Goal: Task Accomplishment & Management: Manage account settings

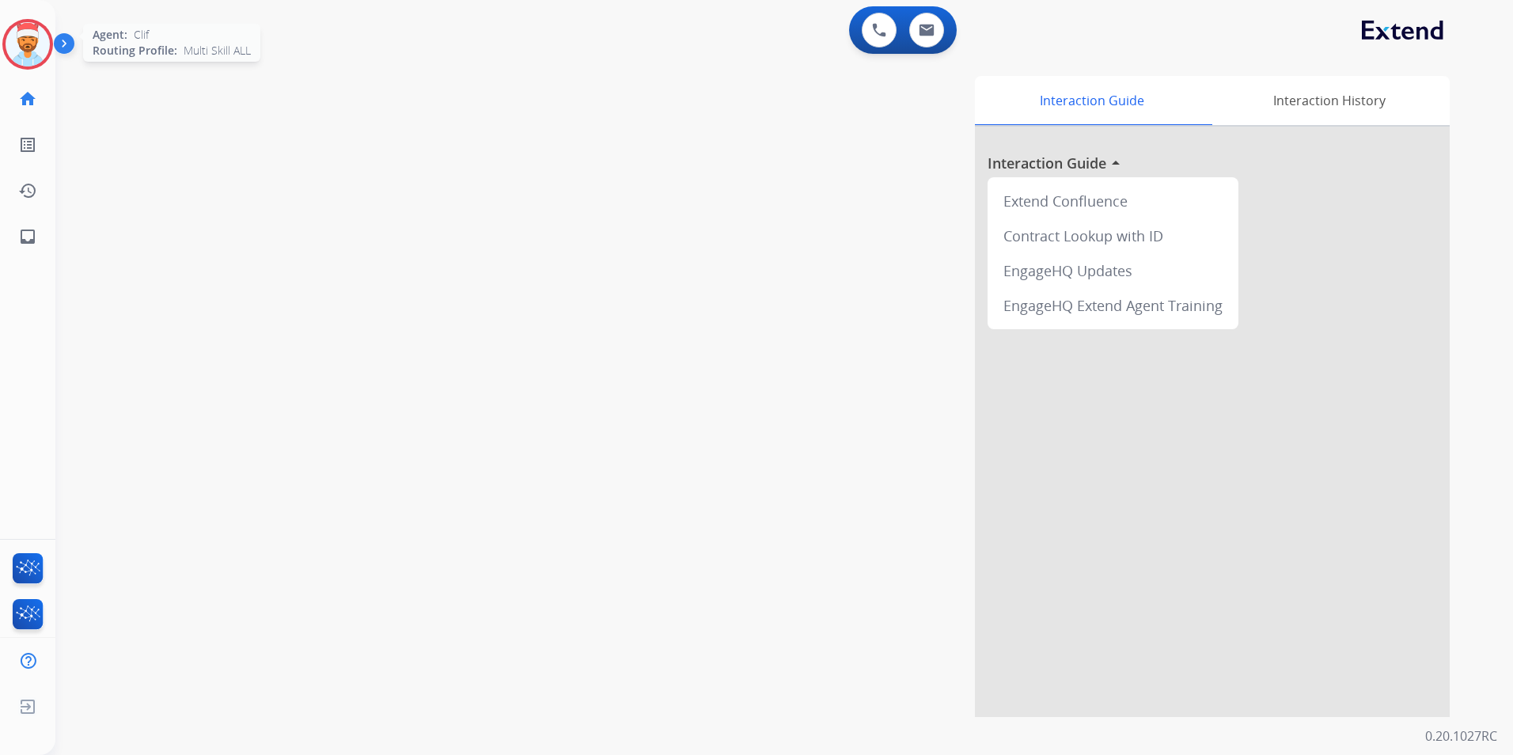
click at [33, 26] on img at bounding box center [28, 44] width 44 height 44
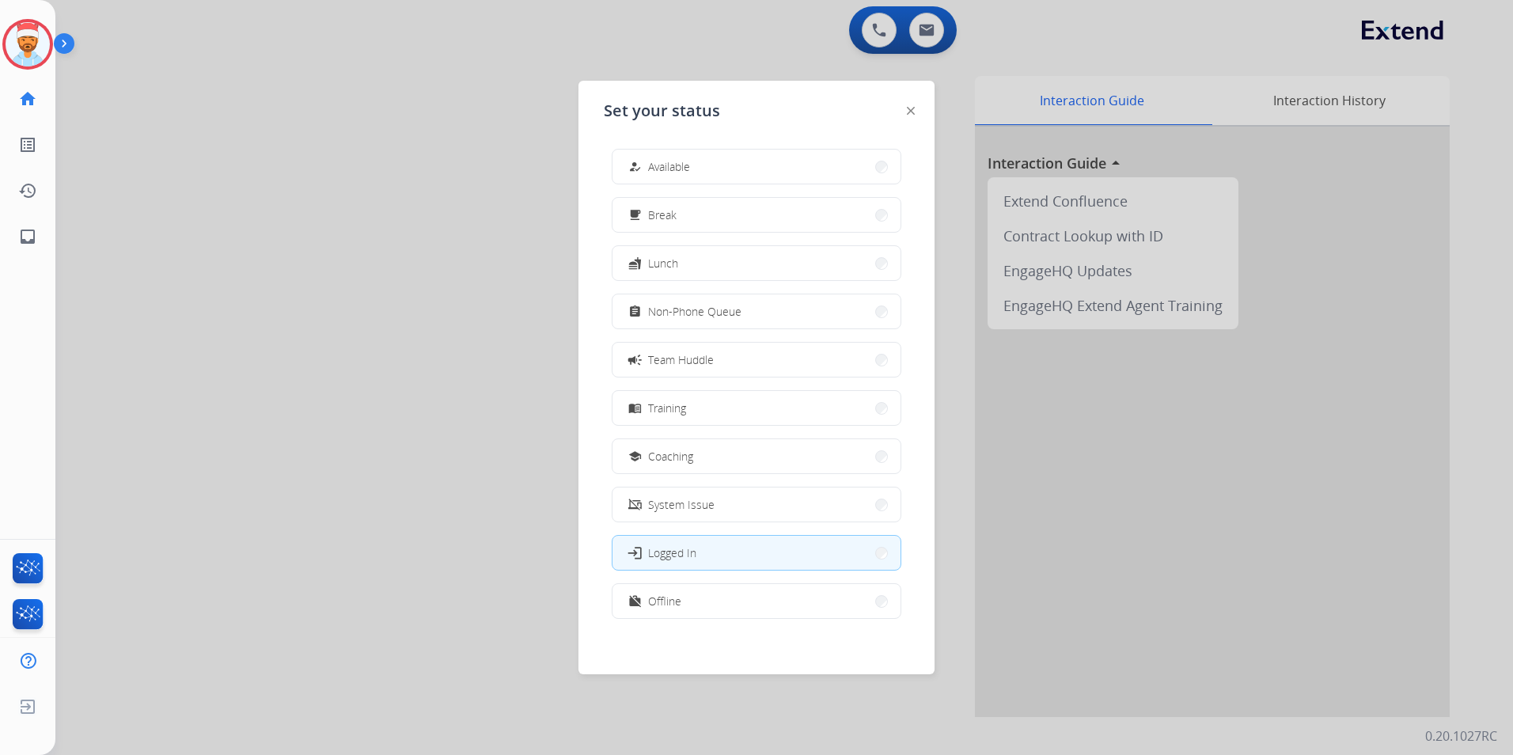
click at [669, 609] on button "work_off Offline" at bounding box center [757, 601] width 288 height 34
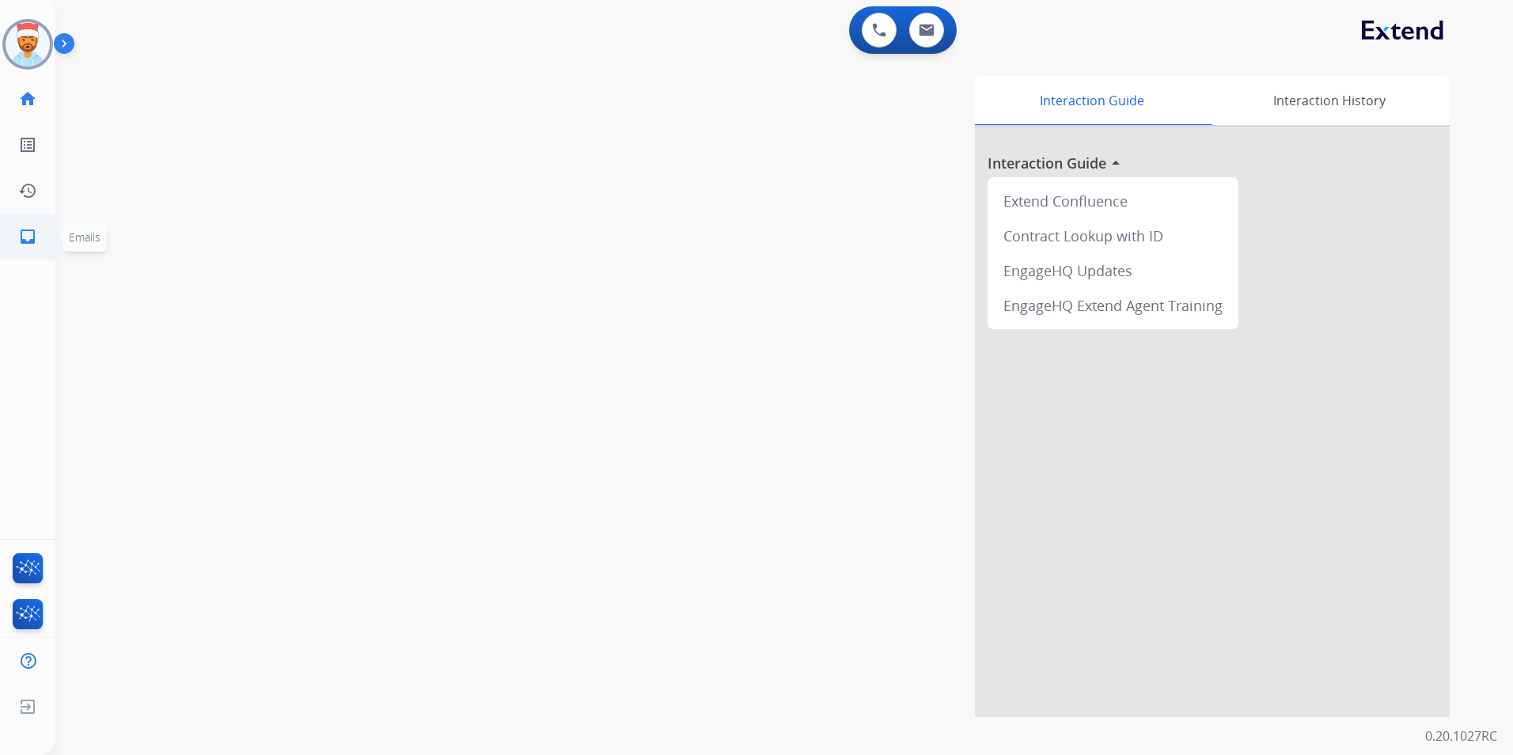
click at [28, 234] on mat-icon "inbox" at bounding box center [27, 236] width 19 height 19
select select "**********"
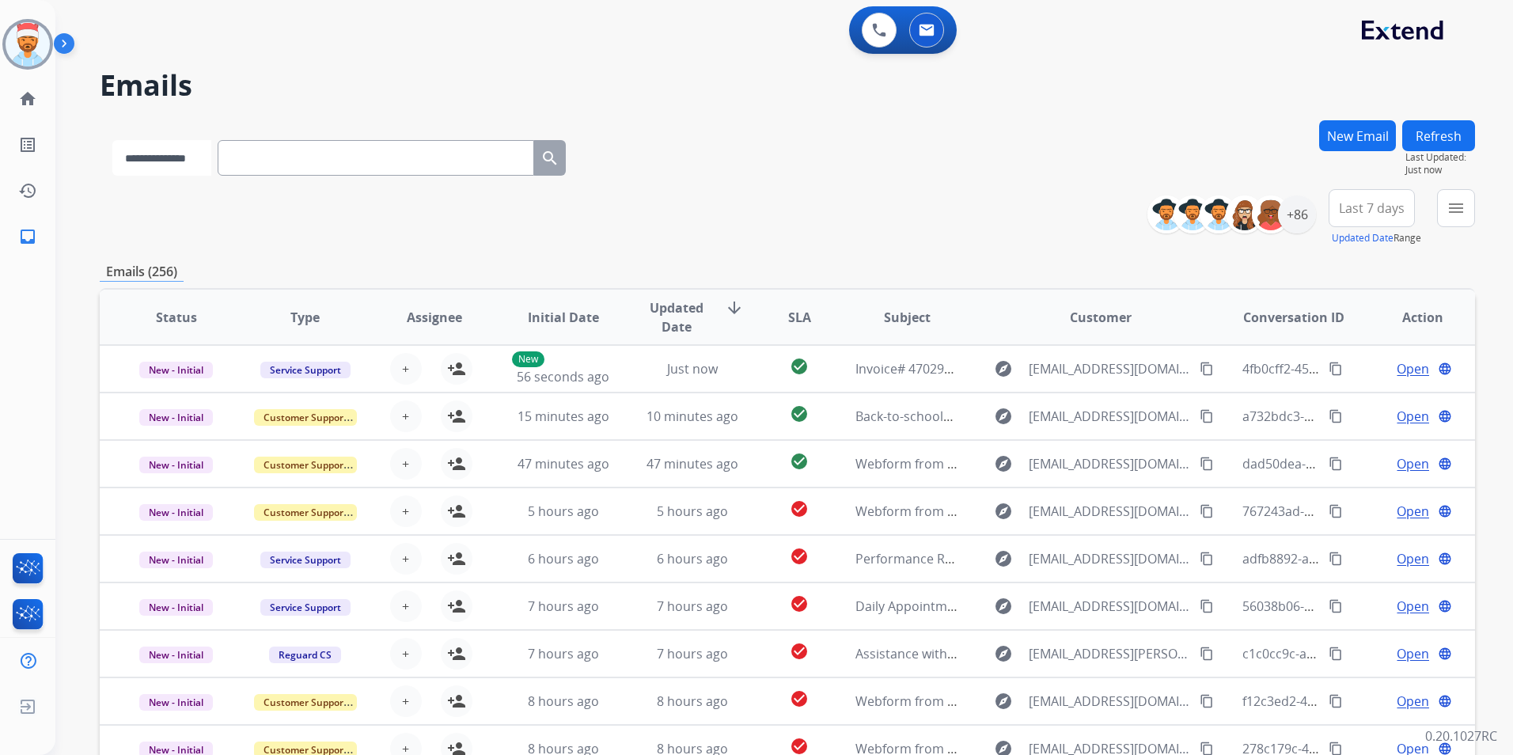
click at [211, 158] on select "**********" at bounding box center [161, 158] width 99 height 36
click at [308, 171] on input "text" at bounding box center [377, 158] width 317 height 36
paste input "**********"
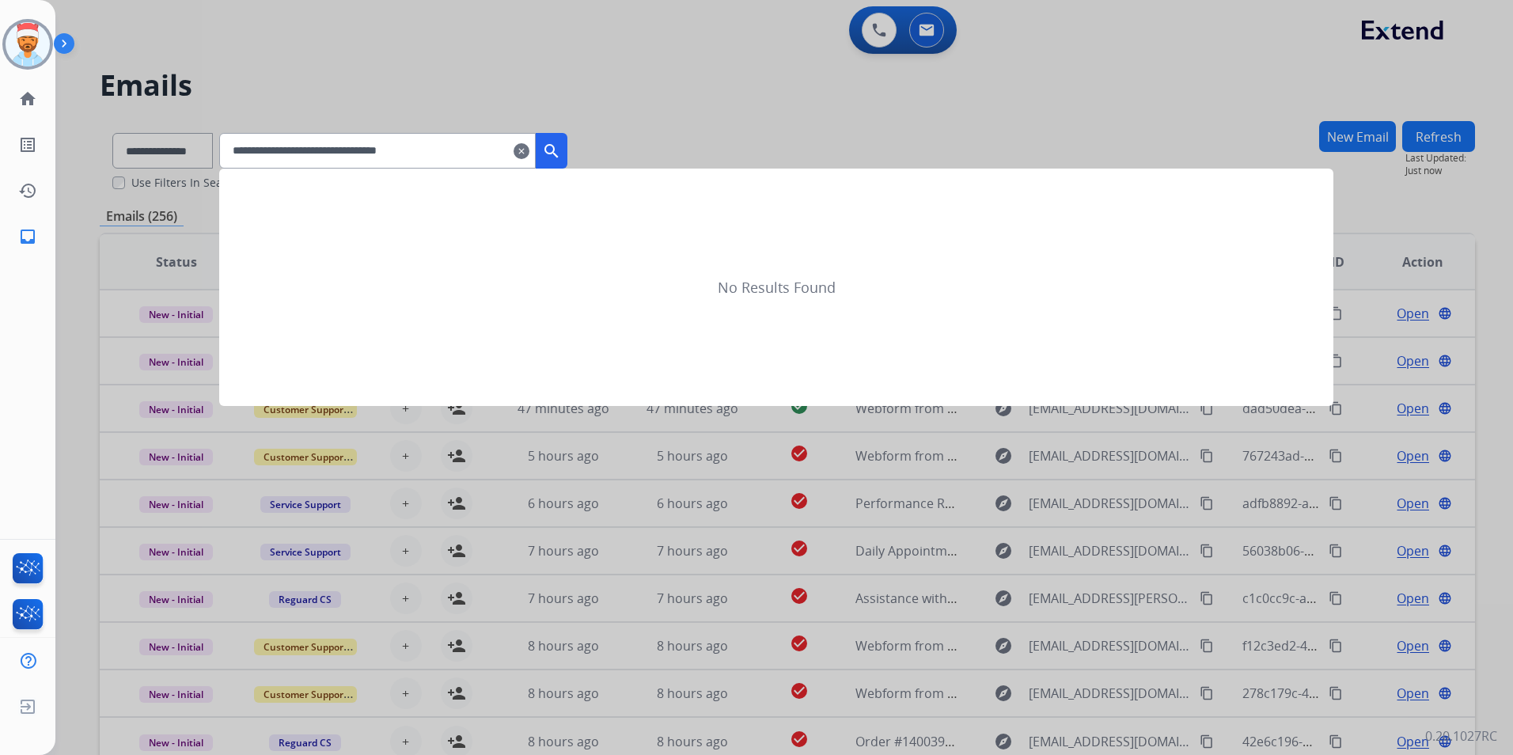
type input "**********"
click at [561, 154] on mat-icon "search" at bounding box center [551, 151] width 19 height 19
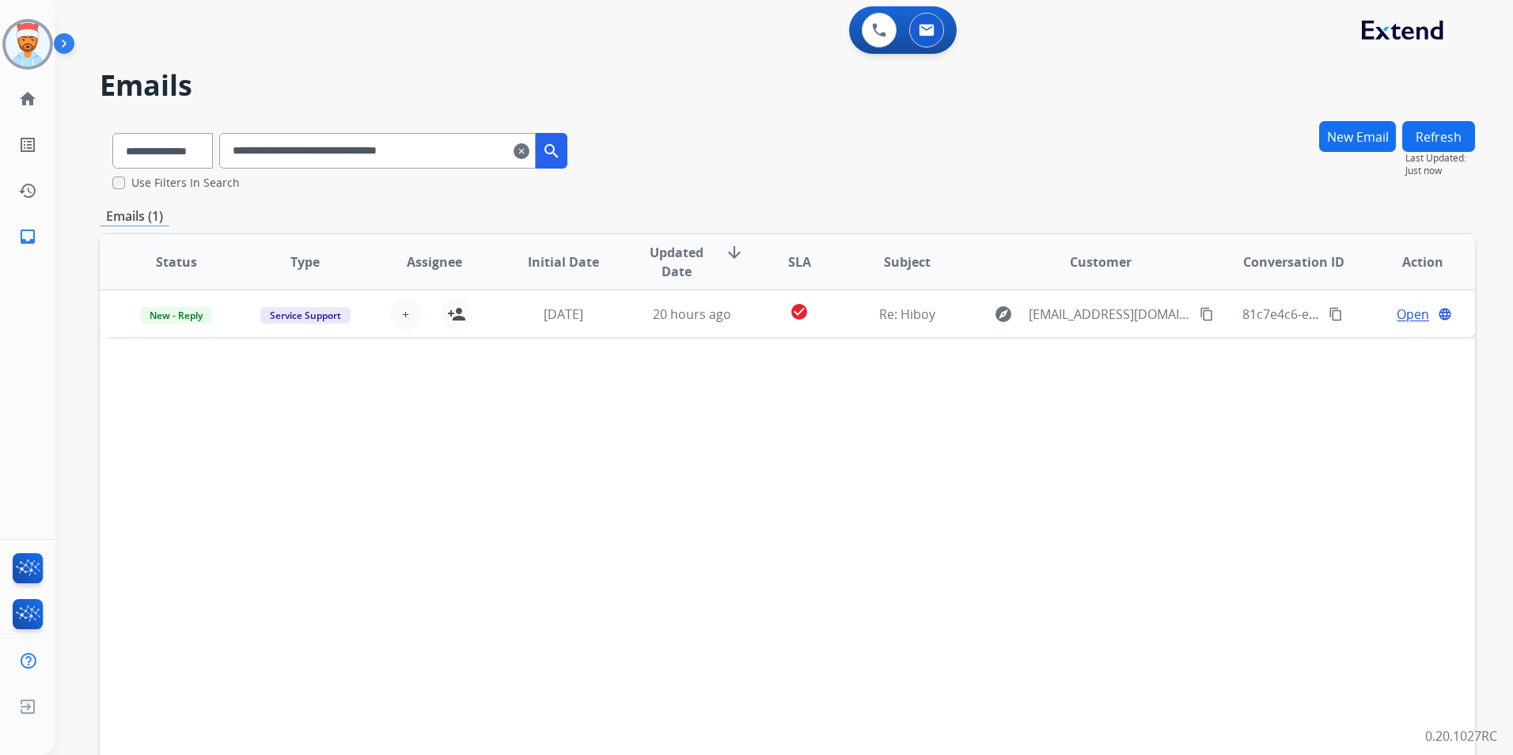
click at [529, 151] on mat-icon "clear" at bounding box center [522, 151] width 16 height 19
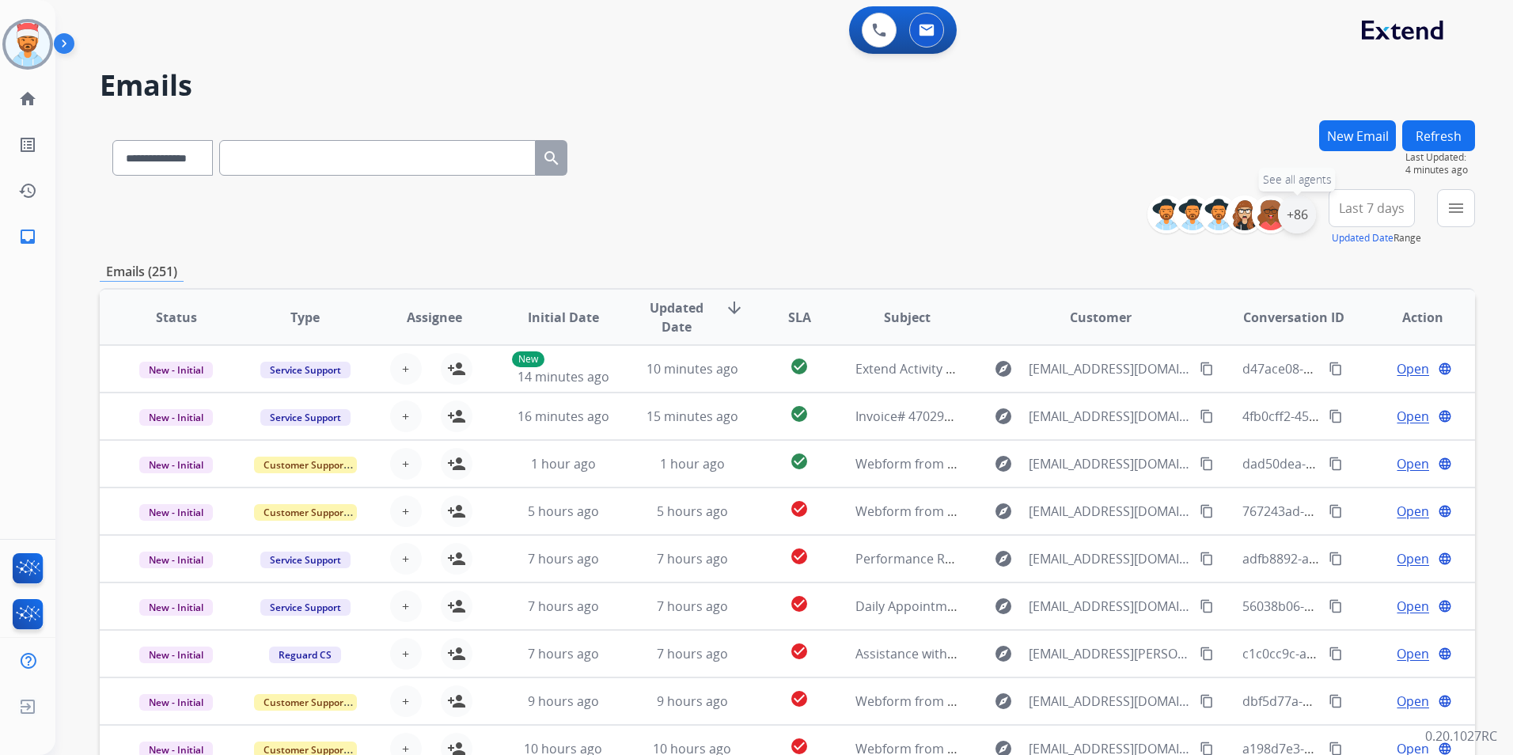
click at [1292, 207] on div "+86" at bounding box center [1297, 214] width 38 height 38
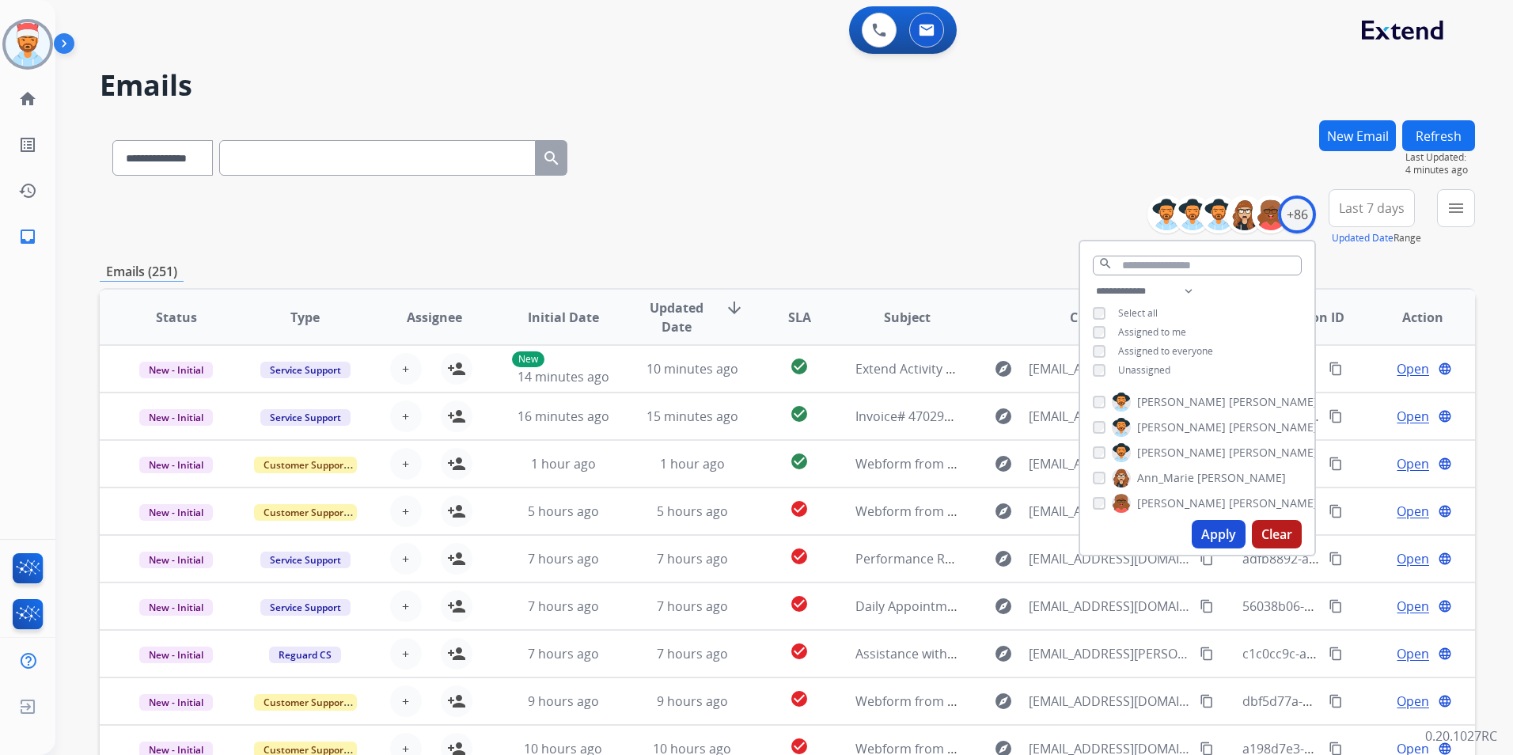
click at [1205, 527] on button "Apply" at bounding box center [1219, 534] width 54 height 28
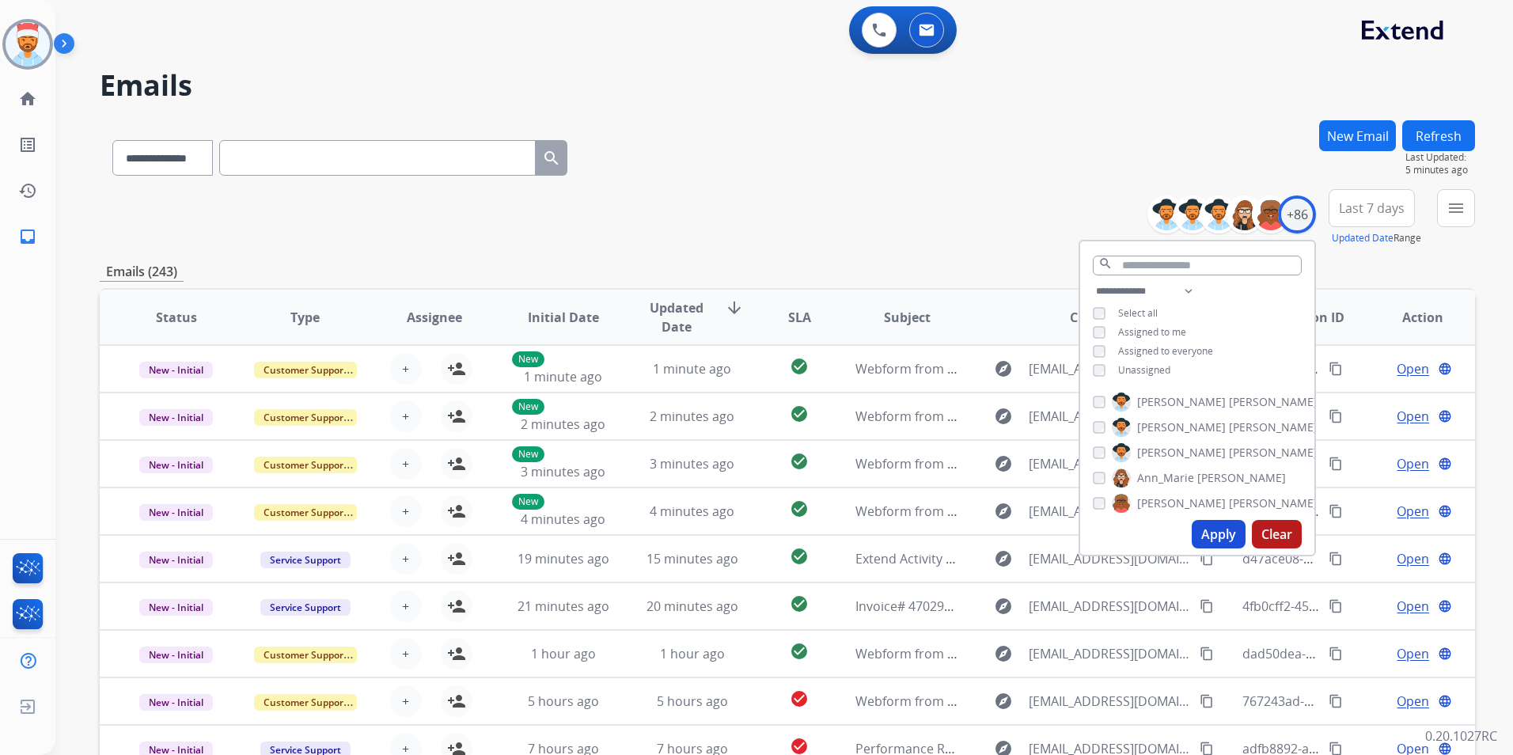
click at [1387, 191] on button "Last 7 days" at bounding box center [1372, 208] width 86 height 38
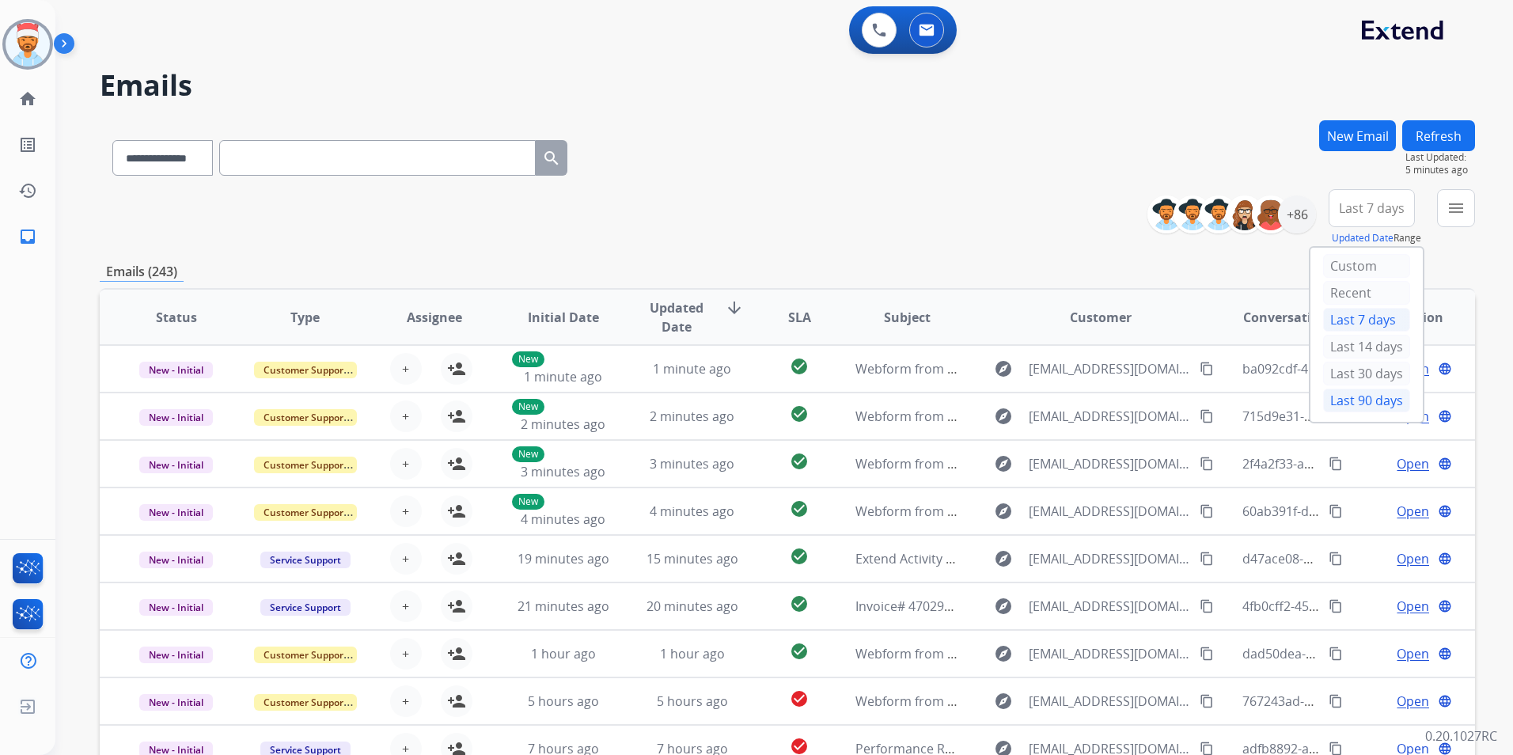
click at [1338, 403] on div "Last 90 days" at bounding box center [1366, 401] width 87 height 24
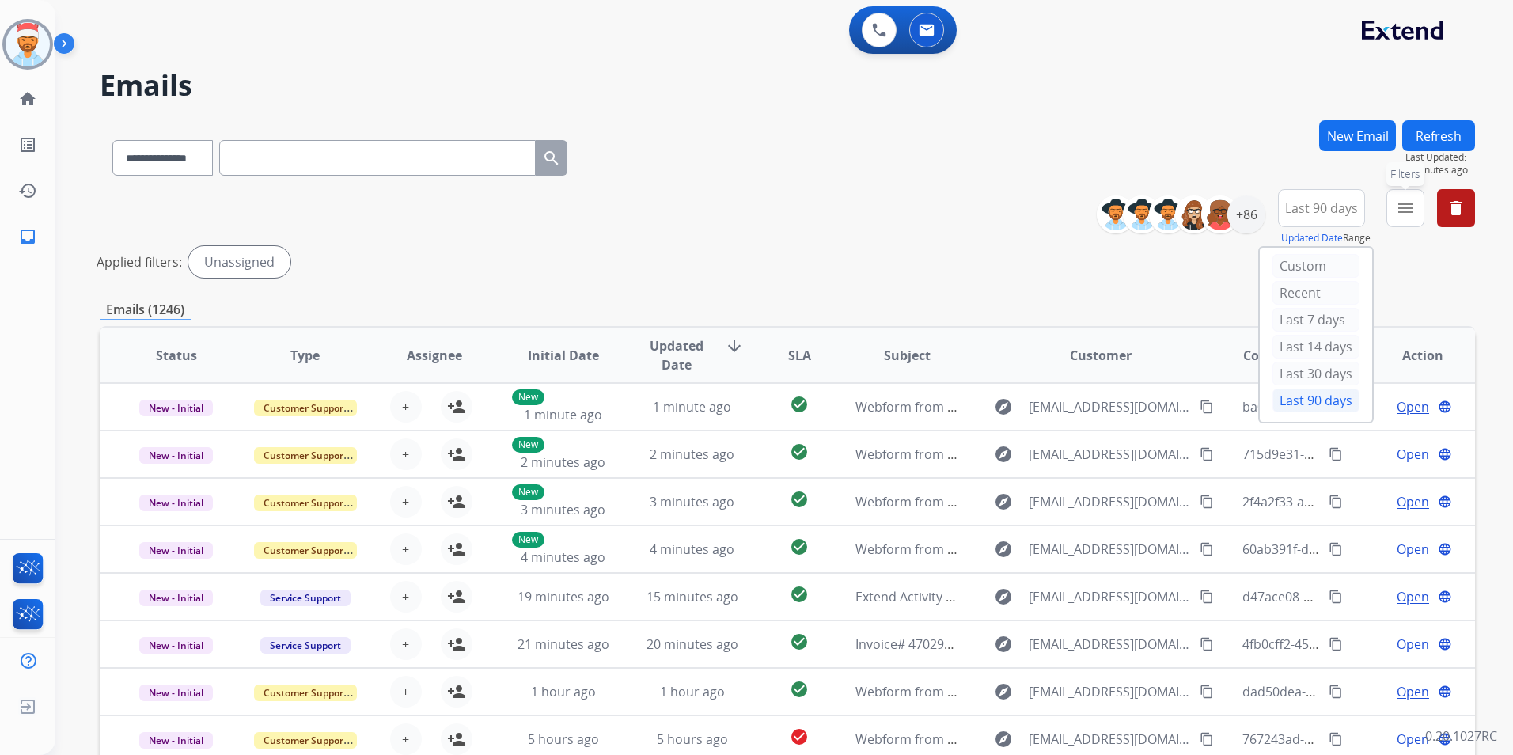
click at [1399, 216] on mat-icon "menu" at bounding box center [1405, 208] width 19 height 19
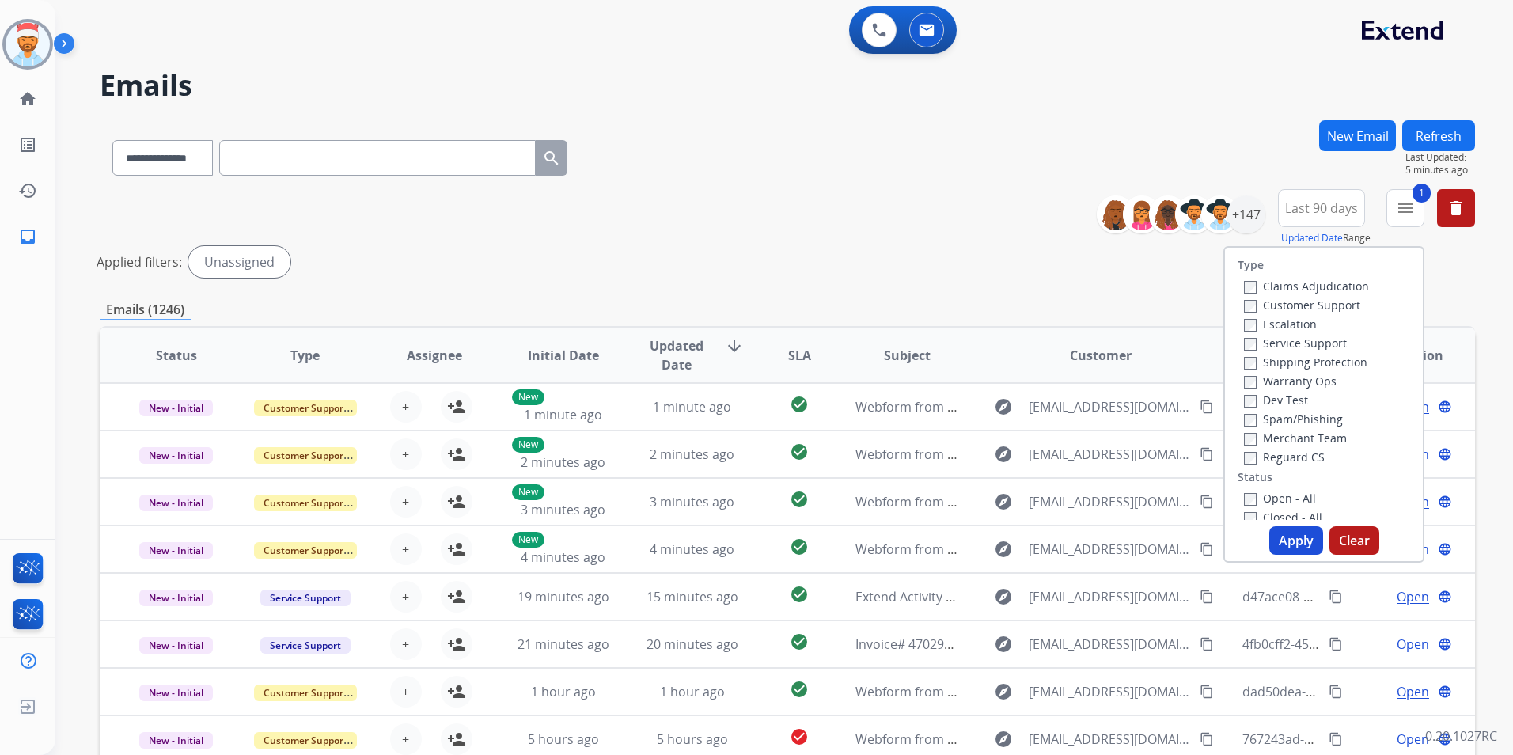
click at [1246, 364] on label "Shipping Protection" at bounding box center [1305, 362] width 123 height 15
click at [1289, 534] on button "Apply" at bounding box center [1296, 540] width 54 height 28
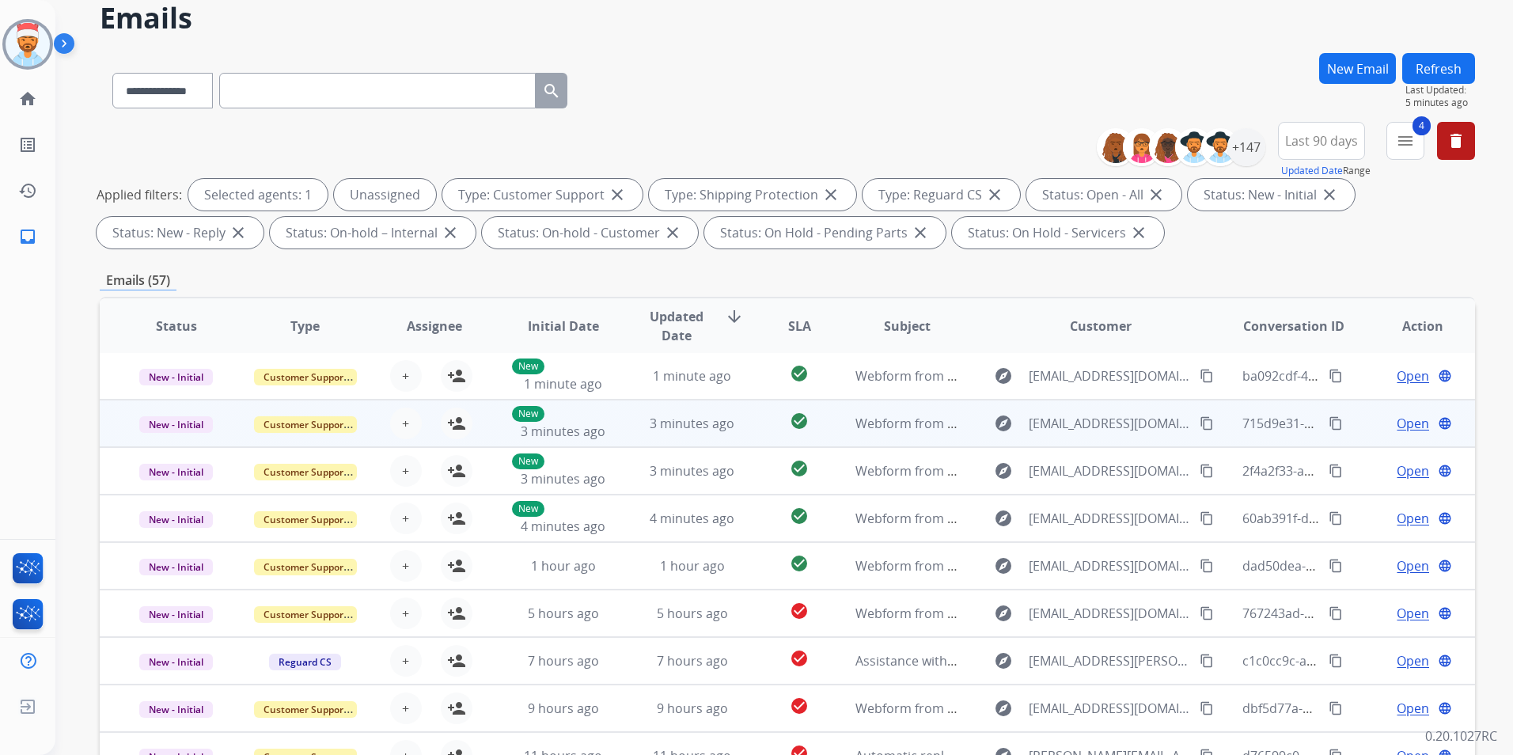
scroll to position [222, 0]
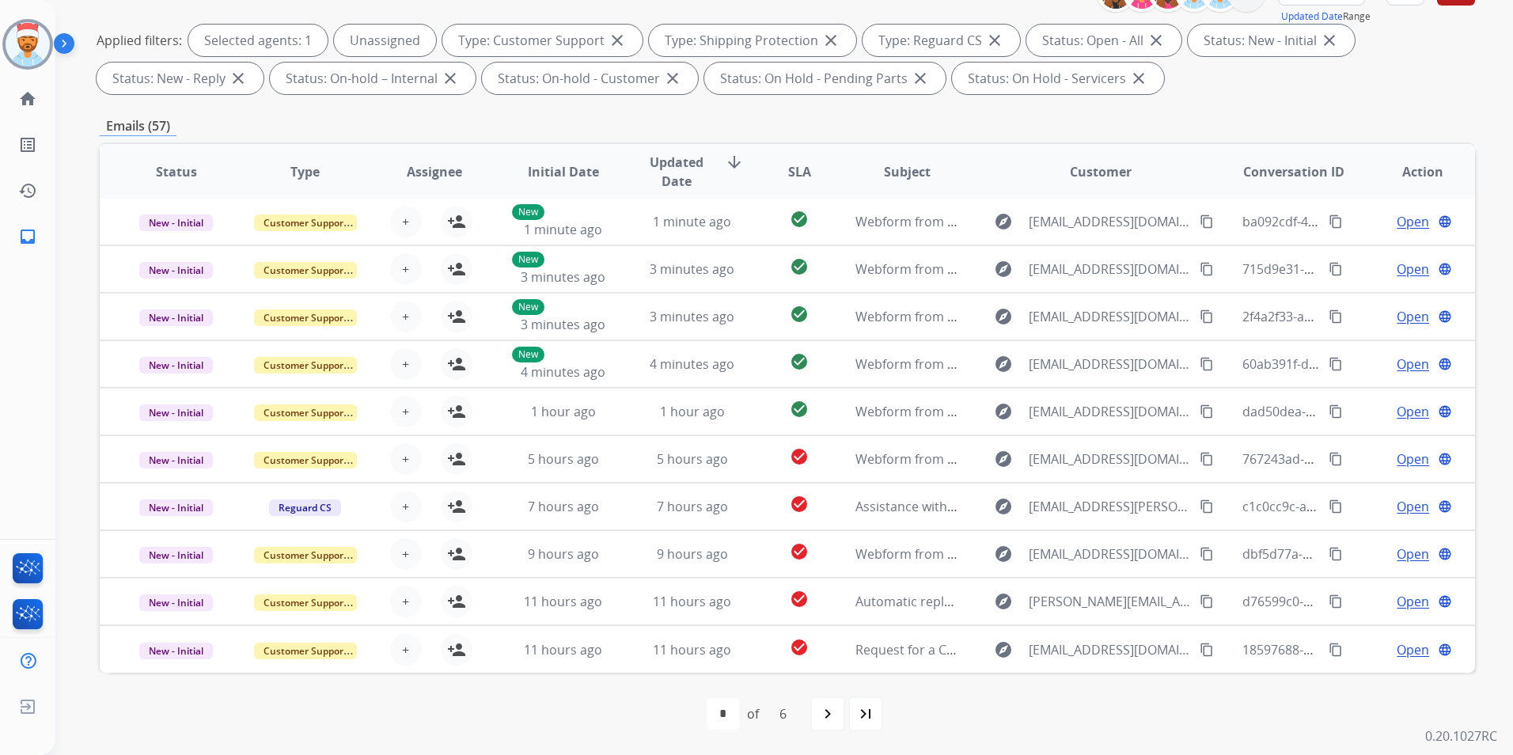
click at [676, 157] on span "Updated Date" at bounding box center [676, 172] width 71 height 38
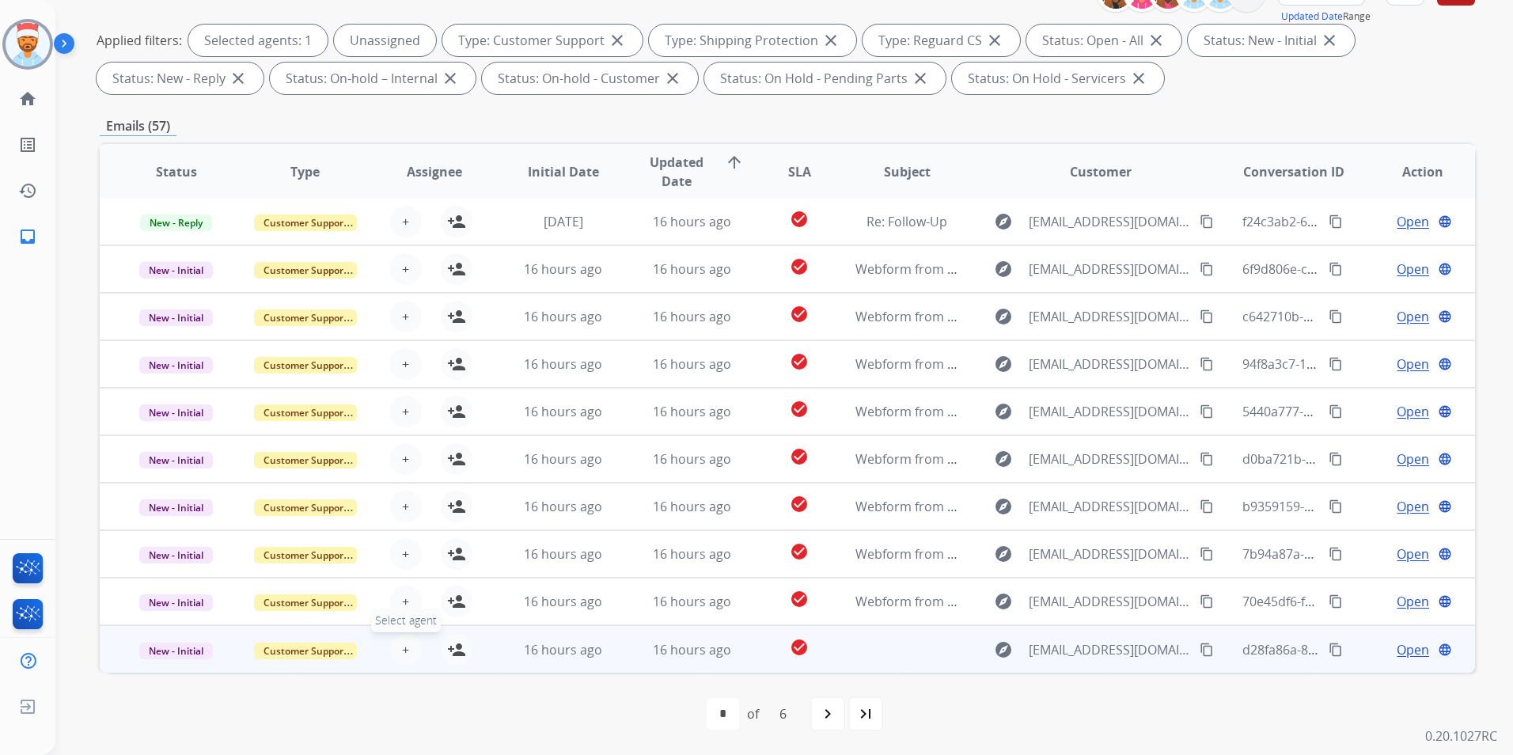
click at [404, 653] on span "+" at bounding box center [405, 649] width 7 height 19
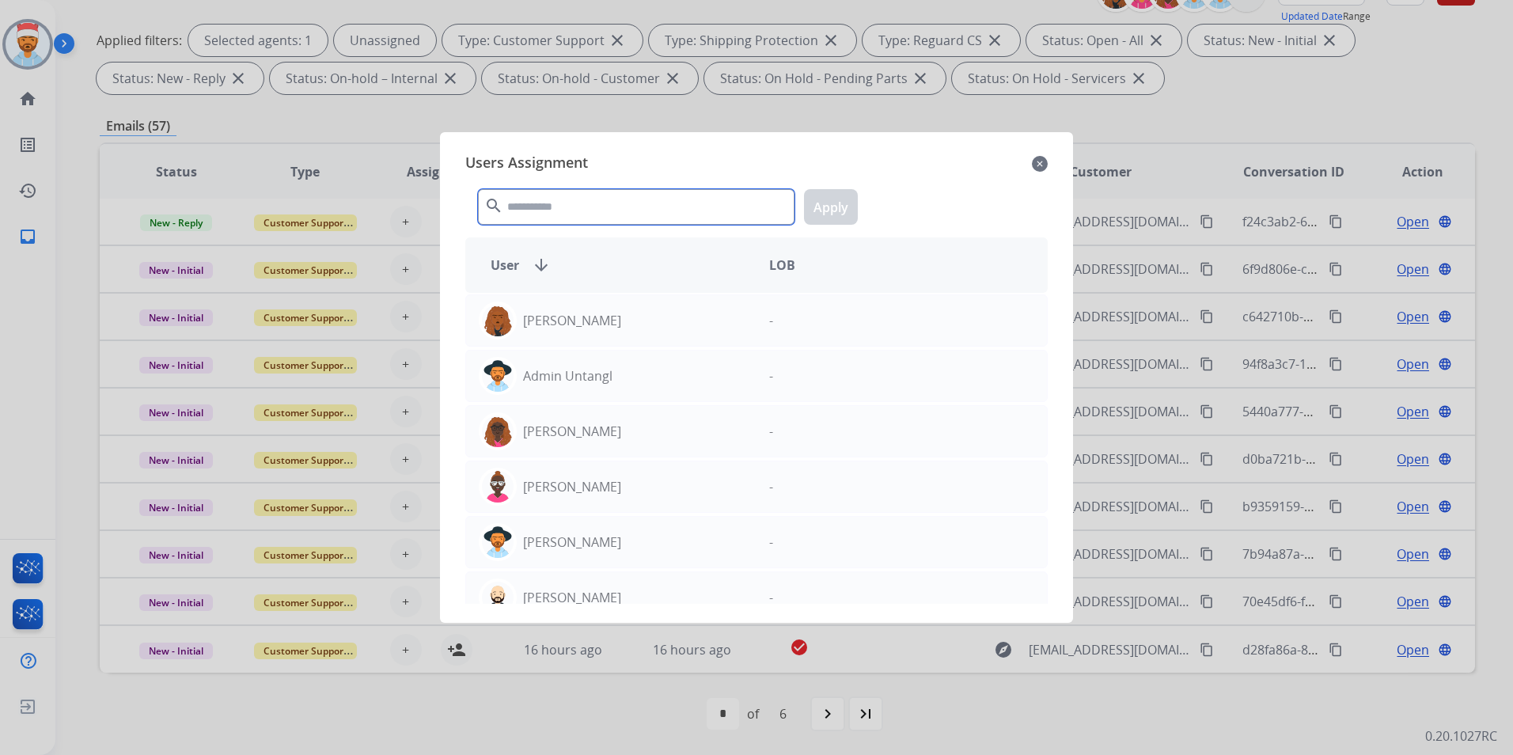
click at [557, 196] on input "text" at bounding box center [636, 207] width 317 height 36
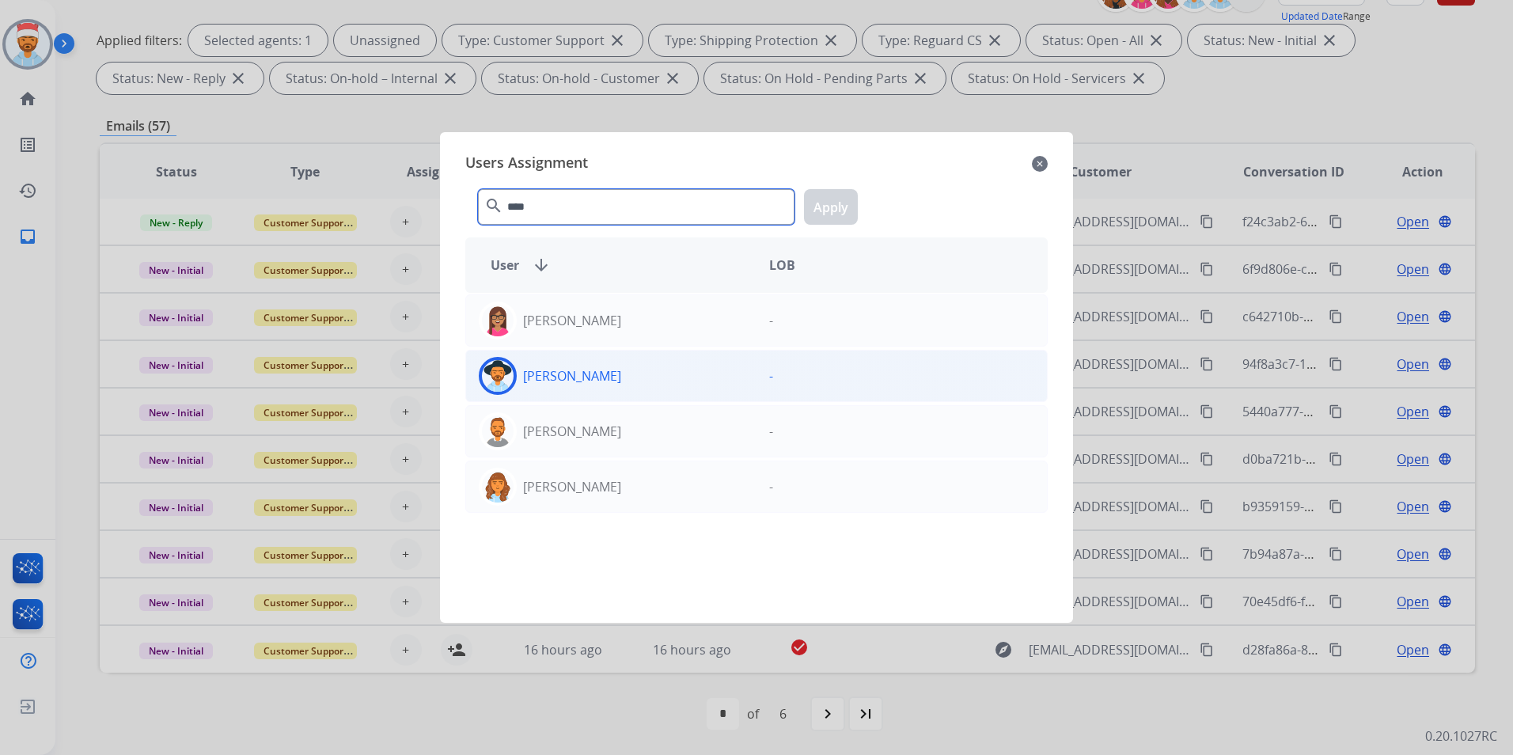
type input "****"
click at [573, 380] on p "[PERSON_NAME]" at bounding box center [572, 375] width 98 height 19
click at [828, 216] on button "Apply" at bounding box center [831, 207] width 54 height 36
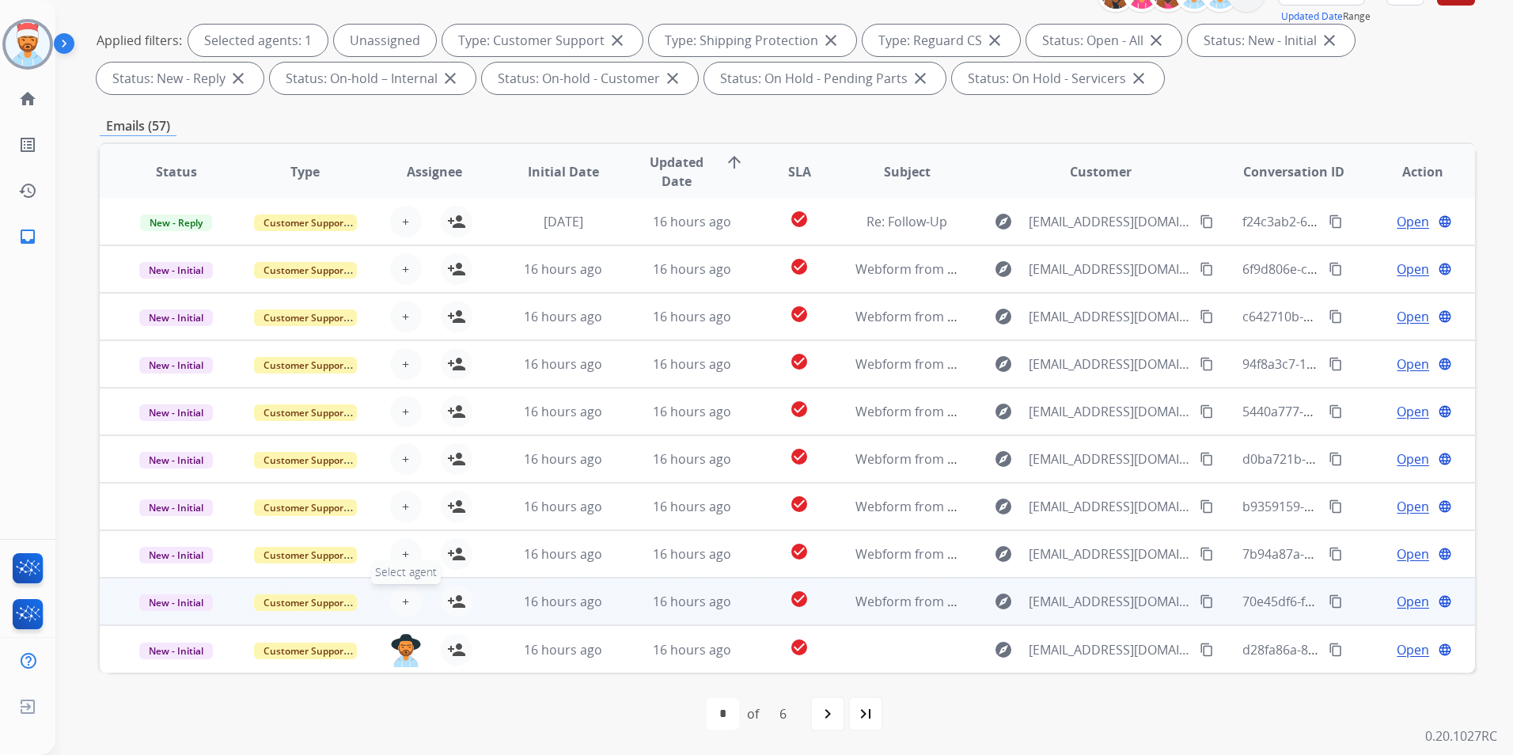
click at [398, 604] on button "+ Select agent" at bounding box center [406, 602] width 32 height 32
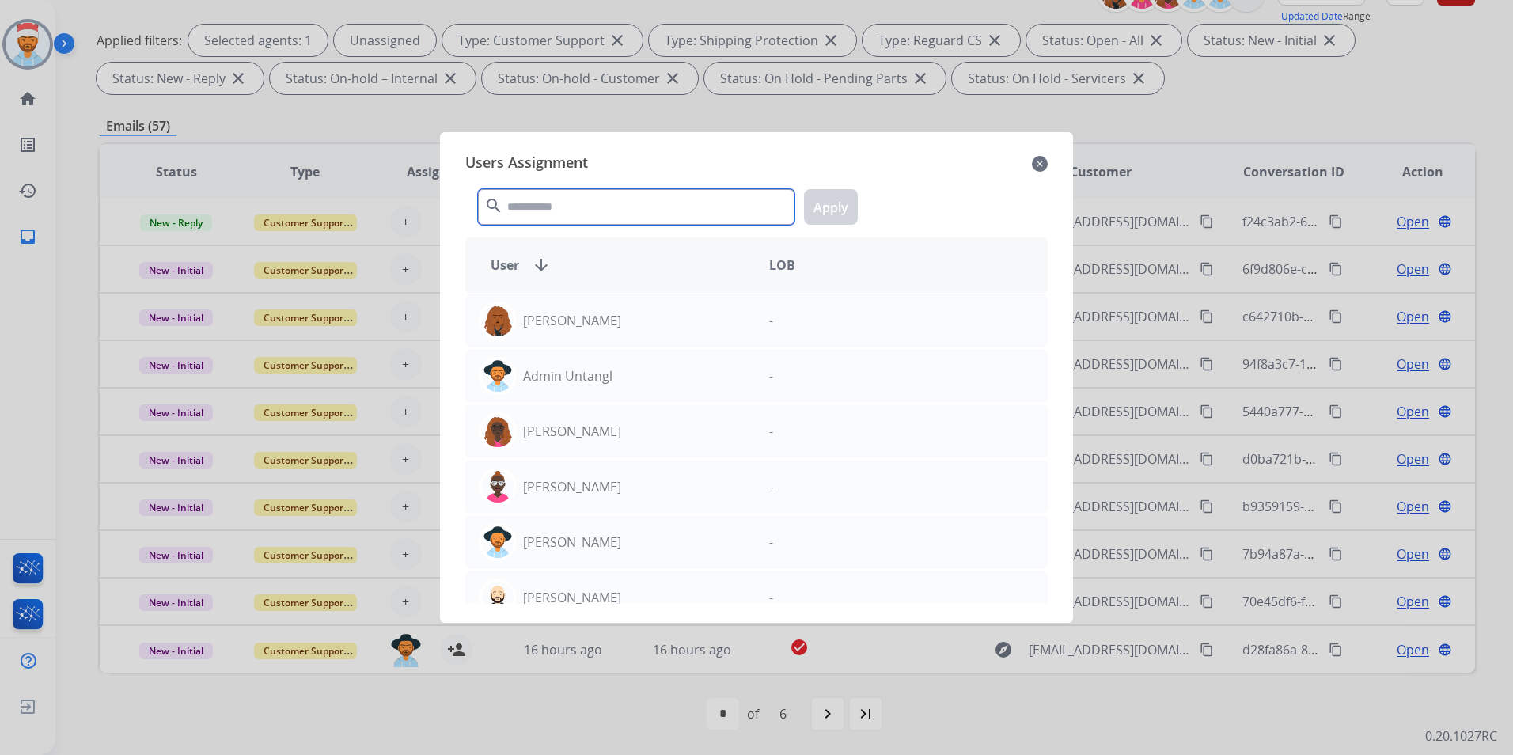
click at [570, 209] on input "text" at bounding box center [636, 207] width 317 height 36
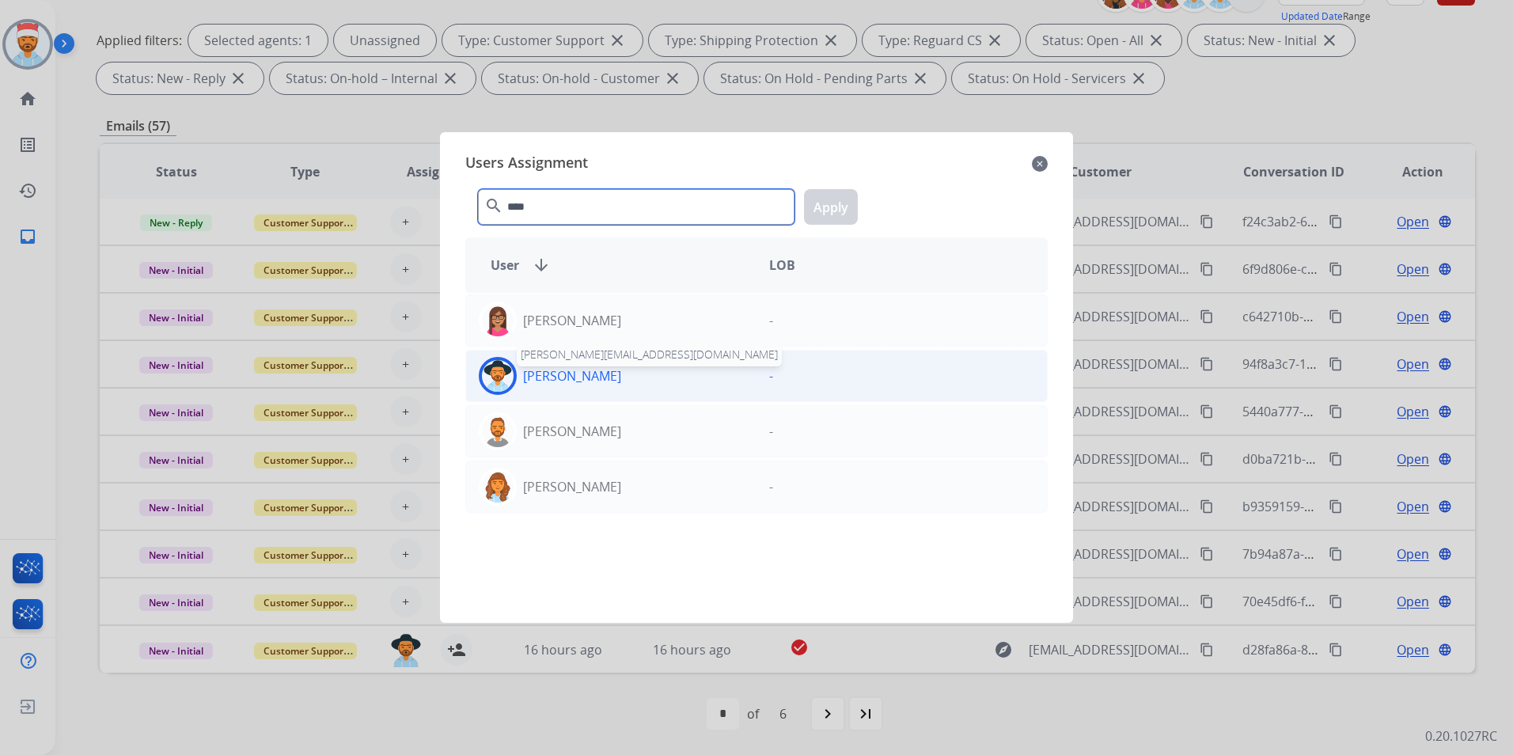
type input "****"
click at [534, 381] on p "[PERSON_NAME]" at bounding box center [572, 375] width 98 height 19
click at [826, 210] on button "Apply" at bounding box center [831, 207] width 54 height 36
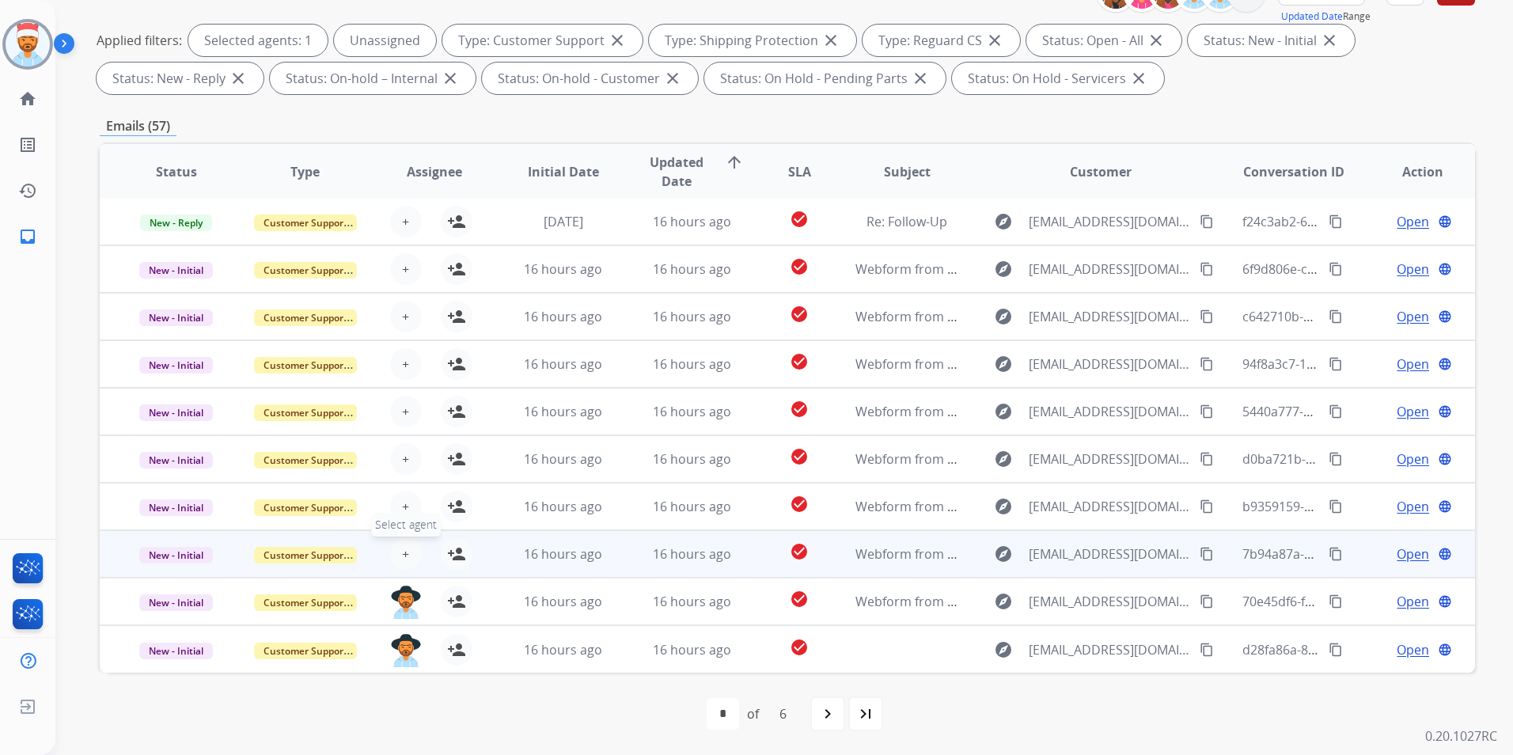
click at [404, 560] on span "+" at bounding box center [405, 553] width 7 height 19
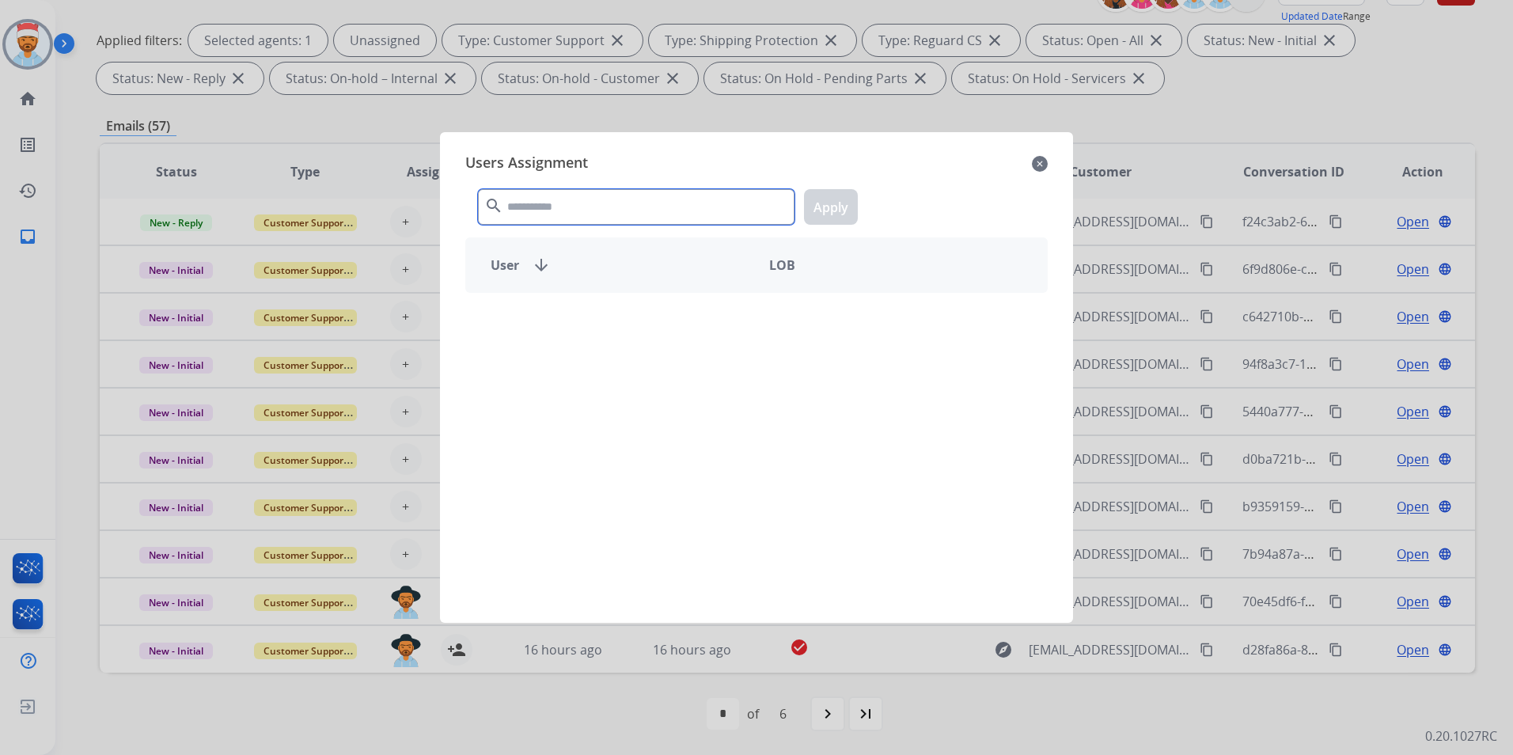
click at [621, 211] on input "text" at bounding box center [636, 207] width 317 height 36
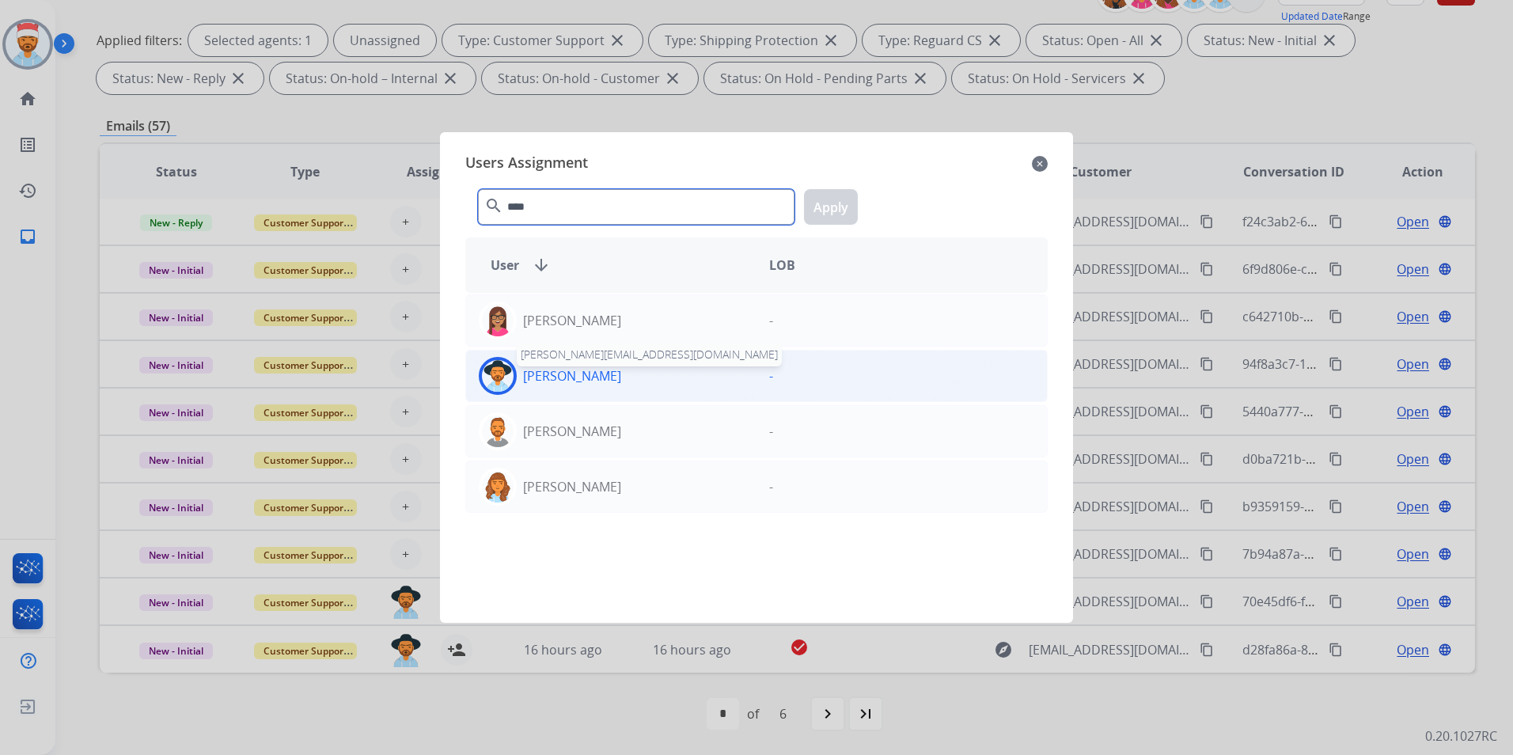
type input "****"
click at [567, 381] on p "[PERSON_NAME]" at bounding box center [572, 375] width 98 height 19
click at [821, 199] on button "Apply" at bounding box center [831, 207] width 54 height 36
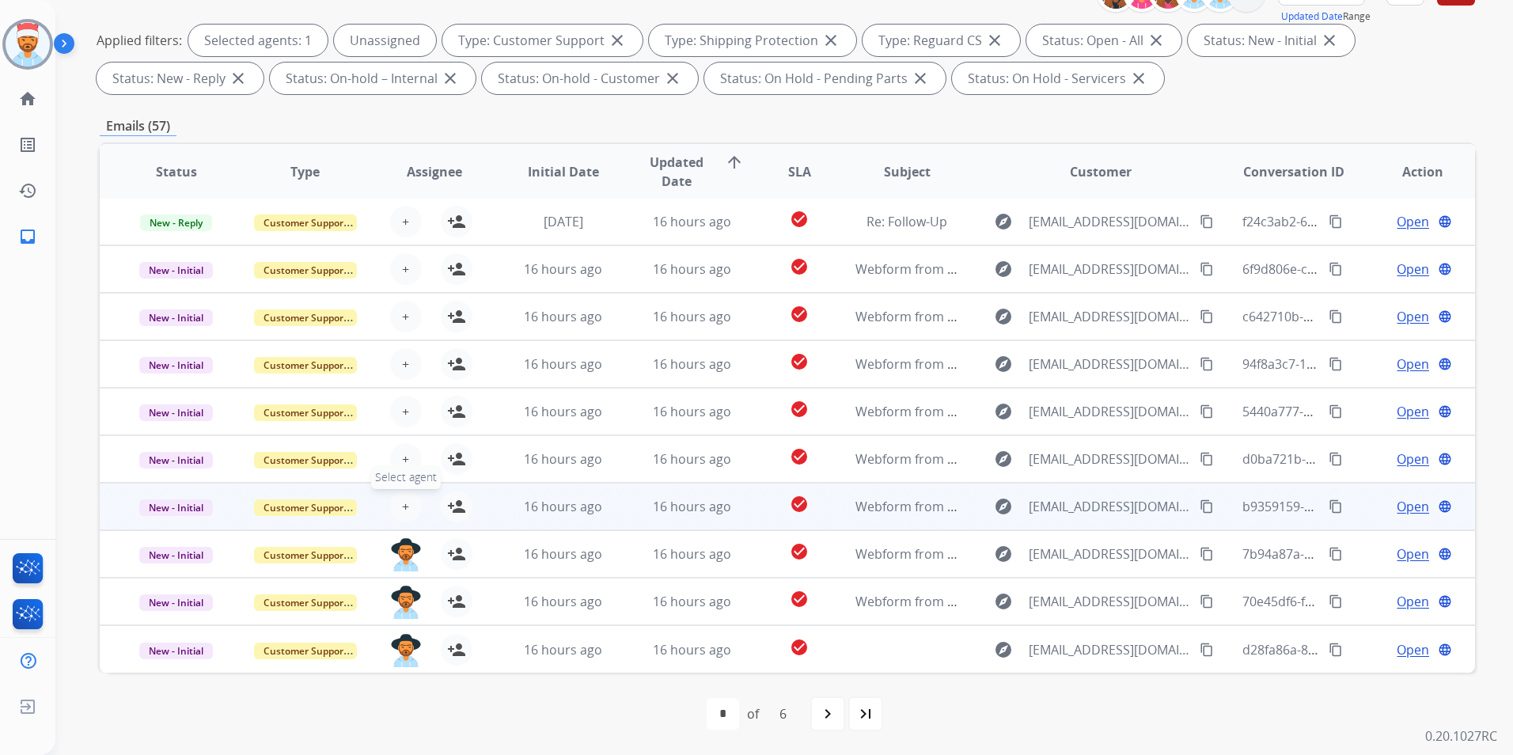
click at [409, 503] on button "+ Select agent" at bounding box center [406, 507] width 32 height 32
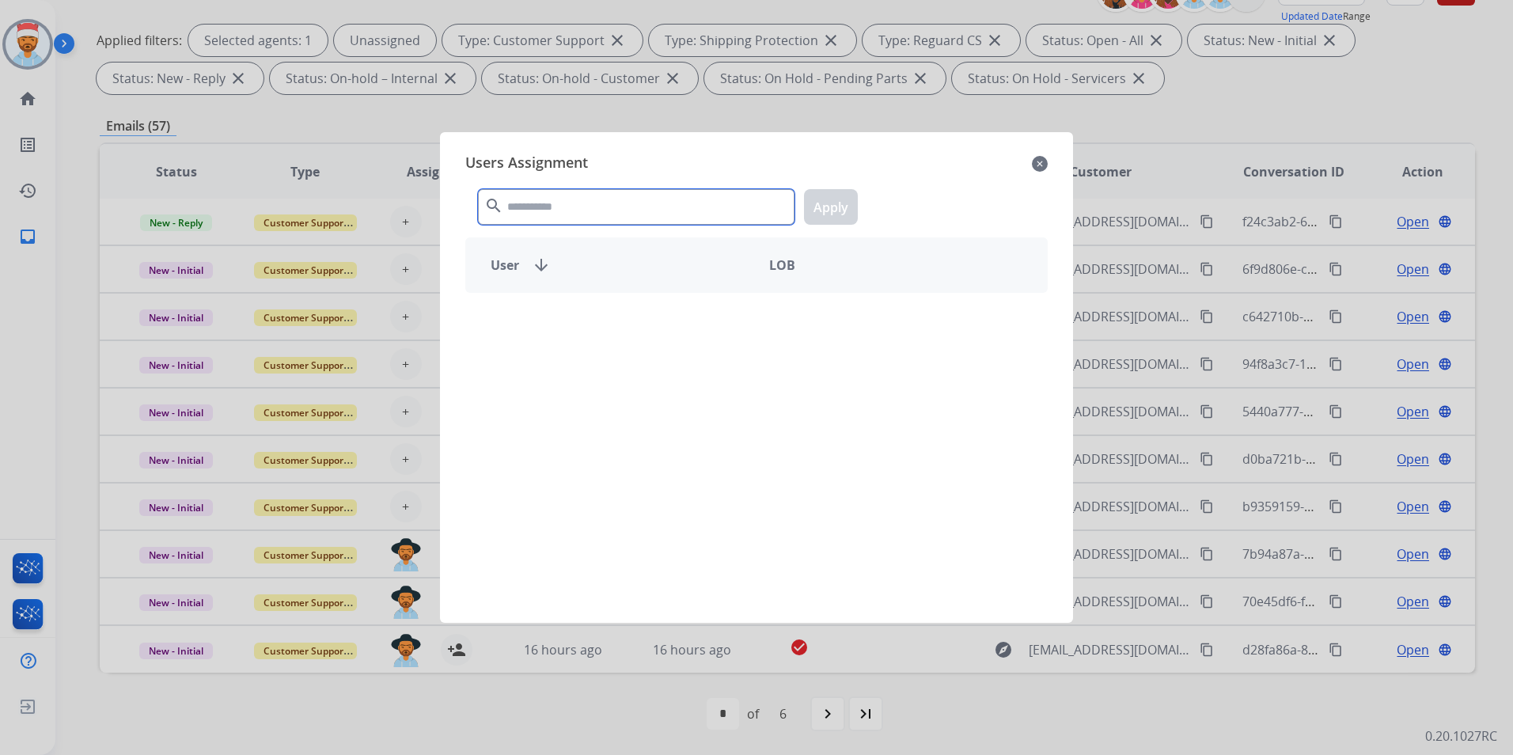
click at [590, 213] on input "text" at bounding box center [636, 207] width 317 height 36
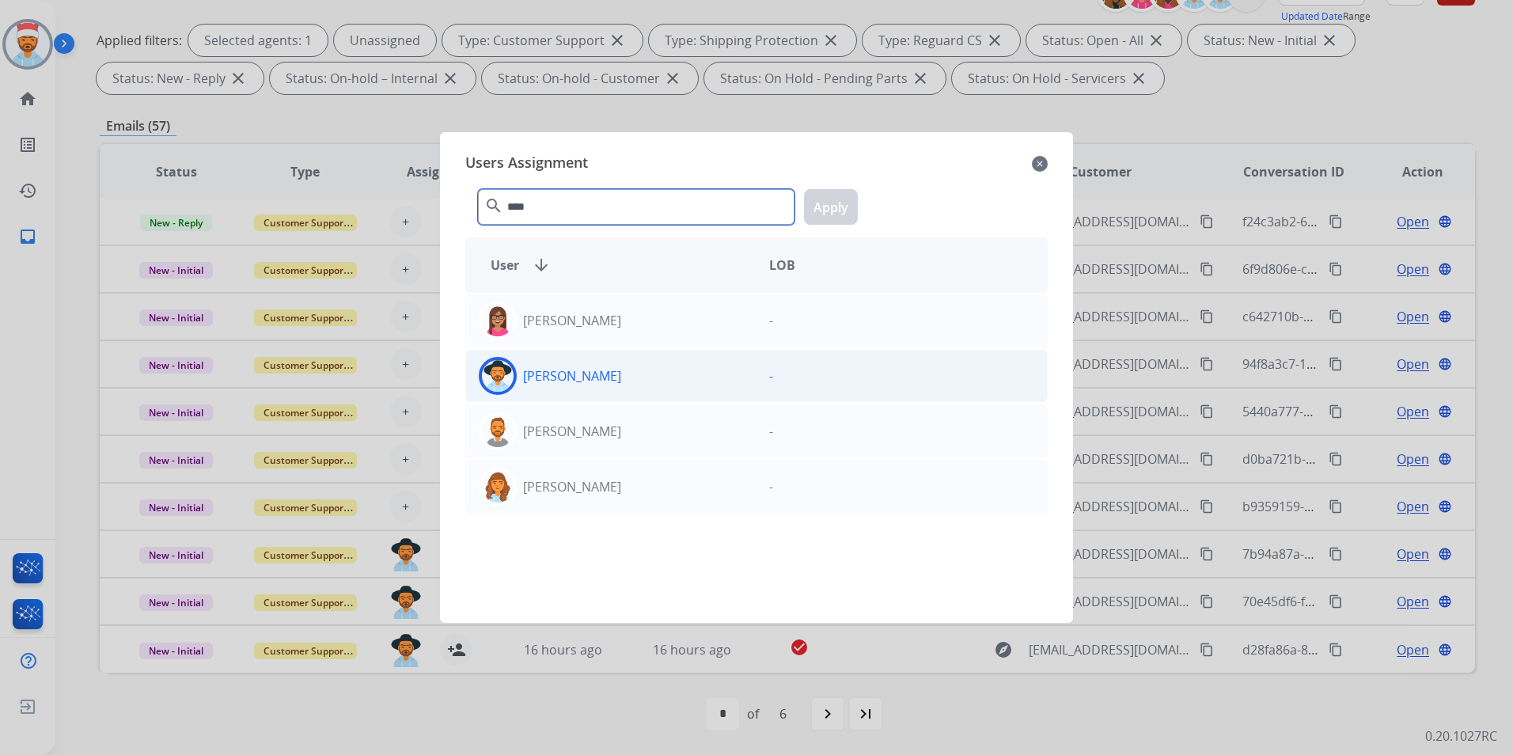
type input "****"
click at [598, 381] on p "[PERSON_NAME]" at bounding box center [572, 375] width 98 height 19
click at [829, 197] on button "Apply" at bounding box center [831, 207] width 54 height 36
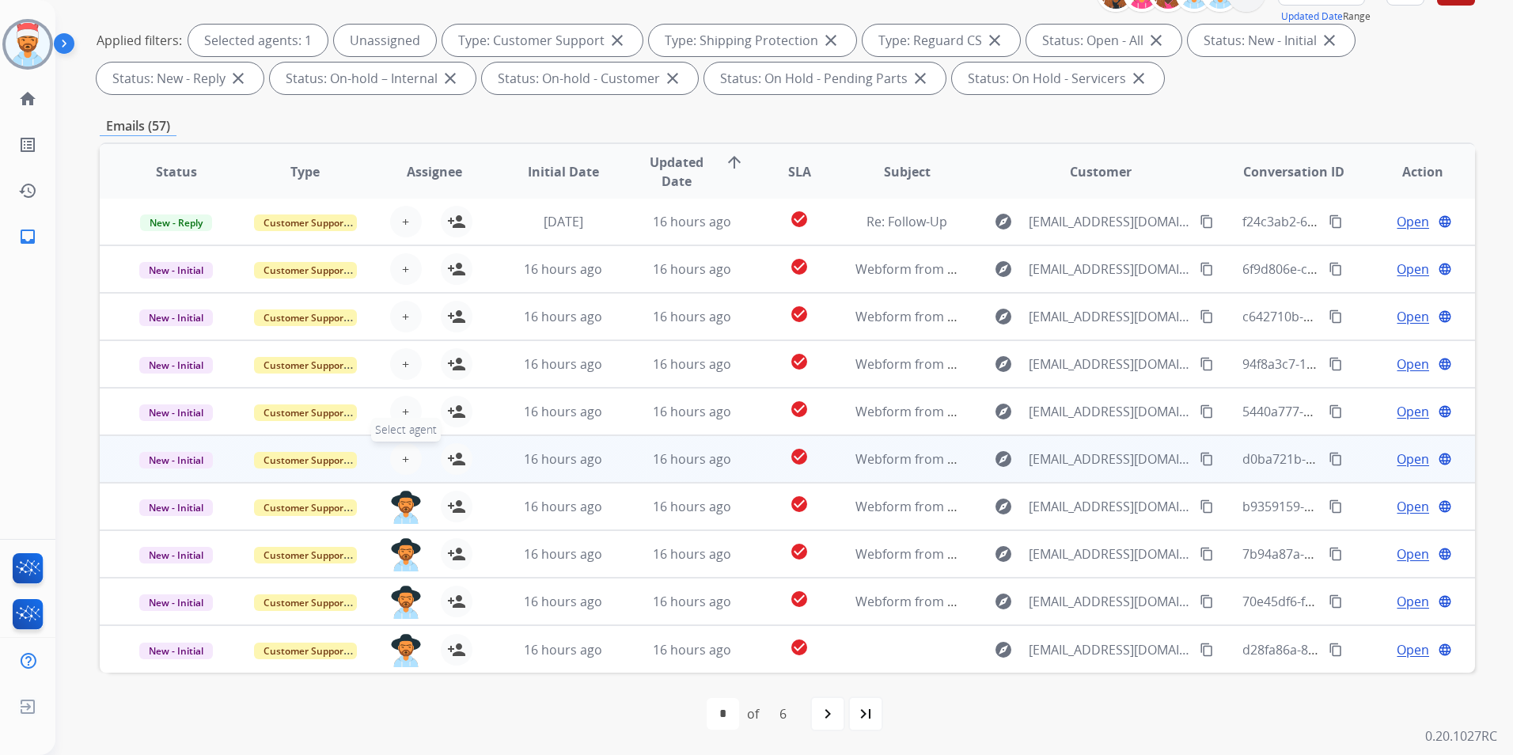
click at [404, 457] on span "+" at bounding box center [405, 459] width 7 height 19
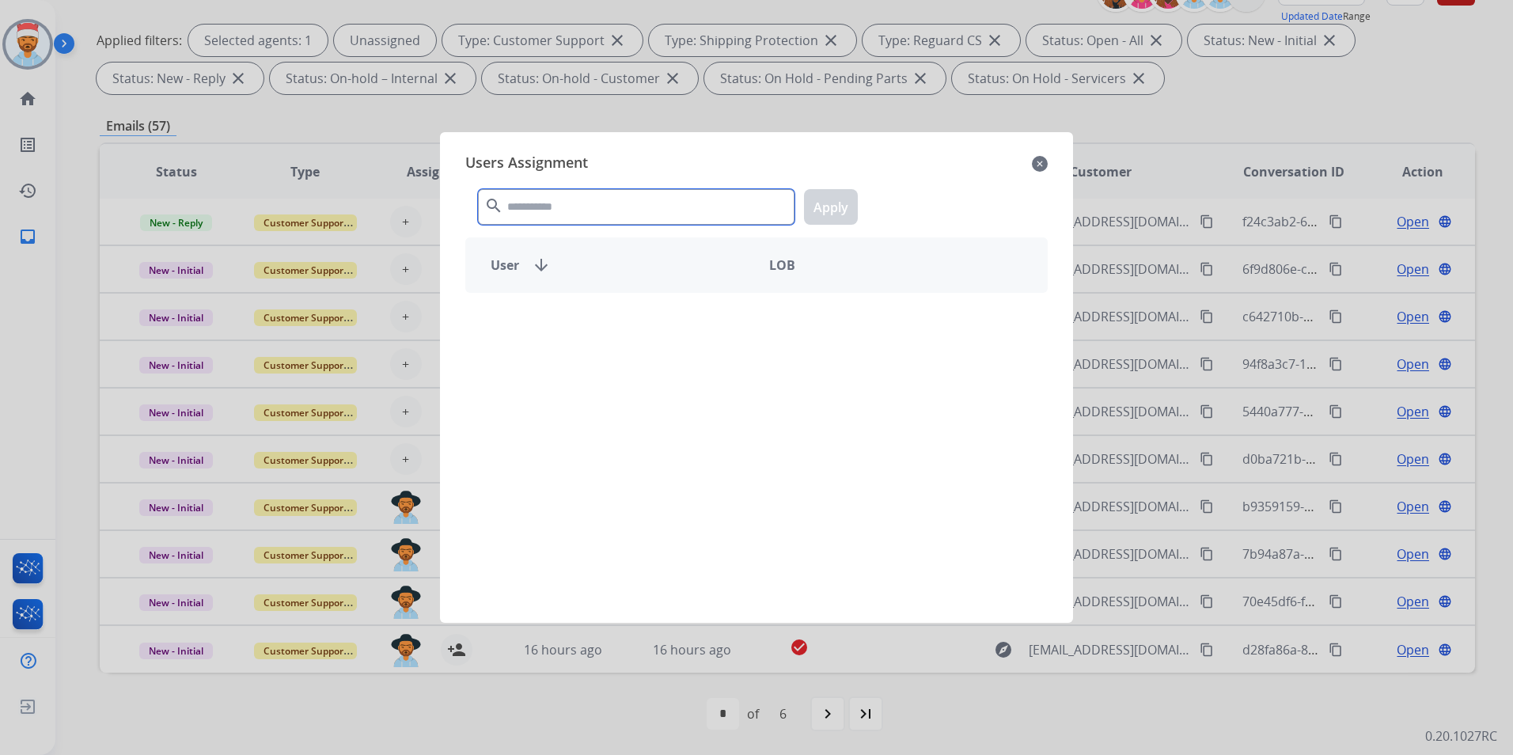
click at [620, 210] on input "text" at bounding box center [636, 207] width 317 height 36
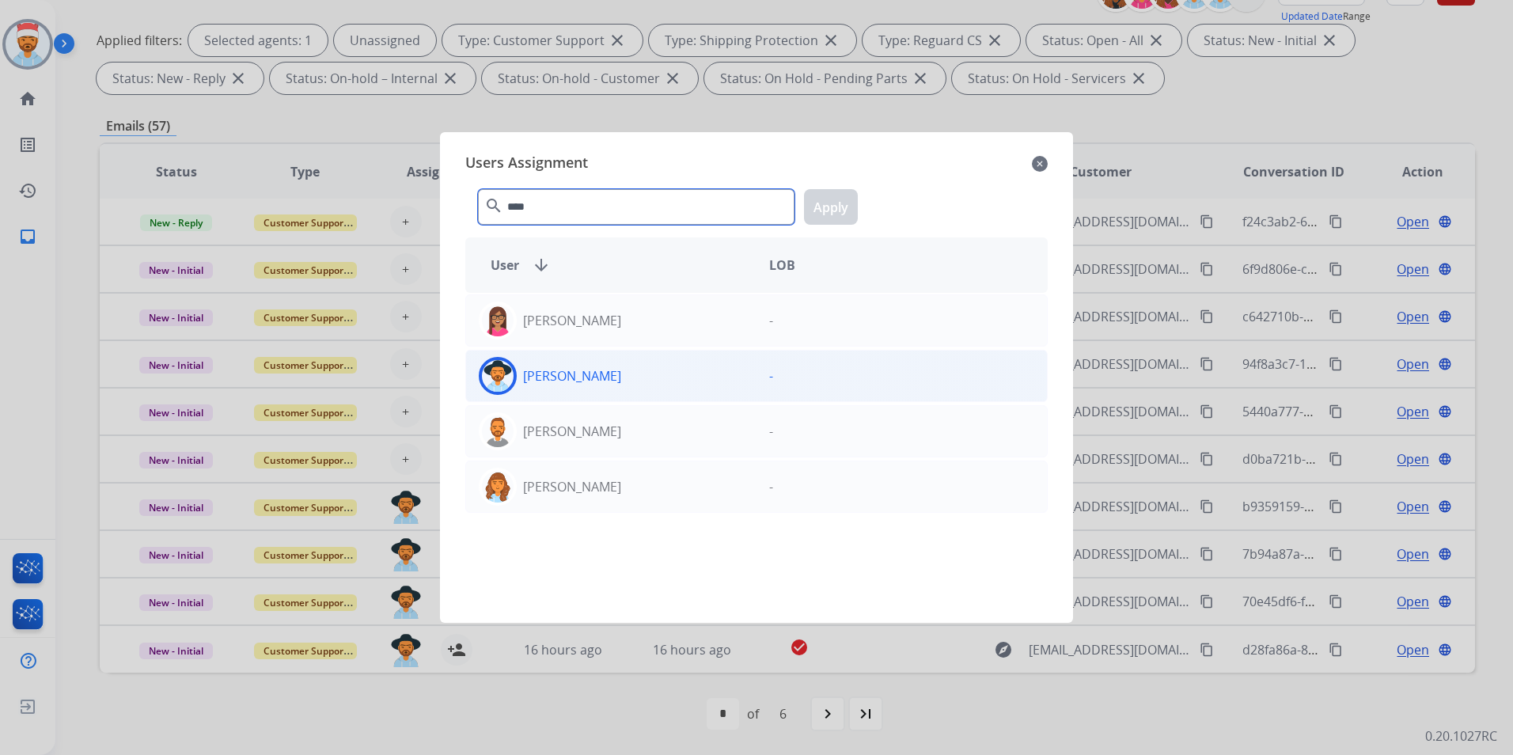
type input "****"
click at [614, 391] on div "[PERSON_NAME]" at bounding box center [611, 376] width 290 height 38
click at [831, 210] on button "Apply" at bounding box center [831, 207] width 54 height 36
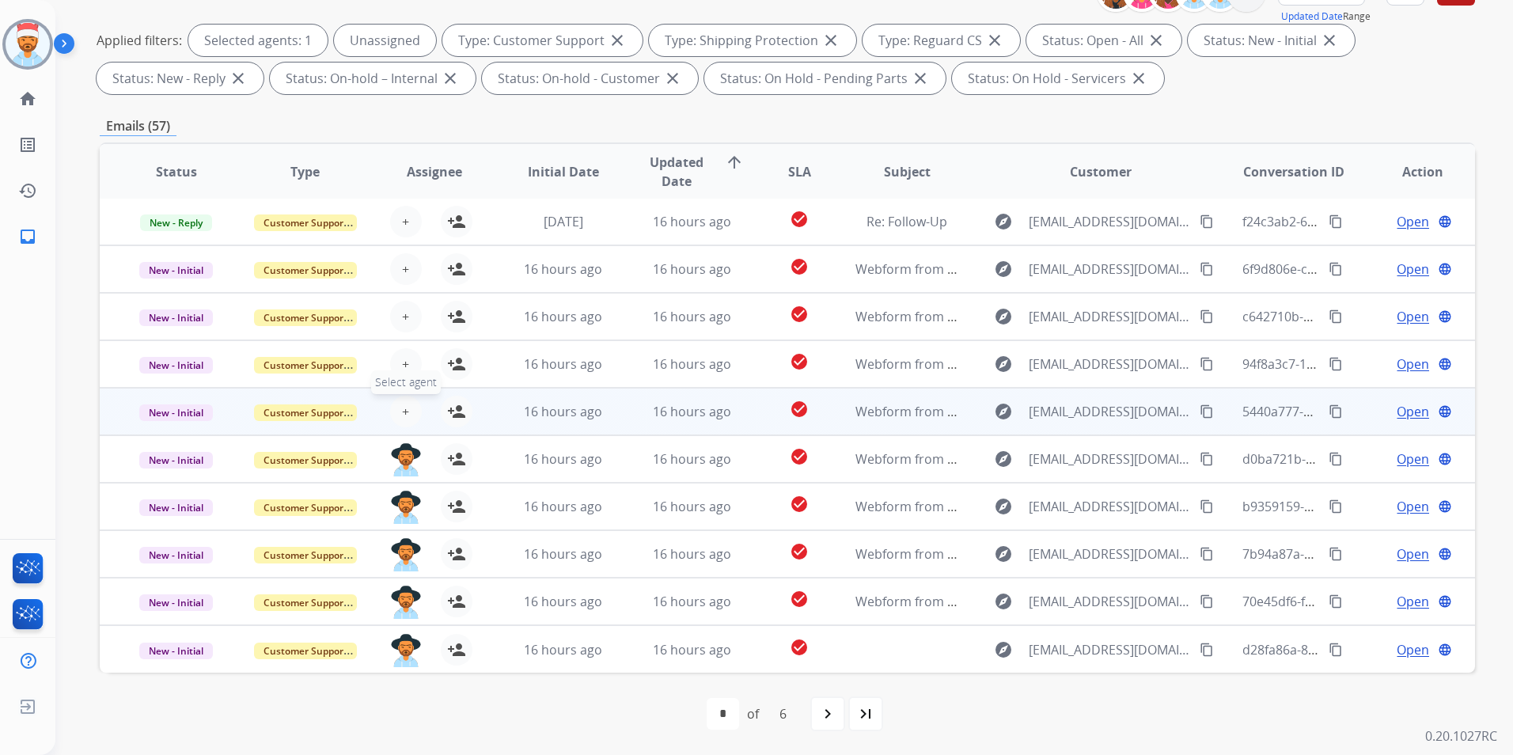
click at [404, 413] on span "+" at bounding box center [405, 411] width 7 height 19
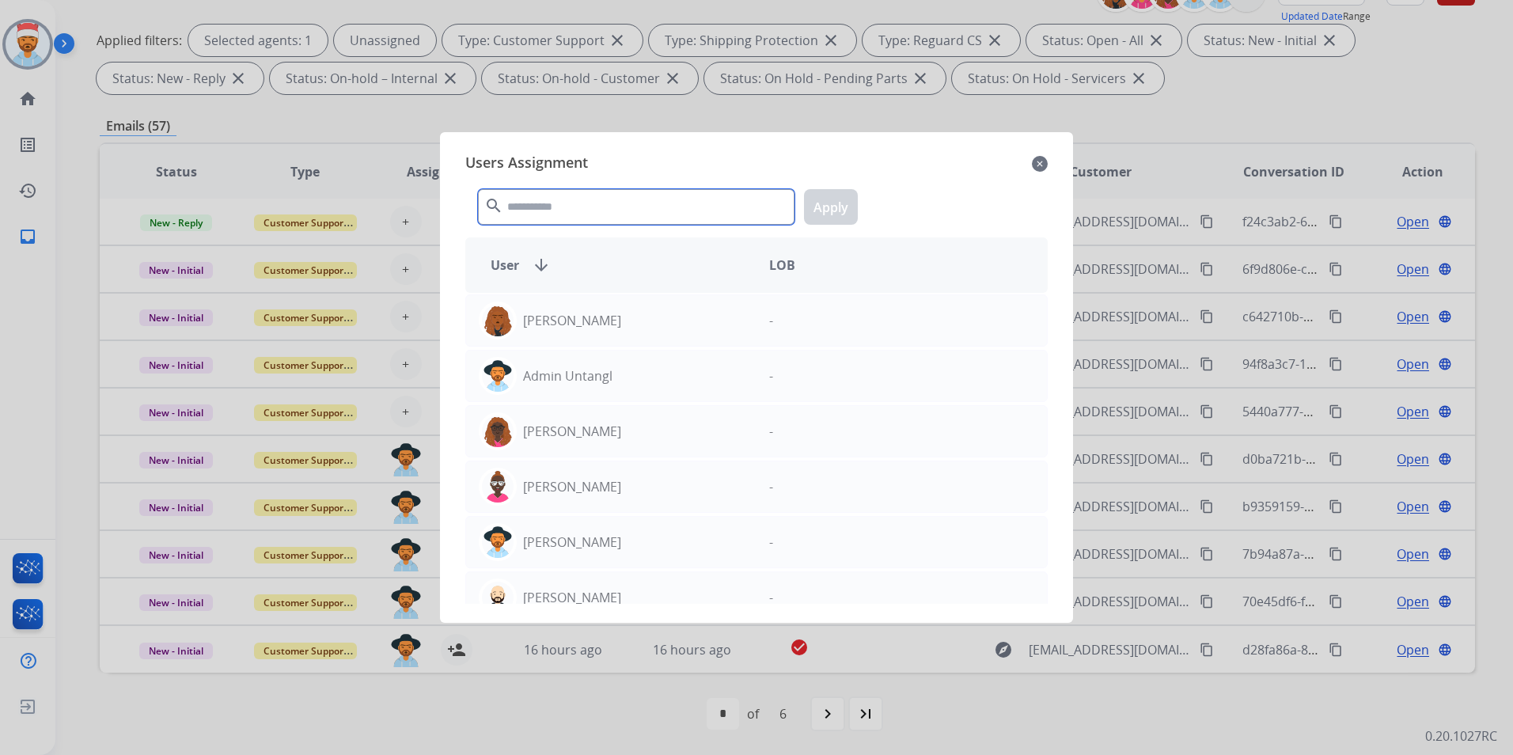
click at [569, 207] on input "text" at bounding box center [636, 207] width 317 height 36
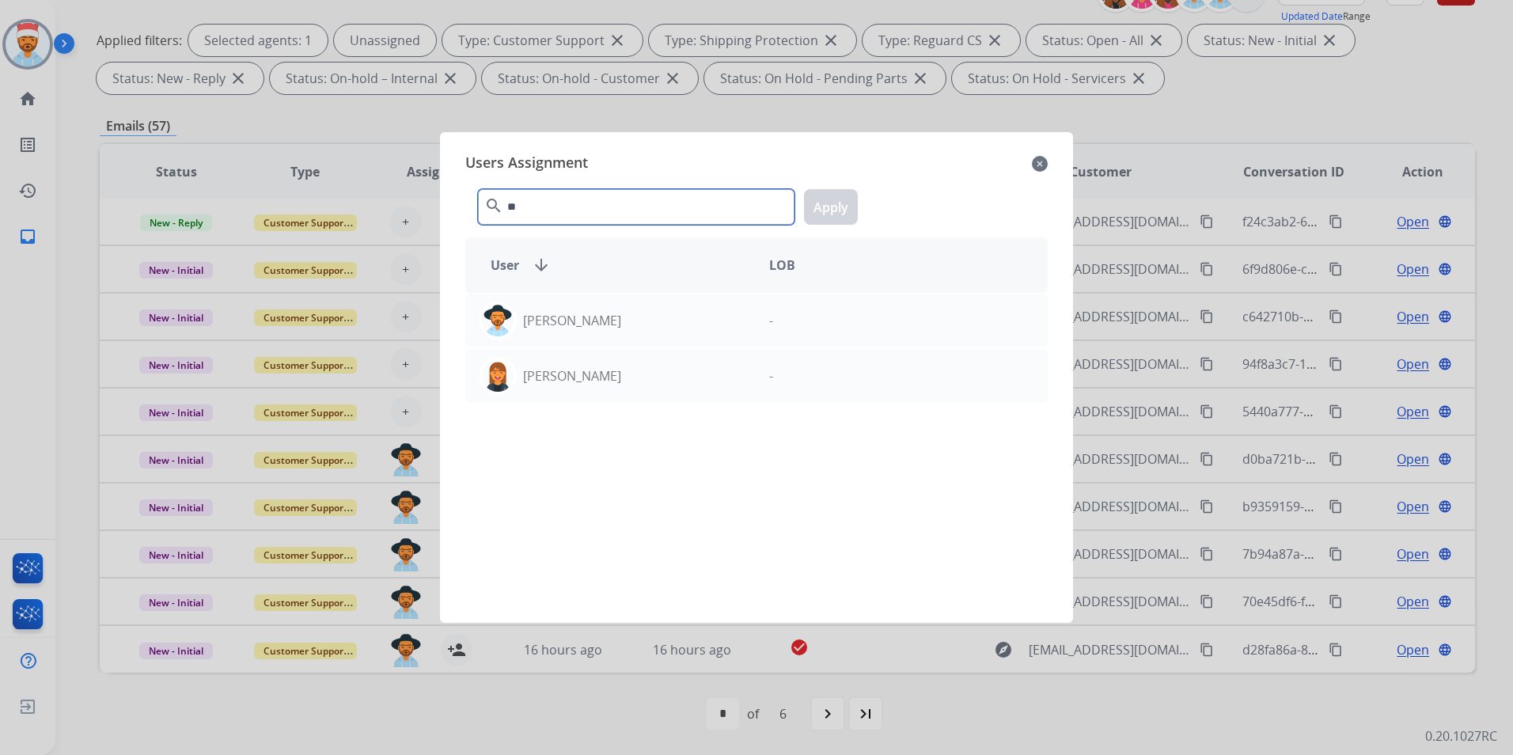
type input "*"
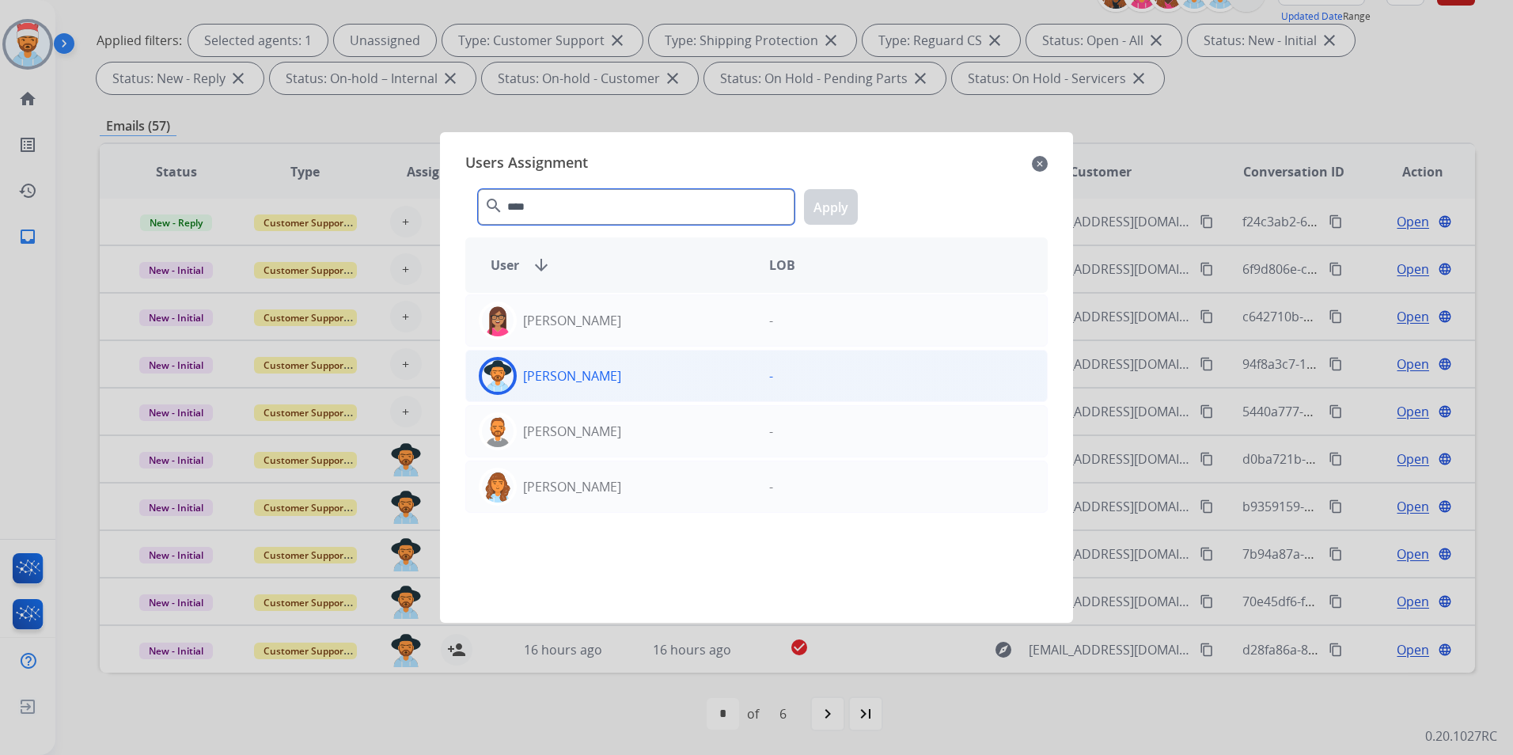
type input "****"
drag, startPoint x: 574, startPoint y: 365, endPoint x: 665, endPoint y: 359, distance: 91.2
click at [574, 366] on div "[PERSON_NAME]" at bounding box center [611, 376] width 290 height 38
drag, startPoint x: 850, startPoint y: 218, endPoint x: 830, endPoint y: 238, distance: 28.5
click at [850, 216] on button "Apply" at bounding box center [831, 207] width 54 height 36
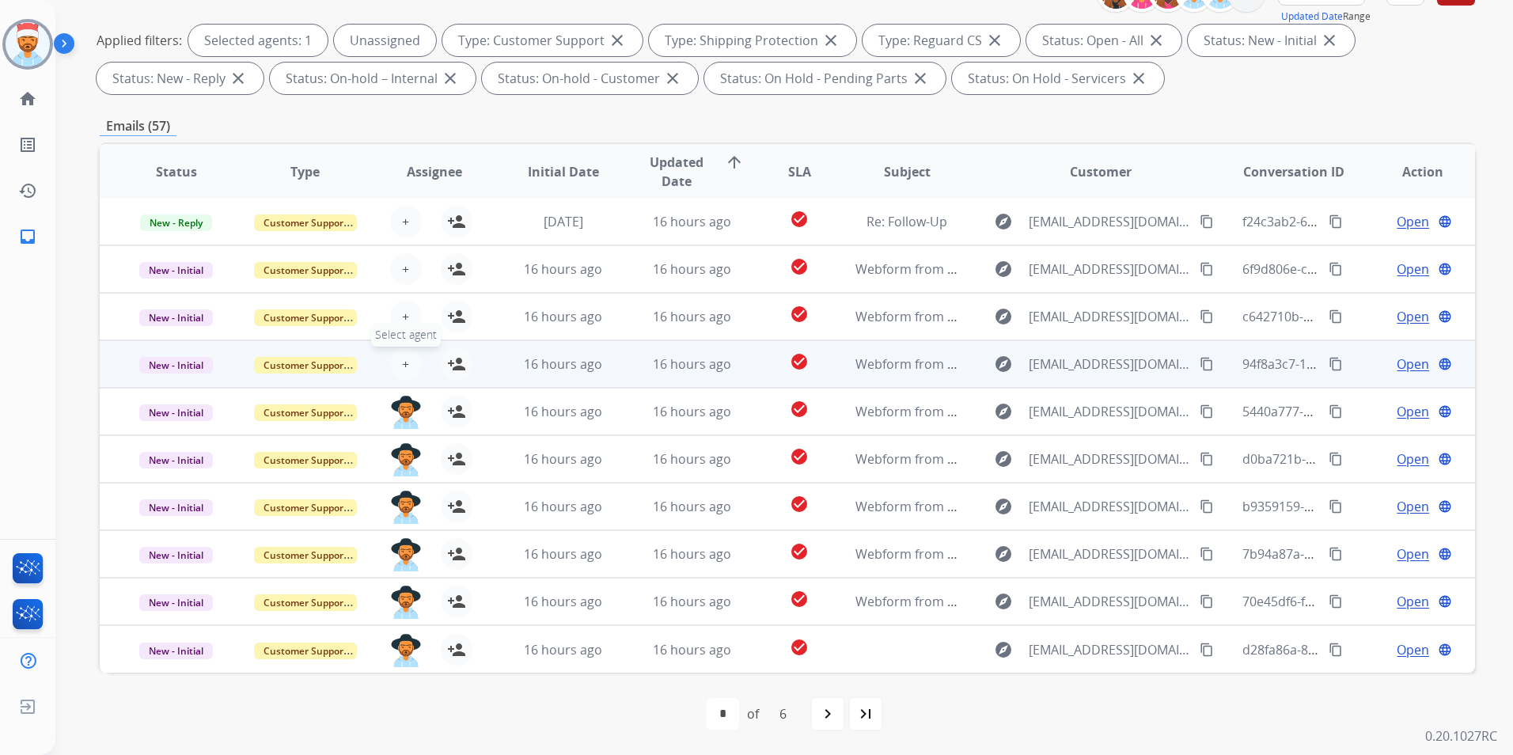
click at [405, 356] on span "+" at bounding box center [405, 364] width 7 height 19
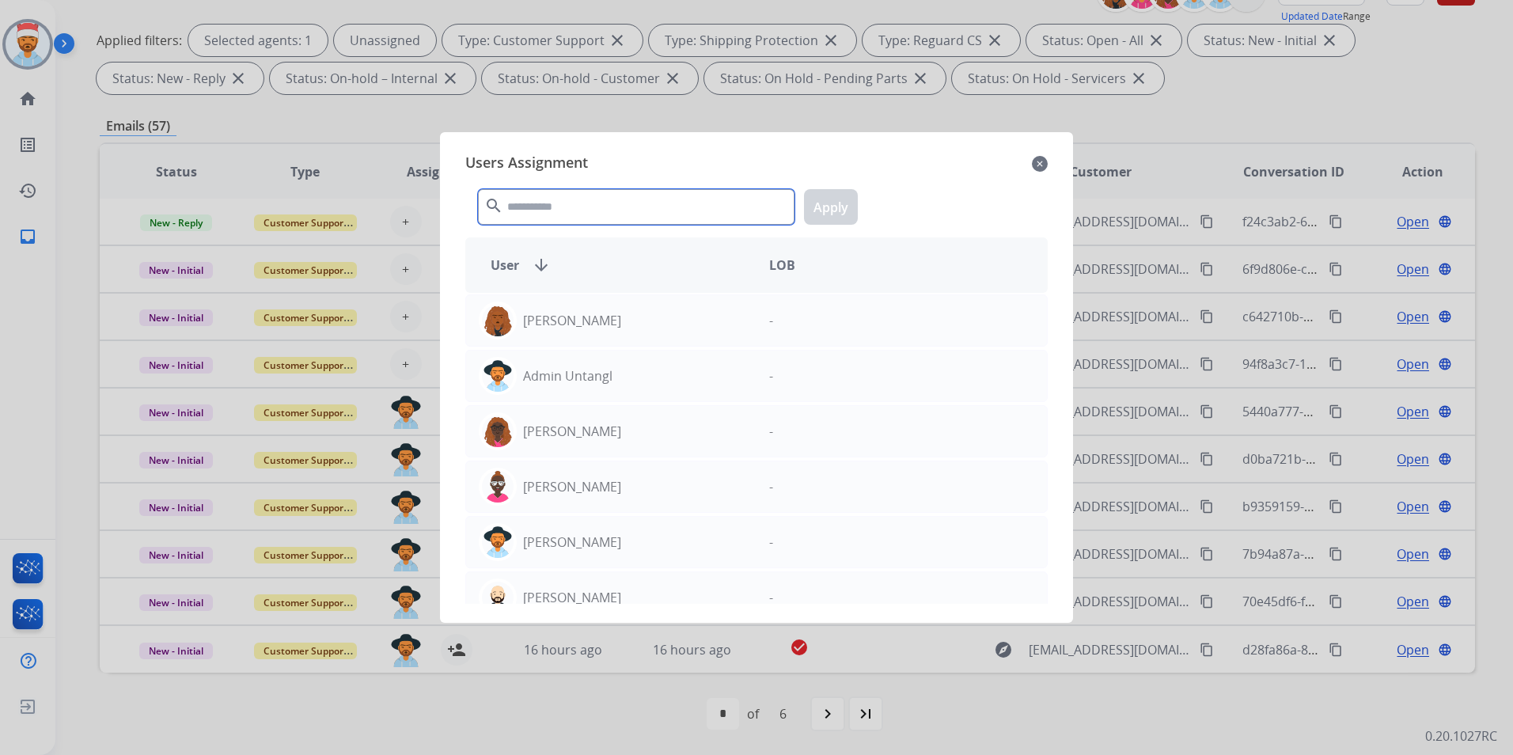
click at [554, 207] on input "text" at bounding box center [636, 207] width 317 height 36
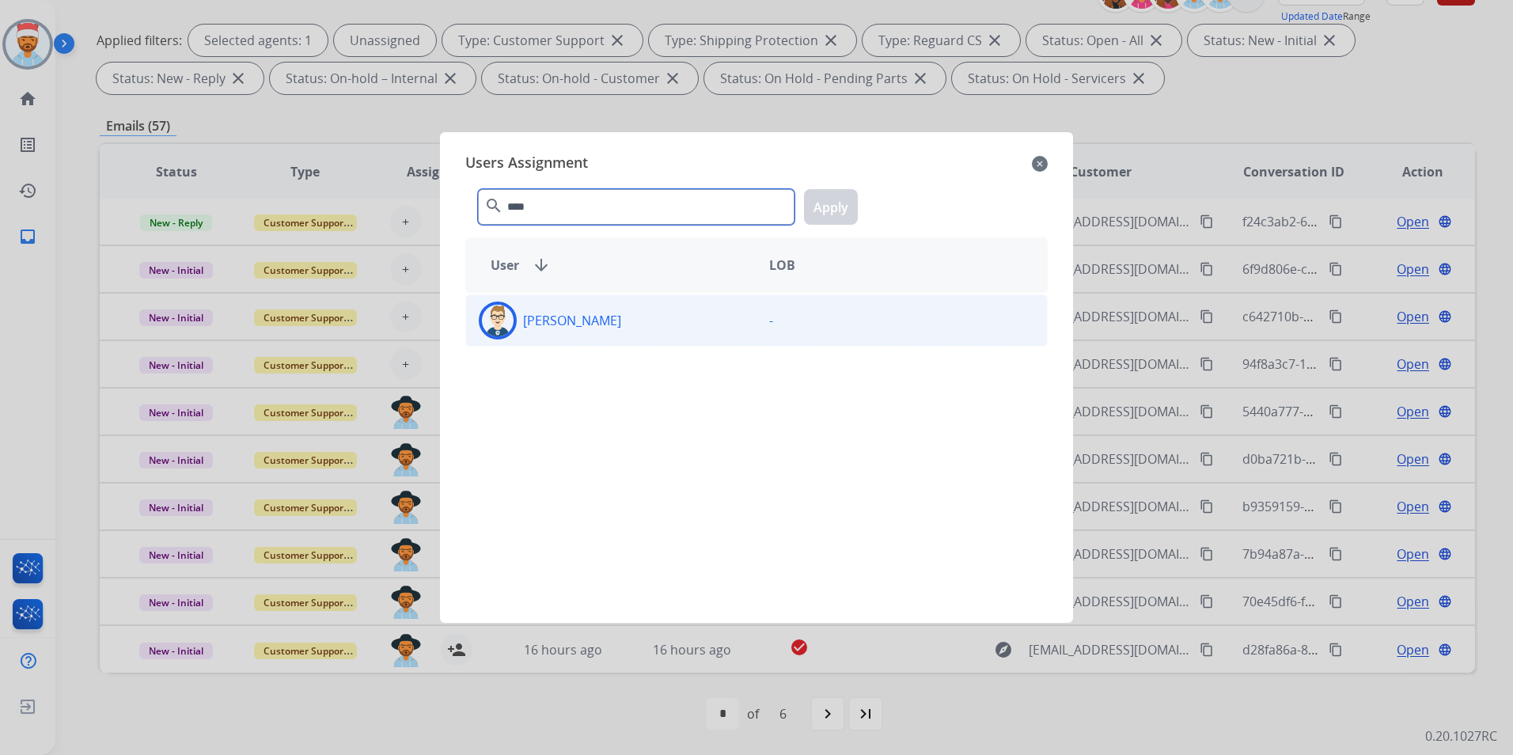
type input "****"
click at [563, 321] on p "[PERSON_NAME]" at bounding box center [572, 320] width 98 height 19
click at [829, 203] on button "Apply" at bounding box center [831, 207] width 54 height 36
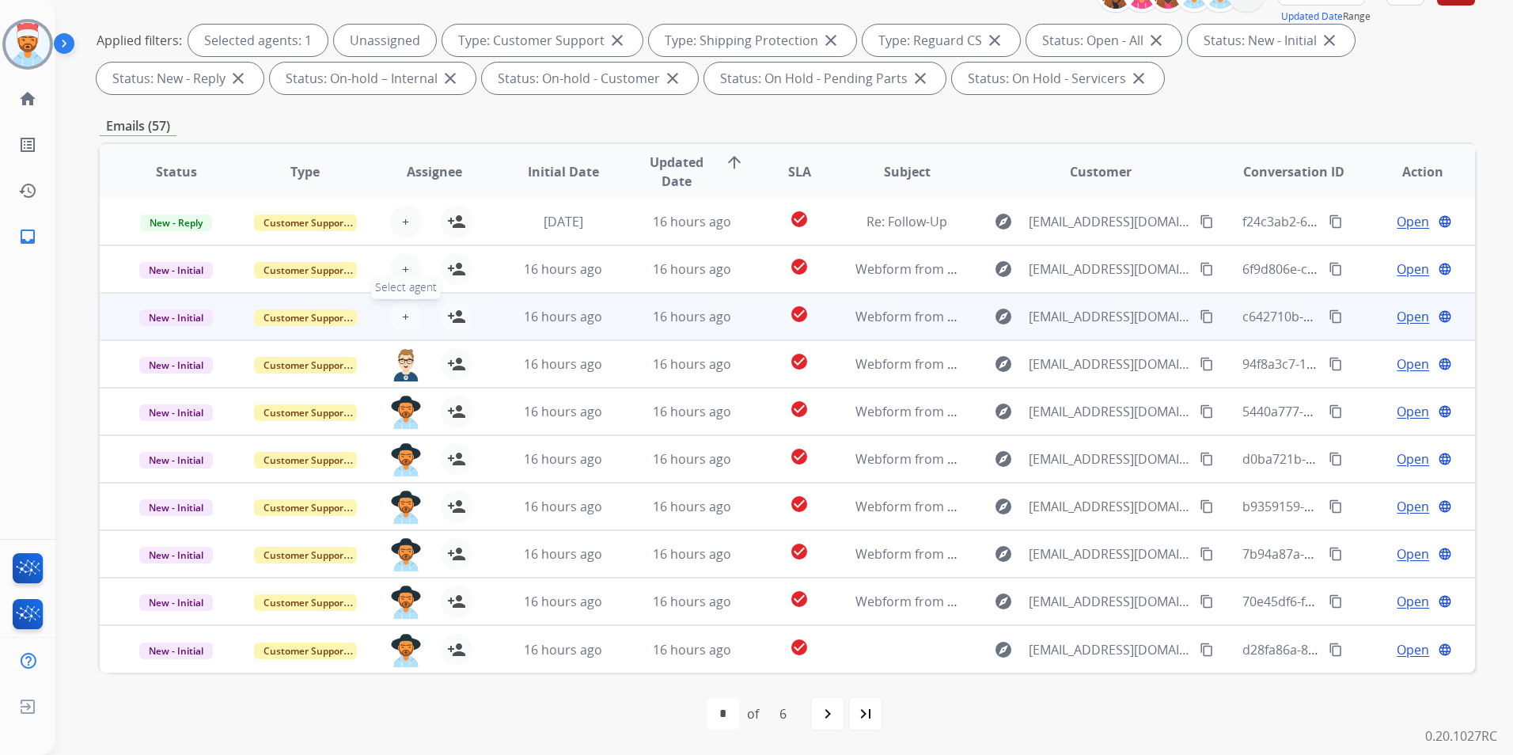
click at [406, 321] on span "+" at bounding box center [405, 316] width 7 height 19
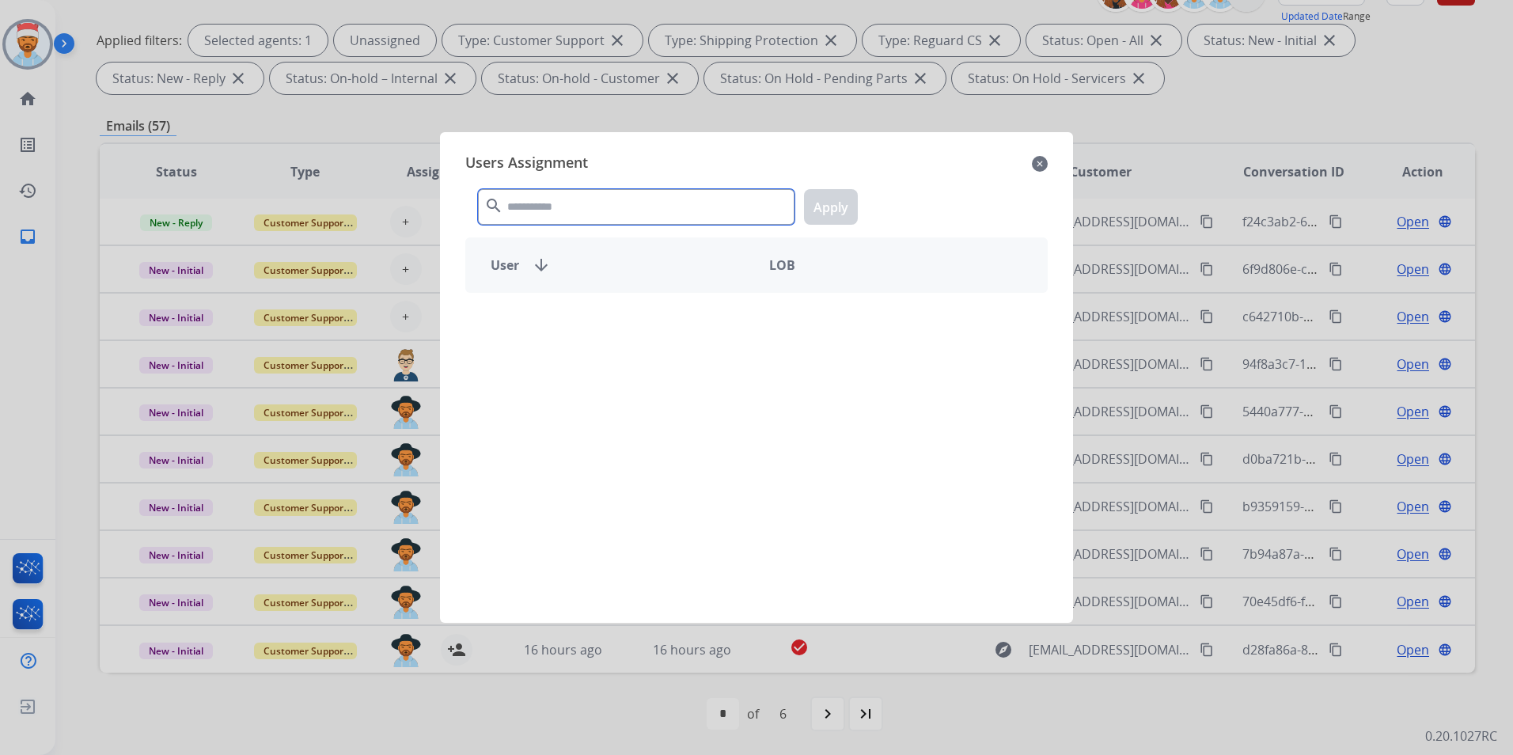
click at [589, 208] on input "text" at bounding box center [636, 207] width 317 height 36
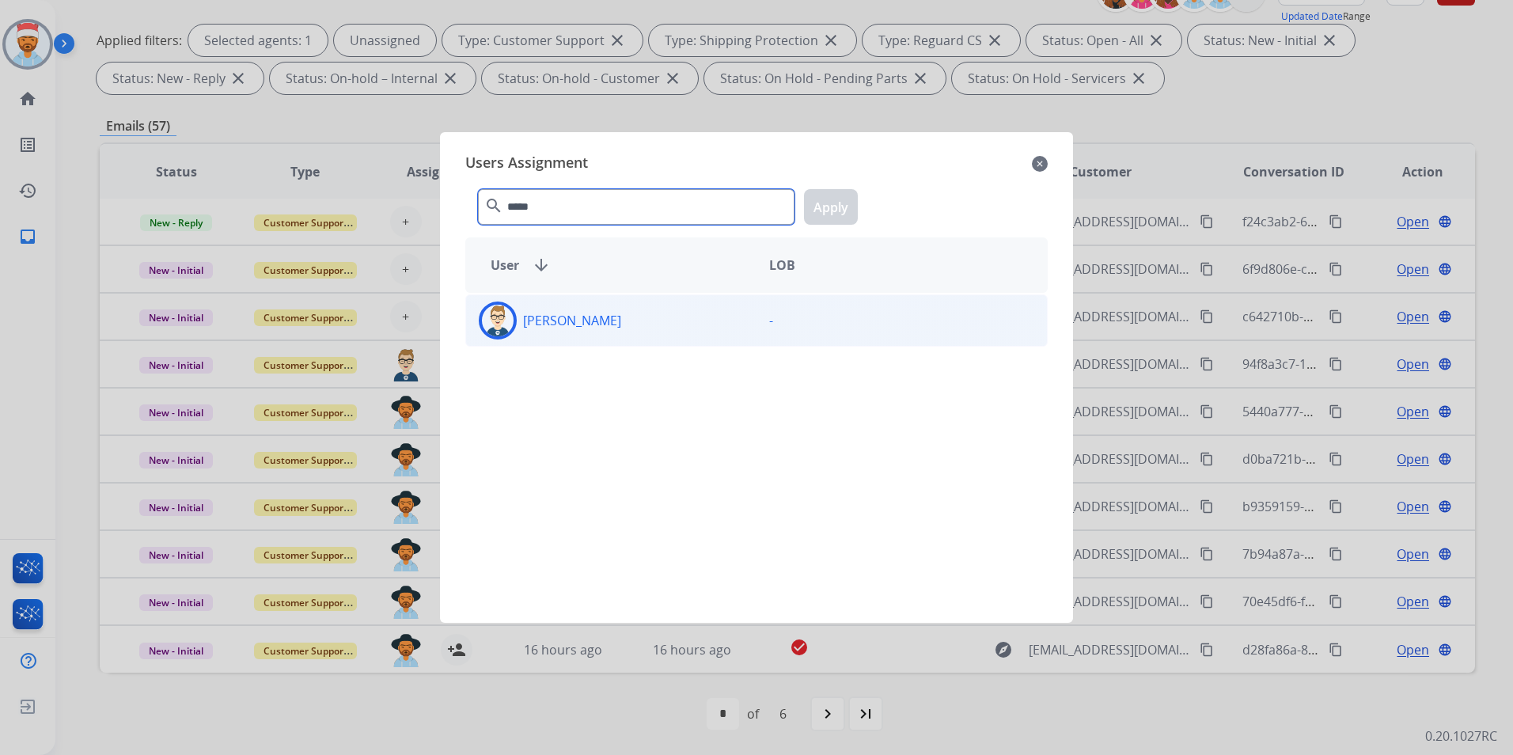
type input "*****"
click at [592, 336] on div "[PERSON_NAME]" at bounding box center [611, 321] width 290 height 38
click at [834, 213] on button "Apply" at bounding box center [831, 207] width 54 height 36
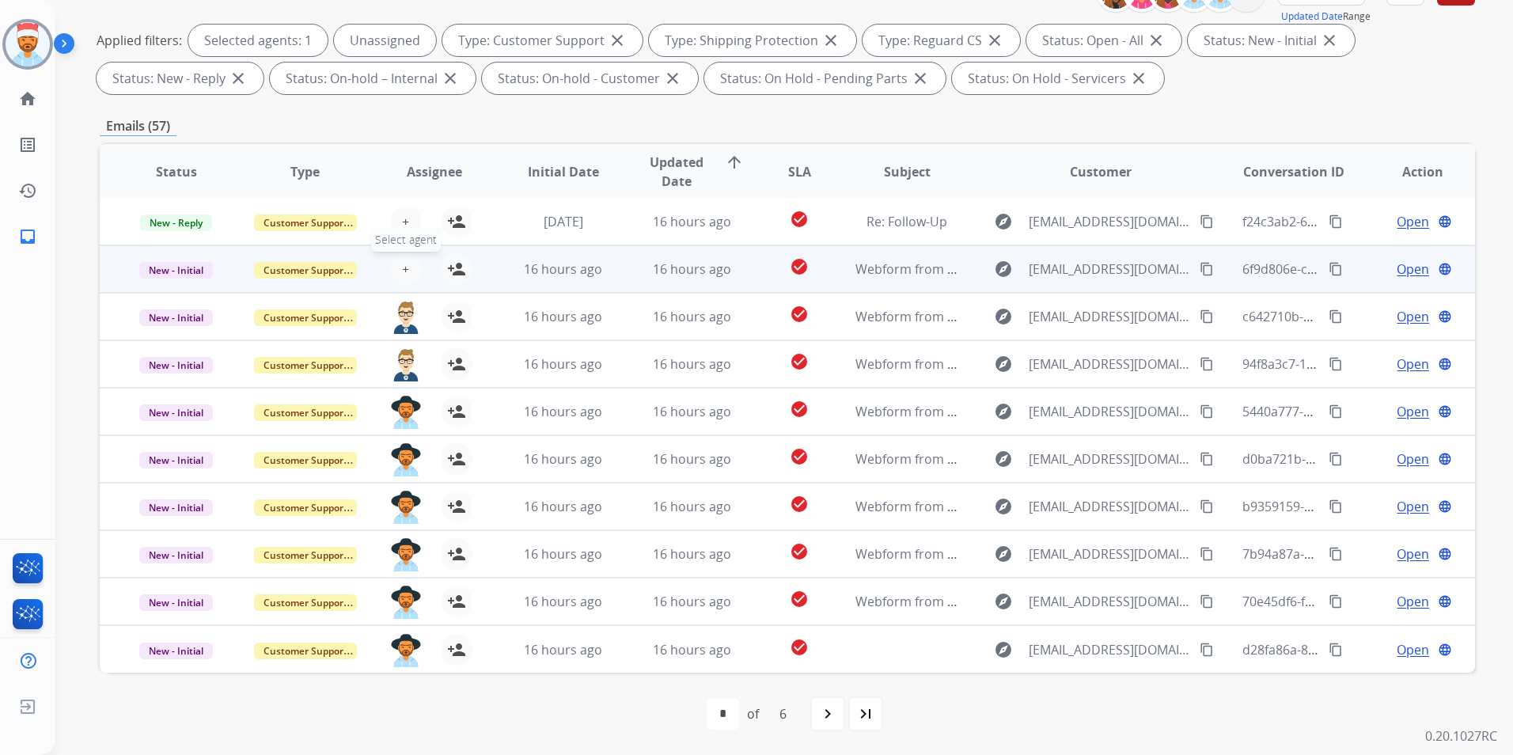
click at [402, 276] on span "+" at bounding box center [405, 269] width 7 height 19
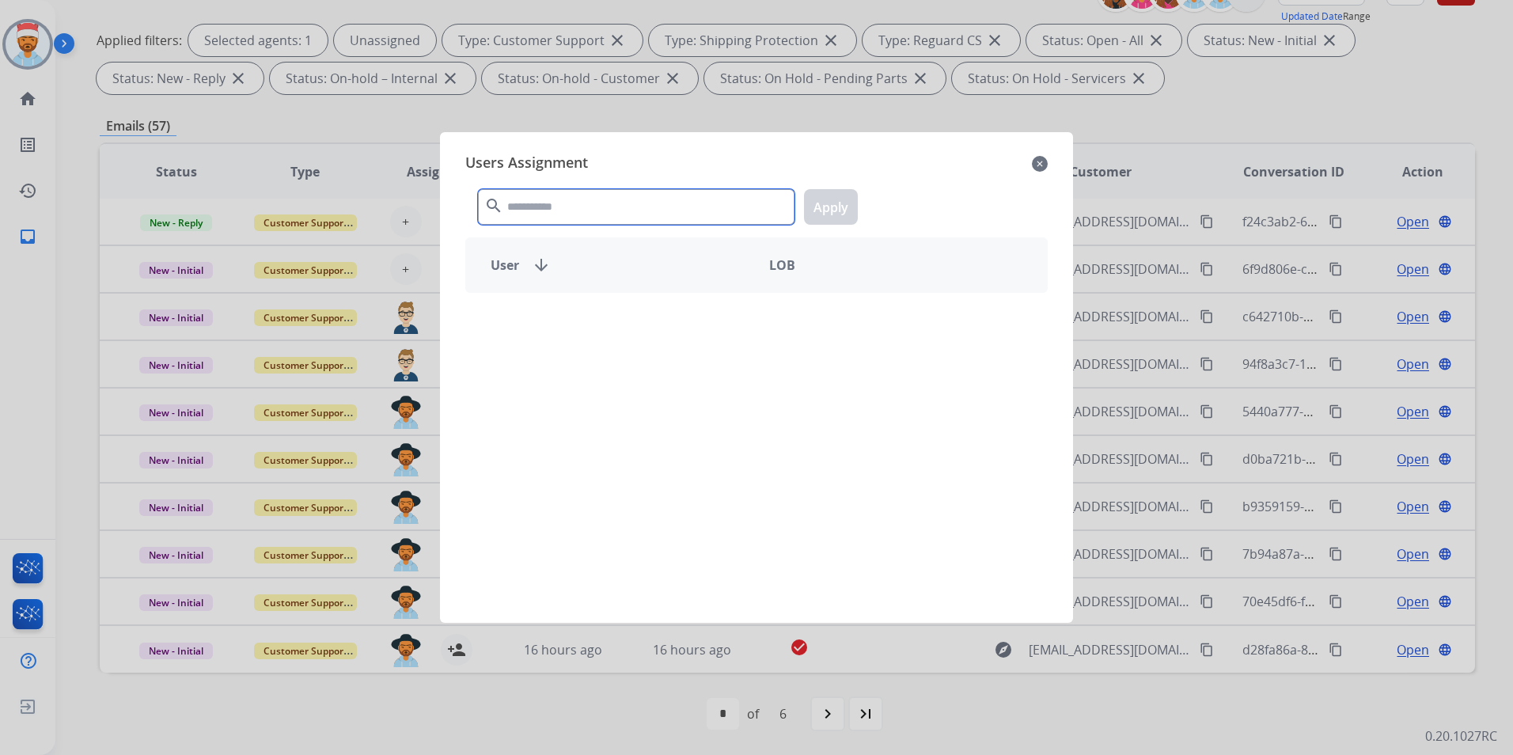
click at [571, 212] on input "text" at bounding box center [636, 207] width 317 height 36
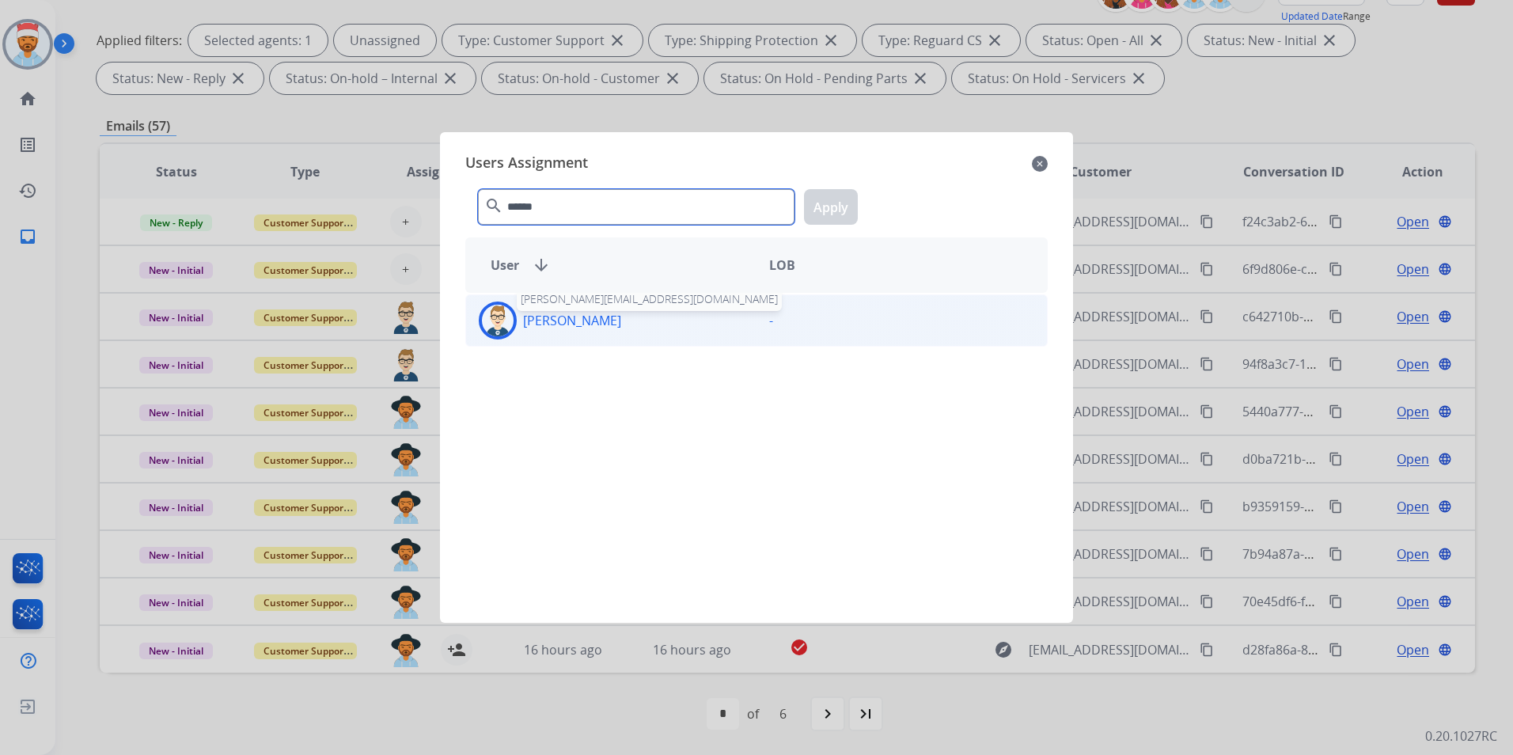
type input "******"
click at [567, 323] on p "[PERSON_NAME]" at bounding box center [572, 320] width 98 height 19
click at [819, 204] on button "Apply" at bounding box center [831, 207] width 54 height 36
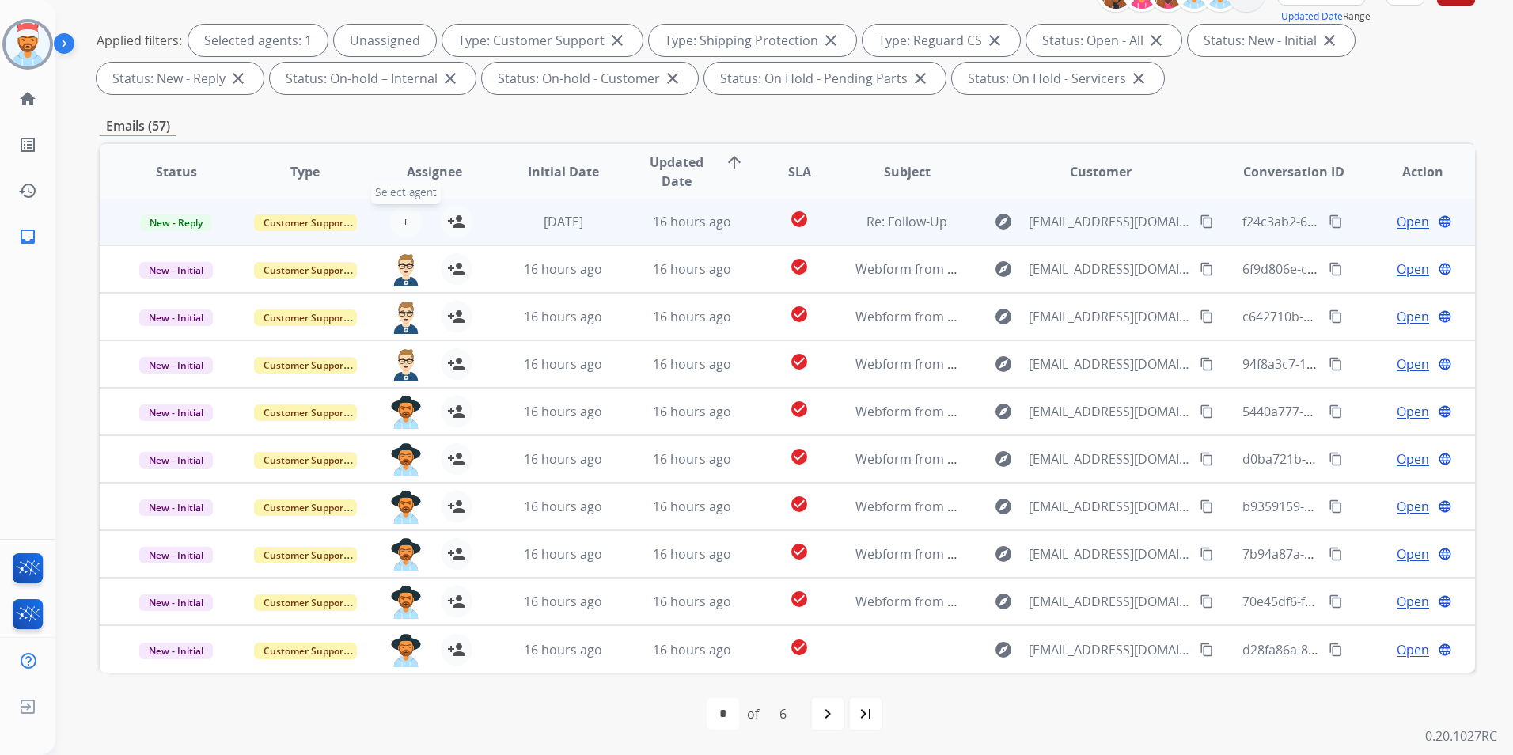
click at [398, 233] on button "+ Select agent" at bounding box center [406, 222] width 32 height 32
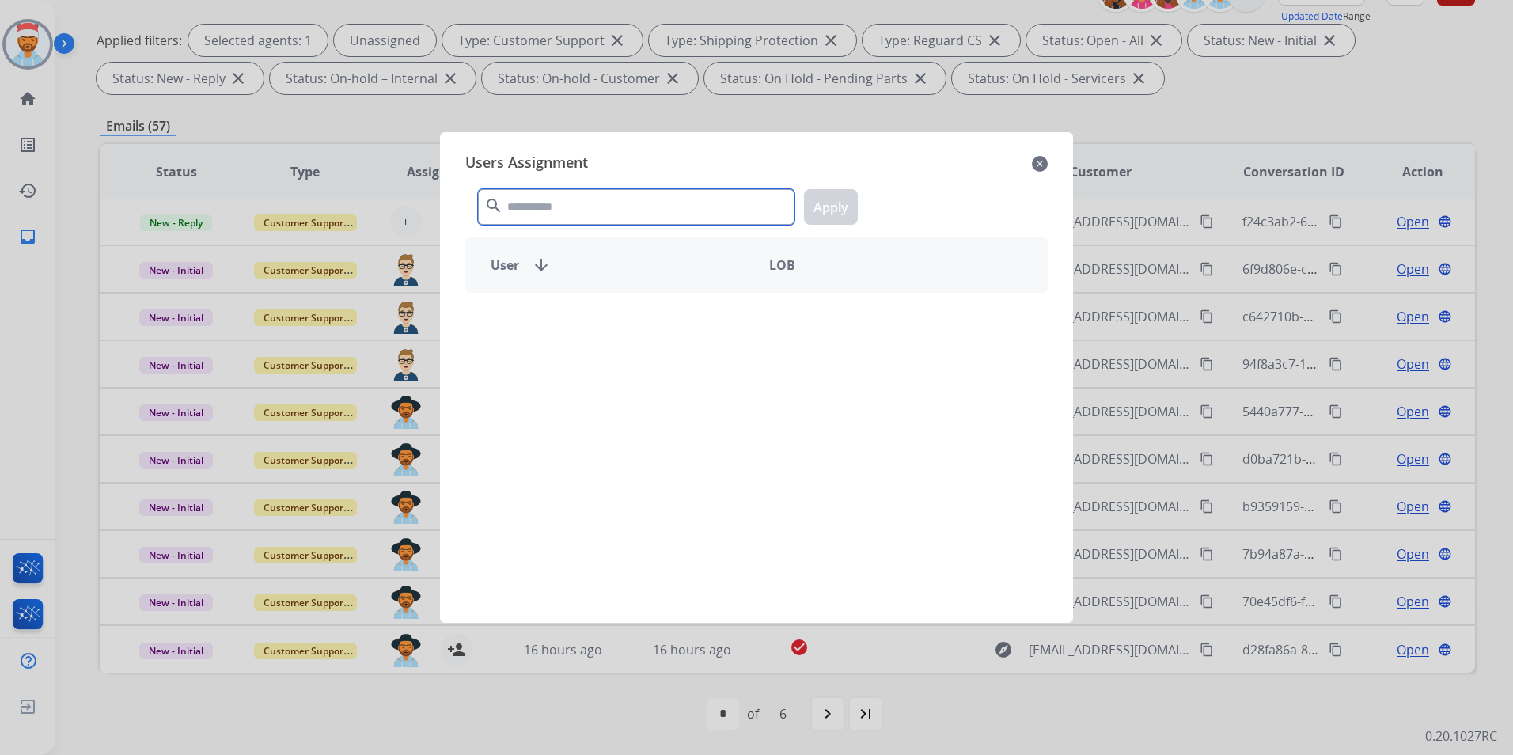
click at [565, 210] on input "text" at bounding box center [636, 207] width 317 height 36
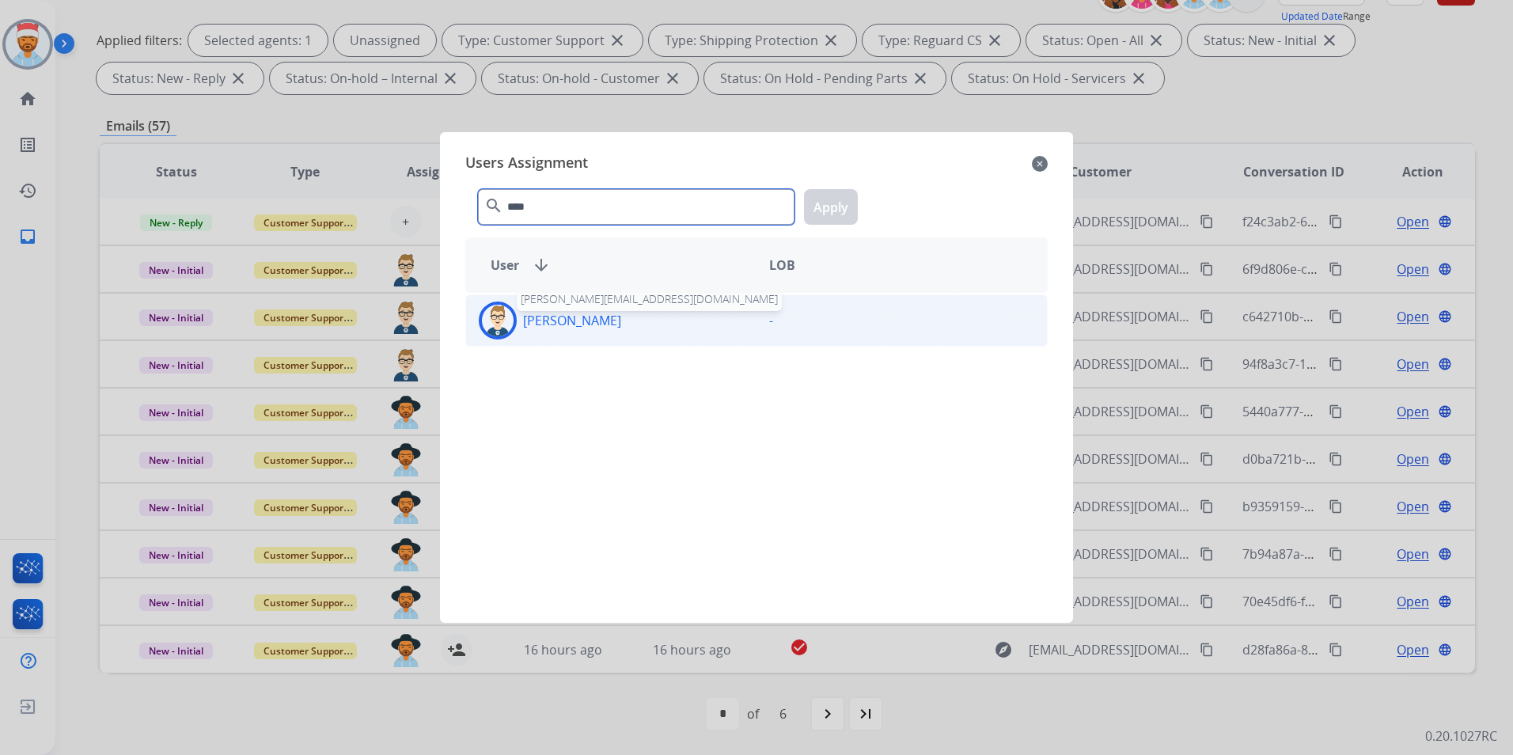
type input "****"
click at [551, 322] on p "[PERSON_NAME]" at bounding box center [572, 320] width 98 height 19
click at [840, 206] on button "Apply" at bounding box center [831, 207] width 54 height 36
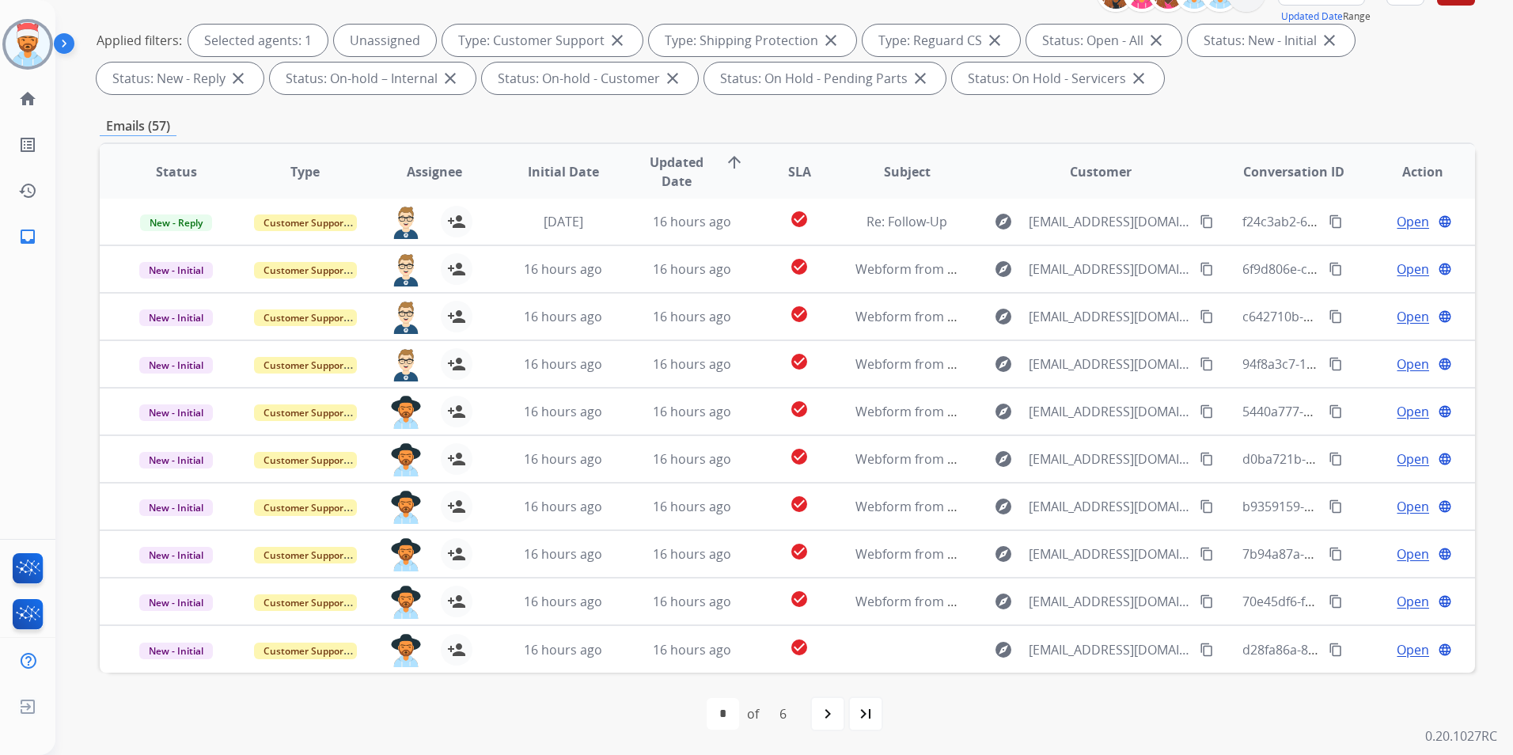
scroll to position [0, 0]
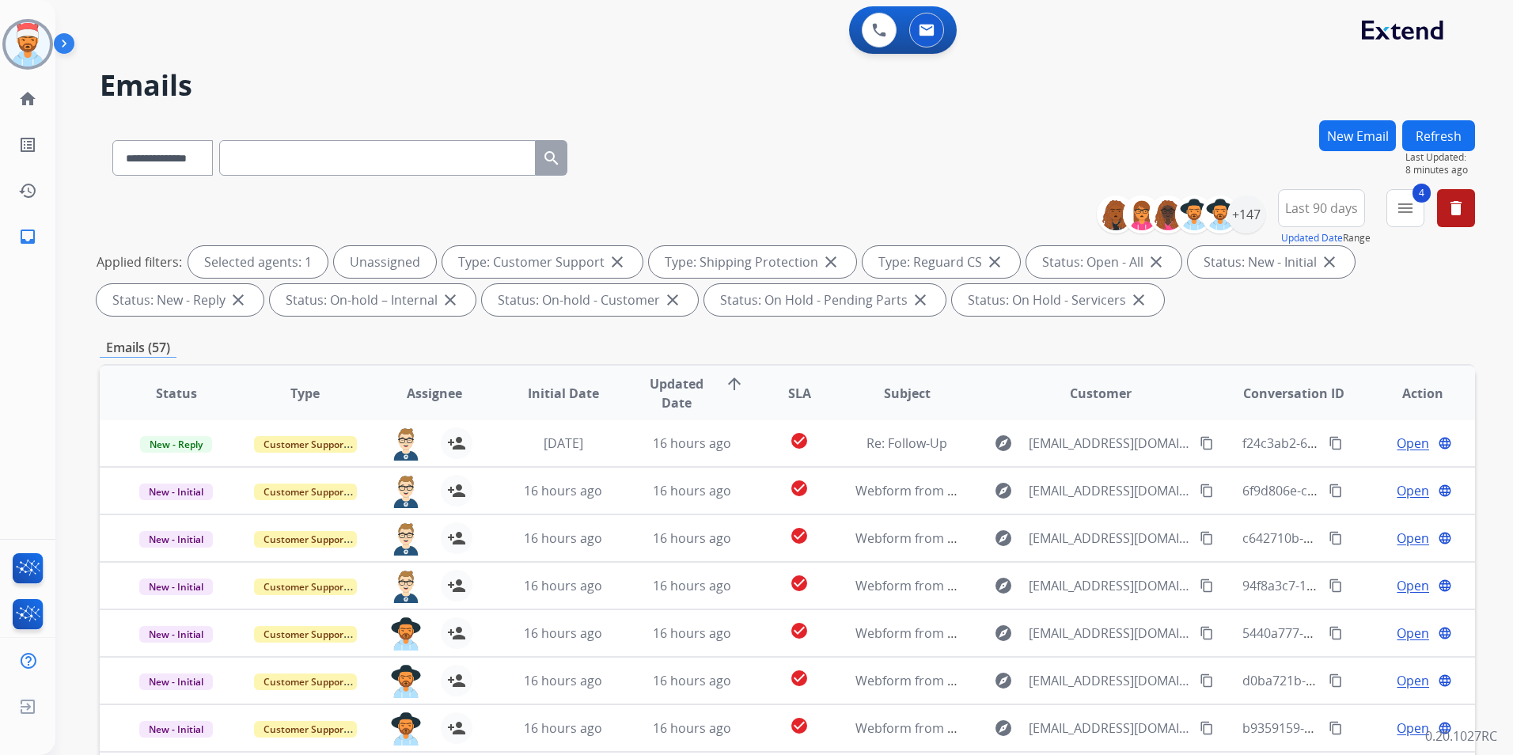
click at [1450, 138] on button "Refresh" at bounding box center [1438, 135] width 73 height 31
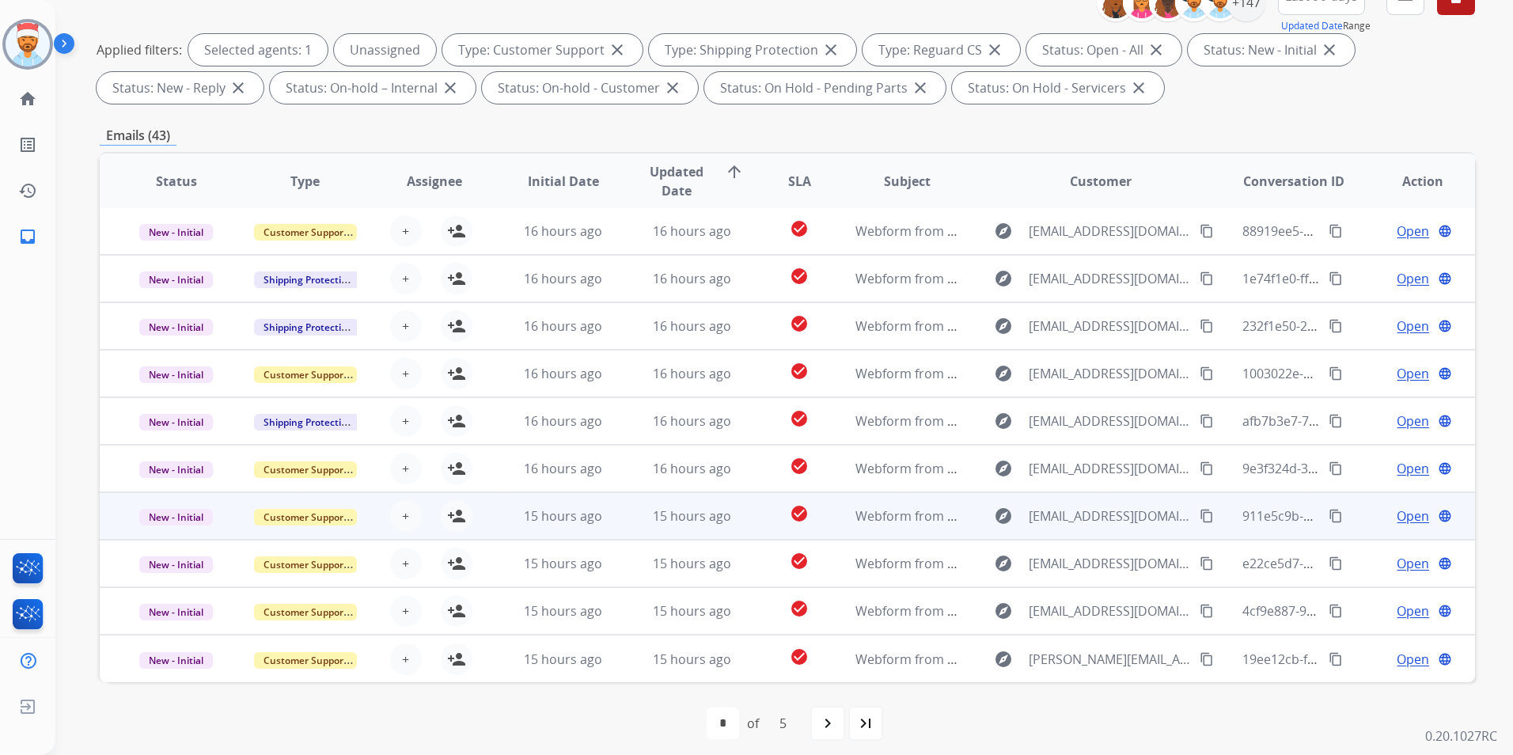
scroll to position [222, 0]
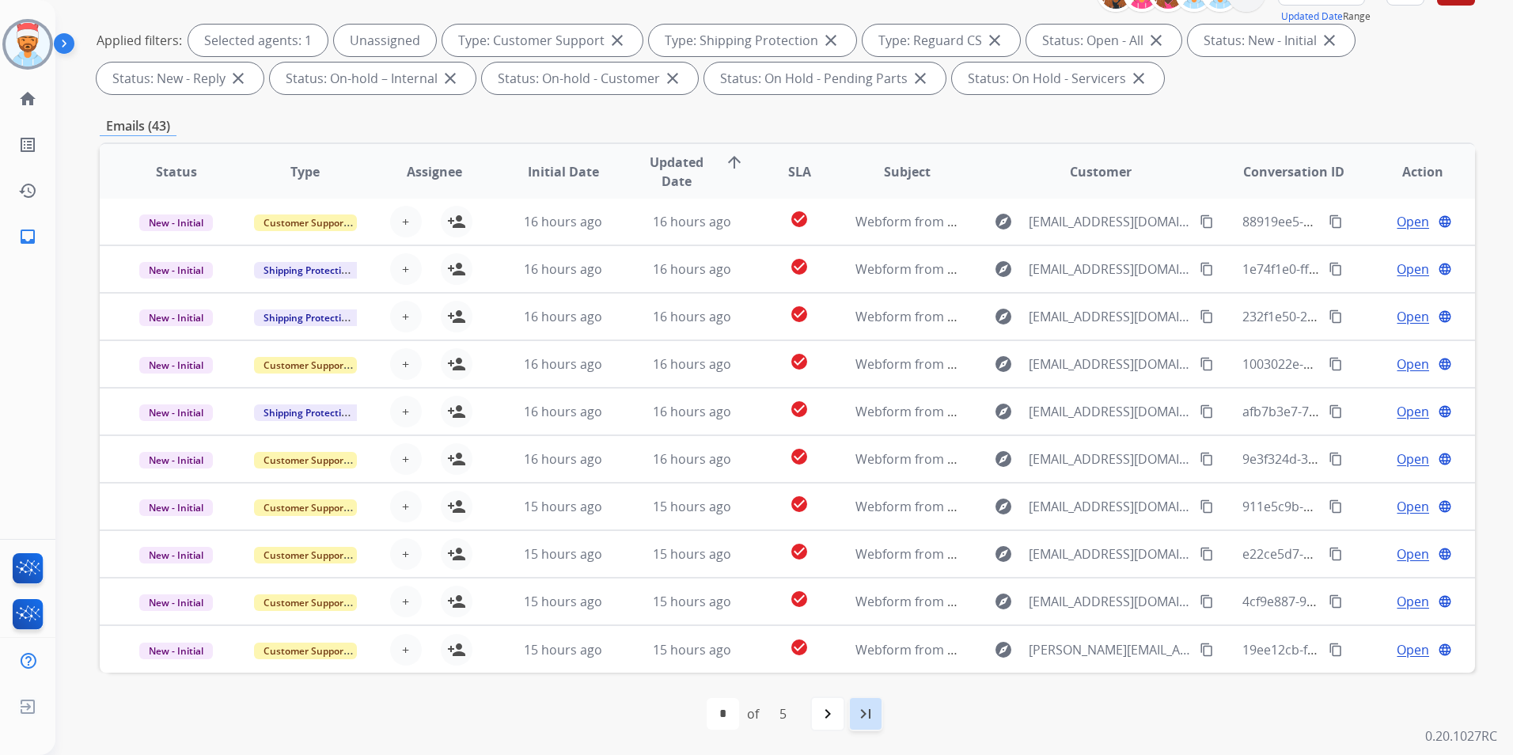
click at [867, 712] on mat-icon "last_page" at bounding box center [865, 713] width 19 height 19
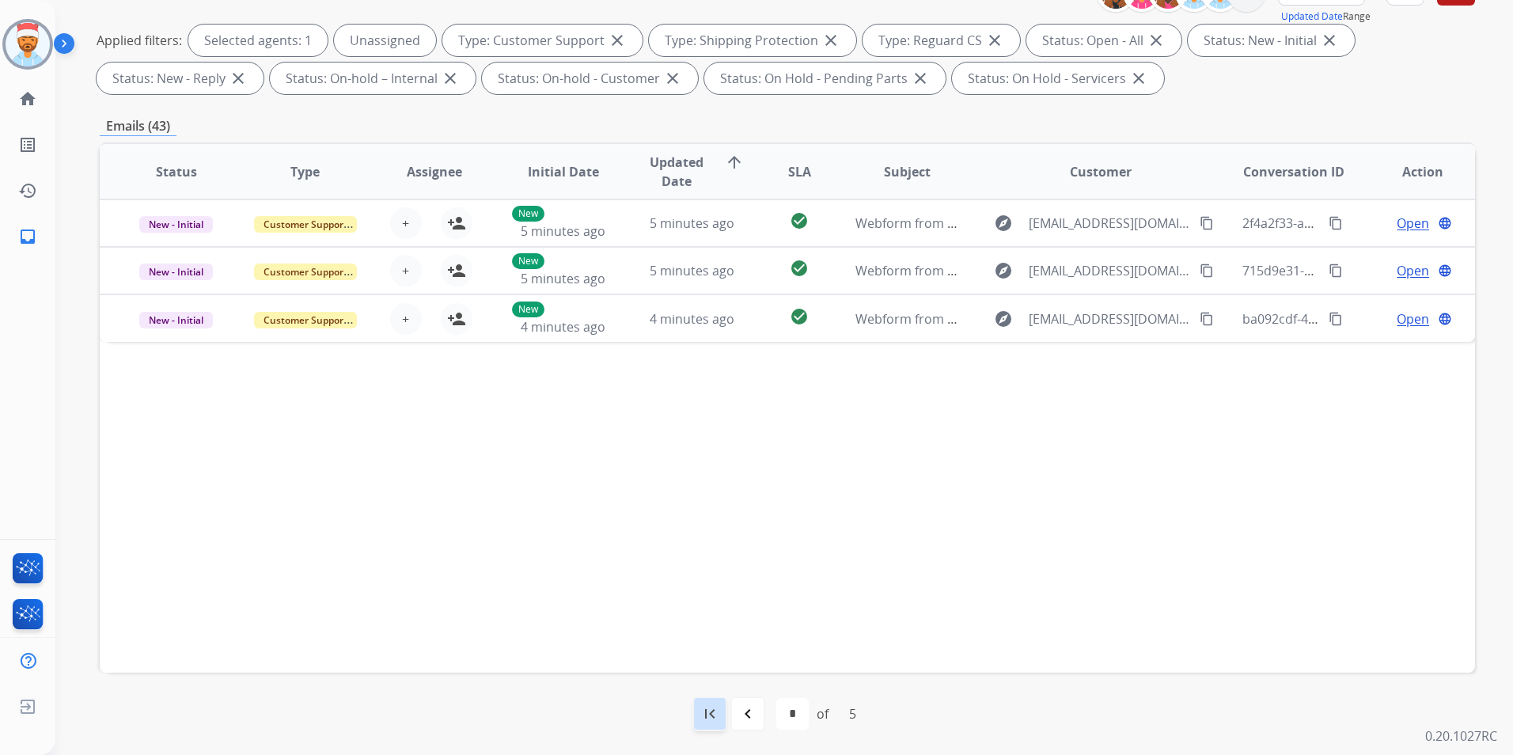
click at [690, 706] on div "first_page navigate_before * * * * * of 5 navigate_next last_page" at bounding box center [787, 714] width 1375 height 32
click at [698, 705] on div "first_page" at bounding box center [709, 713] width 35 height 35
select select "*"
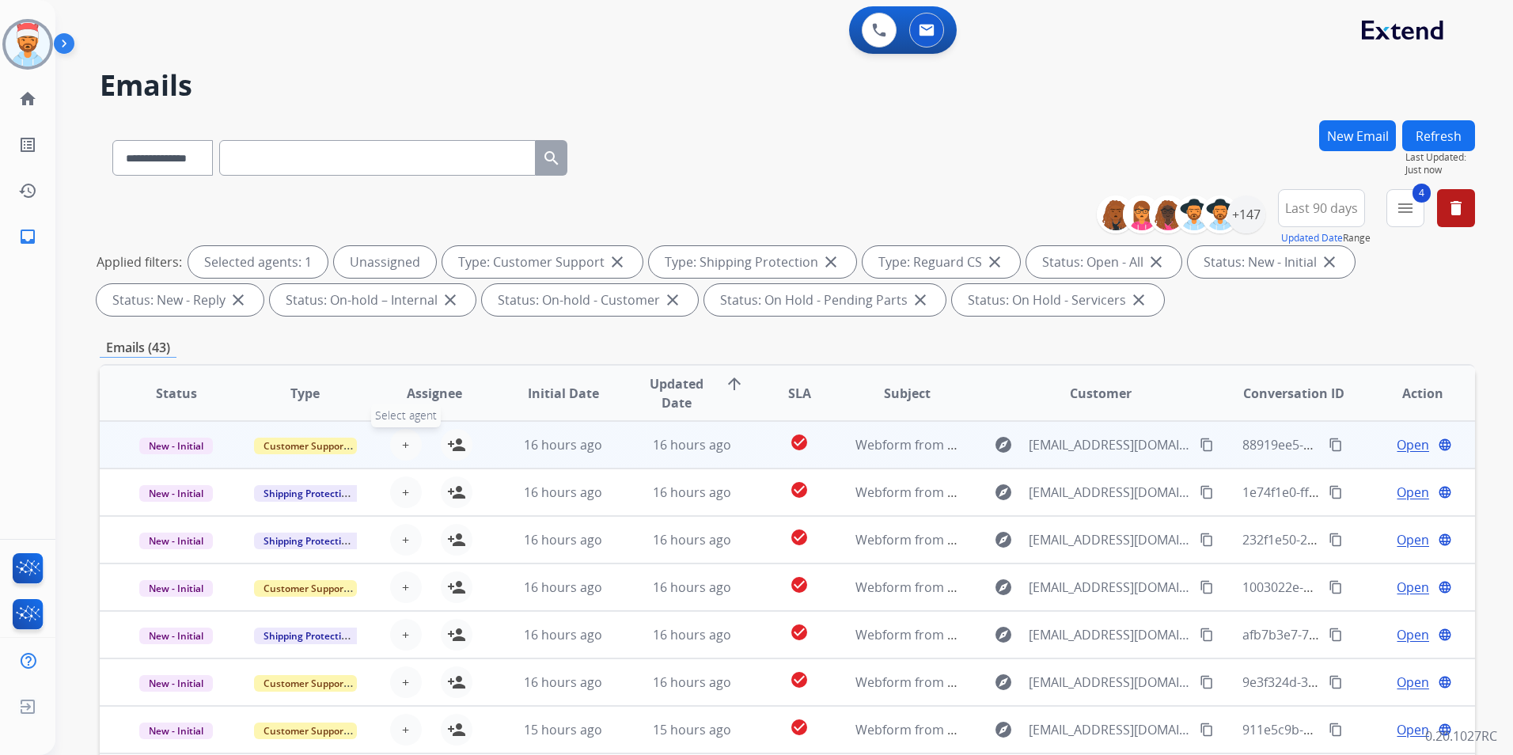
click at [393, 443] on button "+ Select agent" at bounding box center [406, 445] width 32 height 32
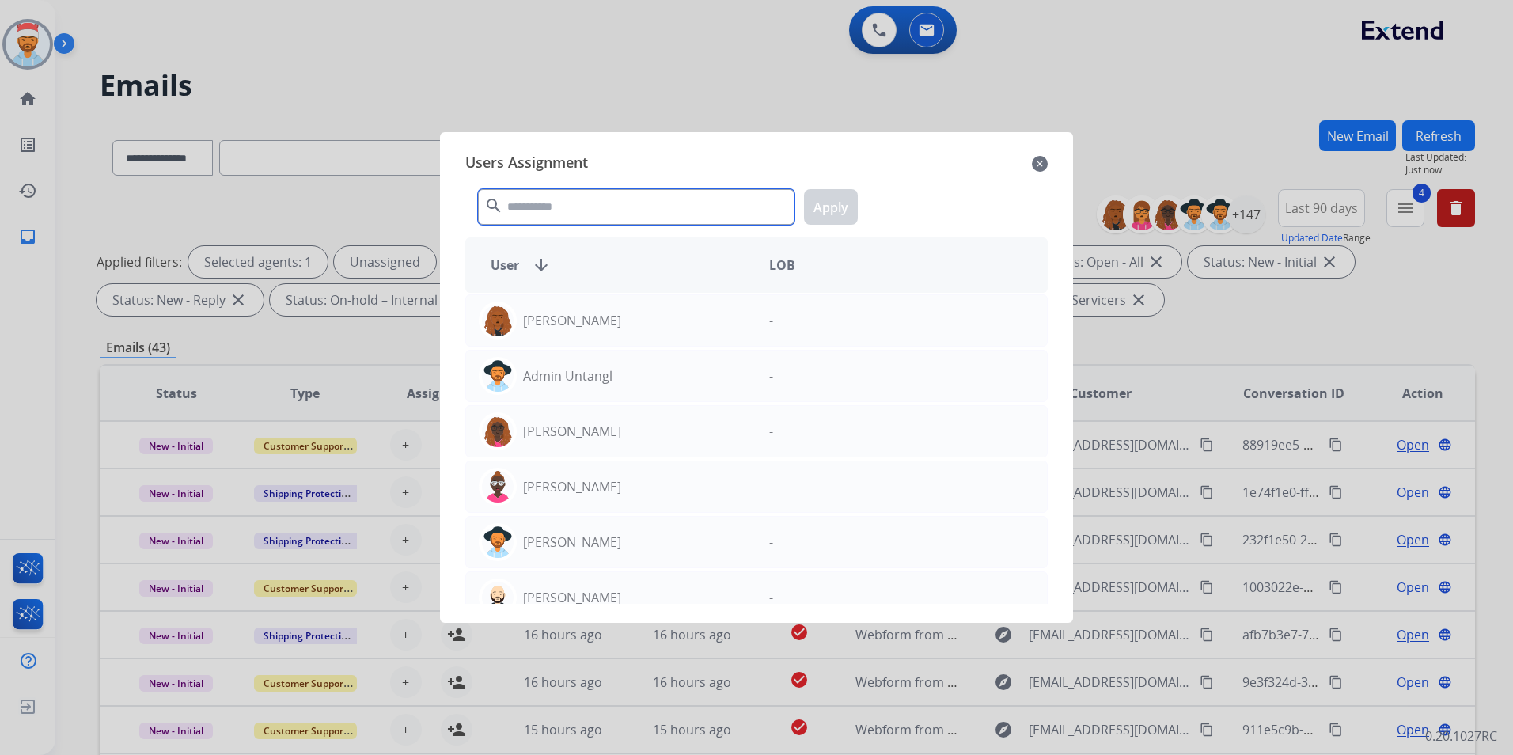
click at [586, 192] on input "text" at bounding box center [636, 207] width 317 height 36
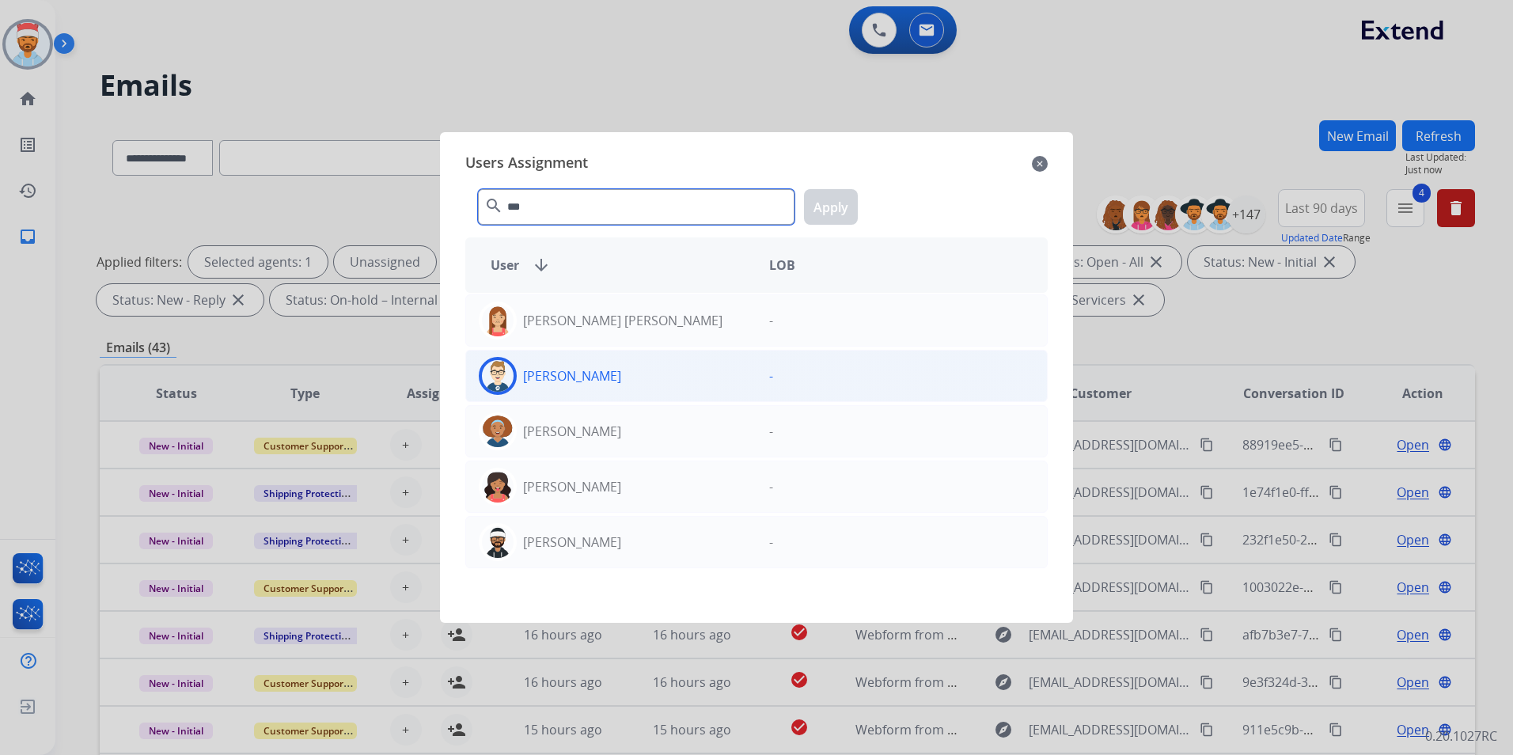
type input "***"
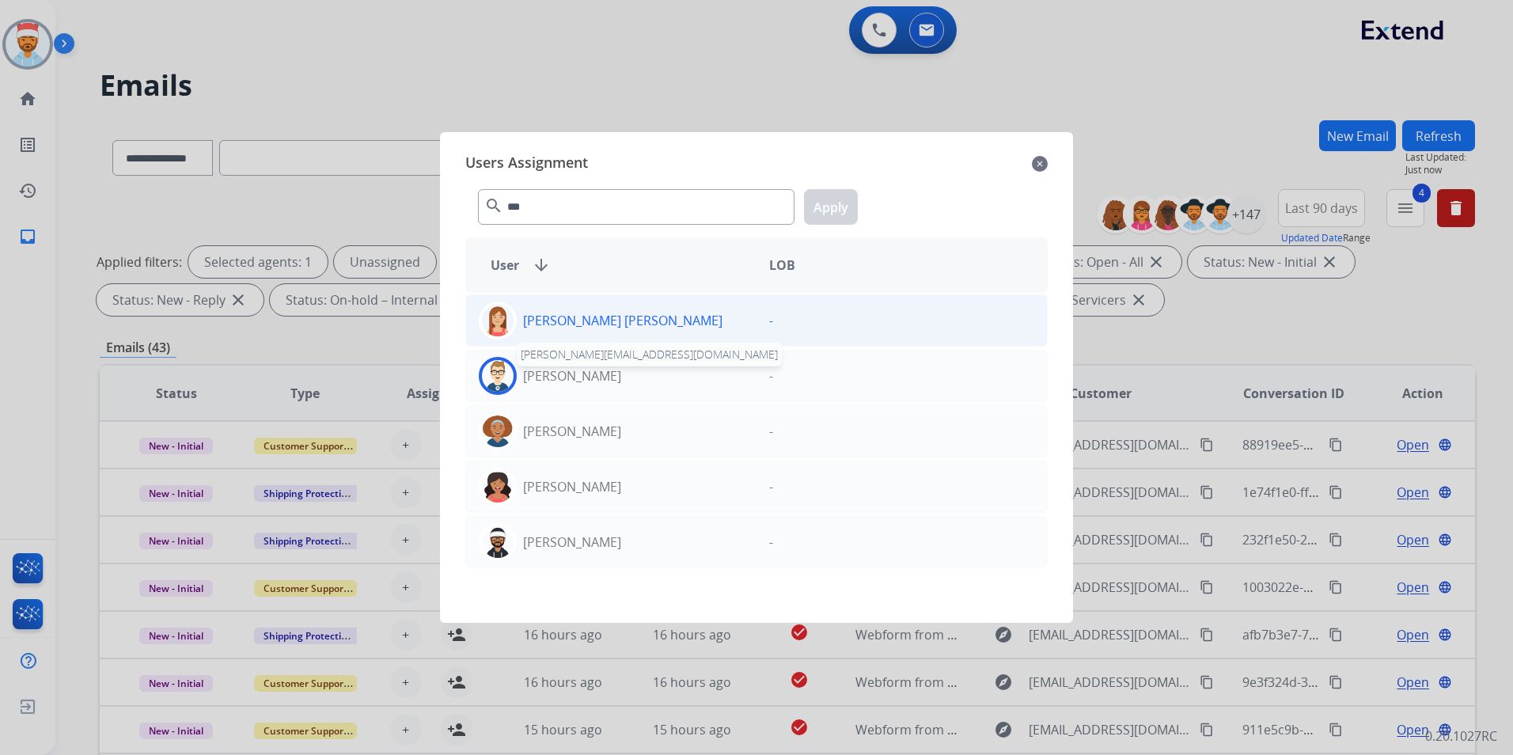
drag, startPoint x: 600, startPoint y: 375, endPoint x: 736, endPoint y: 299, distance: 155.9
click at [600, 373] on p "[PERSON_NAME]" at bounding box center [572, 375] width 98 height 19
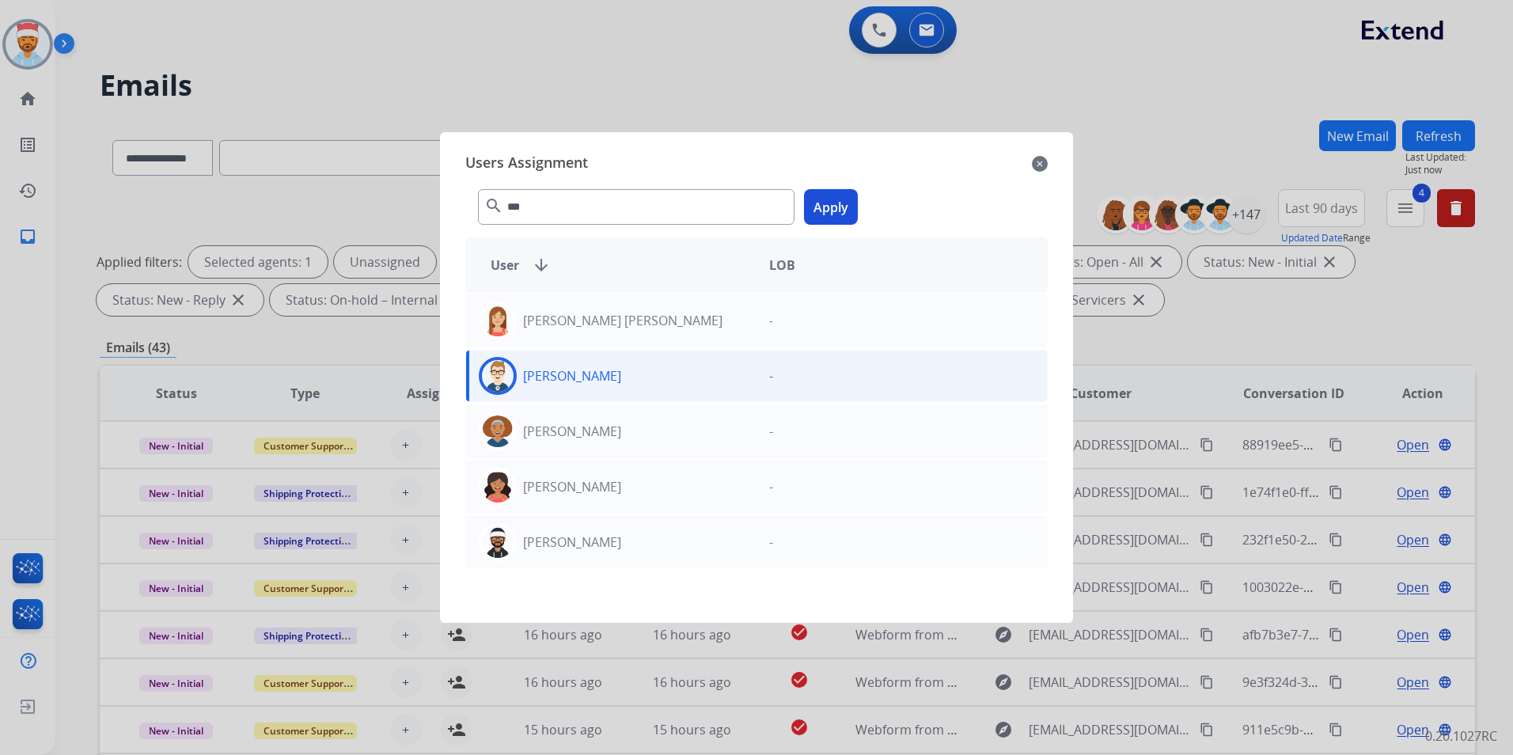
click at [844, 201] on button "Apply" at bounding box center [831, 207] width 54 height 36
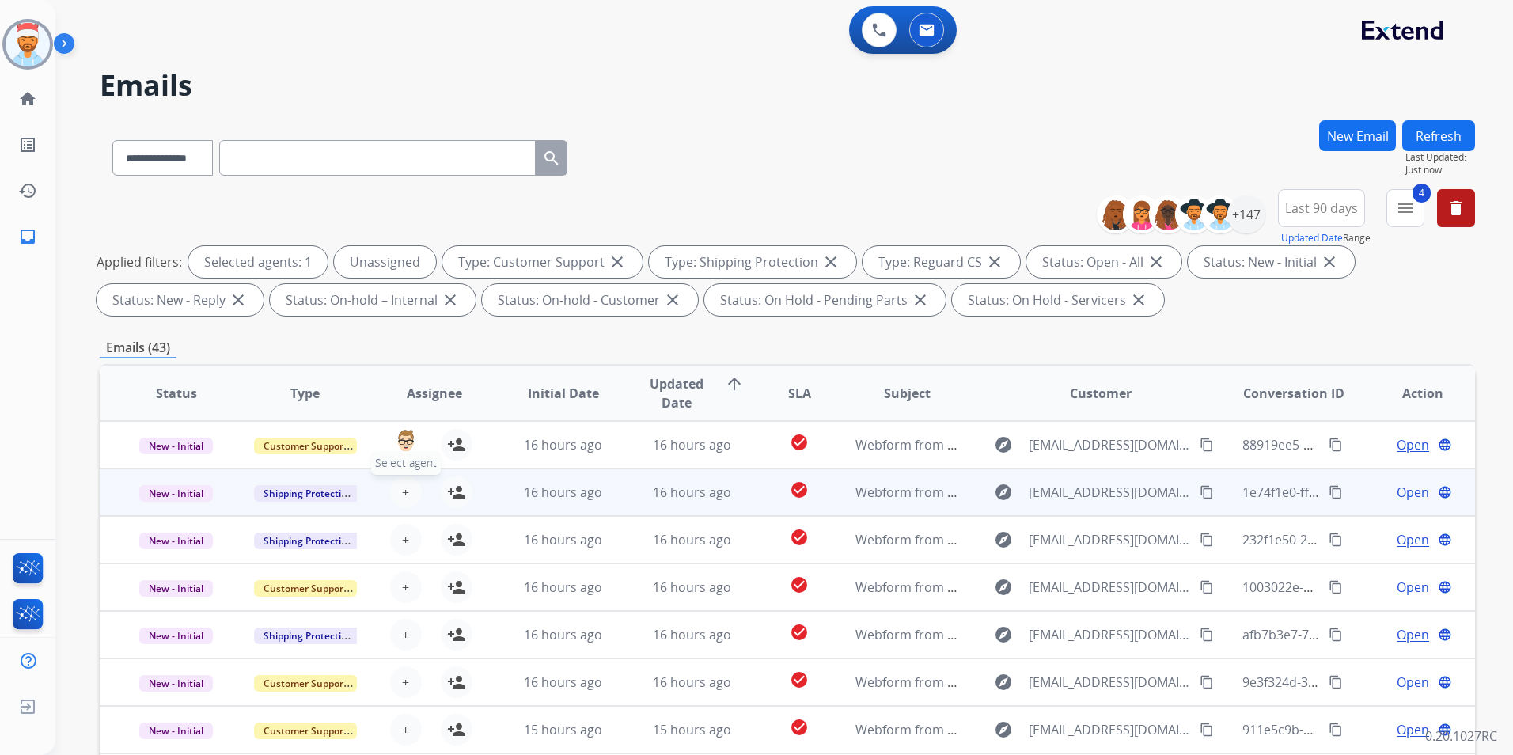
click at [402, 491] on span "+" at bounding box center [405, 492] width 7 height 19
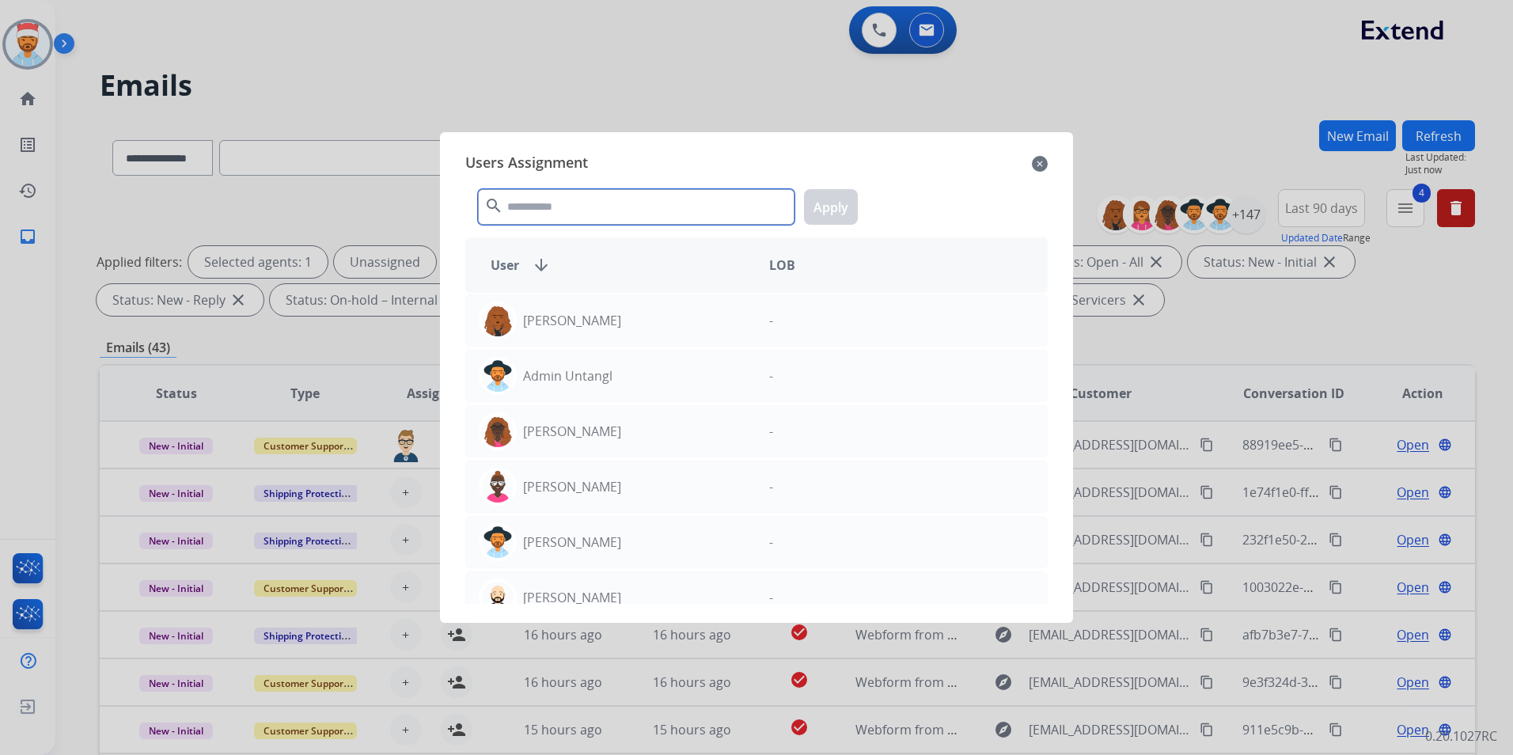
drag, startPoint x: 576, startPoint y: 209, endPoint x: 576, endPoint y: 230, distance: 20.6
click at [576, 211] on input "text" at bounding box center [636, 207] width 317 height 36
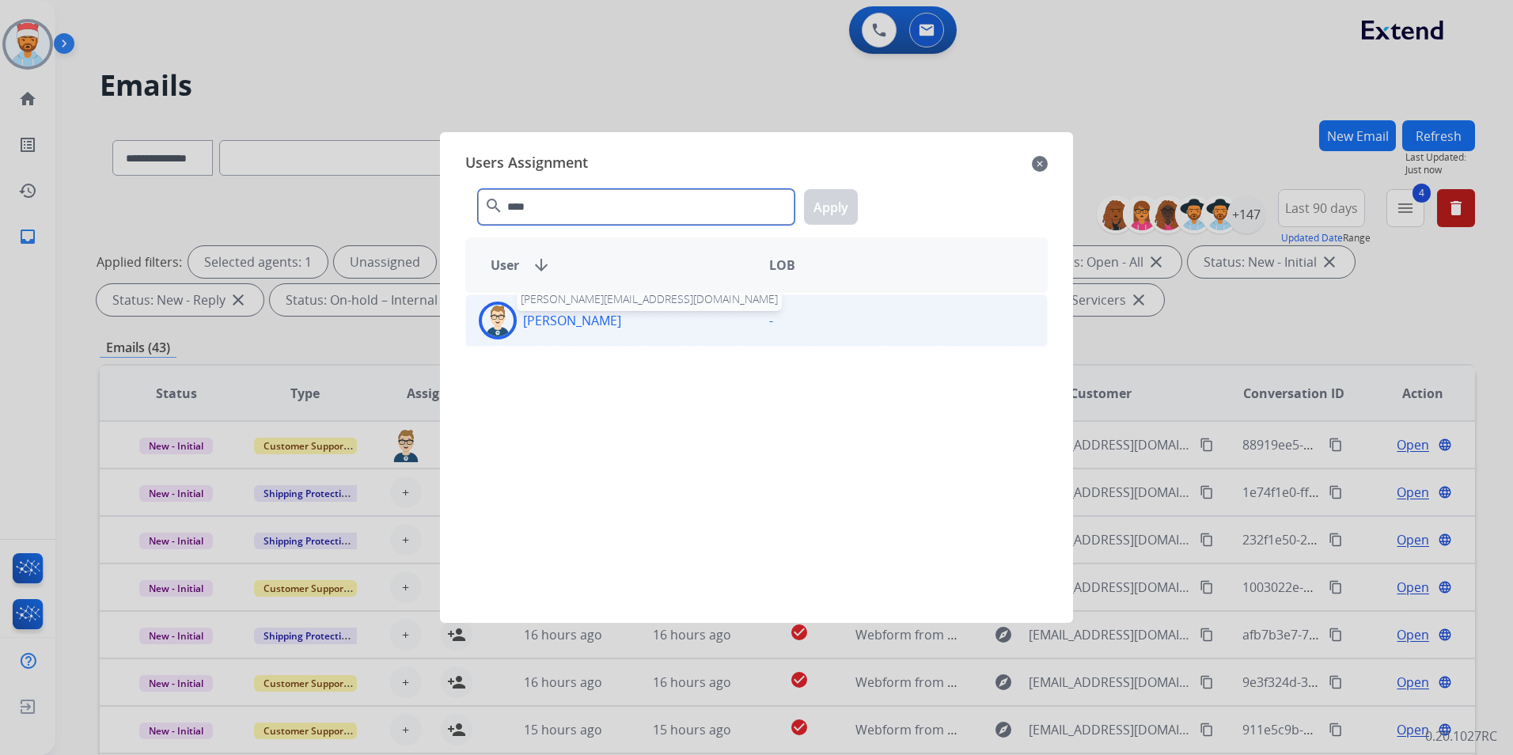
type input "****"
click at [592, 323] on p "[PERSON_NAME]" at bounding box center [572, 320] width 98 height 19
click at [849, 212] on button "Apply" at bounding box center [831, 207] width 54 height 36
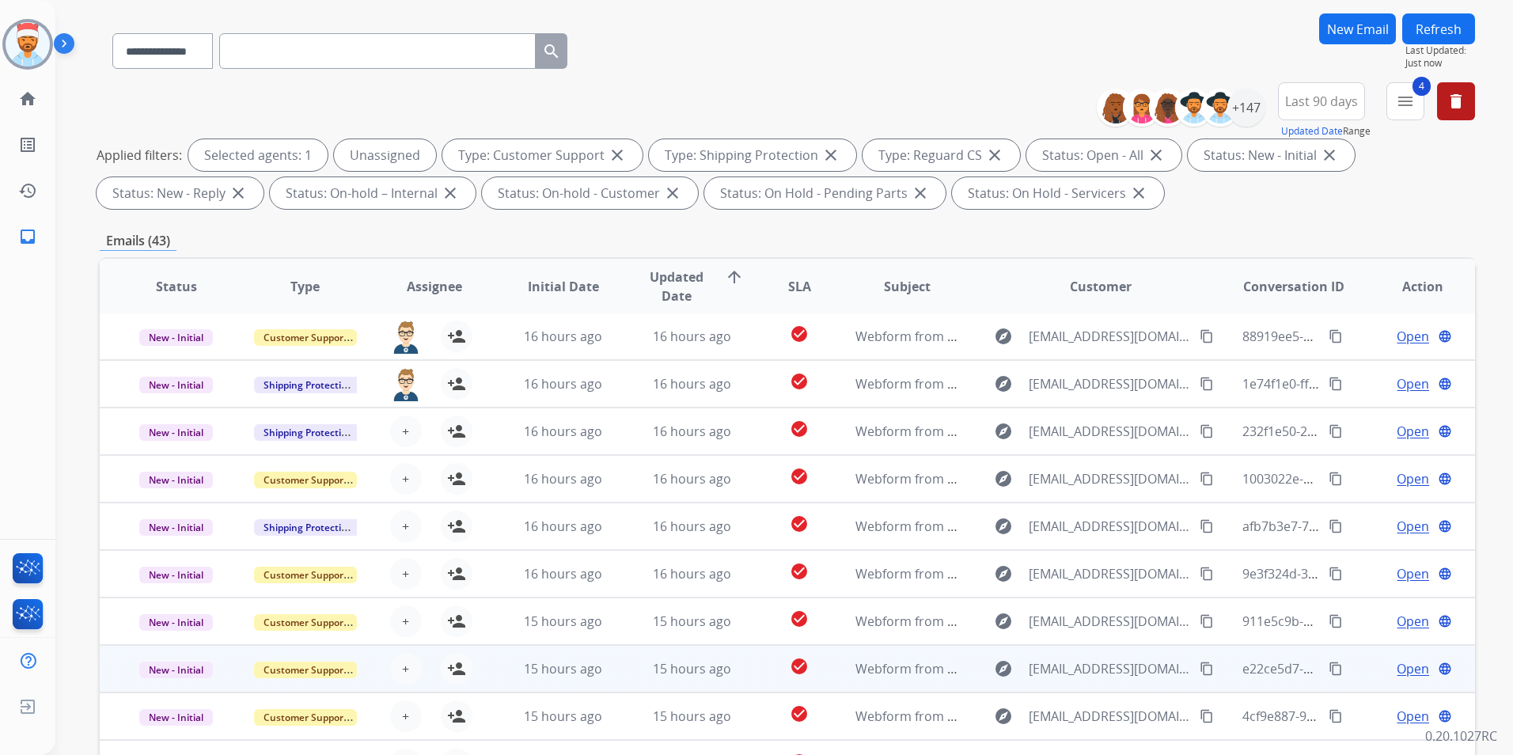
scroll to position [222, 0]
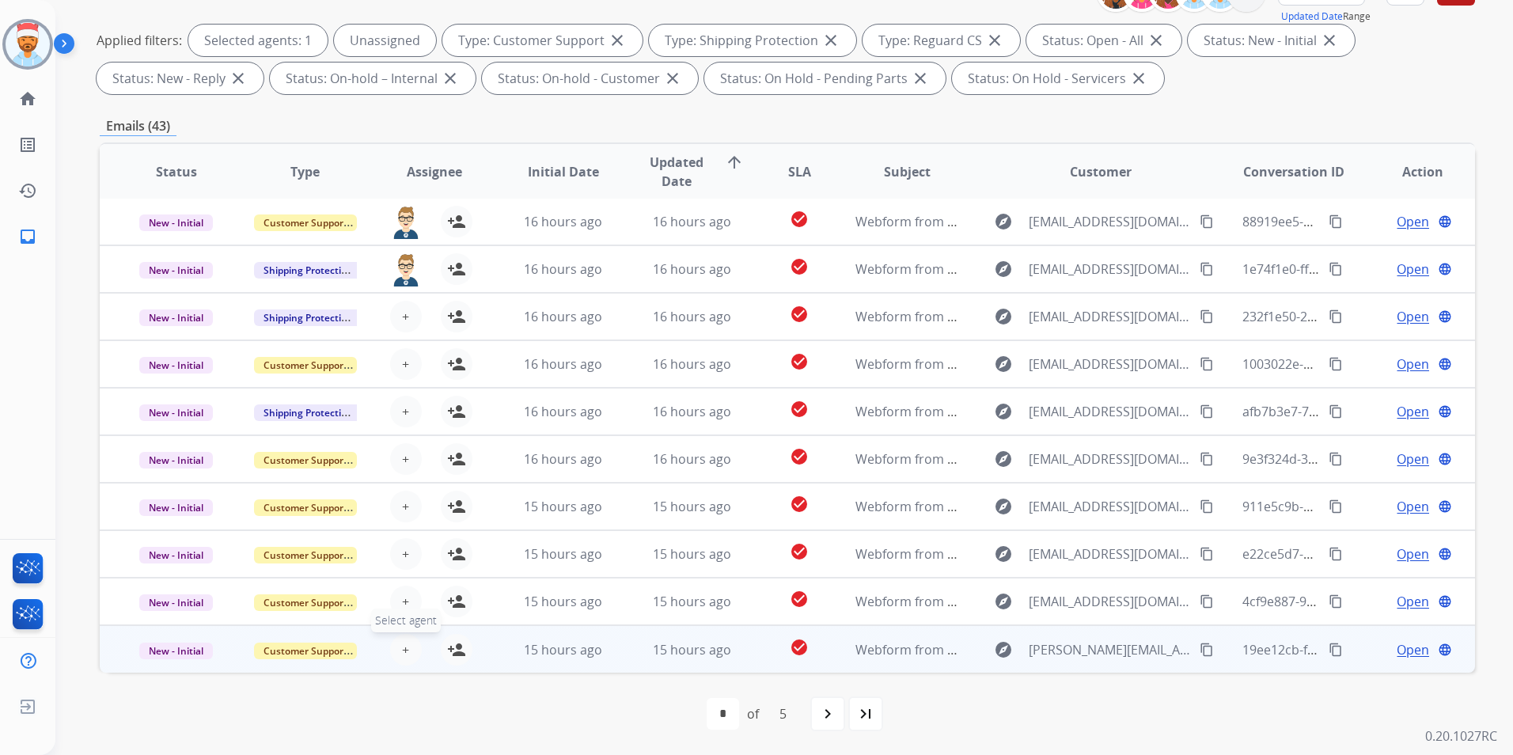
click at [404, 655] on span "+" at bounding box center [405, 649] width 7 height 19
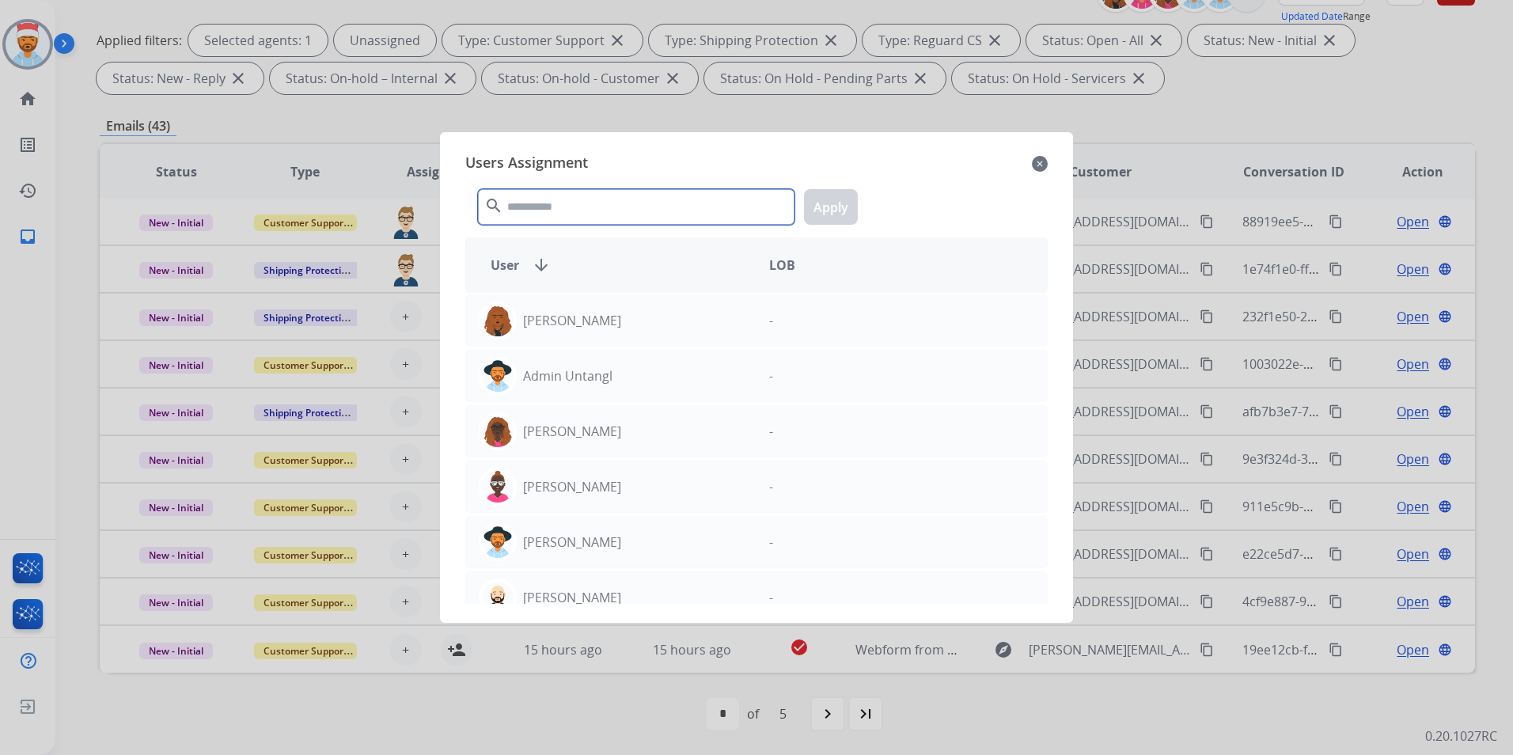
click at [567, 207] on input "text" at bounding box center [636, 207] width 317 height 36
click at [525, 204] on input "text" at bounding box center [636, 207] width 317 height 36
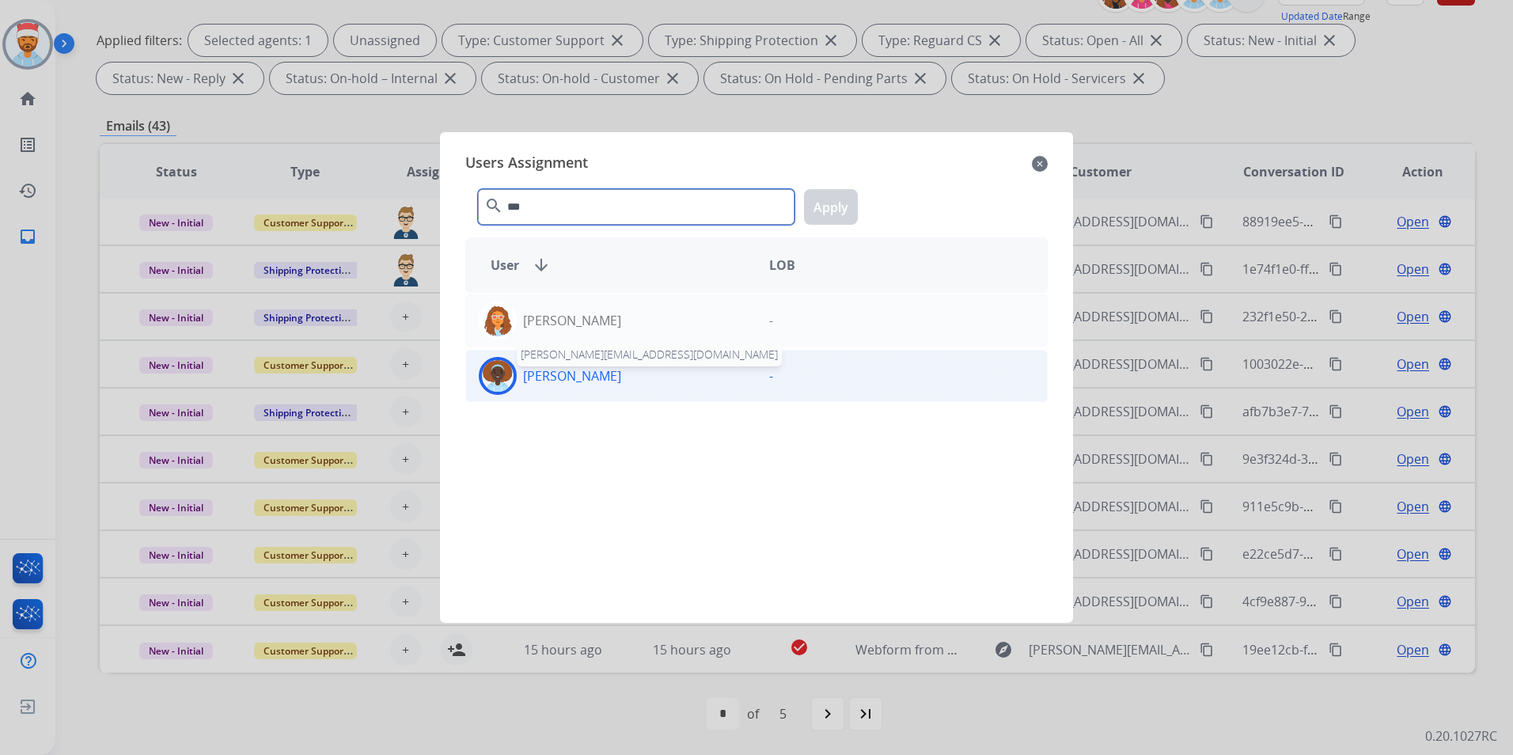
type input "***"
click at [579, 371] on p "[PERSON_NAME]" at bounding box center [572, 375] width 98 height 19
click at [827, 200] on button "Apply" at bounding box center [831, 207] width 54 height 36
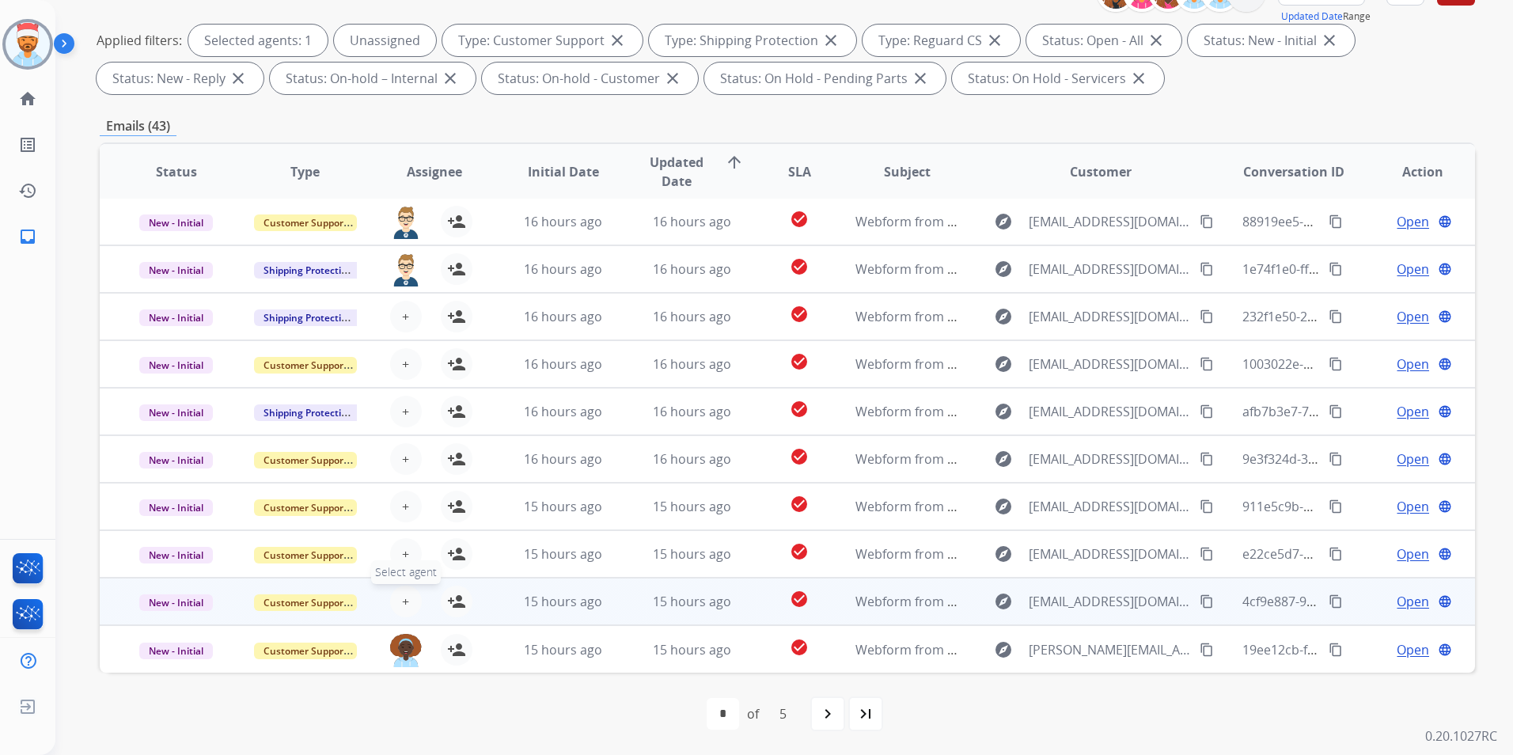
click at [416, 604] on button "+ Select agent" at bounding box center [406, 602] width 32 height 32
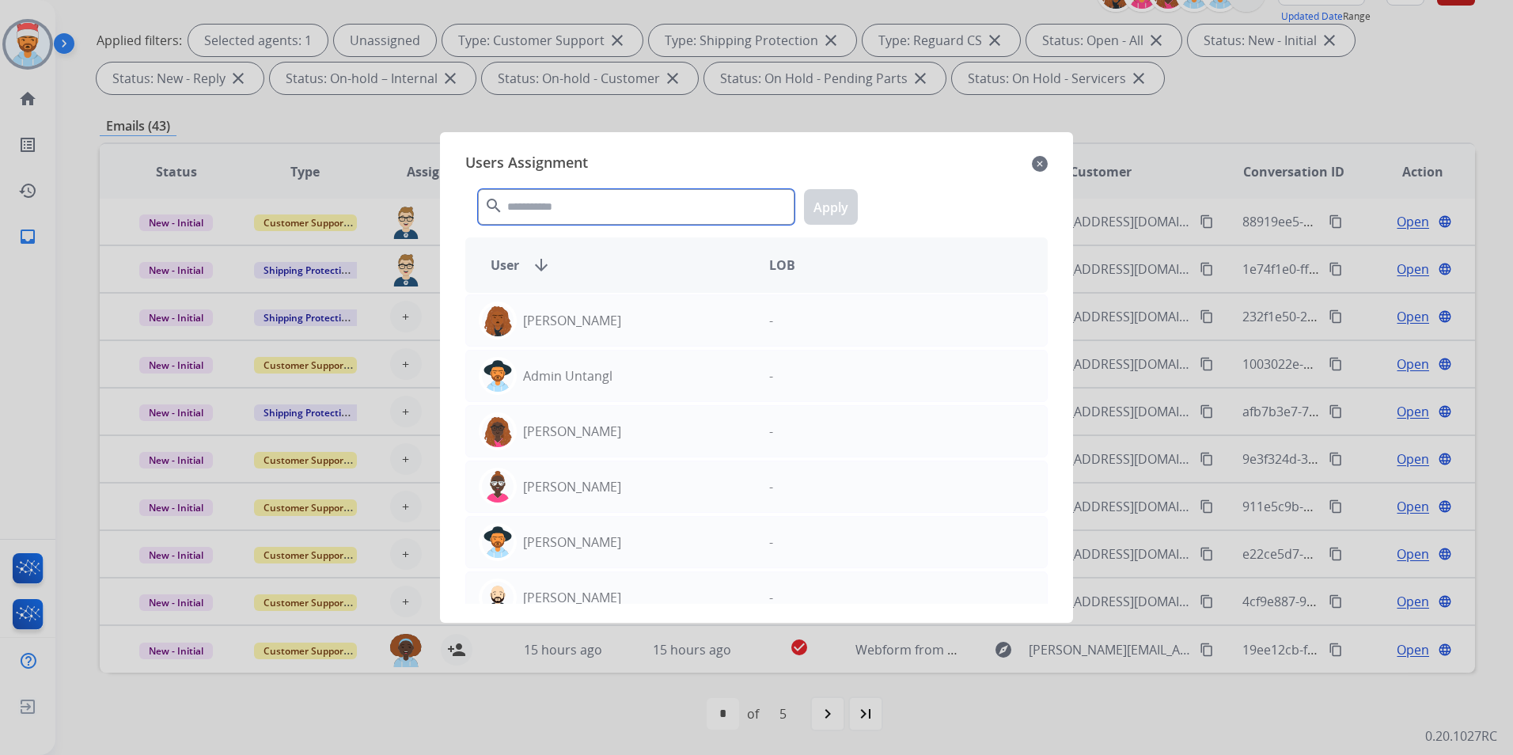
click at [612, 203] on input "text" at bounding box center [636, 207] width 317 height 36
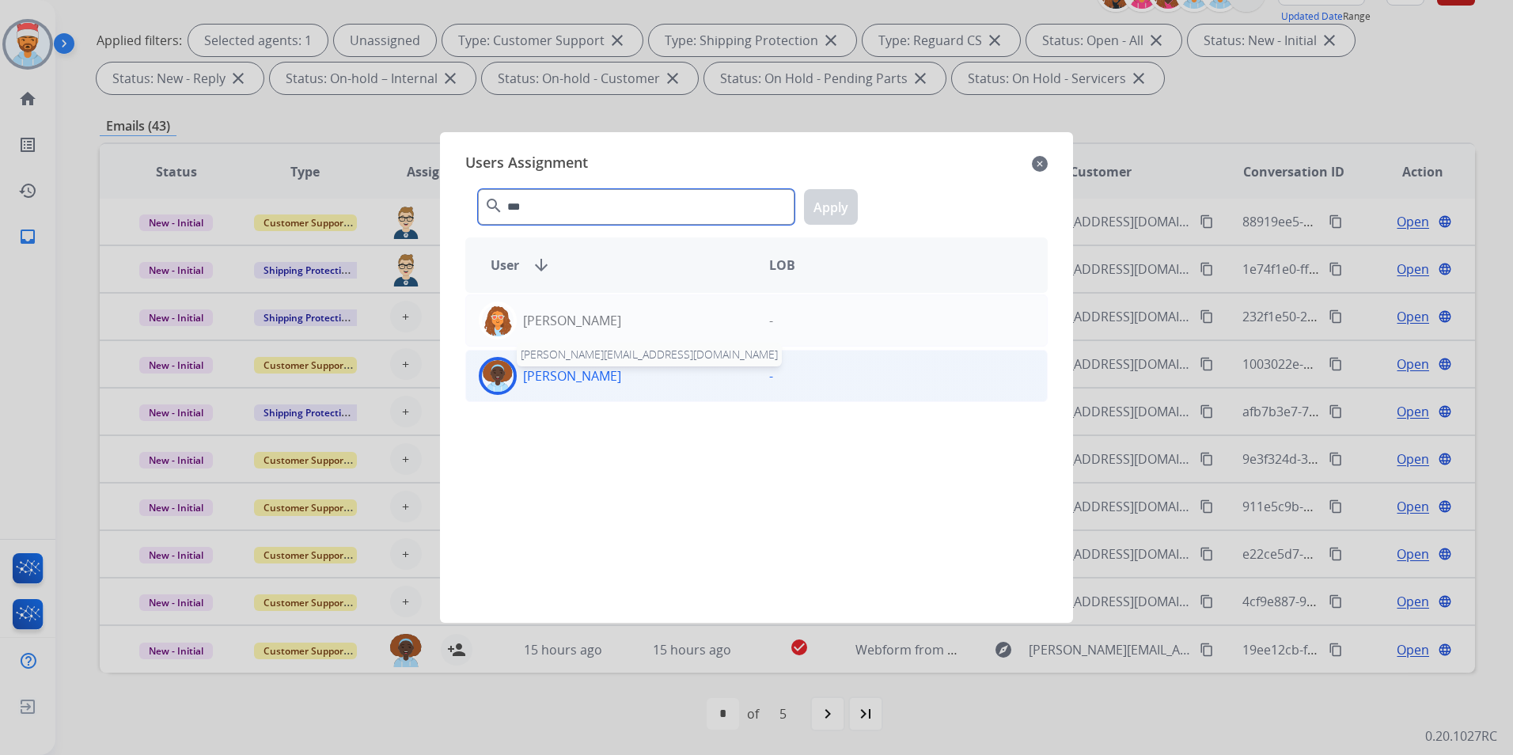
type input "***"
drag, startPoint x: 557, startPoint y: 372, endPoint x: 720, endPoint y: 298, distance: 179.2
click at [559, 372] on p "[PERSON_NAME]" at bounding box center [572, 375] width 98 height 19
click at [830, 215] on button "Apply" at bounding box center [831, 207] width 54 height 36
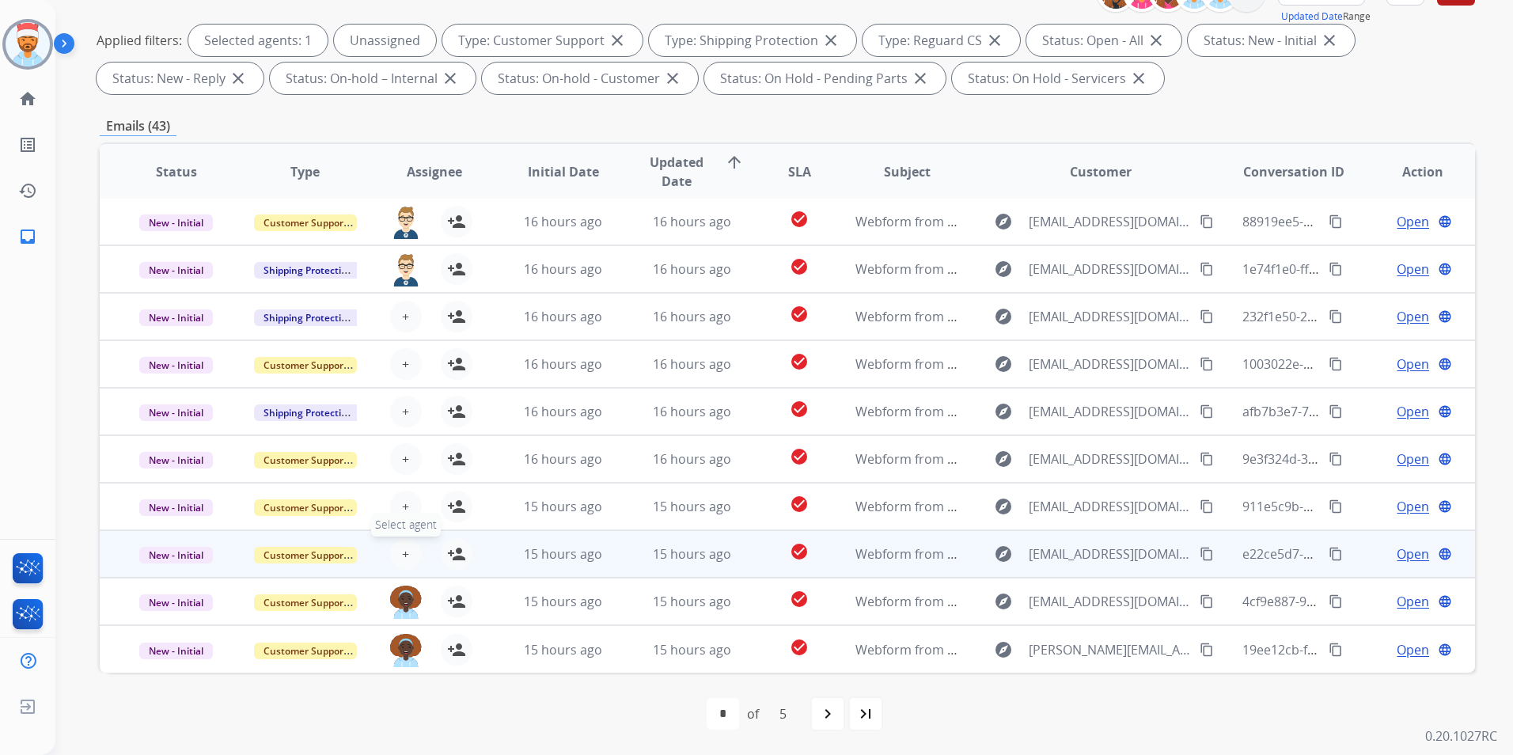
click at [415, 551] on button "+ Select agent" at bounding box center [406, 554] width 32 height 32
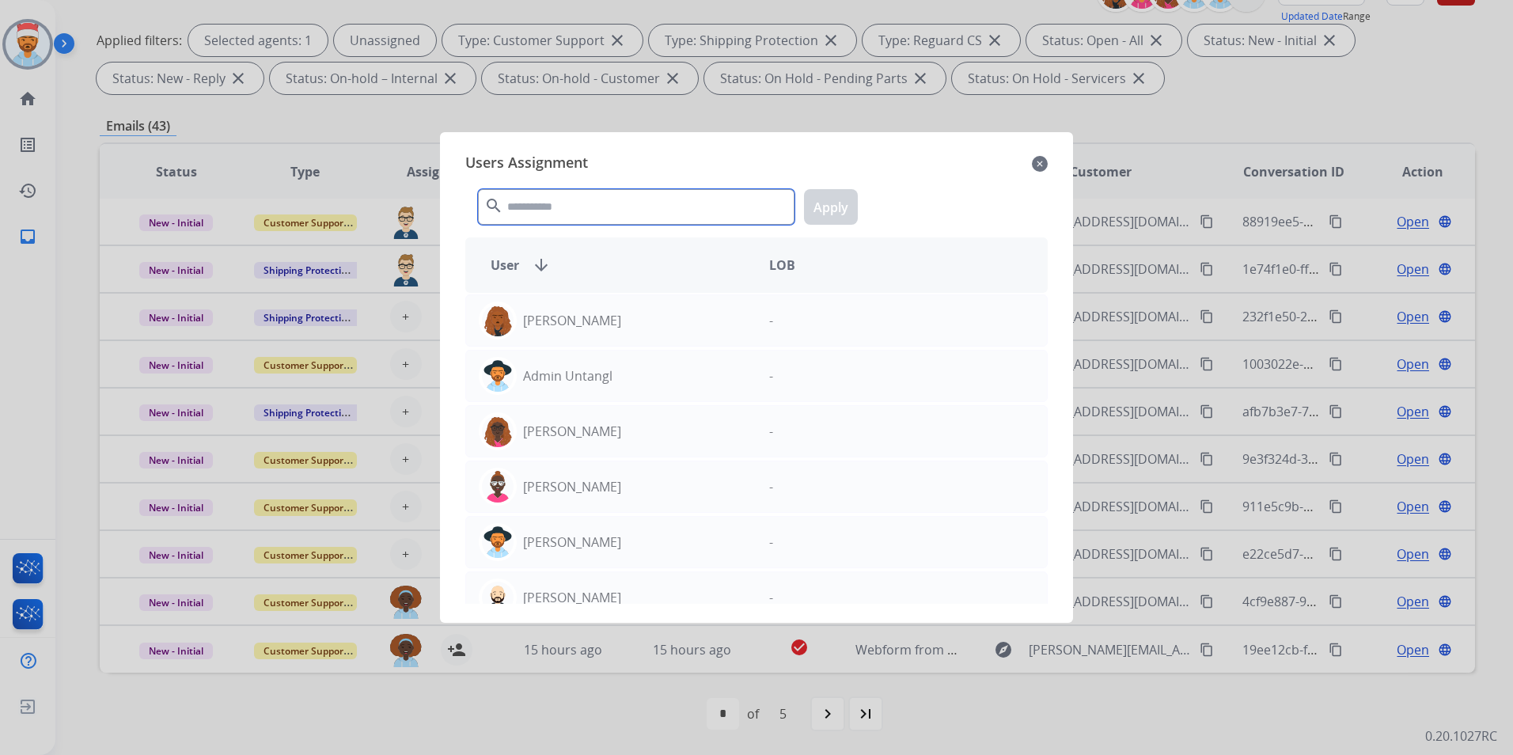
click at [598, 205] on input "text" at bounding box center [636, 207] width 317 height 36
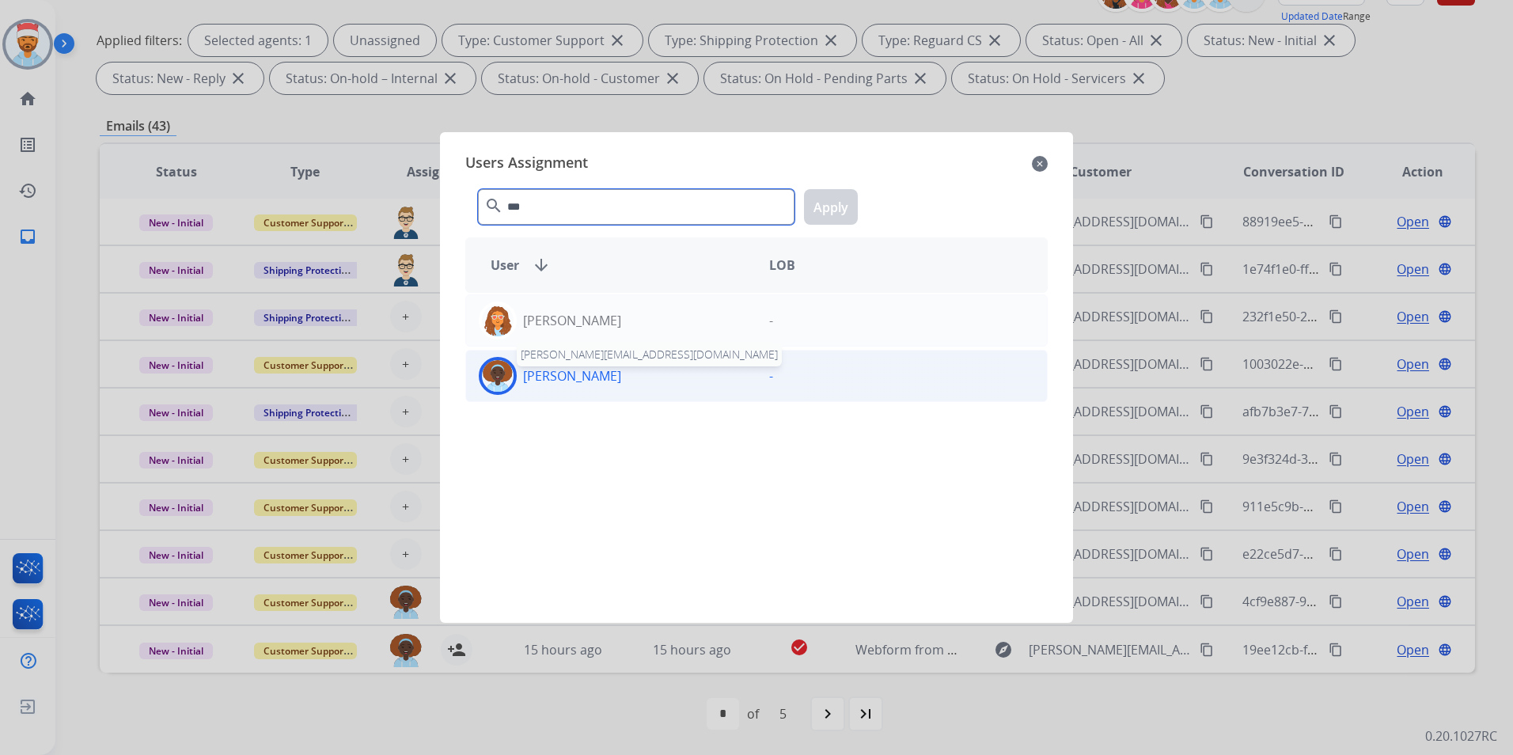
type input "***"
click at [585, 374] on p "[PERSON_NAME]" at bounding box center [572, 375] width 98 height 19
click at [833, 207] on button "Apply" at bounding box center [831, 207] width 54 height 36
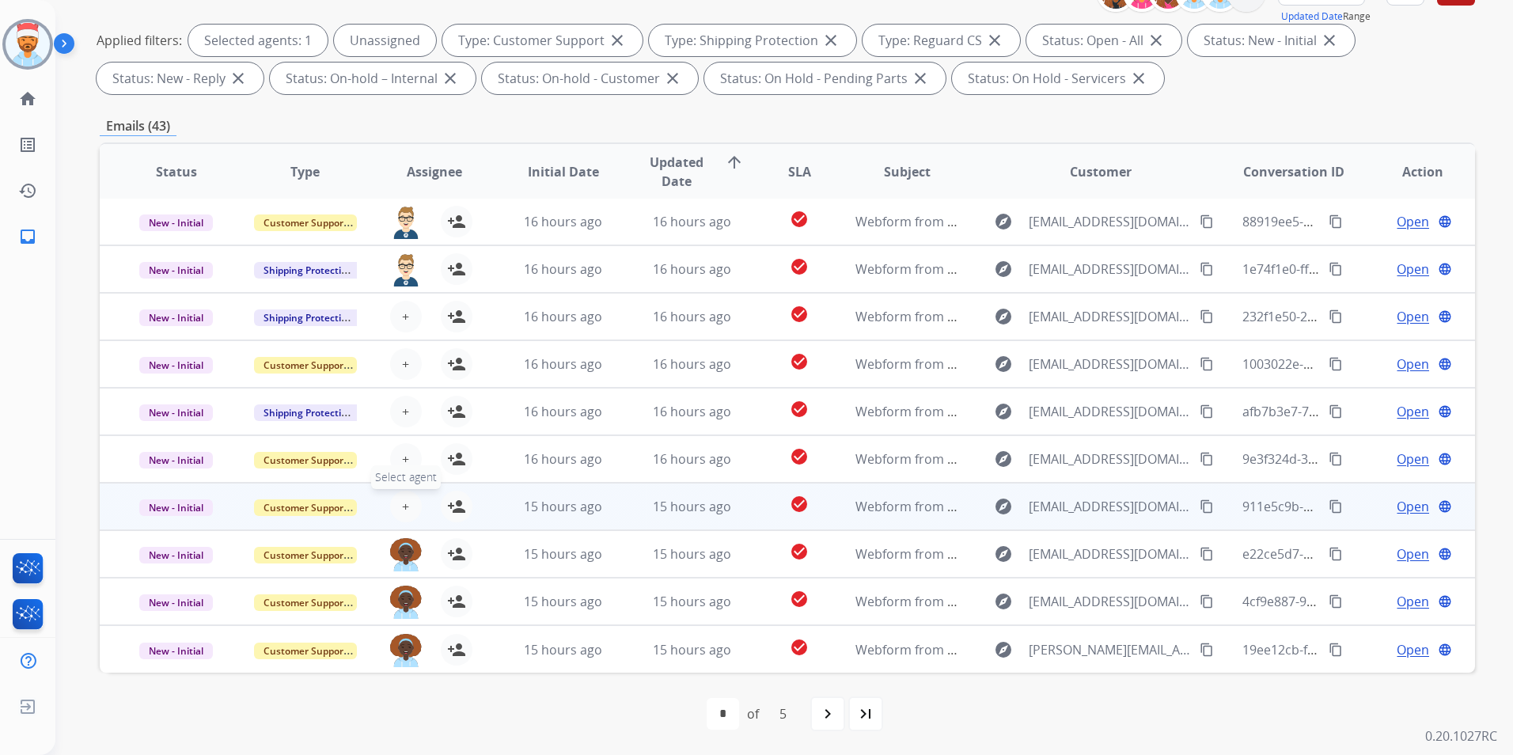
click at [402, 505] on span "+" at bounding box center [405, 506] width 7 height 19
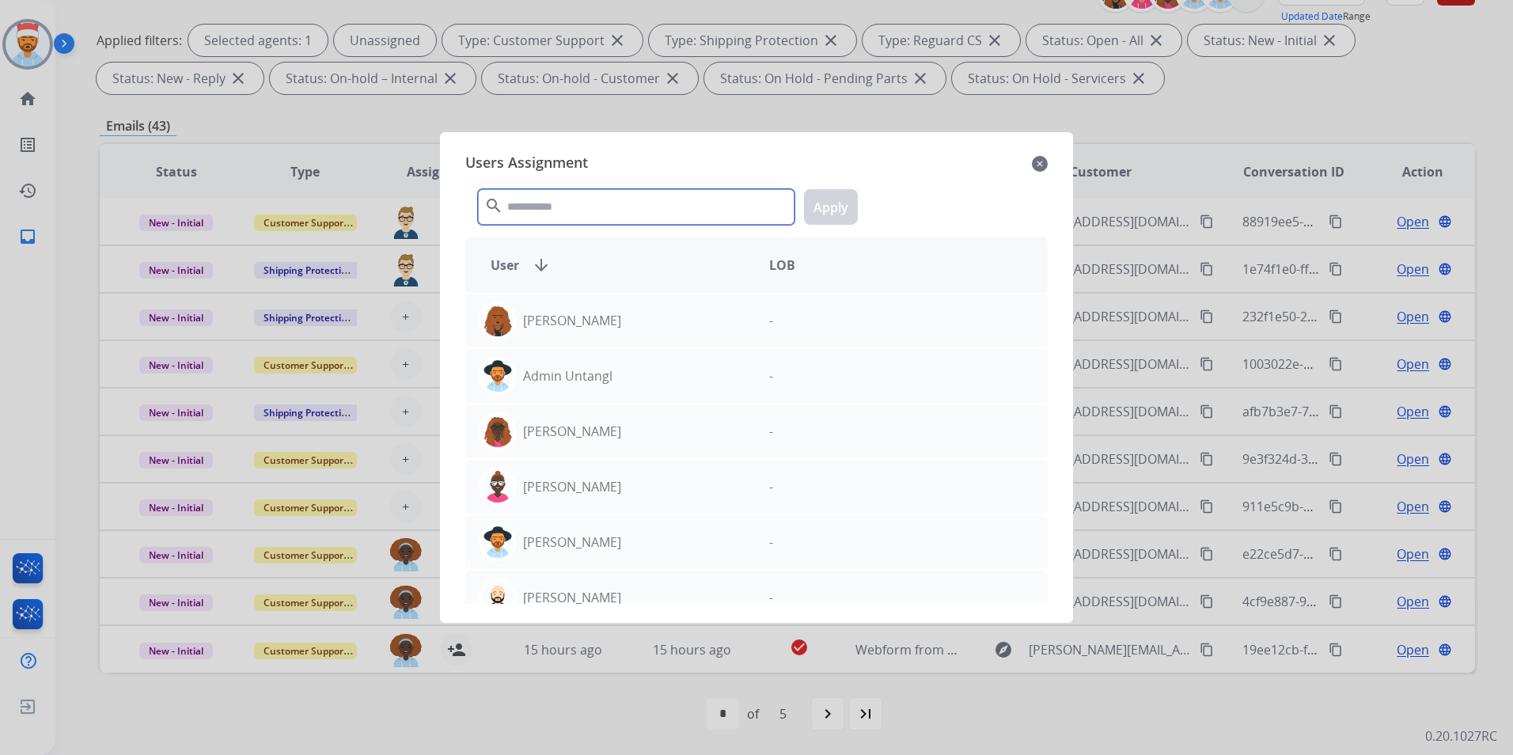
click at [606, 199] on input "text" at bounding box center [636, 207] width 317 height 36
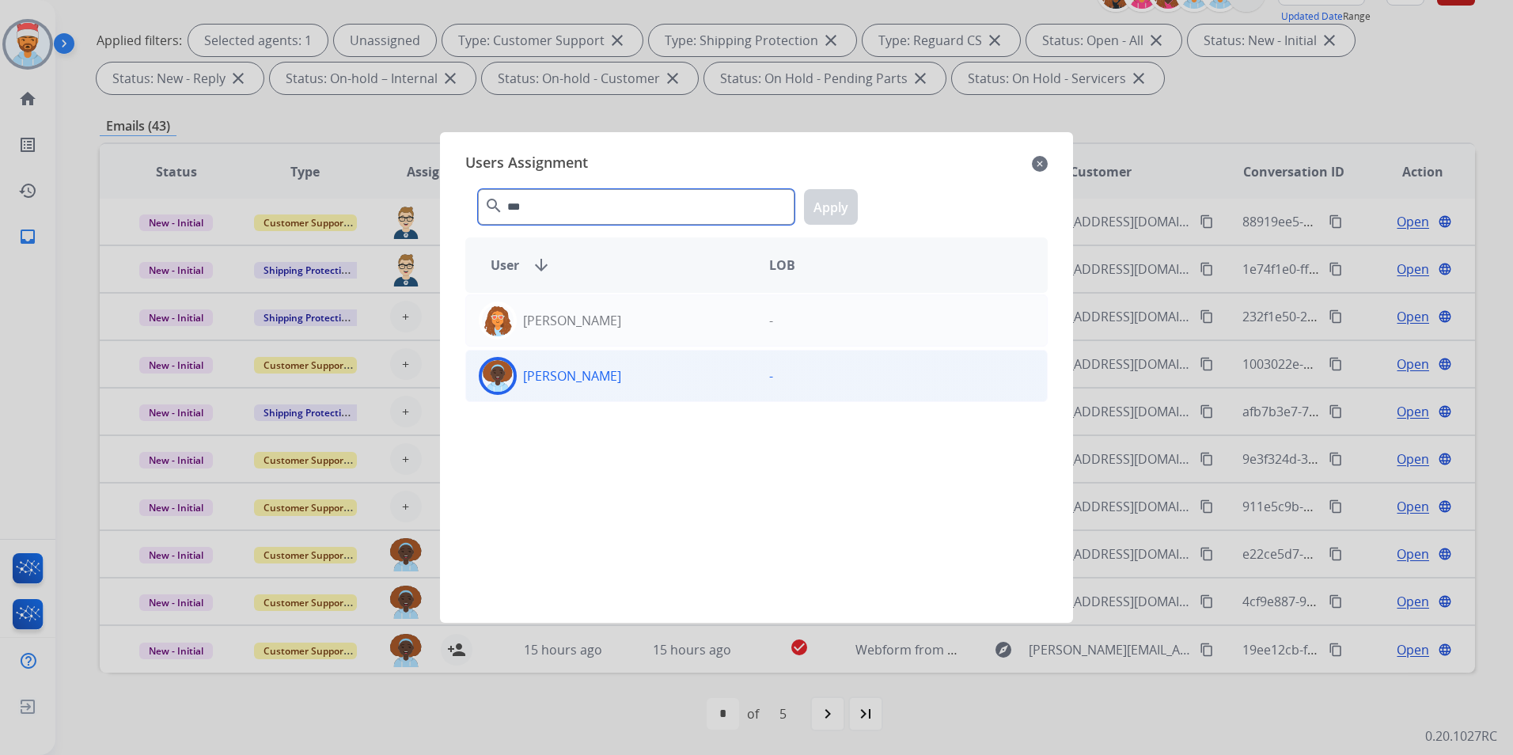
type input "***"
click at [568, 382] on p "[PERSON_NAME]" at bounding box center [572, 375] width 98 height 19
drag, startPoint x: 568, startPoint y: 382, endPoint x: 850, endPoint y: 203, distance: 334.1
click at [850, 203] on button "Apply" at bounding box center [831, 207] width 54 height 36
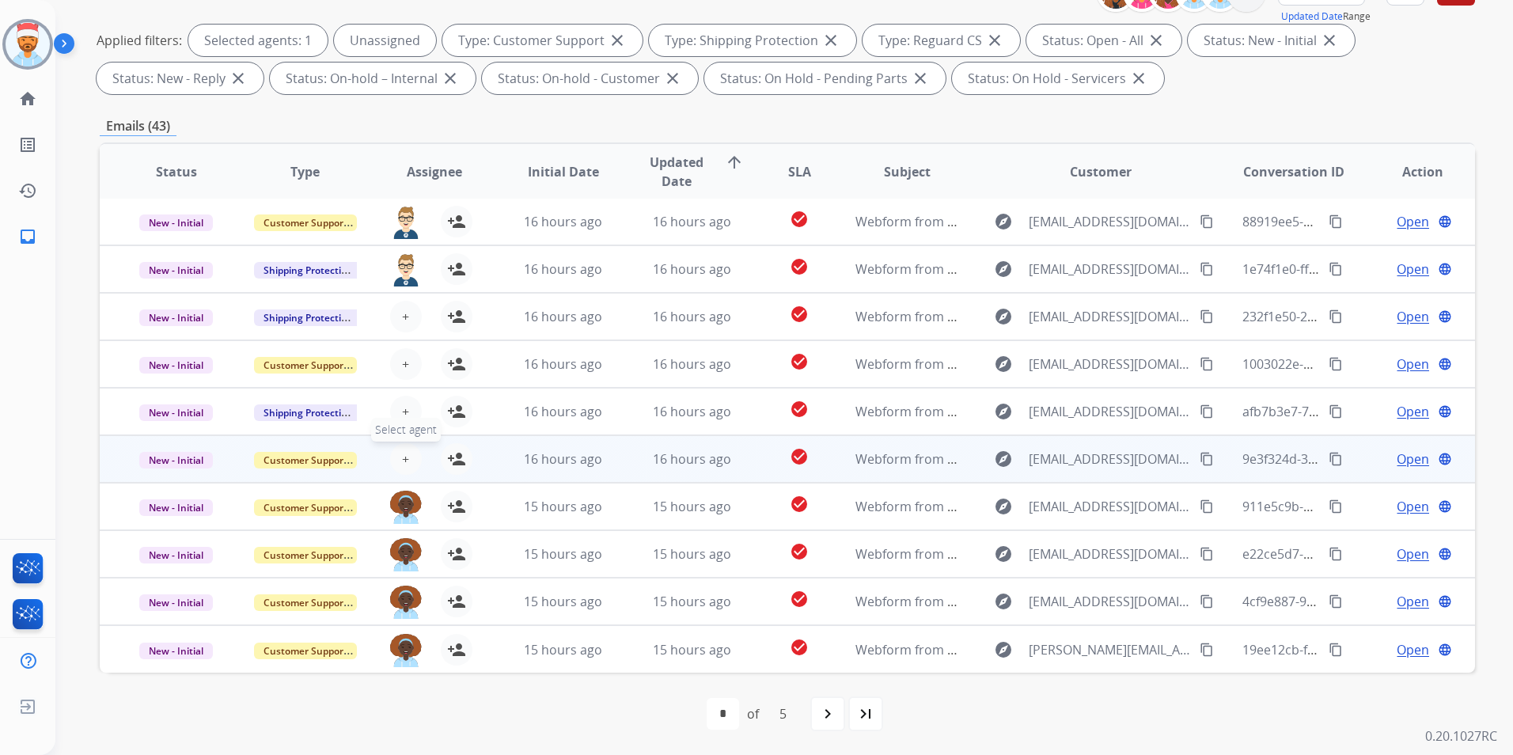
click at [404, 454] on span "+" at bounding box center [405, 459] width 7 height 19
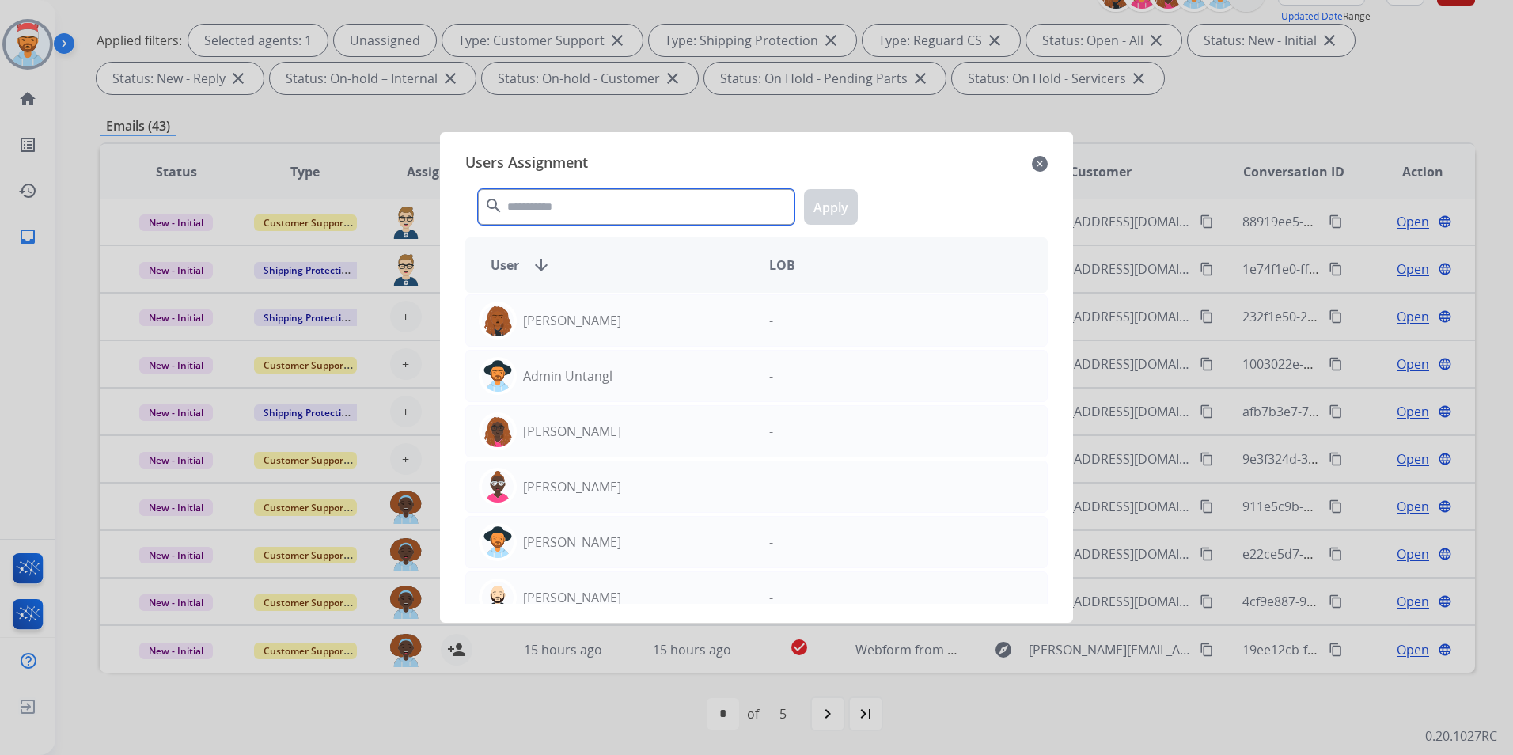
click at [611, 218] on input "text" at bounding box center [636, 207] width 317 height 36
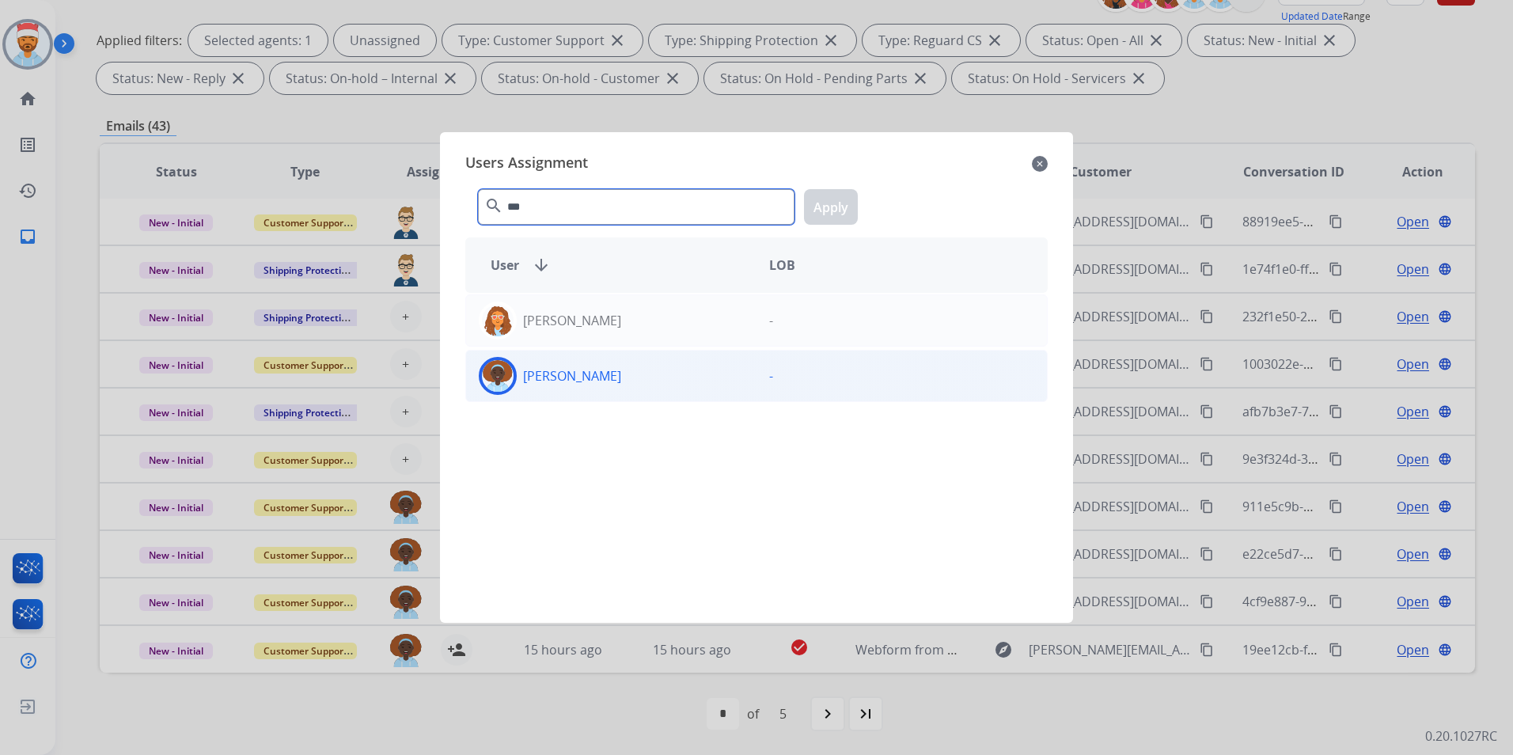
type input "***"
click at [595, 374] on p "[PERSON_NAME]" at bounding box center [572, 375] width 98 height 19
click at [825, 193] on button "Apply" at bounding box center [831, 207] width 54 height 36
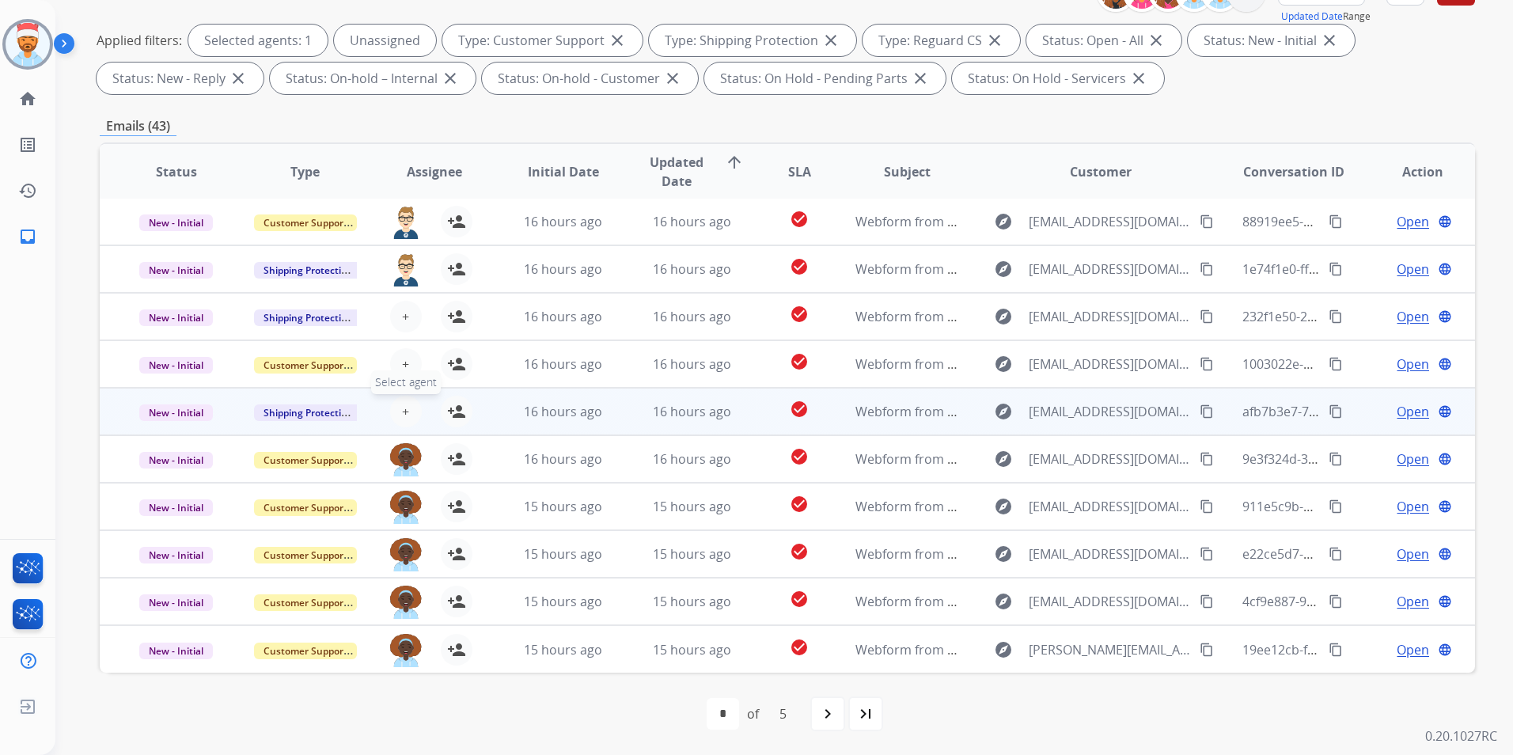
click at [404, 413] on span "+" at bounding box center [405, 411] width 7 height 19
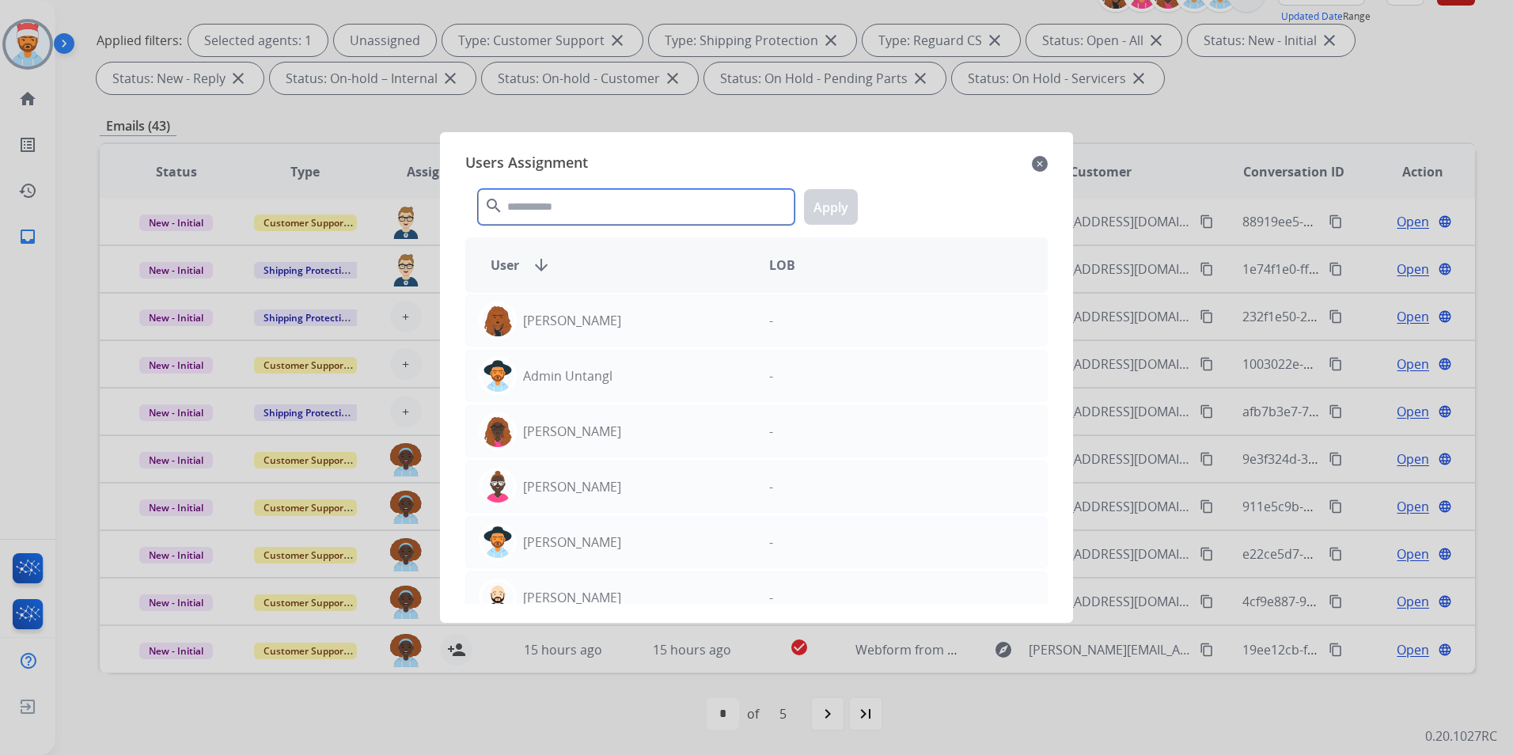
click at [658, 212] on input "text" at bounding box center [636, 207] width 317 height 36
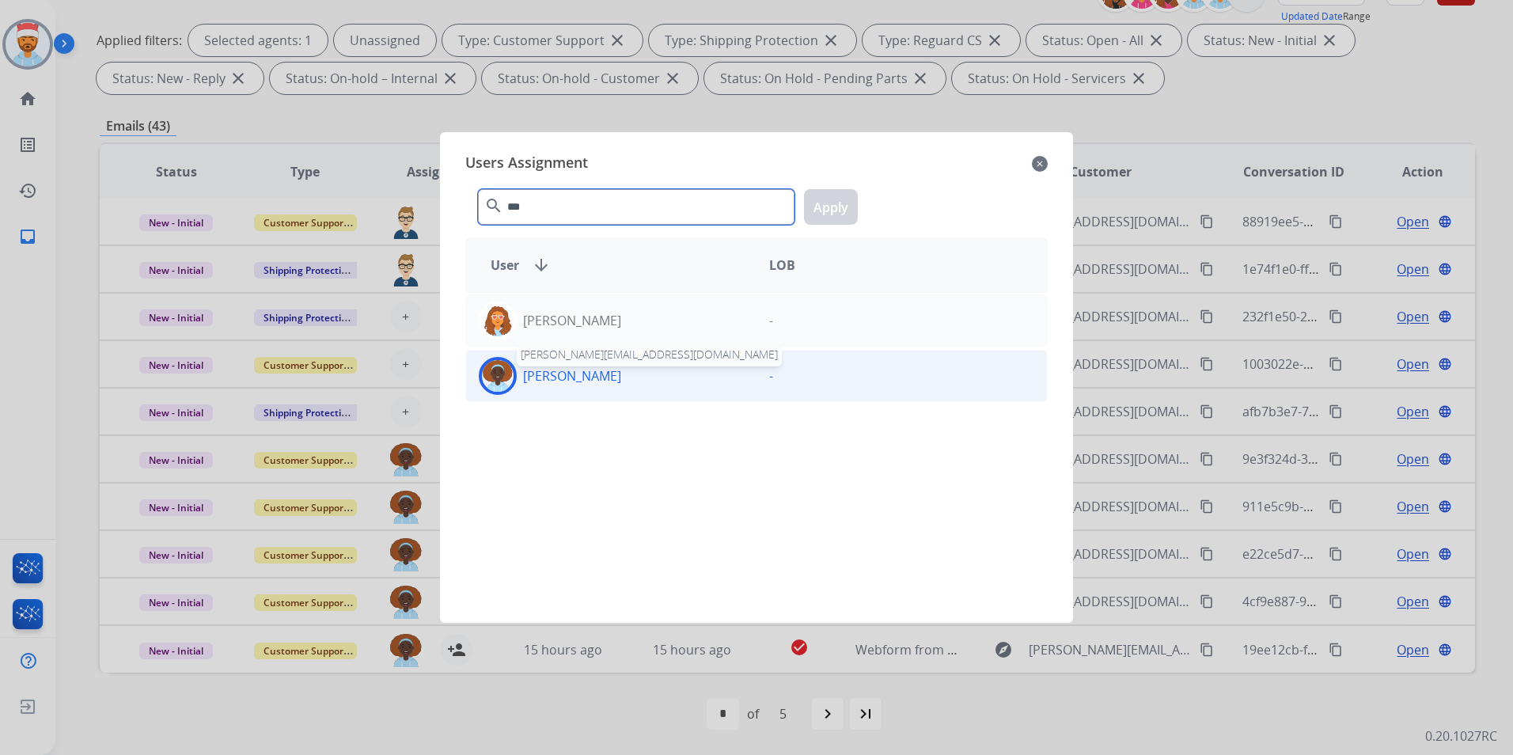
type input "***"
click at [563, 375] on p "[PERSON_NAME]" at bounding box center [572, 375] width 98 height 19
click at [837, 196] on button "Apply" at bounding box center [831, 207] width 54 height 36
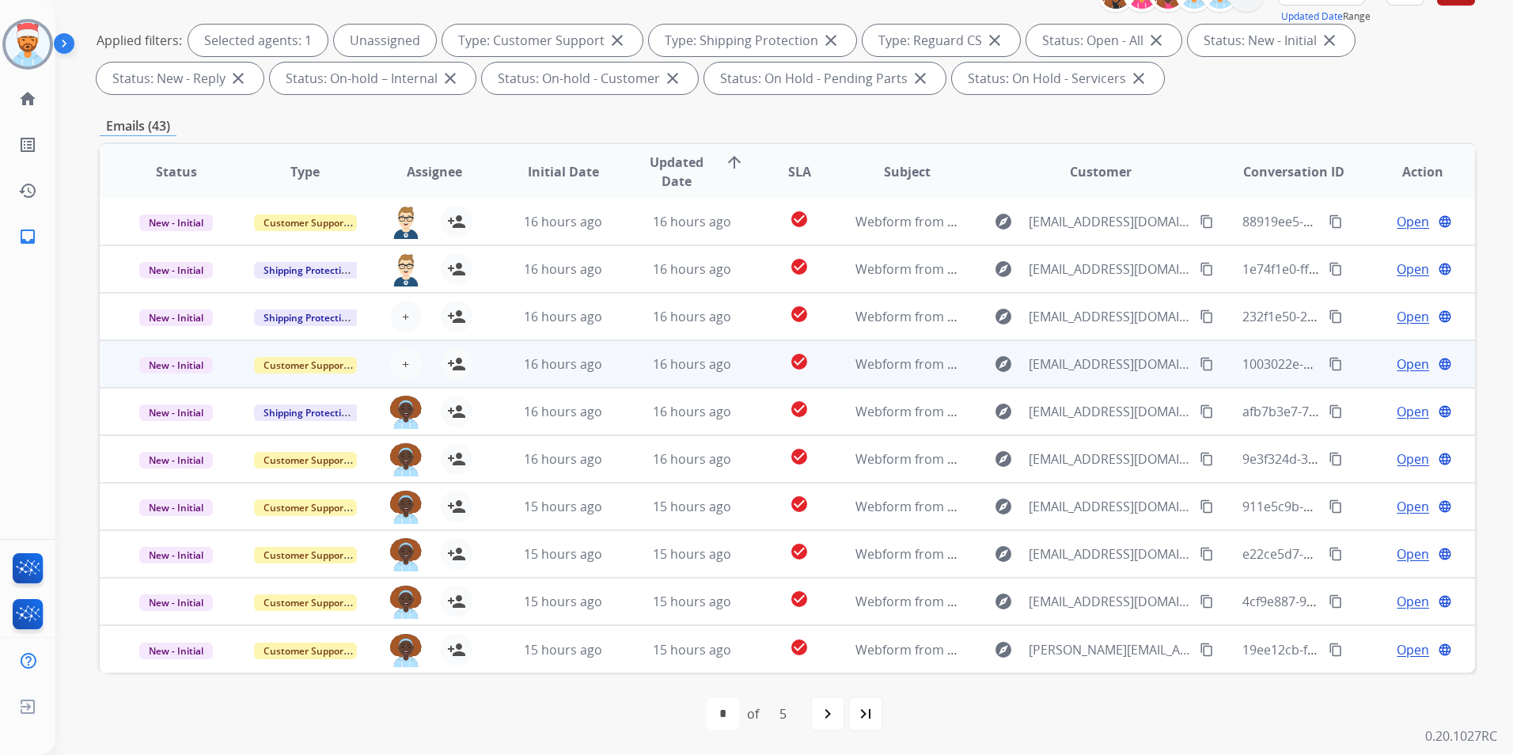
click at [421, 358] on div "+ Select agent person_add Assign to Me" at bounding box center [421, 364] width 101 height 32
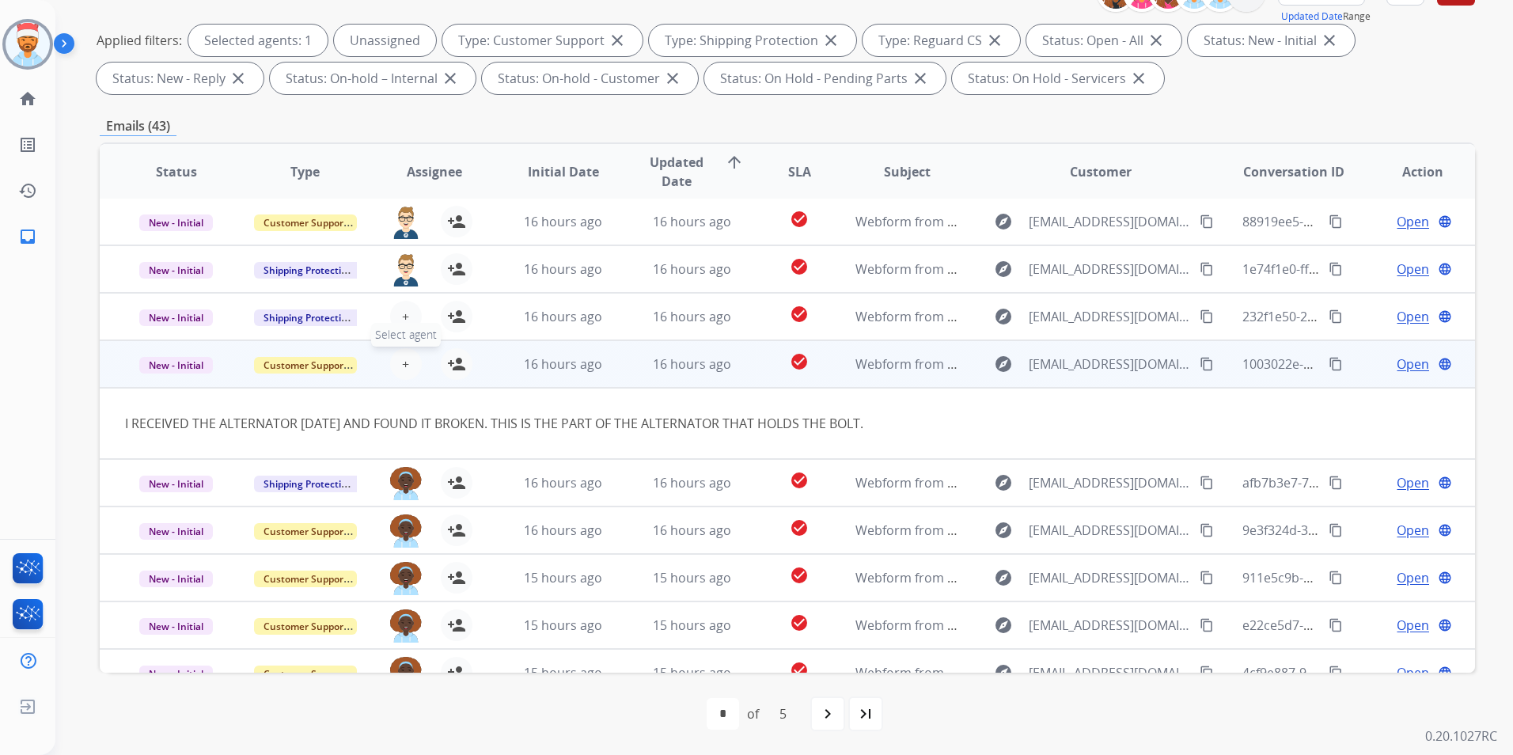
scroll to position [73, 0]
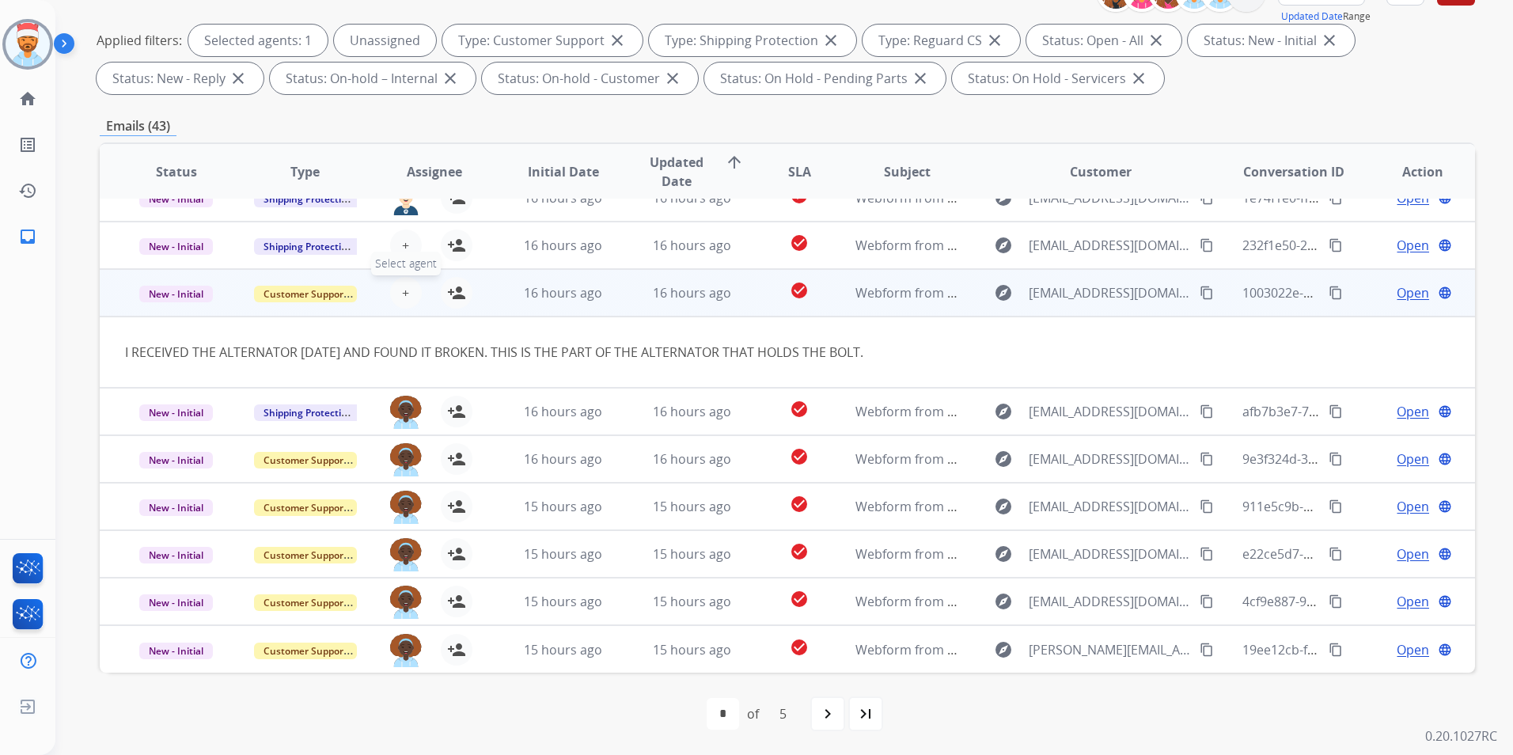
click at [404, 298] on span "+" at bounding box center [405, 292] width 7 height 19
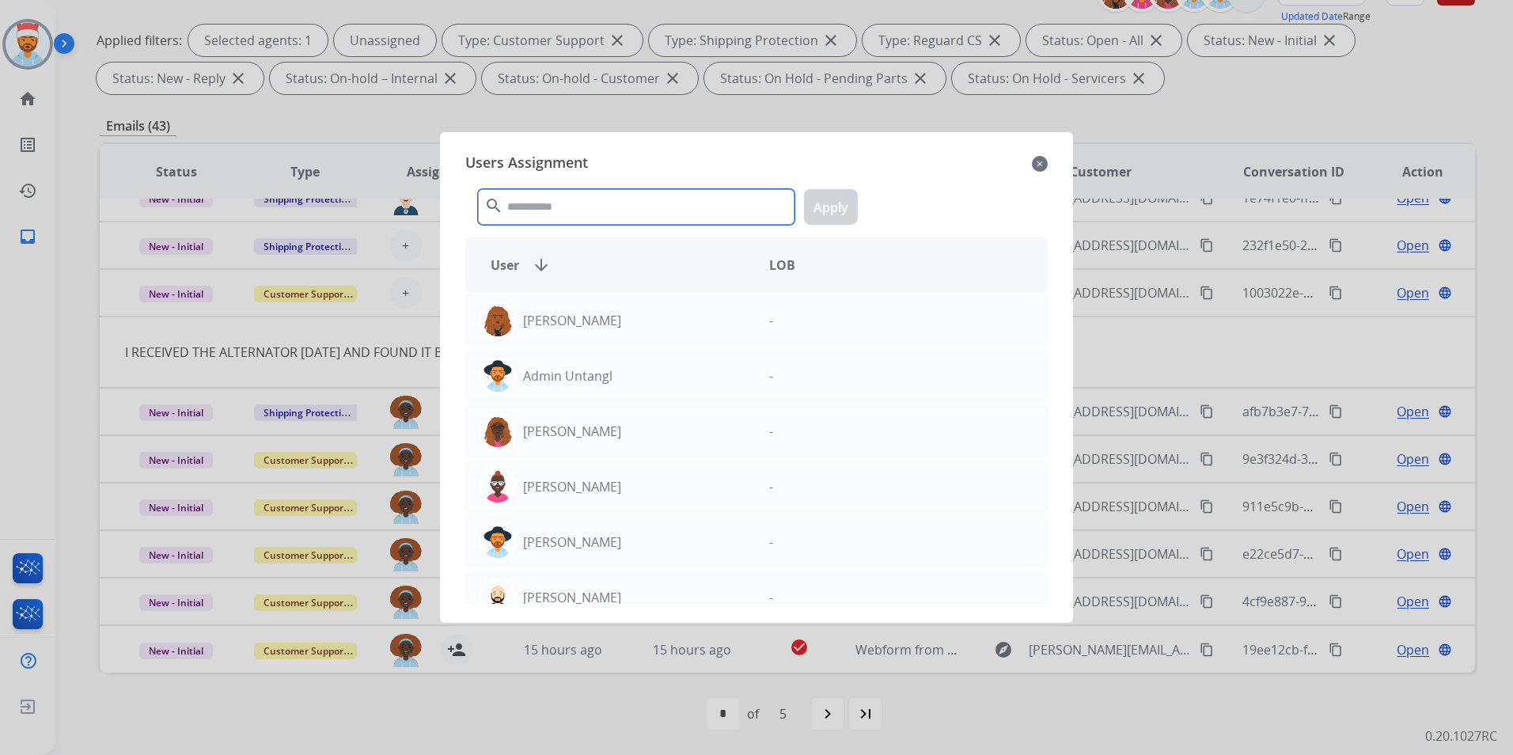
click at [553, 208] on input "text" at bounding box center [636, 207] width 317 height 36
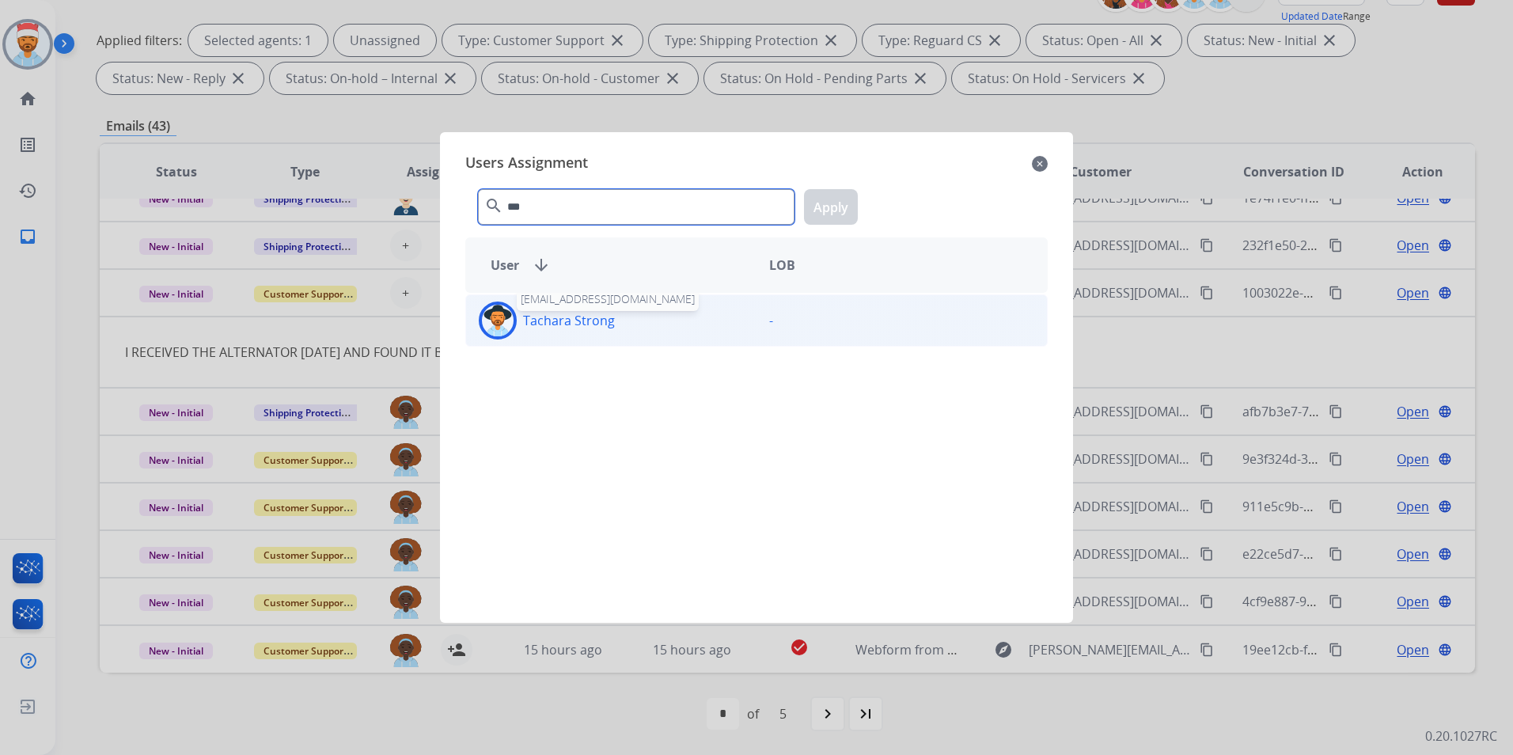
type input "***"
click at [568, 326] on p "Tachara Strong" at bounding box center [569, 320] width 92 height 19
drag, startPoint x: 568, startPoint y: 326, endPoint x: 820, endPoint y: 201, distance: 281.0
click at [842, 199] on button "Apply" at bounding box center [831, 207] width 54 height 36
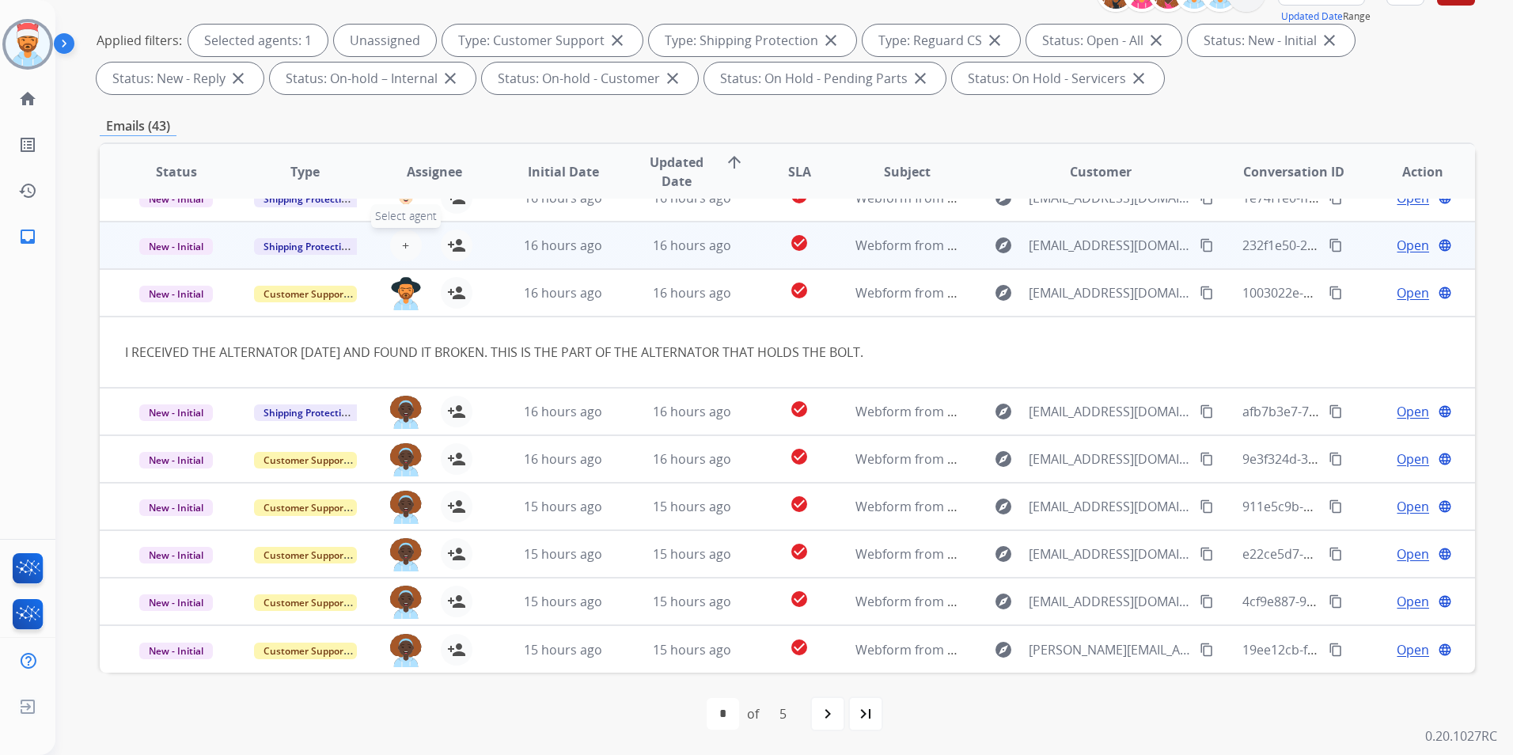
click at [406, 239] on span "+" at bounding box center [405, 245] width 7 height 19
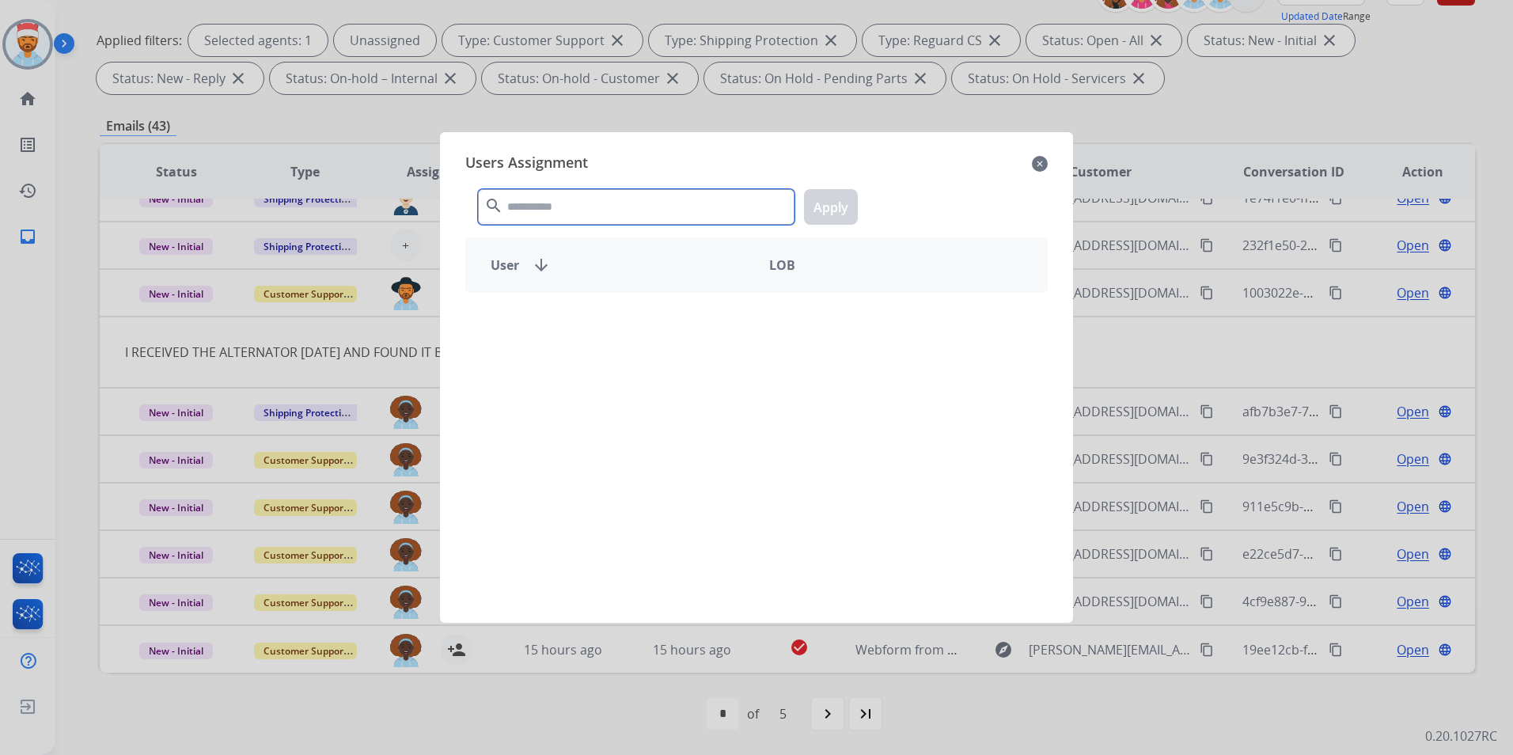
click at [526, 215] on input "text" at bounding box center [636, 207] width 317 height 36
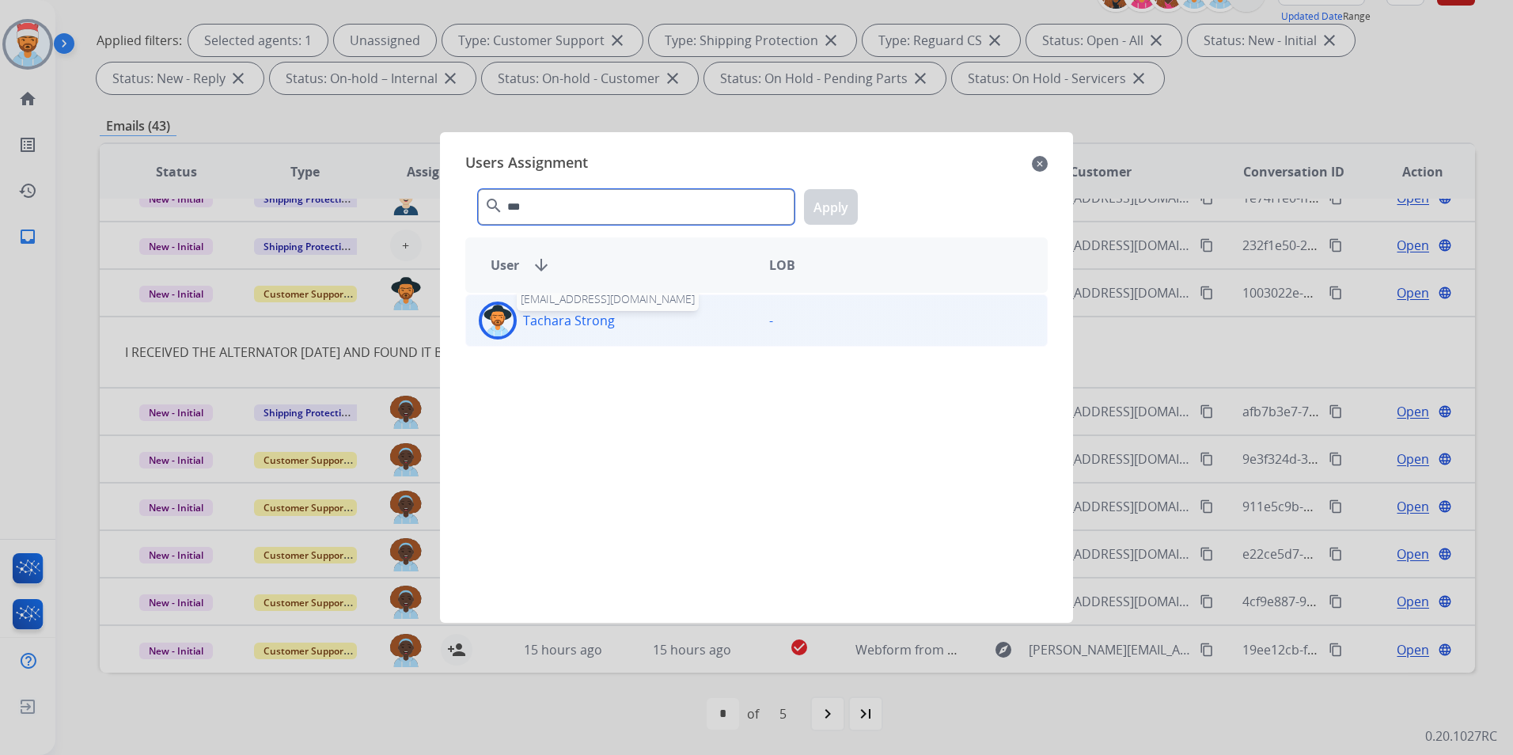
type input "***"
click at [586, 316] on p "Tachara Strong" at bounding box center [569, 320] width 92 height 19
drag, startPoint x: 848, startPoint y: 206, endPoint x: 844, endPoint y: 214, distance: 9.9
click at [848, 206] on button "Apply" at bounding box center [831, 207] width 54 height 36
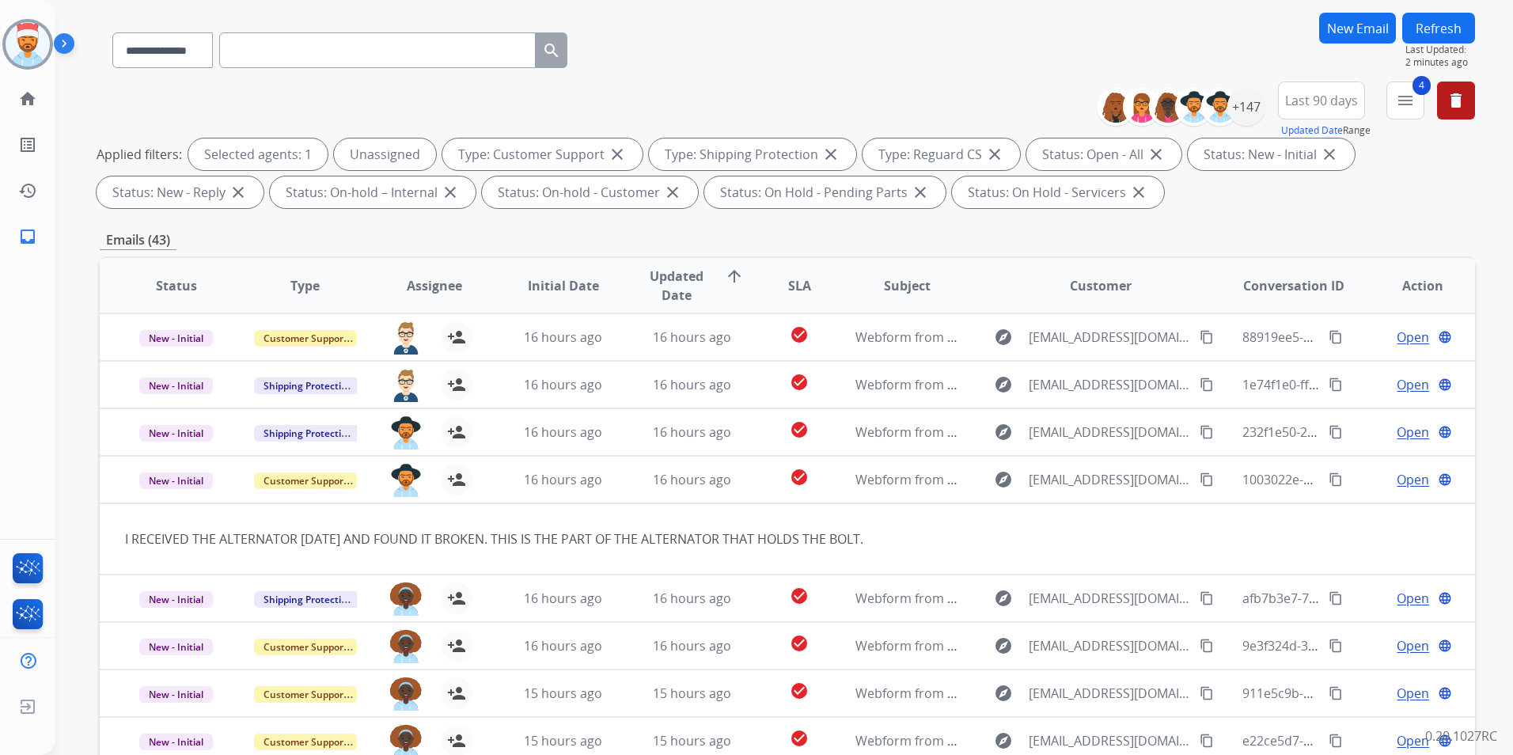
scroll to position [0, 0]
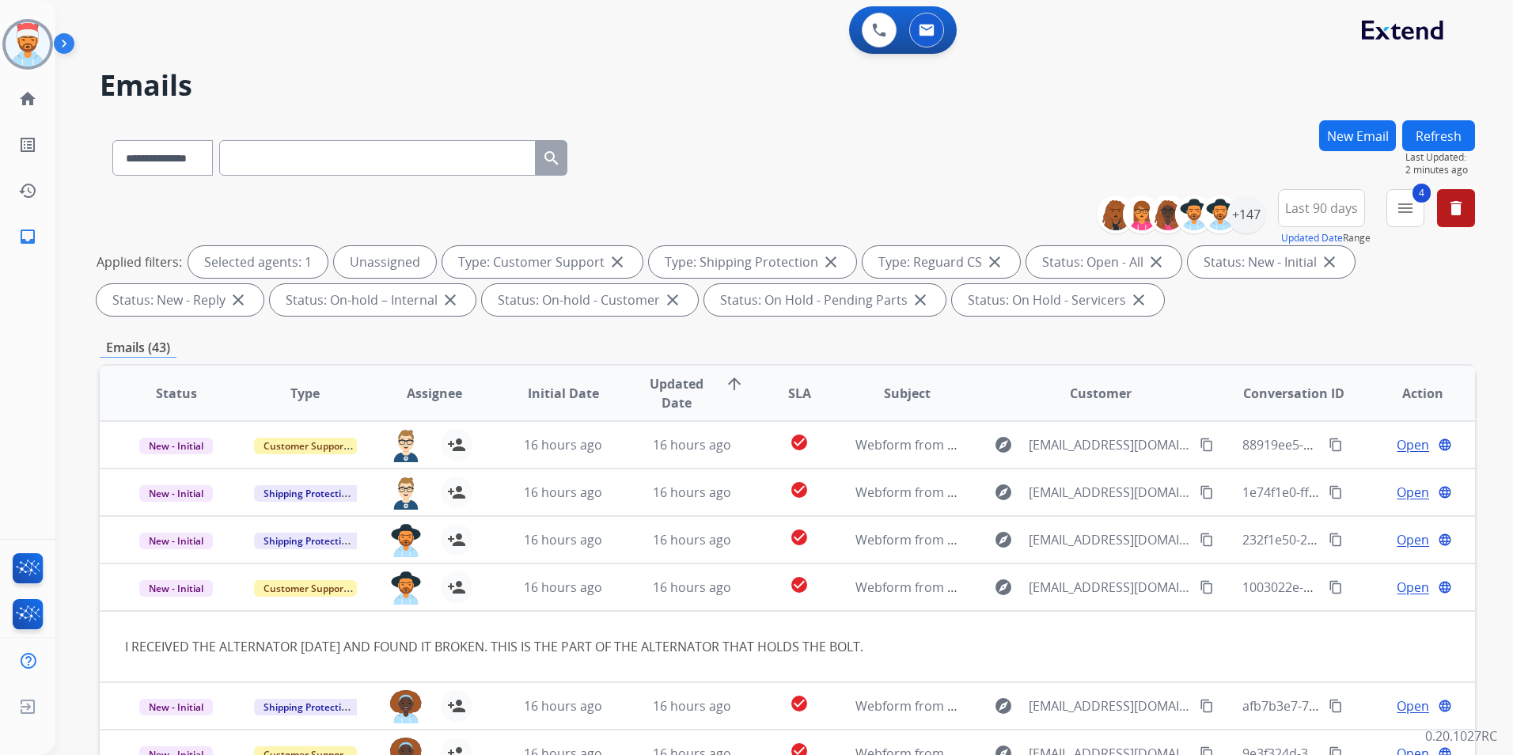
click at [1431, 126] on button "Refresh" at bounding box center [1438, 135] width 73 height 31
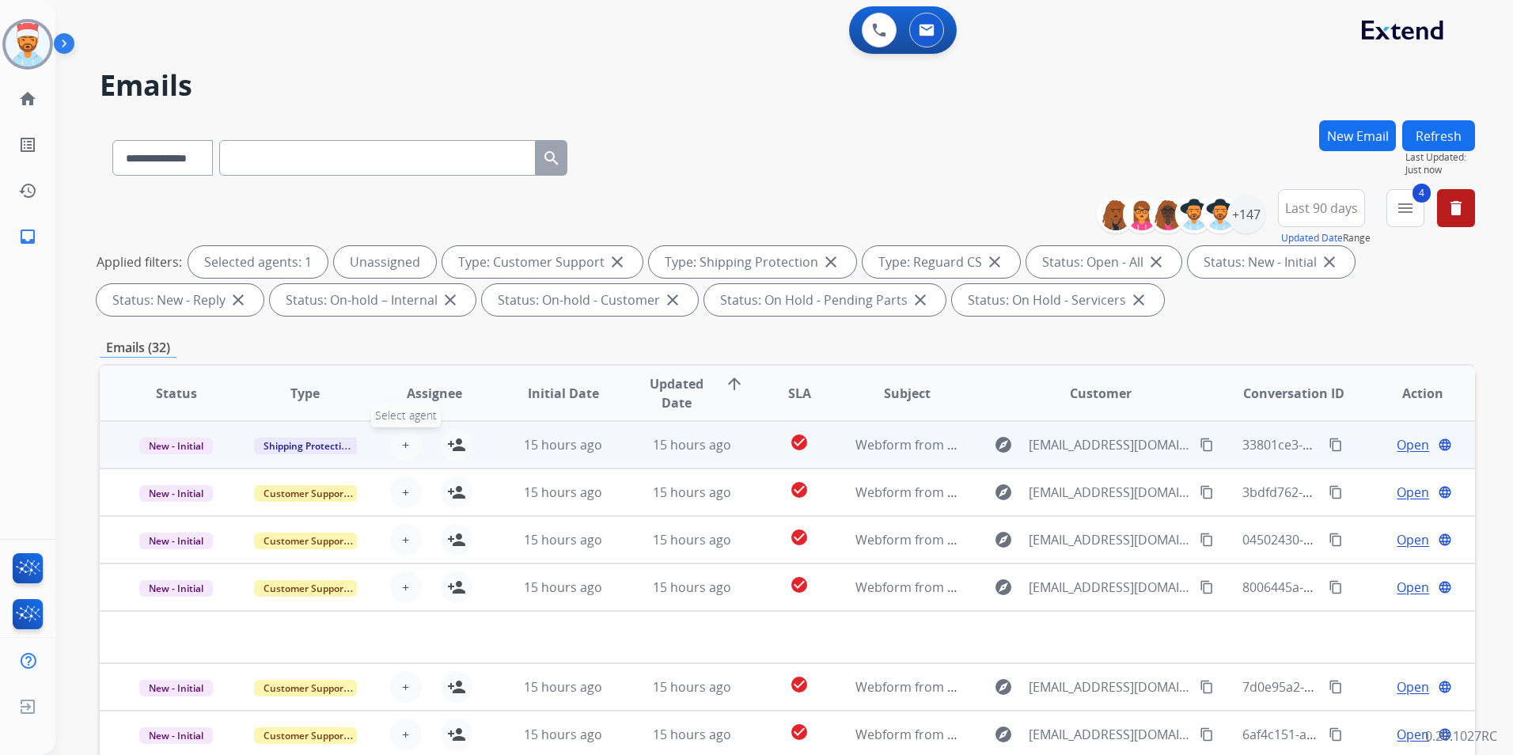
click at [402, 447] on span "+" at bounding box center [405, 444] width 7 height 19
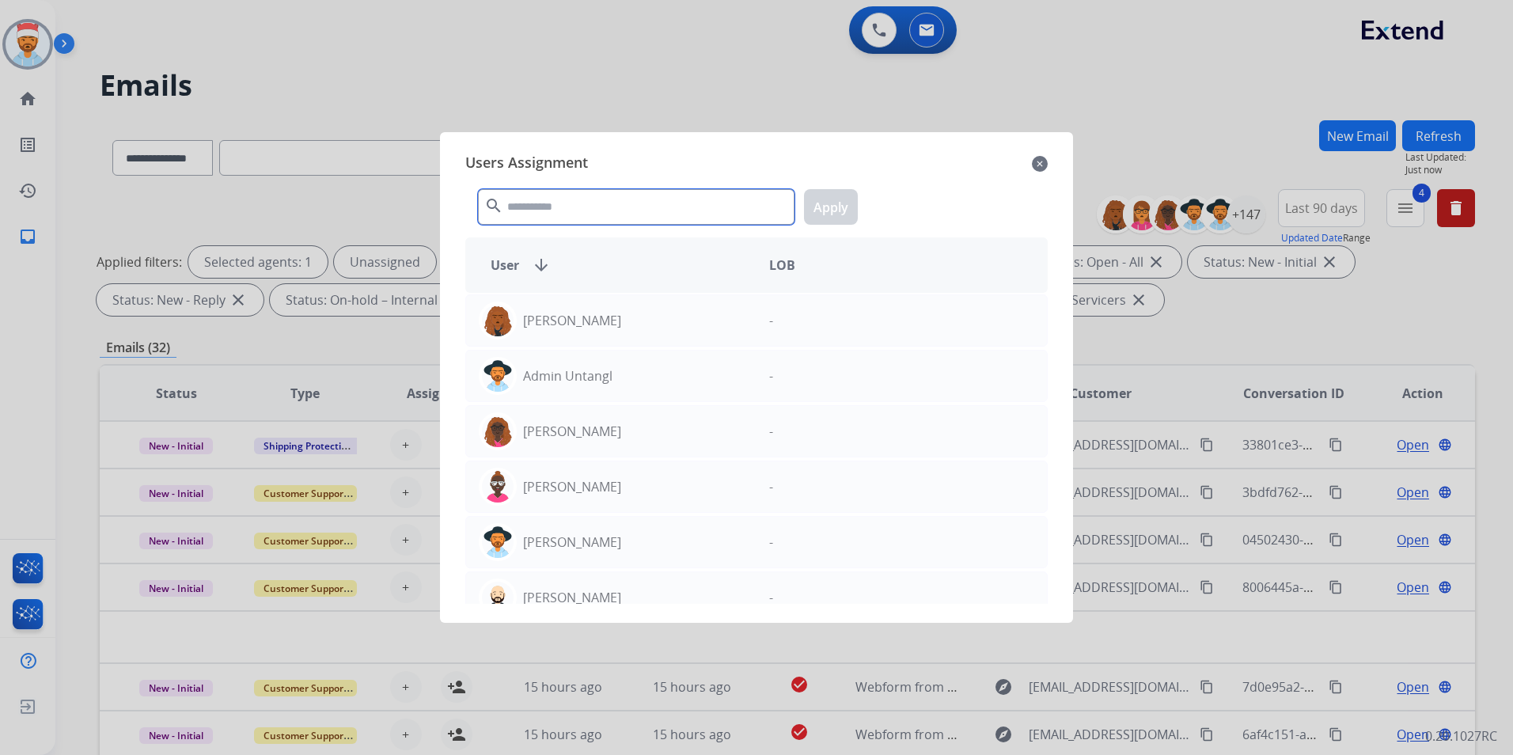
click at [567, 195] on input "text" at bounding box center [636, 207] width 317 height 36
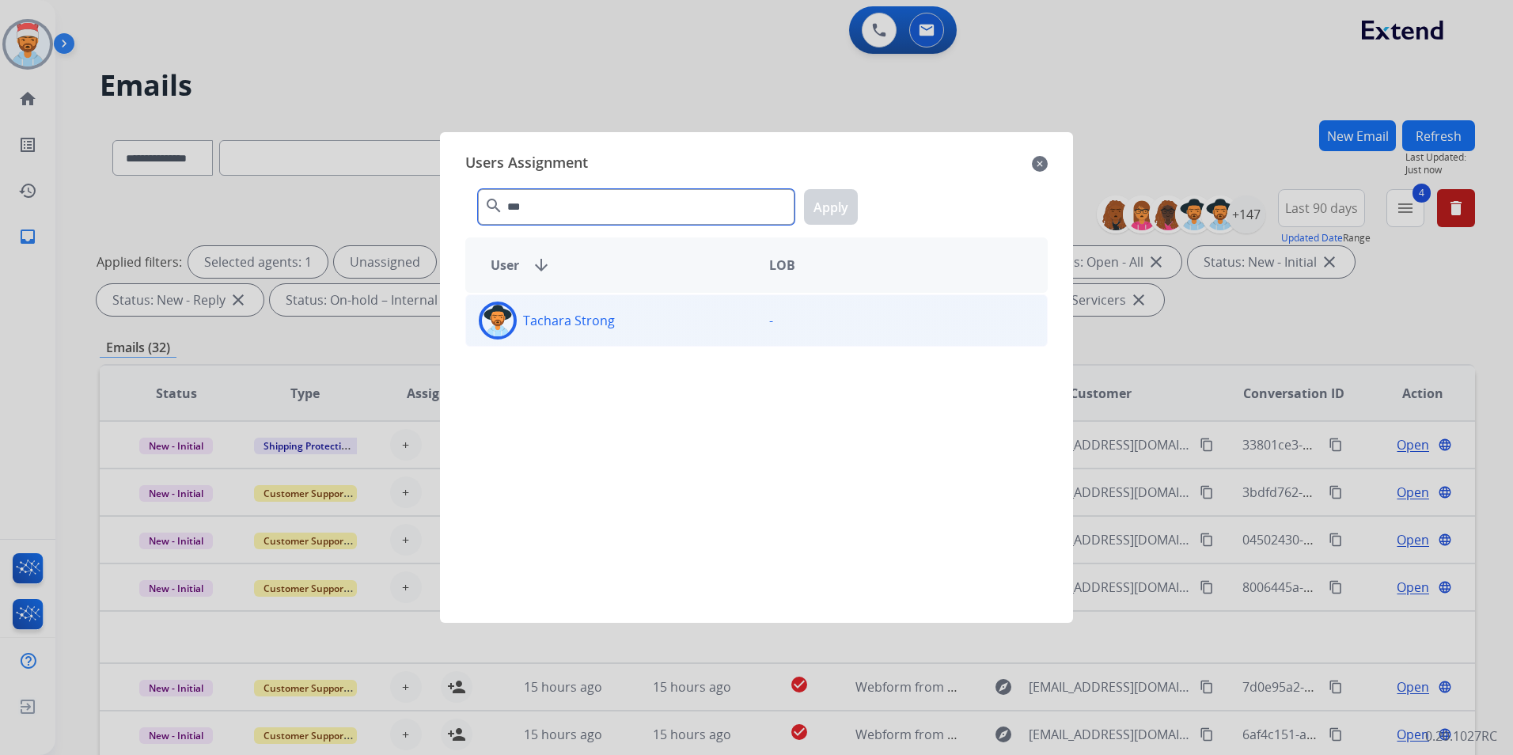
type input "***"
drag, startPoint x: 555, startPoint y: 323, endPoint x: 572, endPoint y: 322, distance: 17.4
click at [560, 323] on p "Tachara Strong" at bounding box center [569, 320] width 92 height 19
drag, startPoint x: 837, startPoint y: 204, endPoint x: 826, endPoint y: 215, distance: 15.7
click at [835, 205] on button "Apply" at bounding box center [831, 207] width 54 height 36
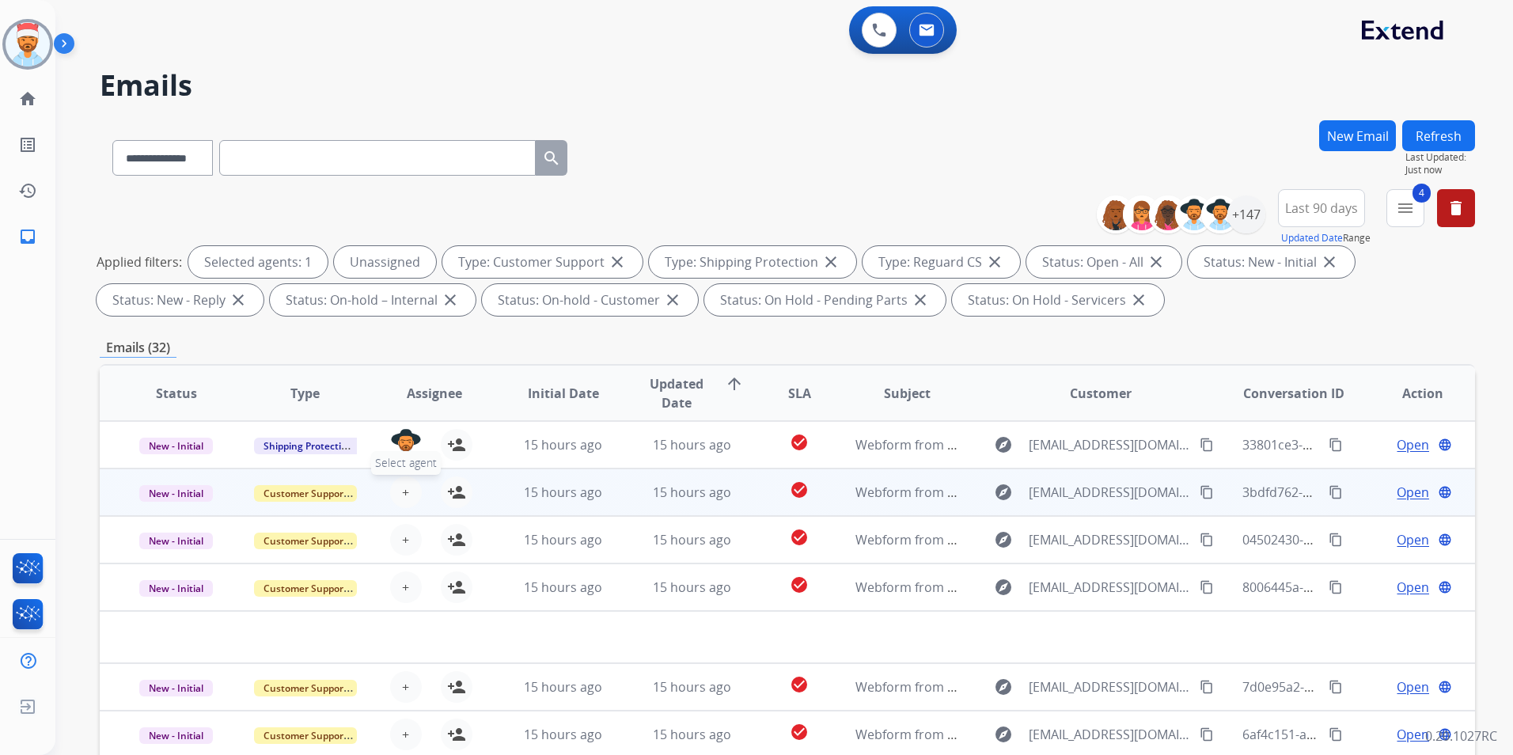
click at [404, 491] on span "+" at bounding box center [405, 492] width 7 height 19
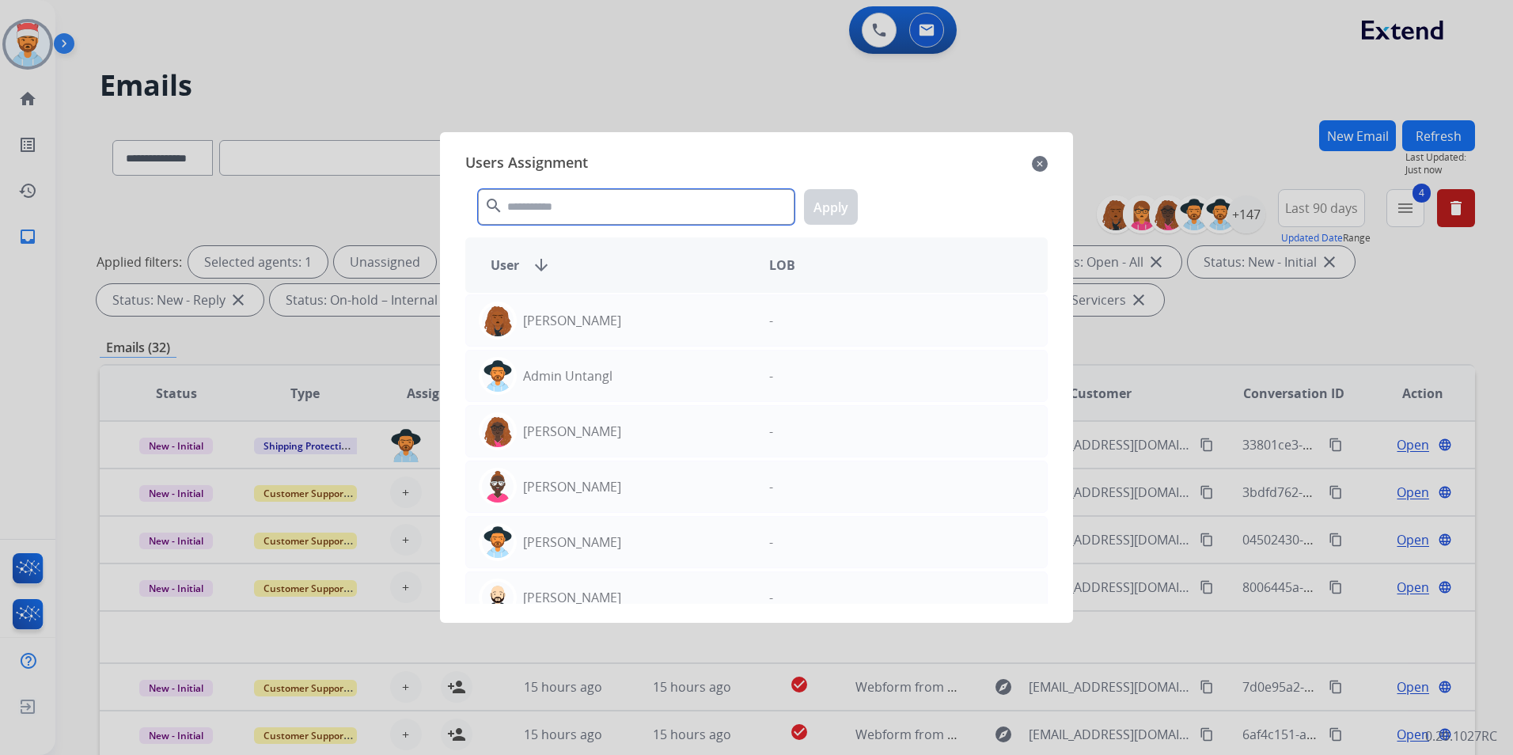
click at [552, 212] on input "text" at bounding box center [636, 207] width 317 height 36
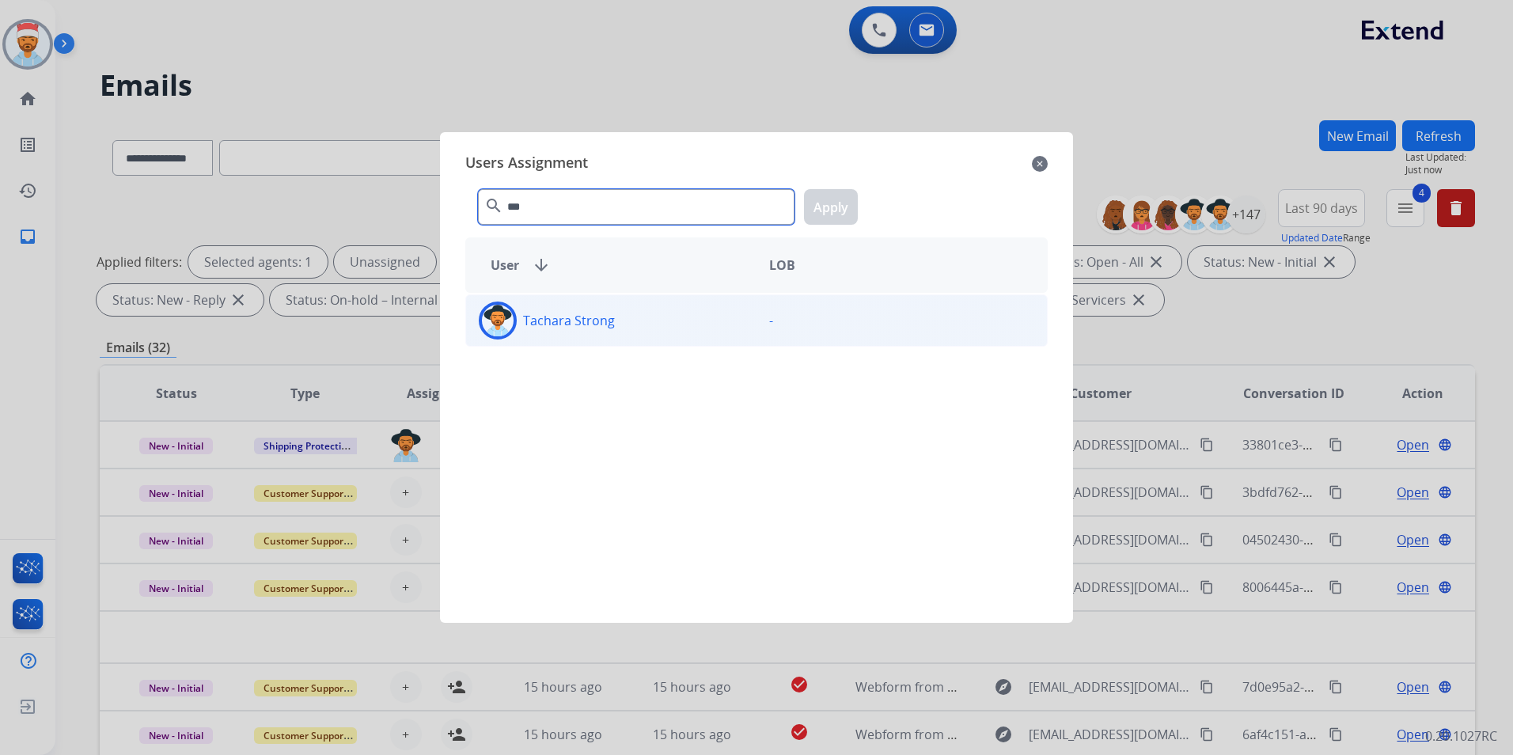
type input "***"
click at [568, 324] on p "Tachara Strong" at bounding box center [569, 320] width 92 height 19
drag, startPoint x: 568, startPoint y: 324, endPoint x: 784, endPoint y: 265, distance: 224.1
click at [826, 201] on button "Apply" at bounding box center [831, 207] width 54 height 36
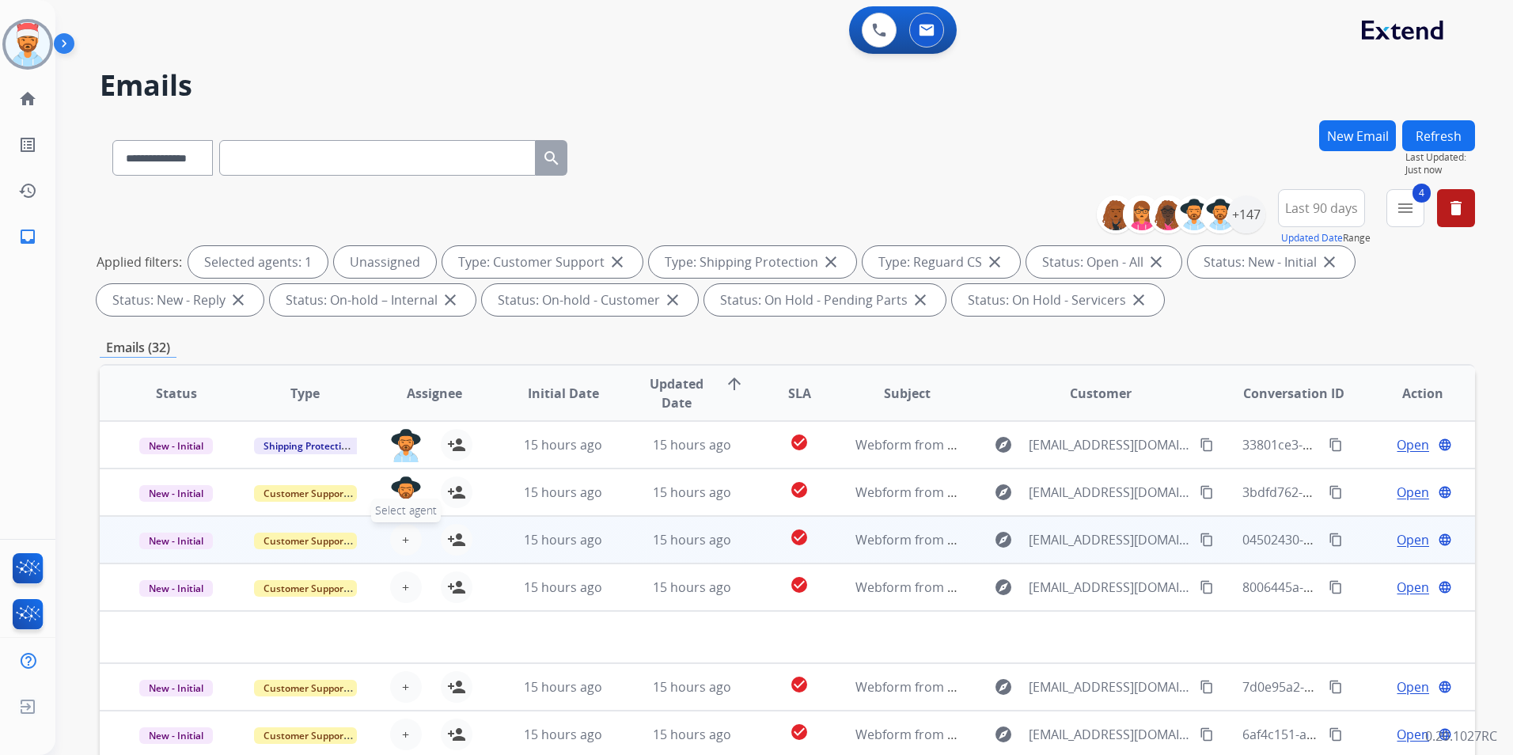
click at [402, 540] on span "+" at bounding box center [405, 539] width 7 height 19
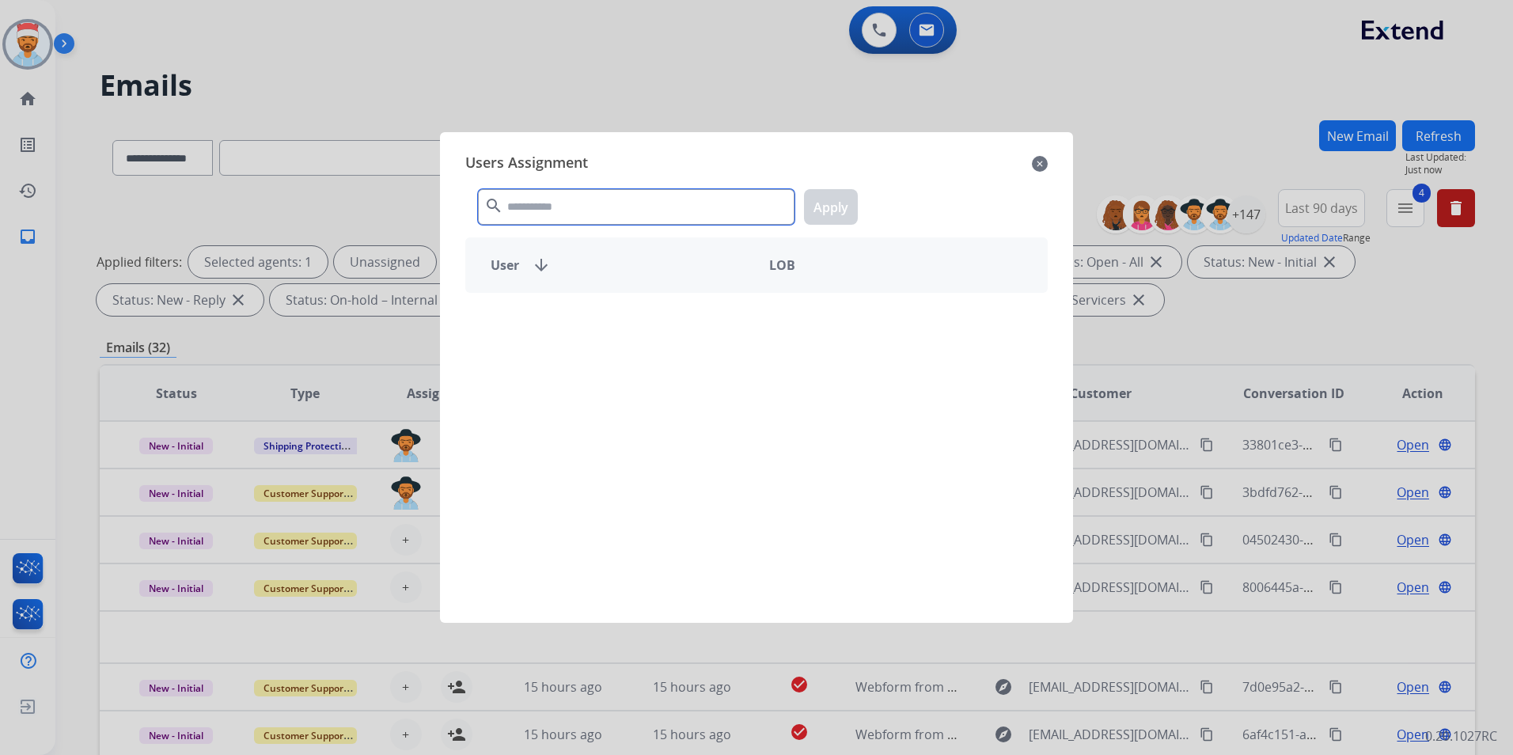
click at [566, 207] on input "text" at bounding box center [636, 207] width 317 height 36
type input "***"
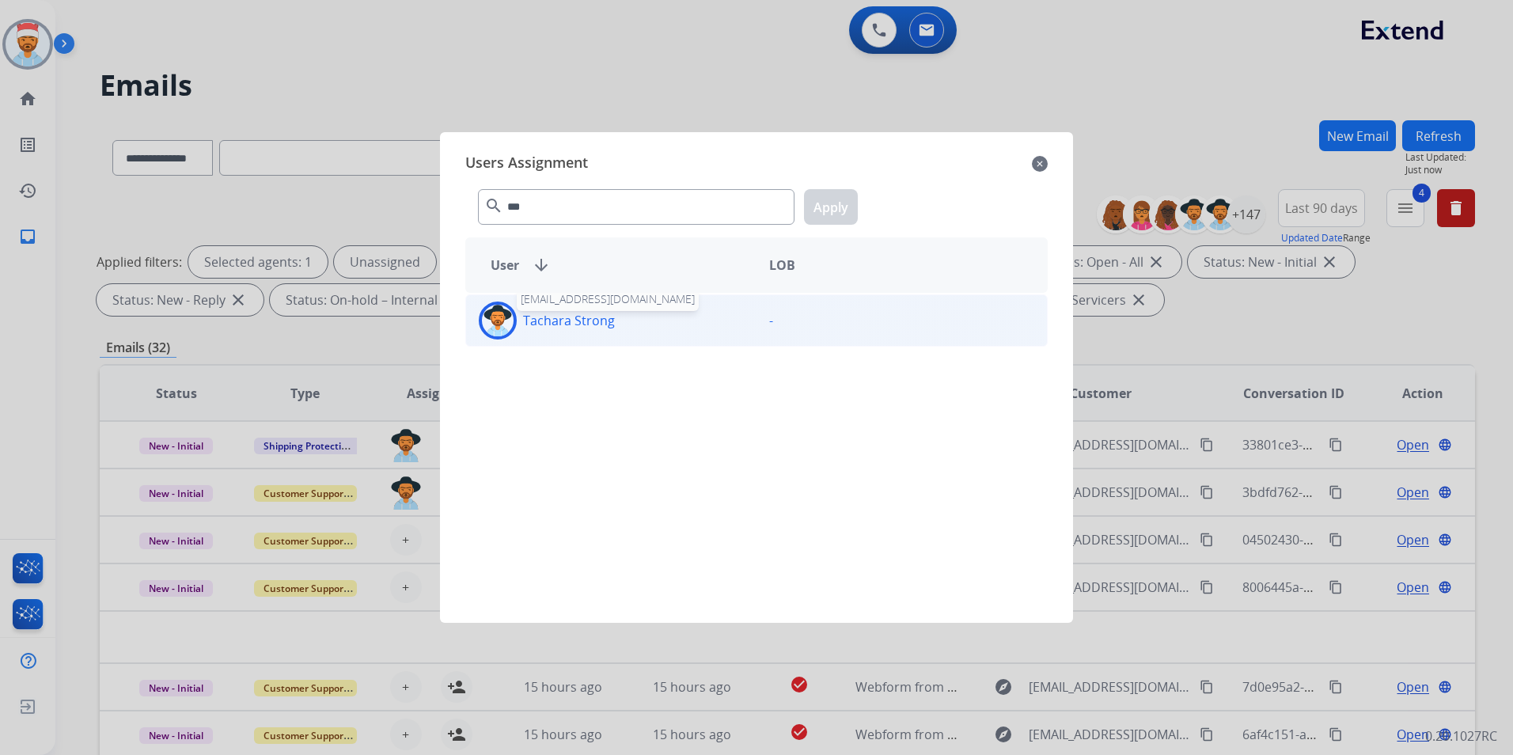
drag, startPoint x: 570, startPoint y: 321, endPoint x: 625, endPoint y: 304, distance: 57.8
click at [571, 319] on p "Tachara Strong" at bounding box center [569, 320] width 92 height 19
click at [829, 202] on button "Apply" at bounding box center [831, 207] width 54 height 36
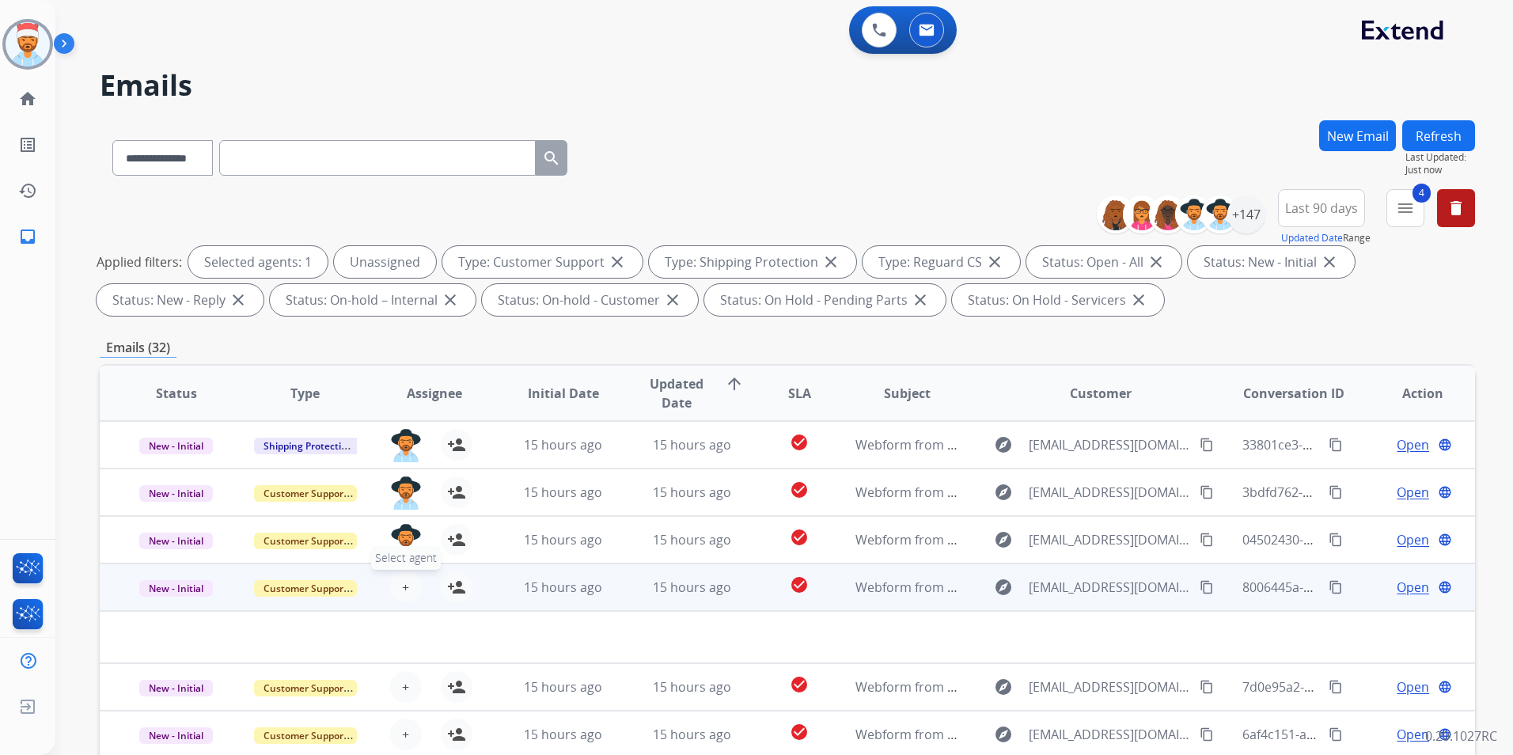
click at [404, 590] on span "+" at bounding box center [405, 587] width 7 height 19
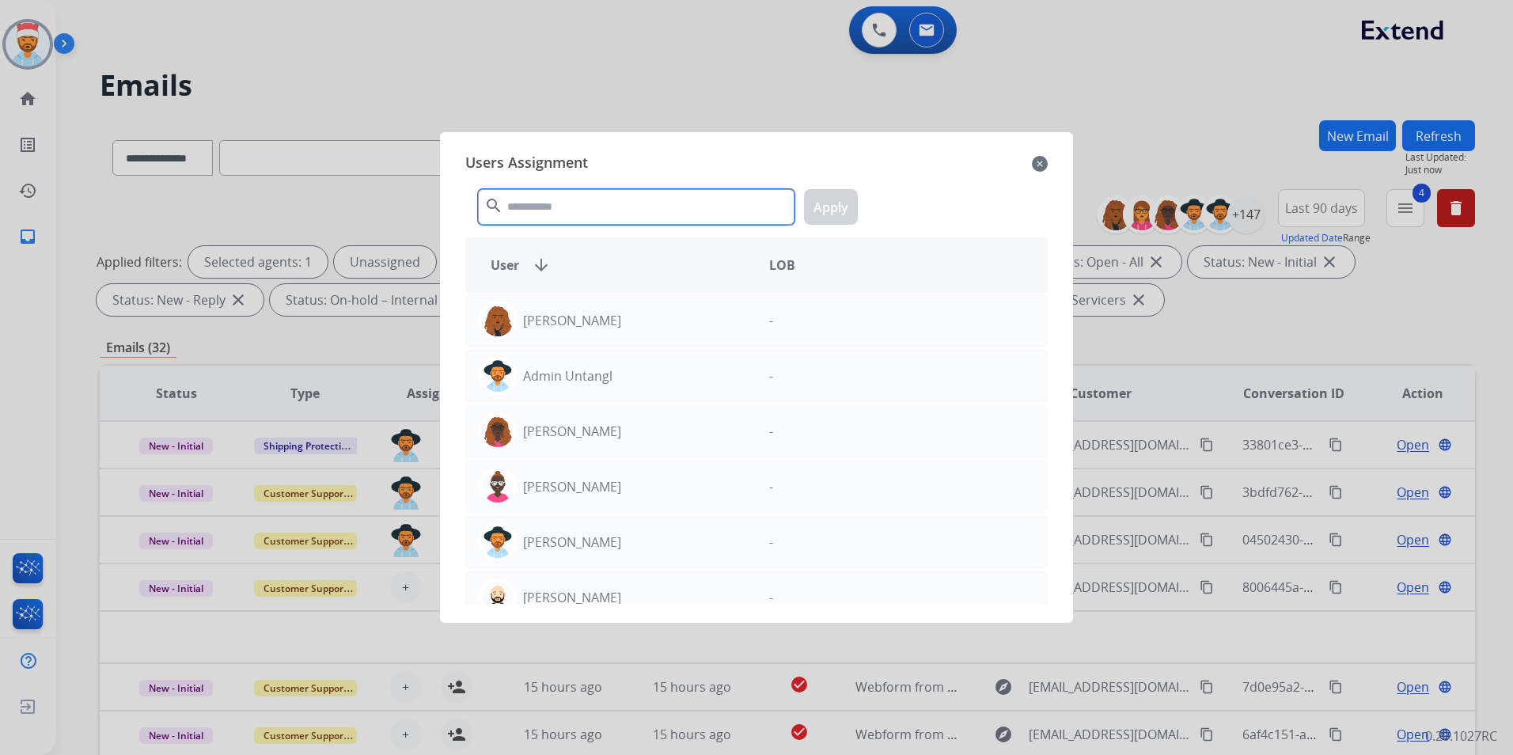
click at [602, 210] on input "text" at bounding box center [636, 207] width 317 height 36
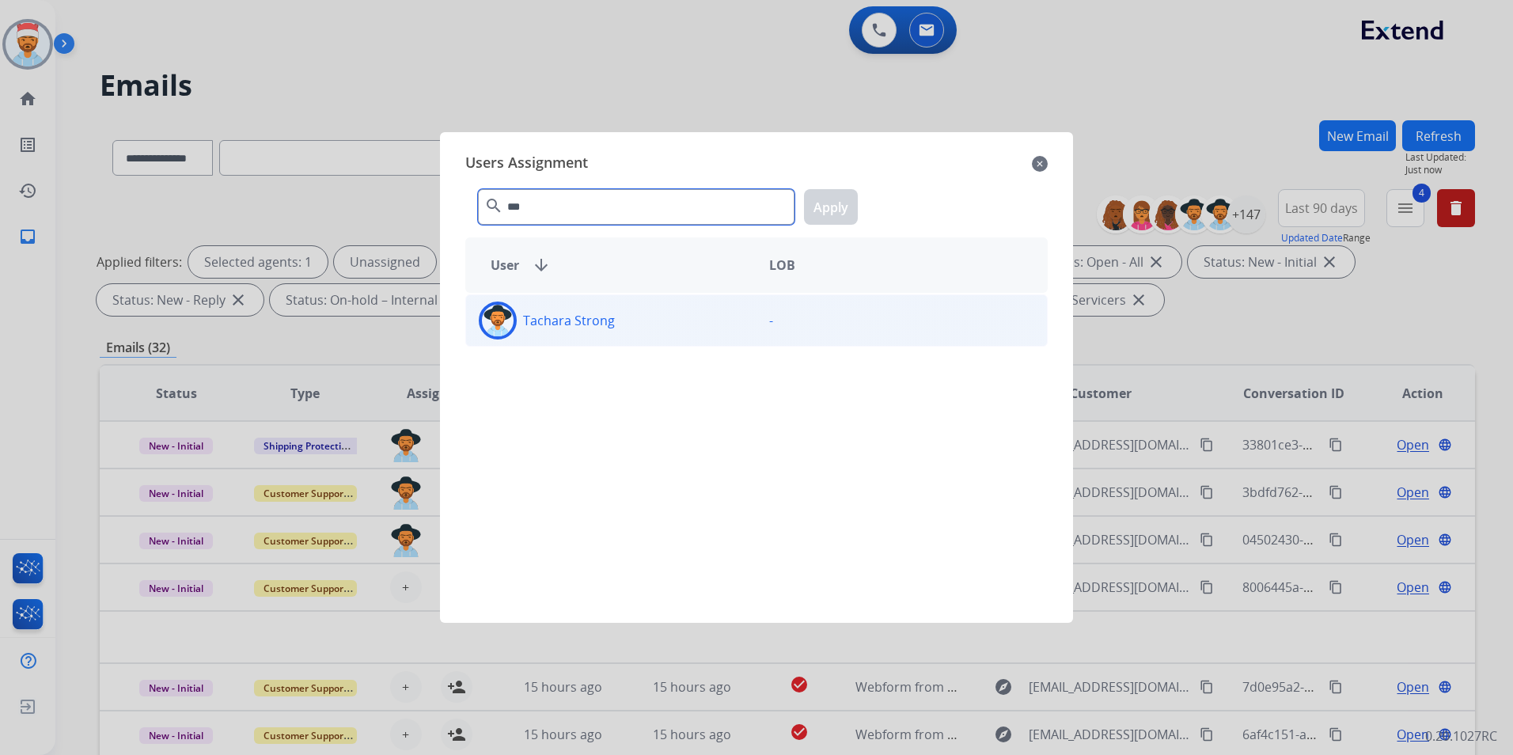
type input "***"
click at [569, 325] on p "Tachara Strong" at bounding box center [569, 320] width 92 height 19
click at [821, 212] on button "Apply" at bounding box center [831, 207] width 54 height 36
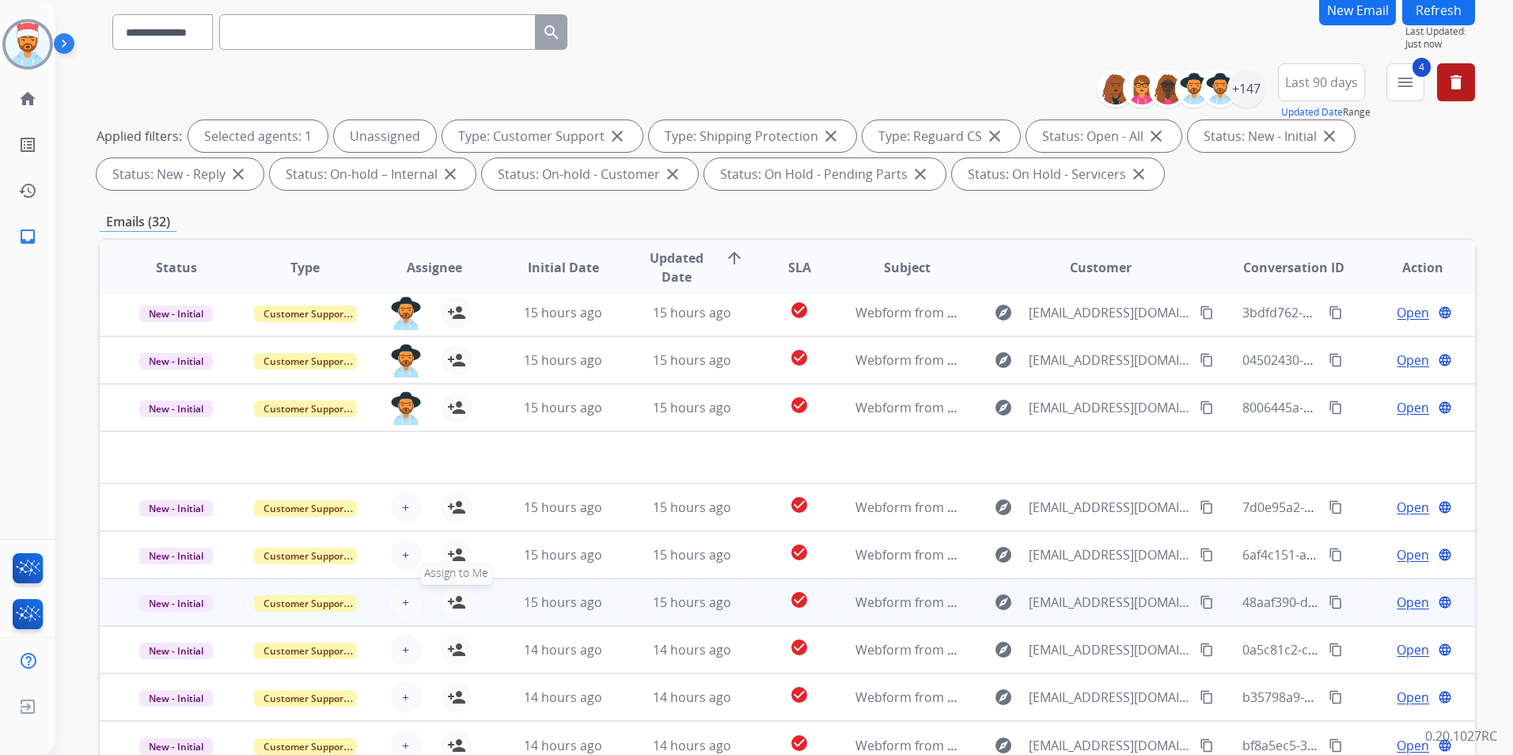
scroll to position [158, 0]
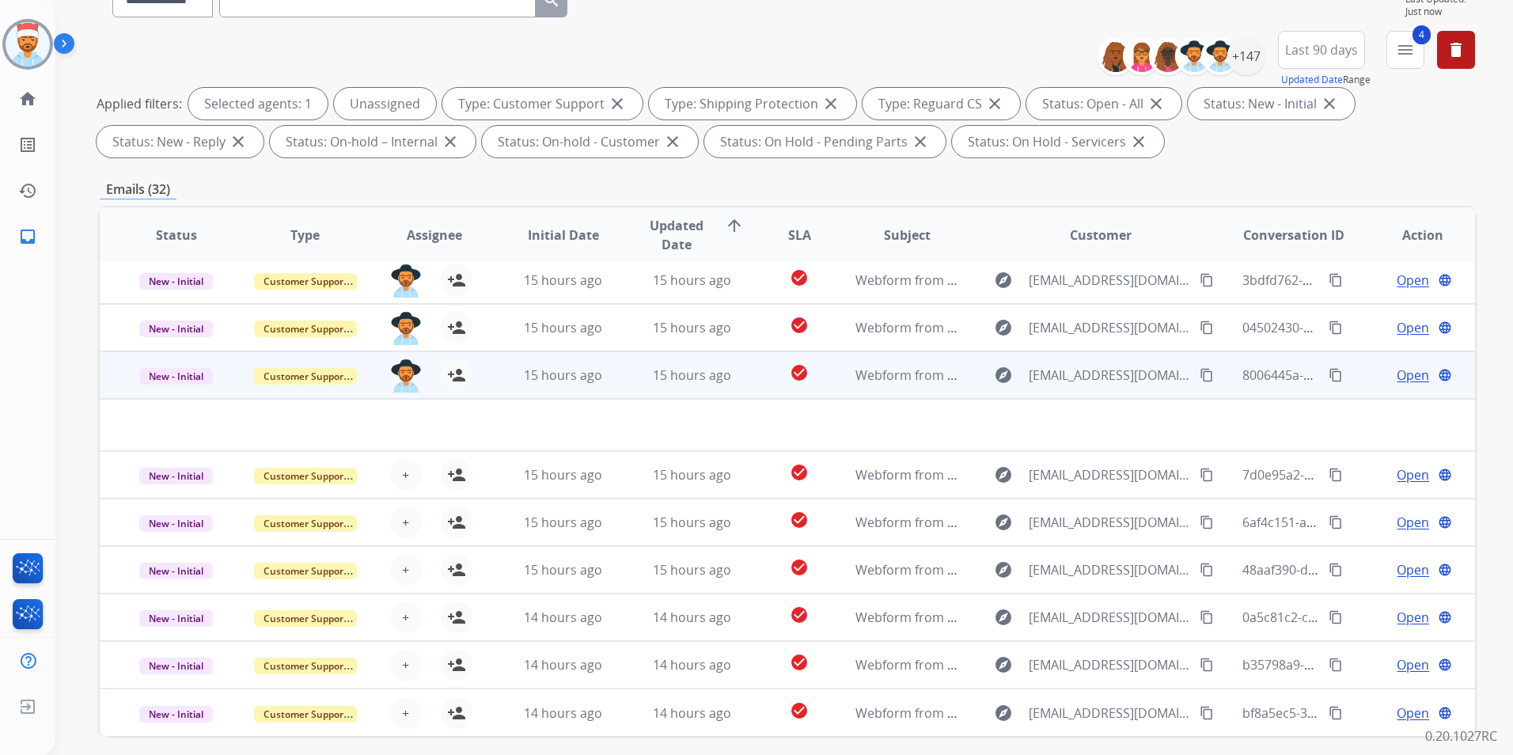
click at [499, 374] on td "15 hours ago" at bounding box center [551, 374] width 129 height 47
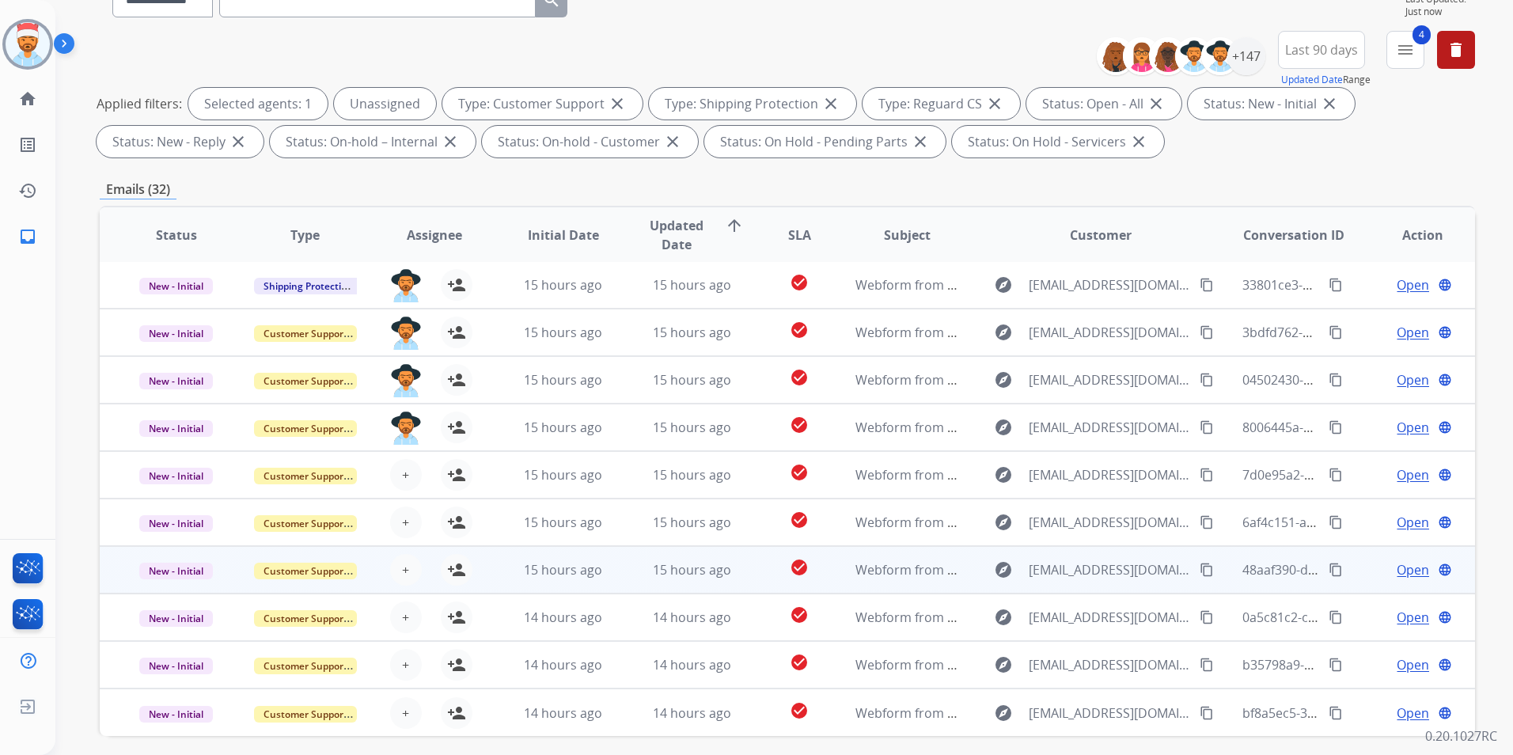
scroll to position [222, 0]
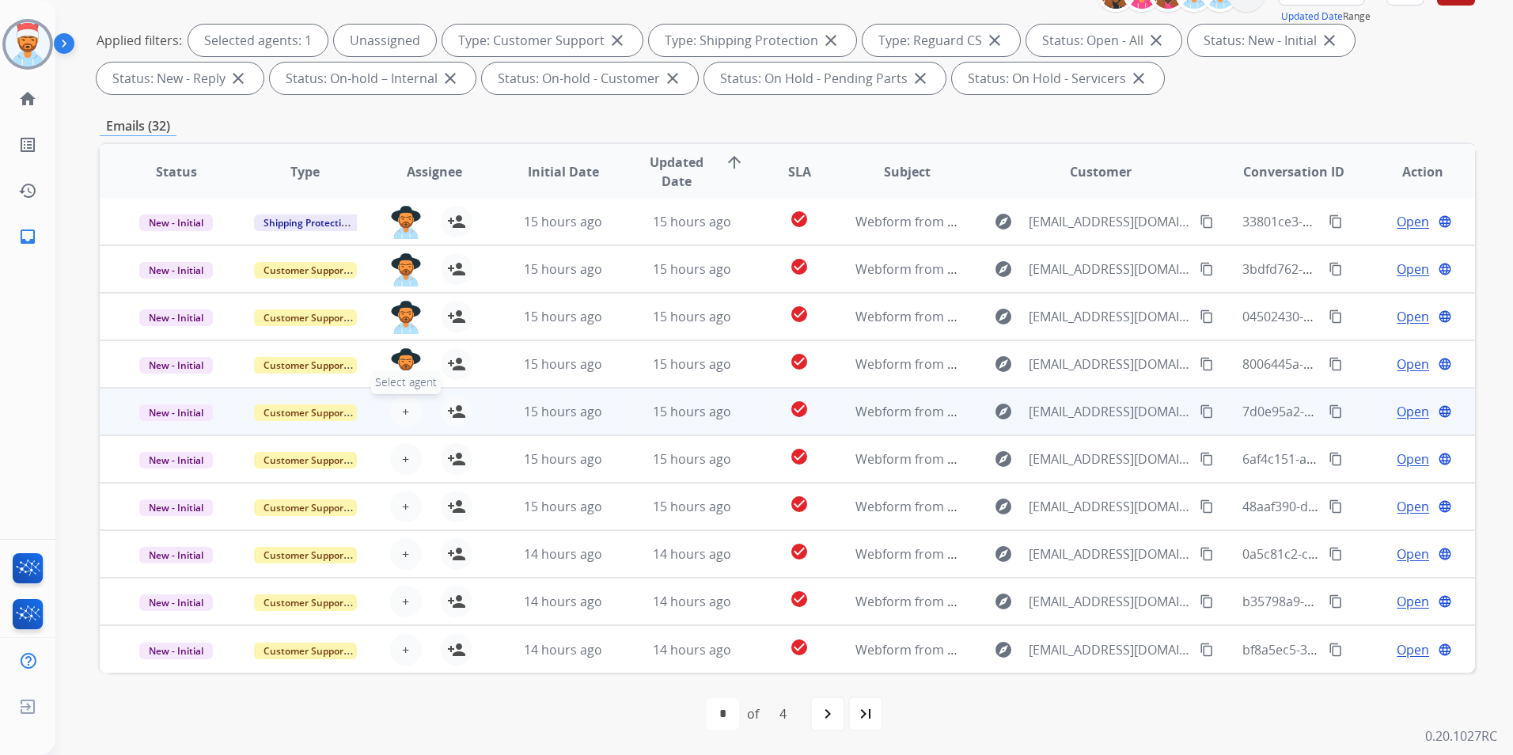
click at [393, 405] on button "+ Select agent" at bounding box center [406, 412] width 32 height 32
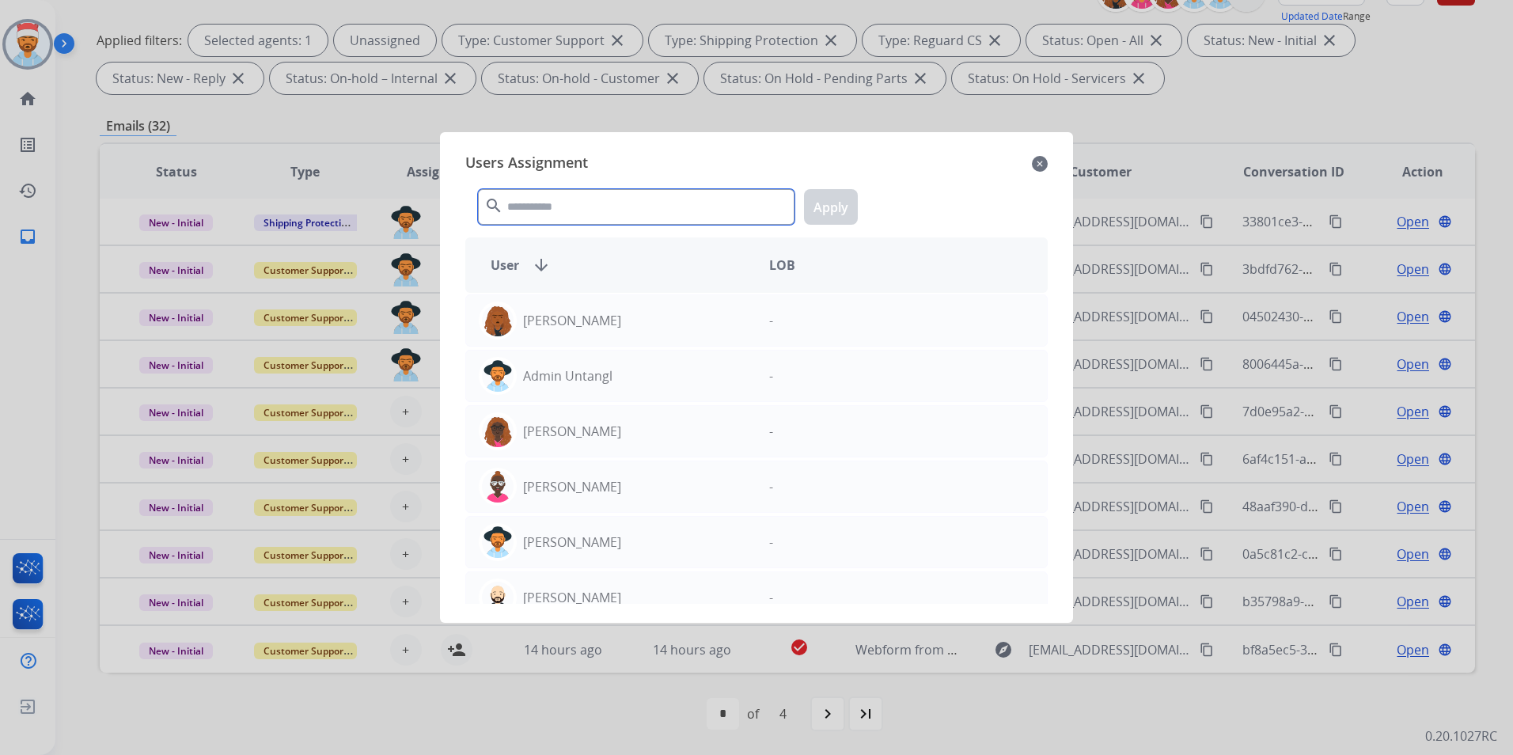
click at [594, 208] on input "text" at bounding box center [636, 207] width 317 height 36
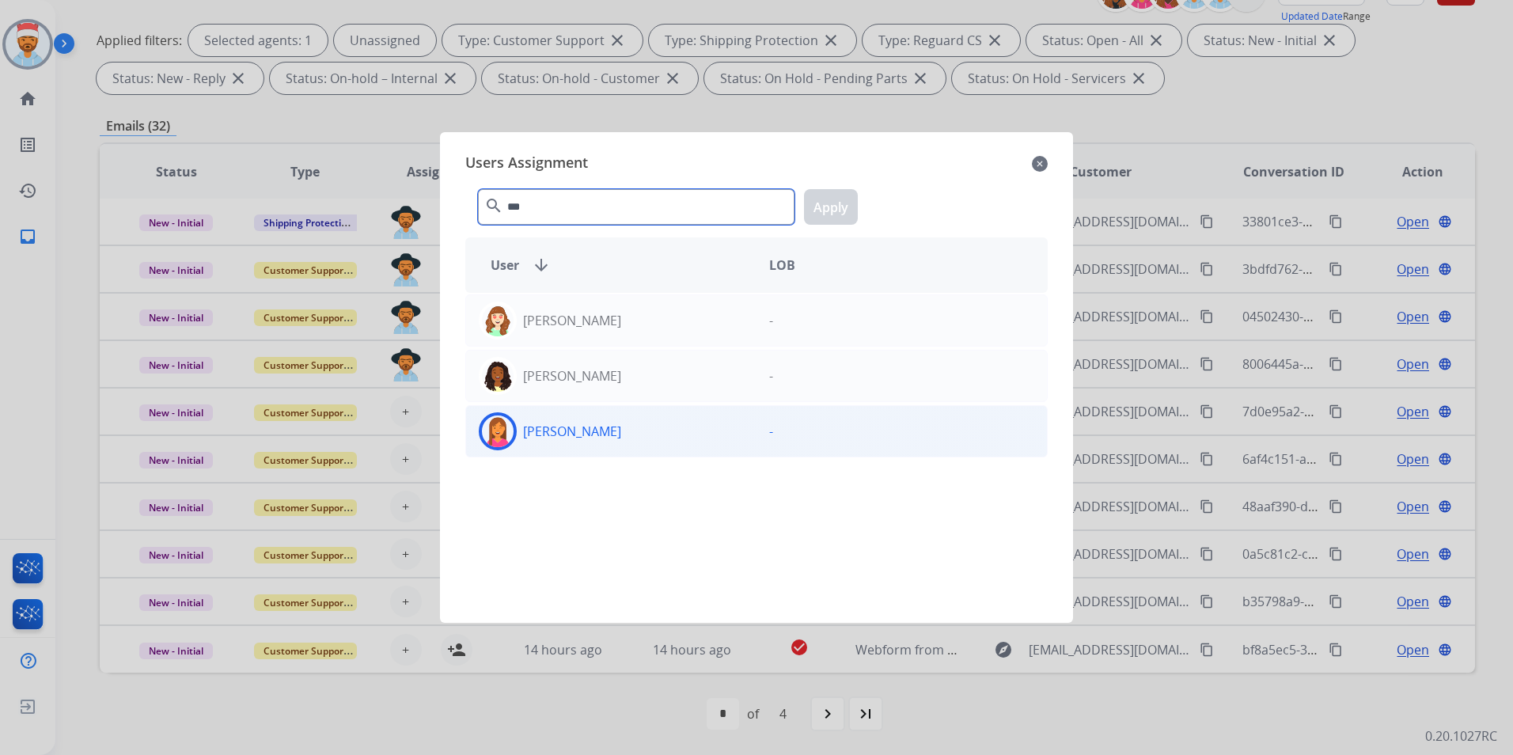
type input "***"
click at [571, 435] on p "[PERSON_NAME]" at bounding box center [572, 431] width 98 height 19
click at [829, 196] on button "Apply" at bounding box center [831, 207] width 54 height 36
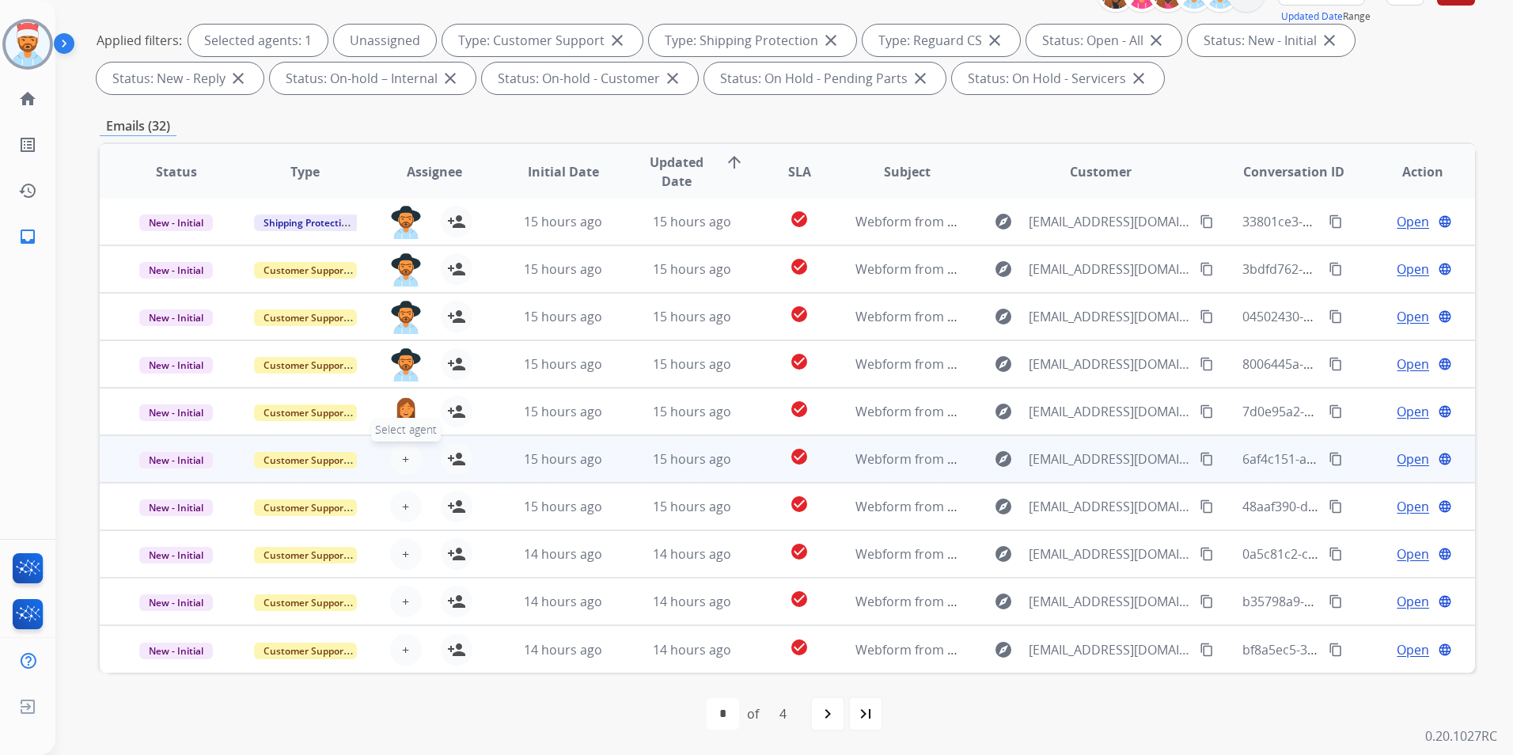
click at [403, 460] on span "+" at bounding box center [405, 459] width 7 height 19
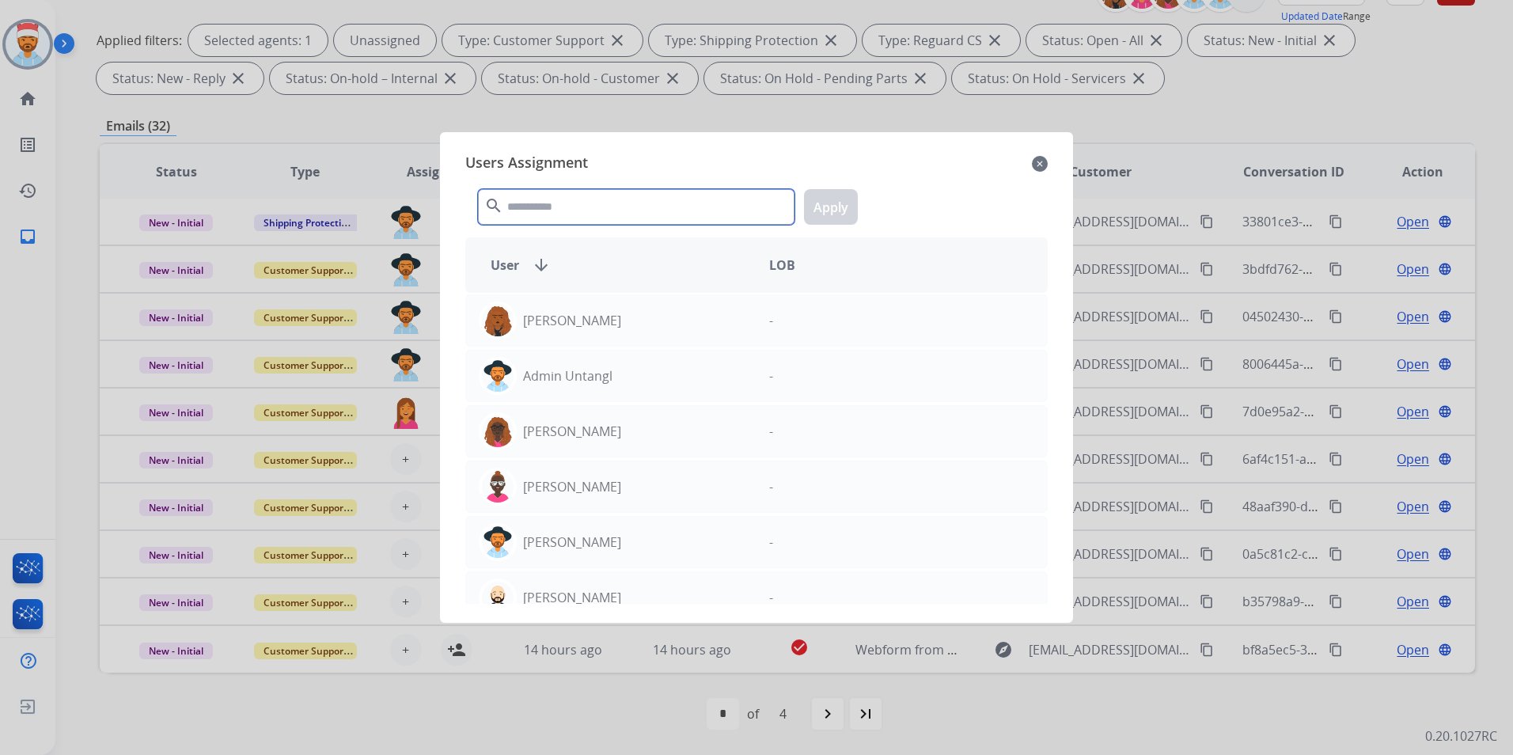
click at [617, 202] on input "text" at bounding box center [636, 207] width 317 height 36
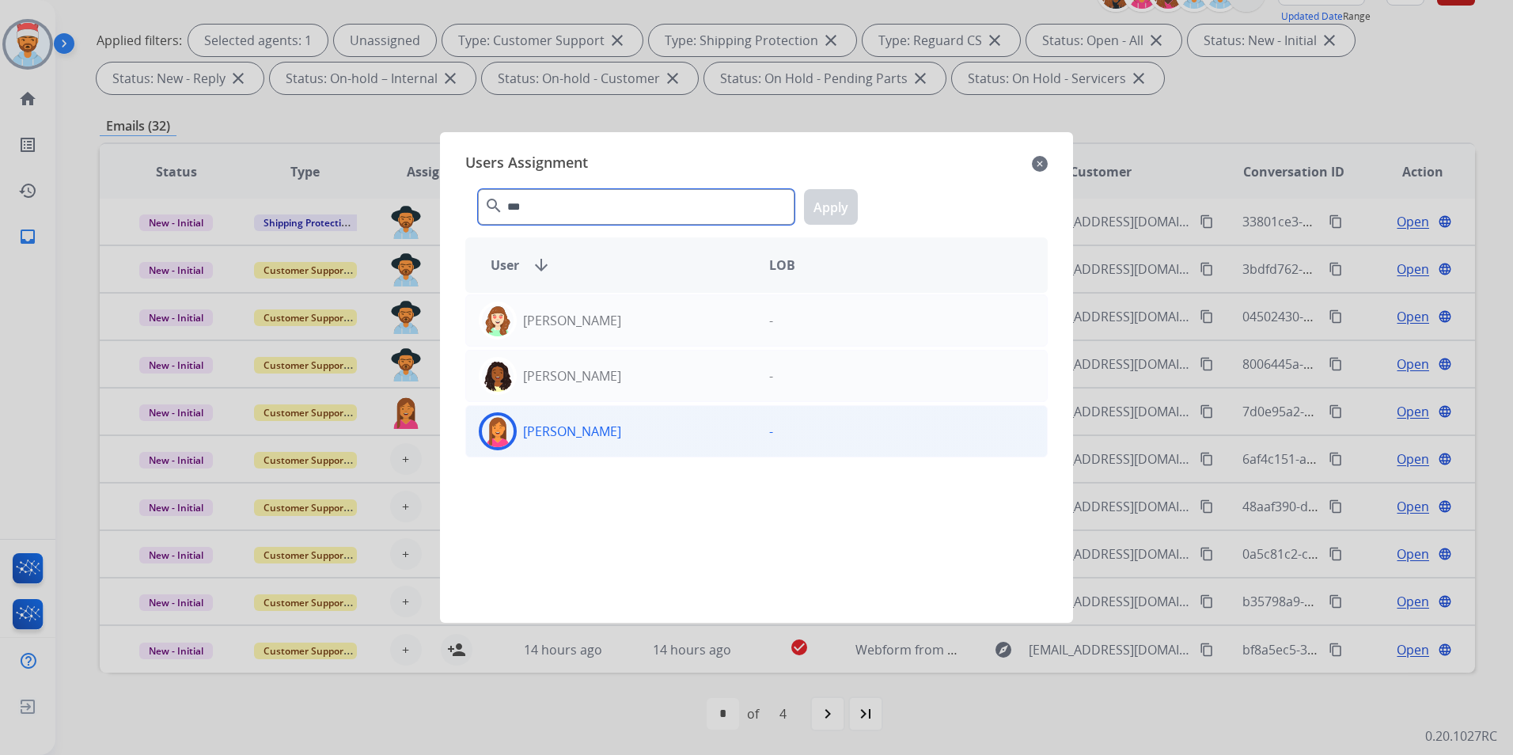
type input "***"
click at [580, 429] on p "[PERSON_NAME]" at bounding box center [572, 431] width 98 height 19
click at [829, 207] on button "Apply" at bounding box center [831, 207] width 54 height 36
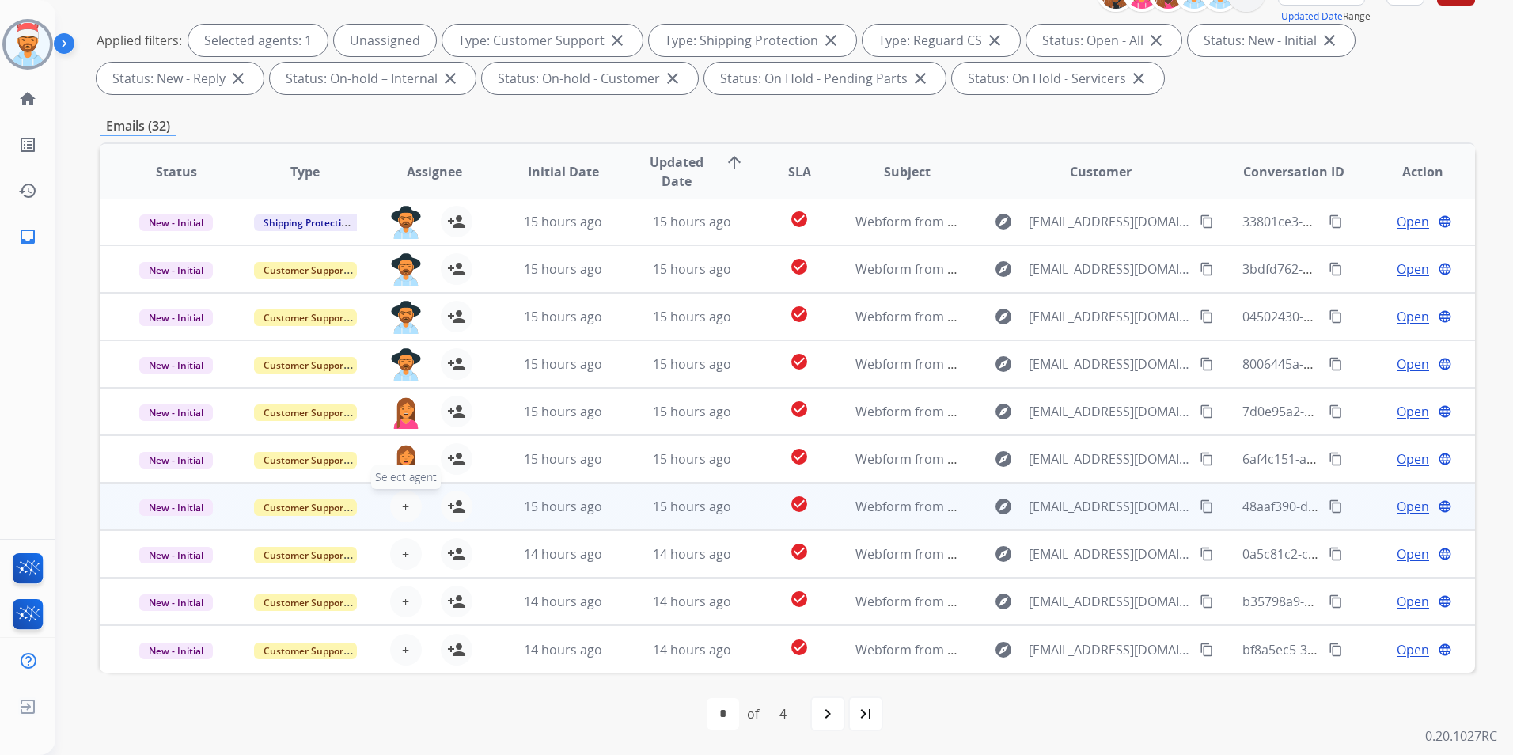
click at [402, 510] on span "+" at bounding box center [405, 506] width 7 height 19
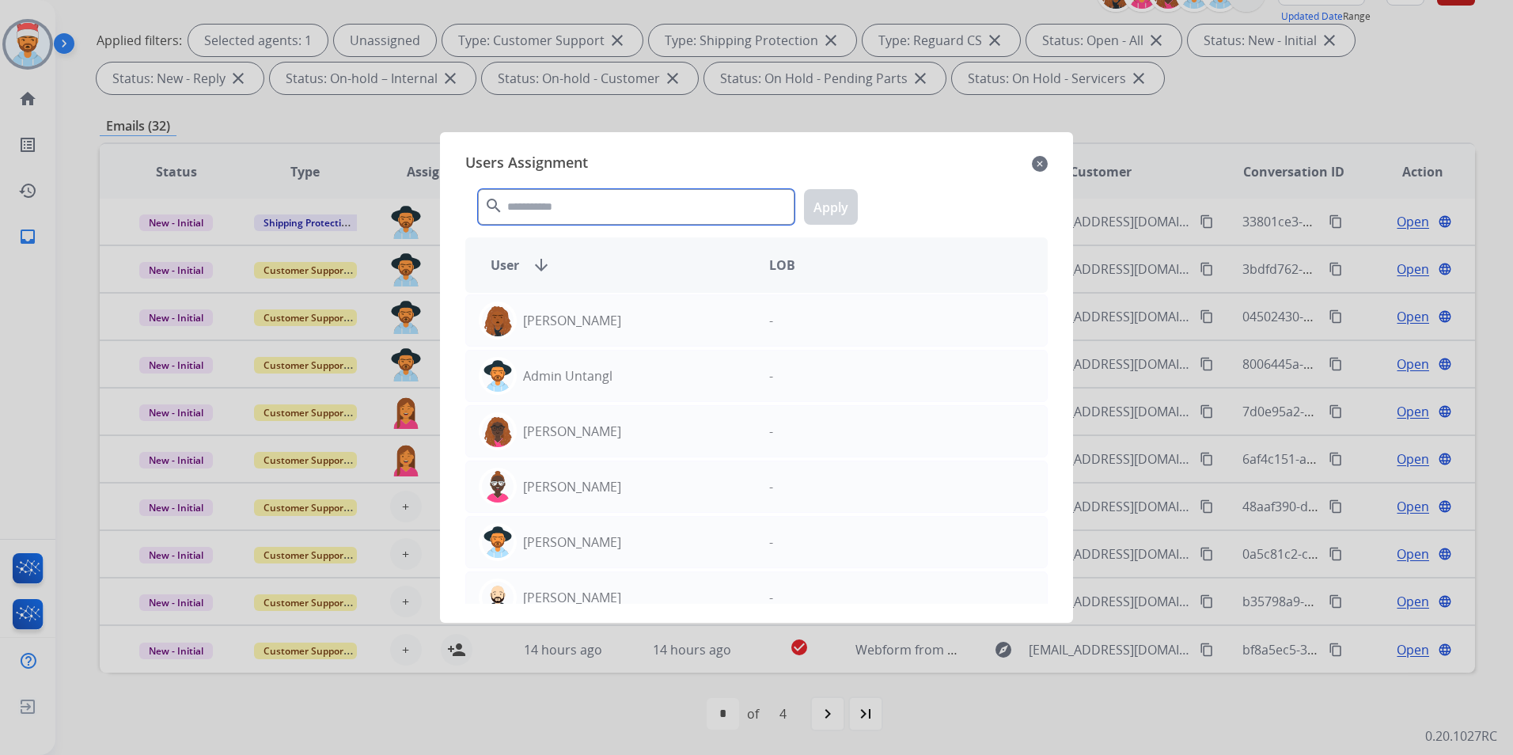
click at [593, 213] on input "text" at bounding box center [636, 207] width 317 height 36
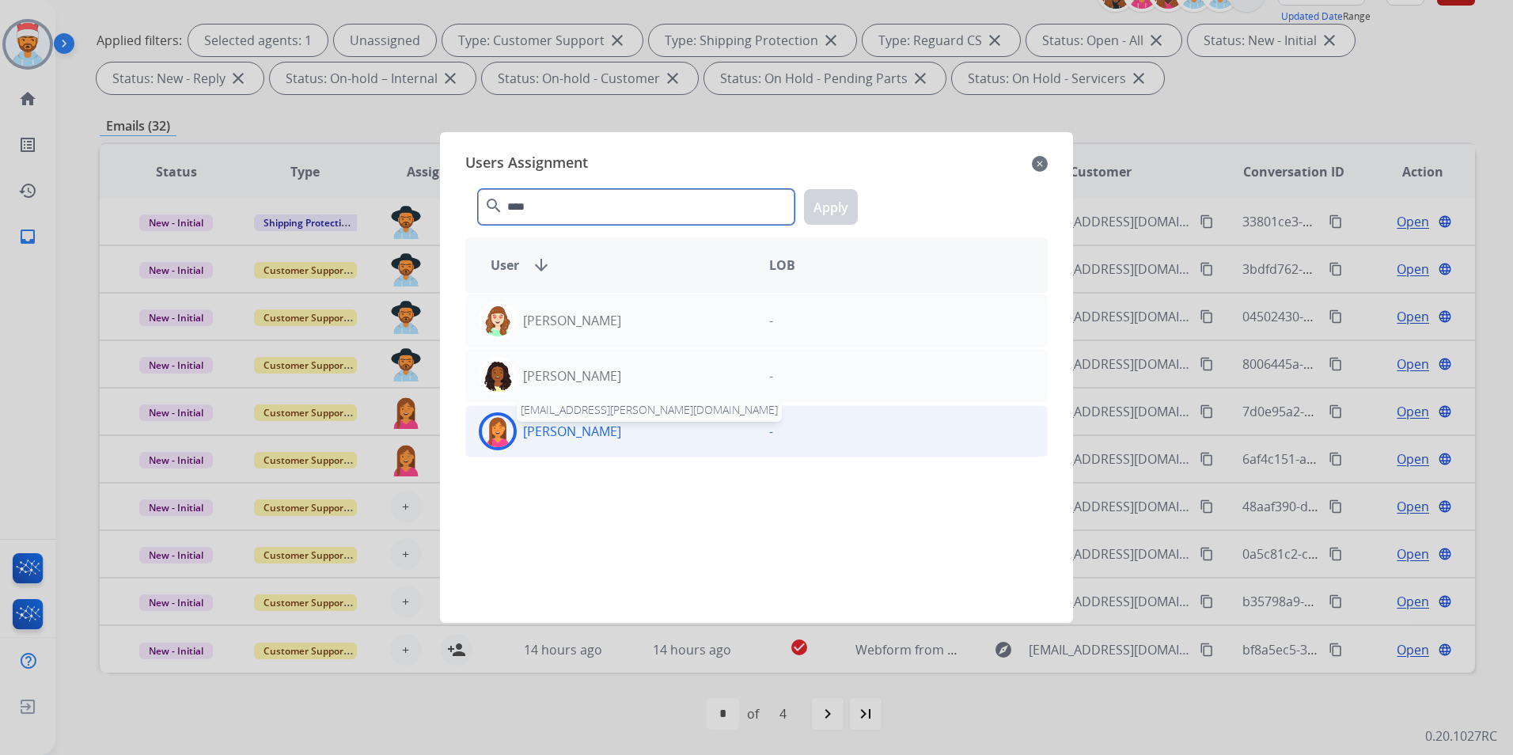
type input "****"
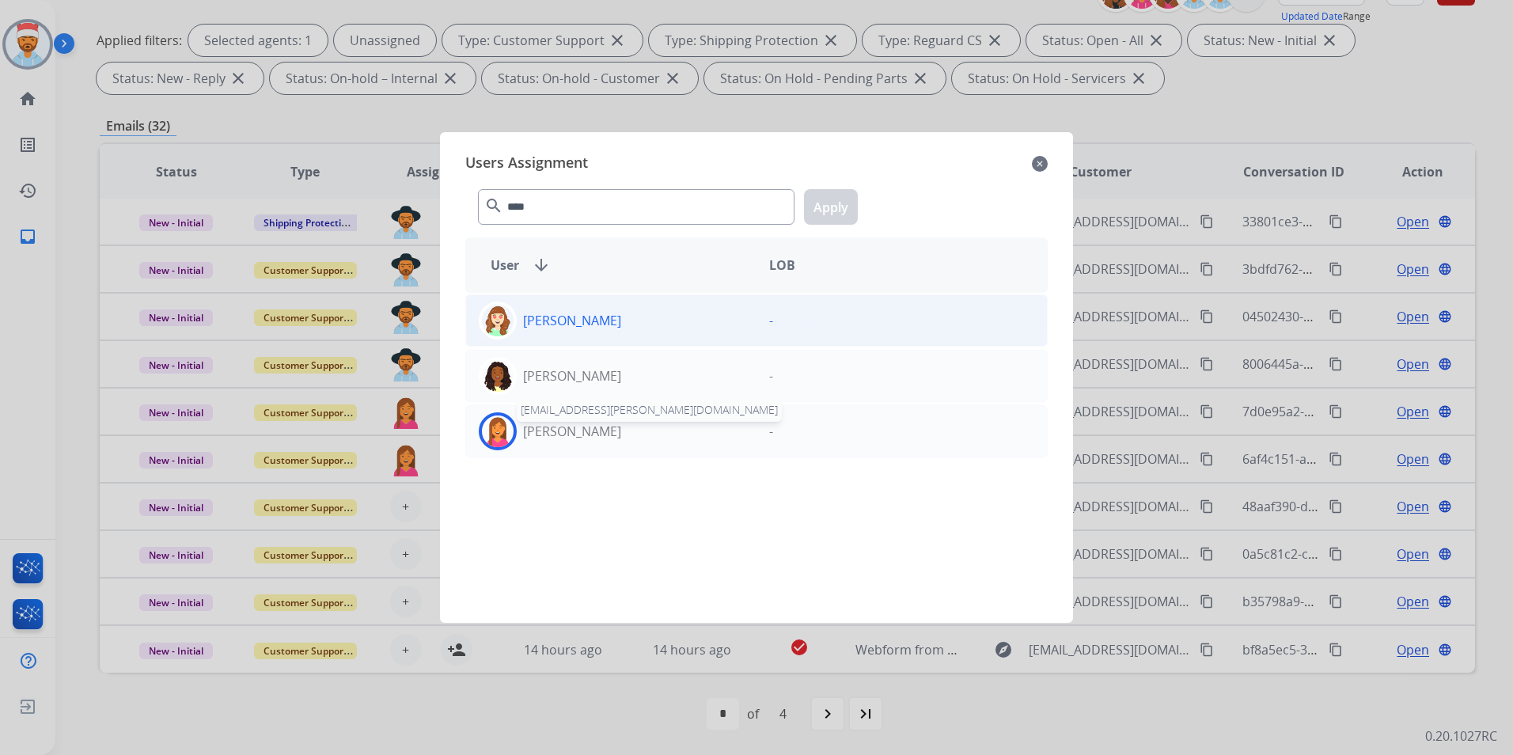
drag, startPoint x: 576, startPoint y: 430, endPoint x: 650, endPoint y: 331, distance: 123.3
click at [575, 430] on p "[PERSON_NAME]" at bounding box center [572, 431] width 98 height 19
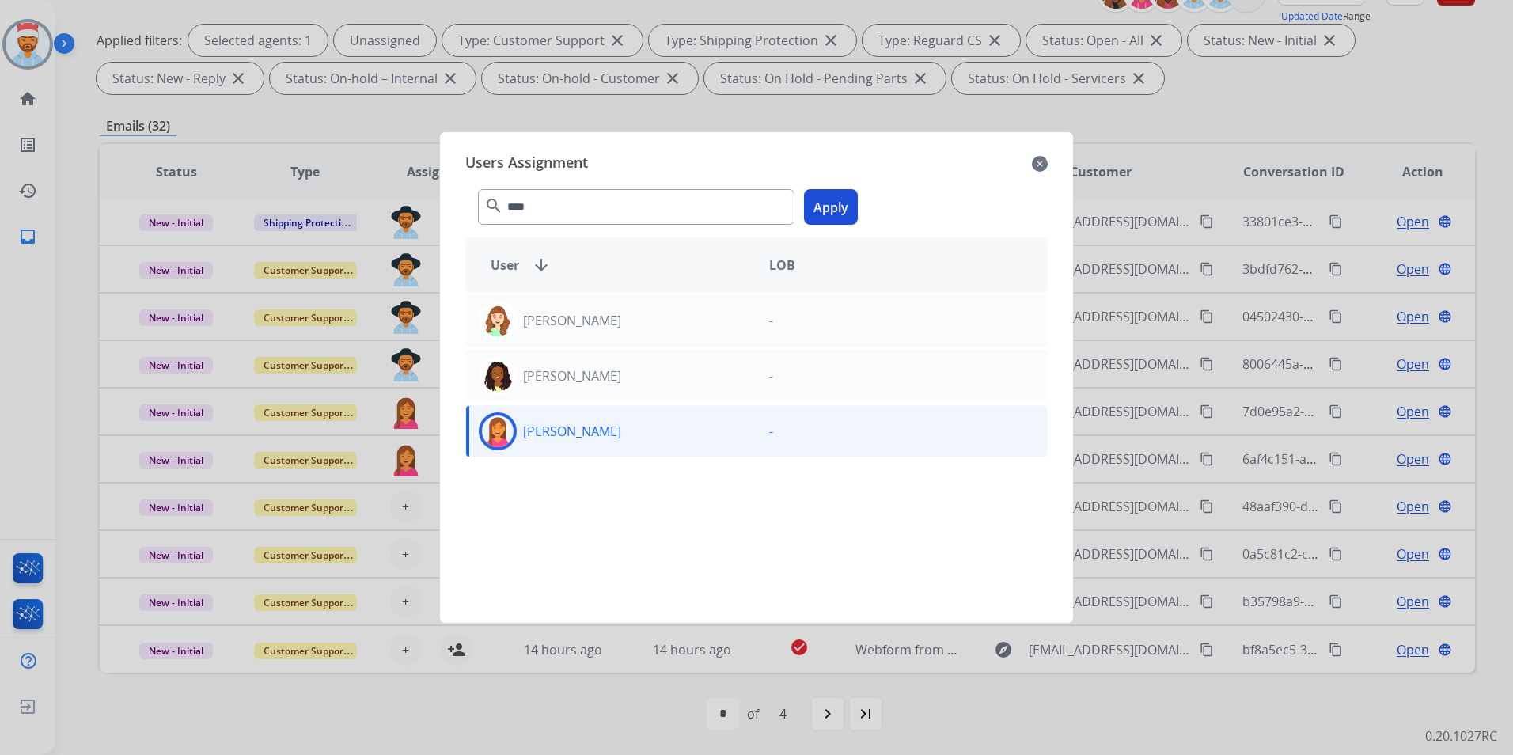
click at [824, 207] on button "Apply" at bounding box center [831, 207] width 54 height 36
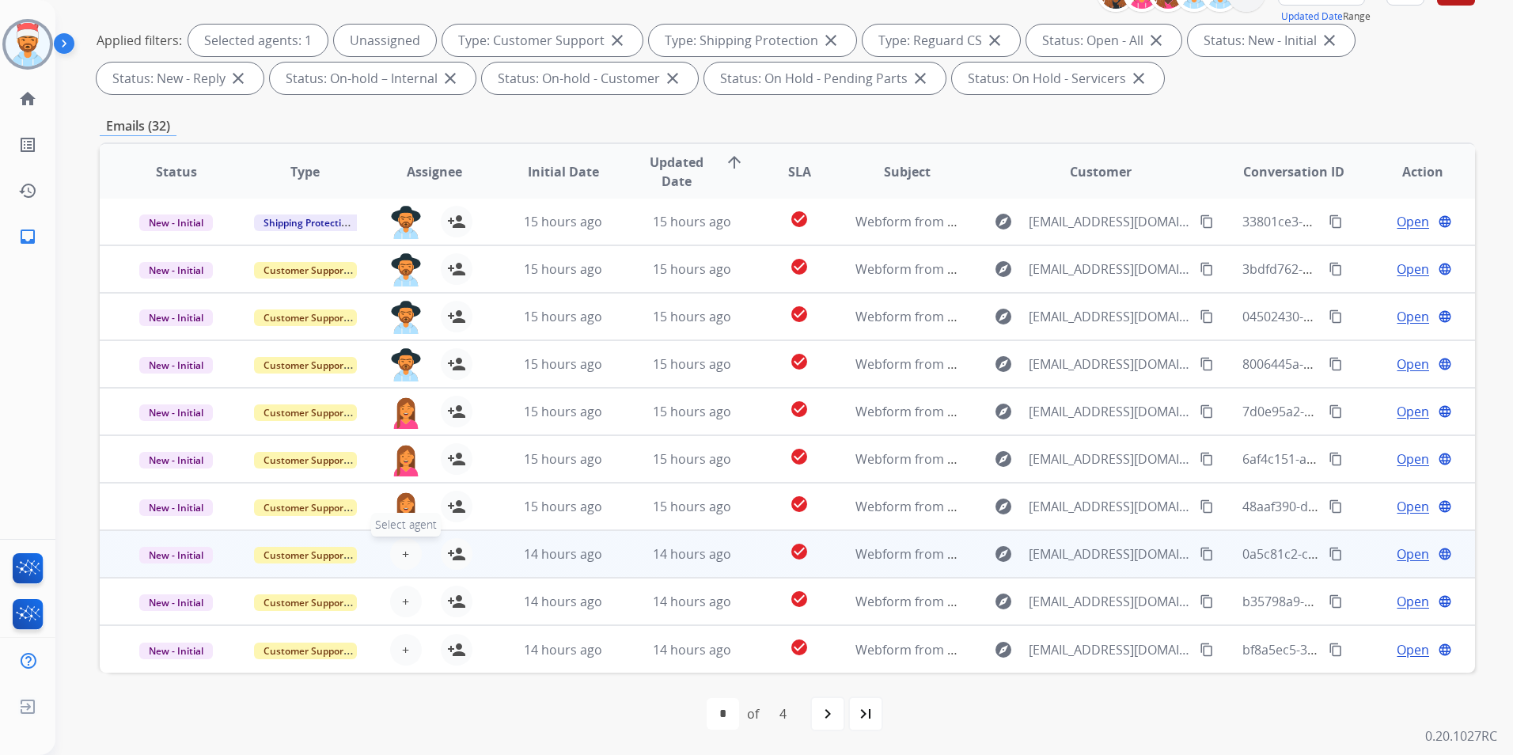
click at [402, 552] on span "+" at bounding box center [405, 553] width 7 height 19
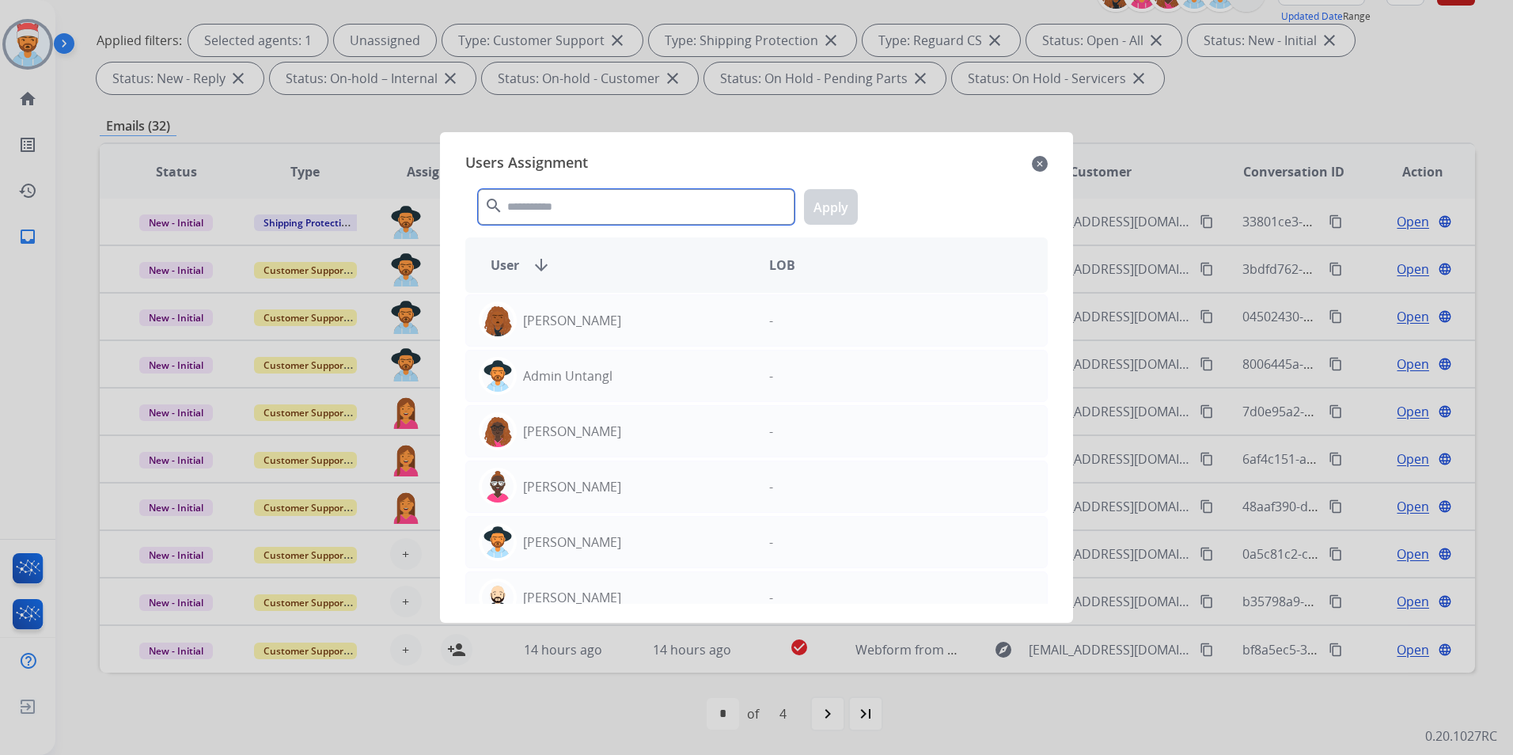
click at [634, 203] on input "text" at bounding box center [636, 207] width 317 height 36
type input "*"
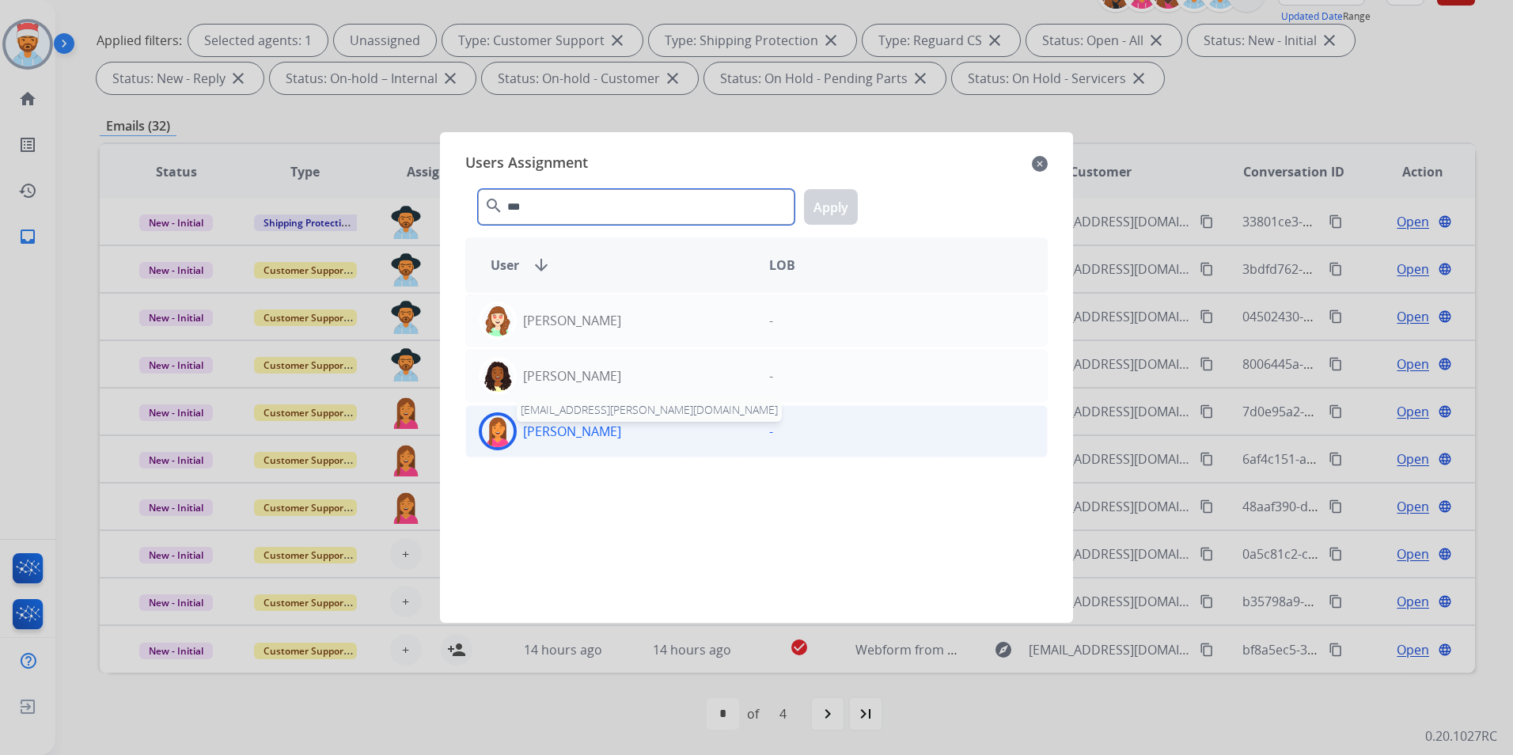
type input "***"
click at [562, 428] on p "[PERSON_NAME]" at bounding box center [572, 431] width 98 height 19
click at [842, 196] on button "Apply" at bounding box center [831, 207] width 54 height 36
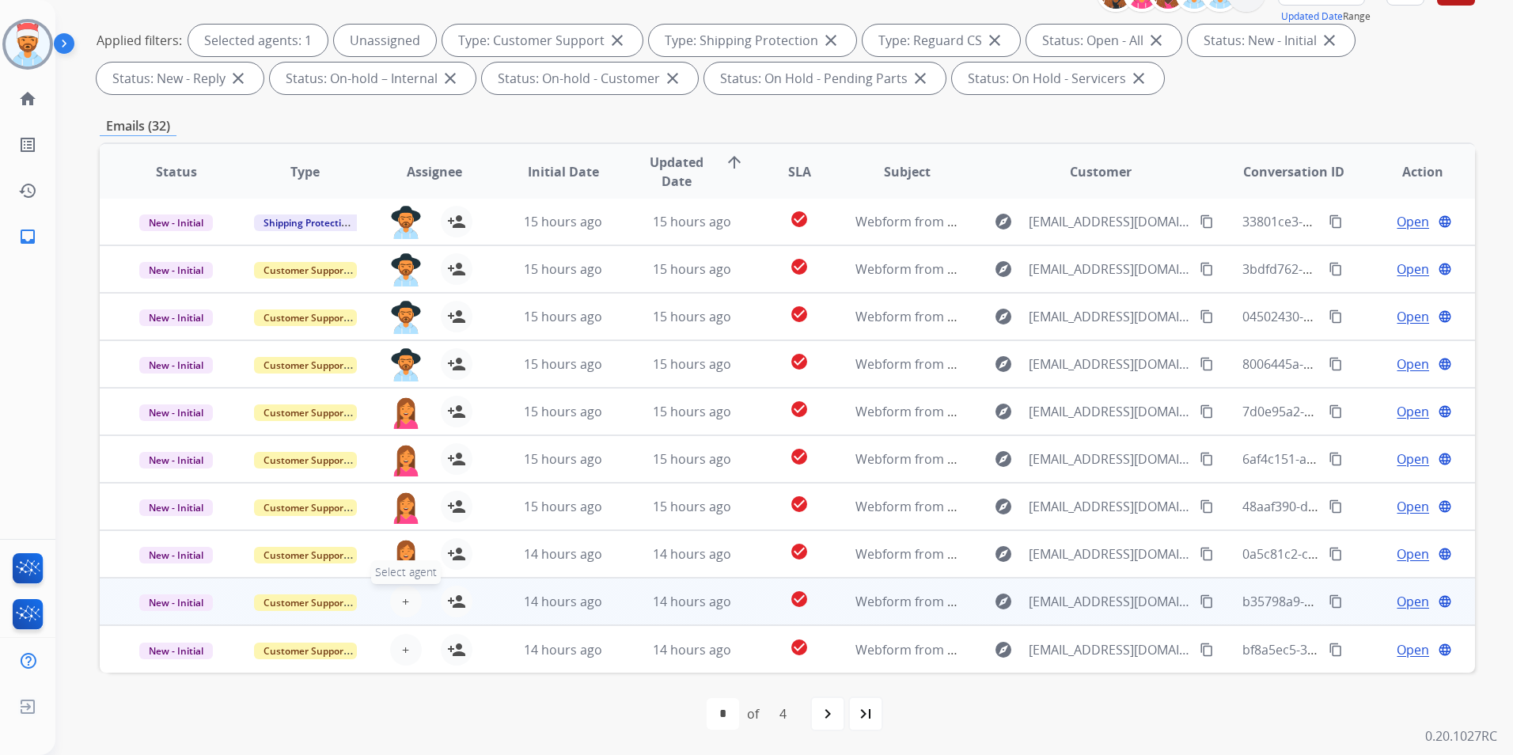
click at [390, 602] on button "+ Select agent" at bounding box center [406, 602] width 32 height 32
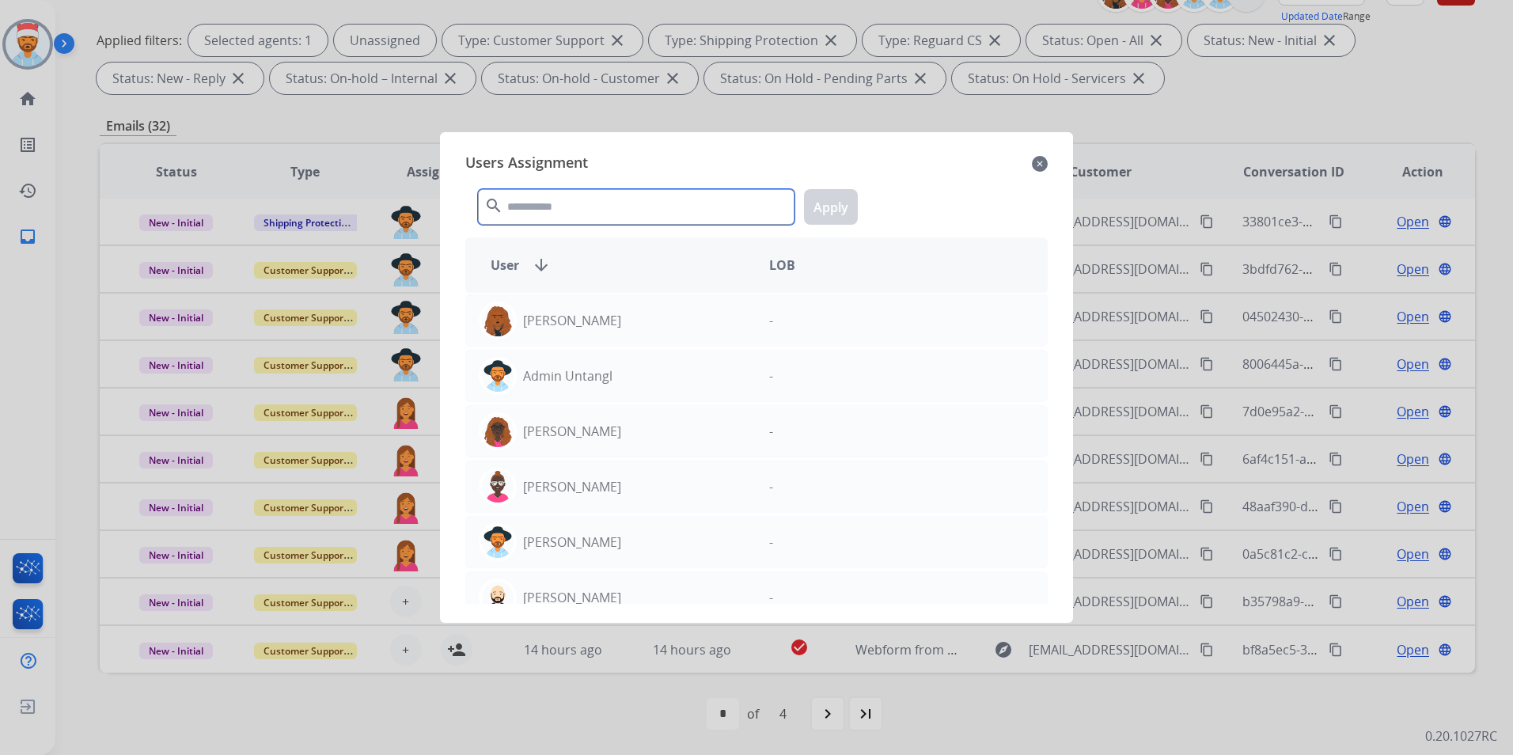
click at [584, 206] on input "text" at bounding box center [636, 207] width 317 height 36
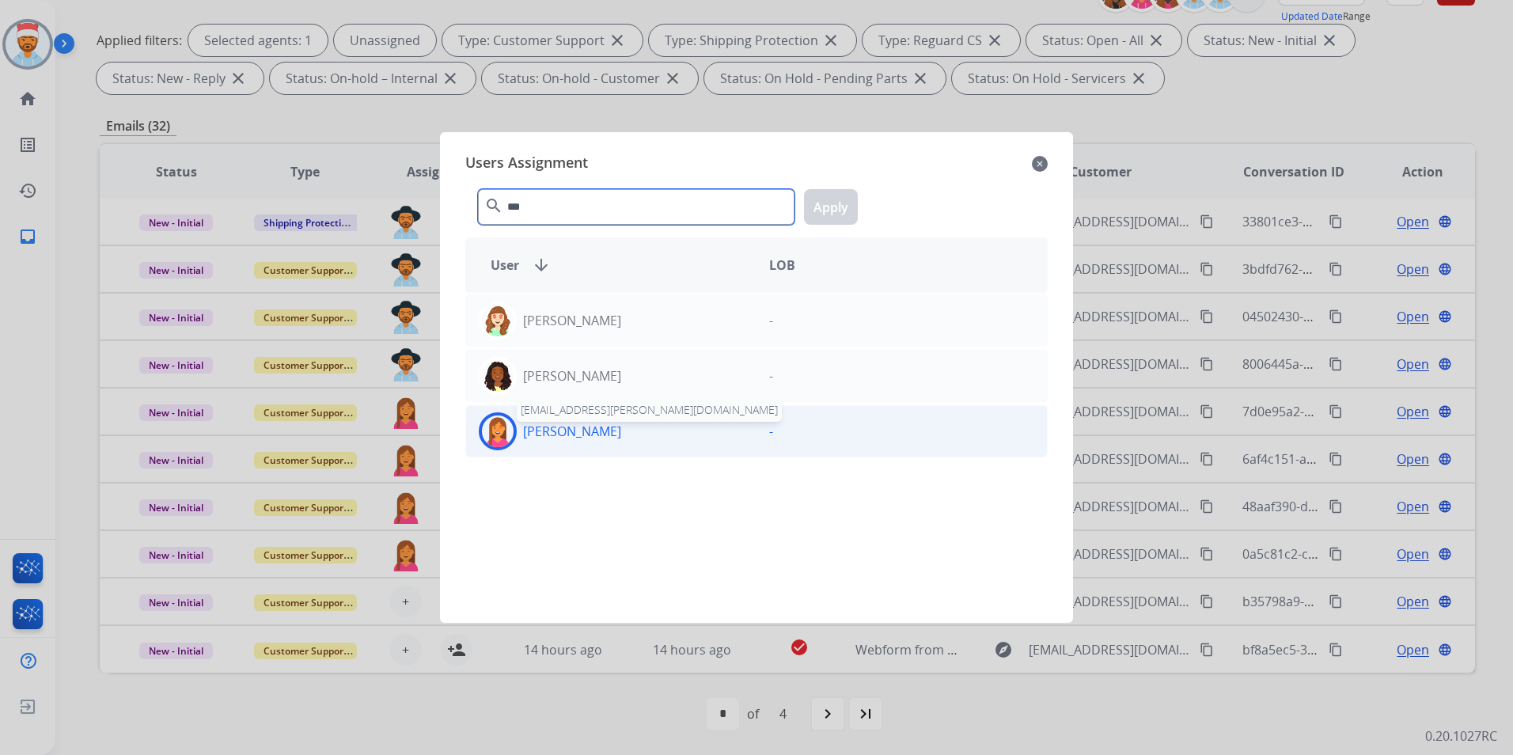
type input "***"
click at [581, 432] on p "[PERSON_NAME]" at bounding box center [572, 431] width 98 height 19
click at [845, 200] on button "Apply" at bounding box center [831, 207] width 54 height 36
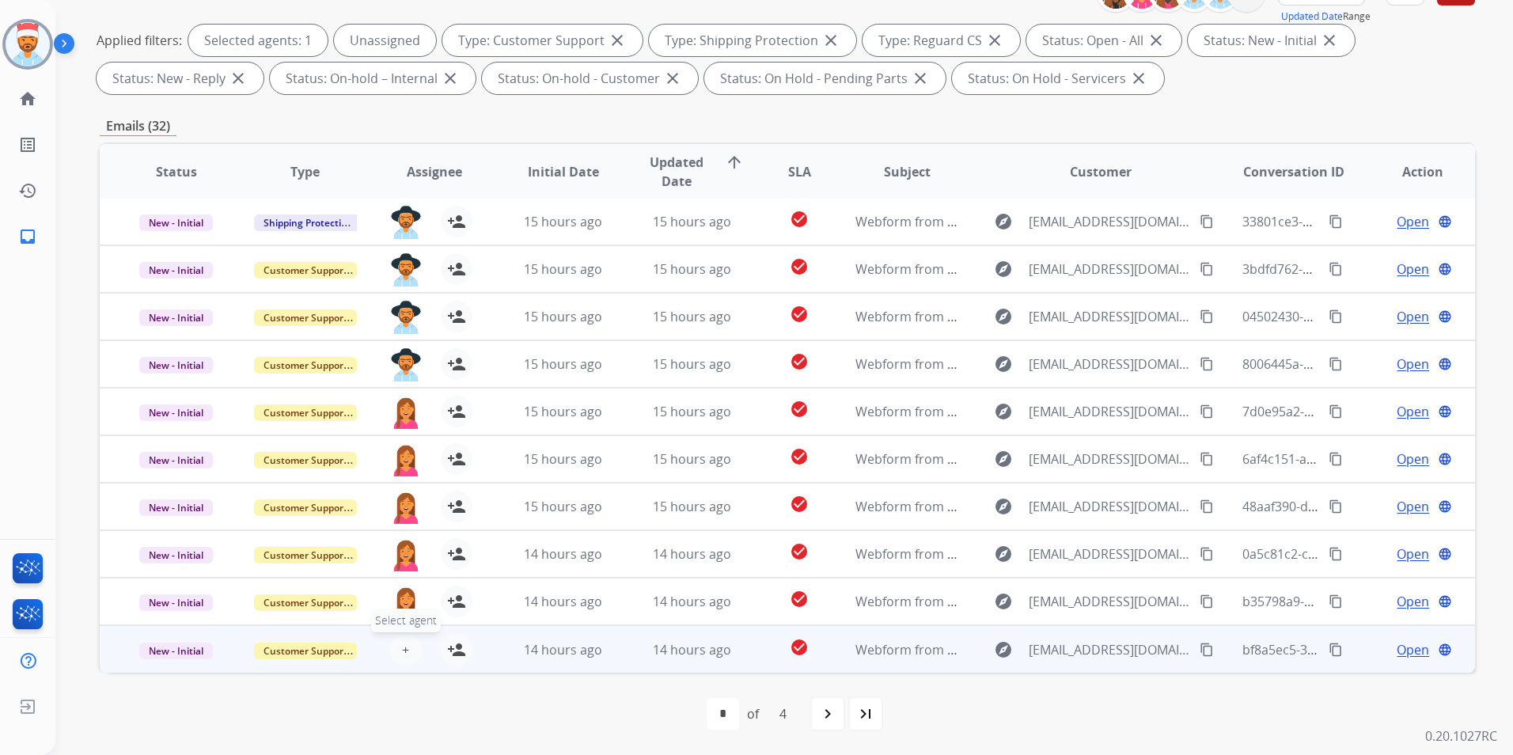
click at [403, 658] on span "+" at bounding box center [405, 649] width 7 height 19
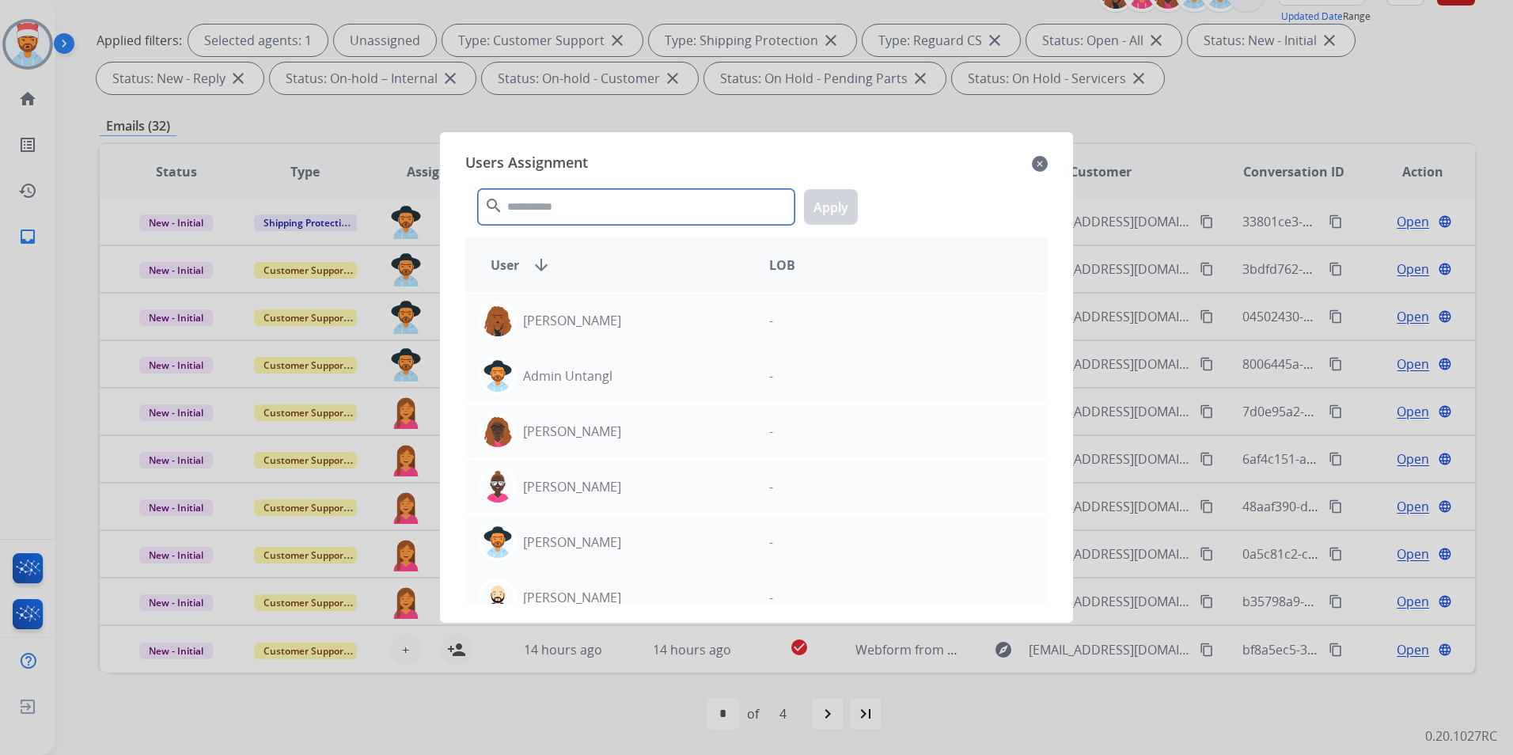
click at [614, 213] on input "text" at bounding box center [636, 207] width 317 height 36
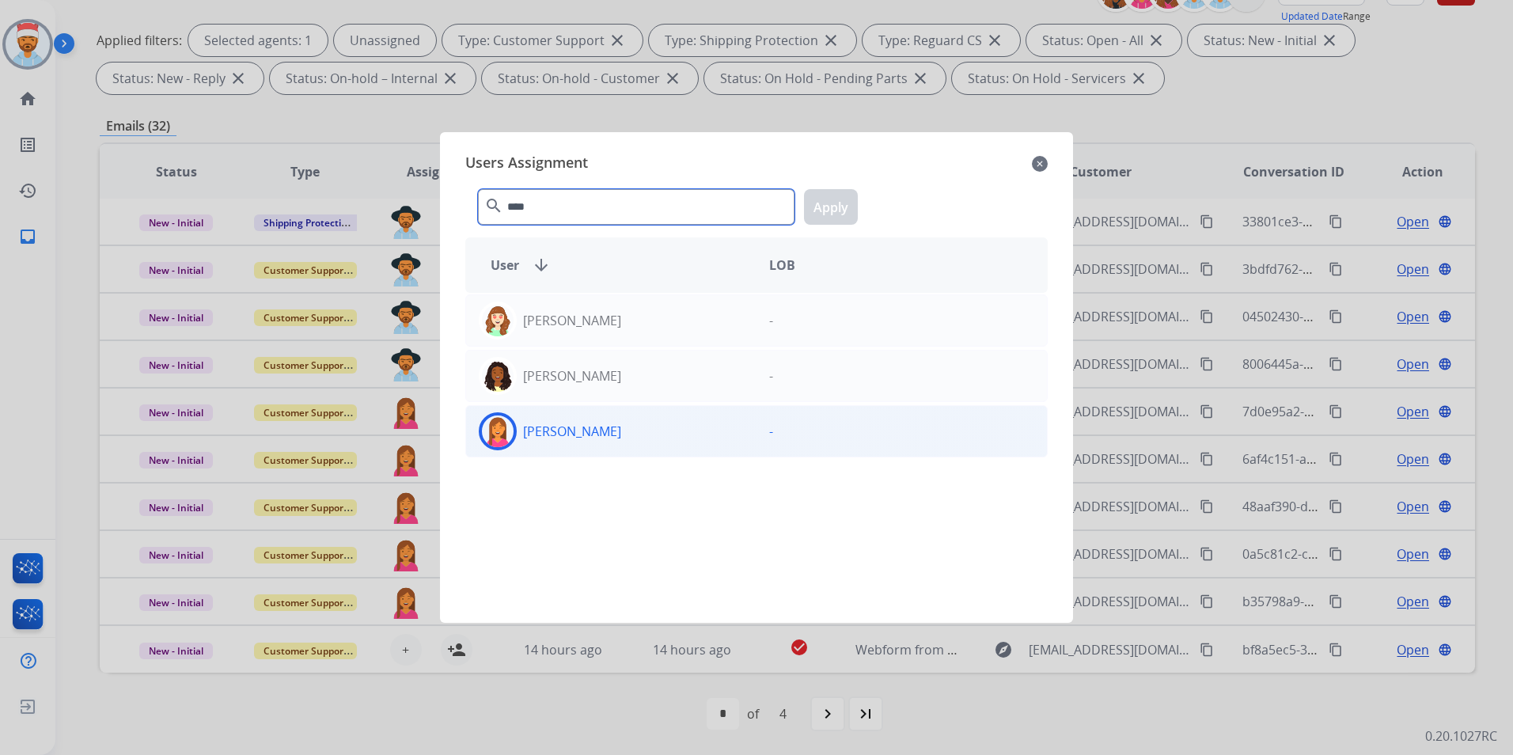
type input "****"
click at [579, 439] on p "[PERSON_NAME]" at bounding box center [572, 431] width 98 height 19
drag, startPoint x: 841, startPoint y: 196, endPoint x: 831, endPoint y: 200, distance: 11.0
click at [840, 196] on button "Apply" at bounding box center [831, 207] width 54 height 36
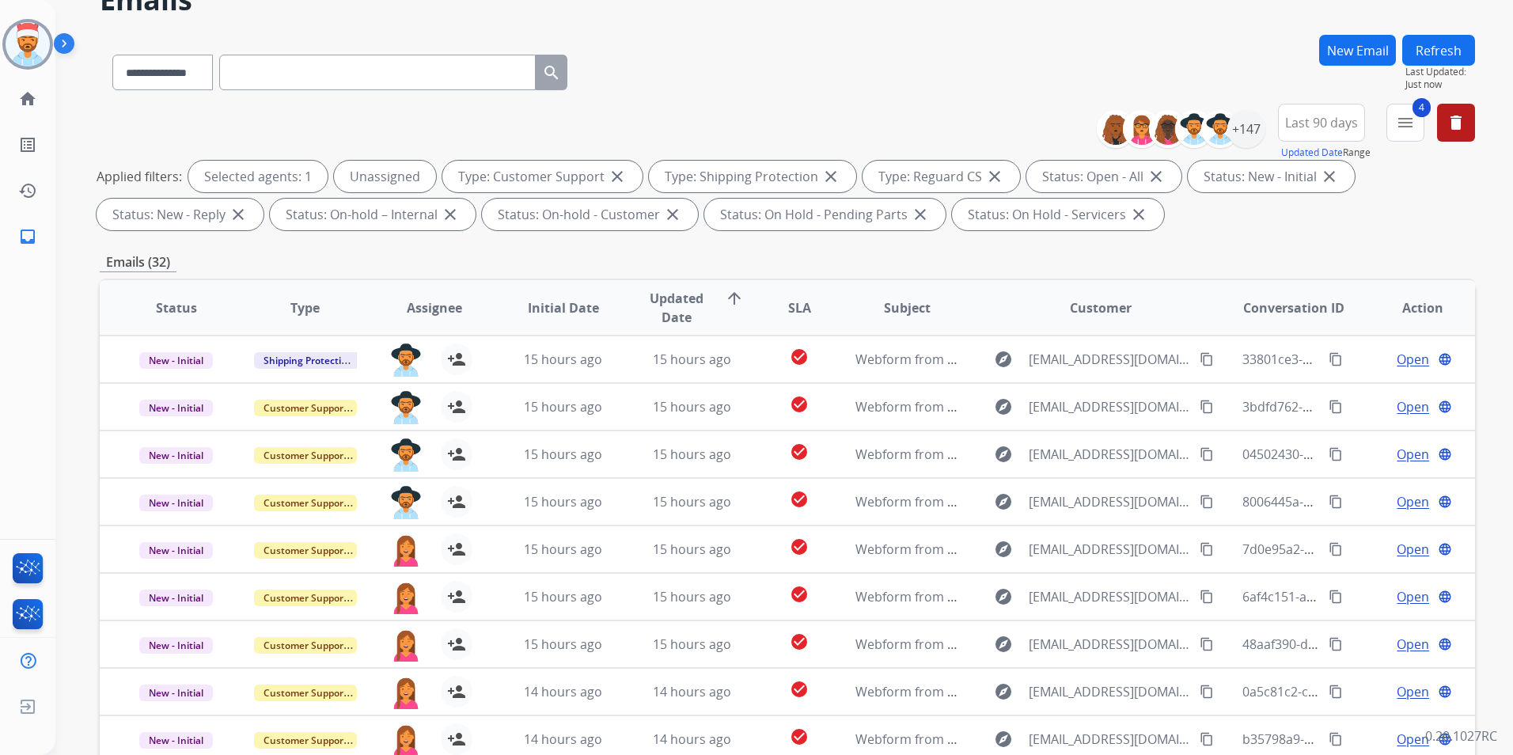
scroll to position [0, 0]
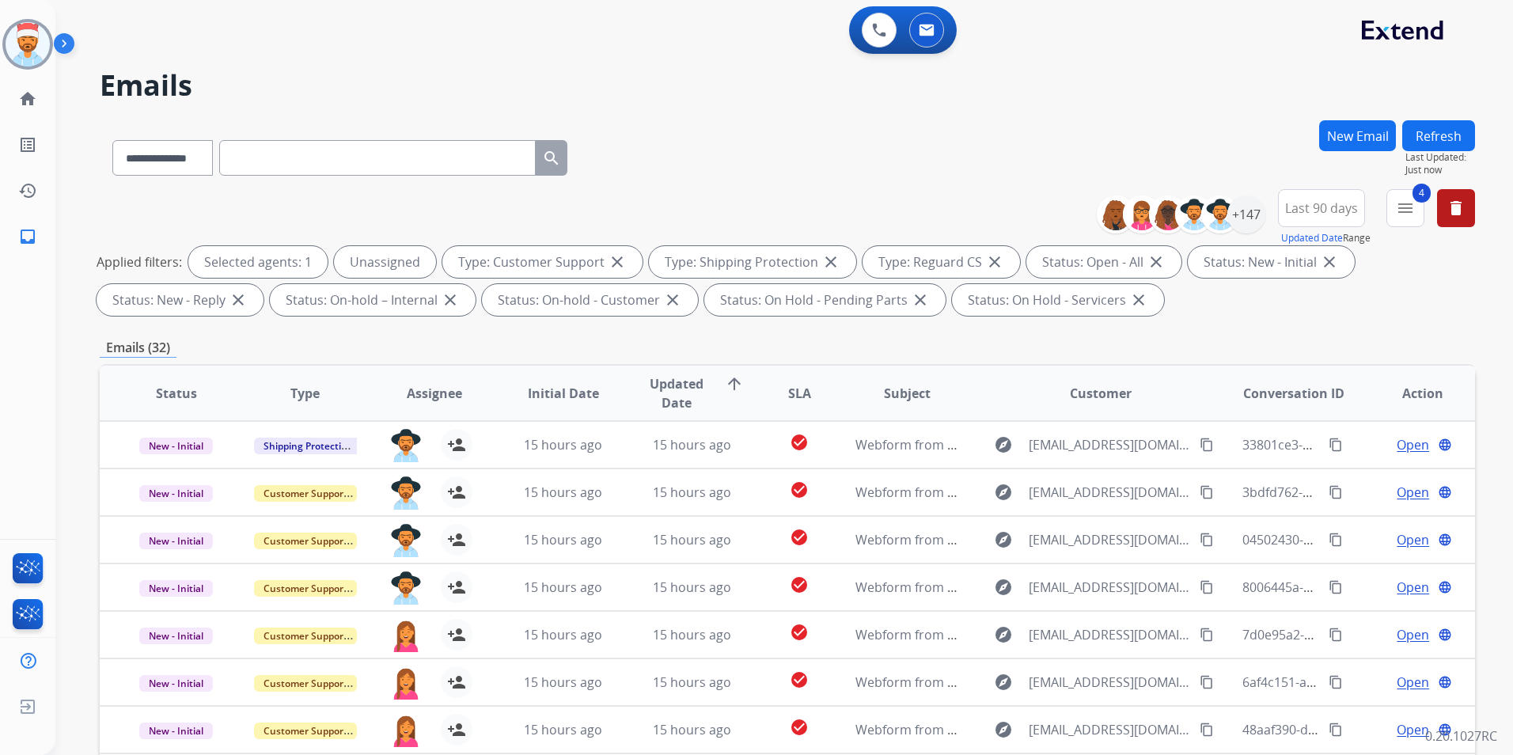
click at [1436, 133] on button "Refresh" at bounding box center [1438, 135] width 73 height 31
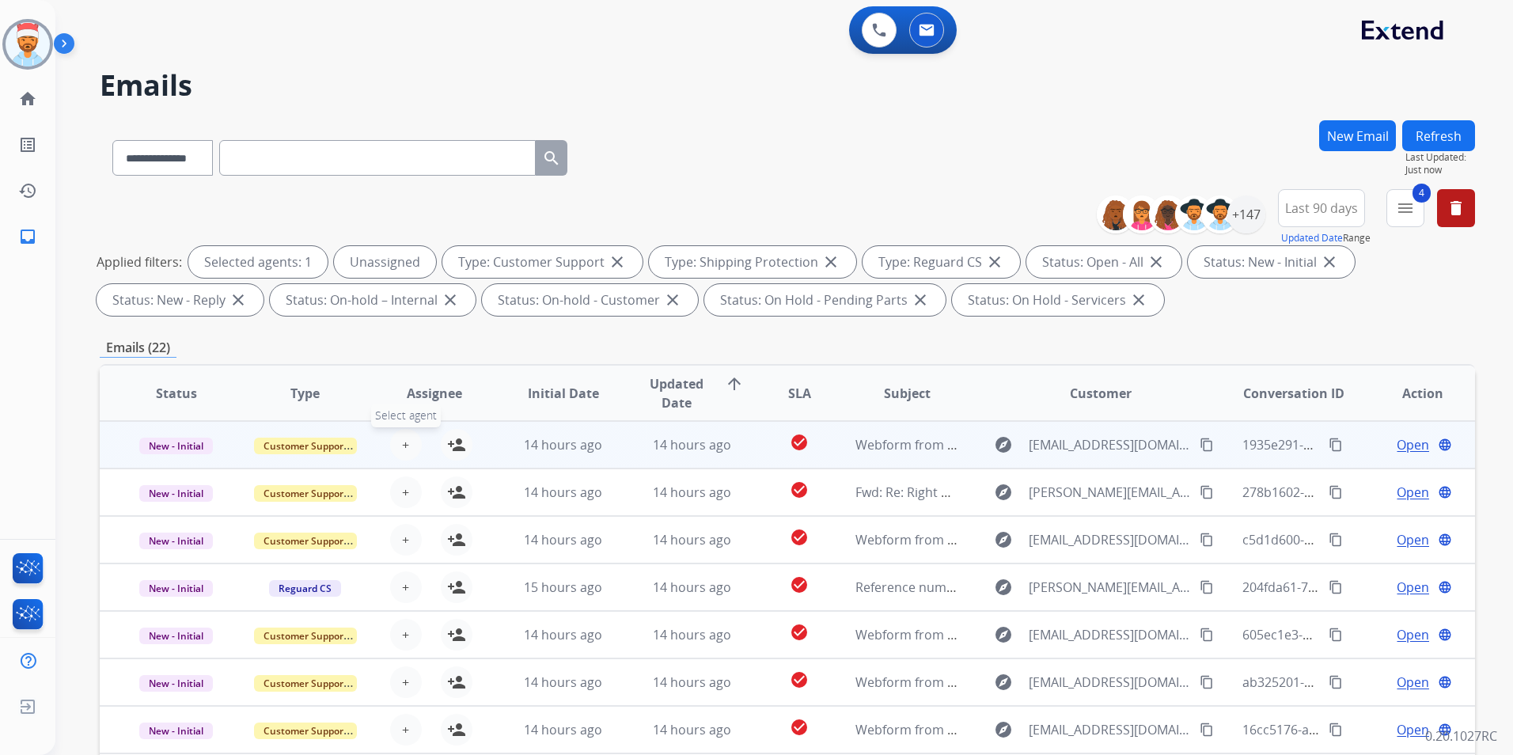
click at [397, 448] on button "+ Select agent" at bounding box center [406, 445] width 32 height 32
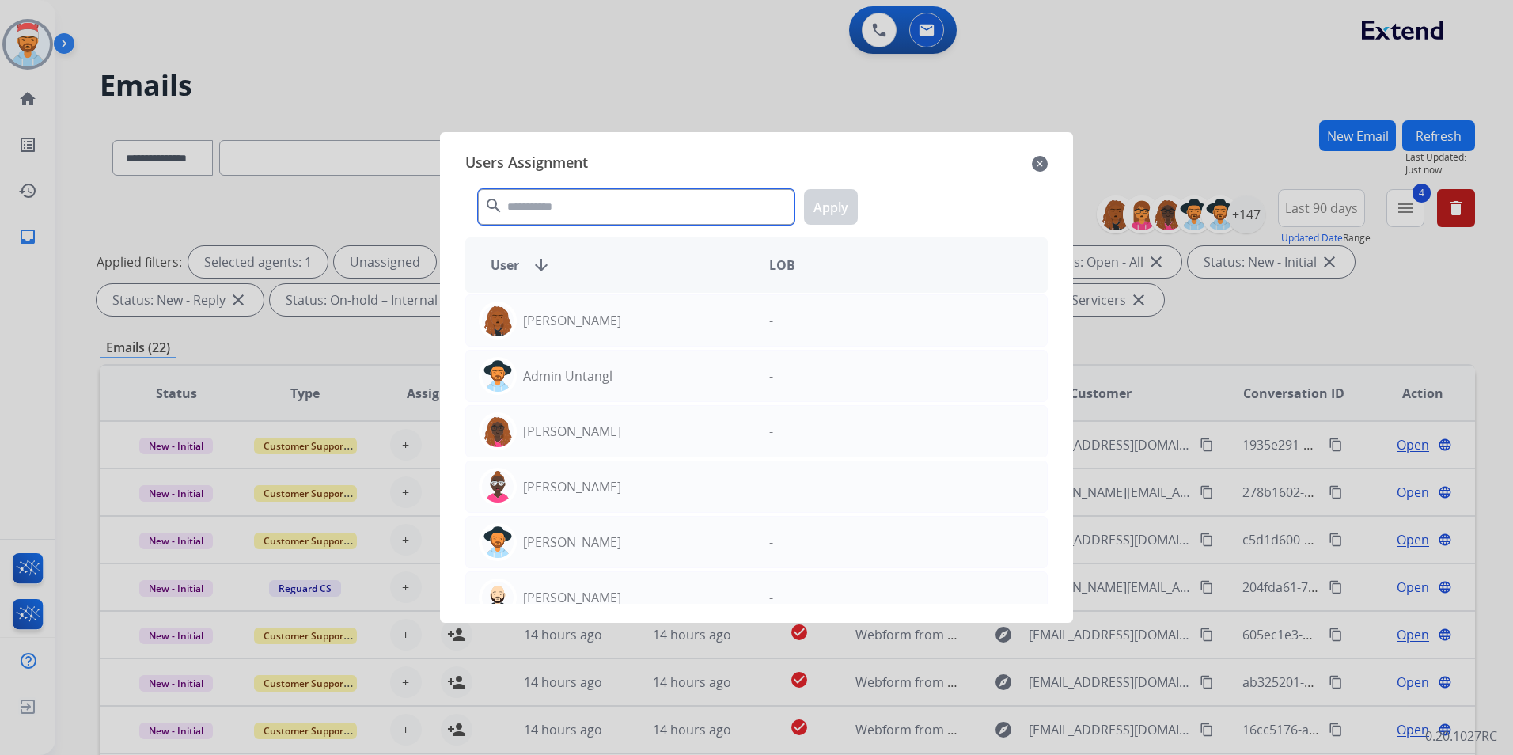
drag, startPoint x: 562, startPoint y: 202, endPoint x: 562, endPoint y: 212, distance: 10.3
click at [562, 203] on input "text" at bounding box center [636, 207] width 317 height 36
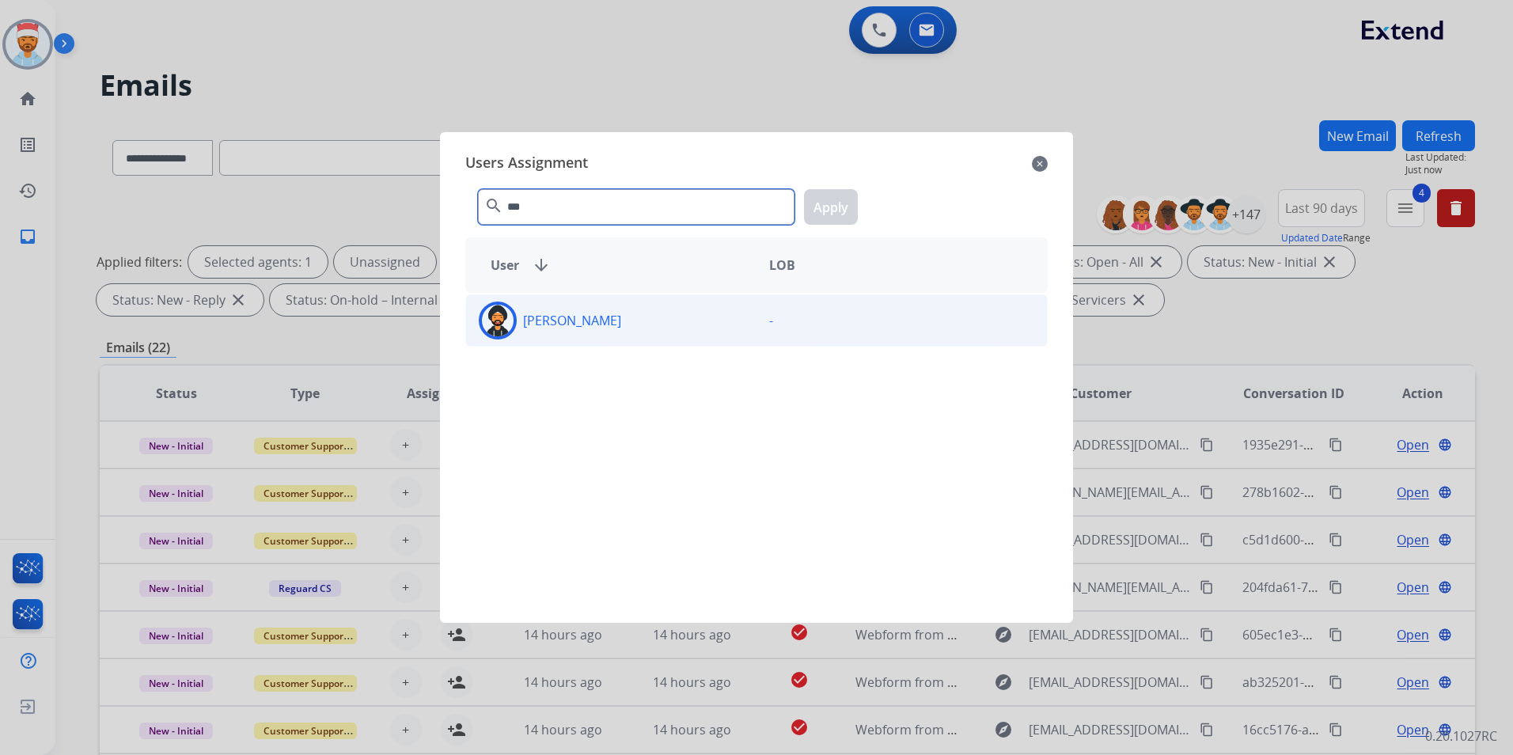
type input "***"
click at [558, 330] on div "Jauvier Davis" at bounding box center [611, 321] width 290 height 38
drag, startPoint x: 844, startPoint y: 200, endPoint x: 840, endPoint y: 208, distance: 8.5
click at [844, 206] on button "Apply" at bounding box center [831, 207] width 54 height 36
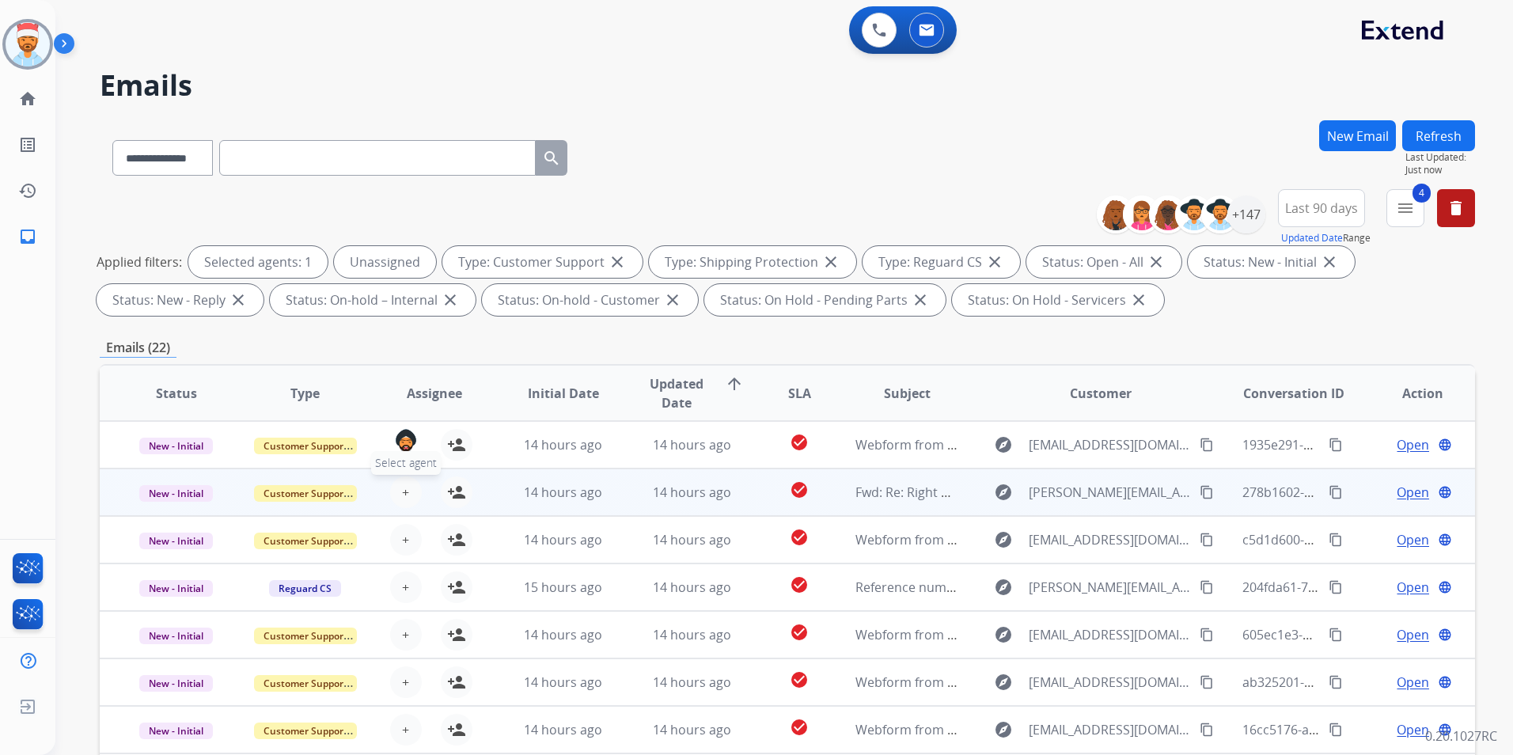
click at [402, 494] on span "+" at bounding box center [405, 492] width 7 height 19
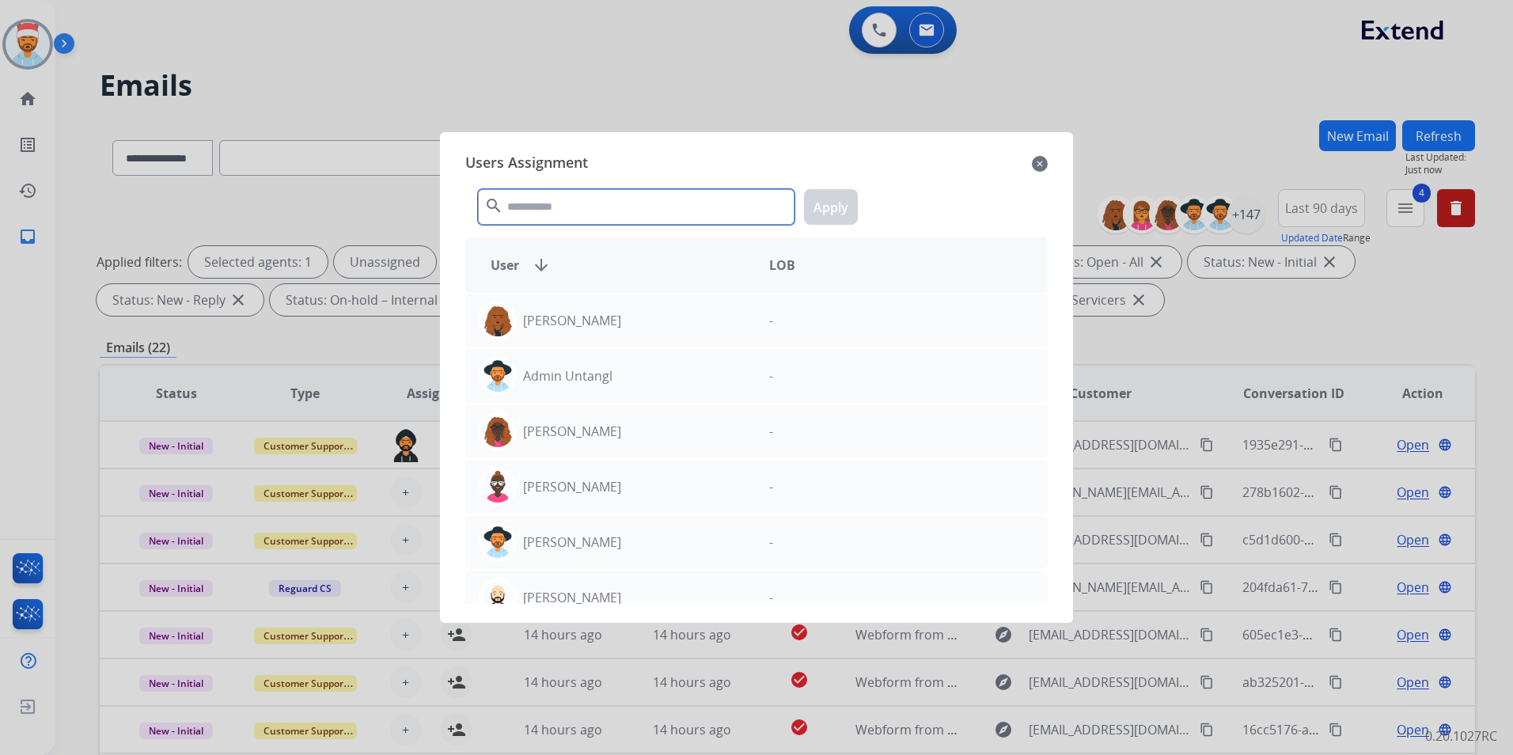
click at [617, 215] on input "text" at bounding box center [636, 207] width 317 height 36
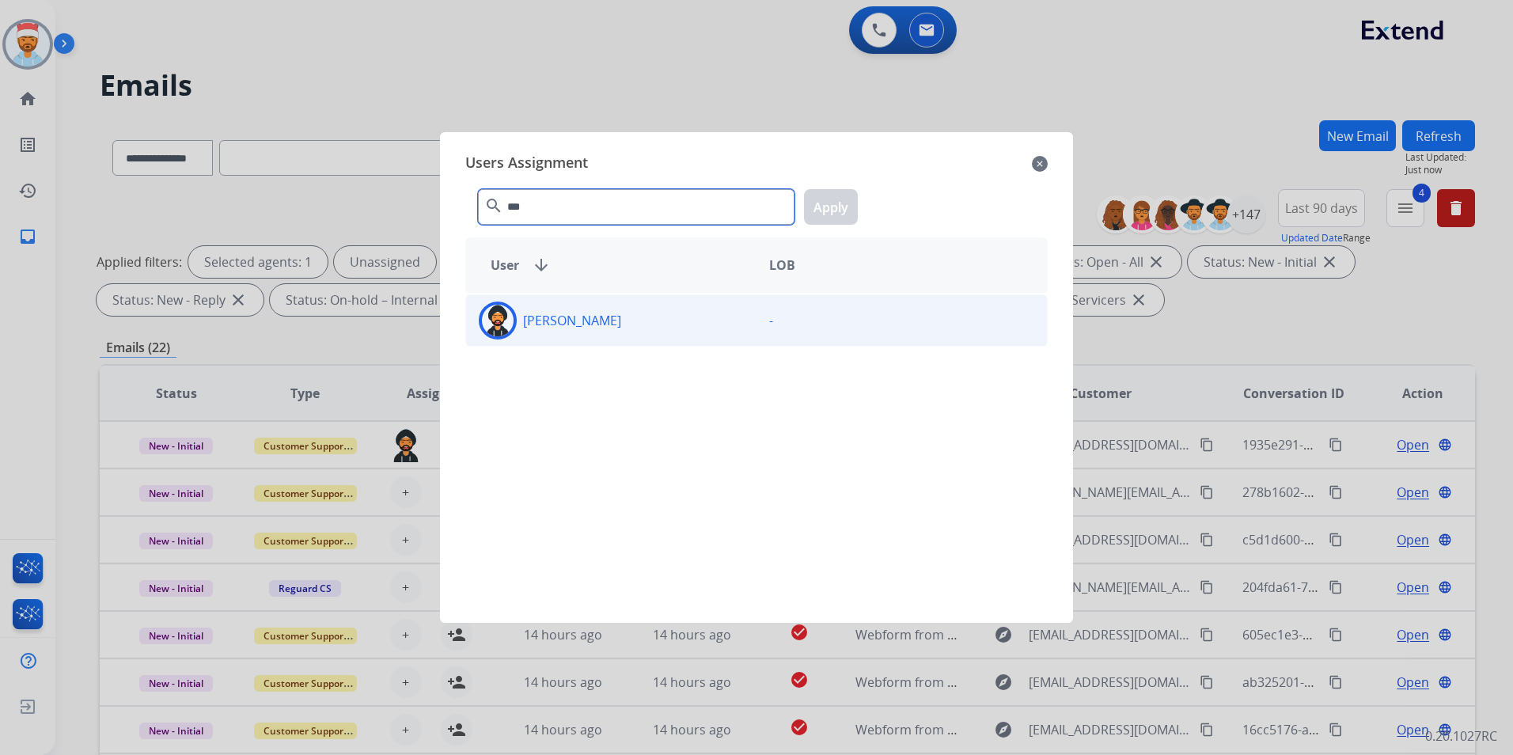
type input "***"
click at [565, 327] on p "[PERSON_NAME]" at bounding box center [572, 320] width 98 height 19
drag, startPoint x: 820, startPoint y: 206, endPoint x: 785, endPoint y: 232, distance: 43.5
click at [820, 205] on button "Apply" at bounding box center [831, 207] width 54 height 36
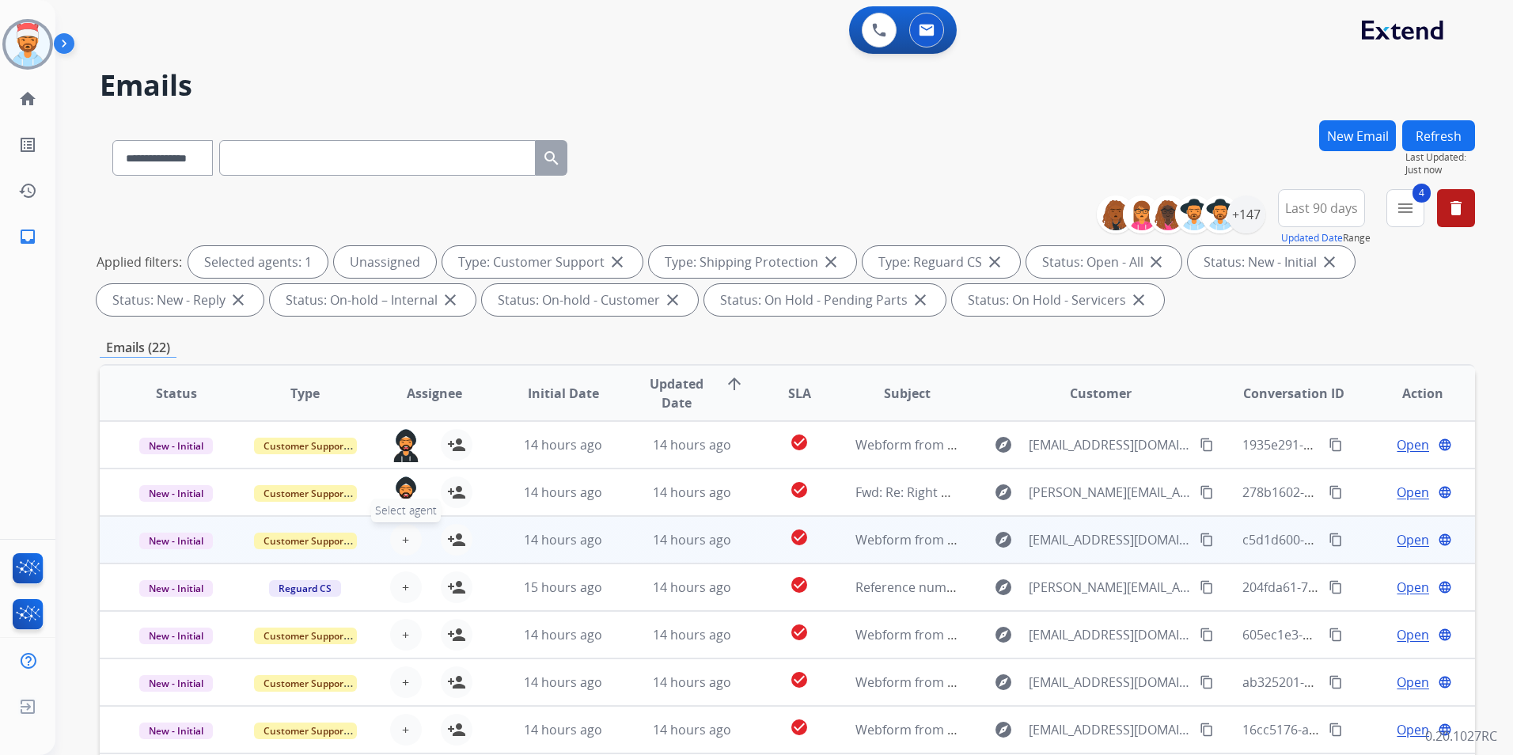
click at [404, 540] on span "+" at bounding box center [405, 539] width 7 height 19
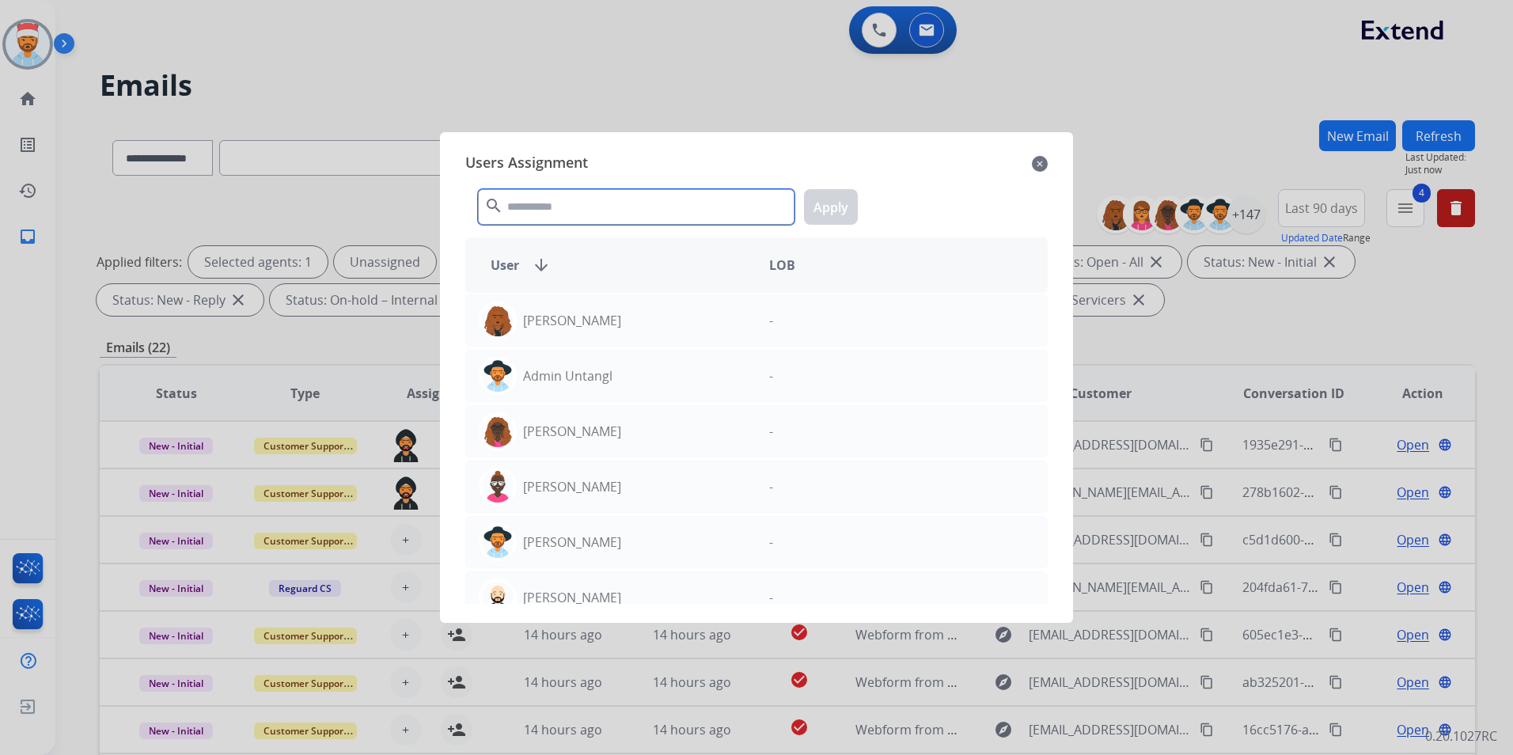
click at [595, 215] on input "text" at bounding box center [636, 207] width 317 height 36
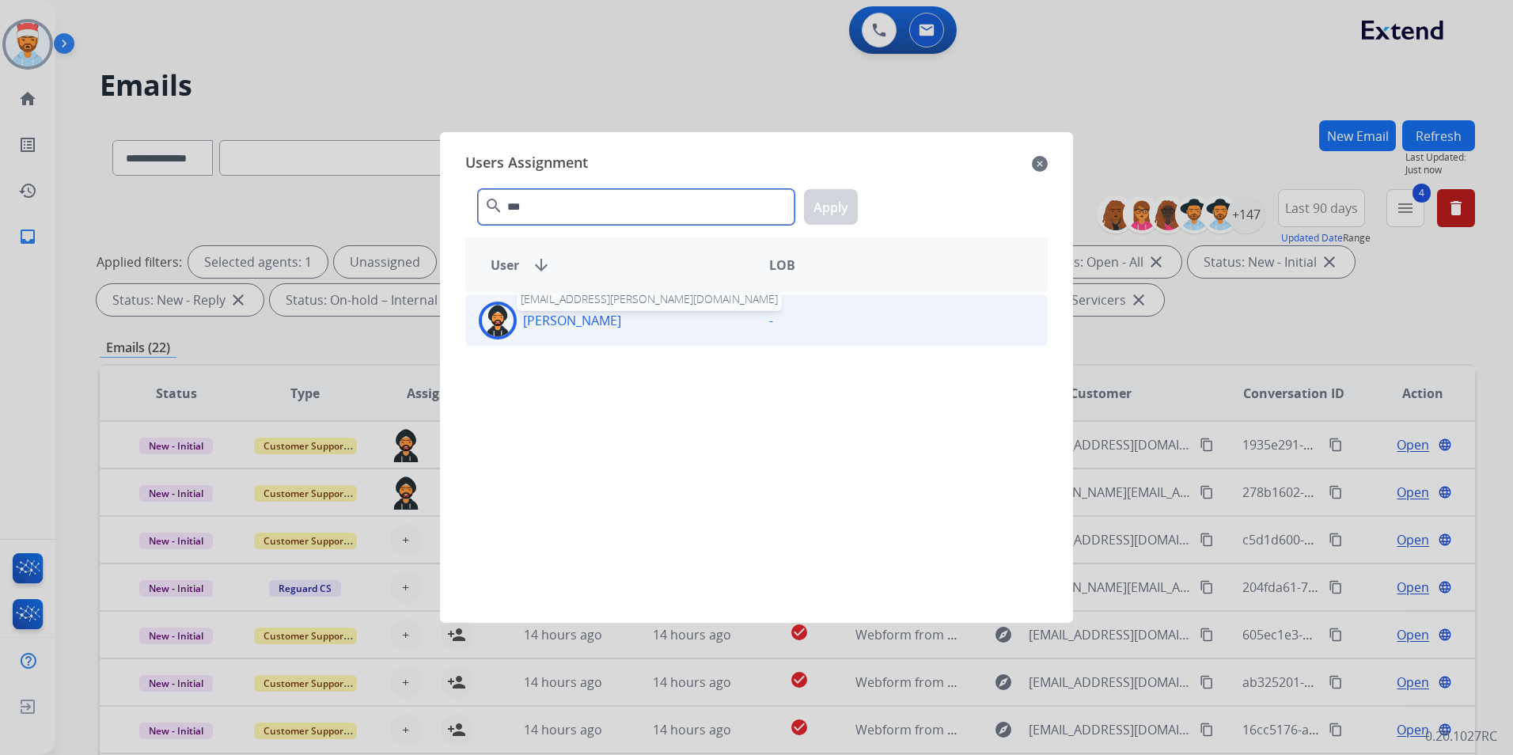
type input "***"
click at [575, 317] on p "[PERSON_NAME]" at bounding box center [572, 320] width 98 height 19
click at [827, 208] on button "Apply" at bounding box center [831, 207] width 54 height 36
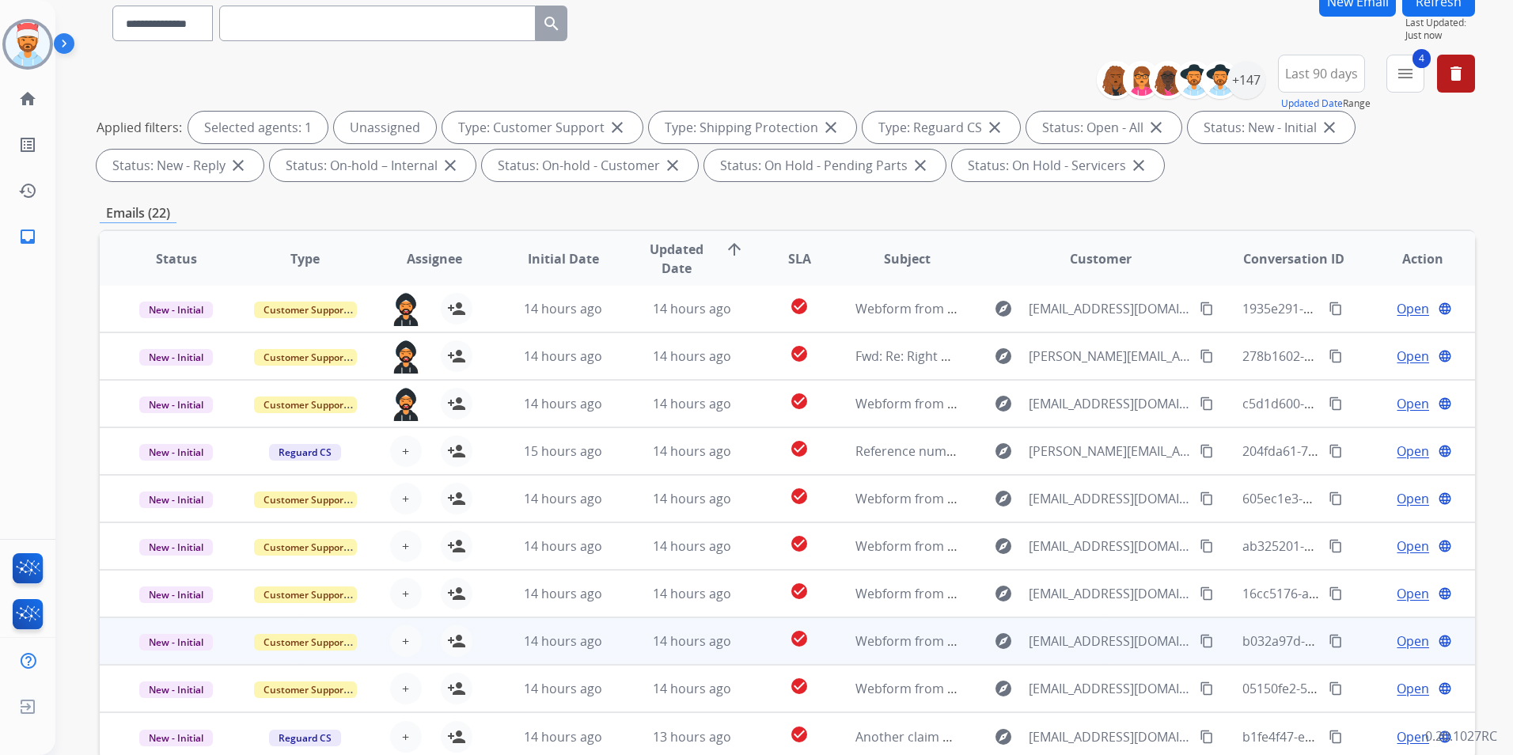
scroll to position [222, 0]
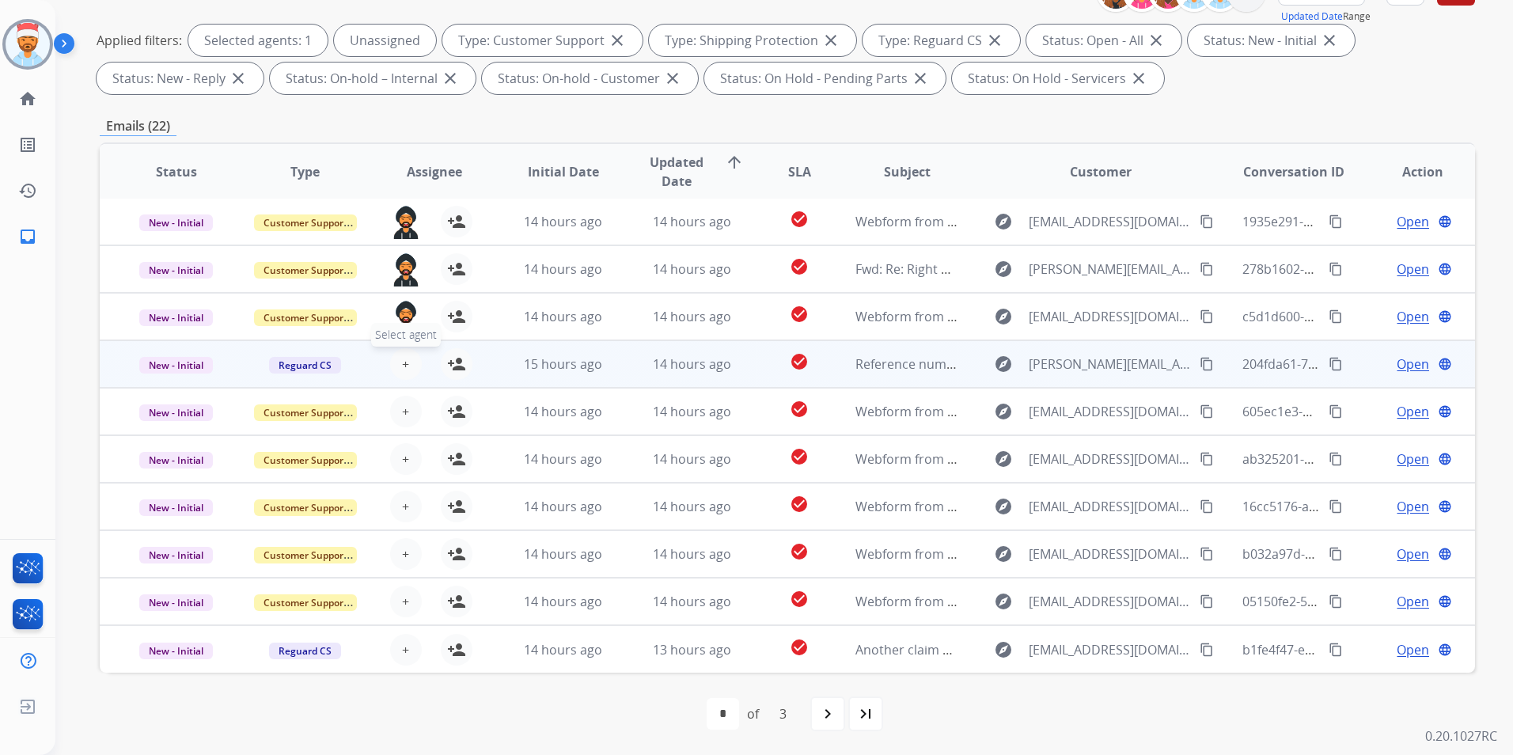
click at [405, 358] on span "+" at bounding box center [405, 364] width 7 height 19
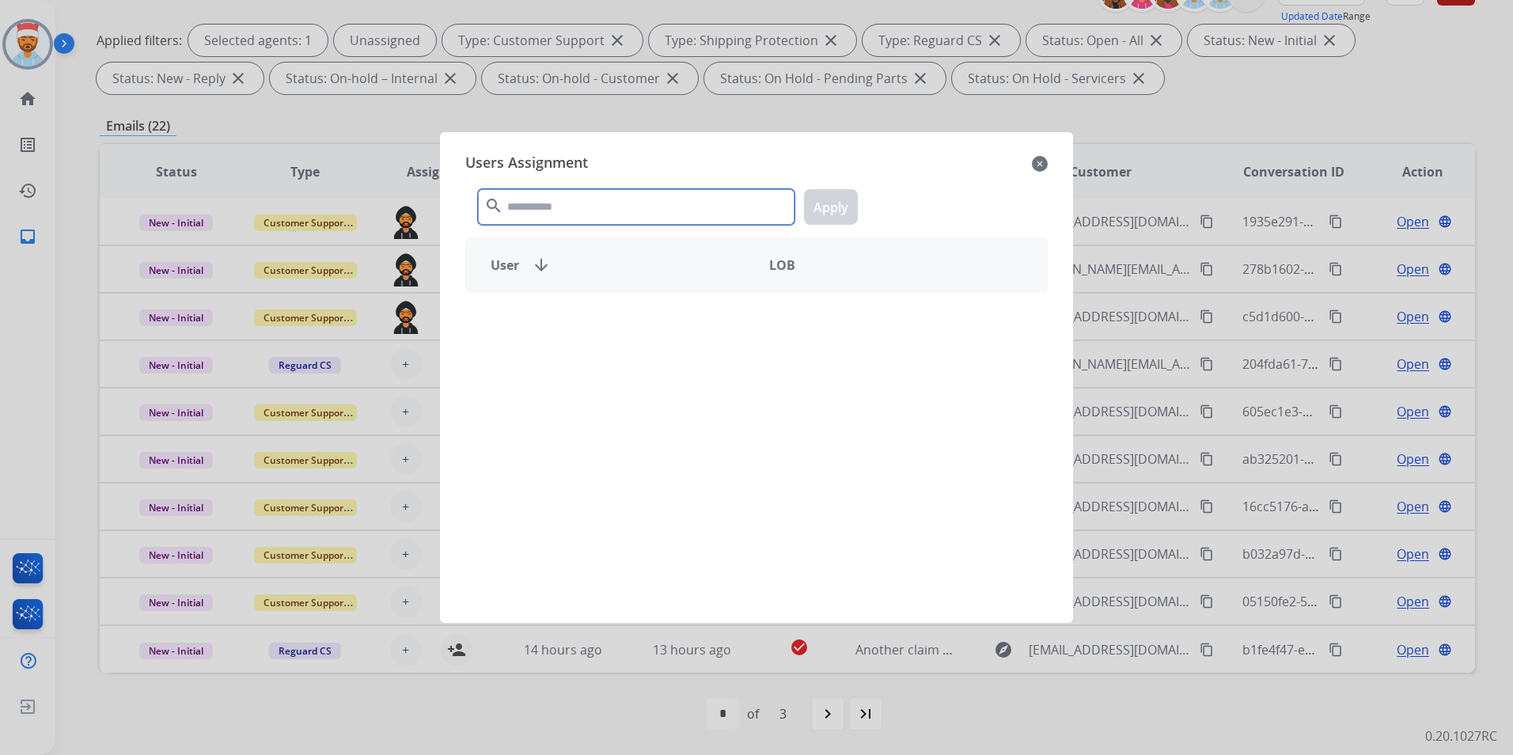
click at [531, 212] on input "text" at bounding box center [636, 207] width 317 height 36
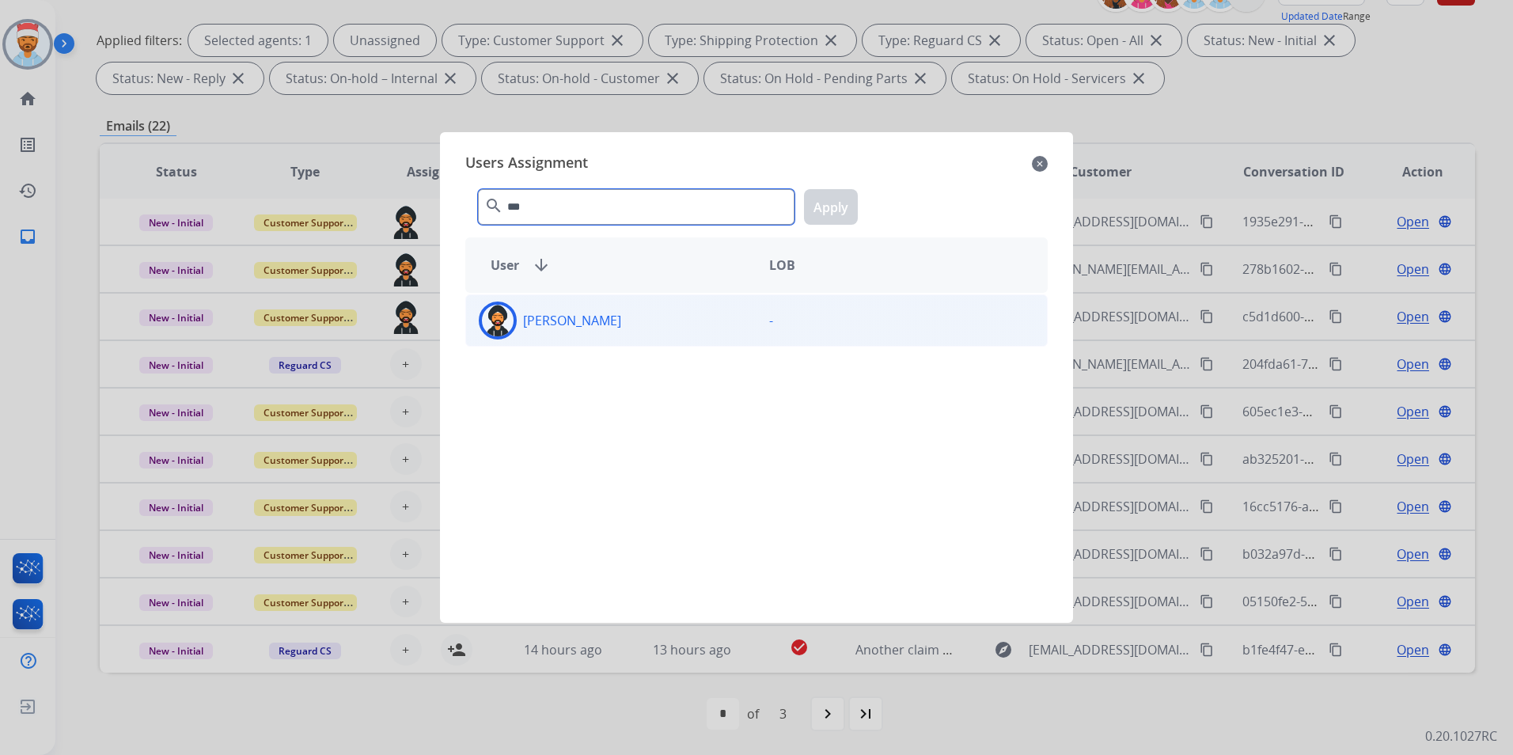
type input "***"
click at [576, 322] on p "[PERSON_NAME]" at bounding box center [572, 320] width 98 height 19
click at [844, 195] on button "Apply" at bounding box center [831, 207] width 54 height 36
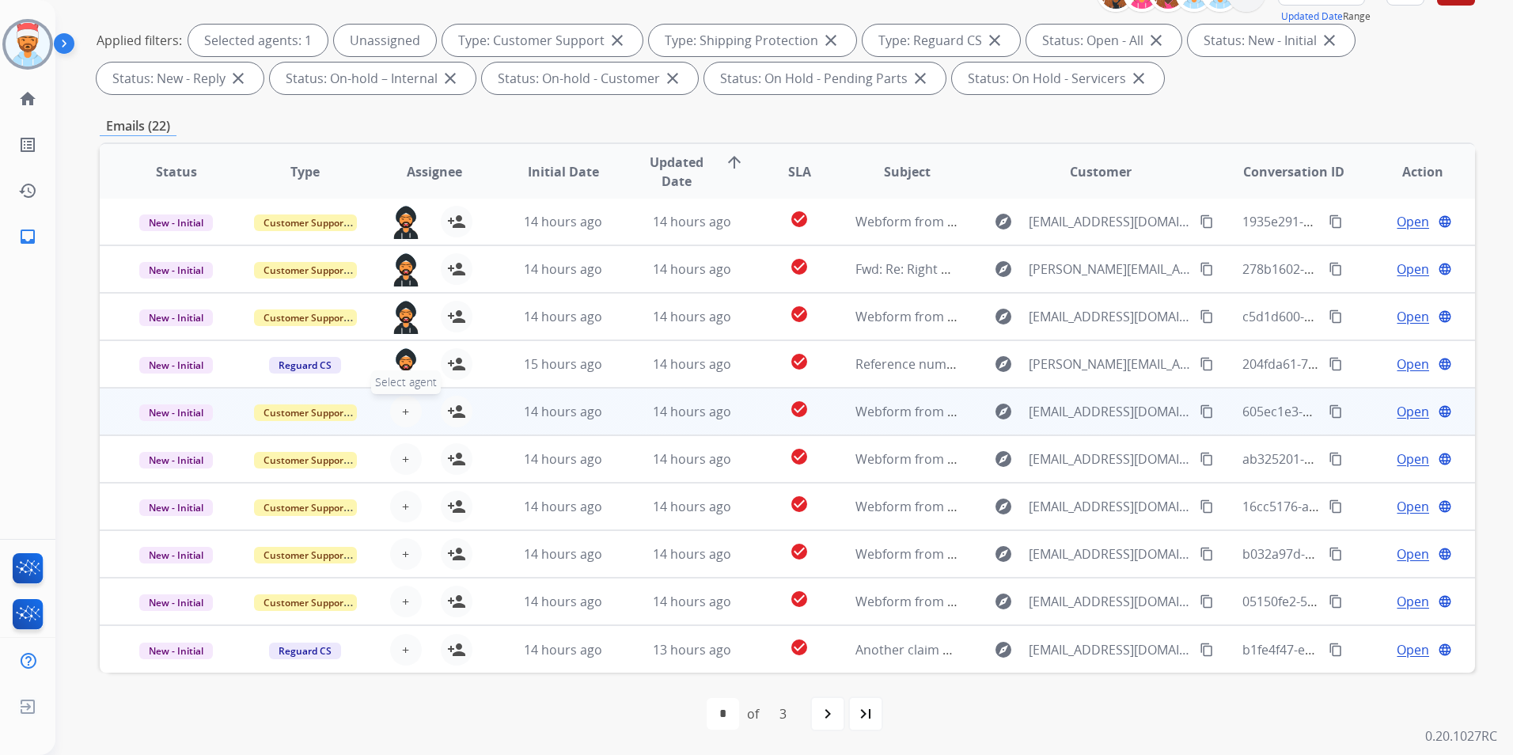
click at [409, 410] on button "+ Select agent" at bounding box center [406, 412] width 32 height 32
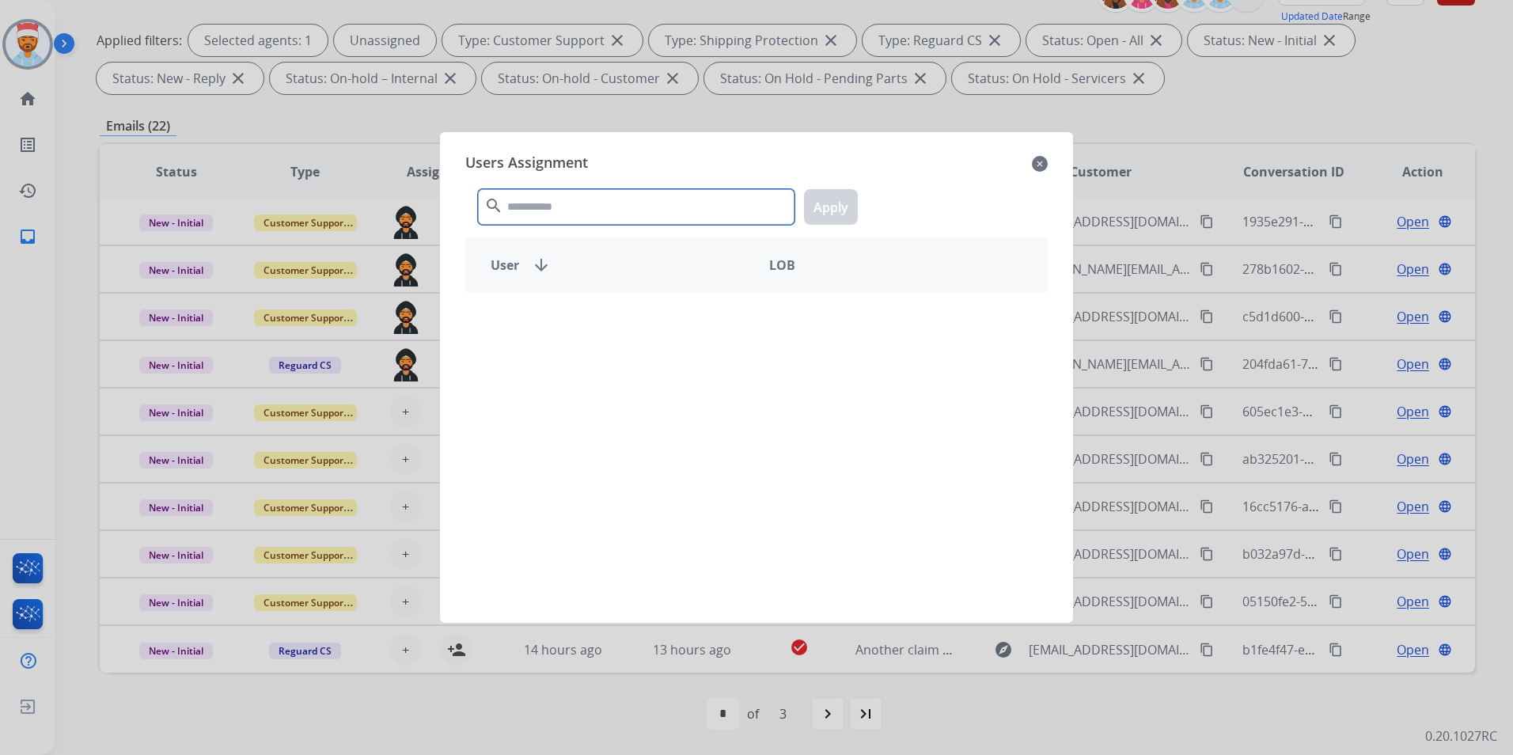
click at [572, 198] on input "text" at bounding box center [636, 207] width 317 height 36
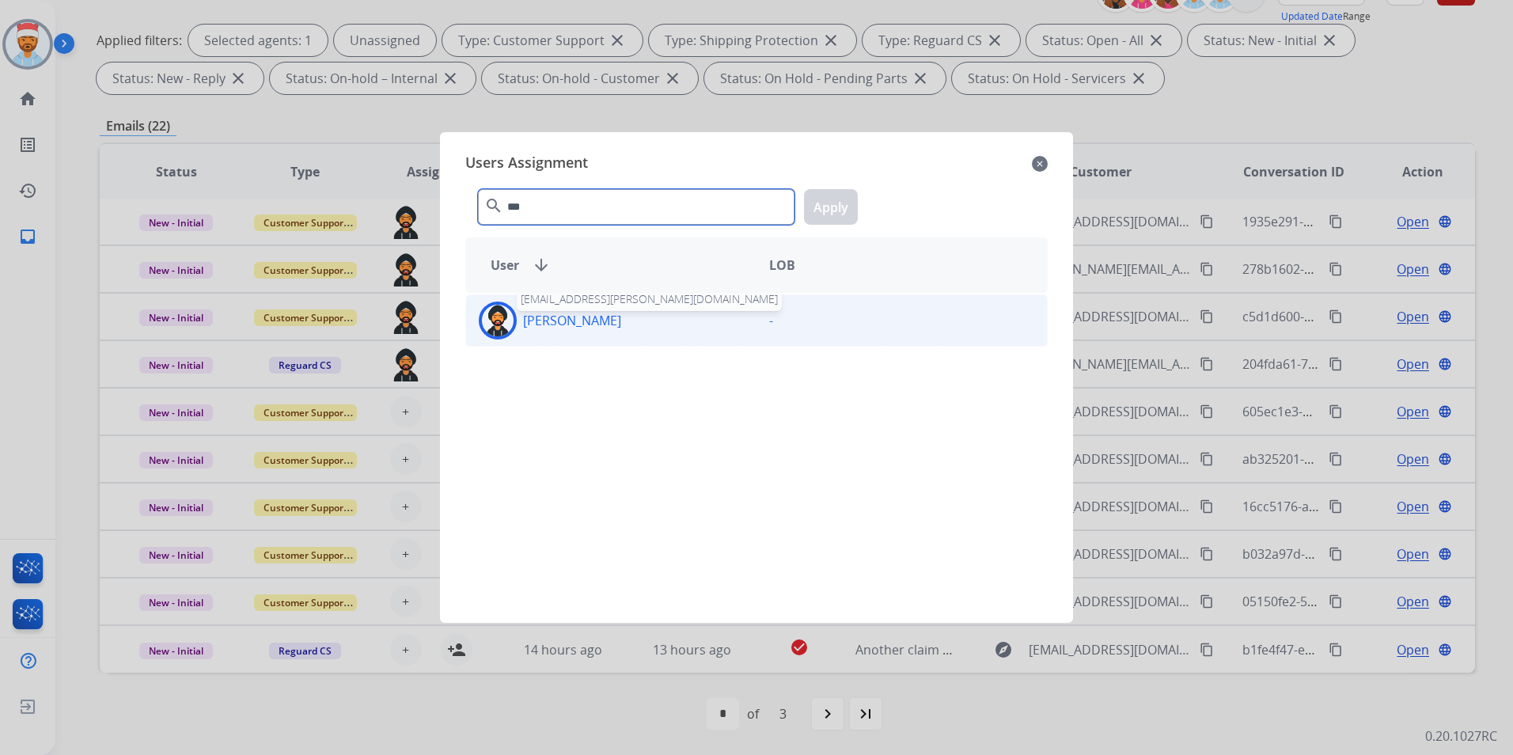
type input "***"
click at [550, 320] on p "[PERSON_NAME]" at bounding box center [572, 320] width 98 height 19
click at [822, 200] on button "Apply" at bounding box center [831, 207] width 54 height 36
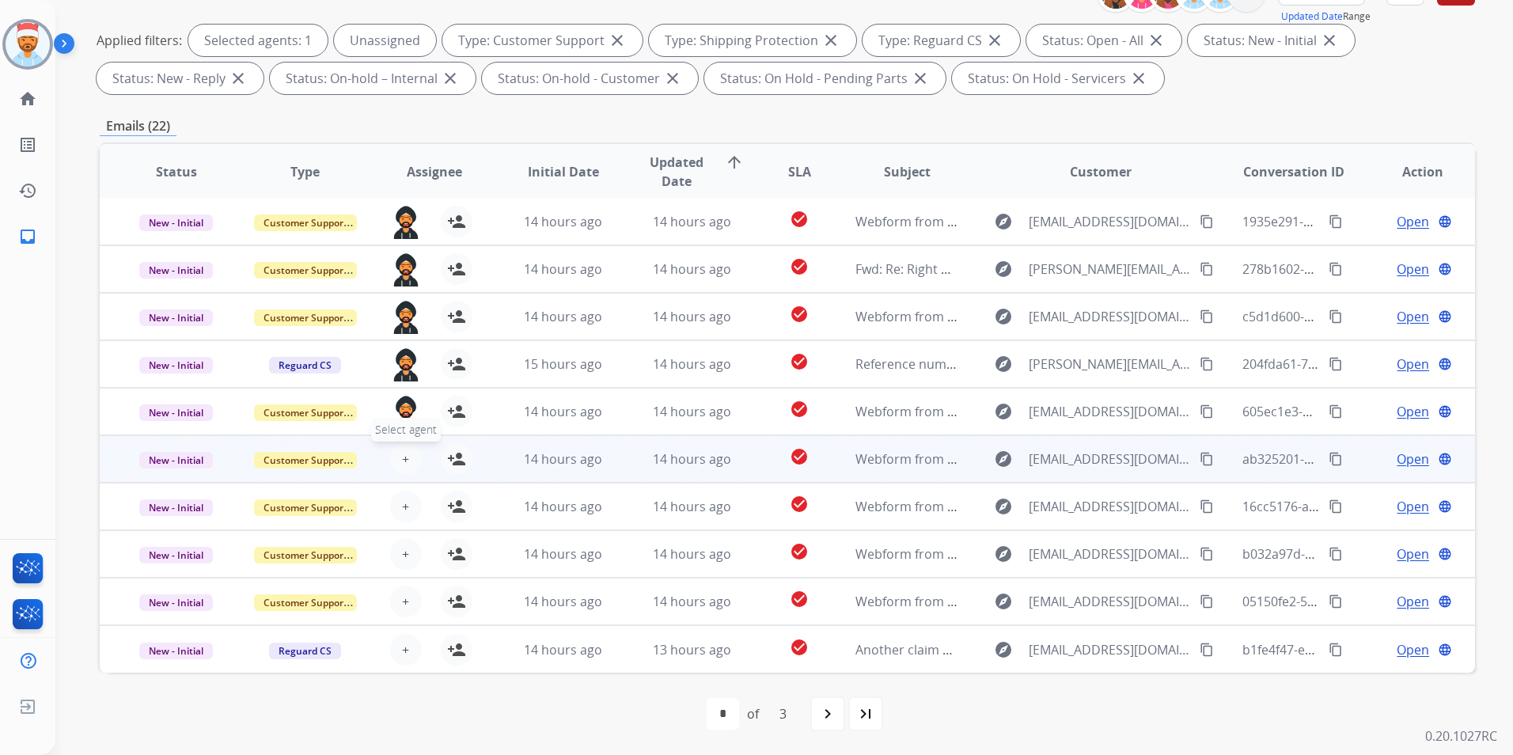
click at [404, 459] on span "+" at bounding box center [405, 459] width 7 height 19
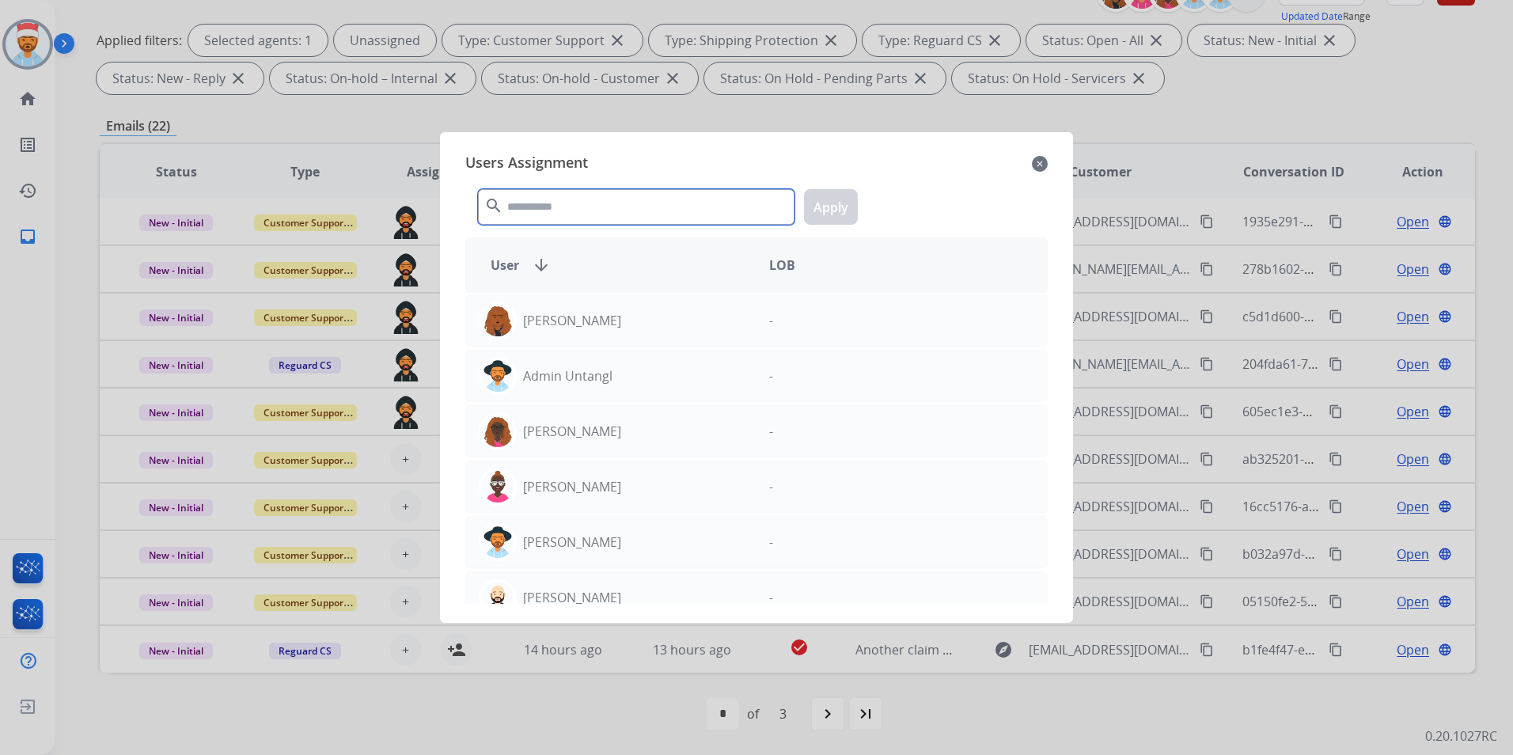
drag, startPoint x: 571, startPoint y: 203, endPoint x: 575, endPoint y: 214, distance: 11.5
click at [571, 205] on input "text" at bounding box center [636, 207] width 317 height 36
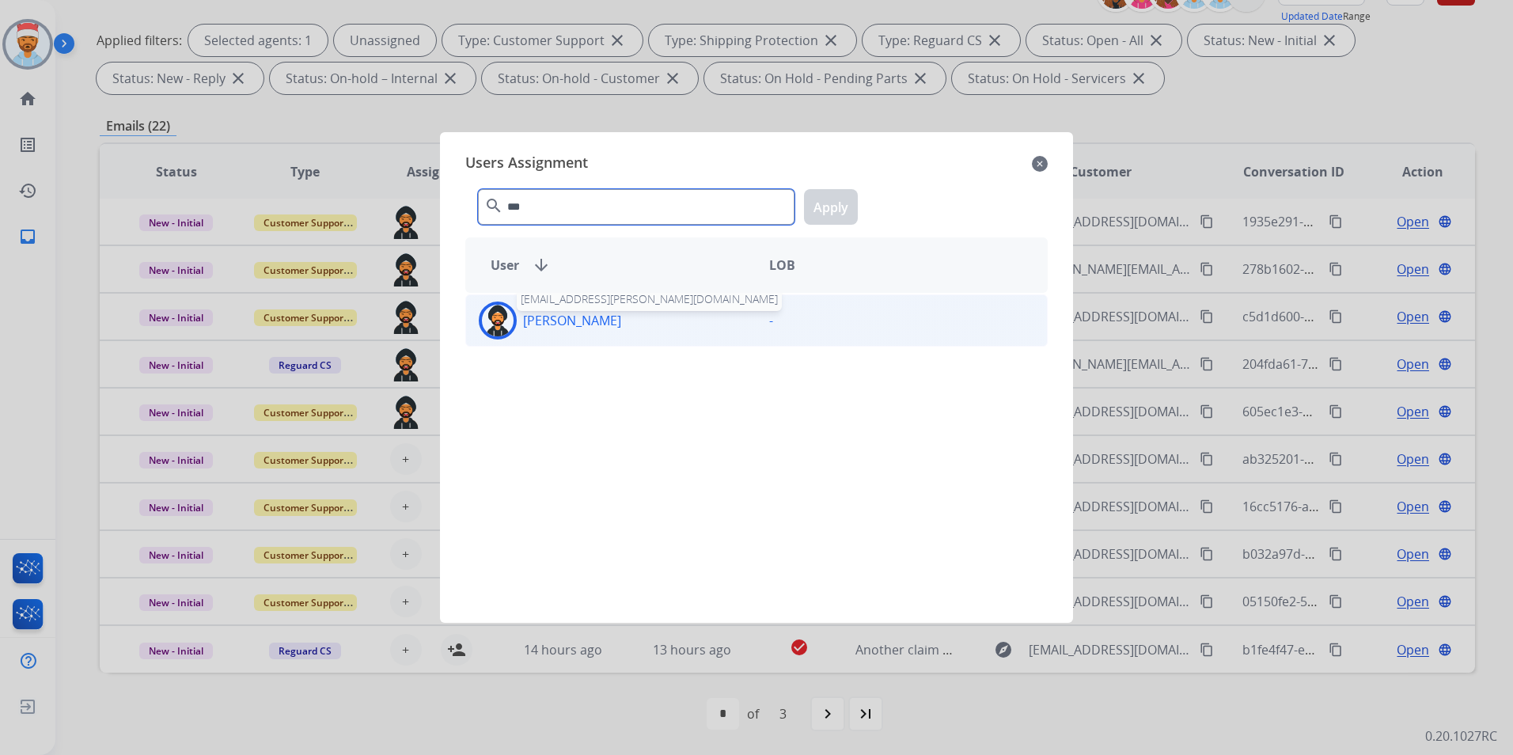
type input "***"
click at [580, 319] on p "[PERSON_NAME]" at bounding box center [572, 320] width 98 height 19
drag, startPoint x: 868, startPoint y: 216, endPoint x: 860, endPoint y: 213, distance: 8.5
click at [867, 214] on div "*** search Apply" at bounding box center [756, 203] width 582 height 55
click at [840, 207] on button "Apply" at bounding box center [831, 207] width 54 height 36
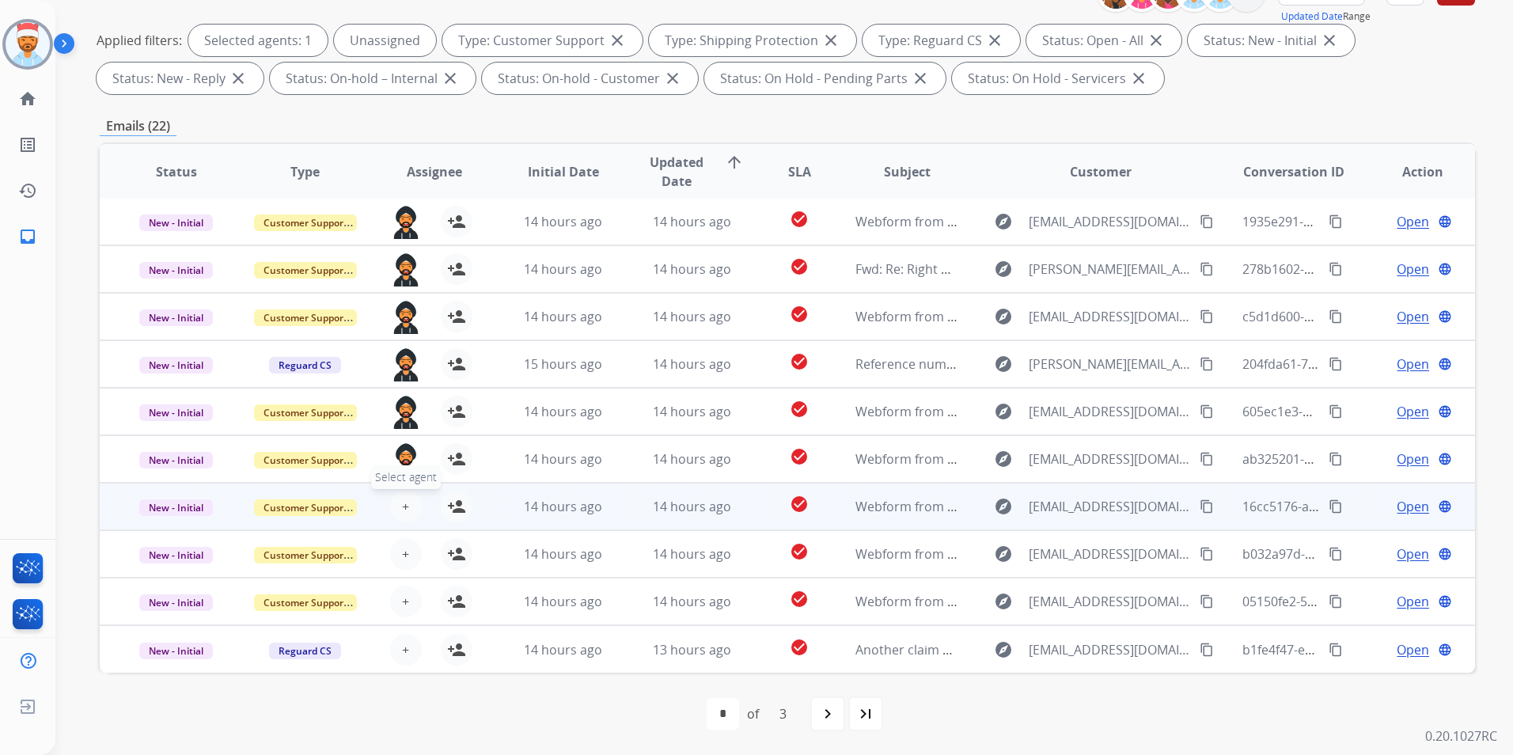
click at [404, 510] on span "+" at bounding box center [405, 506] width 7 height 19
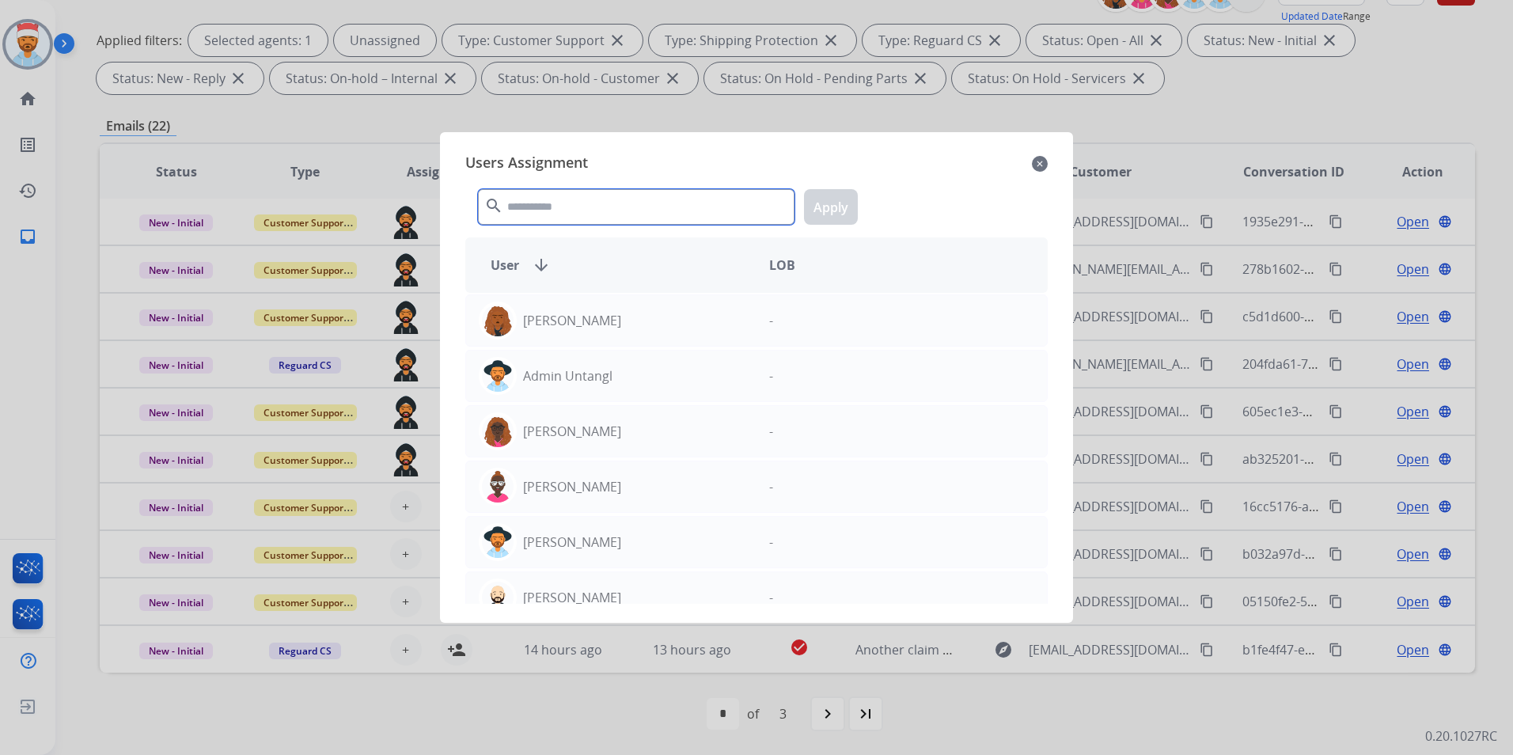
click at [590, 214] on input "text" at bounding box center [636, 207] width 317 height 36
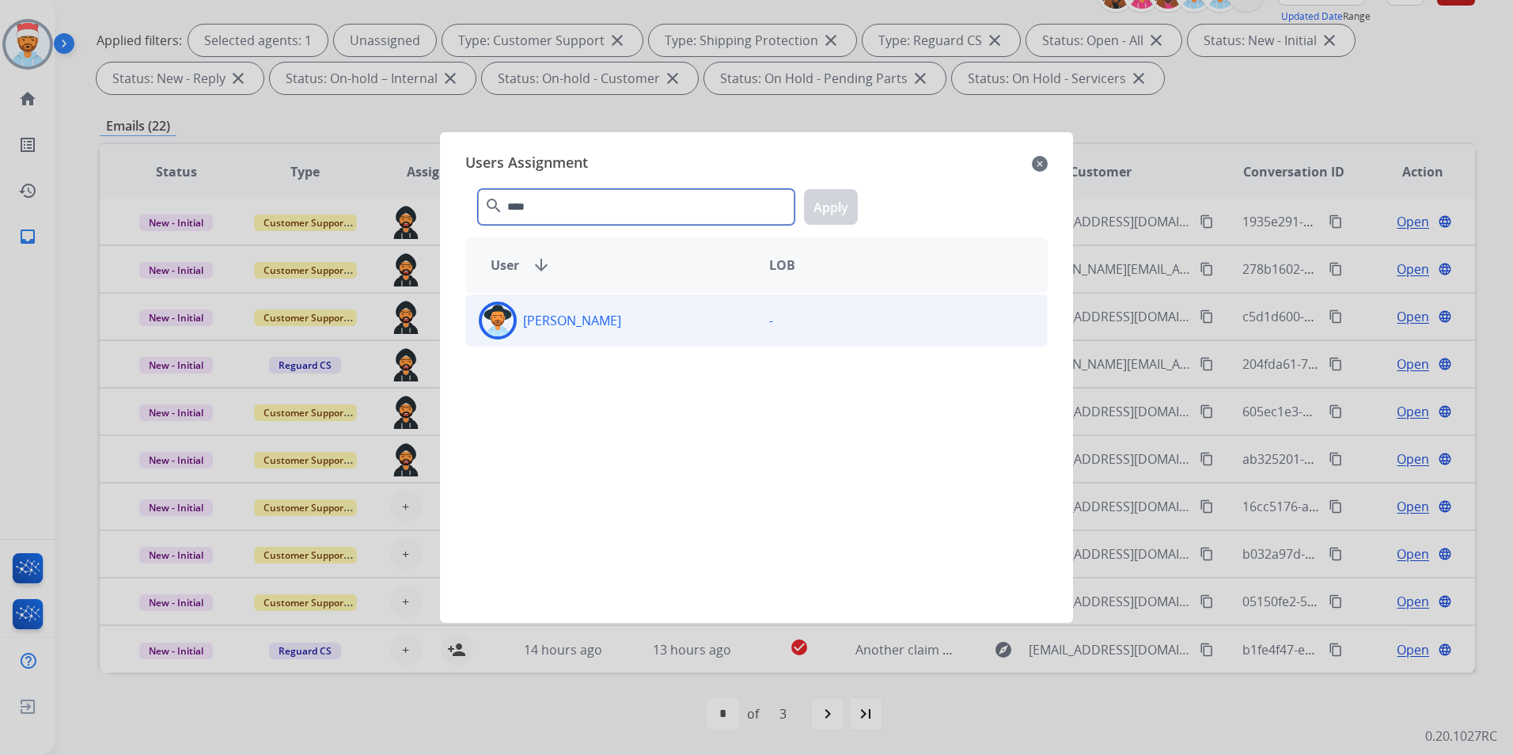
type input "****"
click at [566, 328] on div "[PERSON_NAME]" at bounding box center [611, 321] width 290 height 38
click at [826, 211] on button "Apply" at bounding box center [831, 207] width 54 height 36
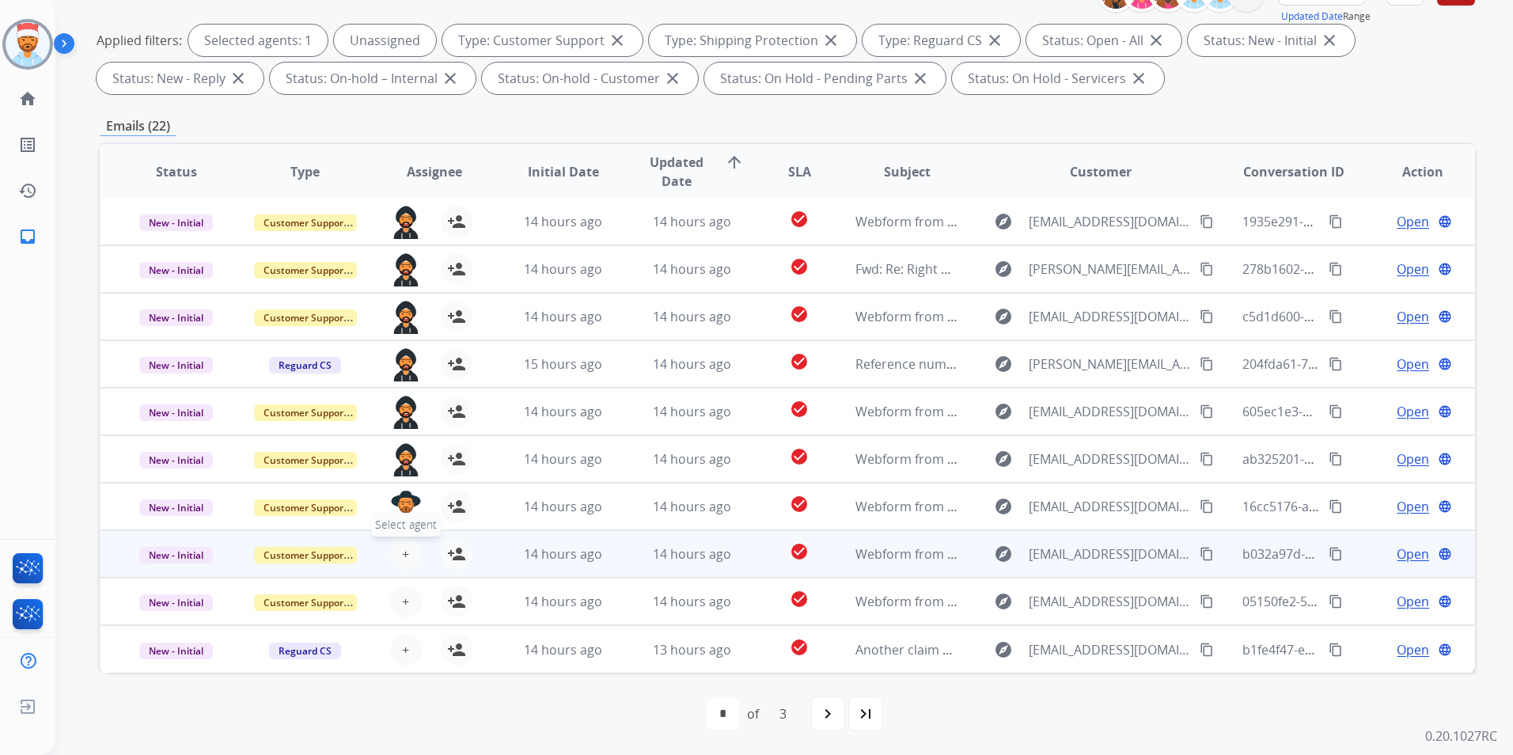
click at [402, 559] on span "+" at bounding box center [405, 553] width 7 height 19
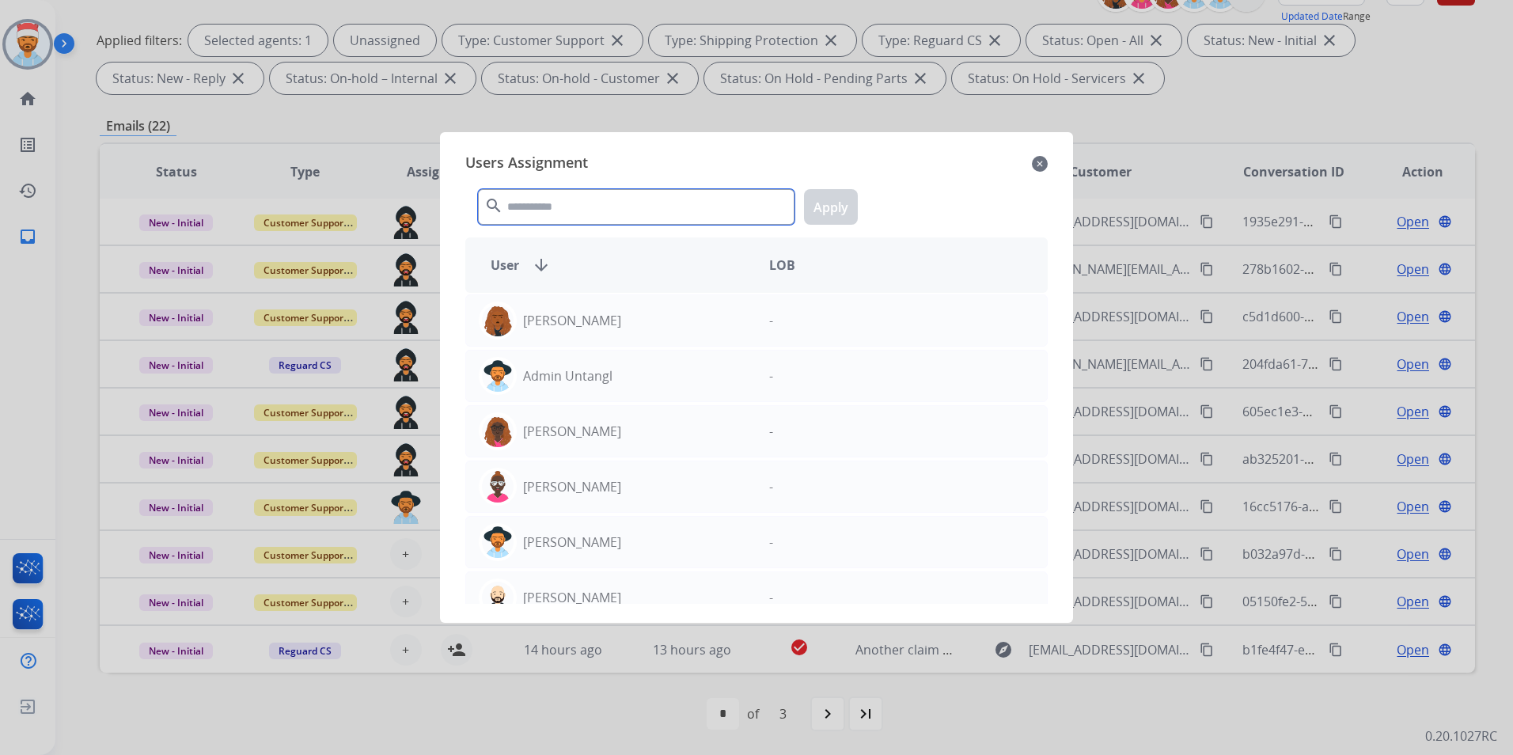
click at [616, 213] on input "text" at bounding box center [636, 207] width 317 height 36
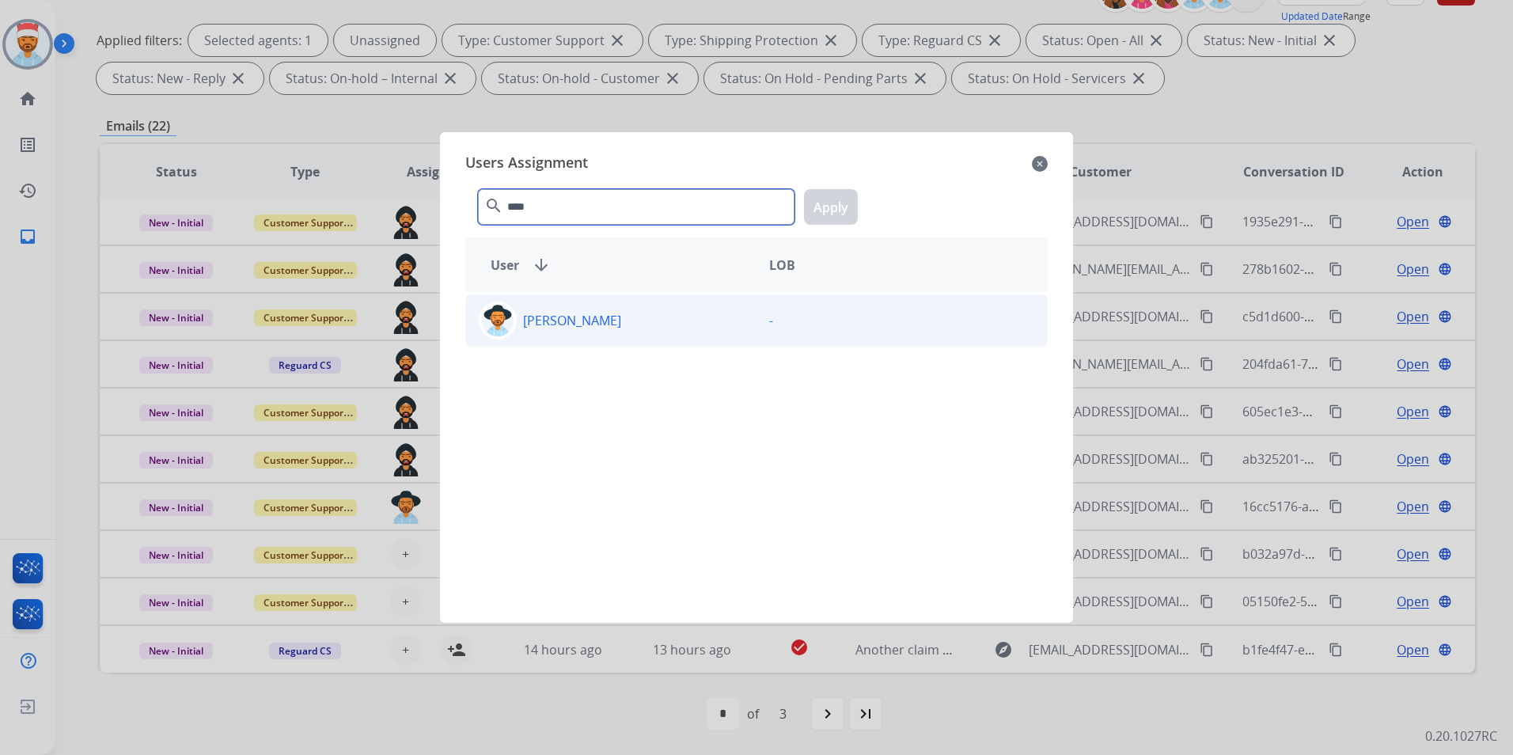
type input "****"
click at [580, 312] on p "[PERSON_NAME]" at bounding box center [572, 320] width 98 height 19
drag, startPoint x: 844, startPoint y: 208, endPoint x: 785, endPoint y: 254, distance: 74.4
click at [844, 208] on button "Apply" at bounding box center [831, 207] width 54 height 36
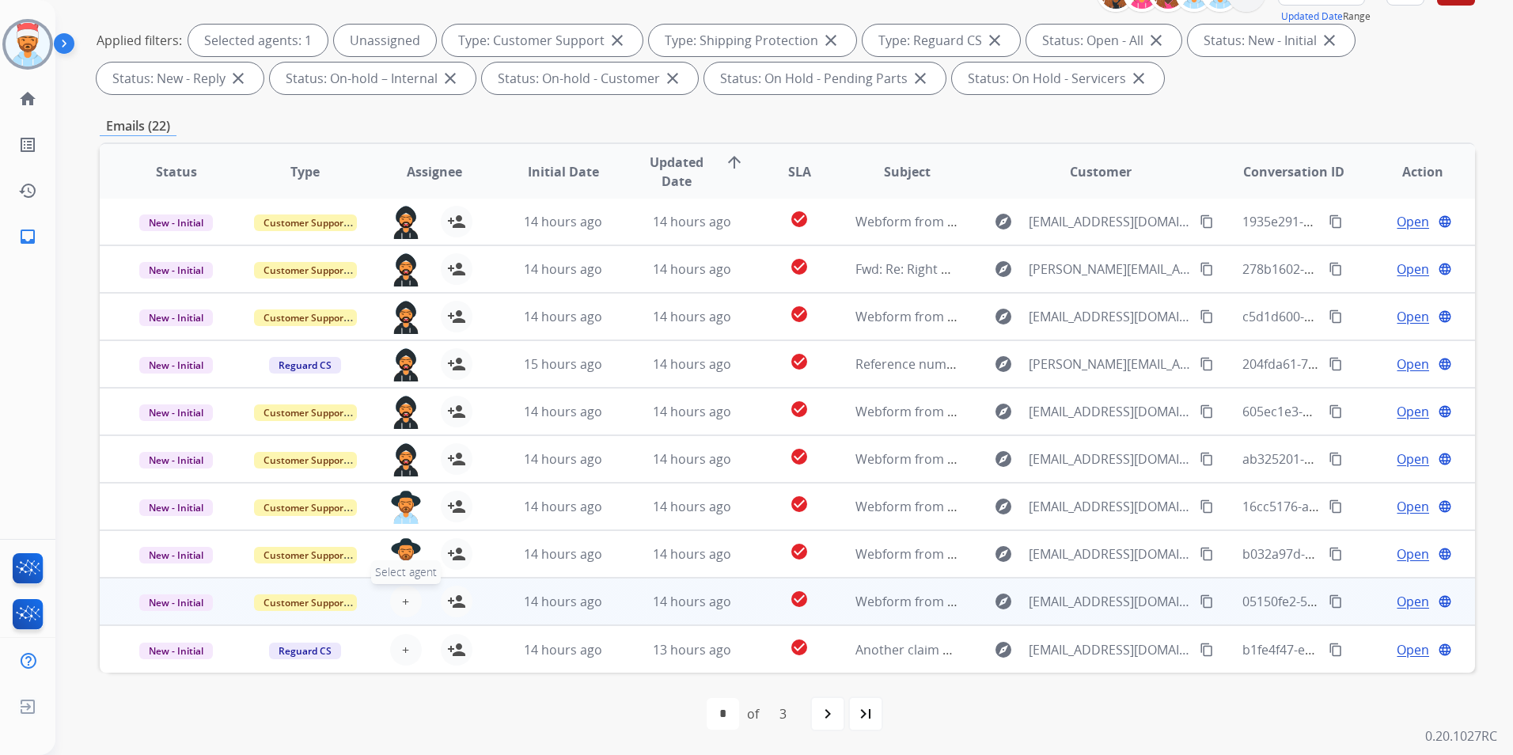
click at [401, 587] on button "+ Select agent" at bounding box center [406, 602] width 32 height 32
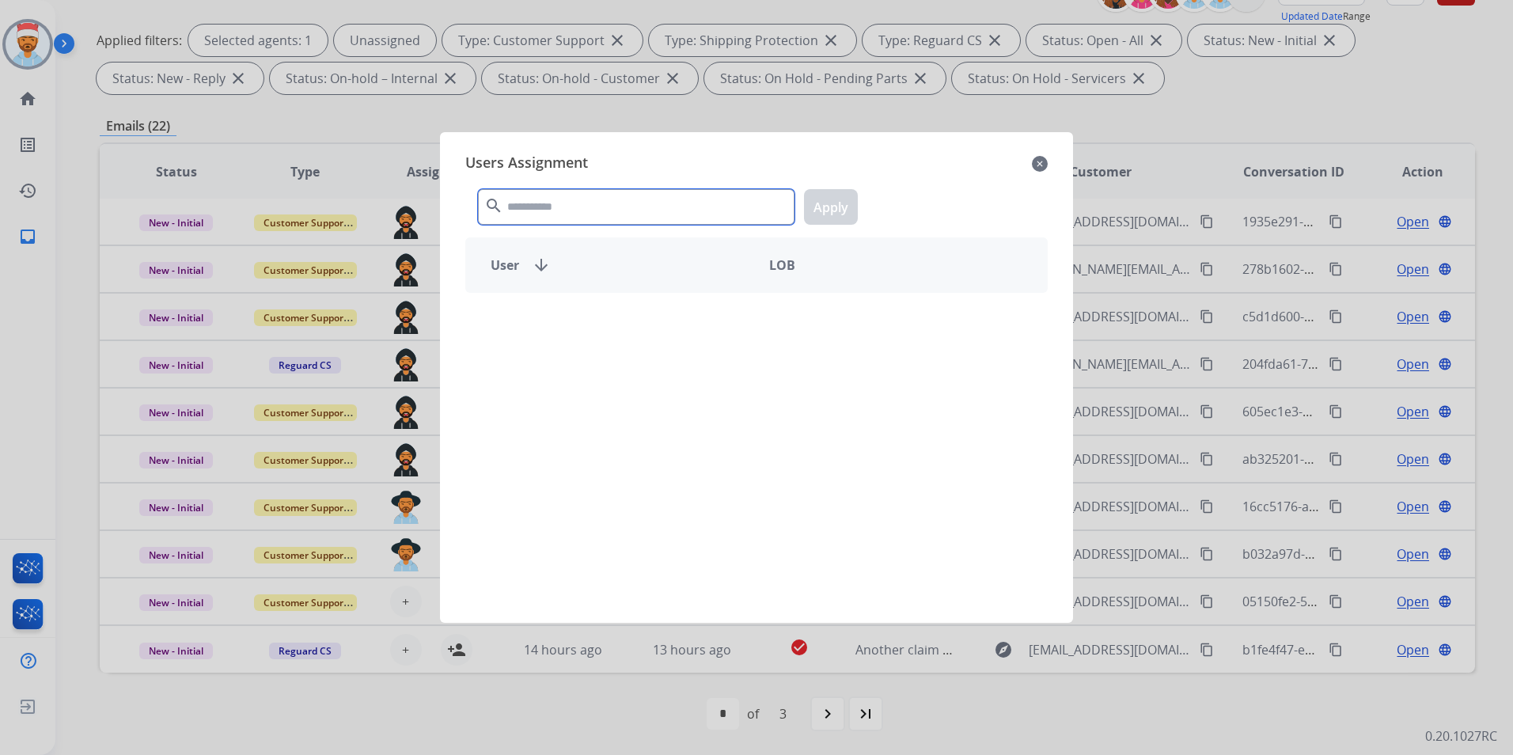
click at [560, 211] on input "text" at bounding box center [636, 207] width 317 height 36
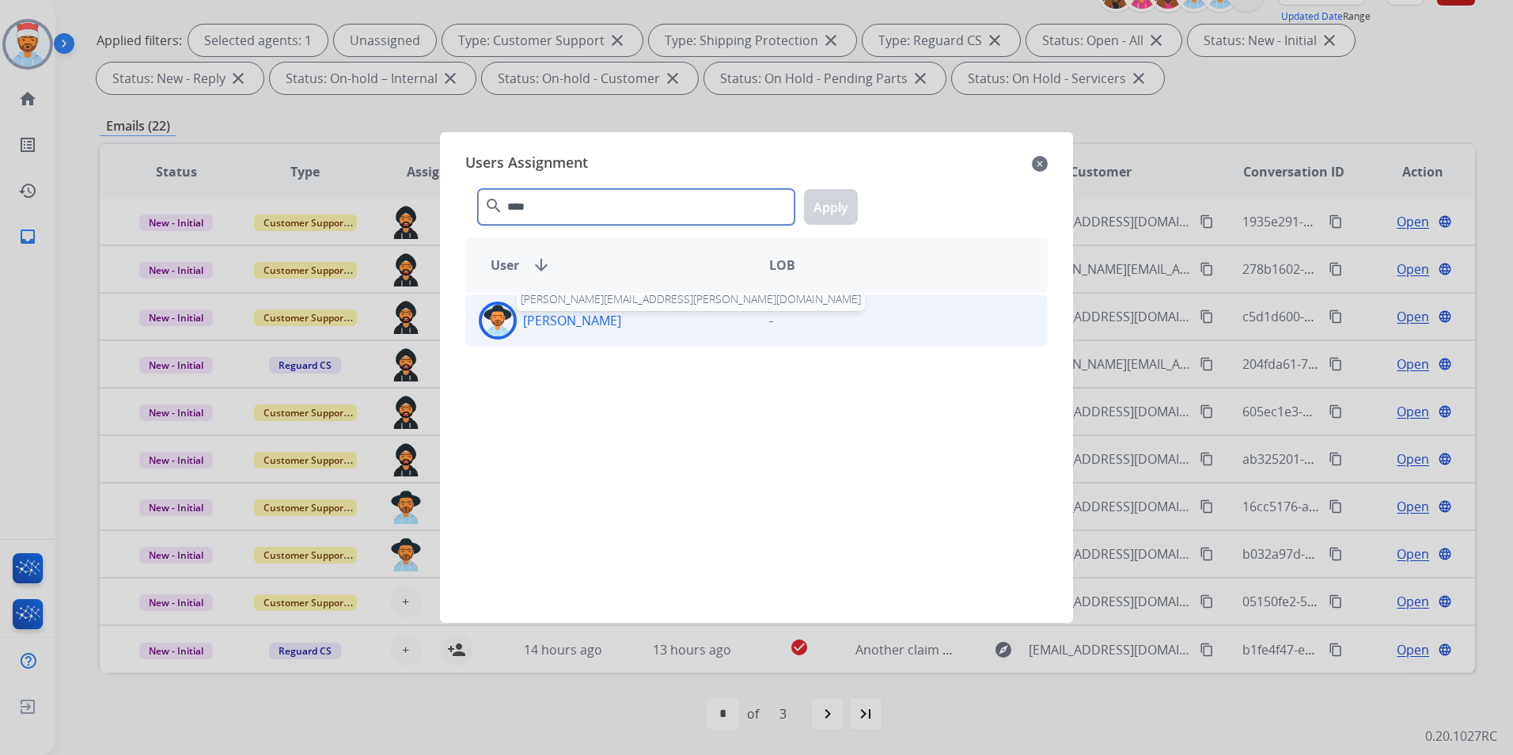
type input "****"
click at [571, 317] on p "[PERSON_NAME]" at bounding box center [572, 320] width 98 height 19
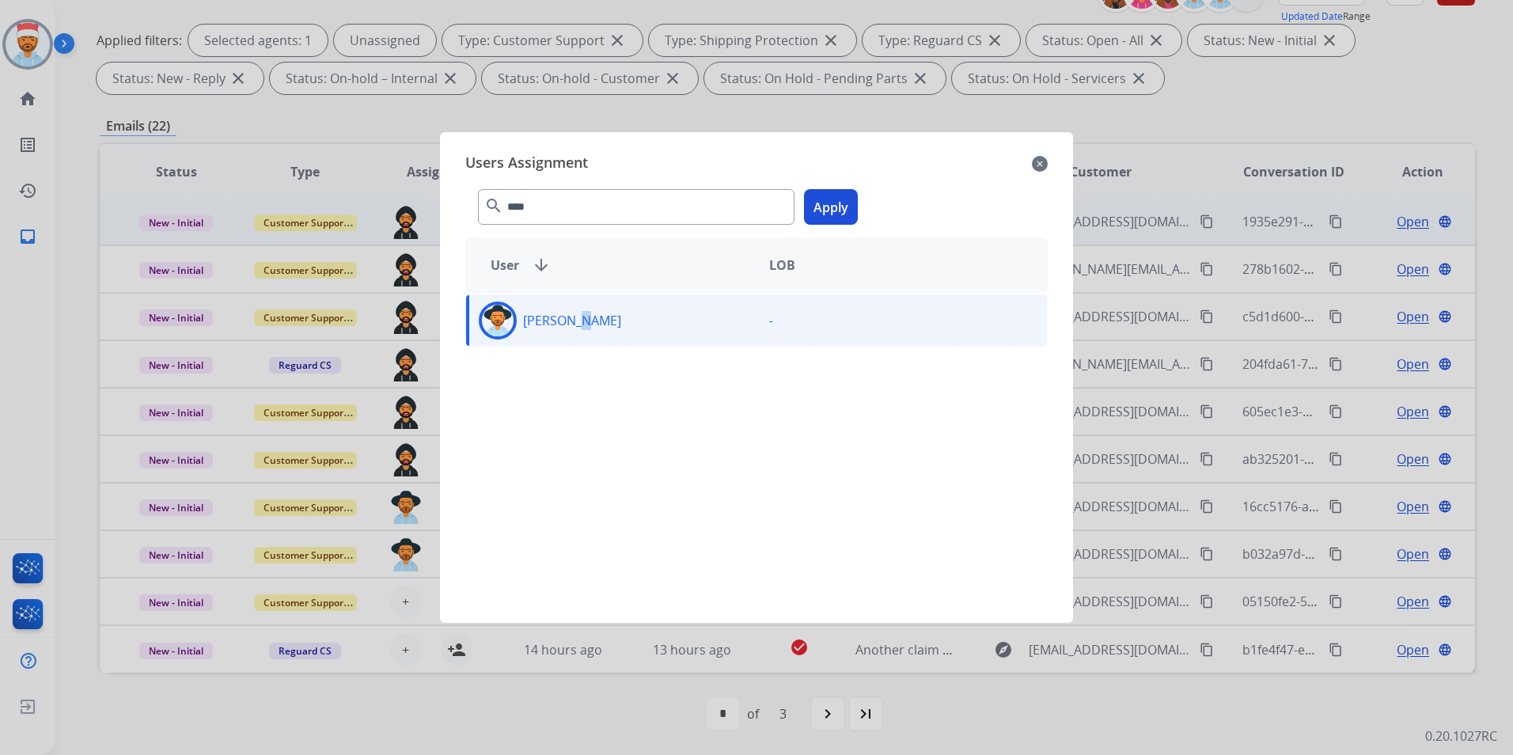
drag, startPoint x: 841, startPoint y: 197, endPoint x: 795, endPoint y: 231, distance: 57.8
click at [841, 202] on button "Apply" at bounding box center [831, 207] width 54 height 36
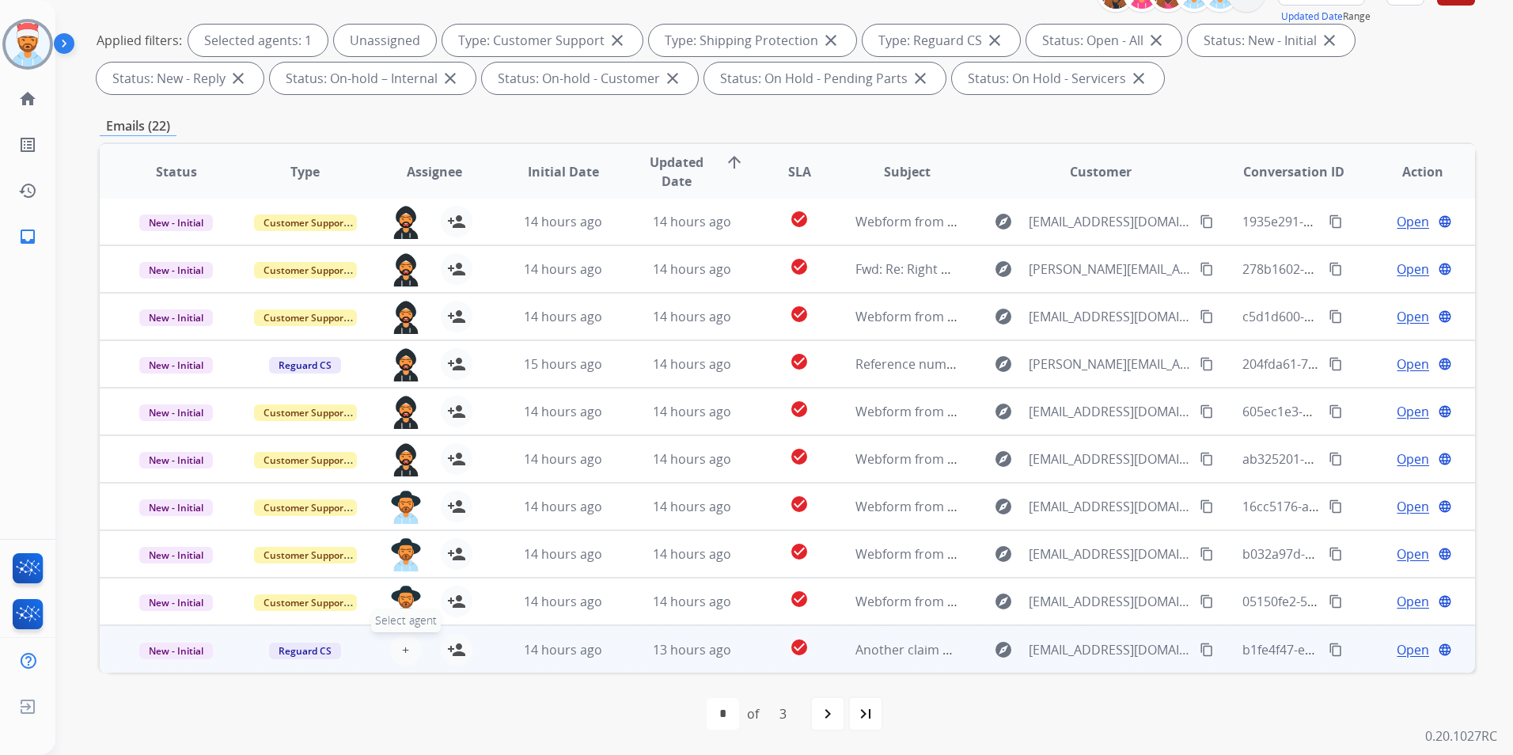
click at [404, 646] on span "+" at bounding box center [405, 649] width 7 height 19
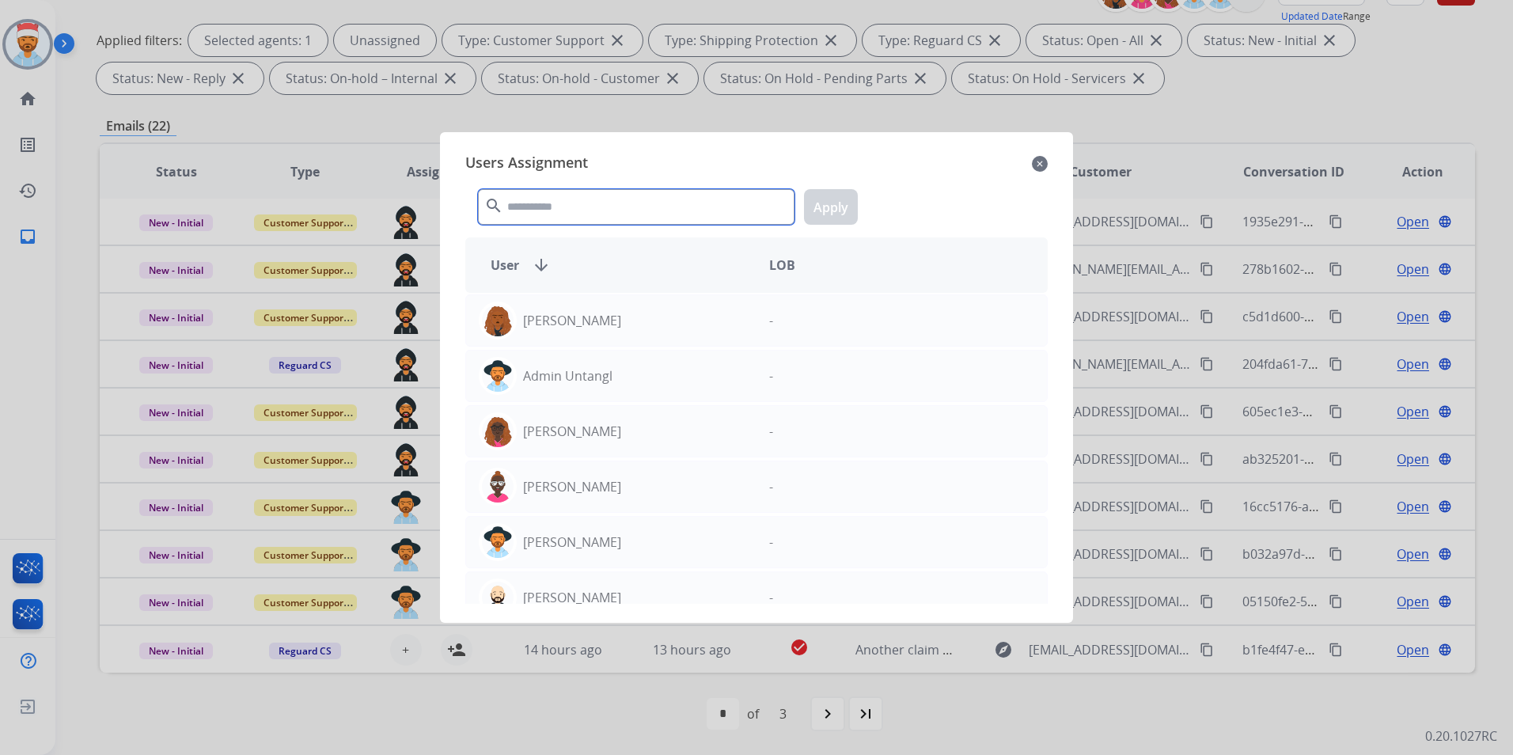
click at [582, 211] on input "text" at bounding box center [636, 207] width 317 height 36
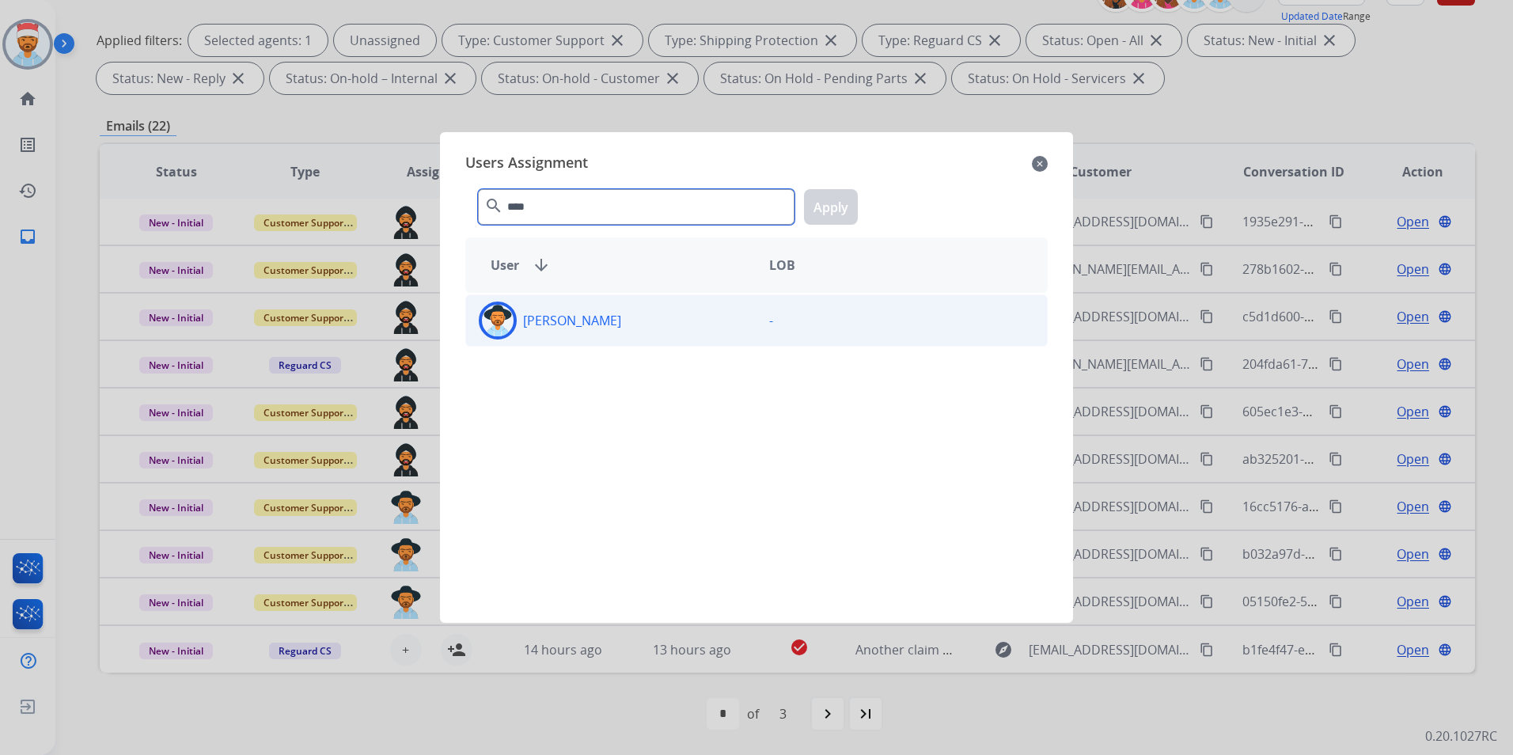
type input "****"
click at [545, 323] on p "[PERSON_NAME]" at bounding box center [572, 320] width 98 height 19
click at [829, 197] on button "Apply" at bounding box center [831, 207] width 54 height 36
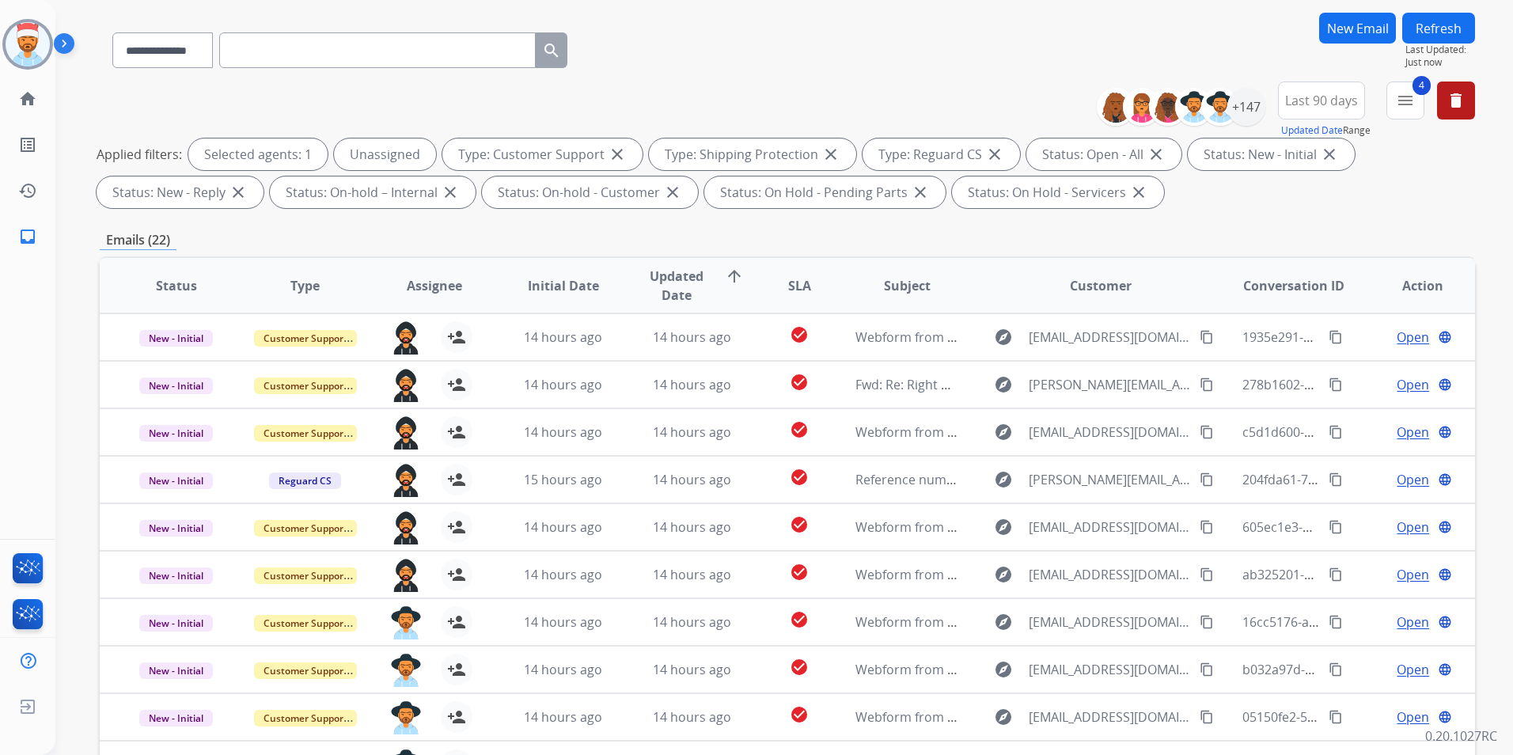
scroll to position [0, 0]
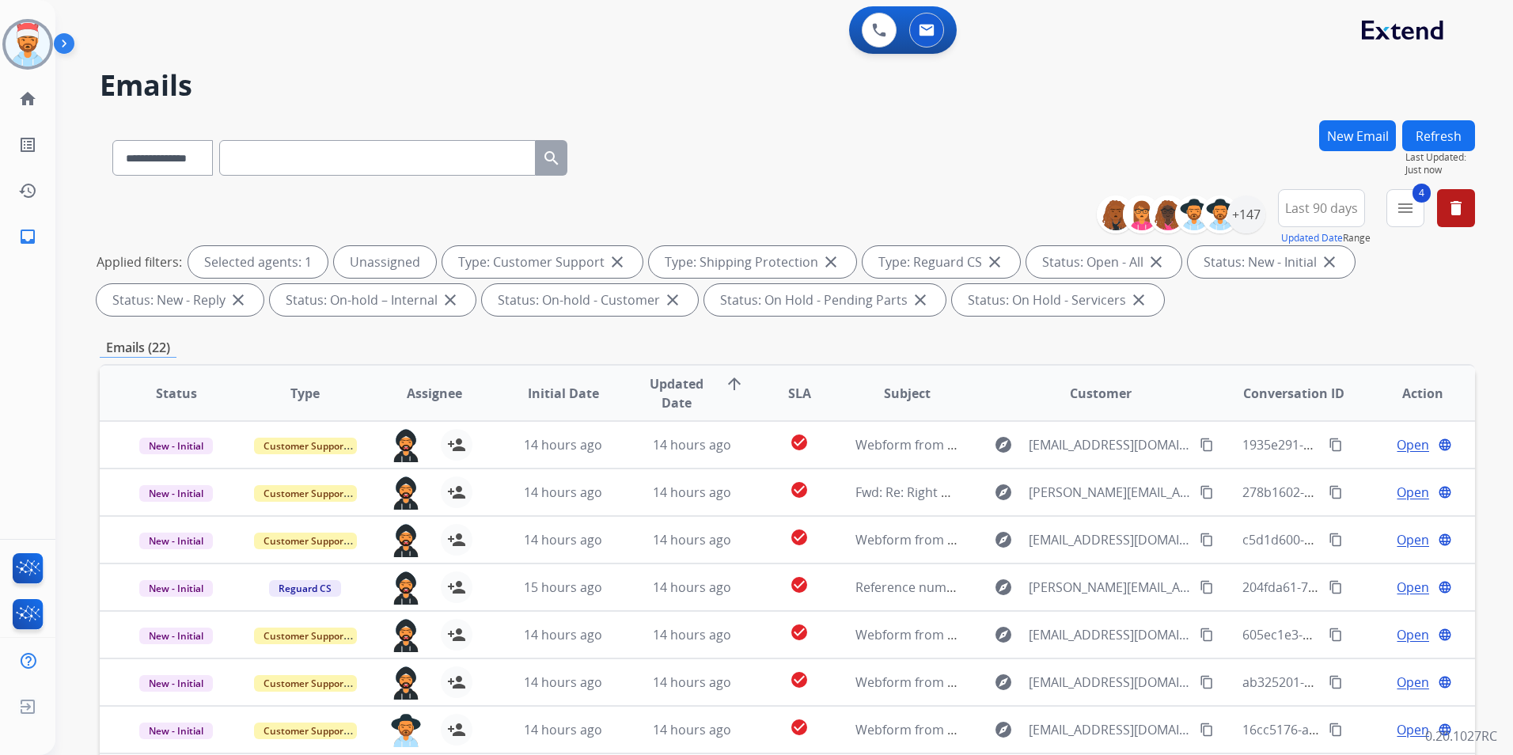
click at [1444, 139] on button "Refresh" at bounding box center [1438, 135] width 73 height 31
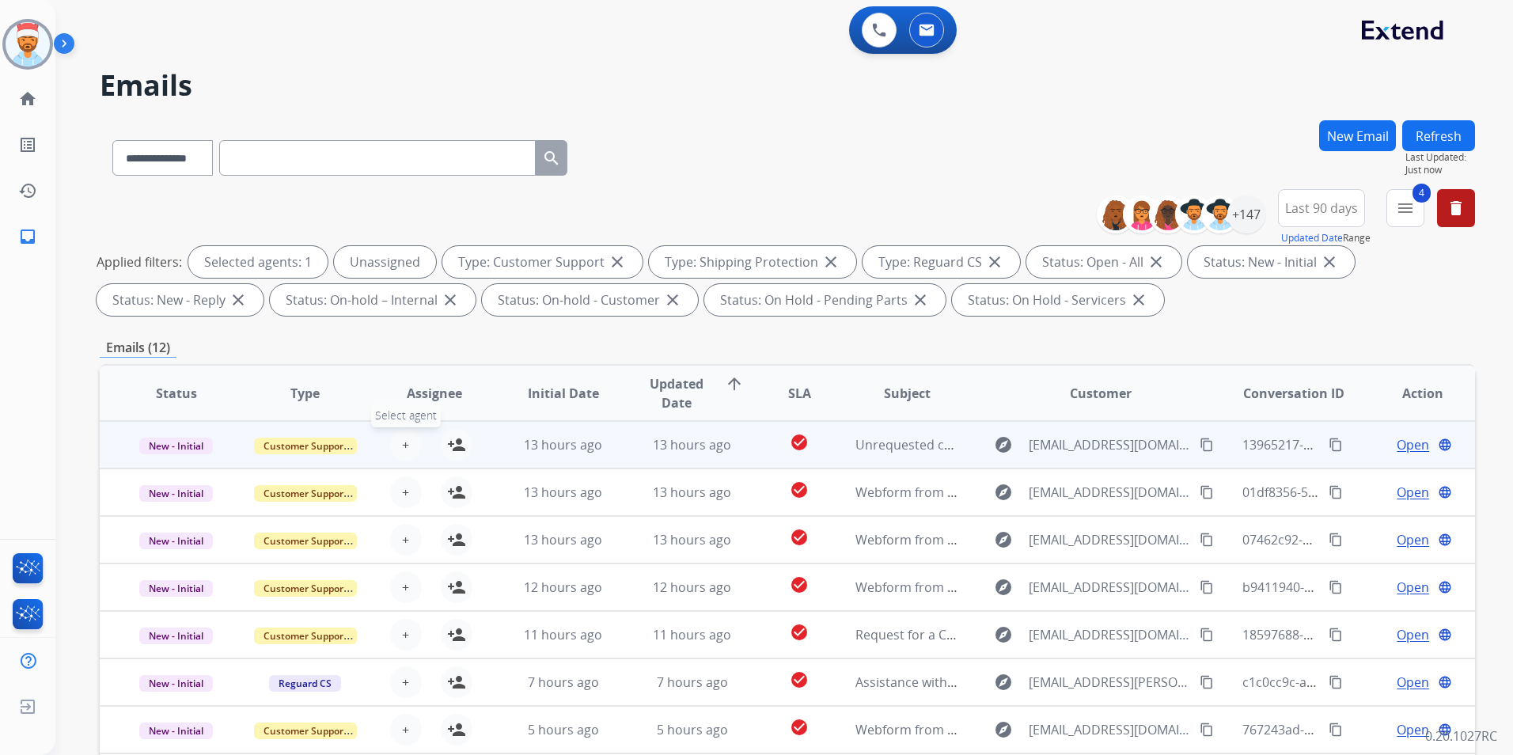
click at [408, 450] on button "+ Select agent" at bounding box center [406, 445] width 32 height 32
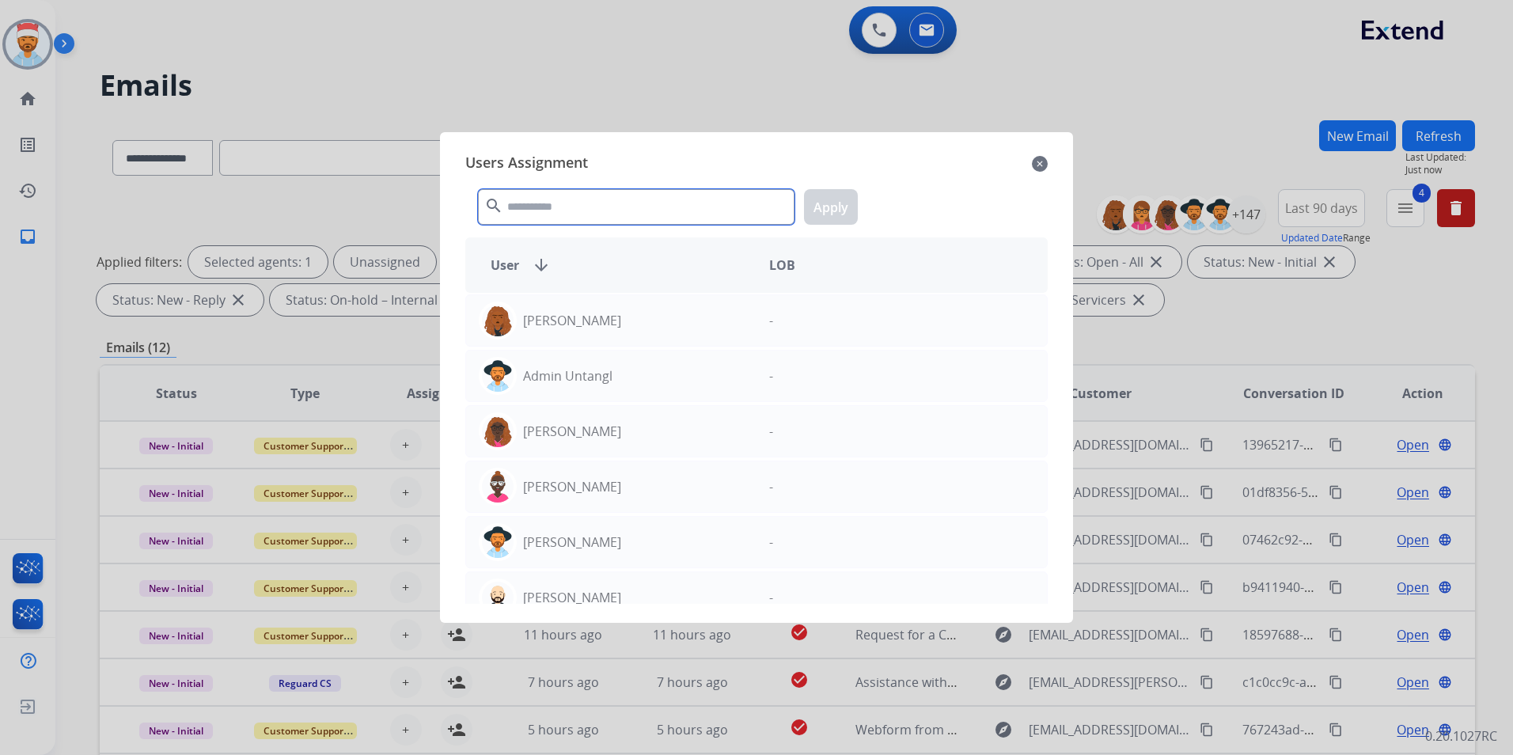
click at [536, 220] on input "text" at bounding box center [636, 207] width 317 height 36
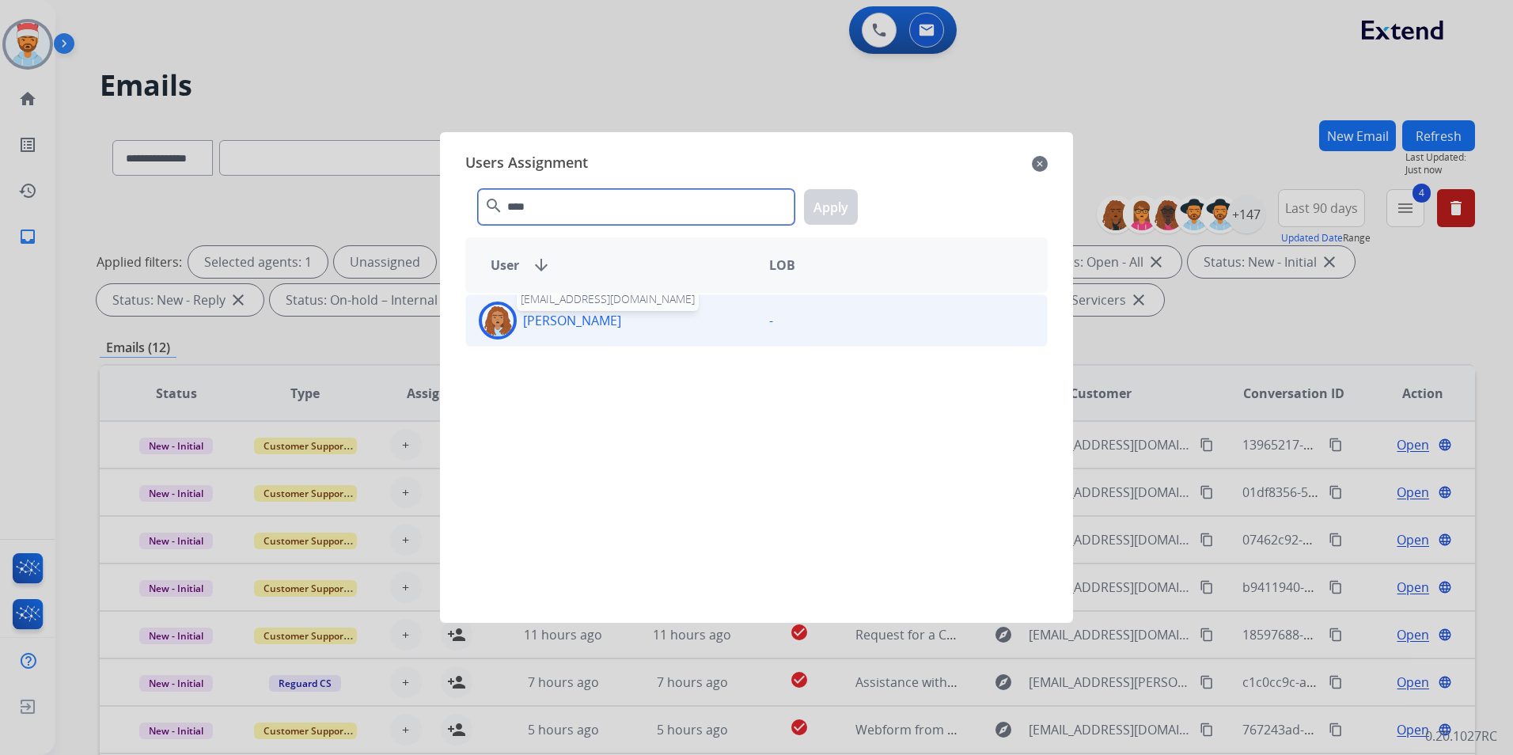
type input "****"
drag, startPoint x: 562, startPoint y: 328, endPoint x: 637, endPoint y: 299, distance: 80.7
click at [563, 325] on p "[PERSON_NAME]" at bounding box center [572, 320] width 98 height 19
drag, startPoint x: 827, startPoint y: 208, endPoint x: 798, endPoint y: 261, distance: 60.6
click at [825, 208] on button "Apply" at bounding box center [831, 207] width 54 height 36
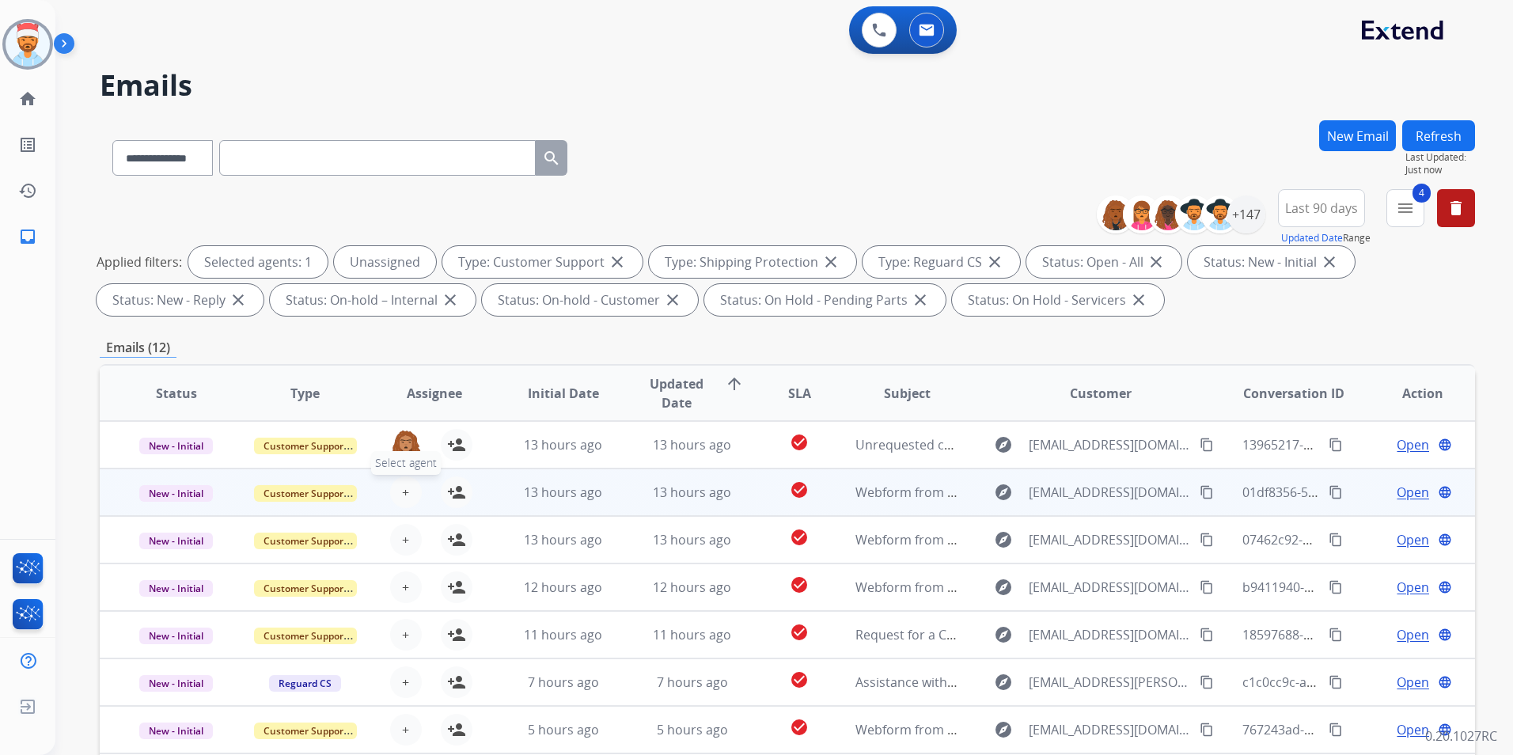
click at [402, 491] on span "+" at bounding box center [405, 492] width 7 height 19
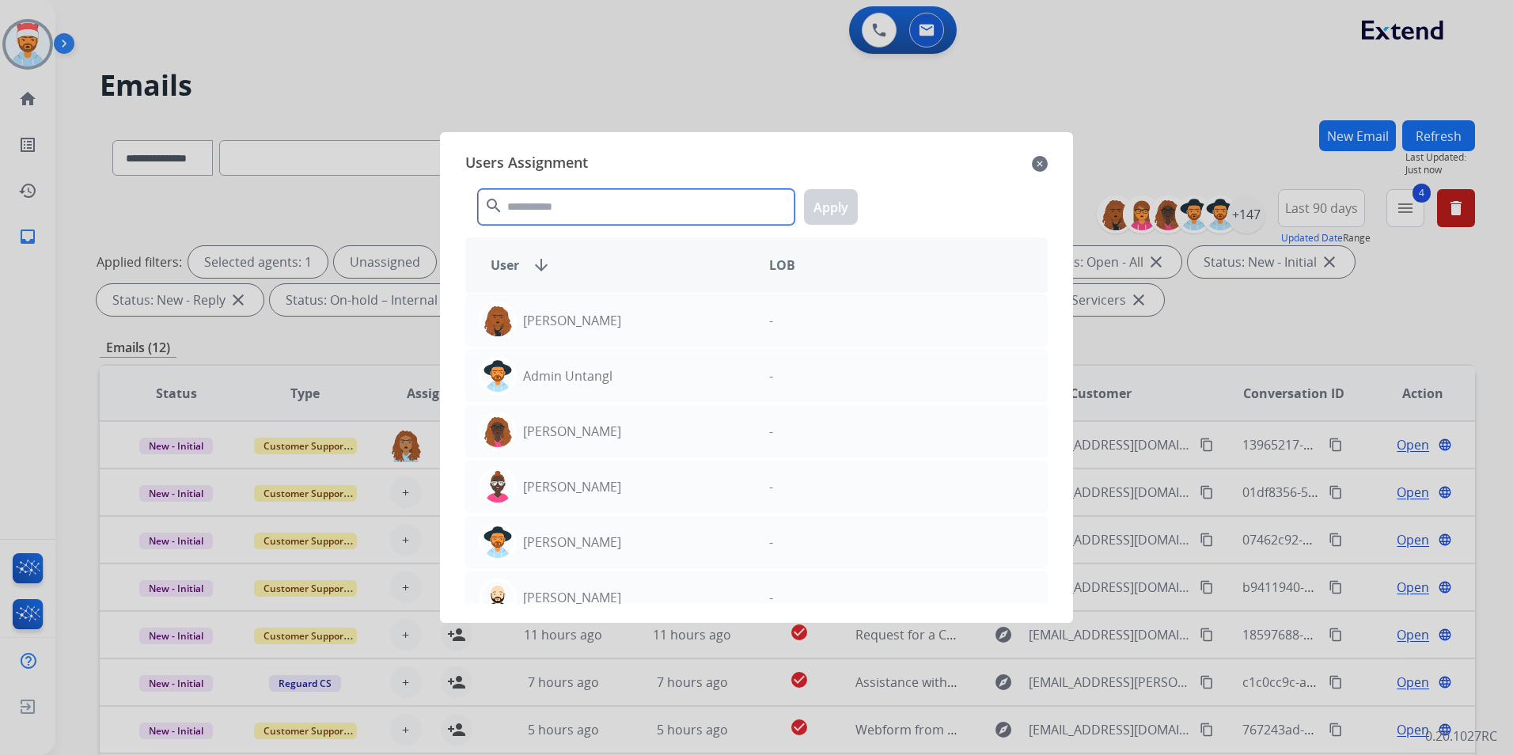
click at [550, 217] on input "text" at bounding box center [636, 207] width 317 height 36
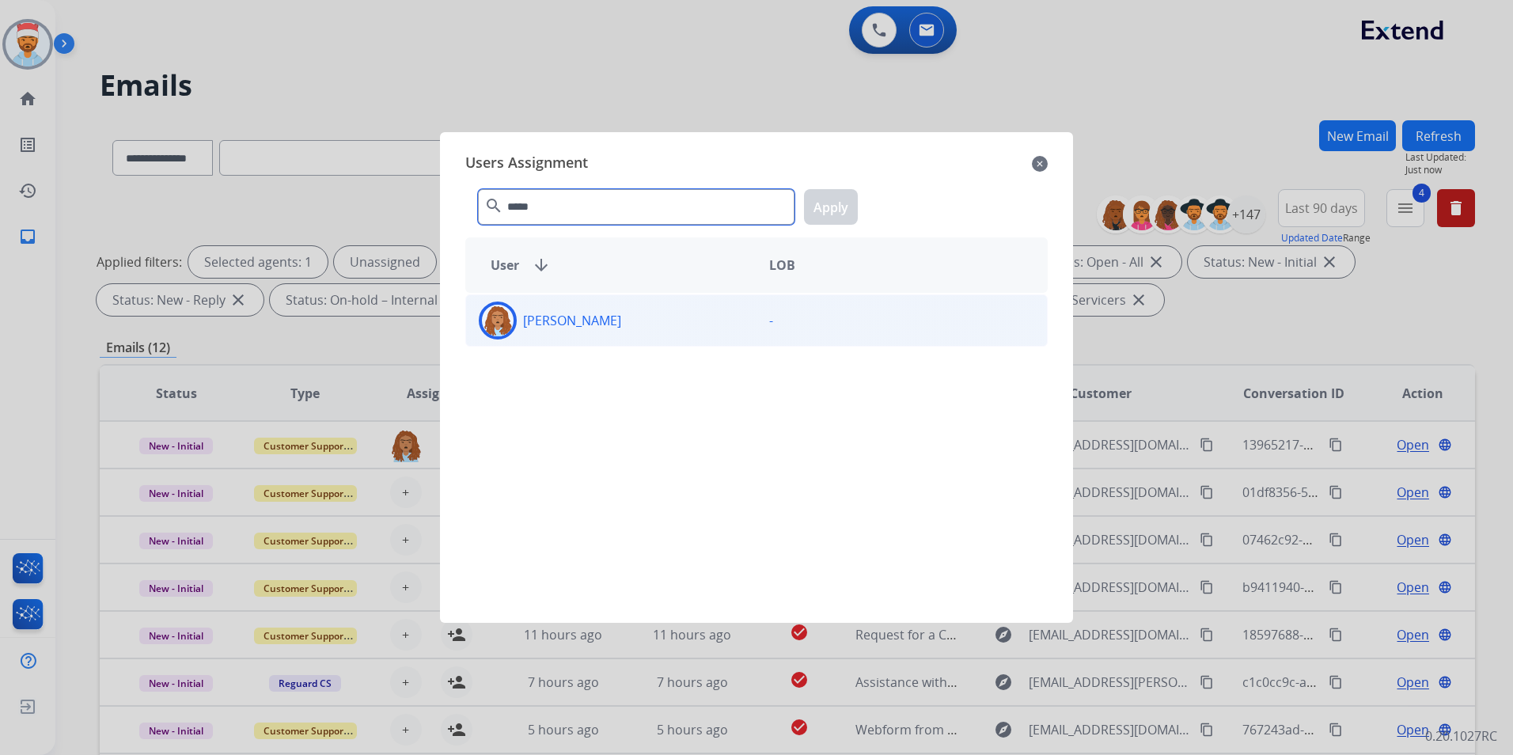
type input "*****"
click at [570, 326] on div "[PERSON_NAME]" at bounding box center [611, 321] width 290 height 38
click at [863, 212] on div "***** search Apply" at bounding box center [756, 203] width 582 height 55
click at [840, 207] on button "Apply" at bounding box center [831, 207] width 54 height 36
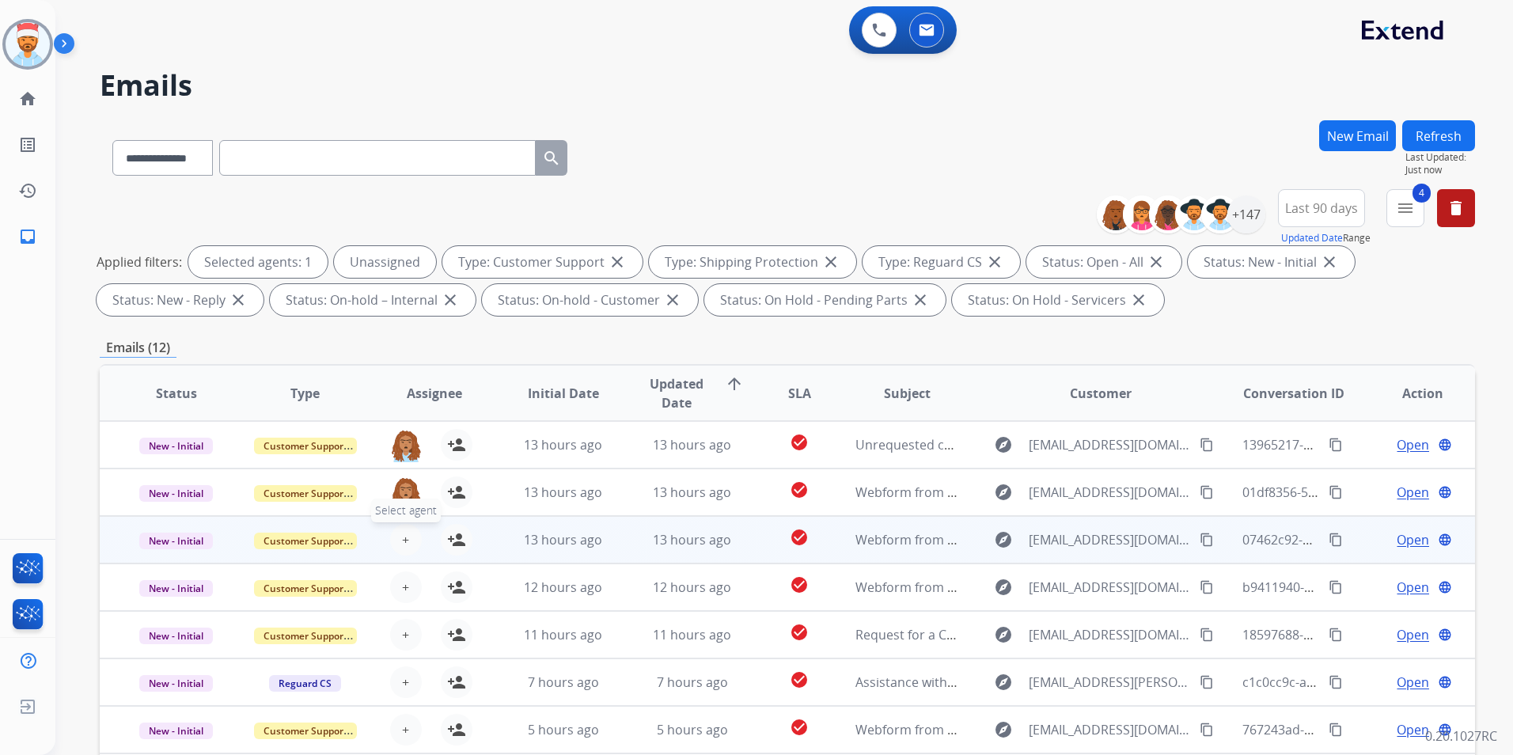
click at [402, 537] on span "+" at bounding box center [405, 539] width 7 height 19
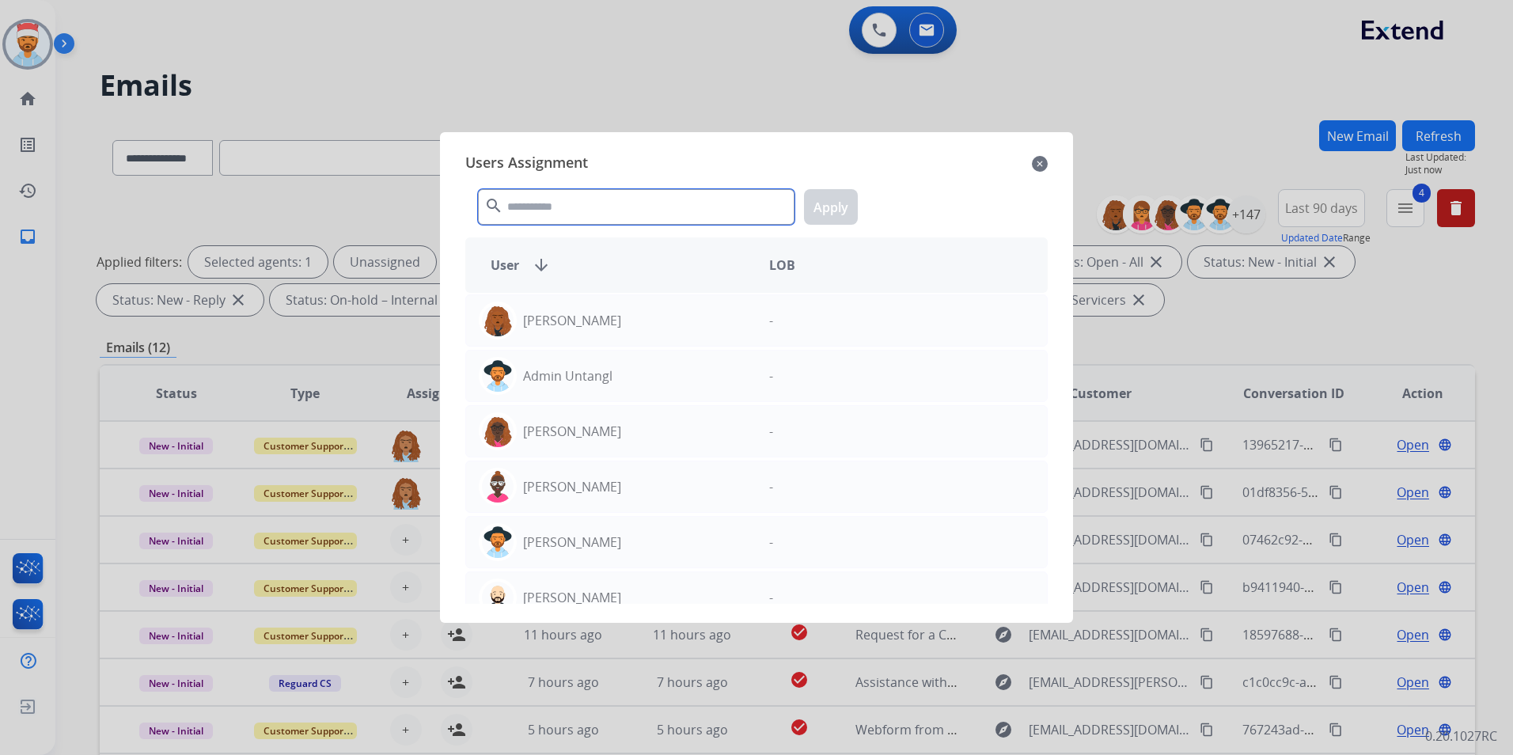
click at [573, 201] on input "text" at bounding box center [636, 207] width 317 height 36
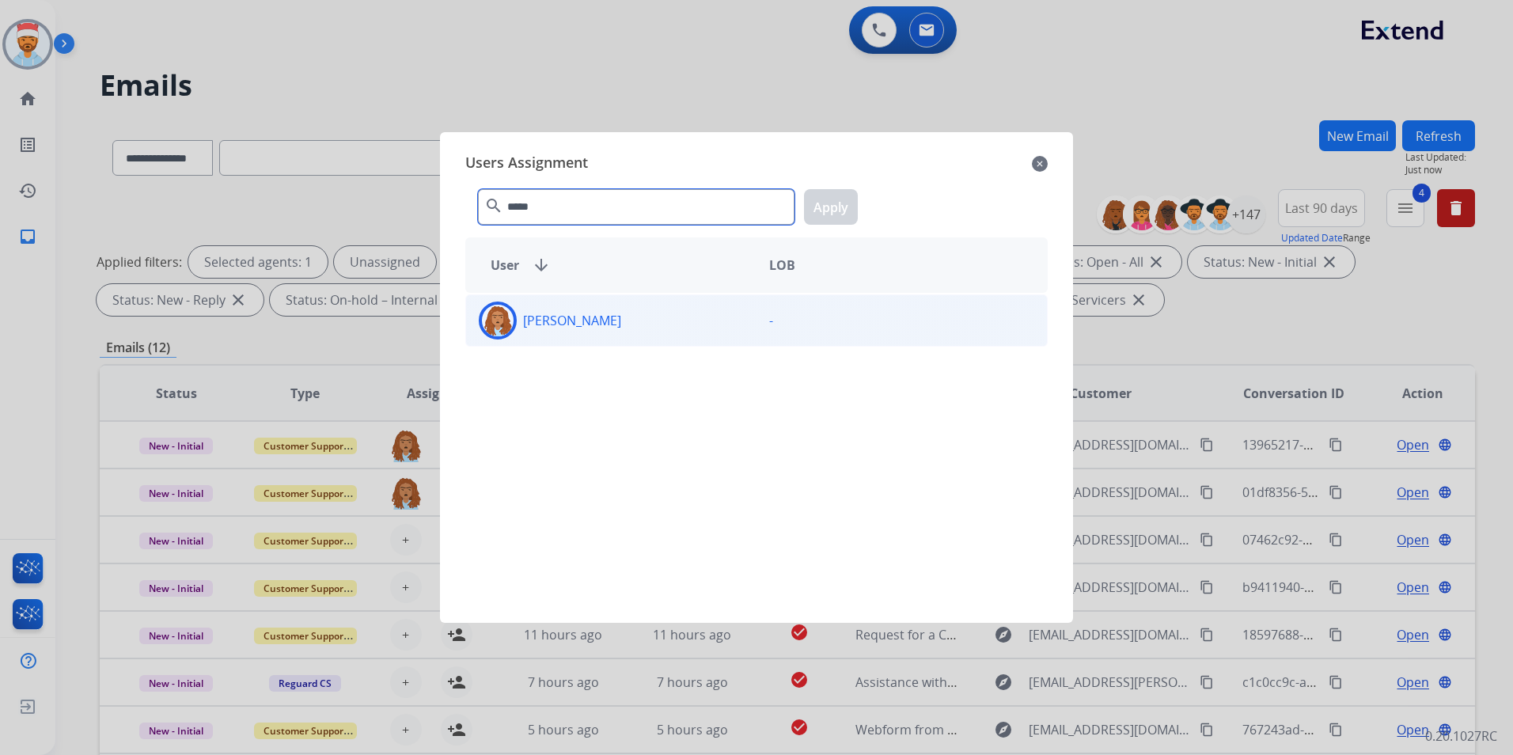
type input "*****"
click at [563, 324] on p "[PERSON_NAME]" at bounding box center [572, 320] width 98 height 19
click at [837, 199] on button "Apply" at bounding box center [831, 207] width 54 height 36
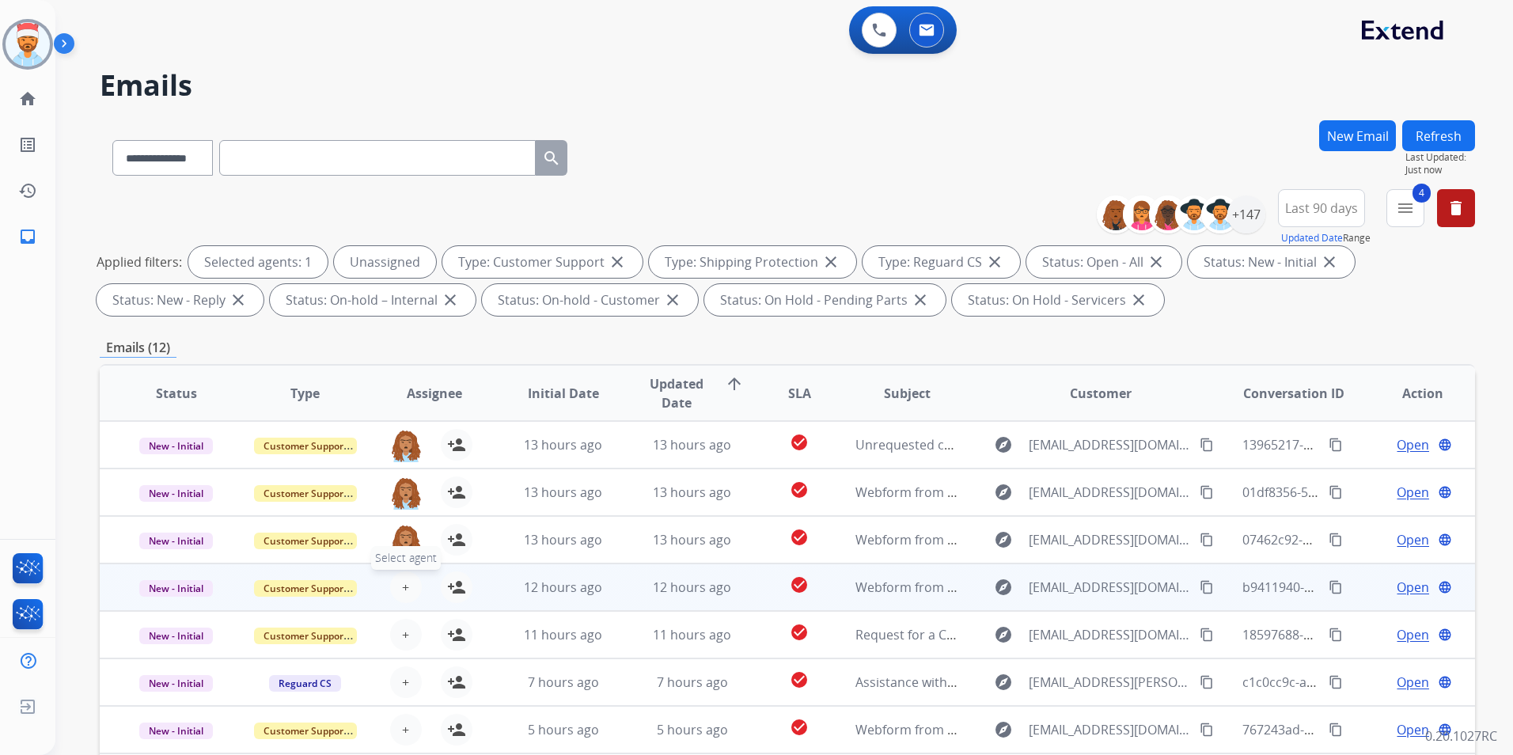
click at [389, 599] on div "+ Select agent person_add Assign to Me" at bounding box center [421, 587] width 101 height 32
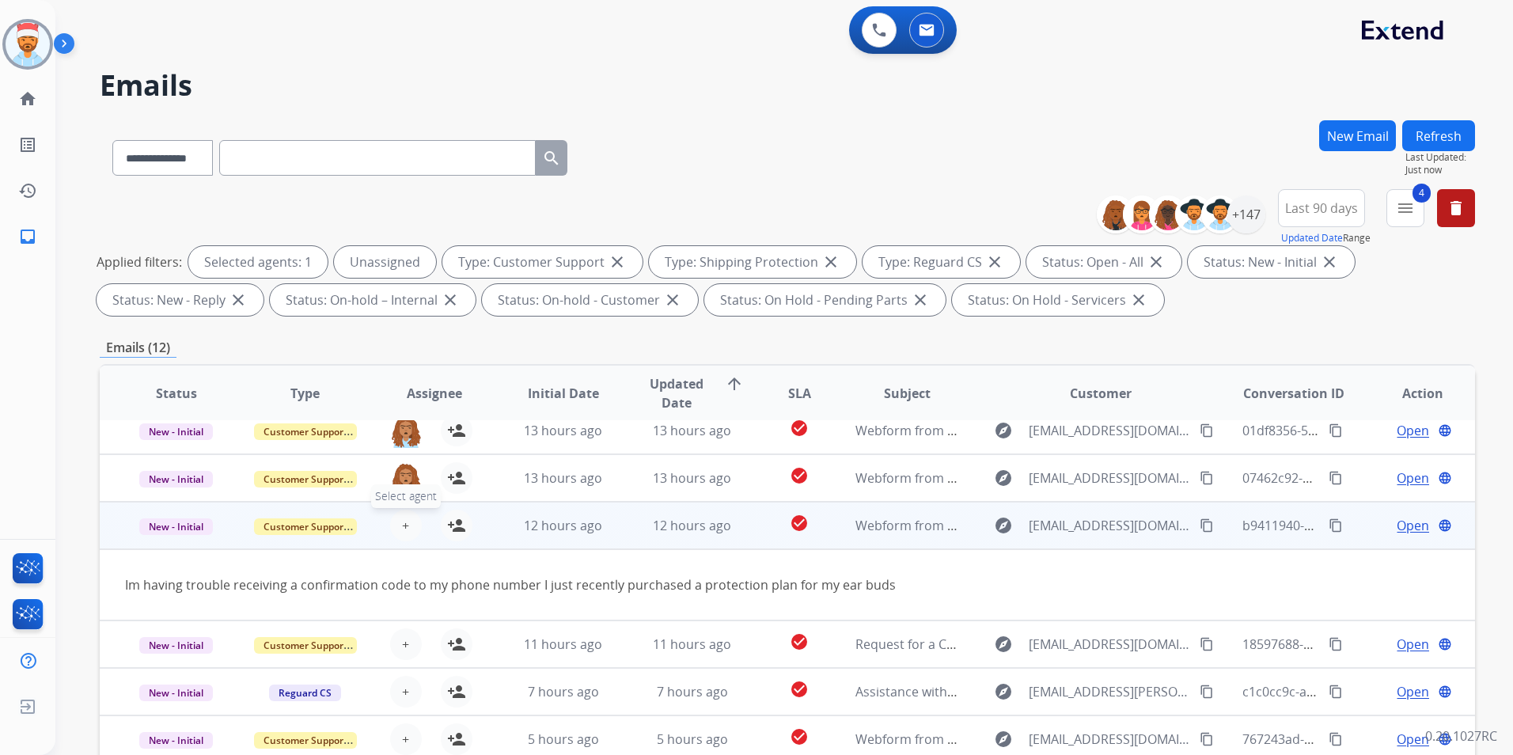
scroll to position [73, 0]
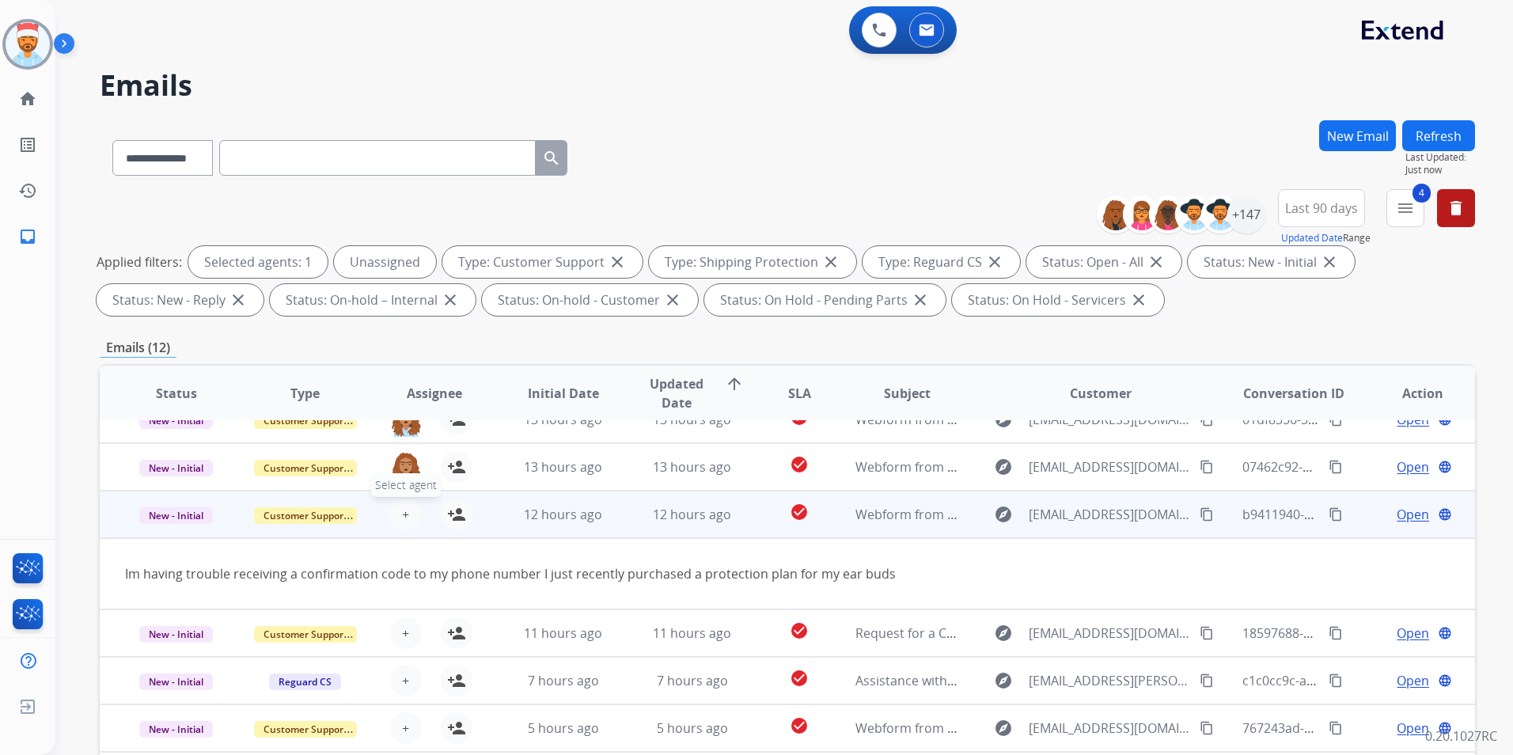
click at [405, 514] on button "+ Select agent" at bounding box center [406, 515] width 32 height 32
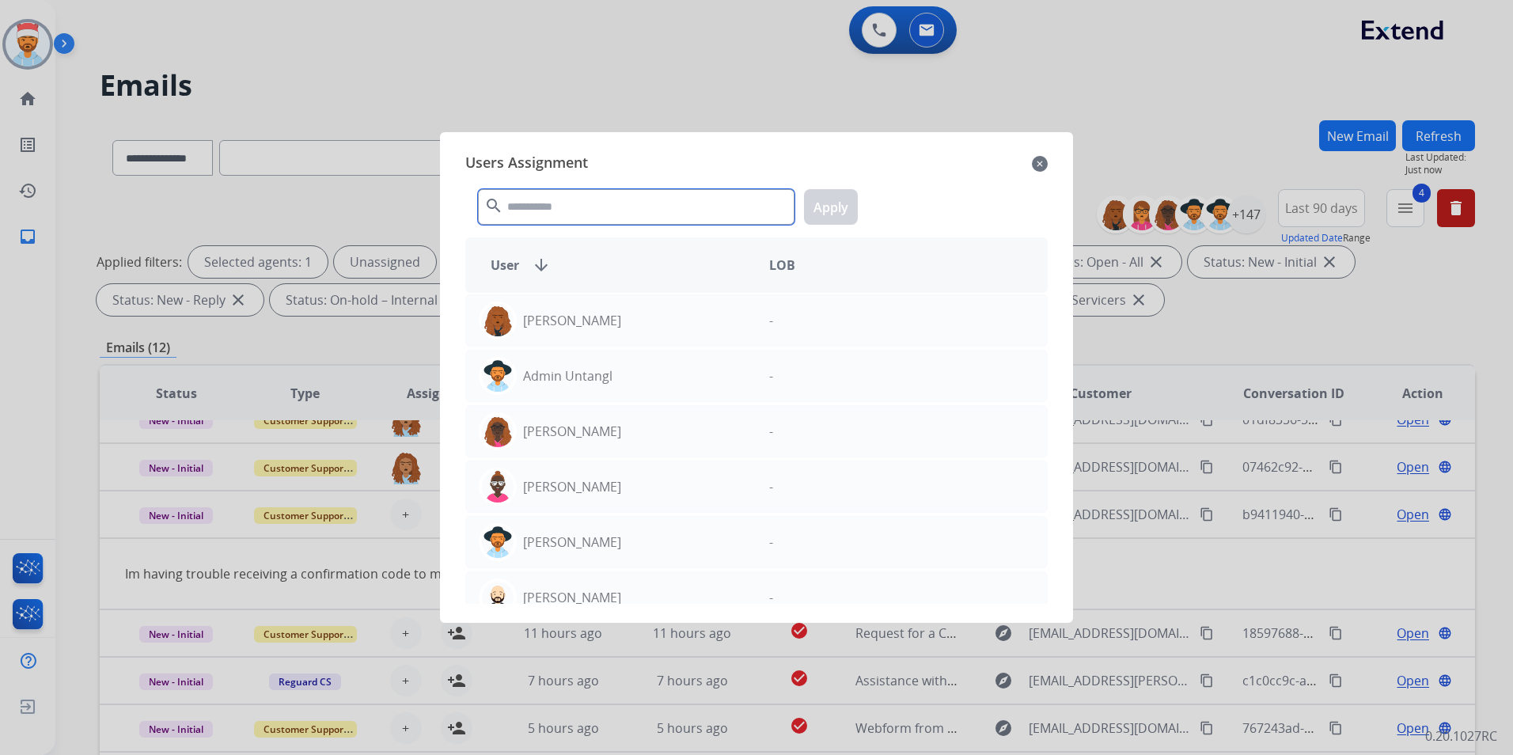
click at [568, 213] on input "text" at bounding box center [636, 207] width 317 height 36
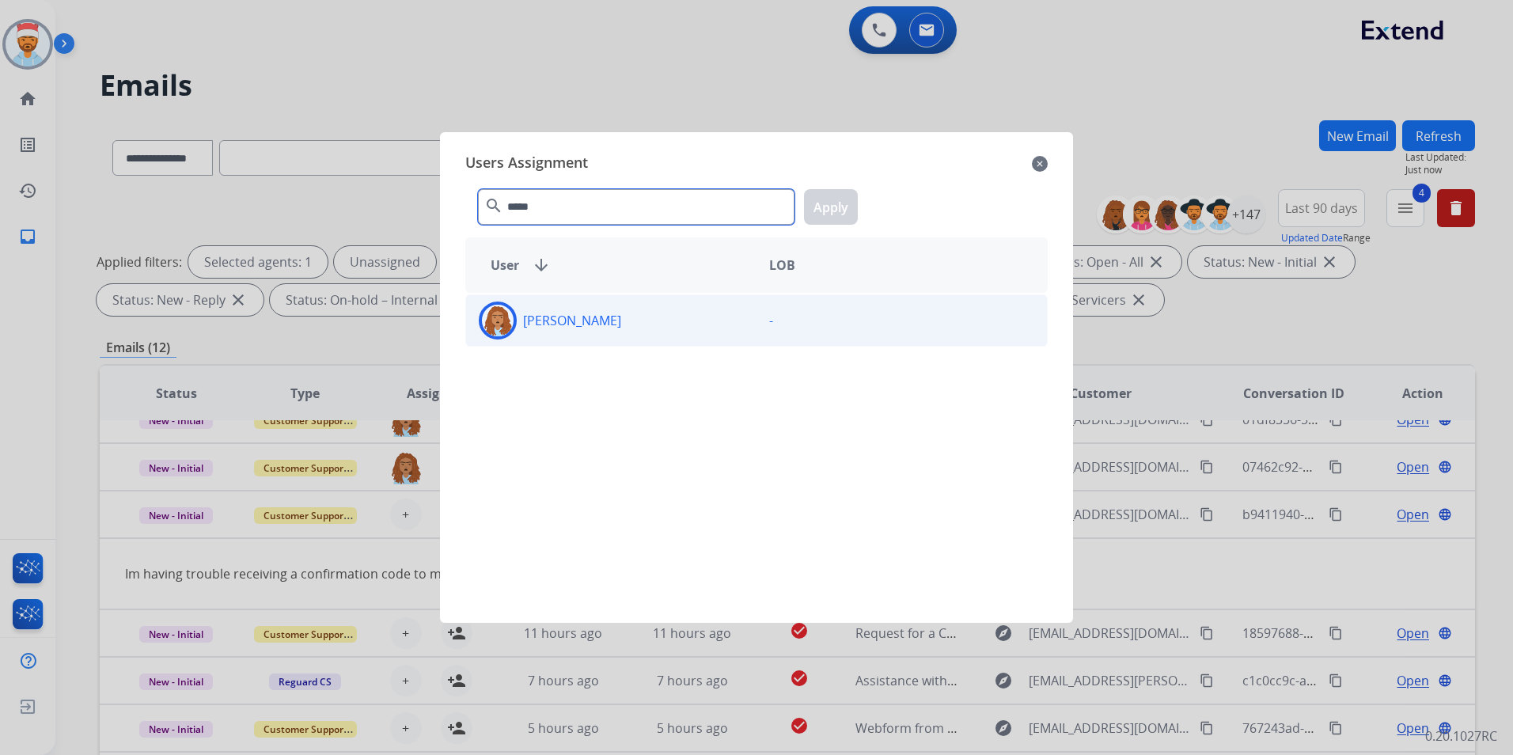
type input "*****"
click at [551, 344] on div "Jordan Cherry -" at bounding box center [756, 320] width 582 height 52
click at [852, 207] on button "Apply" at bounding box center [831, 207] width 54 height 36
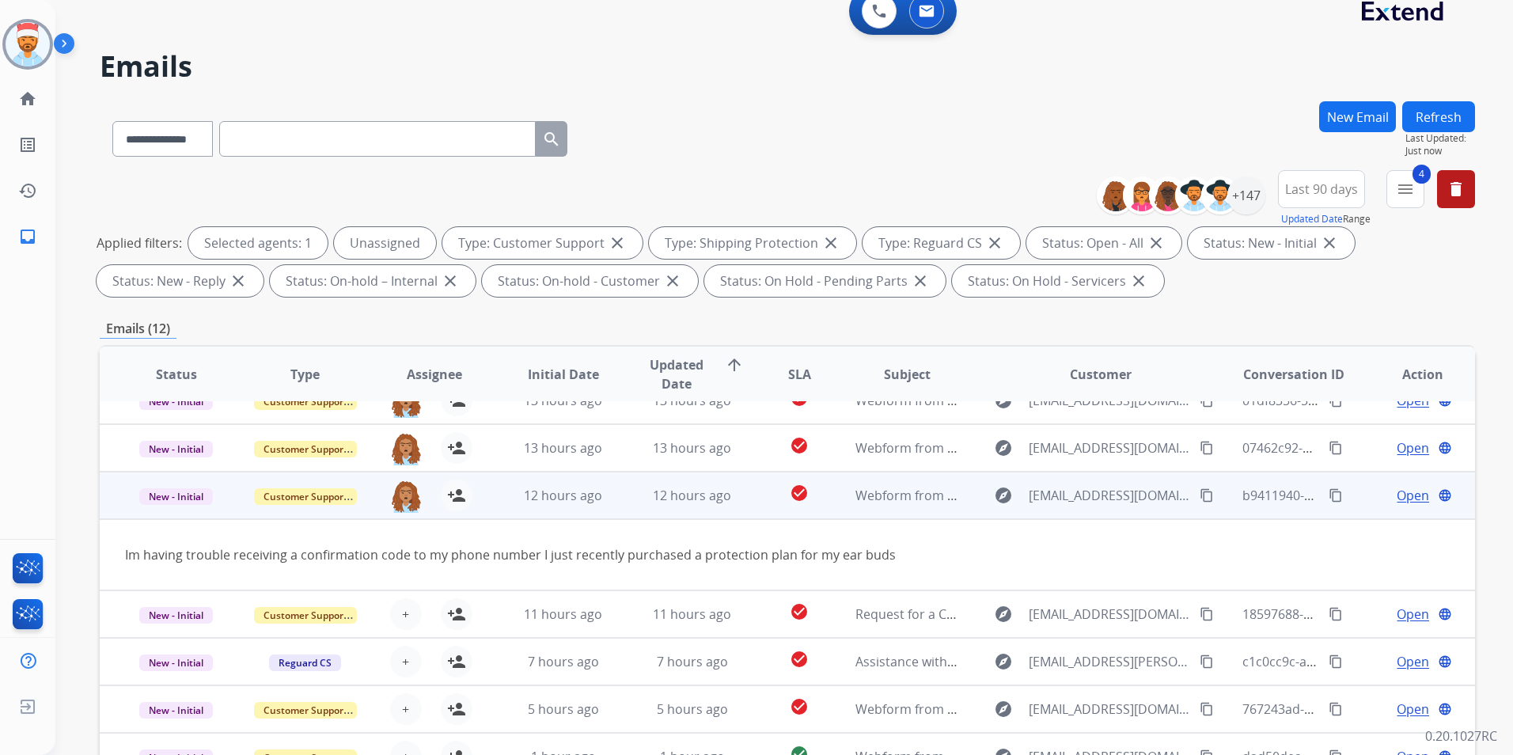
scroll to position [0, 0]
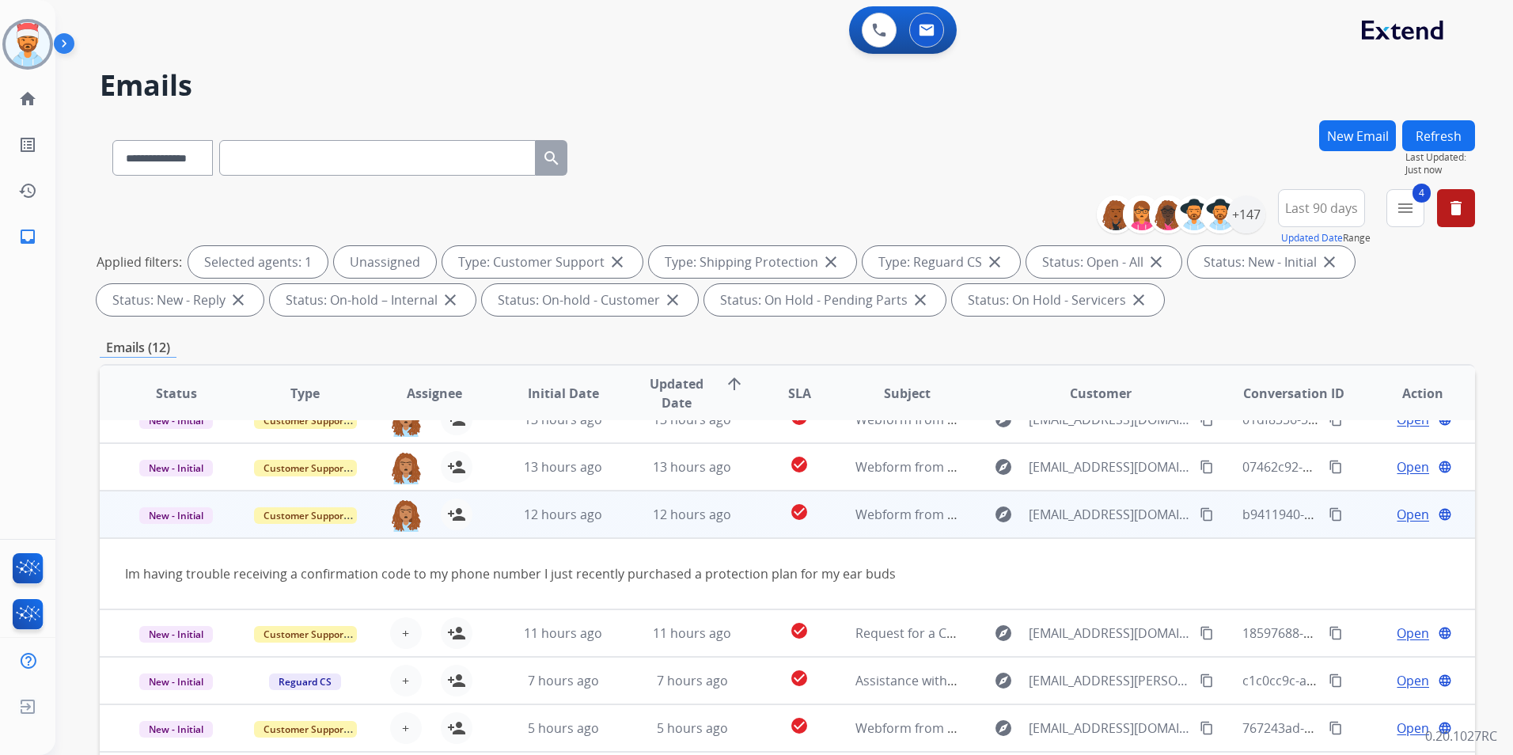
click at [505, 516] on td "12 hours ago" at bounding box center [551, 514] width 129 height 47
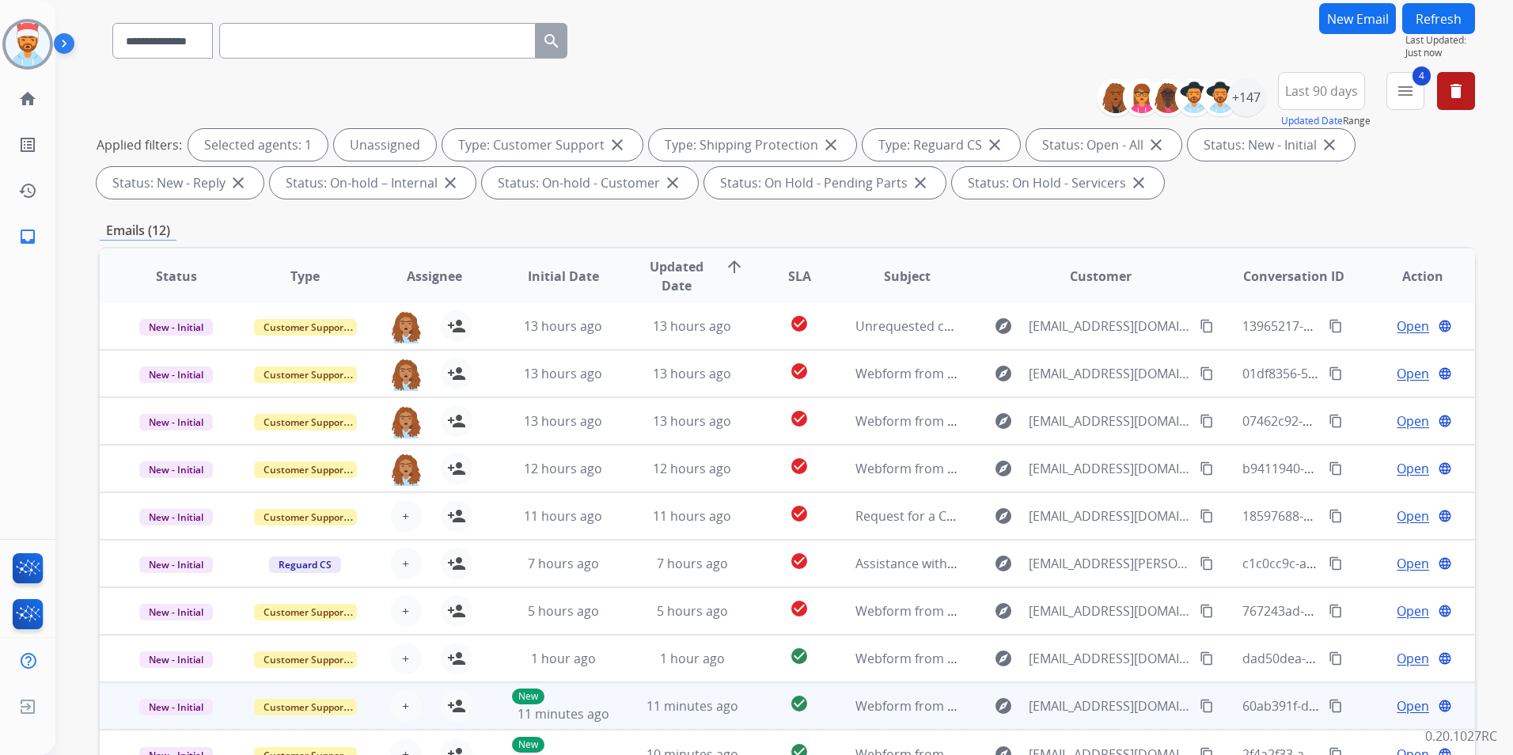
scroll to position [222, 0]
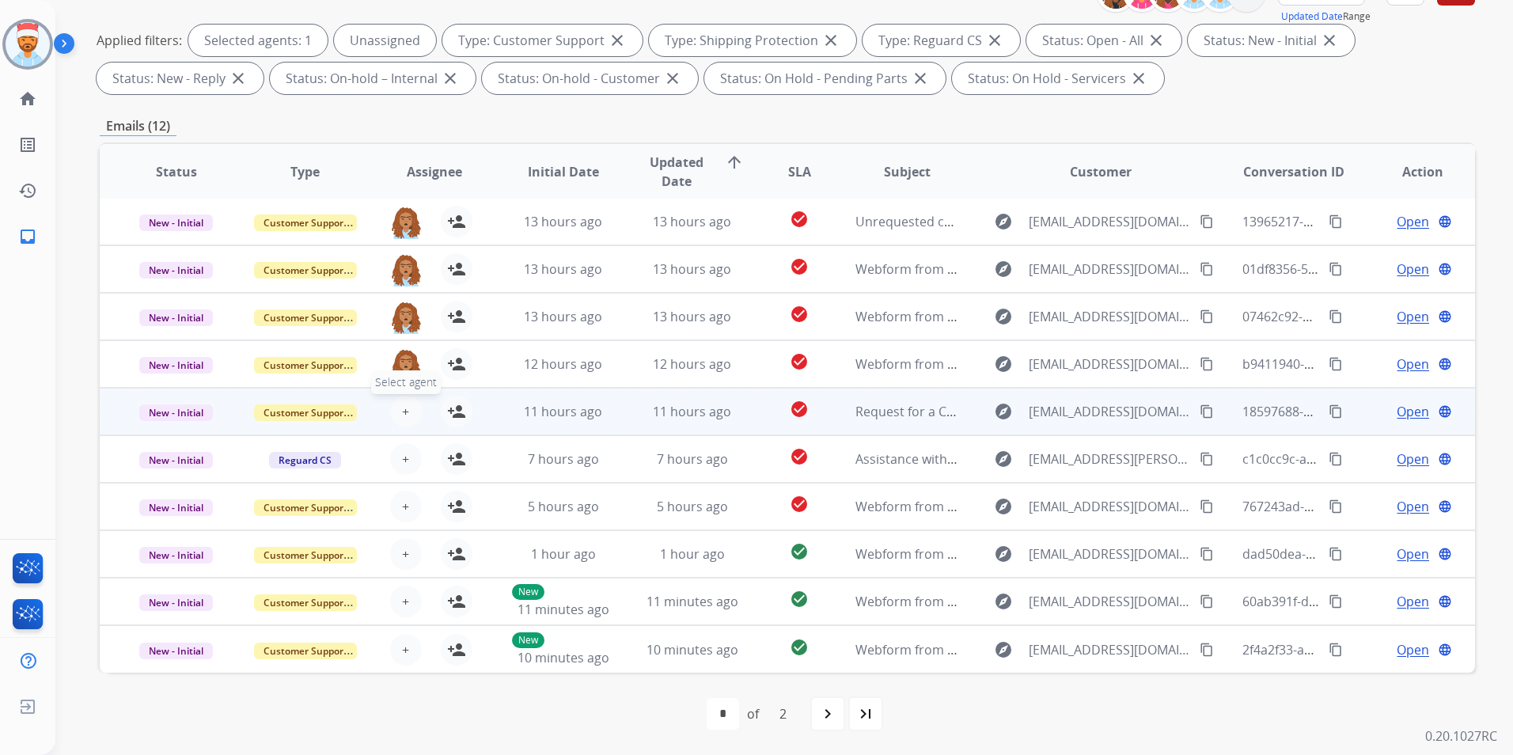
click at [404, 414] on span "+" at bounding box center [405, 411] width 7 height 19
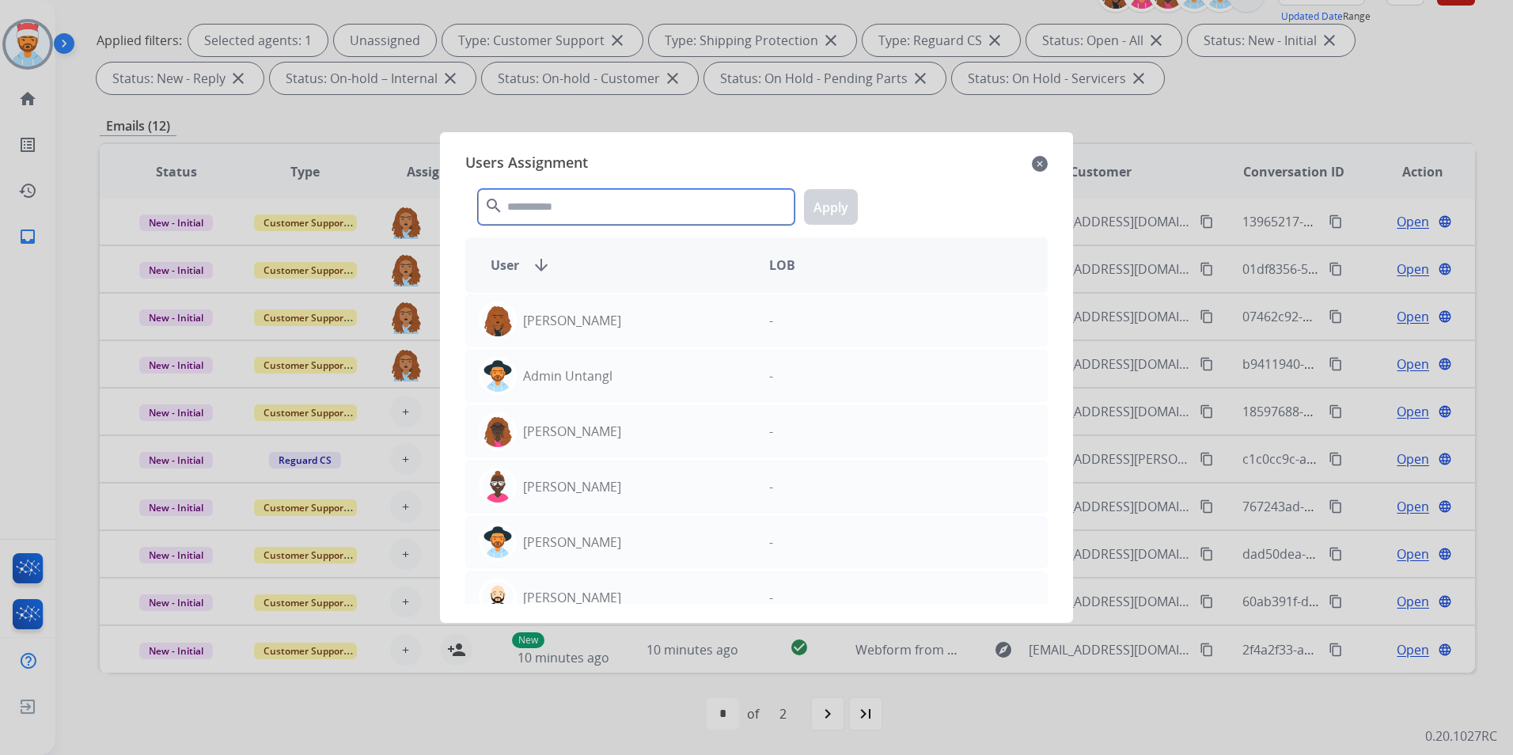
click at [548, 214] on input "text" at bounding box center [636, 207] width 317 height 36
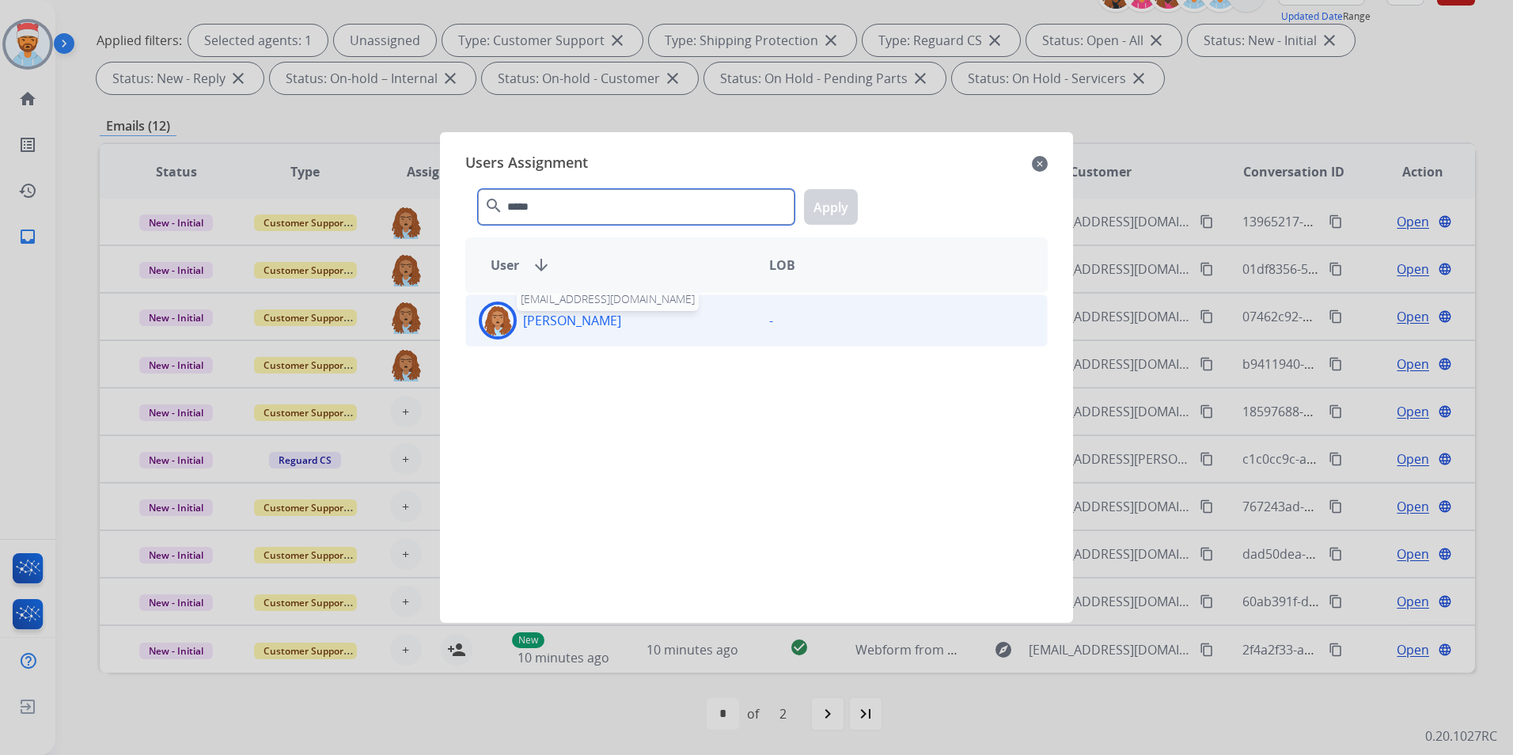
type input "*****"
drag, startPoint x: 560, startPoint y: 321, endPoint x: 836, endPoint y: 262, distance: 282.5
click at [564, 321] on p "[PERSON_NAME]" at bounding box center [572, 320] width 98 height 19
click at [854, 201] on button "Apply" at bounding box center [831, 207] width 54 height 36
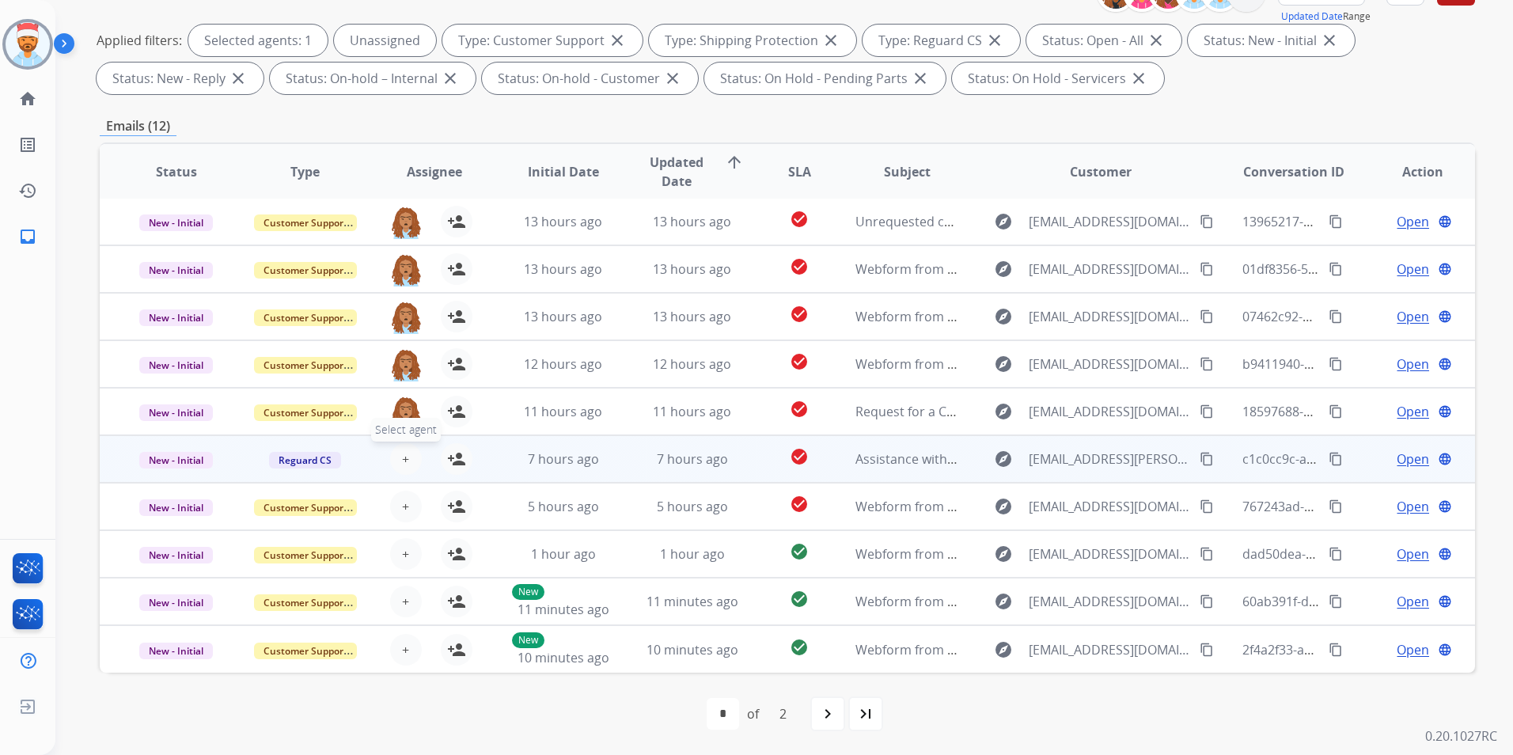
click at [406, 462] on span "+" at bounding box center [405, 459] width 7 height 19
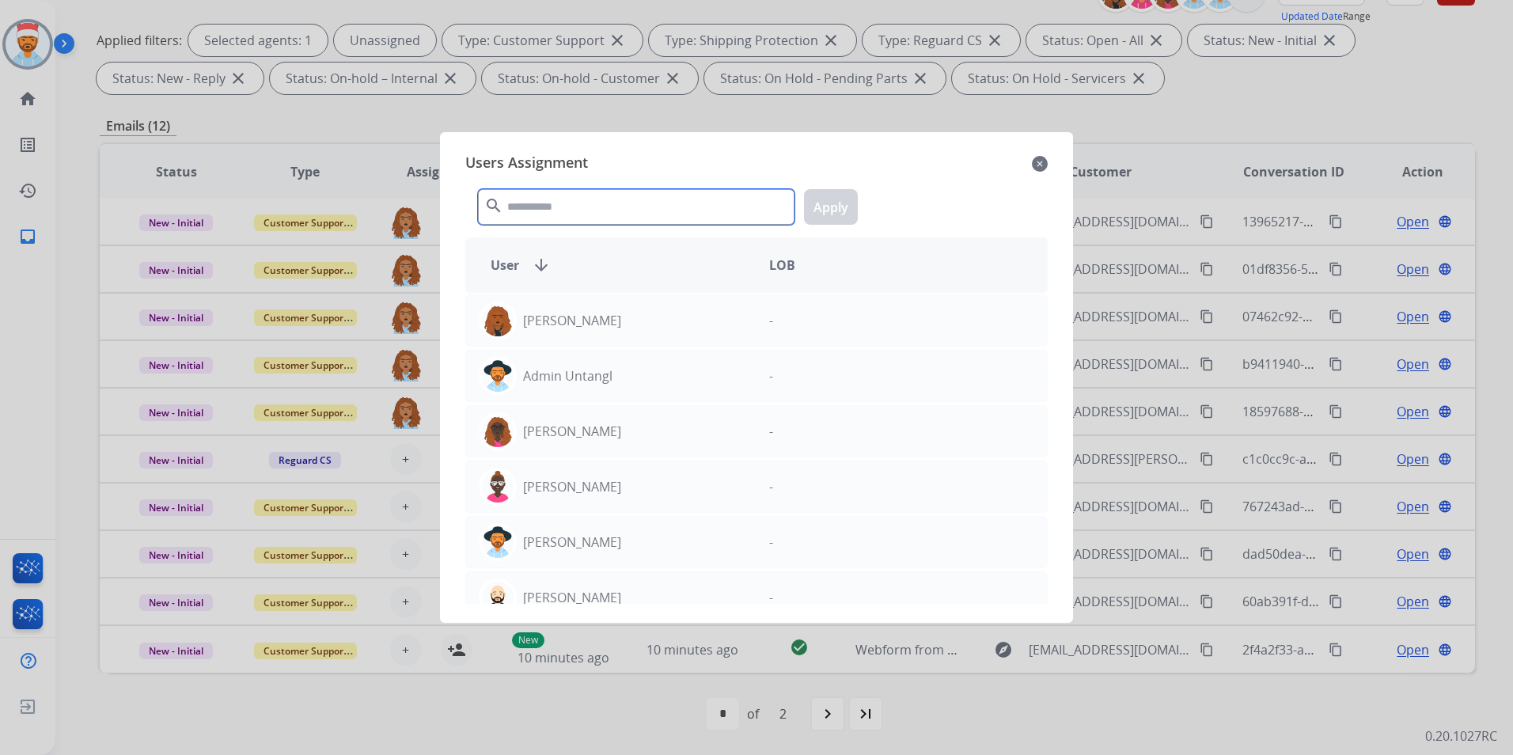
click at [557, 204] on input "text" at bounding box center [636, 207] width 317 height 36
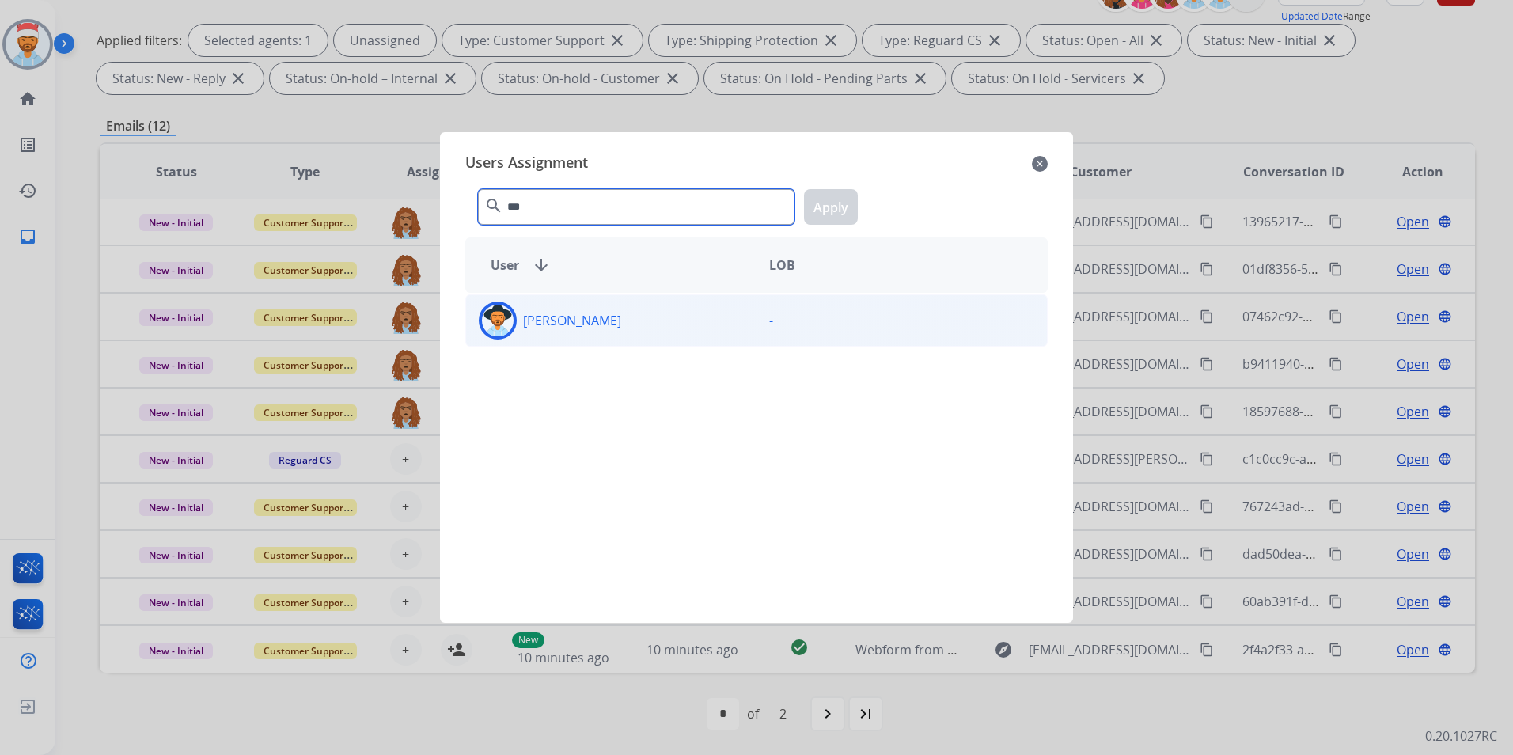
type input "***"
click at [563, 328] on div "[PERSON_NAME]" at bounding box center [611, 321] width 290 height 38
drag, startPoint x: 819, startPoint y: 206, endPoint x: 793, endPoint y: 222, distance: 30.5
click at [819, 209] on button "Apply" at bounding box center [831, 207] width 54 height 36
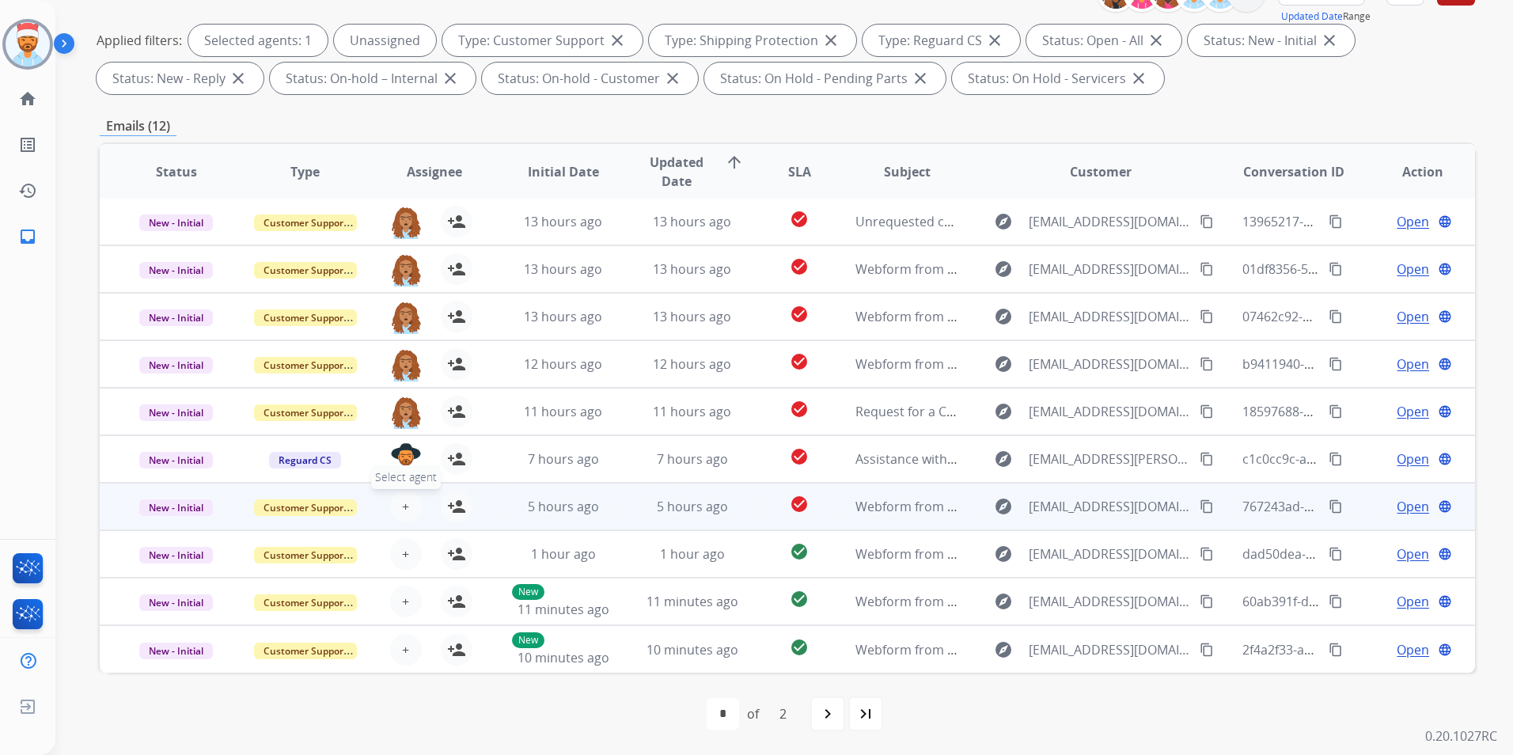
click at [404, 507] on span "+" at bounding box center [405, 506] width 7 height 19
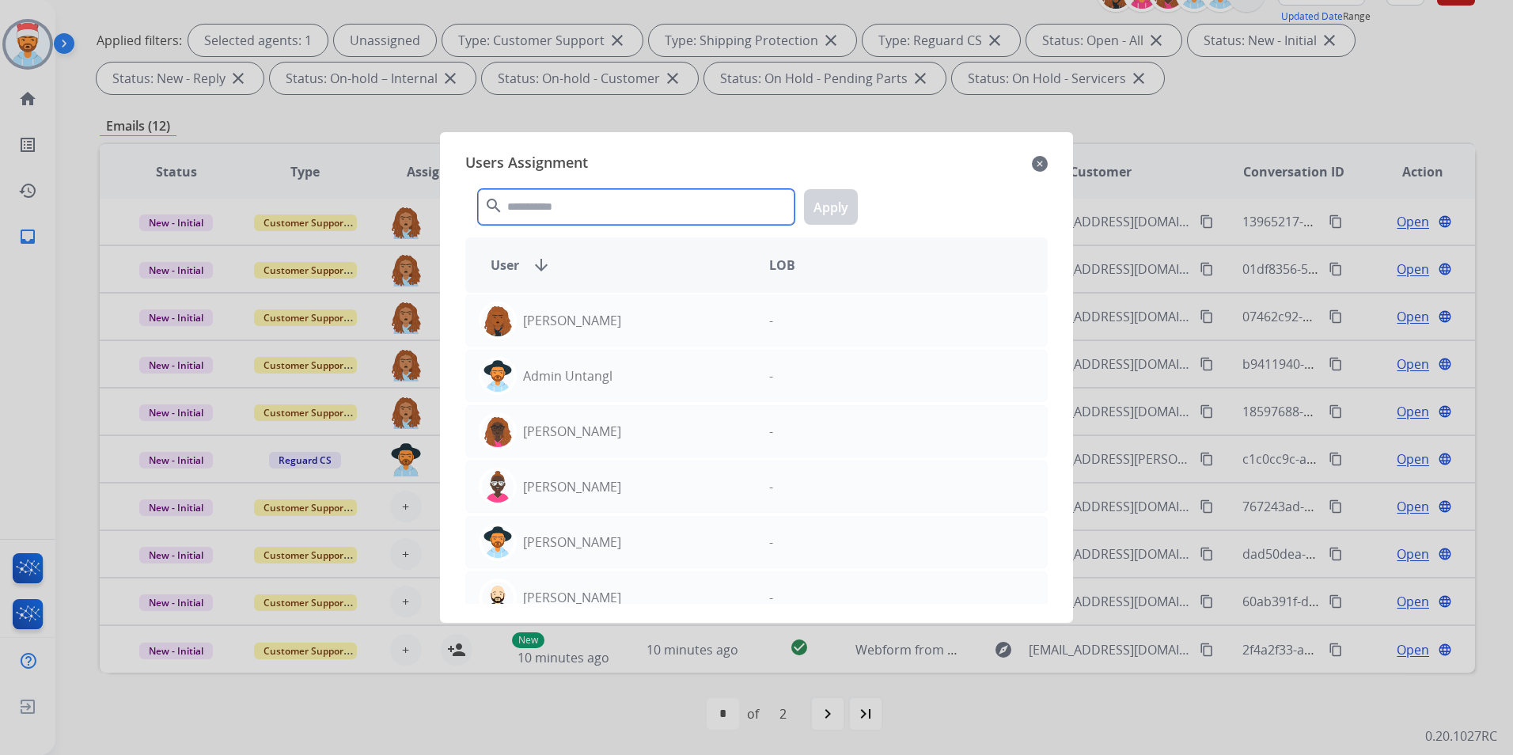
click at [551, 210] on input "text" at bounding box center [636, 207] width 317 height 36
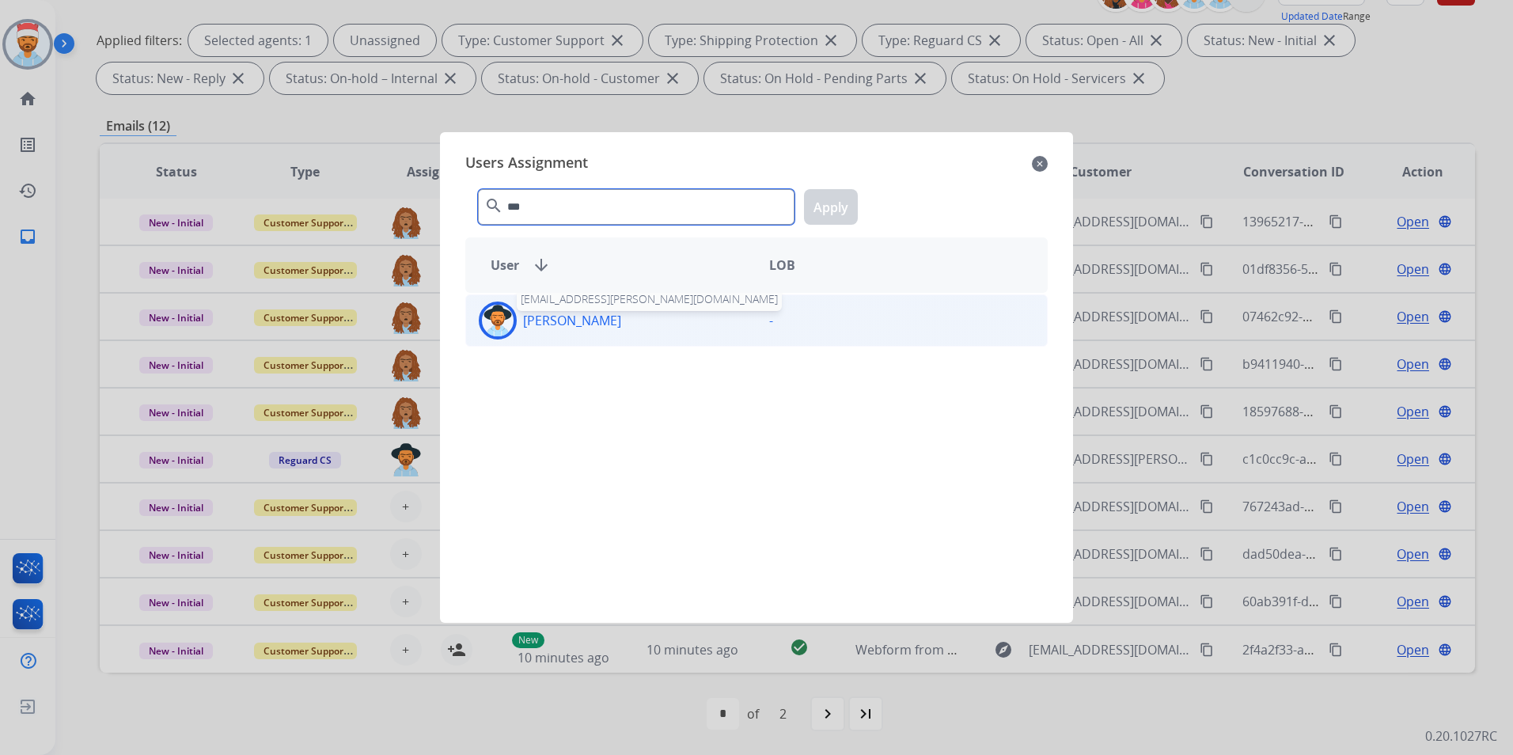
type input "***"
click at [575, 319] on p "[PERSON_NAME]" at bounding box center [572, 320] width 98 height 19
drag, startPoint x: 840, startPoint y: 196, endPoint x: 818, endPoint y: 226, distance: 36.7
click at [840, 198] on button "Apply" at bounding box center [831, 207] width 54 height 36
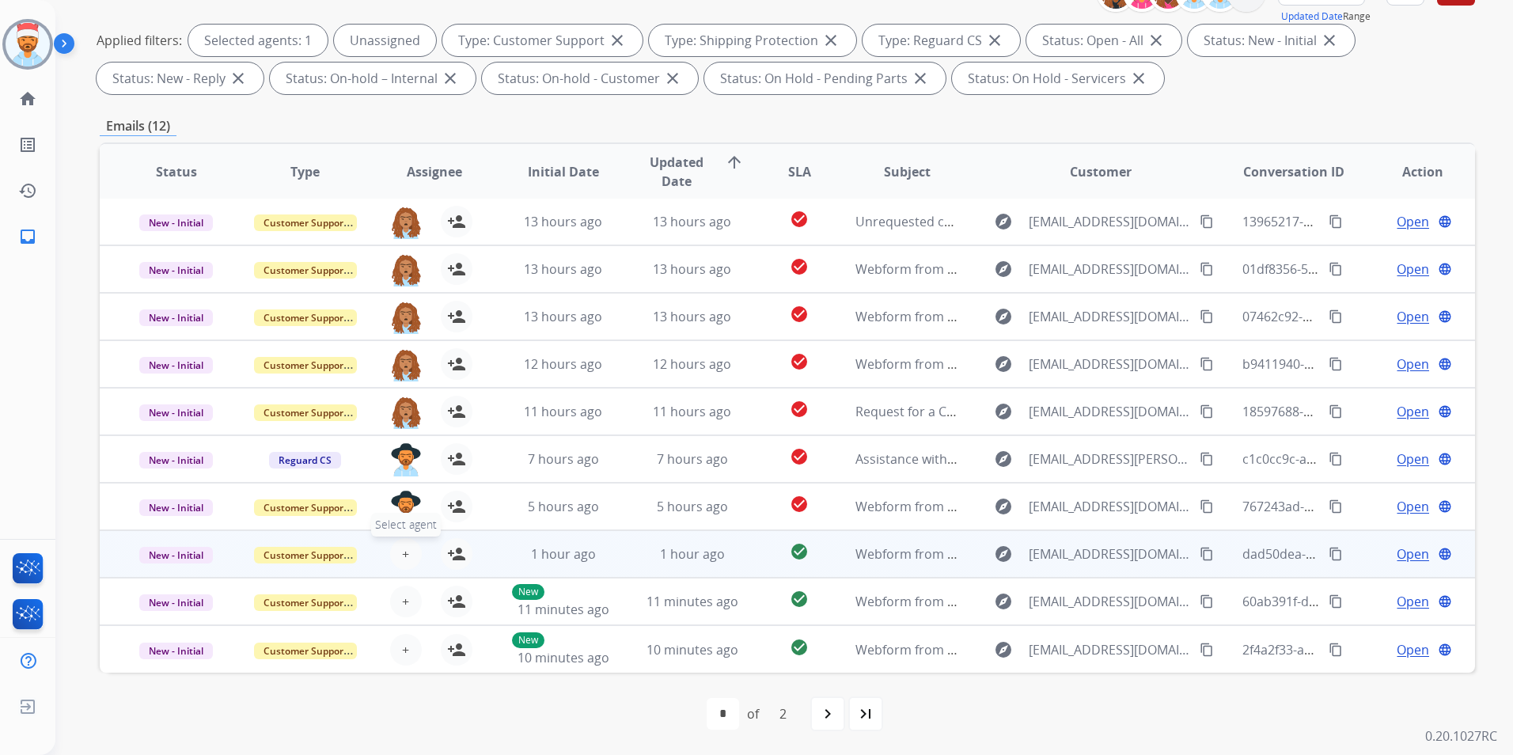
click at [404, 557] on span "+" at bounding box center [405, 553] width 7 height 19
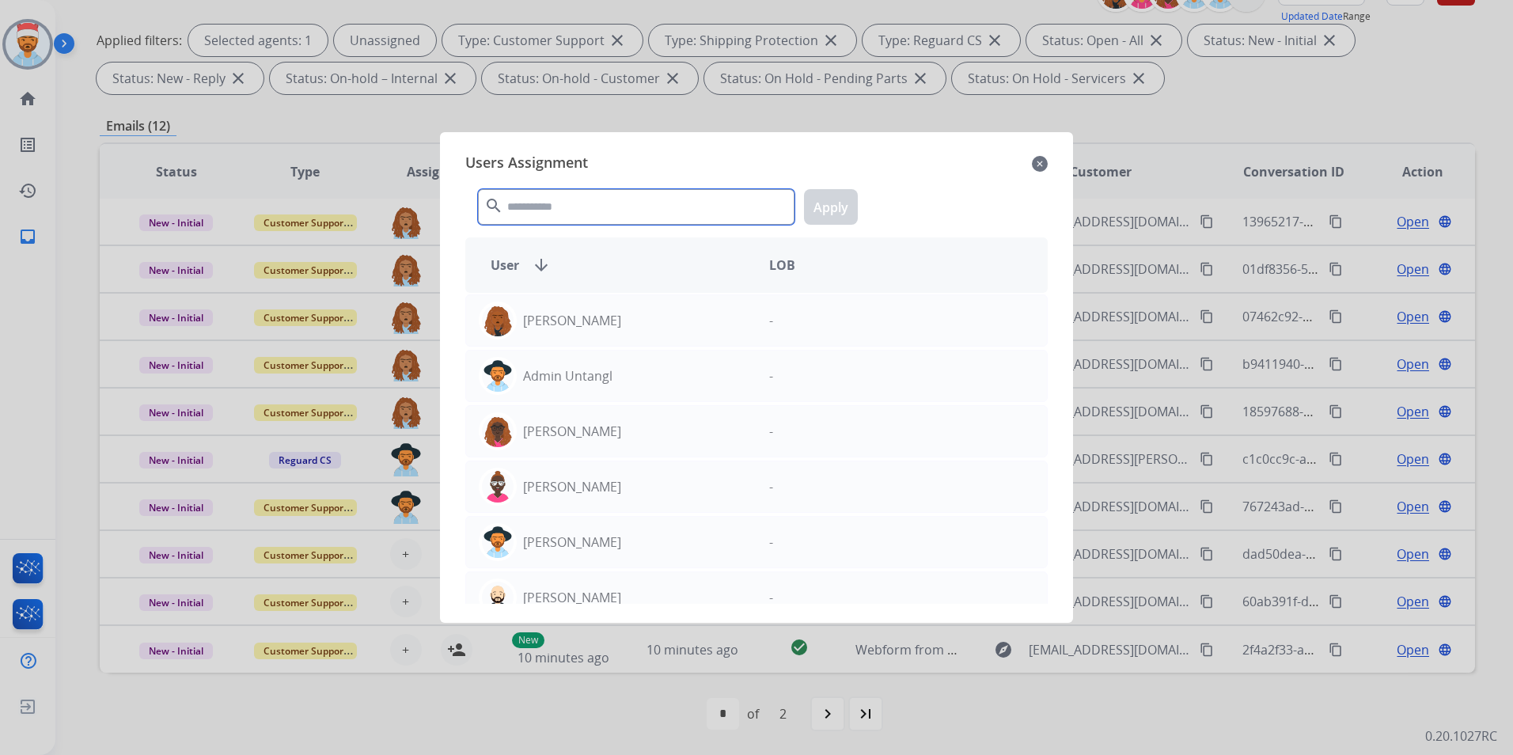
click at [567, 217] on input "text" at bounding box center [636, 207] width 317 height 36
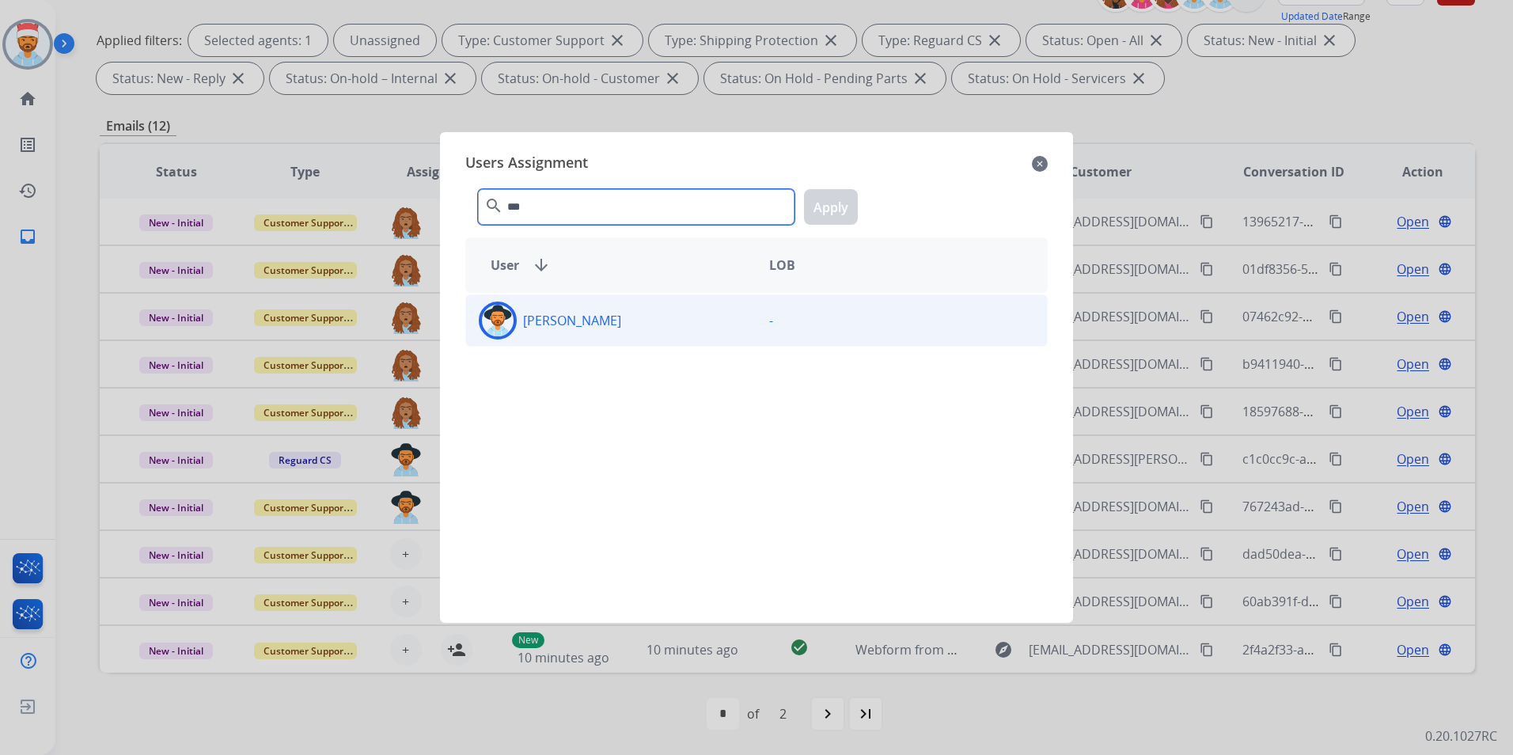
type input "***"
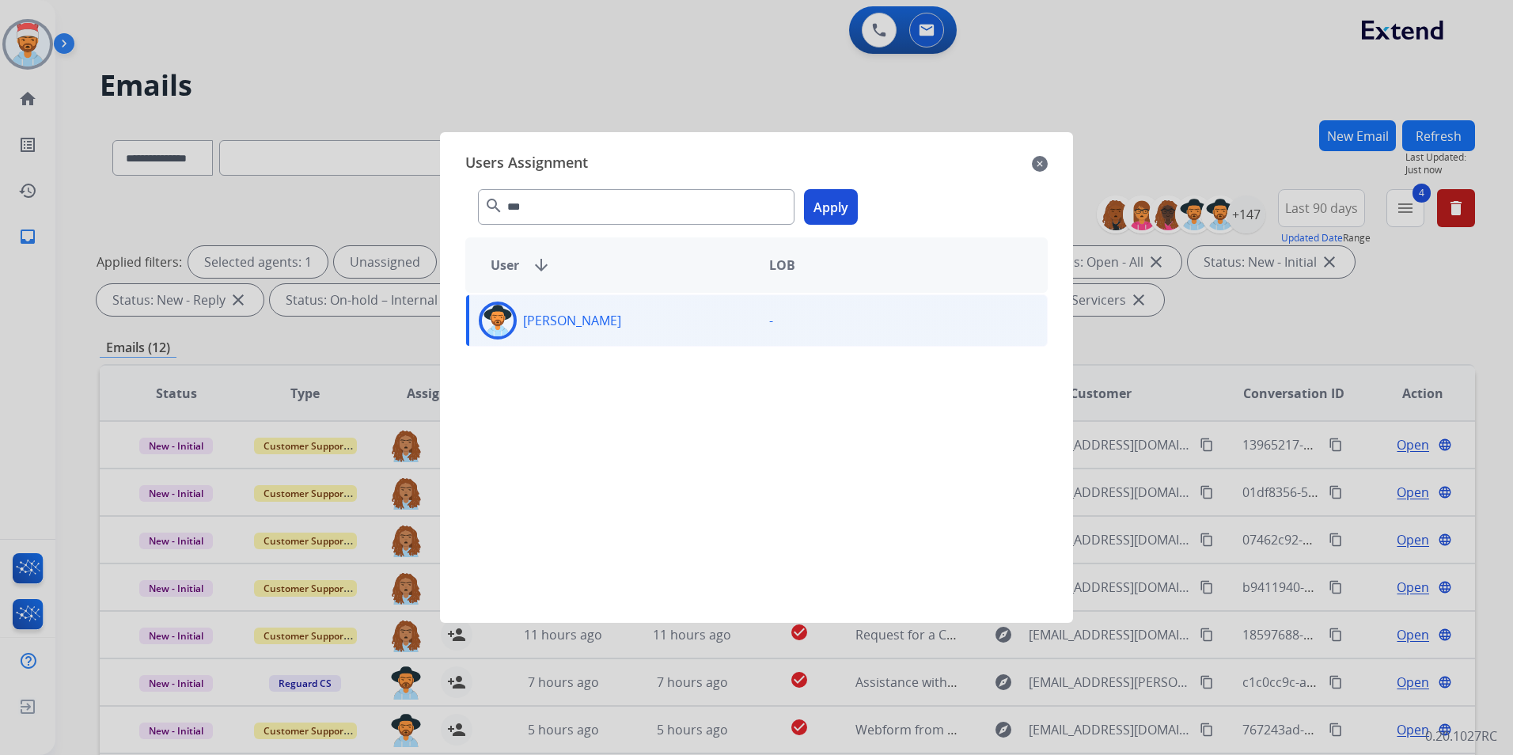
select select "**********"
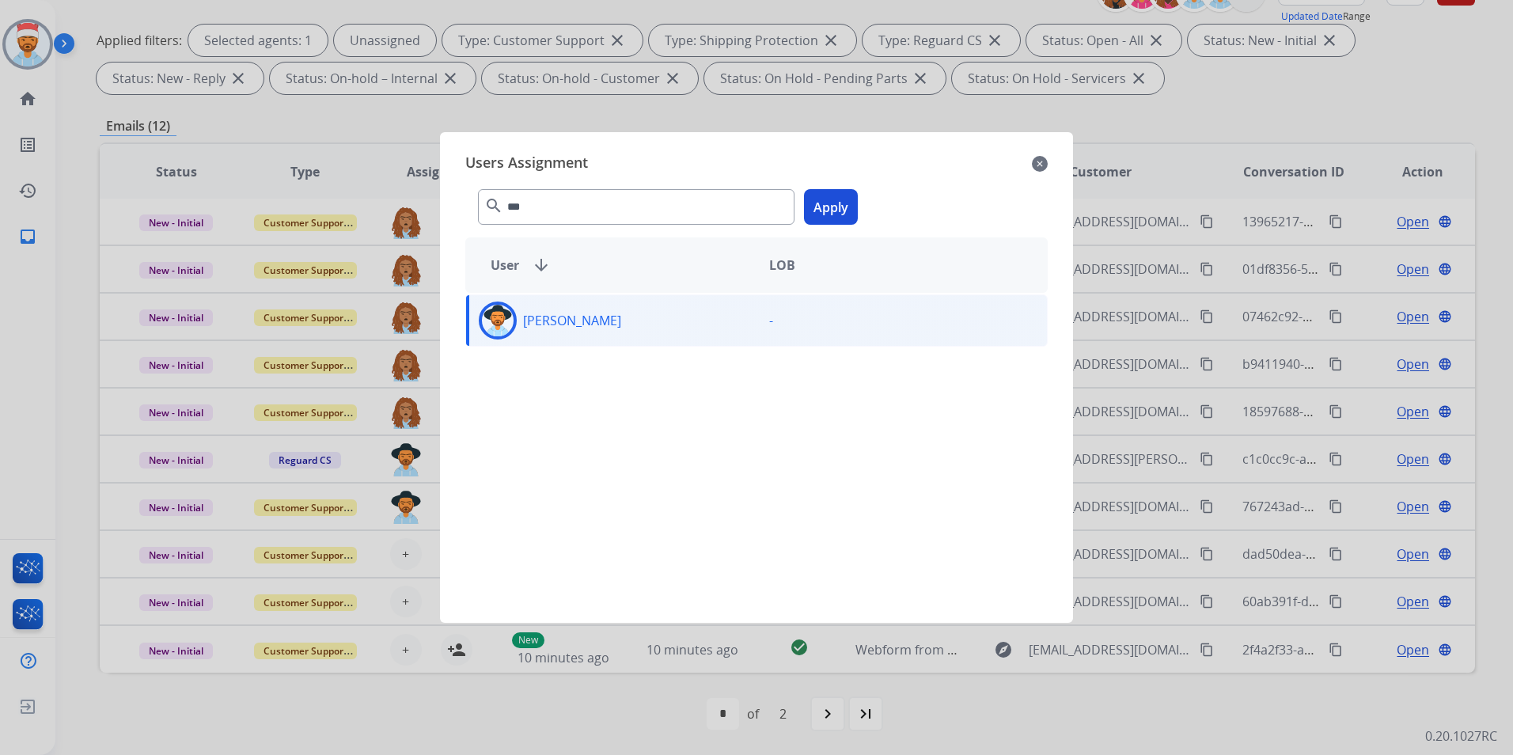
click at [823, 214] on button "Apply" at bounding box center [831, 207] width 54 height 36
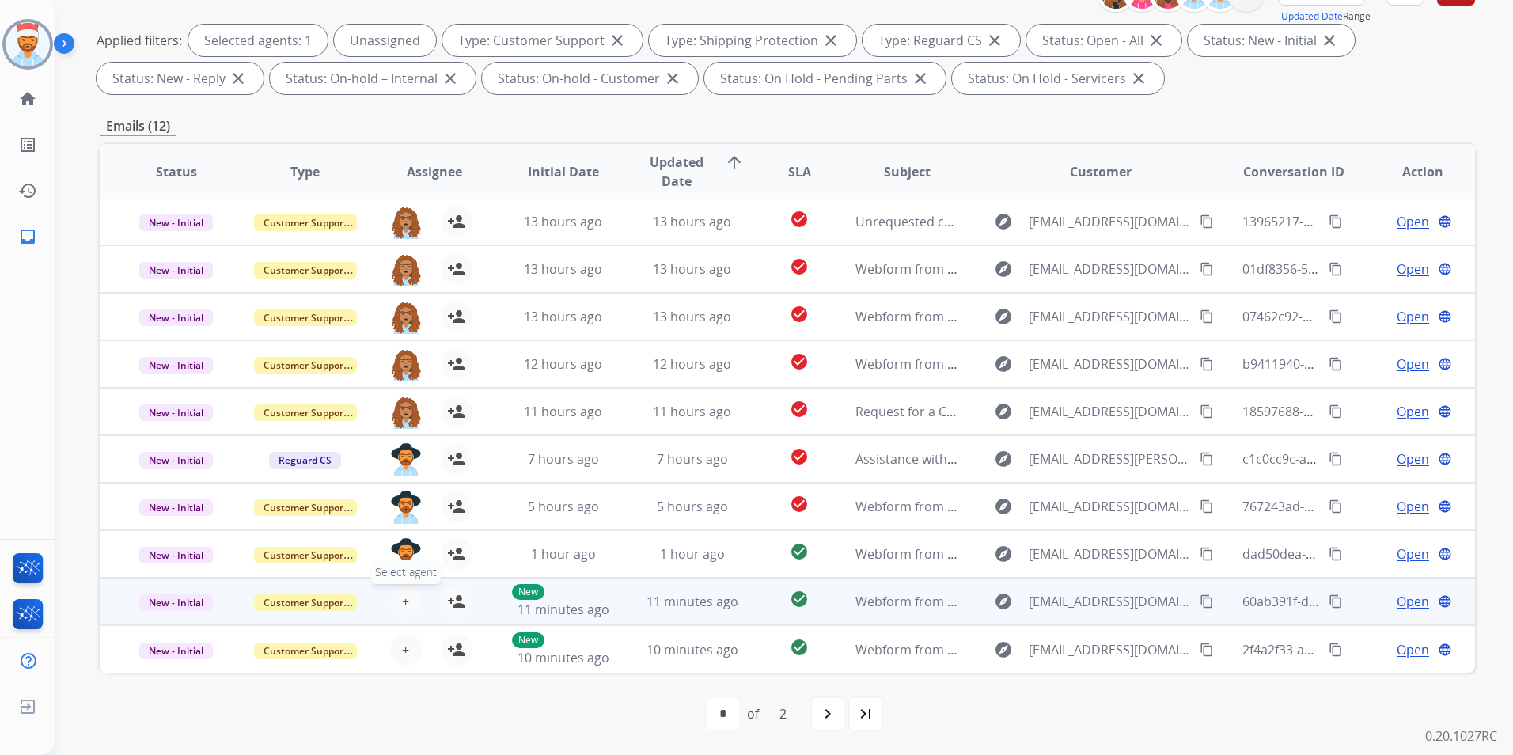
click at [411, 595] on button "+ Select agent" at bounding box center [406, 602] width 32 height 32
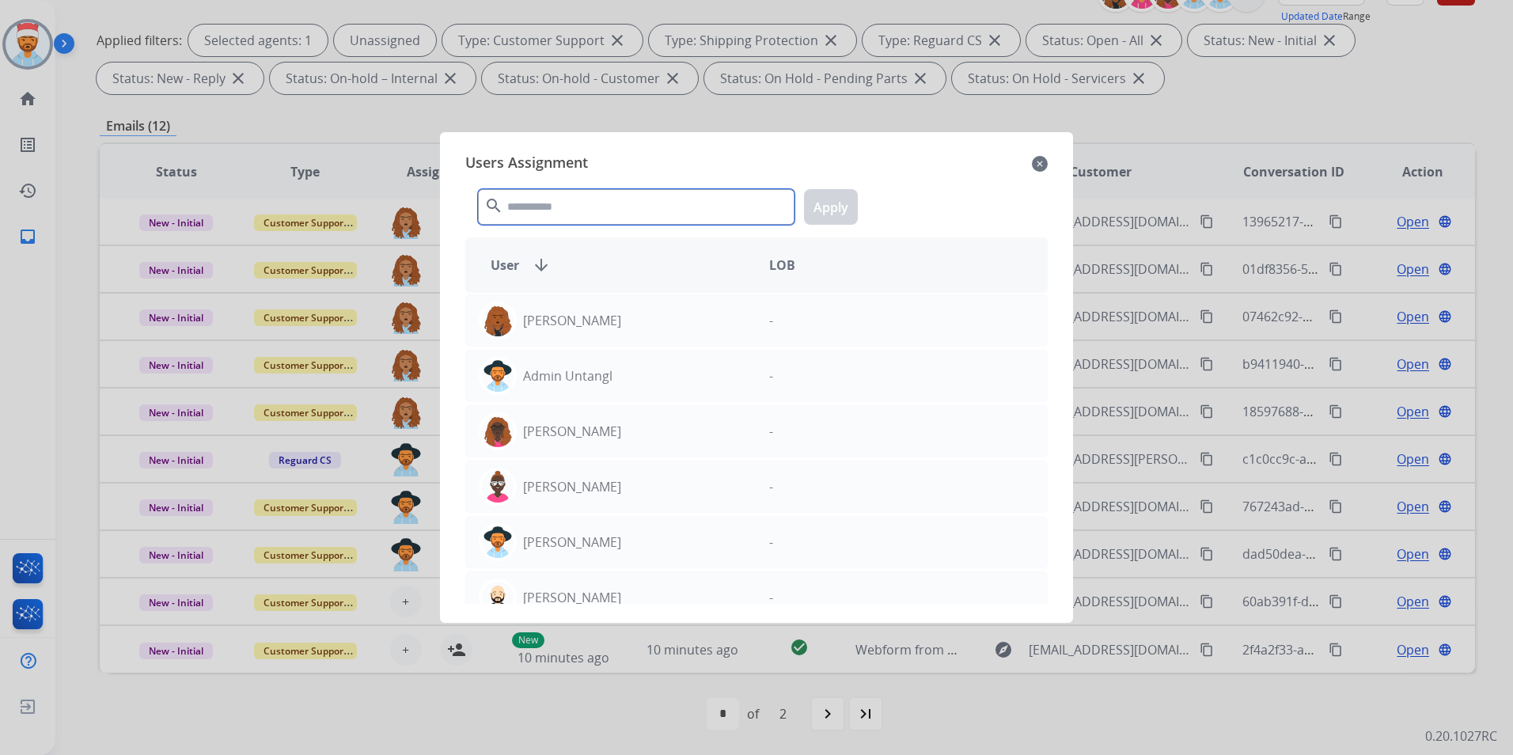
click at [624, 202] on input "text" at bounding box center [636, 207] width 317 height 36
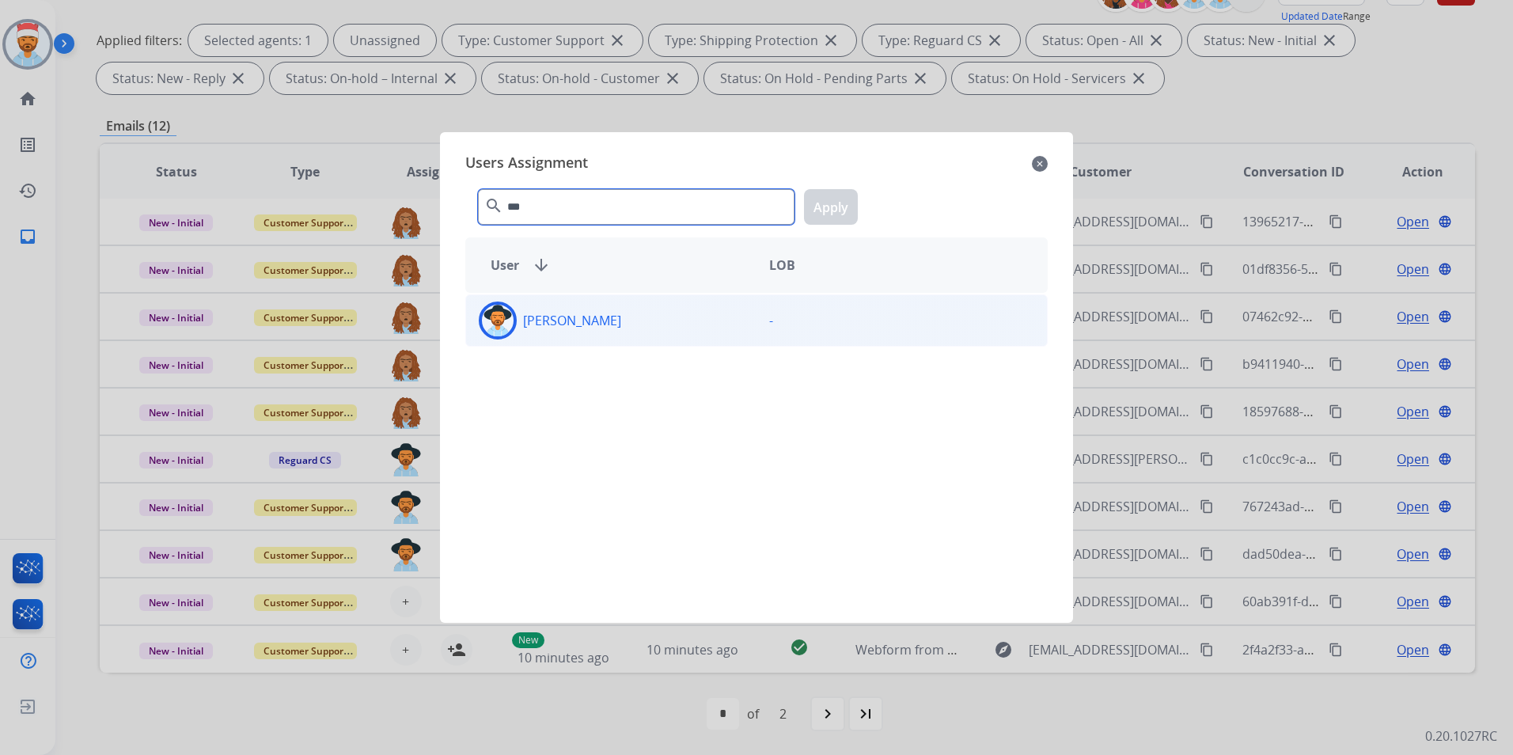
type input "***"
drag, startPoint x: 594, startPoint y: 327, endPoint x: 603, endPoint y: 314, distance: 15.4
click at [595, 328] on p "[PERSON_NAME]" at bounding box center [572, 320] width 98 height 19
drag, startPoint x: 825, startPoint y: 204, endPoint x: 804, endPoint y: 210, distance: 21.3
click at [825, 204] on button "Apply" at bounding box center [831, 207] width 54 height 36
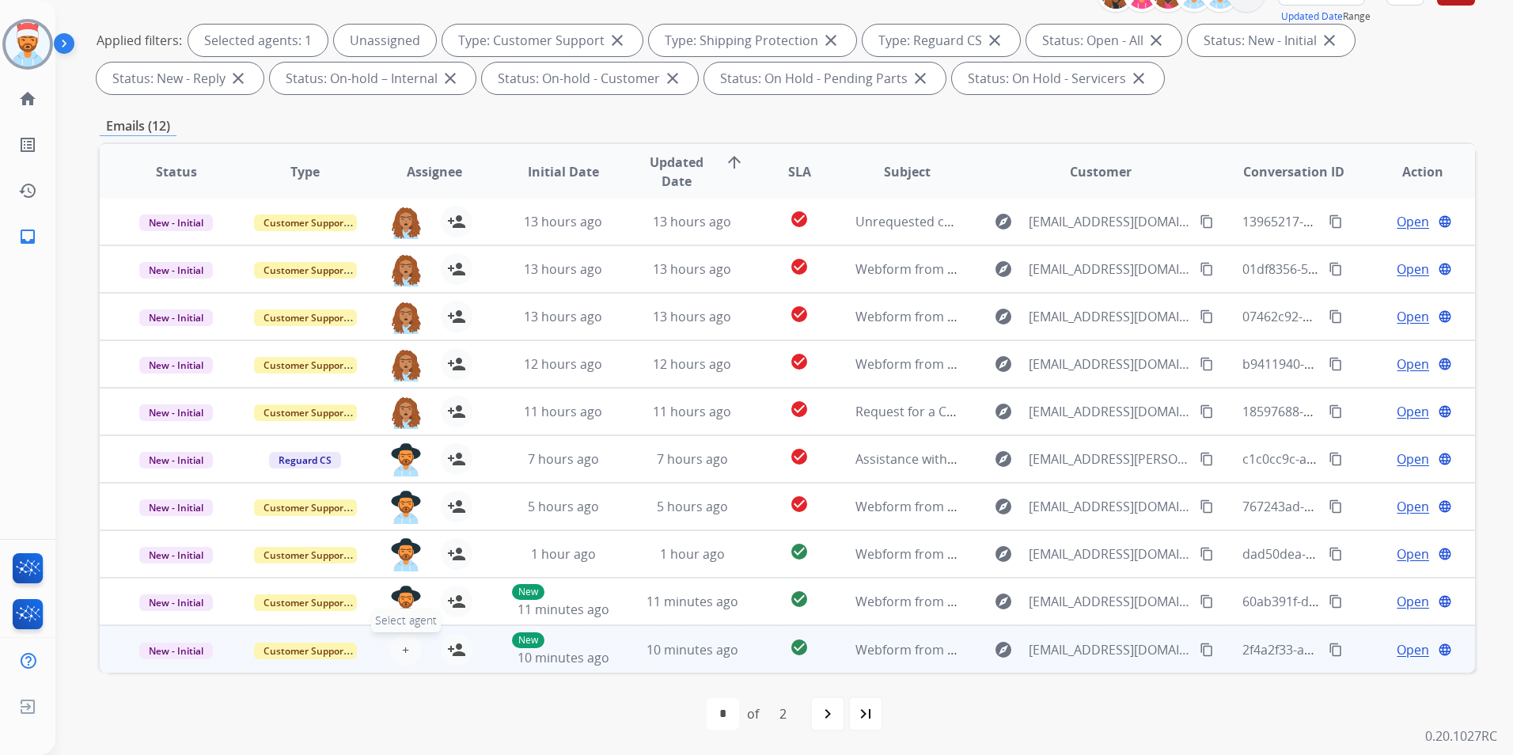
click at [404, 638] on button "+ Select agent" at bounding box center [406, 650] width 32 height 32
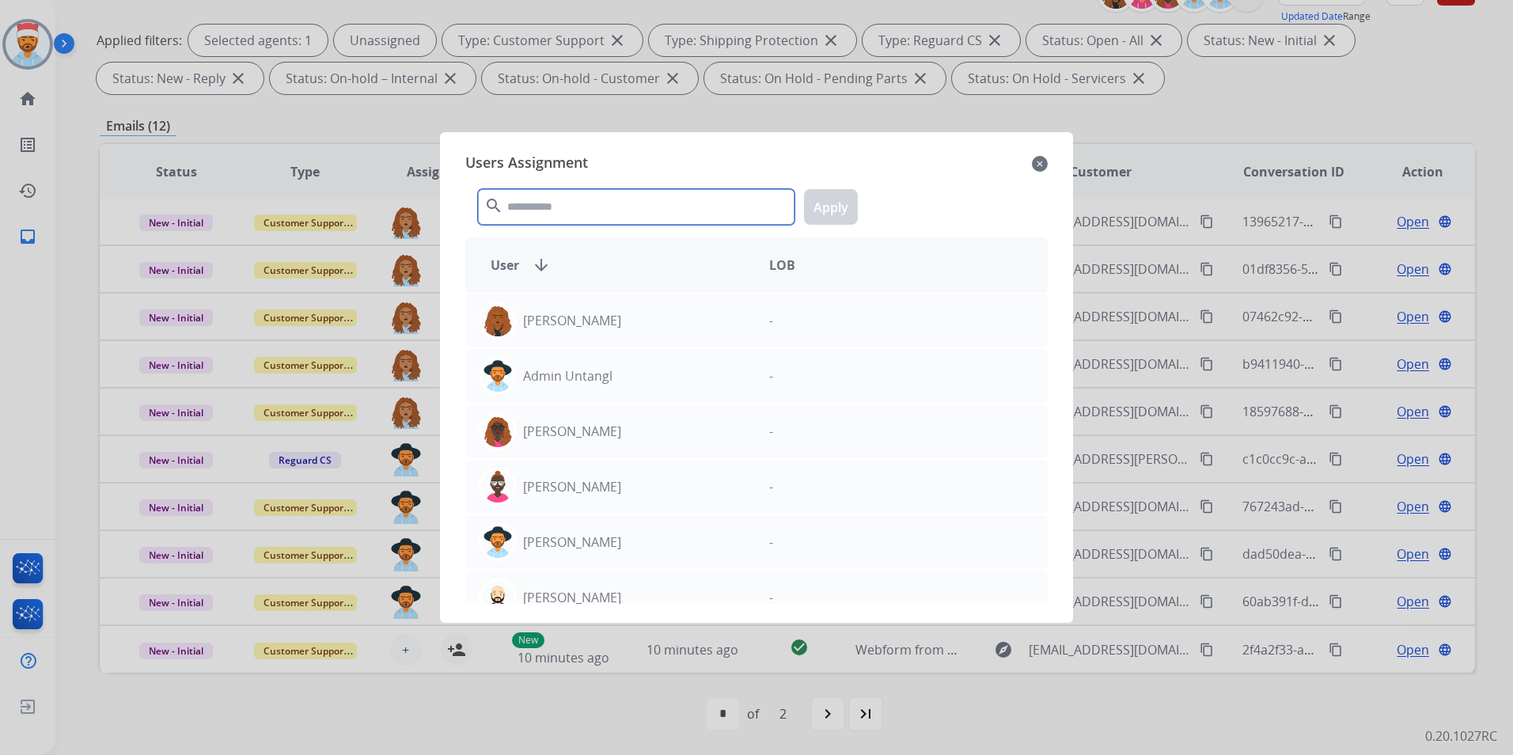
drag, startPoint x: 612, startPoint y: 203, endPoint x: 607, endPoint y: 210, distance: 8.6
click at [613, 203] on input "text" at bounding box center [636, 207] width 317 height 36
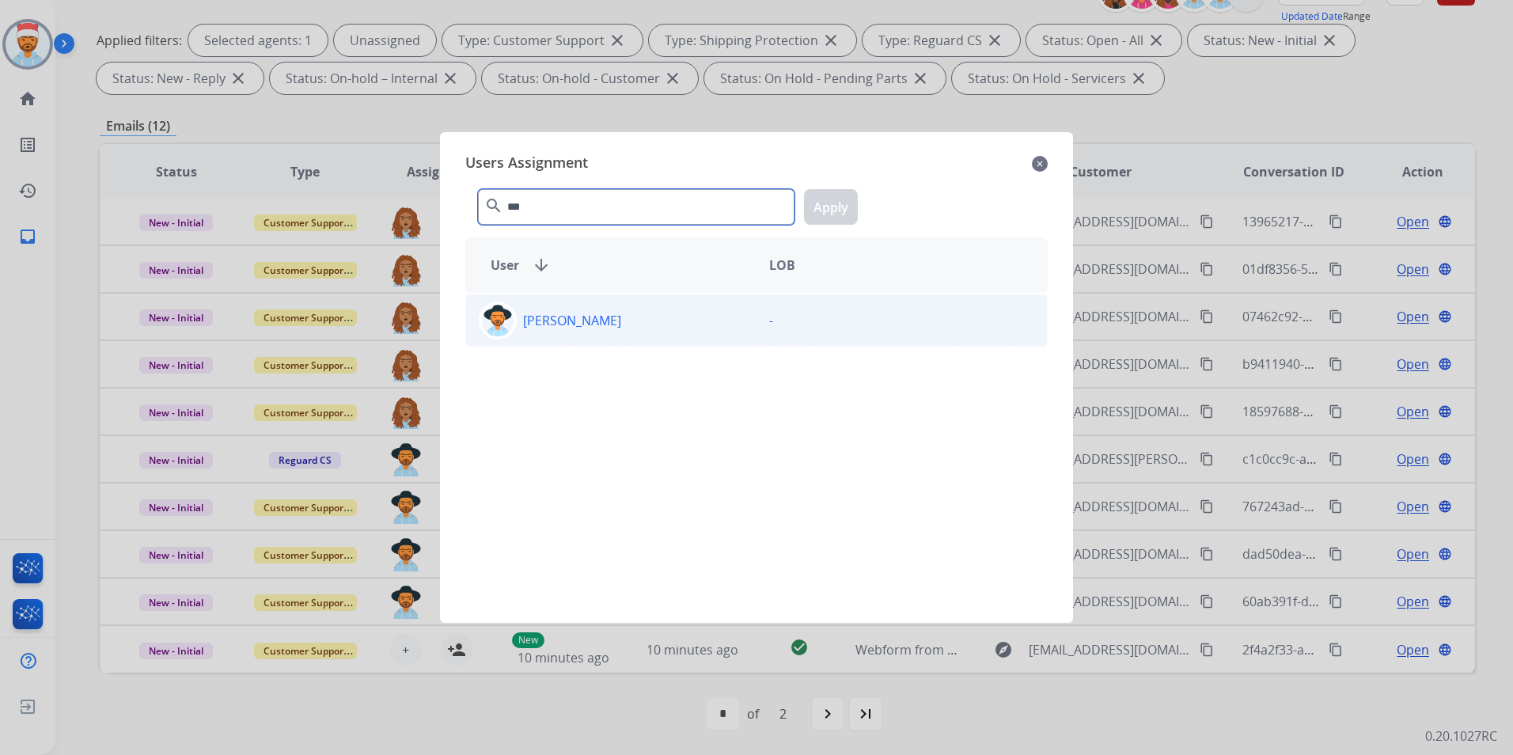
type input "***"
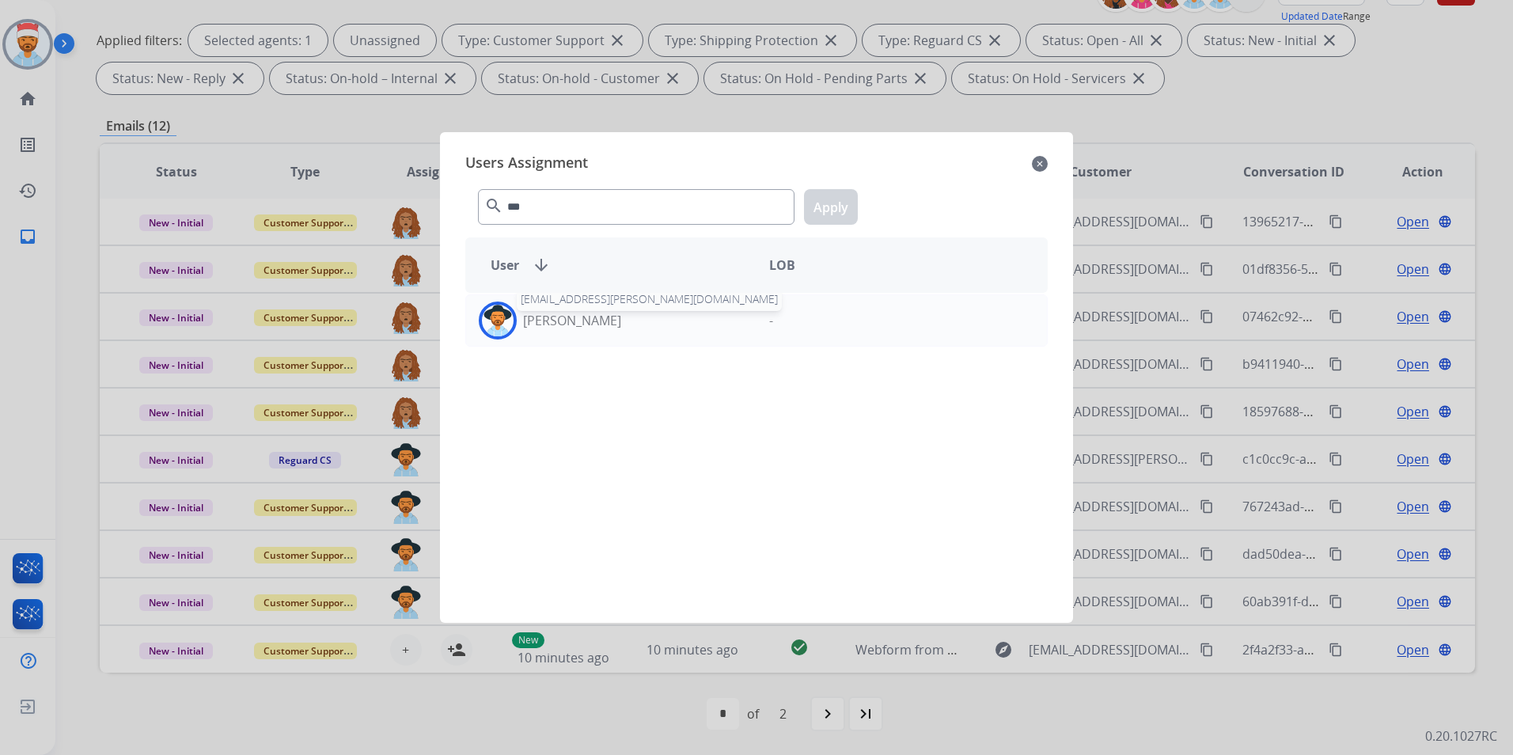
drag, startPoint x: 602, startPoint y: 318, endPoint x: 692, endPoint y: 256, distance: 108.7
click at [605, 319] on p "[PERSON_NAME]" at bounding box center [572, 320] width 98 height 19
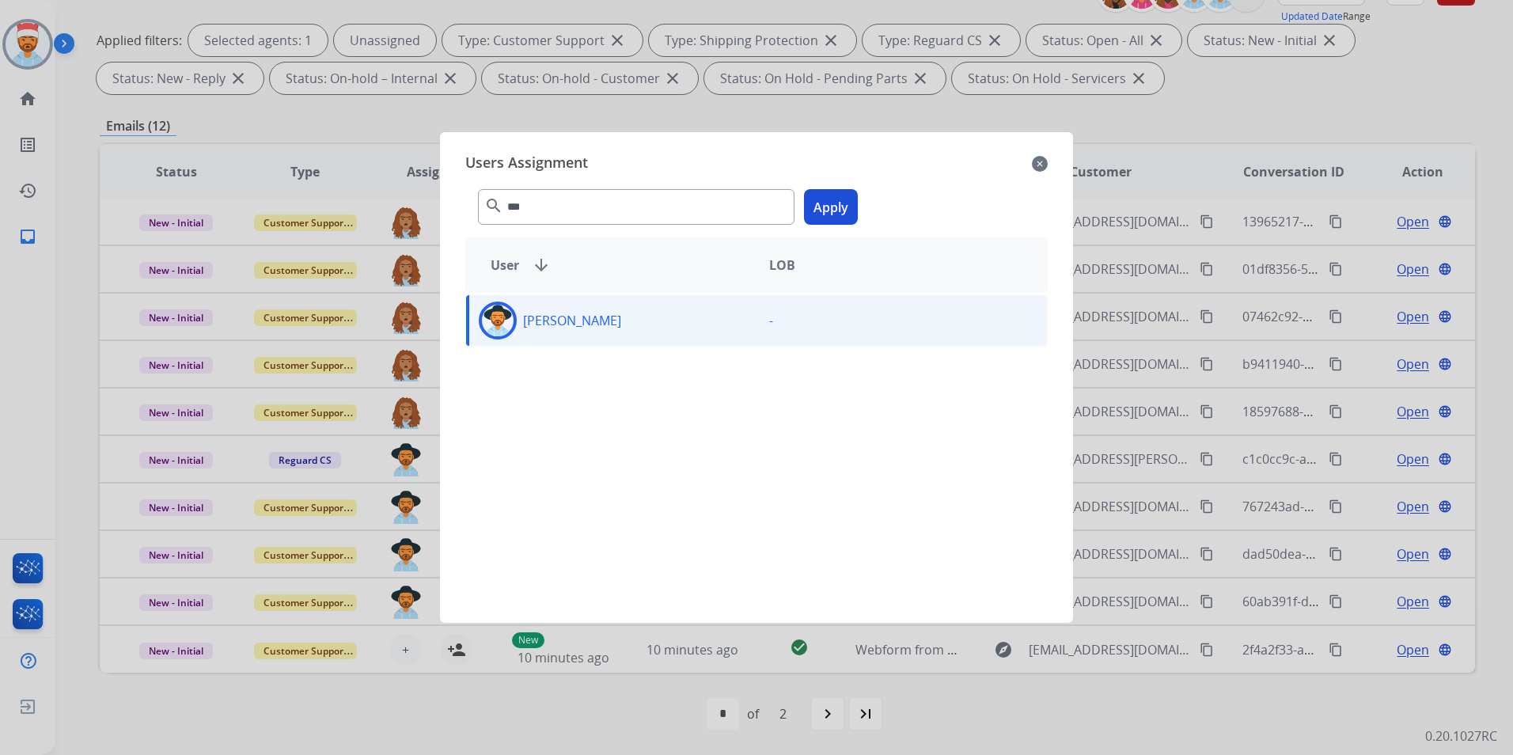
drag, startPoint x: 812, startPoint y: 205, endPoint x: 773, endPoint y: 234, distance: 48.6
click at [814, 205] on button "Apply" at bounding box center [831, 207] width 54 height 36
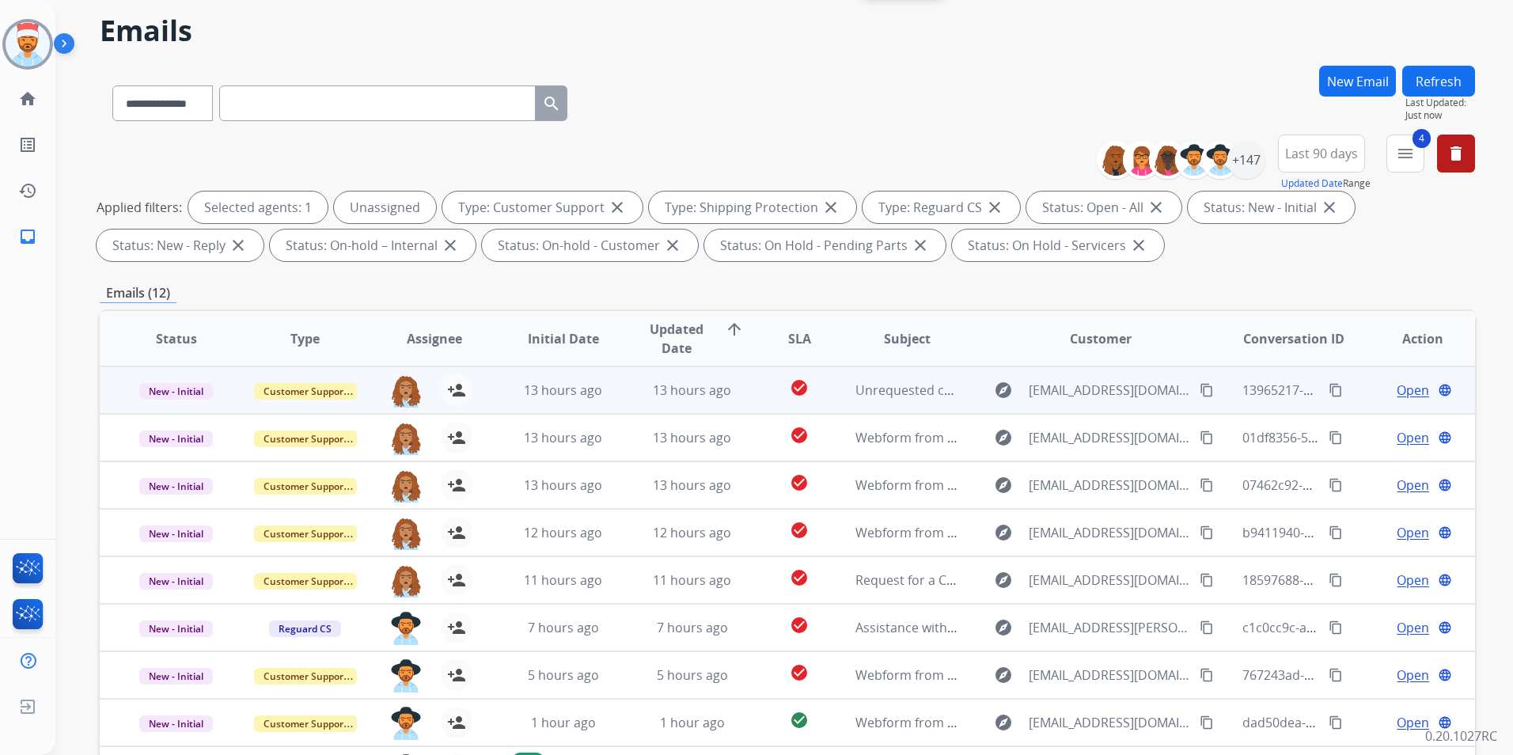
scroll to position [0, 0]
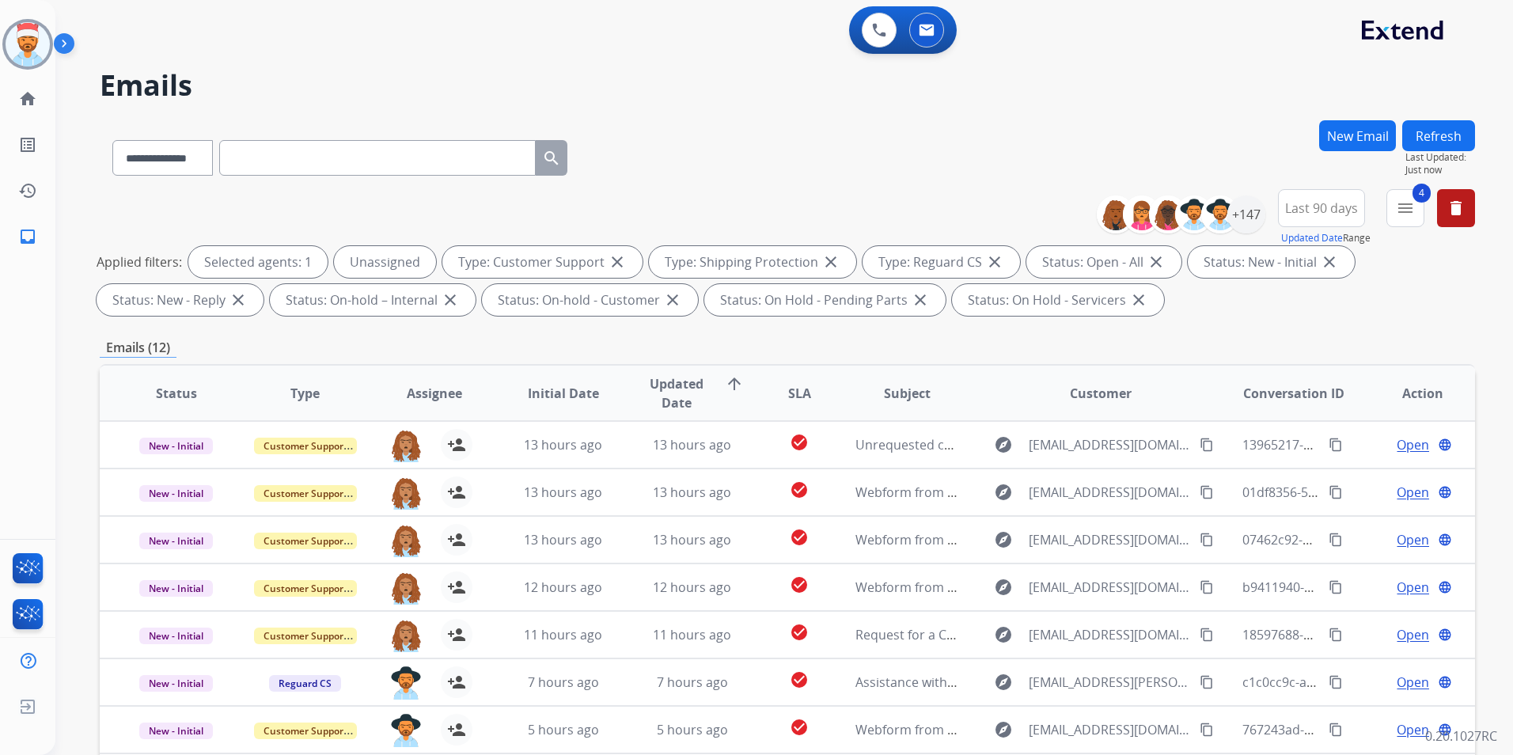
click at [1444, 134] on button "Refresh" at bounding box center [1438, 135] width 73 height 31
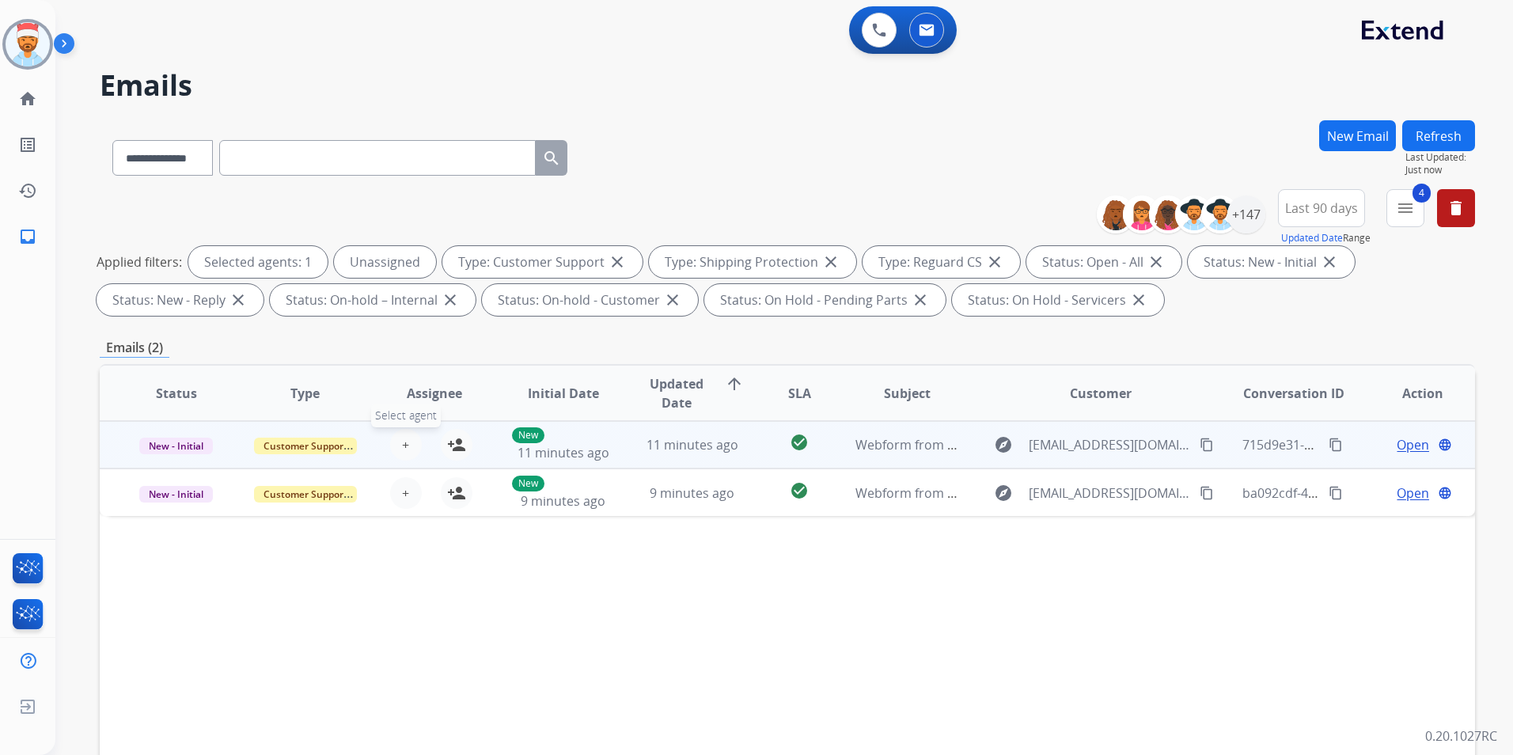
click at [391, 455] on div "+ Select agent person_add Assign to Me" at bounding box center [421, 445] width 101 height 32
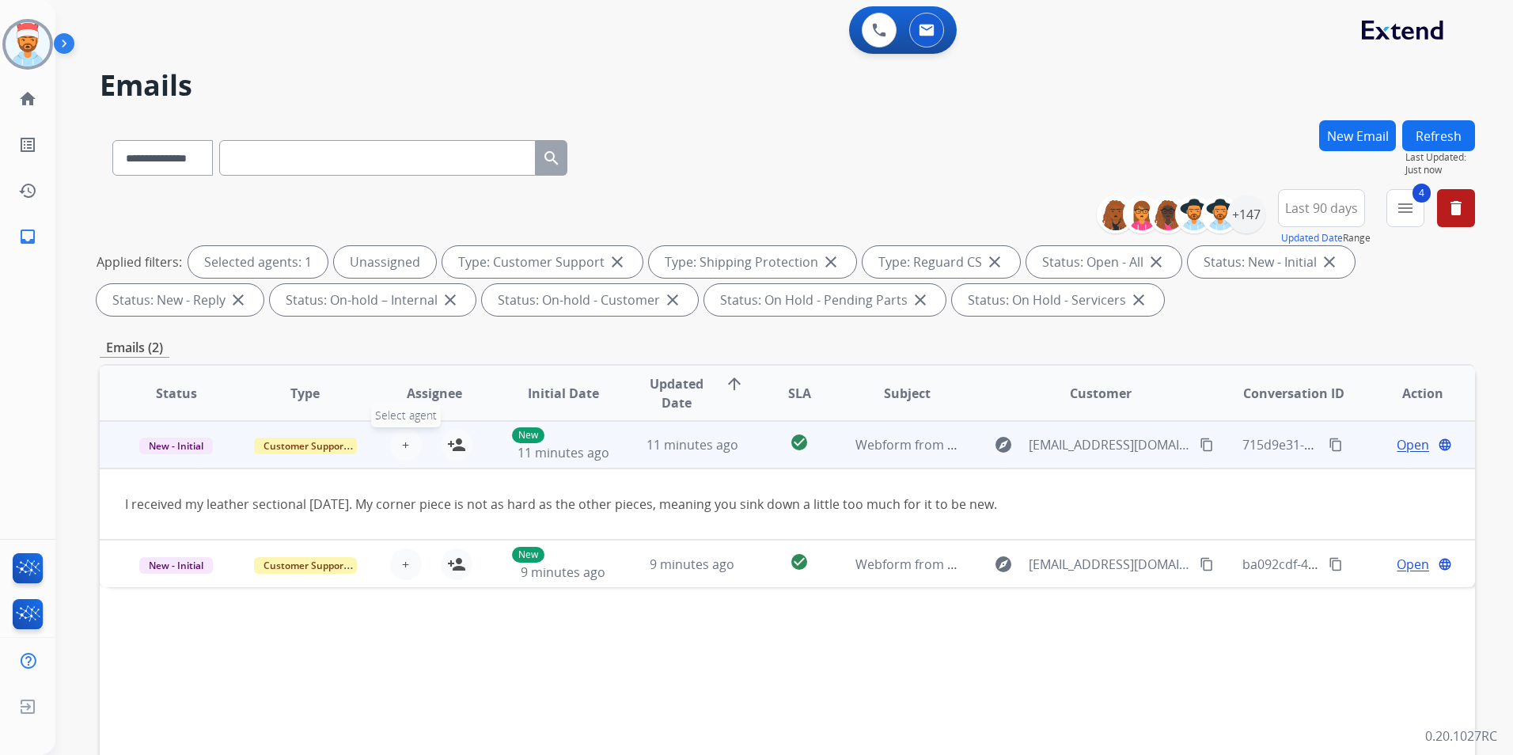
click at [402, 448] on span "+" at bounding box center [405, 444] width 7 height 19
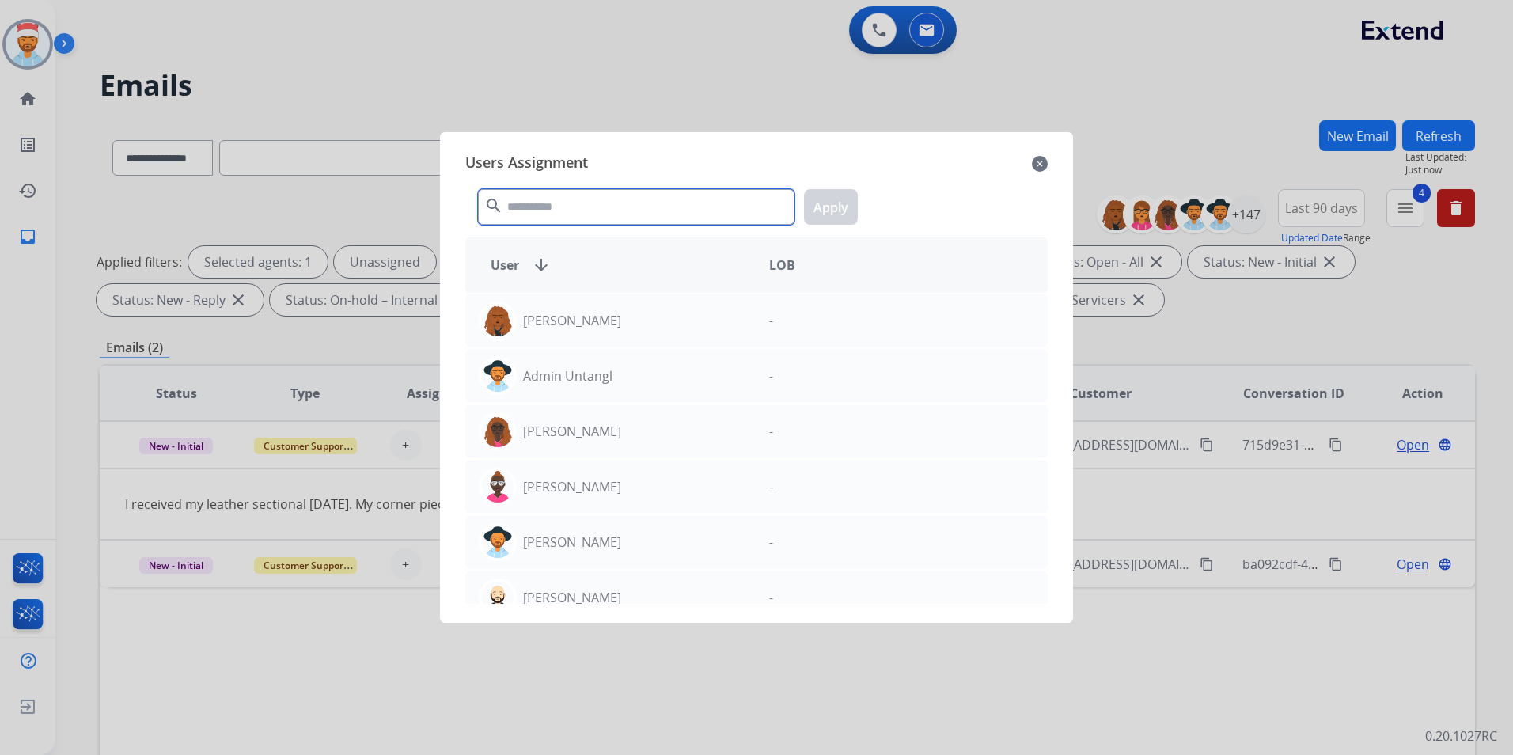
click at [551, 203] on input "text" at bounding box center [636, 207] width 317 height 36
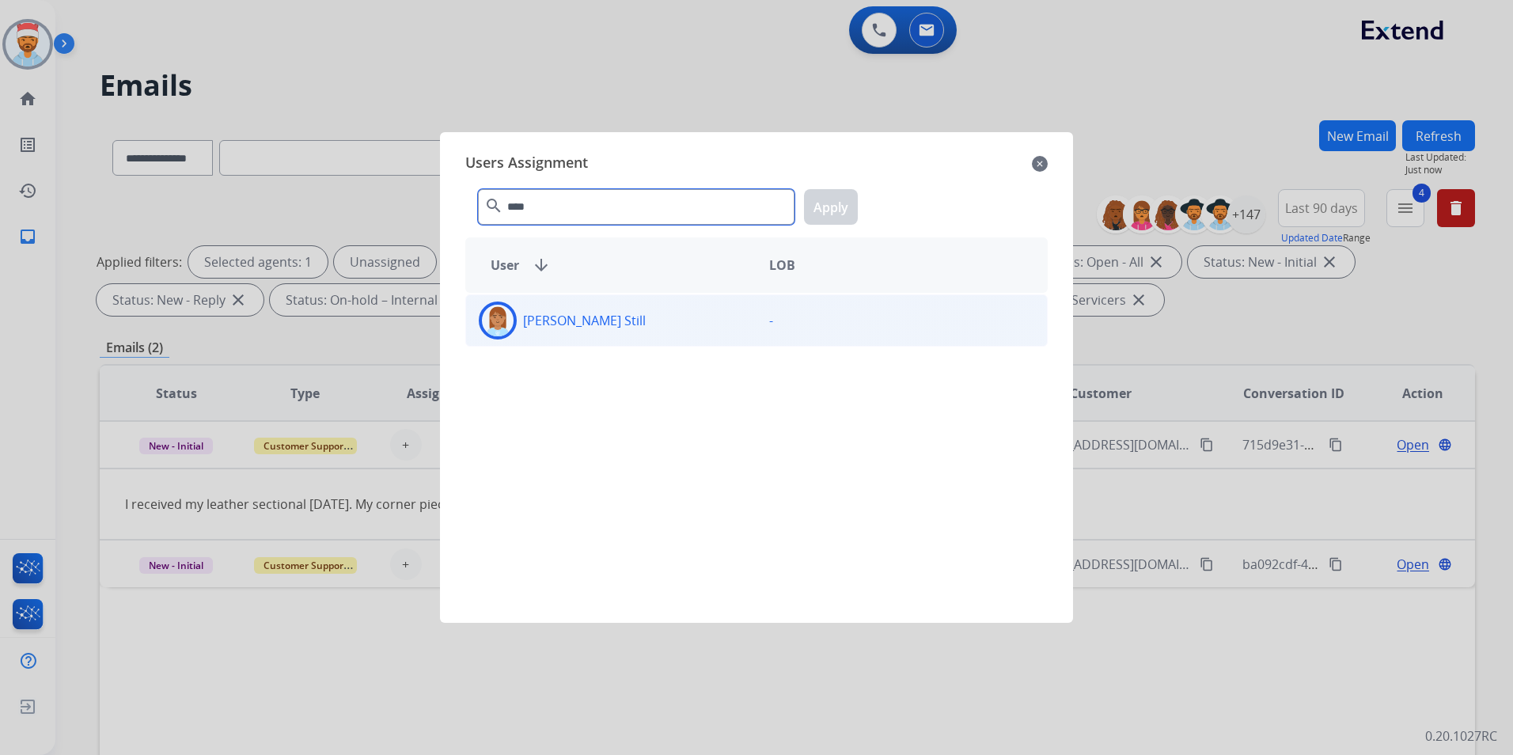
type input "****"
click at [556, 330] on div "[PERSON_NAME] Still" at bounding box center [611, 321] width 290 height 38
click at [832, 202] on button "Apply" at bounding box center [831, 207] width 54 height 36
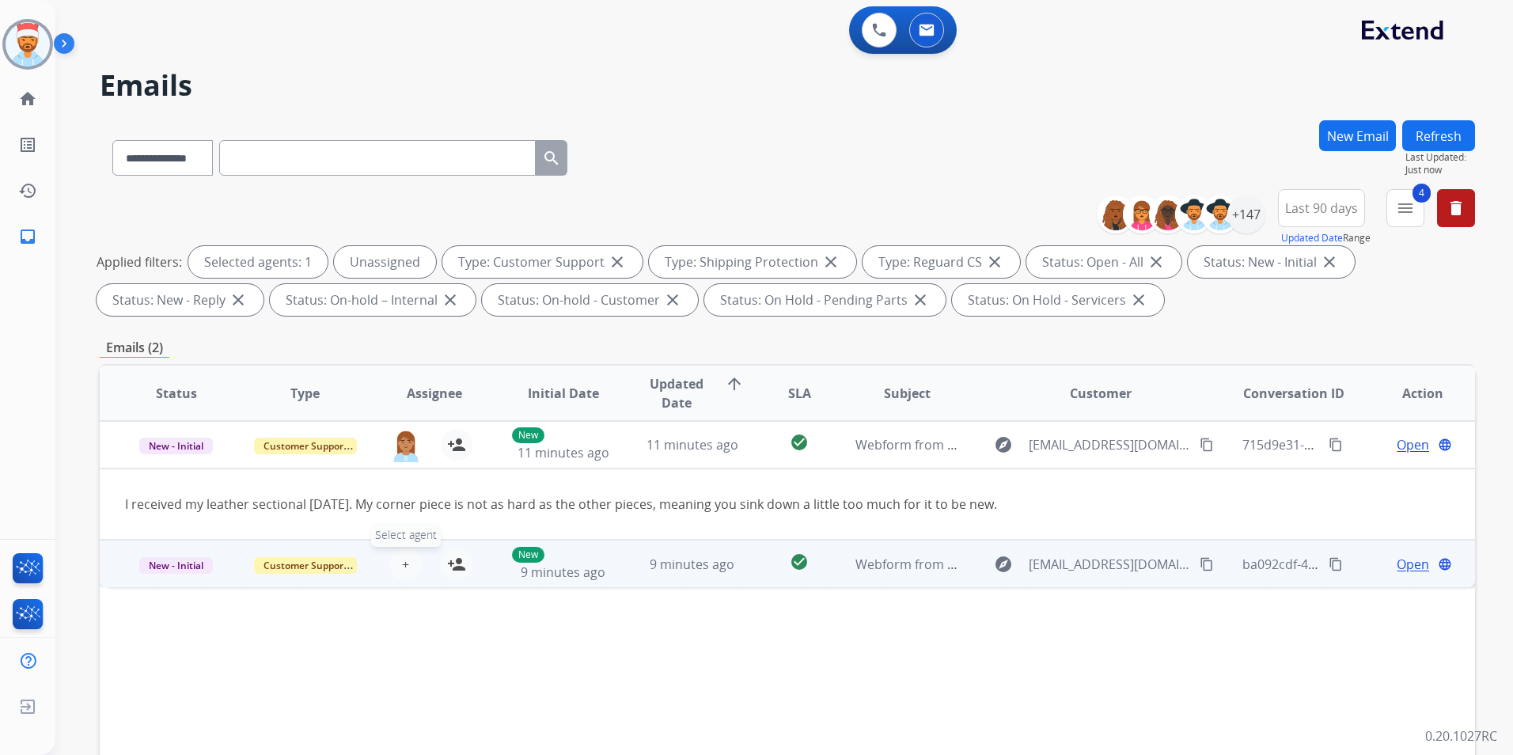
click at [405, 563] on span "+" at bounding box center [405, 564] width 7 height 19
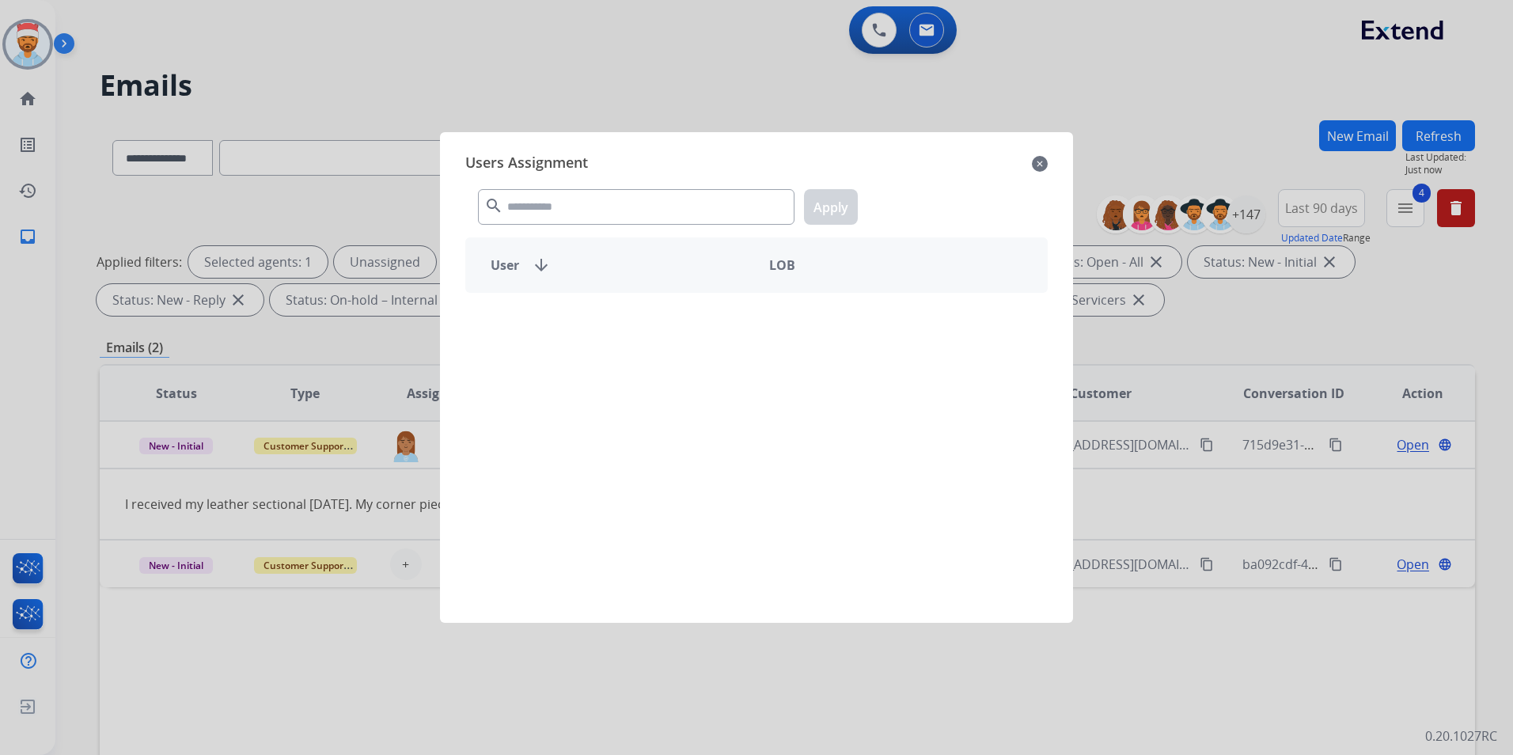
click at [581, 185] on div "Users Assignment close search Apply User arrow_downward LOB" at bounding box center [757, 377] width 608 height 465
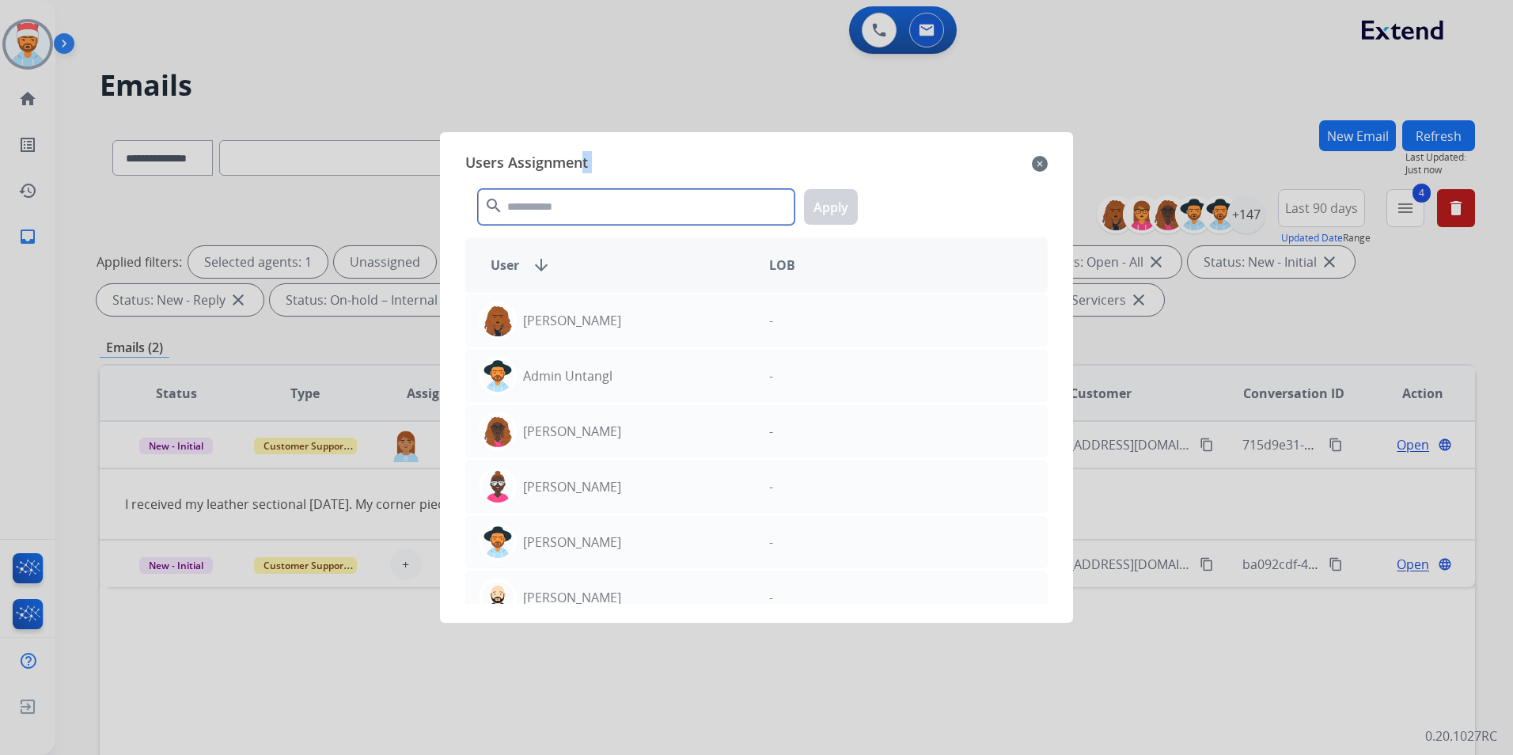
click at [579, 208] on input "text" at bounding box center [636, 207] width 317 height 36
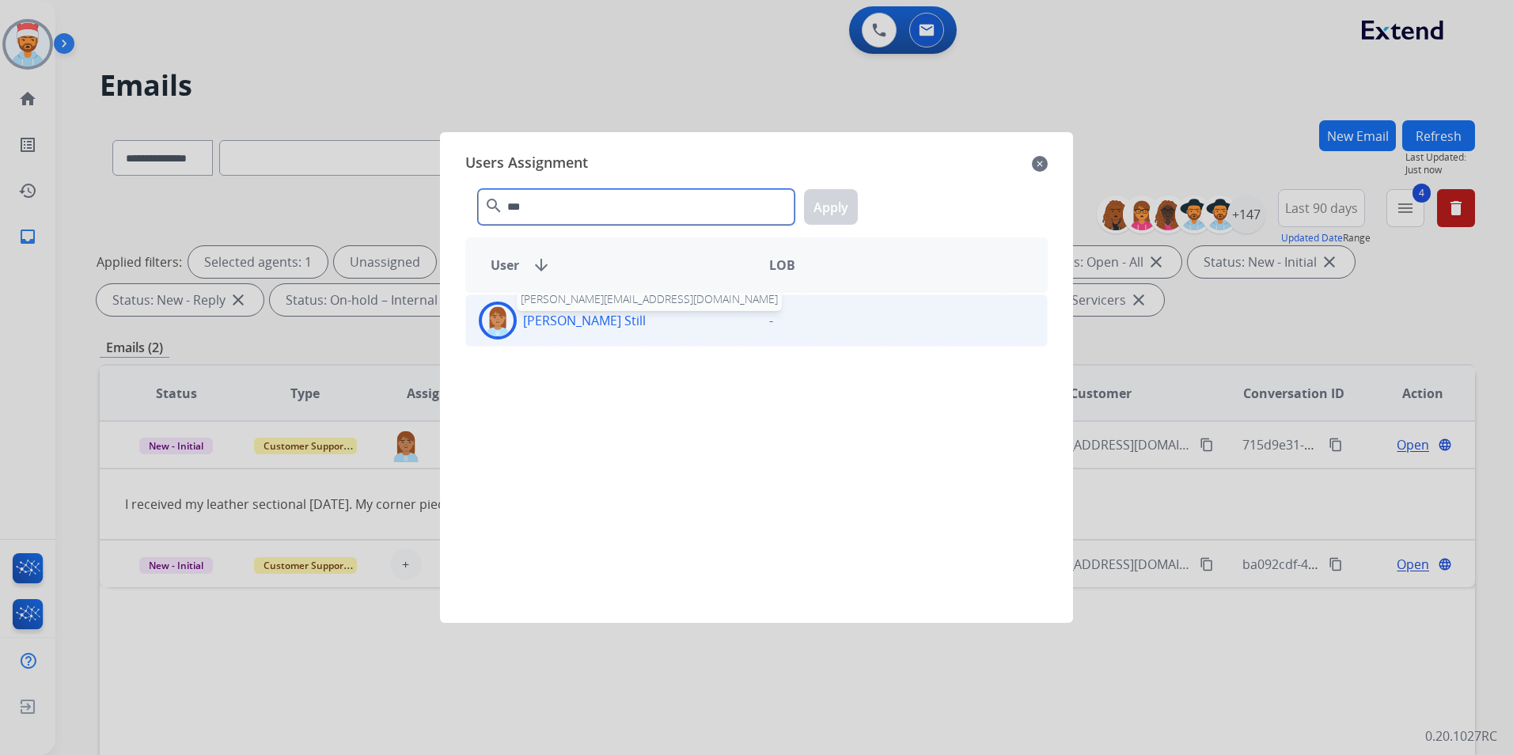
type input "***"
click at [561, 324] on p "[PERSON_NAME] Still" at bounding box center [584, 320] width 123 height 19
click at [825, 206] on button "Apply" at bounding box center [831, 207] width 54 height 36
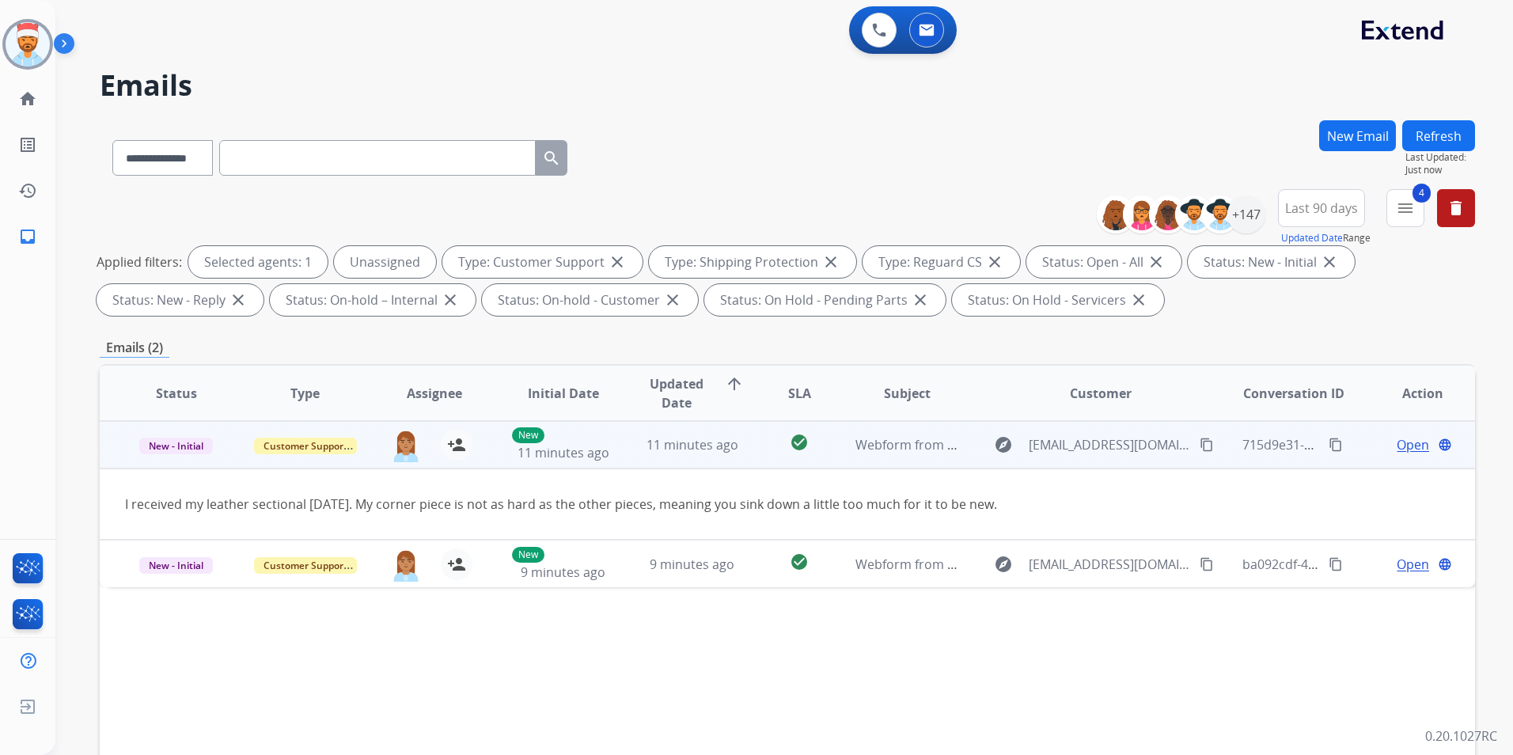
click at [969, 451] on td "explore tracytrowery191@gmail.com content_copy" at bounding box center [1088, 444] width 258 height 47
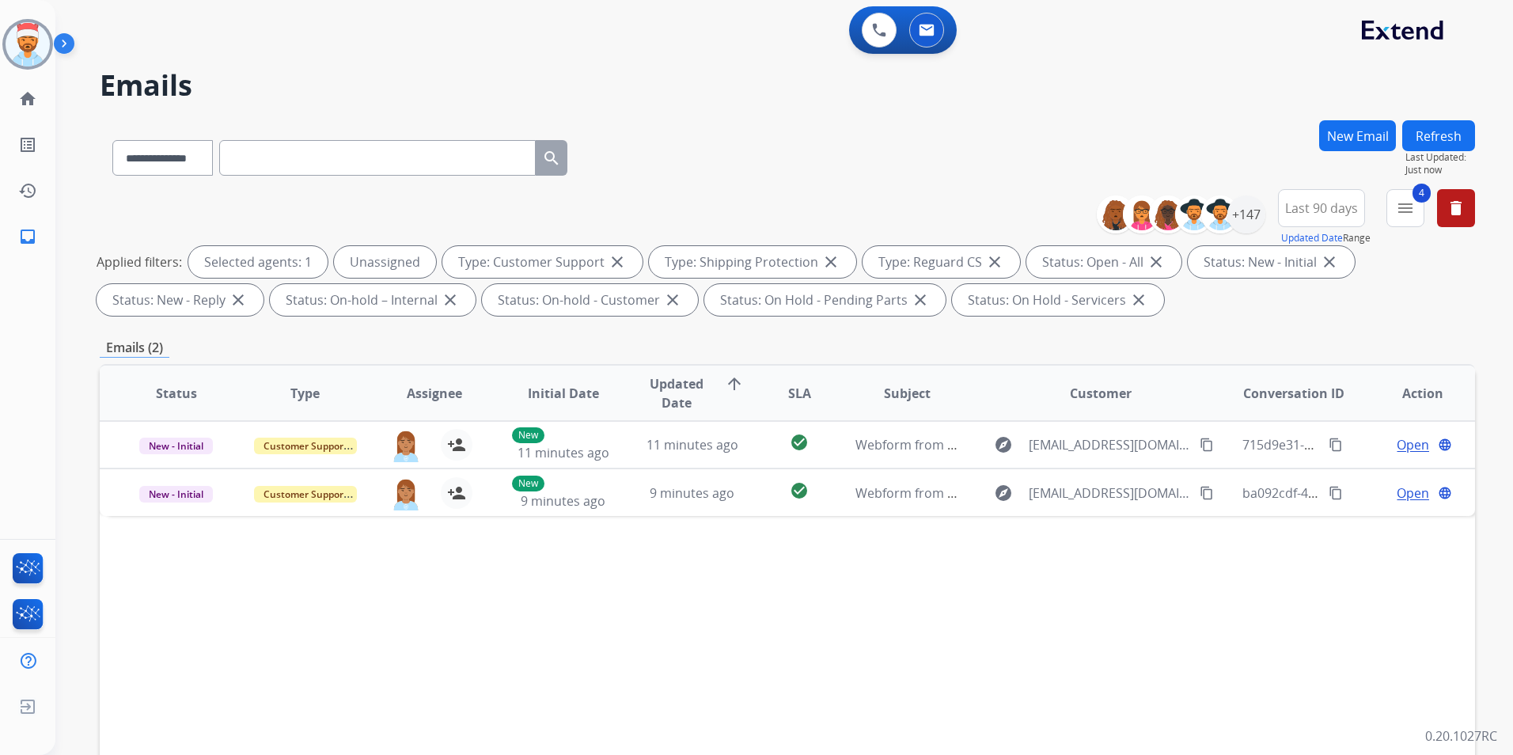
click at [1460, 140] on button "Refresh" at bounding box center [1438, 135] width 73 height 31
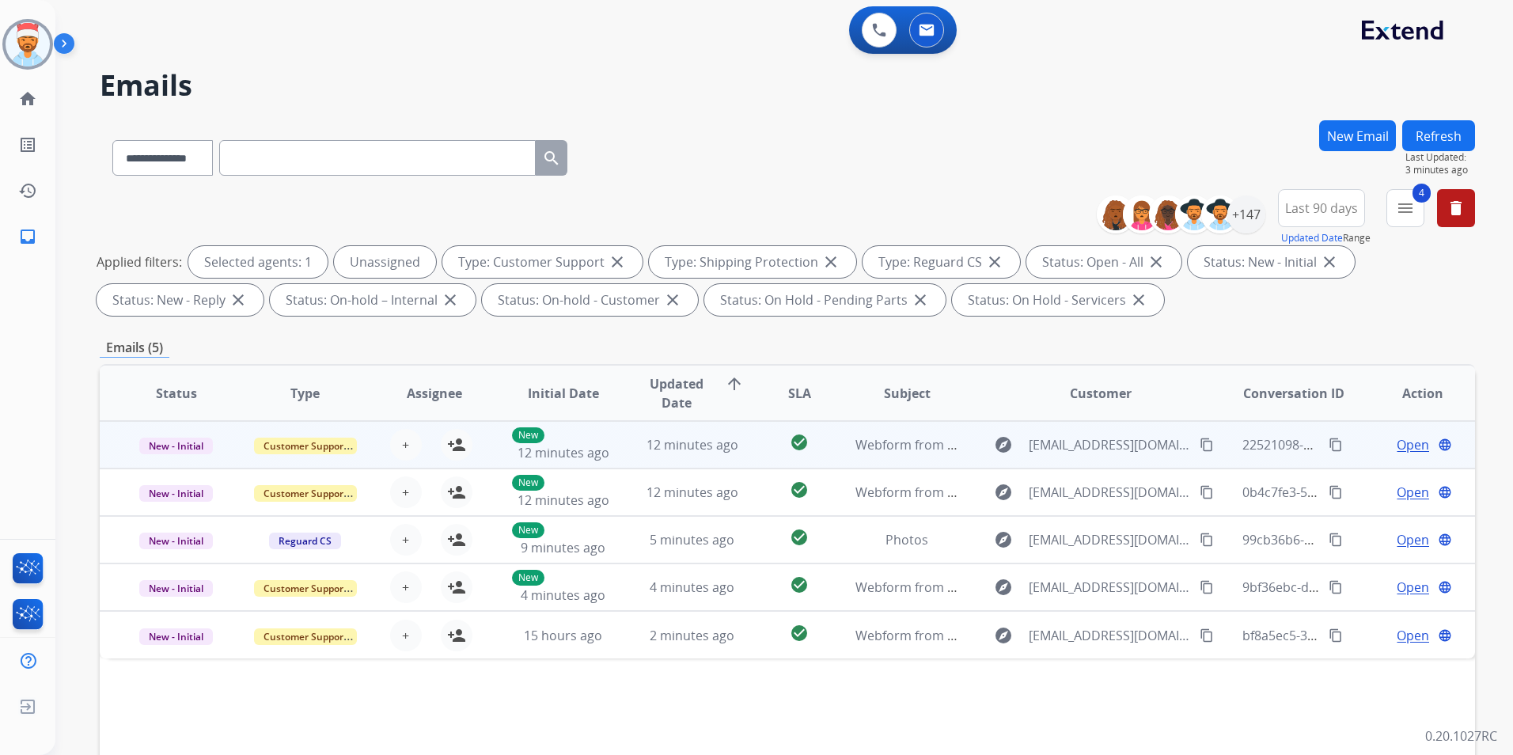
click at [1398, 445] on span "Open" at bounding box center [1413, 444] width 32 height 19
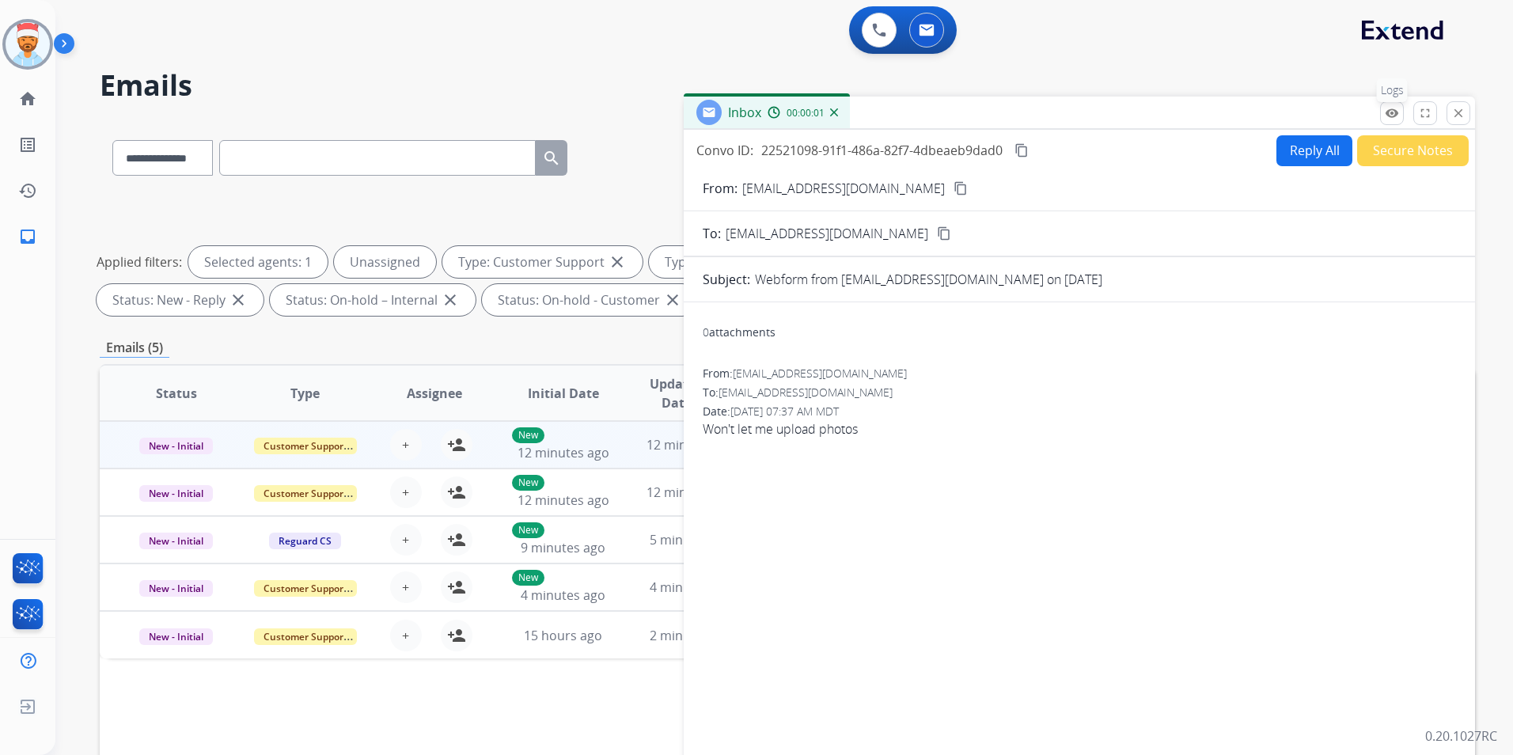
click at [1395, 116] on mat-icon "remove_red_eye" at bounding box center [1392, 113] width 14 height 14
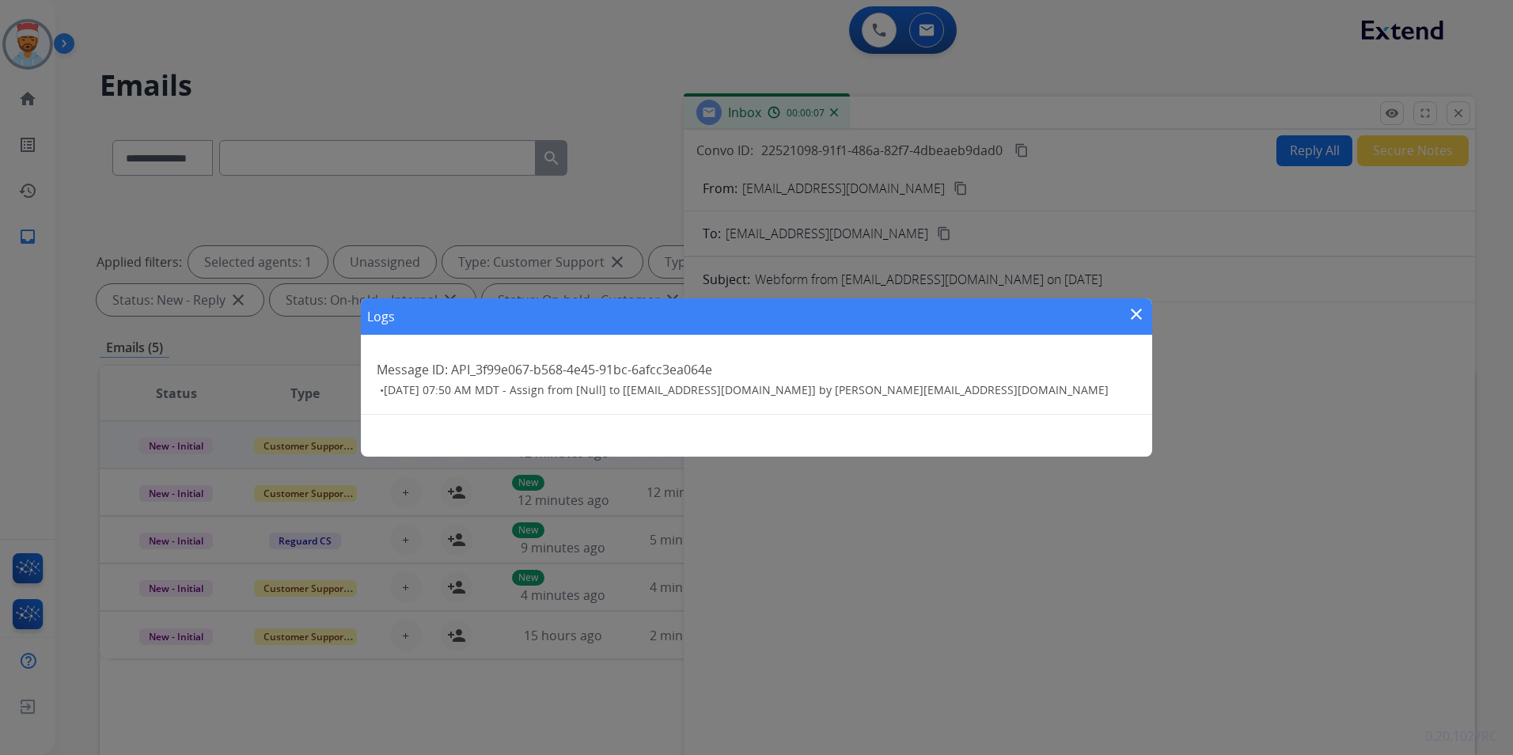
click at [1134, 310] on mat-icon "close" at bounding box center [1136, 314] width 19 height 19
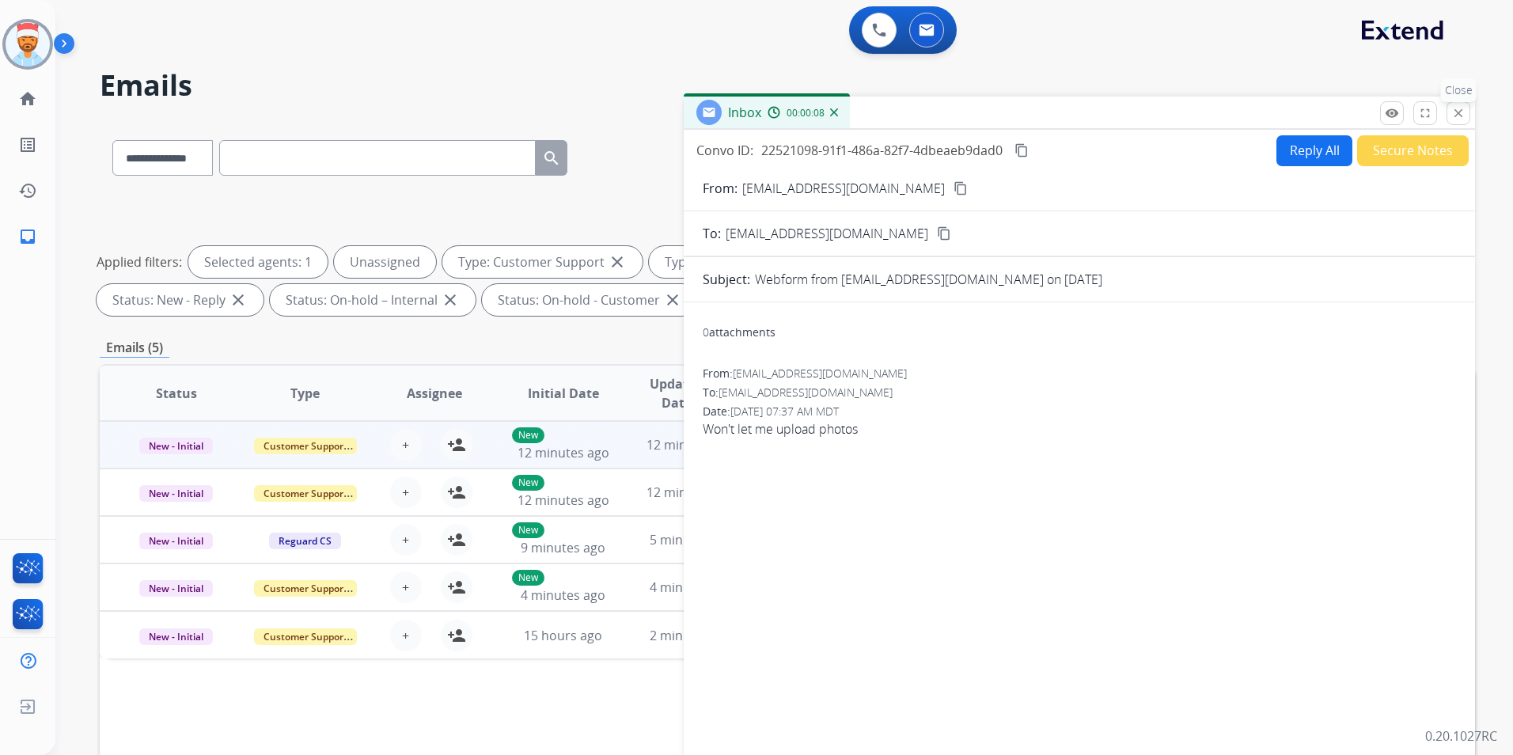
click at [1451, 116] on mat-icon "close" at bounding box center [1458, 113] width 14 height 14
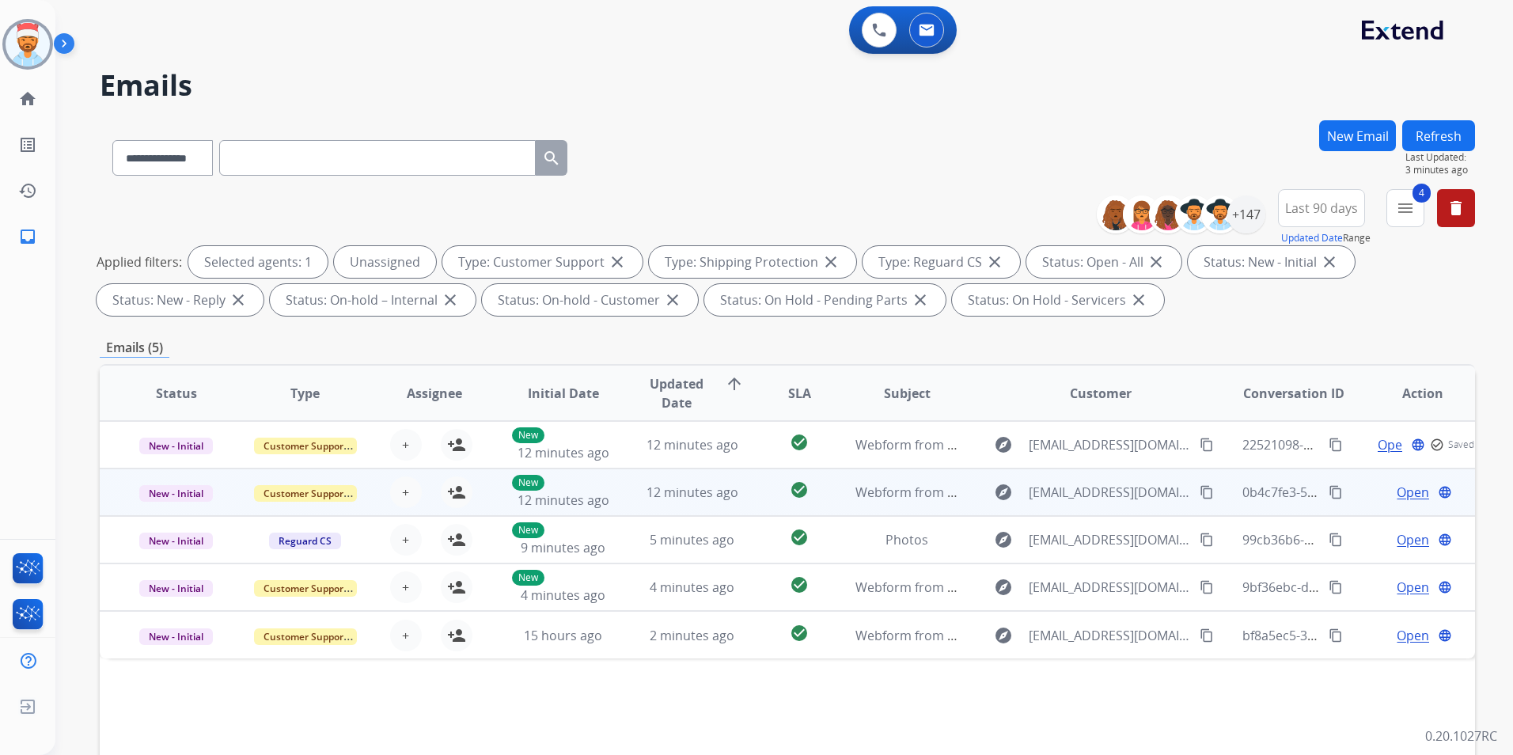
click at [1400, 499] on span "Open" at bounding box center [1413, 492] width 32 height 19
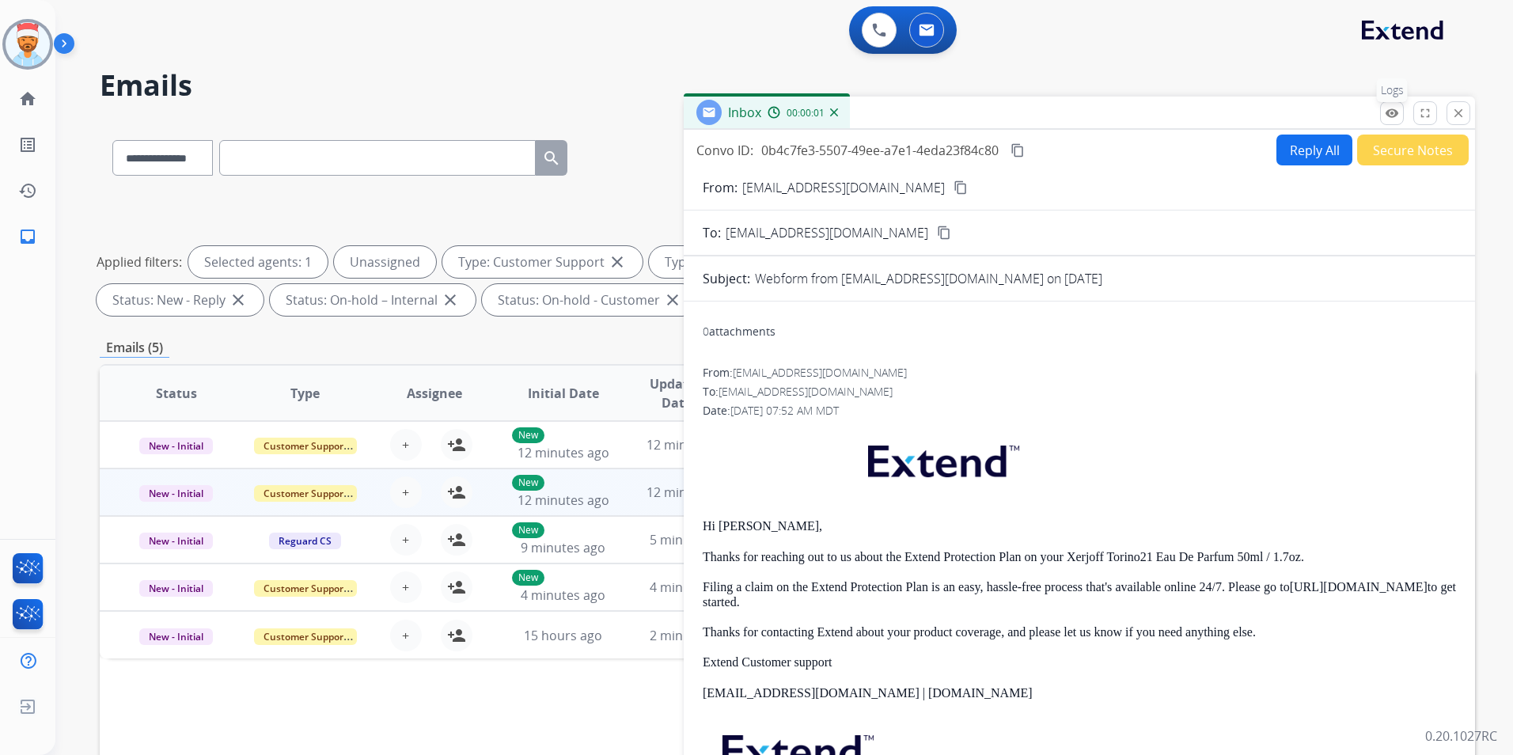
click at [1387, 117] on mat-icon "remove_red_eye" at bounding box center [1392, 113] width 14 height 14
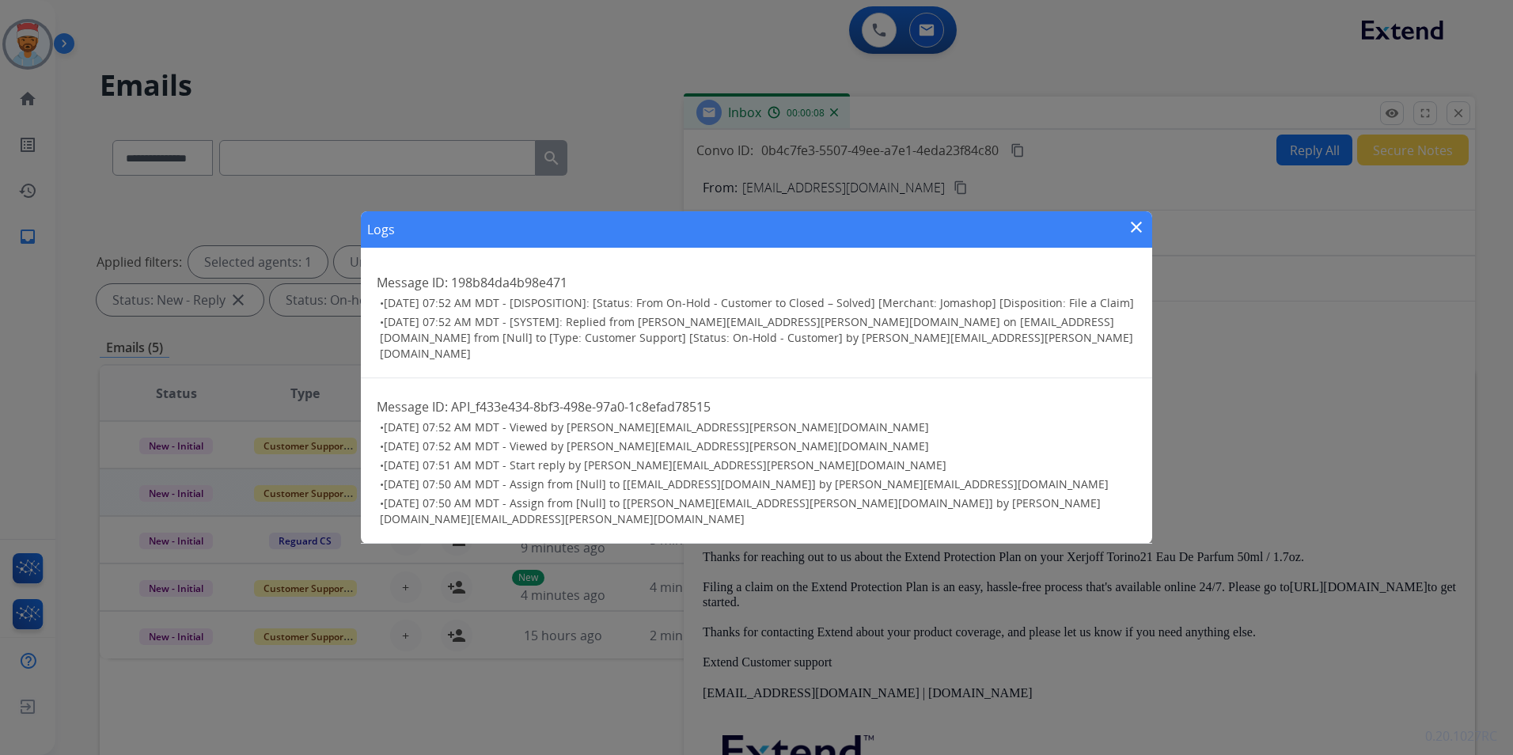
click at [1133, 237] on mat-icon "close" at bounding box center [1136, 227] width 19 height 19
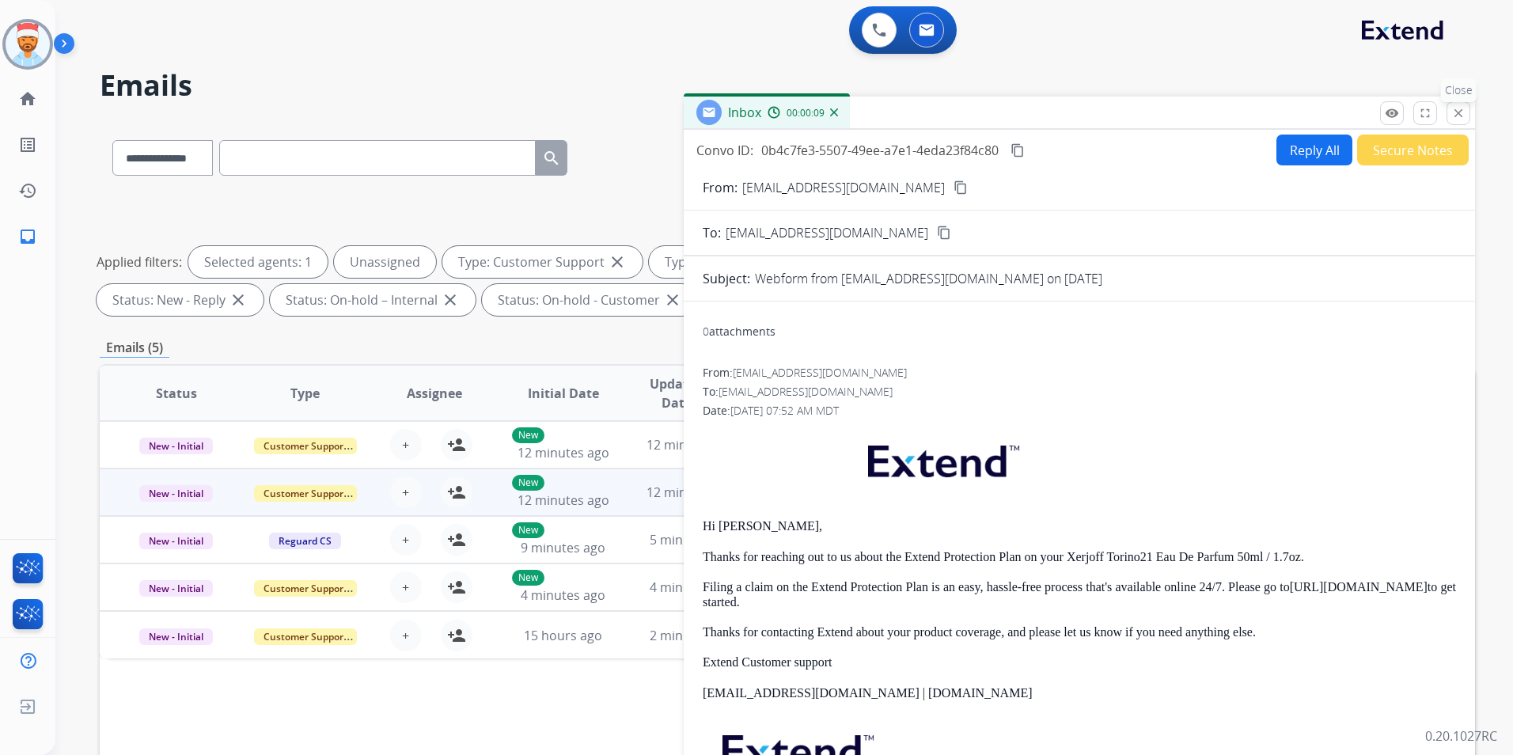
click at [1459, 119] on mat-icon "close" at bounding box center [1458, 113] width 14 height 14
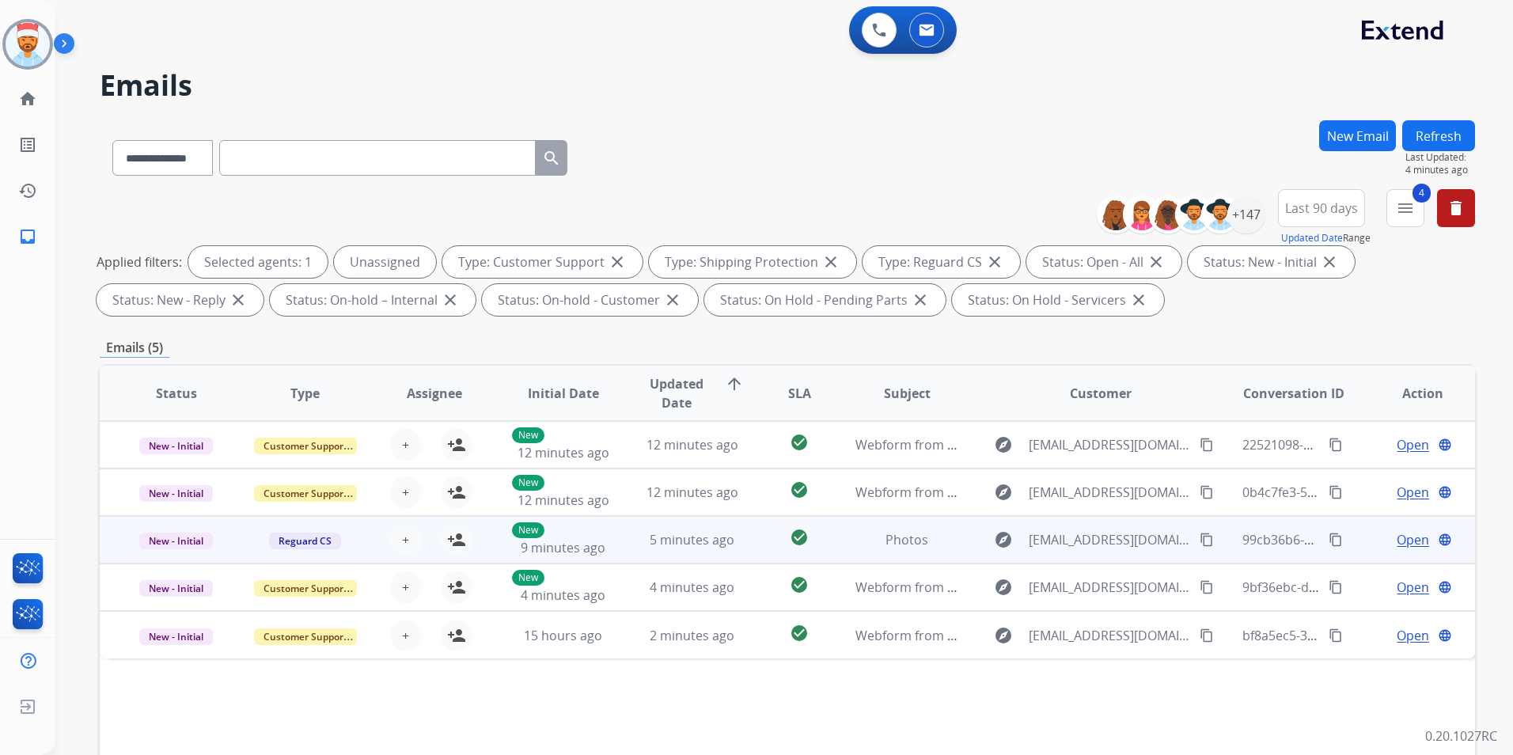
click at [1410, 542] on span "Open" at bounding box center [1413, 539] width 32 height 19
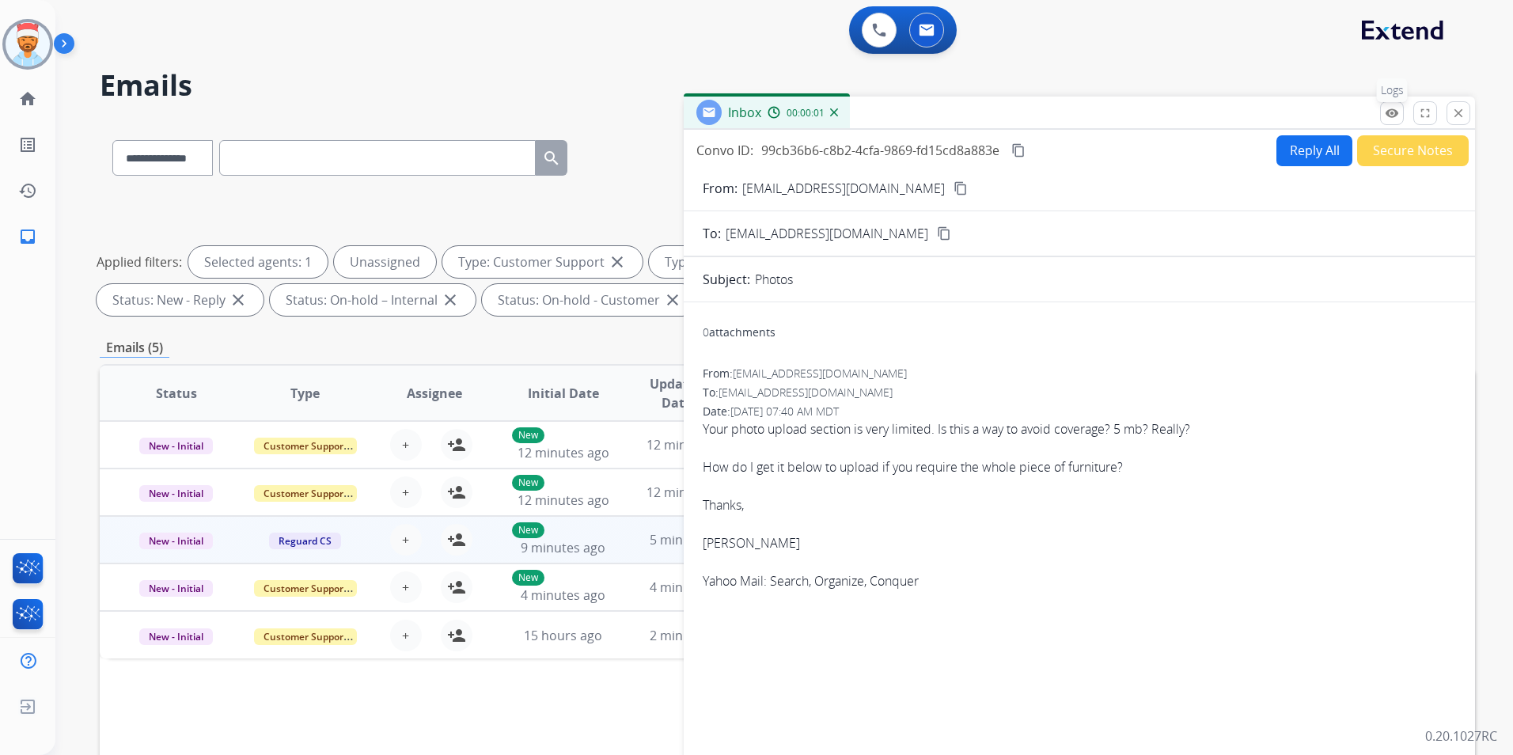
click at [1387, 122] on button "remove_red_eye Logs" at bounding box center [1392, 113] width 24 height 24
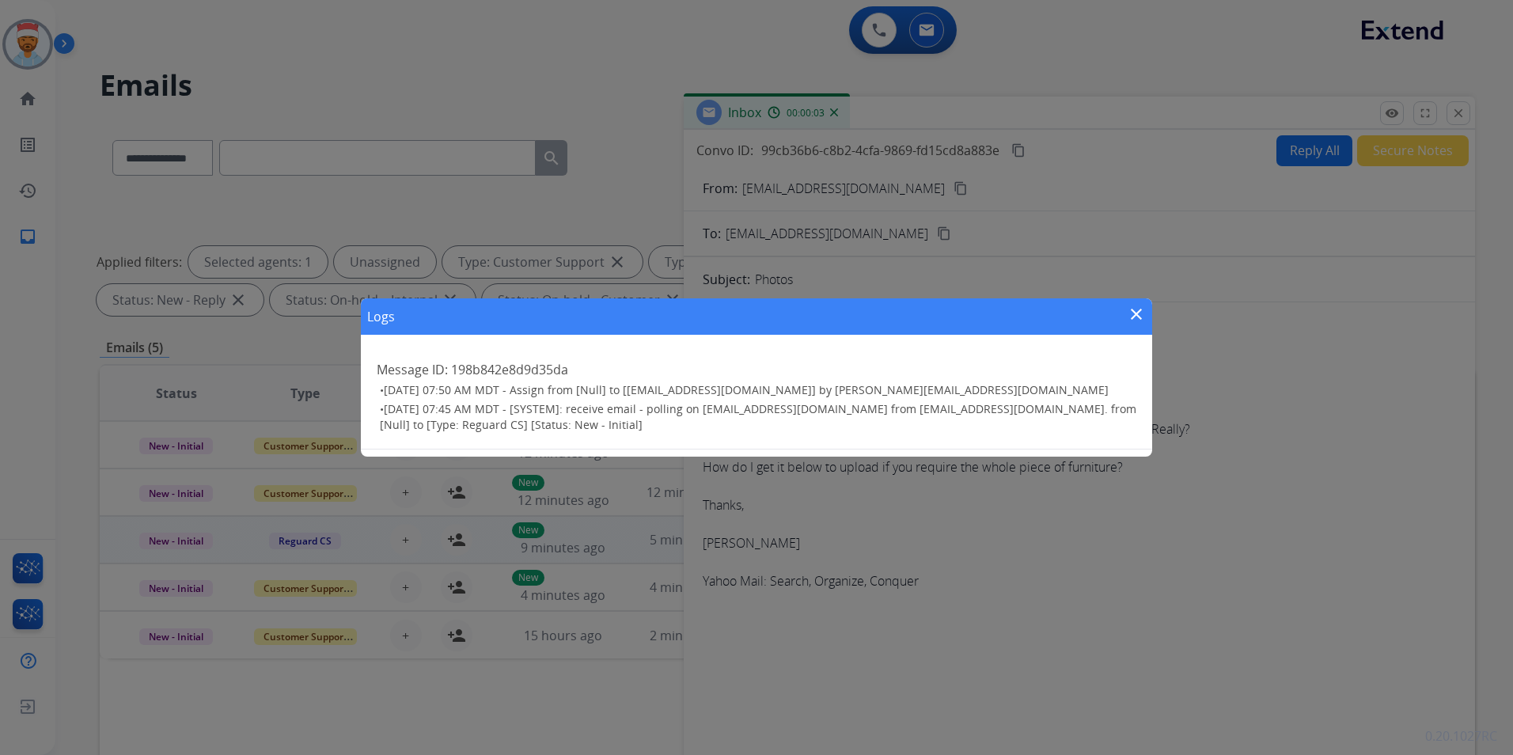
click at [1157, 315] on div "Logs close Message ID: 198b842e8d9d35da • 08/17/2025 - 07:50 AM MDT - Assign fr…" at bounding box center [756, 377] width 1513 height 755
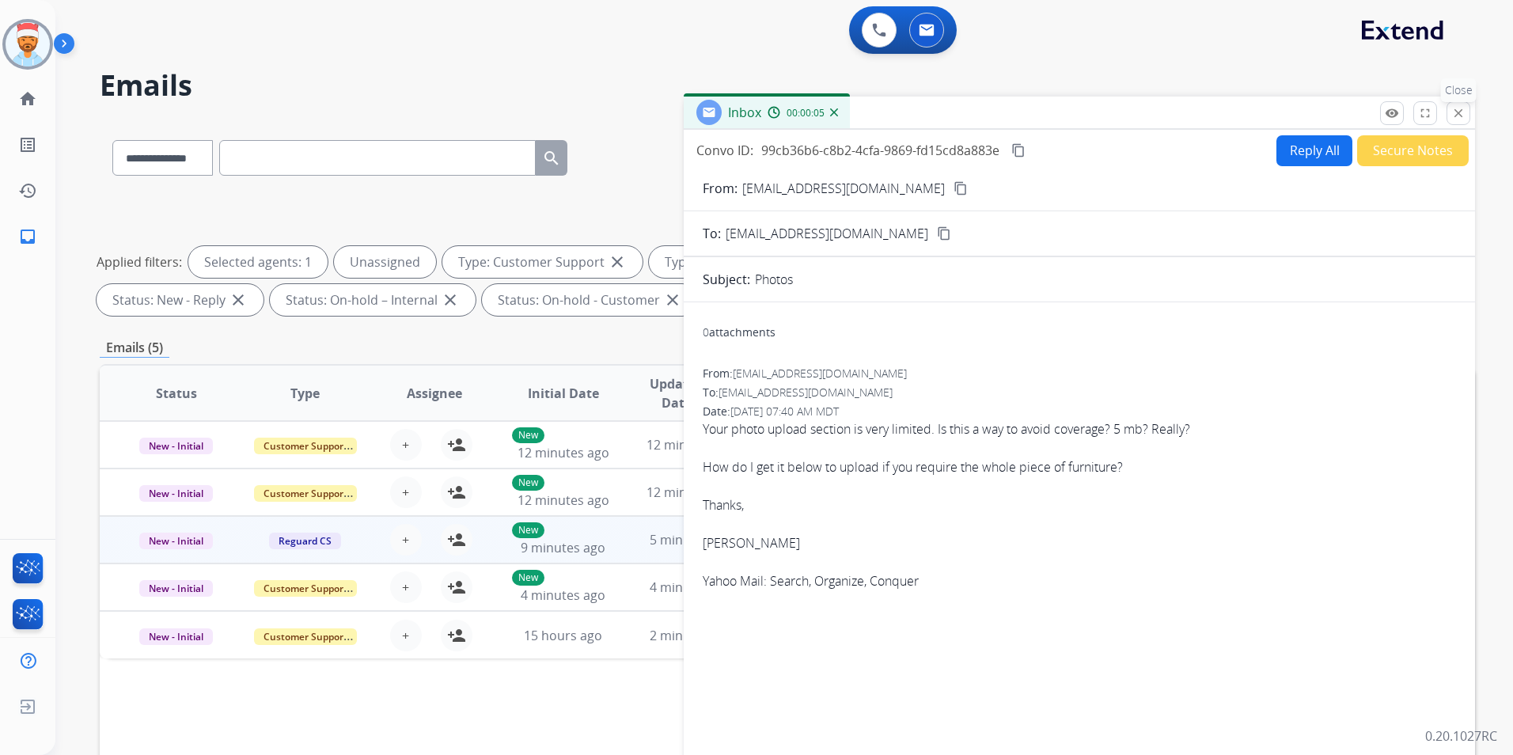
click at [1464, 119] on mat-icon "close" at bounding box center [1458, 113] width 14 height 14
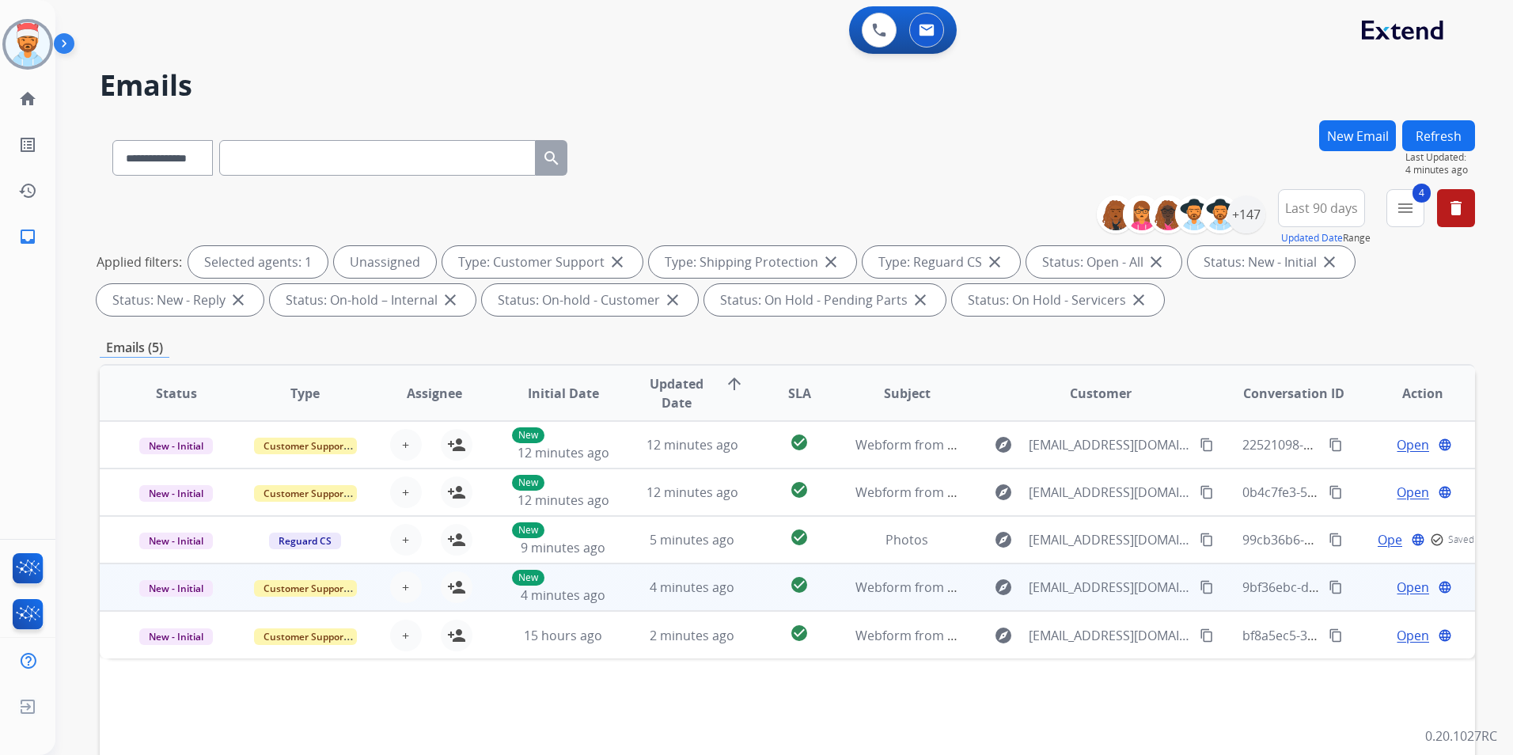
click at [1397, 587] on span "Open" at bounding box center [1413, 587] width 32 height 19
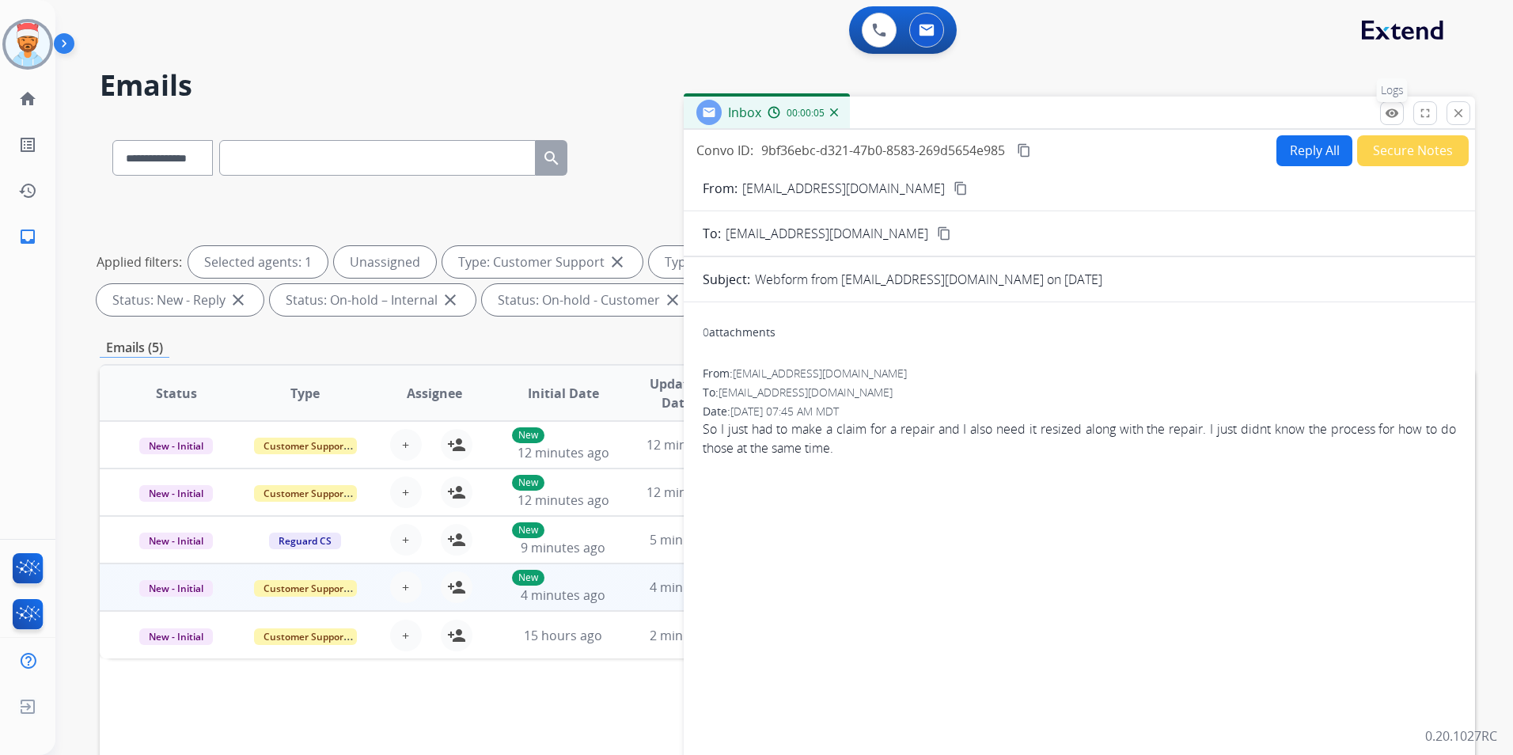
click at [1382, 113] on button "remove_red_eye Logs" at bounding box center [1392, 113] width 24 height 24
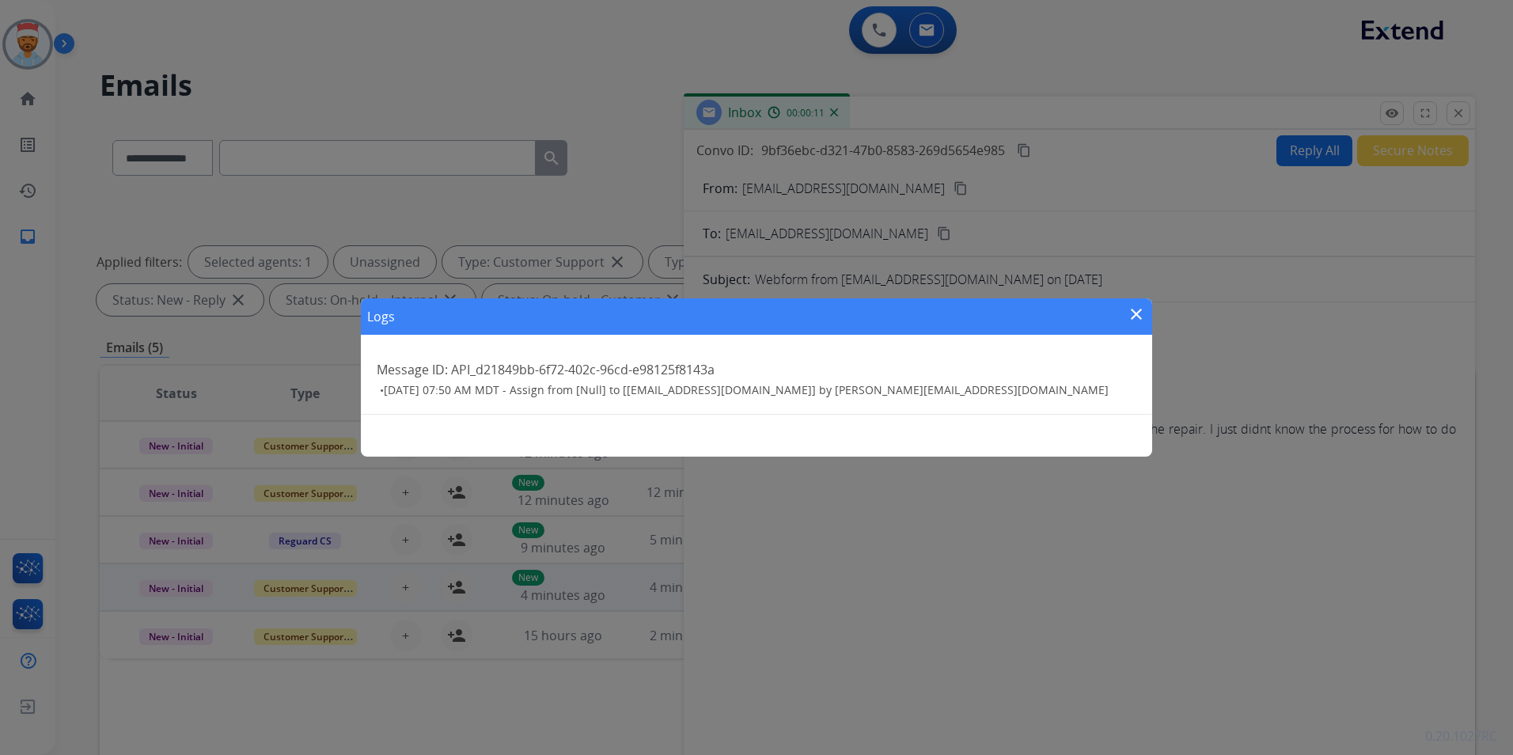
click at [1140, 314] on mat-icon "close" at bounding box center [1136, 314] width 19 height 19
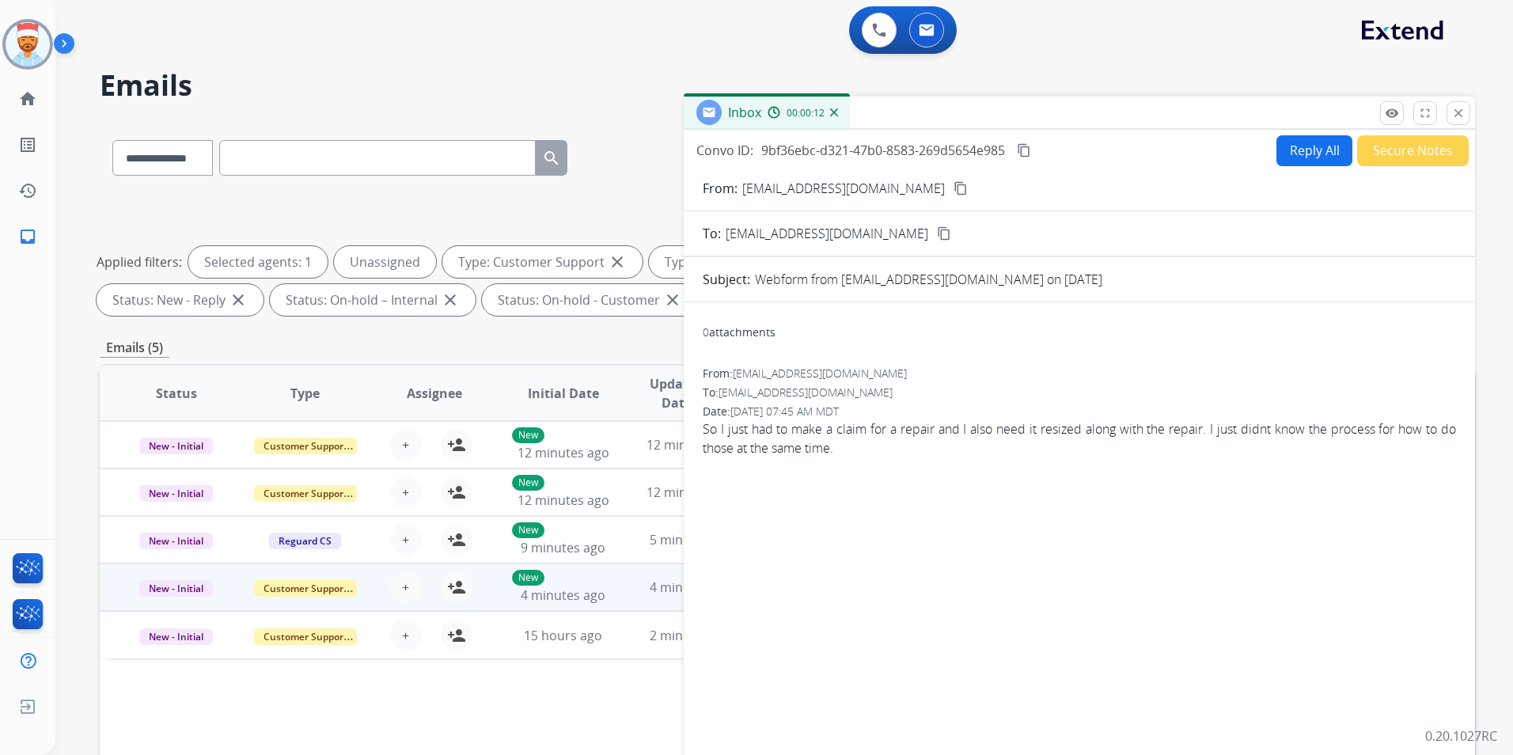
click at [1474, 122] on div "Inbox 00:00:12" at bounding box center [1079, 113] width 791 height 33
click at [1465, 119] on mat-icon "close" at bounding box center [1458, 113] width 14 height 14
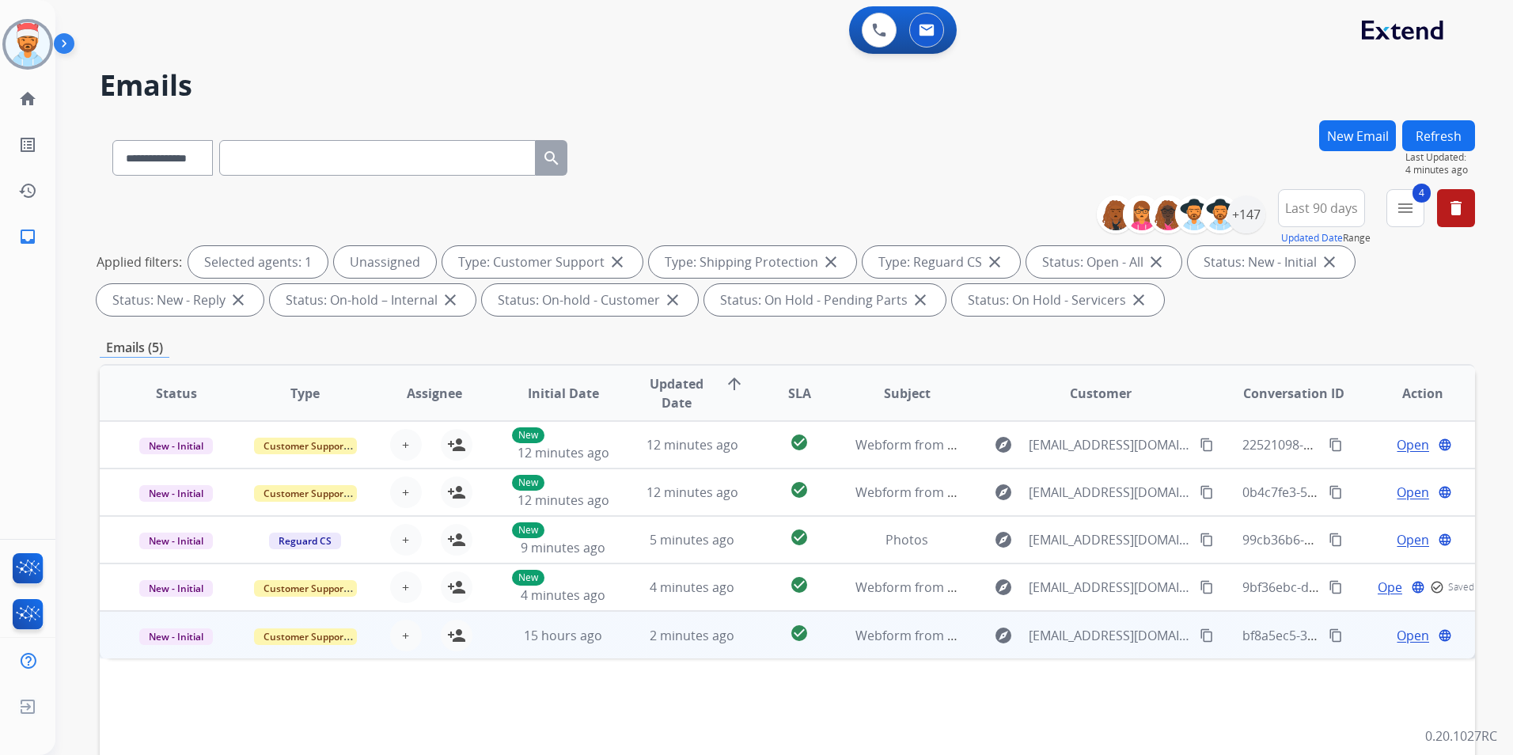
click at [1402, 636] on span "Open" at bounding box center [1413, 635] width 32 height 19
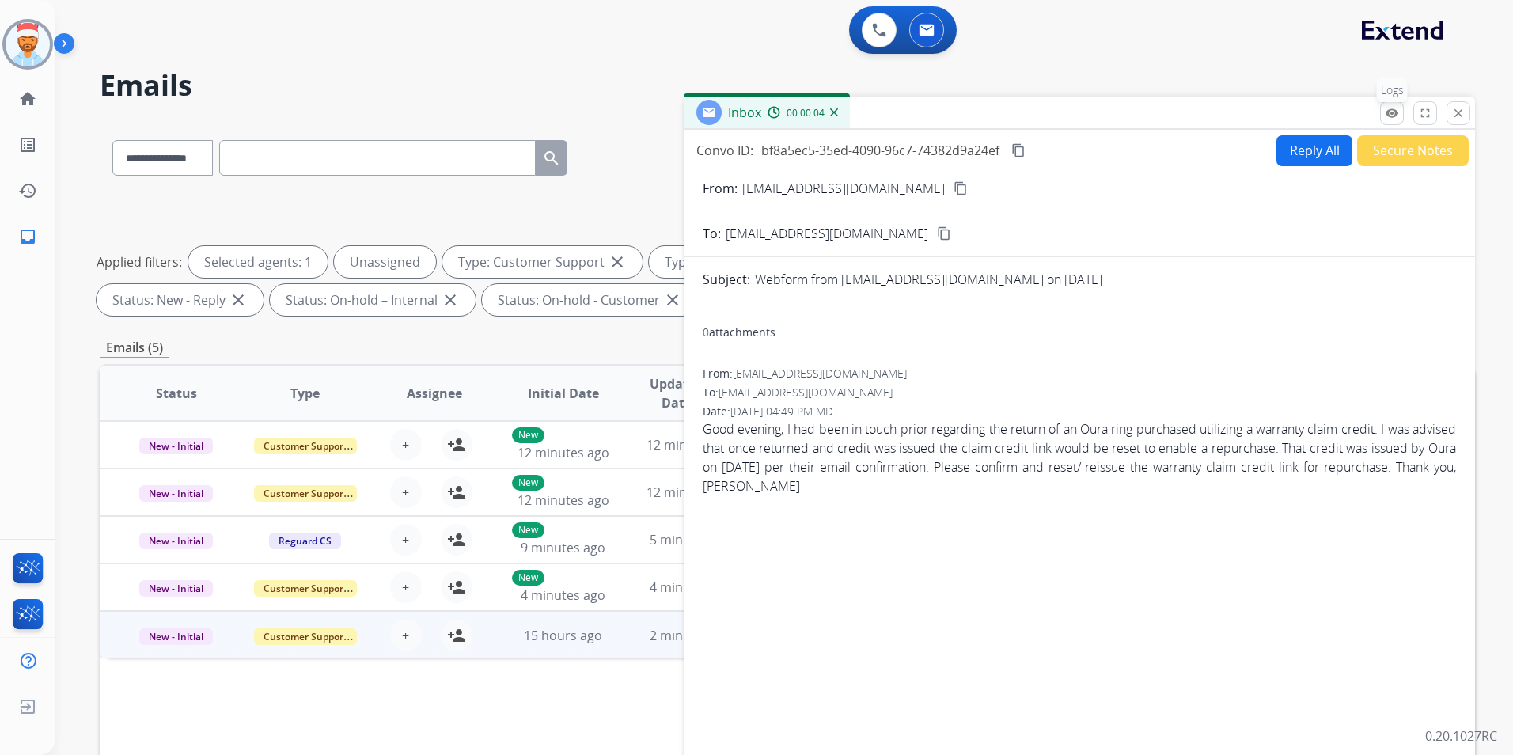
drag, startPoint x: 1378, startPoint y: 115, endPoint x: 1388, endPoint y: 112, distance: 10.6
click at [1380, 114] on div "Inbox 00:00:04 Convo ID: bf8a5ec5-35ed-4090-96c7-74382d9a24ef content_copy Repl…" at bounding box center [1079, 439] width 791 height 685
click at [1390, 112] on mat-icon "remove_red_eye" at bounding box center [1392, 113] width 14 height 14
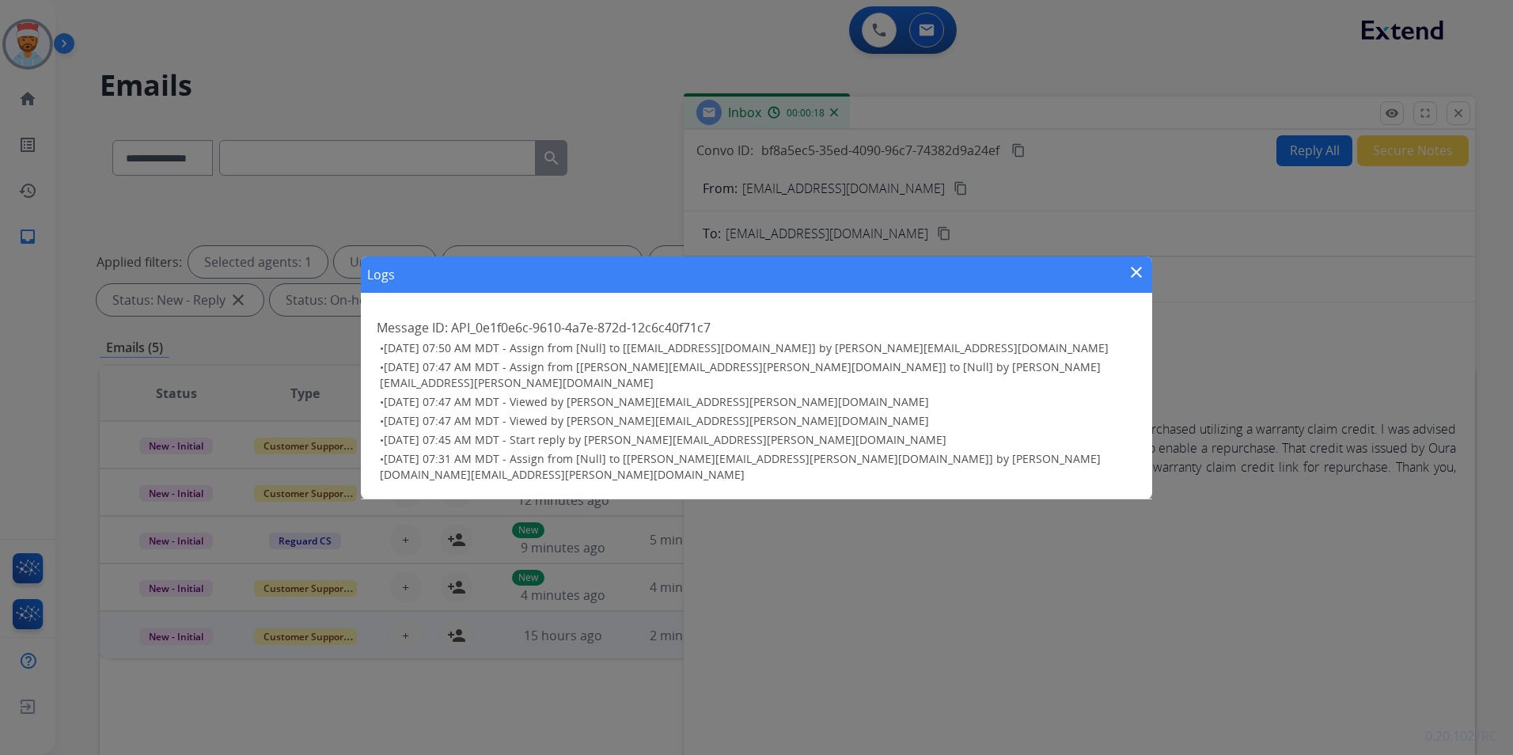
click at [1137, 282] on mat-icon "close" at bounding box center [1136, 272] width 19 height 19
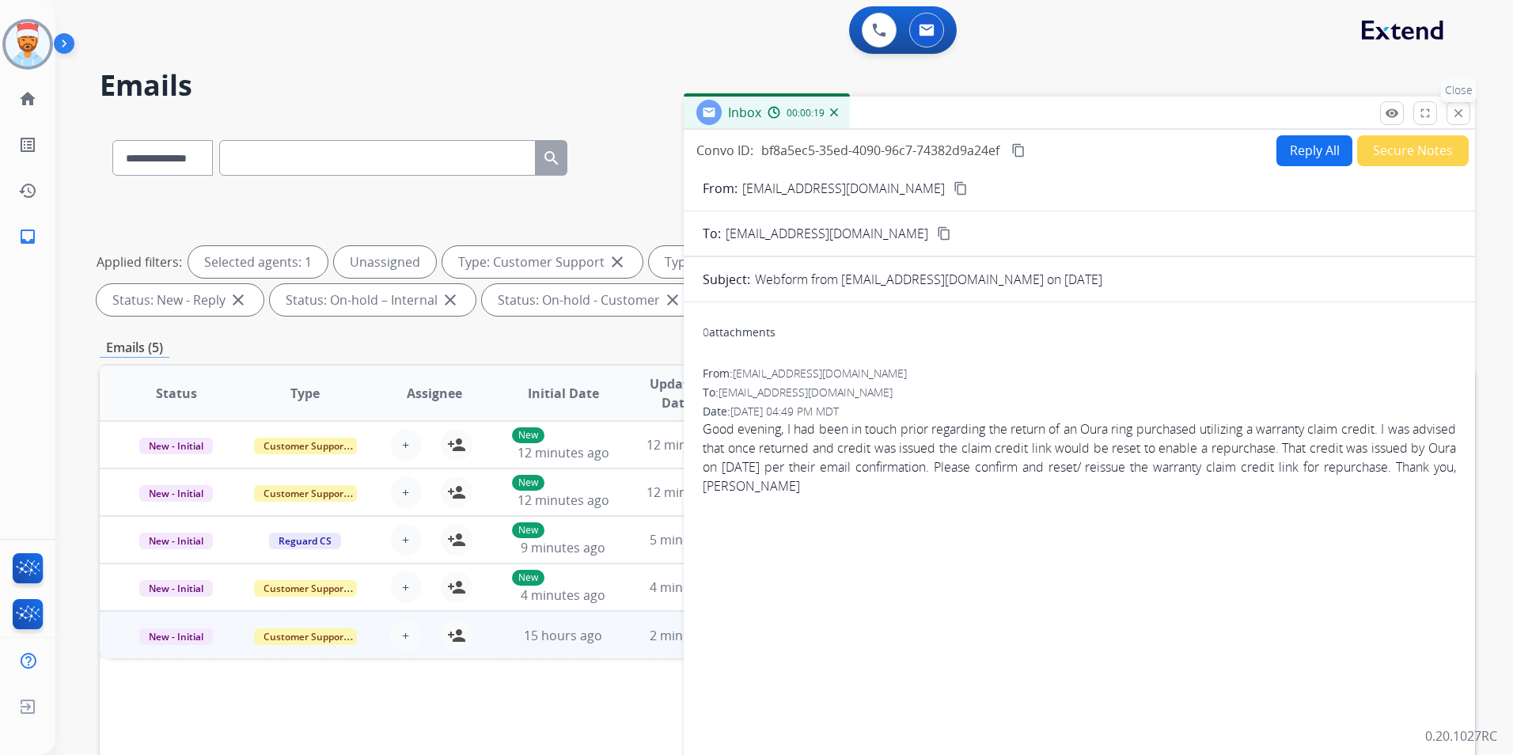
click at [1453, 107] on mat-icon "close" at bounding box center [1458, 113] width 14 height 14
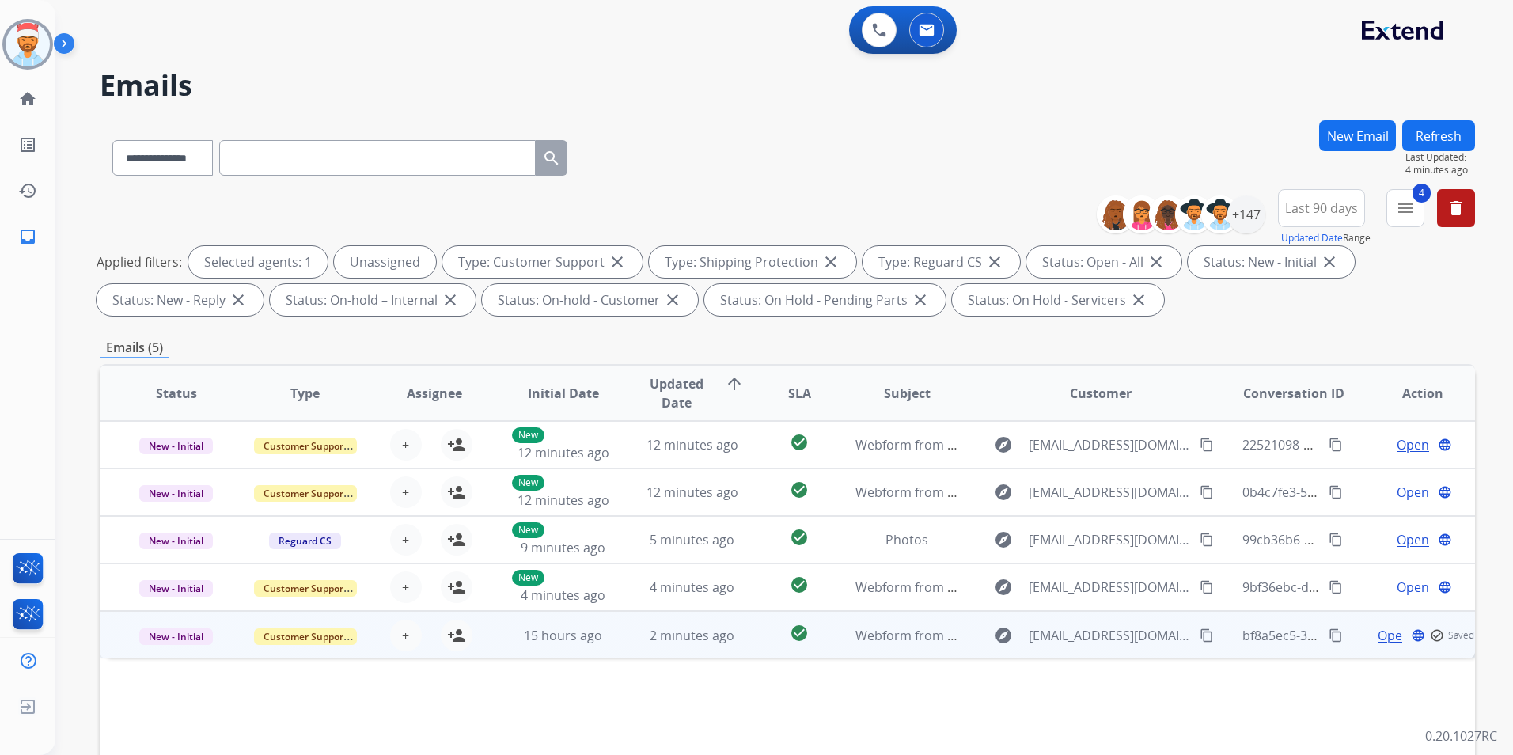
click at [1383, 636] on span "Open" at bounding box center [1394, 635] width 32 height 19
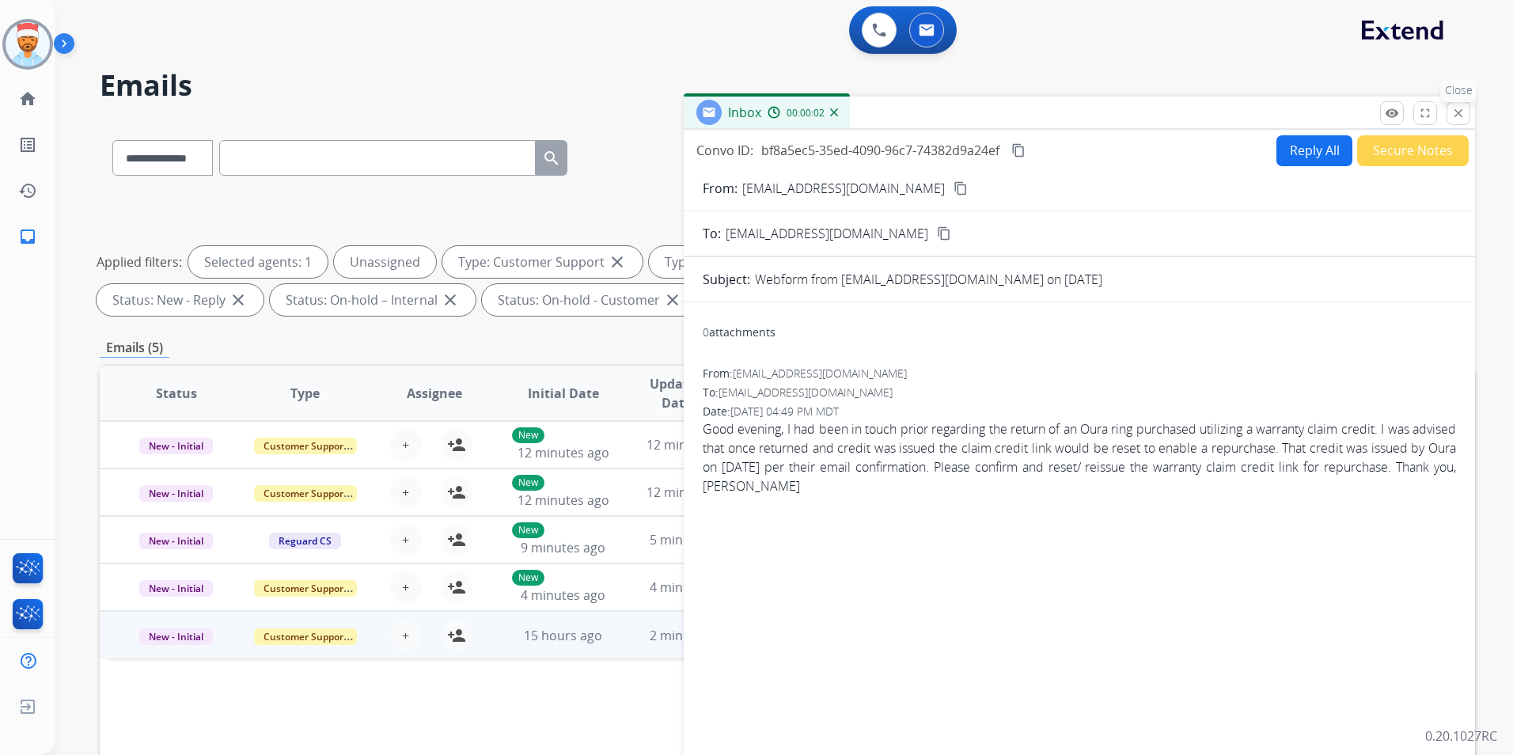
click at [1451, 112] on mat-icon "close" at bounding box center [1458, 113] width 14 height 14
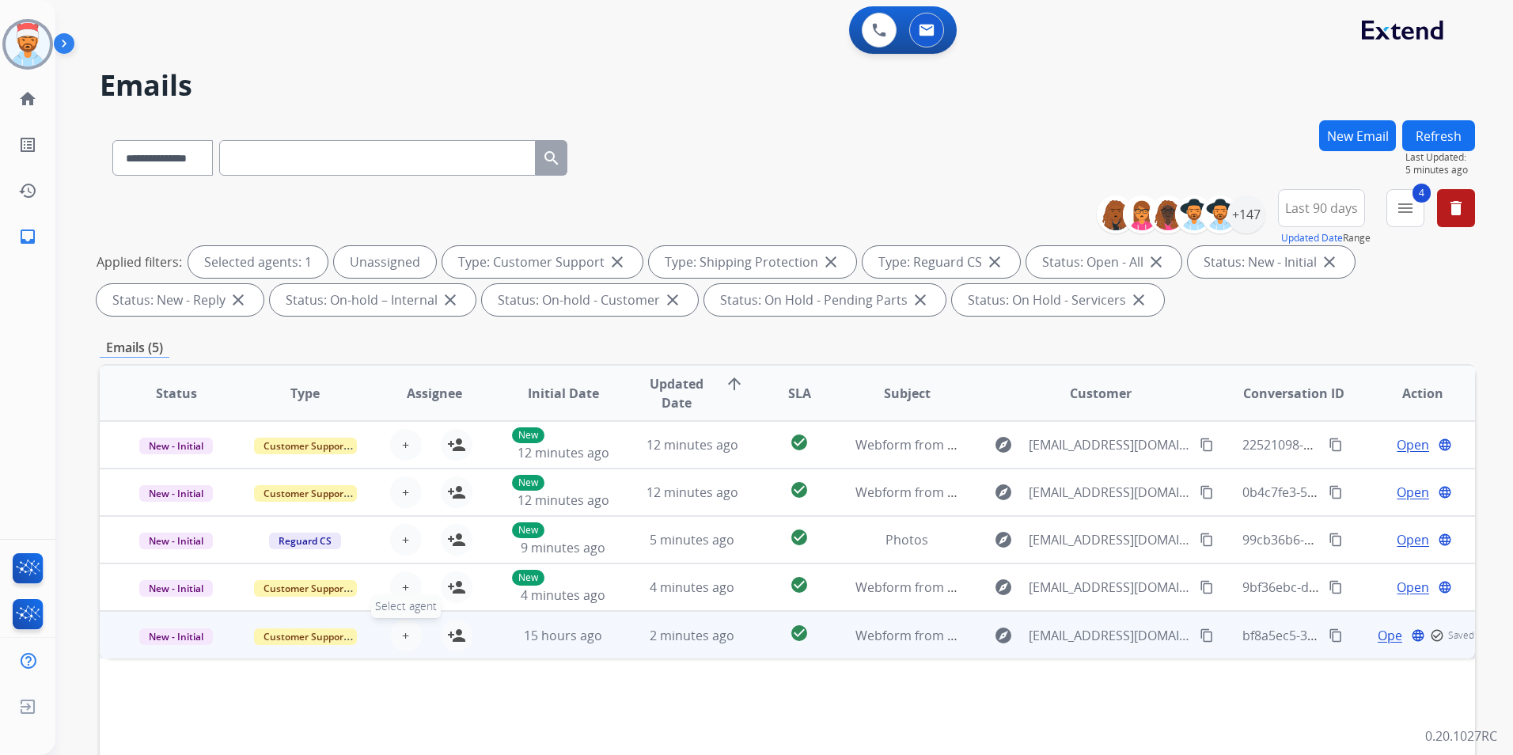
click at [396, 639] on button "+ Select agent" at bounding box center [406, 636] width 32 height 32
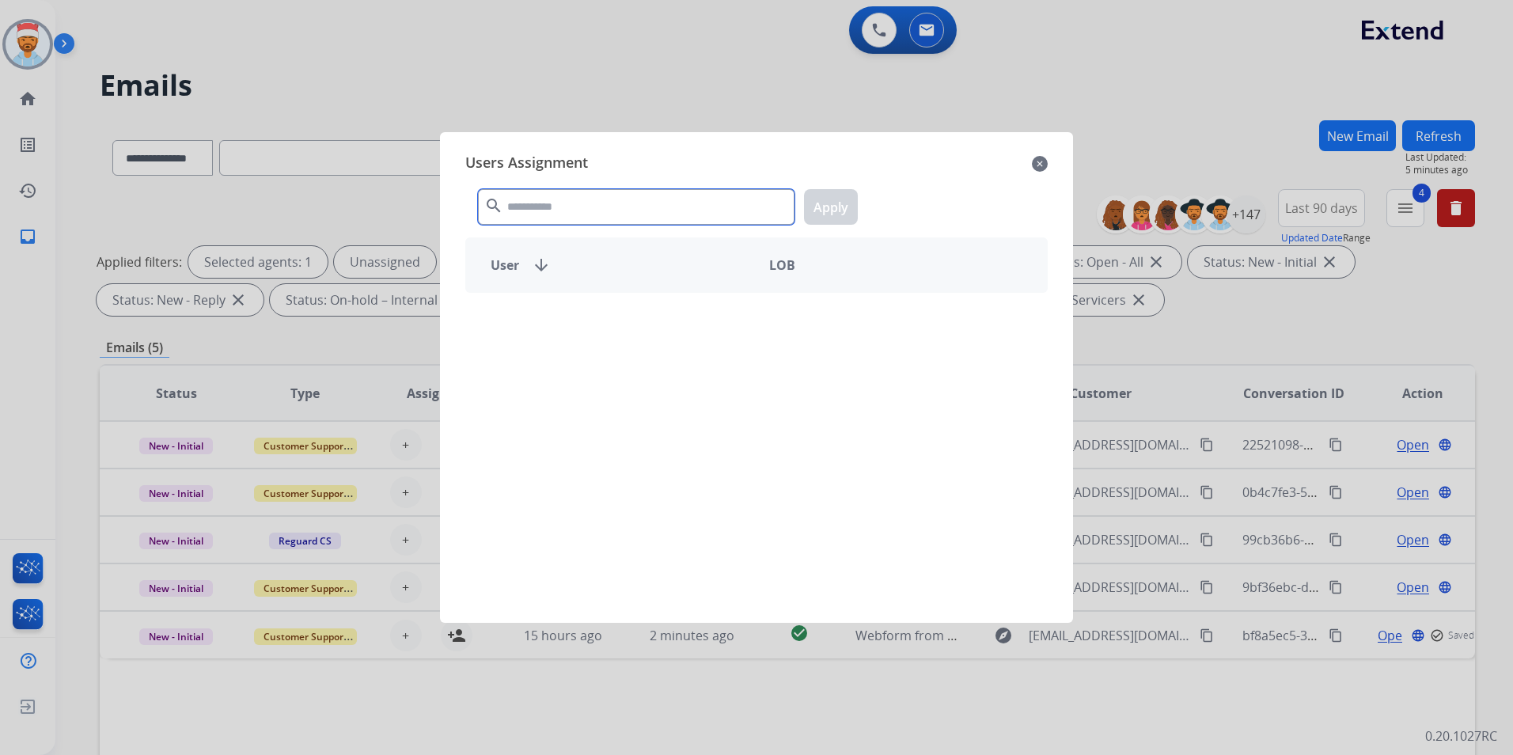
click at [608, 195] on input "text" at bounding box center [636, 207] width 317 height 36
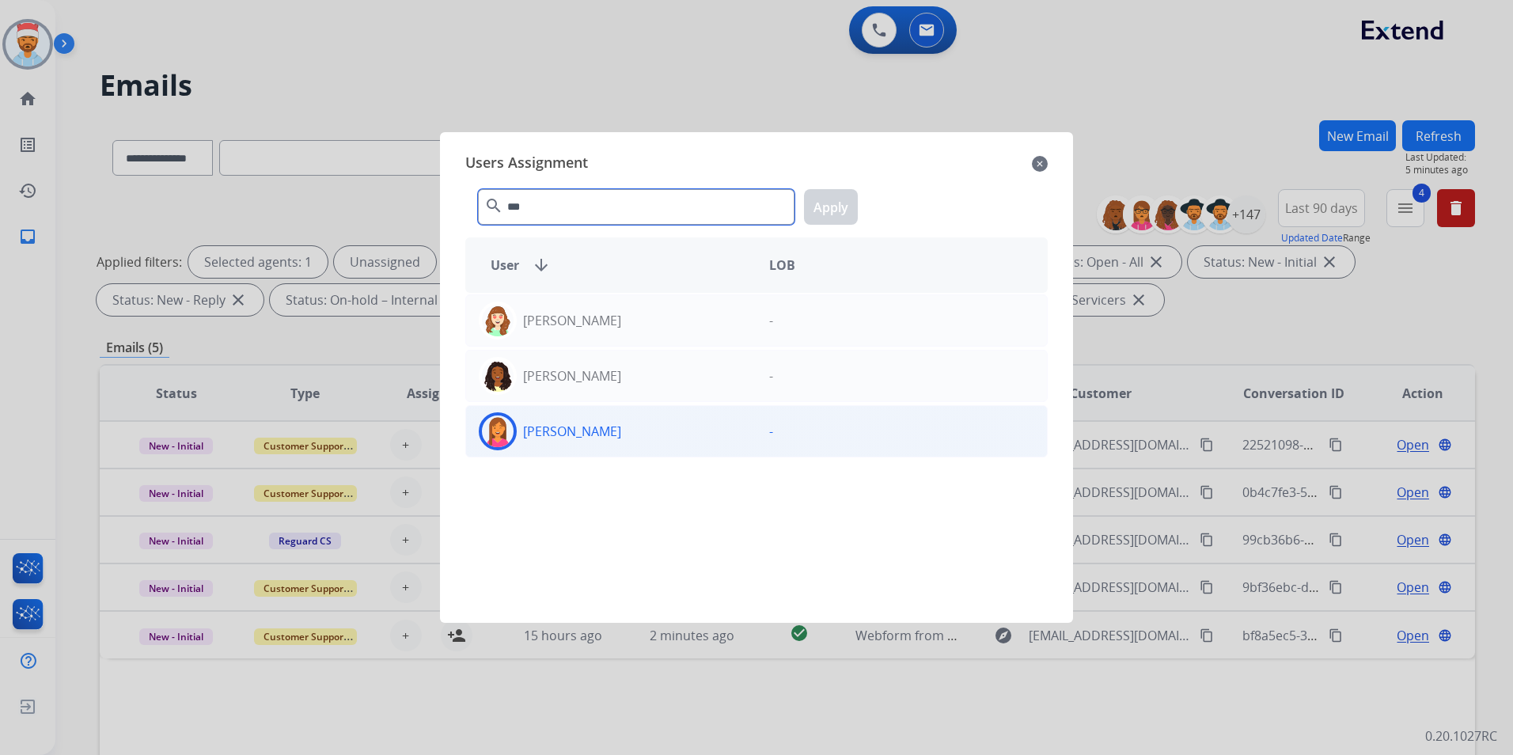
type input "***"
click at [583, 425] on p "[PERSON_NAME]" at bounding box center [572, 431] width 98 height 19
drag, startPoint x: 829, startPoint y: 205, endPoint x: 878, endPoint y: 209, distance: 49.2
click at [830, 203] on button "Apply" at bounding box center [831, 207] width 54 height 36
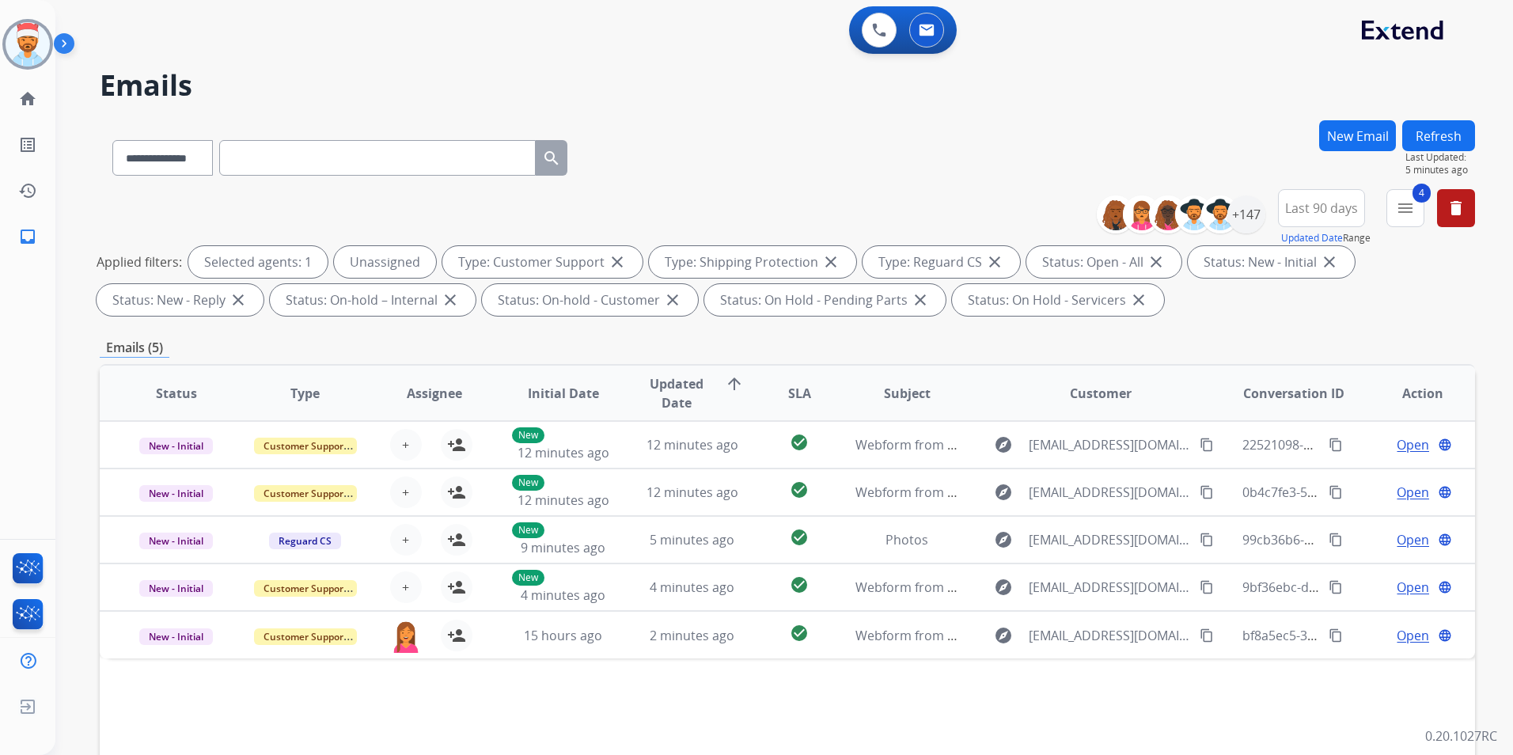
click at [719, 119] on div "**********" at bounding box center [765, 434] width 1420 height 755
click at [1438, 137] on button "Refresh" at bounding box center [1438, 135] width 73 height 31
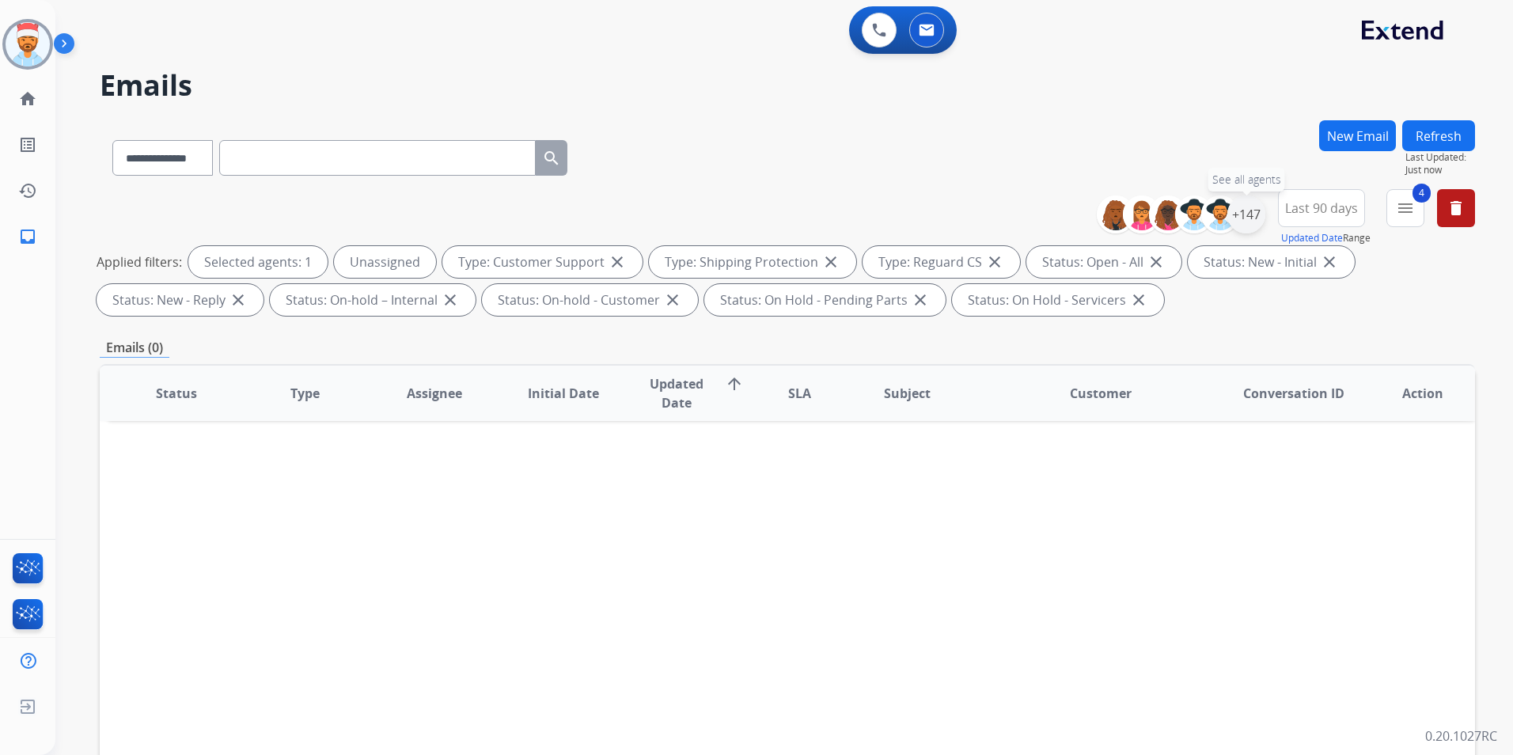
click at [1245, 218] on div "+147" at bounding box center [1246, 214] width 38 height 38
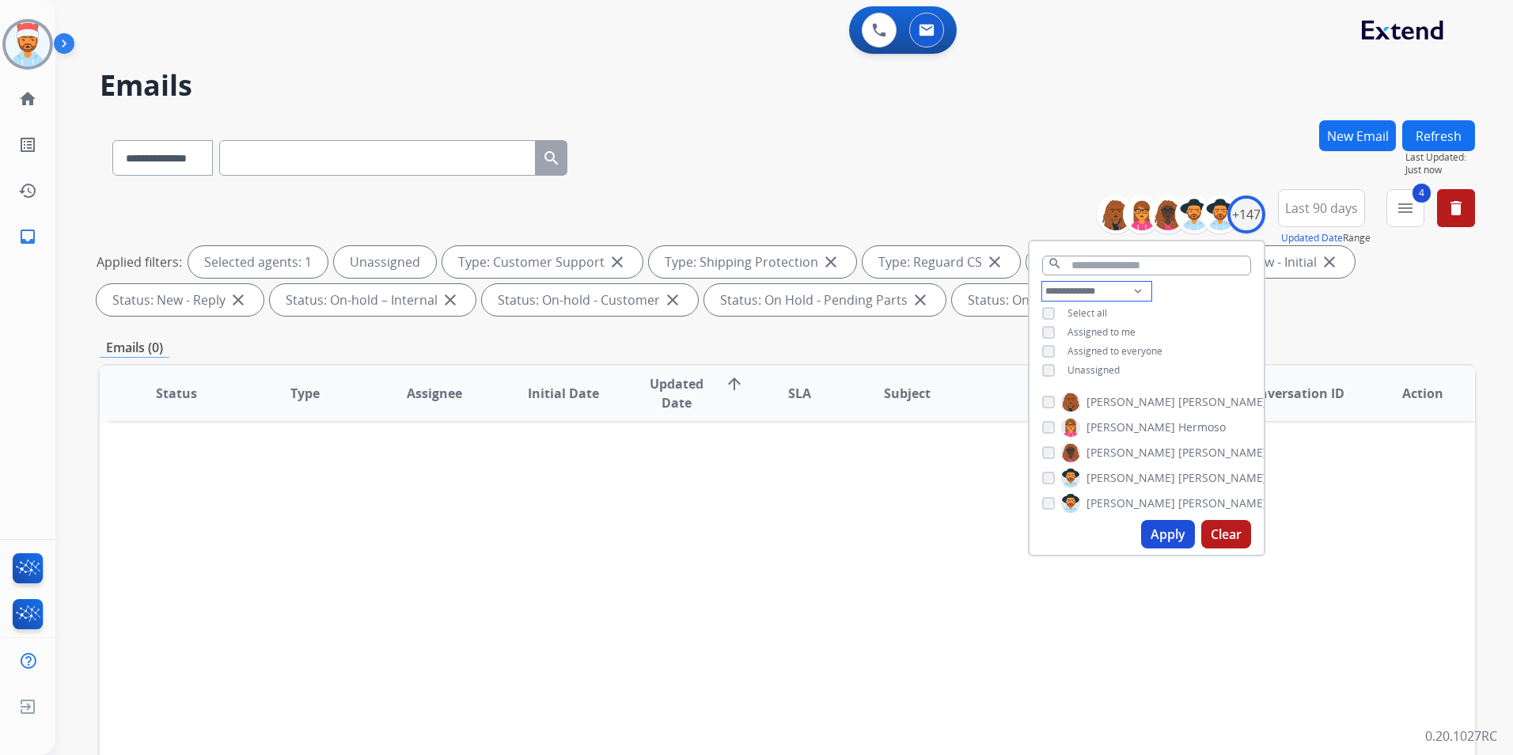
drag, startPoint x: 1087, startPoint y: 291, endPoint x: 1096, endPoint y: 294, distance: 10.0
click at [1087, 291] on select "**********" at bounding box center [1096, 291] width 109 height 19
select select "**********"
click at [1042, 282] on select "**********" at bounding box center [1096, 291] width 109 height 19
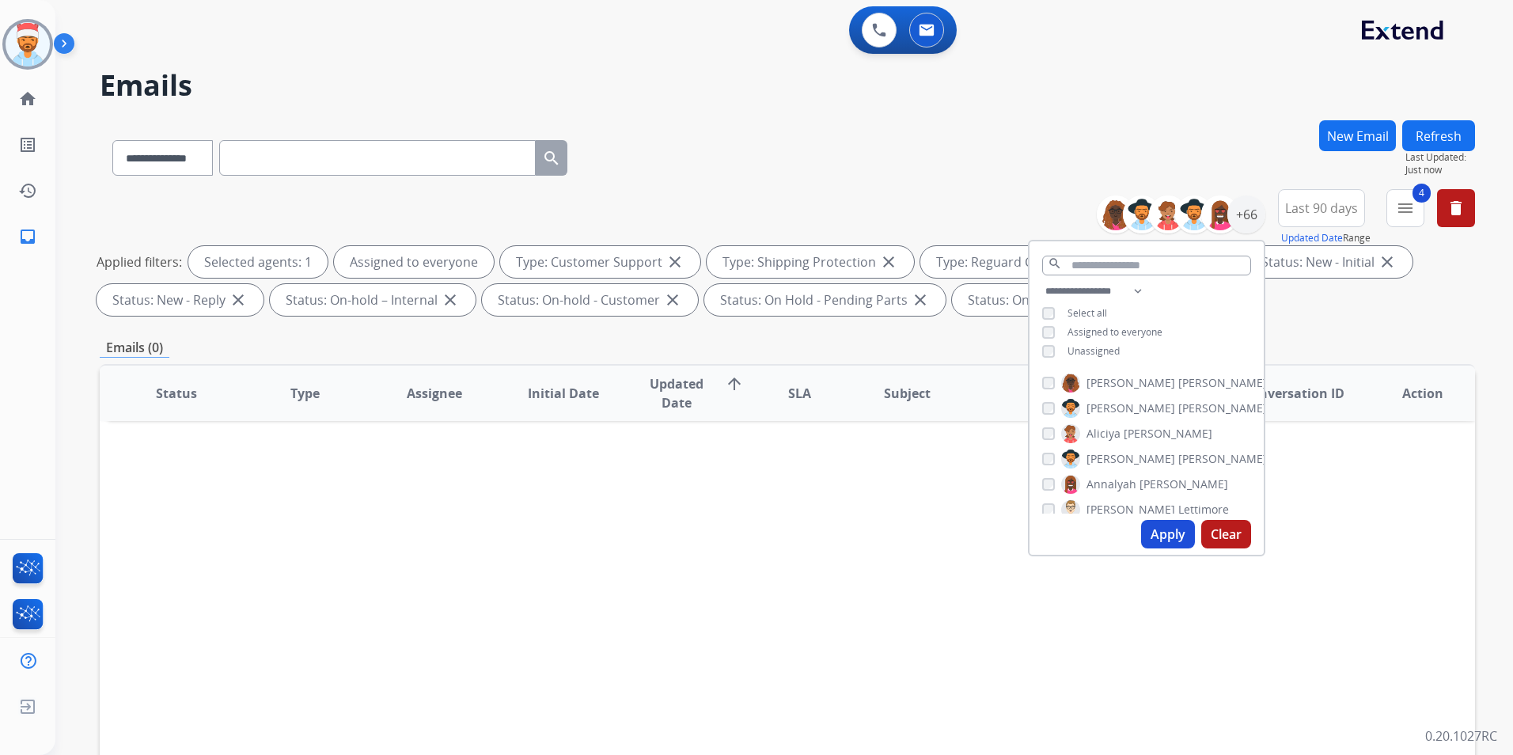
click at [1167, 532] on button "Apply" at bounding box center [1168, 534] width 54 height 28
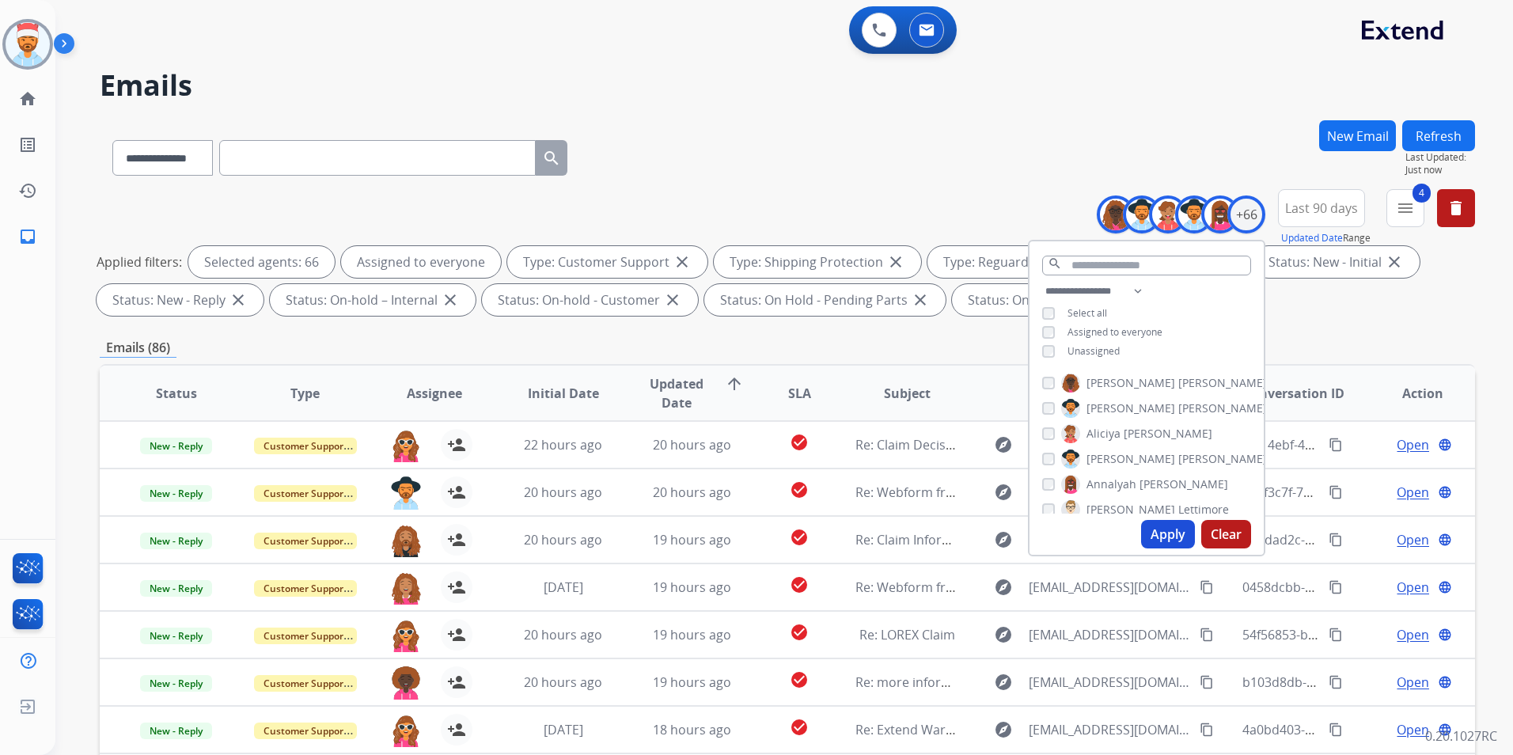
click at [1342, 326] on div "**********" at bounding box center [787, 548] width 1375 height 856
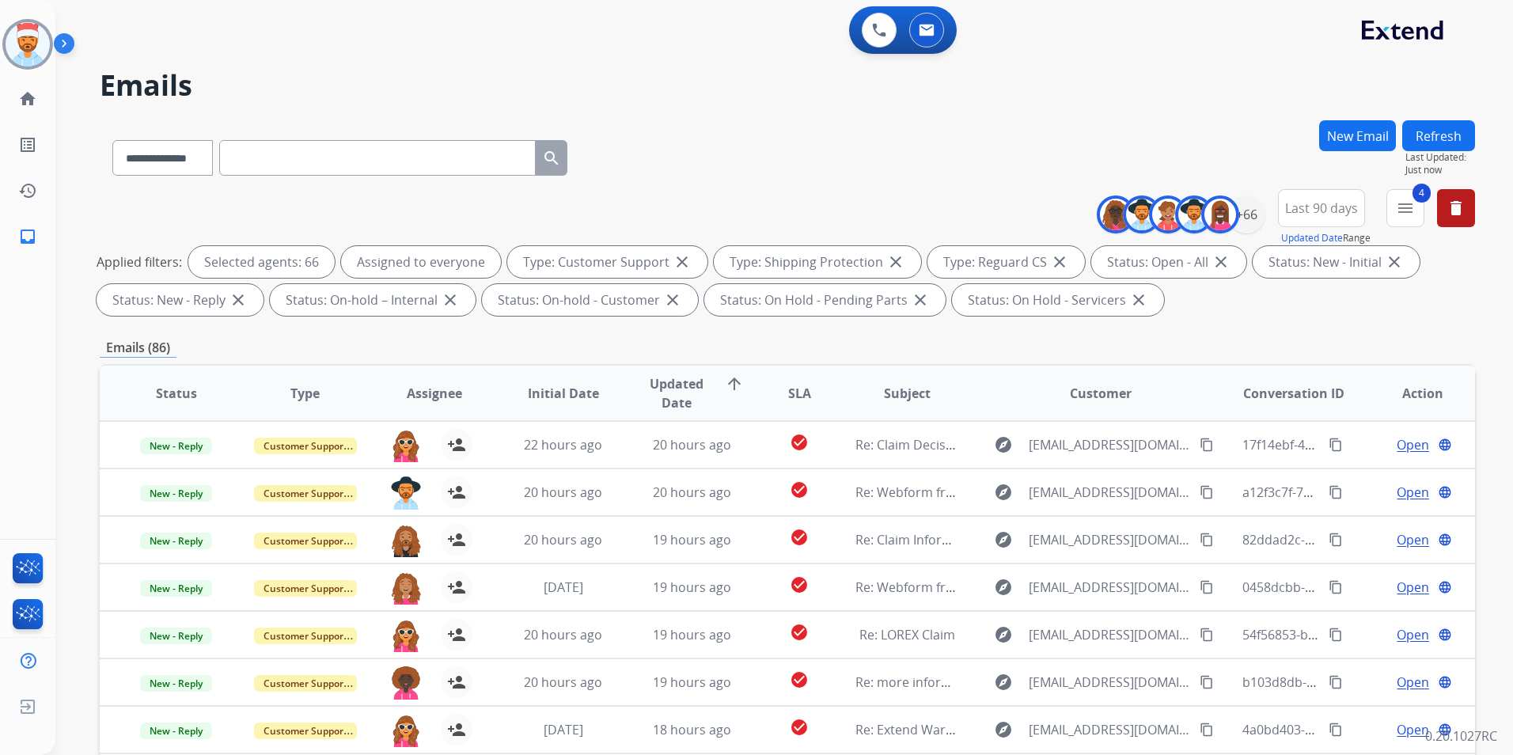
click at [1398, 206] on mat-icon "menu" at bounding box center [1405, 208] width 19 height 19
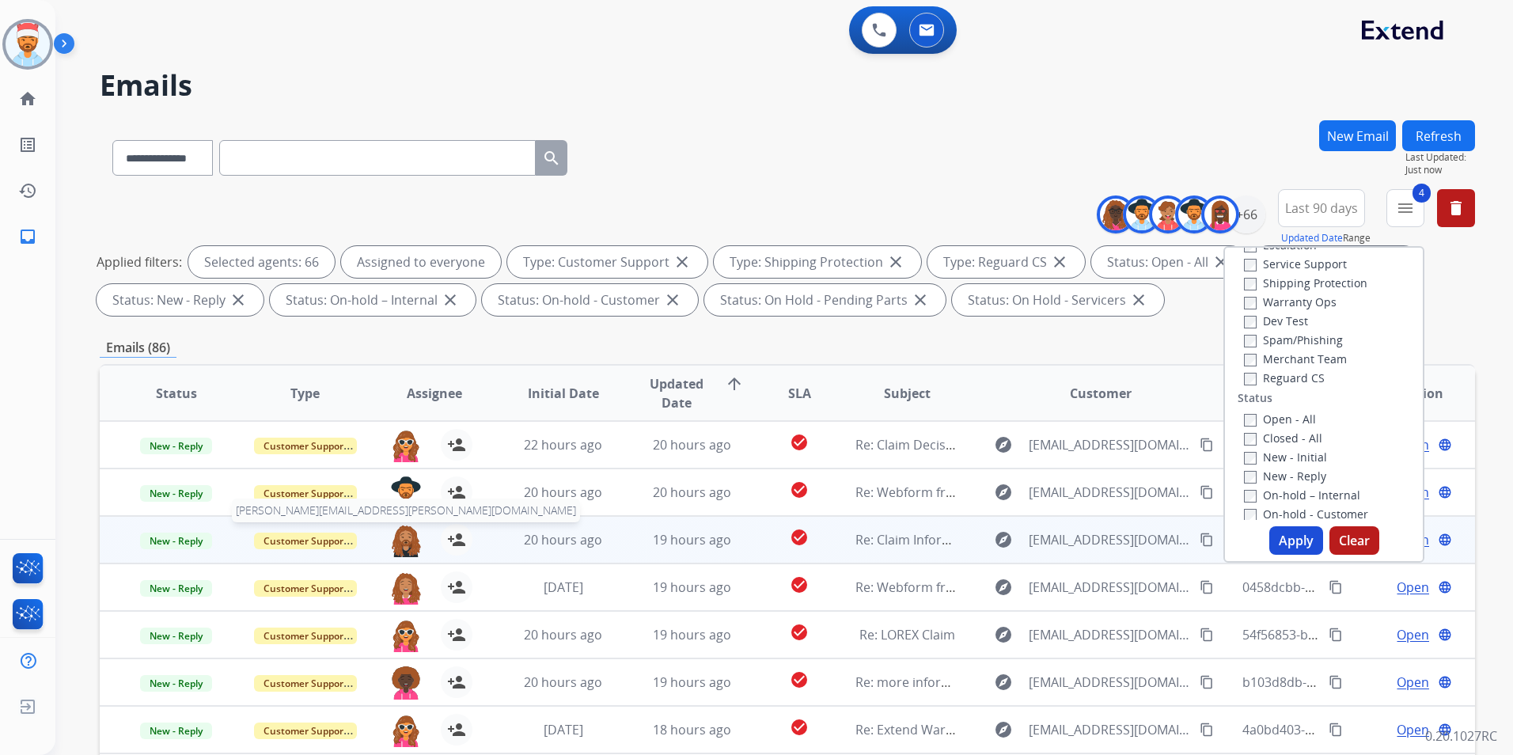
scroll to position [2, 0]
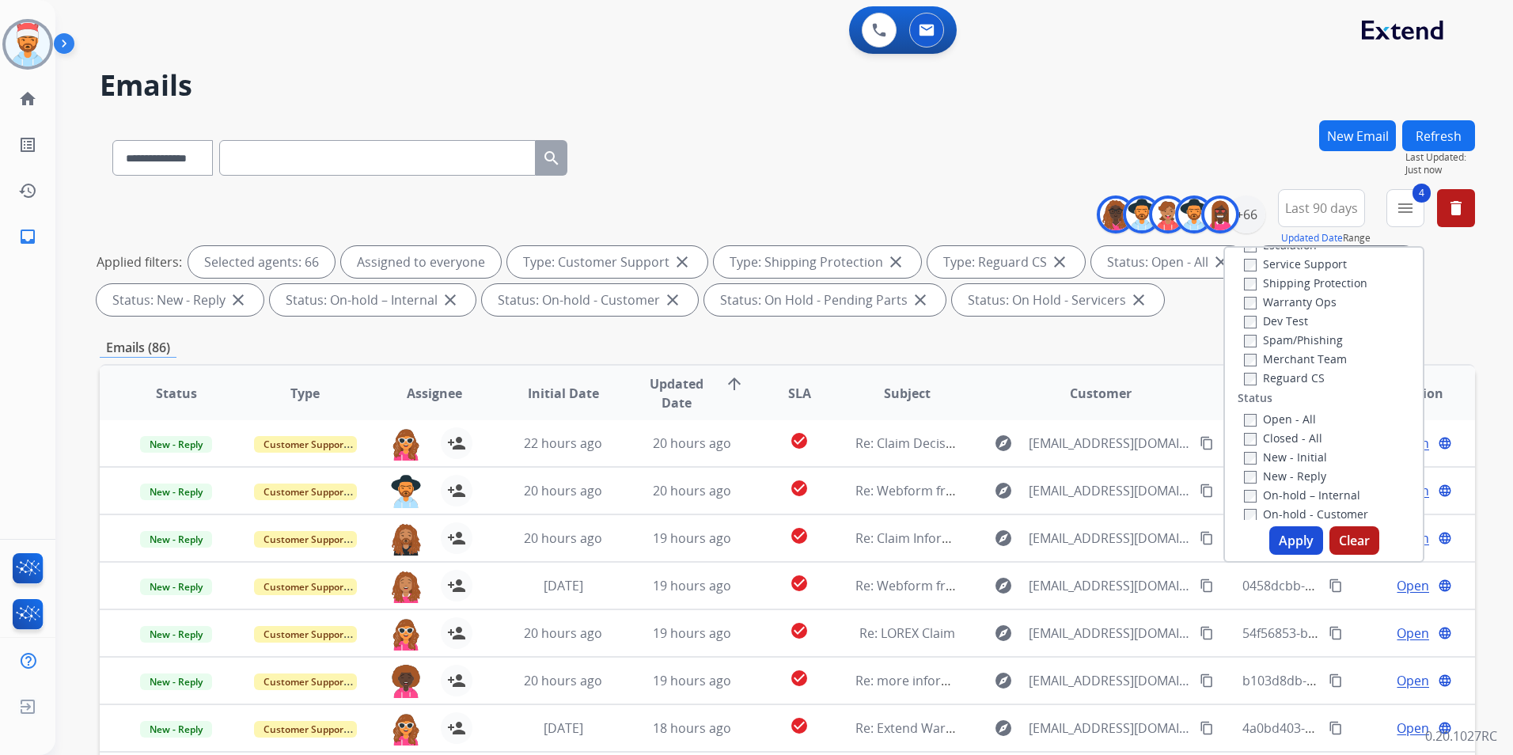
click at [991, 353] on div "Emails (86)" at bounding box center [787, 348] width 1375 height 20
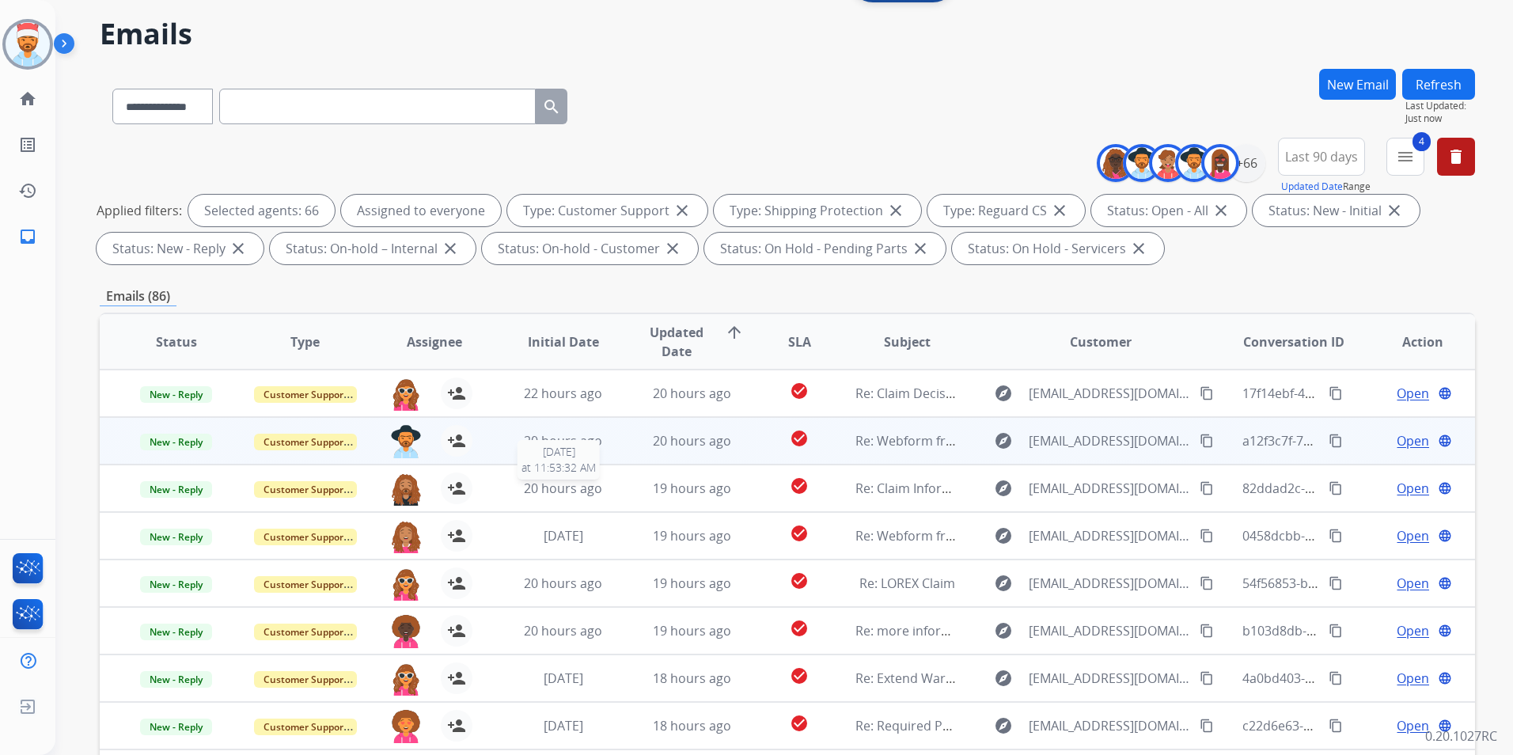
scroll to position [0, 0]
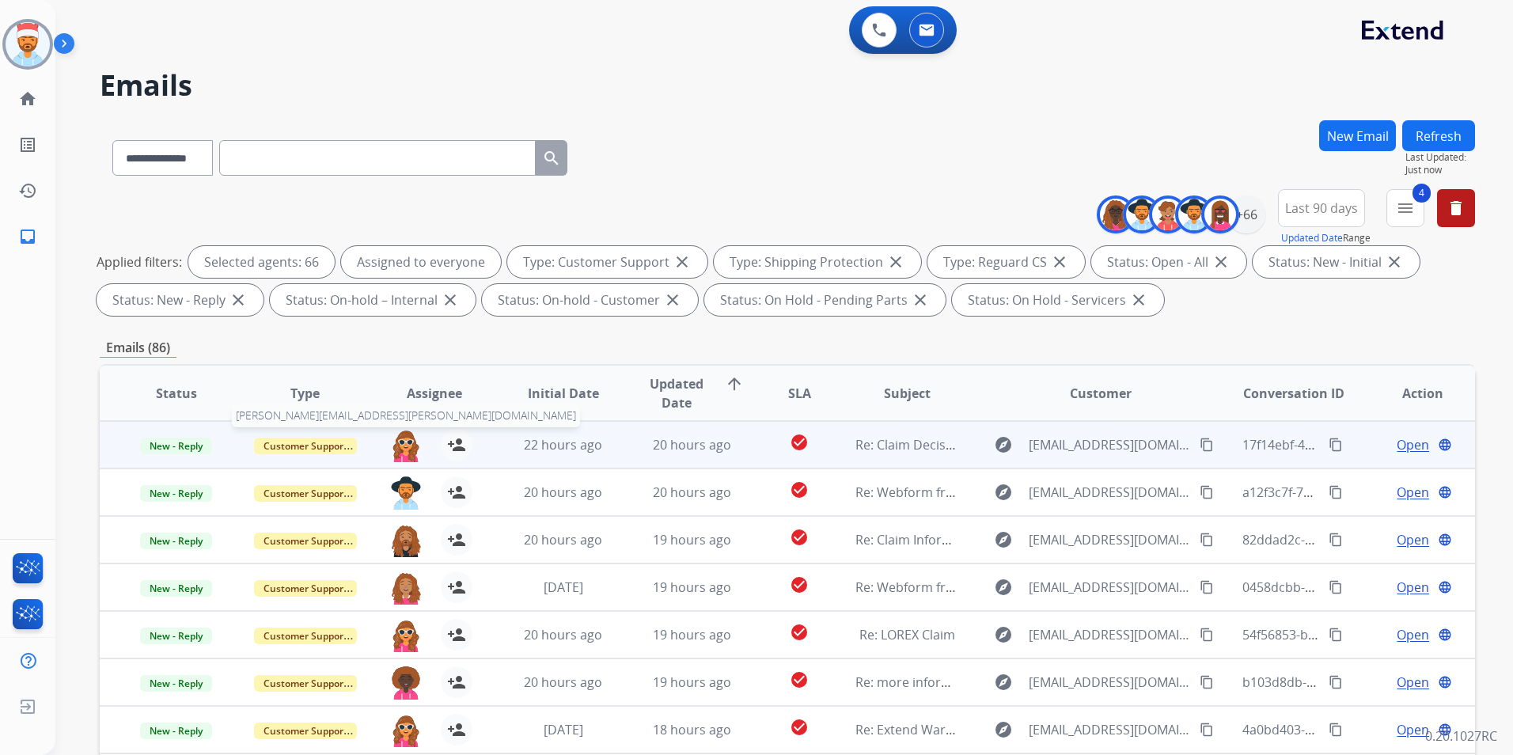
click at [404, 446] on img at bounding box center [406, 445] width 32 height 33
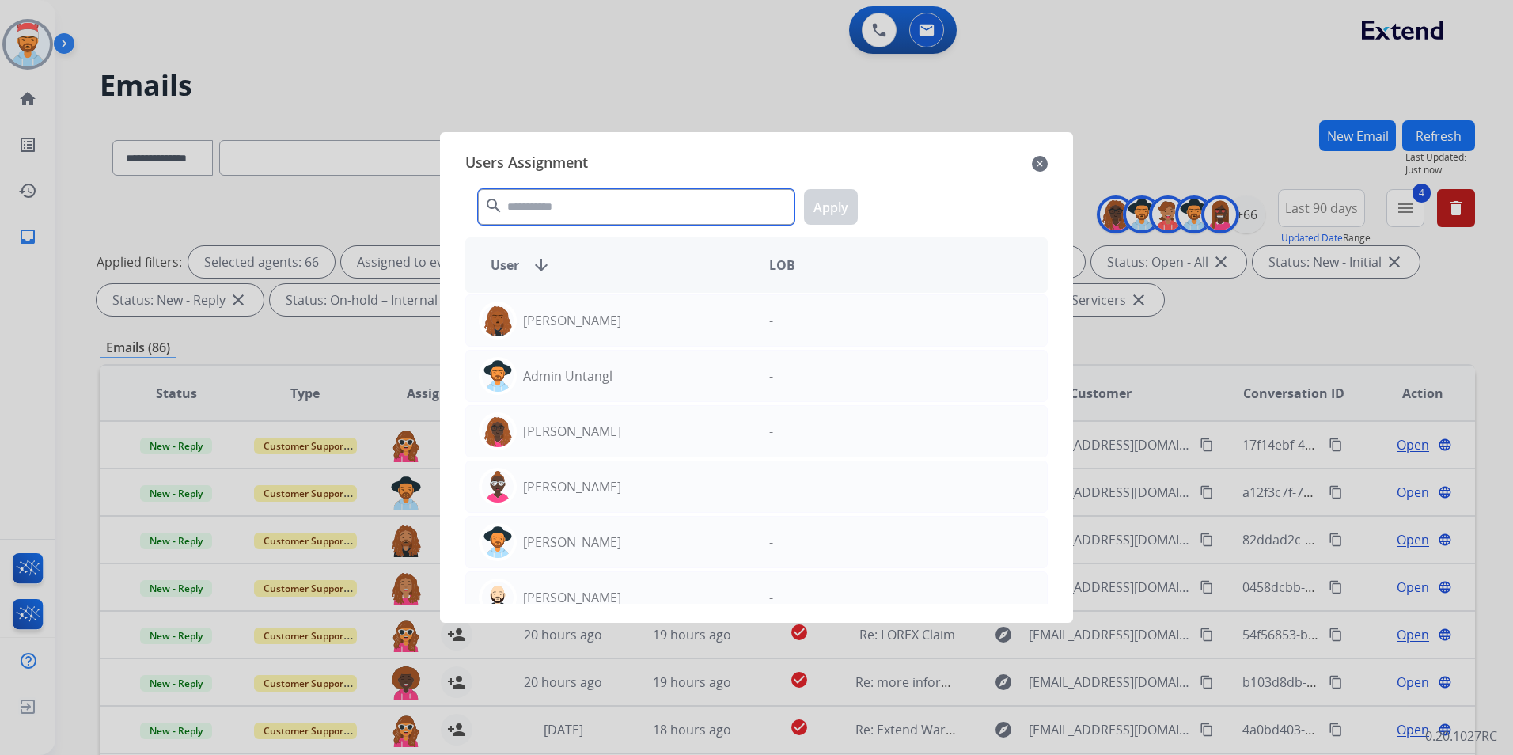
click at [548, 209] on input "text" at bounding box center [636, 207] width 317 height 36
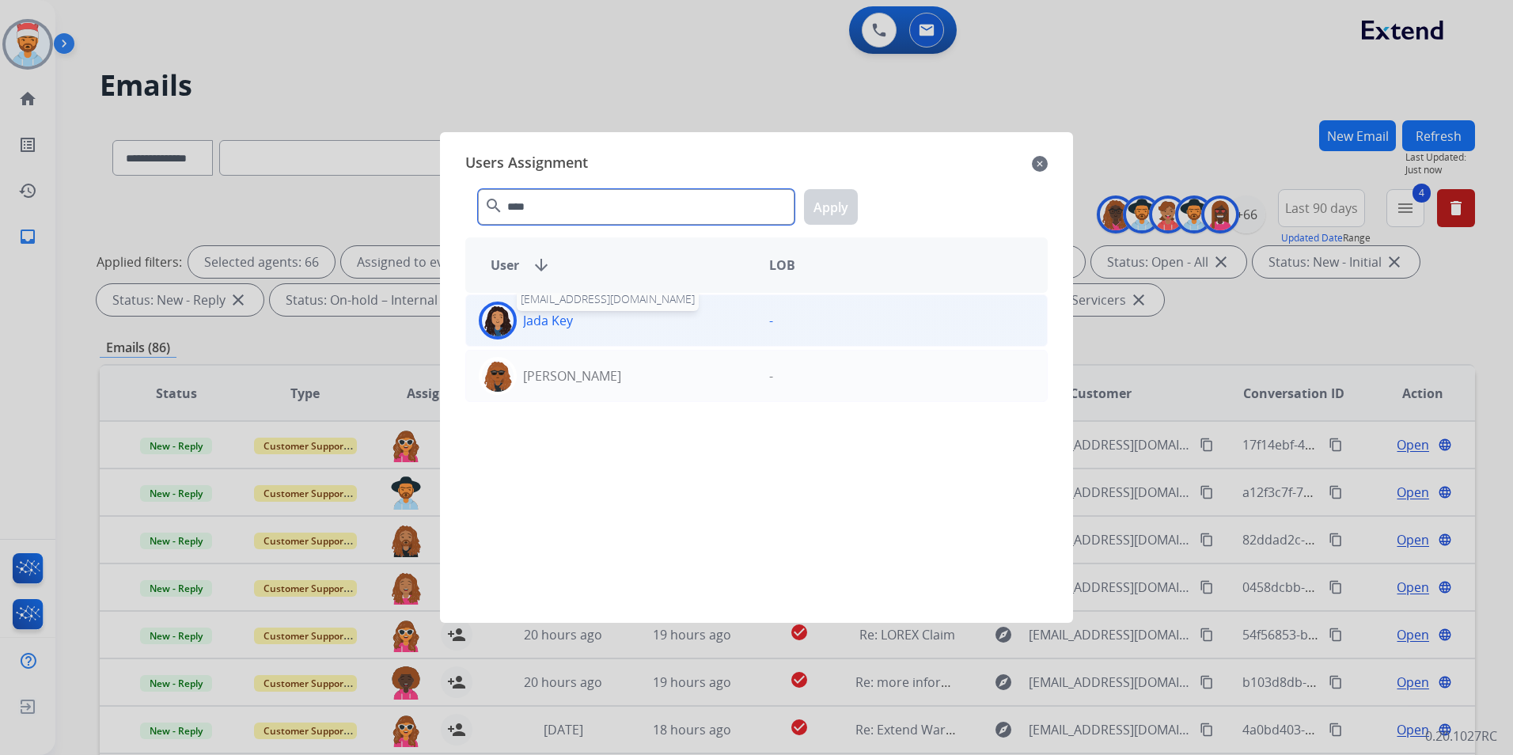
type input "****"
click at [580, 317] on div "Jada Key jada.key@mcibpo.com" at bounding box center [611, 321] width 290 height 38
click at [859, 195] on div "**** search Apply" at bounding box center [756, 203] width 582 height 55
click at [843, 199] on button "Apply" at bounding box center [831, 207] width 54 height 36
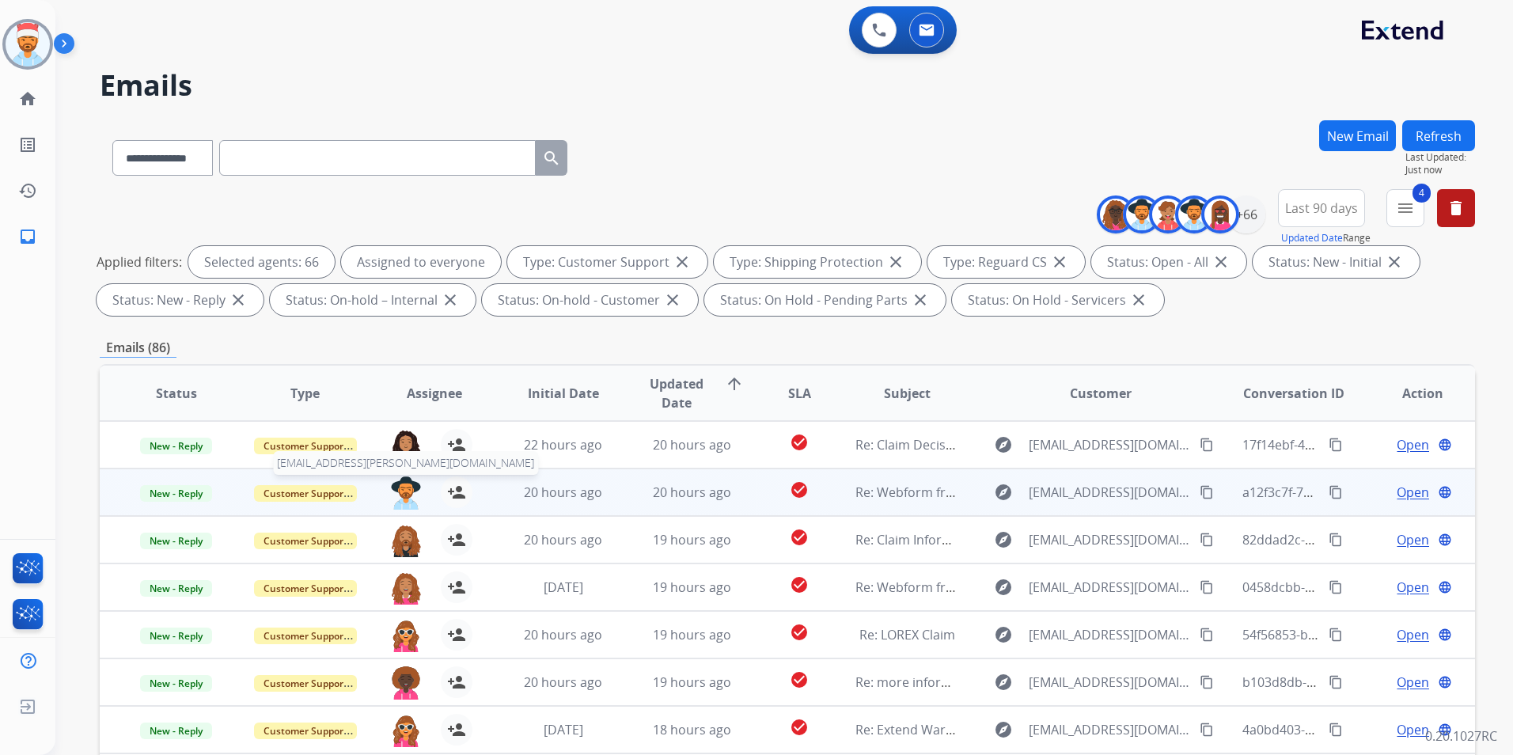
click at [397, 495] on img at bounding box center [406, 492] width 32 height 33
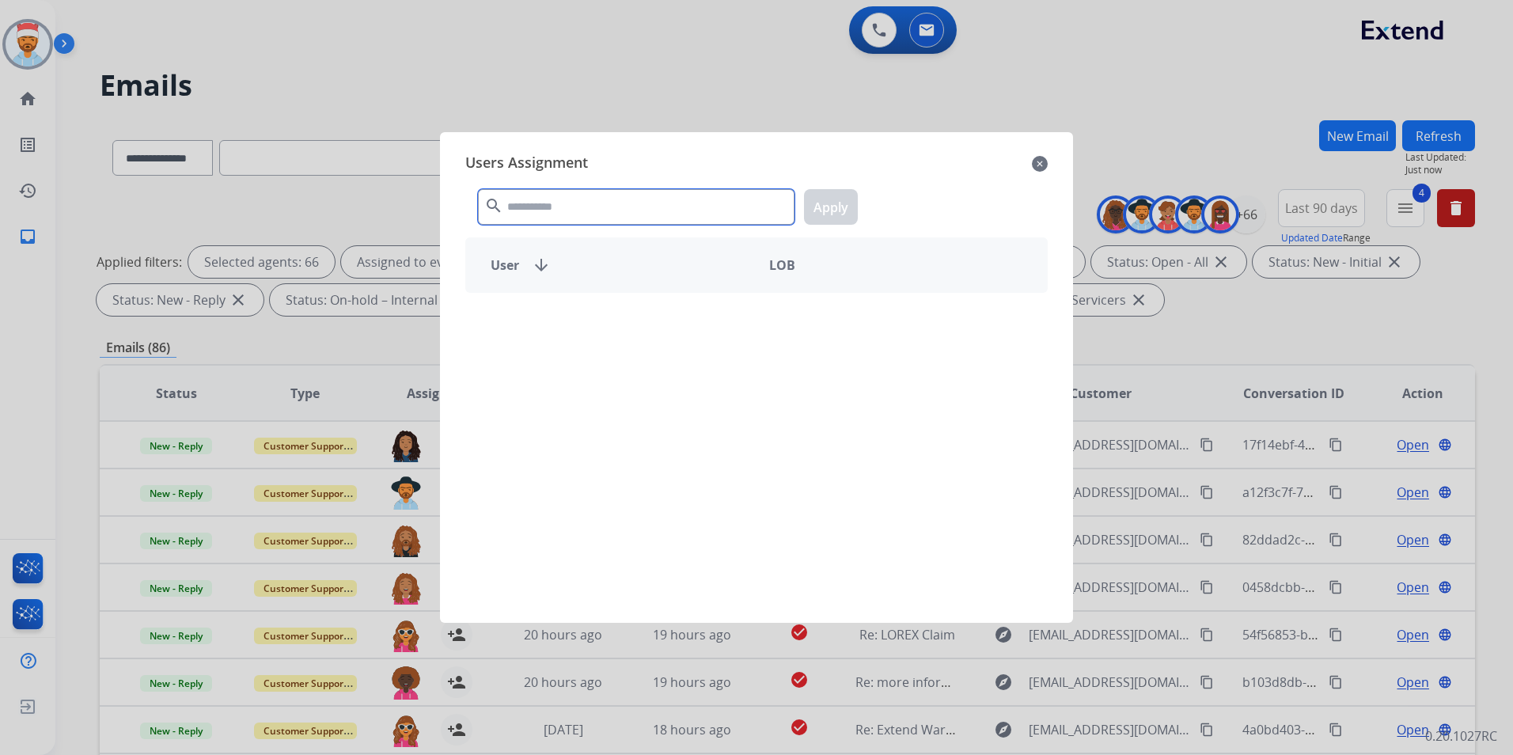
click at [544, 211] on input "text" at bounding box center [636, 207] width 317 height 36
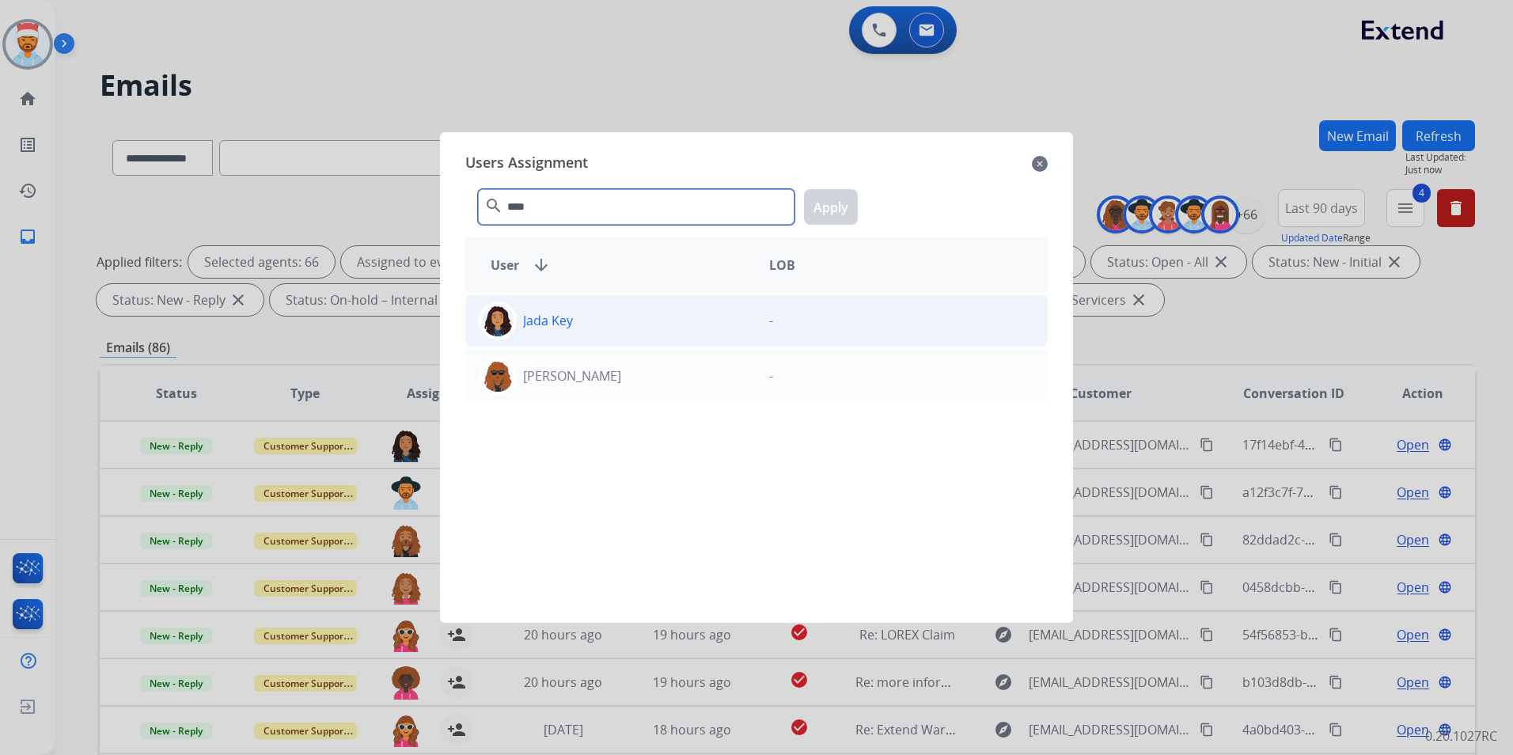
type input "****"
click at [550, 328] on p "Jada Key" at bounding box center [548, 320] width 50 height 19
click at [843, 201] on button "Apply" at bounding box center [831, 207] width 54 height 36
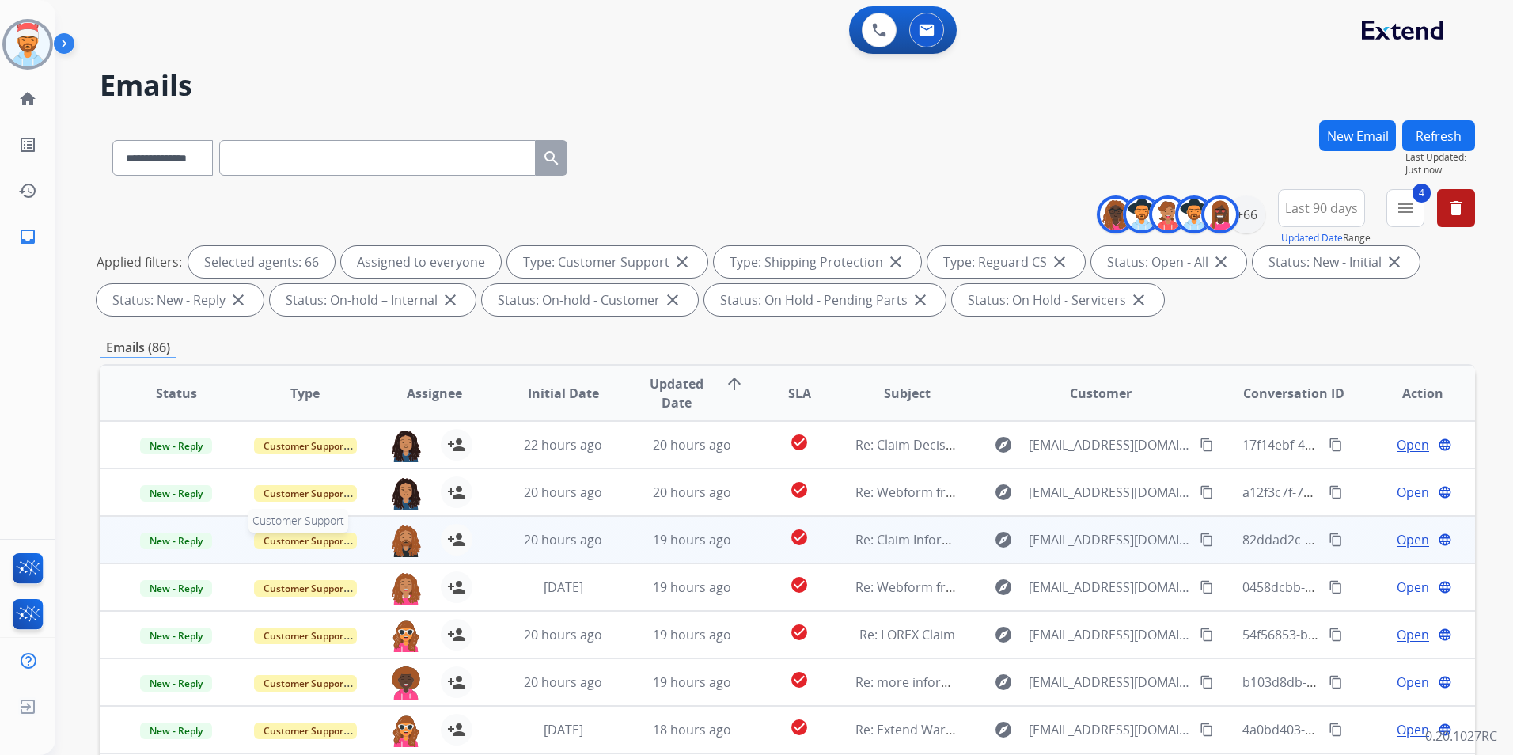
scroll to position [2, 0]
click at [408, 542] on img at bounding box center [406, 538] width 32 height 33
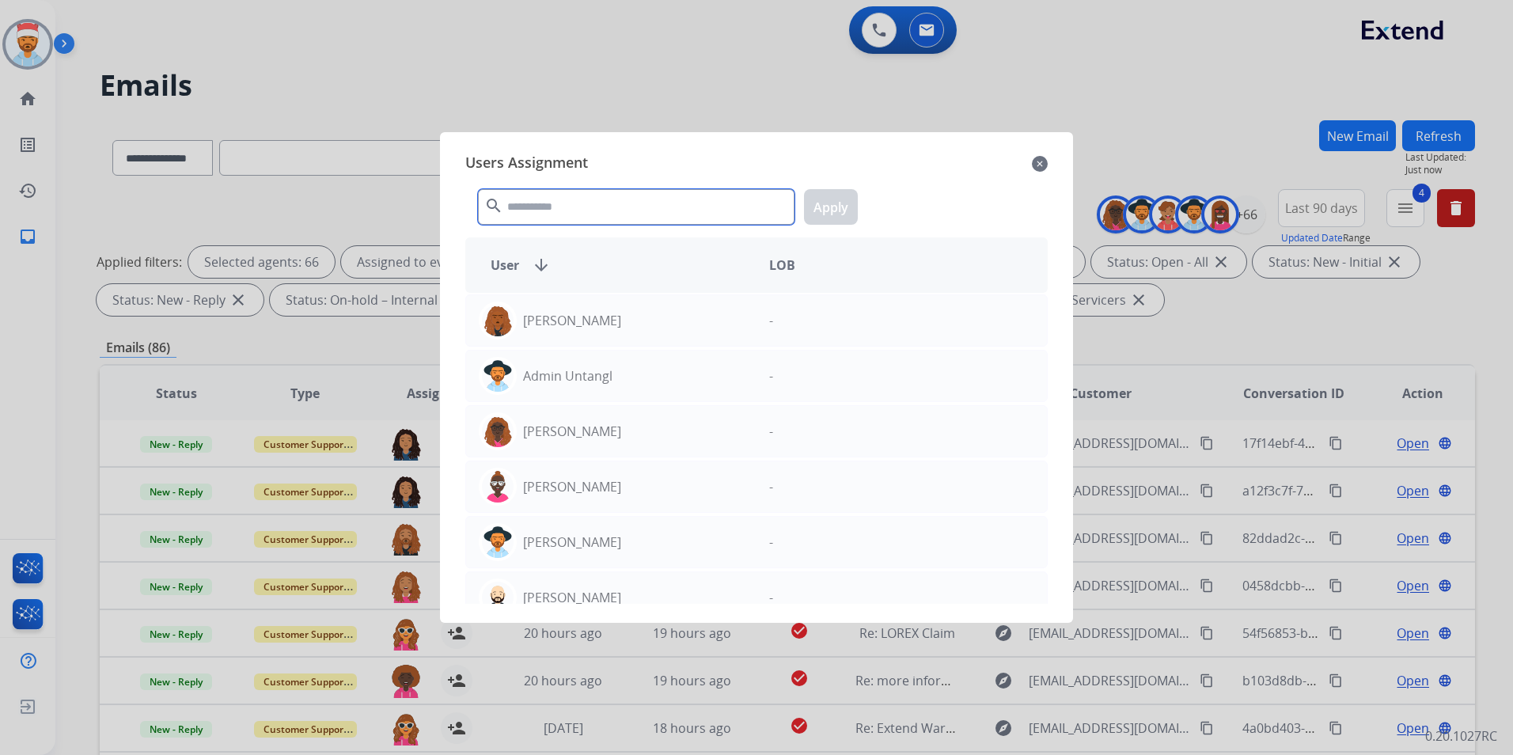
click at [565, 207] on input "text" at bounding box center [636, 207] width 317 height 36
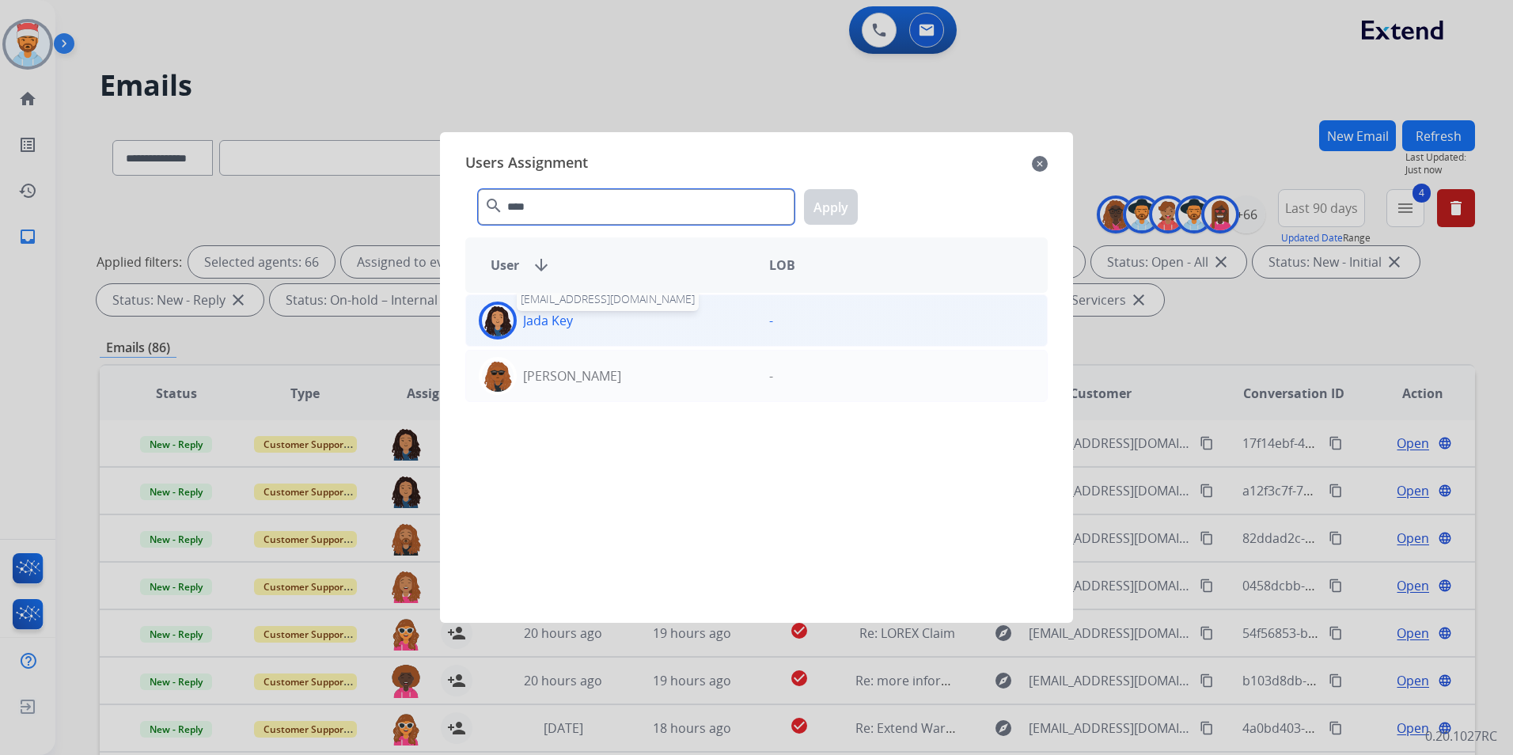
type input "****"
click at [554, 317] on p "Jada Key" at bounding box center [548, 320] width 50 height 19
click at [827, 207] on button "Apply" at bounding box center [831, 207] width 54 height 36
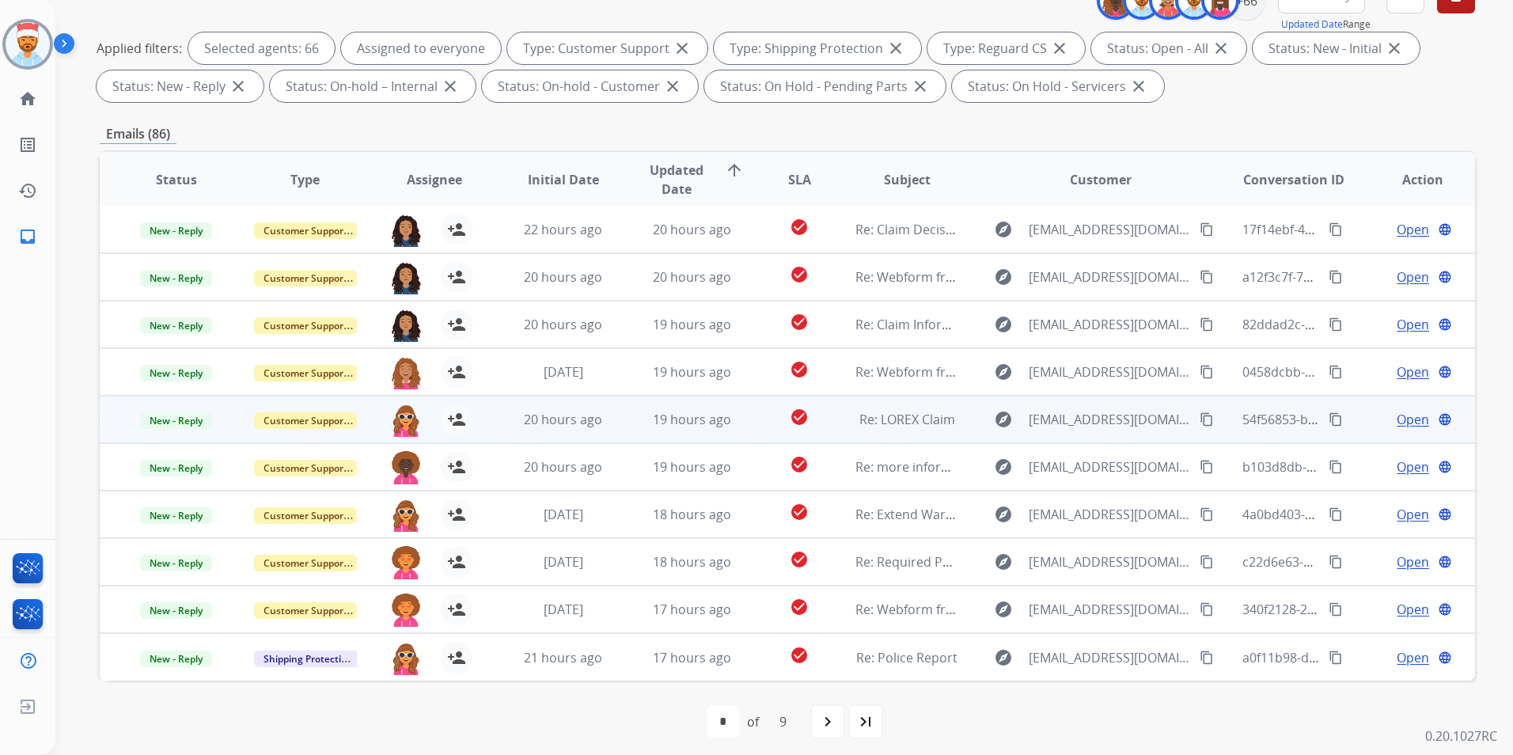
scroll to position [222, 0]
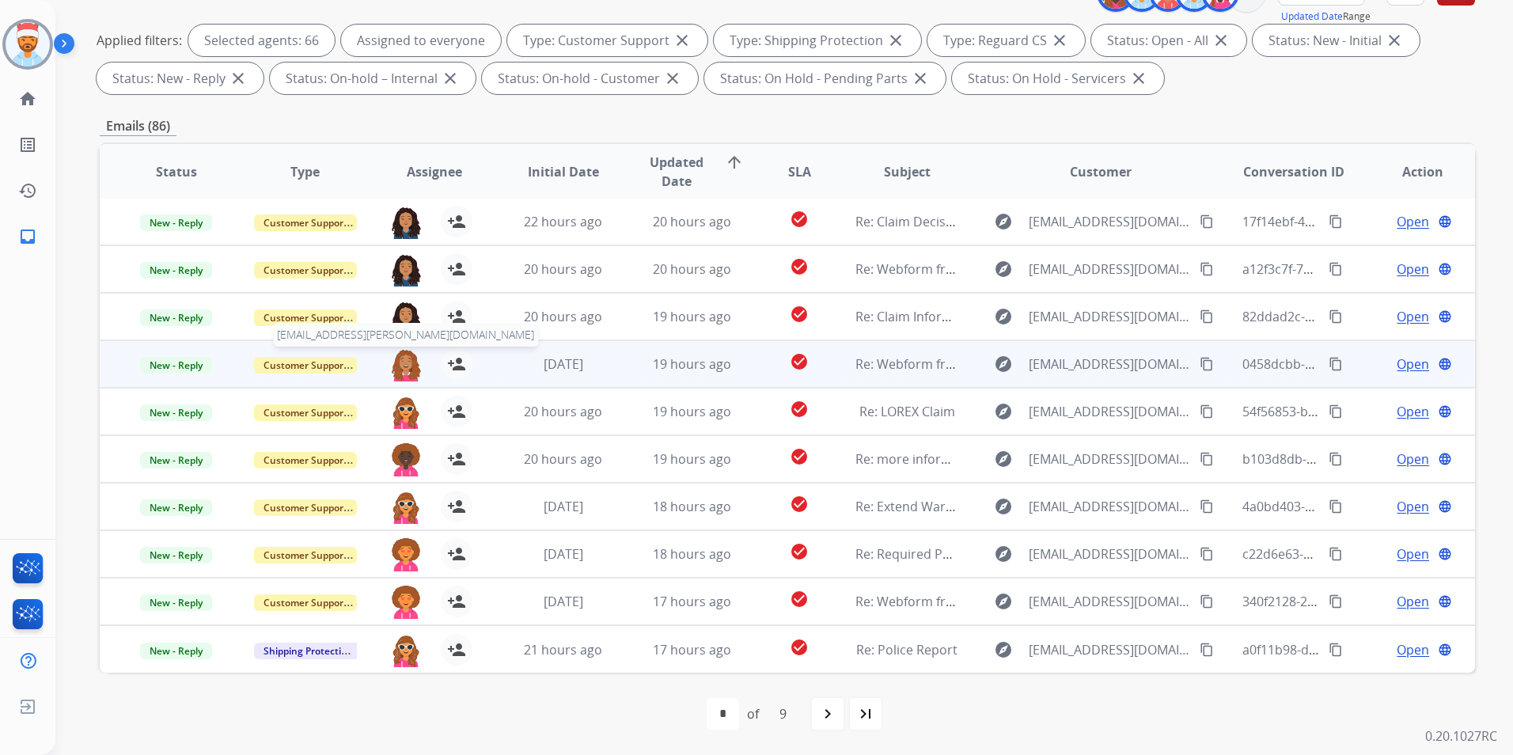
click at [401, 365] on img at bounding box center [406, 364] width 32 height 33
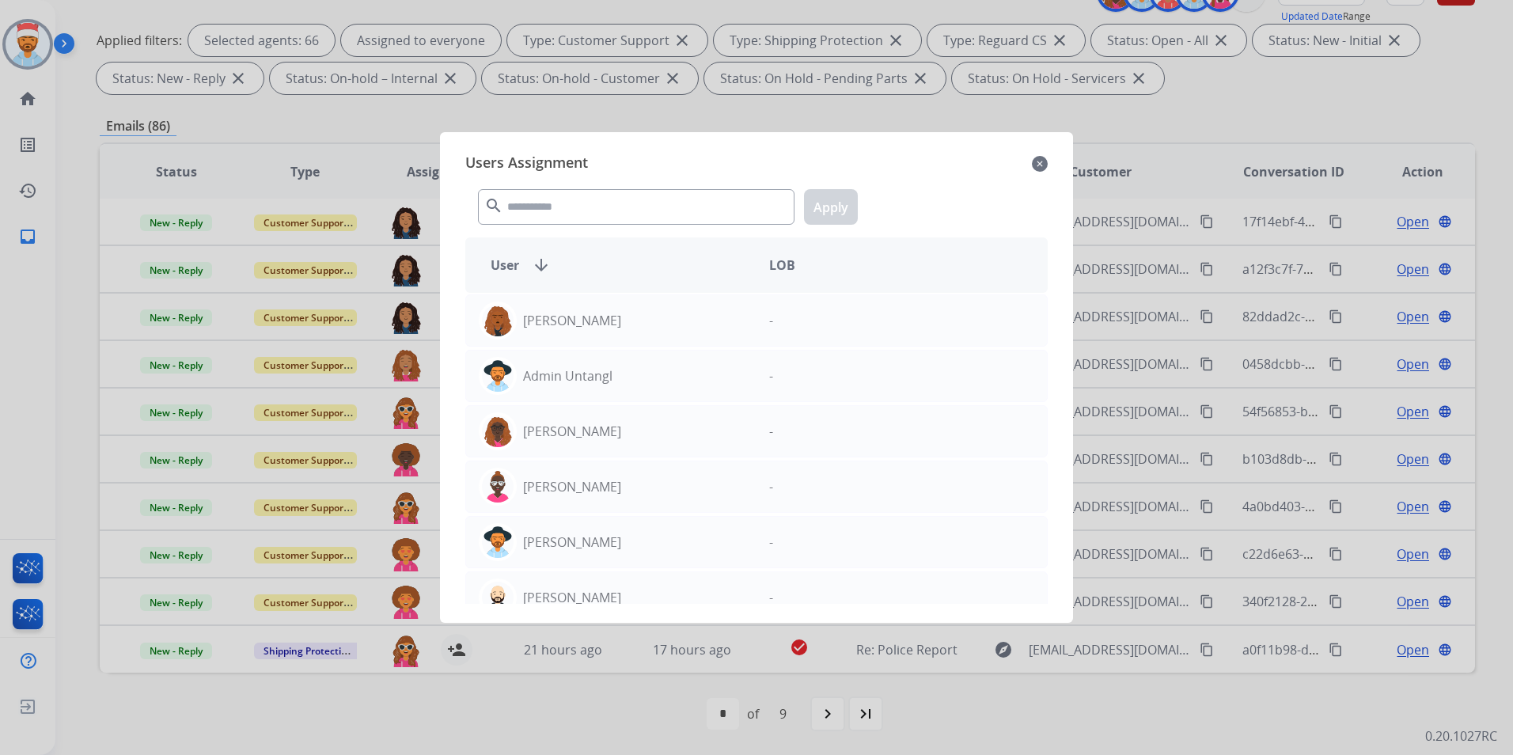
click at [1041, 164] on mat-icon "close" at bounding box center [1040, 163] width 16 height 19
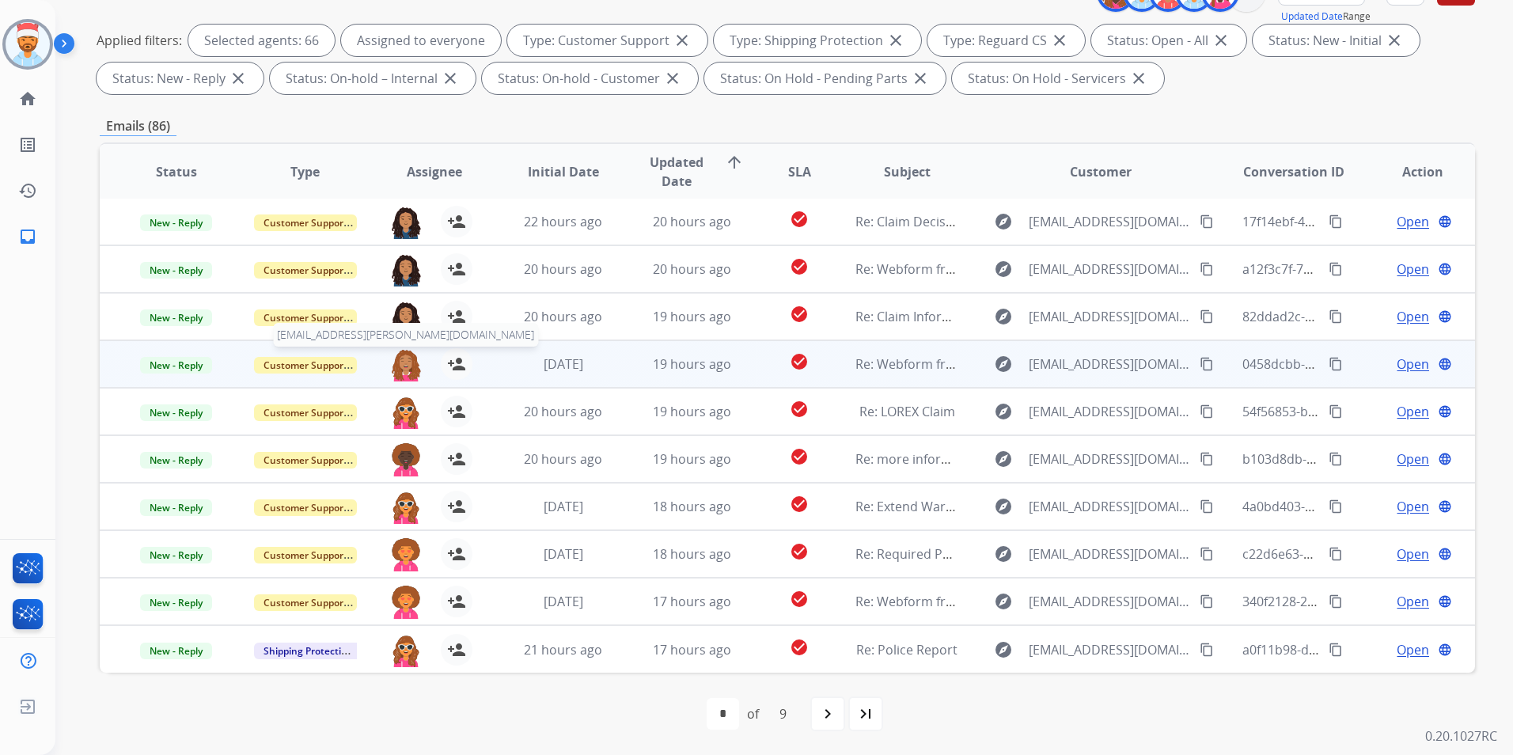
click at [400, 364] on img at bounding box center [406, 364] width 32 height 33
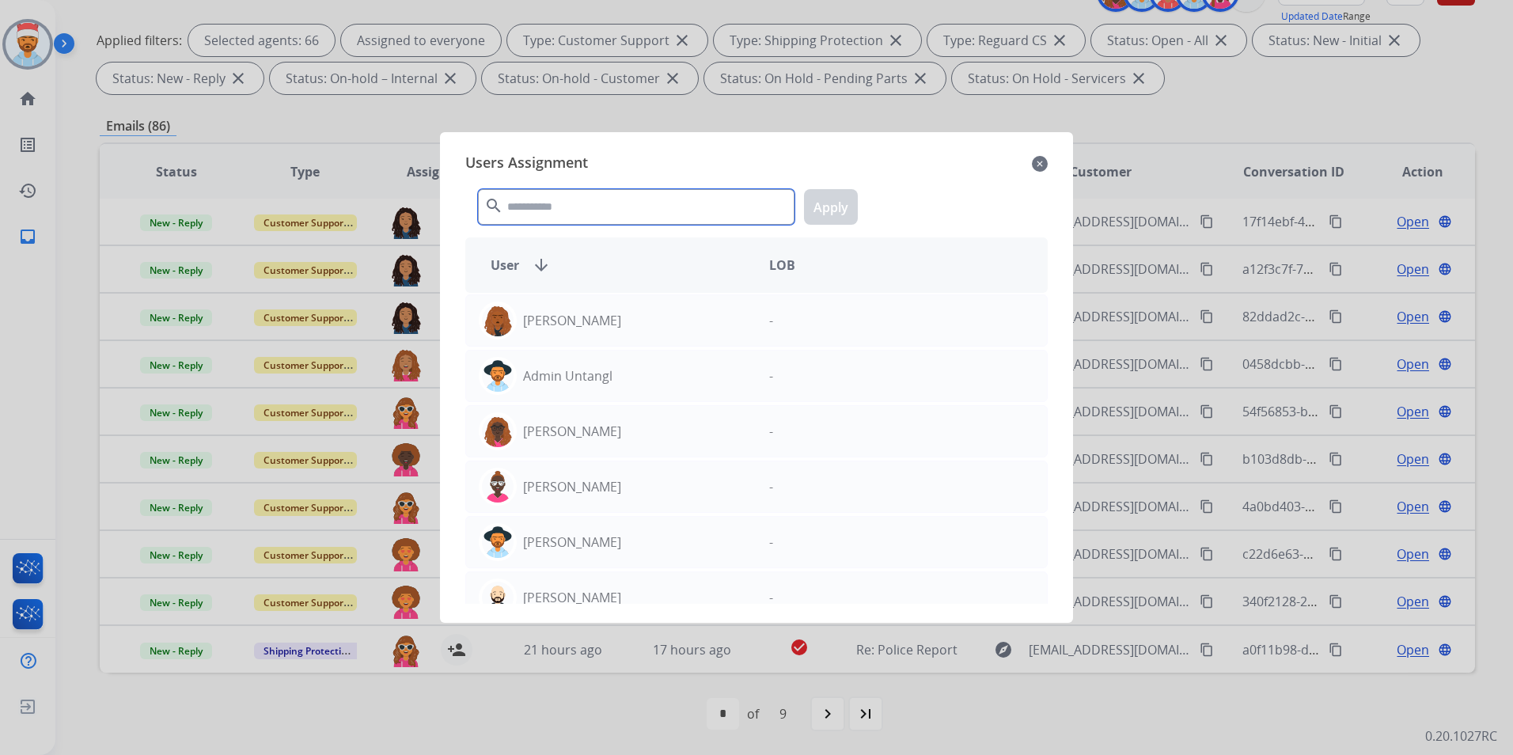
click at [586, 213] on input "text" at bounding box center [636, 207] width 317 height 36
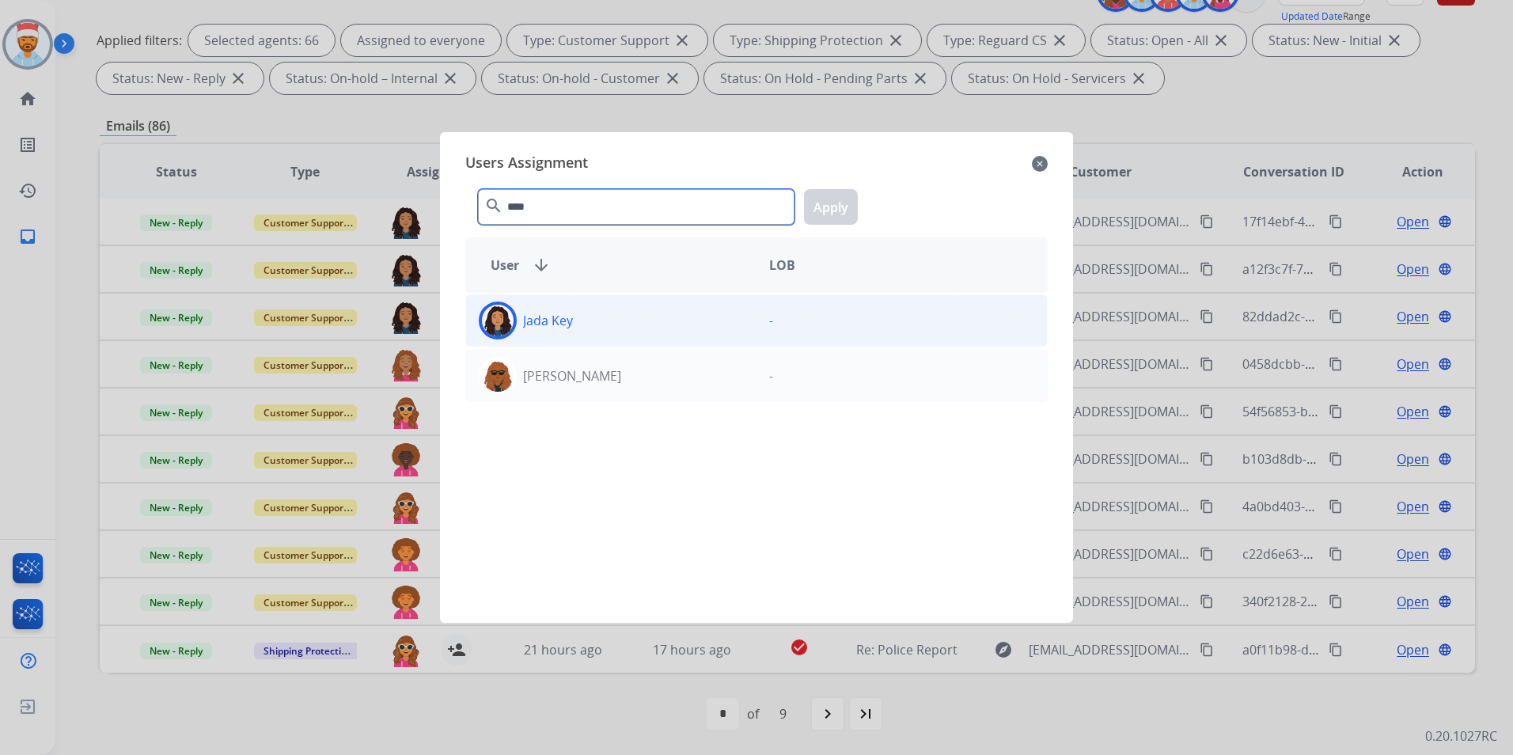
type input "****"
click at [551, 331] on div "Jada Key" at bounding box center [611, 321] width 290 height 38
drag, startPoint x: 824, startPoint y: 206, endPoint x: 702, endPoint y: 294, distance: 150.2
click at [825, 206] on button "Apply" at bounding box center [831, 207] width 54 height 36
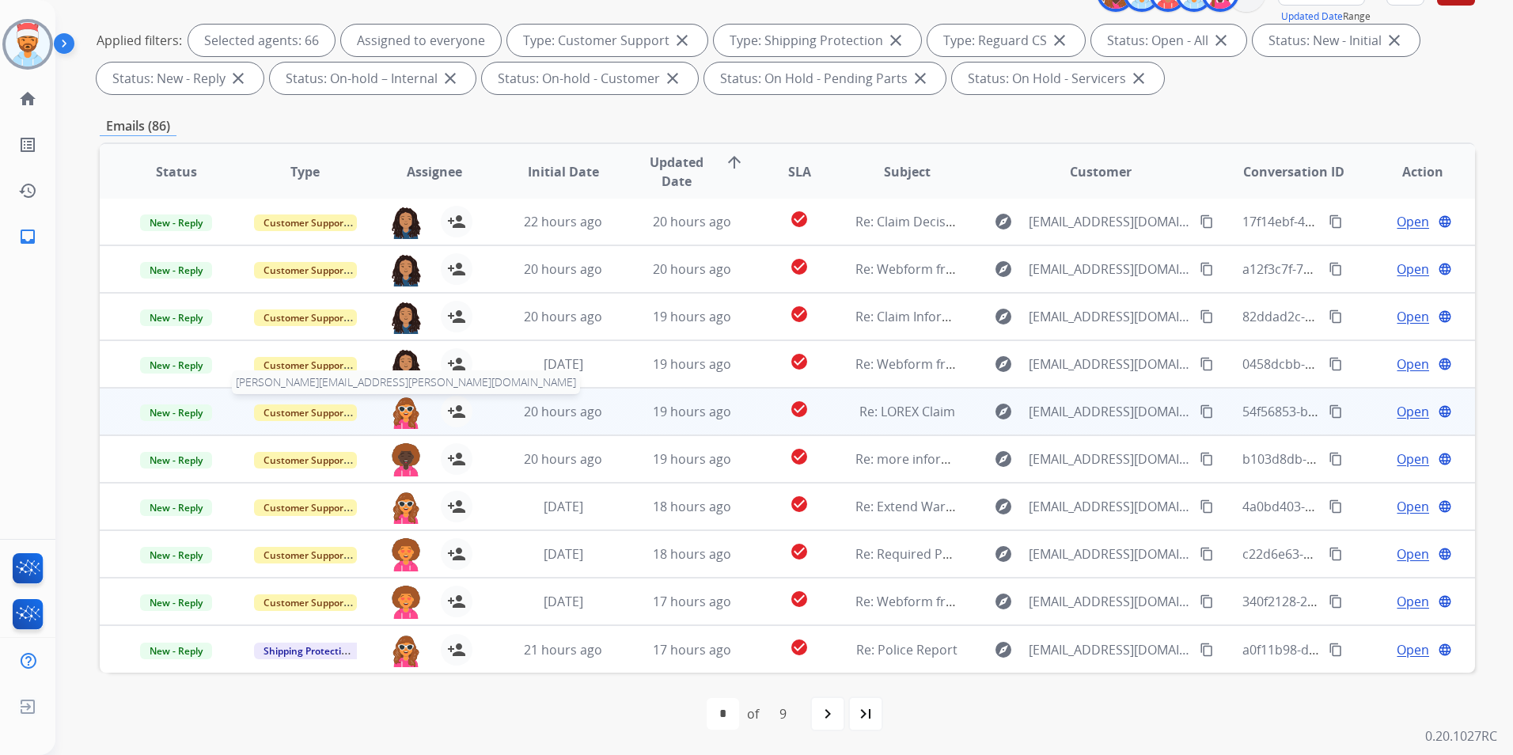
click at [407, 412] on img at bounding box center [406, 412] width 32 height 33
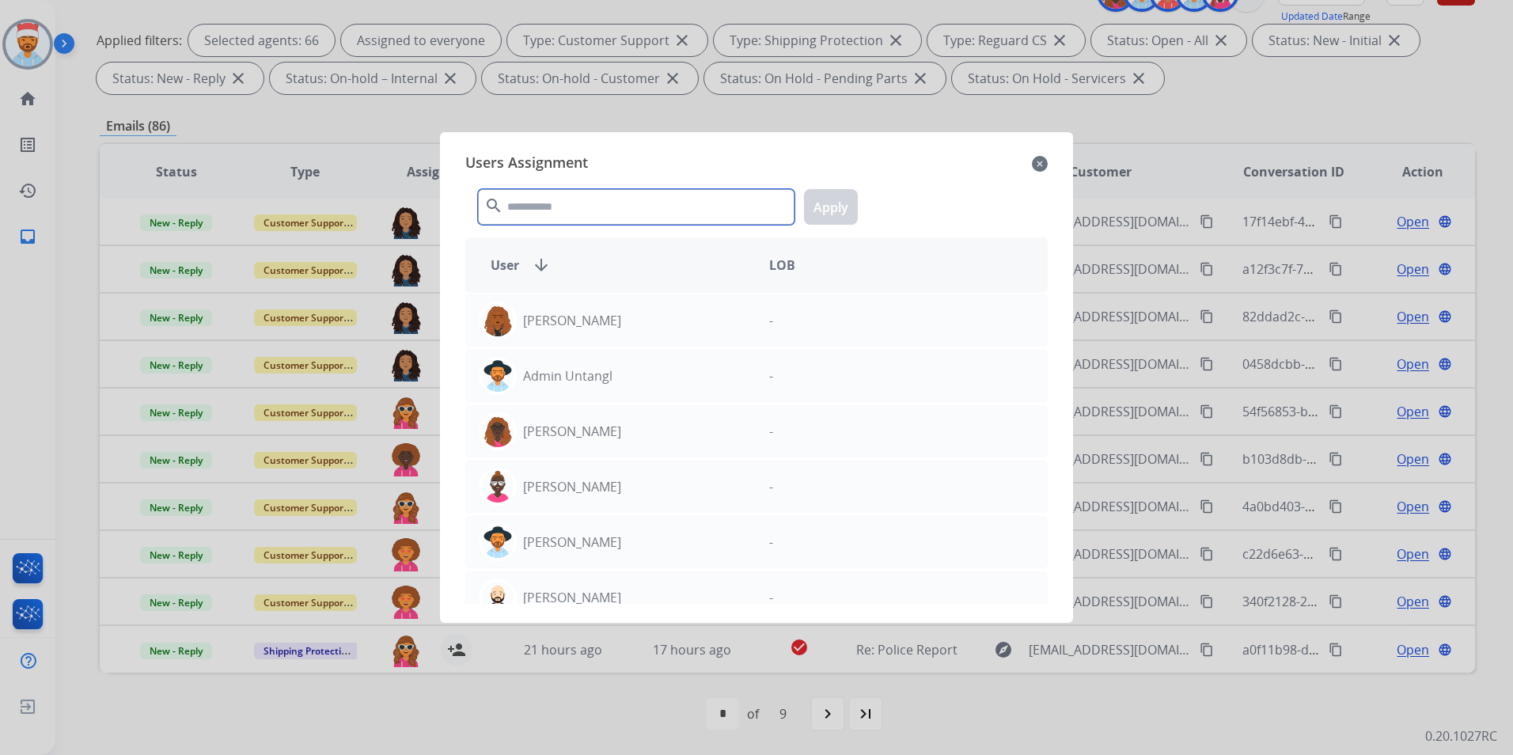
click at [594, 203] on input "text" at bounding box center [636, 207] width 317 height 36
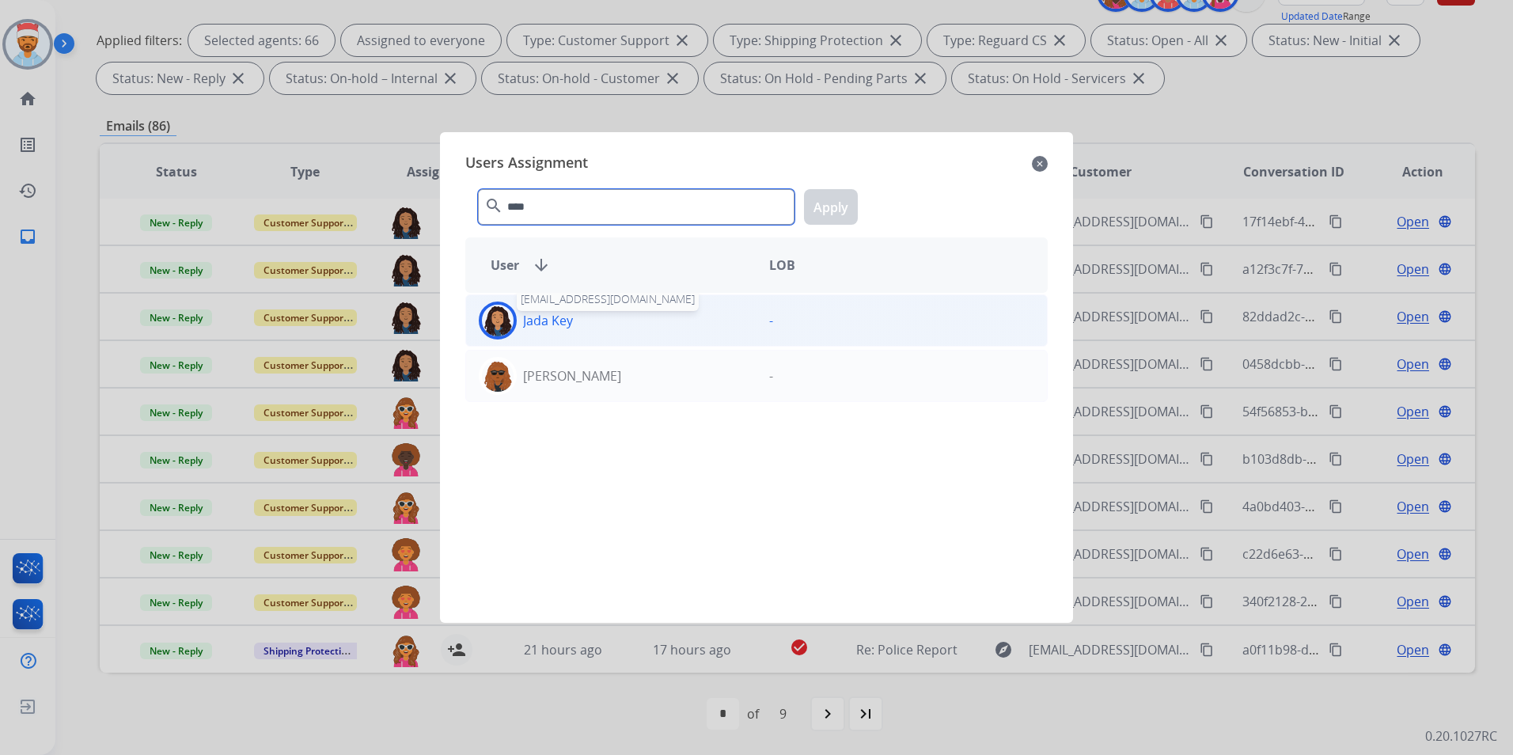
type input "****"
drag, startPoint x: 539, startPoint y: 331, endPoint x: 564, endPoint y: 321, distance: 27.0
click at [539, 329] on div "Jada Key" at bounding box center [611, 321] width 290 height 38
click at [818, 203] on button "Apply" at bounding box center [831, 207] width 54 height 36
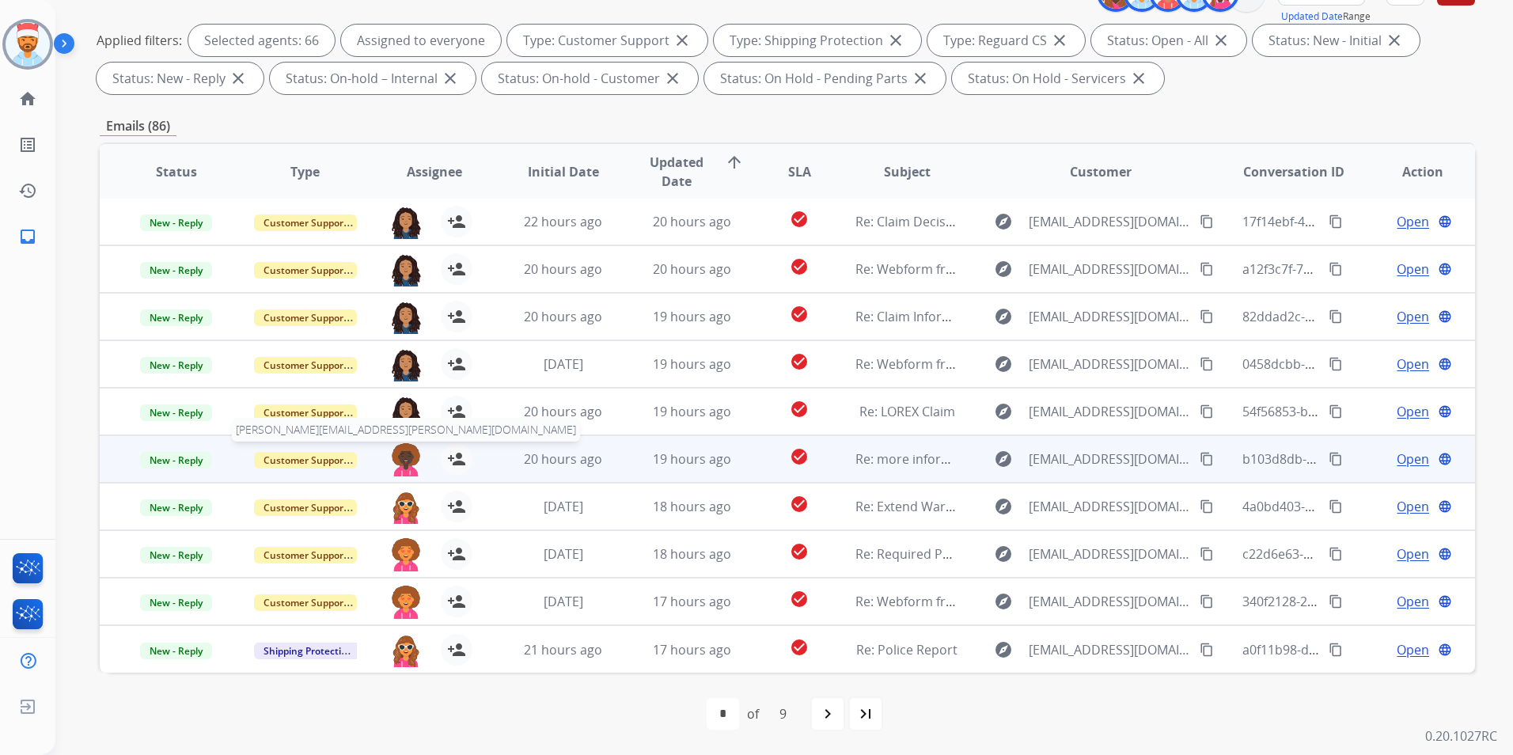
click at [411, 457] on img at bounding box center [406, 459] width 32 height 33
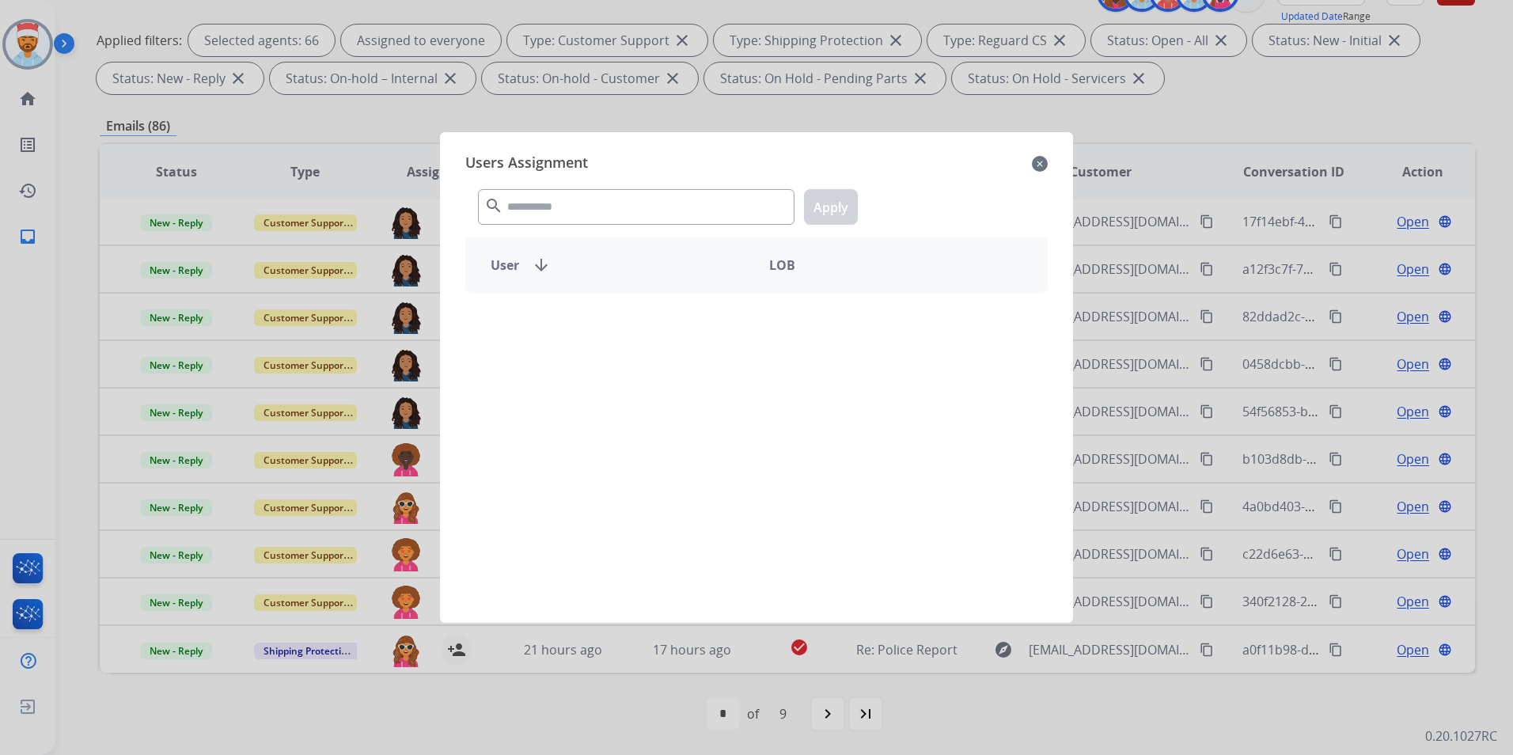
click at [605, 184] on div "search Apply" at bounding box center [756, 203] width 582 height 55
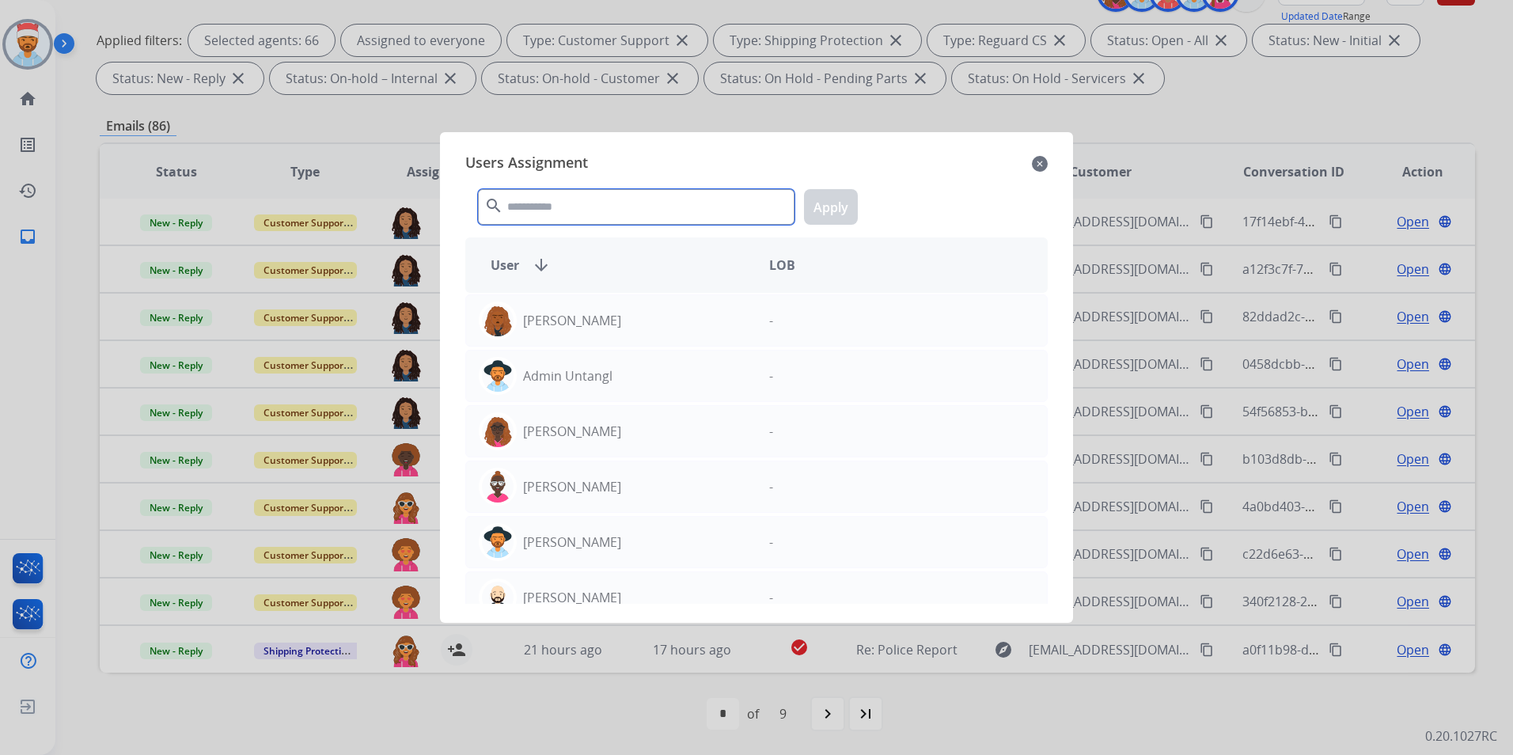
drag, startPoint x: 601, startPoint y: 207, endPoint x: 598, endPoint y: 214, distance: 8.3
click at [600, 212] on input "text" at bounding box center [636, 207] width 317 height 36
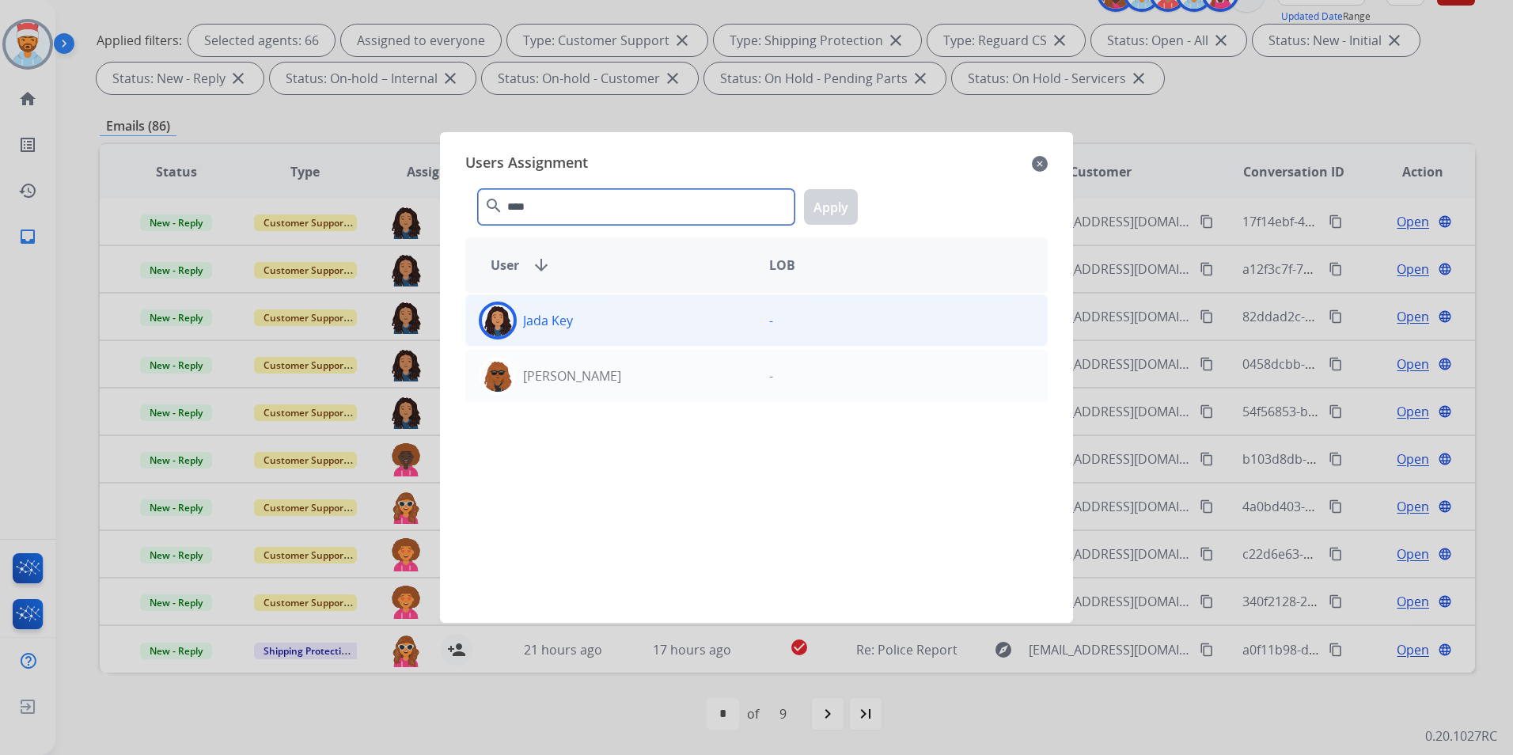
type input "****"
click at [537, 334] on div "Jada Key" at bounding box center [611, 321] width 290 height 38
click at [816, 214] on button "Apply" at bounding box center [831, 207] width 54 height 36
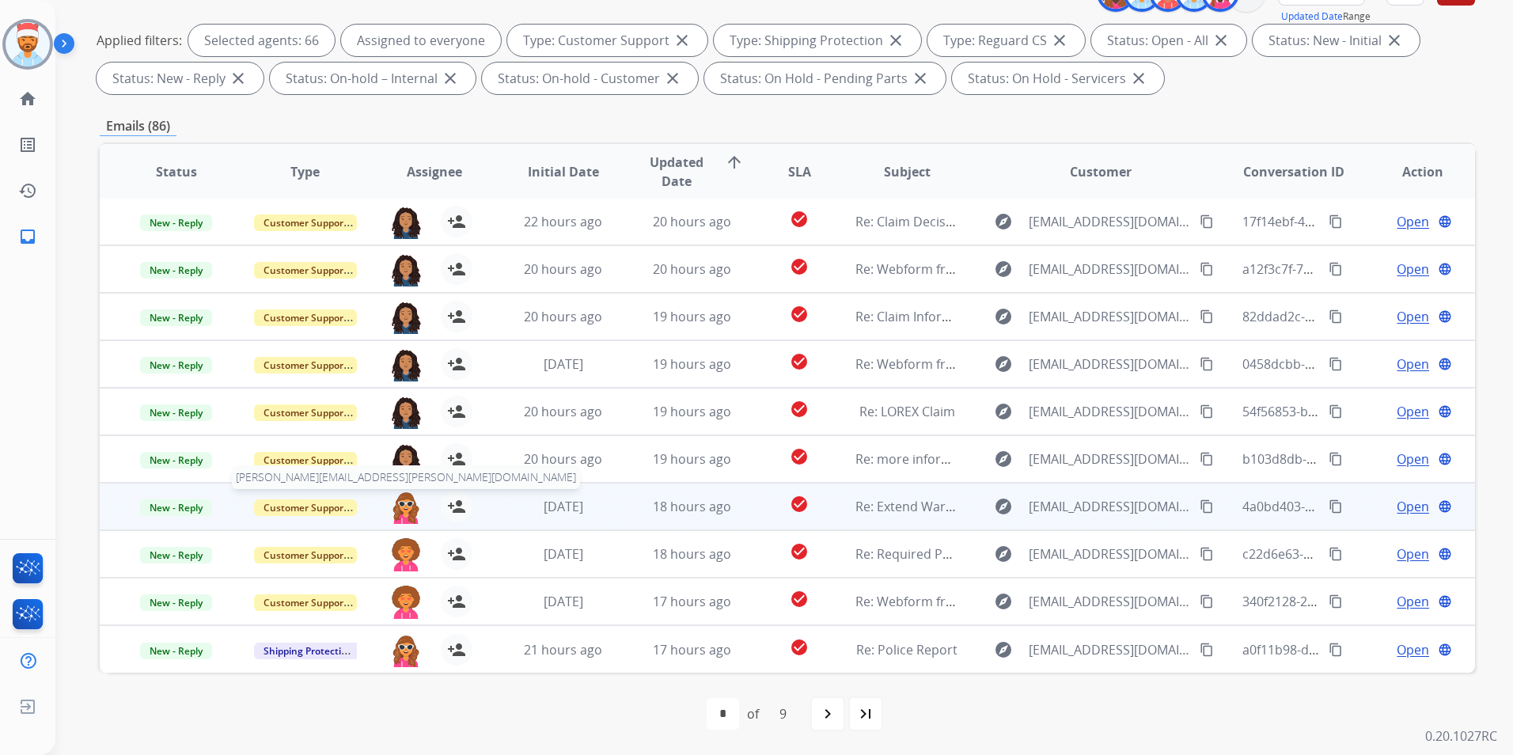
click at [406, 510] on img at bounding box center [406, 507] width 32 height 33
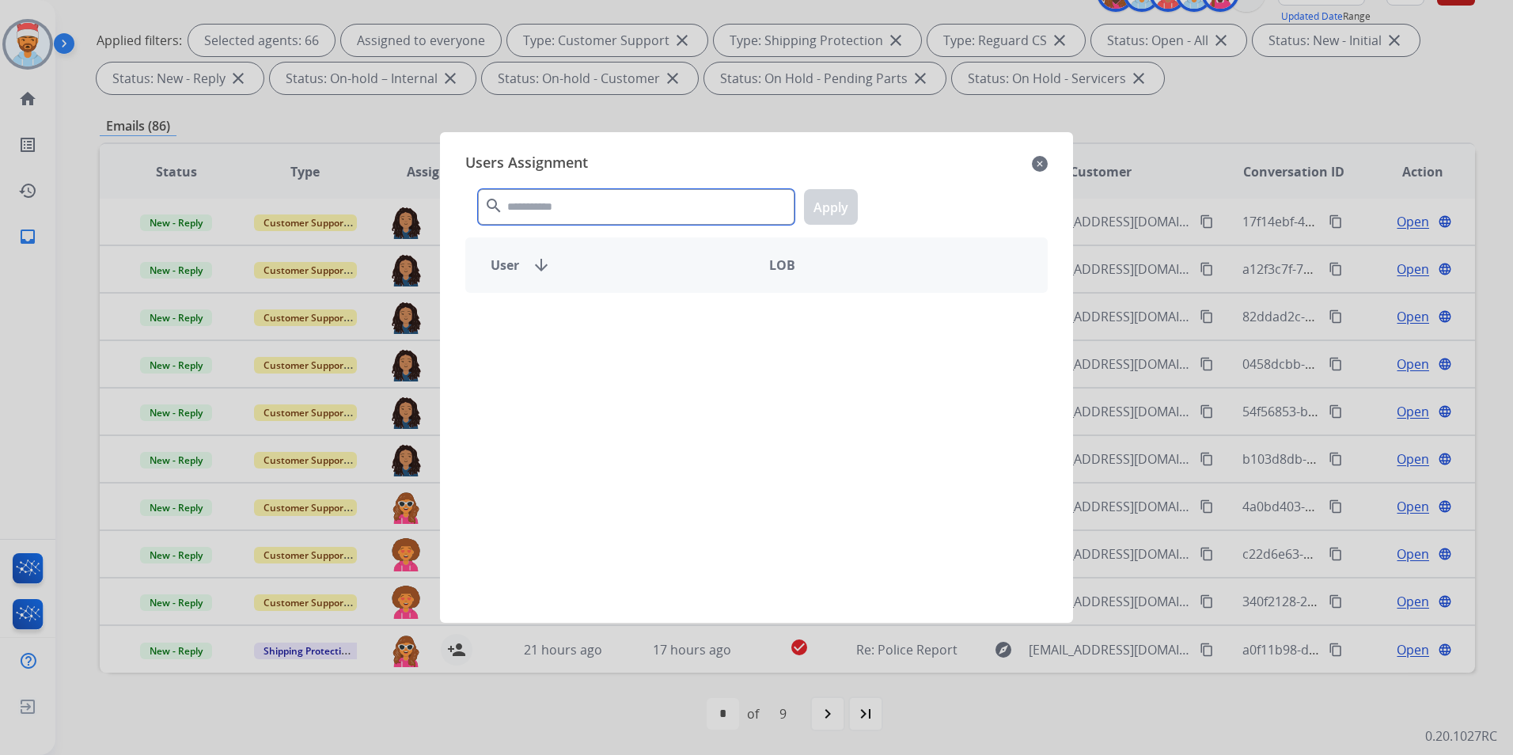
drag, startPoint x: 586, startPoint y: 191, endPoint x: 587, endPoint y: 203, distance: 12.8
click at [587, 192] on input "text" at bounding box center [636, 207] width 317 height 36
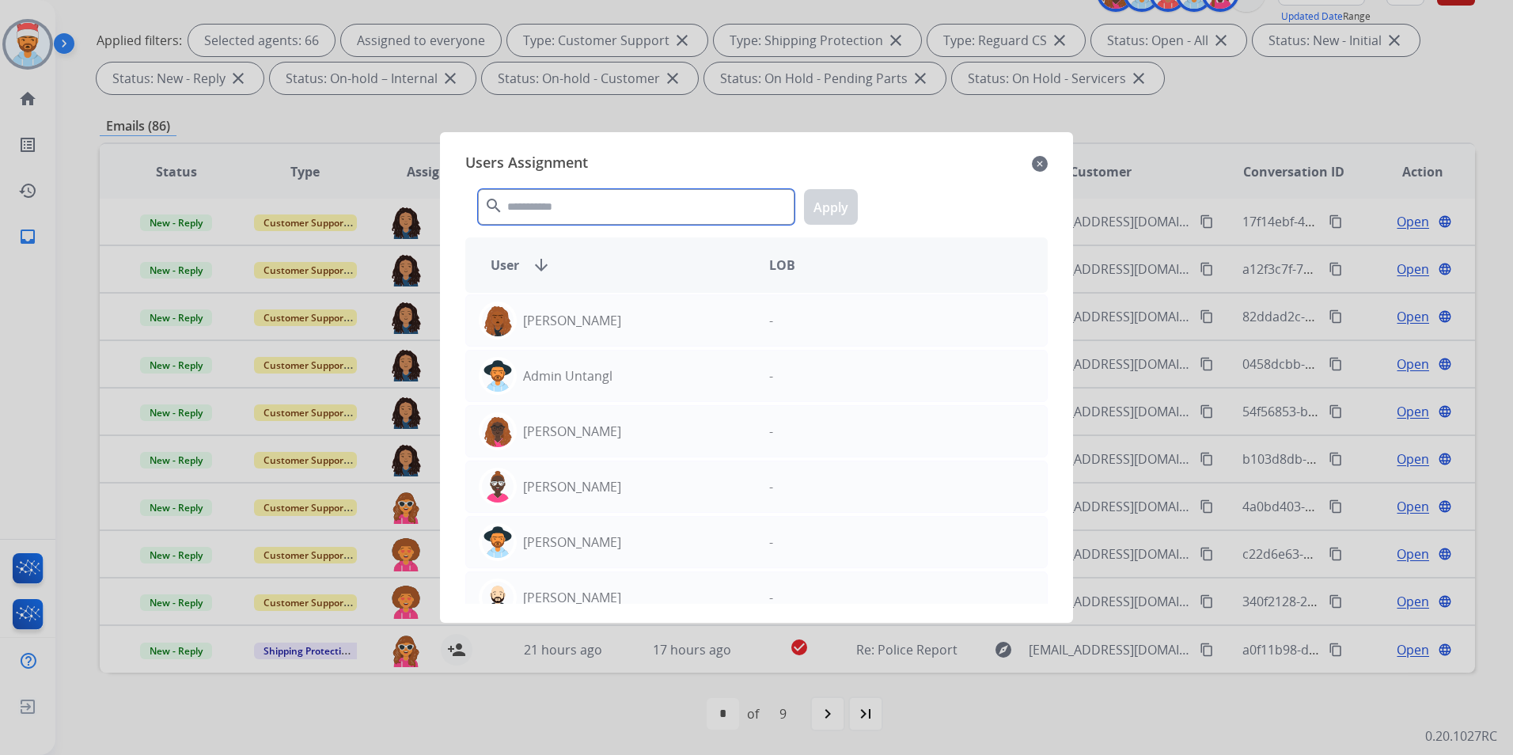
click at [587, 208] on input "text" at bounding box center [636, 207] width 317 height 36
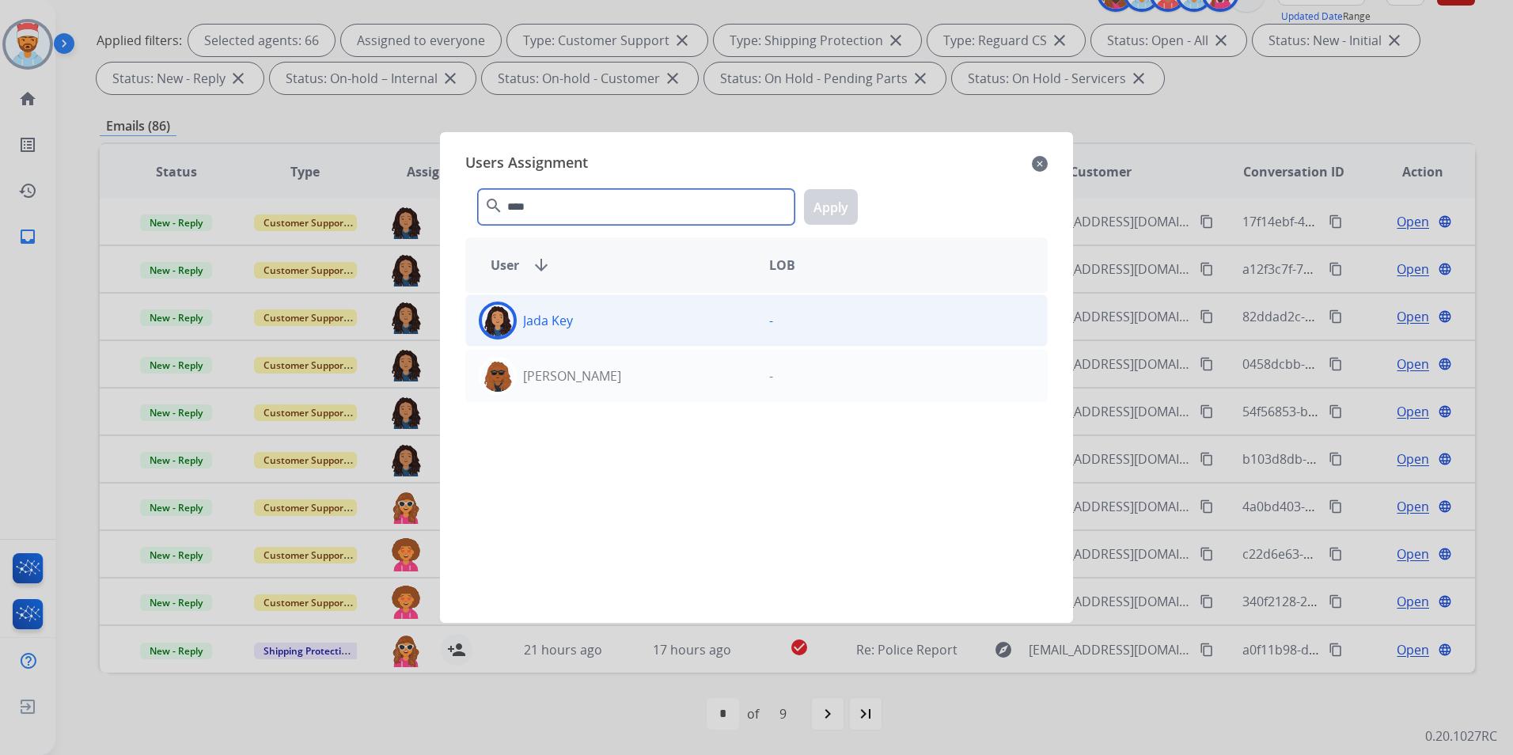
type input "****"
click at [552, 334] on div "Jada Key" at bounding box center [611, 321] width 290 height 38
click at [831, 217] on button "Apply" at bounding box center [831, 207] width 54 height 36
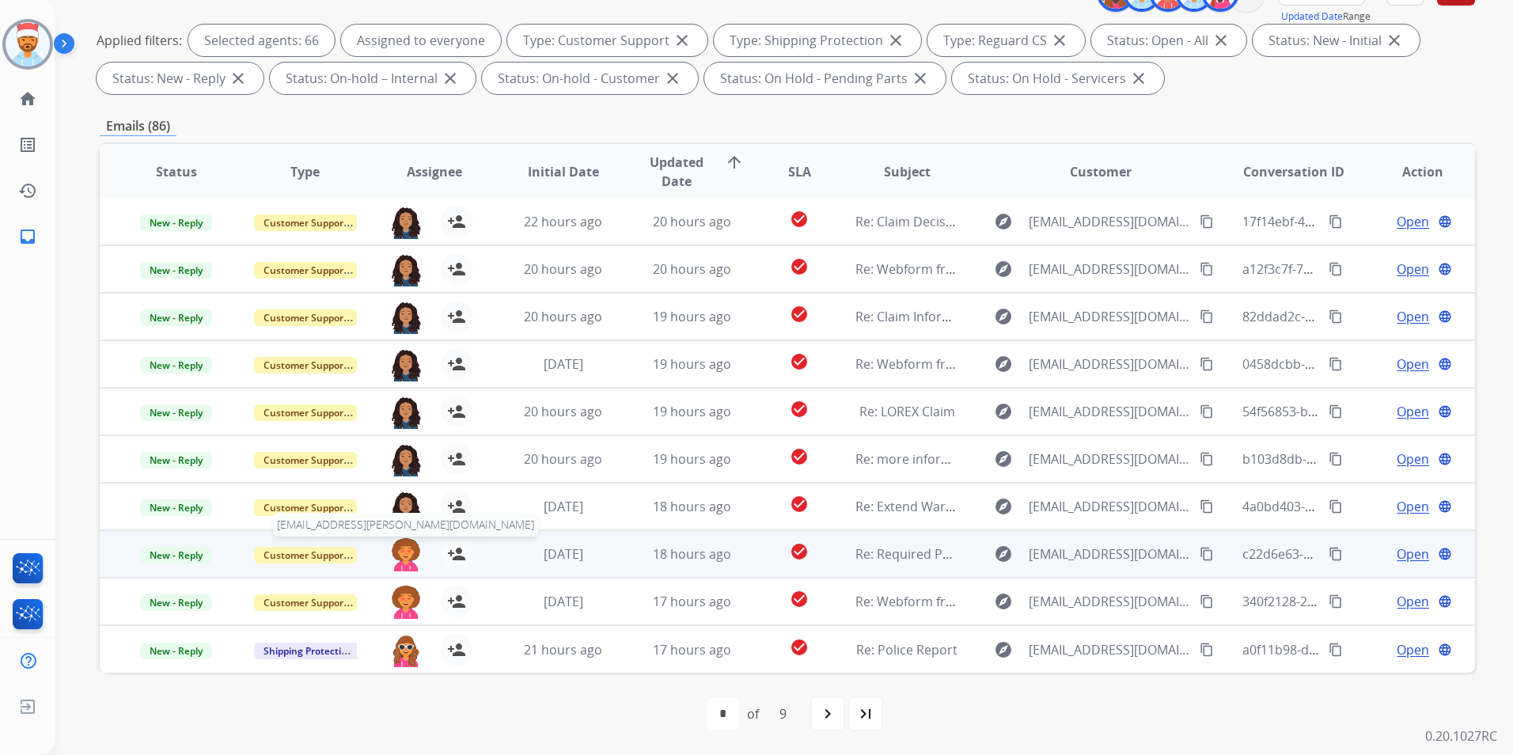
click at [404, 552] on img at bounding box center [406, 554] width 32 height 33
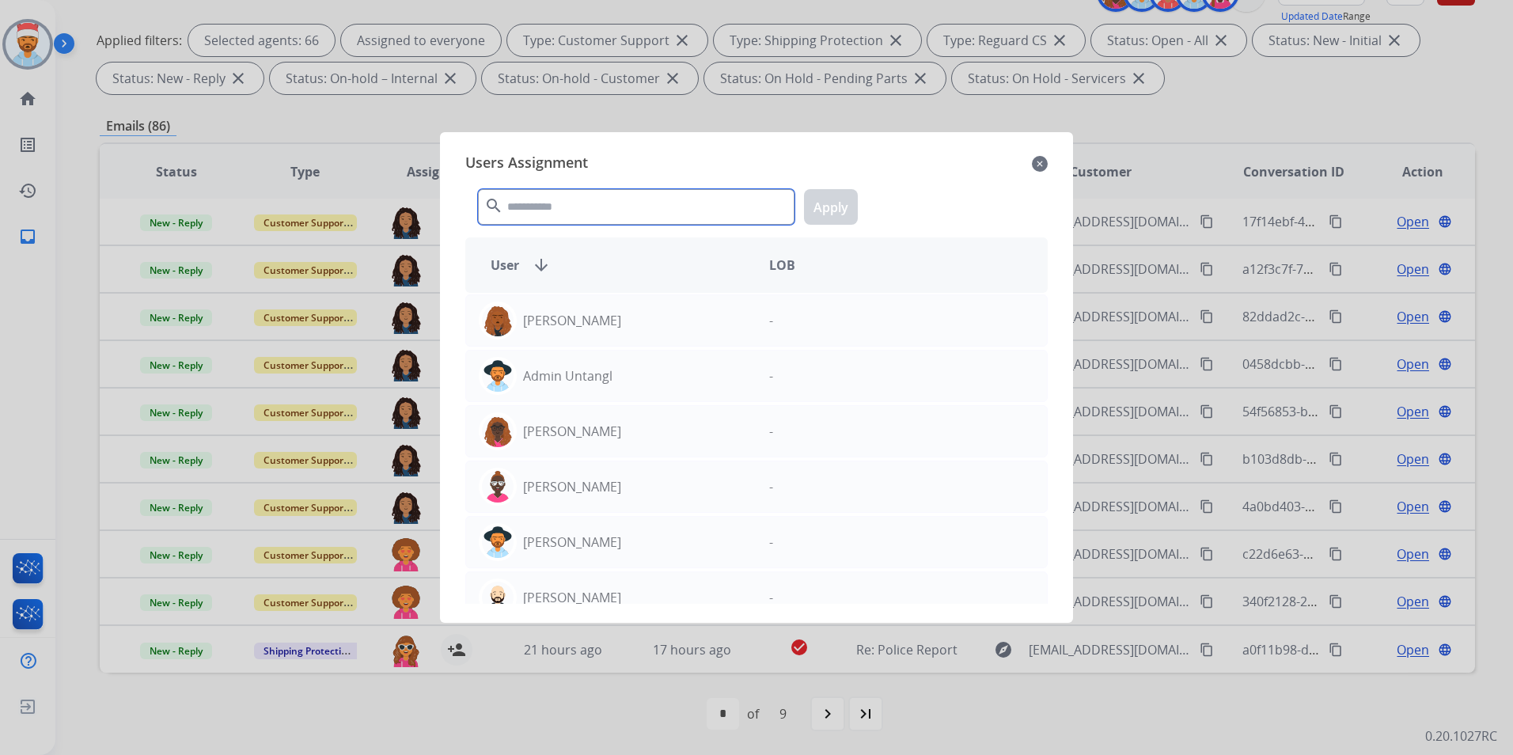
click at [579, 210] on input "text" at bounding box center [636, 207] width 317 height 36
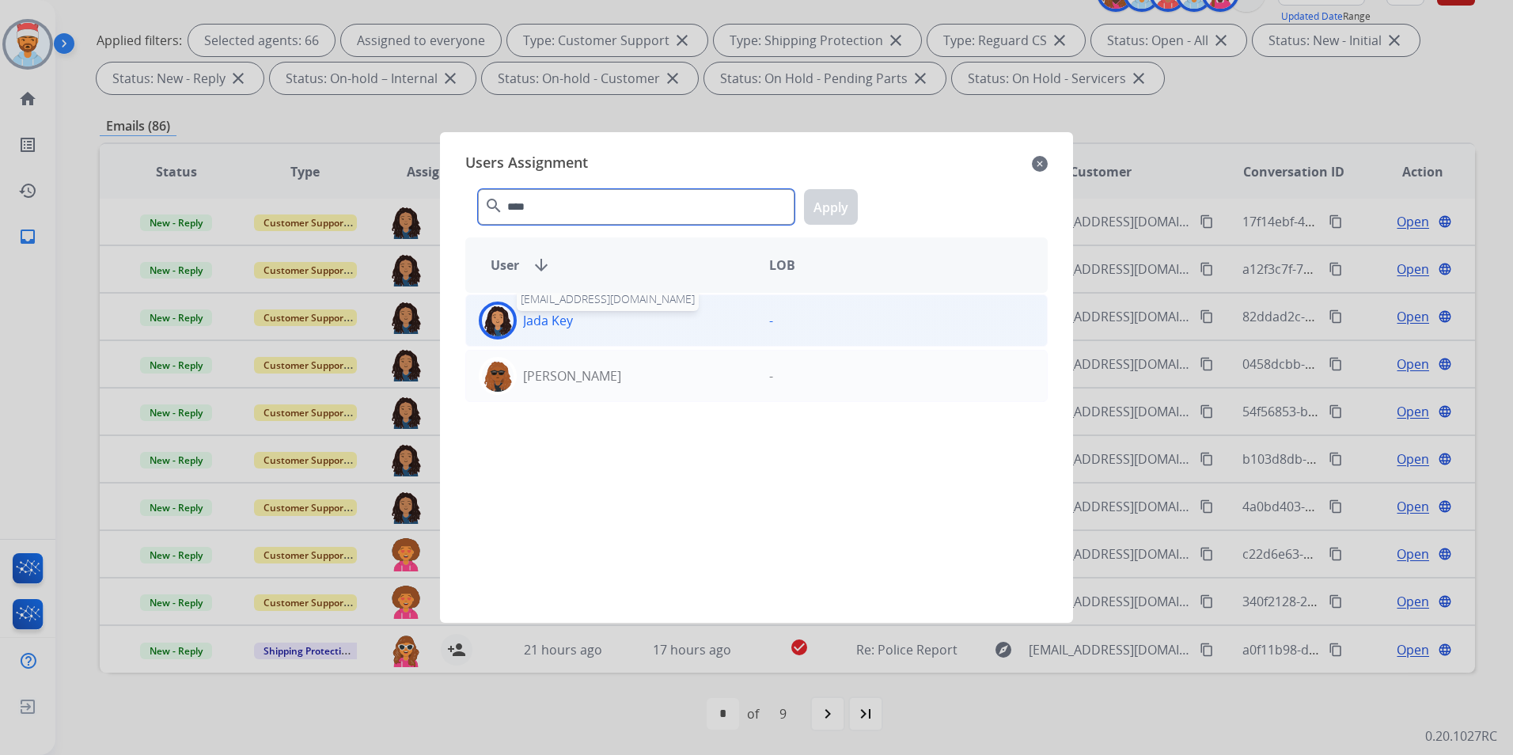
type input "****"
drag, startPoint x: 531, startPoint y: 324, endPoint x: 635, endPoint y: 283, distance: 111.5
click at [533, 323] on p "Jada Key" at bounding box center [548, 320] width 50 height 19
click at [829, 209] on button "Apply" at bounding box center [831, 207] width 54 height 36
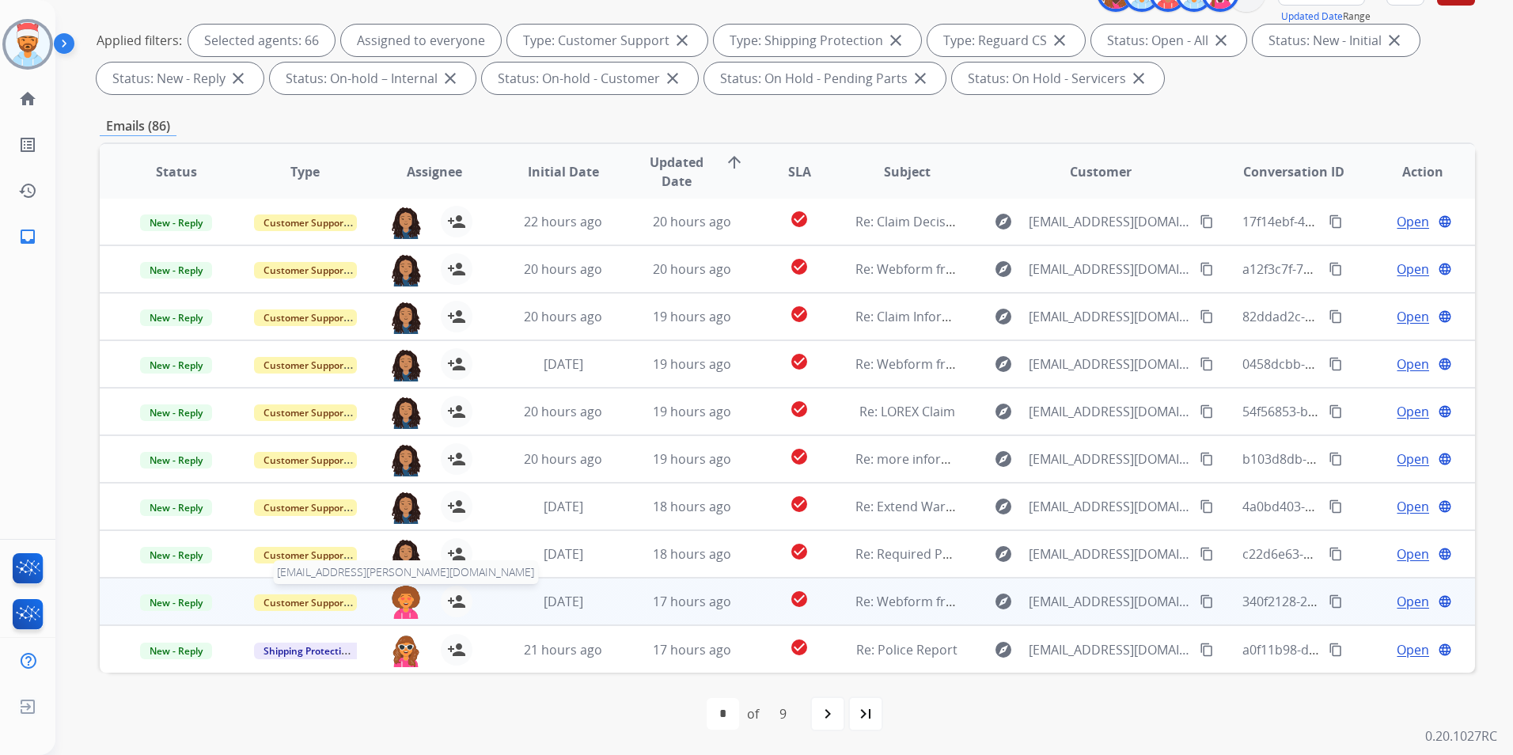
click at [400, 601] on img at bounding box center [406, 602] width 32 height 33
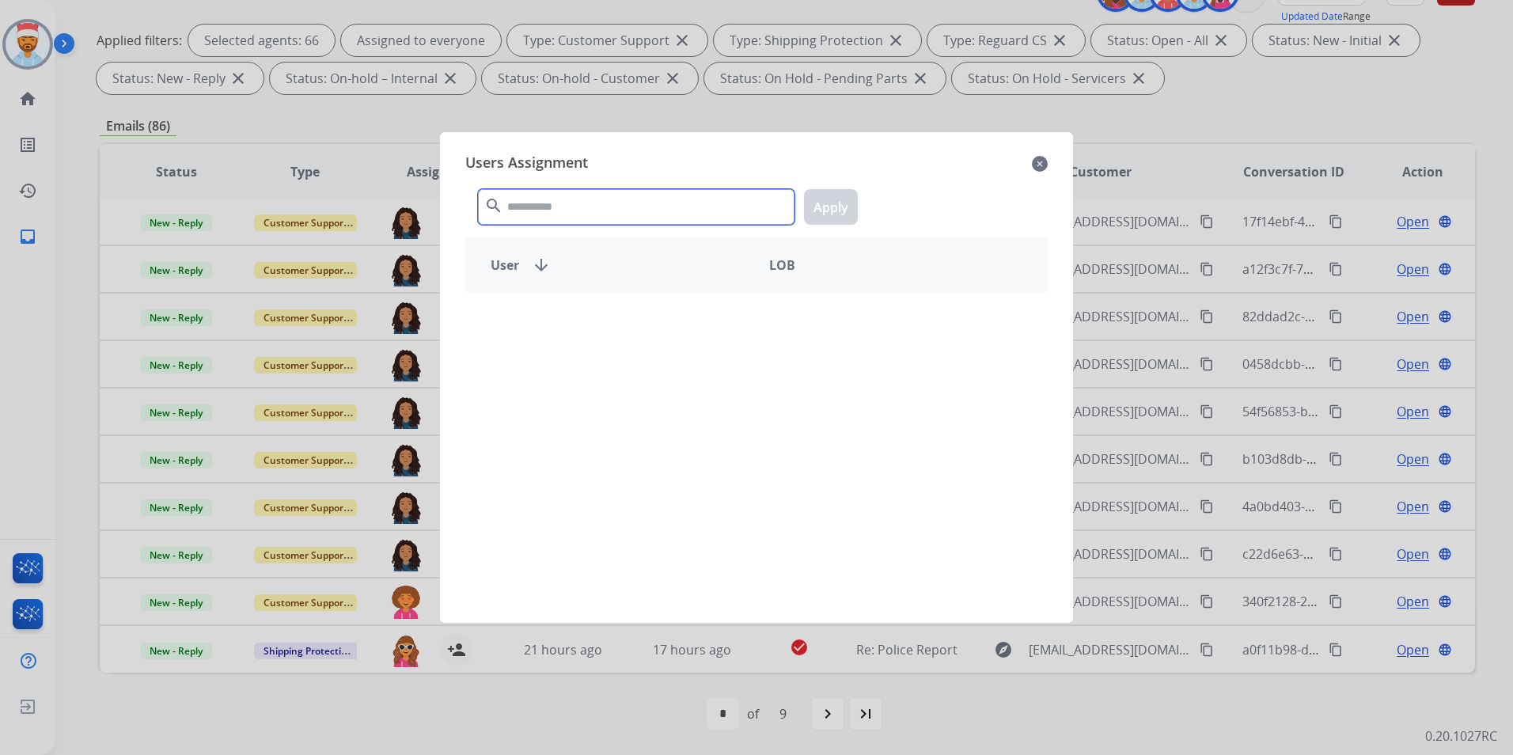
click at [551, 214] on input "text" at bounding box center [636, 207] width 317 height 36
type input "****"
click at [1043, 157] on mat-icon "close" at bounding box center [1040, 163] width 16 height 19
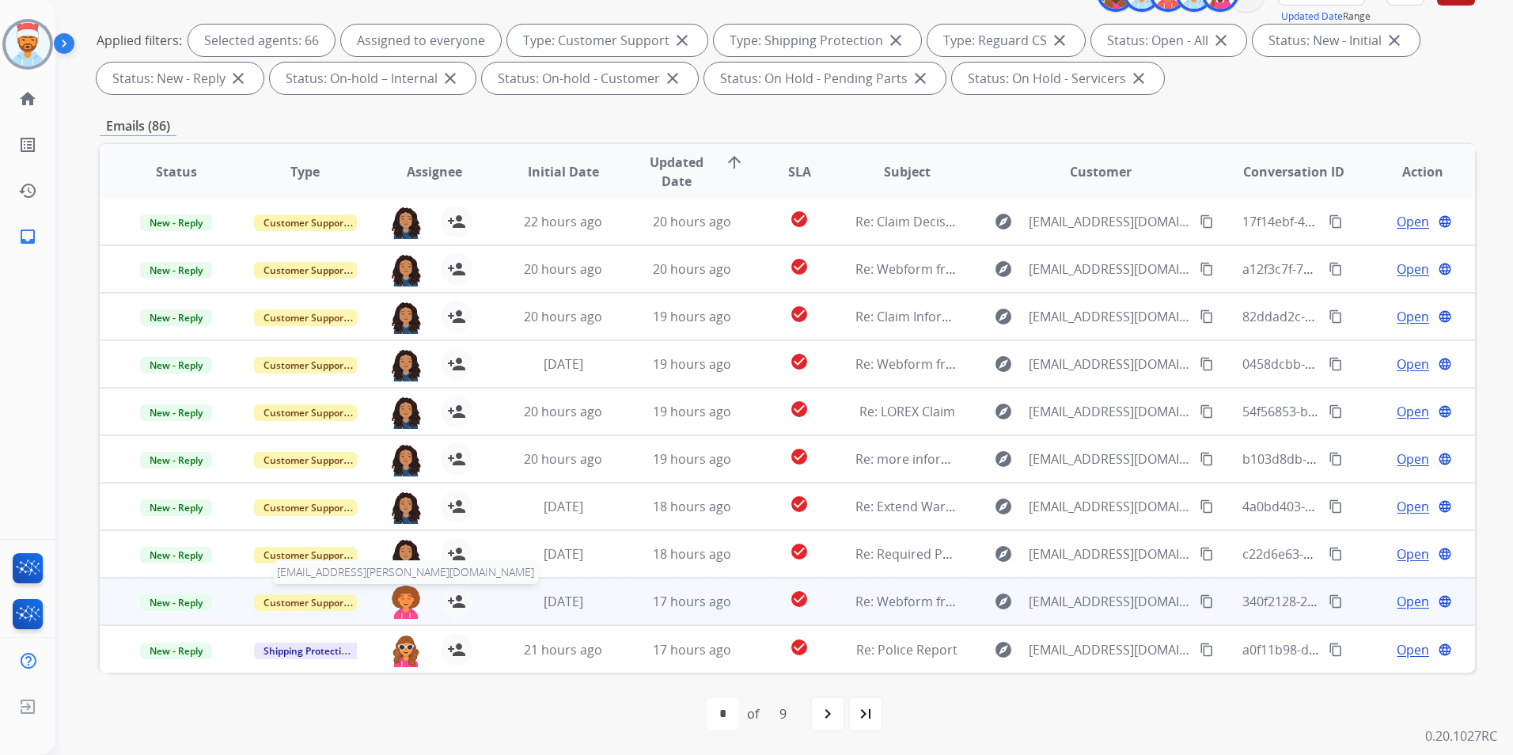
click at [405, 599] on img at bounding box center [406, 602] width 32 height 33
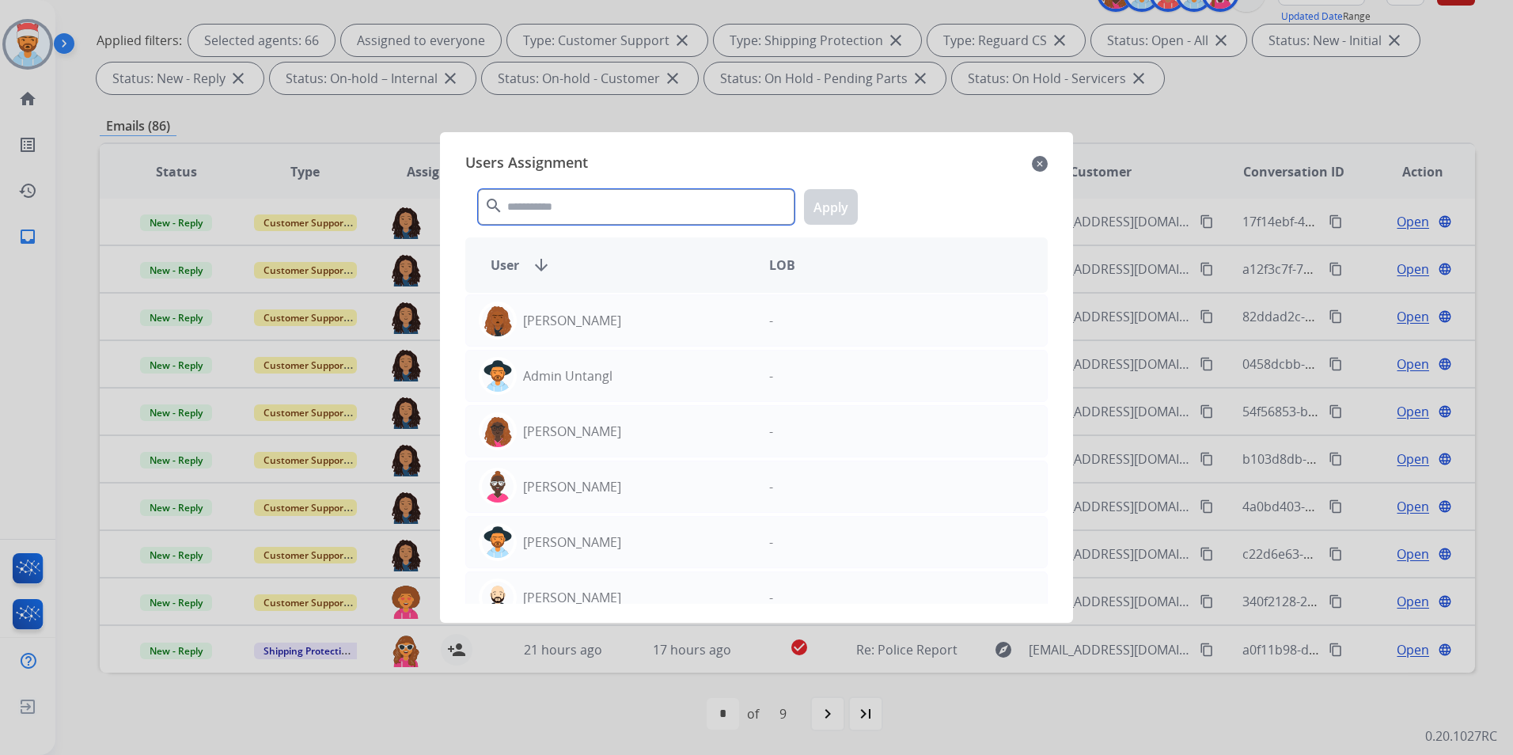
click at [567, 215] on input "text" at bounding box center [636, 207] width 317 height 36
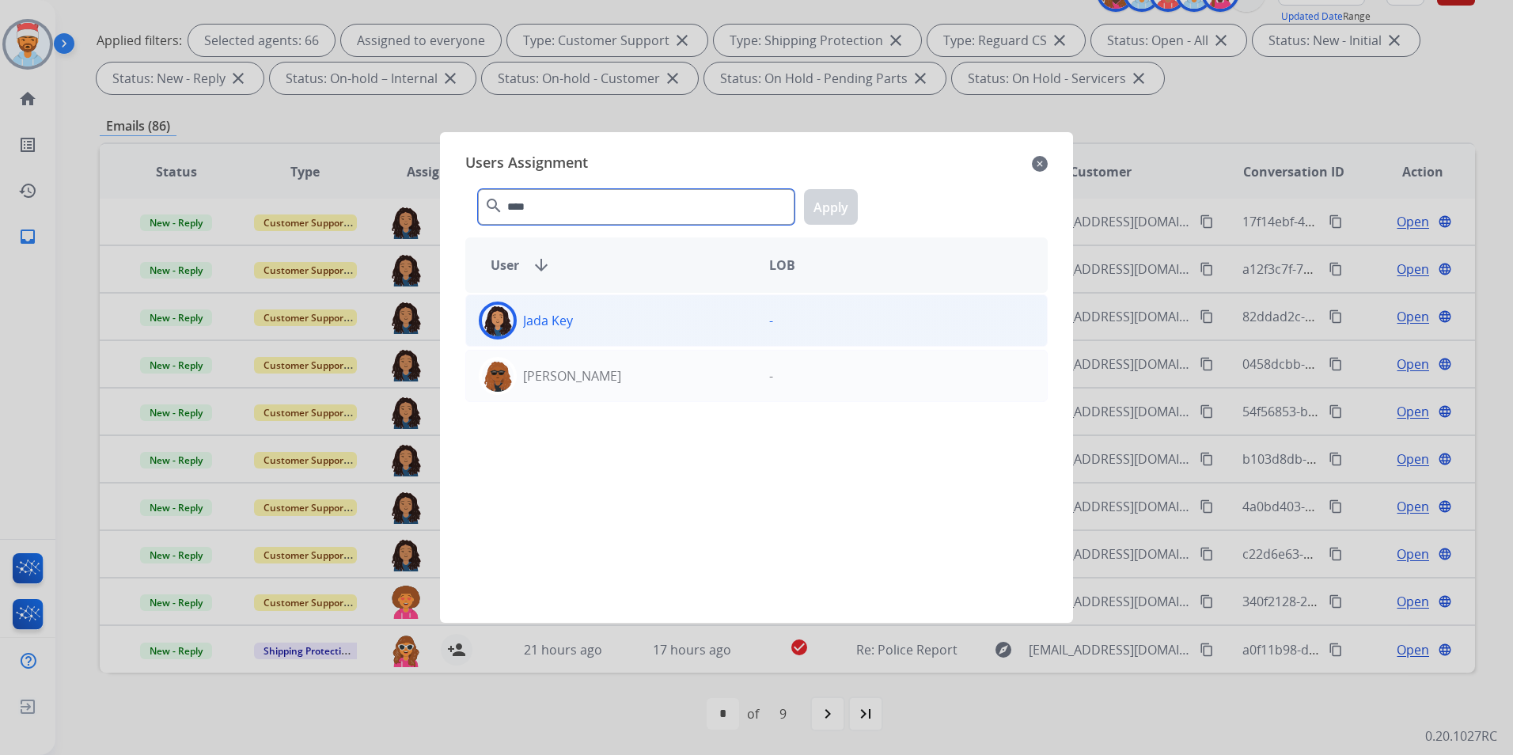
type input "****"
drag, startPoint x: 542, startPoint y: 335, endPoint x: 692, endPoint y: 271, distance: 163.5
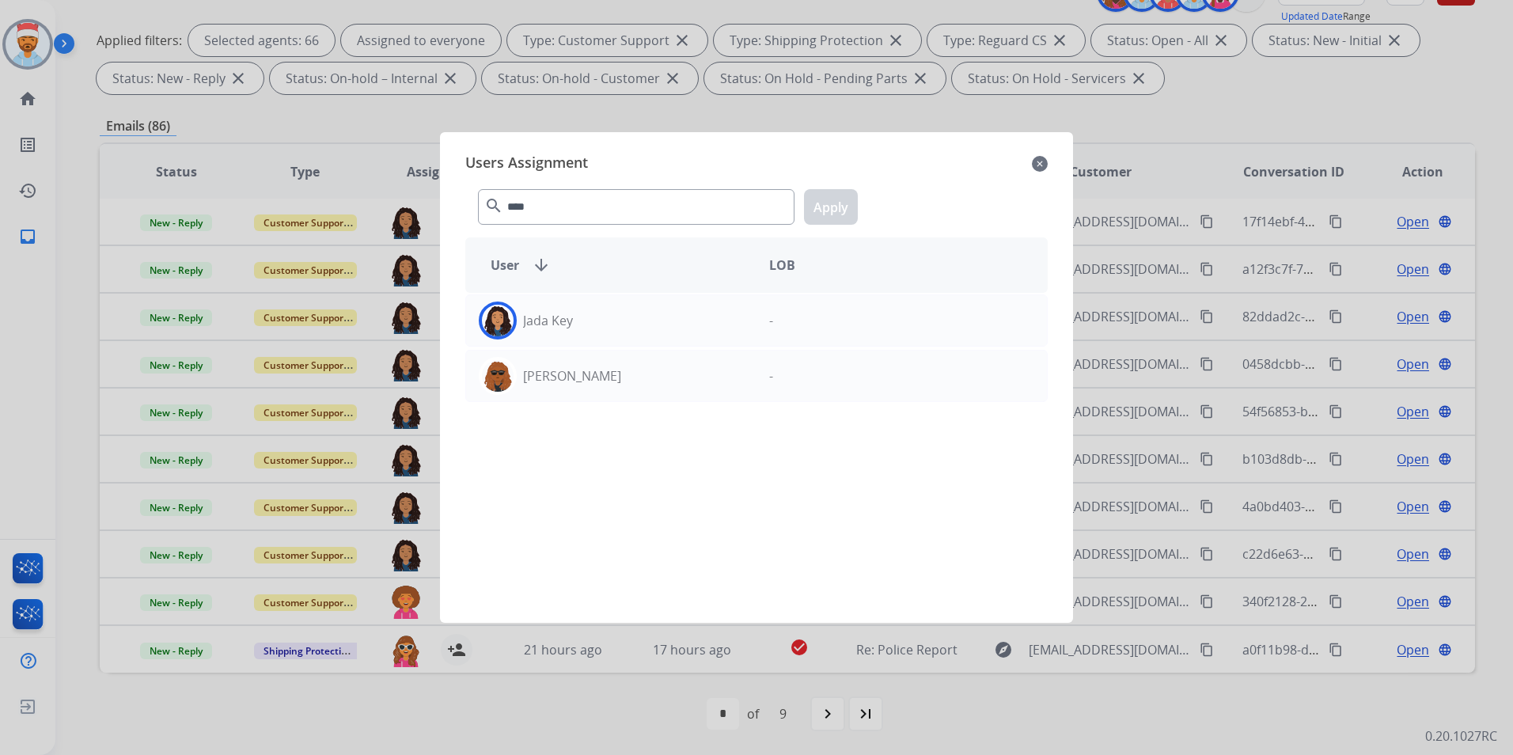
click at [541, 335] on div "Jada Key" at bounding box center [611, 321] width 290 height 38
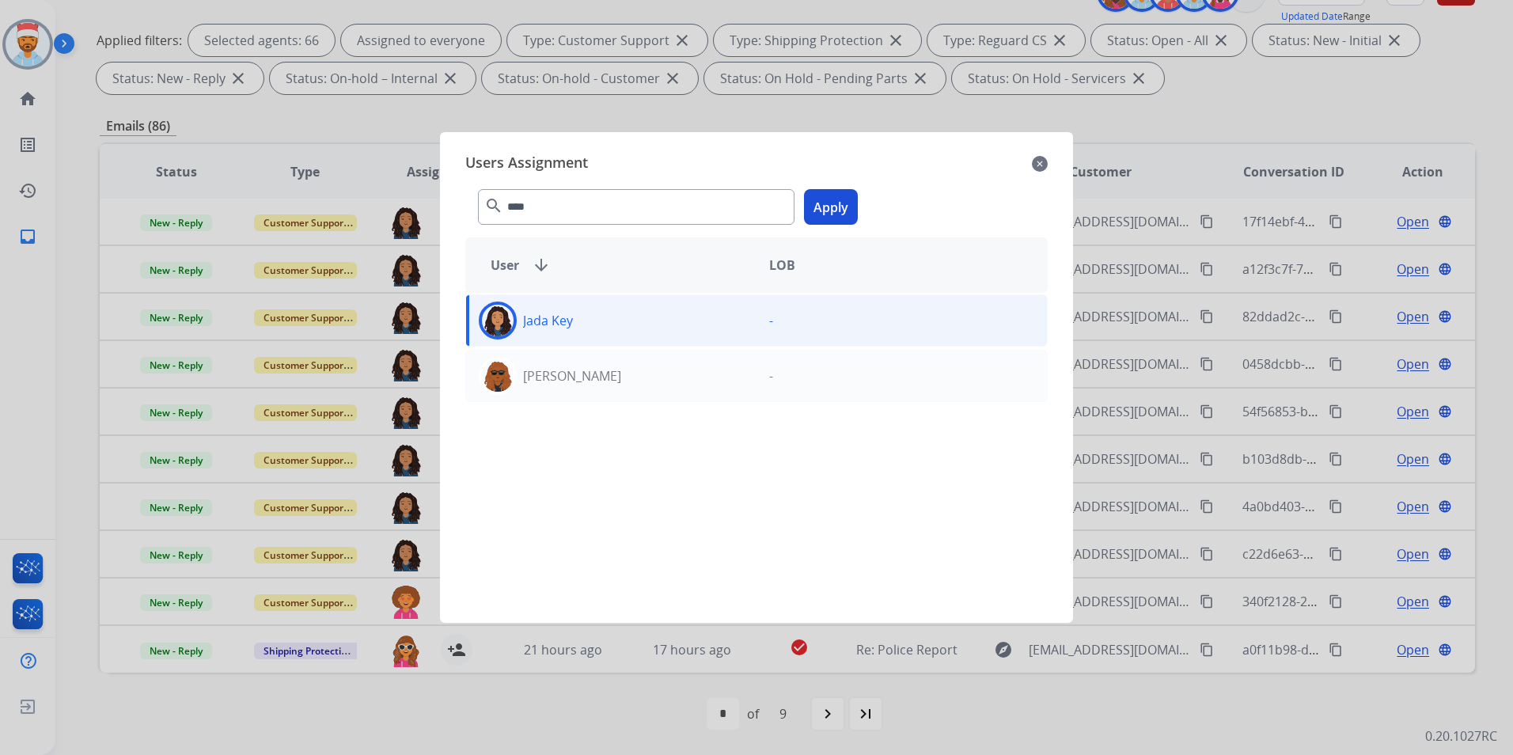
click at [827, 205] on button "Apply" at bounding box center [831, 207] width 54 height 36
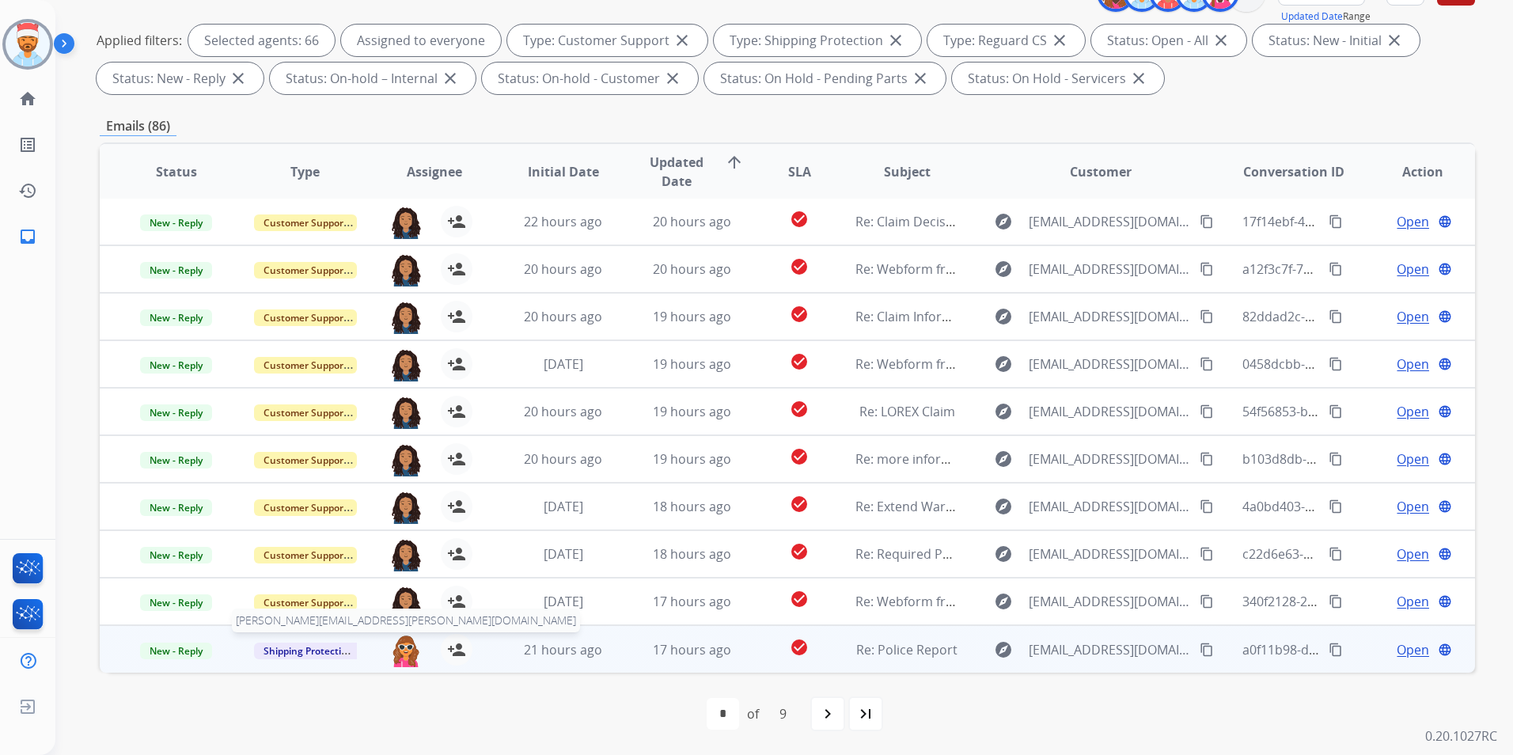
click at [405, 646] on img at bounding box center [406, 650] width 32 height 33
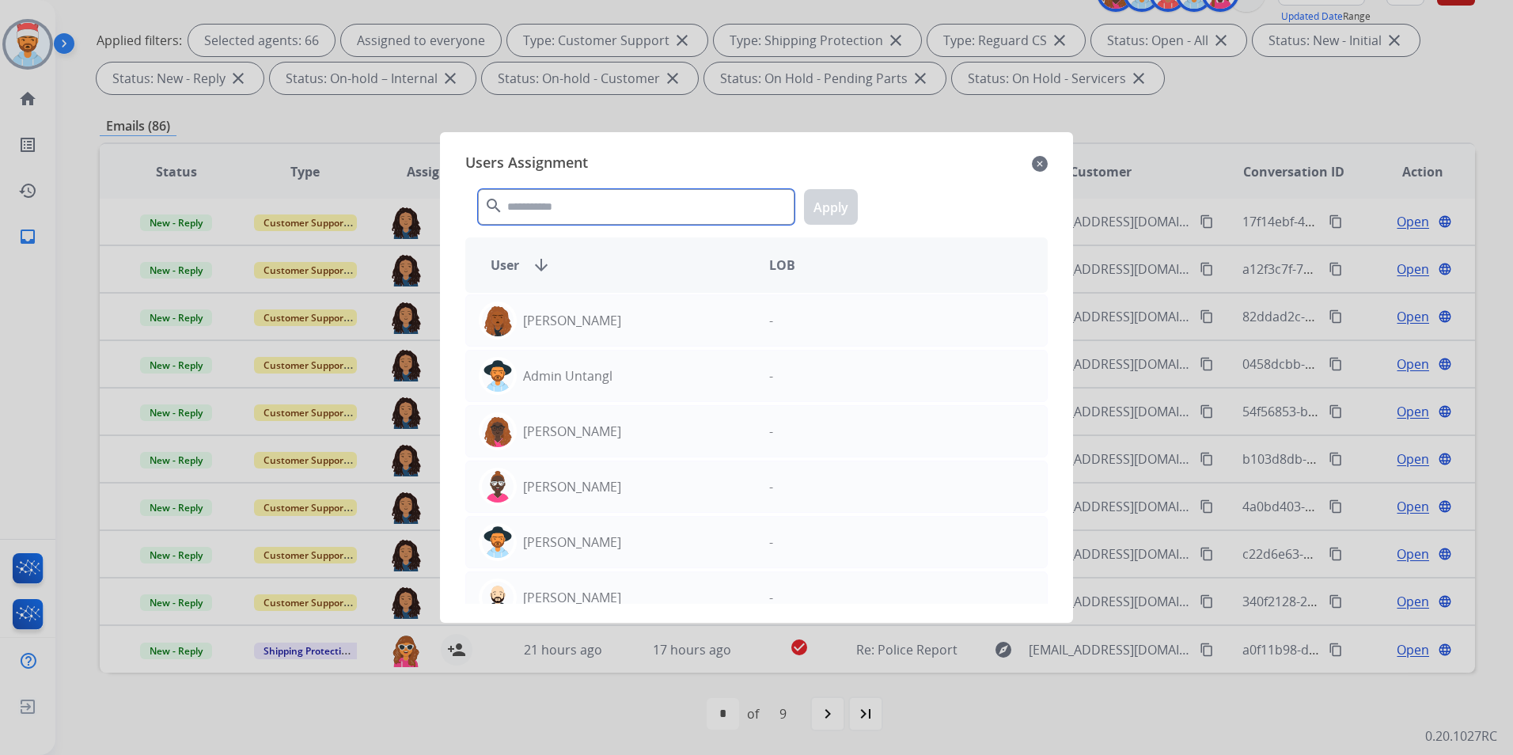
click at [564, 207] on input "text" at bounding box center [636, 207] width 317 height 36
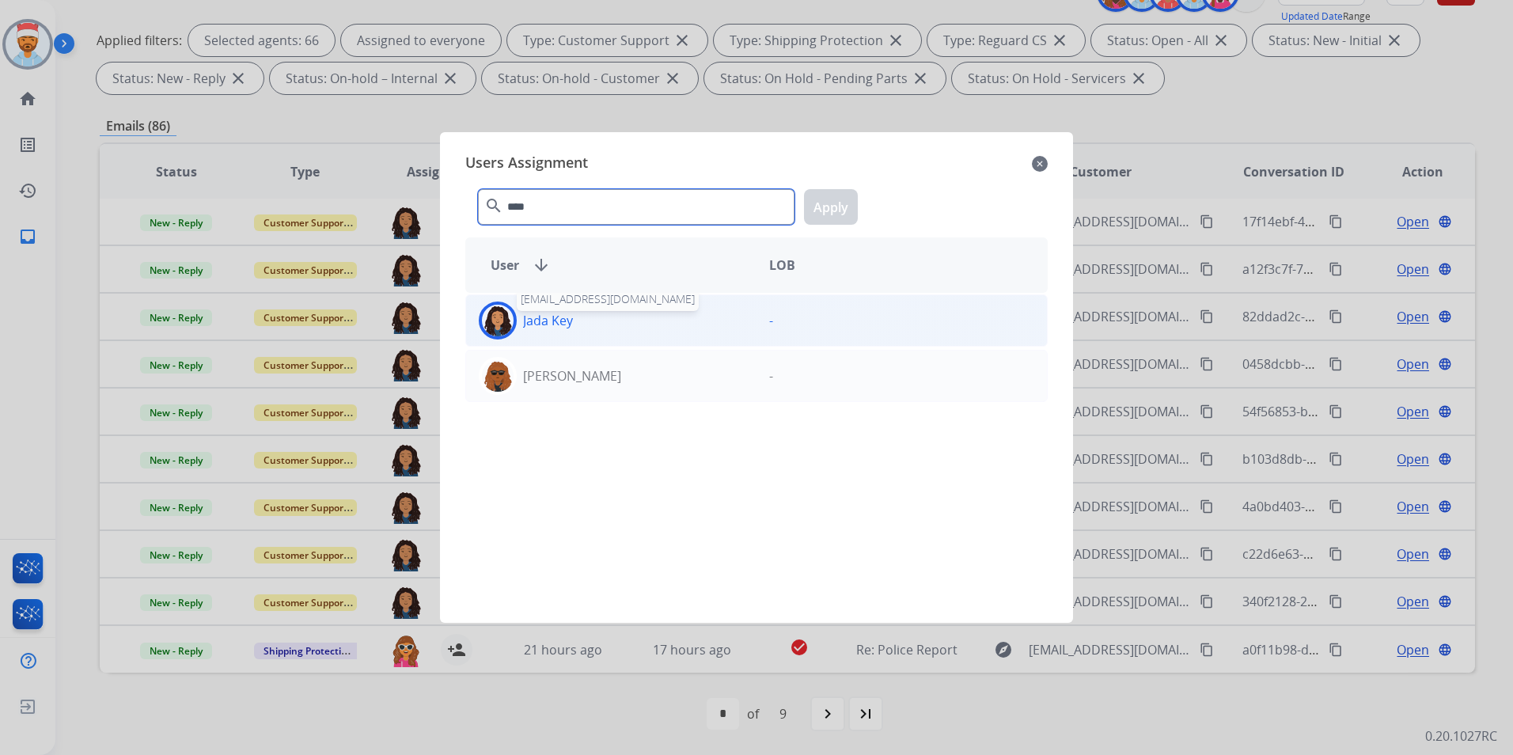
type input "****"
click at [541, 321] on p "Jada Key" at bounding box center [548, 320] width 50 height 19
click at [825, 210] on button "Apply" at bounding box center [831, 207] width 54 height 36
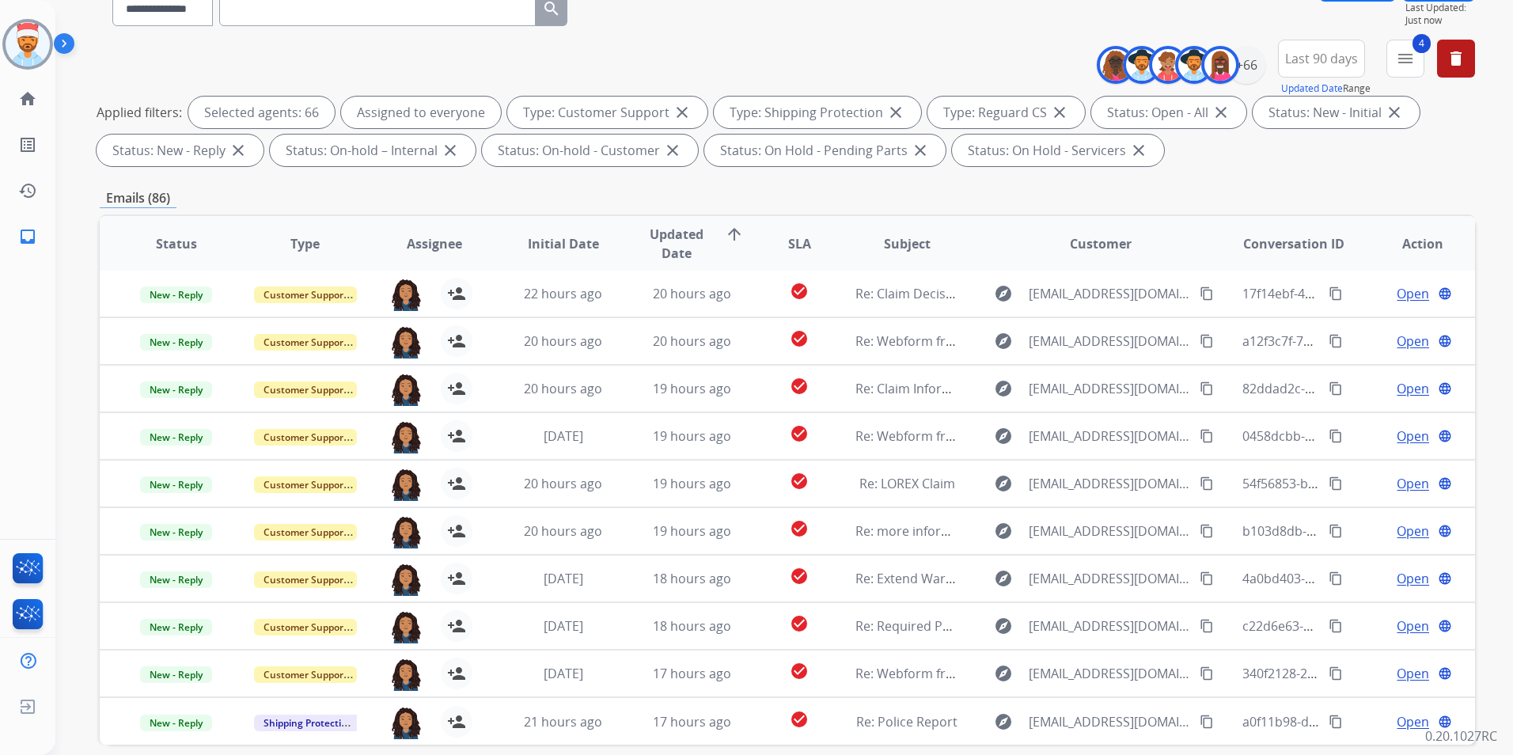
scroll to position [0, 0]
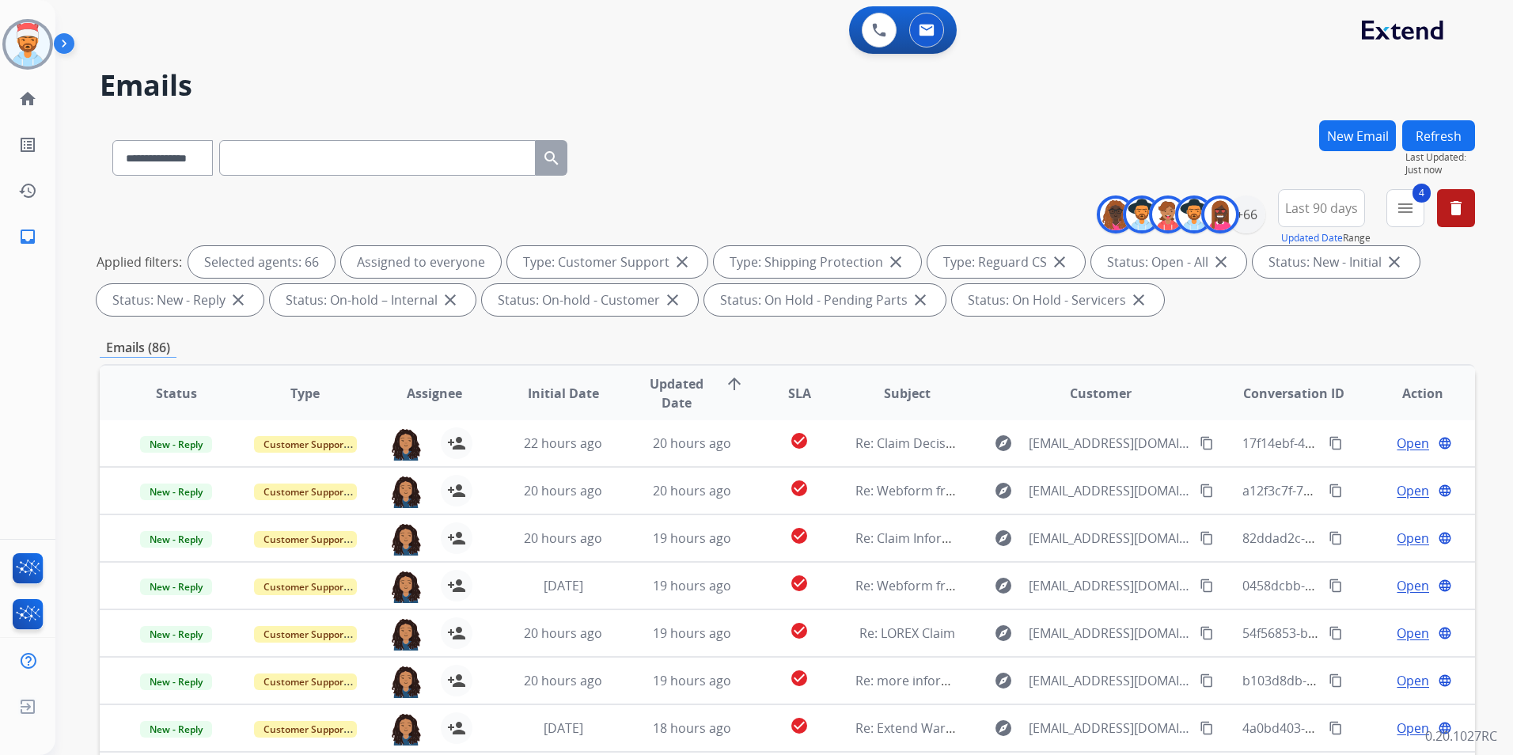
click at [1442, 134] on button "Refresh" at bounding box center [1438, 135] width 73 height 31
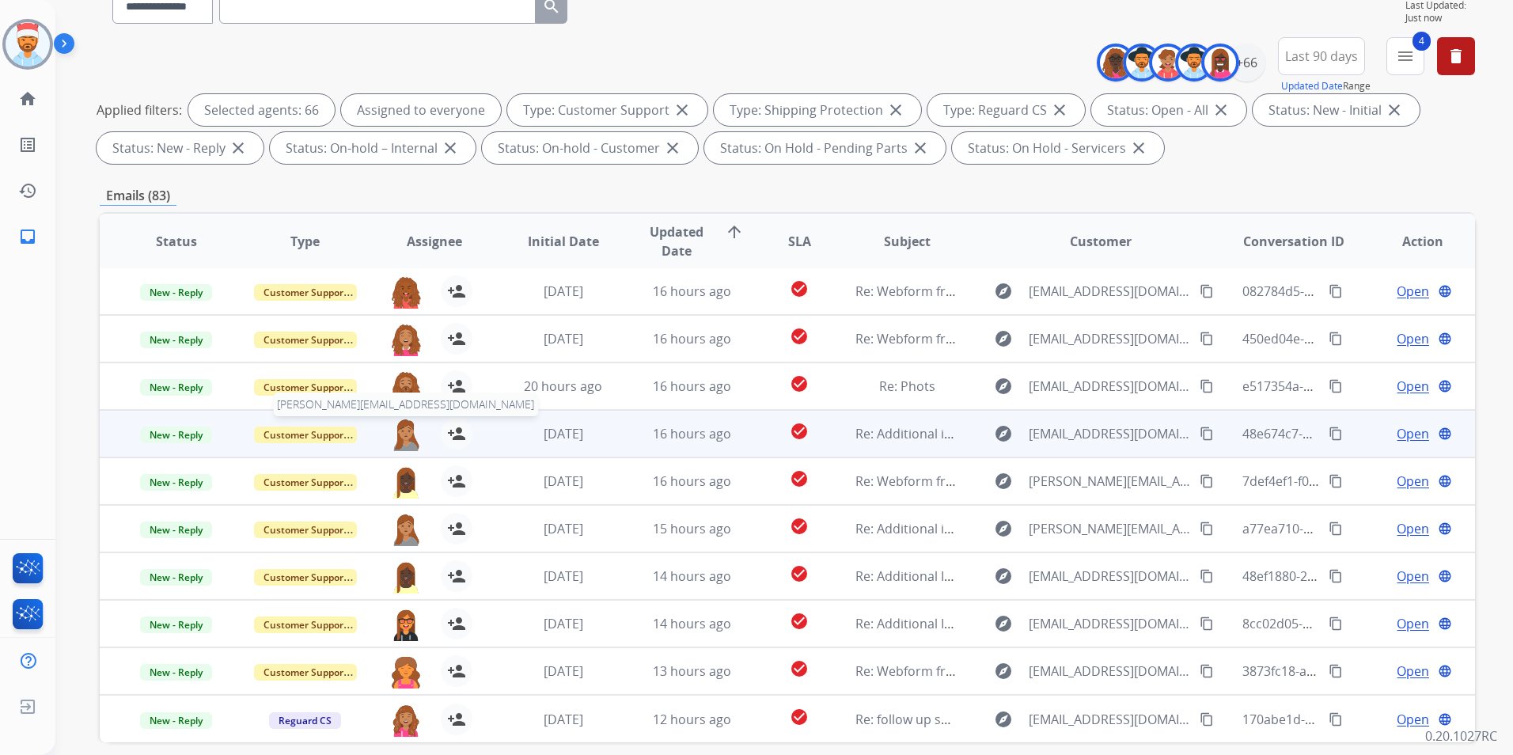
scroll to position [158, 0]
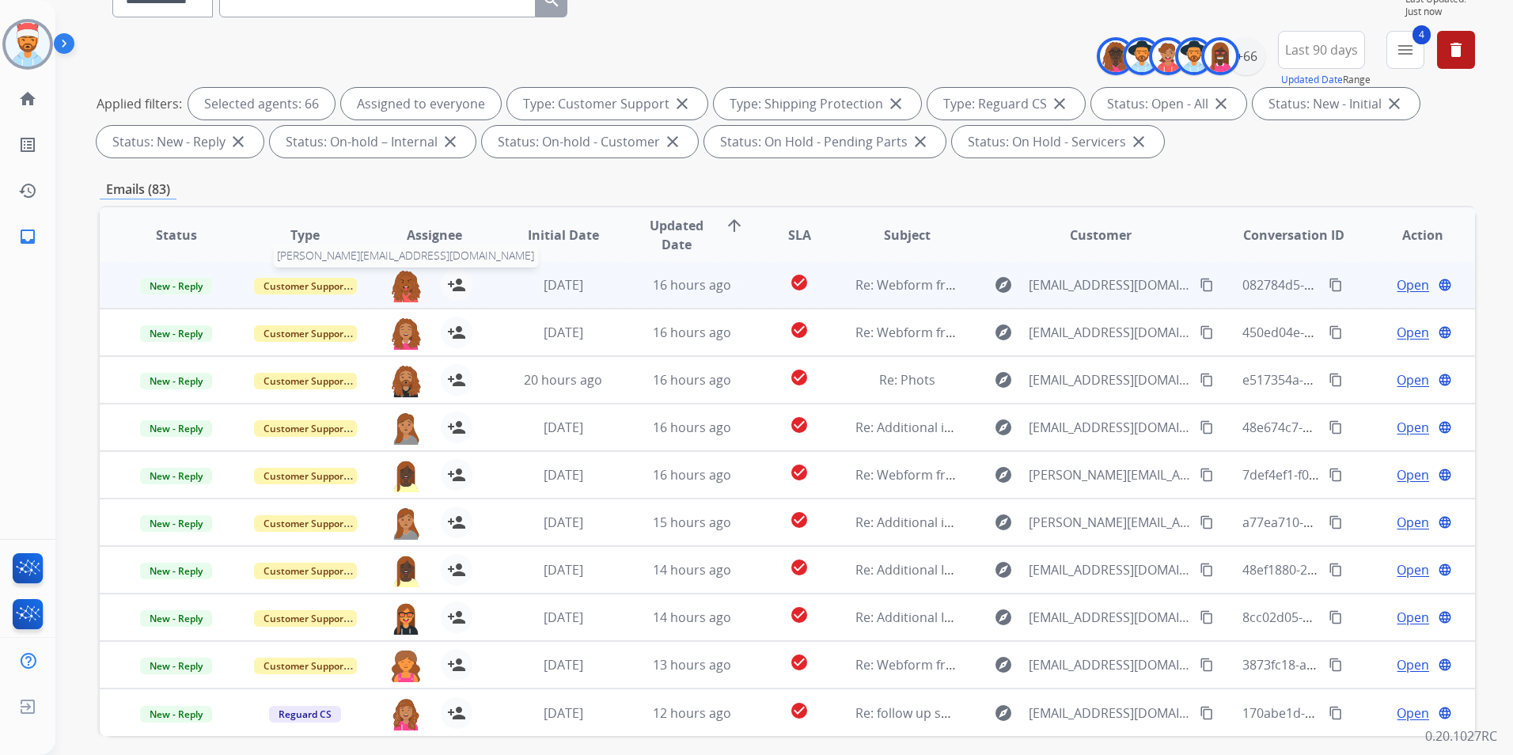
click at [396, 288] on img at bounding box center [406, 285] width 32 height 33
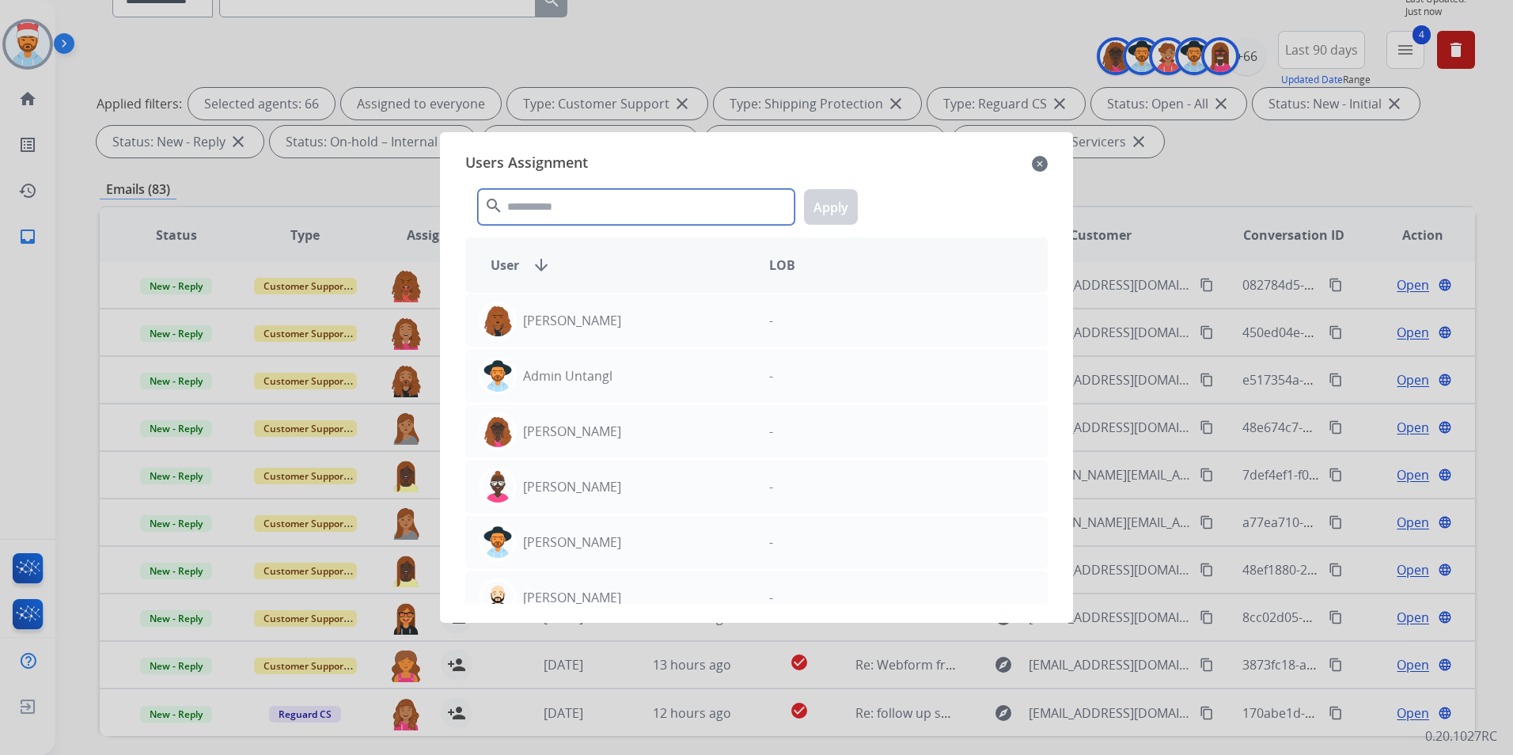
click at [522, 209] on input "text" at bounding box center [636, 207] width 317 height 36
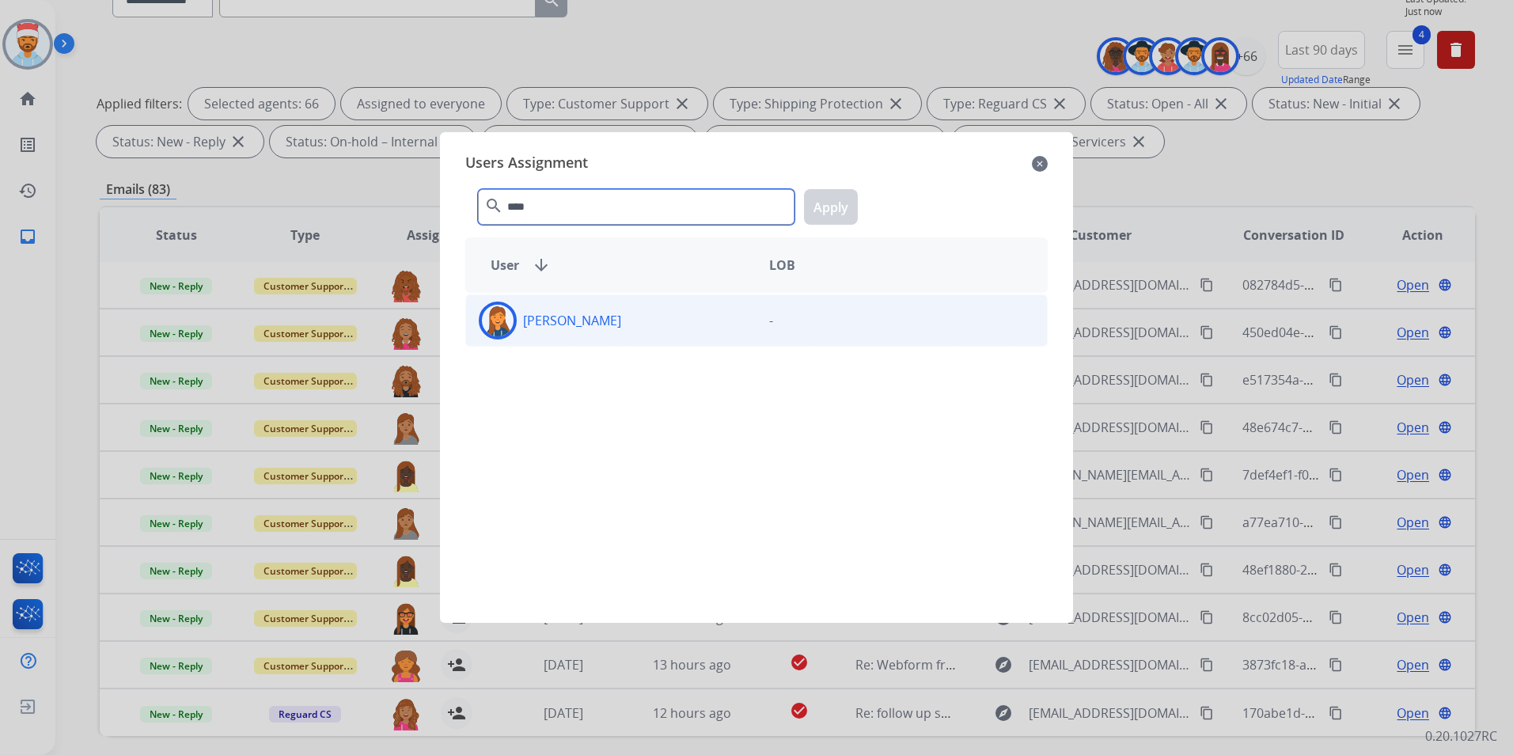
type input "****"
click at [559, 326] on p "[PERSON_NAME]" at bounding box center [572, 320] width 98 height 19
drag, startPoint x: 559, startPoint y: 326, endPoint x: 788, endPoint y: 214, distance: 255.2
click at [824, 203] on button "Apply" at bounding box center [831, 207] width 54 height 36
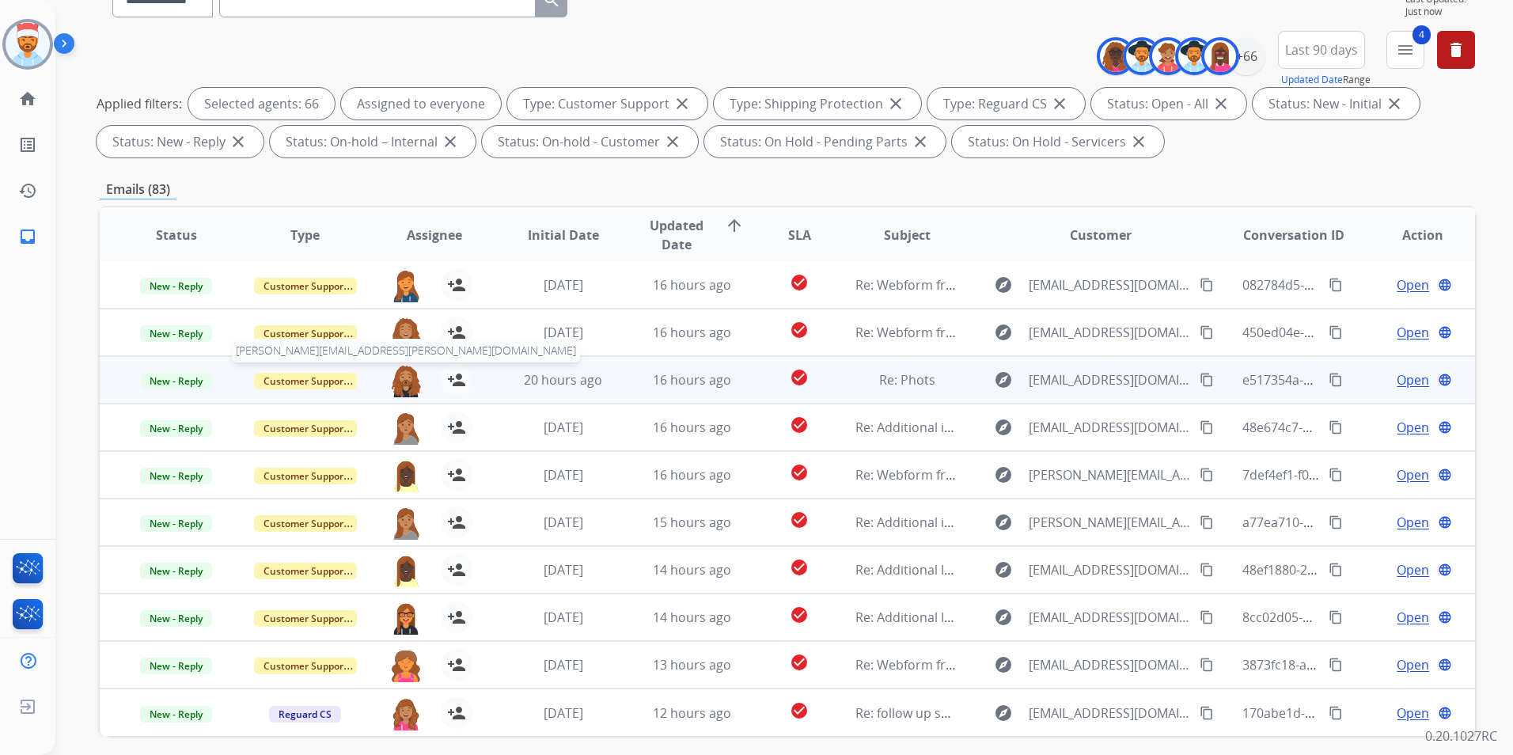
click at [408, 343] on span "dominique.collins@mcibpo.com" at bounding box center [406, 351] width 348 height 24
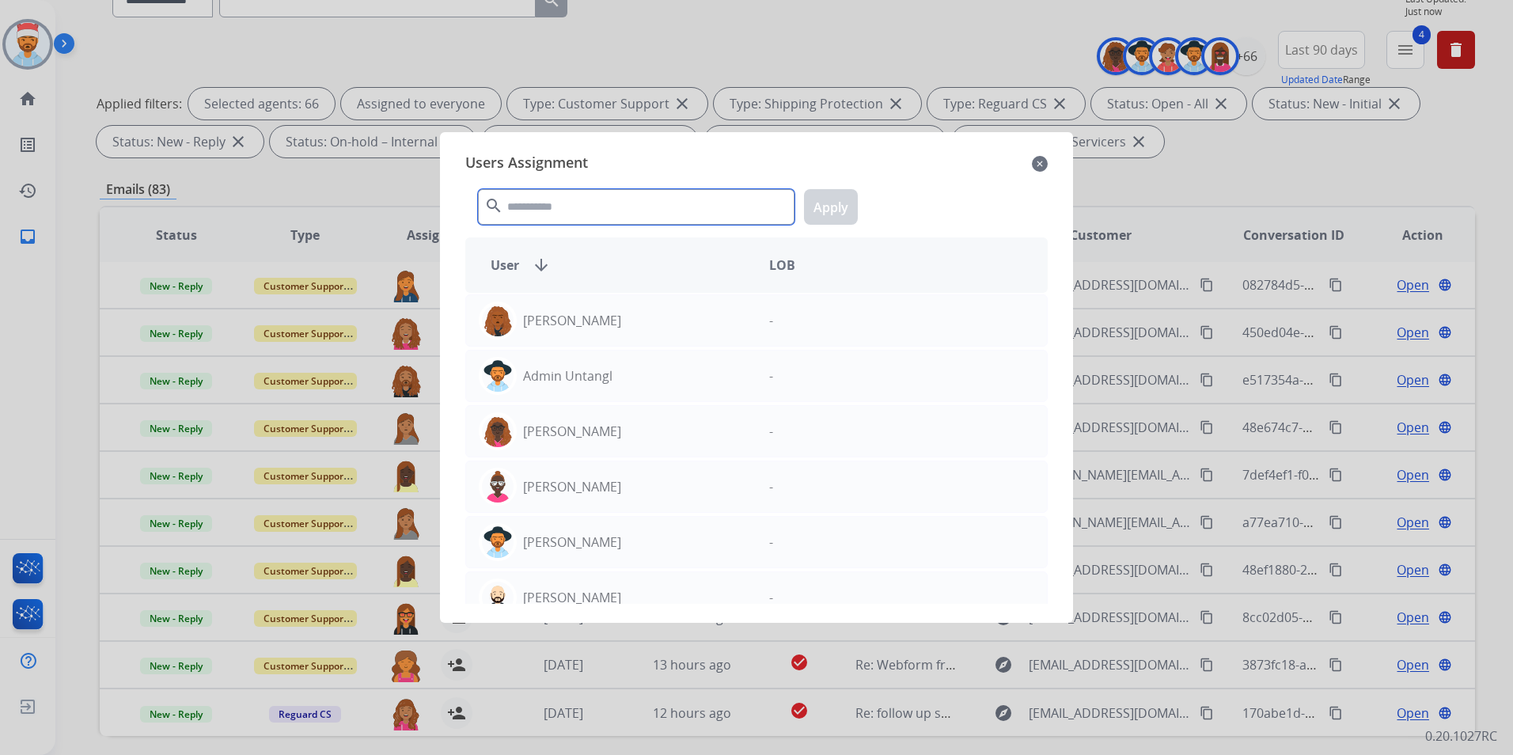
click at [548, 214] on input "text" at bounding box center [636, 207] width 317 height 36
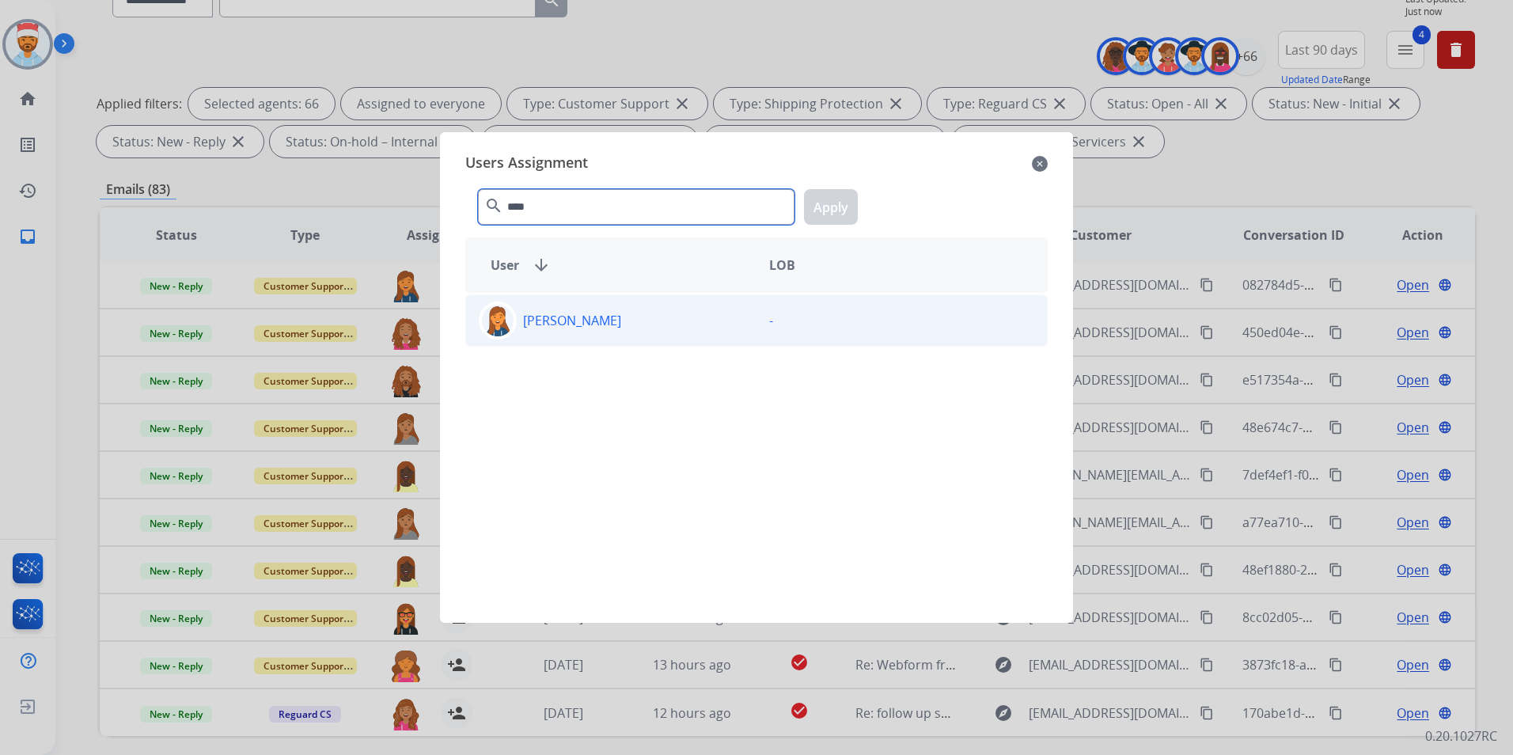
type input "****"
click at [559, 301] on div "Patricia Ross -" at bounding box center [756, 320] width 582 height 52
drag, startPoint x: 559, startPoint y: 301, endPoint x: 800, endPoint y: 219, distance: 254.8
click at [829, 208] on button "Apply" at bounding box center [831, 207] width 54 height 36
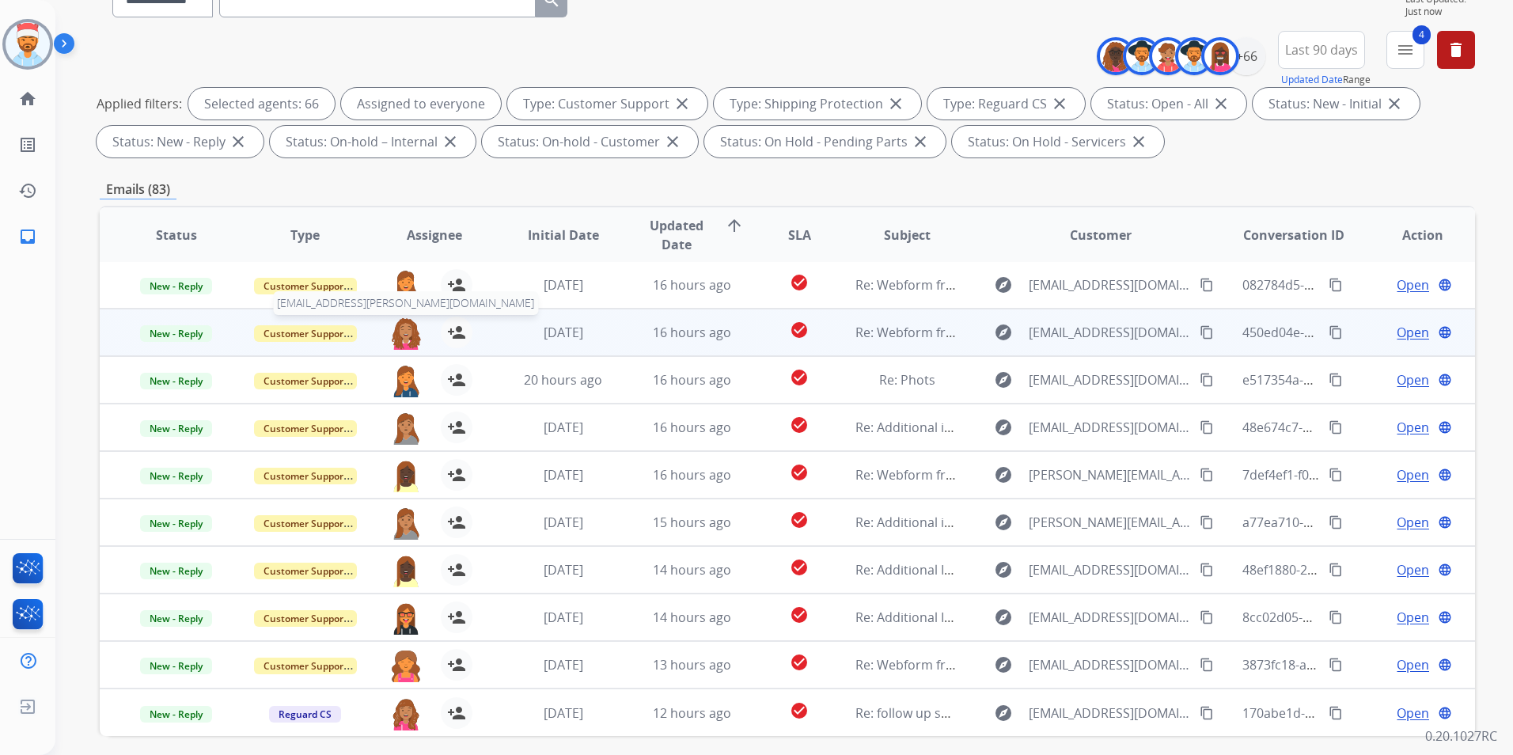
click at [393, 318] on img at bounding box center [406, 333] width 32 height 33
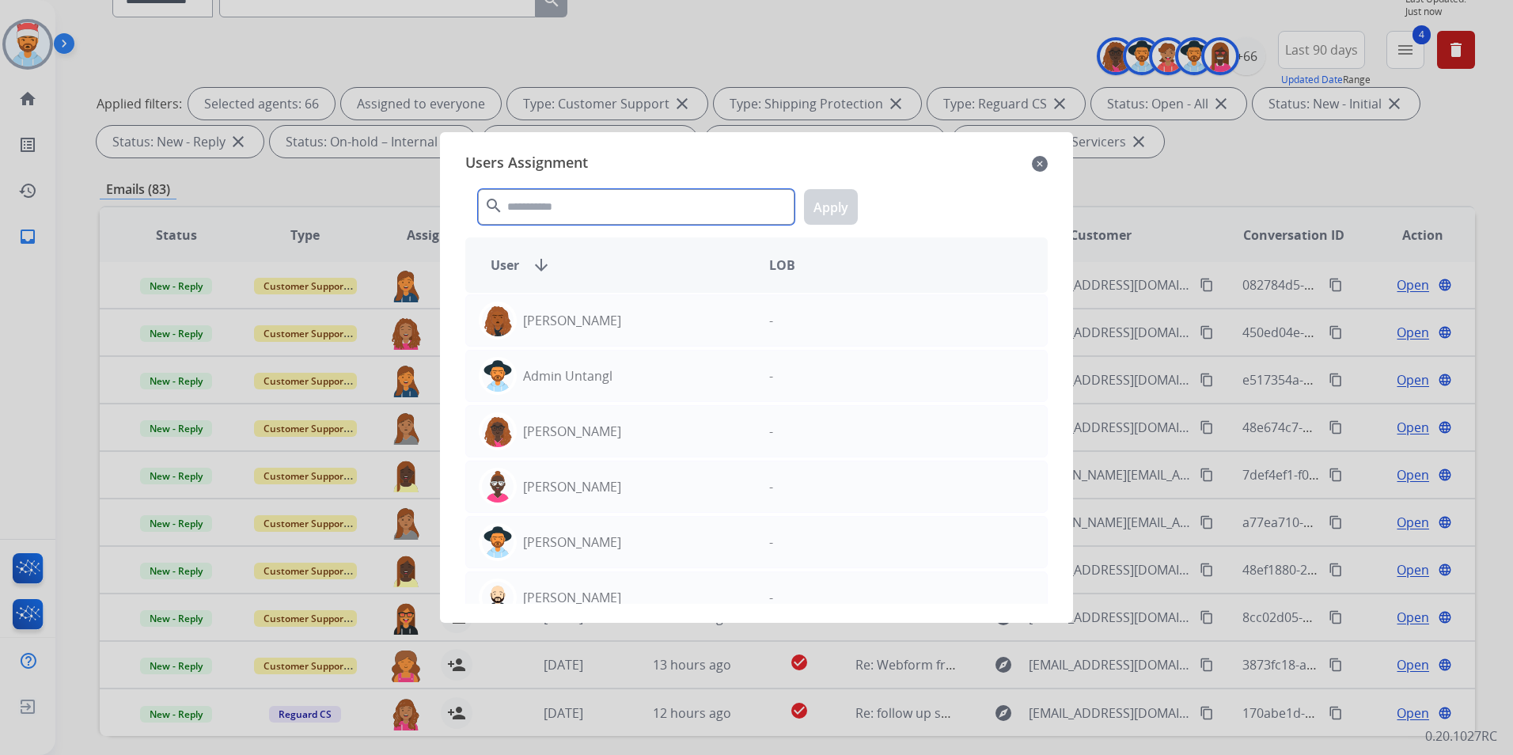
click at [551, 207] on input "text" at bounding box center [636, 207] width 317 height 36
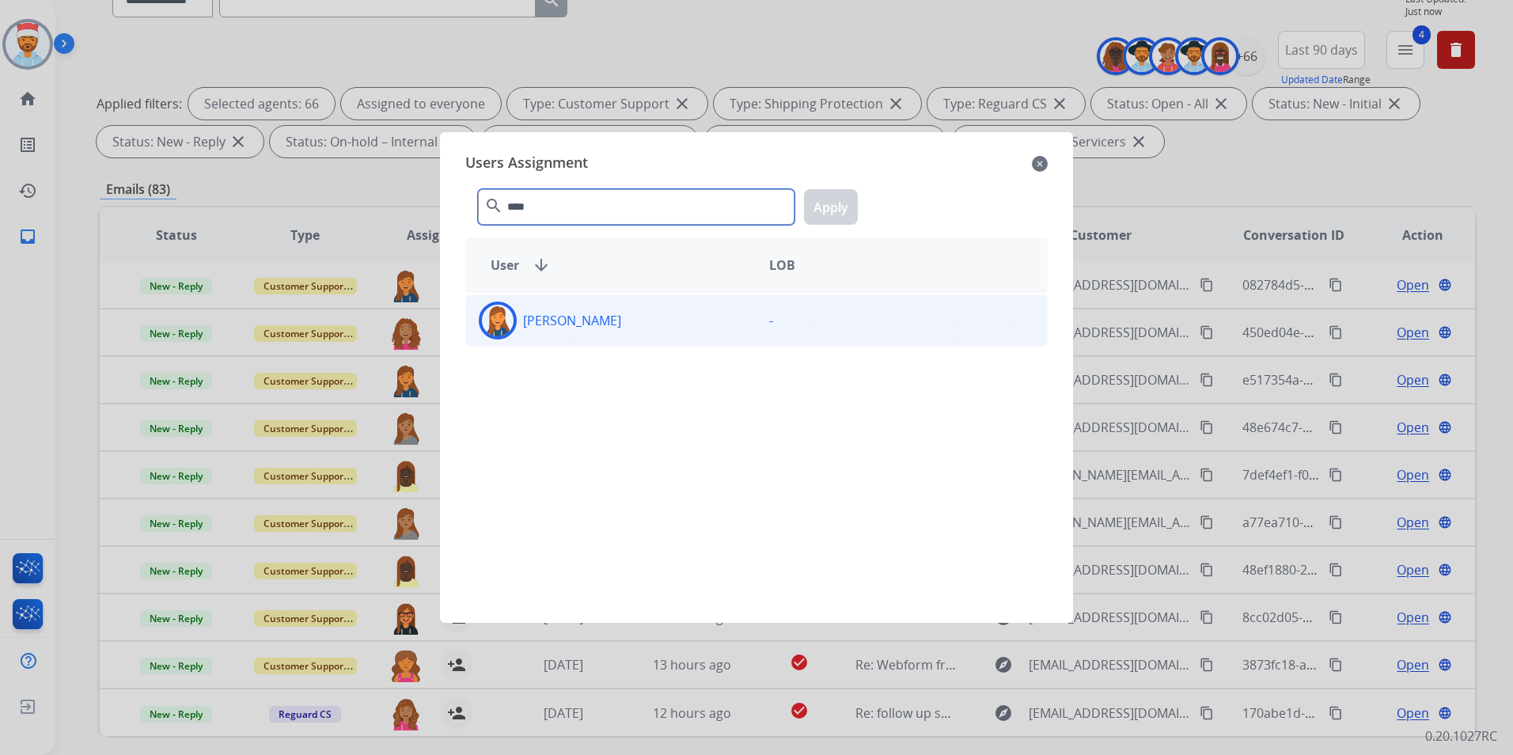
type input "****"
click at [580, 322] on p "[PERSON_NAME]" at bounding box center [572, 320] width 98 height 19
drag, startPoint x: 829, startPoint y: 199, endPoint x: 819, endPoint y: 221, distance: 24.1
click at [829, 199] on button "Apply" at bounding box center [831, 207] width 54 height 36
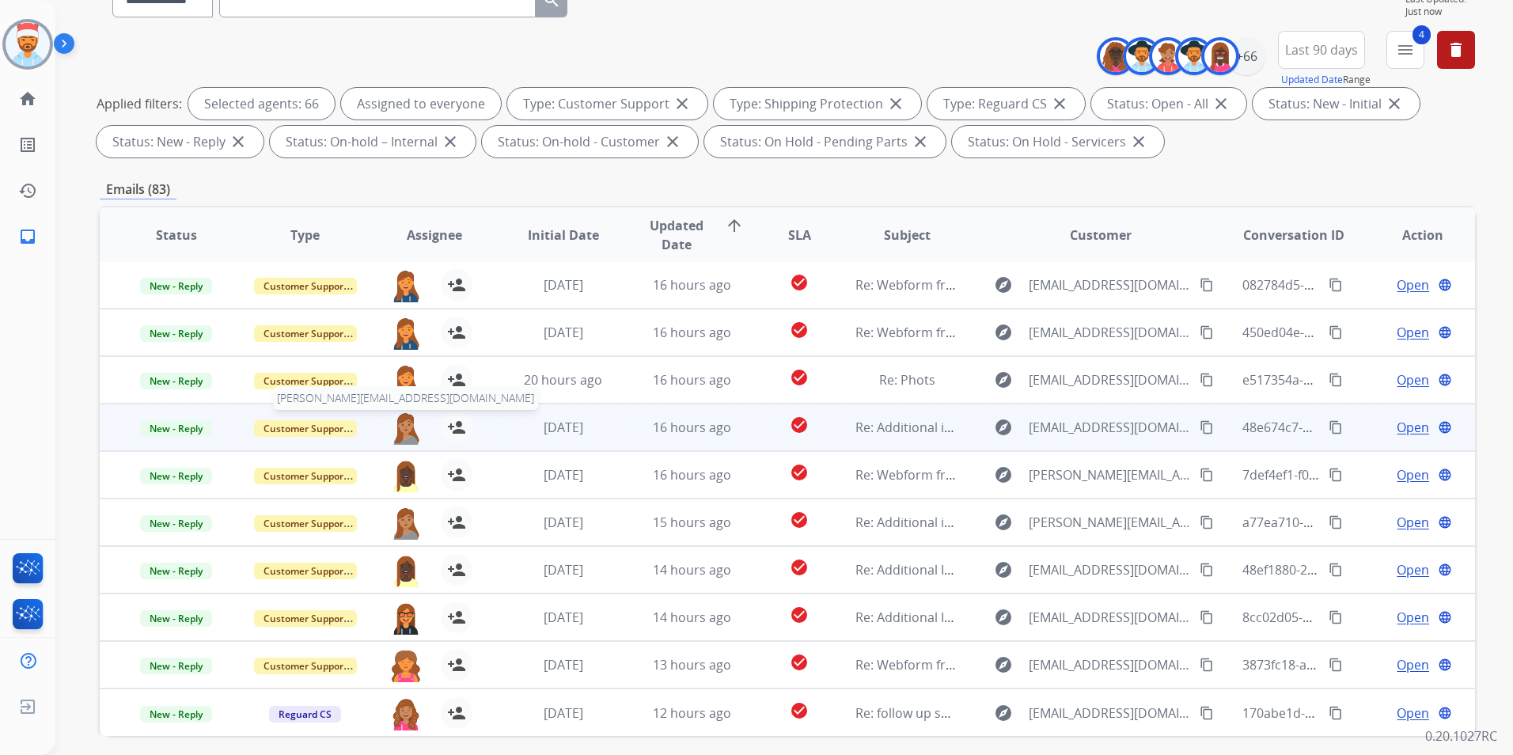
click at [408, 428] on img at bounding box center [406, 428] width 32 height 33
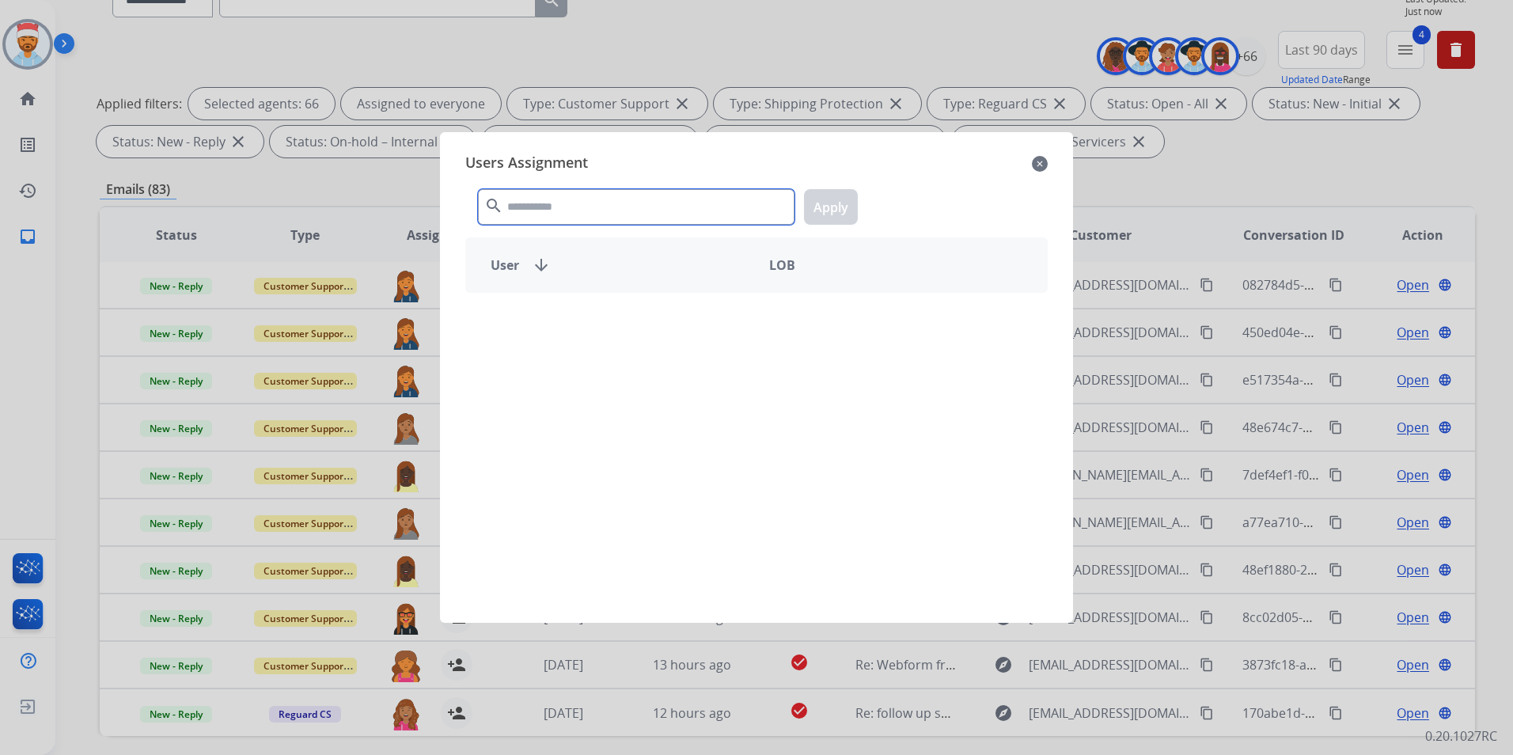
click at [547, 212] on input "text" at bounding box center [636, 207] width 317 height 36
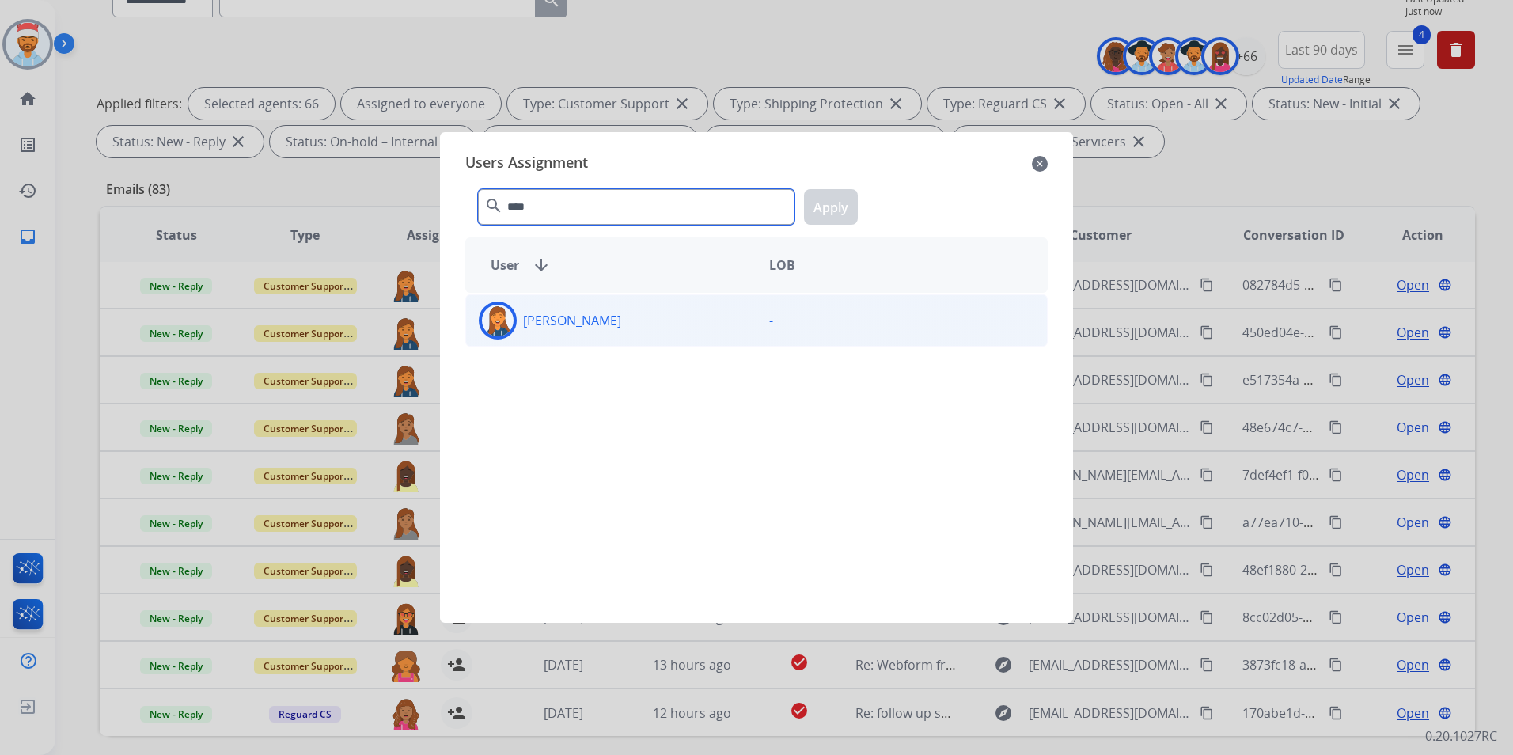
type input "****"
click at [591, 320] on p "[PERSON_NAME]" at bounding box center [572, 320] width 98 height 19
click at [831, 201] on button "Apply" at bounding box center [831, 207] width 54 height 36
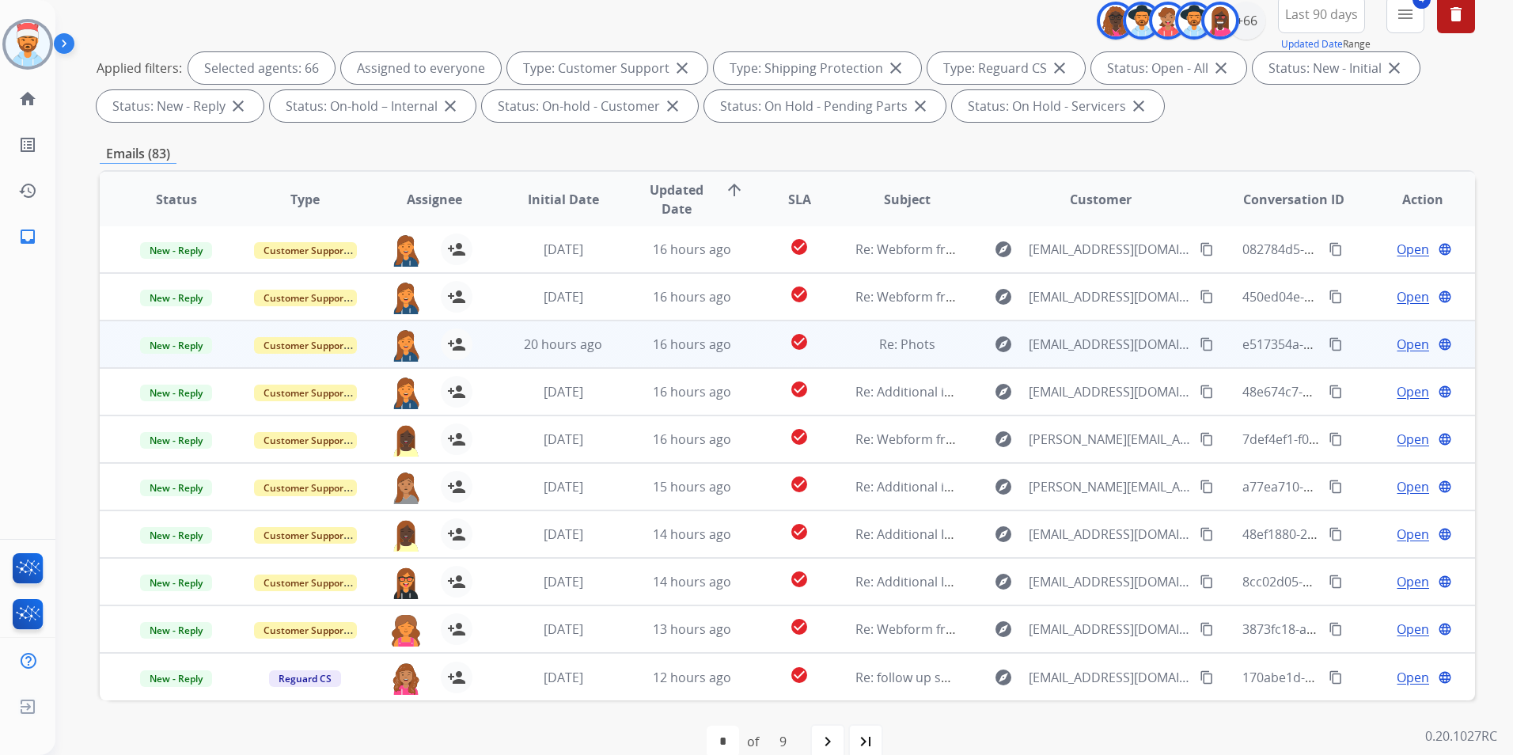
scroll to position [222, 0]
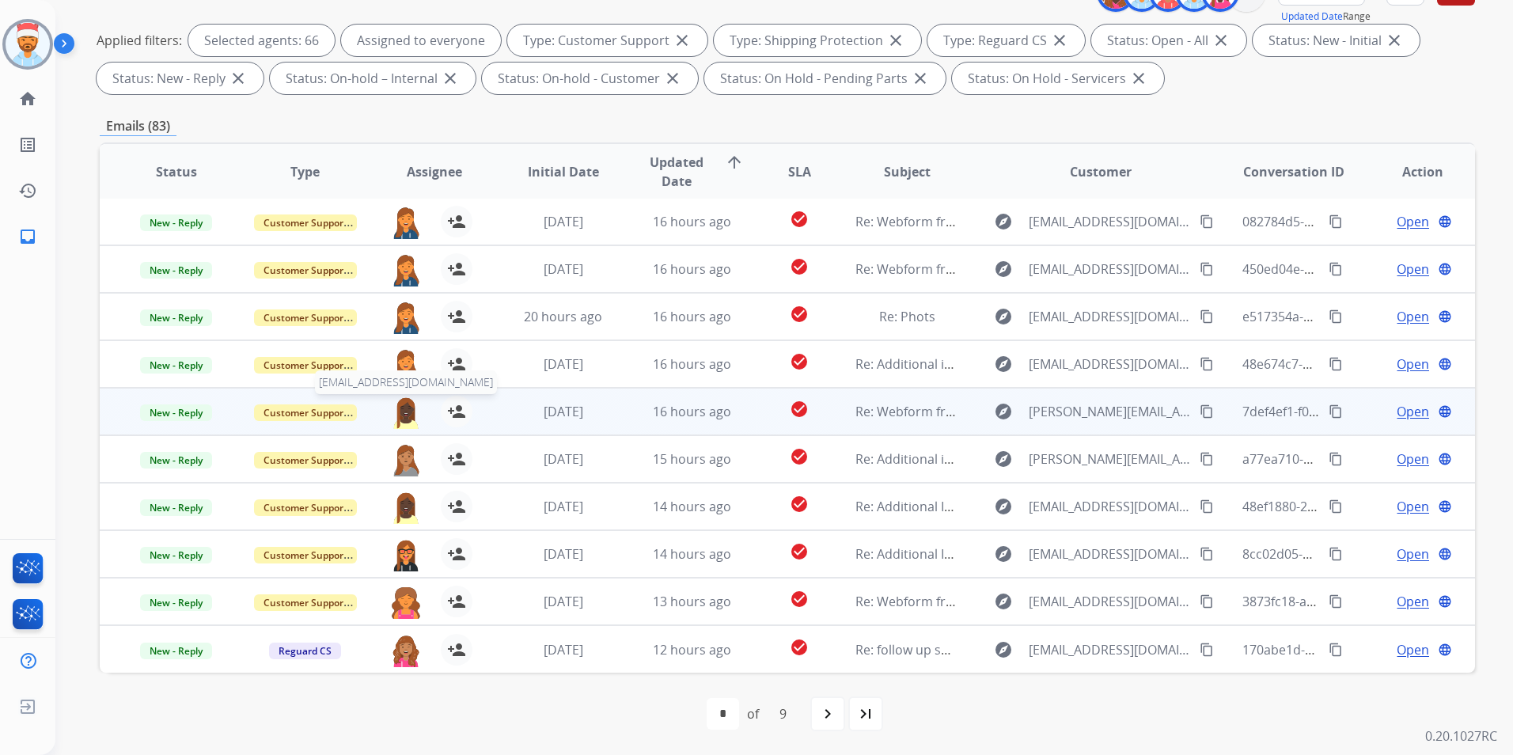
click at [403, 417] on img at bounding box center [406, 412] width 32 height 33
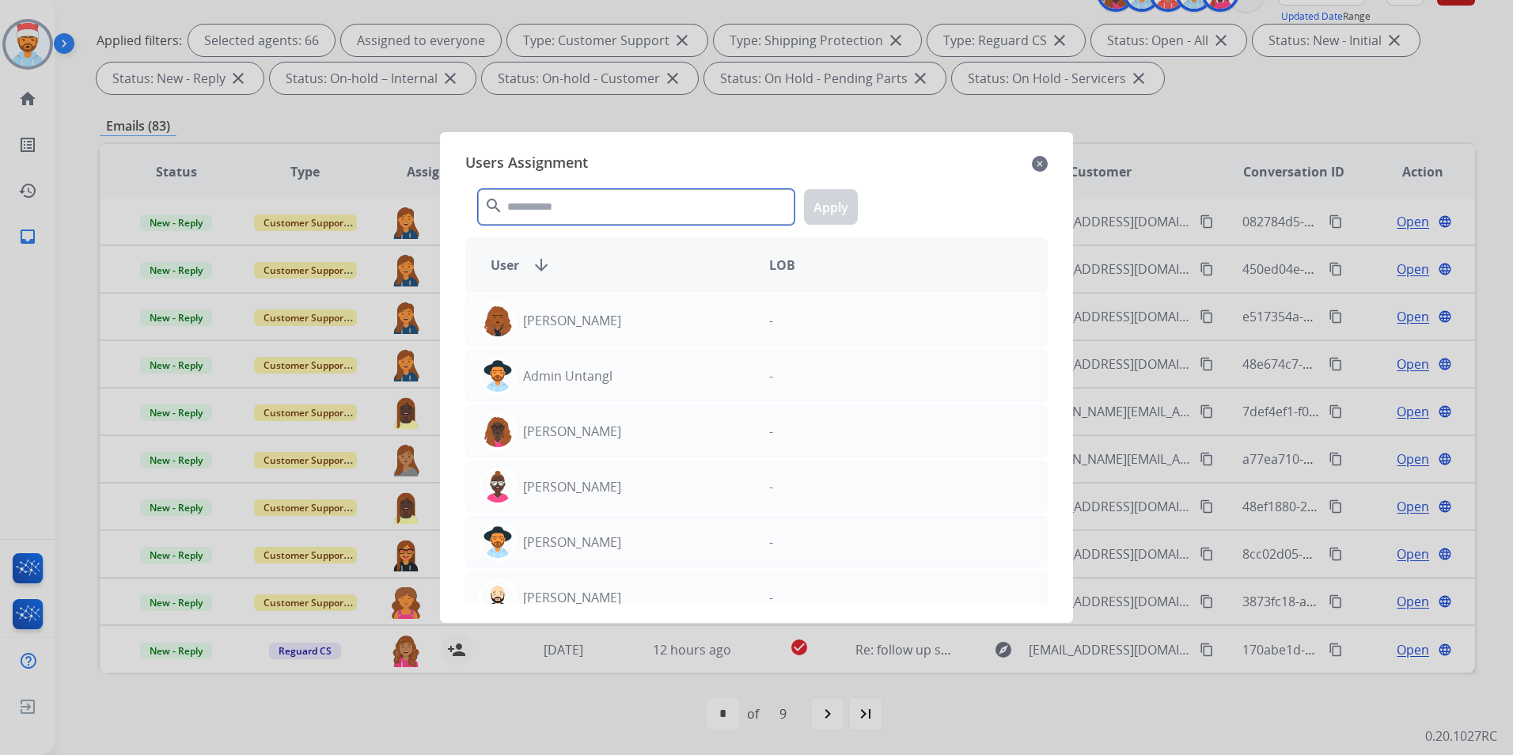
click at [572, 214] on input "text" at bounding box center [636, 207] width 317 height 36
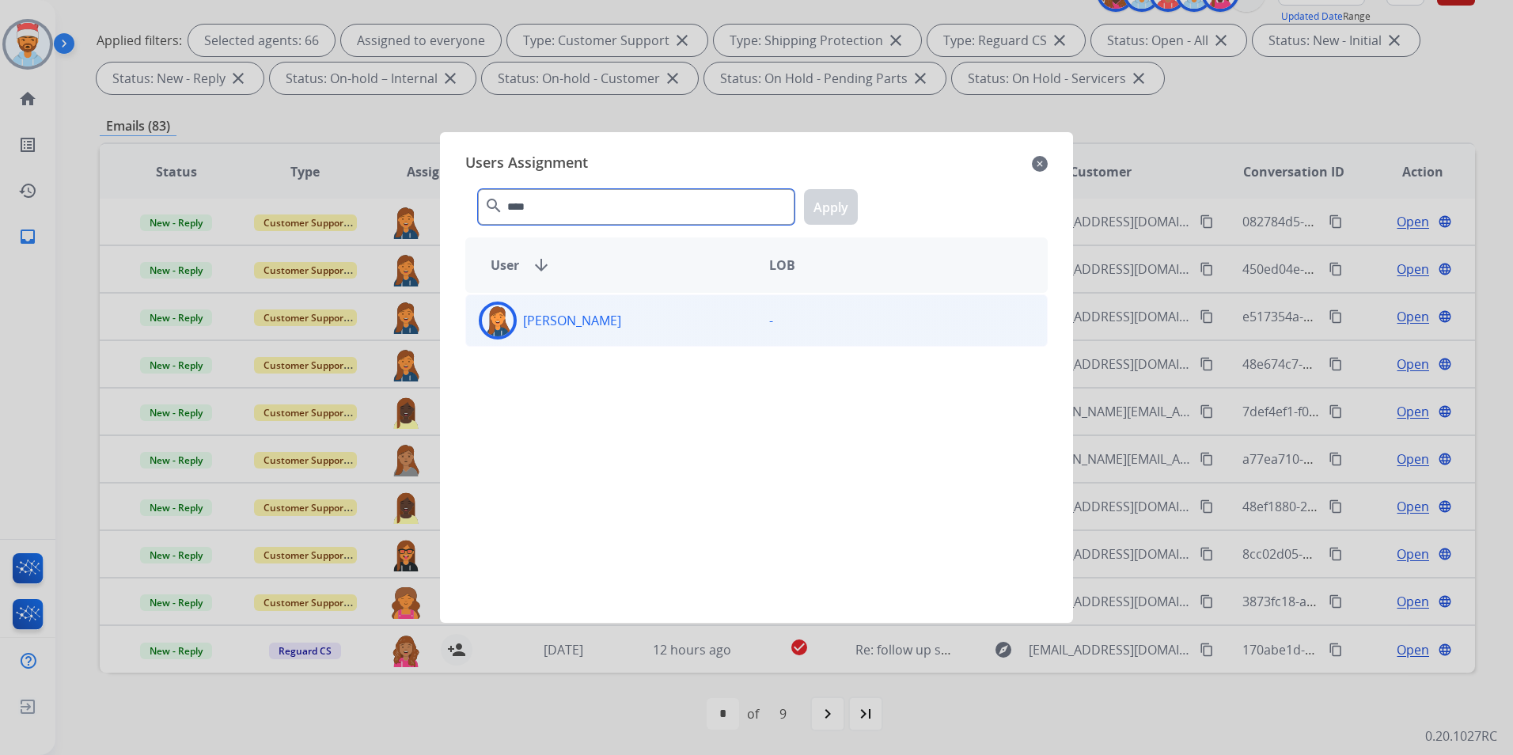
type input "****"
click at [547, 328] on div "[PERSON_NAME]" at bounding box center [611, 321] width 290 height 38
click at [845, 207] on button "Apply" at bounding box center [831, 207] width 54 height 36
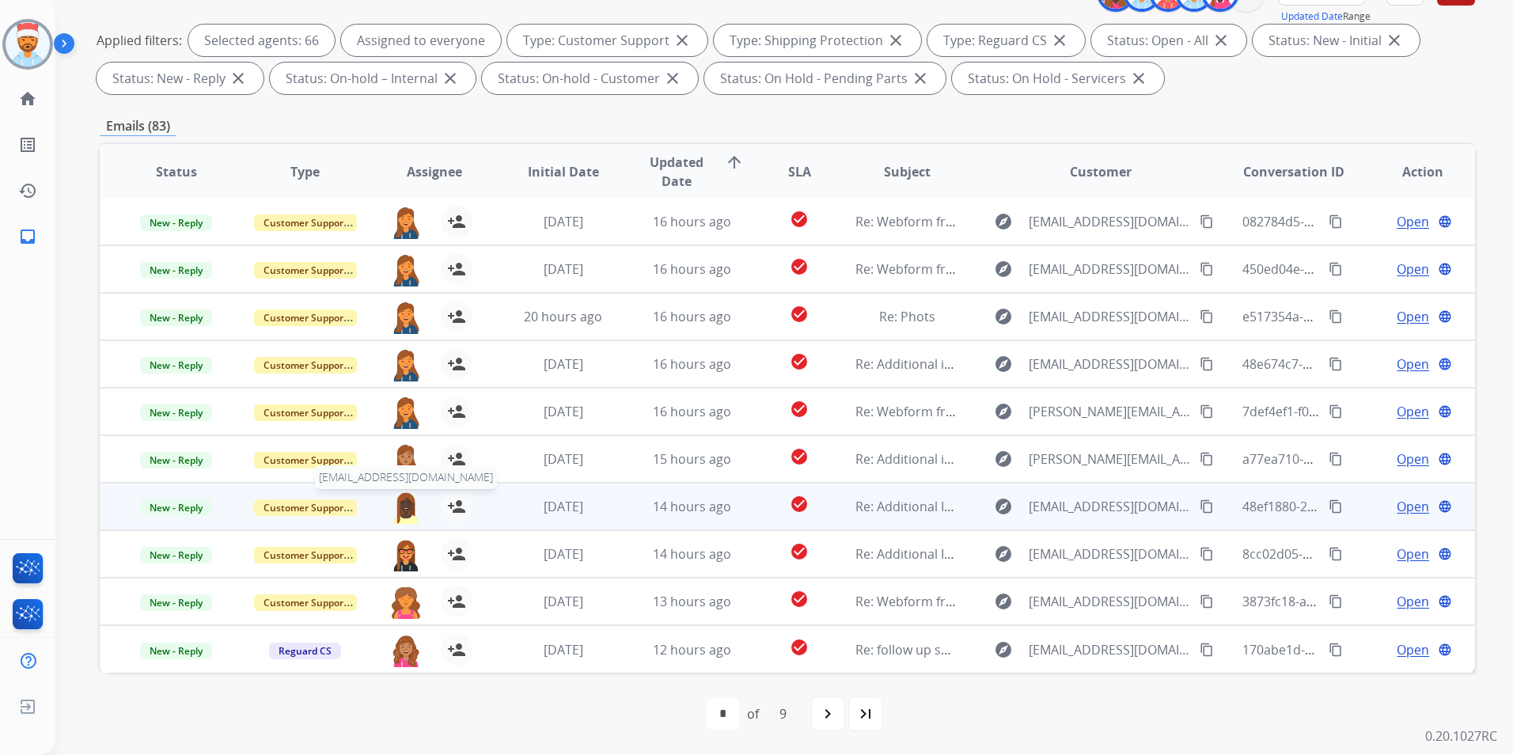
click at [408, 511] on img at bounding box center [406, 507] width 32 height 33
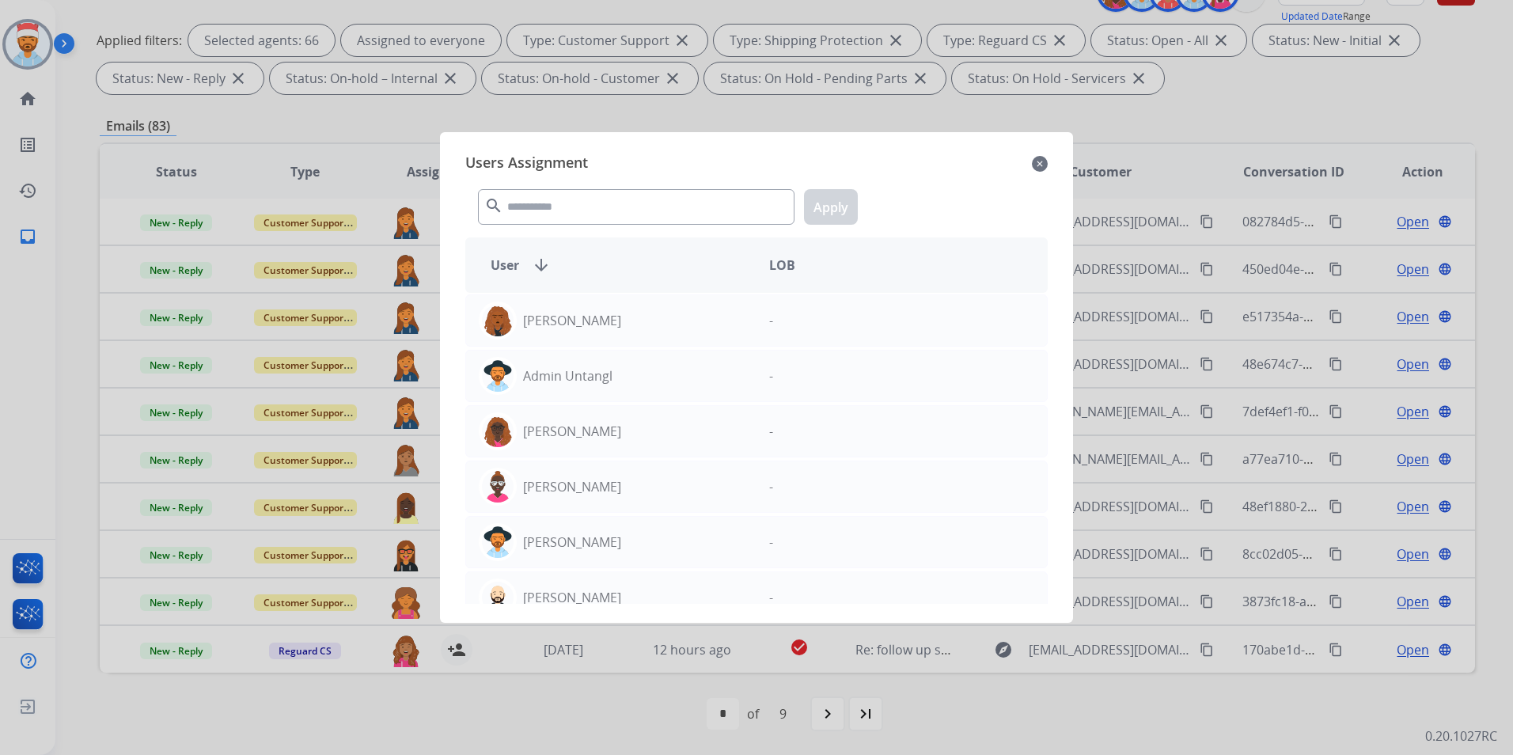
click at [1042, 155] on mat-icon "close" at bounding box center [1040, 163] width 16 height 19
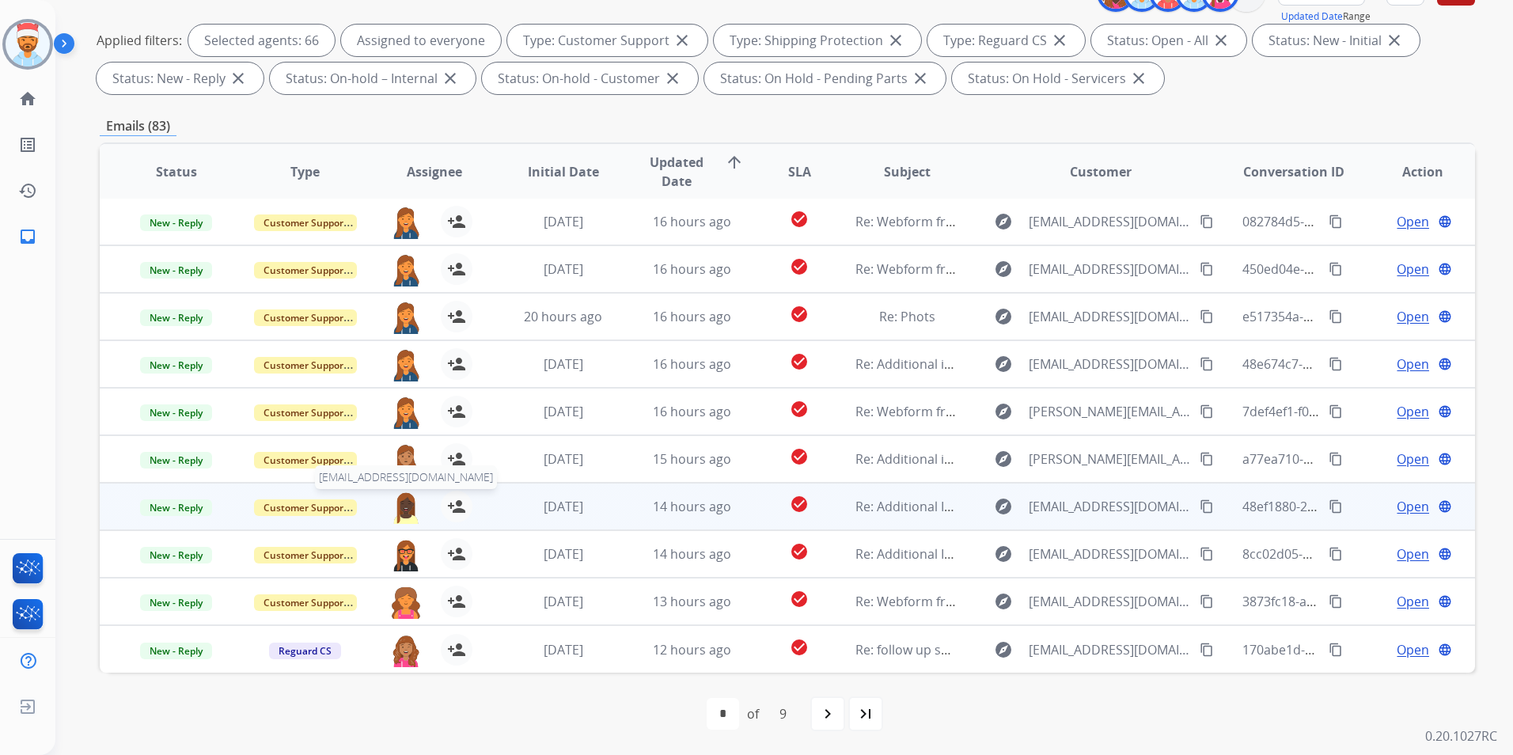
click at [404, 509] on img at bounding box center [406, 507] width 32 height 33
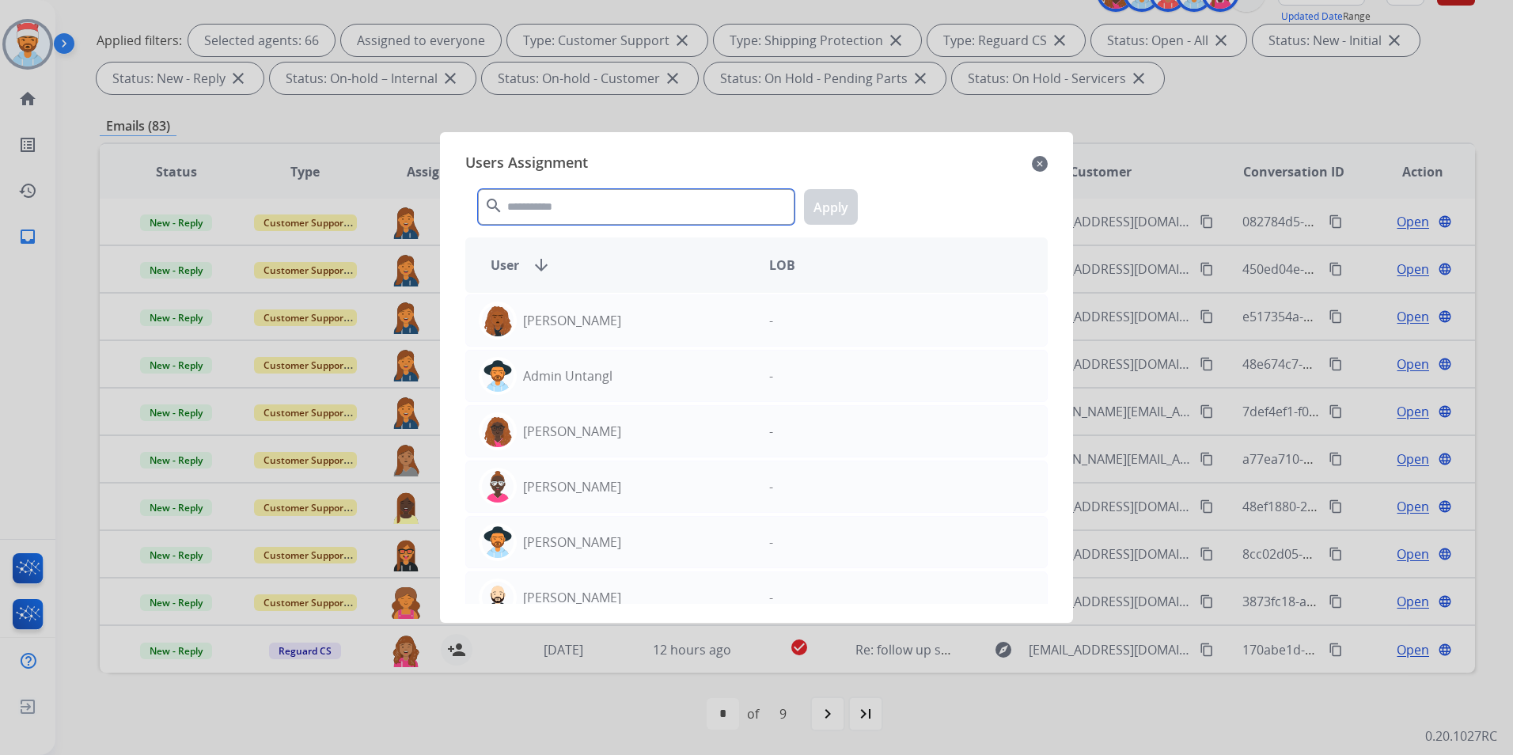
click at [565, 218] on input "text" at bounding box center [636, 207] width 317 height 36
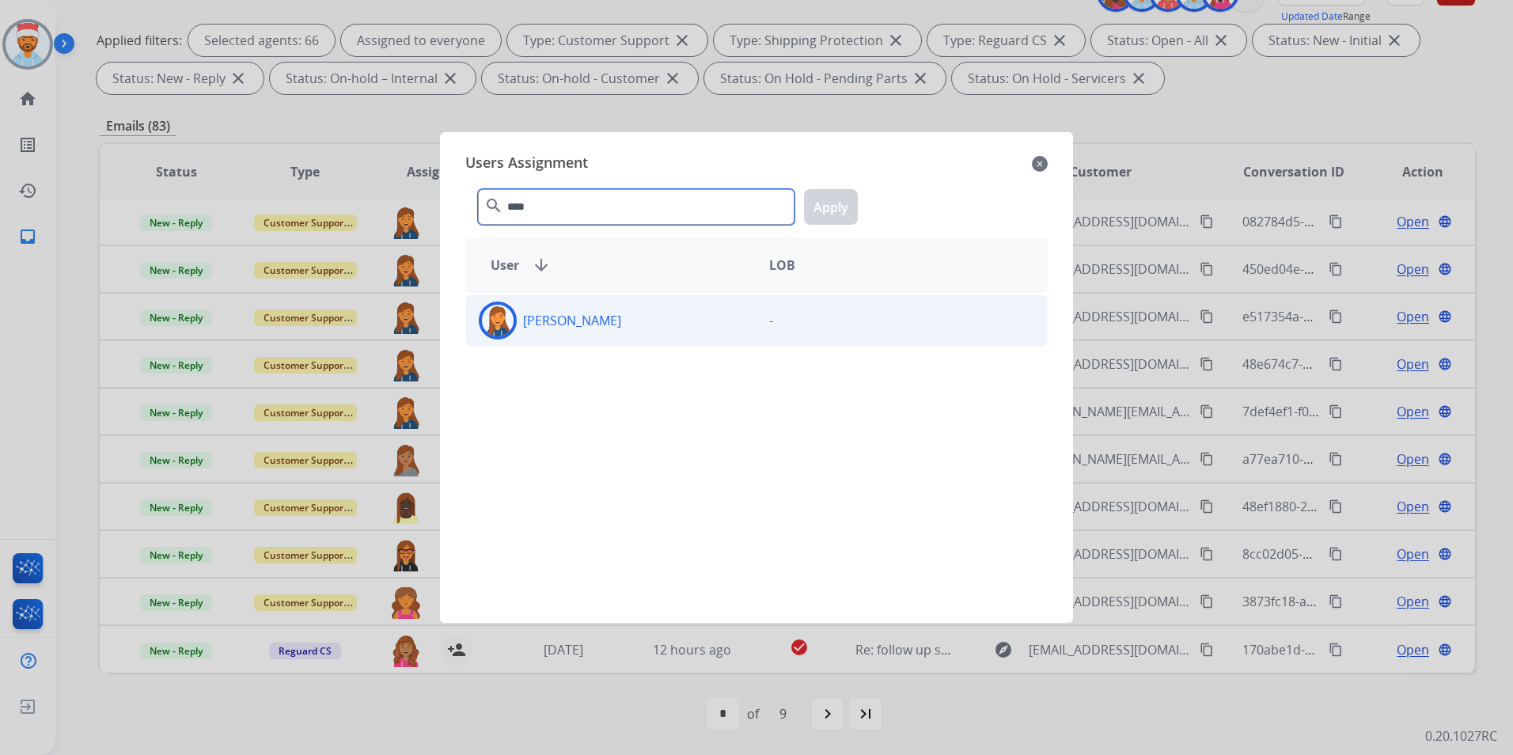
type input "****"
click at [565, 333] on div "[PERSON_NAME]" at bounding box center [611, 321] width 290 height 38
click at [825, 205] on button "Apply" at bounding box center [831, 207] width 54 height 36
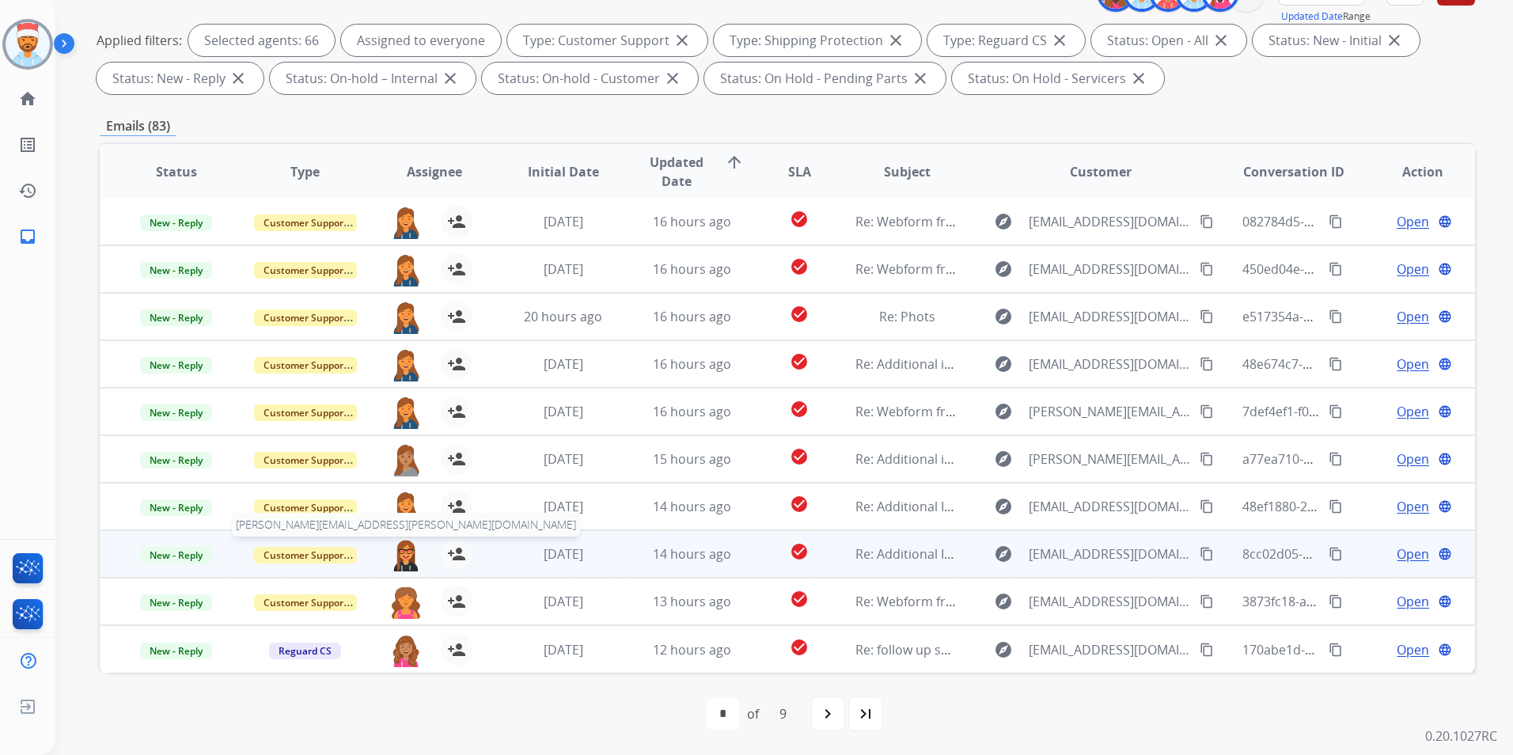
click at [408, 548] on img at bounding box center [406, 554] width 32 height 33
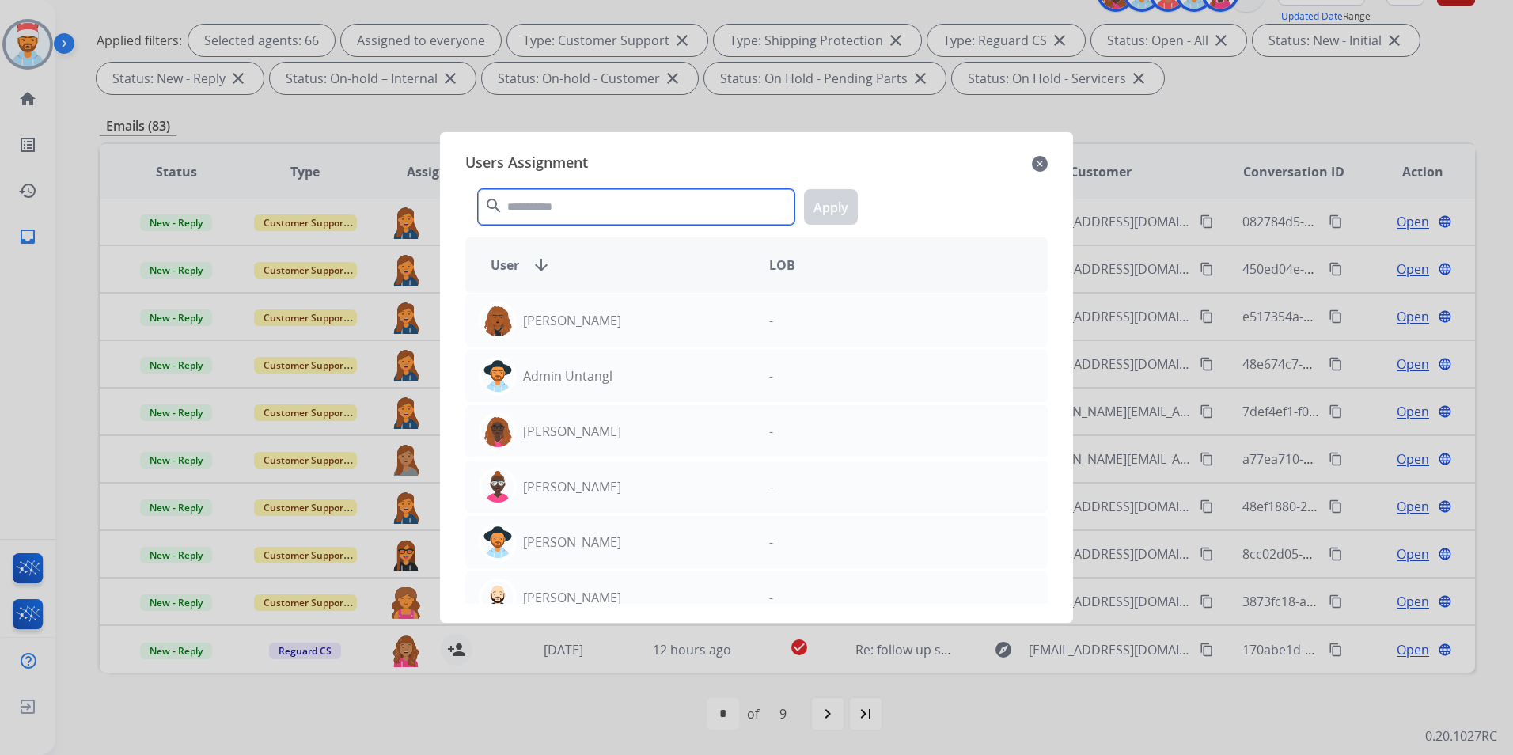
click at [601, 210] on input "text" at bounding box center [636, 207] width 317 height 36
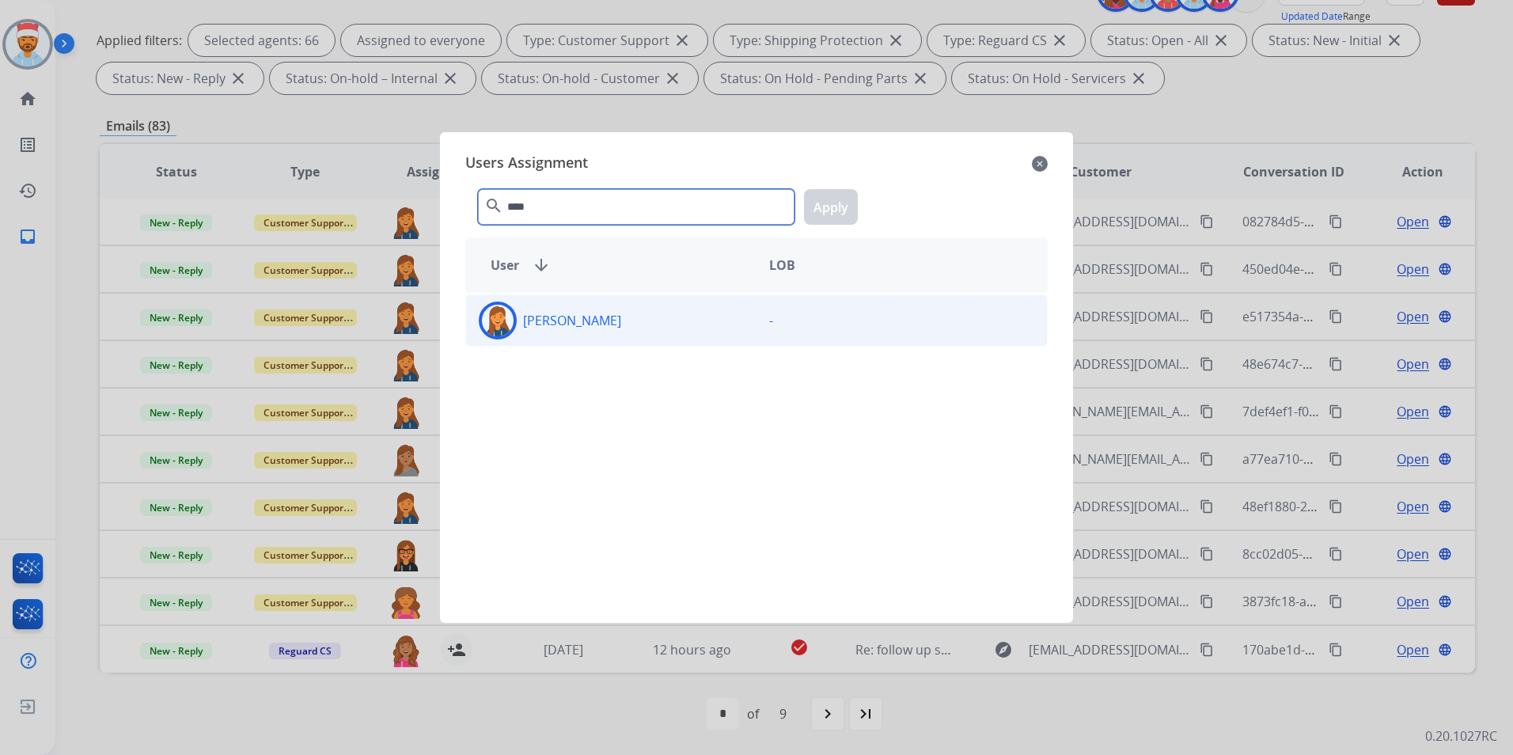
type input "****"
click at [584, 313] on p "[PERSON_NAME]" at bounding box center [572, 320] width 98 height 19
click at [835, 207] on button "Apply" at bounding box center [831, 207] width 54 height 36
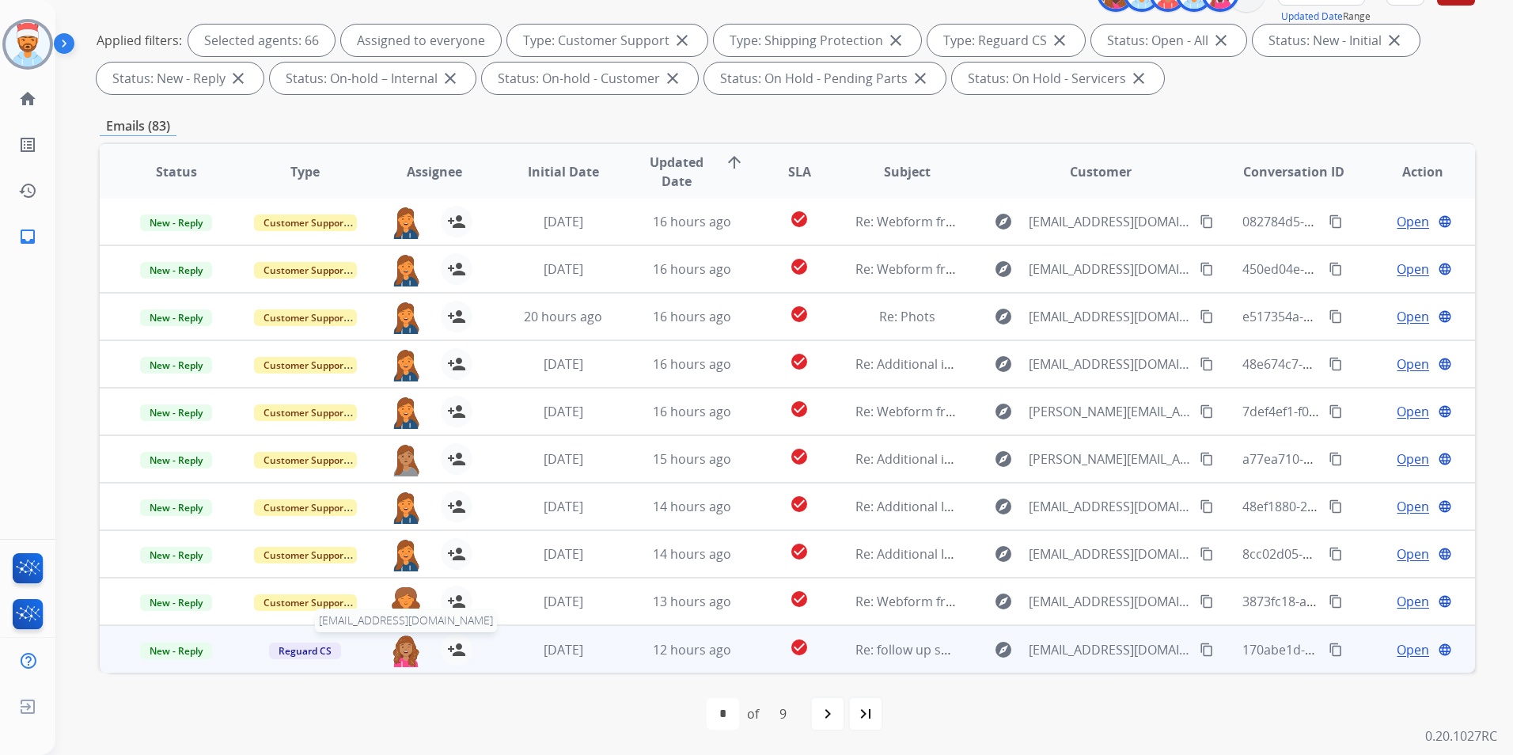
click at [404, 608] on table "Status Type Assignee Initial Date Updated Date arrow_upward SLA Subject Custome…" at bounding box center [787, 407] width 1375 height 530
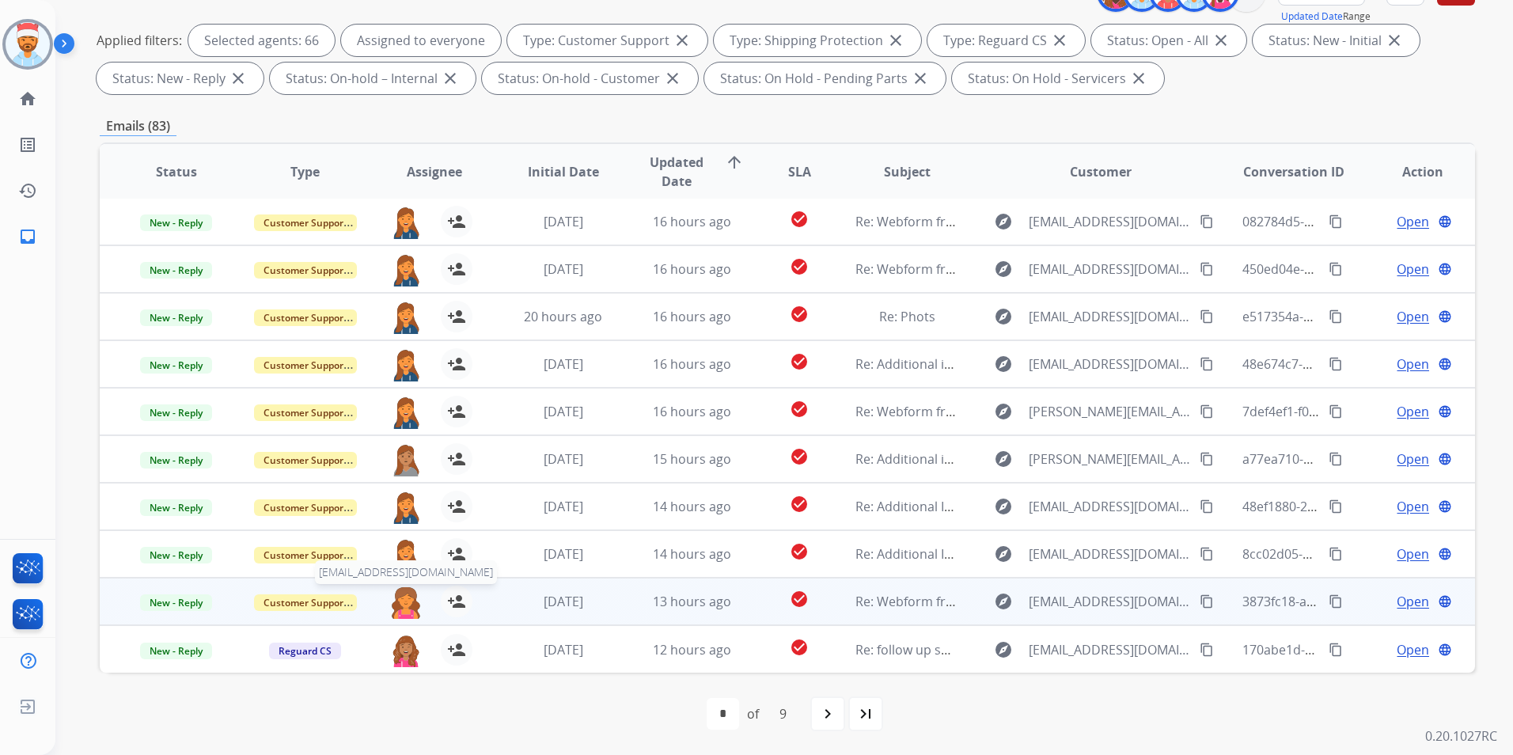
click at [396, 603] on img at bounding box center [406, 602] width 32 height 33
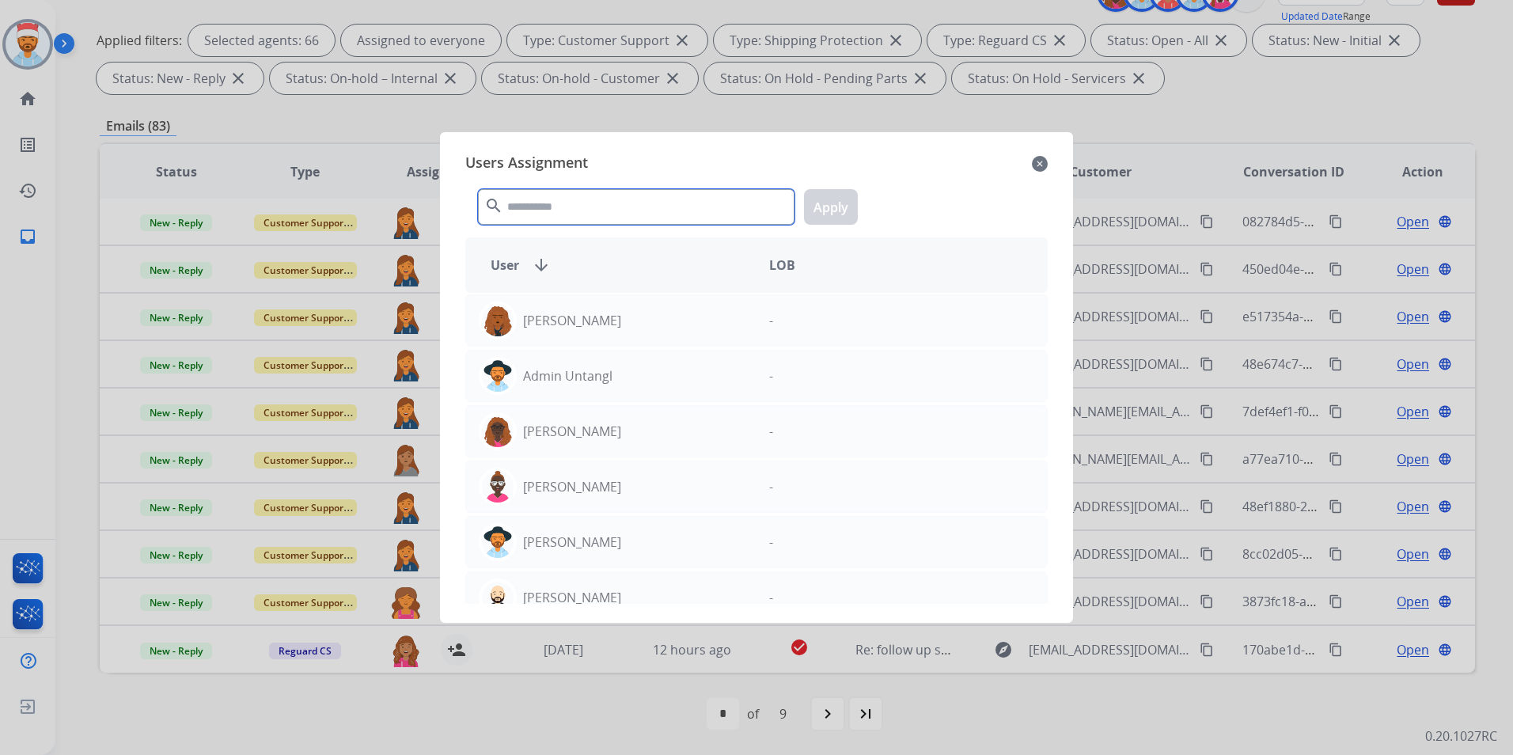
click at [584, 207] on input "text" at bounding box center [636, 207] width 317 height 36
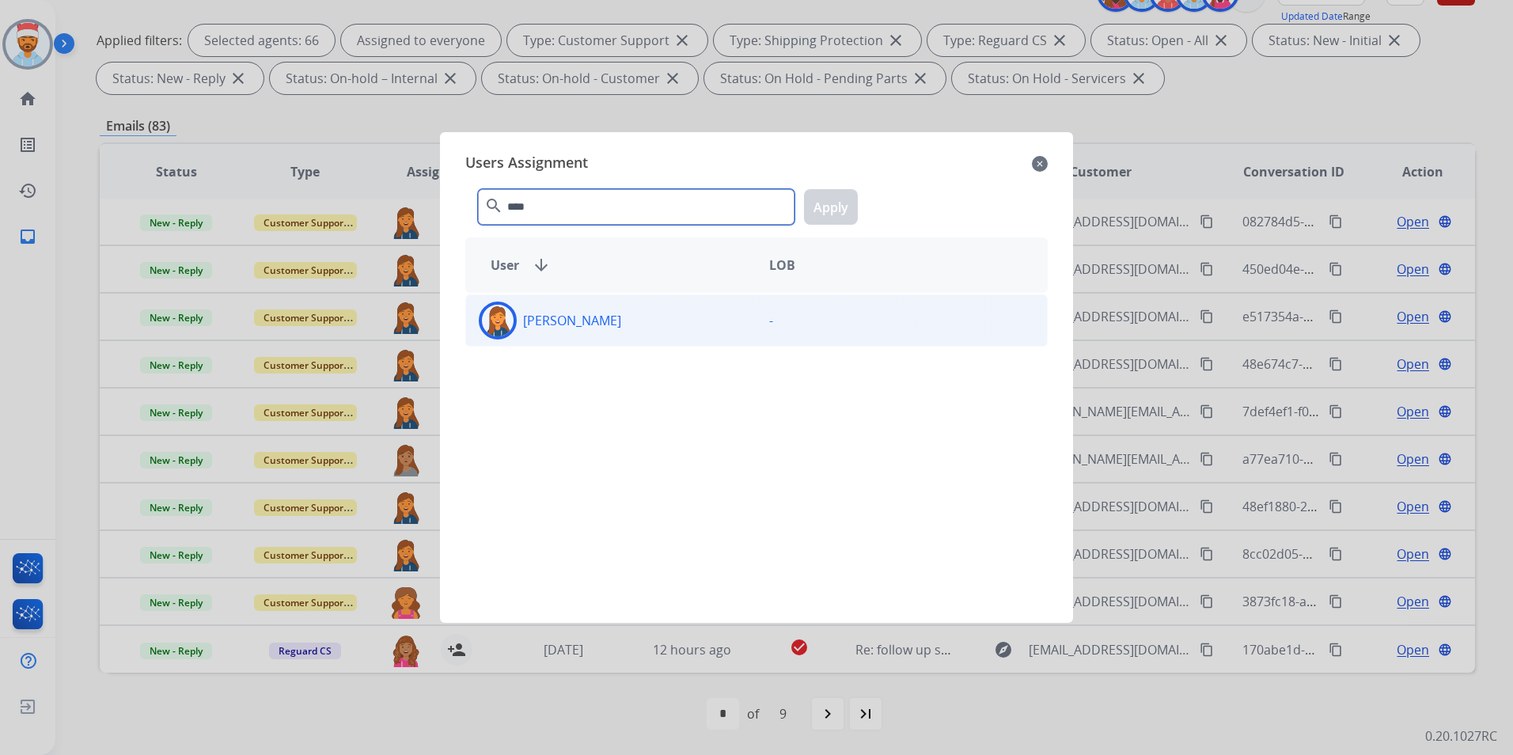
type input "****"
click at [575, 332] on div "[PERSON_NAME]" at bounding box center [611, 321] width 290 height 38
click at [814, 213] on button "Apply" at bounding box center [831, 207] width 54 height 36
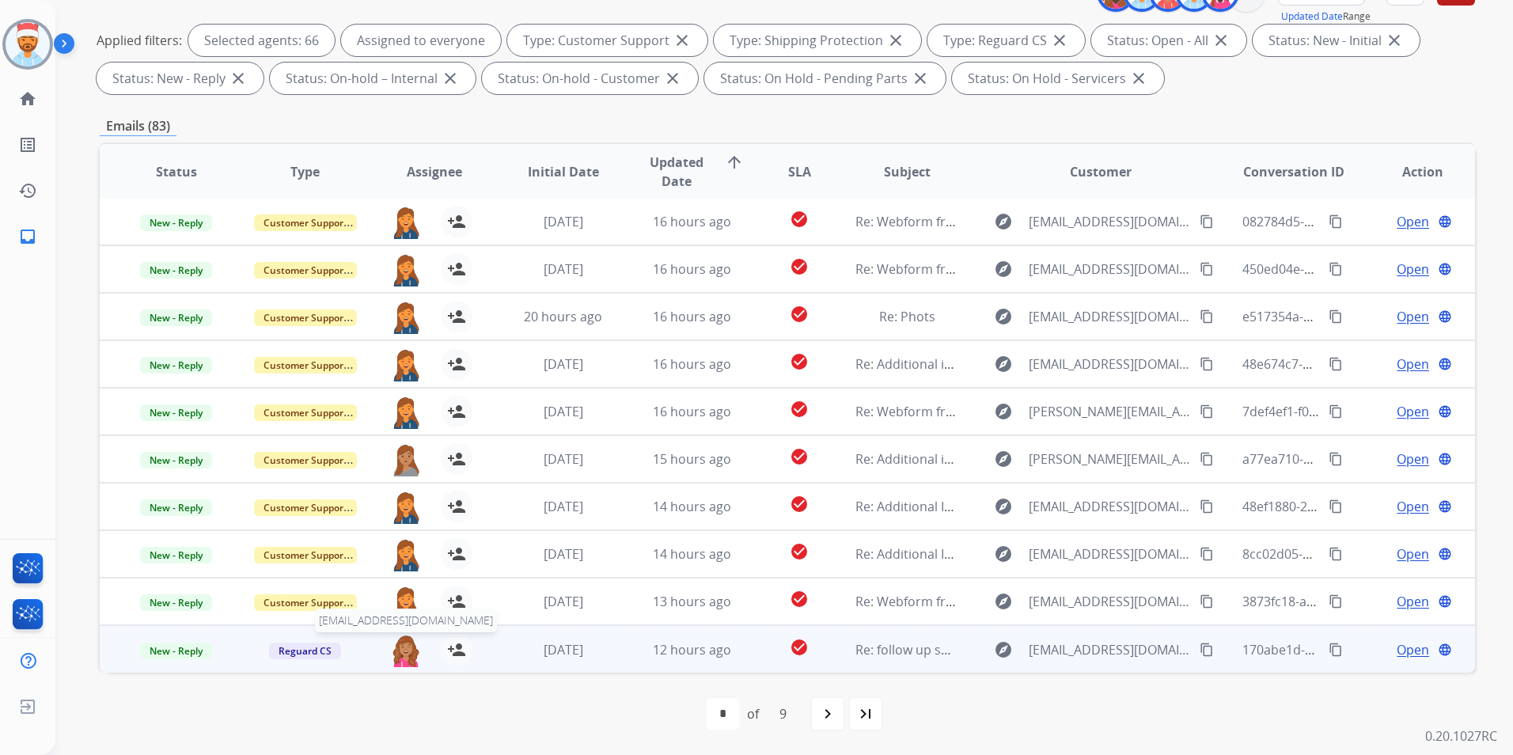
click at [405, 646] on img at bounding box center [406, 650] width 32 height 33
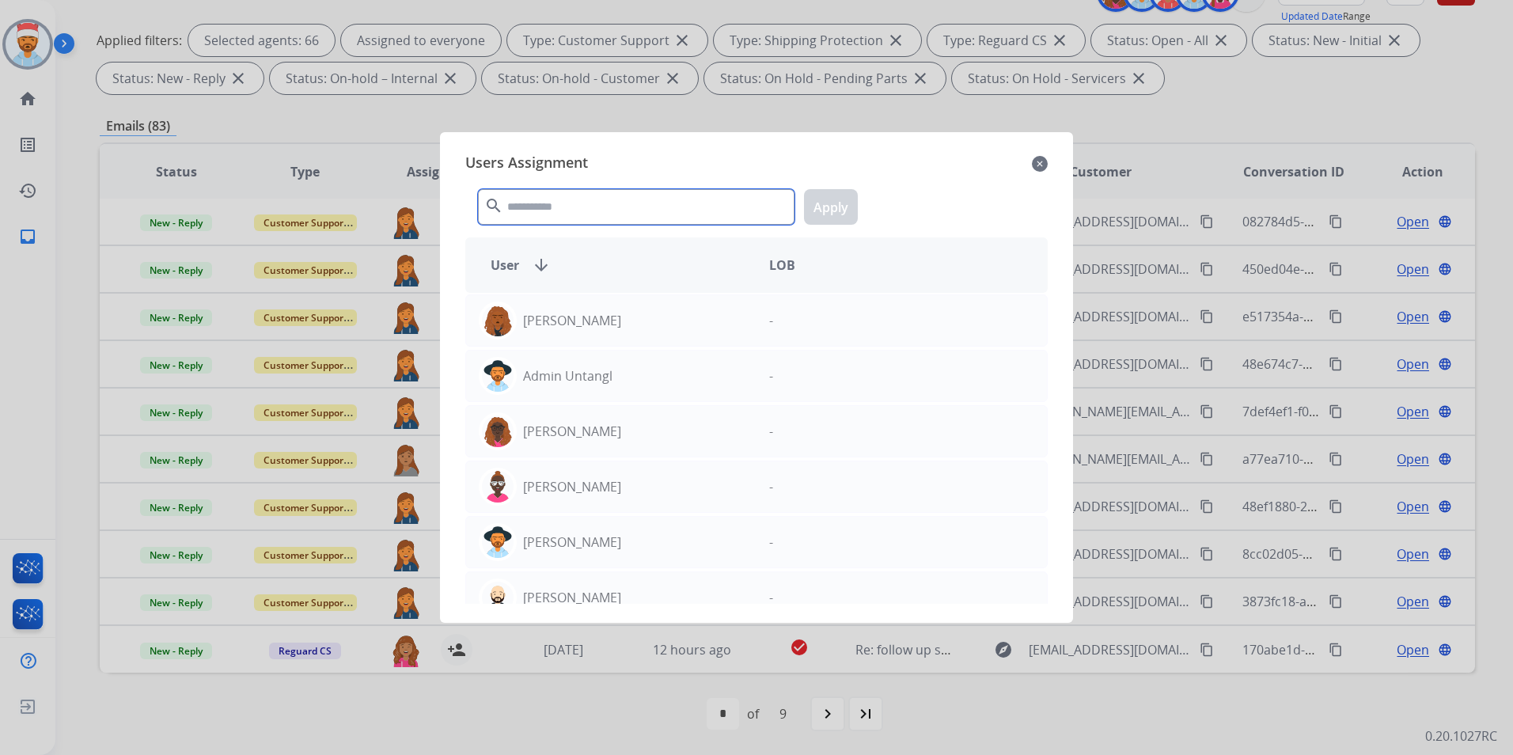
click at [660, 208] on input "text" at bounding box center [636, 207] width 317 height 36
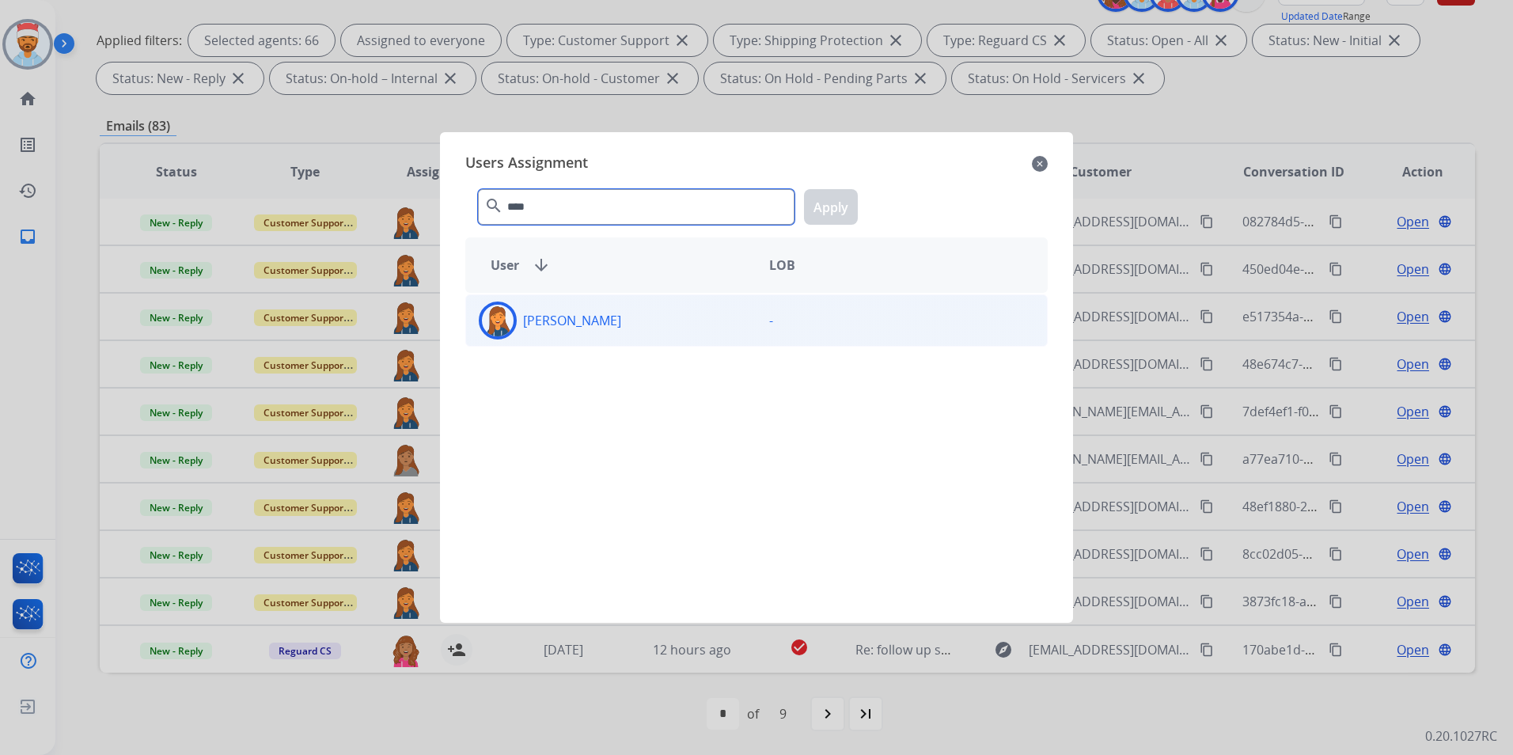
type input "****"
click at [558, 330] on div "[PERSON_NAME]" at bounding box center [611, 321] width 290 height 38
click at [855, 202] on button "Apply" at bounding box center [831, 207] width 54 height 36
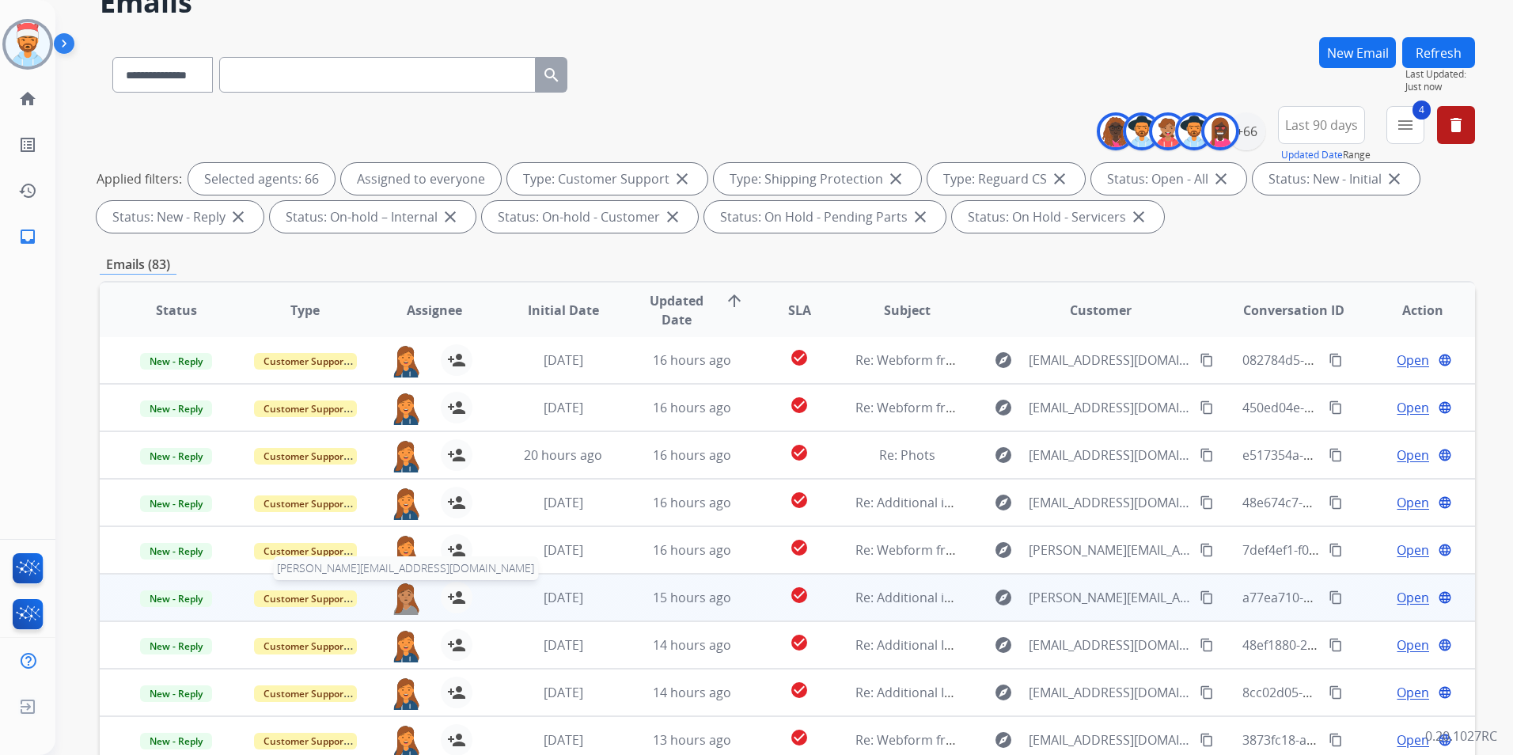
scroll to position [158, 0]
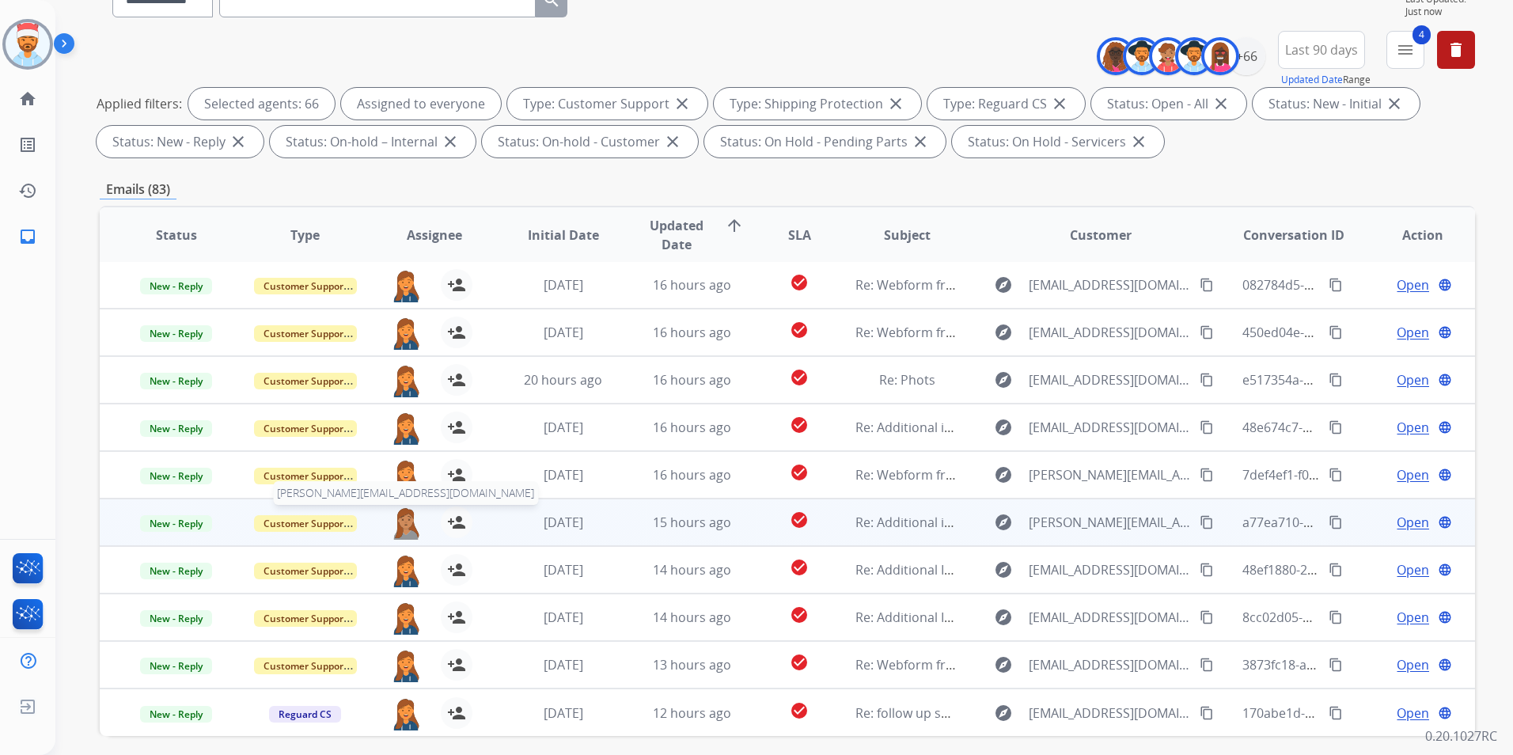
click at [402, 525] on img at bounding box center [406, 523] width 32 height 33
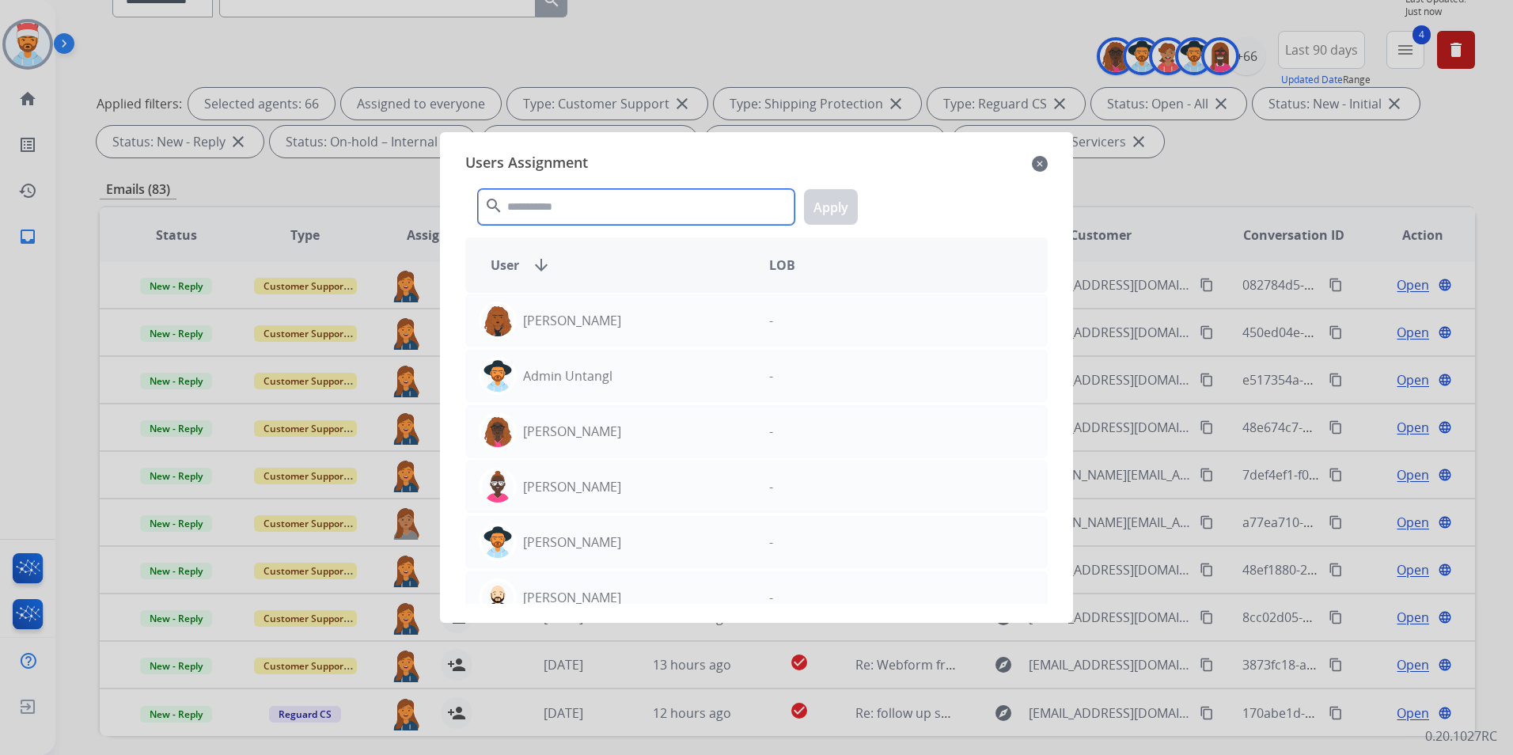
click at [522, 216] on input "text" at bounding box center [636, 207] width 317 height 36
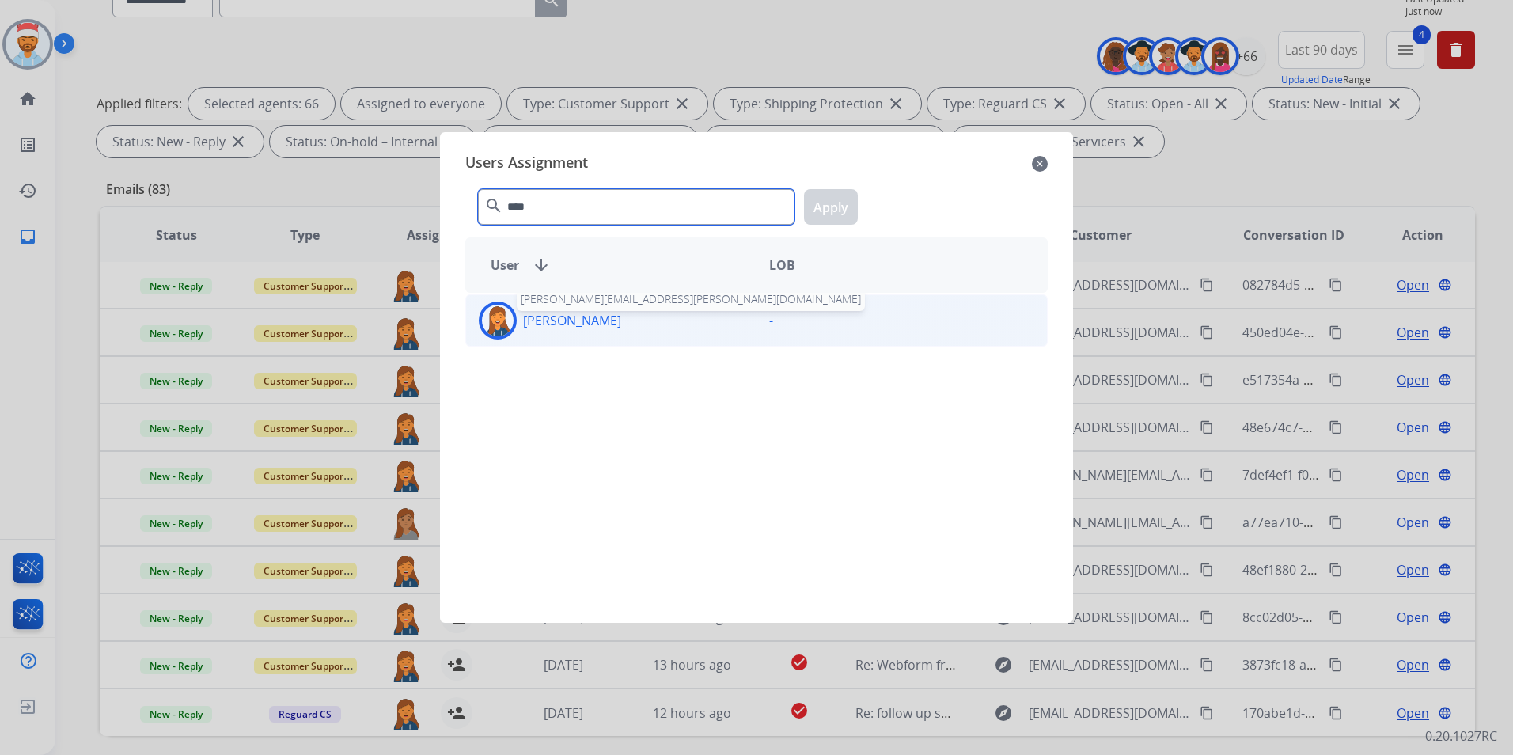
type input "****"
click at [581, 328] on p "[PERSON_NAME]" at bounding box center [572, 320] width 98 height 19
click at [831, 202] on button "Apply" at bounding box center [831, 207] width 54 height 36
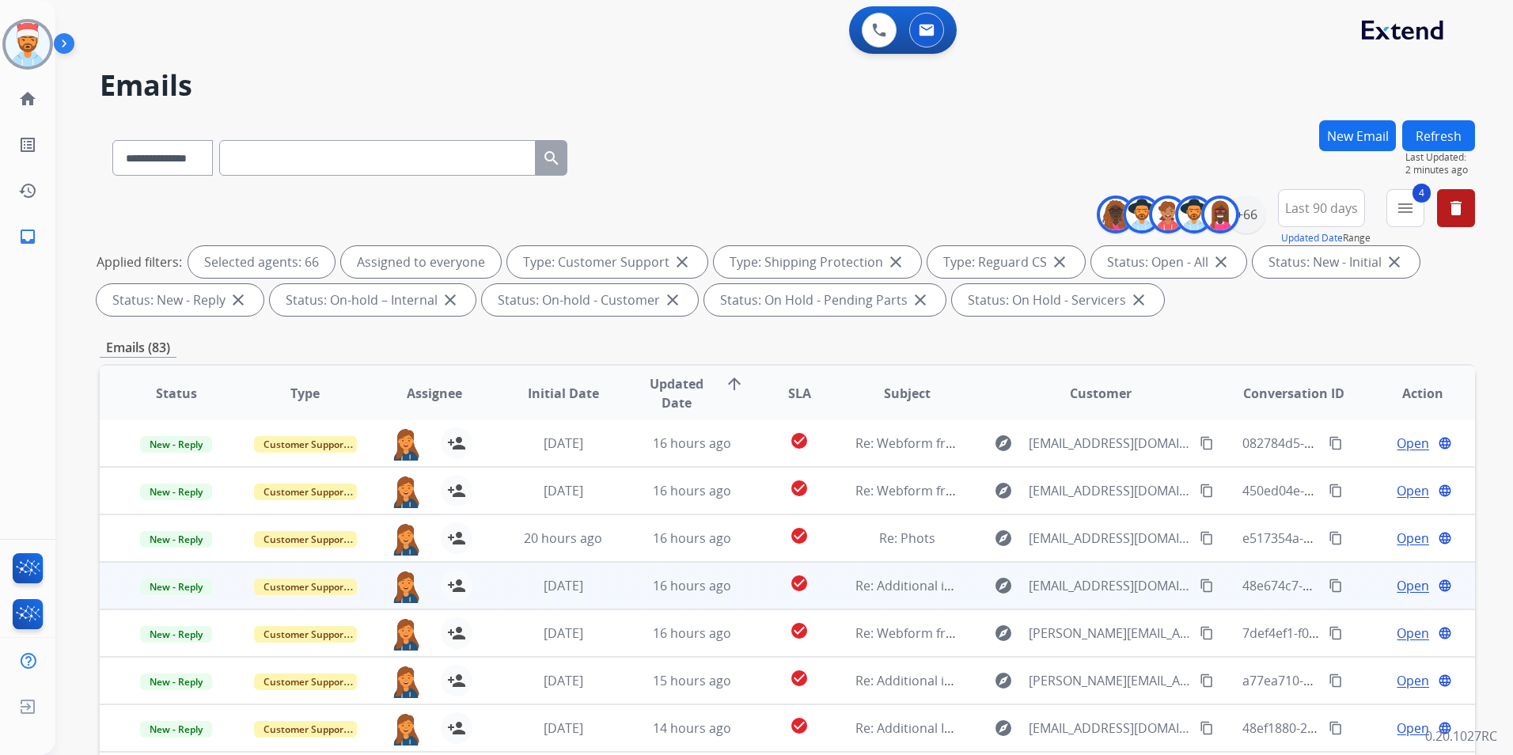
scroll to position [0, 0]
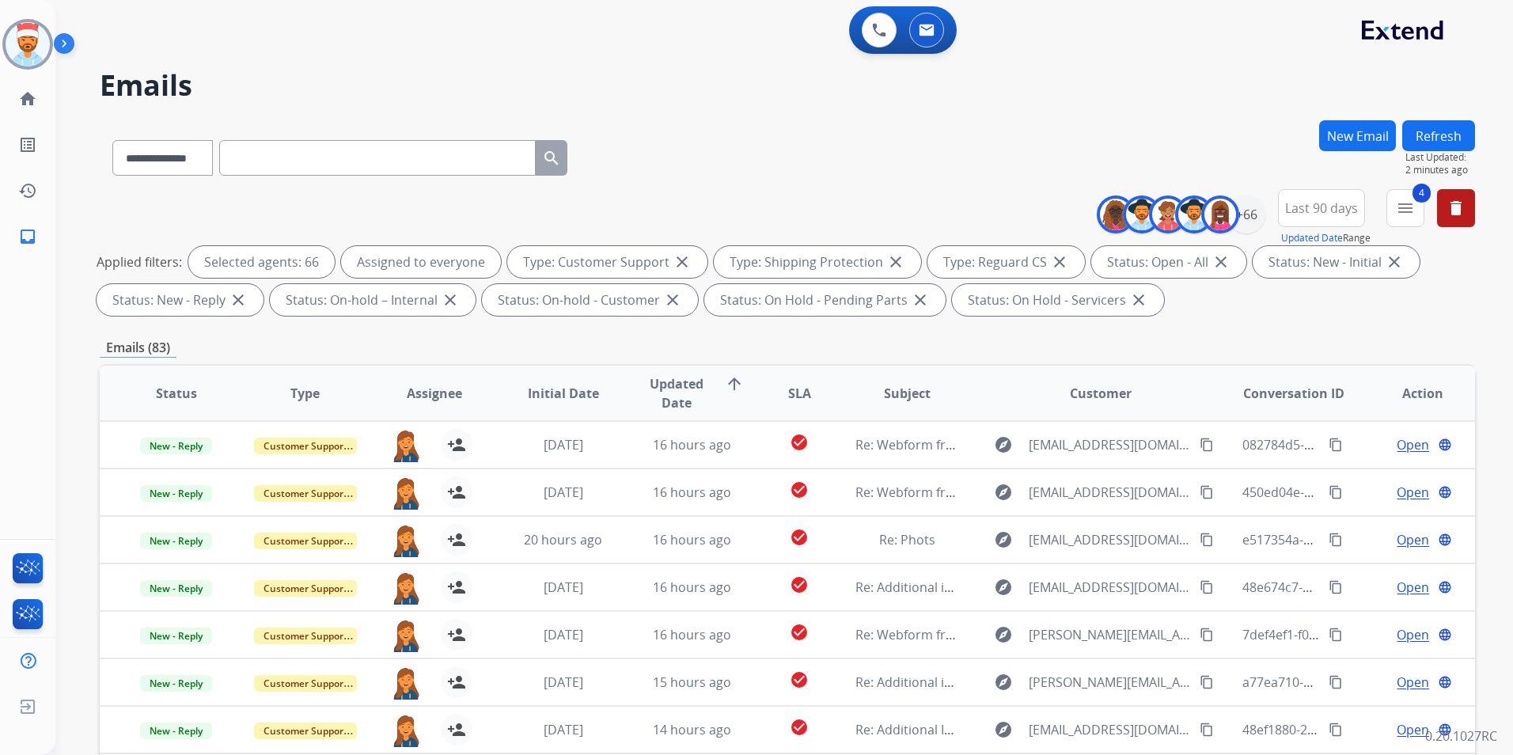
click at [1425, 138] on button "Refresh" at bounding box center [1438, 135] width 73 height 31
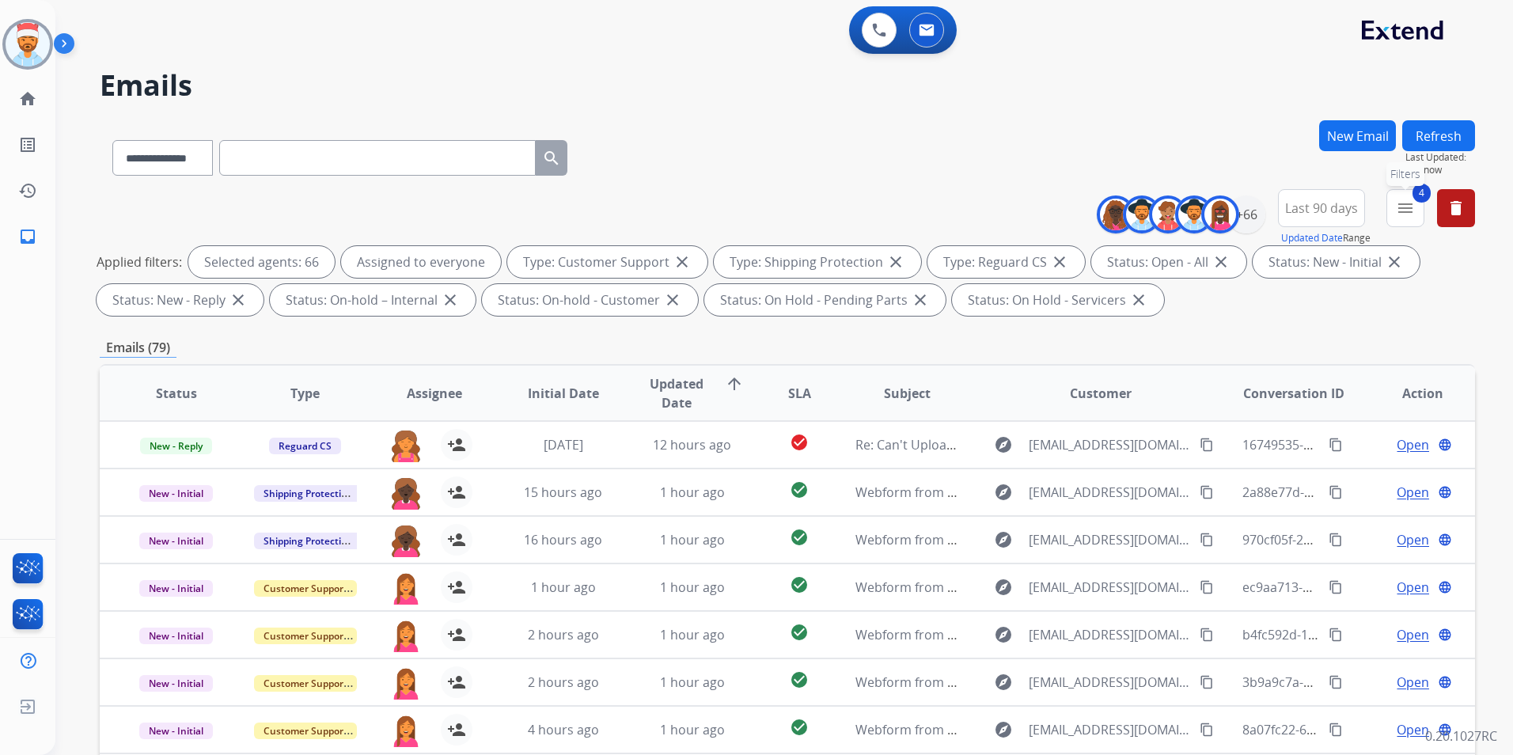
click at [1410, 213] on mat-icon "menu" at bounding box center [1405, 208] width 19 height 19
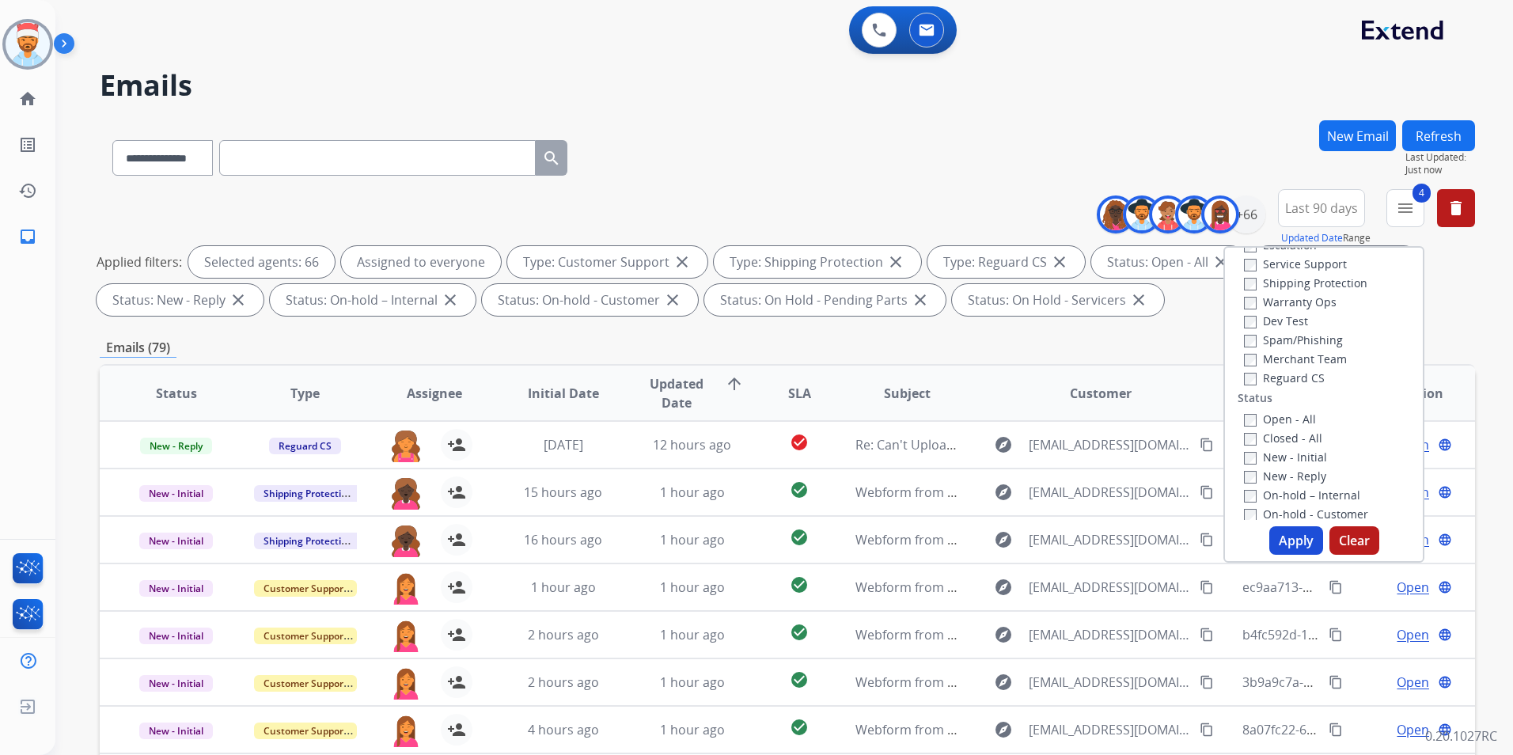
click at [1311, 544] on button "Apply" at bounding box center [1296, 540] width 54 height 28
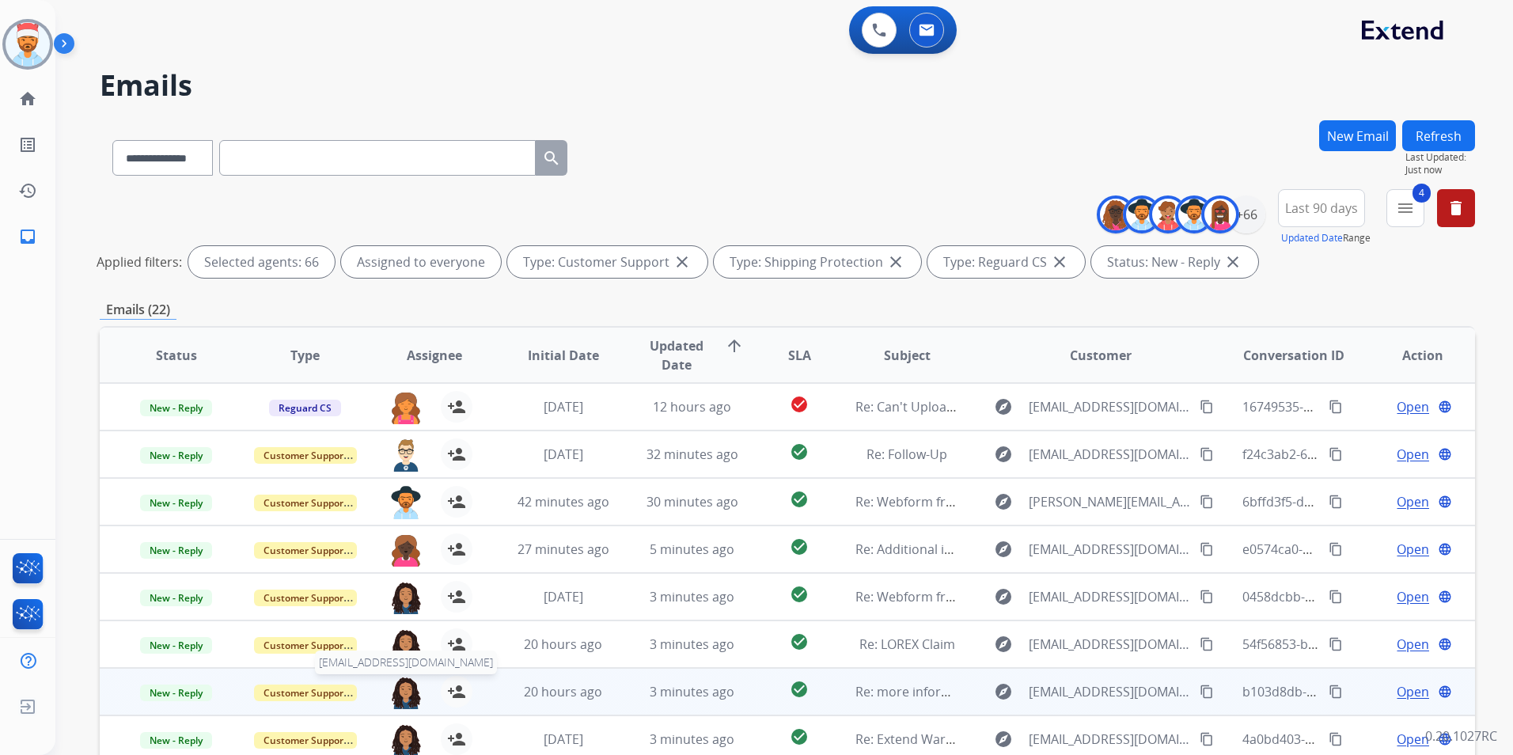
scroll to position [2, 0]
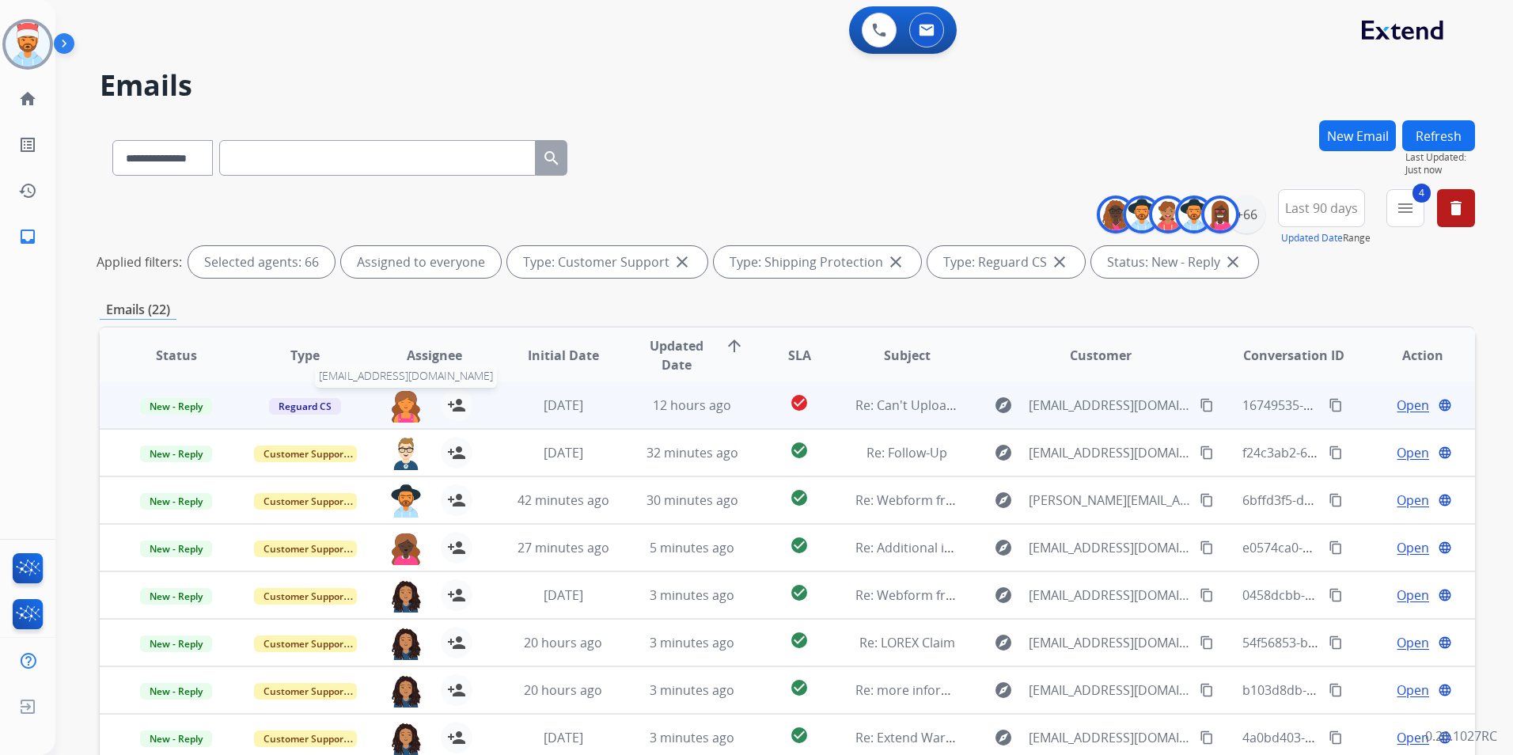
click at [402, 410] on img at bounding box center [406, 405] width 32 height 33
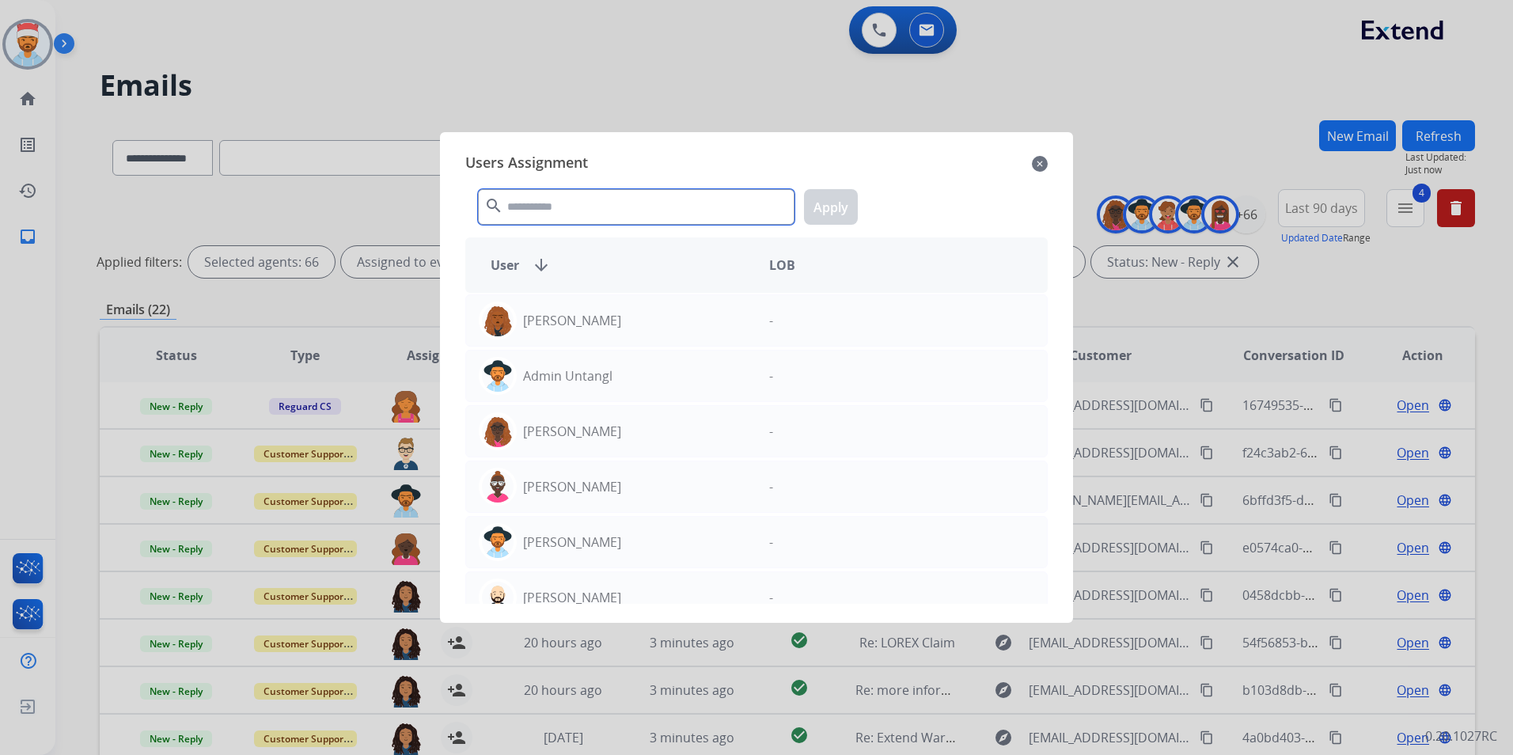
click at [543, 207] on input "text" at bounding box center [636, 207] width 317 height 36
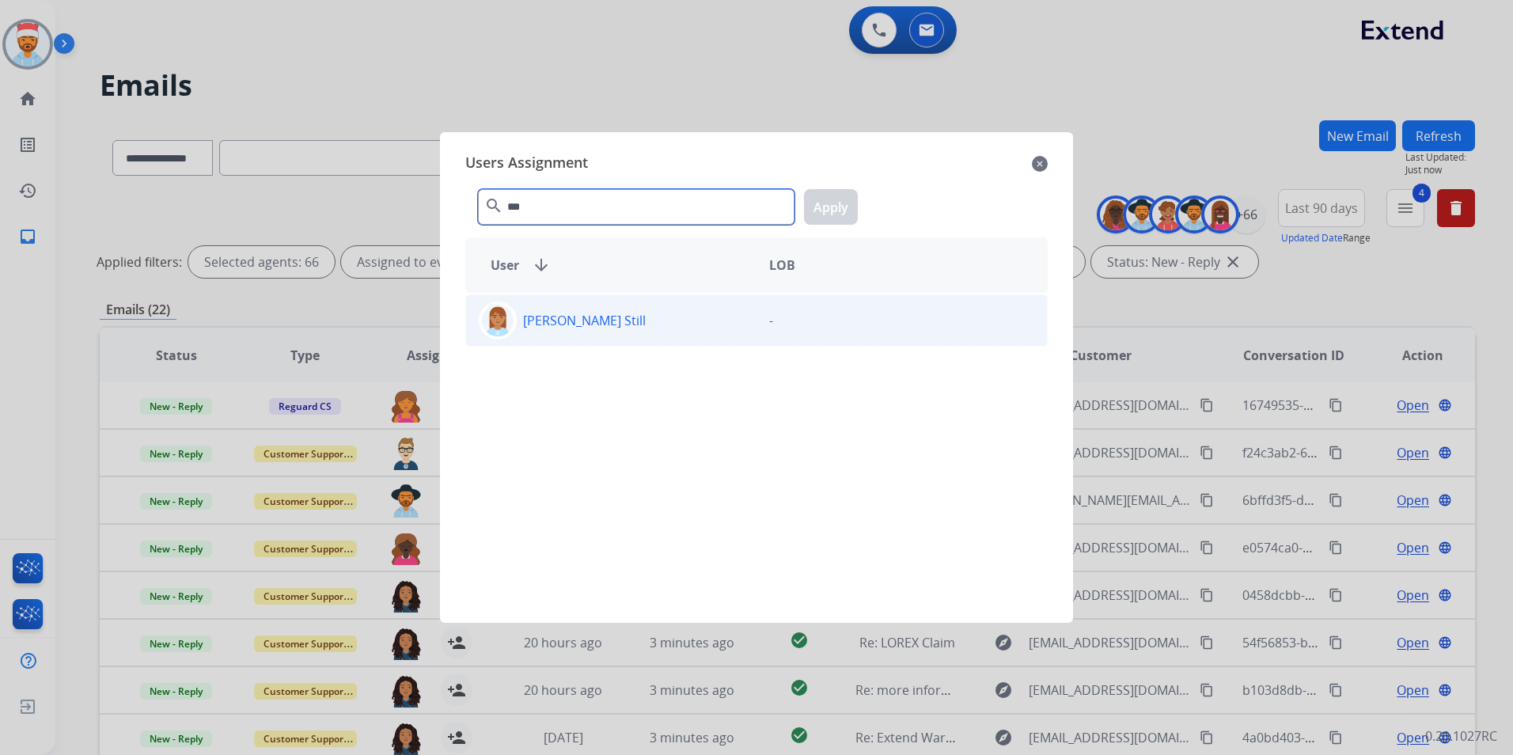
type input "***"
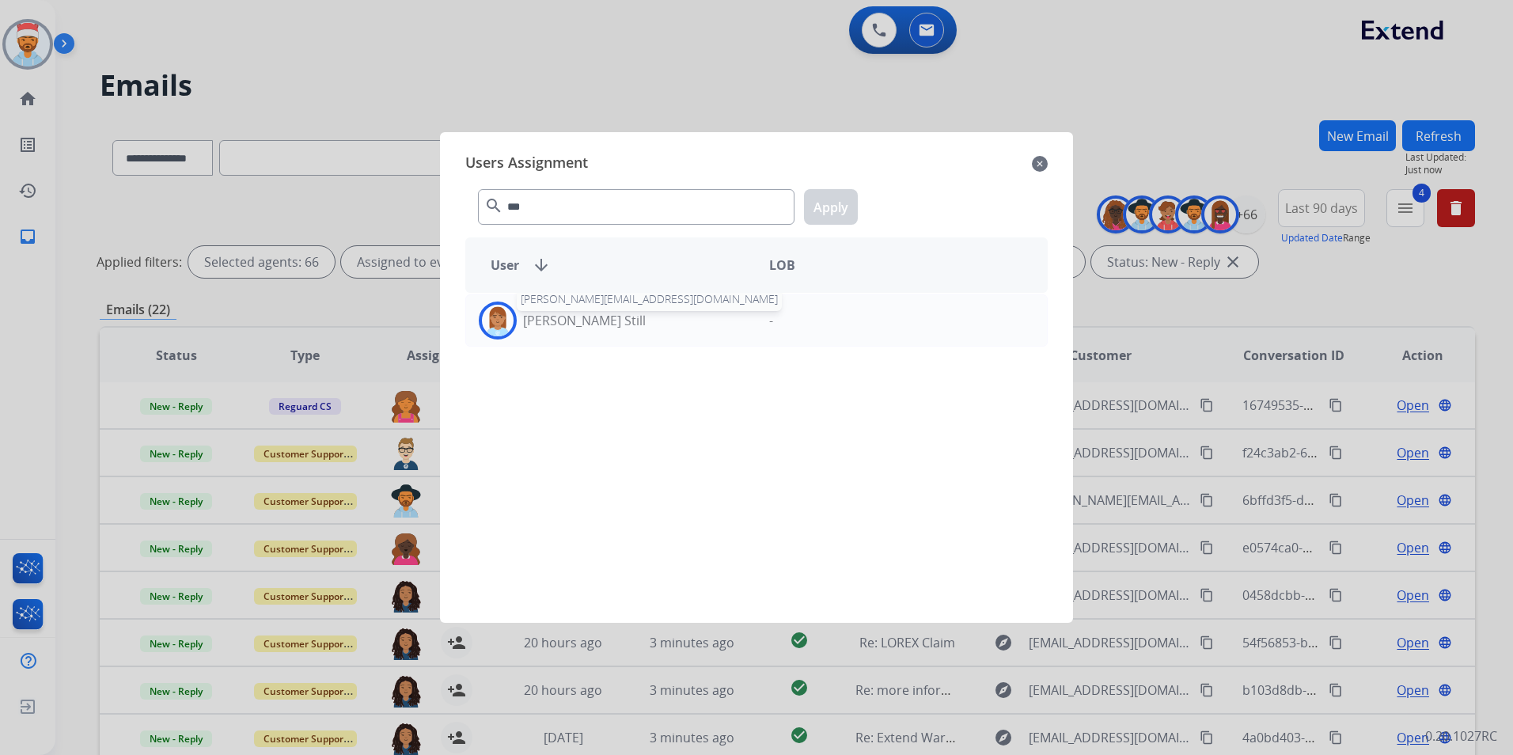
drag, startPoint x: 547, startPoint y: 321, endPoint x: 671, endPoint y: 286, distance: 128.8
click at [547, 319] on p "[PERSON_NAME] Still" at bounding box center [584, 320] width 123 height 19
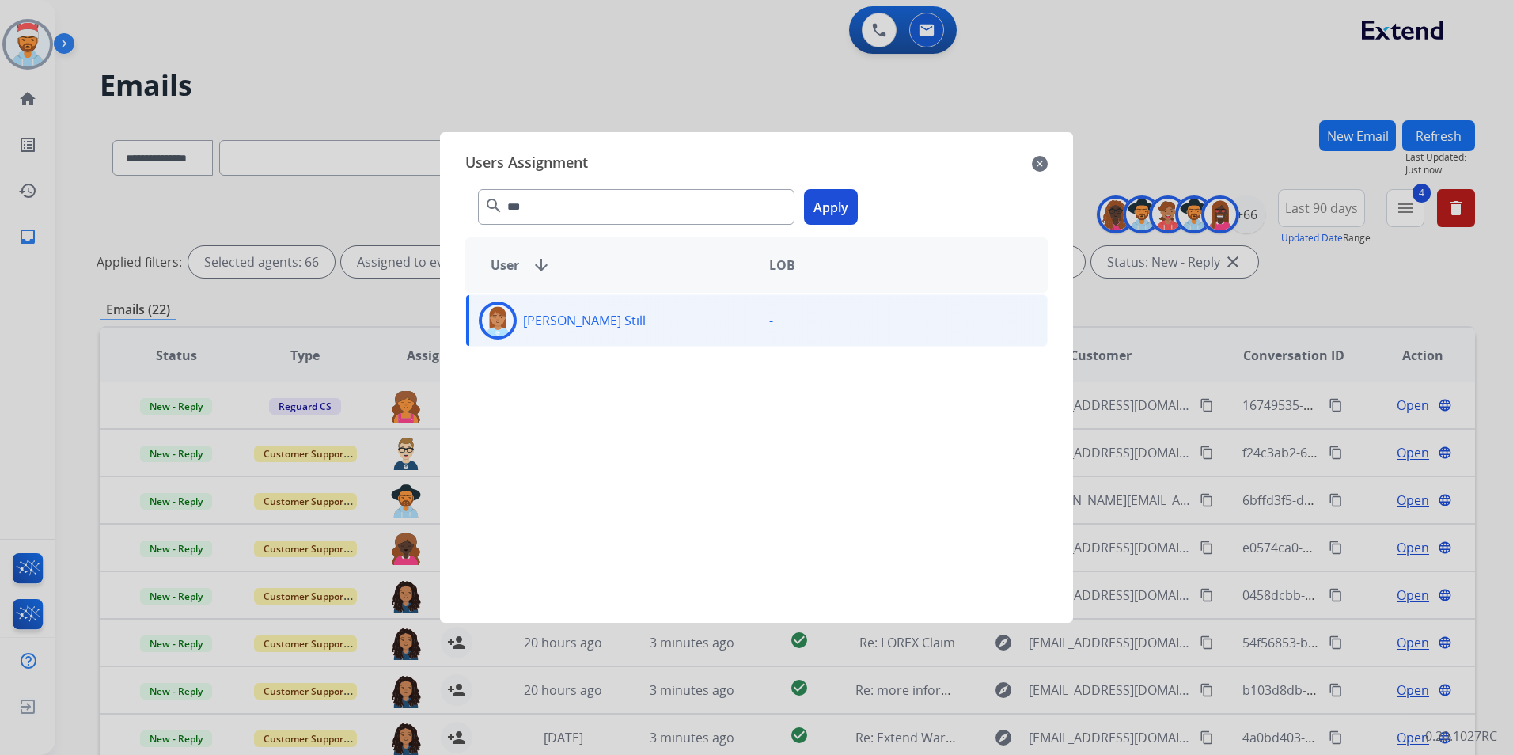
click at [836, 215] on button "Apply" at bounding box center [831, 207] width 54 height 36
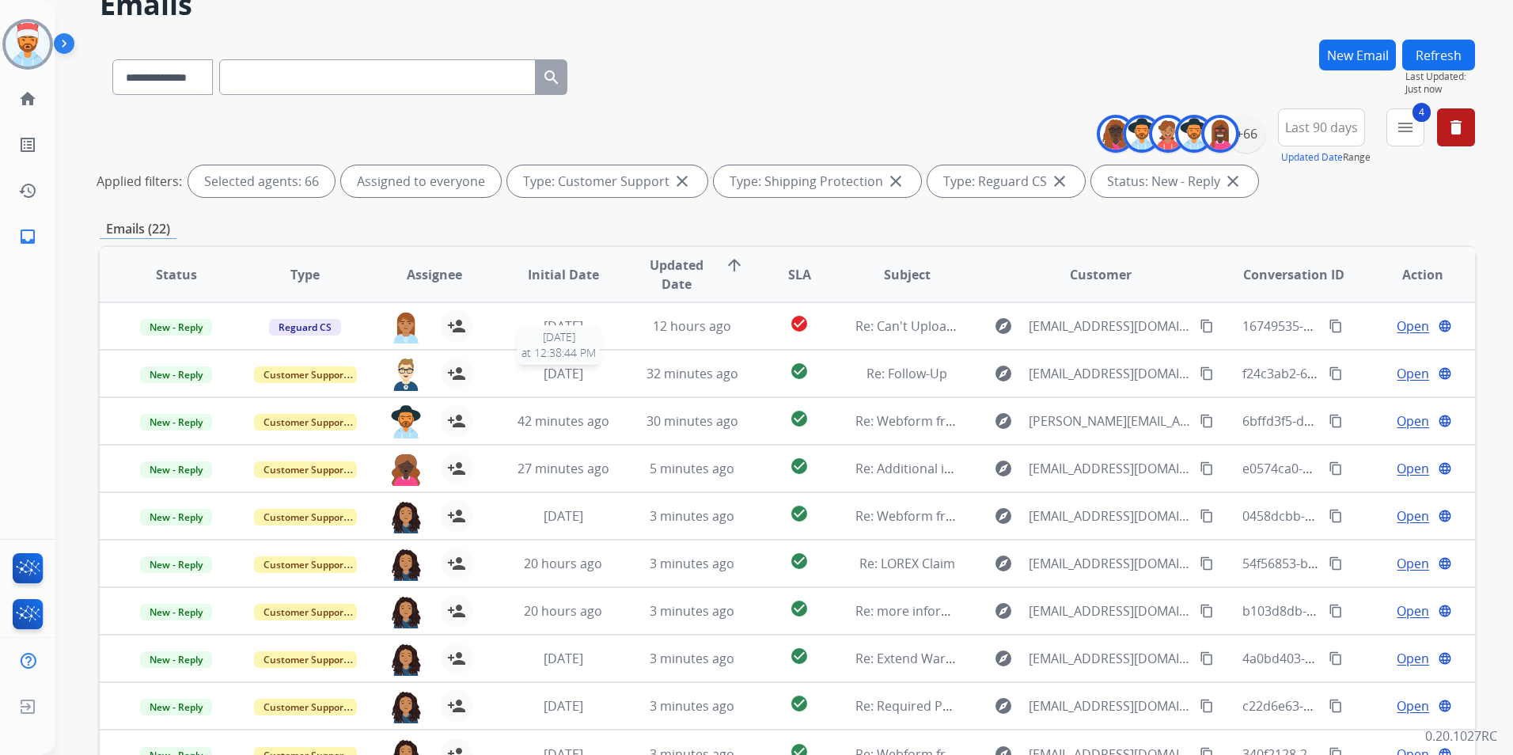
scroll to position [0, 0]
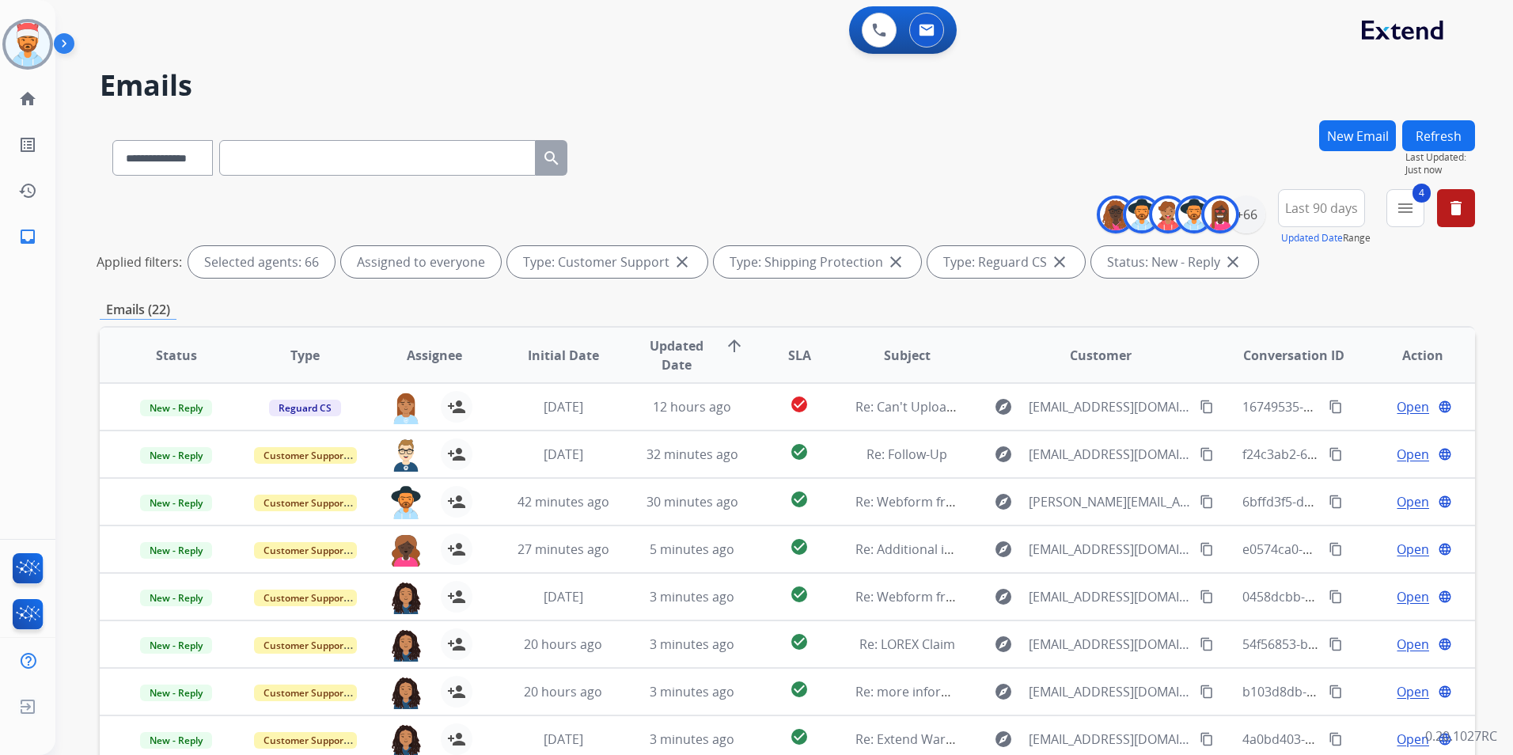
click at [924, 127] on div "**********" at bounding box center [787, 154] width 1375 height 69
click at [1448, 214] on mat-icon "delete" at bounding box center [1456, 208] width 19 height 19
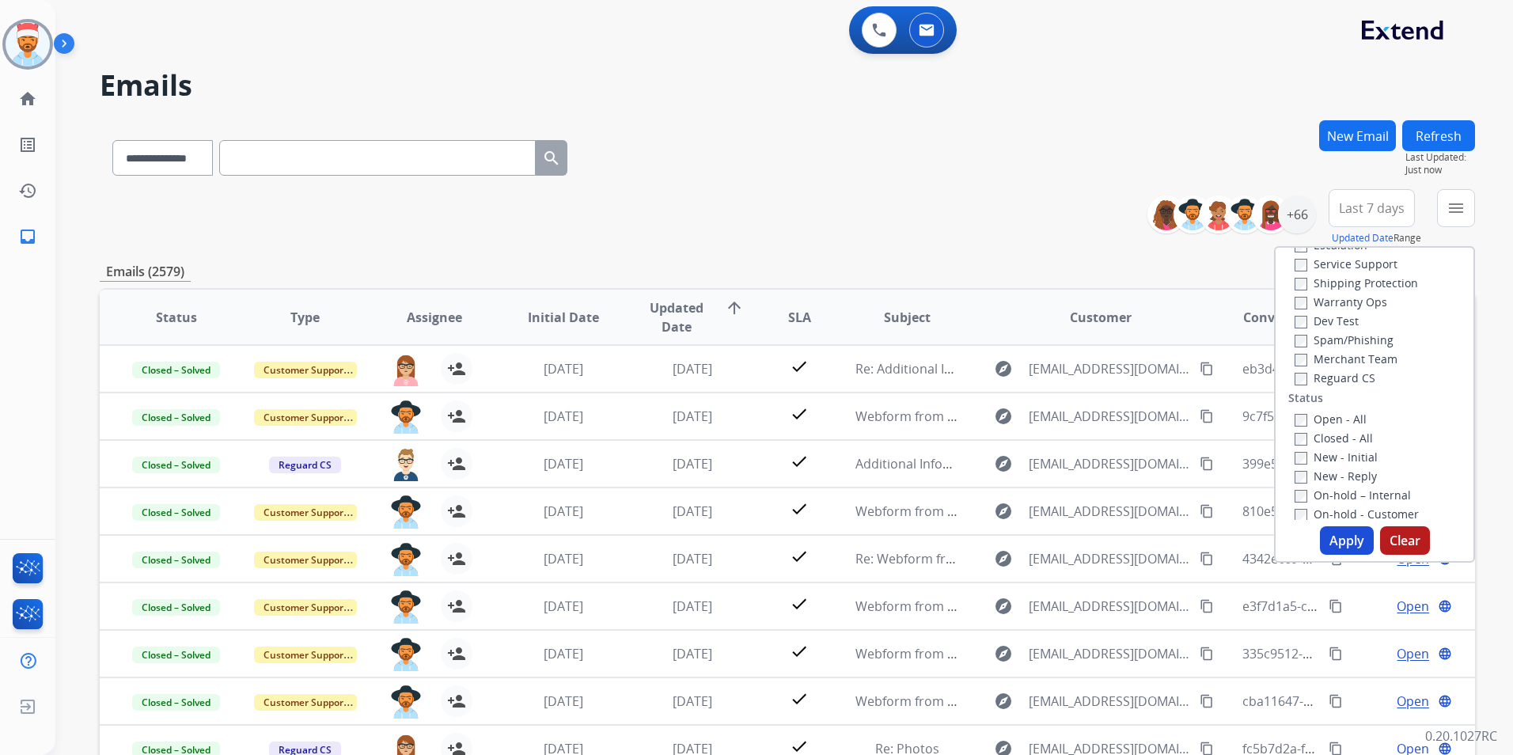
click at [989, 192] on div "**********" at bounding box center [787, 217] width 1375 height 57
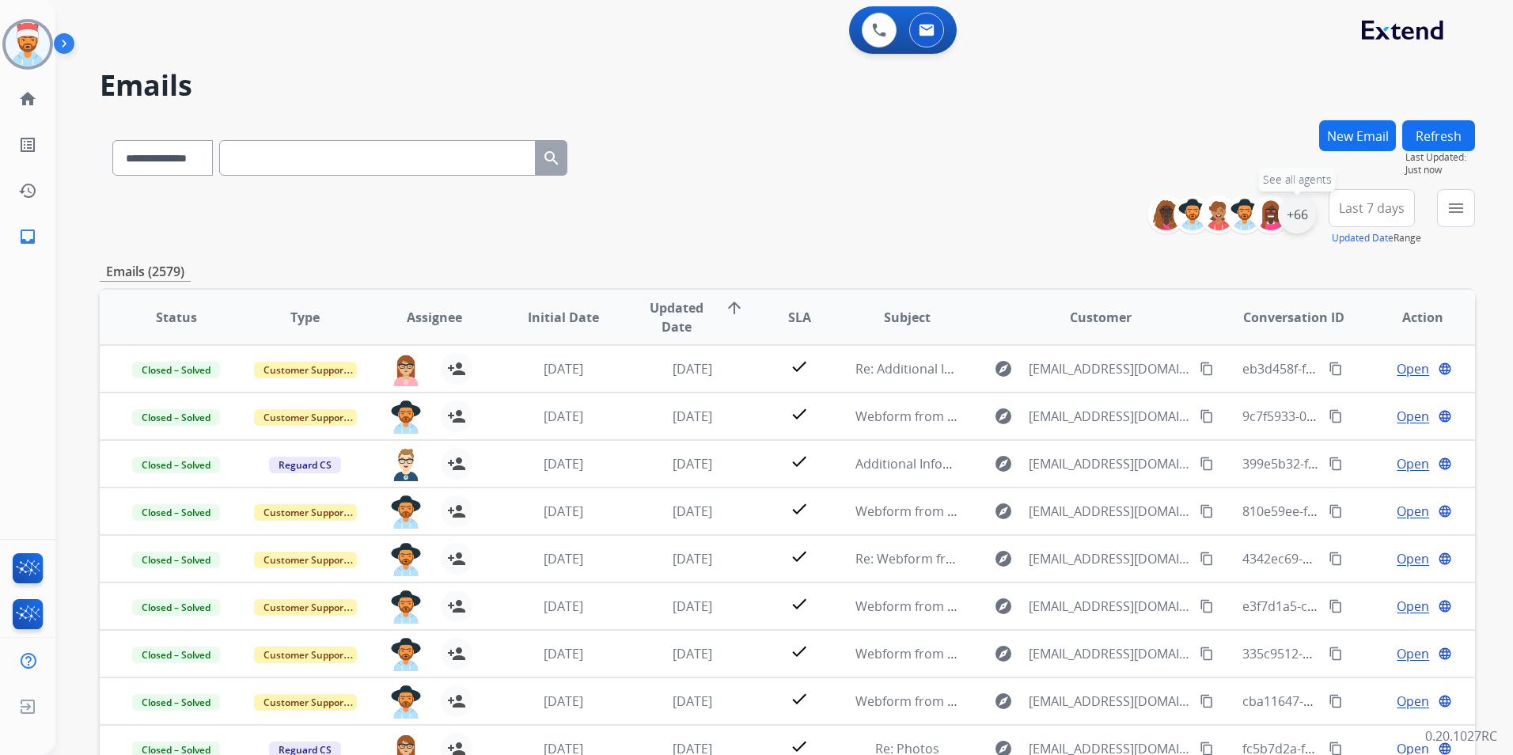
click at [1296, 225] on div "+66" at bounding box center [1297, 214] width 38 height 38
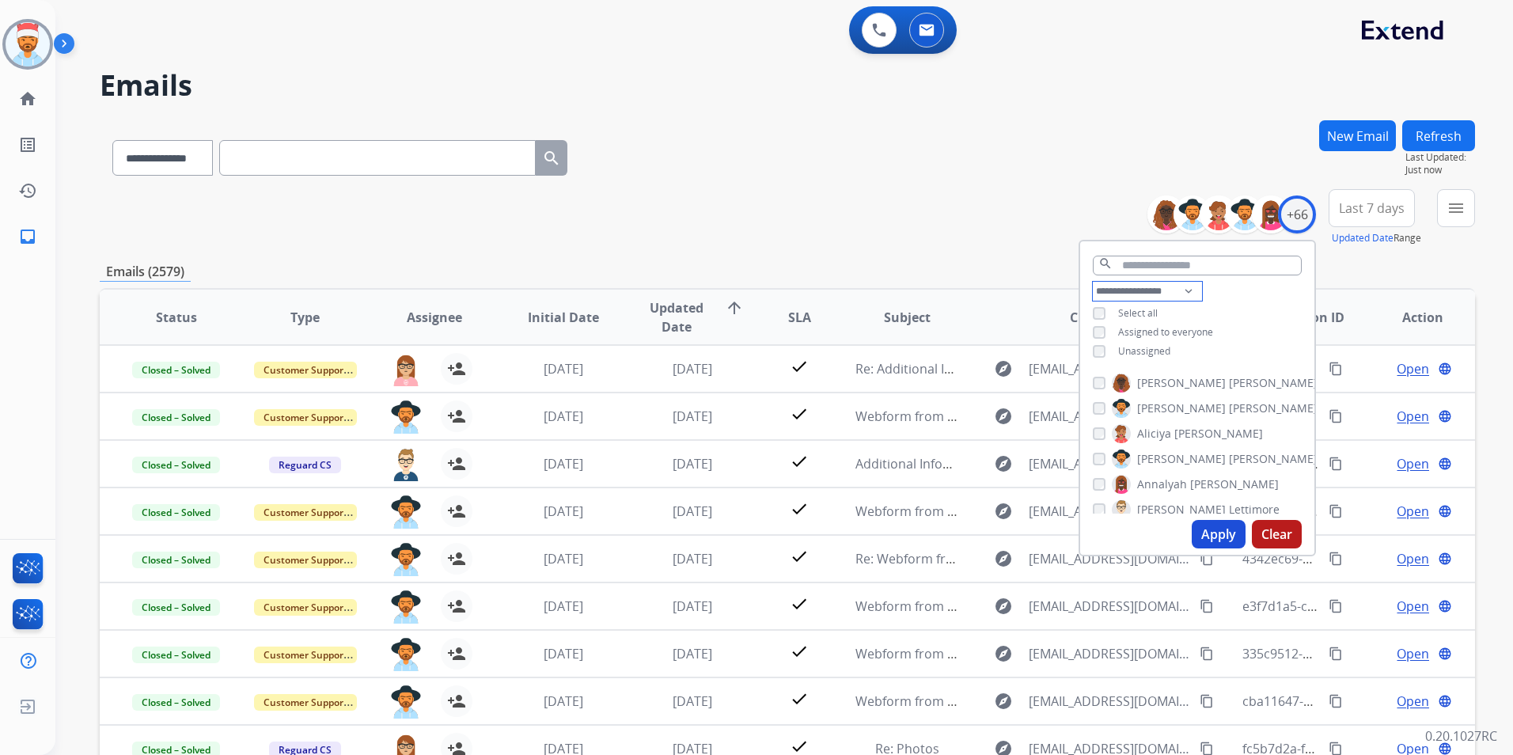
click at [1179, 293] on select "**********" at bounding box center [1147, 291] width 109 height 19
select select "***"
click at [1093, 282] on select "**********" at bounding box center [1147, 291] width 109 height 19
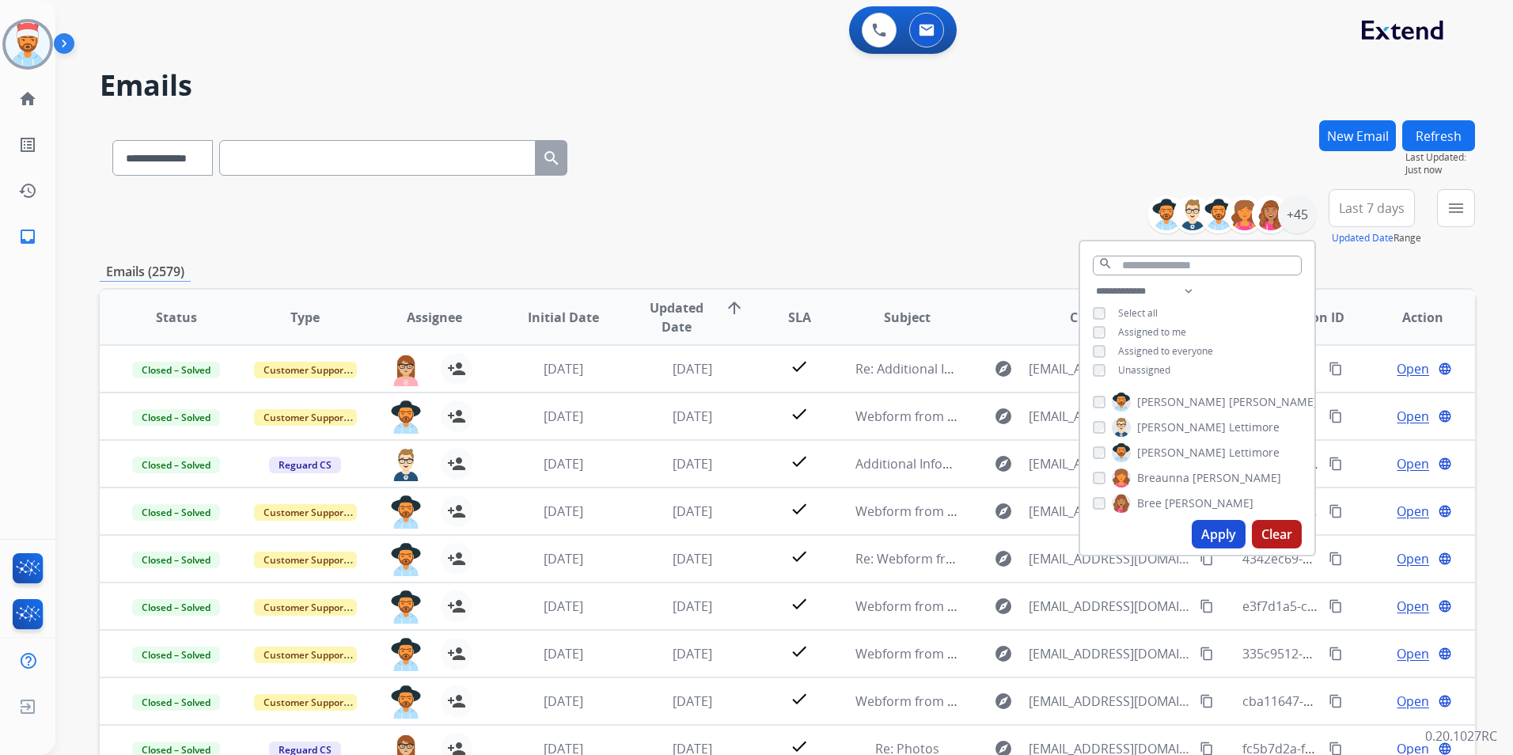
click at [1209, 536] on button "Apply" at bounding box center [1219, 534] width 54 height 28
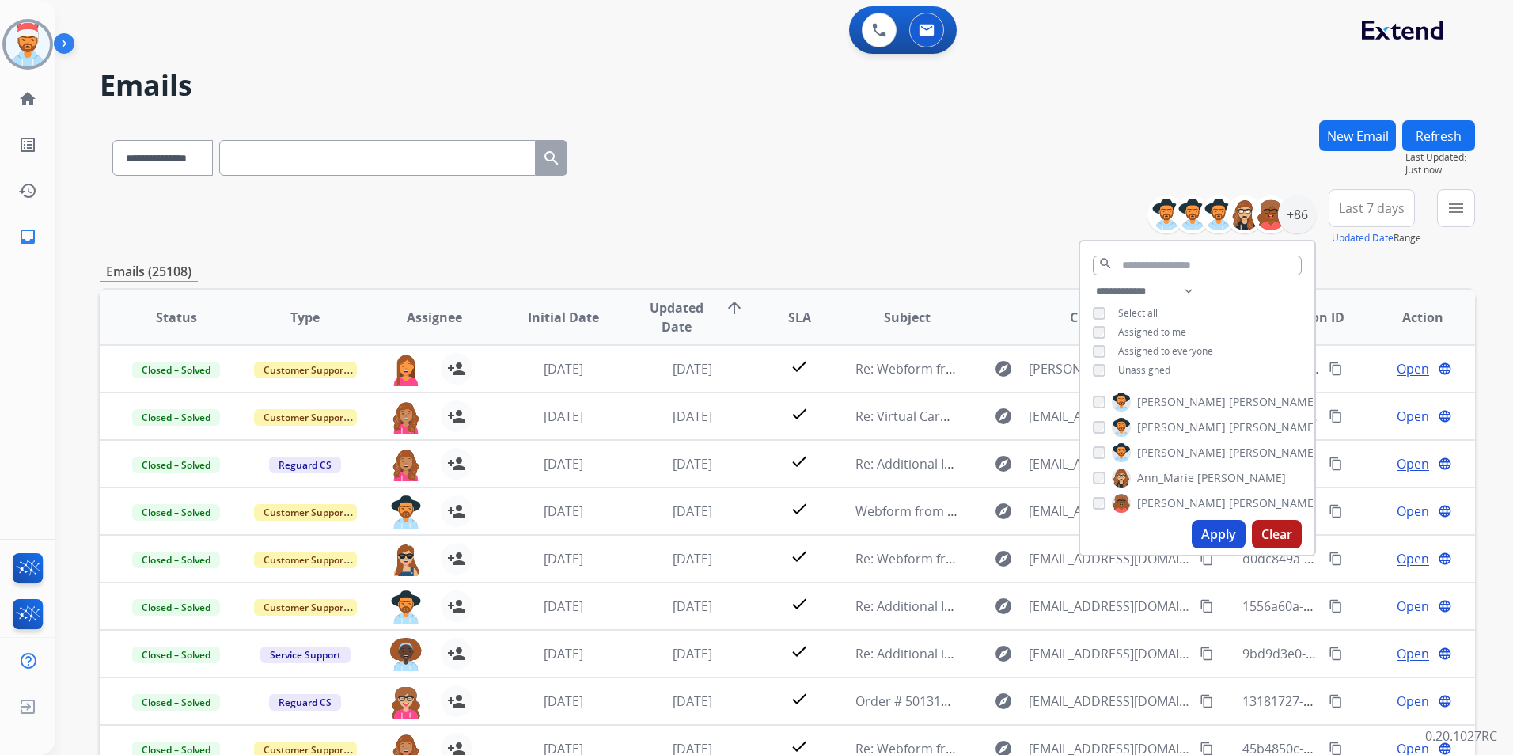
click at [1211, 535] on button "Apply" at bounding box center [1219, 534] width 54 height 28
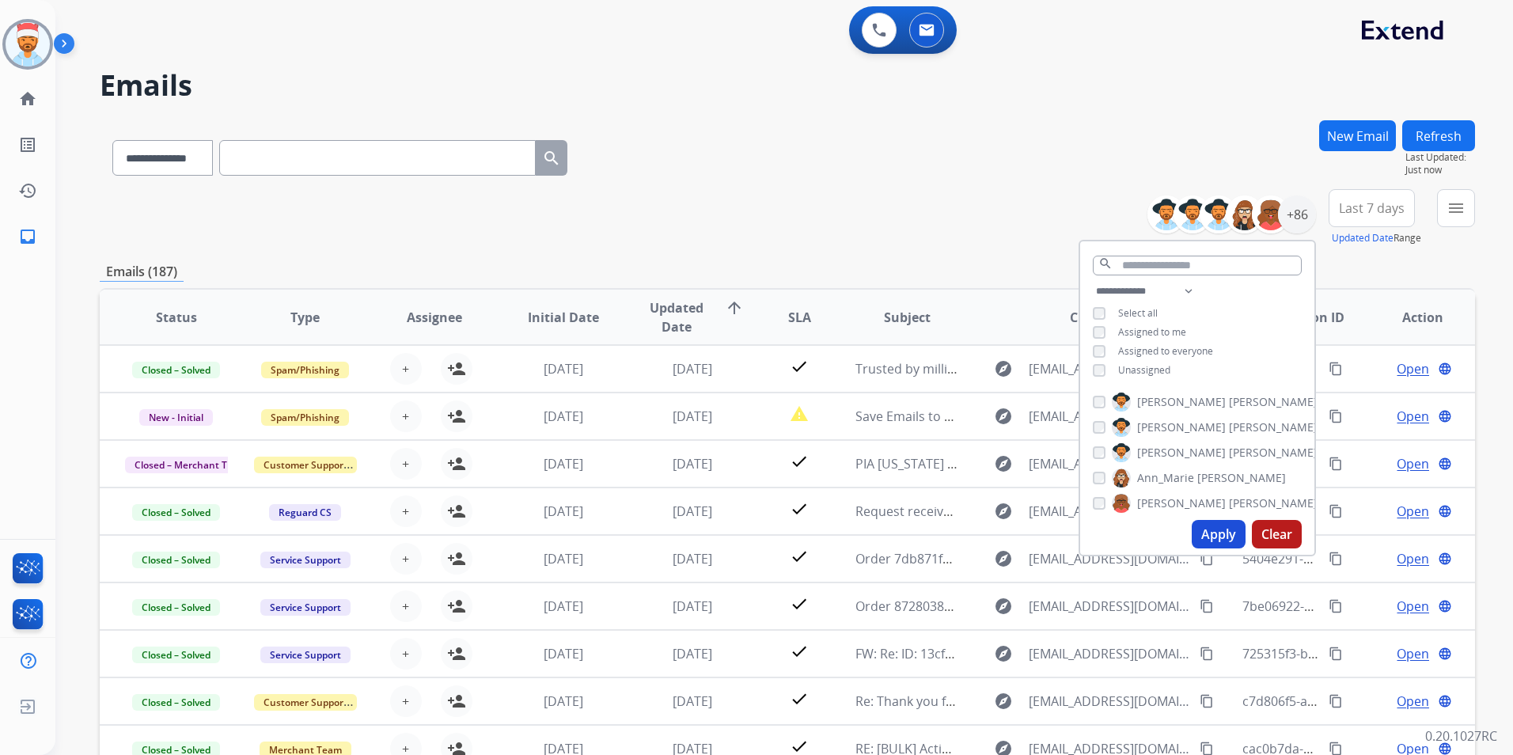
click at [1387, 261] on div "**********" at bounding box center [787, 510] width 1375 height 780
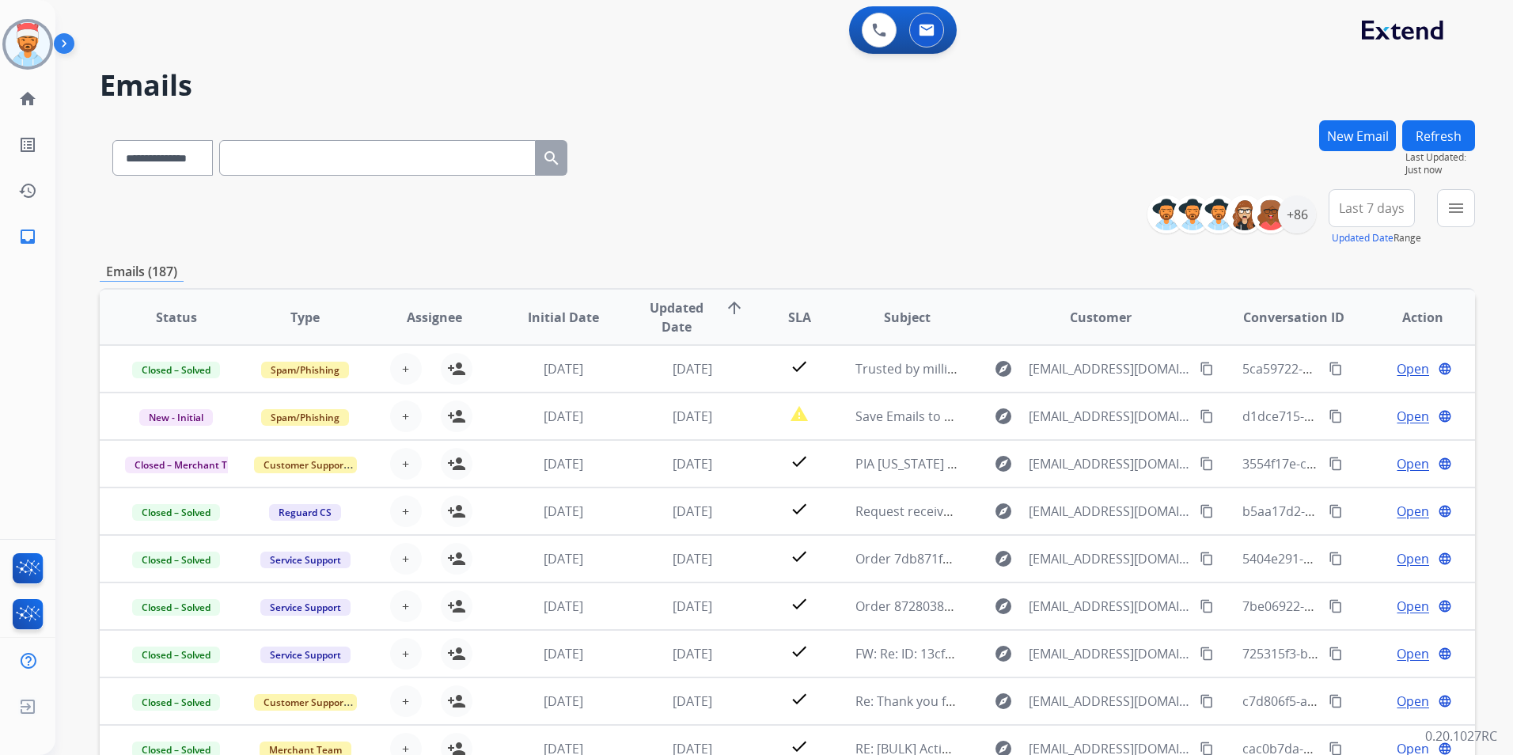
drag, startPoint x: 1371, startPoint y: 192, endPoint x: 1394, endPoint y: 238, distance: 52.0
click at [1371, 196] on button "Last 7 days" at bounding box center [1372, 208] width 86 height 38
click at [1351, 390] on div "Last 90 days" at bounding box center [1366, 401] width 87 height 24
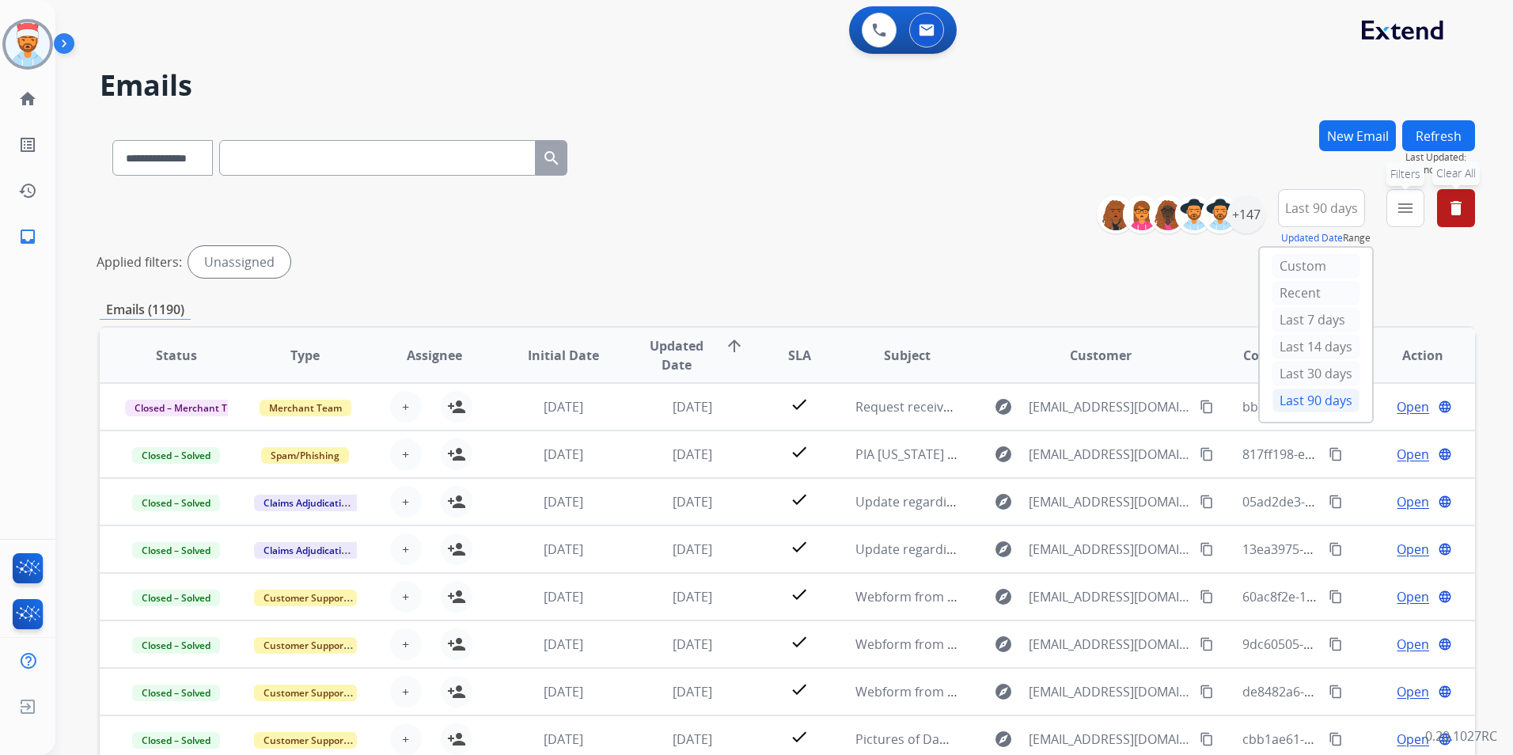
click at [1403, 215] on mat-icon "menu" at bounding box center [1405, 208] width 19 height 19
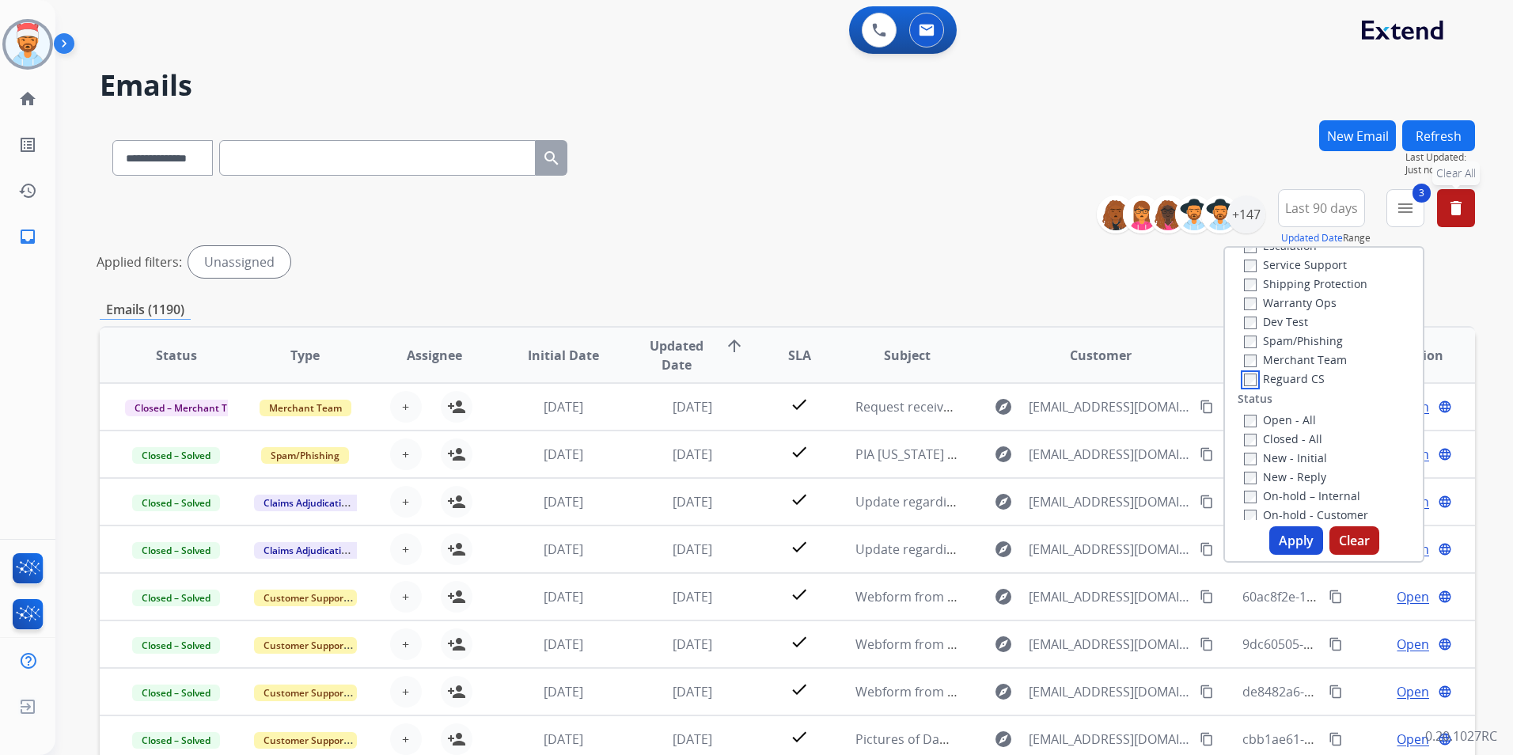
scroll to position [79, 0]
drag, startPoint x: 1273, startPoint y: 534, endPoint x: 1294, endPoint y: 533, distance: 20.6
click at [1274, 534] on button "Apply" at bounding box center [1296, 540] width 54 height 28
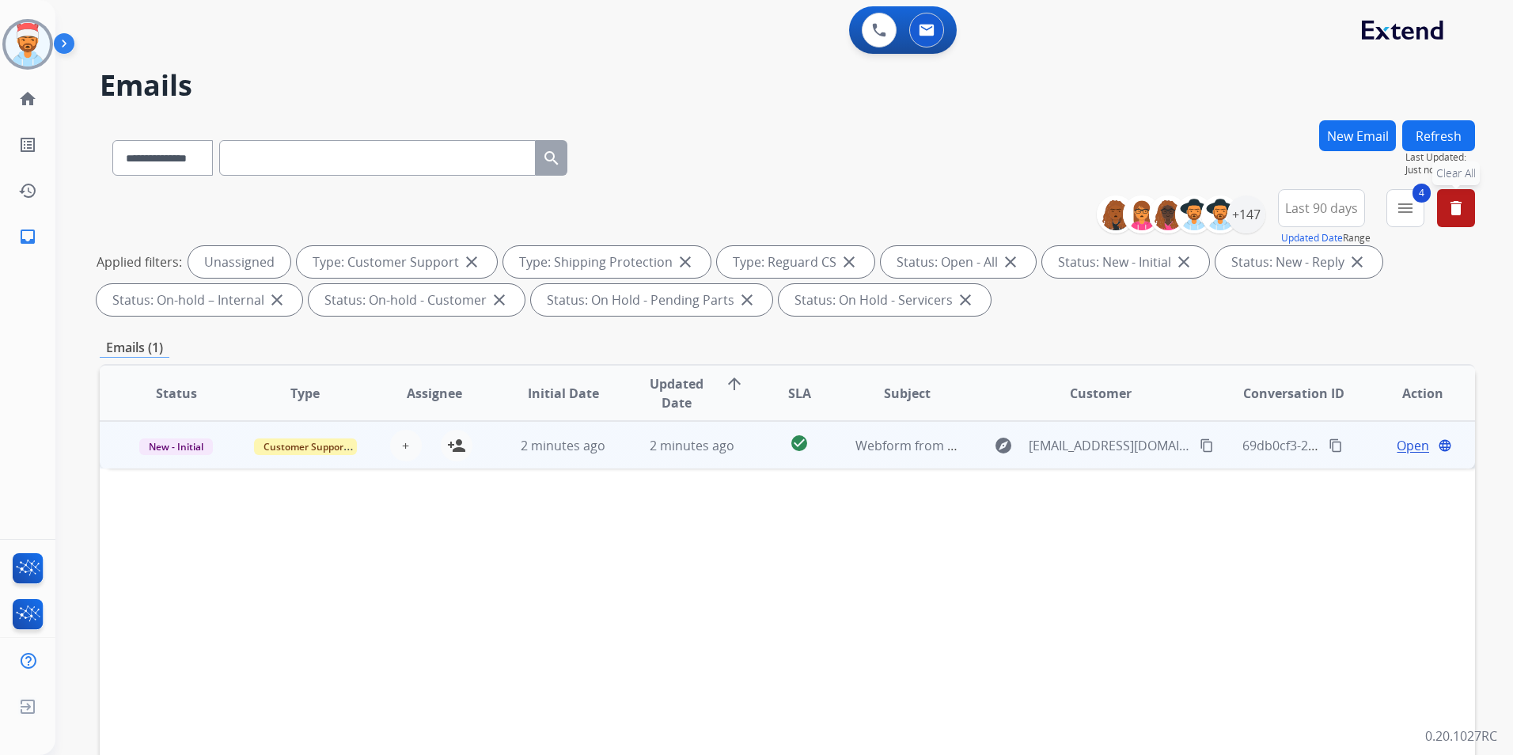
click at [1412, 444] on span "Open" at bounding box center [1413, 445] width 32 height 19
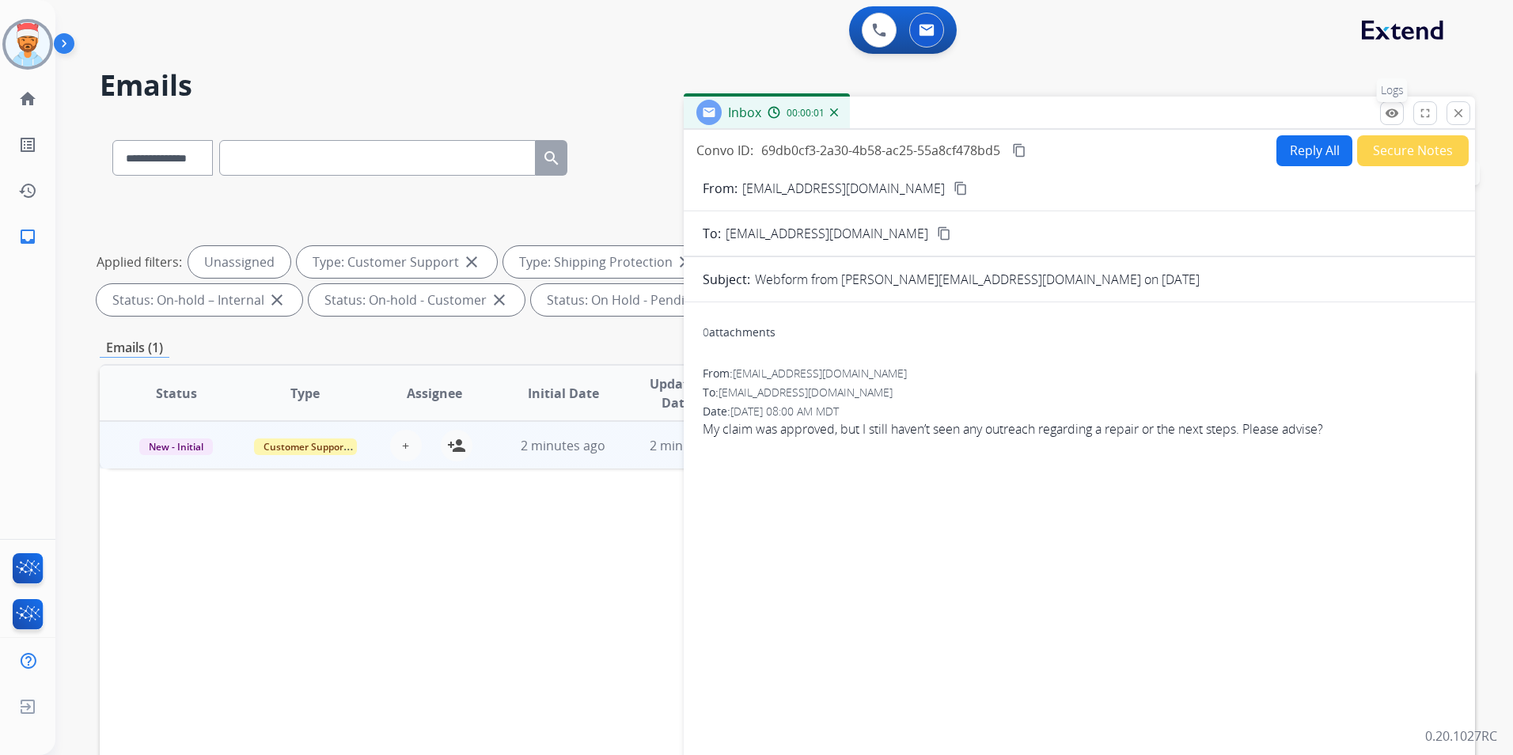
click at [1389, 114] on mat-icon "remove_red_eye" at bounding box center [1392, 113] width 14 height 14
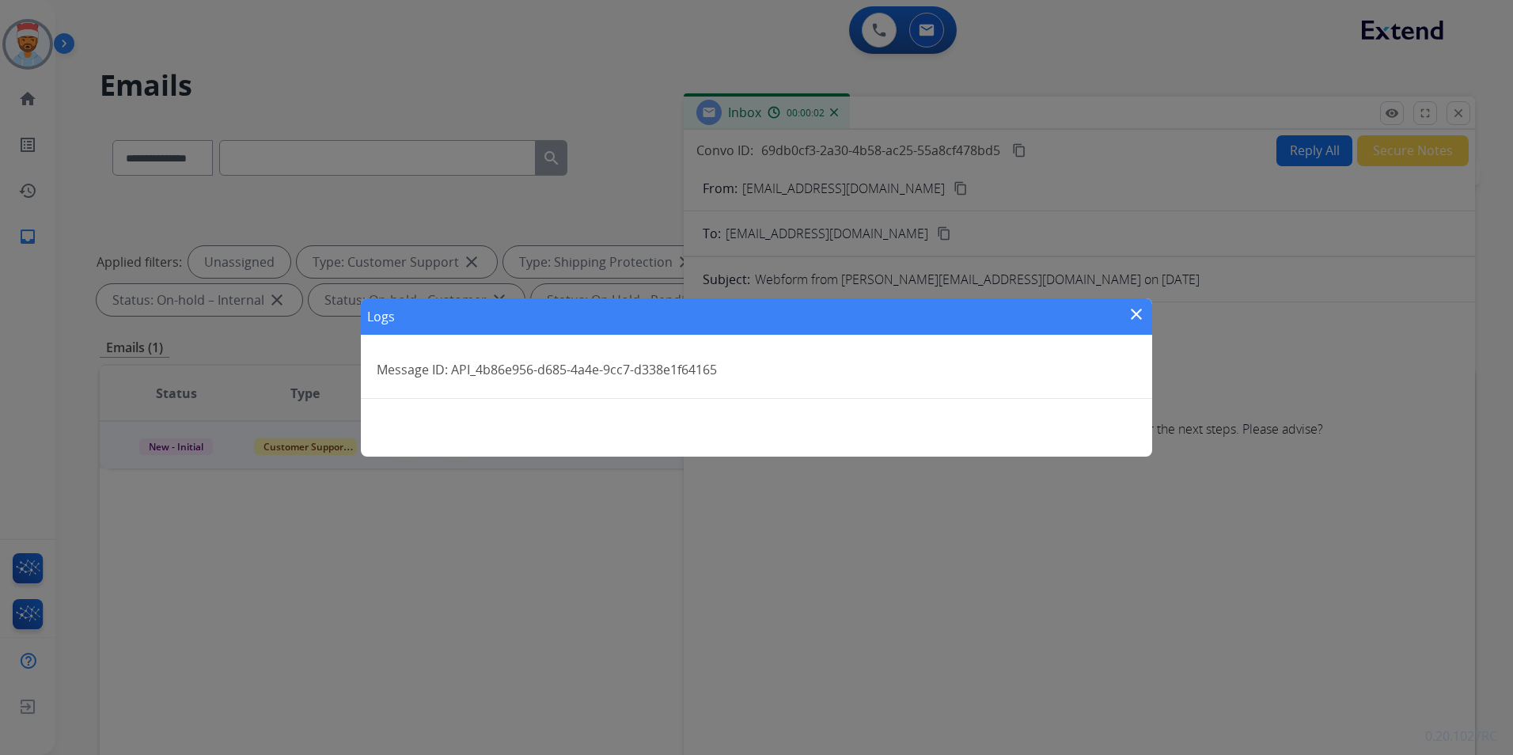
click at [1140, 309] on mat-icon "close" at bounding box center [1136, 314] width 19 height 19
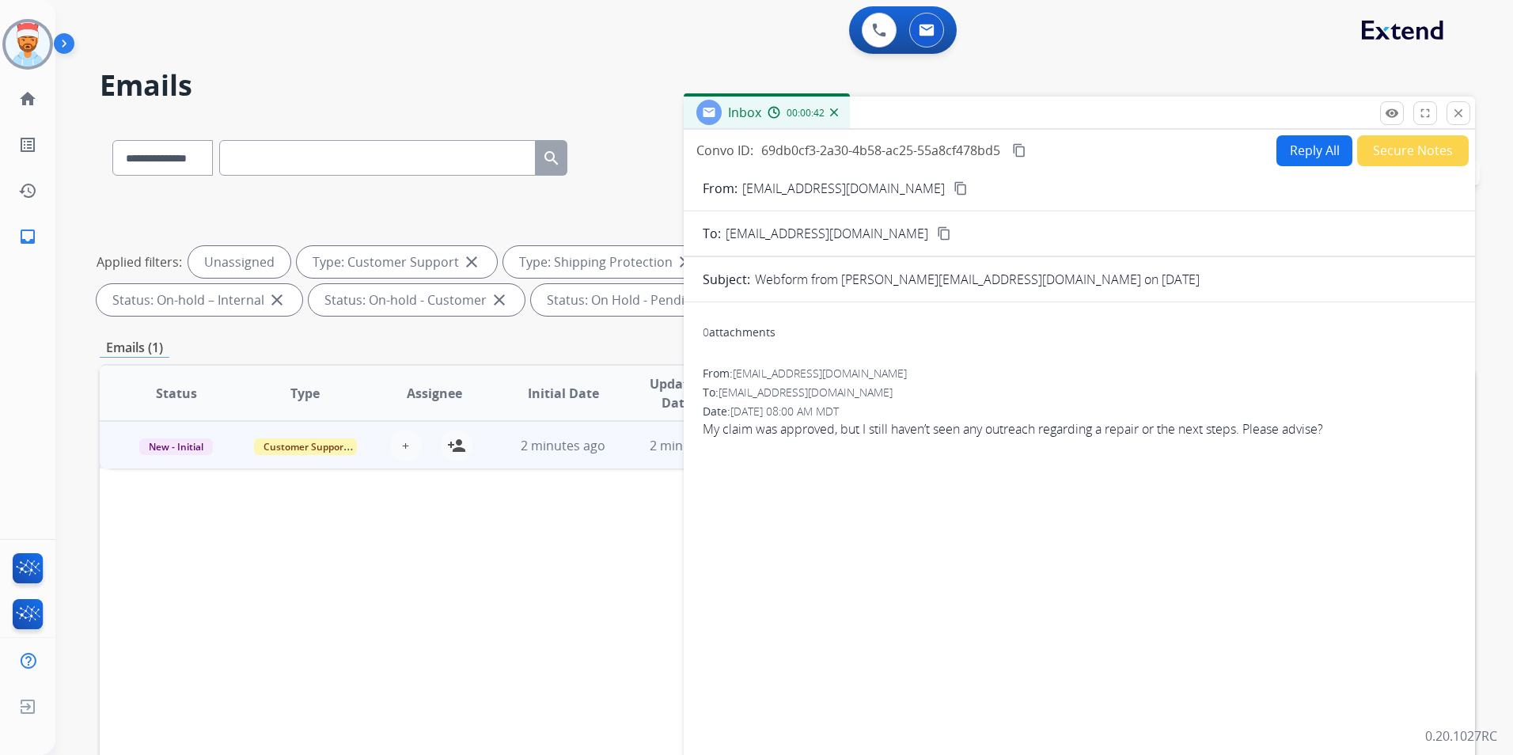
click at [1462, 108] on mat-icon "close" at bounding box center [1458, 113] width 14 height 14
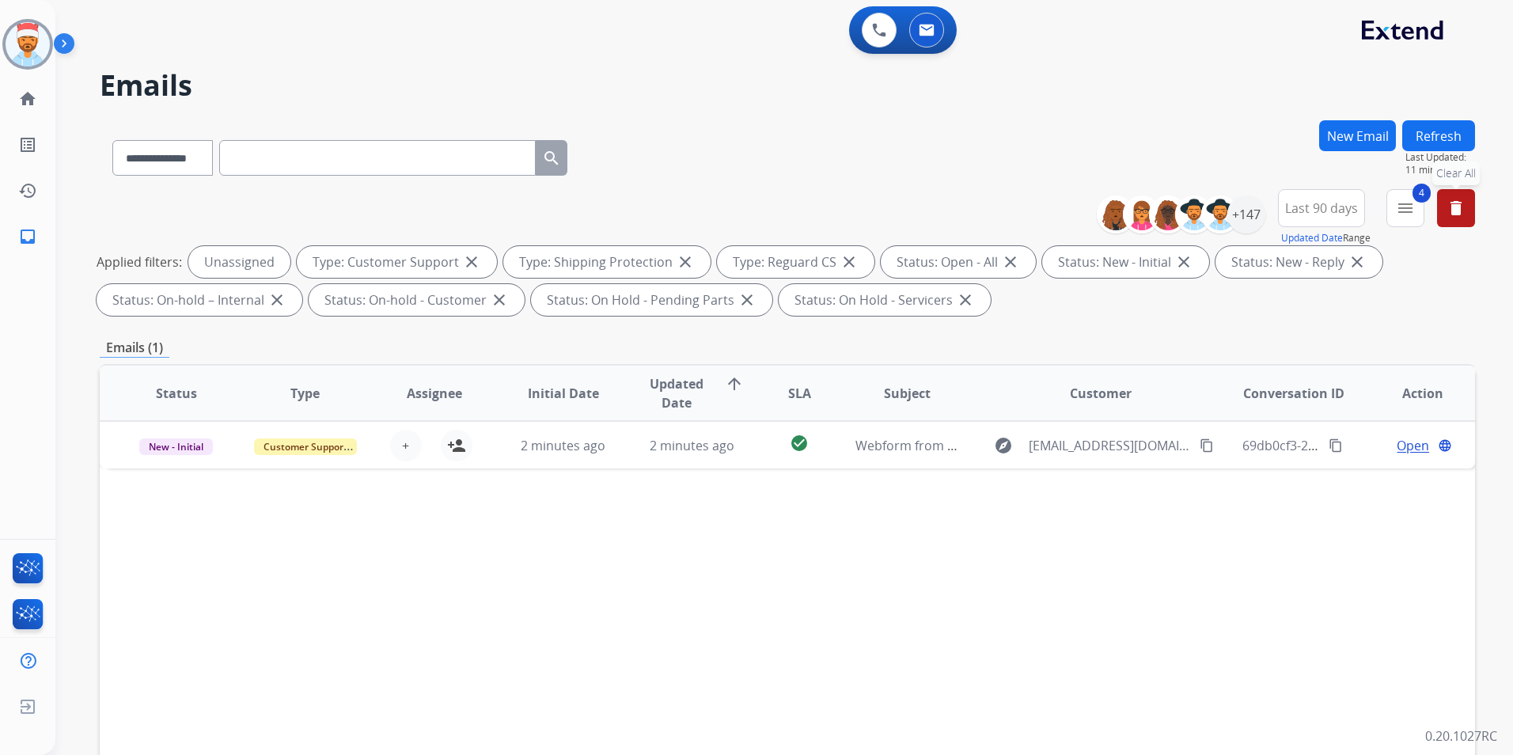
drag, startPoint x: 1470, startPoint y: 139, endPoint x: 1443, endPoint y: 139, distance: 26.9
click at [1466, 139] on button "Refresh" at bounding box center [1438, 135] width 73 height 31
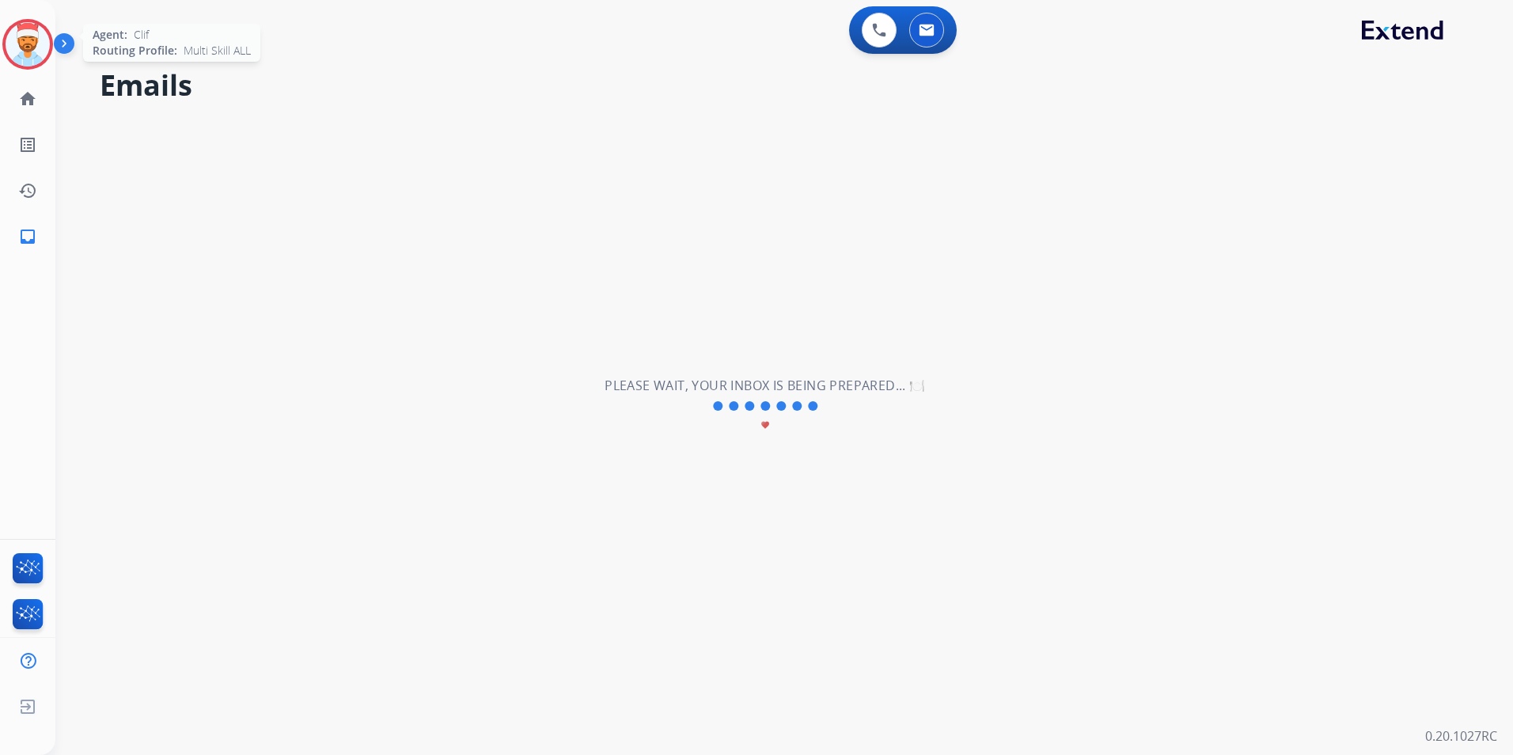
click at [21, 40] on img at bounding box center [28, 44] width 44 height 44
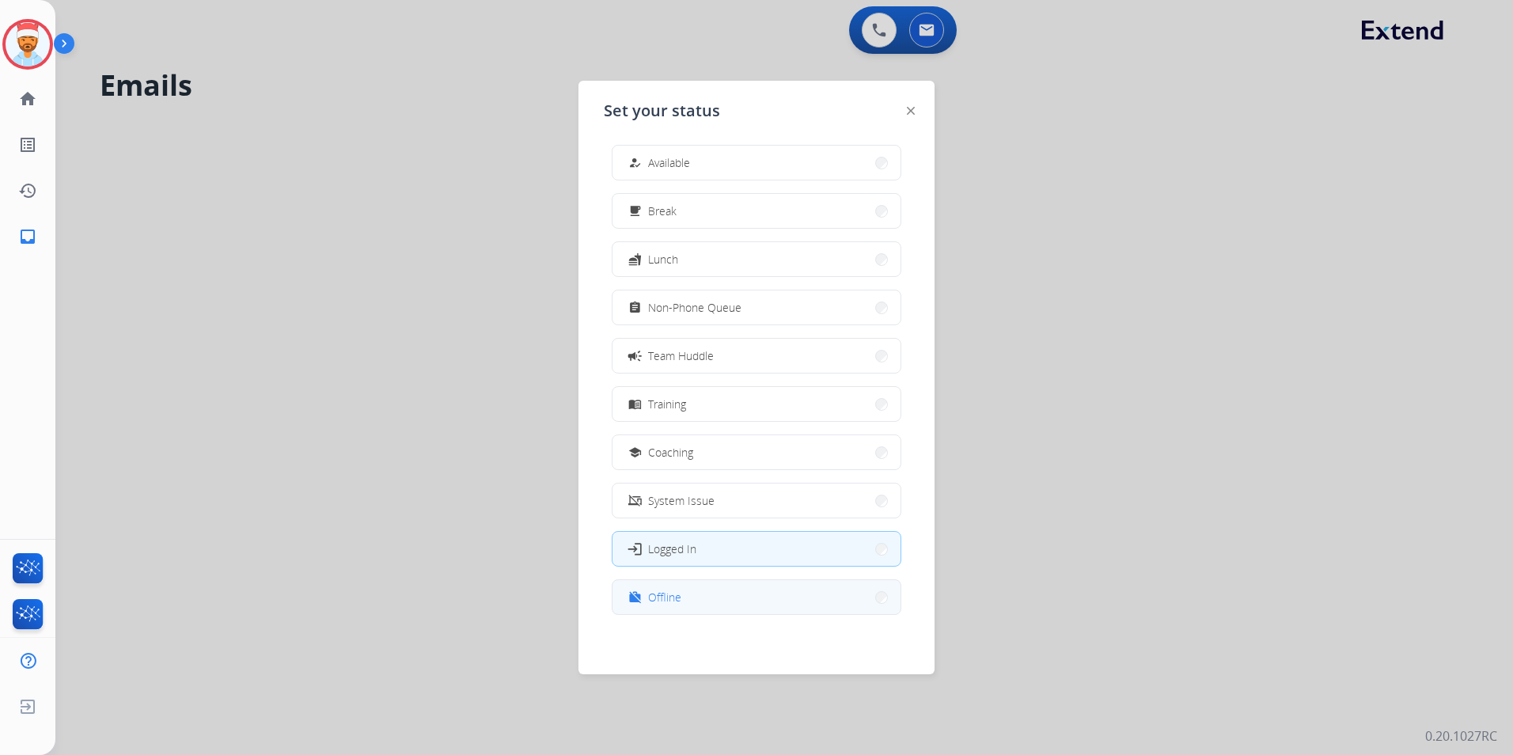
scroll to position [5, 0]
click at [663, 599] on span "Offline" at bounding box center [664, 596] width 33 height 17
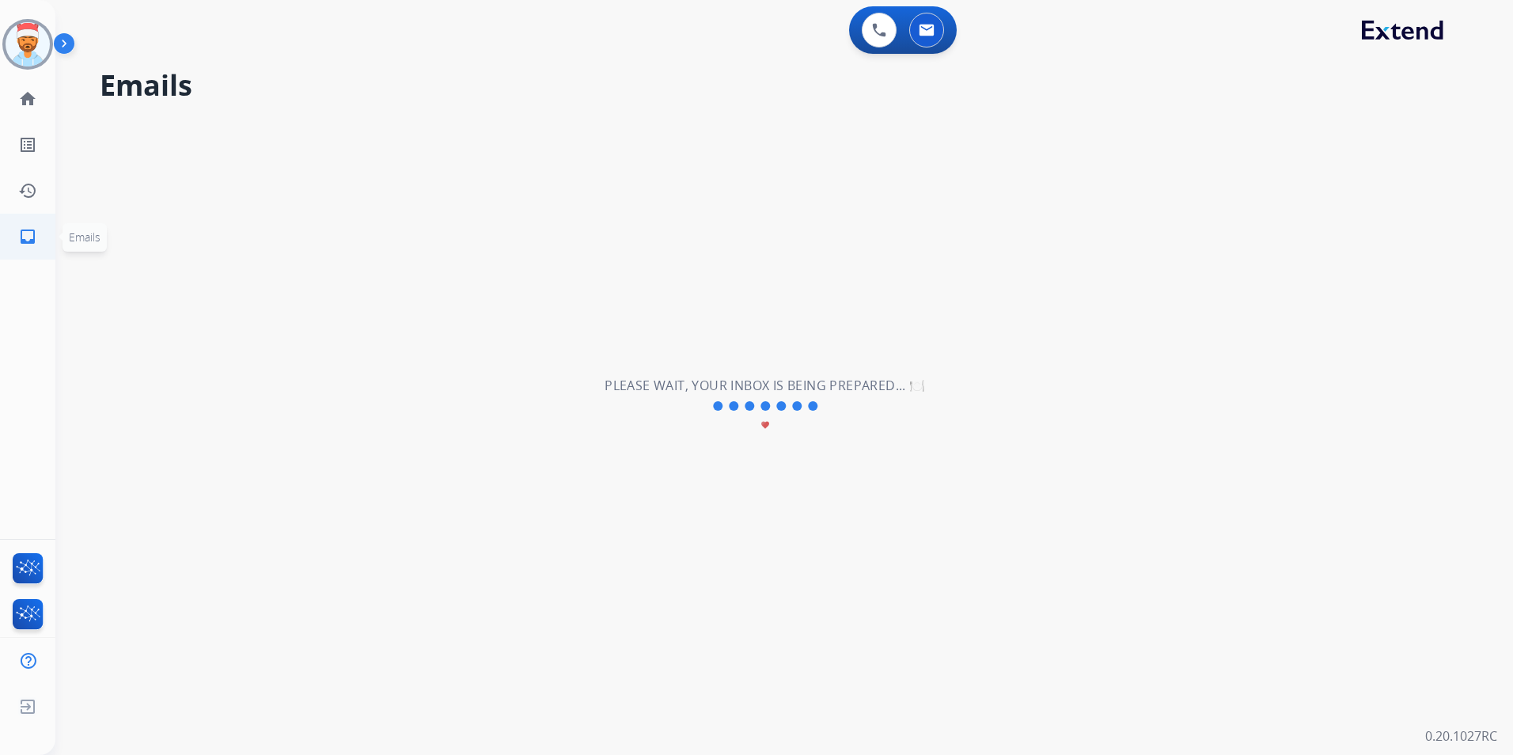
click at [26, 231] on mat-icon "inbox" at bounding box center [27, 236] width 19 height 19
click at [19, 141] on mat-icon "list_alt" at bounding box center [27, 144] width 19 height 19
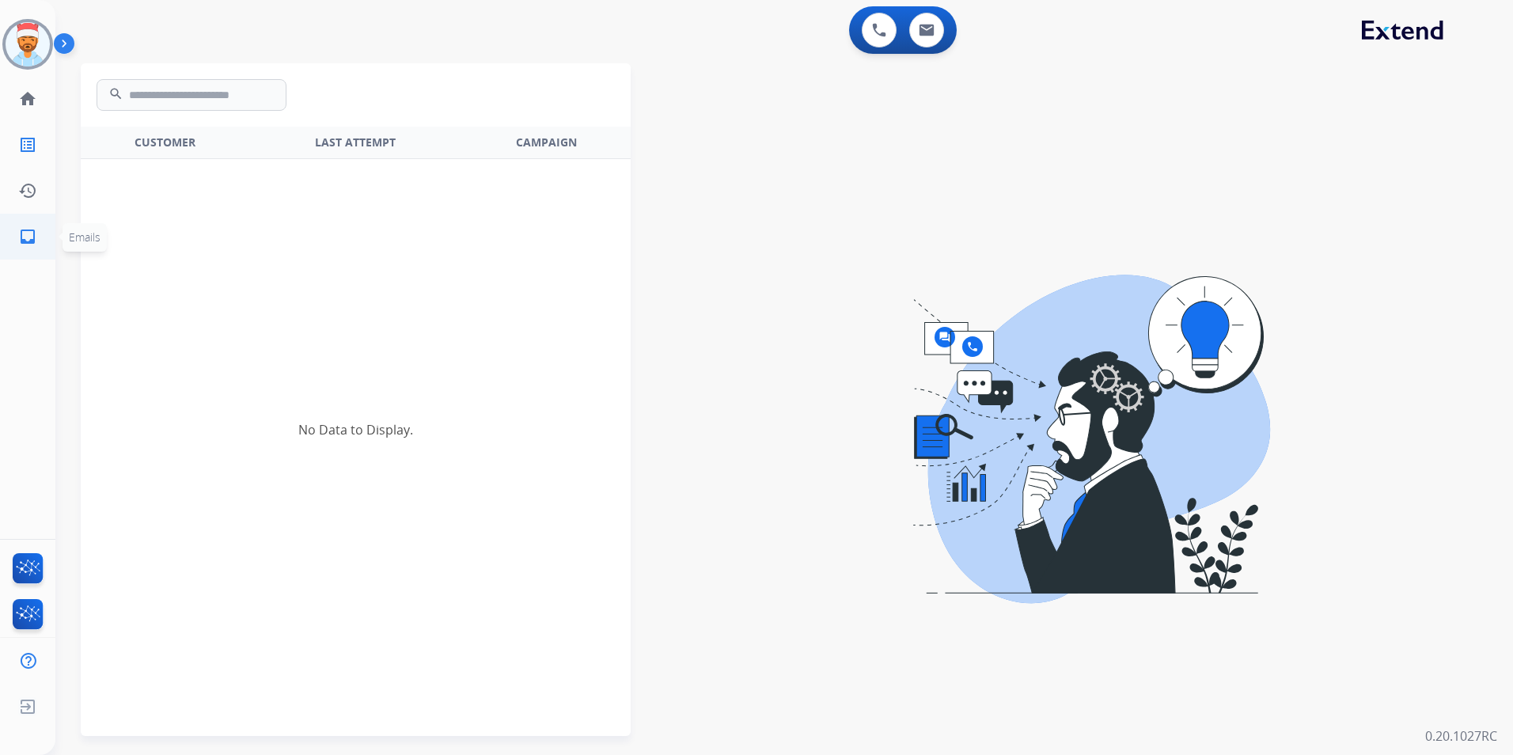
click at [28, 234] on mat-icon "inbox" at bounding box center [27, 236] width 19 height 19
select select "**********"
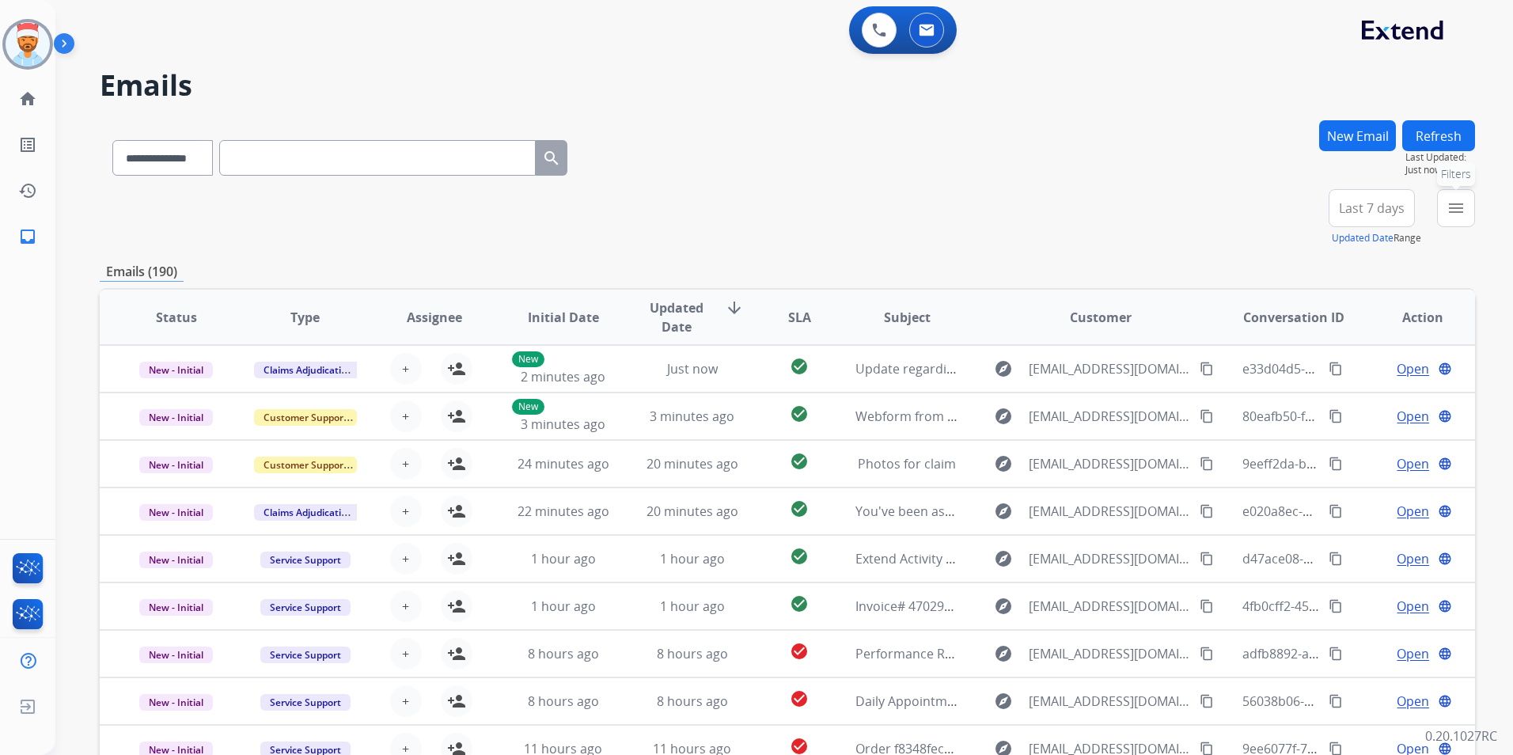
click at [1458, 211] on mat-icon "menu" at bounding box center [1456, 208] width 19 height 19
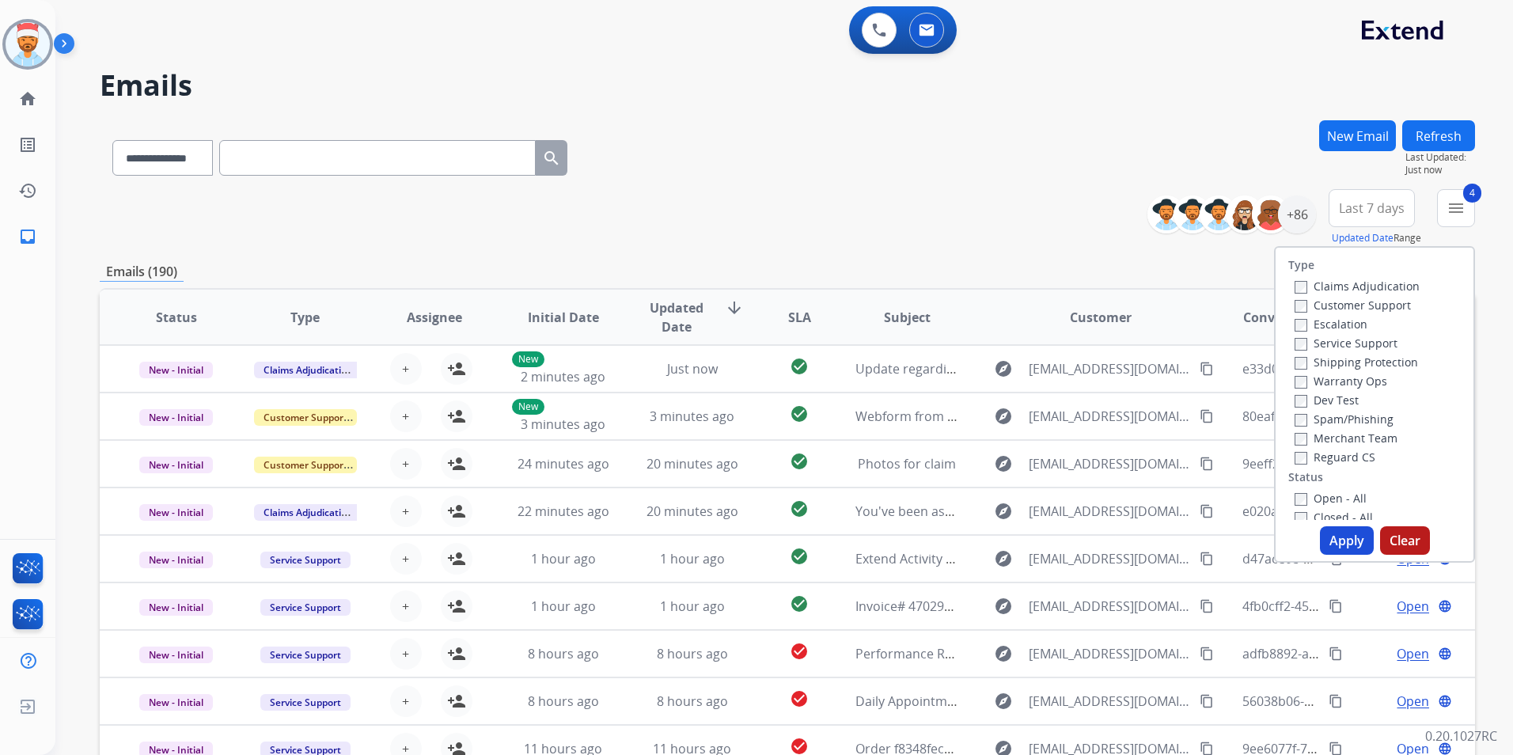
drag, startPoint x: 1333, startPoint y: 544, endPoint x: 1328, endPoint y: 533, distance: 12.8
click at [1334, 544] on button "Apply" at bounding box center [1347, 540] width 54 height 28
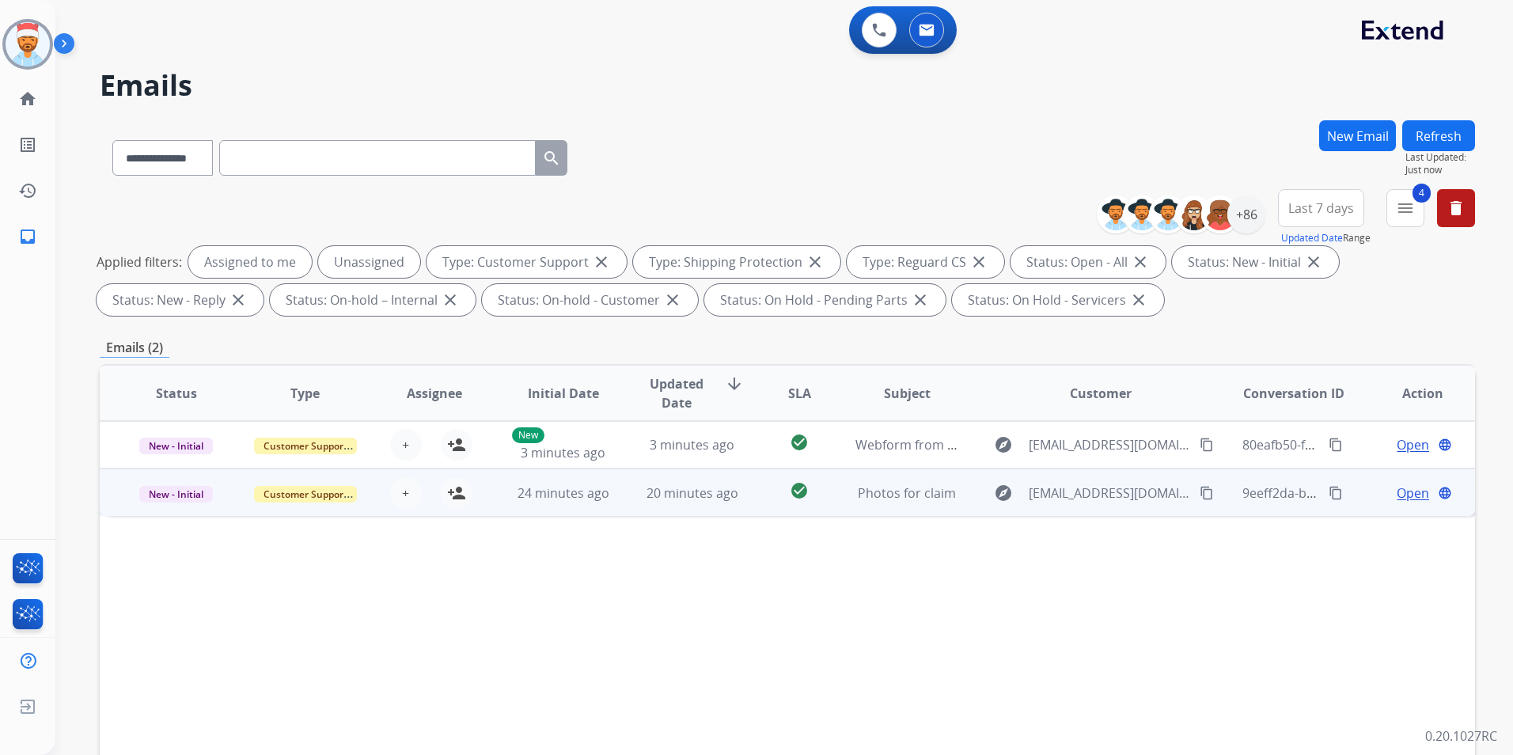
click at [1406, 493] on span "Open" at bounding box center [1413, 493] width 32 height 19
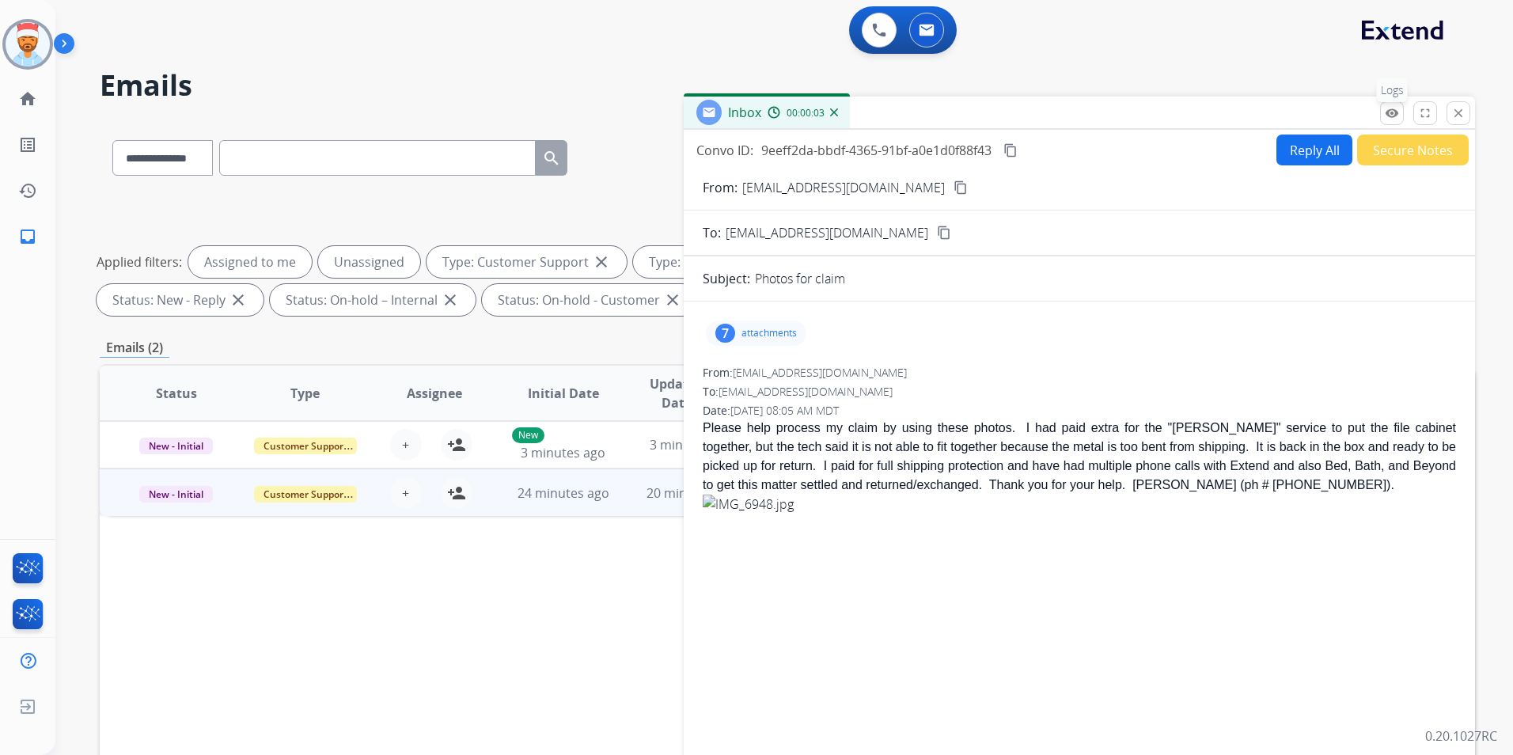
click at [1398, 120] on button "remove_red_eye Logs" at bounding box center [1392, 113] width 24 height 24
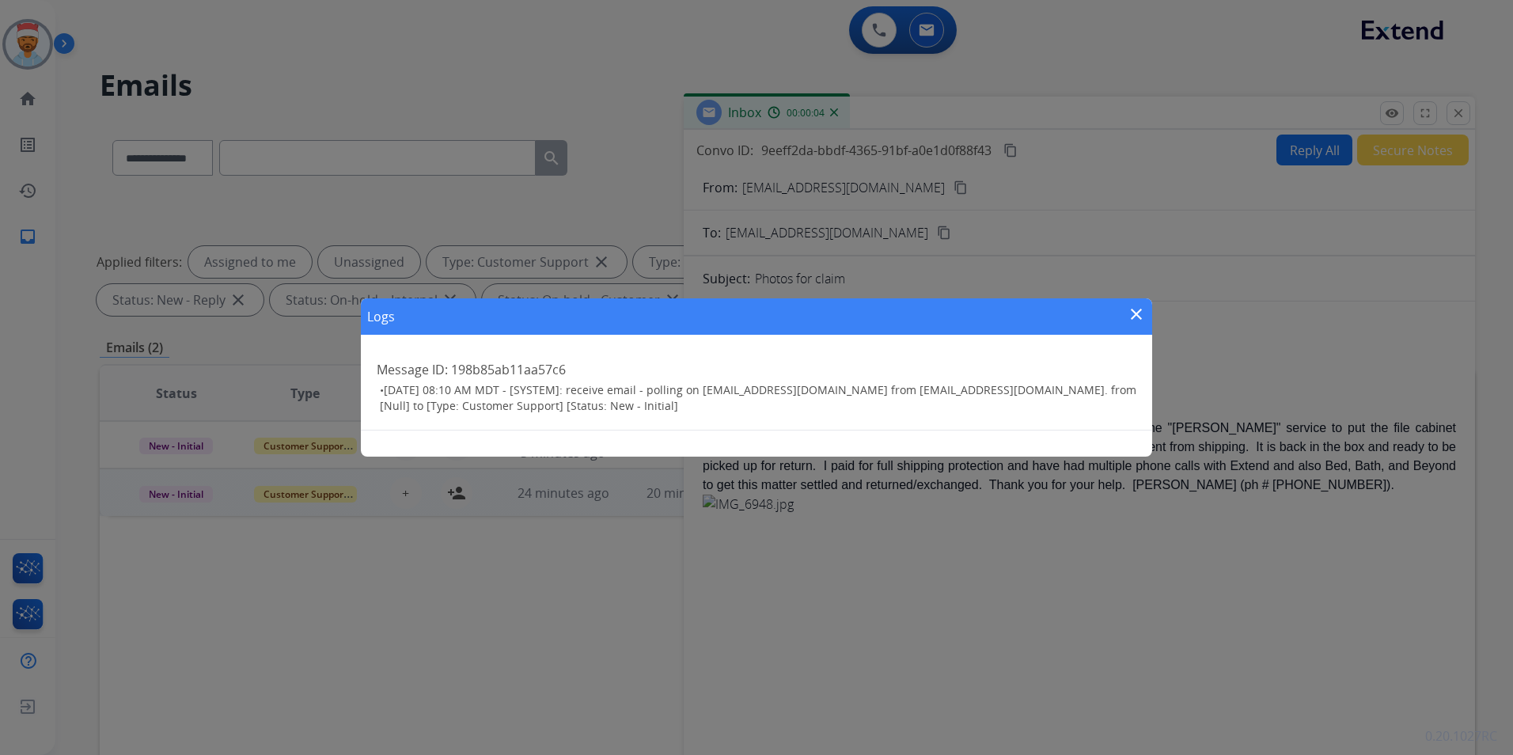
click at [1142, 305] on mat-icon "close" at bounding box center [1136, 314] width 19 height 19
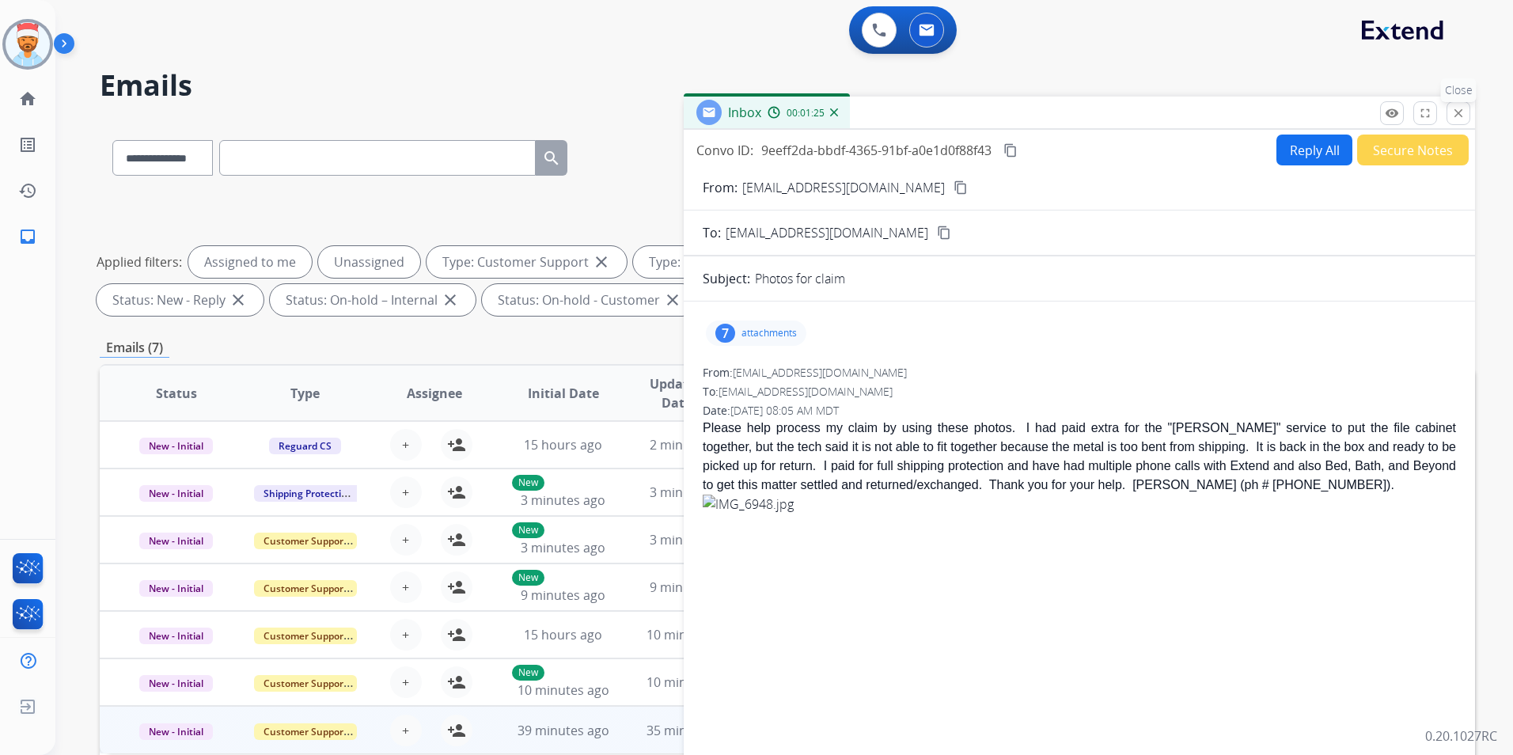
click at [1454, 115] on mat-icon "close" at bounding box center [1458, 113] width 14 height 14
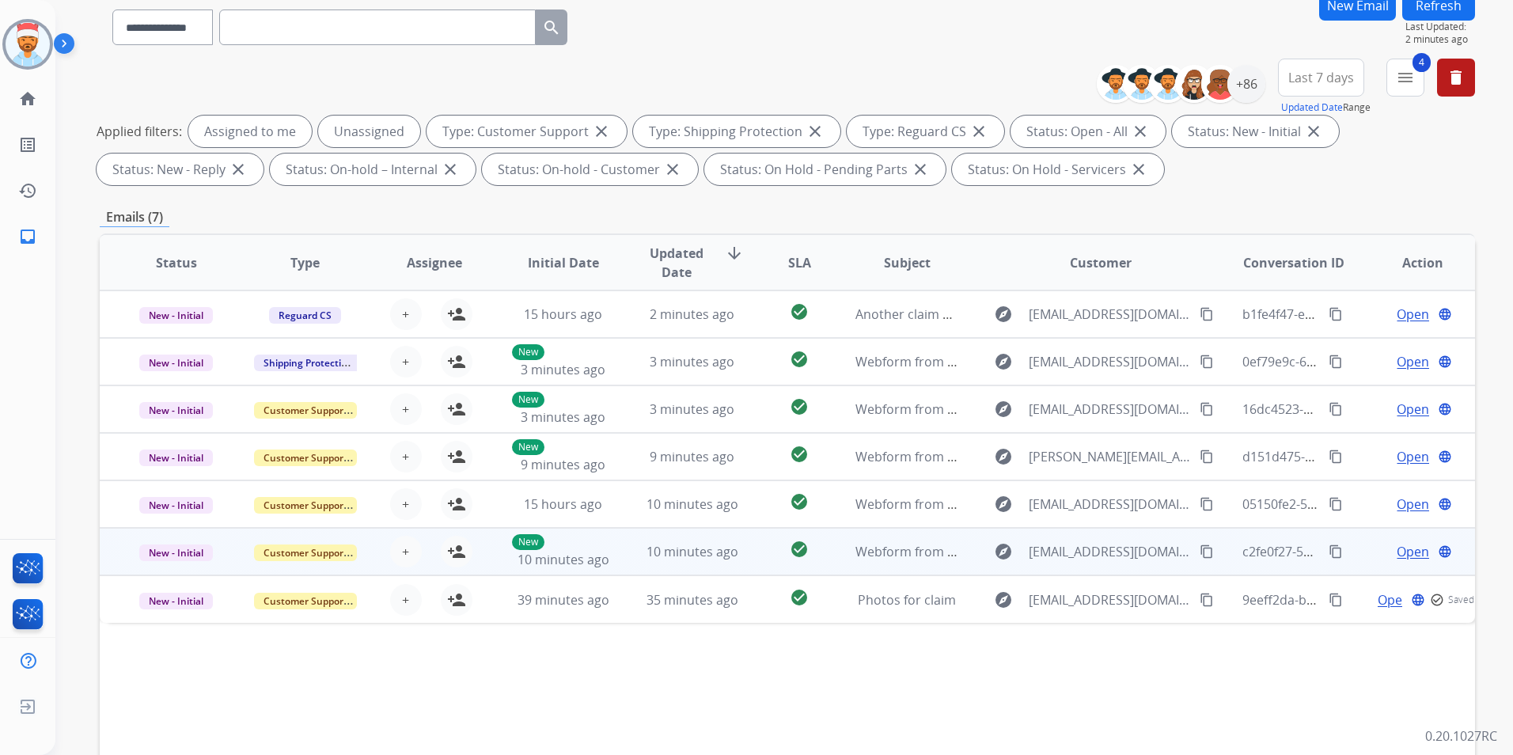
scroll to position [222, 0]
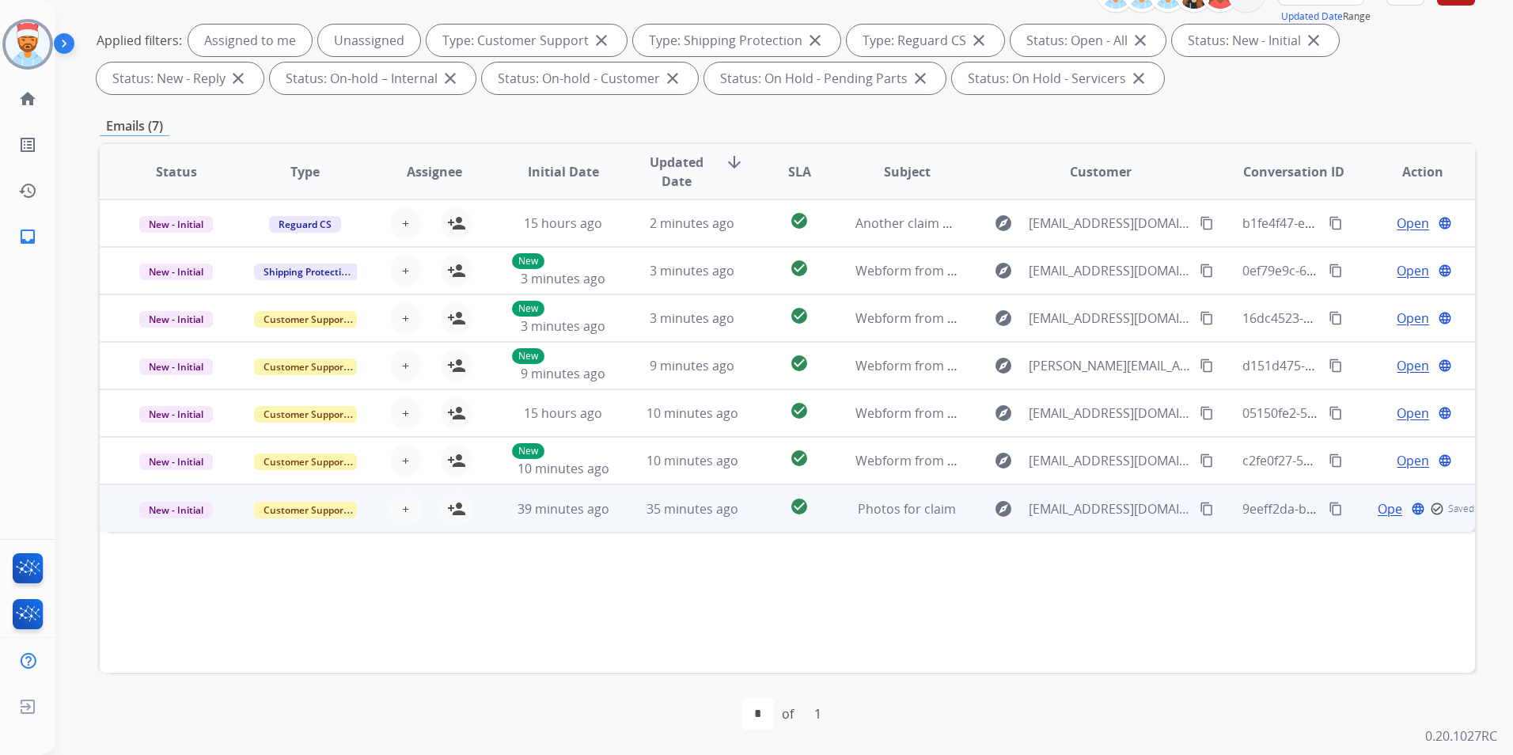
click at [1378, 506] on span "Open" at bounding box center [1394, 508] width 32 height 19
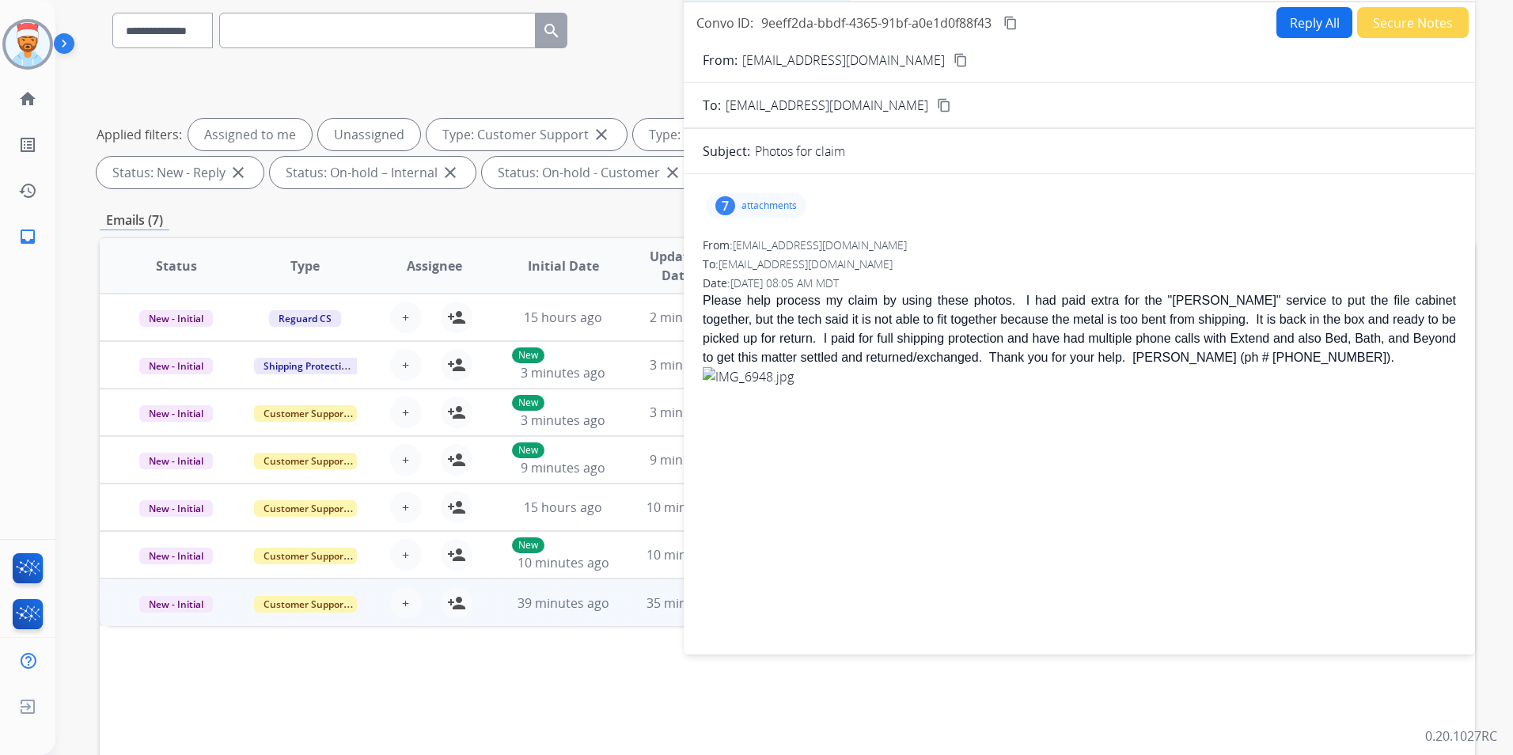
scroll to position [0, 0]
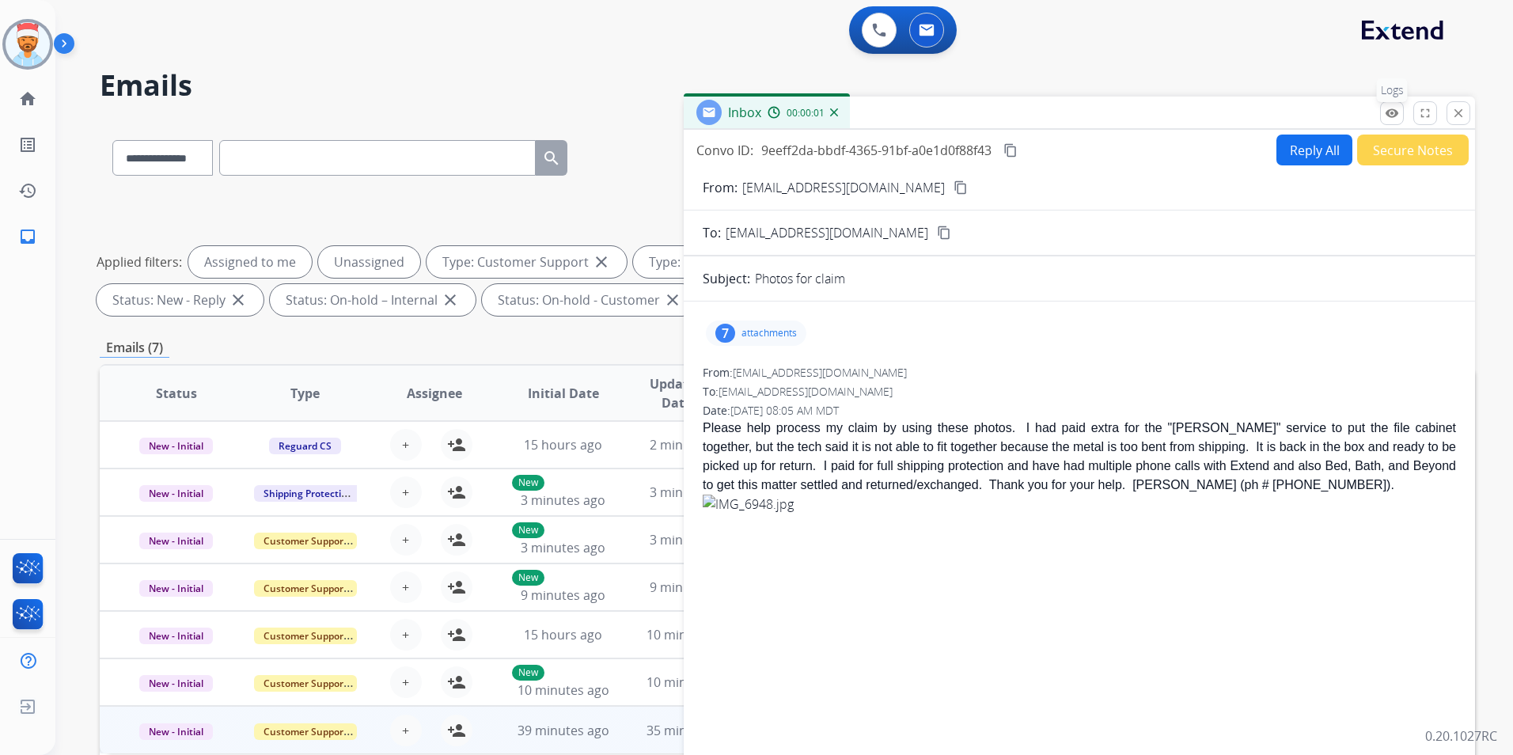
click at [1387, 106] on mat-icon "remove_red_eye" at bounding box center [1392, 113] width 14 height 14
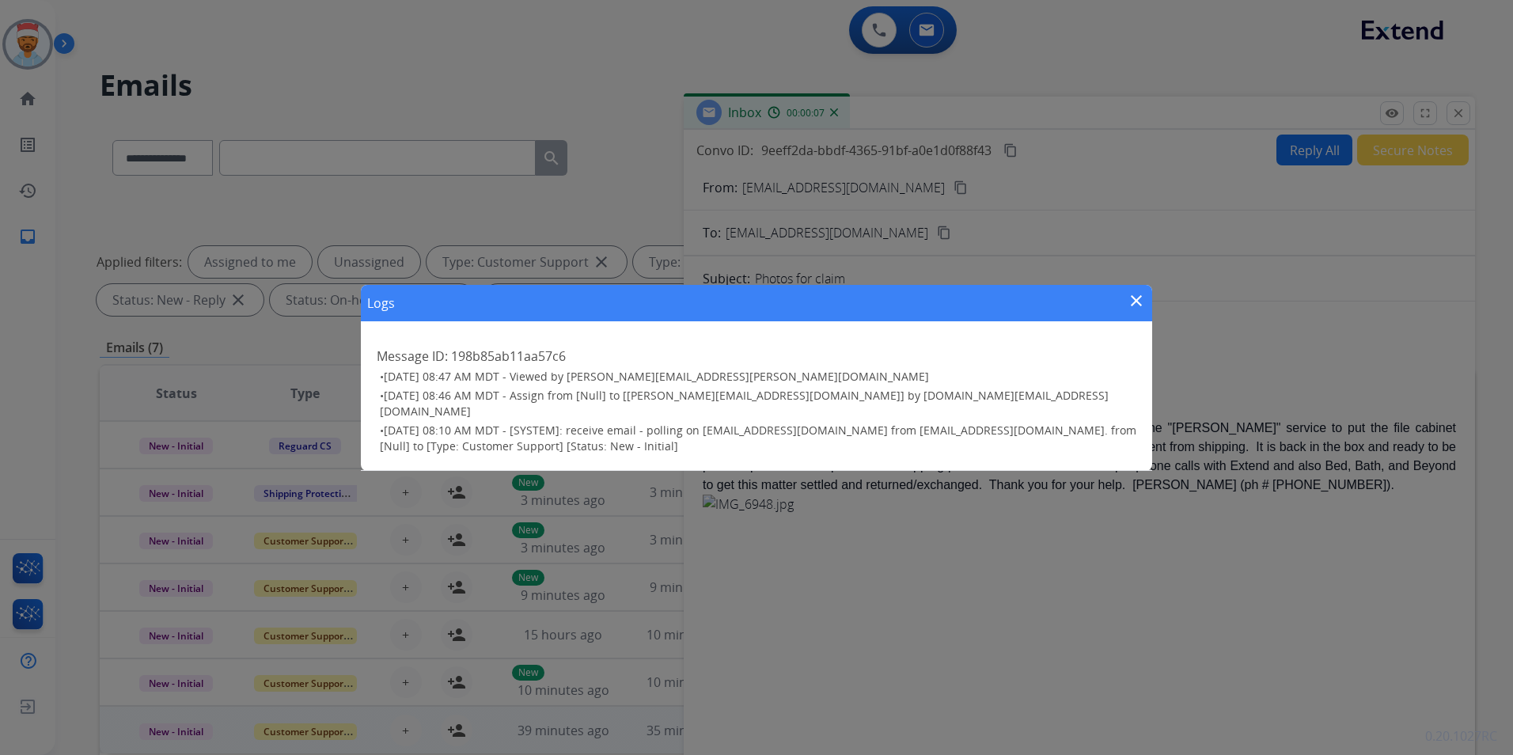
click at [1140, 308] on mat-icon "close" at bounding box center [1136, 300] width 19 height 19
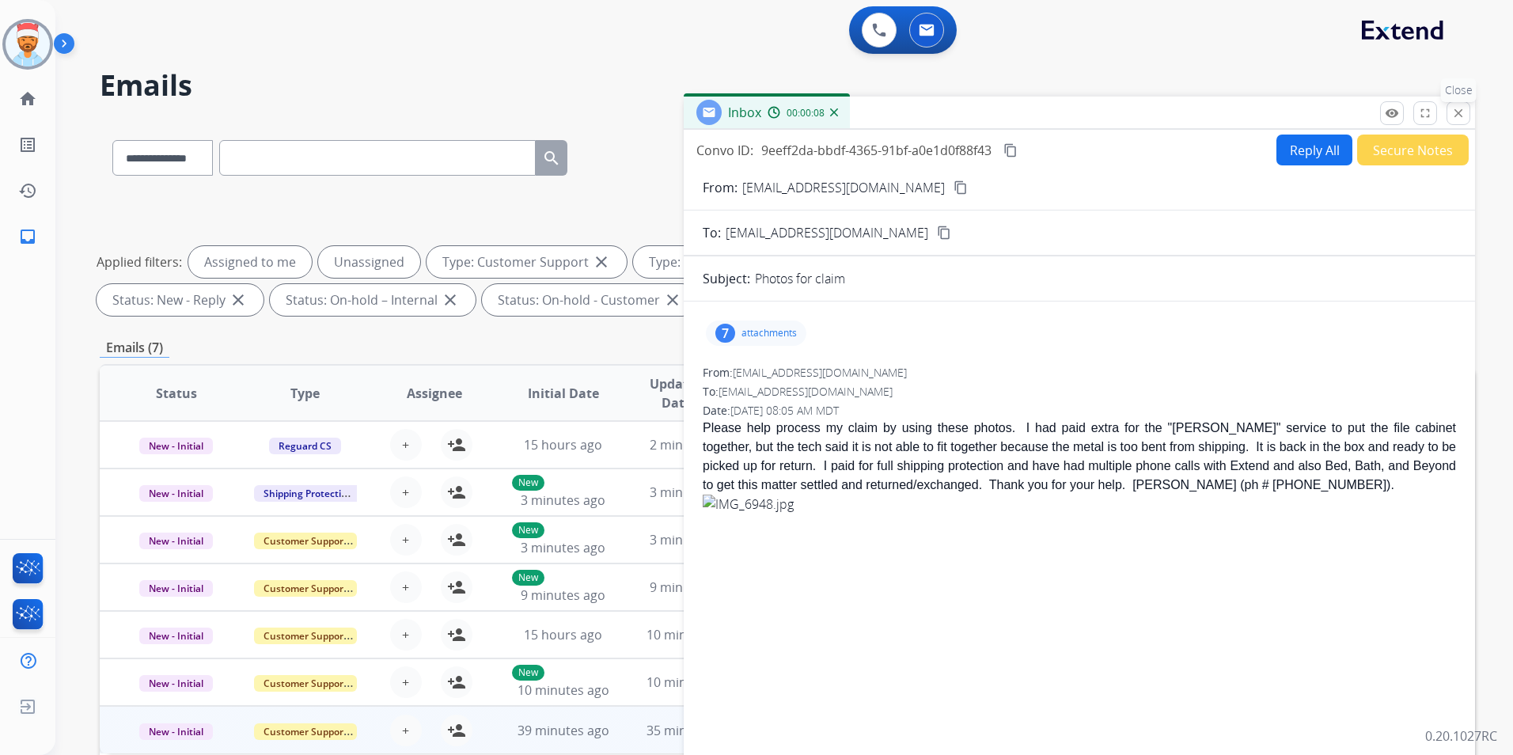
click at [1459, 113] on mat-icon "close" at bounding box center [1458, 113] width 14 height 14
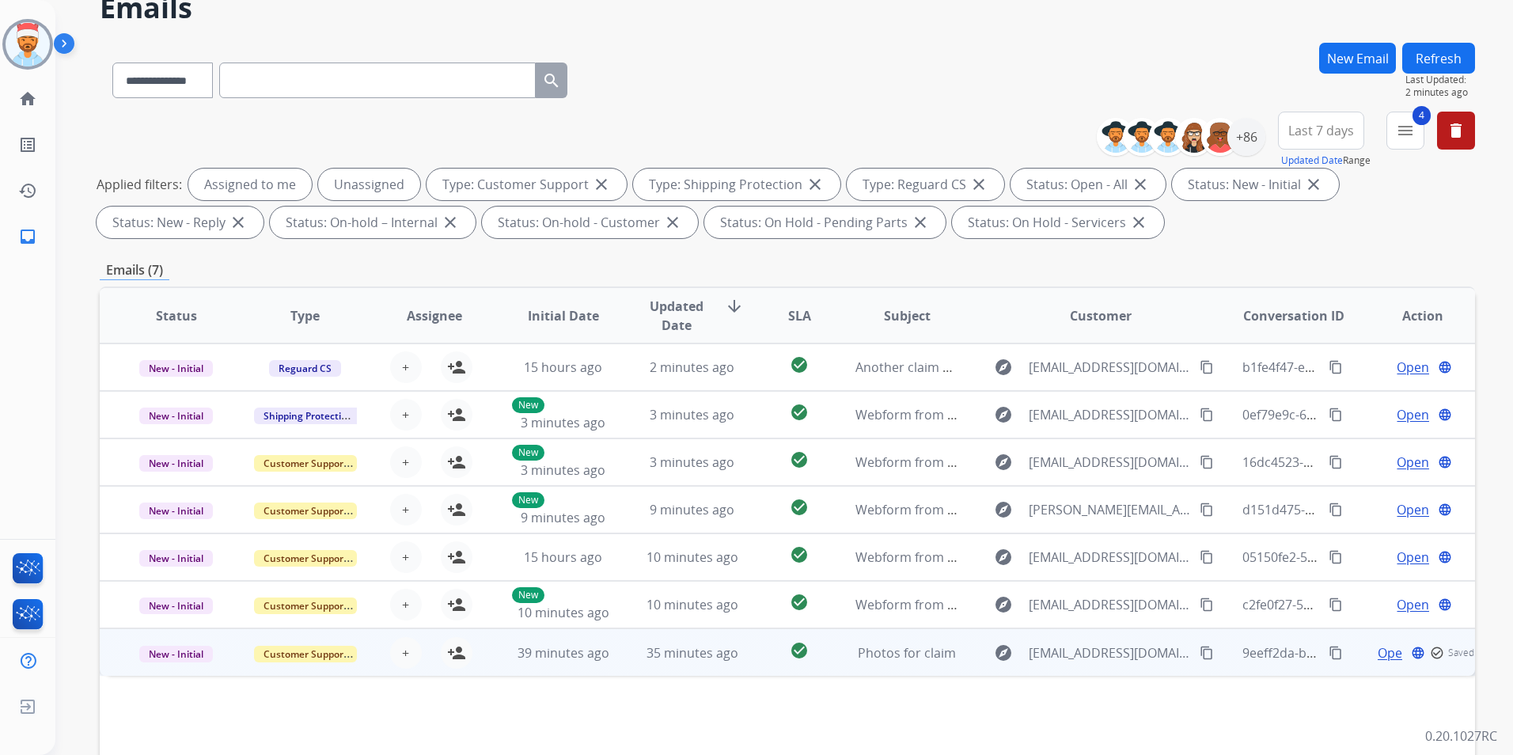
scroll to position [158, 0]
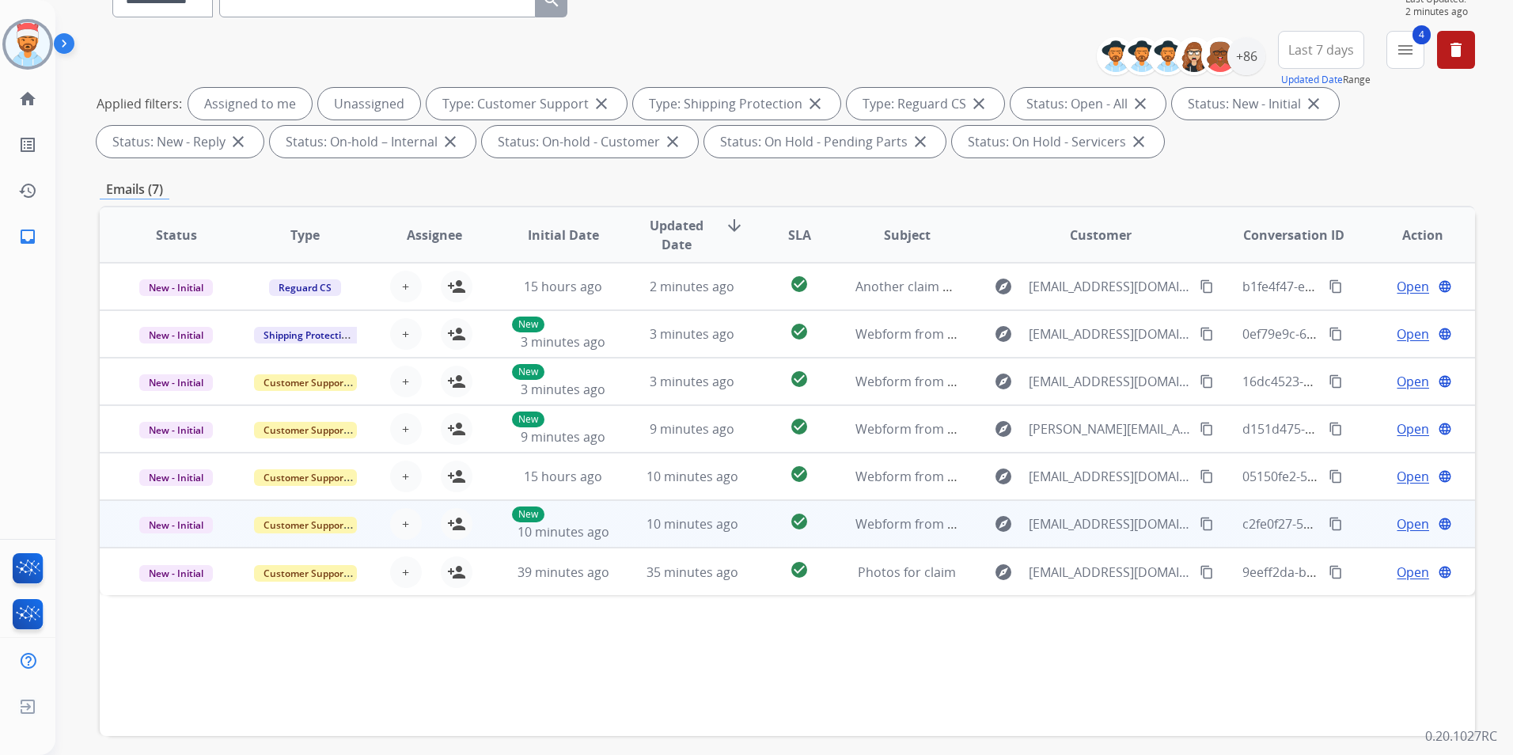
click at [1397, 522] on span "Open" at bounding box center [1413, 523] width 32 height 19
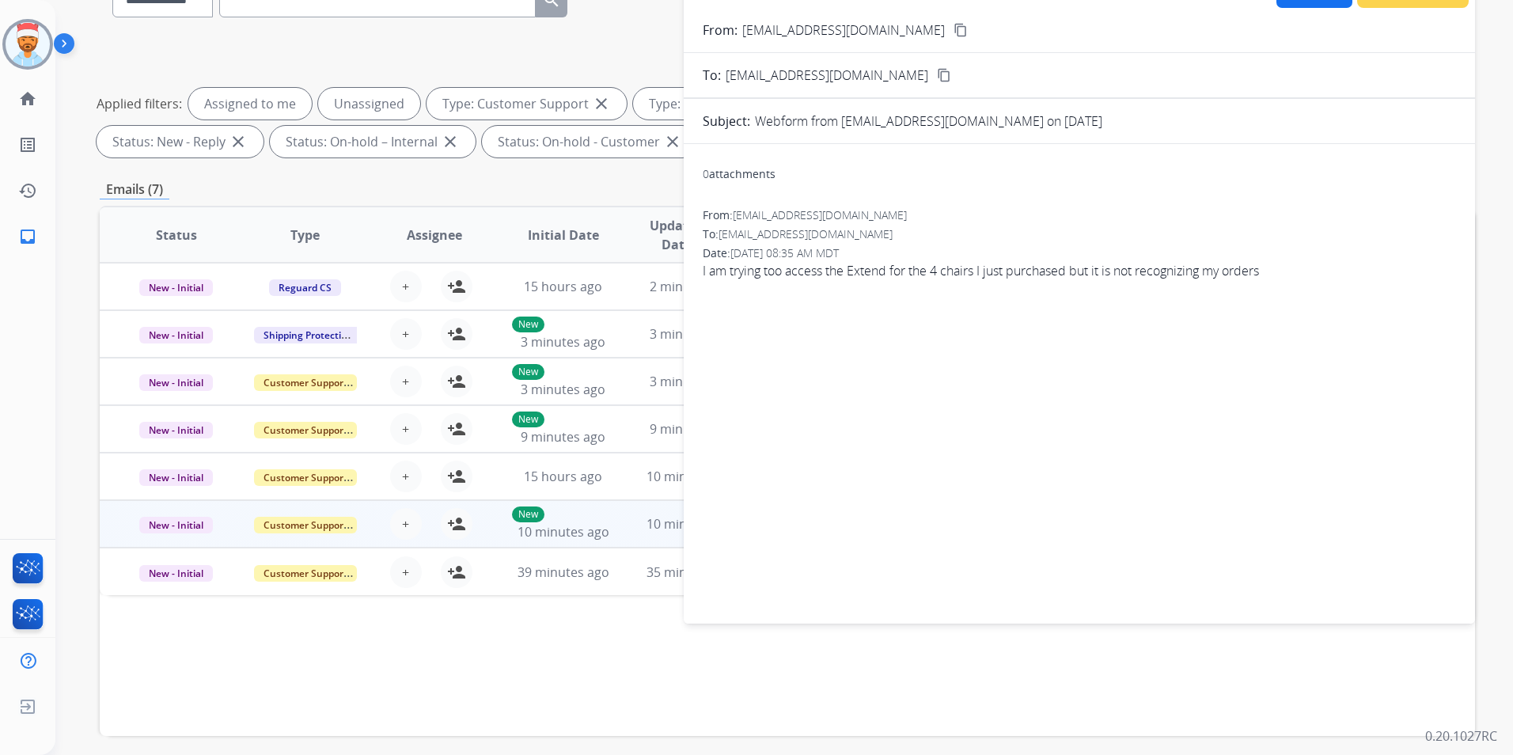
scroll to position [0, 0]
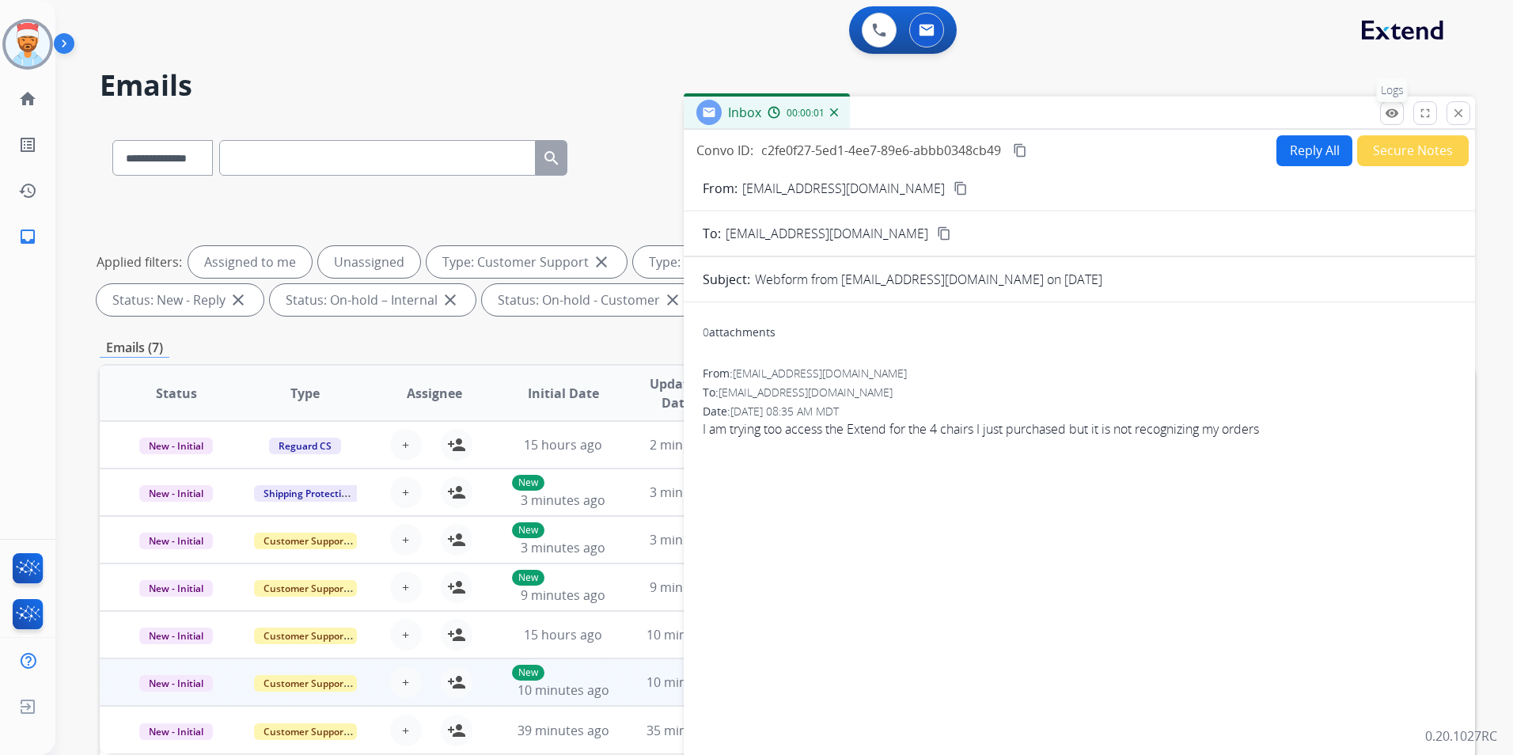
click at [1391, 108] on mat-icon "remove_red_eye" at bounding box center [1392, 113] width 14 height 14
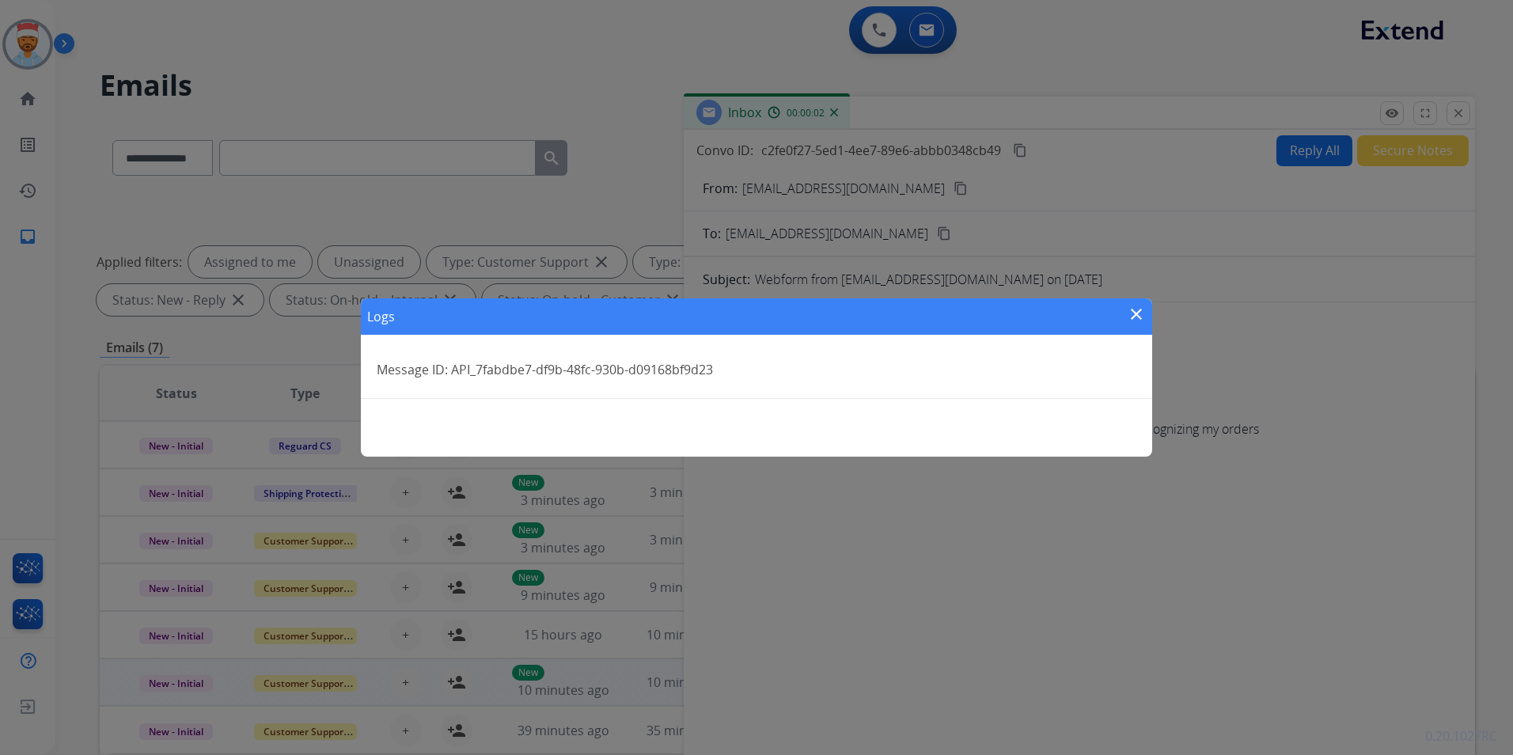
drag, startPoint x: 1131, startPoint y: 317, endPoint x: 1153, endPoint y: 319, distance: 22.2
click at [1136, 318] on mat-icon "close" at bounding box center [1136, 314] width 19 height 19
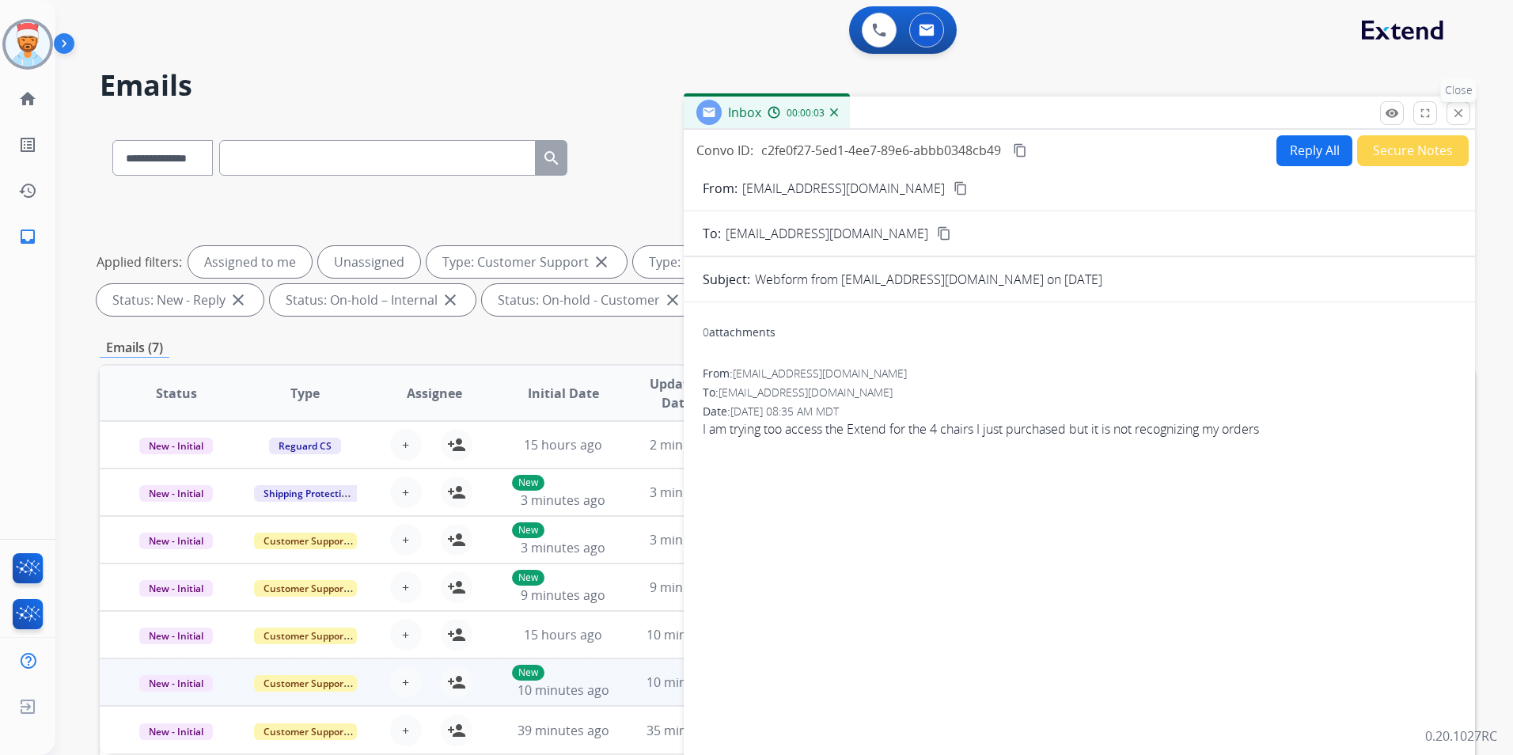
click at [1448, 120] on button "close Close" at bounding box center [1459, 113] width 24 height 24
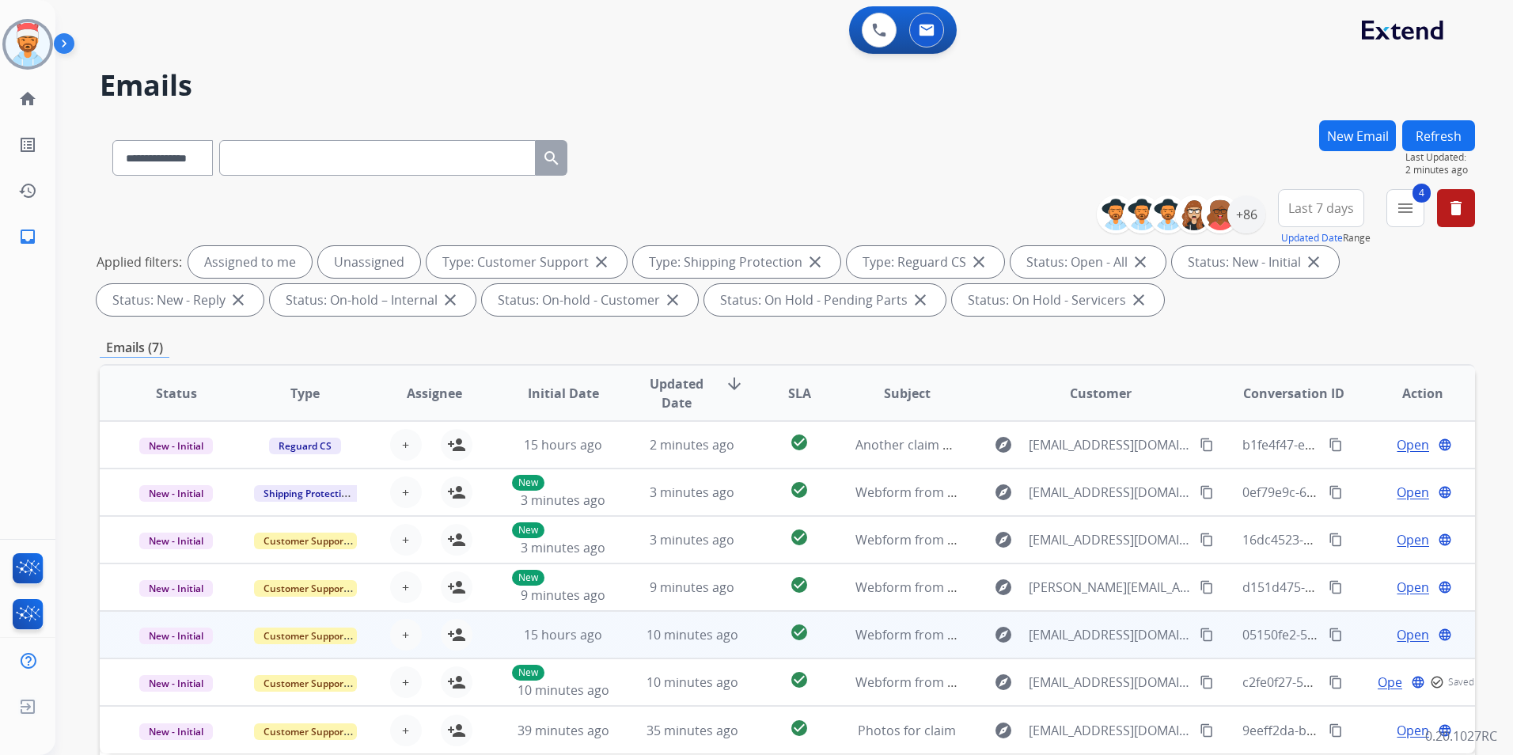
click at [1397, 643] on span "Open" at bounding box center [1413, 634] width 32 height 19
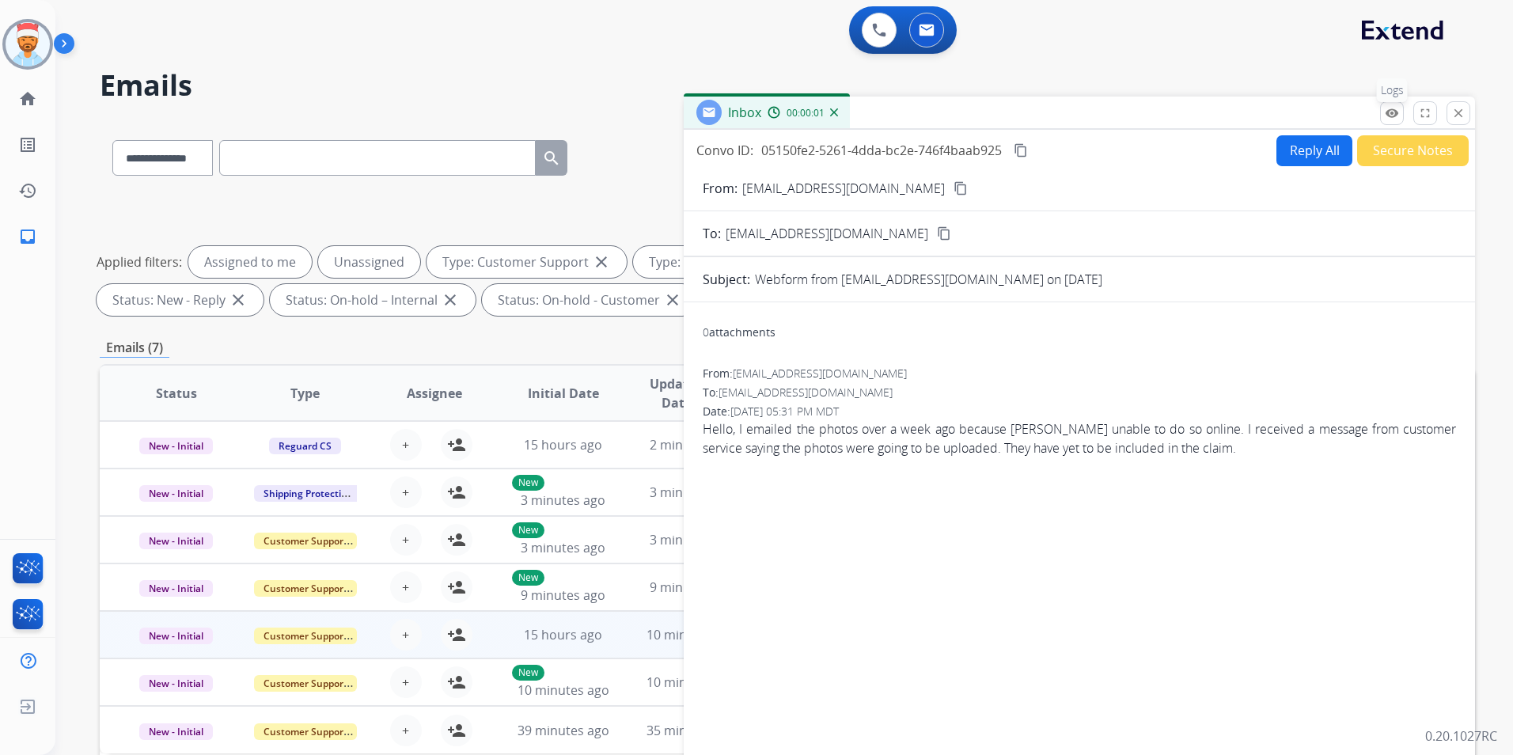
click at [1392, 107] on mat-icon "remove_red_eye" at bounding box center [1392, 113] width 14 height 14
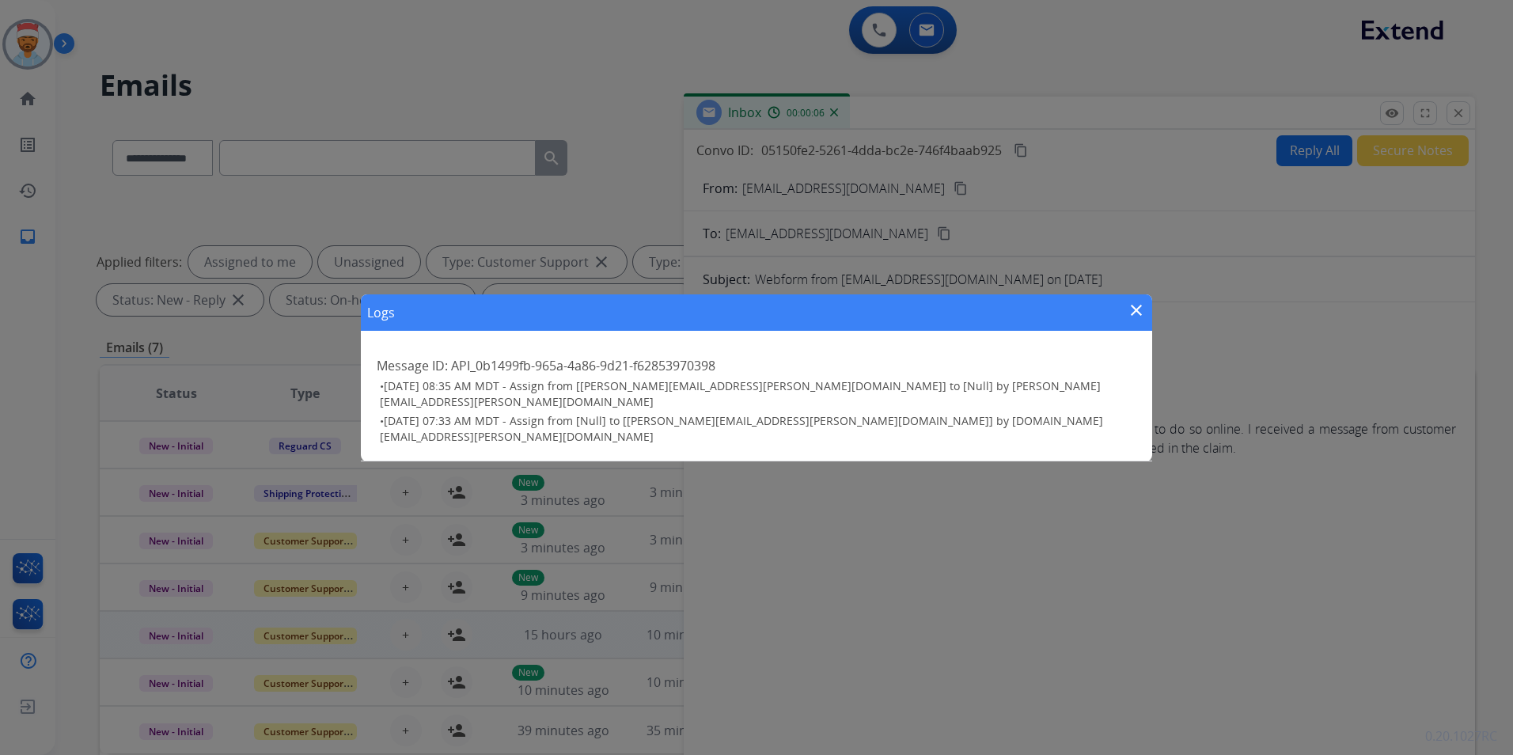
click at [1140, 313] on mat-icon "close" at bounding box center [1136, 310] width 19 height 19
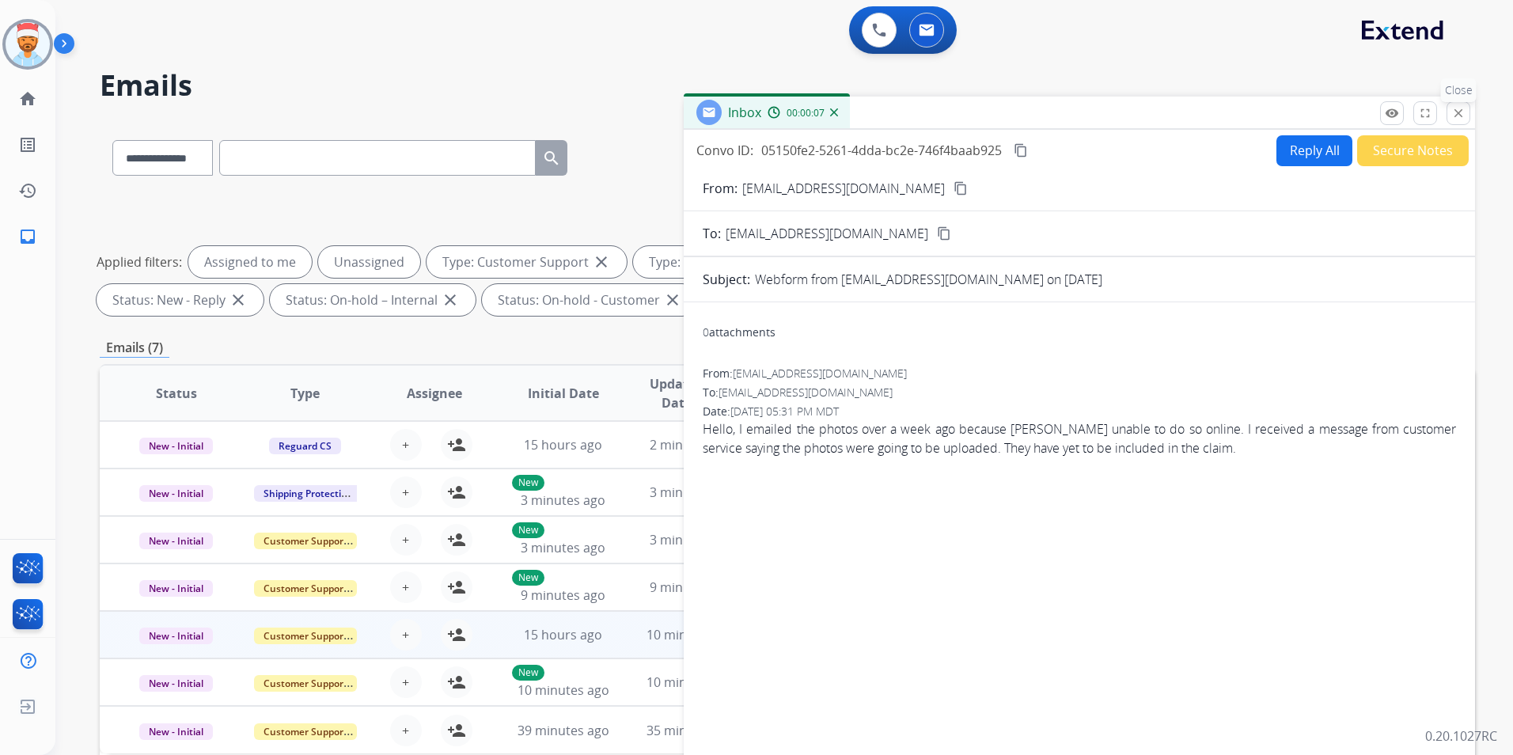
click at [1450, 114] on button "close Close" at bounding box center [1459, 113] width 24 height 24
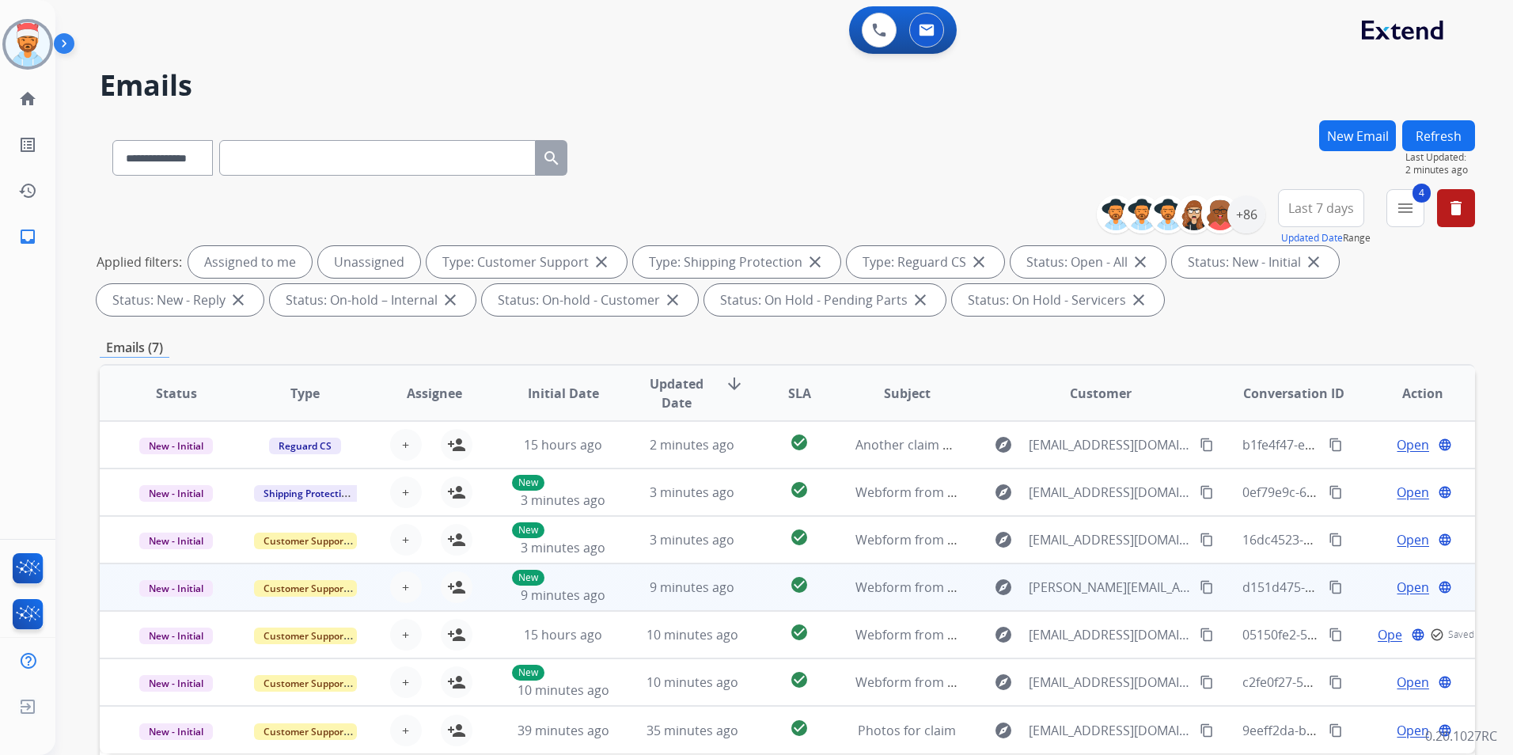
click at [1402, 584] on span "Open" at bounding box center [1413, 587] width 32 height 19
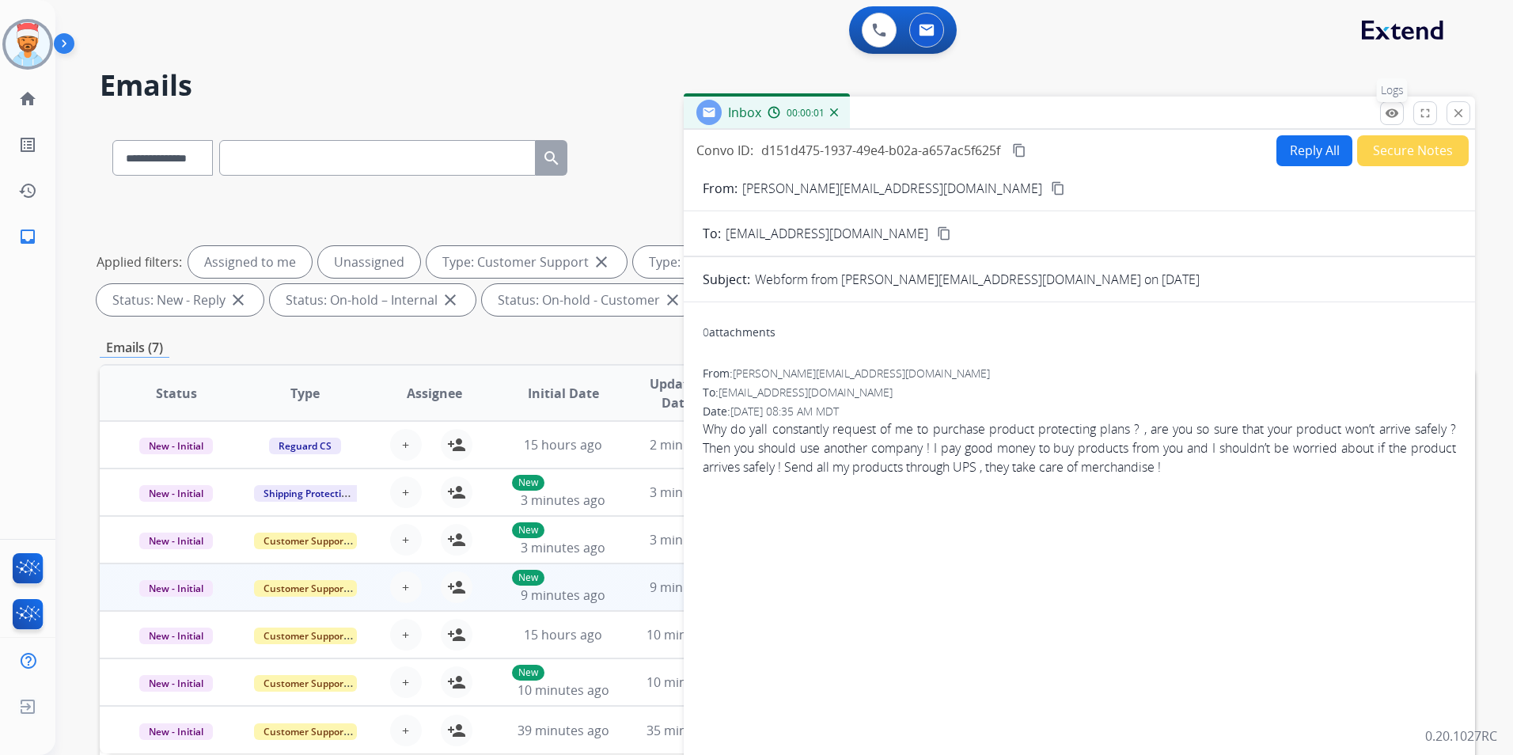
click at [1392, 111] on mat-icon "remove_red_eye" at bounding box center [1392, 113] width 14 height 14
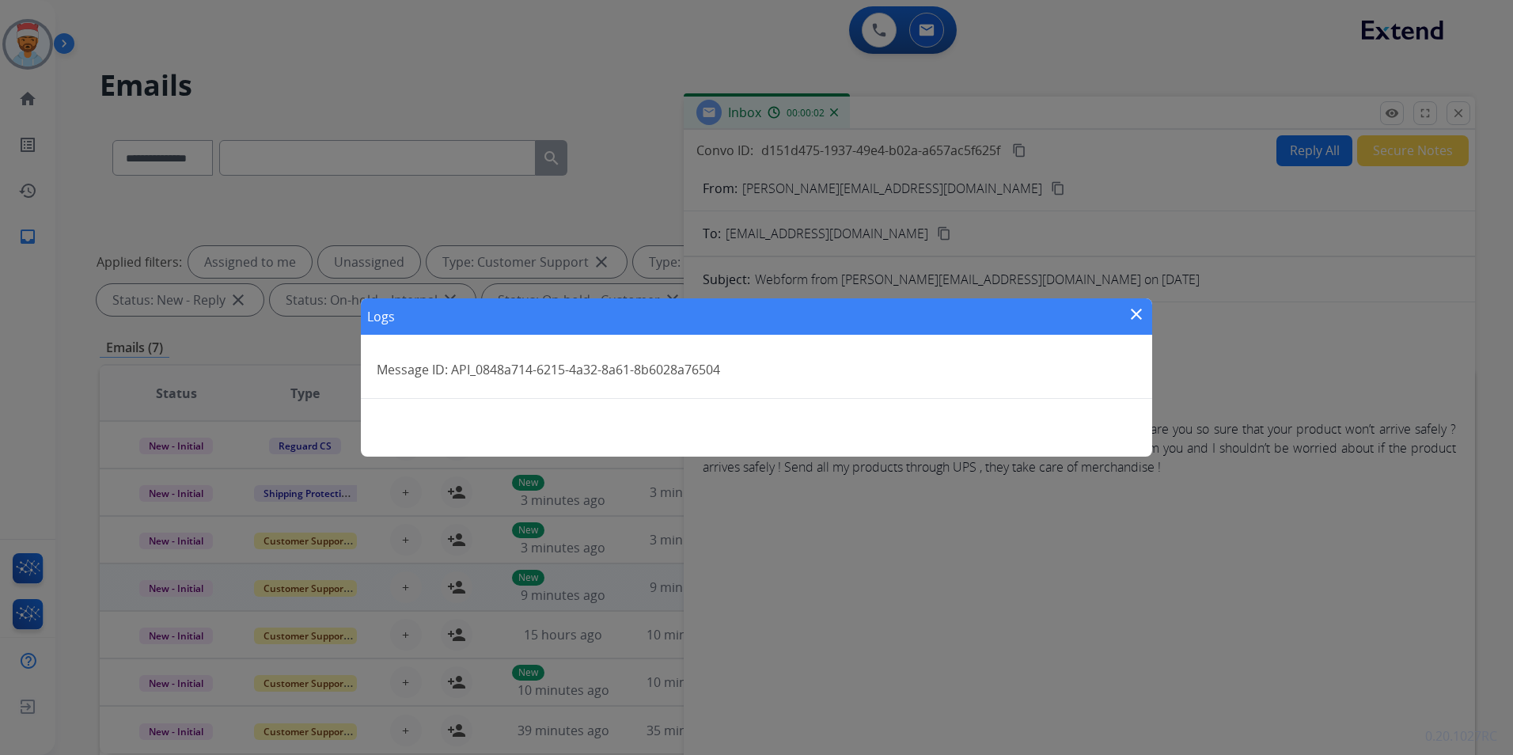
click at [1139, 314] on mat-icon "close" at bounding box center [1136, 314] width 19 height 19
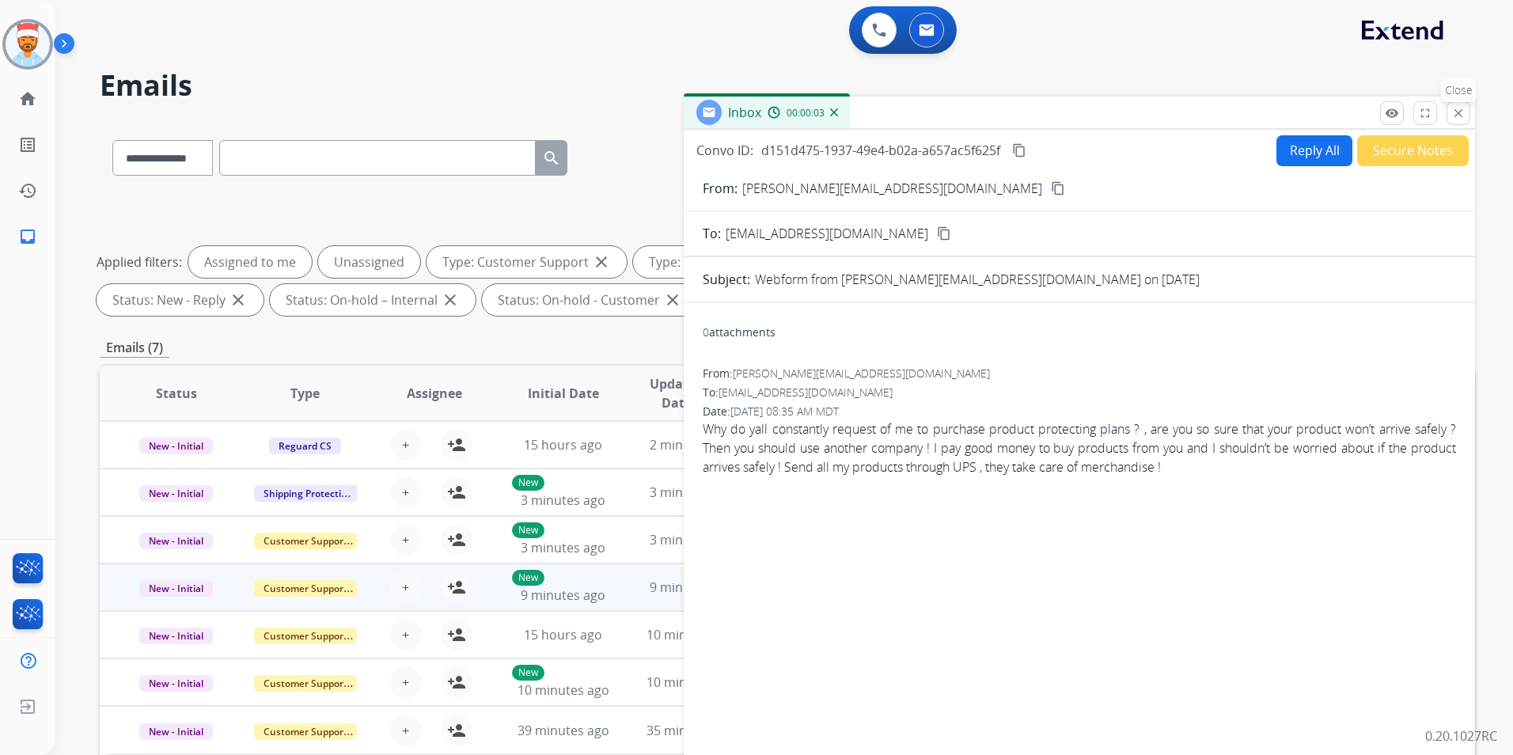
click at [1449, 109] on button "close Close" at bounding box center [1459, 113] width 24 height 24
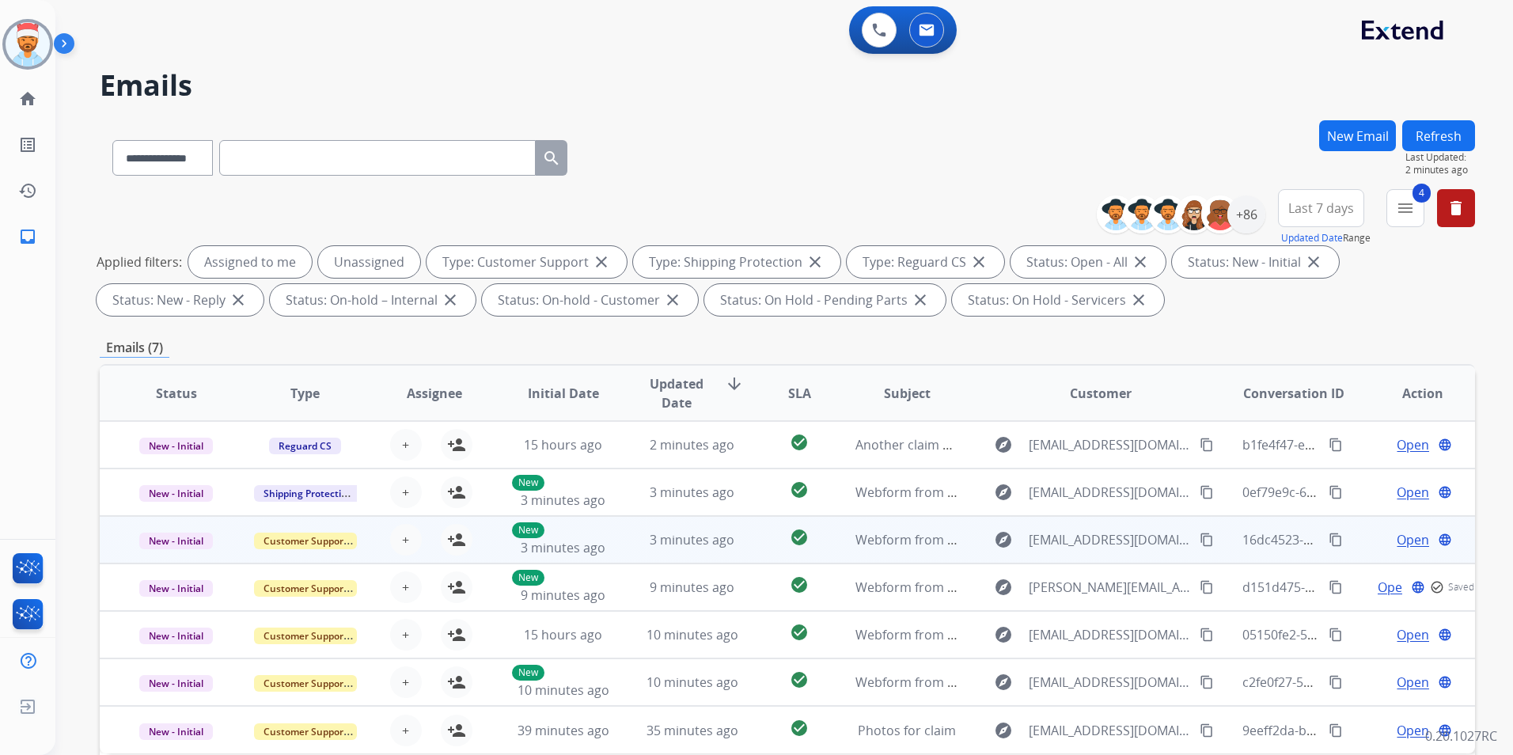
click at [1398, 540] on span "Open" at bounding box center [1413, 539] width 32 height 19
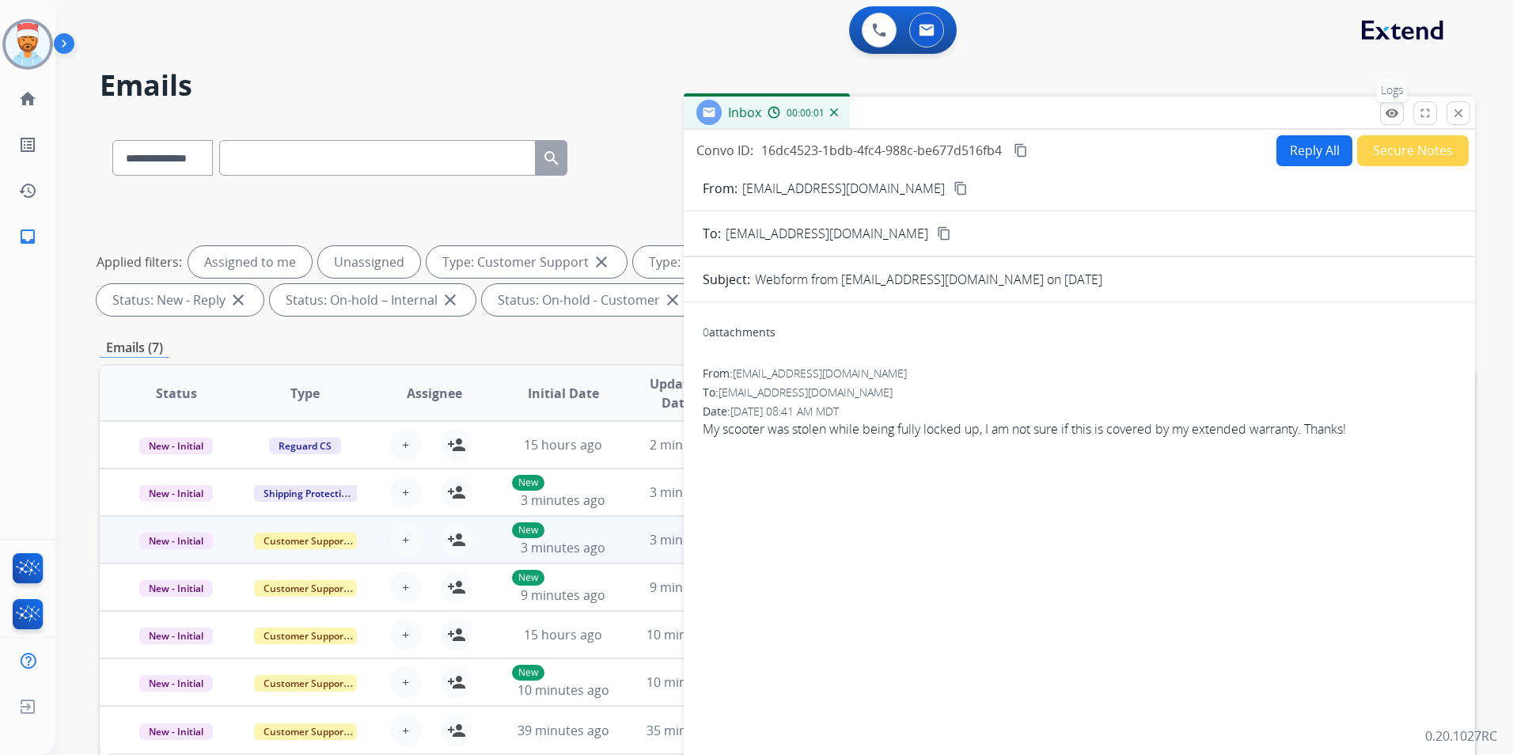
click at [1388, 112] on mat-icon "remove_red_eye" at bounding box center [1392, 113] width 14 height 14
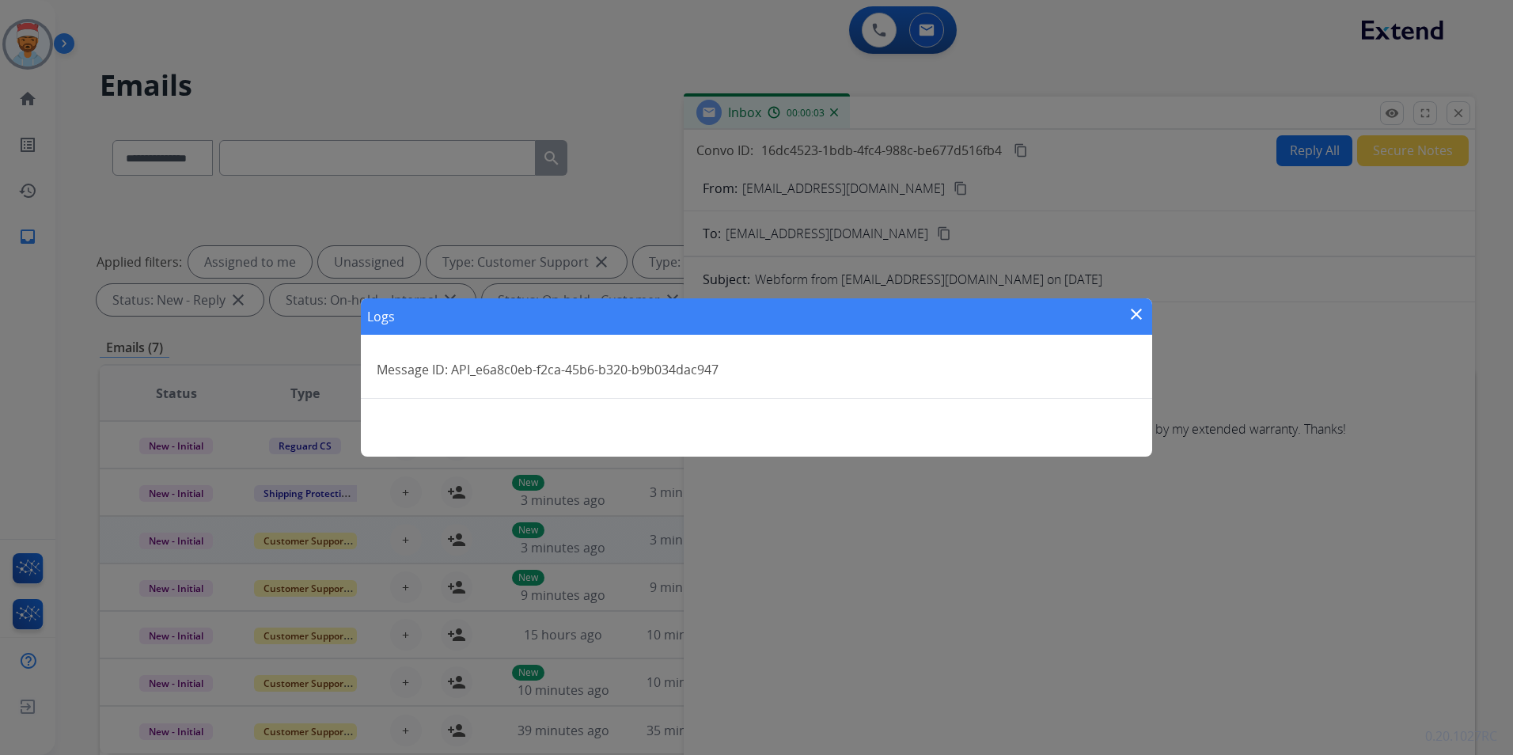
drag, startPoint x: 1134, startPoint y: 315, endPoint x: 1212, endPoint y: 294, distance: 80.4
click at [1135, 314] on mat-icon "close" at bounding box center [1136, 314] width 19 height 19
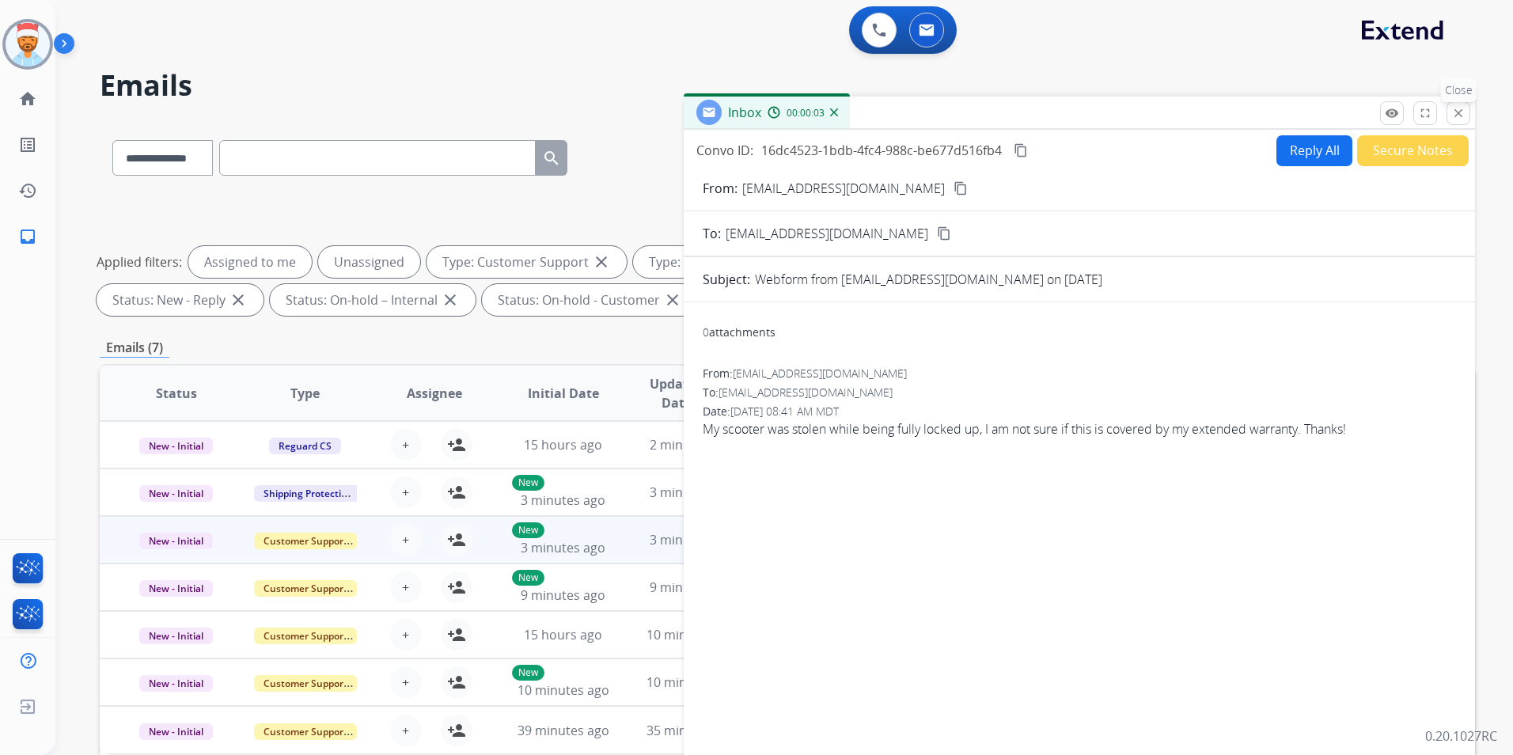
click at [1459, 115] on mat-icon "close" at bounding box center [1458, 113] width 14 height 14
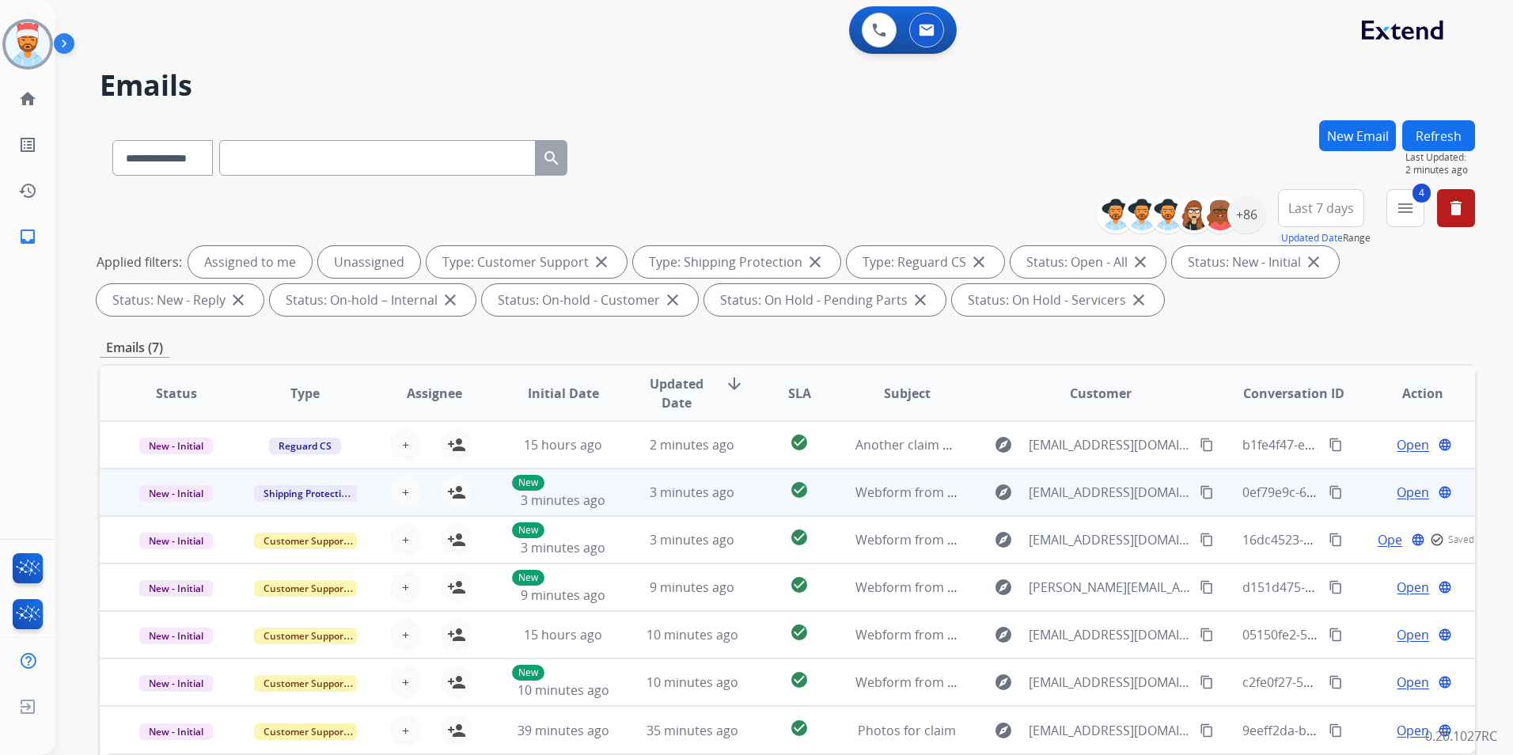
click at [1398, 495] on span "Open" at bounding box center [1413, 492] width 32 height 19
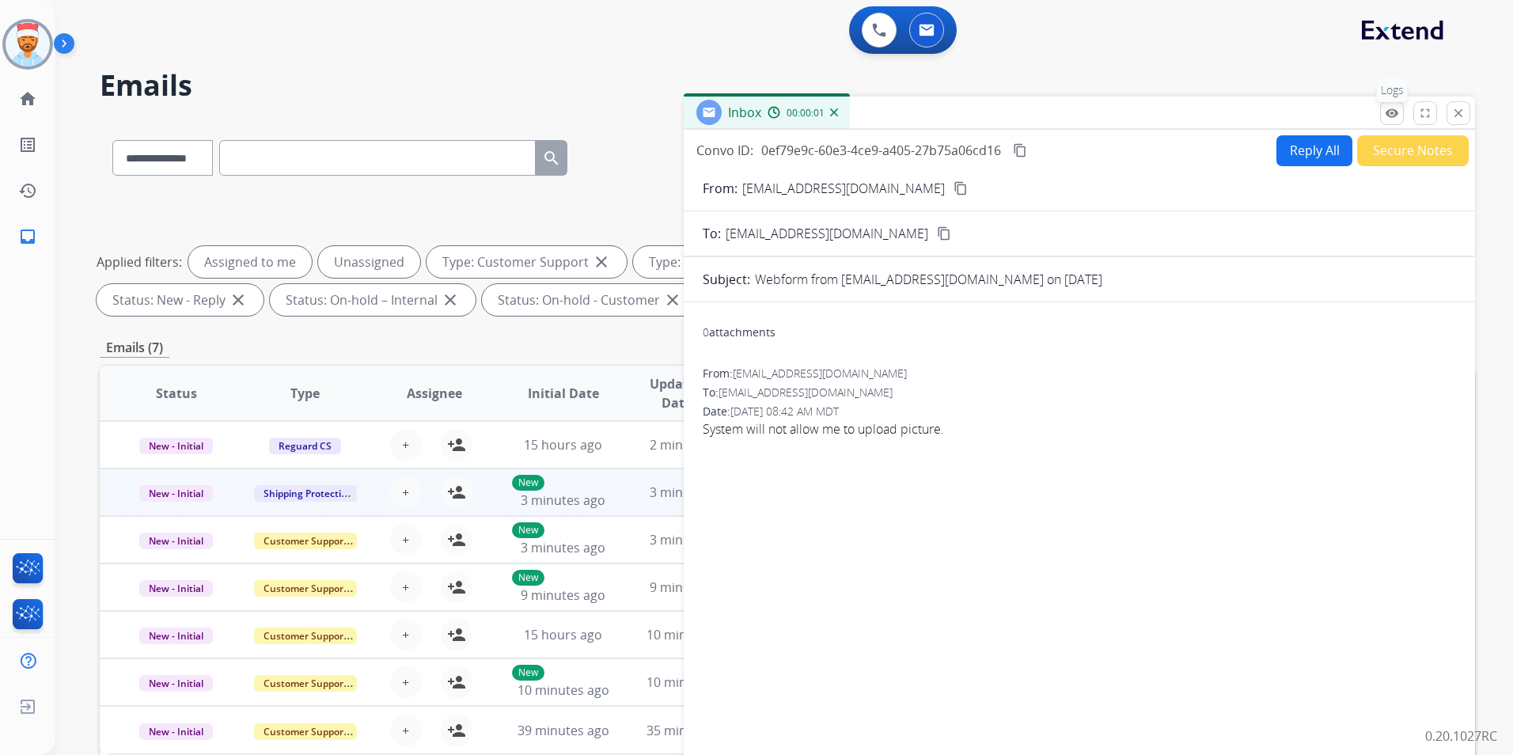
click at [1391, 117] on mat-icon "remove_red_eye" at bounding box center [1392, 113] width 14 height 14
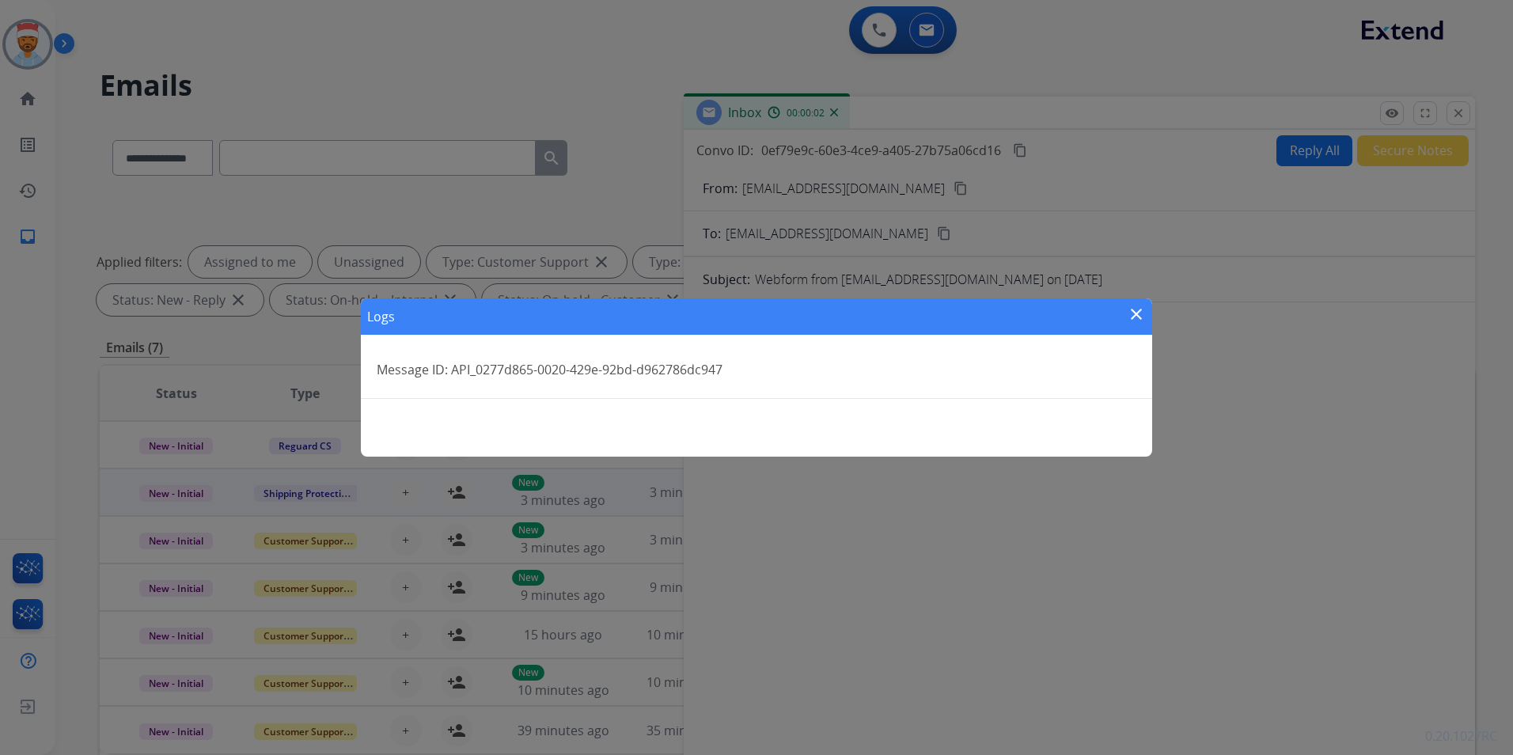
click at [1134, 310] on mat-icon "close" at bounding box center [1136, 314] width 19 height 19
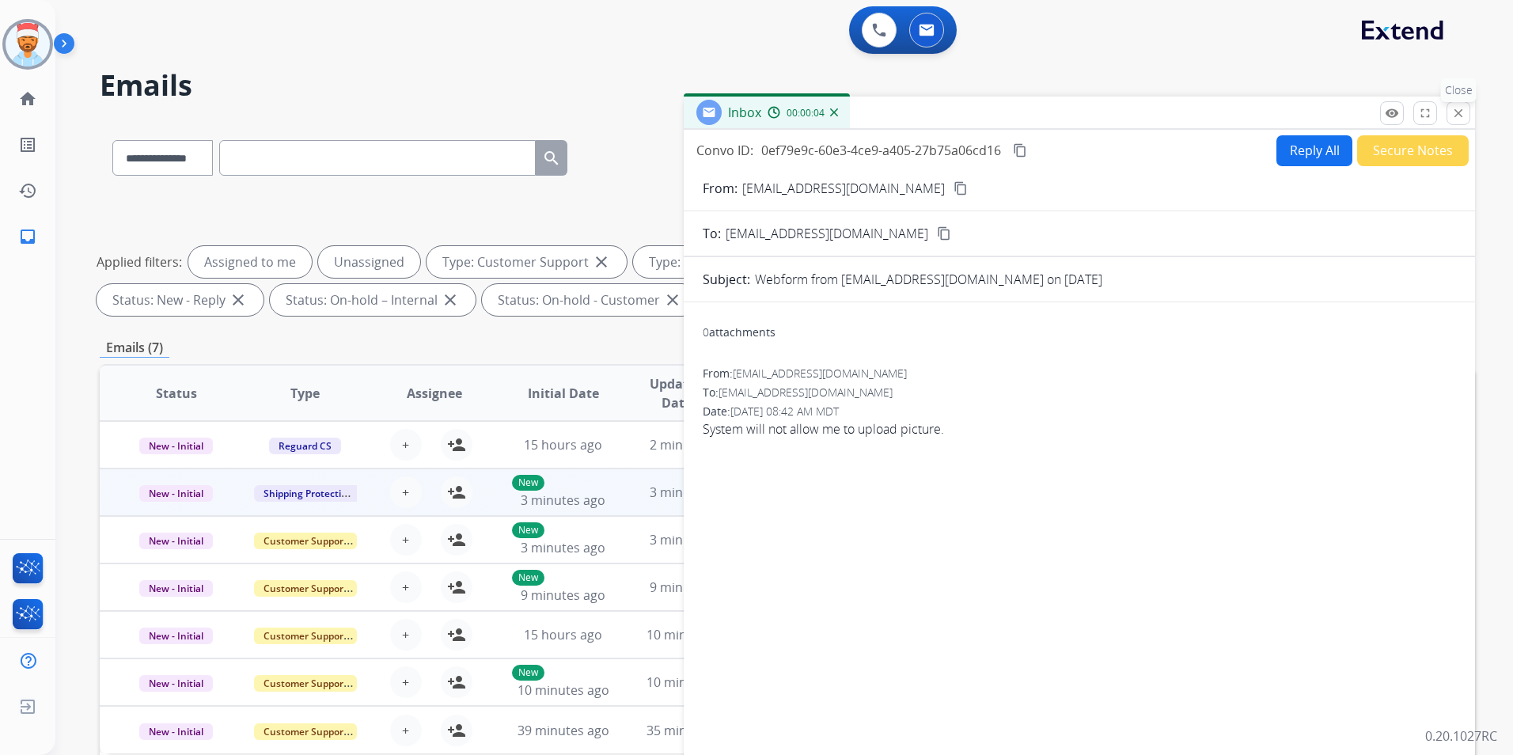
click at [1454, 112] on mat-icon "close" at bounding box center [1458, 113] width 14 height 14
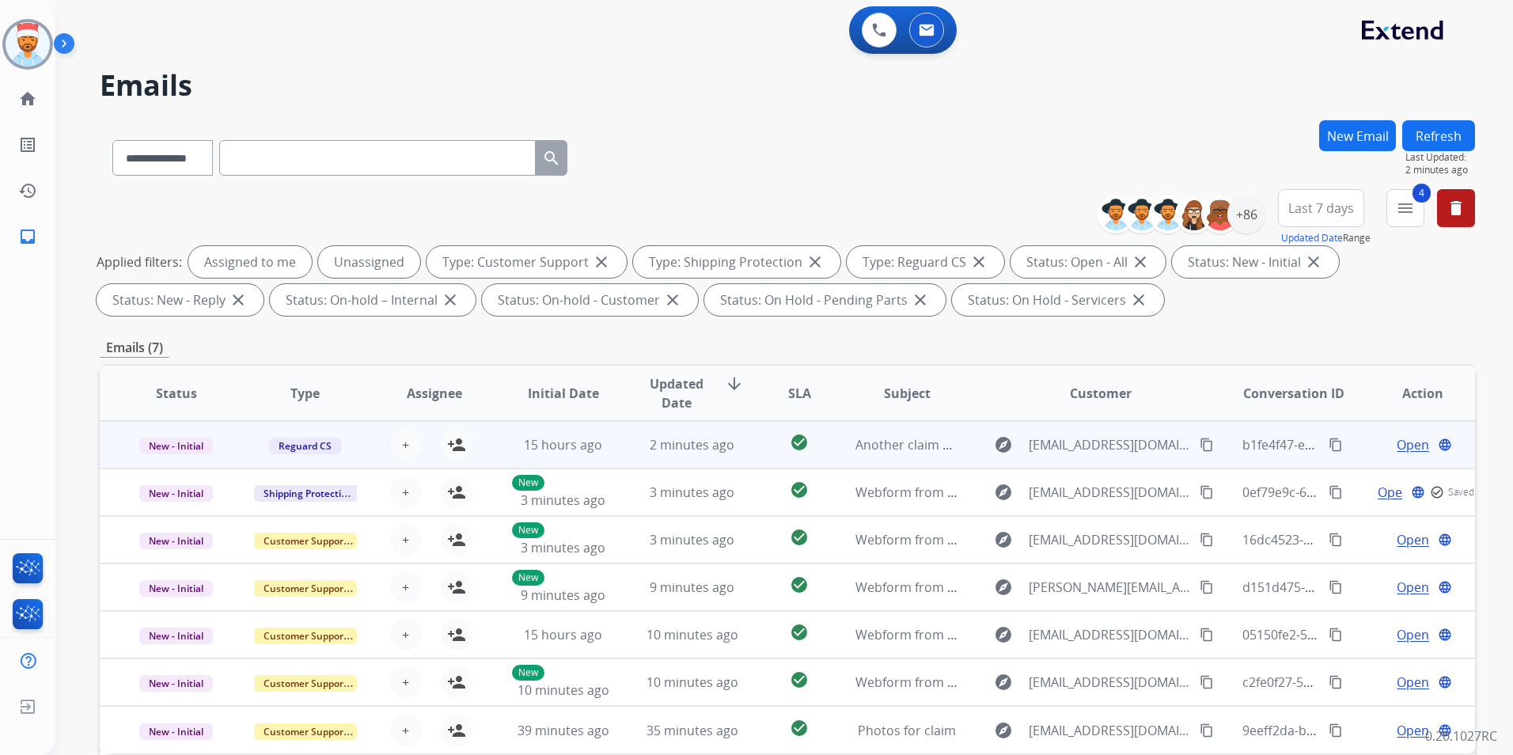
click at [1403, 450] on span "Open" at bounding box center [1413, 444] width 32 height 19
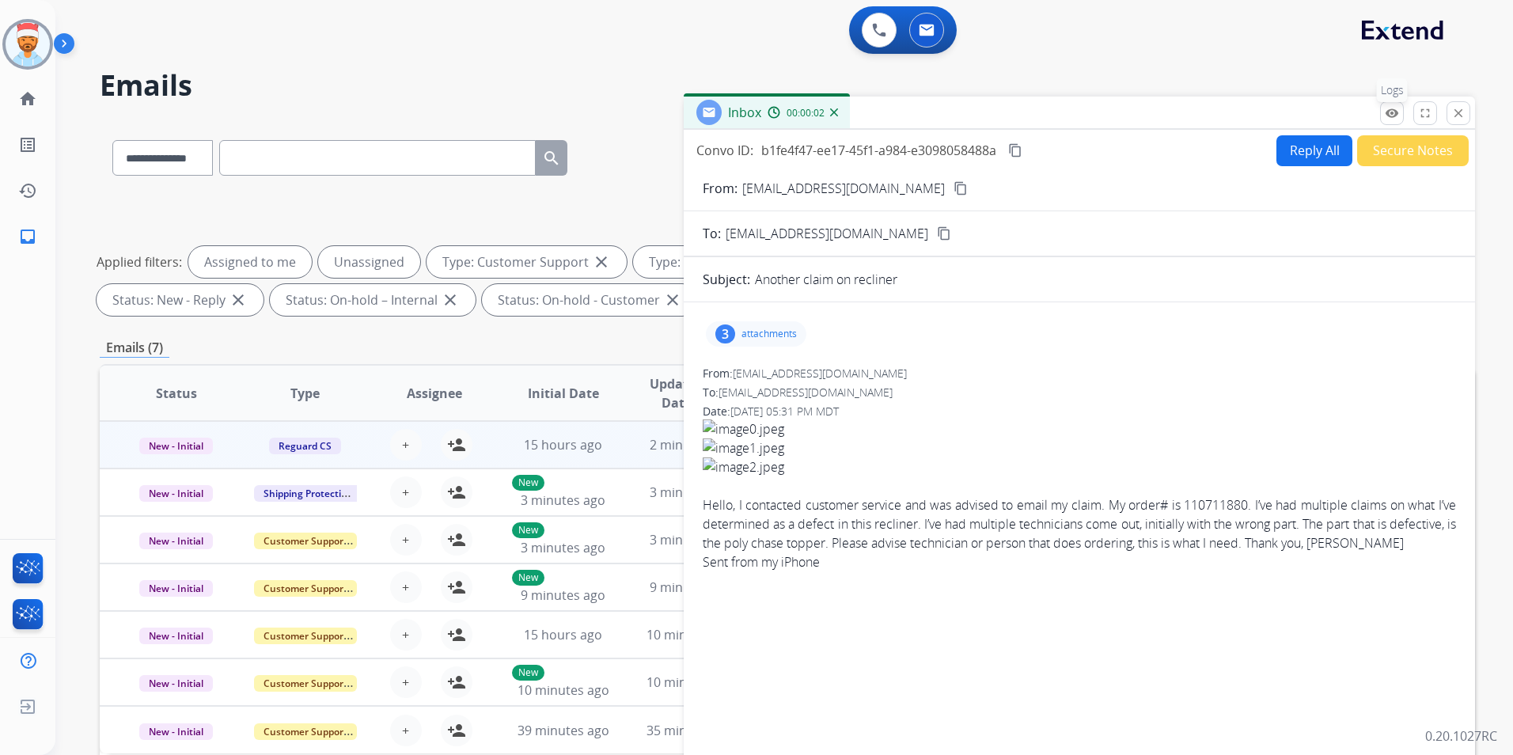
click at [1394, 117] on mat-icon "remove_red_eye" at bounding box center [1392, 113] width 14 height 14
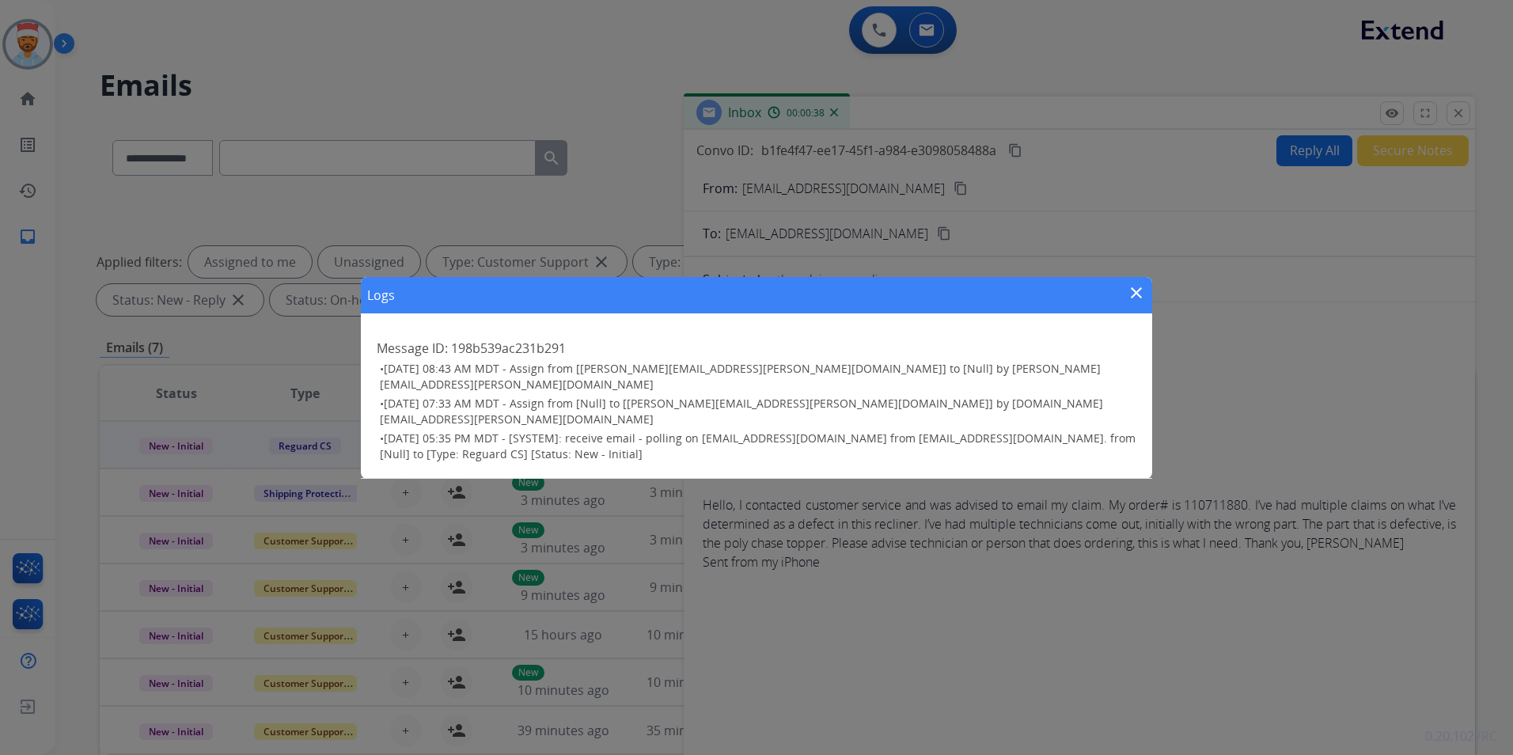
drag, startPoint x: 1140, startPoint y: 306, endPoint x: 1167, endPoint y: 298, distance: 29.0
click at [1141, 302] on mat-icon "close" at bounding box center [1136, 292] width 19 height 19
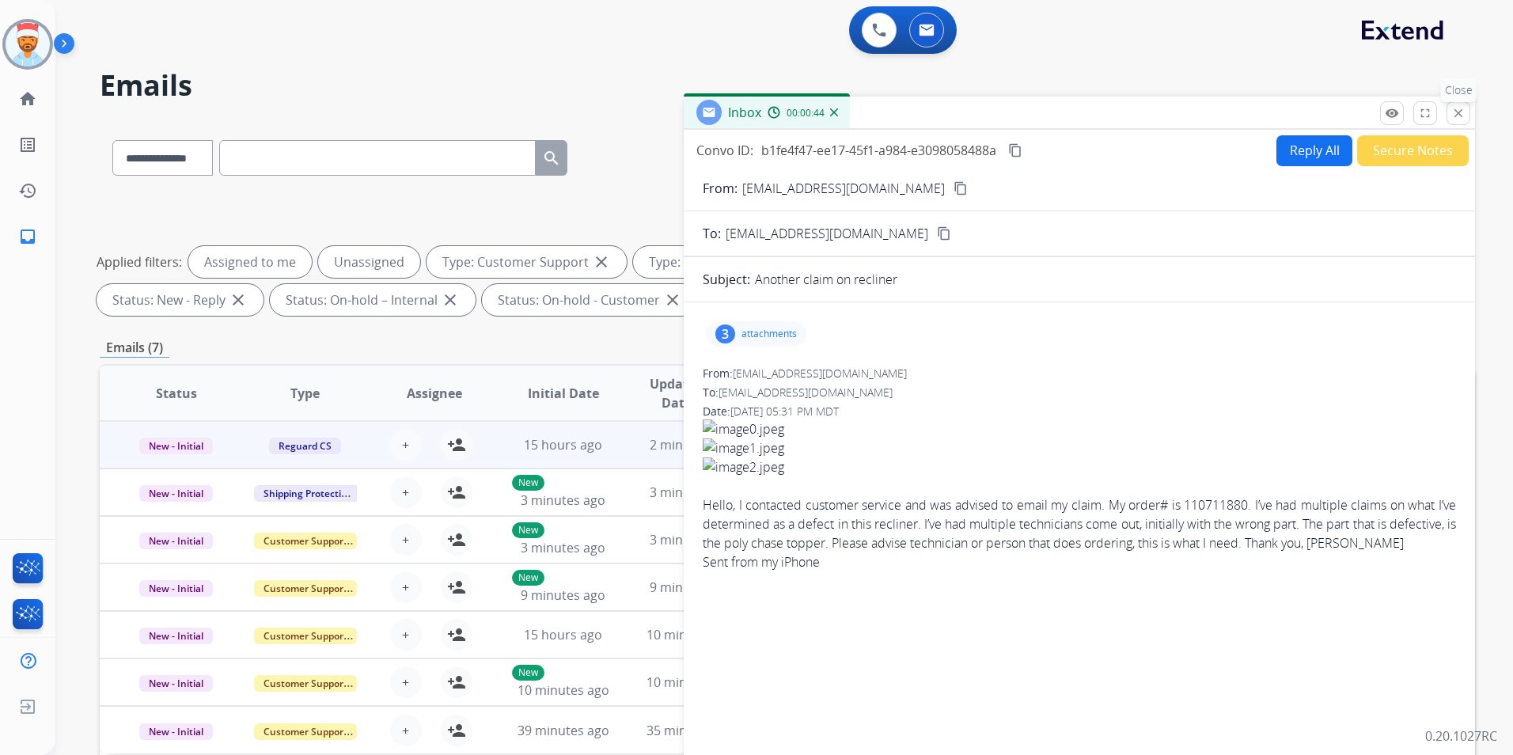
click at [1463, 113] on mat-icon "close" at bounding box center [1458, 113] width 14 height 14
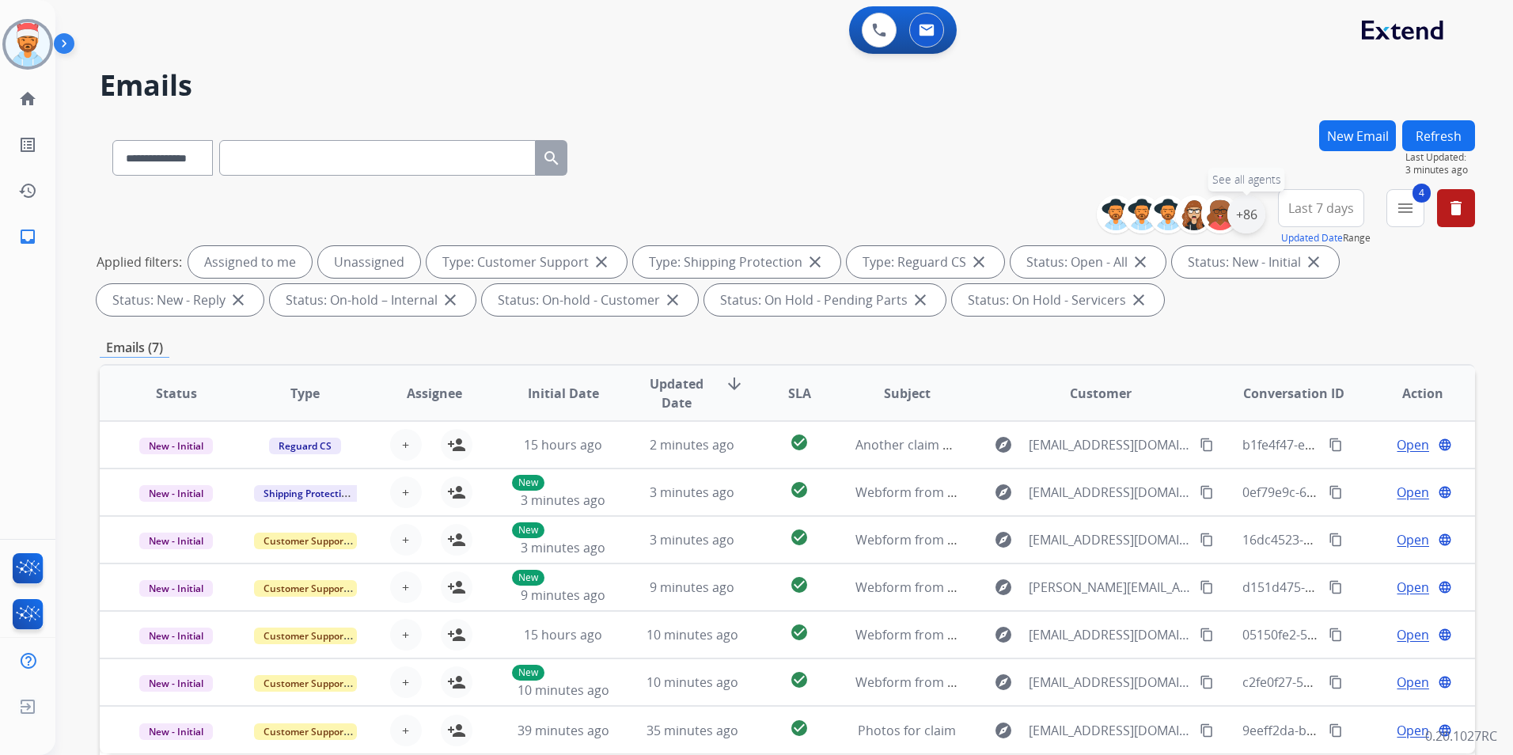
click at [1243, 214] on div "+86" at bounding box center [1246, 214] width 38 height 38
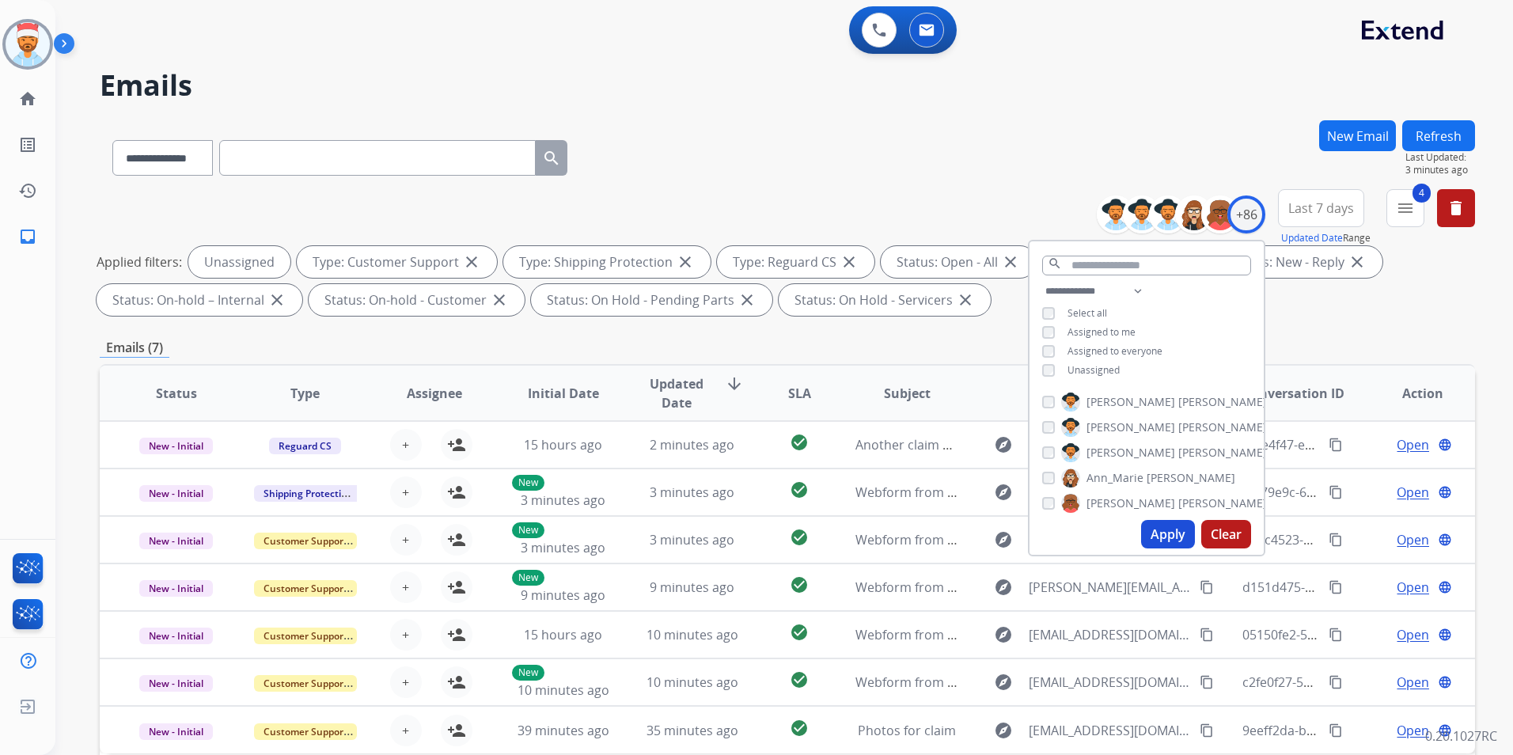
click at [1044, 381] on div "**********" at bounding box center [1147, 332] width 234 height 101
click at [1167, 539] on button "Apply" at bounding box center [1168, 534] width 54 height 28
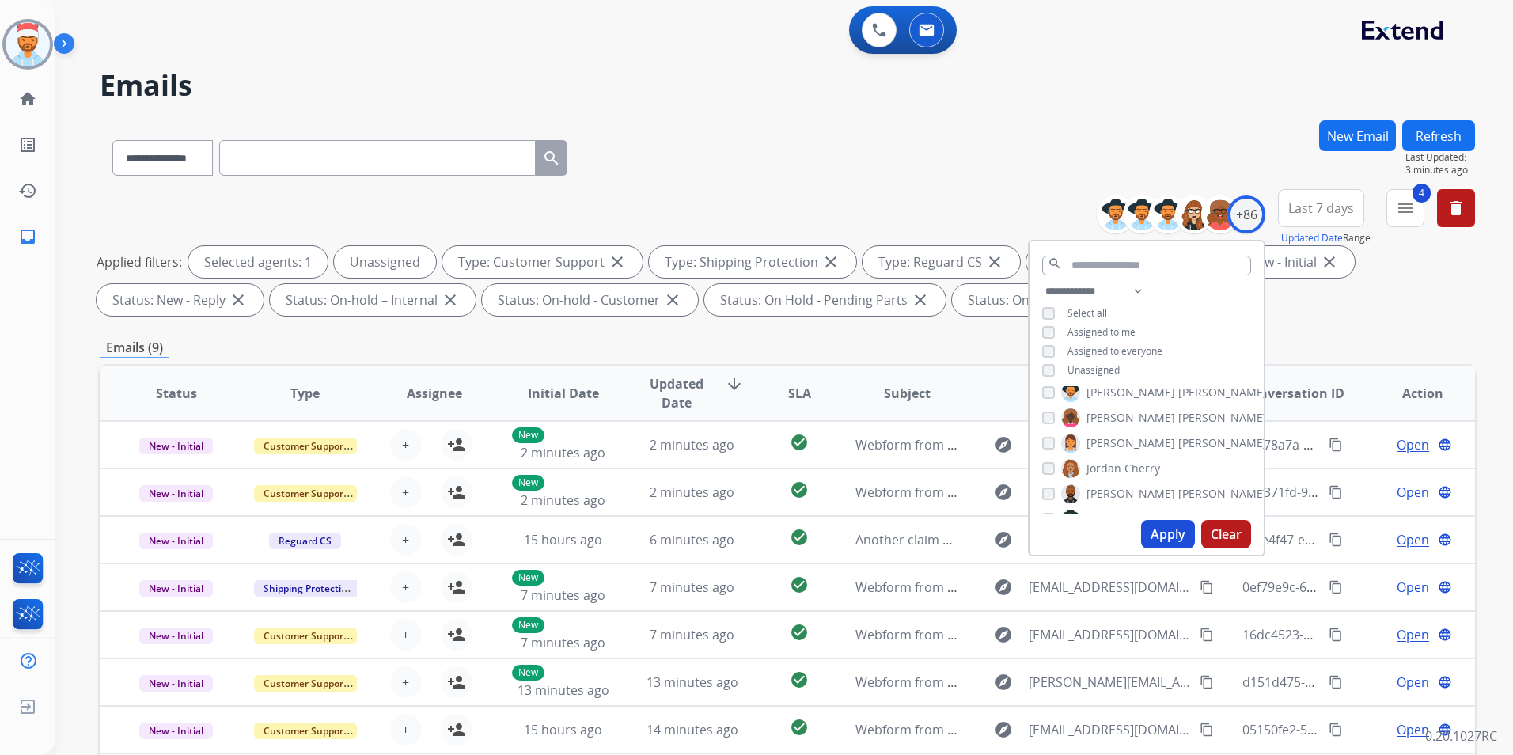
click at [1169, 533] on button "Apply" at bounding box center [1168, 534] width 54 height 28
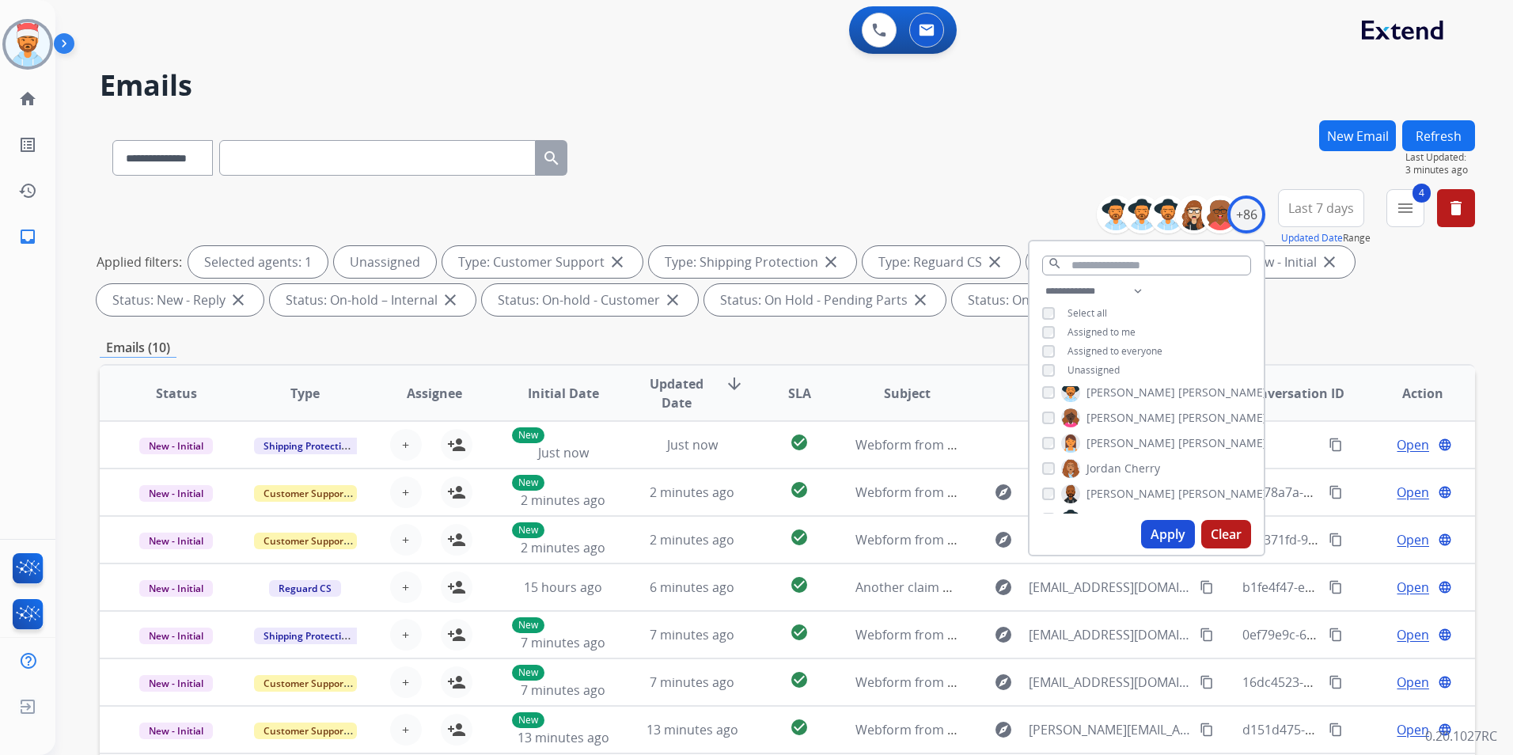
click at [1343, 342] on div "Emails (10)" at bounding box center [787, 348] width 1375 height 20
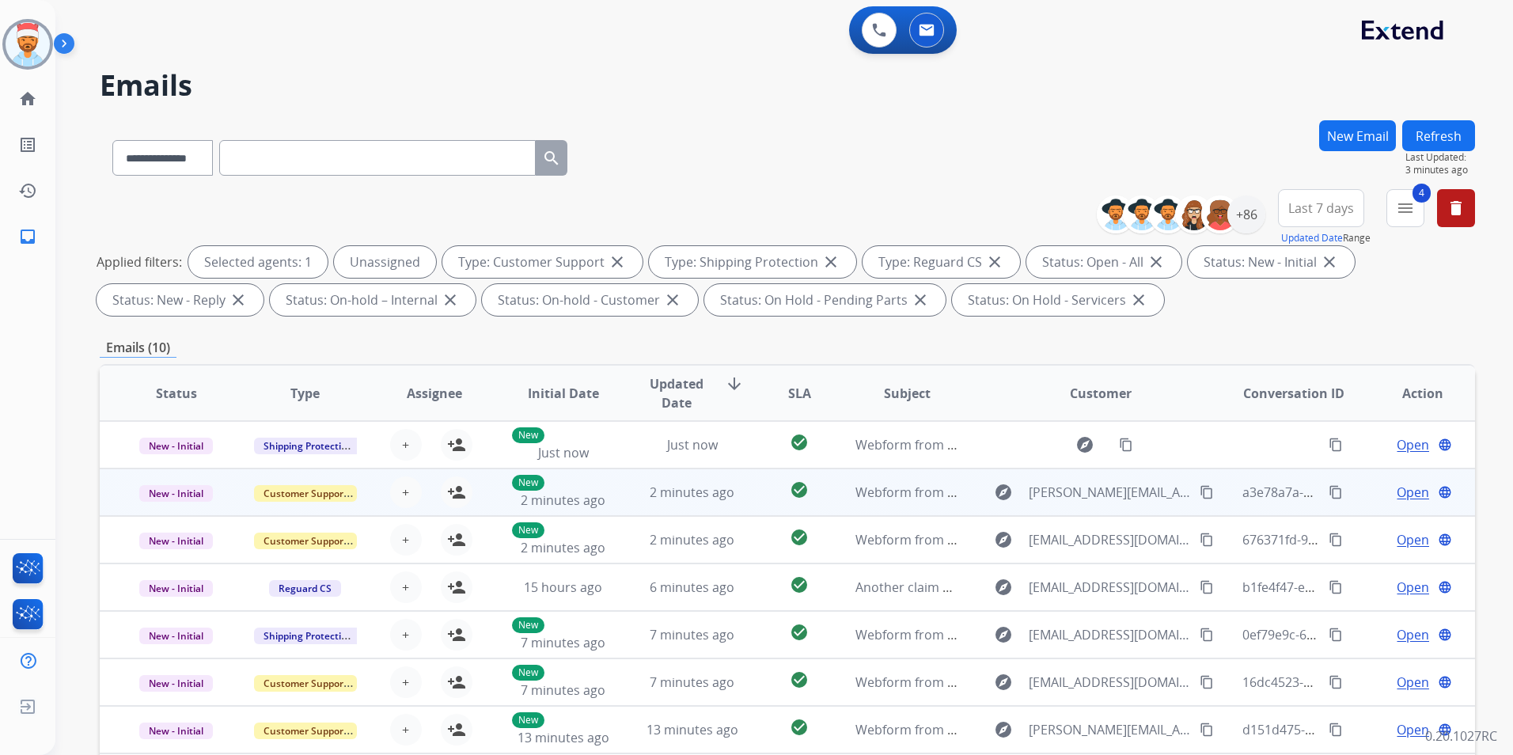
scroll to position [2, 0]
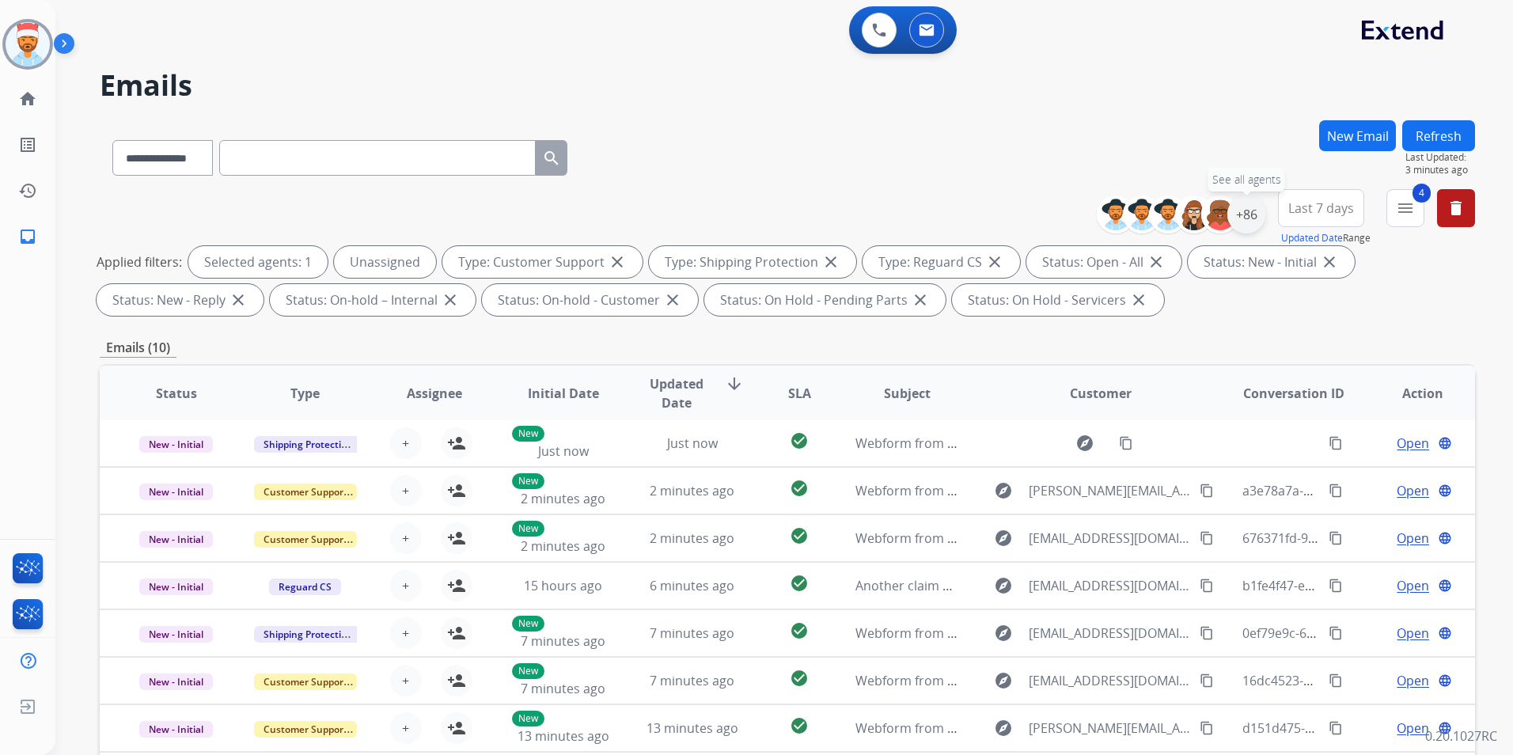
click at [1246, 220] on div "+86" at bounding box center [1246, 214] width 38 height 38
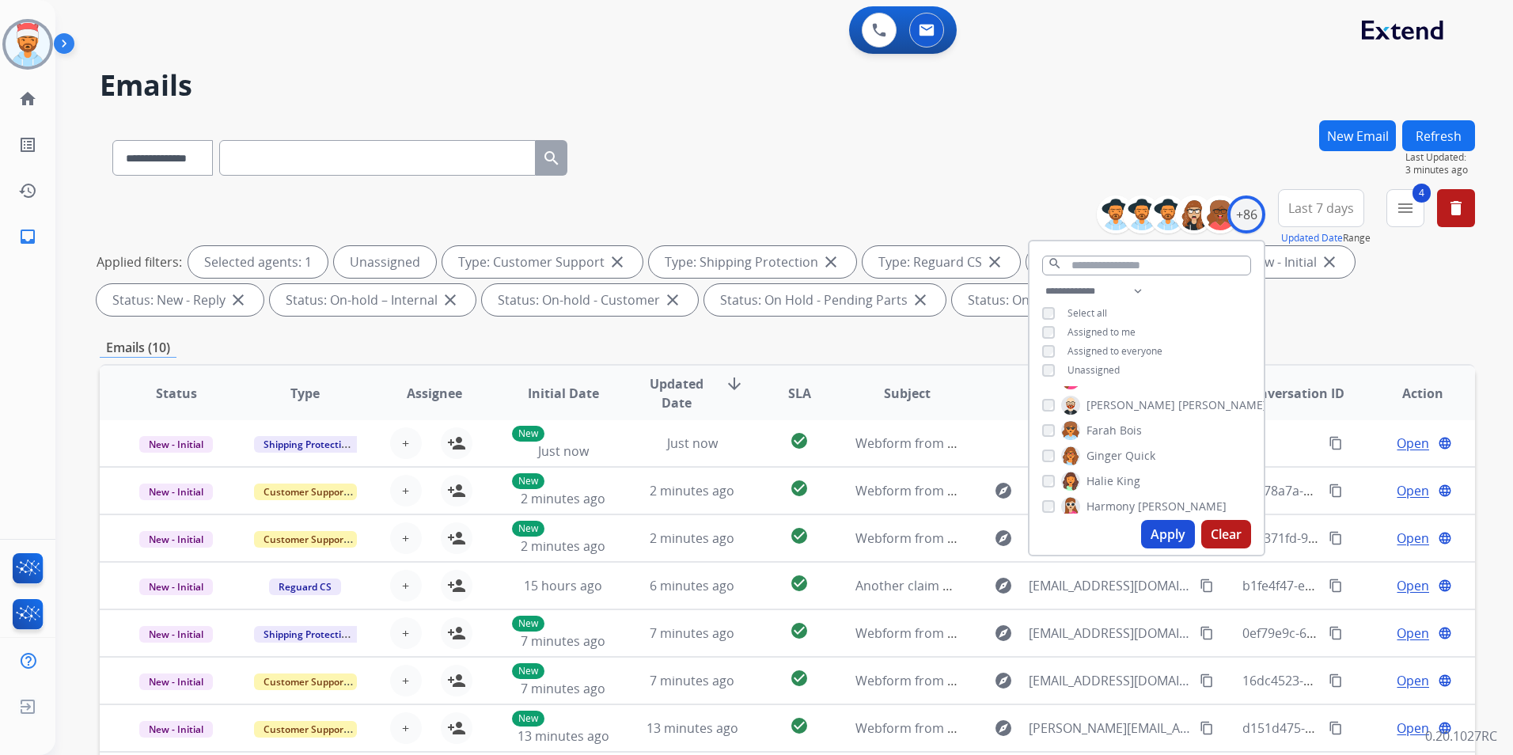
scroll to position [79, 0]
click at [1170, 527] on button "Apply" at bounding box center [1168, 534] width 54 height 28
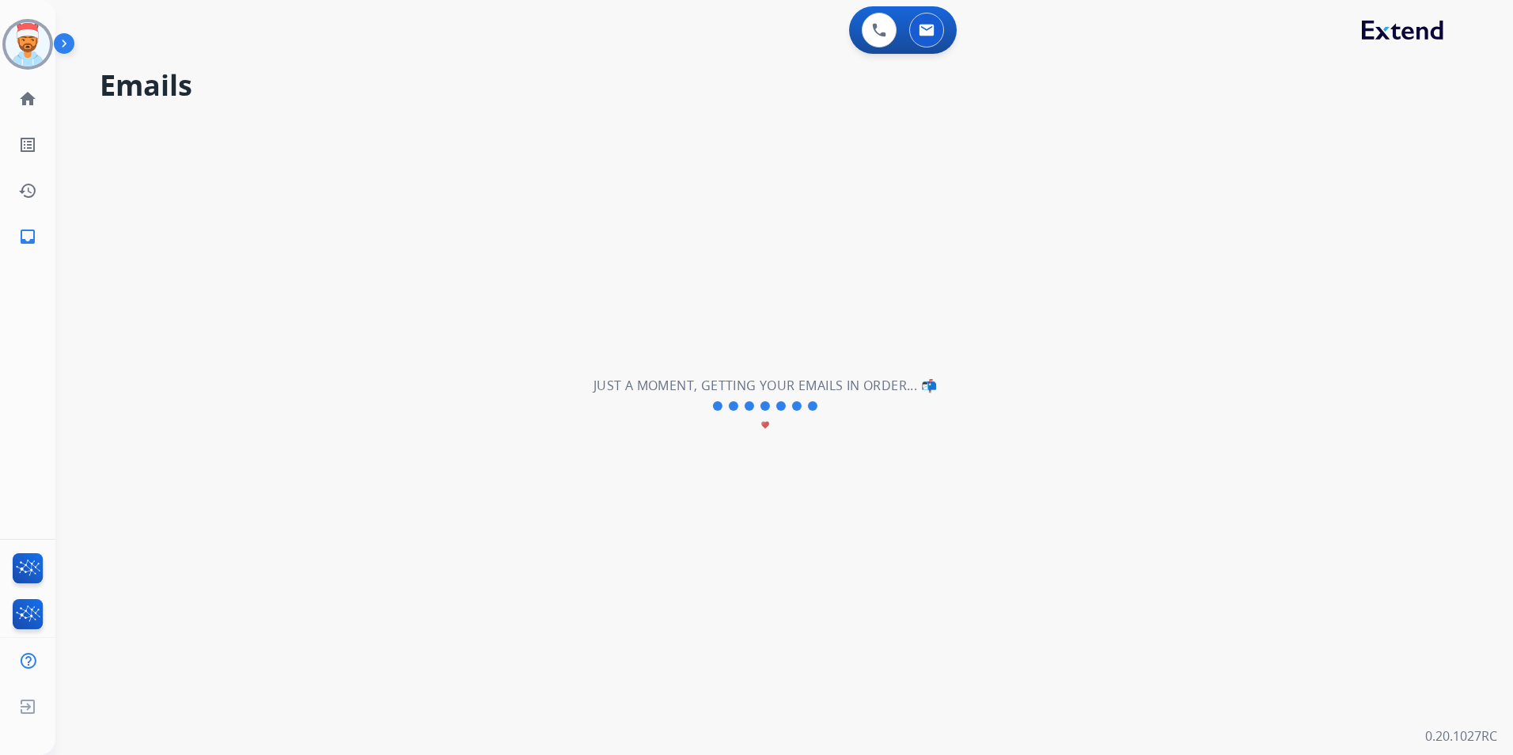
scroll to position [0, 0]
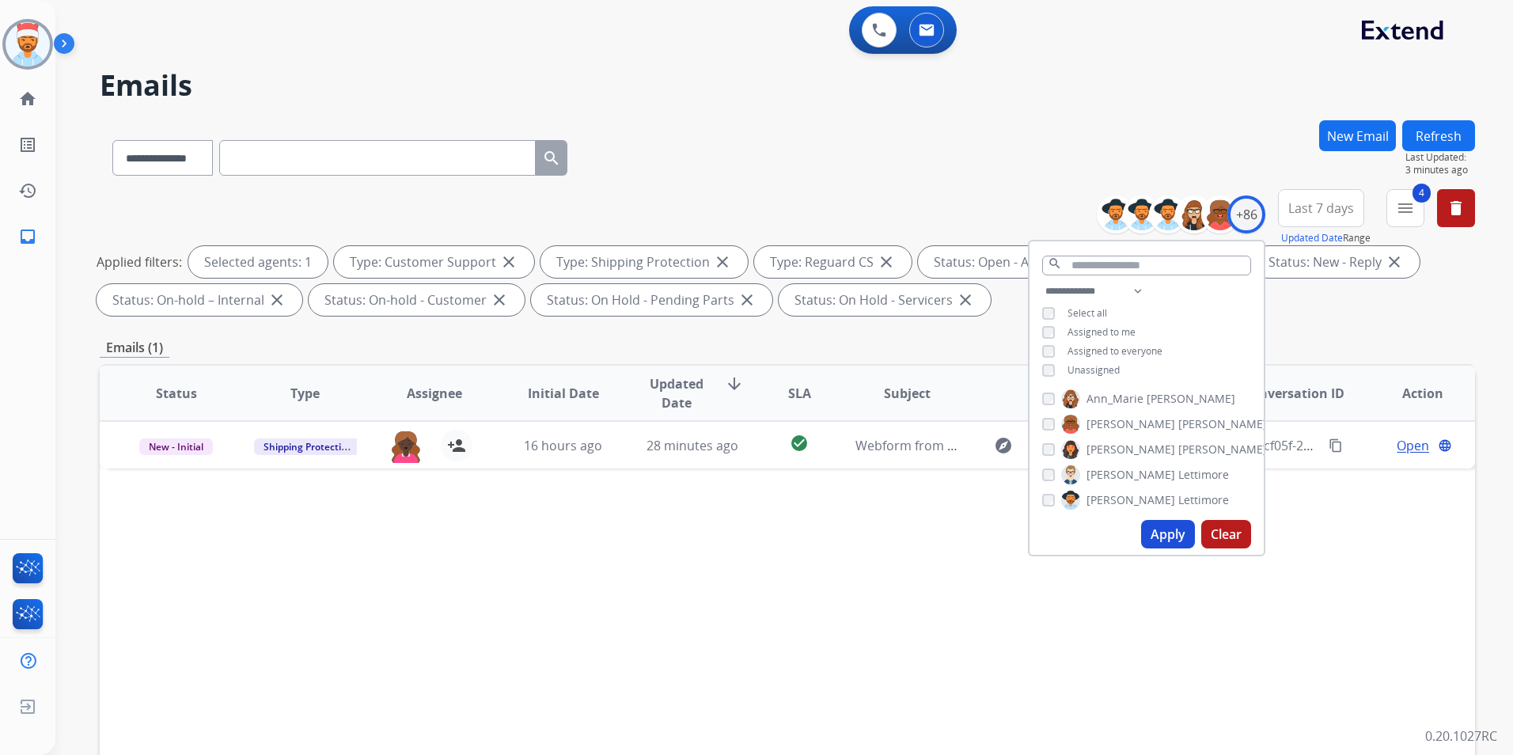
click at [772, 484] on div "Status Type Assignee Initial Date Updated Date arrow_downward SLA Subject Custo…" at bounding box center [787, 629] width 1375 height 530
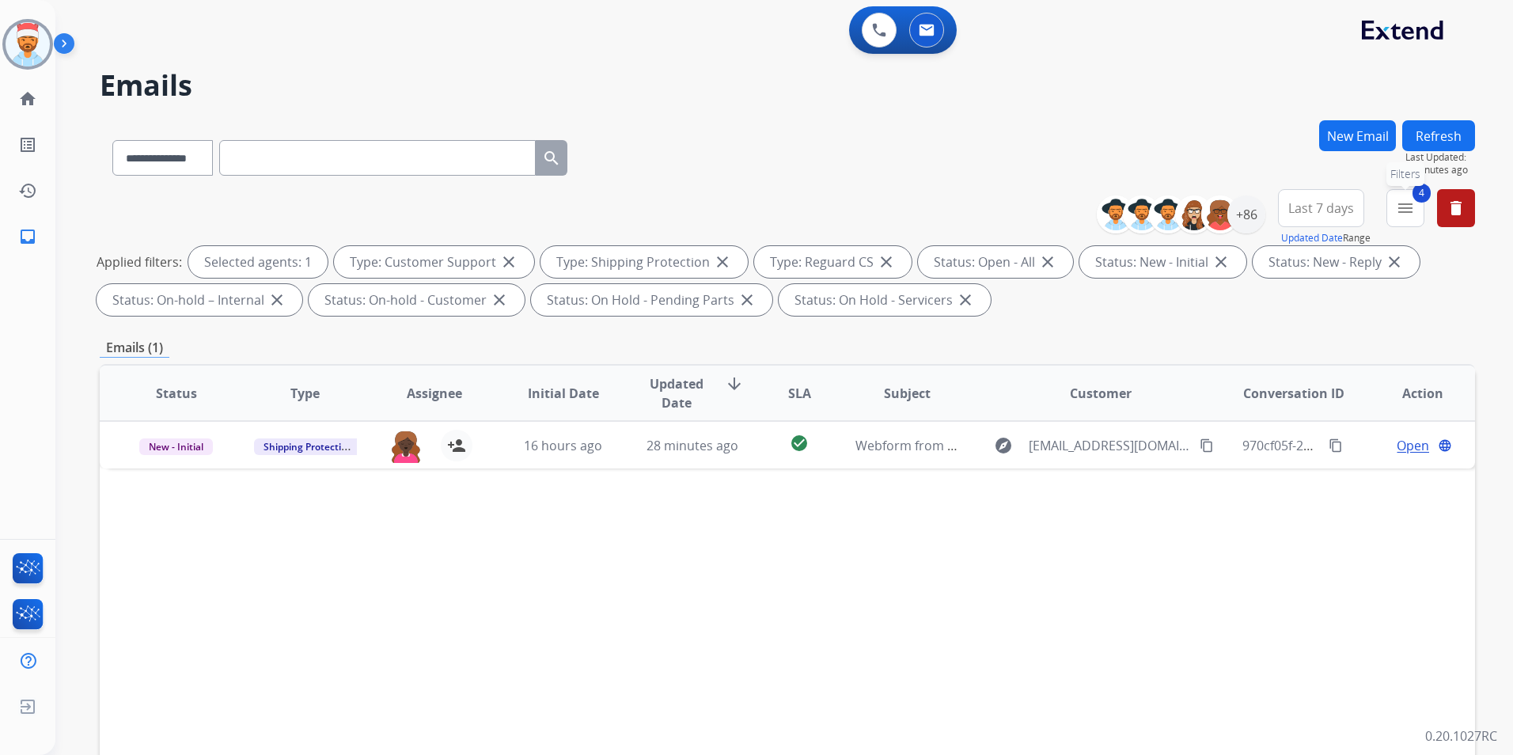
click at [1405, 216] on mat-icon "menu" at bounding box center [1405, 208] width 19 height 19
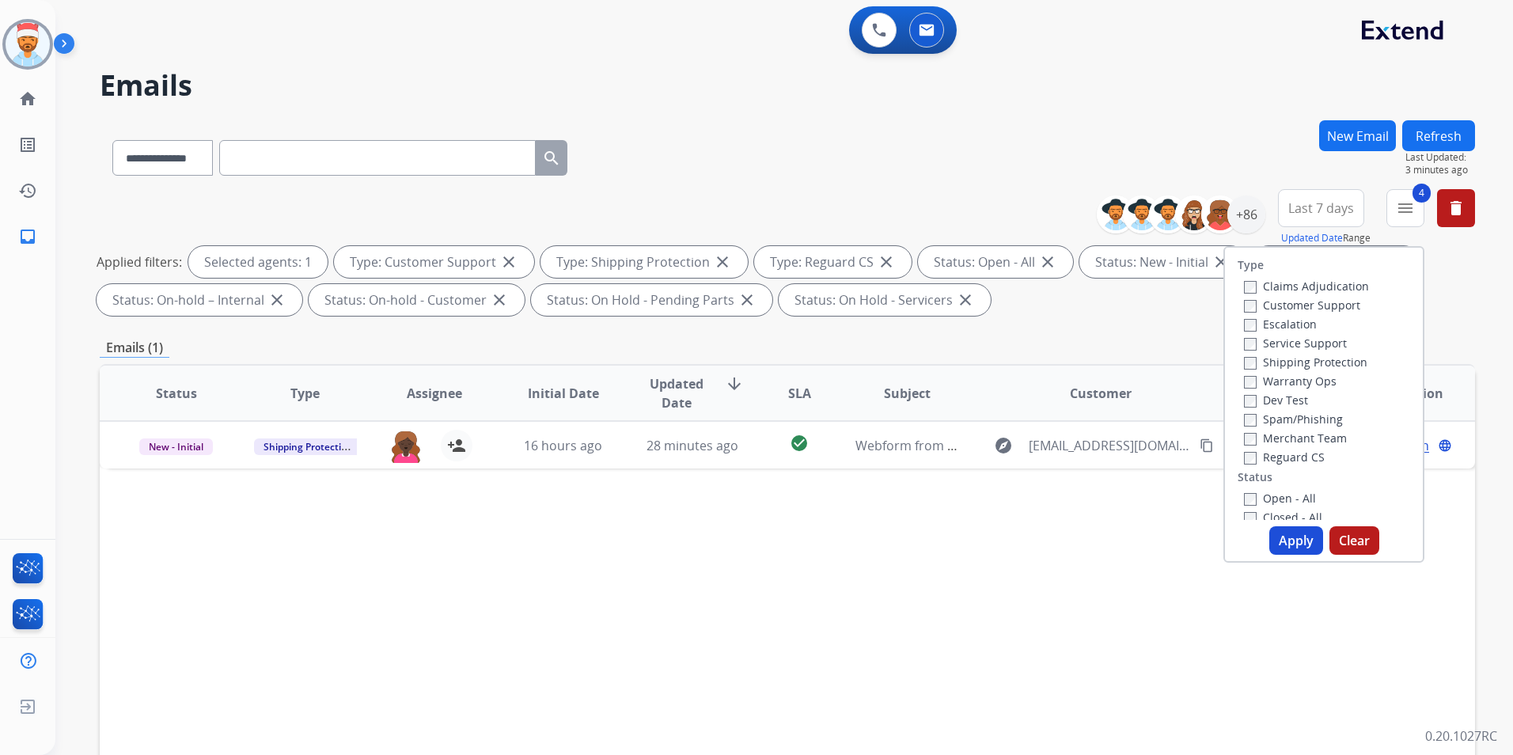
scroll to position [79, 0]
click at [1273, 536] on button "Apply" at bounding box center [1296, 540] width 54 height 28
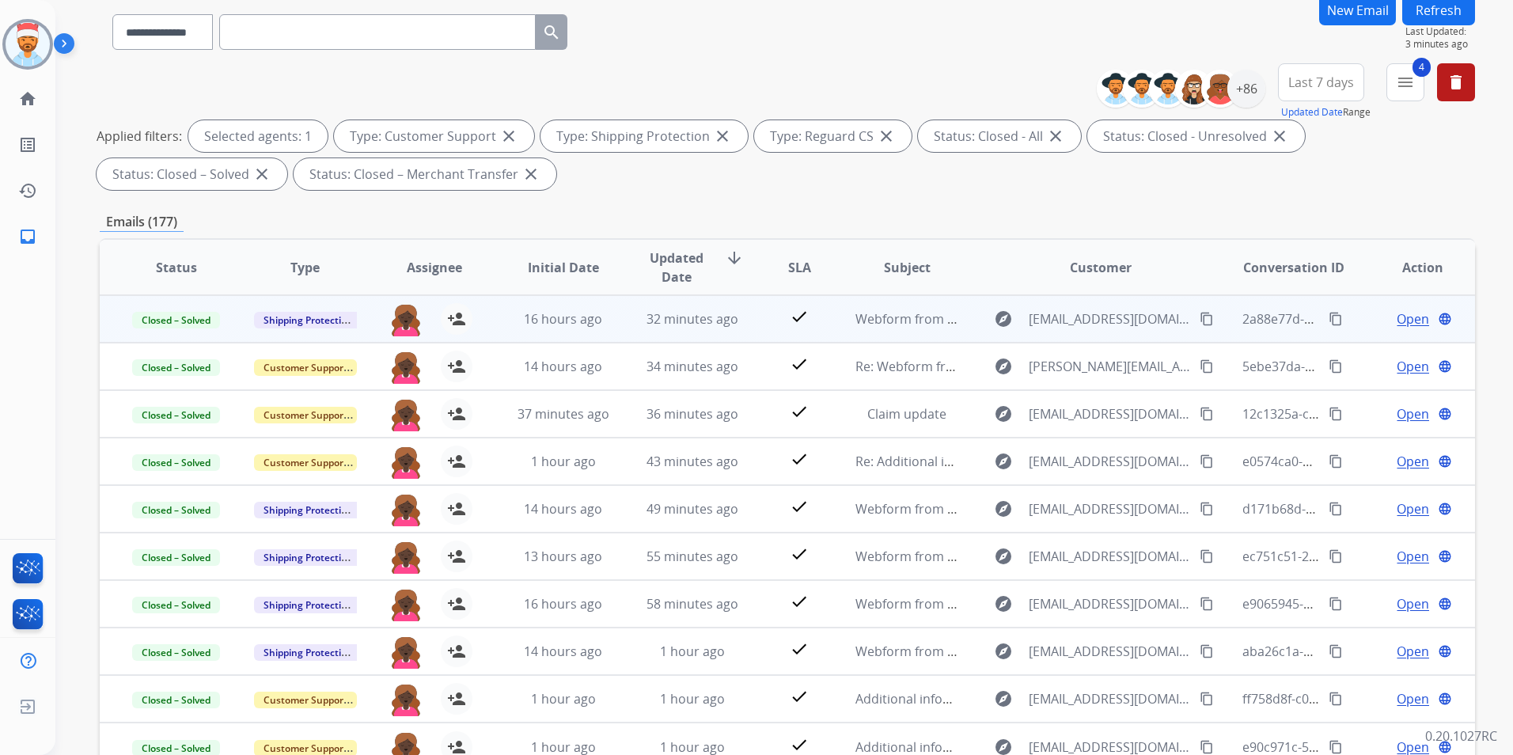
scroll to position [0, 0]
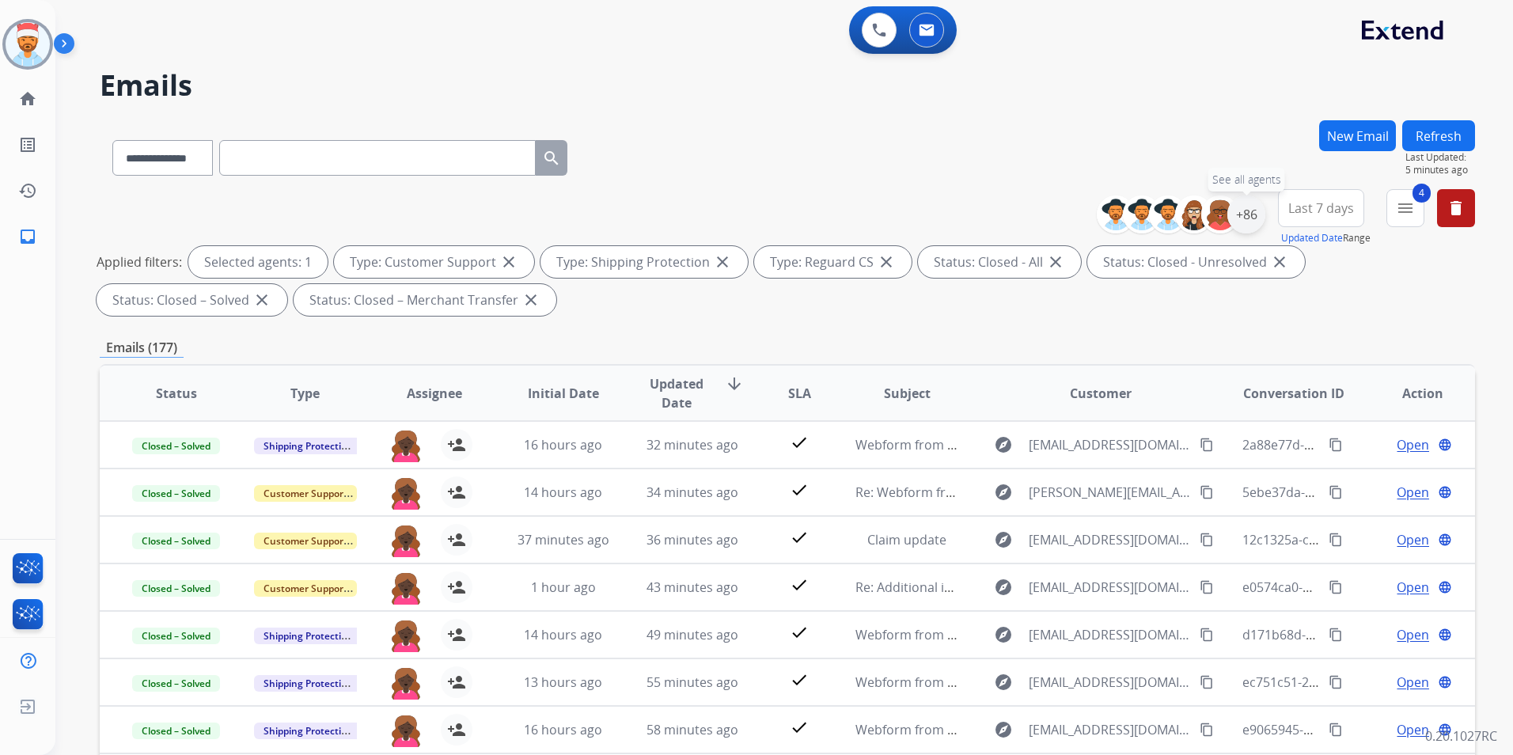
click at [1246, 215] on div "+86" at bounding box center [1246, 214] width 38 height 38
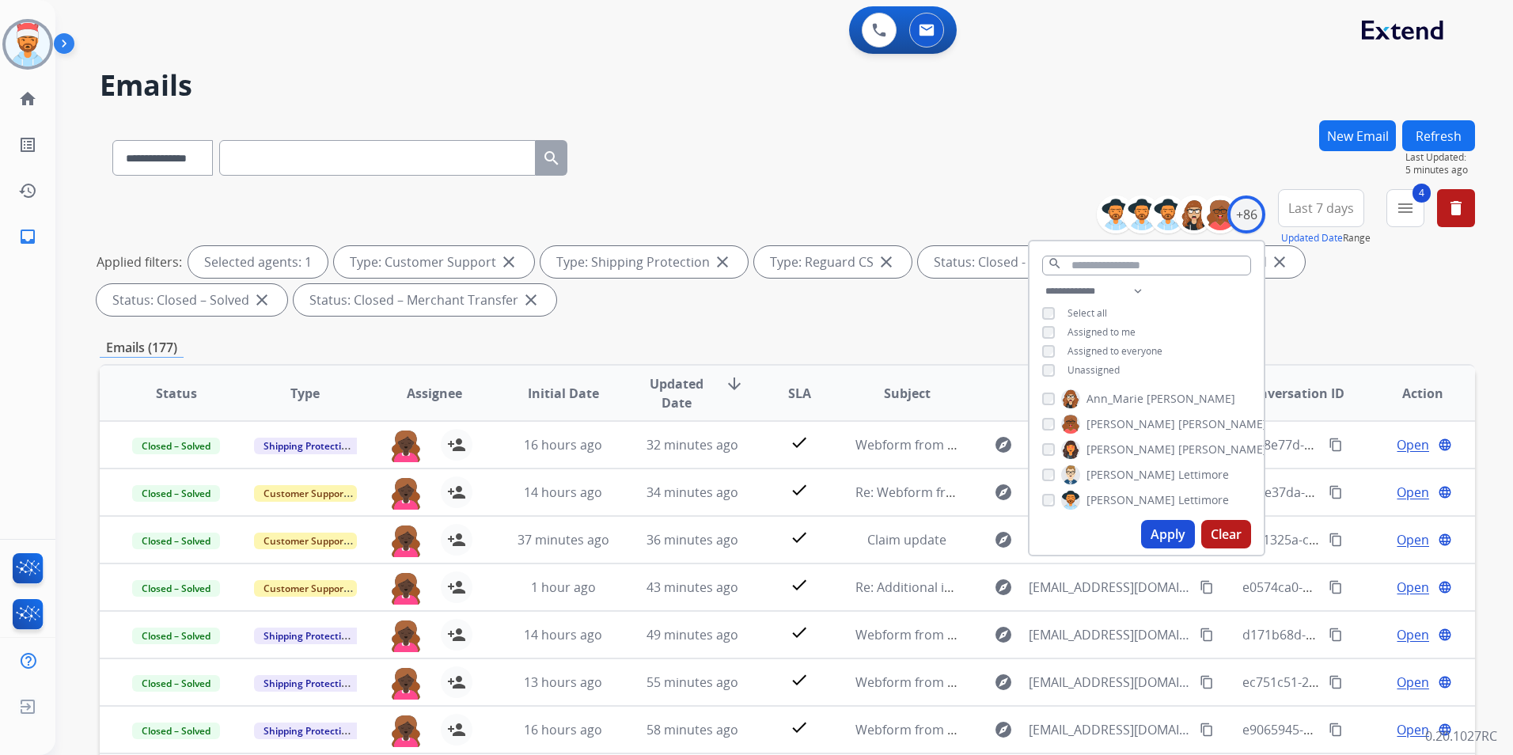
click at [1049, 376] on div "**********" at bounding box center [1147, 332] width 234 height 101
click at [1162, 537] on button "Apply" at bounding box center [1168, 534] width 54 height 28
drag, startPoint x: 1363, startPoint y: 340, endPoint x: 1318, endPoint y: 340, distance: 44.3
click at [1362, 340] on div "Emails (220)" at bounding box center [787, 348] width 1375 height 20
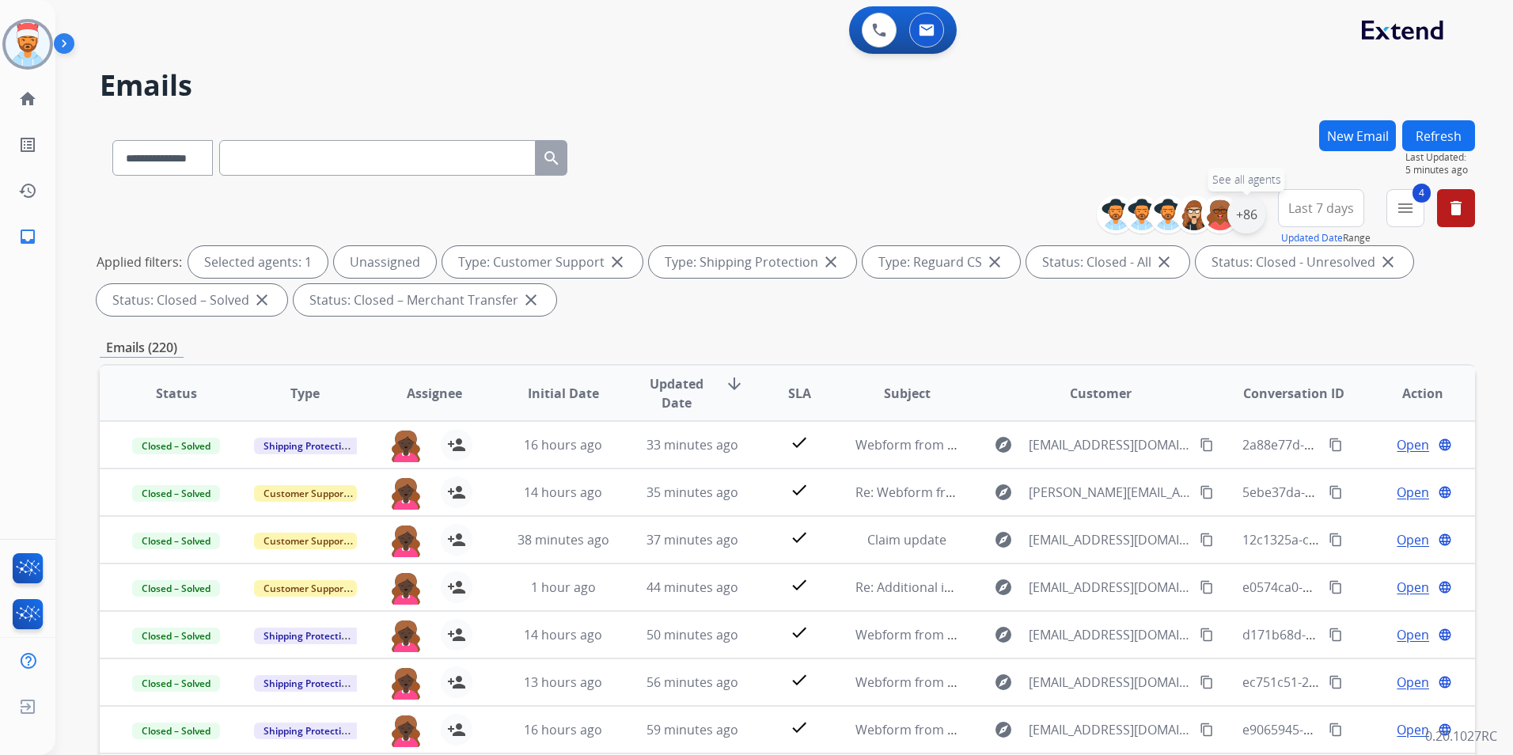
click at [1245, 218] on div "+86" at bounding box center [1246, 214] width 38 height 38
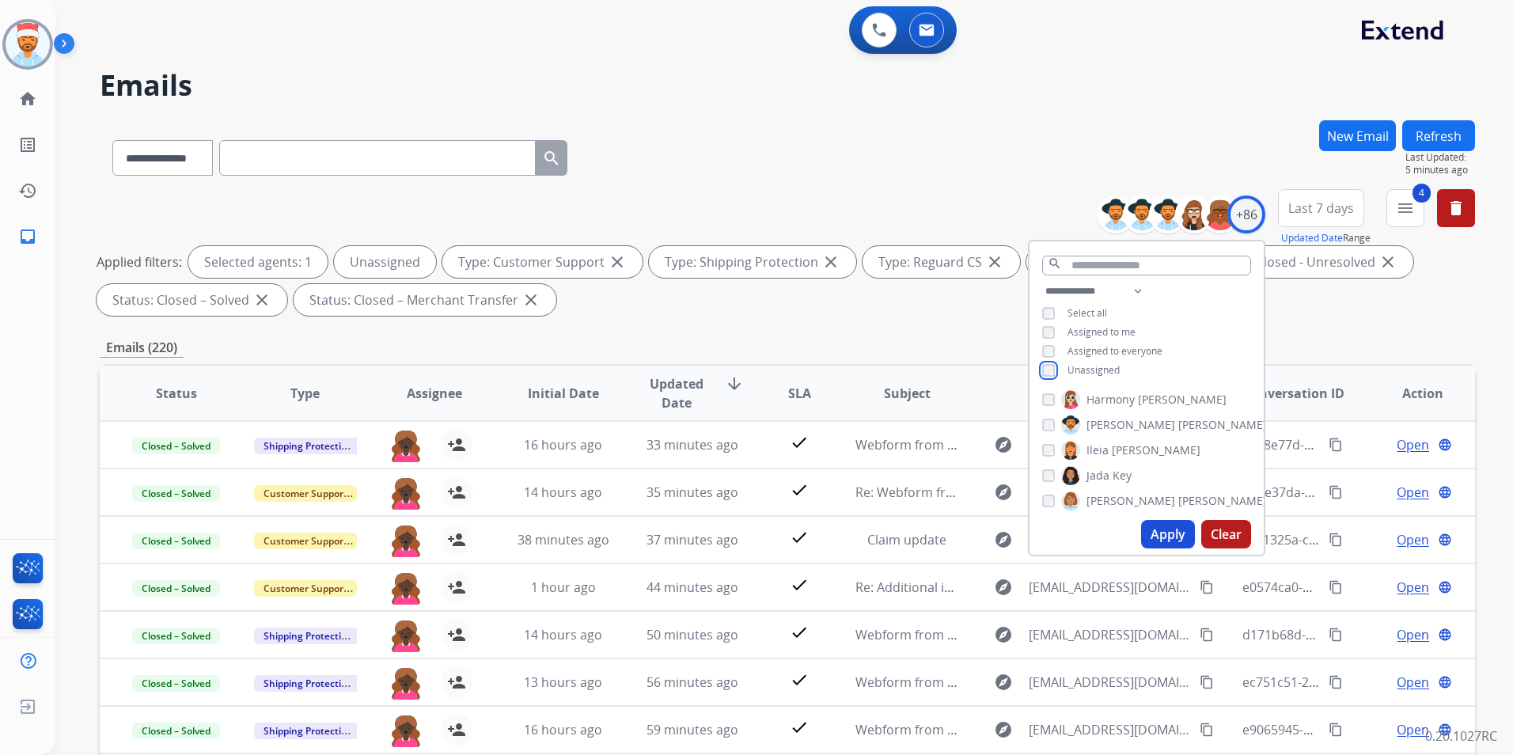
scroll to position [791, 0]
click at [1053, 491] on div "[PERSON_NAME]" at bounding box center [1154, 497] width 225 height 19
click at [1164, 531] on button "Apply" at bounding box center [1168, 534] width 54 height 28
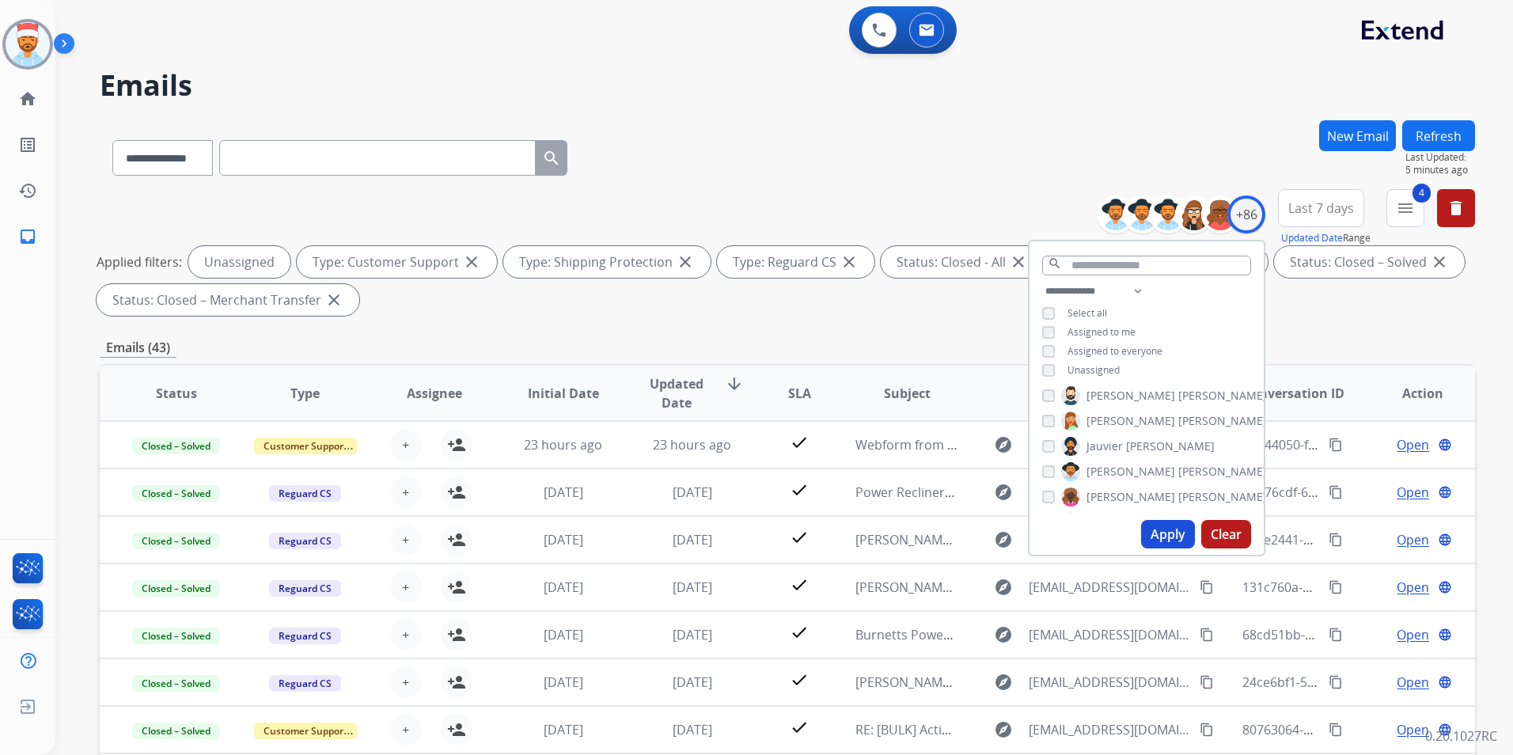
click at [1318, 312] on div "Applied filters: Unassigned Type: Customer Support close Type: Shipping Protect…" at bounding box center [784, 281] width 1375 height 70
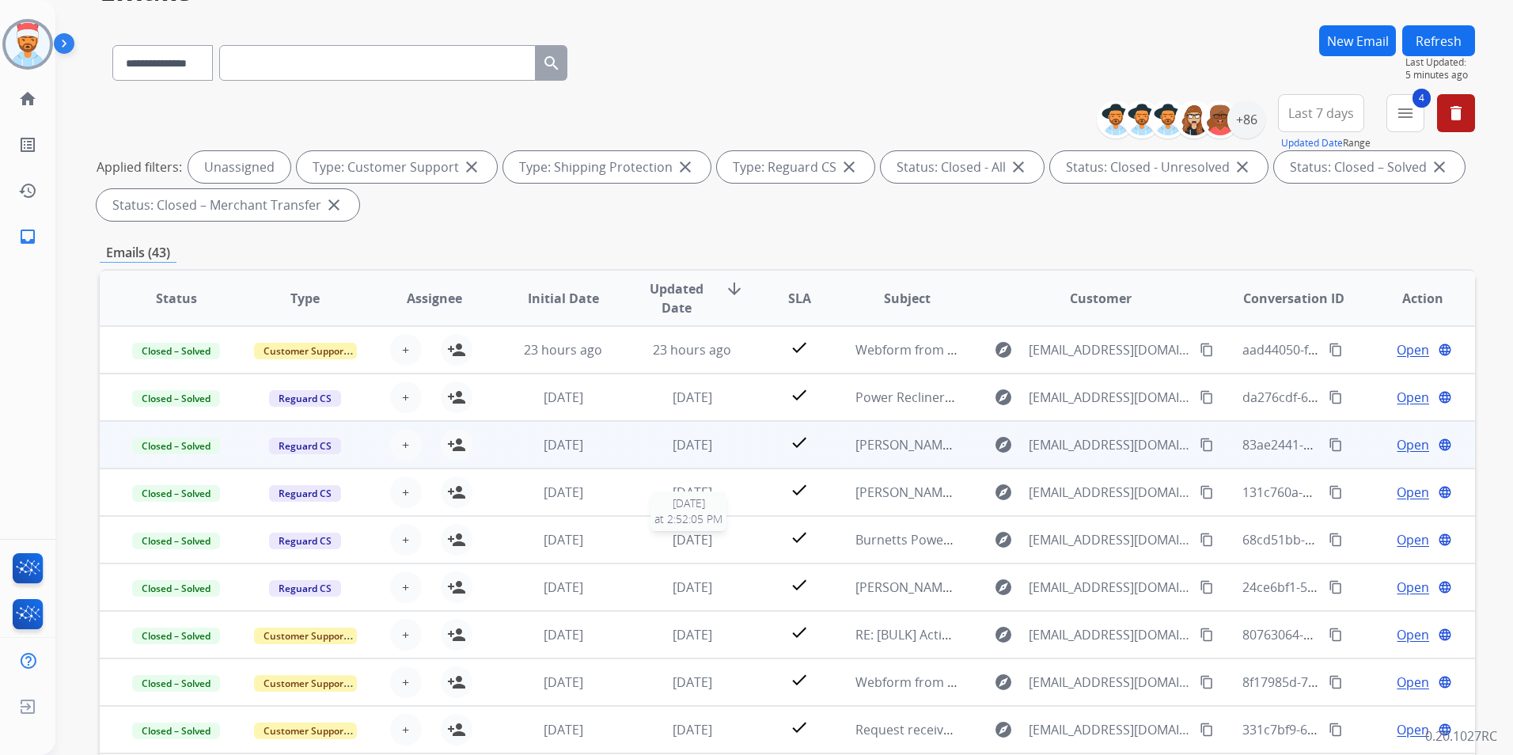
scroll to position [0, 0]
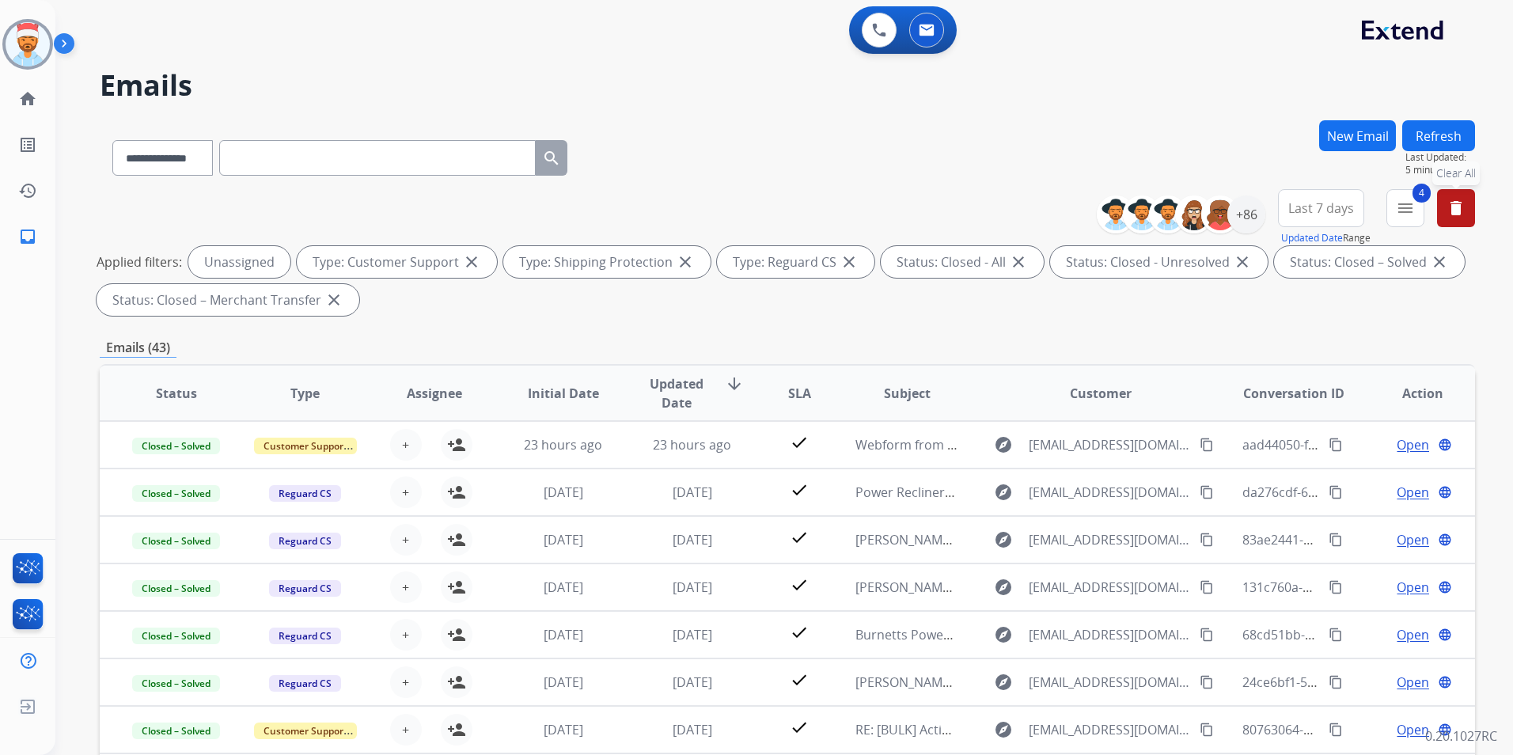
click at [1463, 206] on mat-icon "delete" at bounding box center [1456, 208] width 19 height 19
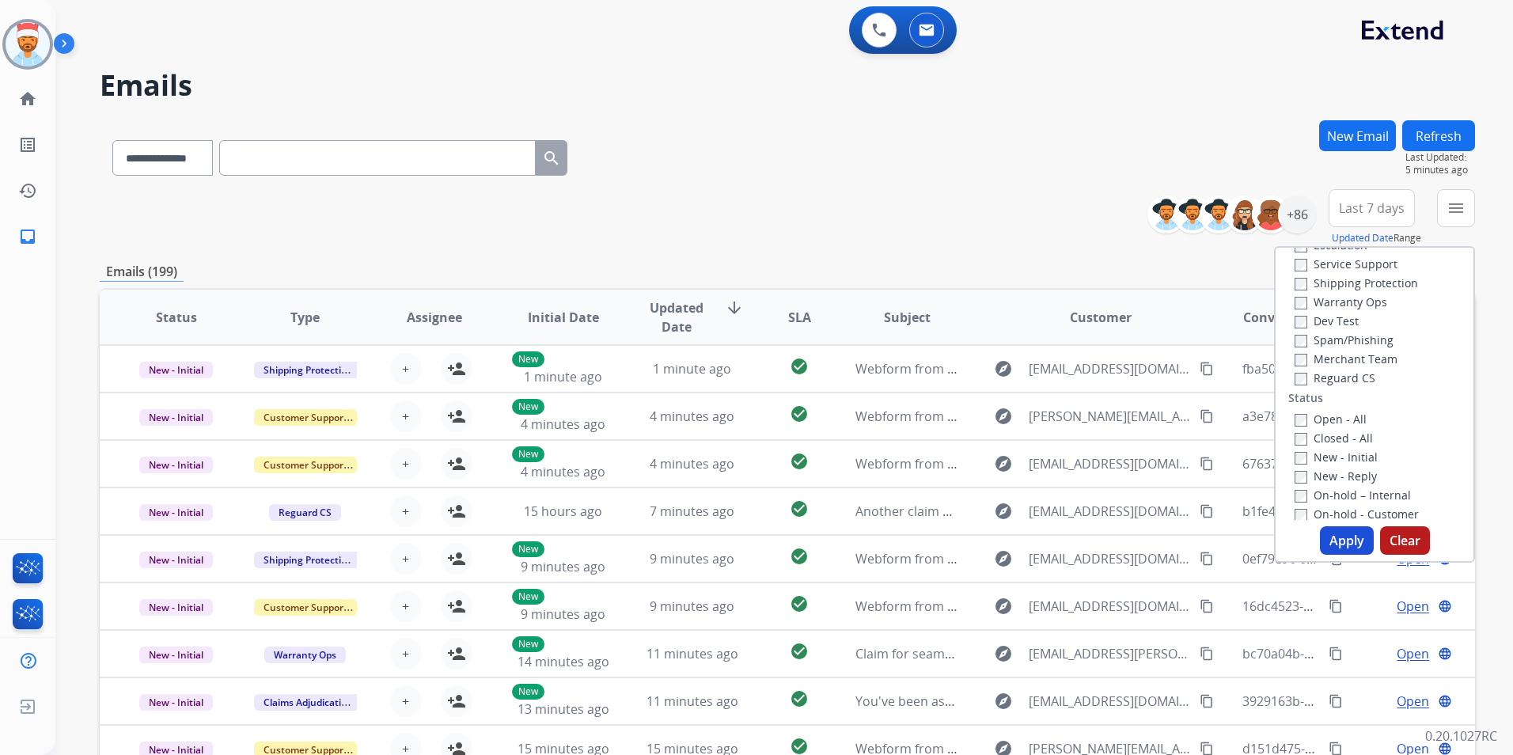
click at [926, 245] on div "**********" at bounding box center [787, 510] width 1375 height 780
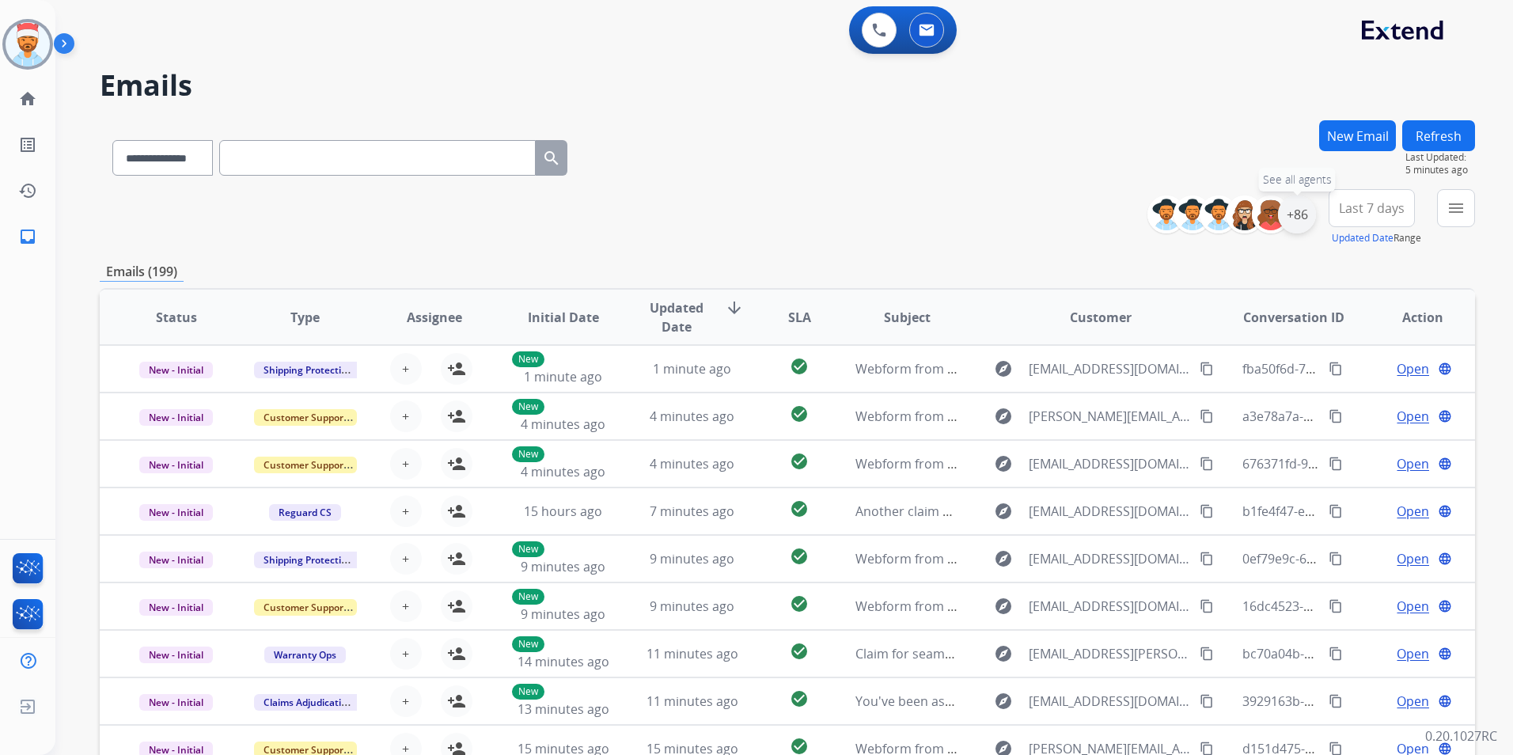
click at [1299, 216] on div "+86" at bounding box center [1297, 214] width 38 height 38
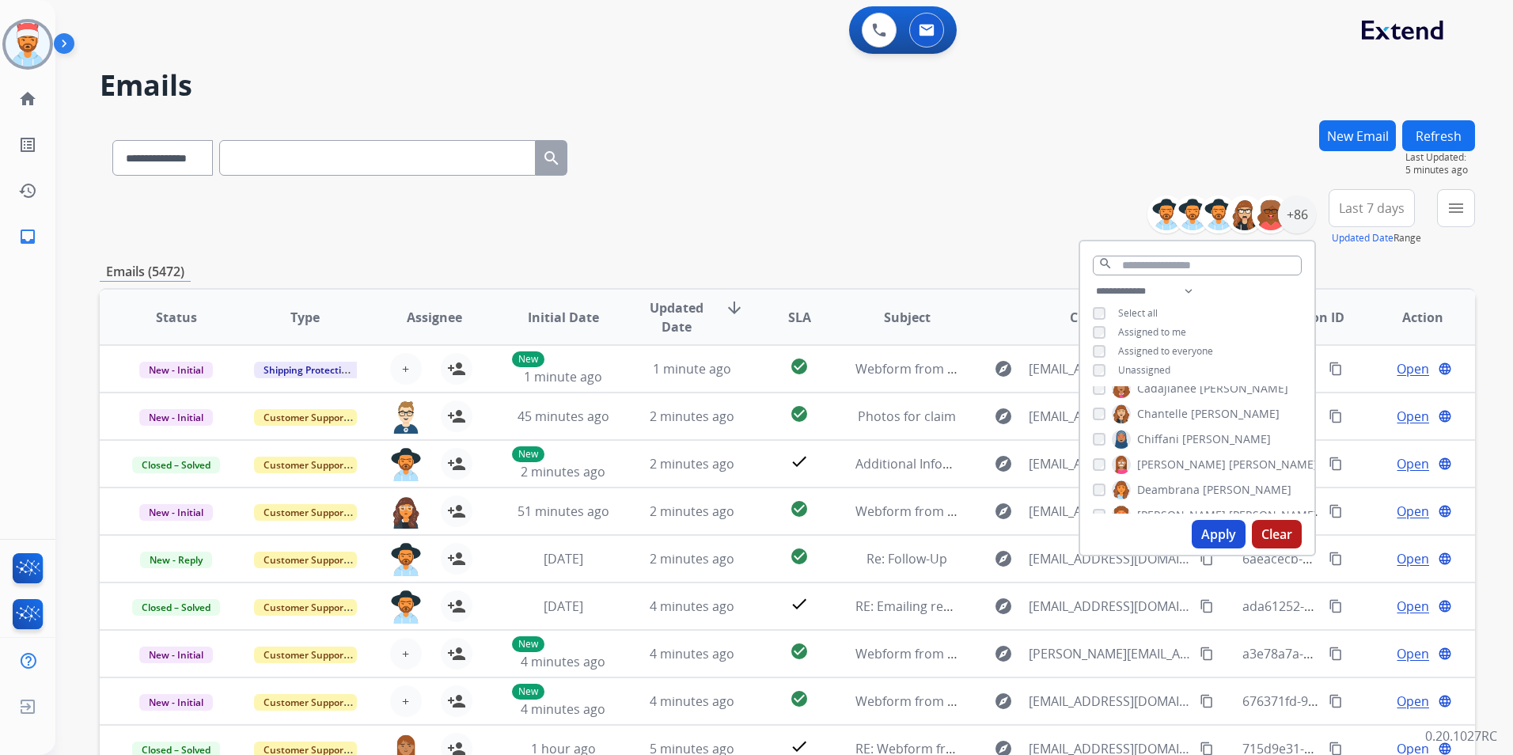
scroll to position [317, 0]
drag, startPoint x: 1198, startPoint y: 533, endPoint x: 1218, endPoint y: 529, distance: 20.0
click at [1199, 533] on button "Apply" at bounding box center [1219, 534] width 54 height 28
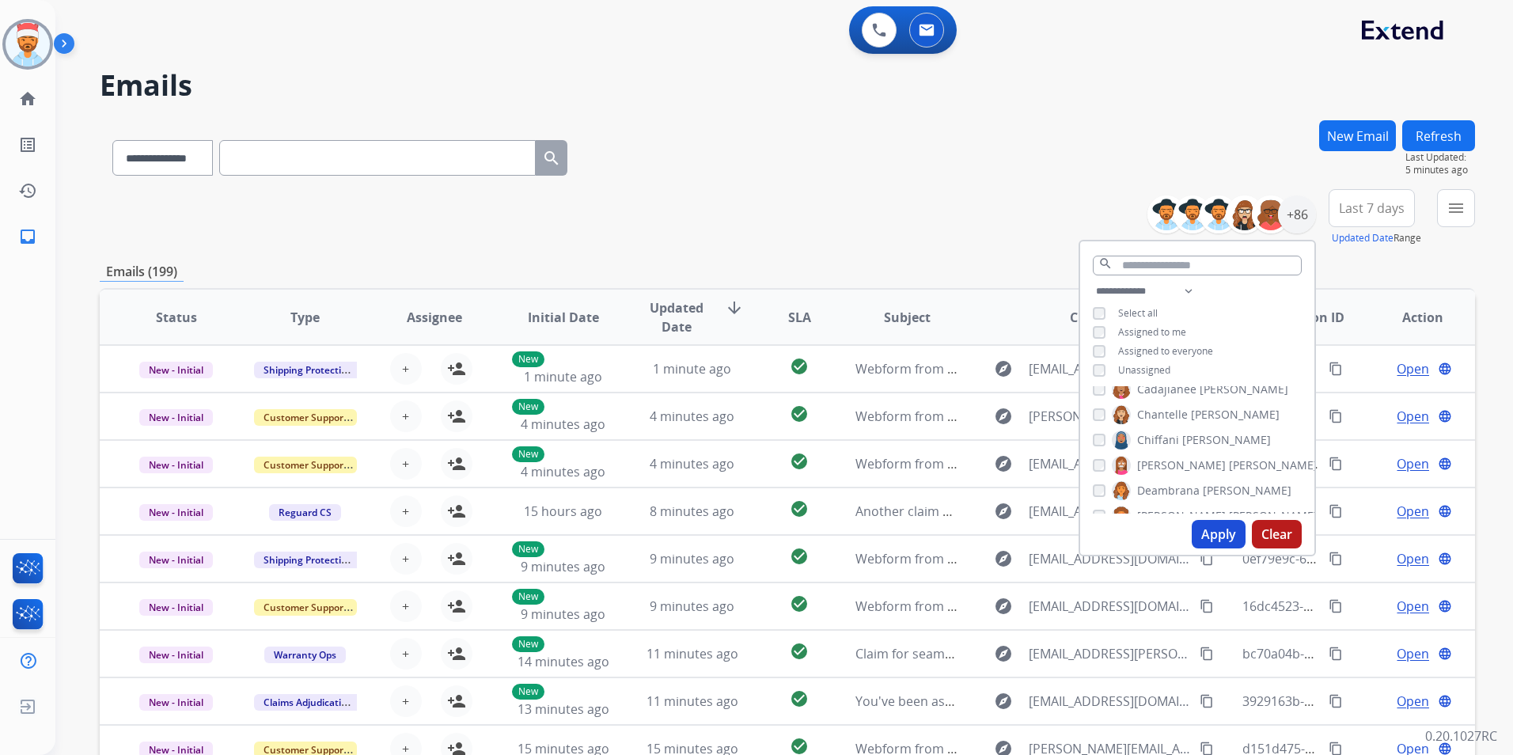
click at [1220, 535] on button "Apply" at bounding box center [1219, 534] width 54 height 28
click at [1227, 532] on button "Apply" at bounding box center [1219, 534] width 54 height 28
drag, startPoint x: 1375, startPoint y: 208, endPoint x: 1347, endPoint y: 286, distance: 83.1
click at [1375, 208] on span "Last 7 days" at bounding box center [1372, 208] width 66 height 6
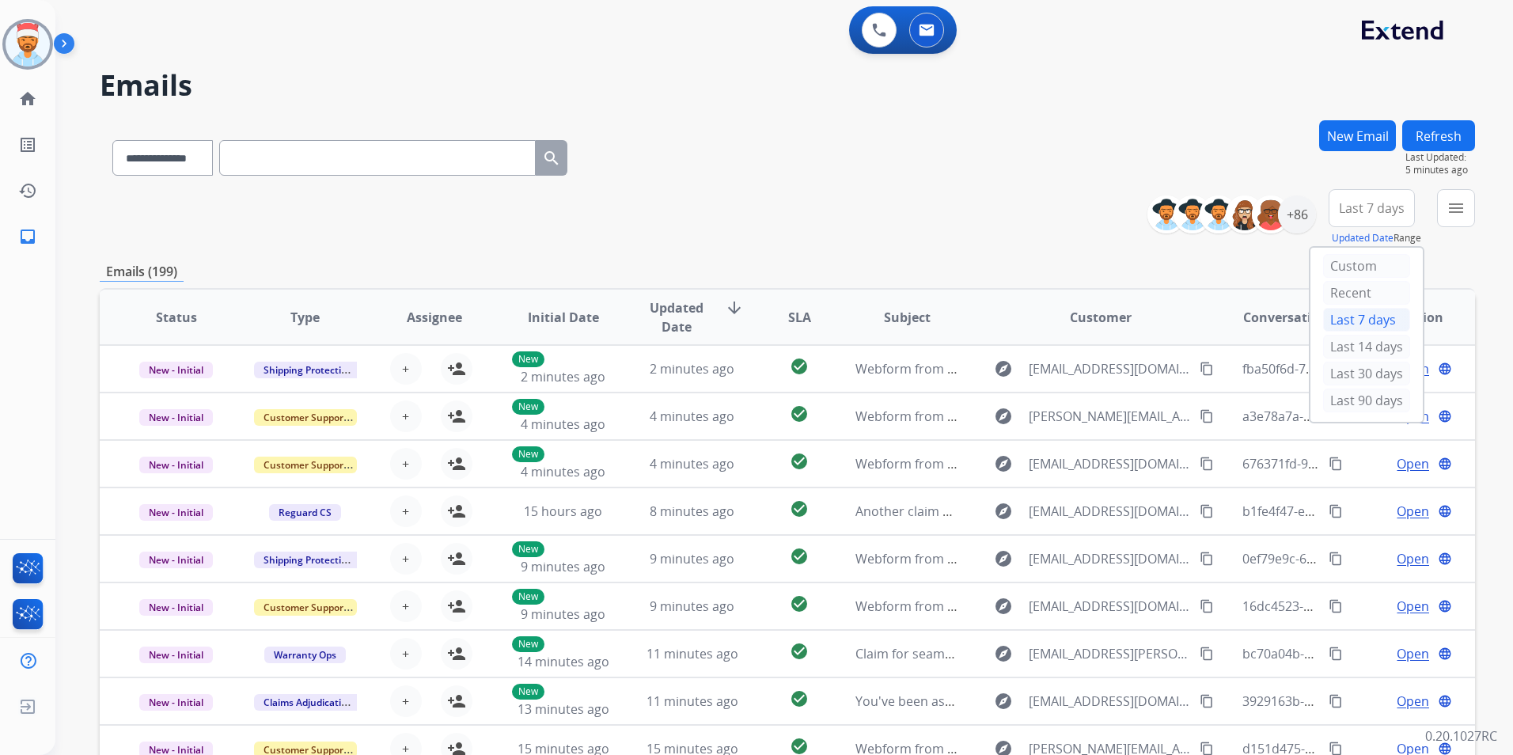
click at [1333, 388] on div "Last 30 days" at bounding box center [1366, 375] width 87 height 27
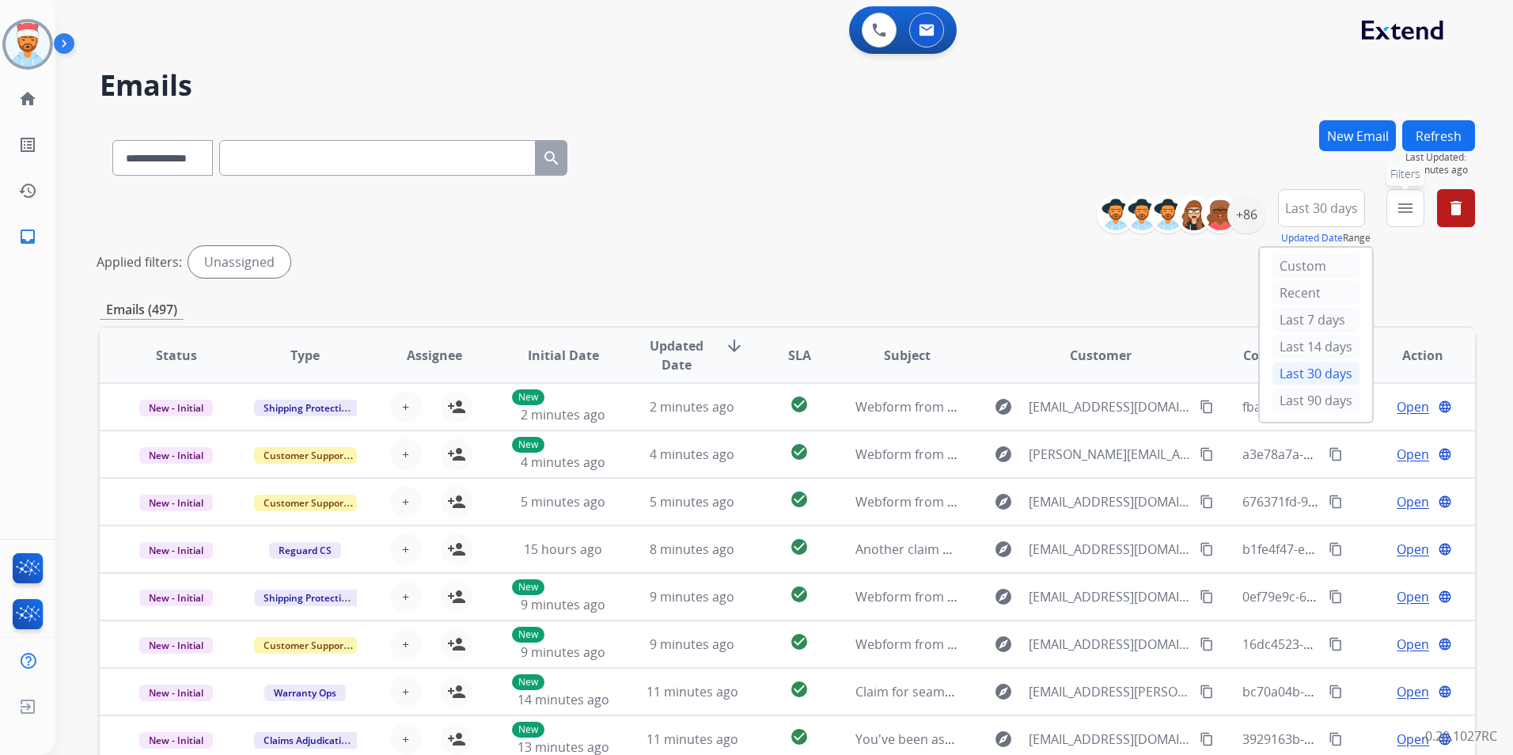
click at [1414, 211] on mat-icon "menu" at bounding box center [1405, 208] width 19 height 19
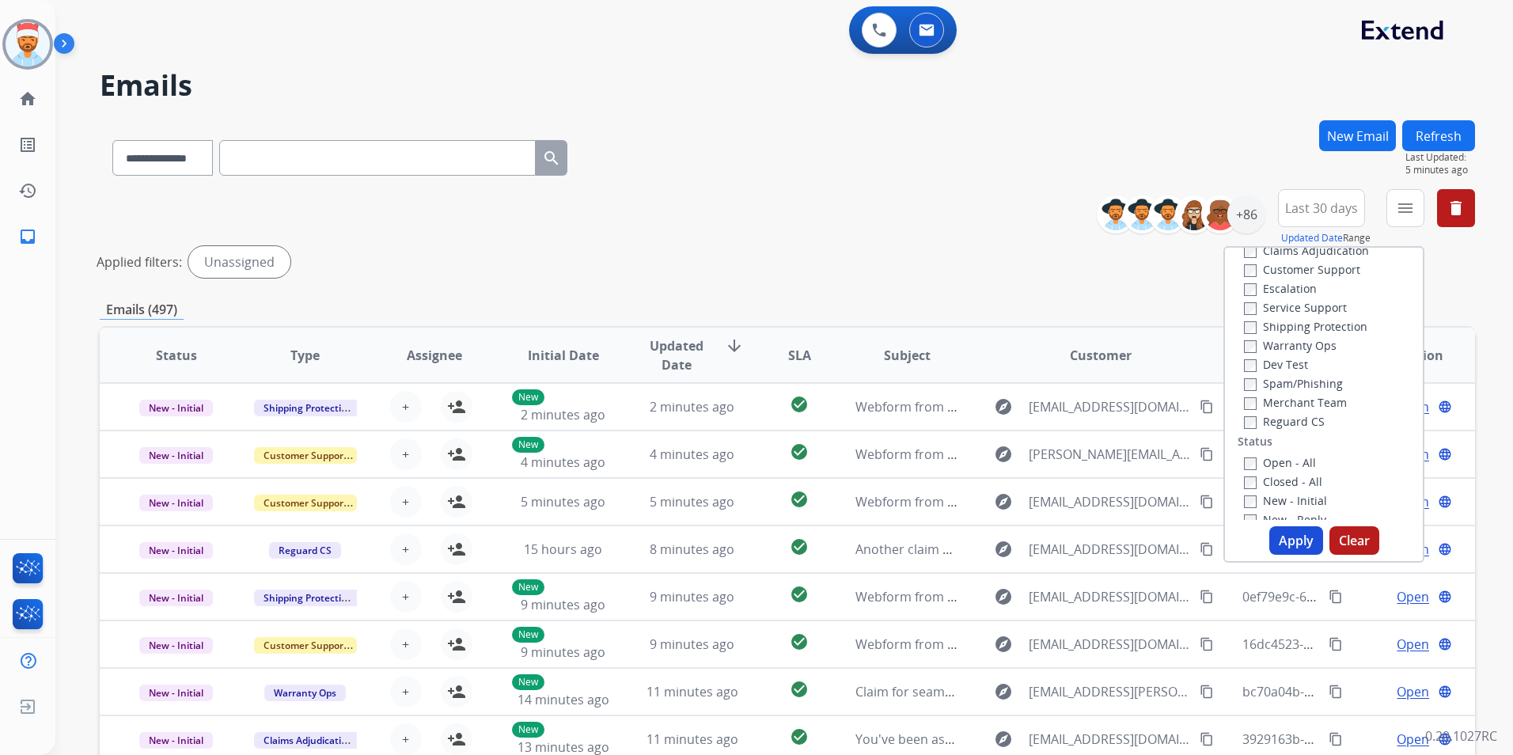
scroll to position [0, 0]
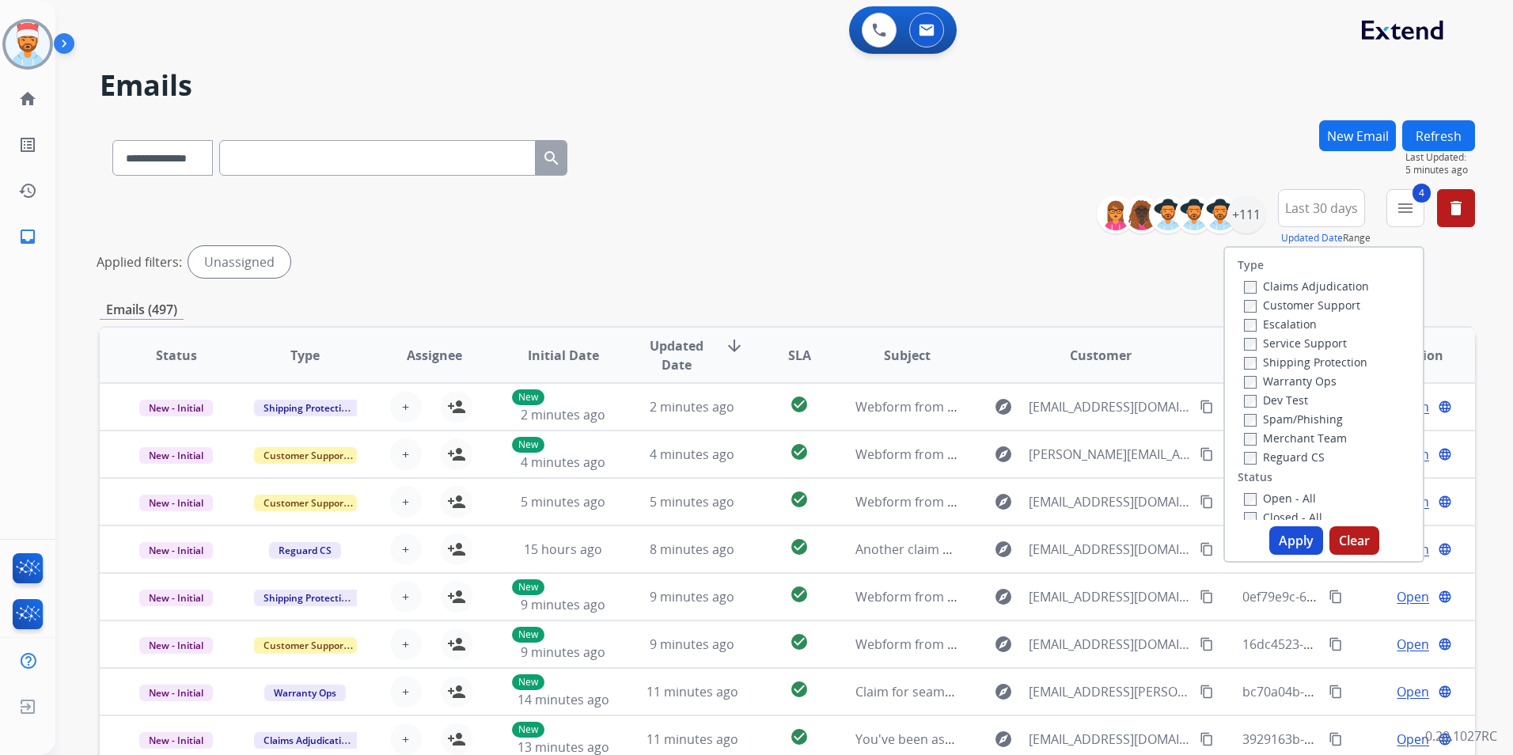
click at [1285, 542] on button "Apply" at bounding box center [1296, 540] width 54 height 28
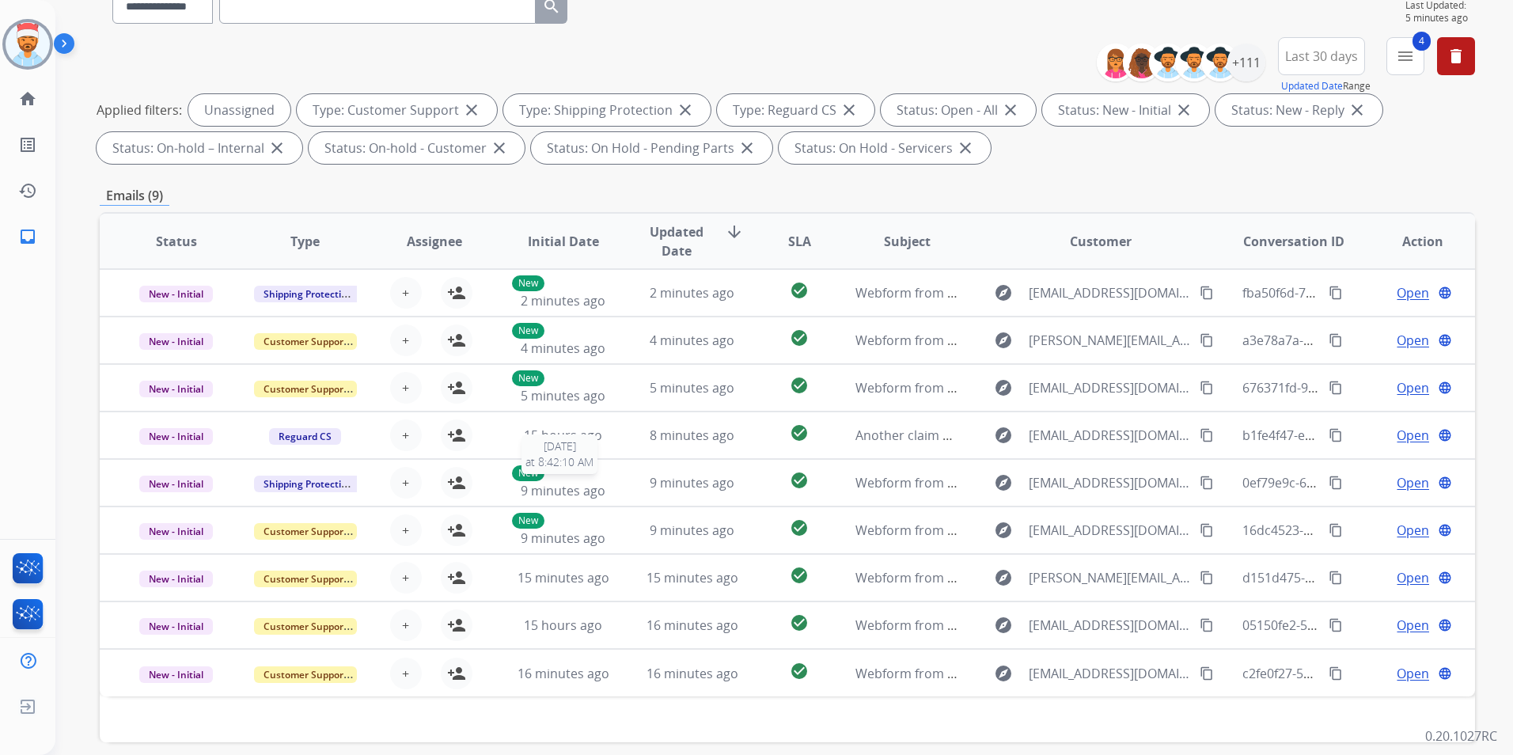
scroll to position [222, 0]
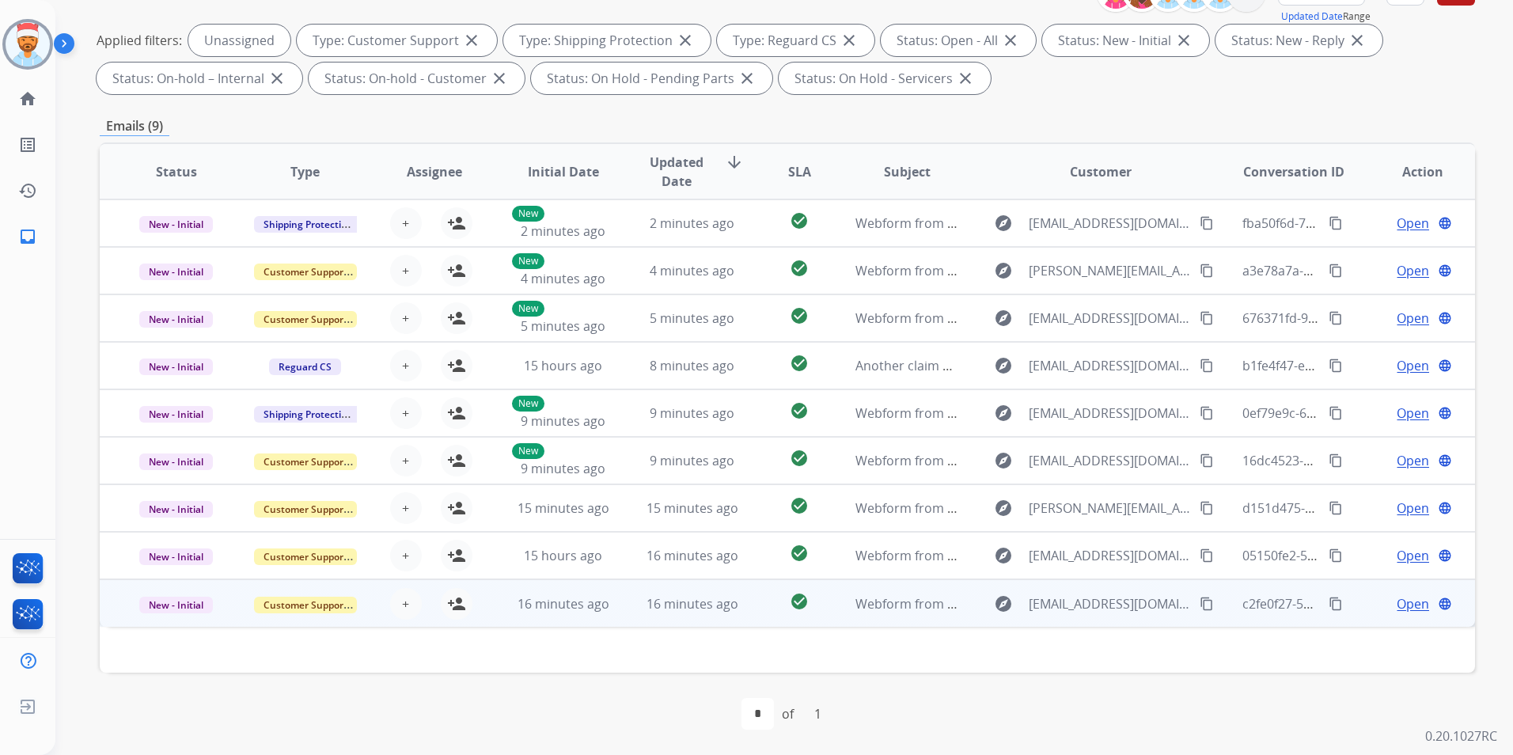
click at [1397, 608] on span "Open" at bounding box center [1413, 603] width 32 height 19
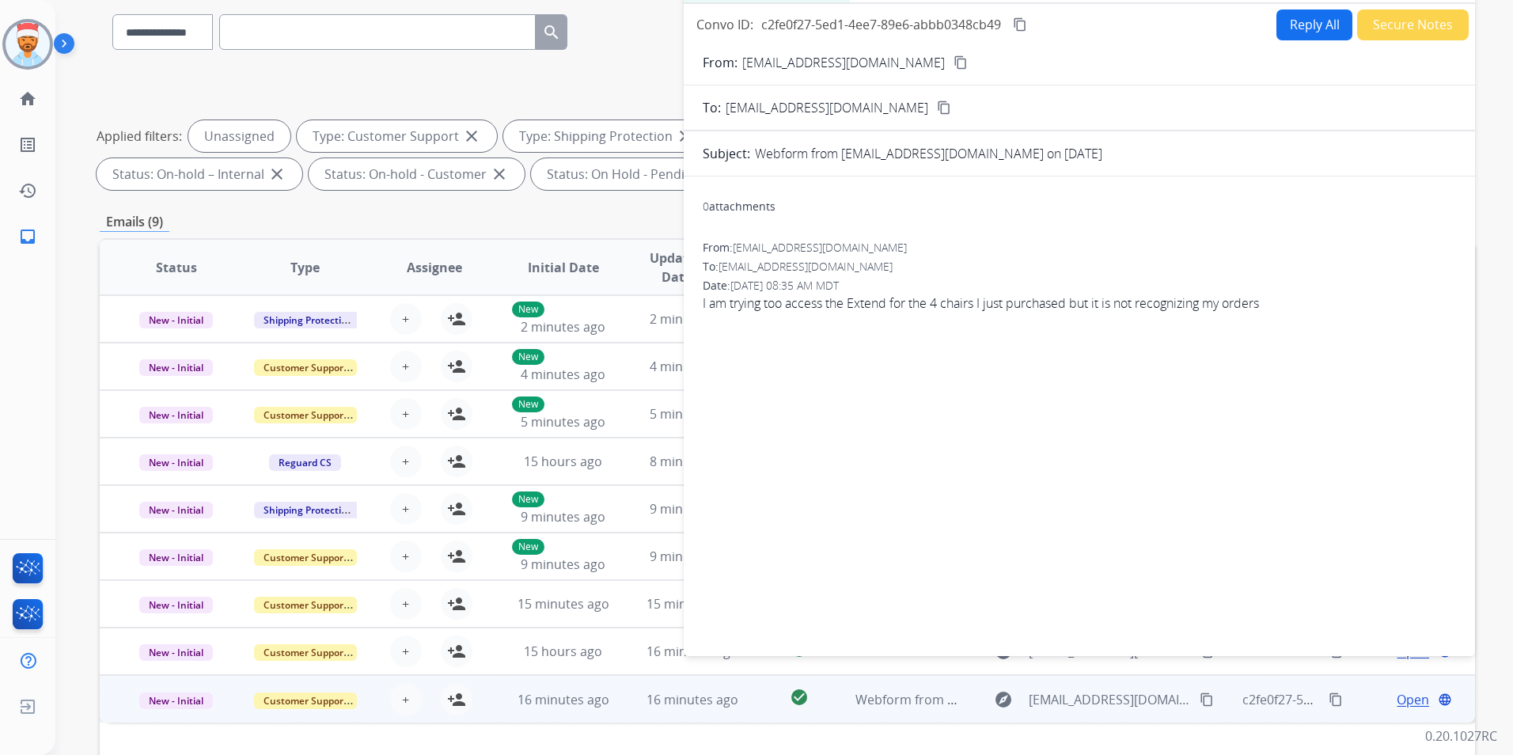
scroll to position [0, 0]
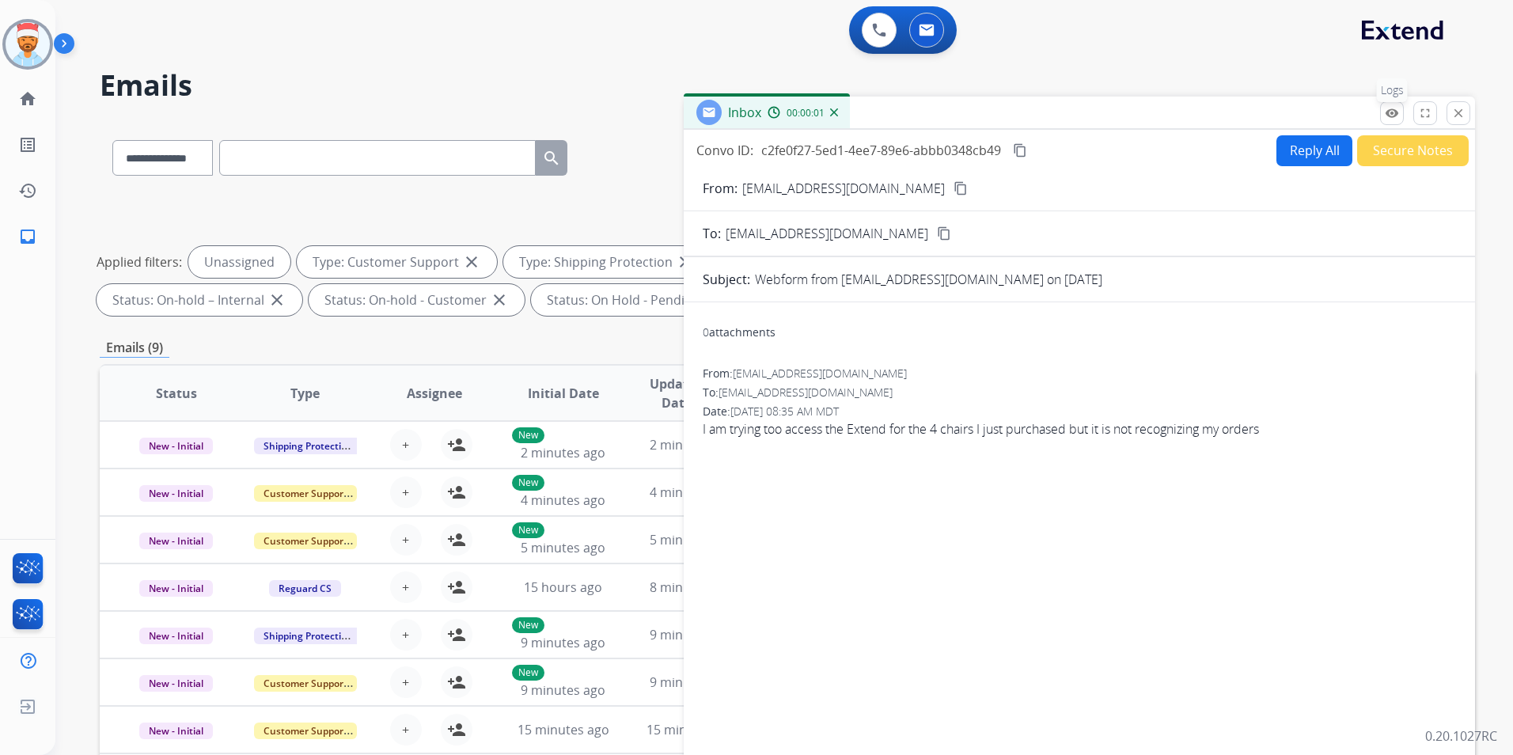
click at [1382, 115] on button "remove_red_eye Logs" at bounding box center [1392, 113] width 24 height 24
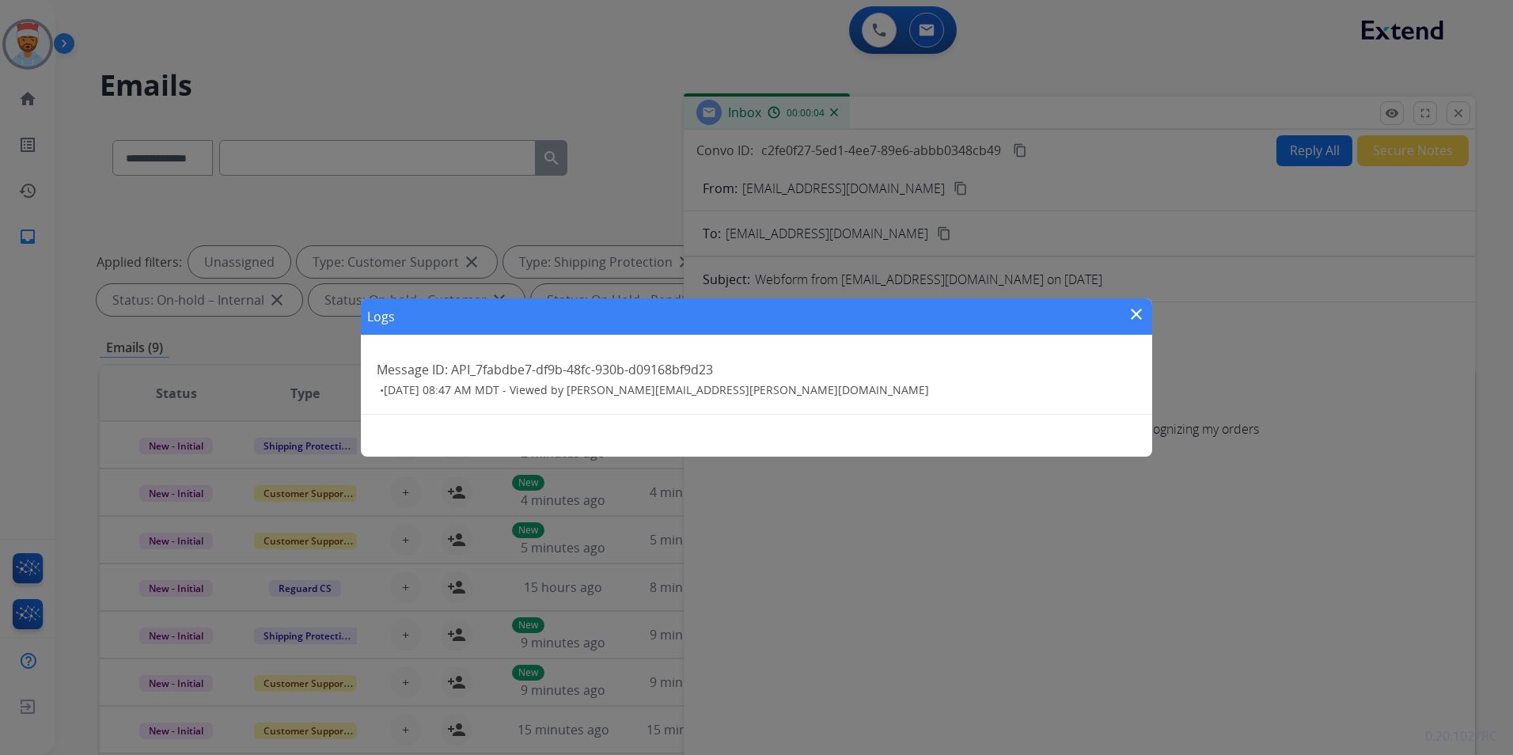
click at [1129, 314] on div "Logs close" at bounding box center [756, 316] width 791 height 36
drag, startPoint x: 1136, startPoint y: 317, endPoint x: 1198, endPoint y: 275, distance: 74.6
click at [1137, 317] on mat-icon "close" at bounding box center [1136, 314] width 19 height 19
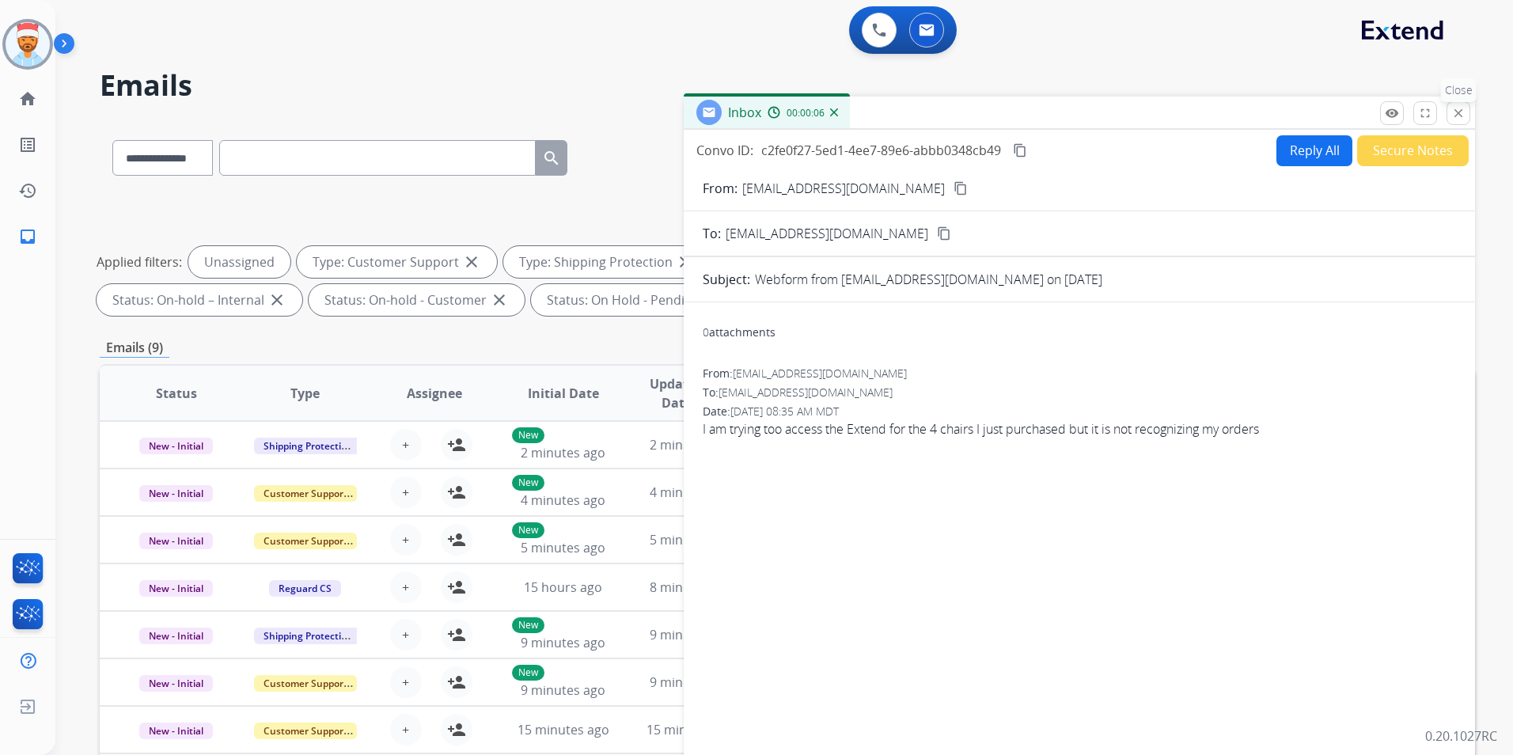
click at [1464, 115] on mat-icon "close" at bounding box center [1458, 113] width 14 height 14
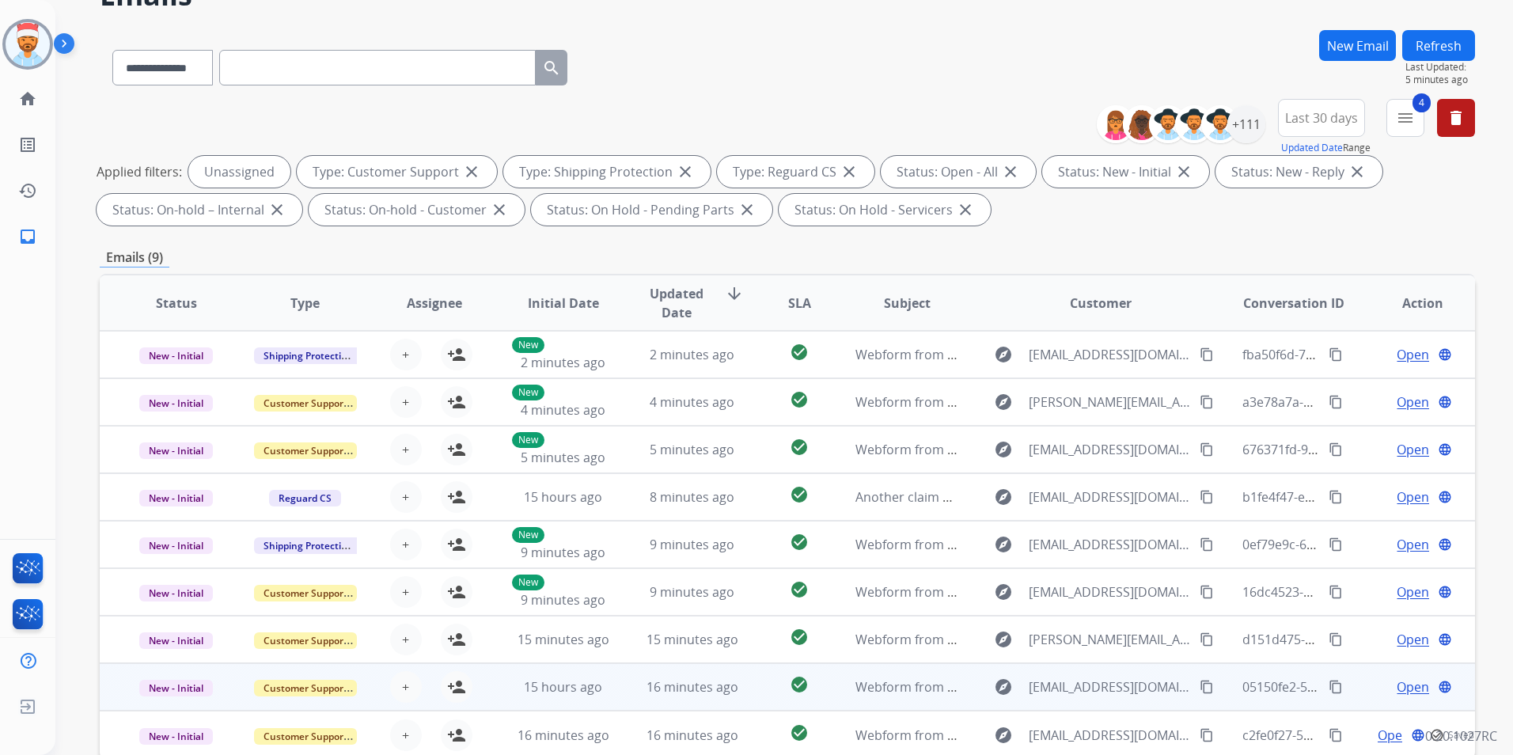
scroll to position [222, 0]
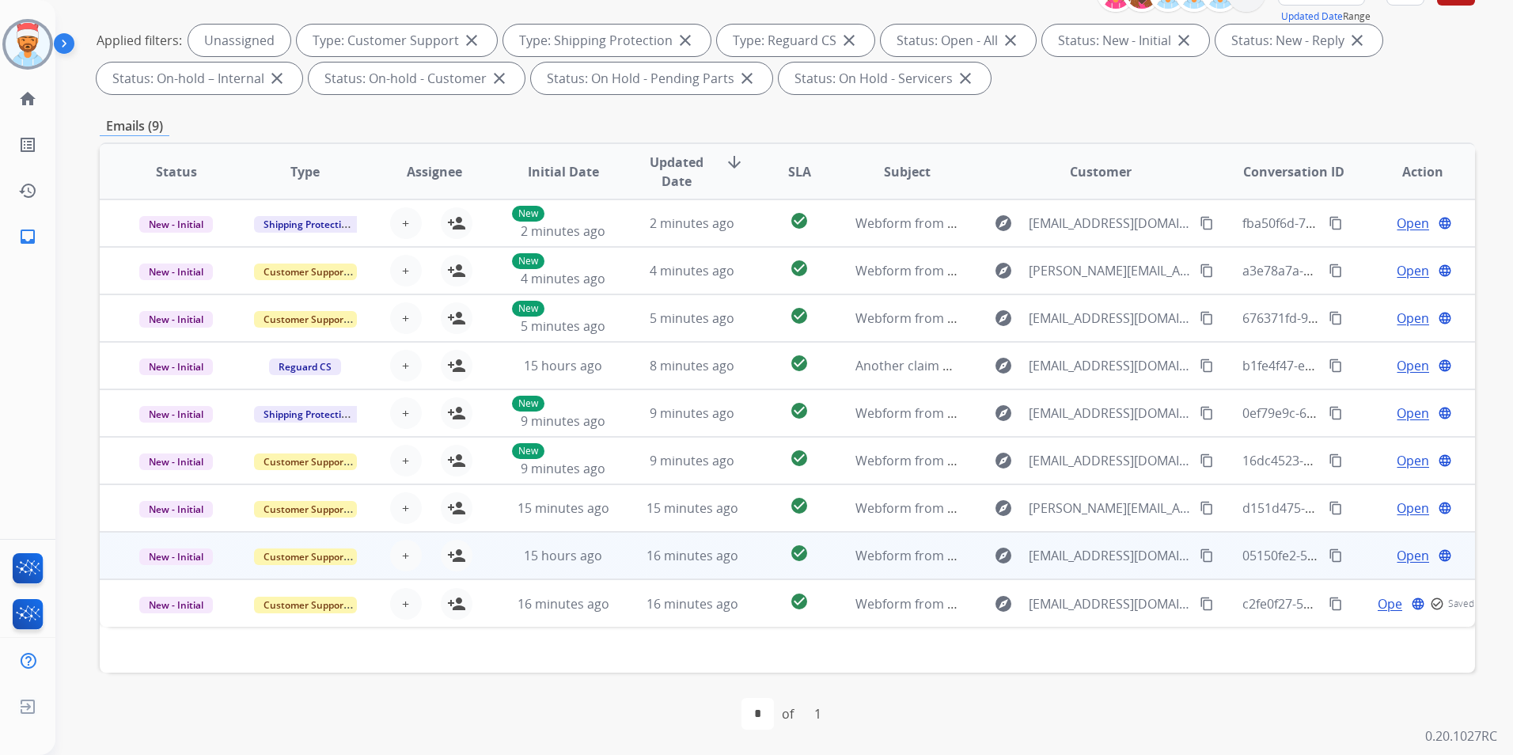
click at [1402, 556] on span "Open" at bounding box center [1413, 555] width 32 height 19
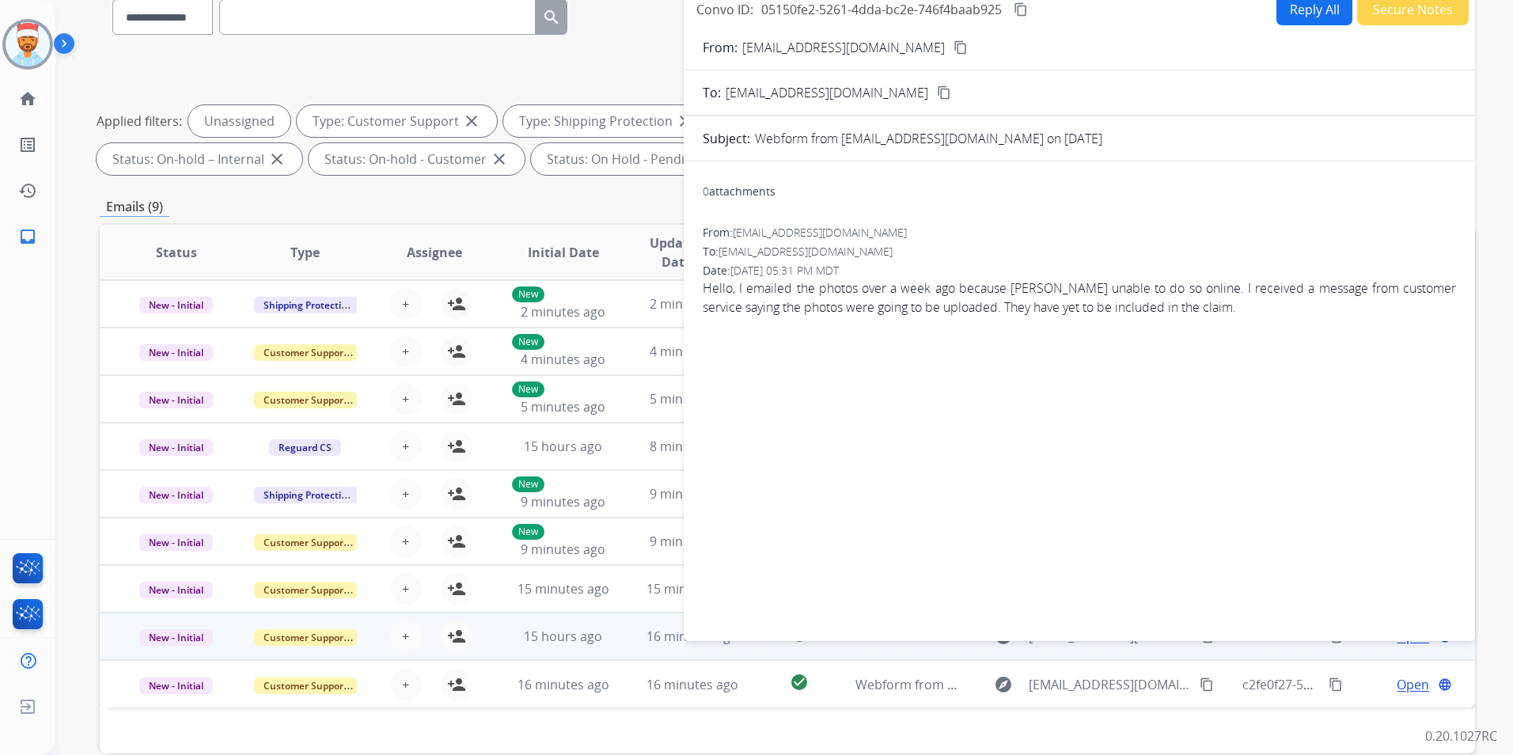
scroll to position [0, 0]
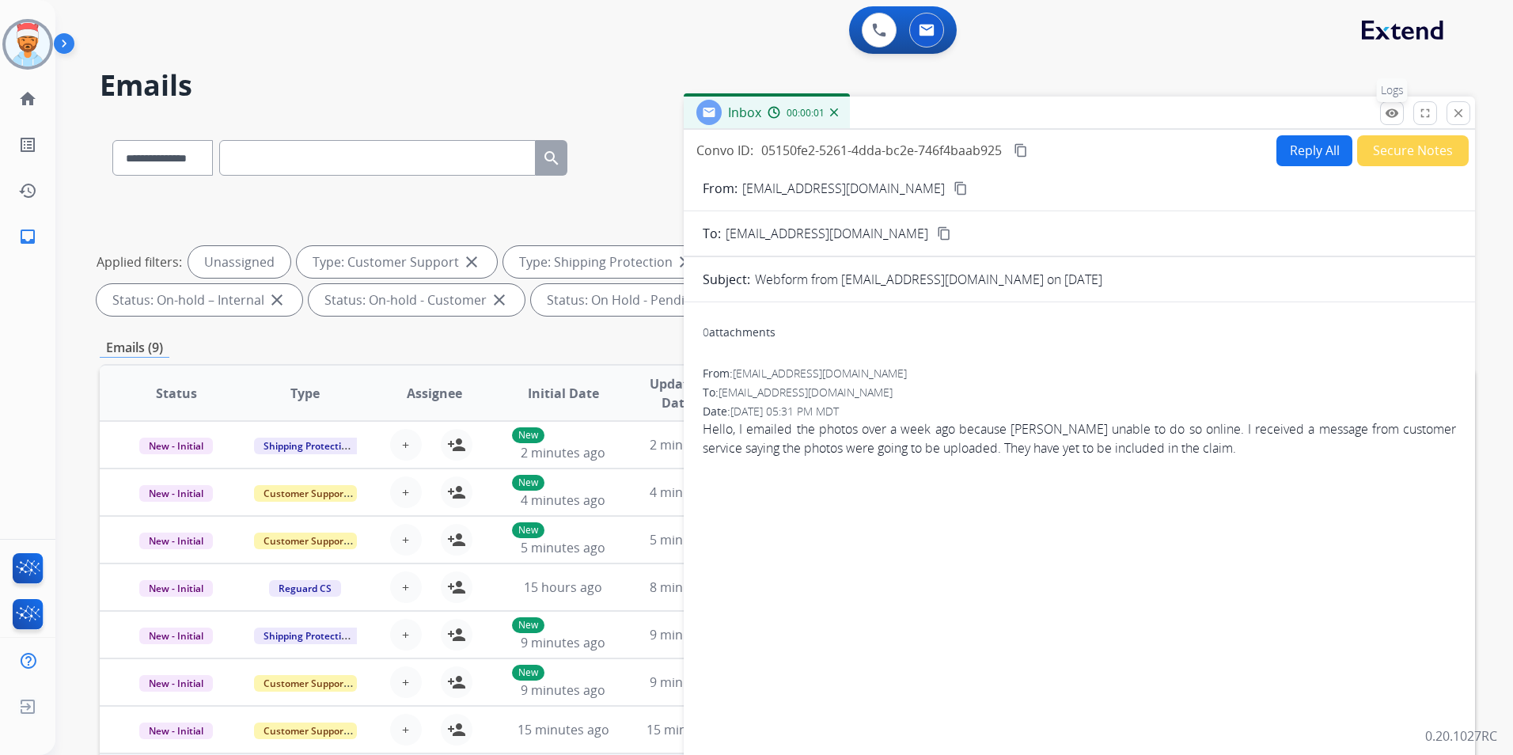
click at [1384, 120] on button "remove_red_eye Logs" at bounding box center [1392, 113] width 24 height 24
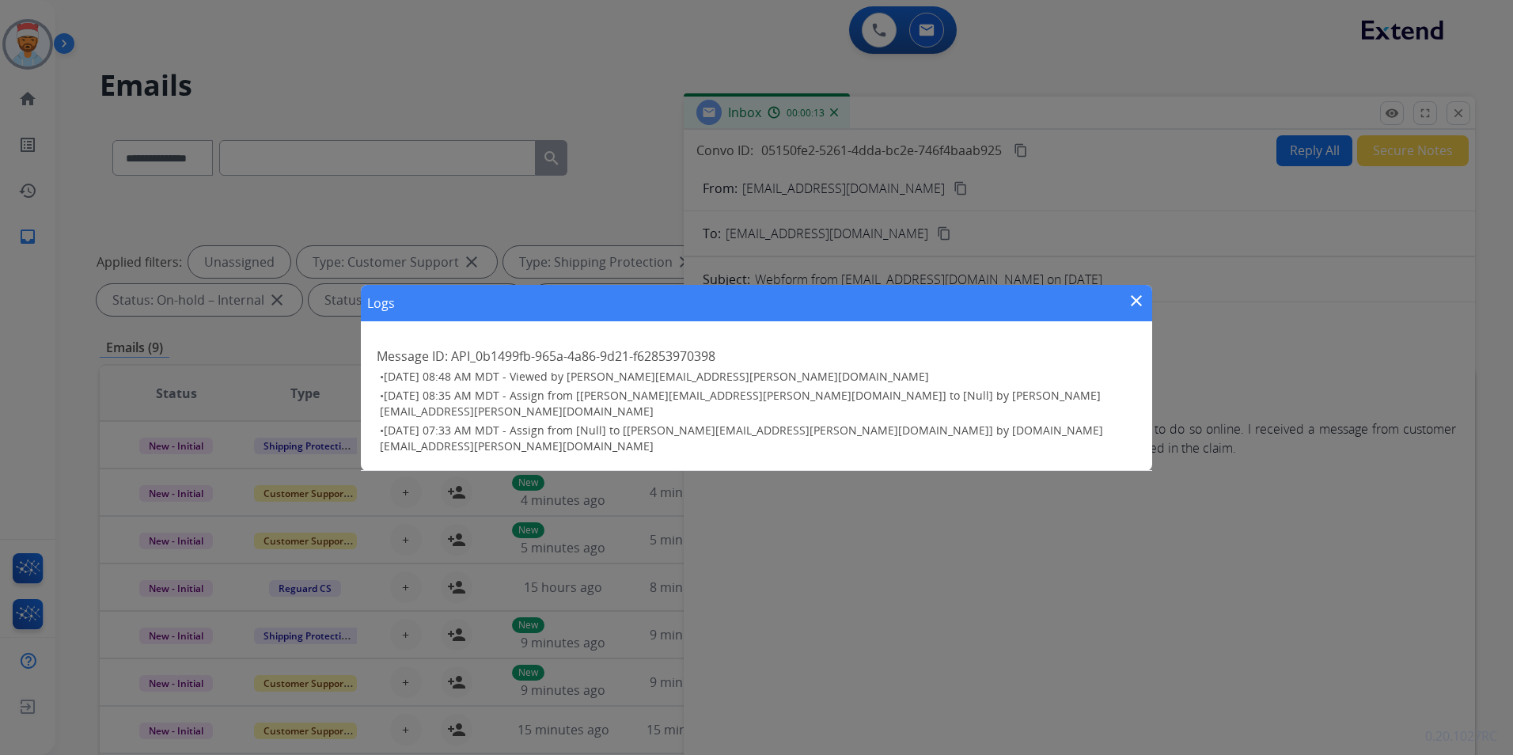
drag, startPoint x: 1456, startPoint y: 116, endPoint x: 1437, endPoint y: 124, distance: 20.9
click at [1455, 116] on div "Logs close Message ID: API_0b1499fb-965a-4a86-9d21-f62853970398 • 08/17/2025 - …" at bounding box center [756, 377] width 1513 height 755
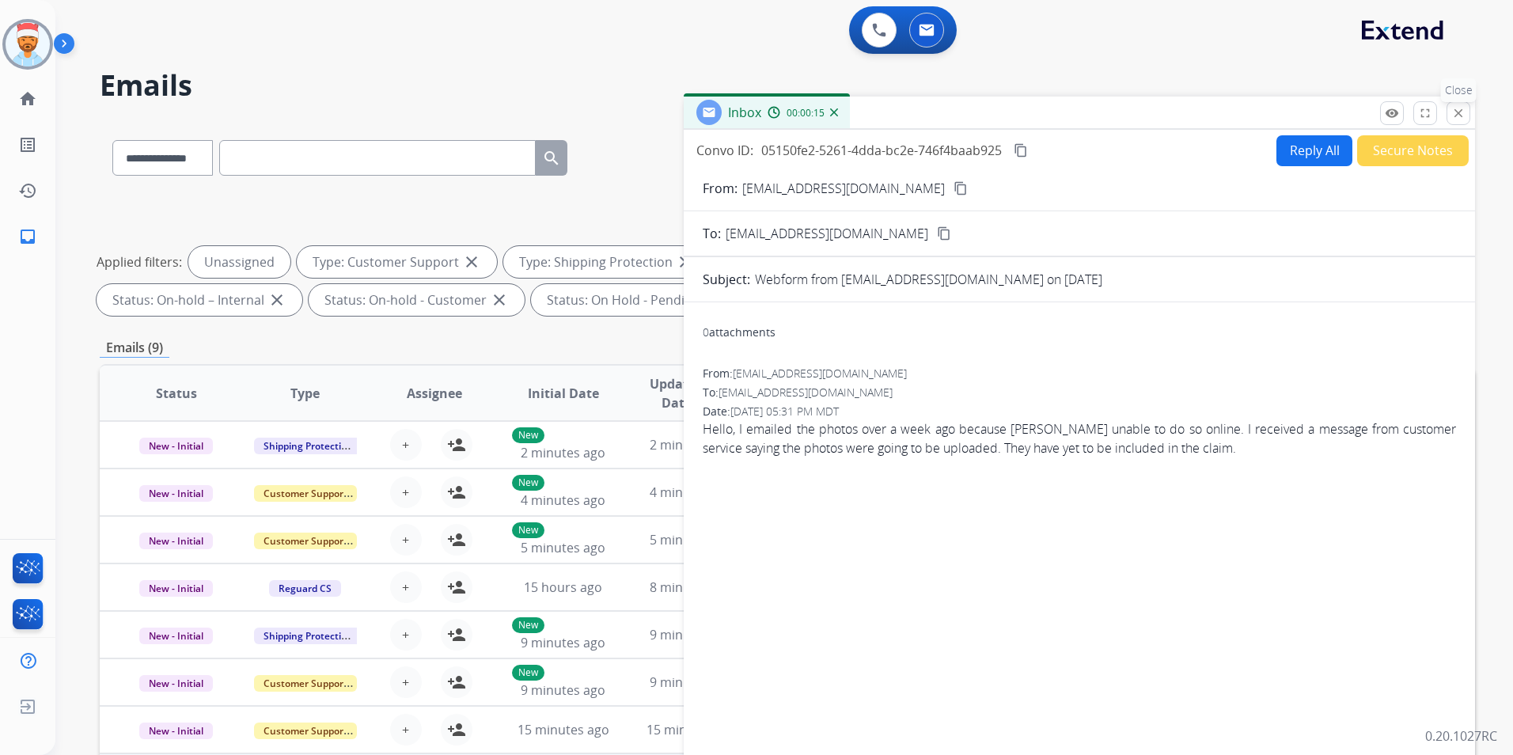
click at [1454, 119] on mat-icon "close" at bounding box center [1458, 113] width 14 height 14
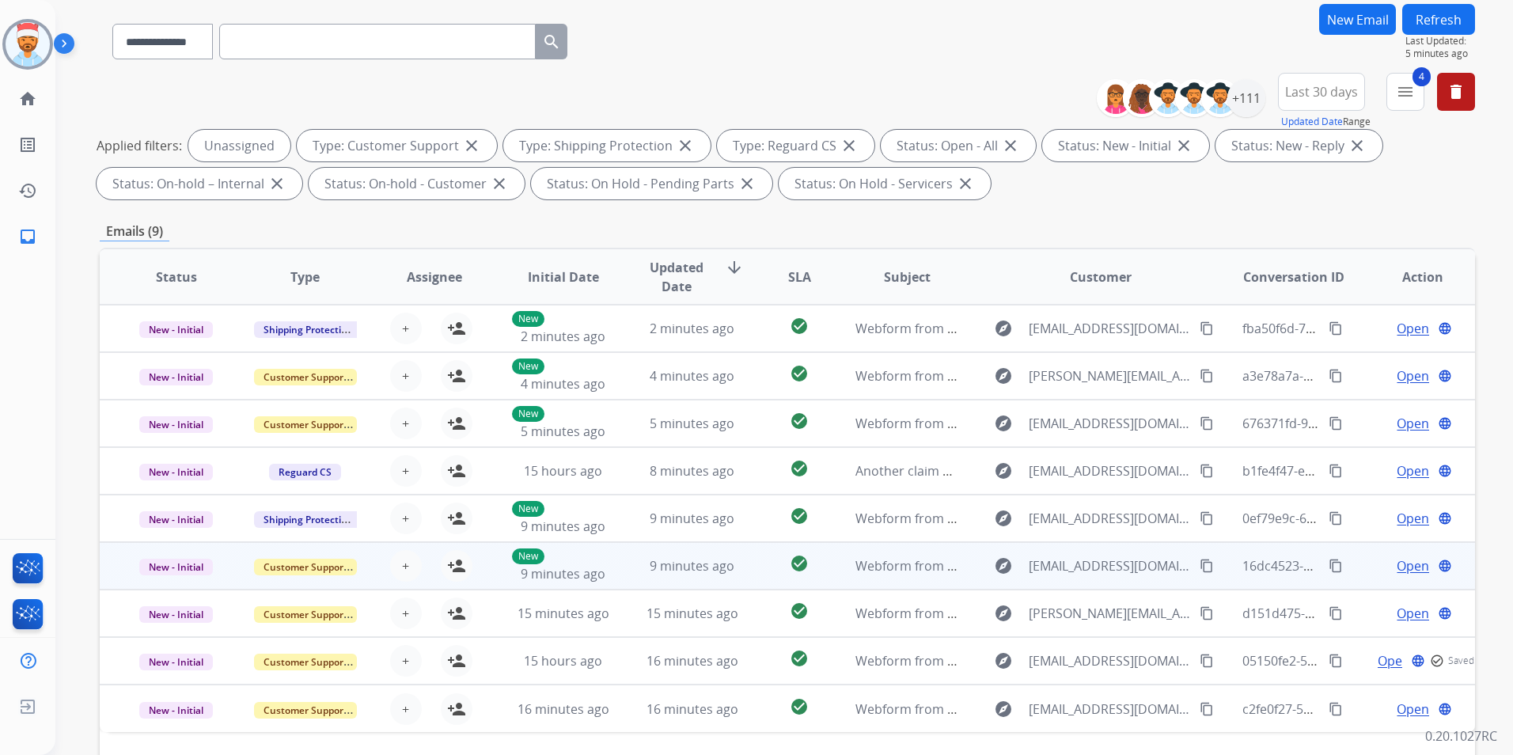
scroll to position [79, 0]
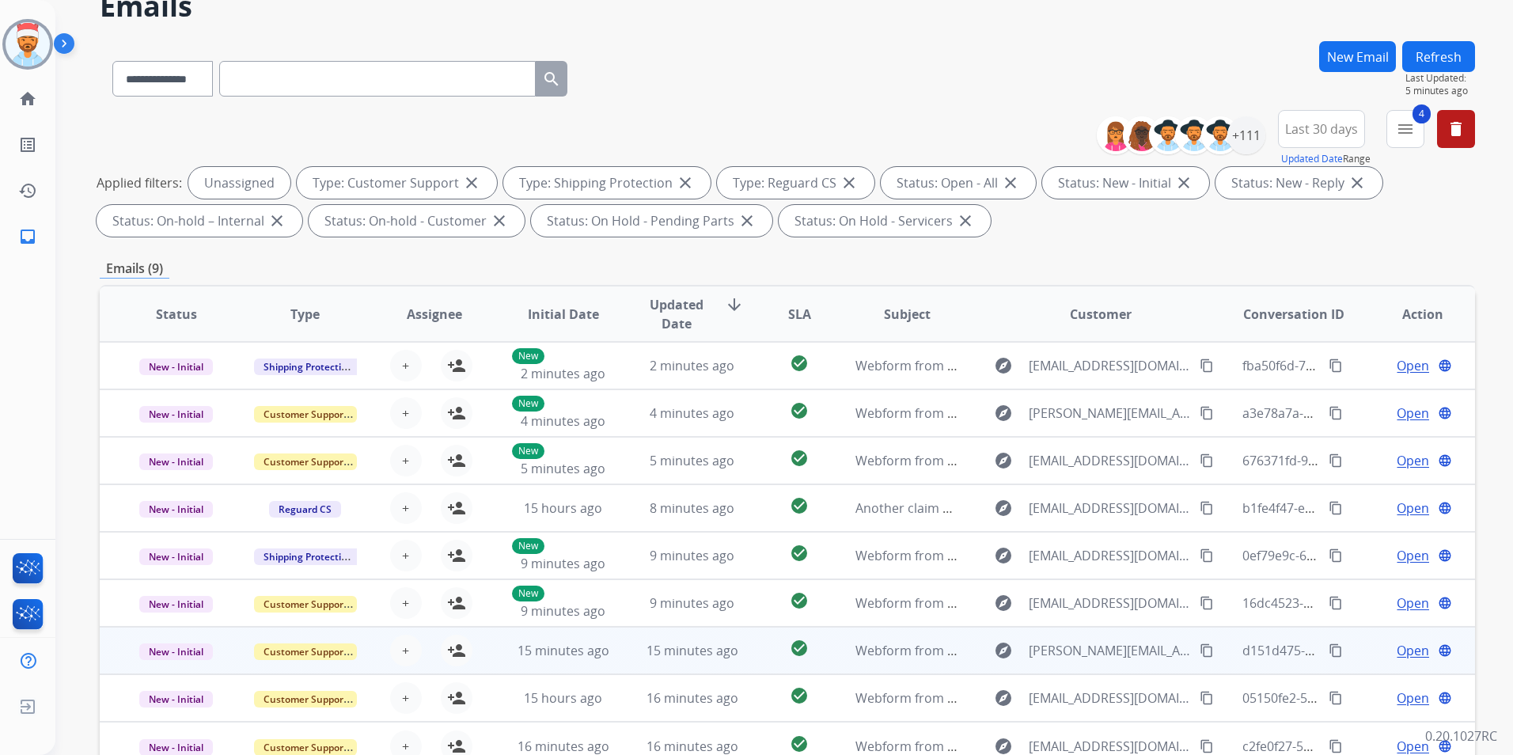
click at [1398, 651] on span "Open" at bounding box center [1413, 650] width 32 height 19
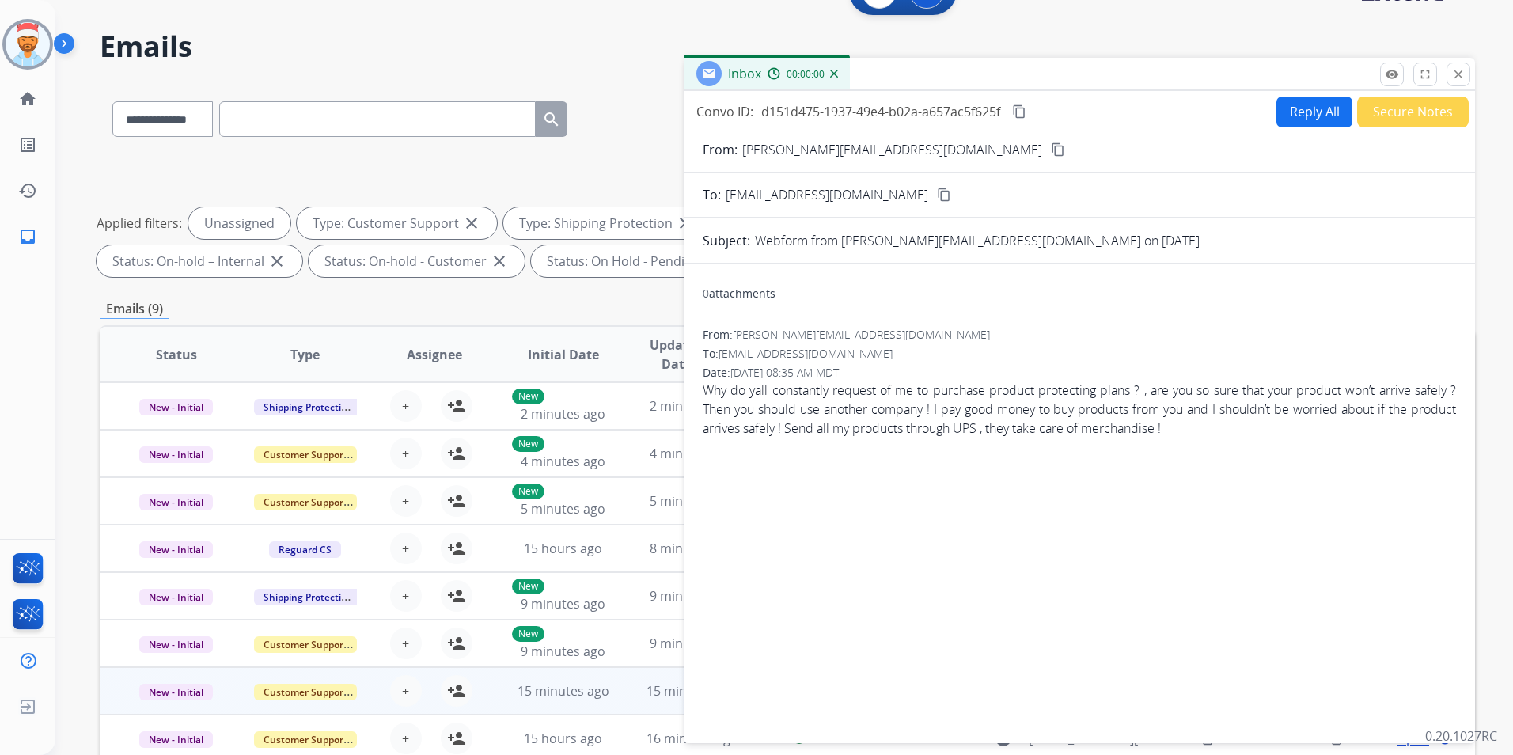
scroll to position [0, 0]
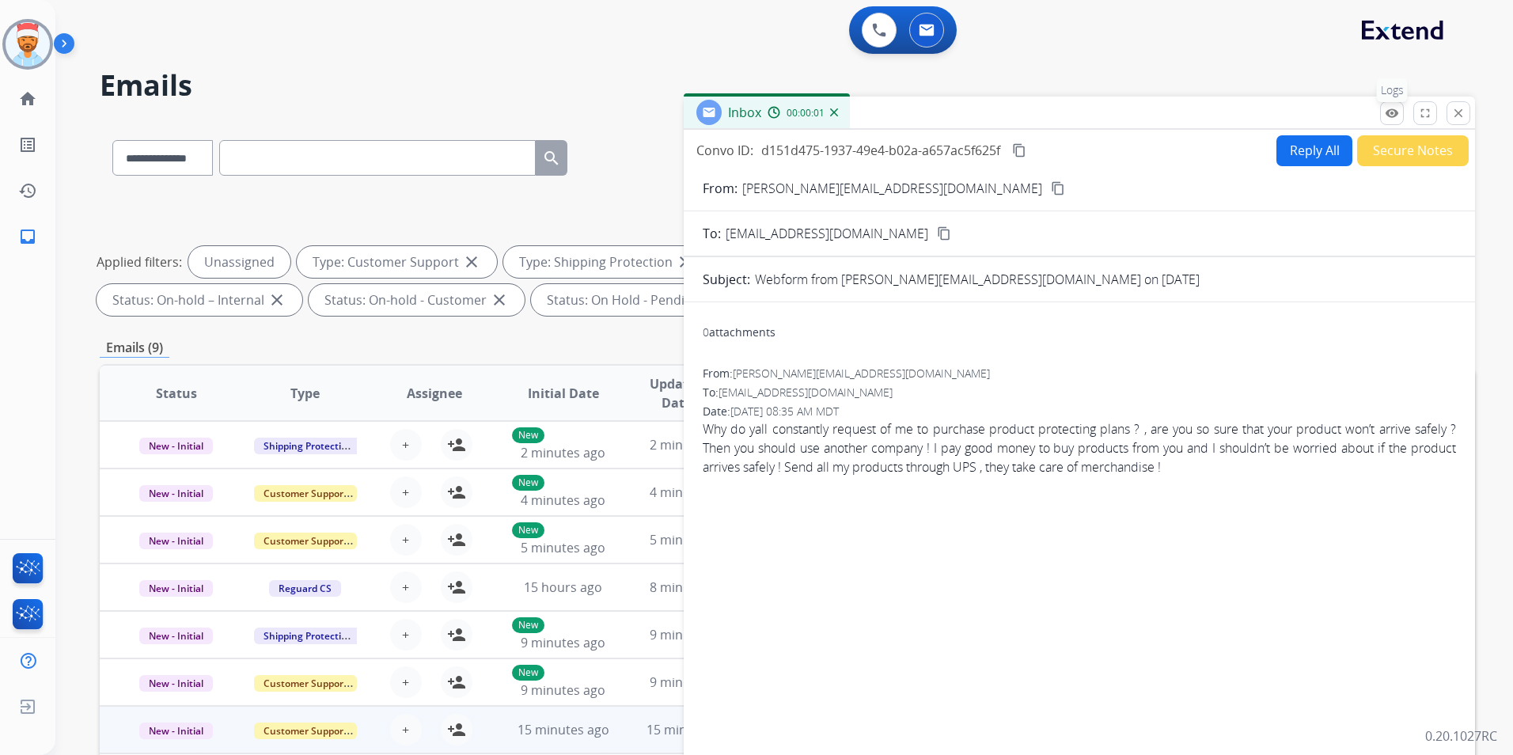
click at [1387, 111] on mat-icon "remove_red_eye" at bounding box center [1392, 113] width 14 height 14
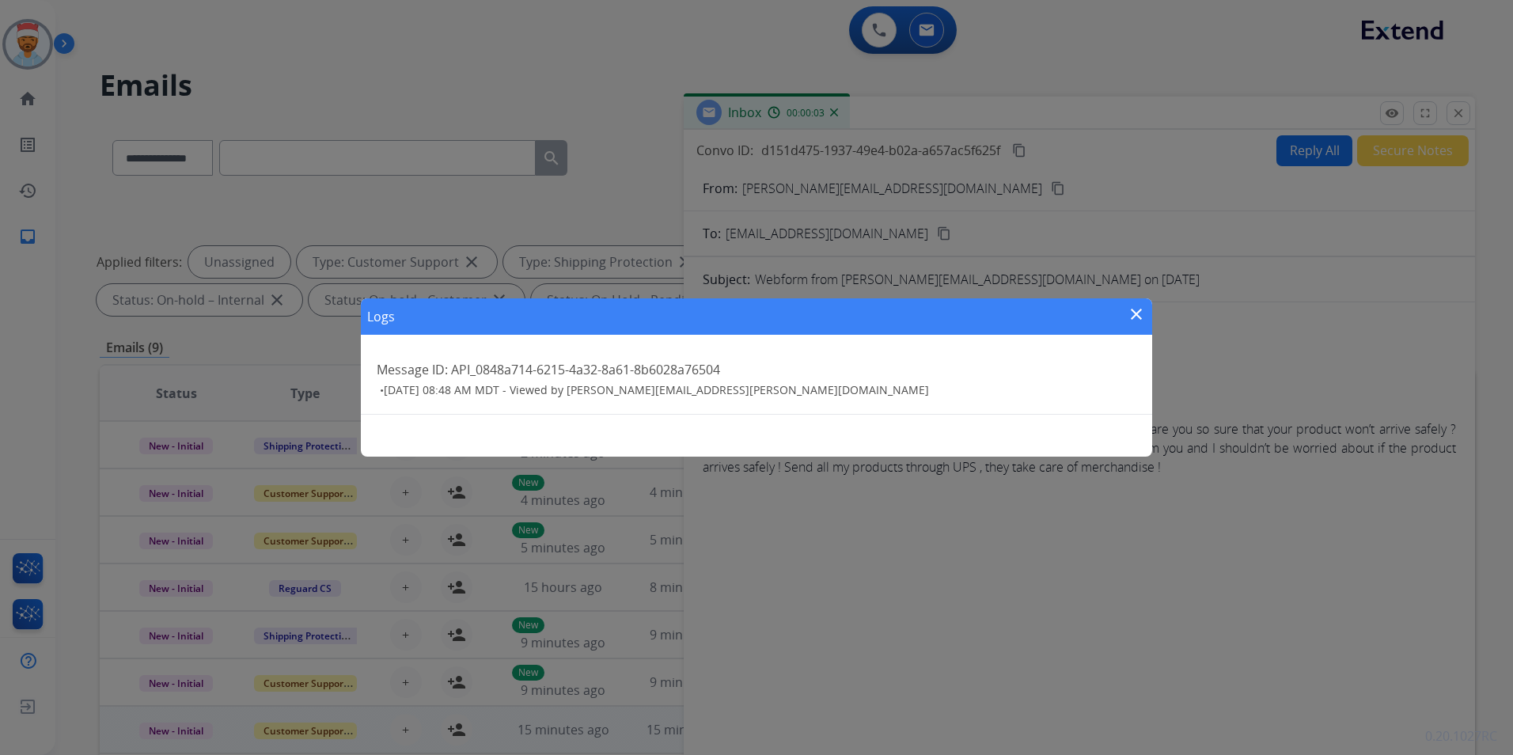
click at [1133, 313] on mat-icon "close" at bounding box center [1136, 314] width 19 height 19
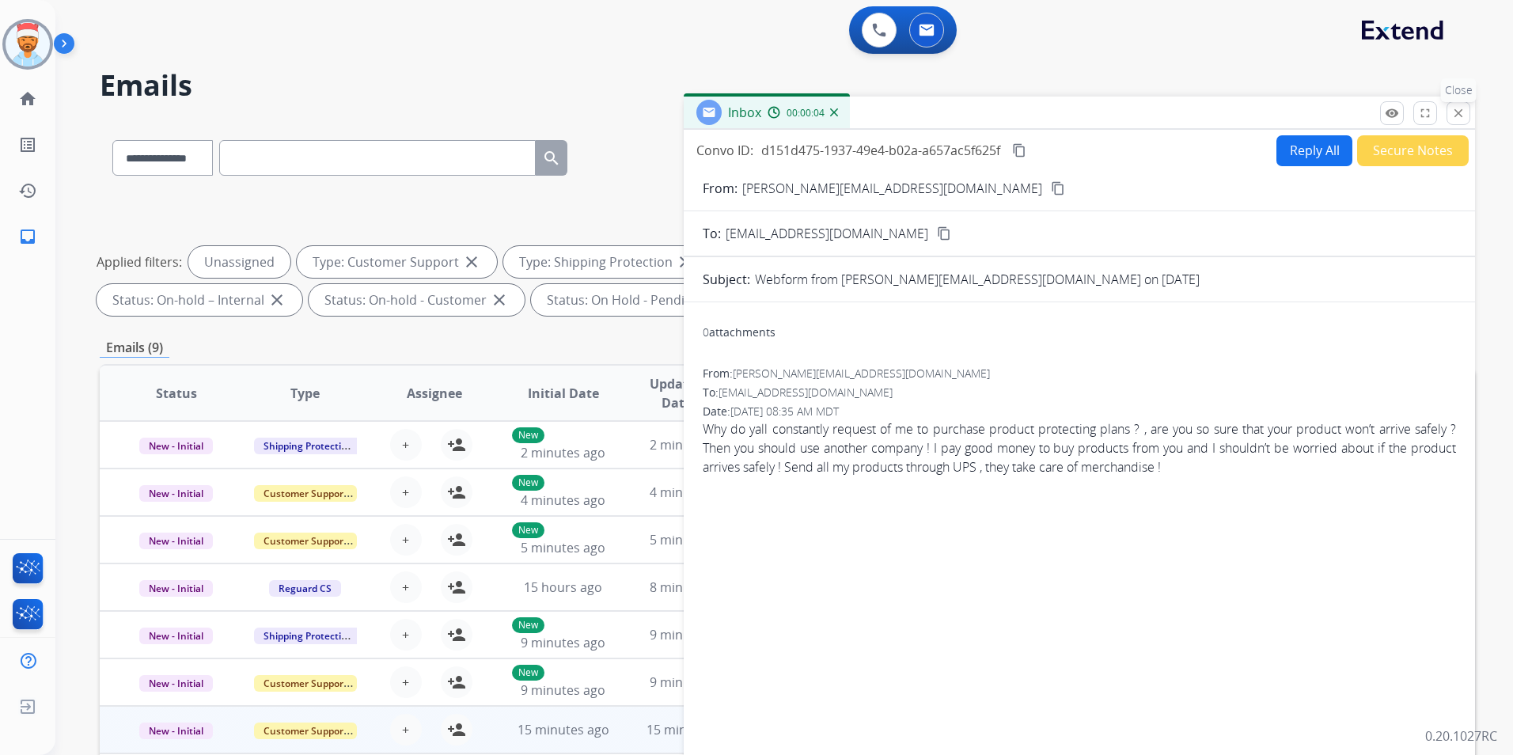
click at [1456, 112] on mat-icon "close" at bounding box center [1458, 113] width 14 height 14
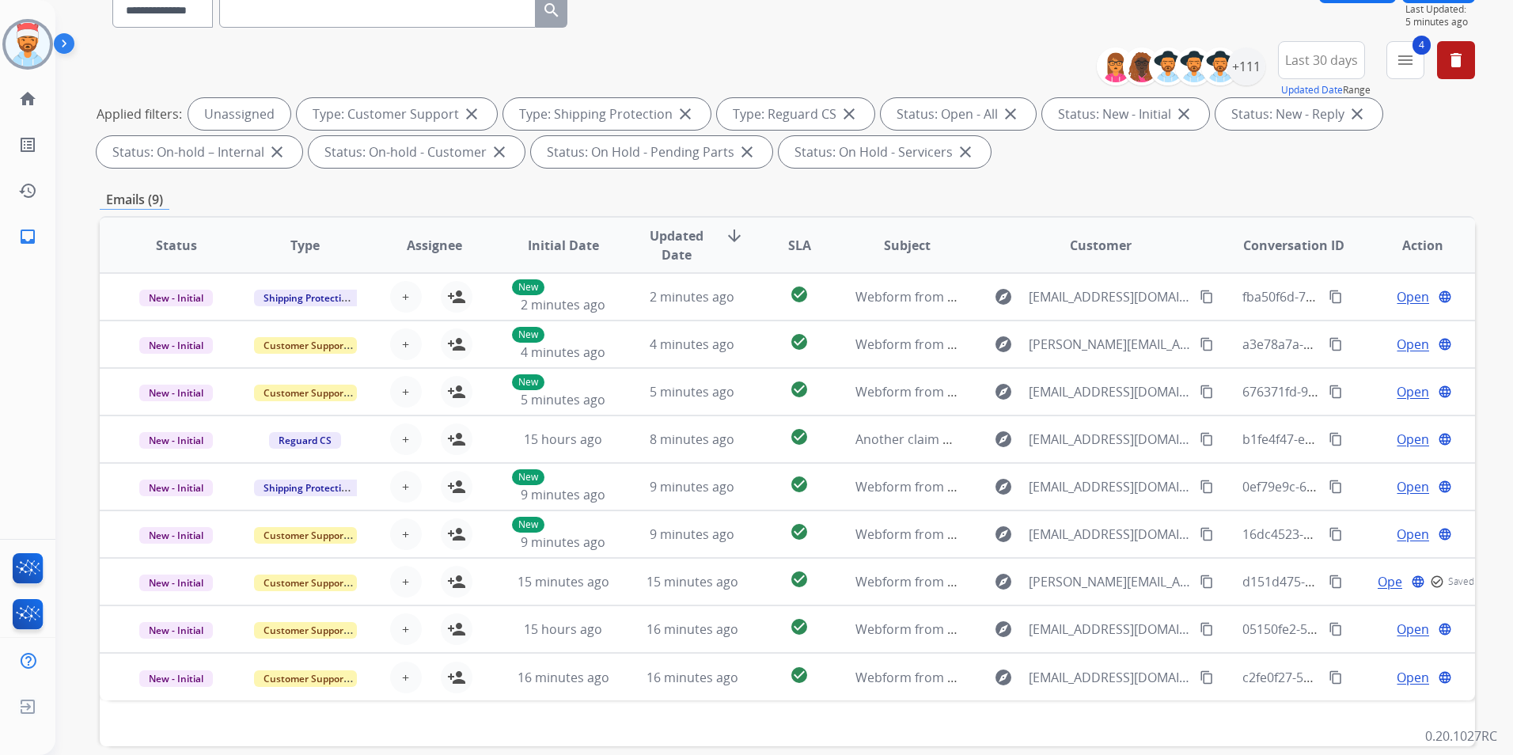
scroll to position [158, 0]
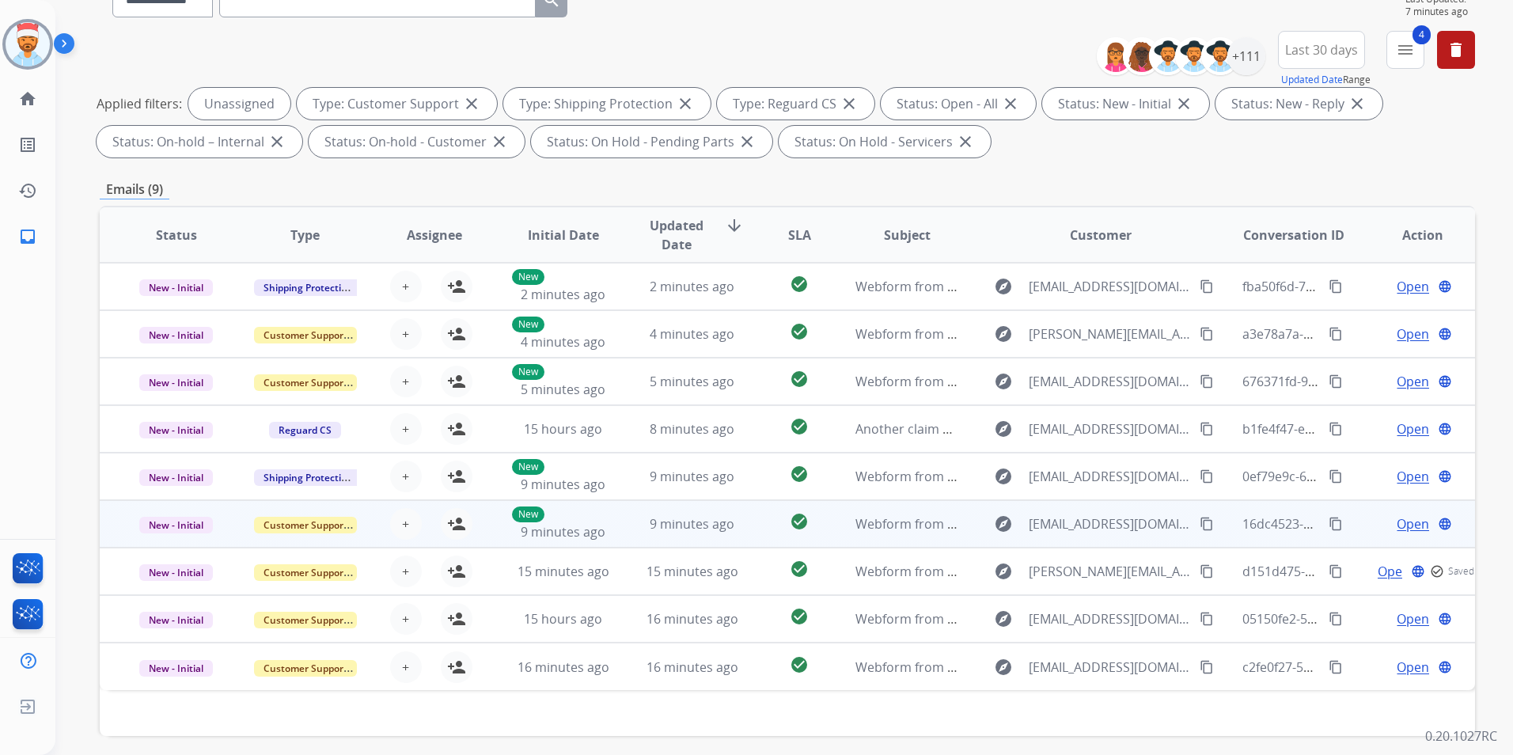
click at [1406, 525] on span "Open" at bounding box center [1413, 523] width 32 height 19
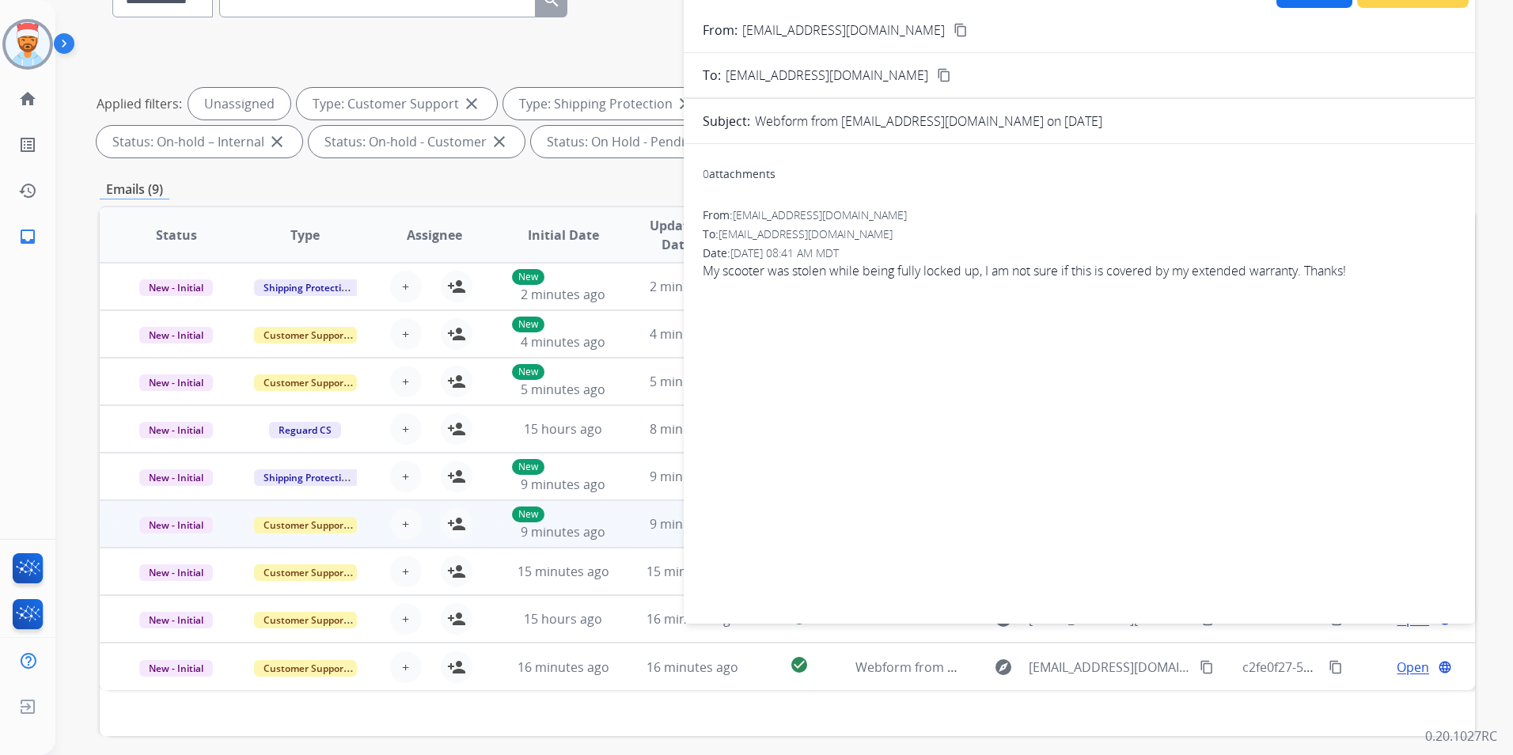
scroll to position [0, 0]
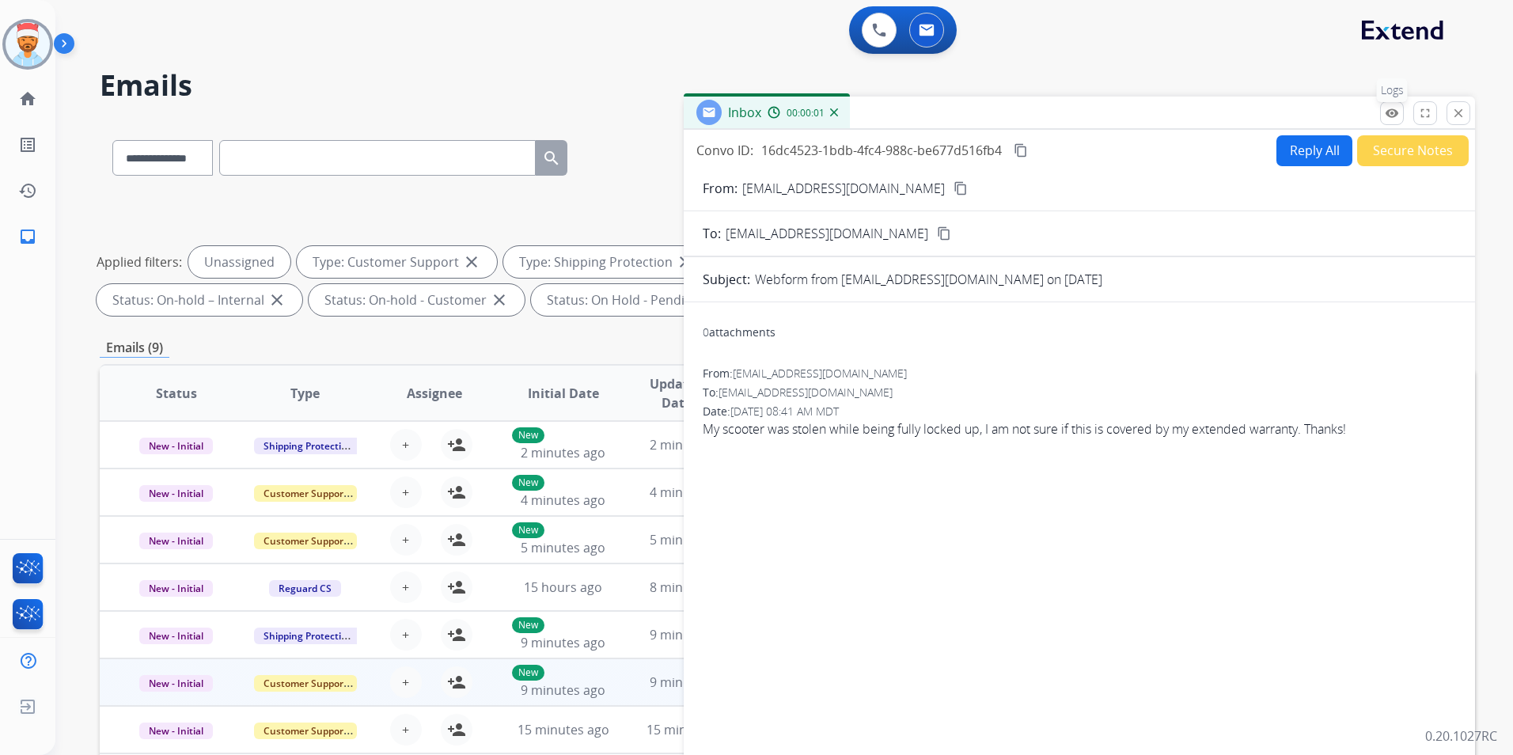
click at [1383, 116] on button "remove_red_eye Logs" at bounding box center [1392, 113] width 24 height 24
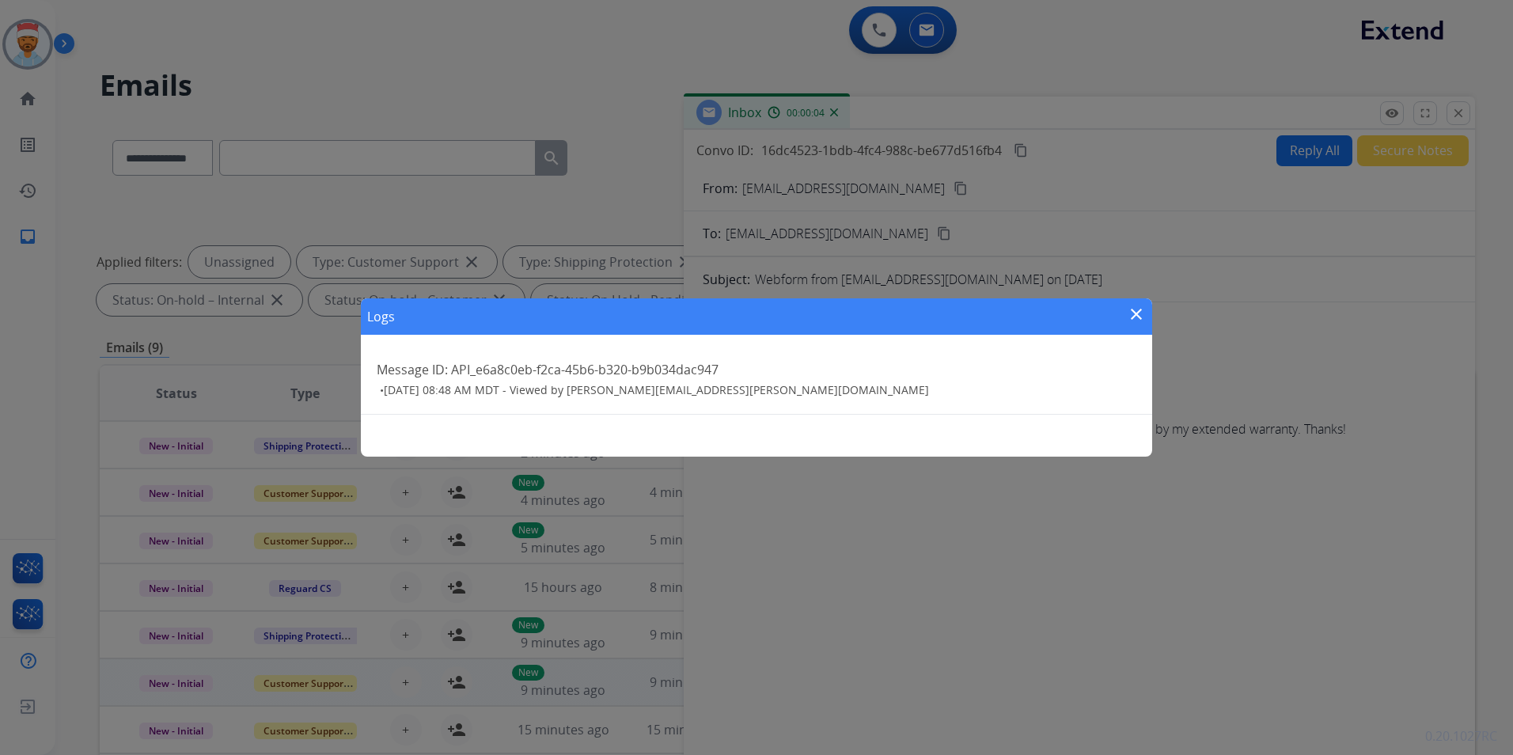
click at [1141, 317] on mat-icon "close" at bounding box center [1136, 314] width 19 height 19
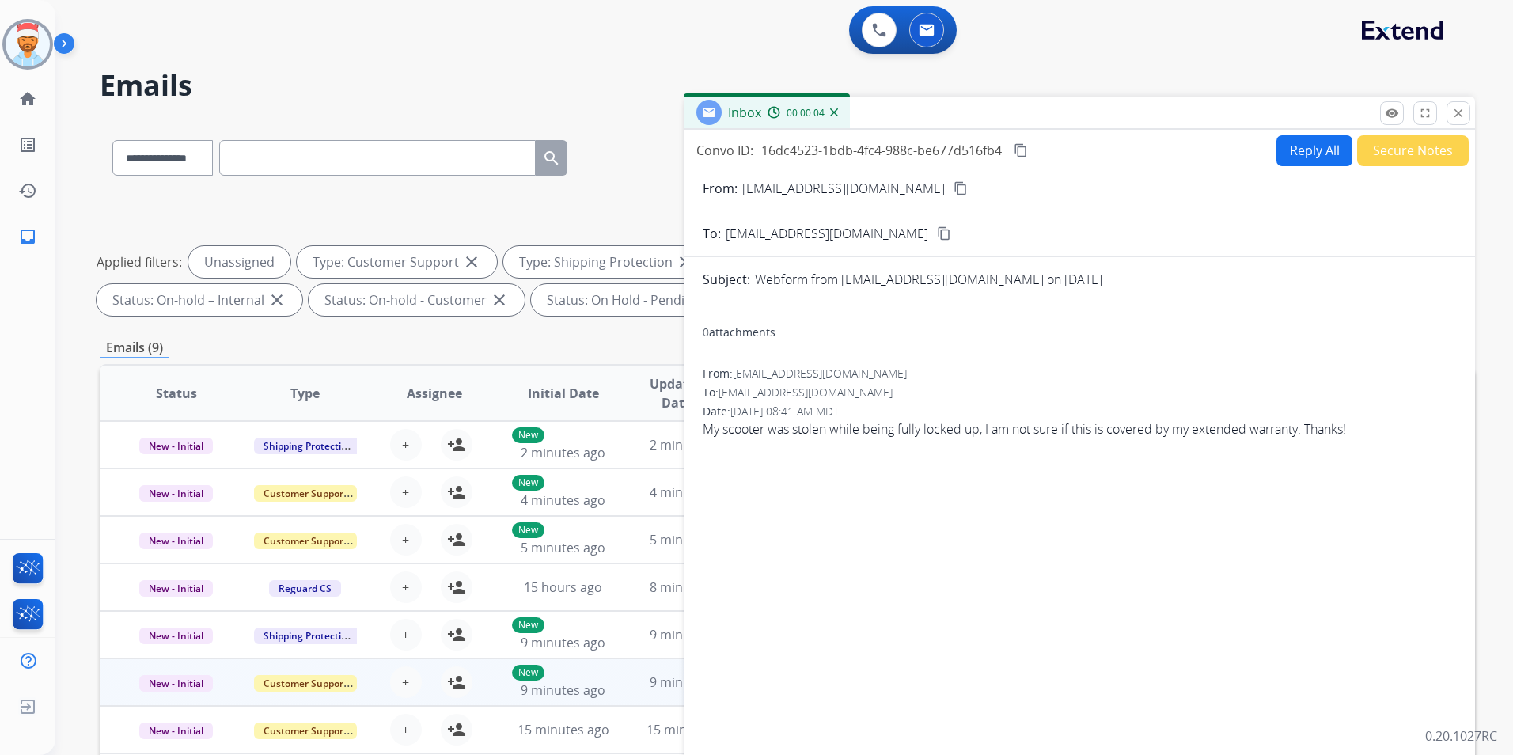
drag, startPoint x: 1466, startPoint y: 116, endPoint x: 1460, endPoint y: 130, distance: 15.6
click at [1466, 115] on button "close Close" at bounding box center [1459, 113] width 24 height 24
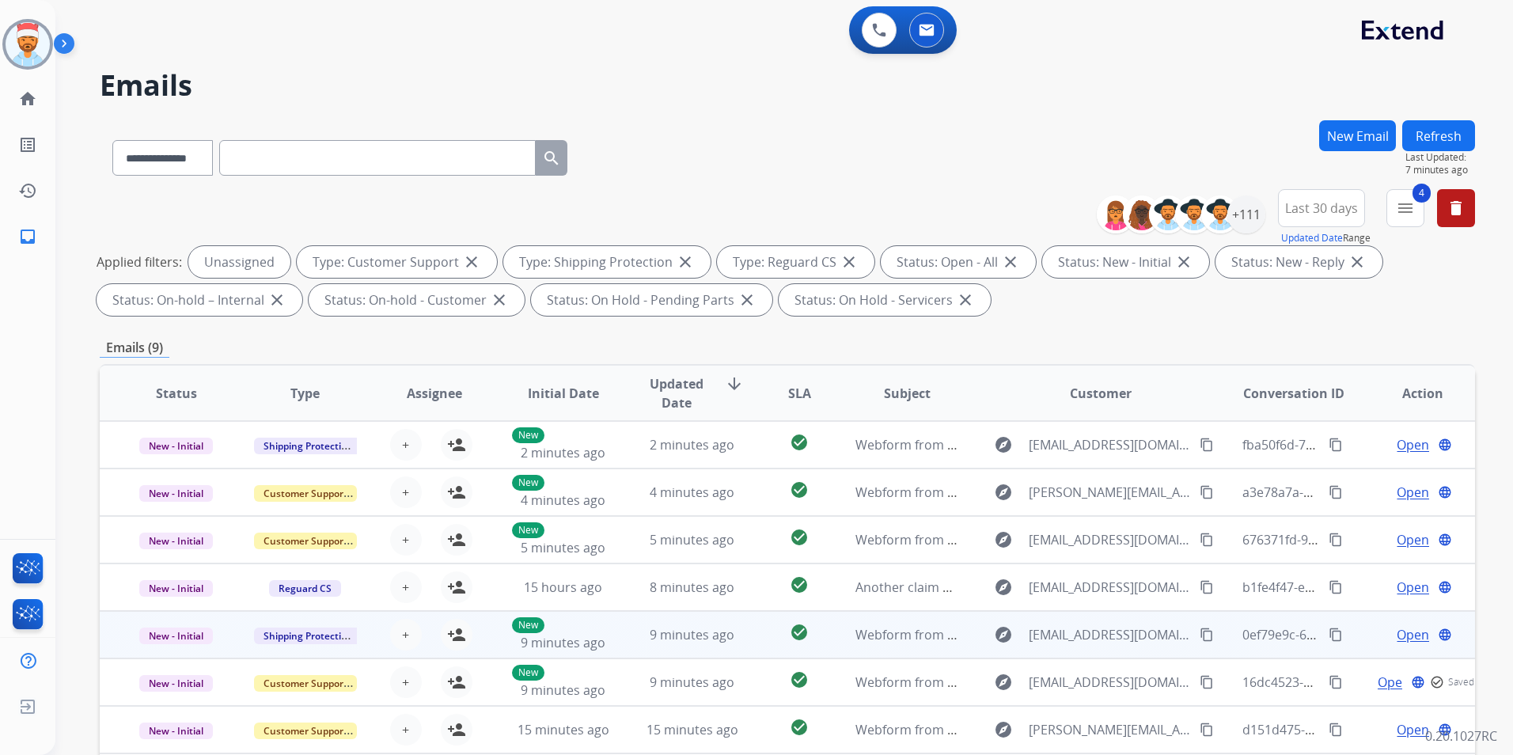
click at [1402, 637] on span "Open" at bounding box center [1413, 634] width 32 height 19
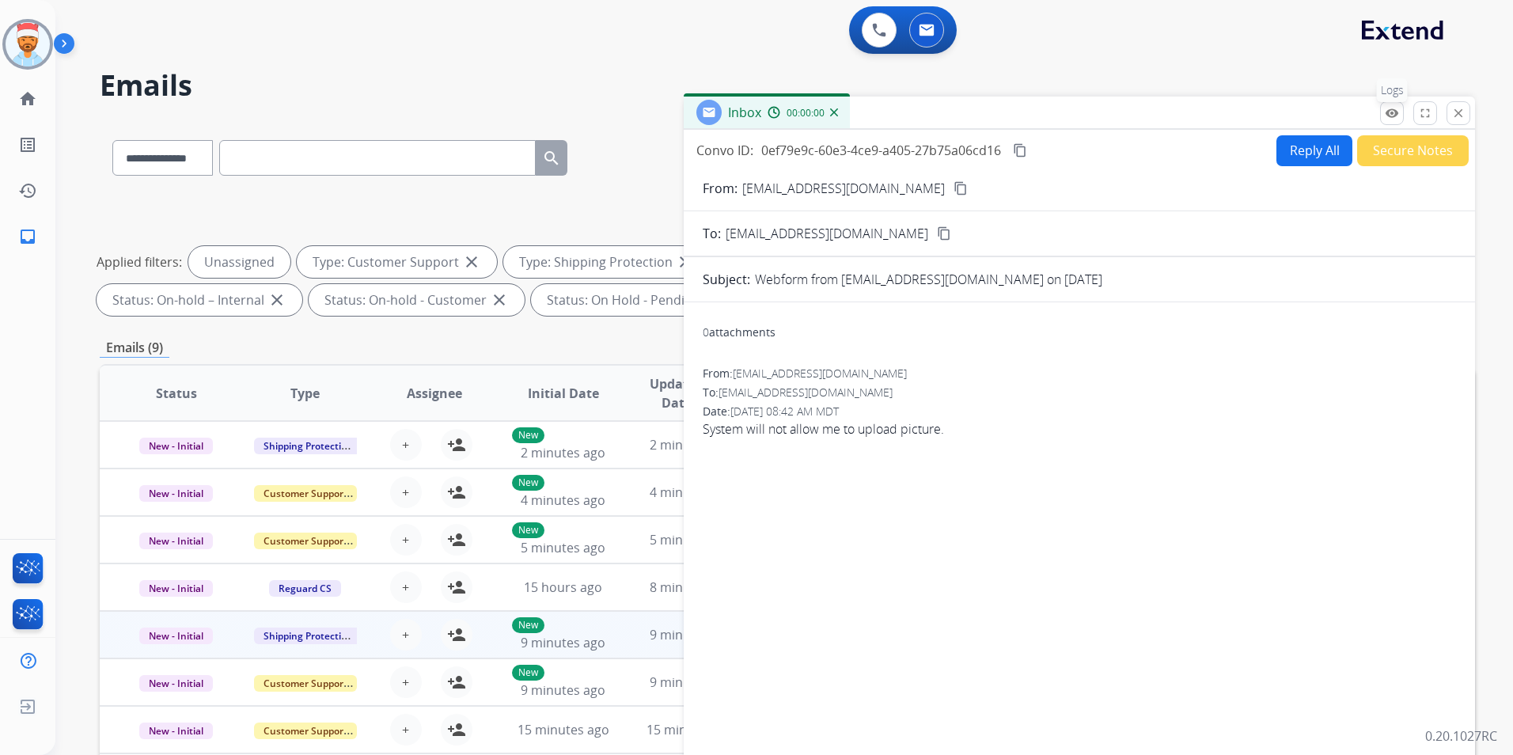
click at [1397, 111] on mat-icon "remove_red_eye" at bounding box center [1392, 113] width 14 height 14
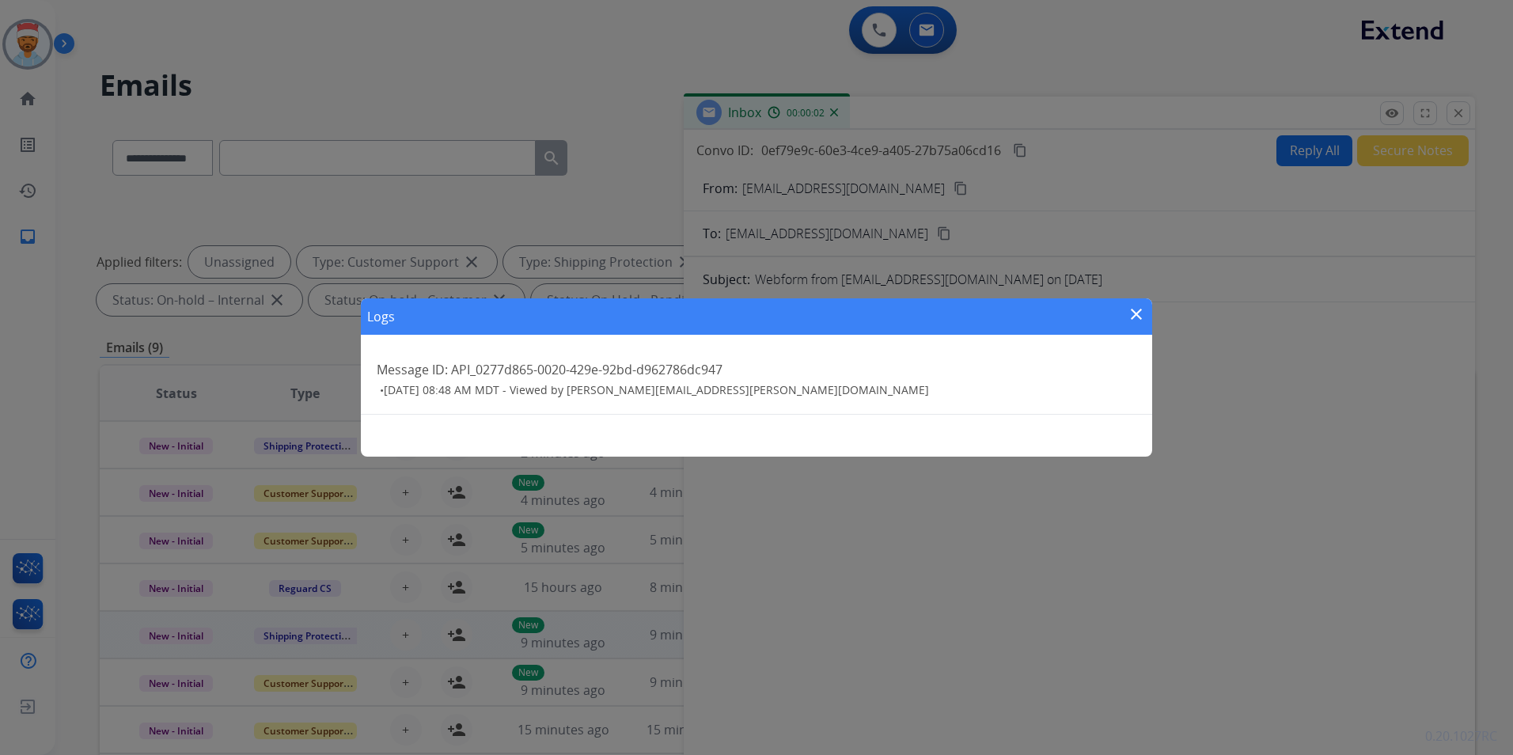
click at [1132, 309] on mat-icon "close" at bounding box center [1136, 314] width 19 height 19
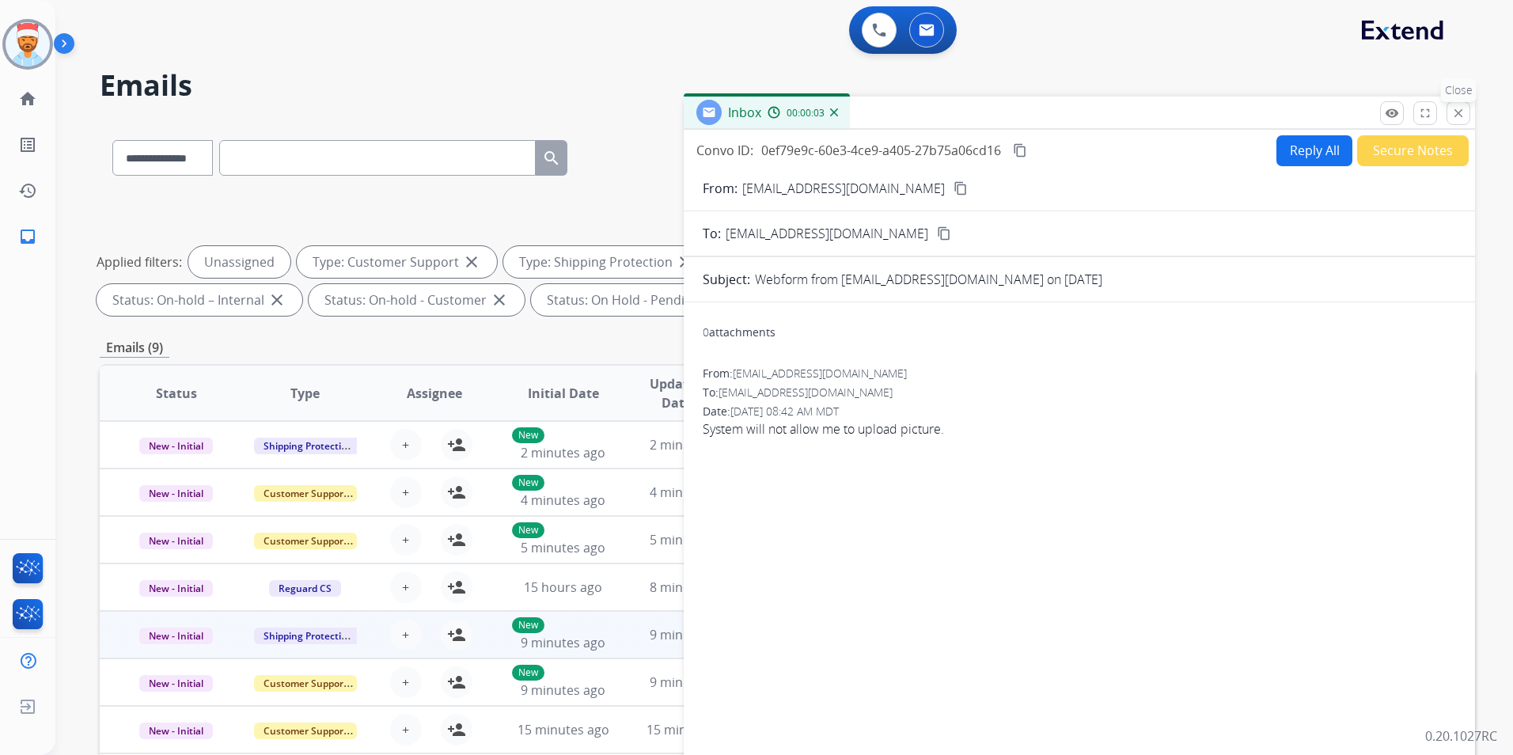
drag, startPoint x: 1464, startPoint y: 106, endPoint x: 1462, endPoint y: 169, distance: 62.6
click at [1463, 108] on mat-icon "close" at bounding box center [1458, 113] width 14 height 14
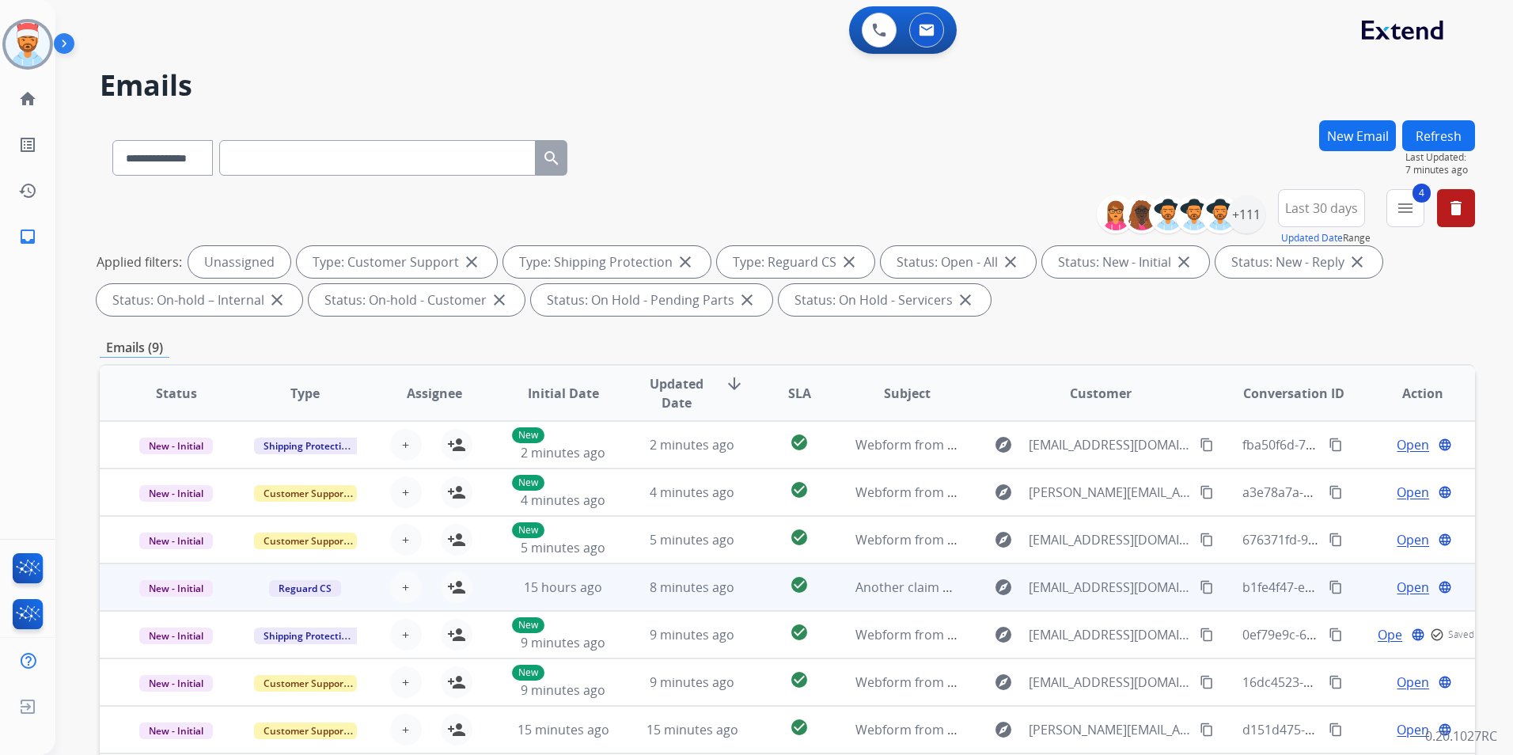
click at [1398, 591] on span "Open" at bounding box center [1413, 587] width 32 height 19
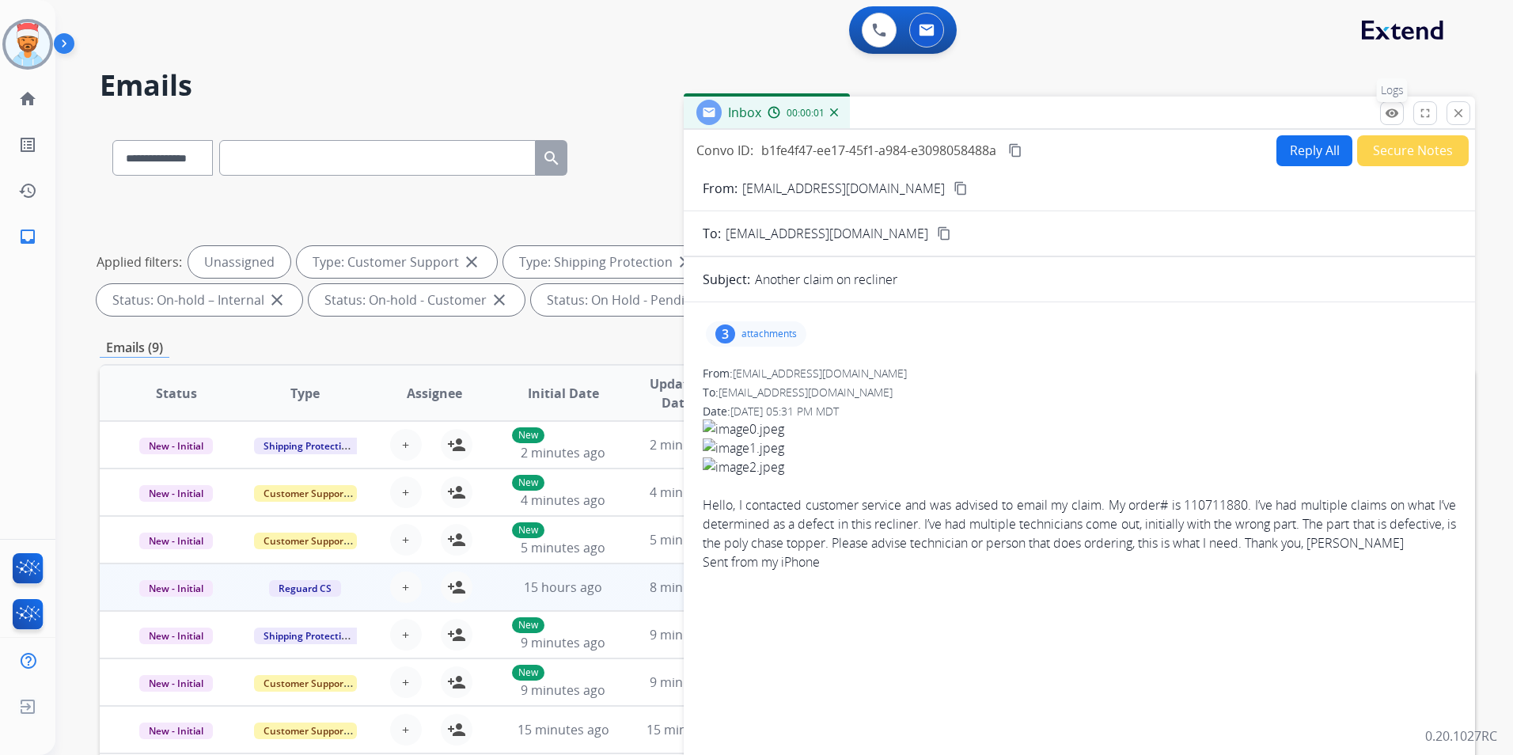
click at [1391, 119] on mat-icon "remove_red_eye" at bounding box center [1392, 113] width 14 height 14
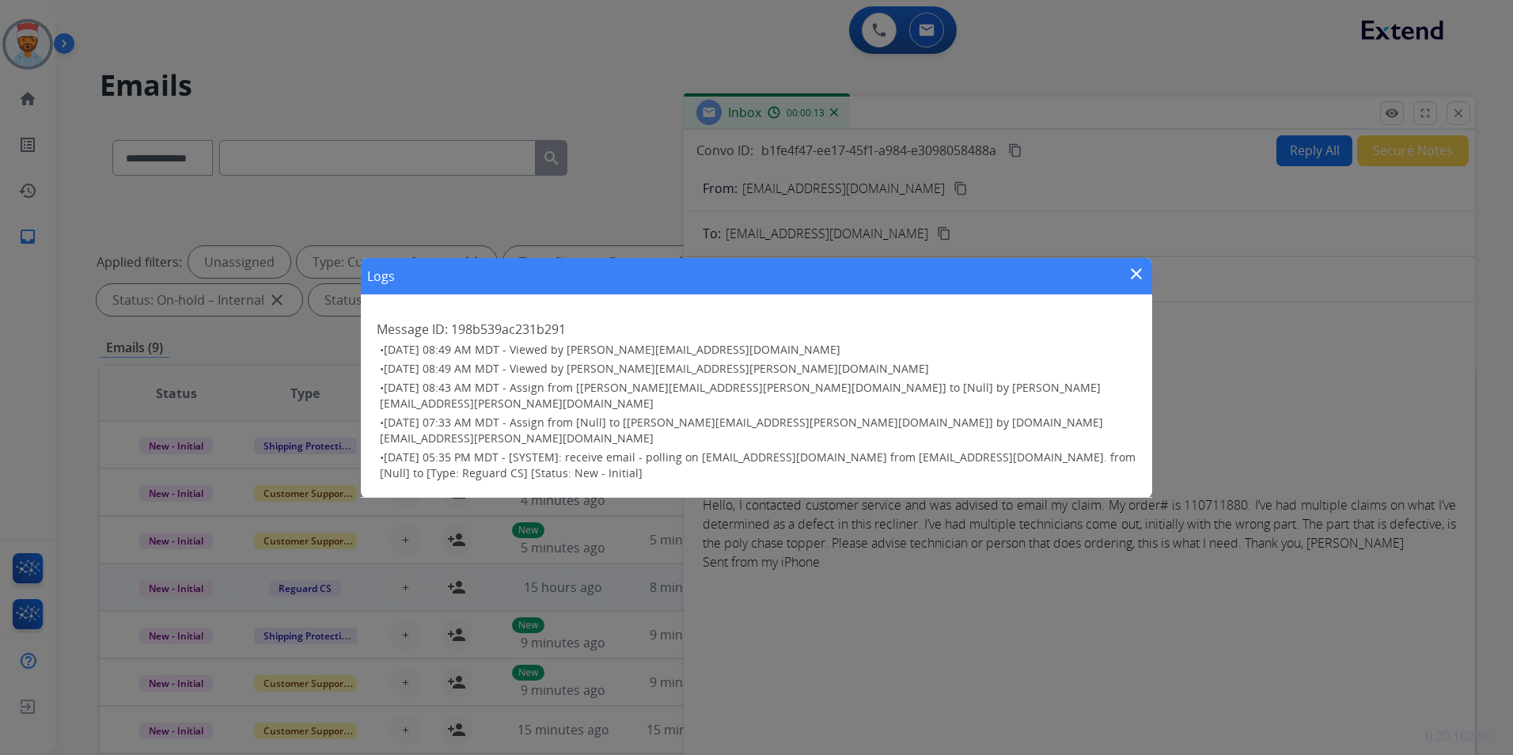
click at [1136, 282] on mat-icon "close" at bounding box center [1136, 273] width 19 height 19
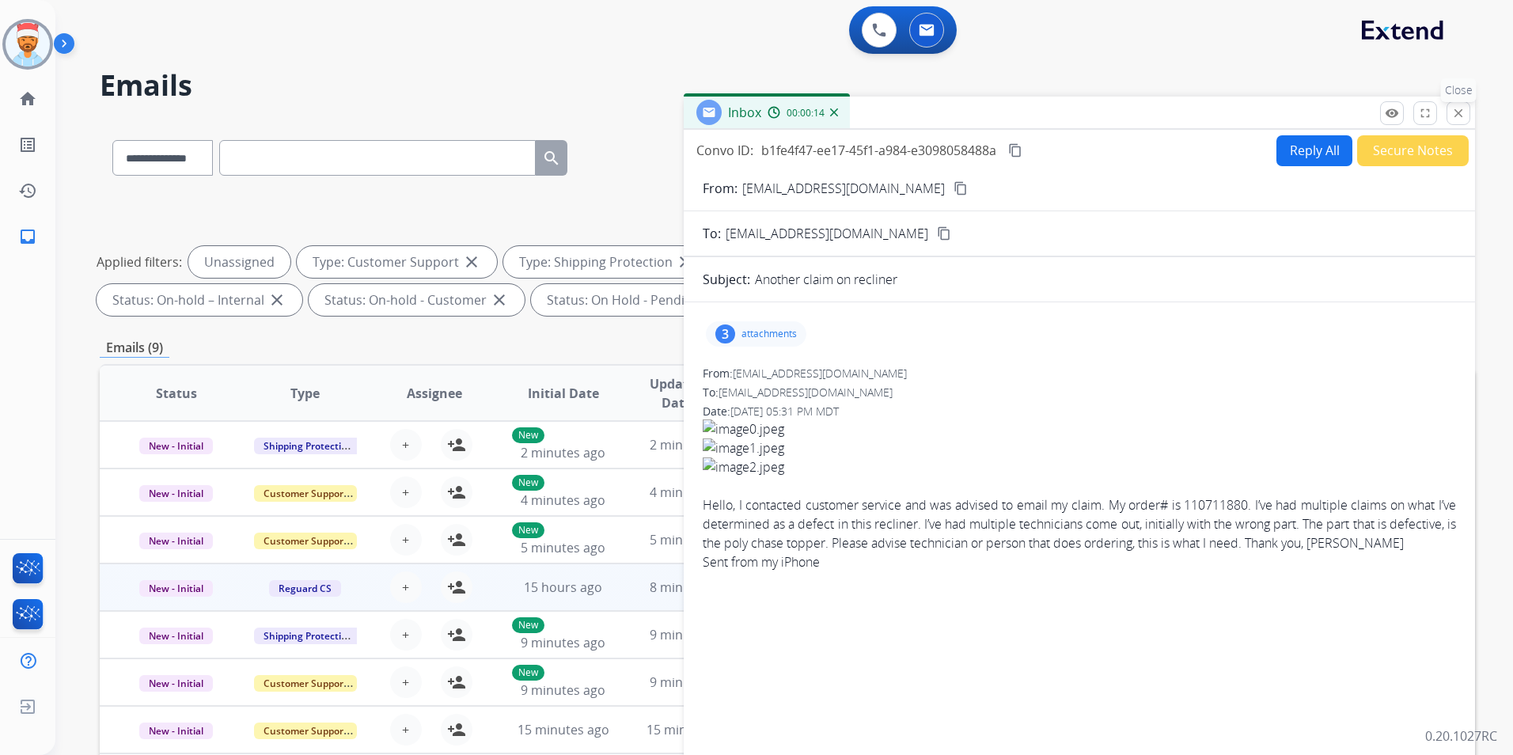
click at [1461, 116] on mat-icon "close" at bounding box center [1458, 113] width 14 height 14
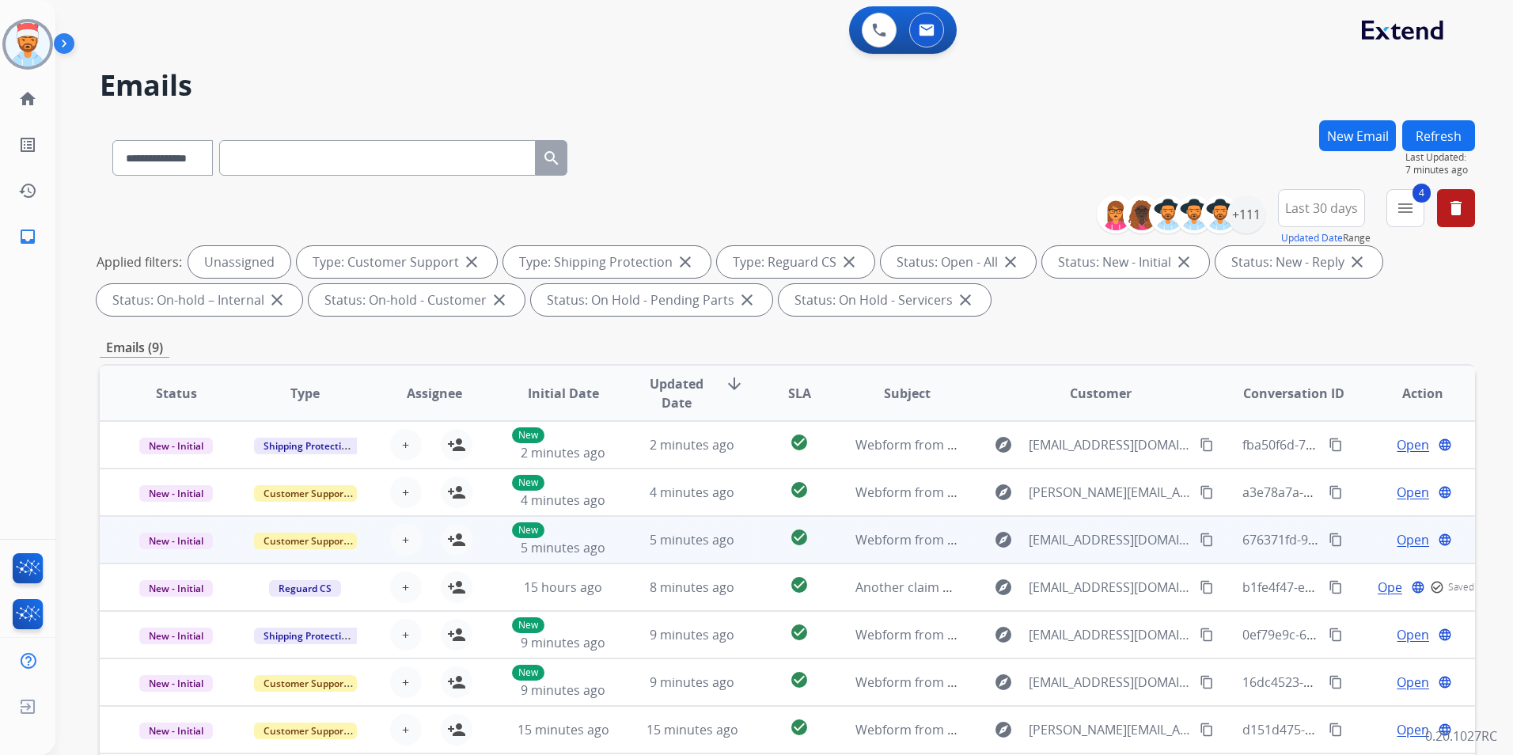
click at [1398, 532] on span "Open" at bounding box center [1413, 539] width 32 height 19
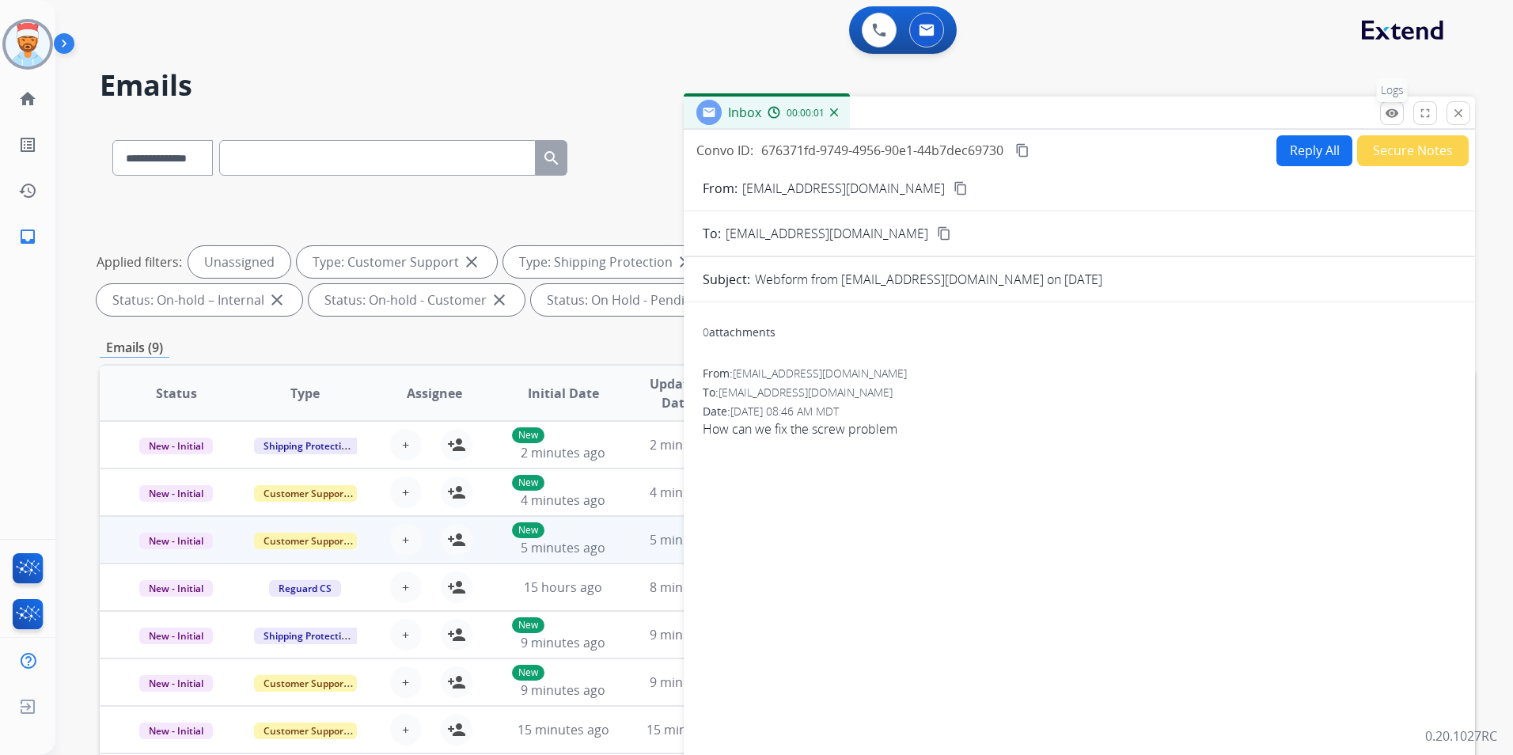
click at [1395, 112] on mat-icon "remove_red_eye" at bounding box center [1392, 113] width 14 height 14
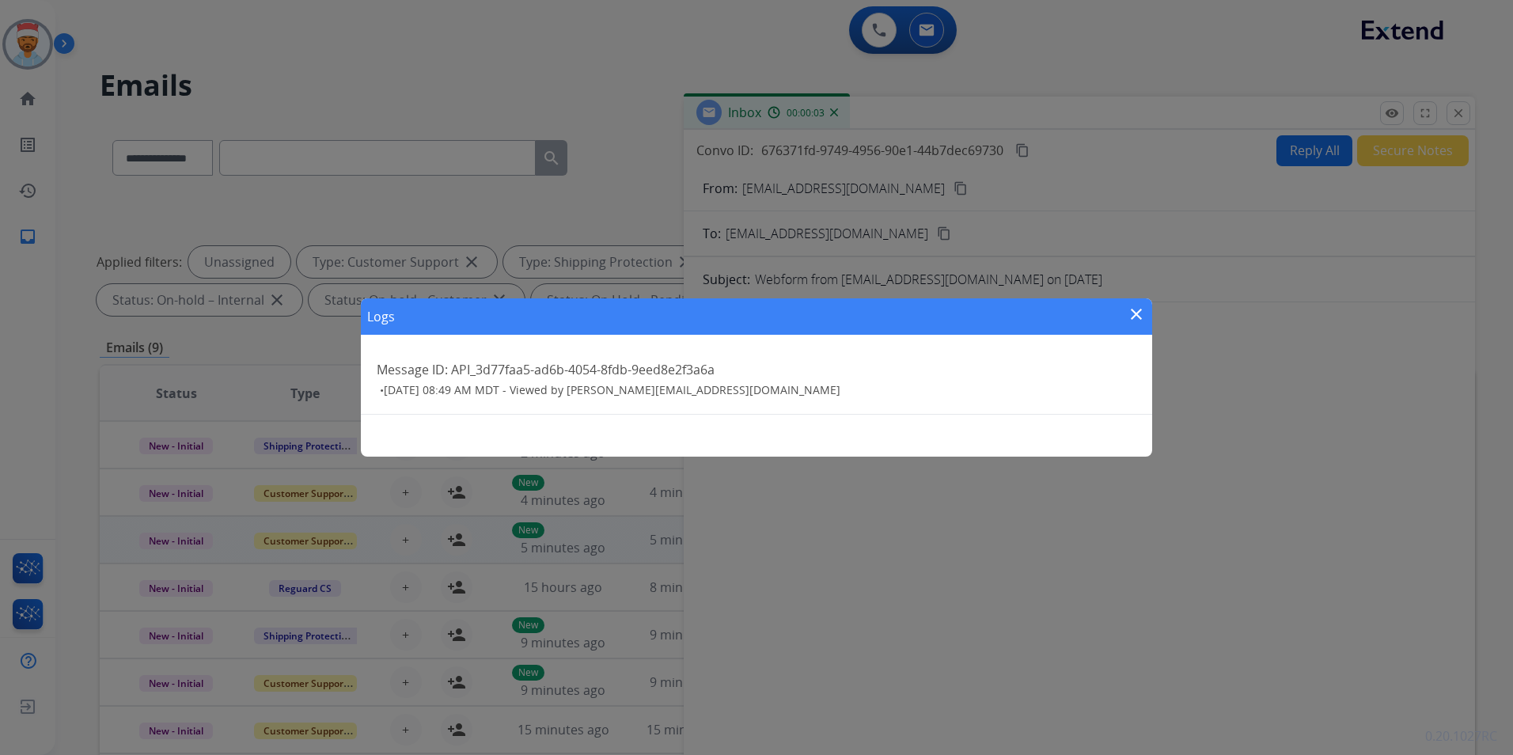
drag, startPoint x: 1136, startPoint y: 309, endPoint x: 1171, endPoint y: 305, distance: 35.0
click at [1136, 309] on mat-icon "close" at bounding box center [1136, 314] width 19 height 19
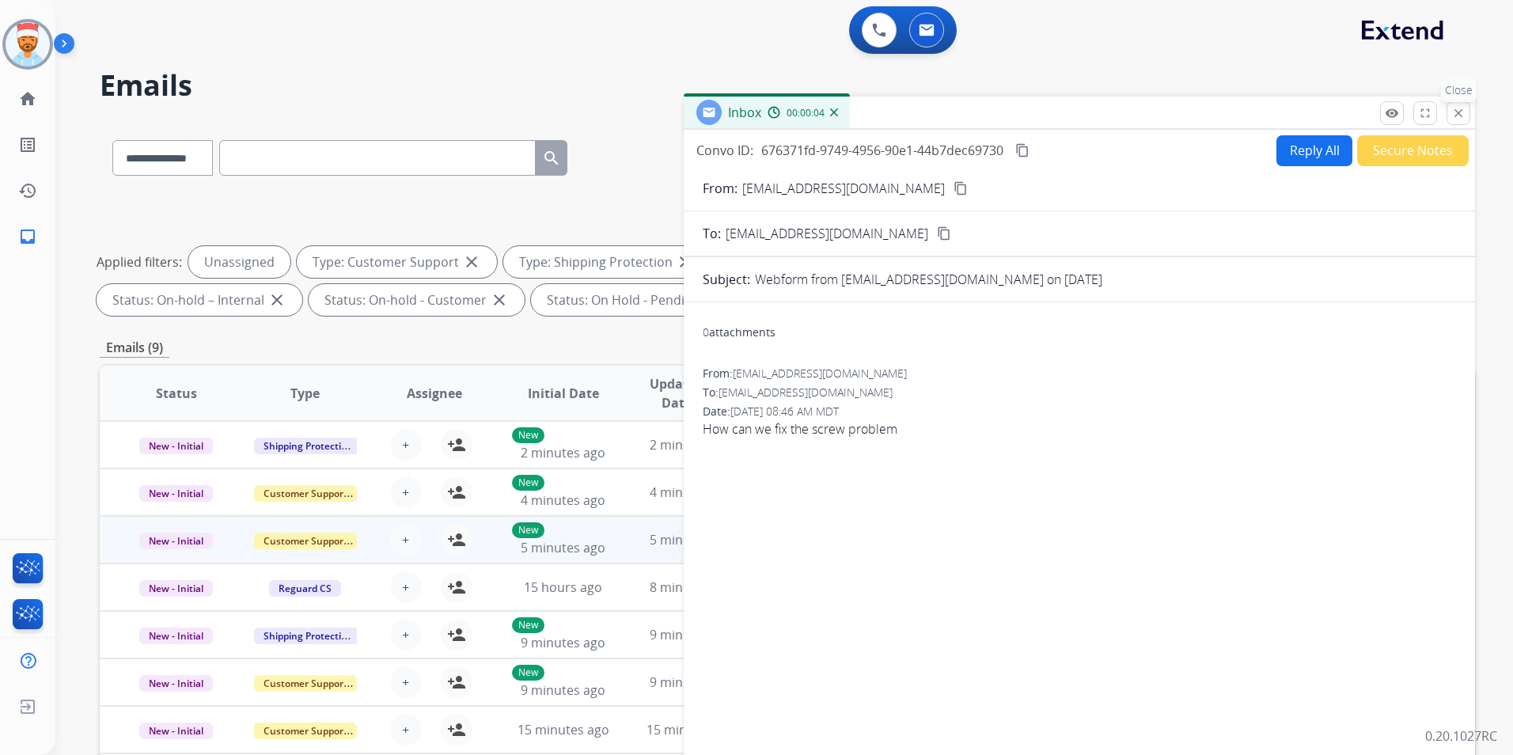
click at [1464, 117] on mat-icon "close" at bounding box center [1458, 113] width 14 height 14
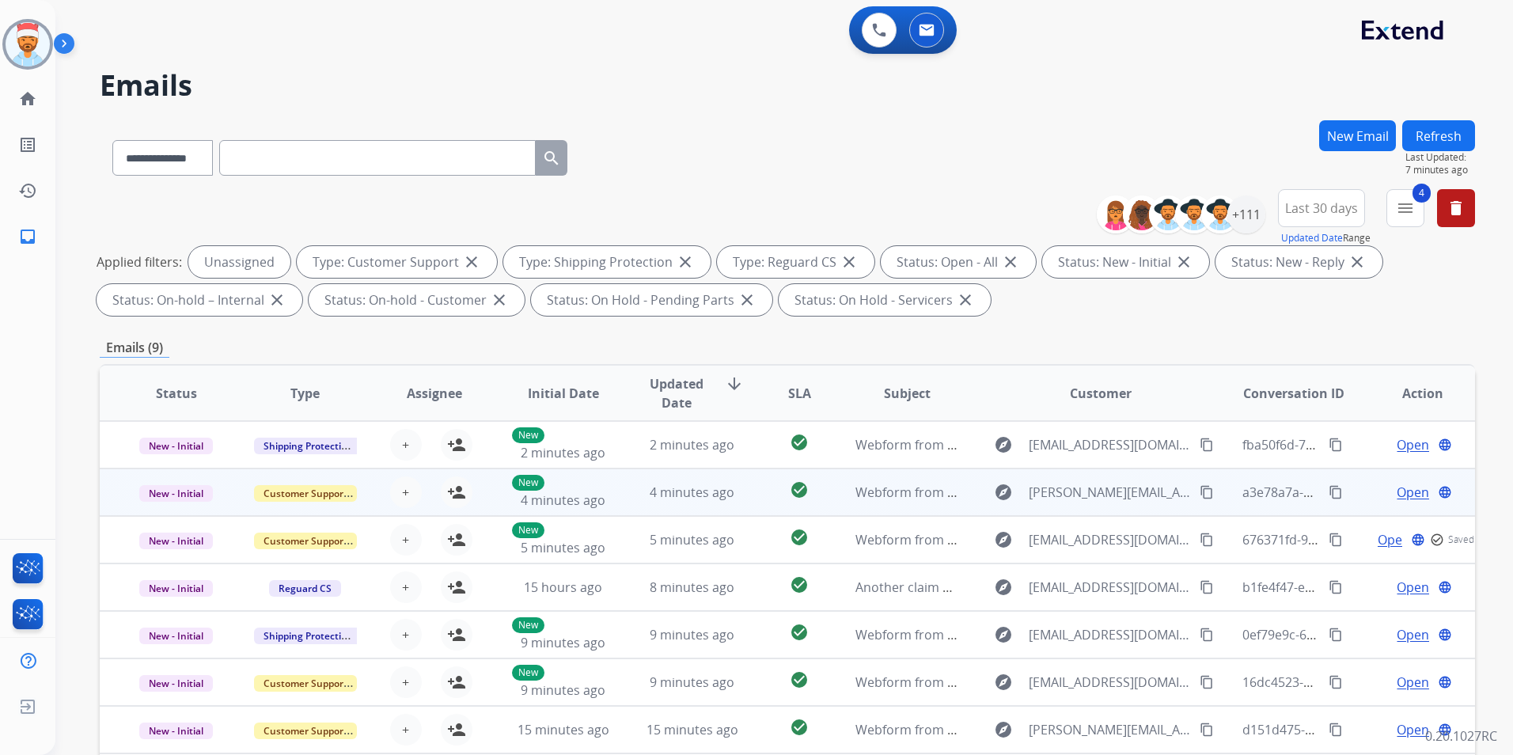
click at [1397, 495] on span "Open" at bounding box center [1413, 492] width 32 height 19
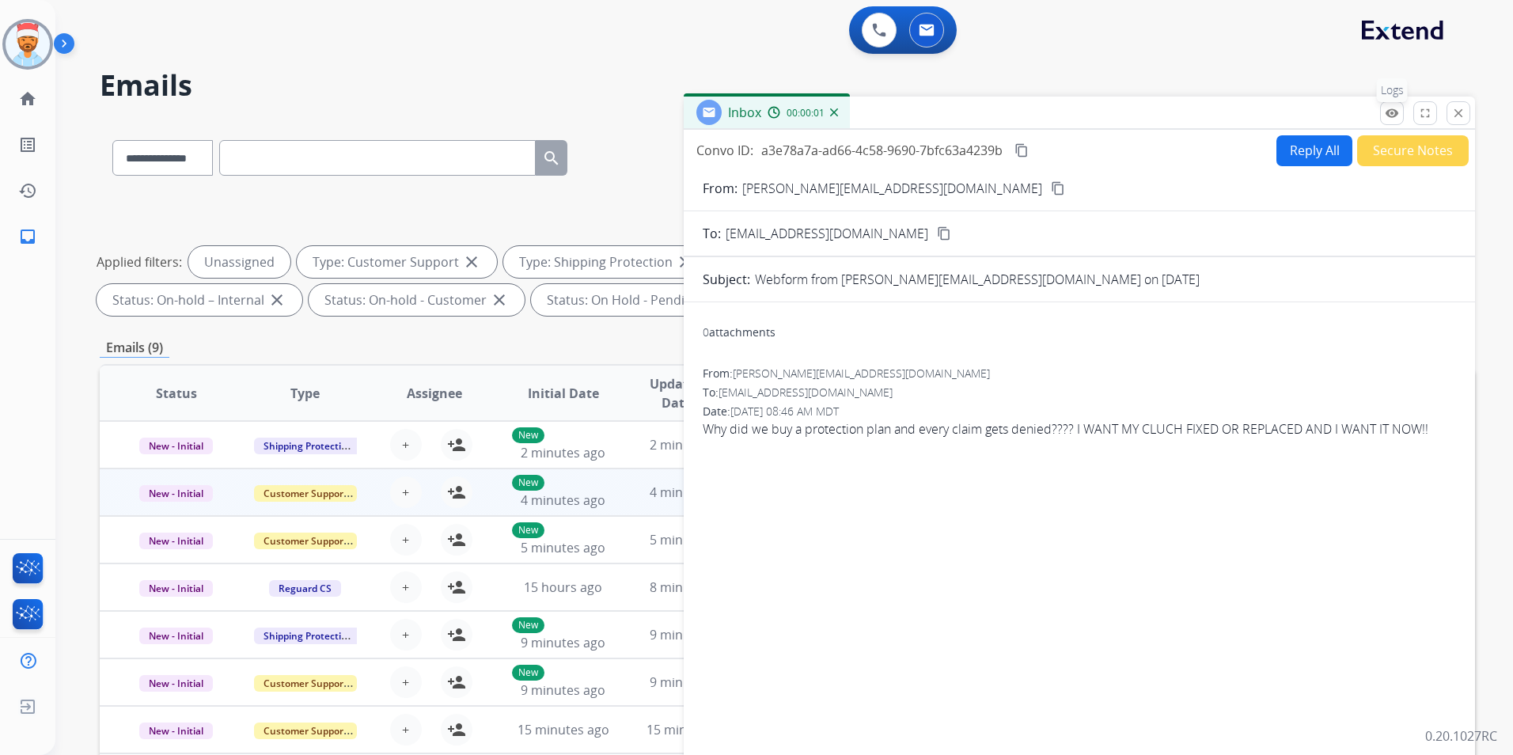
click at [1387, 114] on mat-icon "remove_red_eye" at bounding box center [1392, 113] width 14 height 14
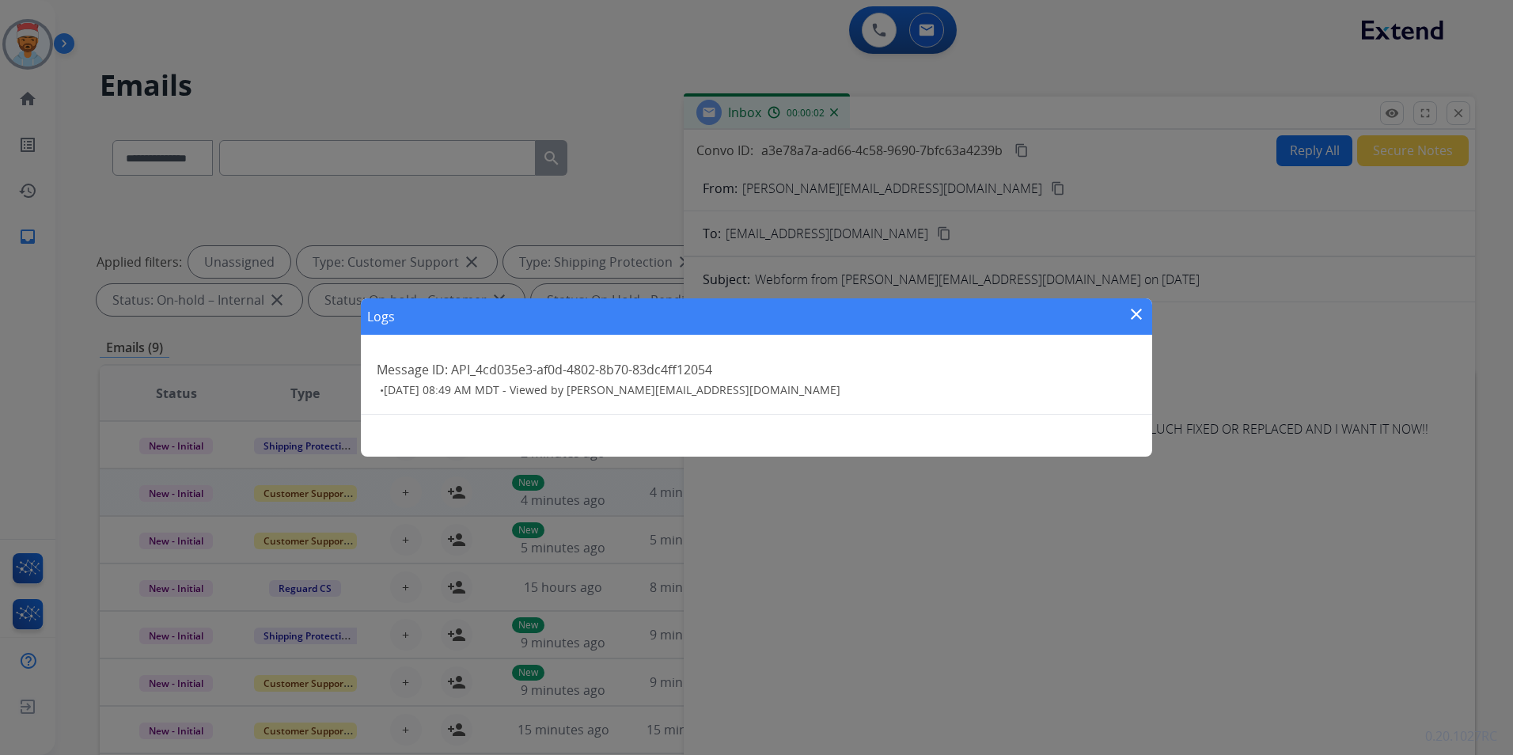
click at [1148, 313] on div "Logs close" at bounding box center [756, 316] width 791 height 36
click at [1141, 313] on mat-icon "close" at bounding box center [1136, 314] width 19 height 19
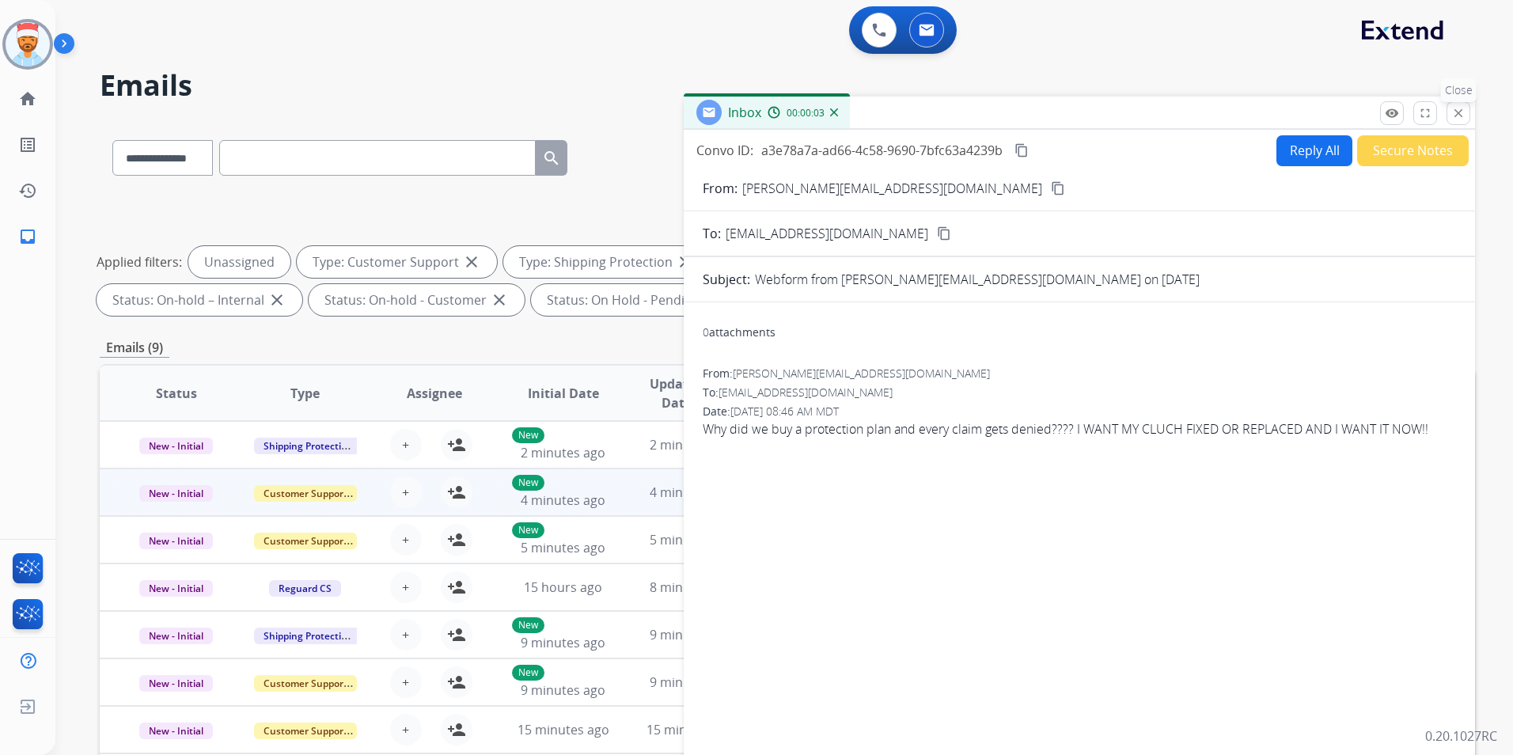
click at [1453, 115] on mat-icon "close" at bounding box center [1458, 113] width 14 height 14
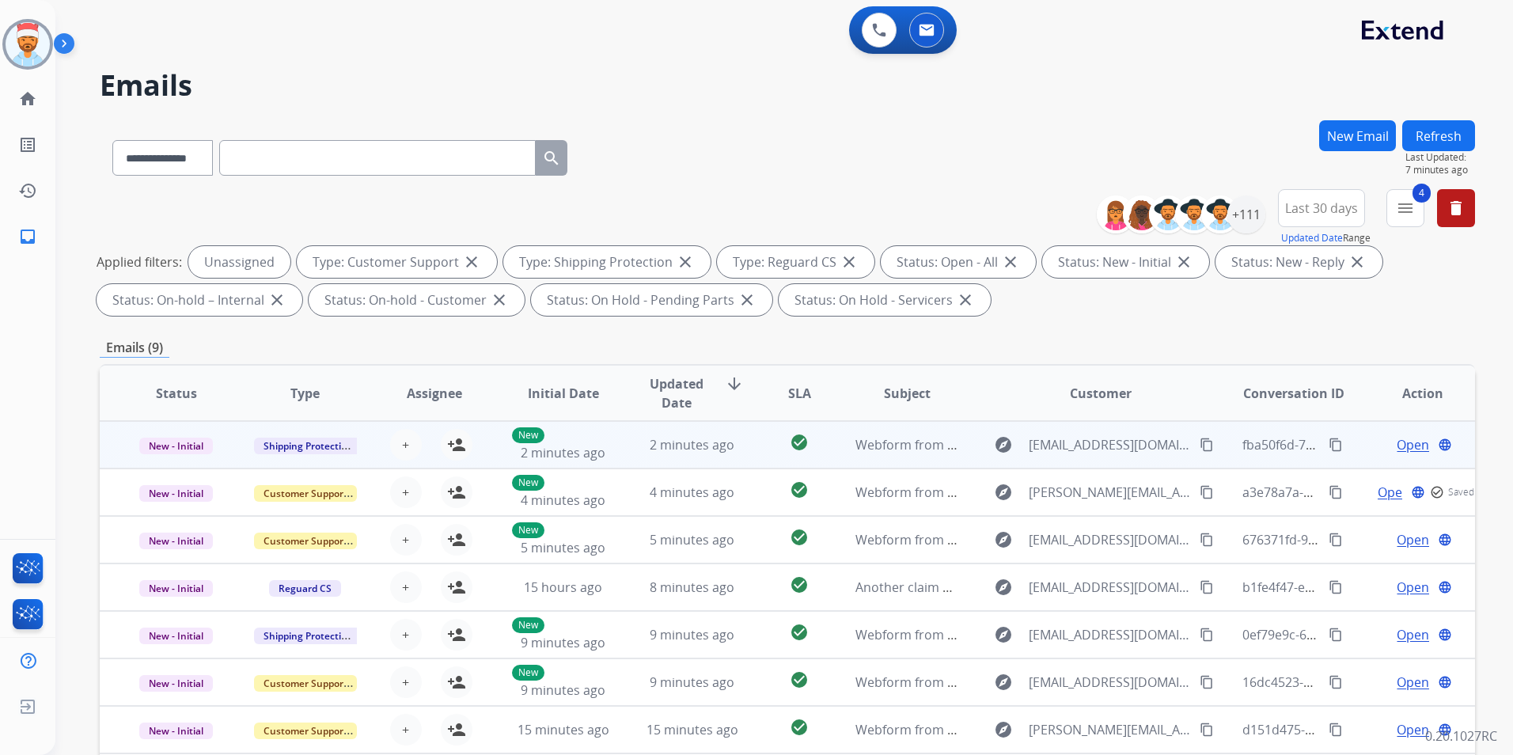
click at [1398, 441] on span "Open" at bounding box center [1413, 444] width 32 height 19
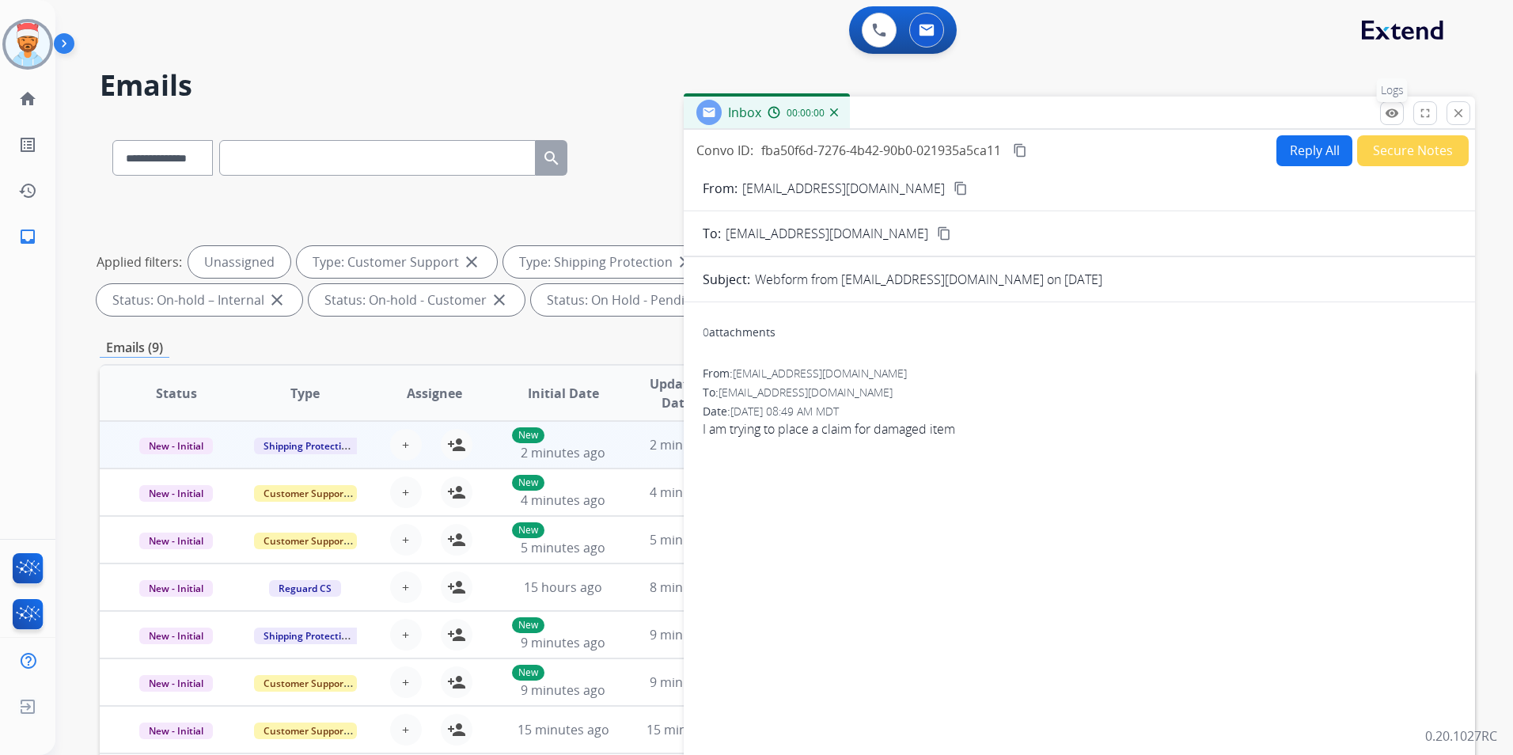
click at [1398, 117] on mat-icon "remove_red_eye" at bounding box center [1392, 113] width 14 height 14
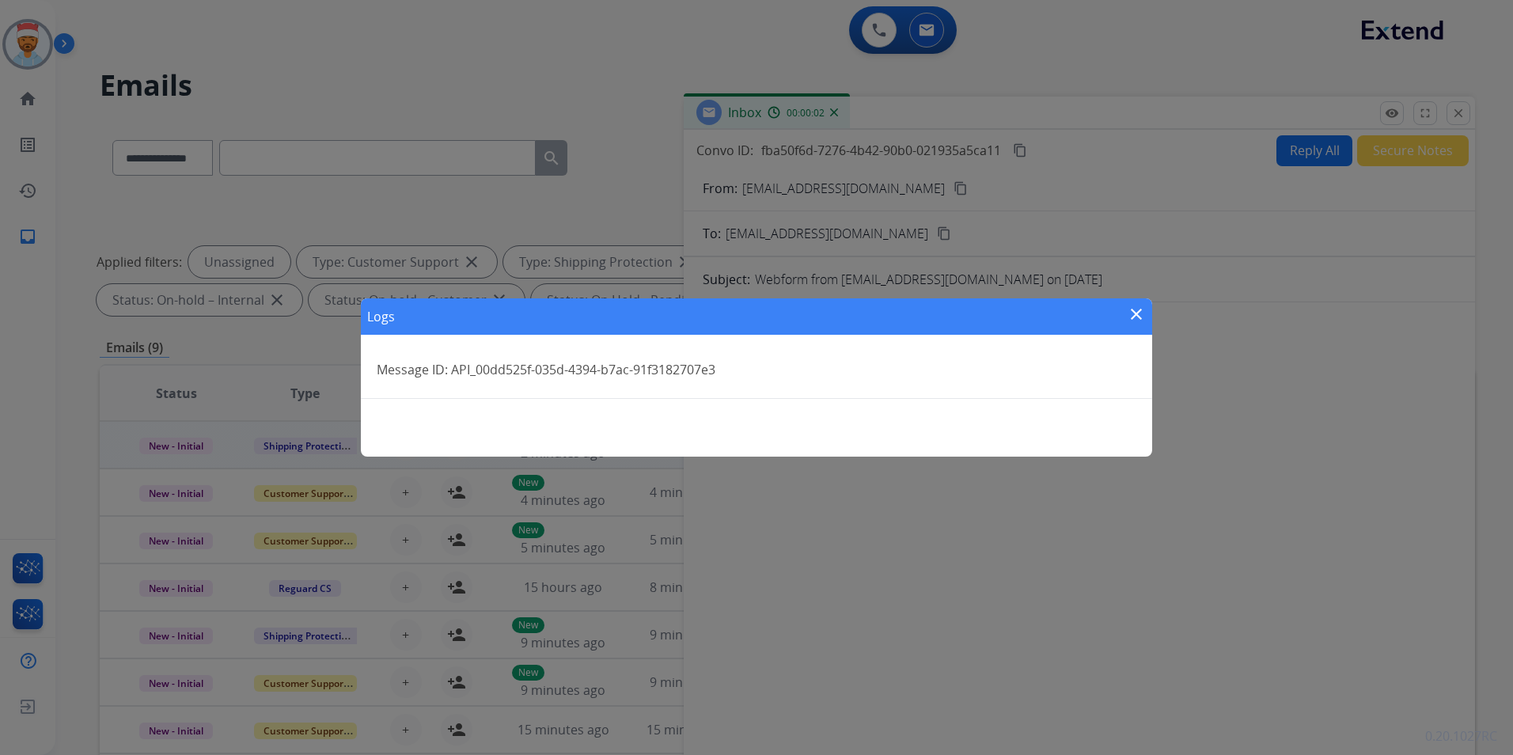
drag, startPoint x: 1171, startPoint y: 290, endPoint x: 1155, endPoint y: 293, distance: 16.1
click at [1163, 290] on div "Logs close Message ID: API_00dd525f-035d-4394-b7ac-91f3182707e3" at bounding box center [756, 377] width 1513 height 755
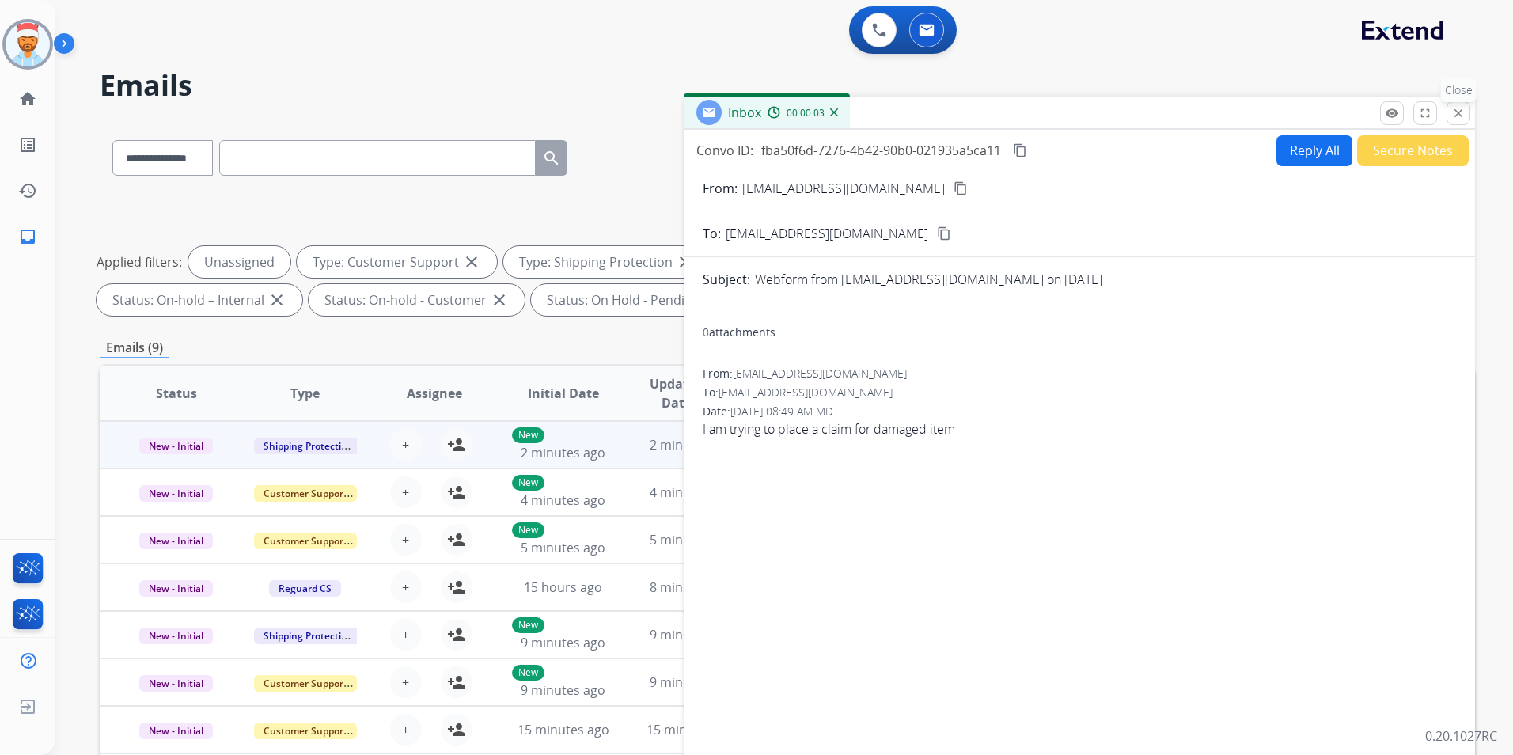
click at [1459, 114] on mat-icon "close" at bounding box center [1458, 113] width 14 height 14
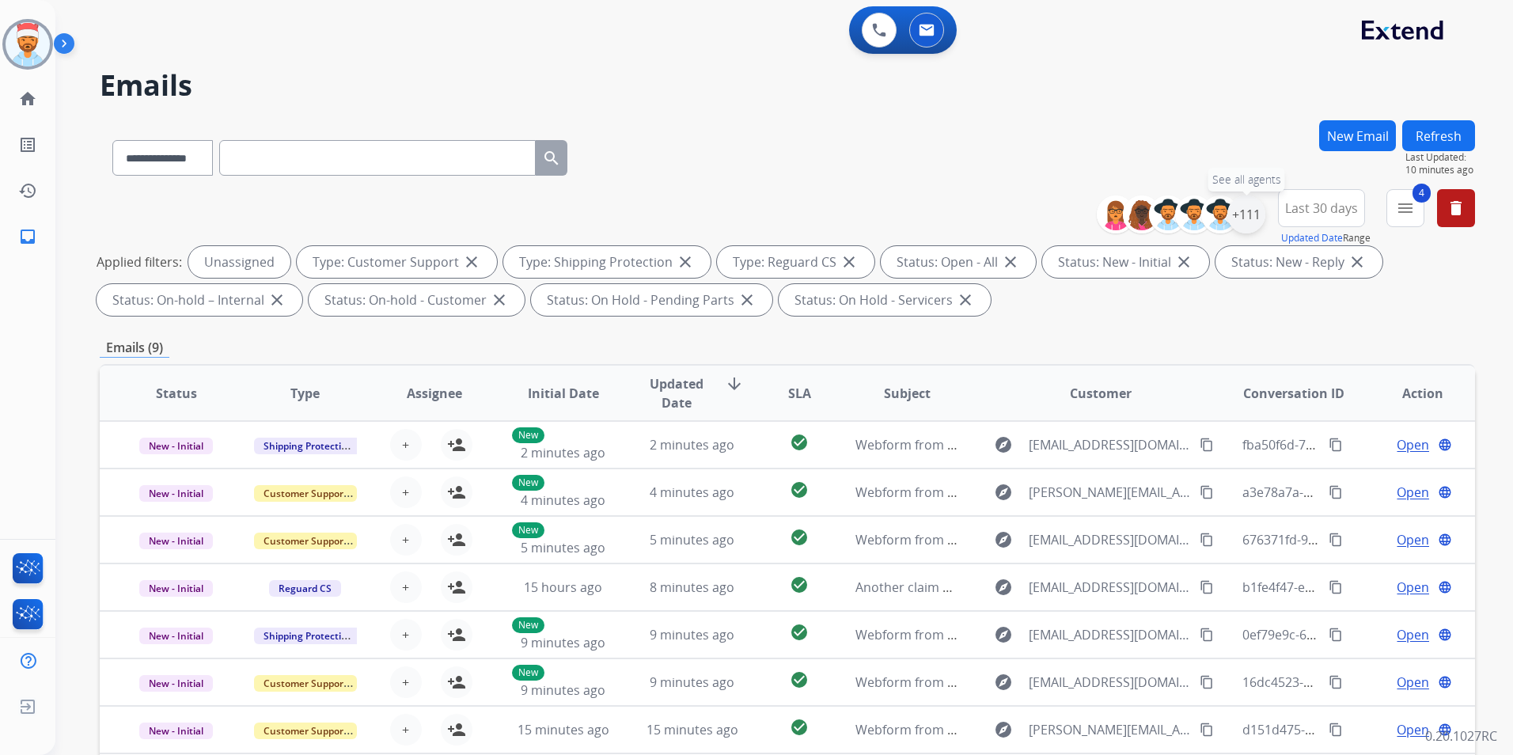
click at [1255, 222] on div "+111" at bounding box center [1246, 214] width 38 height 38
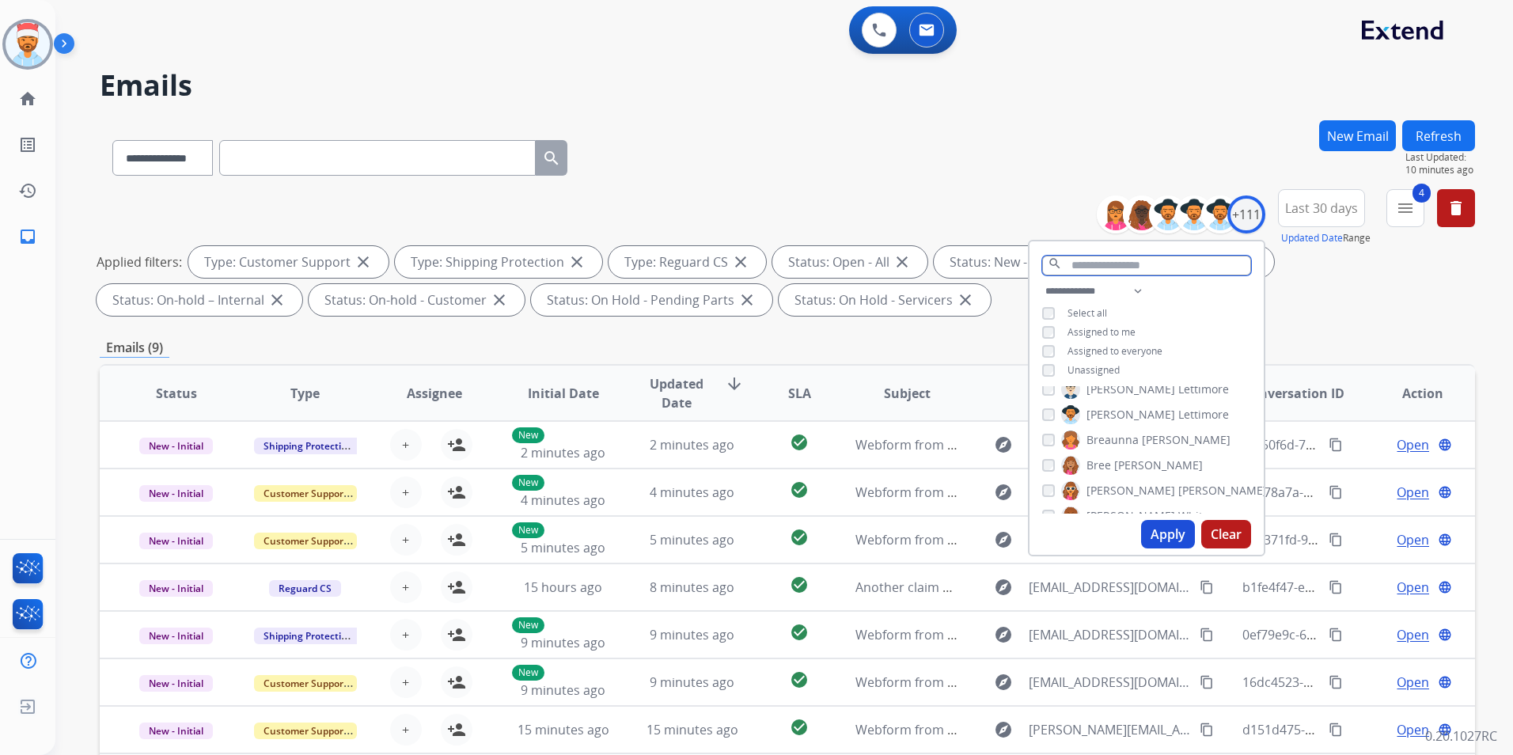
click at [1105, 264] on input "text" at bounding box center [1146, 266] width 209 height 20
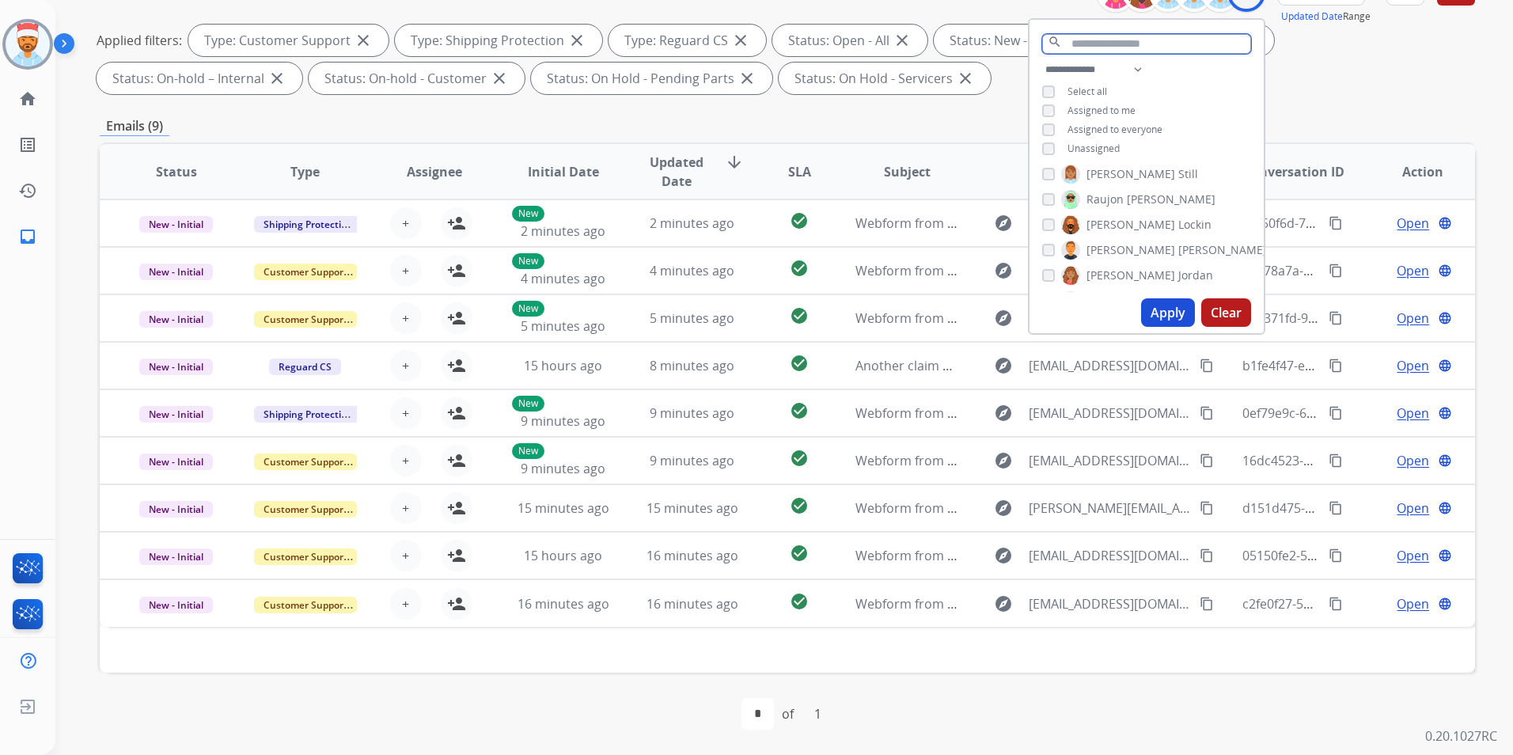
scroll to position [1979, 0]
click at [1174, 314] on button "Apply" at bounding box center [1168, 312] width 54 height 28
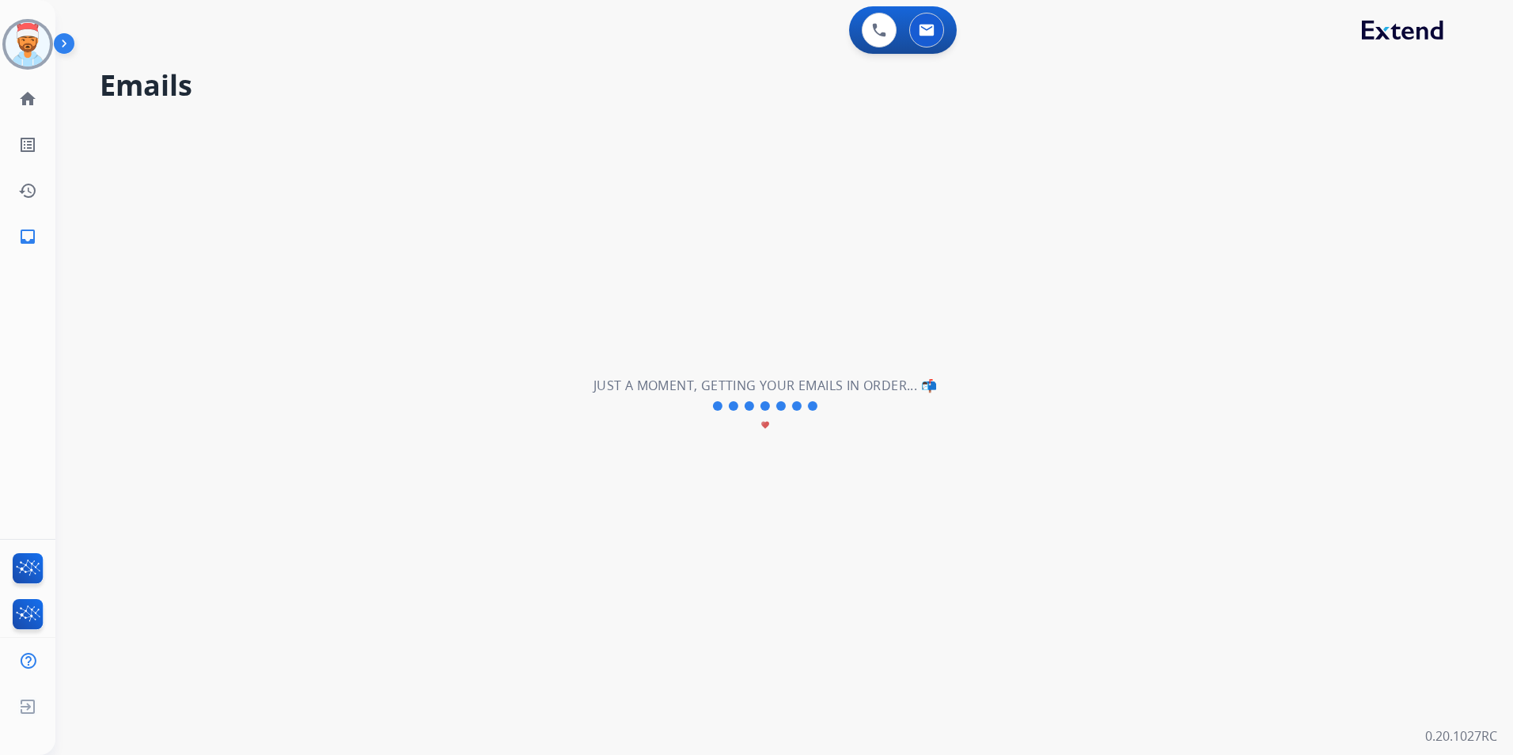
scroll to position [0, 0]
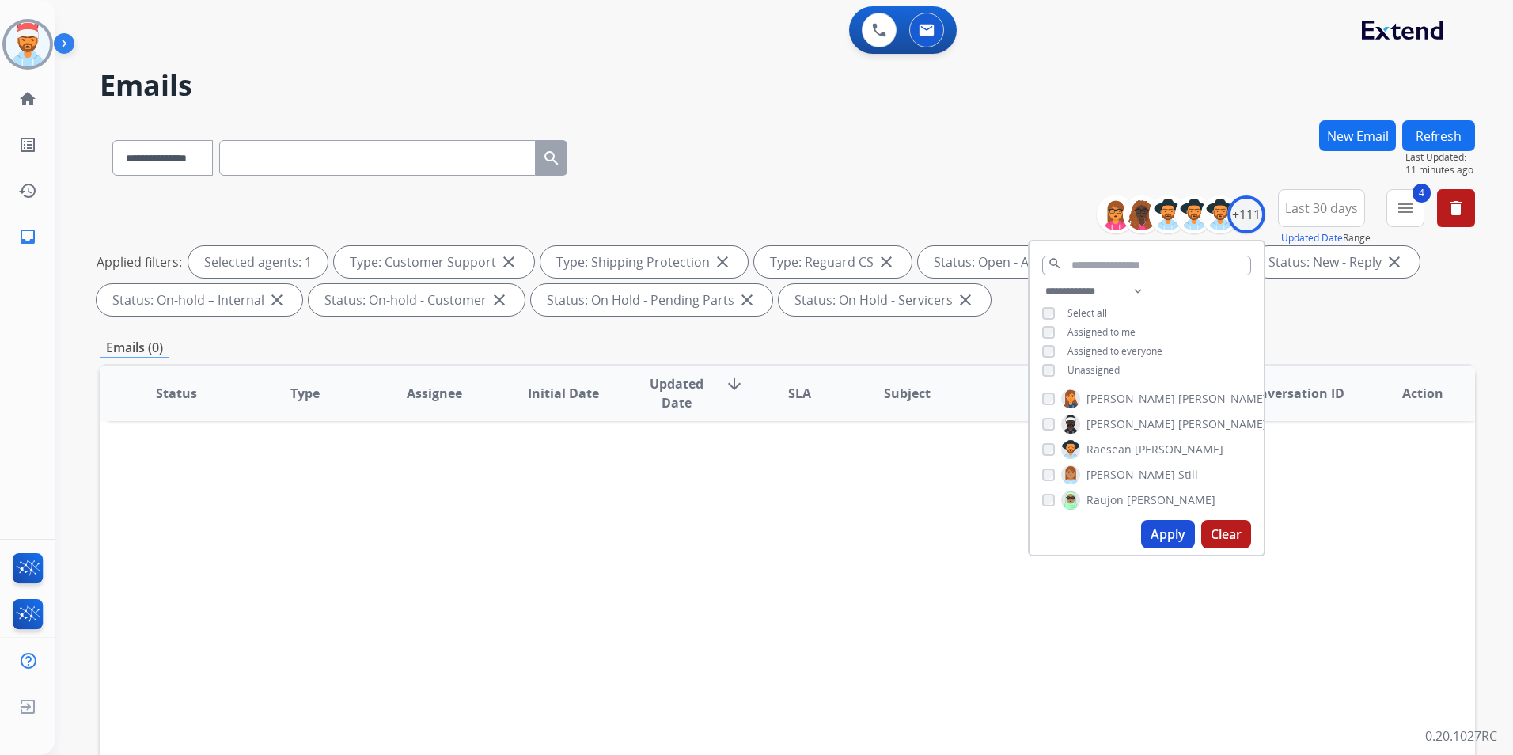
drag, startPoint x: 1158, startPoint y: 529, endPoint x: 1197, endPoint y: 499, distance: 49.1
click at [1158, 529] on button "Apply" at bounding box center [1168, 534] width 54 height 28
click at [1303, 346] on div "Emails (0)" at bounding box center [787, 348] width 1375 height 20
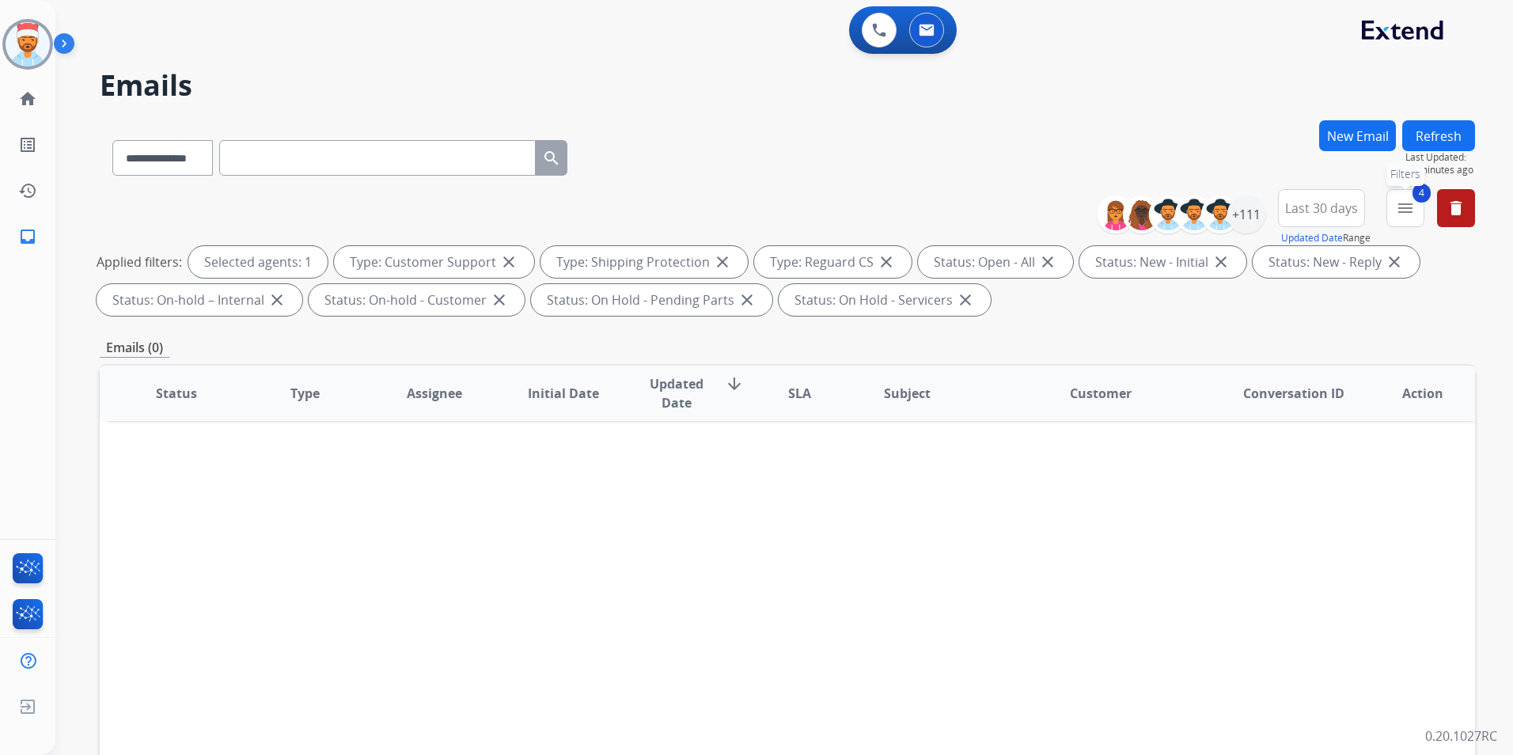
click at [1411, 217] on mat-icon "menu" at bounding box center [1405, 208] width 19 height 19
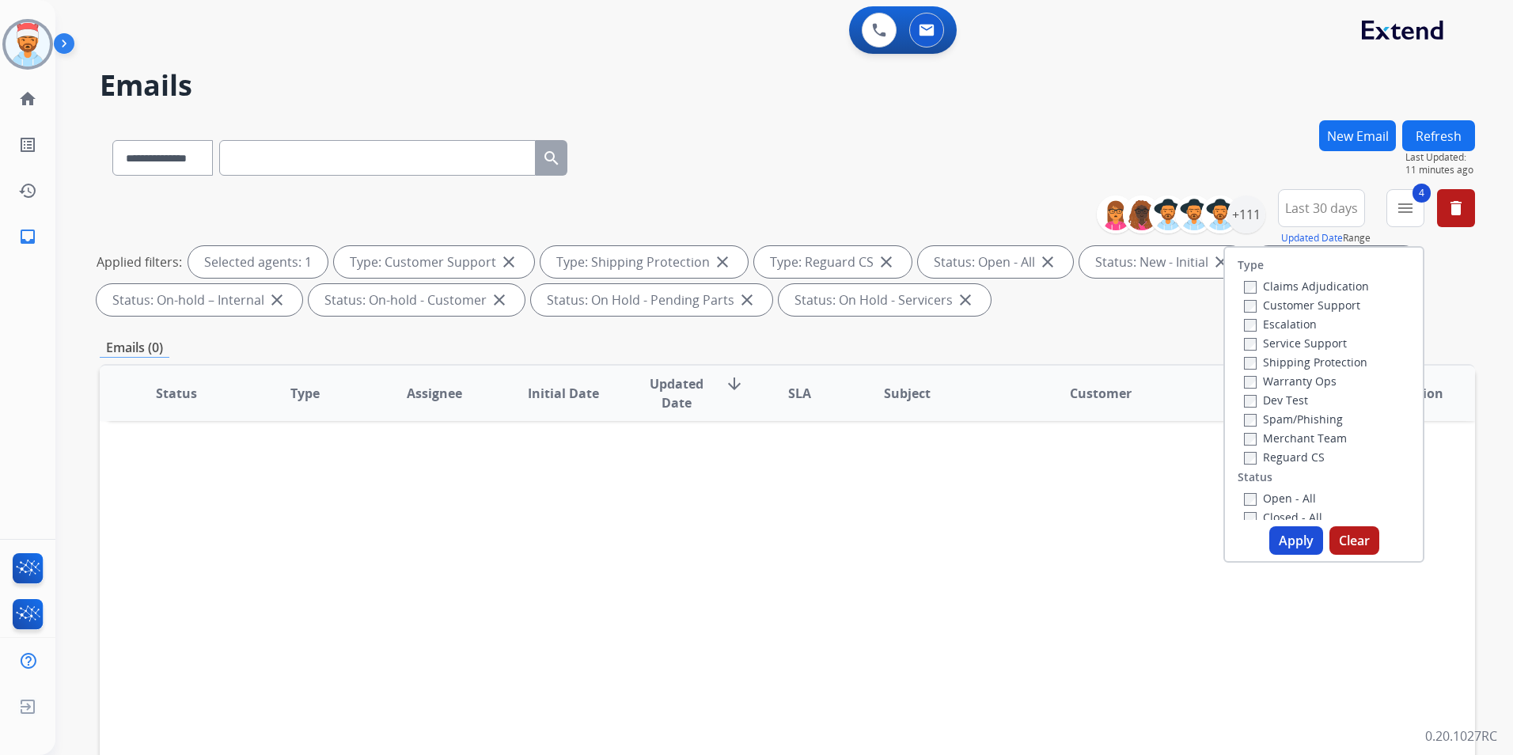
scroll to position [79, 0]
click at [1244, 432] on label "Closed - All" at bounding box center [1283, 438] width 78 height 15
click at [1277, 534] on button "Apply" at bounding box center [1296, 540] width 54 height 28
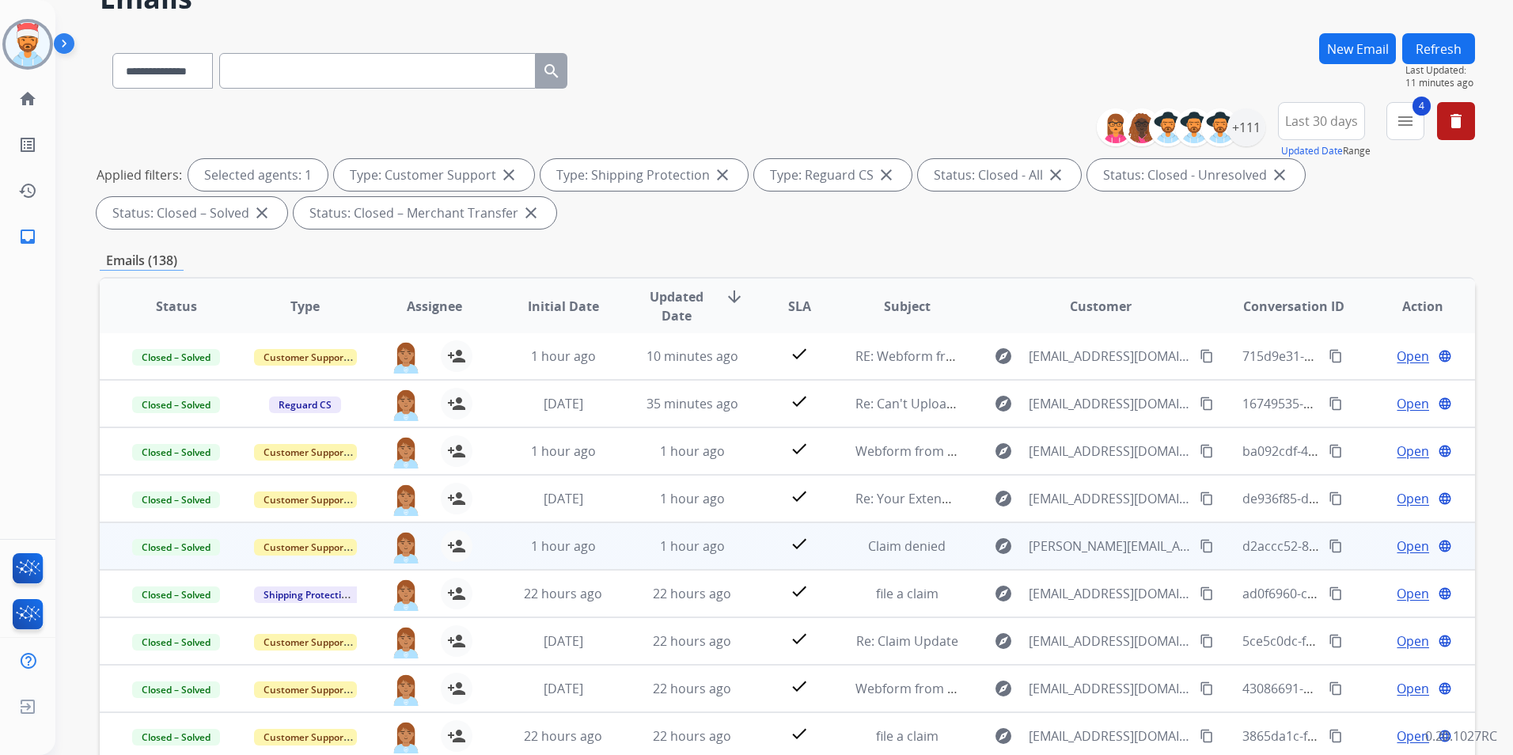
scroll to position [158, 0]
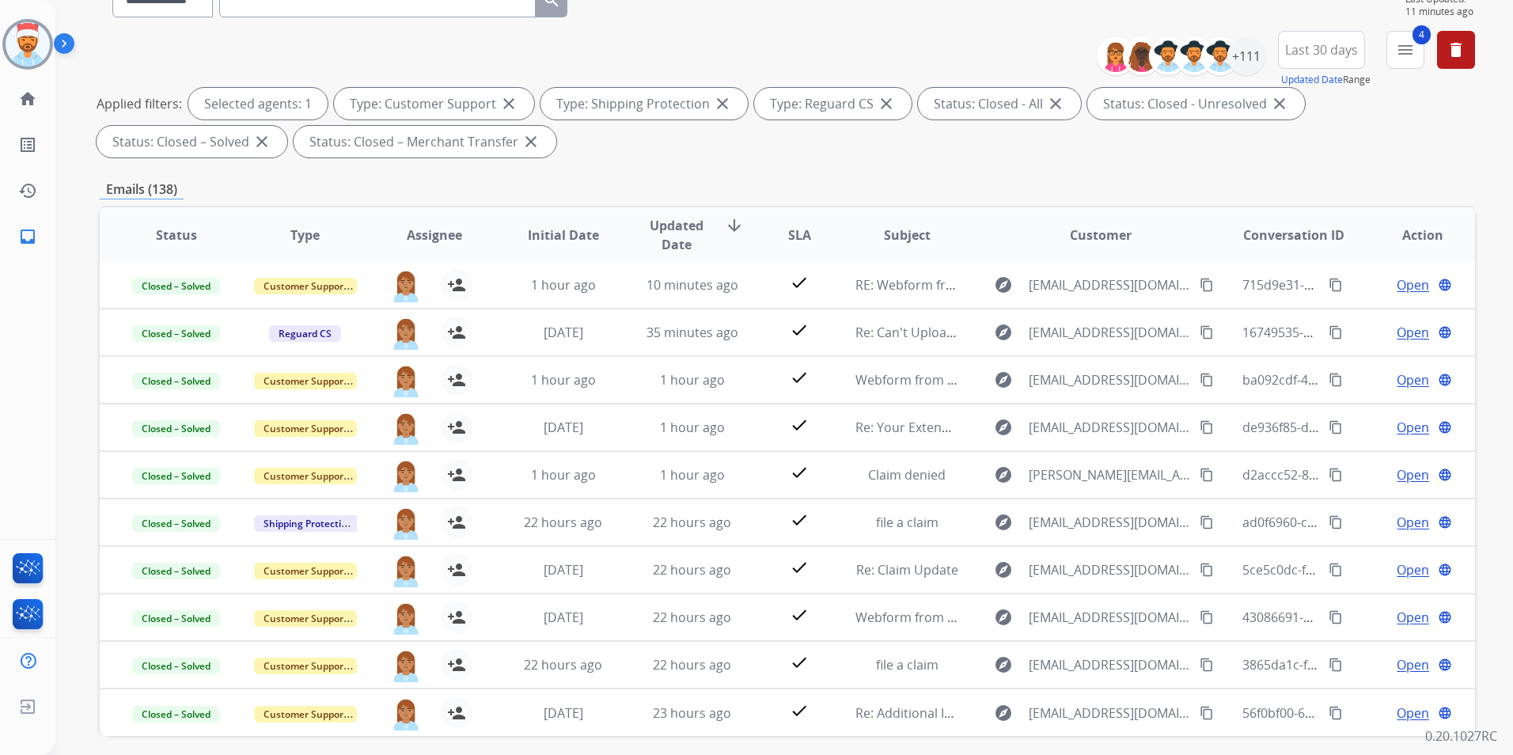
click at [1459, 172] on div "**********" at bounding box center [787, 390] width 1375 height 856
click at [1249, 60] on div "+111" at bounding box center [1246, 56] width 38 height 38
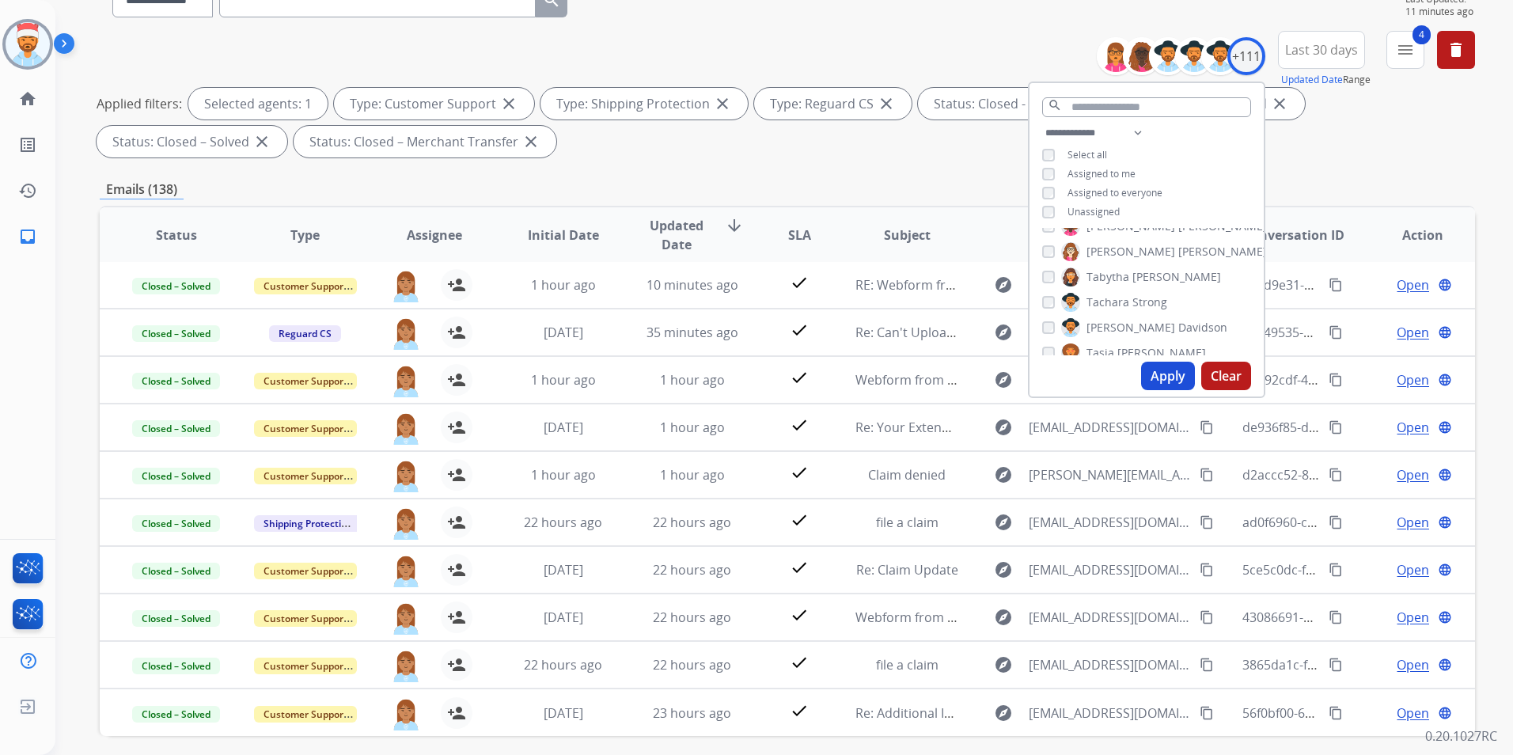
scroll to position [2374, 0]
click at [1159, 367] on button "Apply" at bounding box center [1168, 376] width 54 height 28
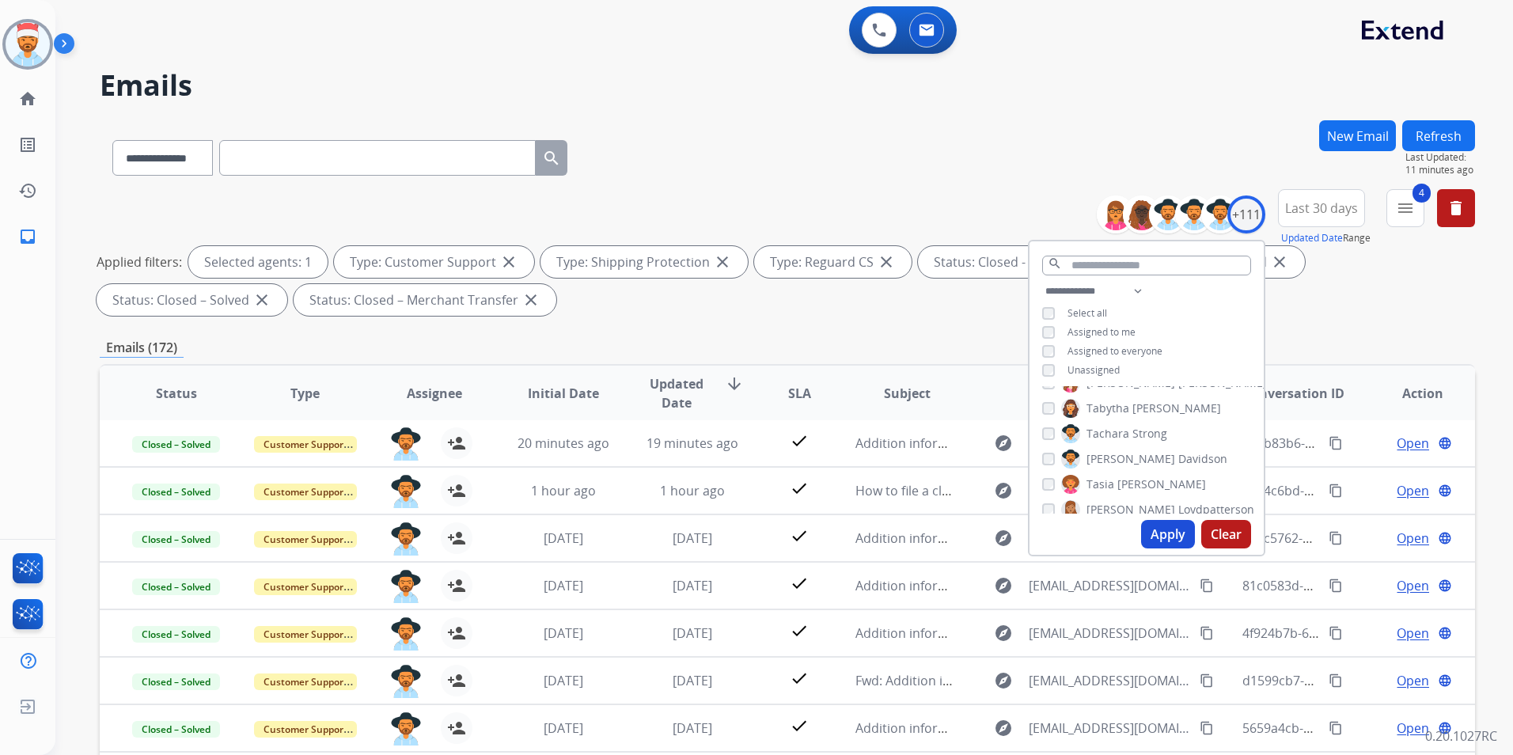
click at [730, 337] on div "**********" at bounding box center [787, 548] width 1375 height 856
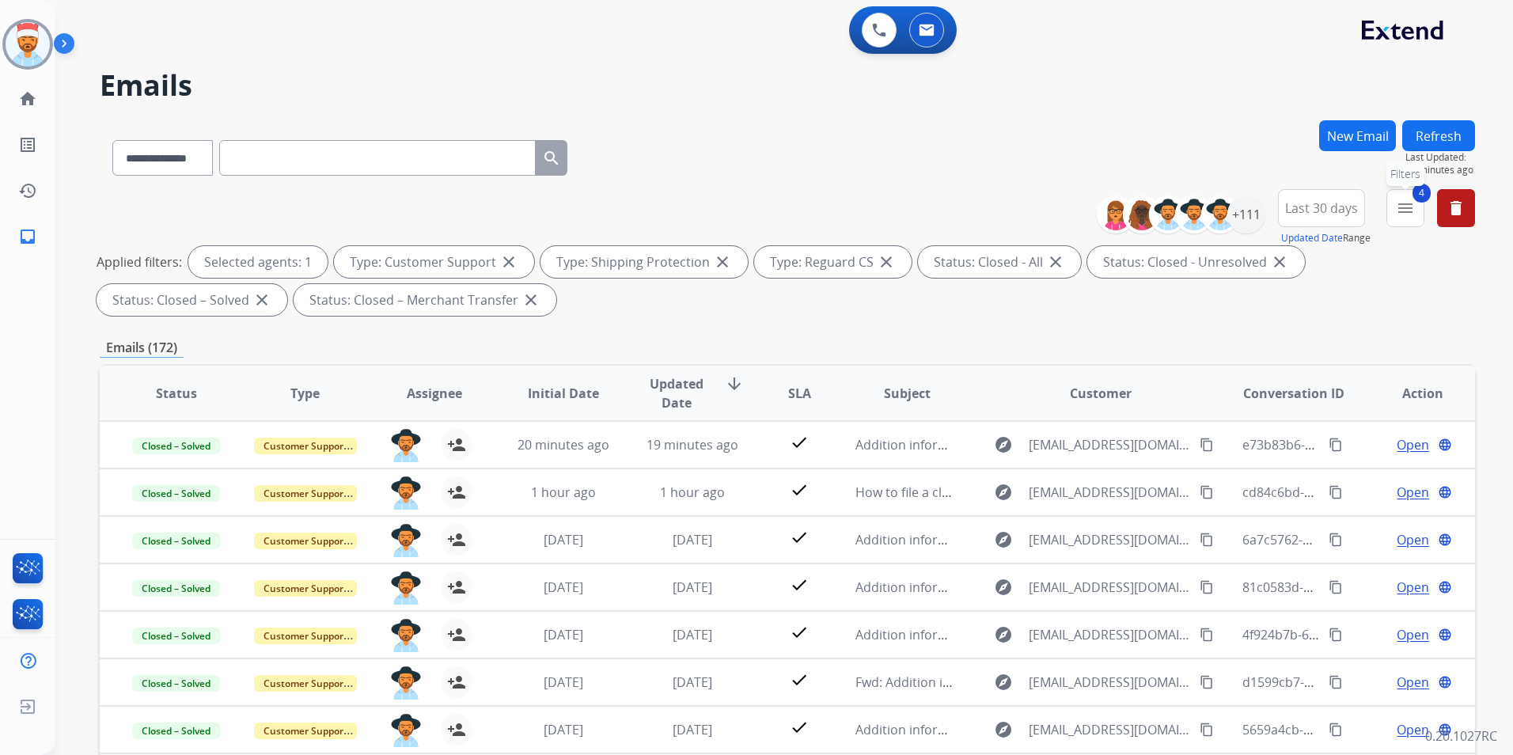
click at [1402, 218] on button "4 menu Filters" at bounding box center [1406, 208] width 38 height 38
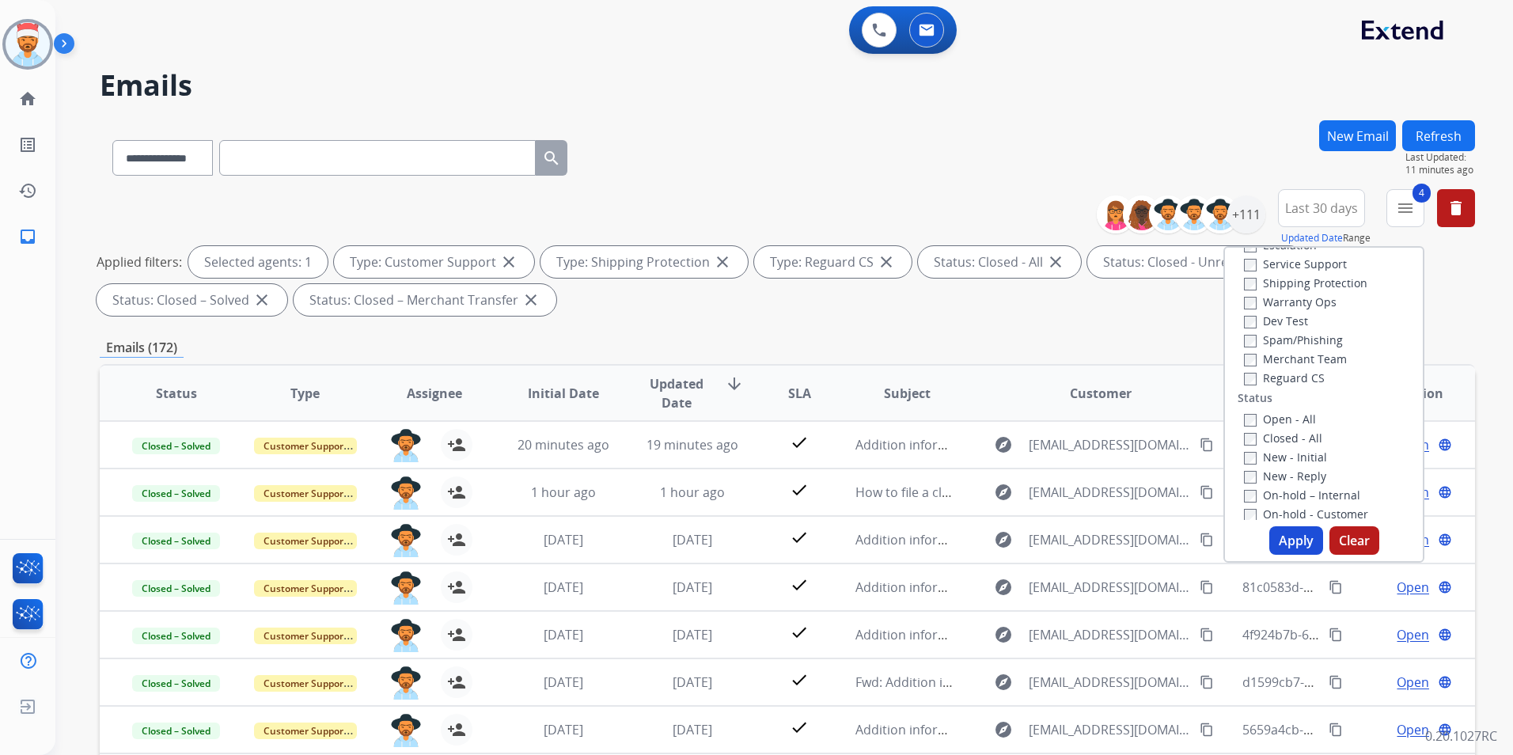
click at [1287, 536] on button "Apply" at bounding box center [1296, 540] width 54 height 28
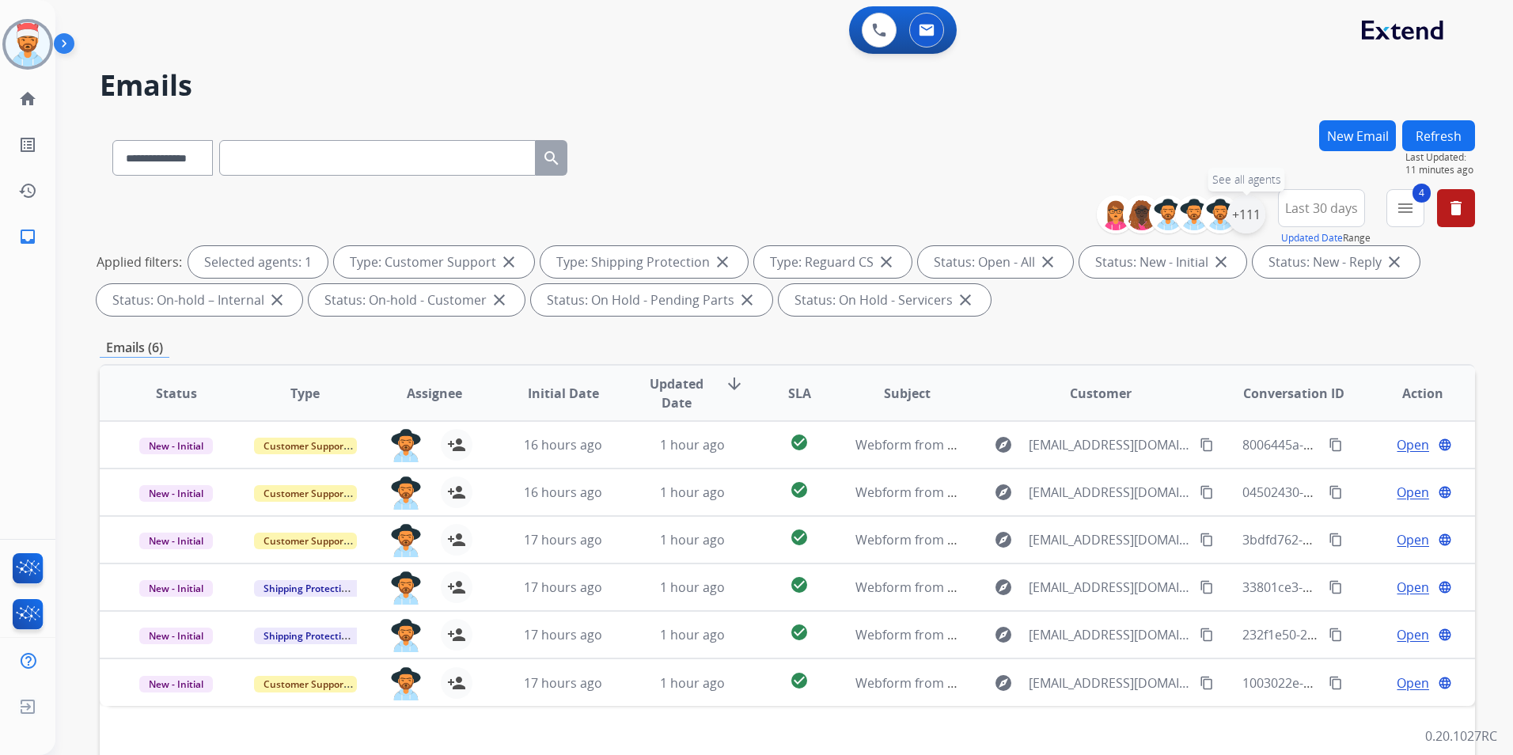
click at [1251, 217] on div "+111" at bounding box center [1246, 214] width 38 height 38
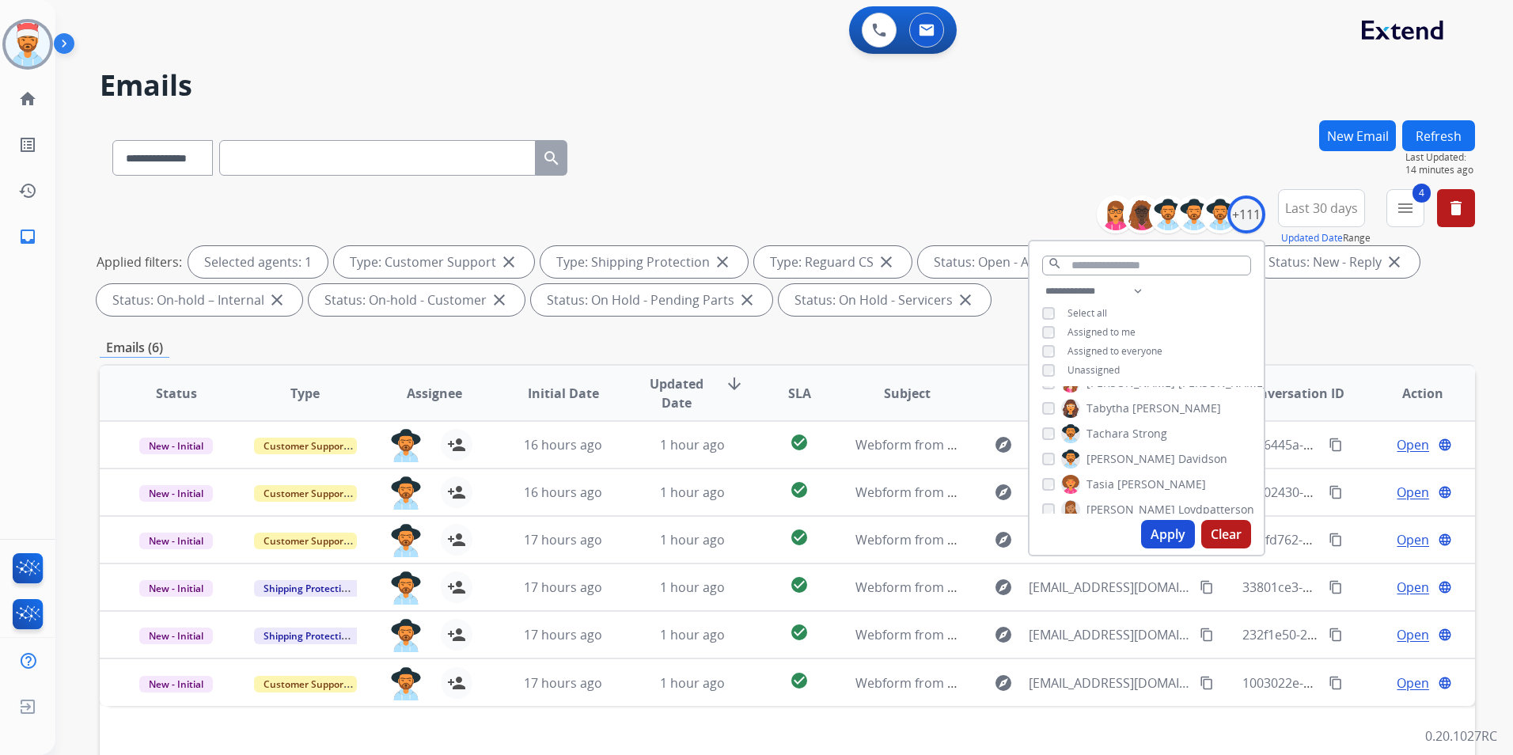
click at [1375, 327] on div "**********" at bounding box center [787, 548] width 1375 height 856
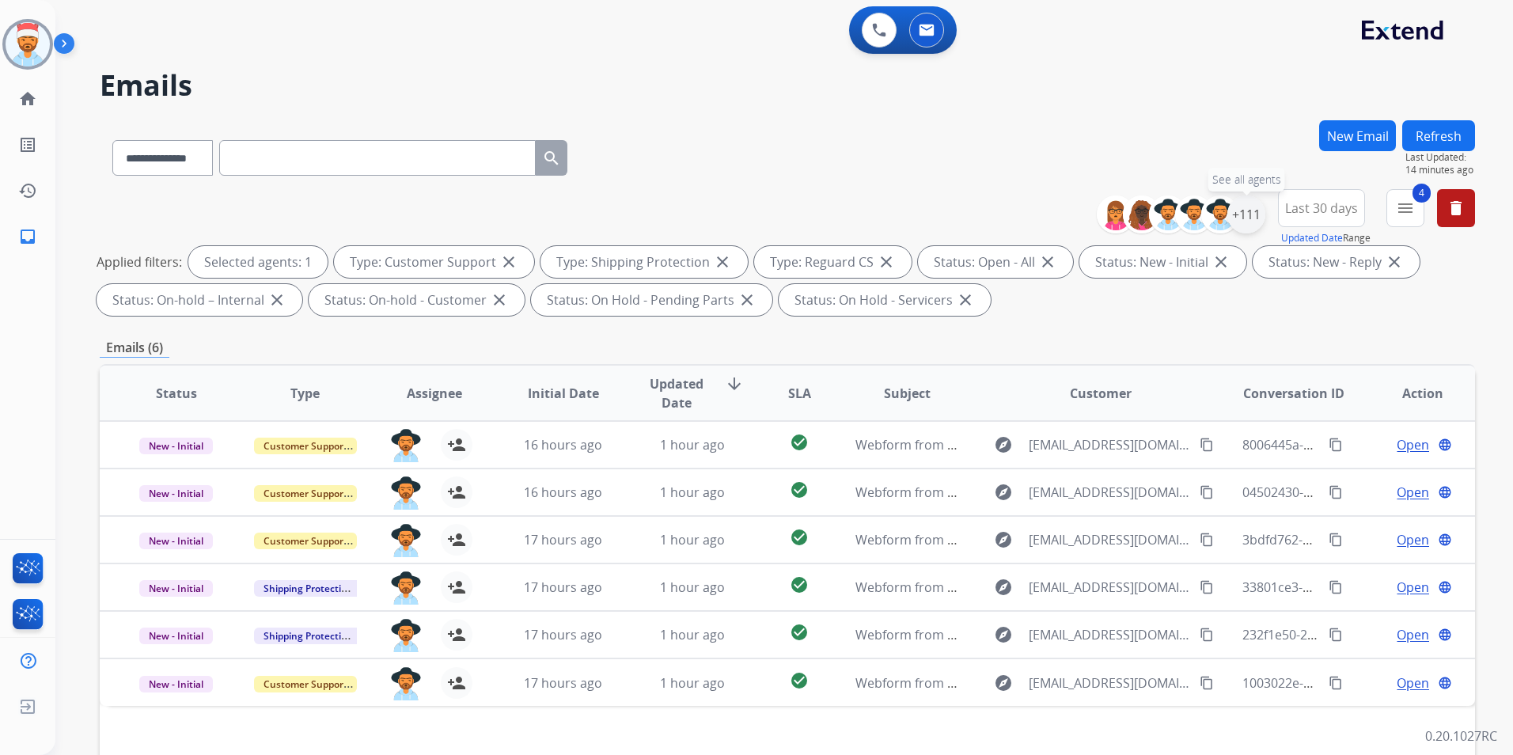
click at [1248, 222] on div "+111" at bounding box center [1246, 214] width 38 height 38
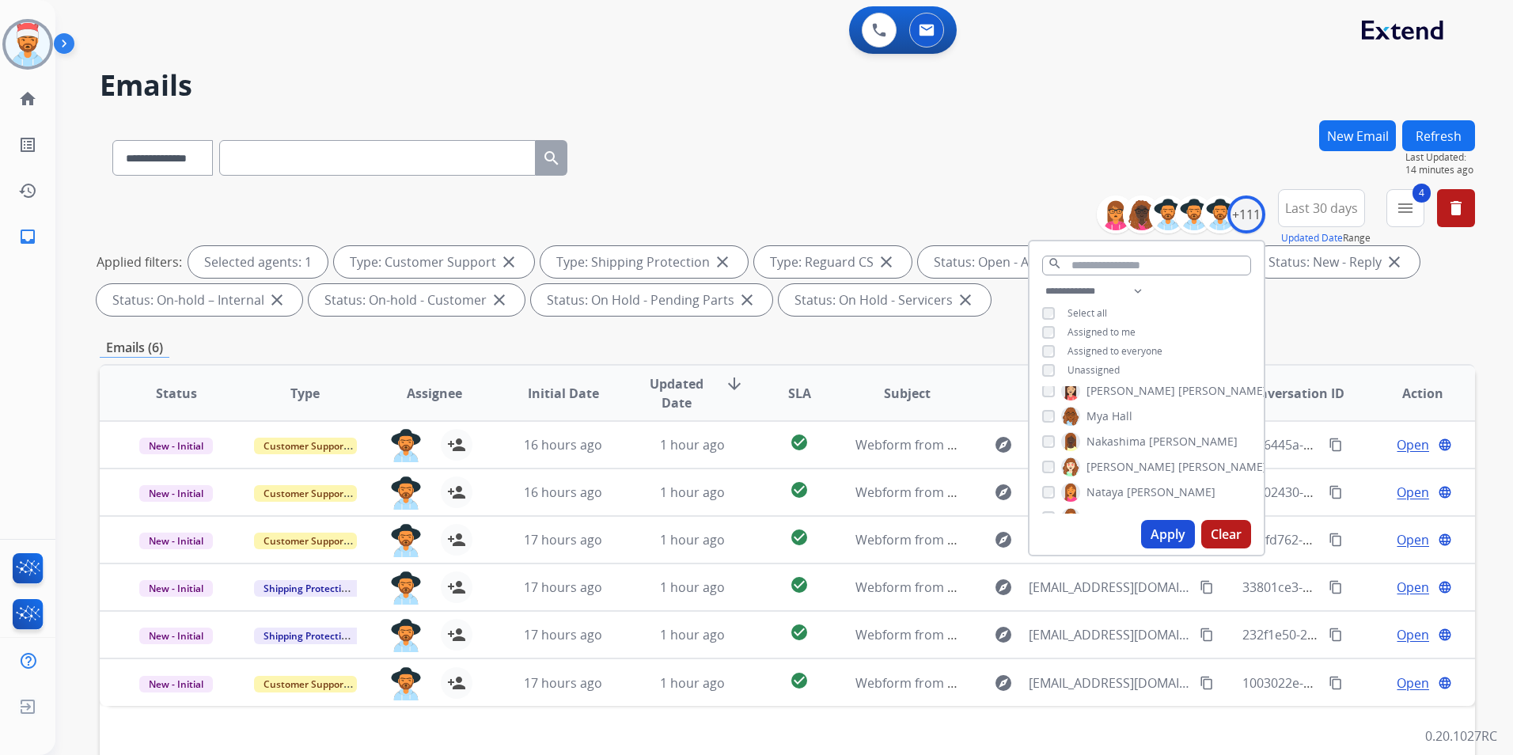
scroll to position [1741, 0]
click at [1057, 459] on div "[PERSON_NAME]" at bounding box center [1154, 459] width 225 height 19
click at [1152, 529] on button "Apply" at bounding box center [1168, 534] width 54 height 28
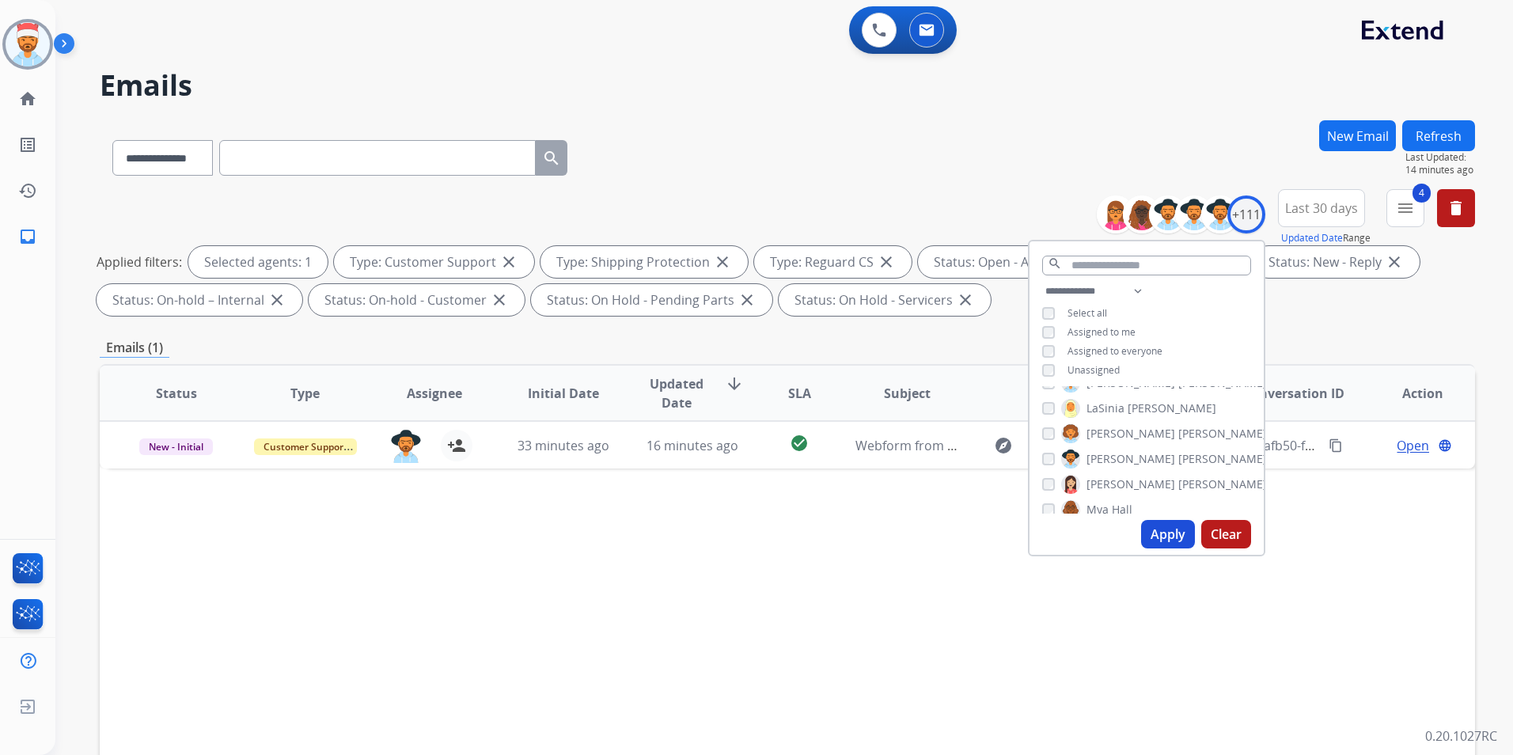
click at [1307, 614] on div "Status Type Assignee Initial Date Updated Date arrow_downward SLA Subject Custo…" at bounding box center [787, 629] width 1375 height 530
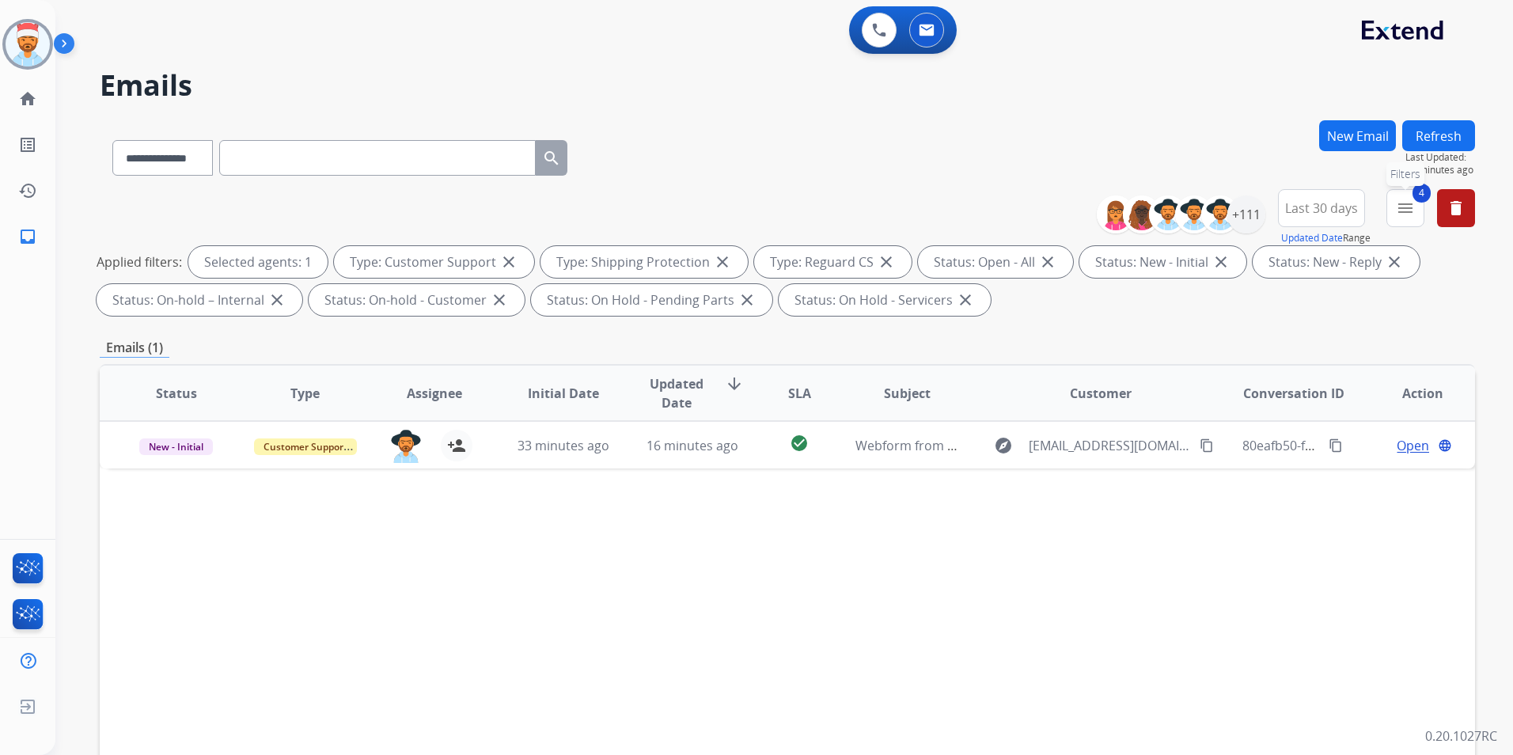
click at [1405, 218] on button "4 menu Filters" at bounding box center [1406, 208] width 38 height 38
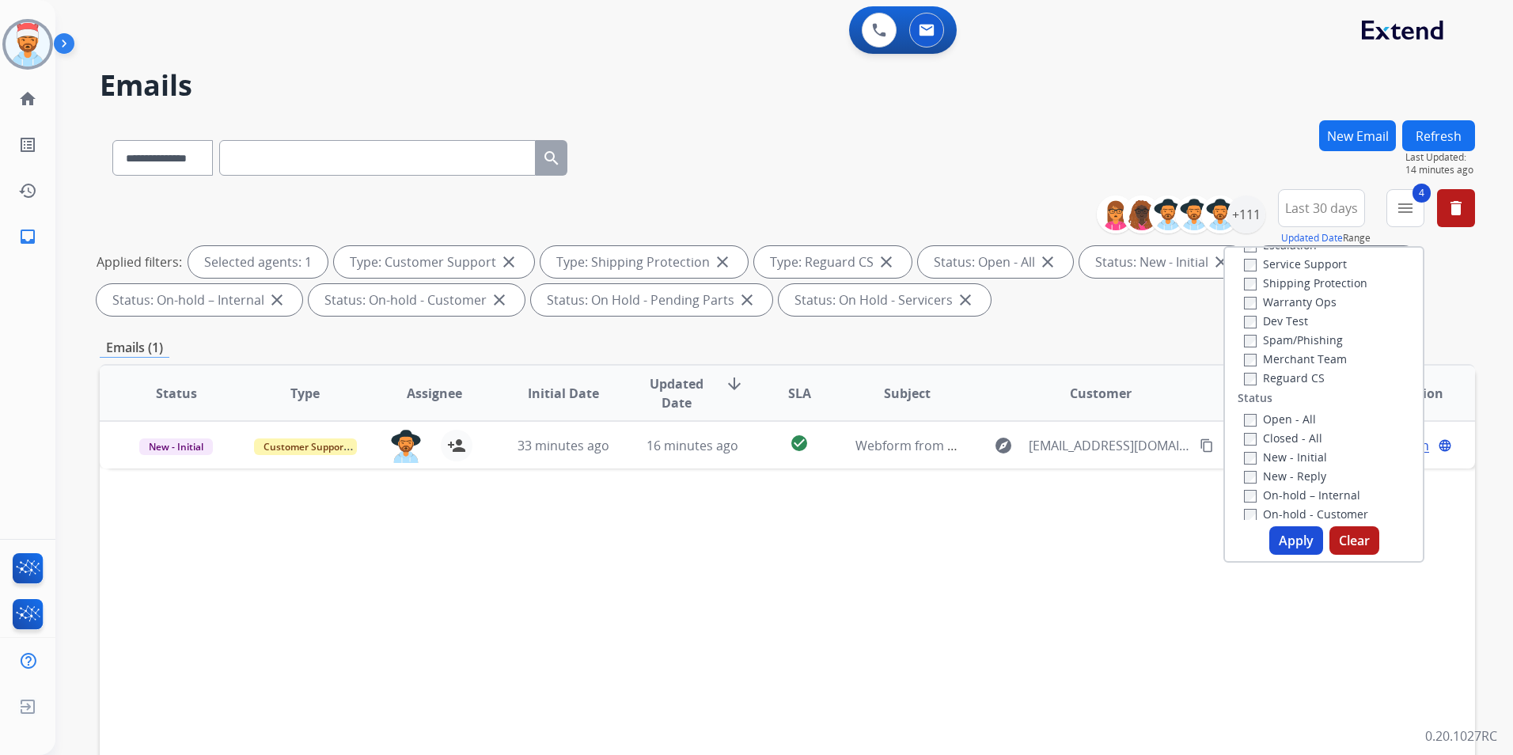
click at [1294, 535] on button "Apply" at bounding box center [1296, 540] width 54 height 28
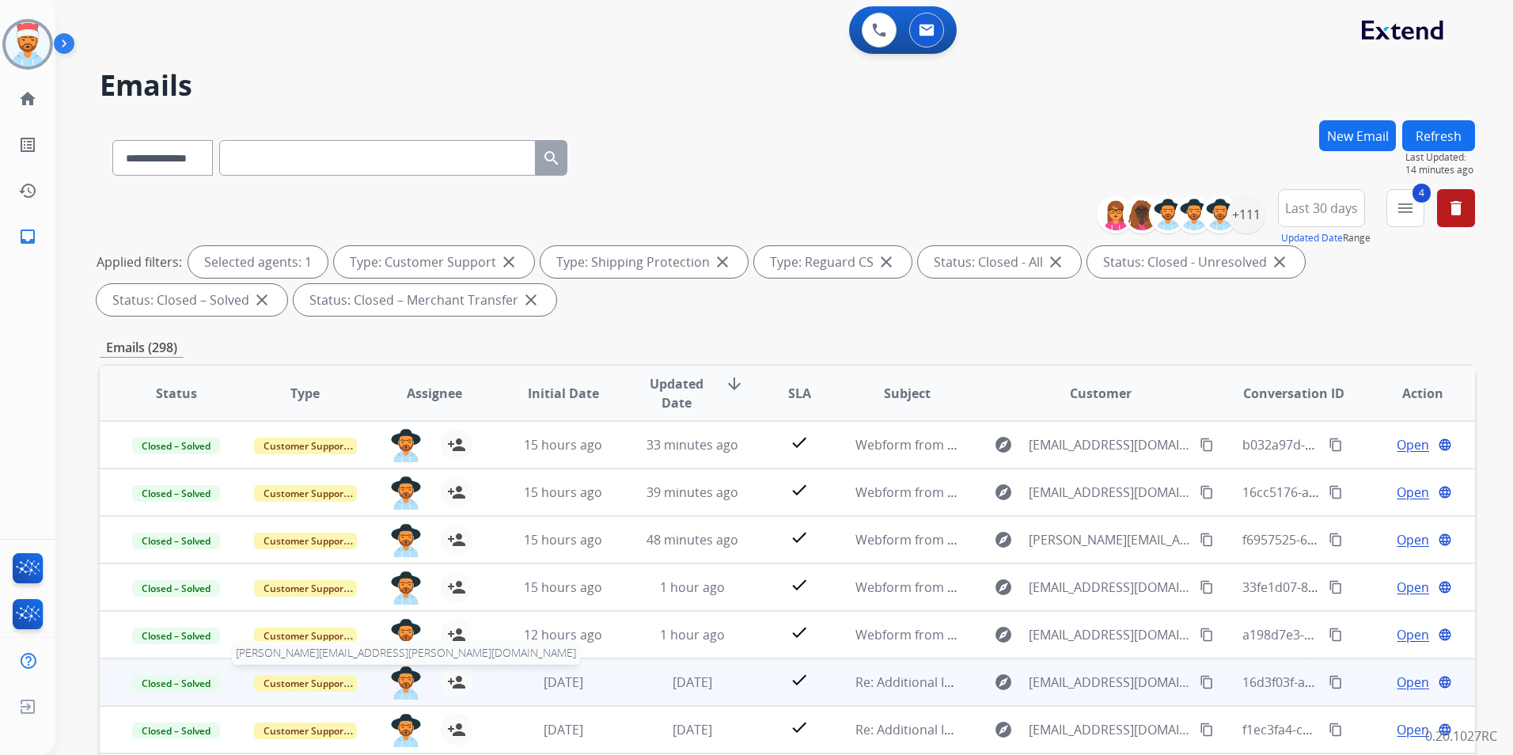
scroll to position [2, 0]
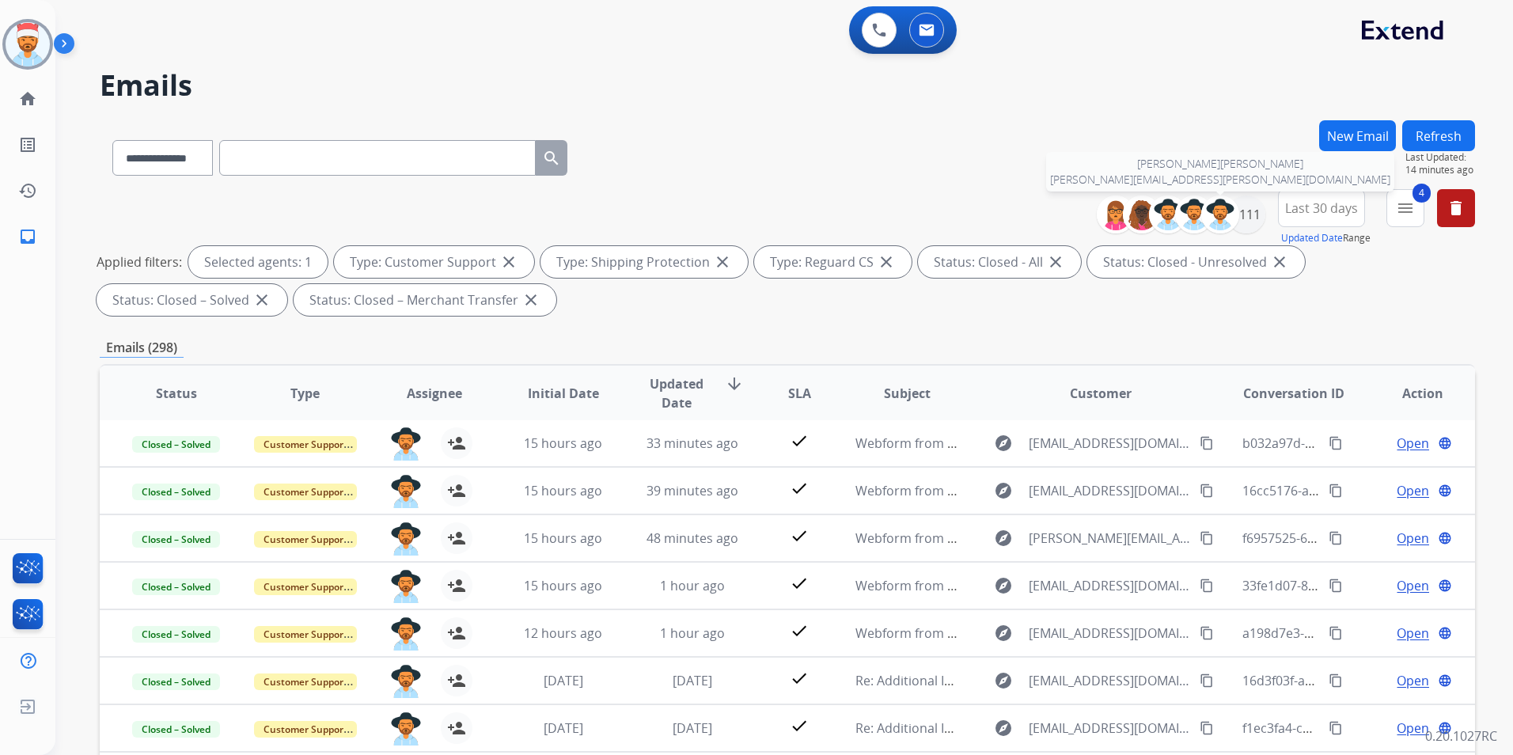
click at [1231, 218] on img at bounding box center [1221, 215] width 32 height 32
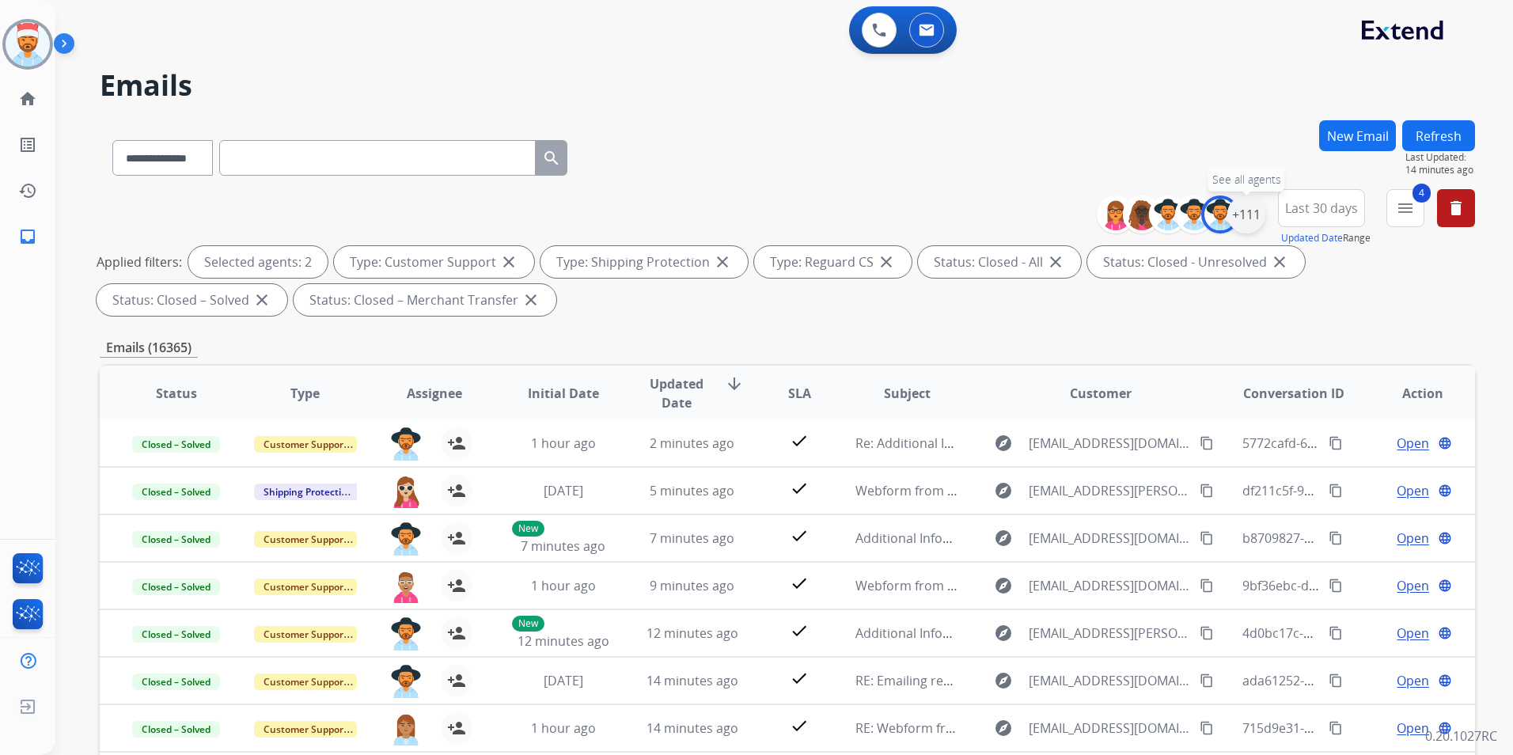
click at [1251, 213] on div "+111" at bounding box center [1246, 214] width 38 height 38
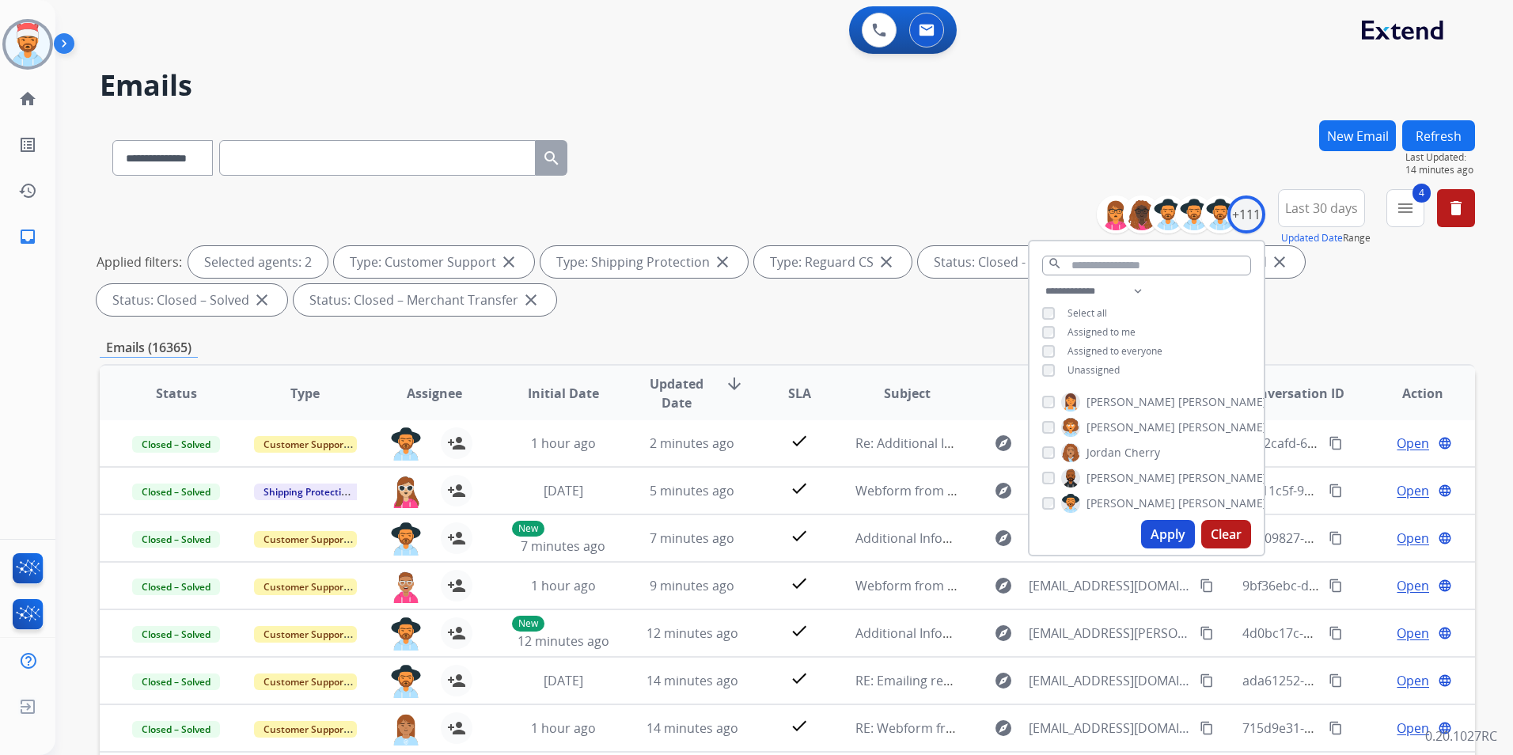
scroll to position [1187, 0]
click at [1155, 530] on button "Apply" at bounding box center [1168, 534] width 54 height 28
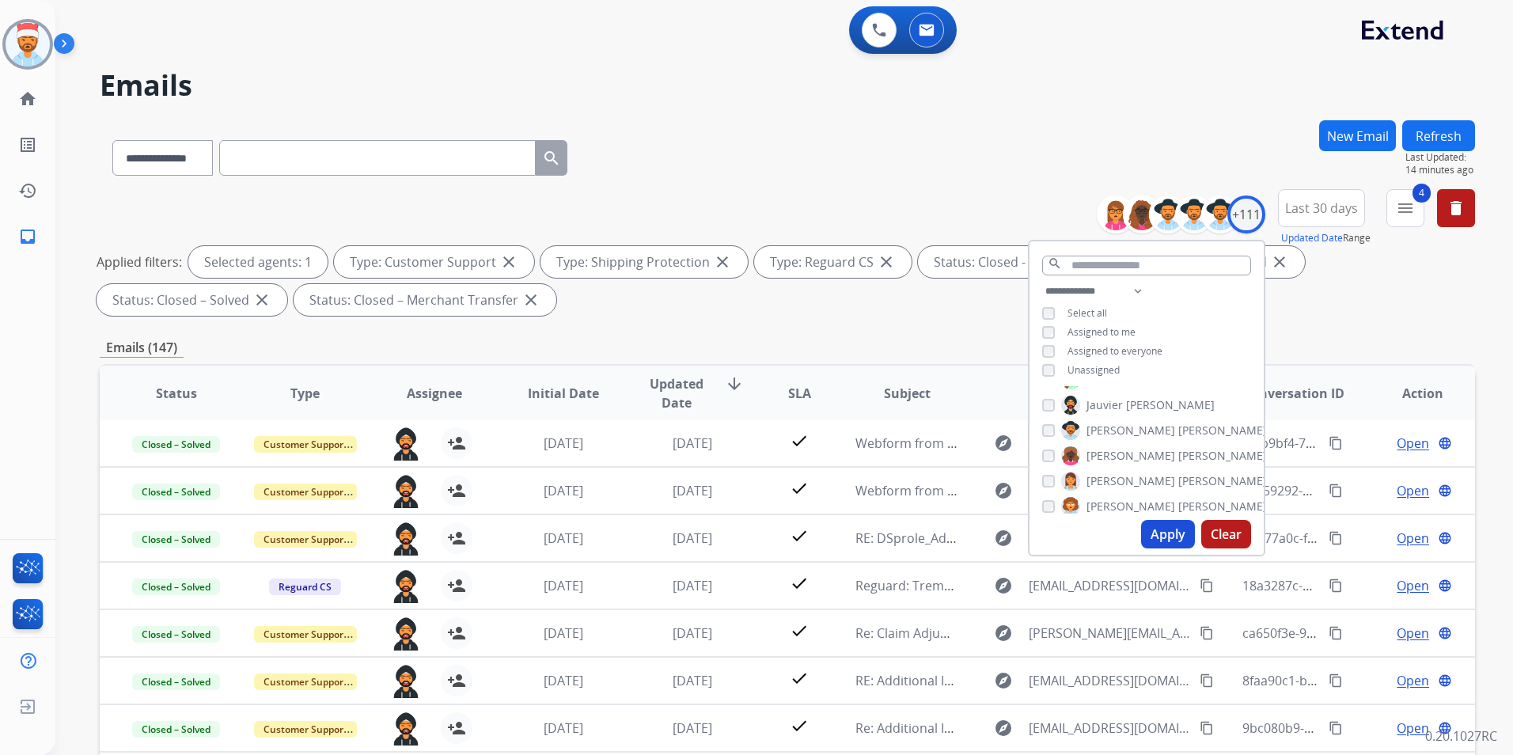
click at [861, 322] on div "**********" at bounding box center [787, 548] width 1375 height 856
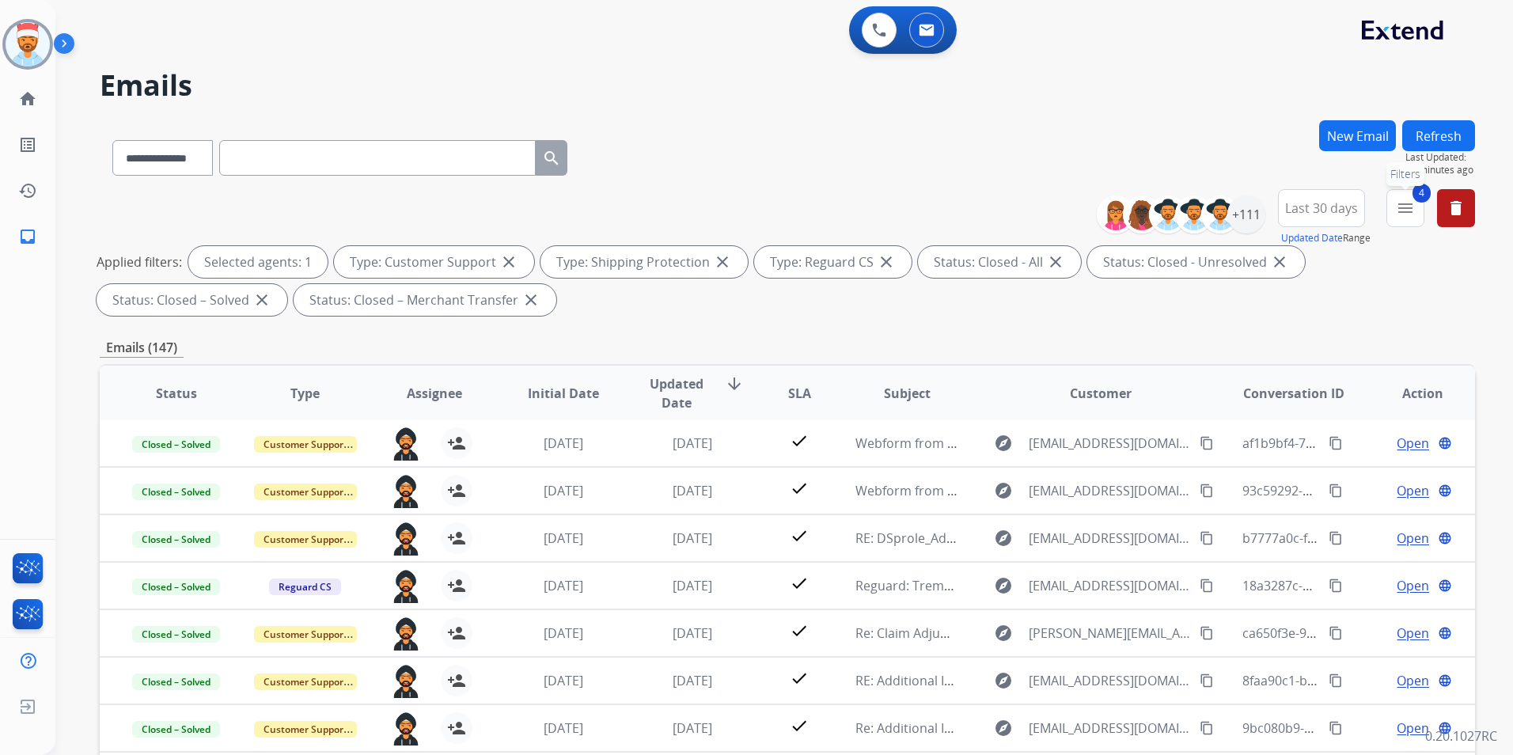
click at [1409, 217] on mat-icon "menu" at bounding box center [1405, 208] width 19 height 19
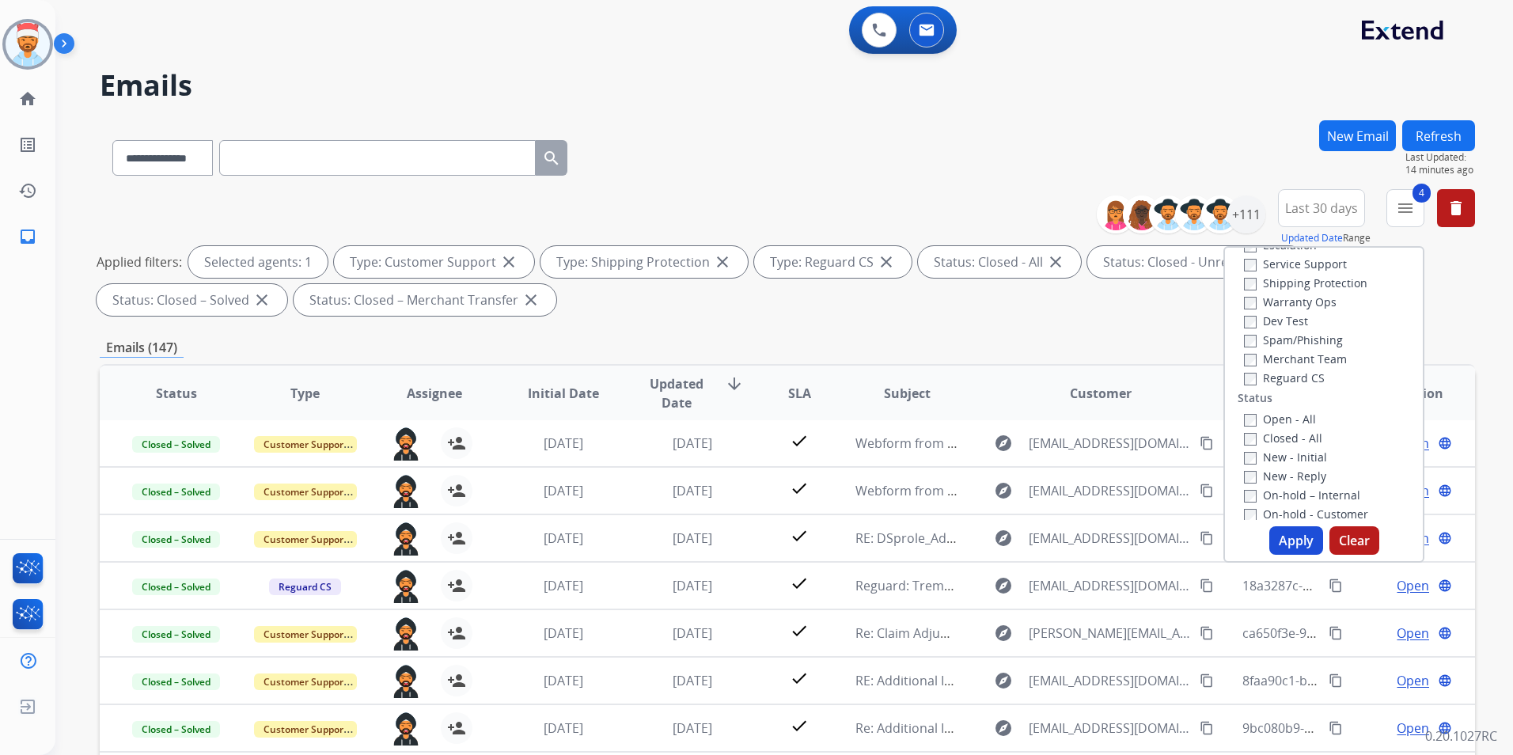
click at [1293, 537] on button "Apply" at bounding box center [1296, 540] width 54 height 28
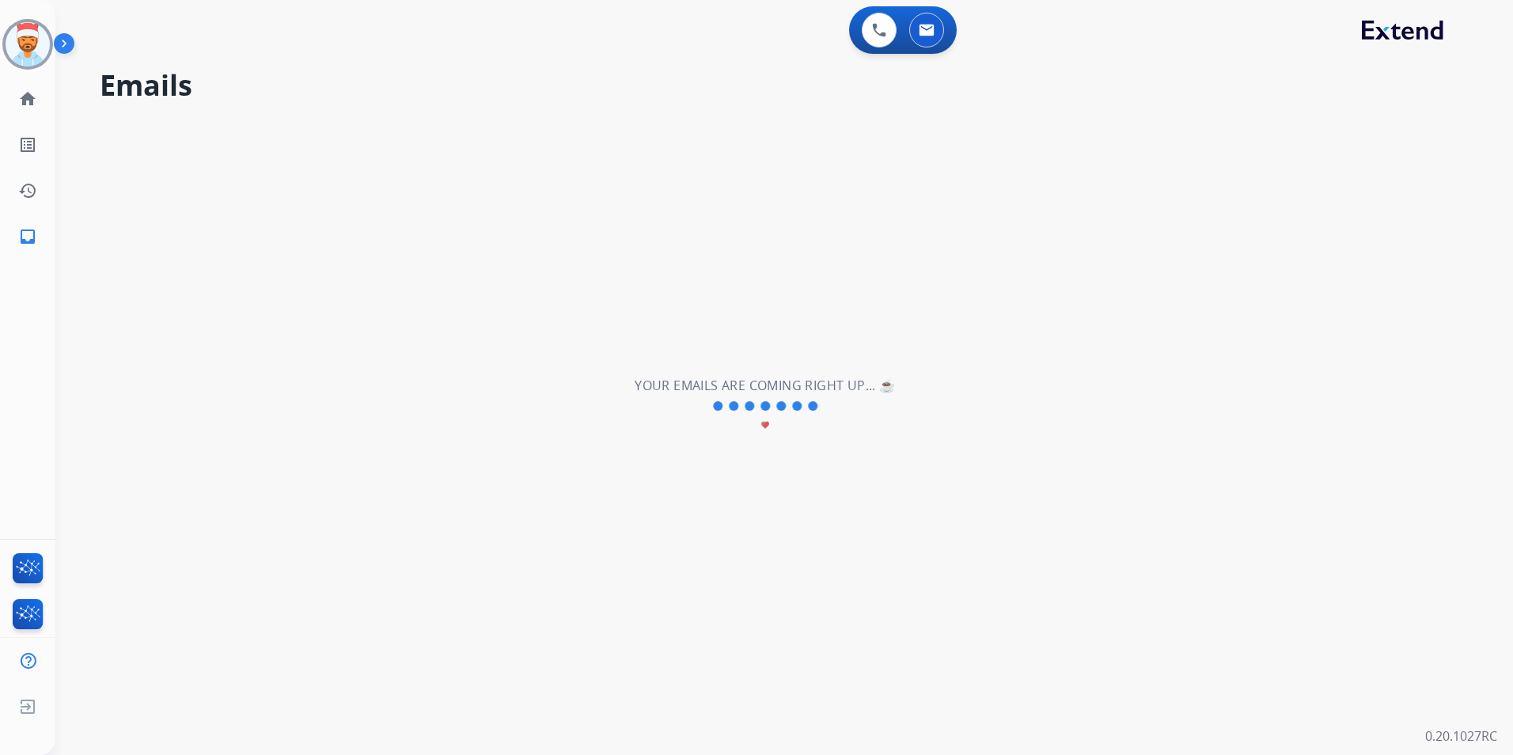
scroll to position [0, 0]
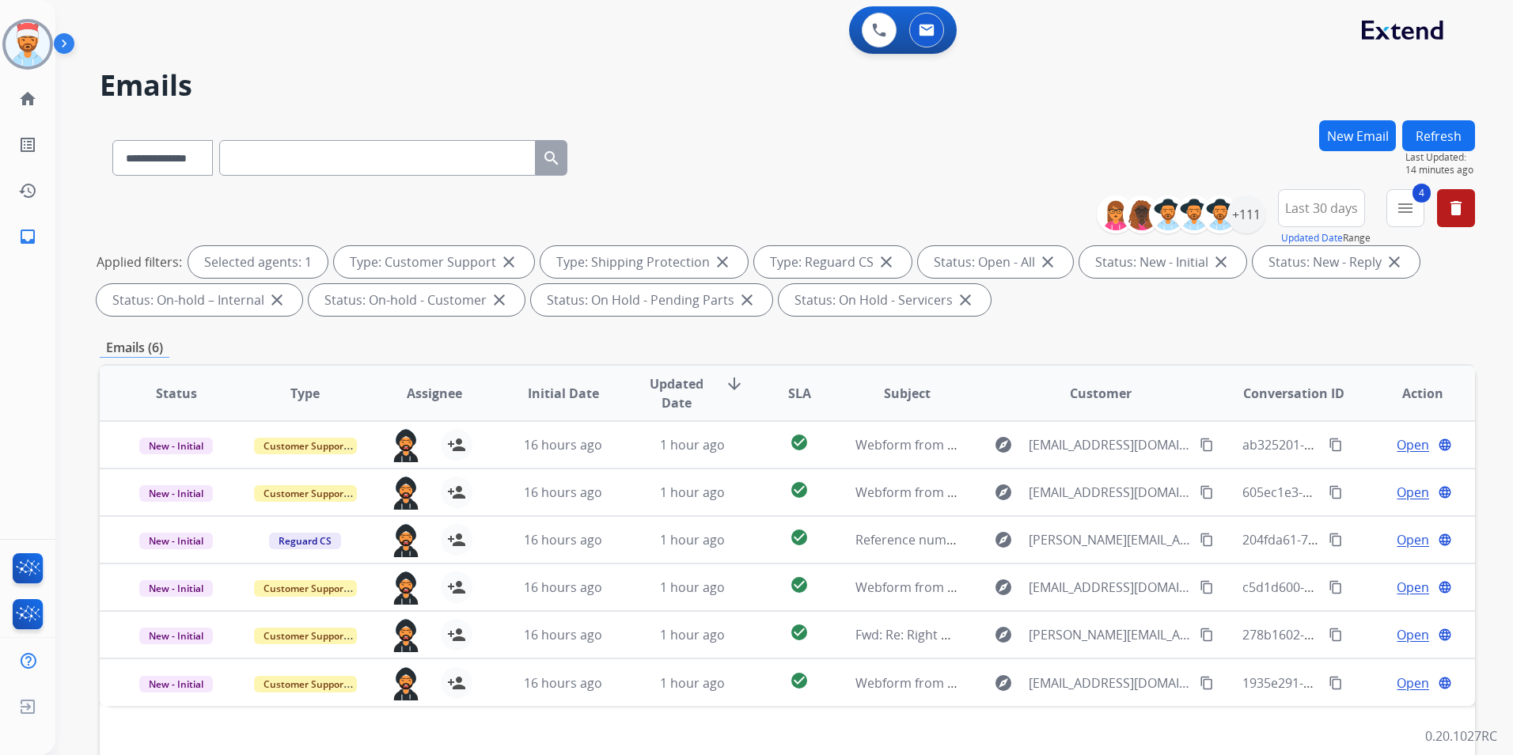
click at [1183, 333] on div "**********" at bounding box center [787, 548] width 1375 height 856
click at [1440, 131] on button "Refresh" at bounding box center [1438, 135] width 73 height 31
click at [1245, 215] on div "+111" at bounding box center [1246, 214] width 38 height 38
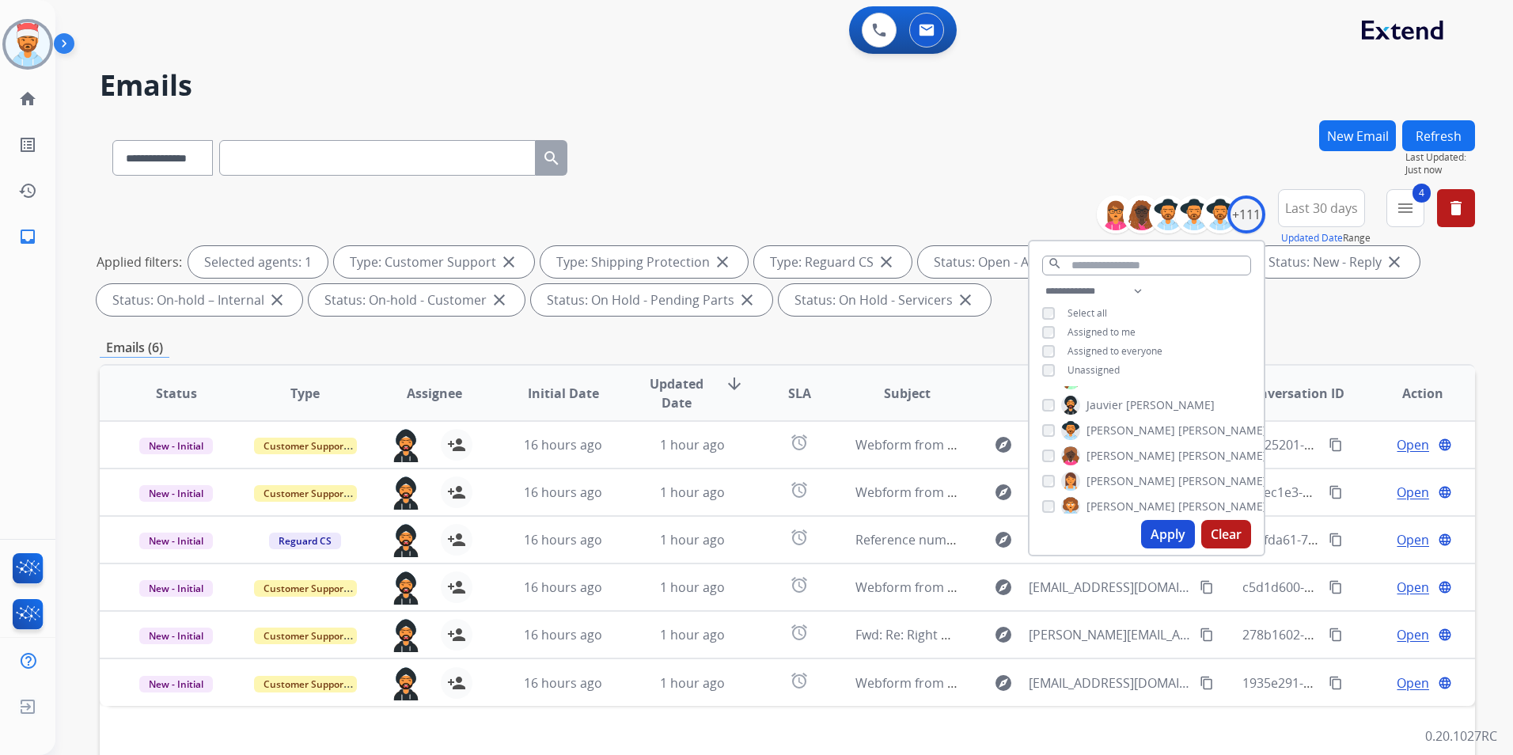
click at [1168, 537] on button "Apply" at bounding box center [1168, 534] width 54 height 28
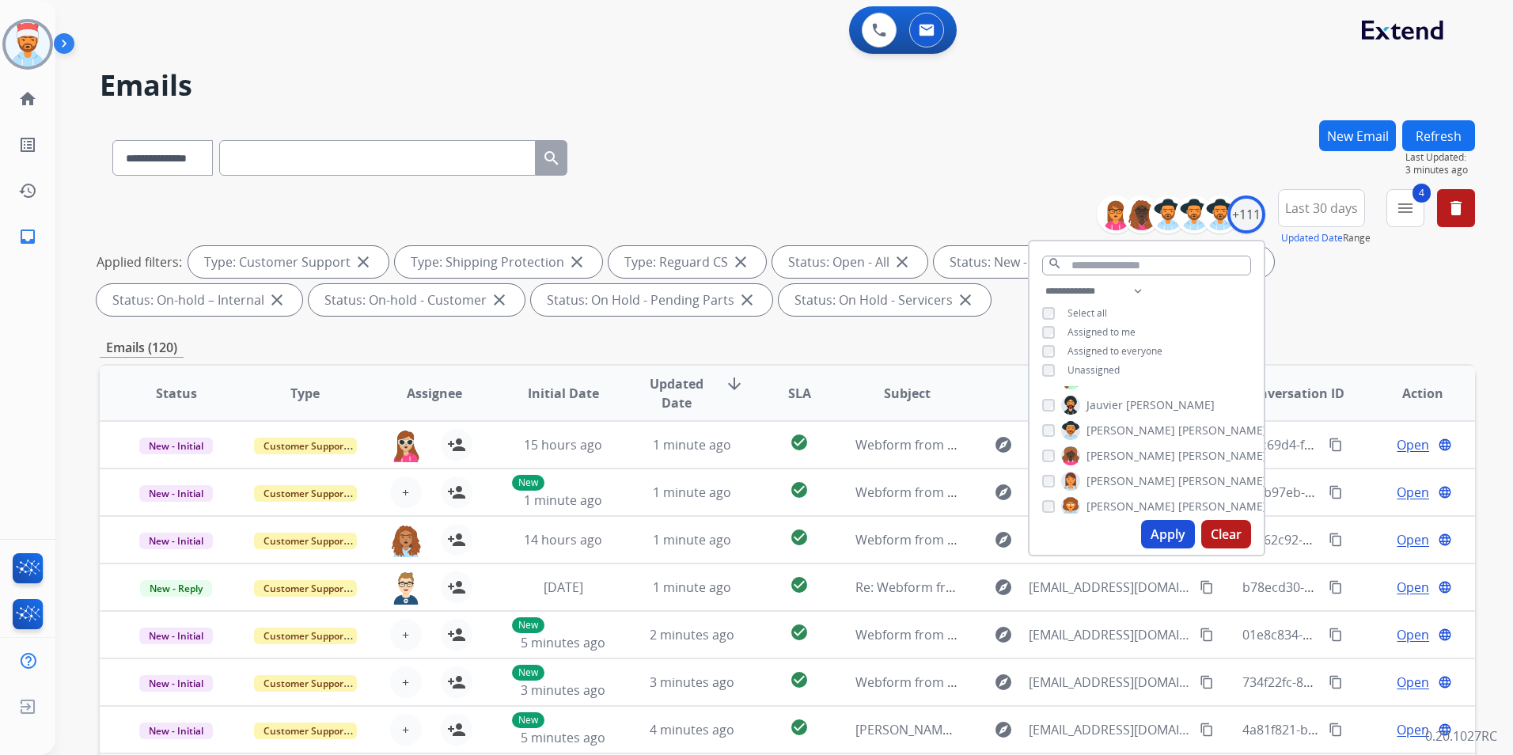
click at [818, 157] on div "**********" at bounding box center [787, 154] width 1375 height 69
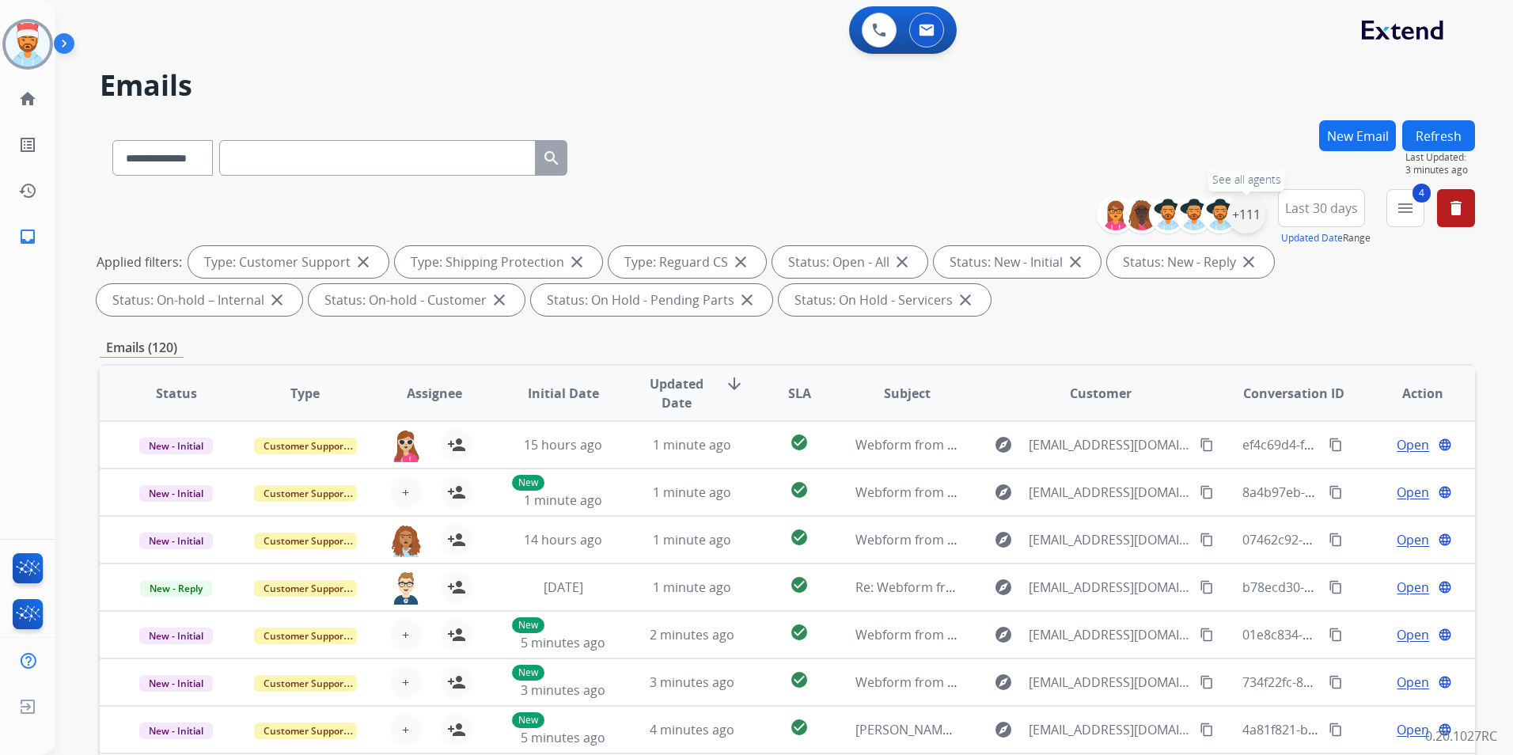
drag, startPoint x: 1244, startPoint y: 216, endPoint x: 1221, endPoint y: 298, distance: 85.4
click at [1246, 218] on div "+111" at bounding box center [1246, 214] width 38 height 38
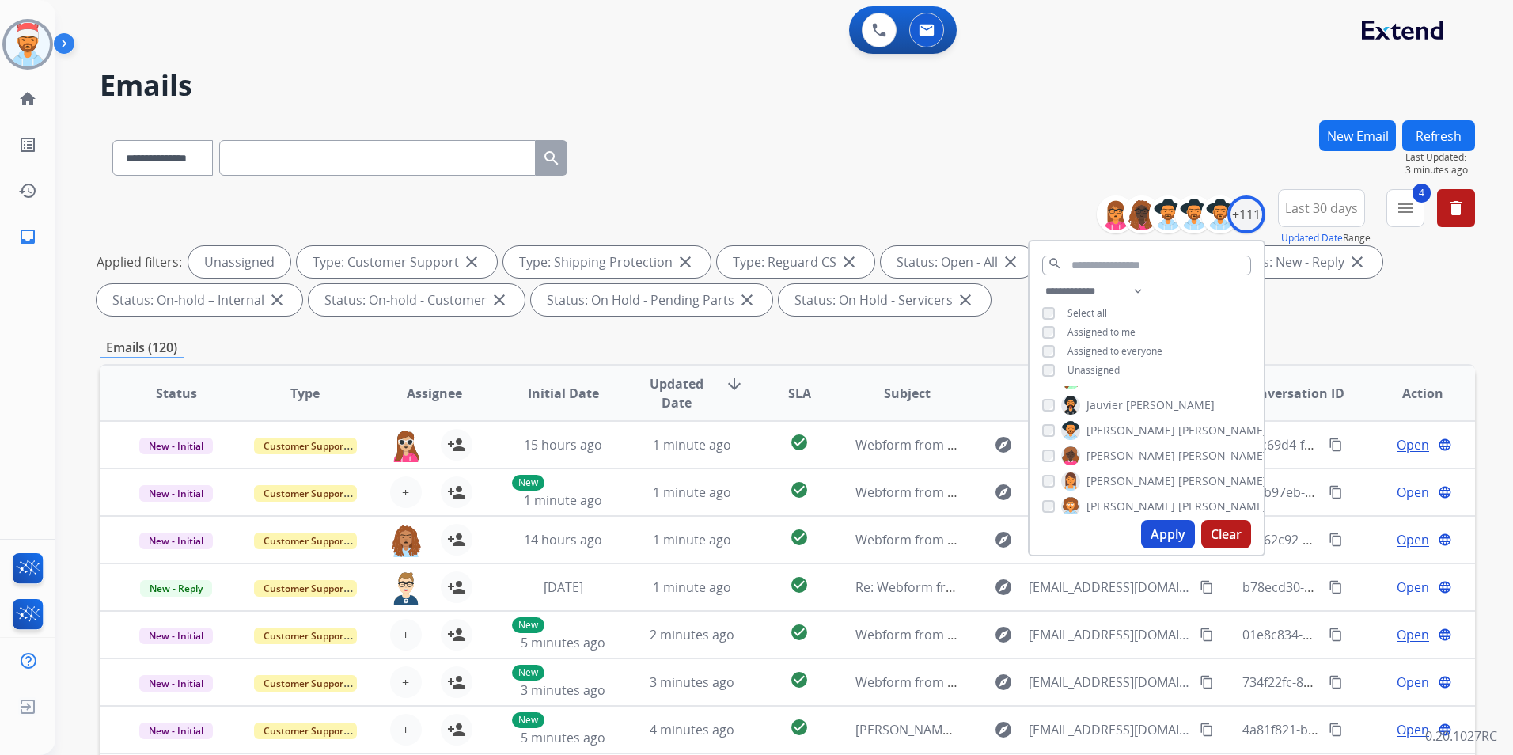
click at [1171, 534] on button "Apply" at bounding box center [1168, 534] width 54 height 28
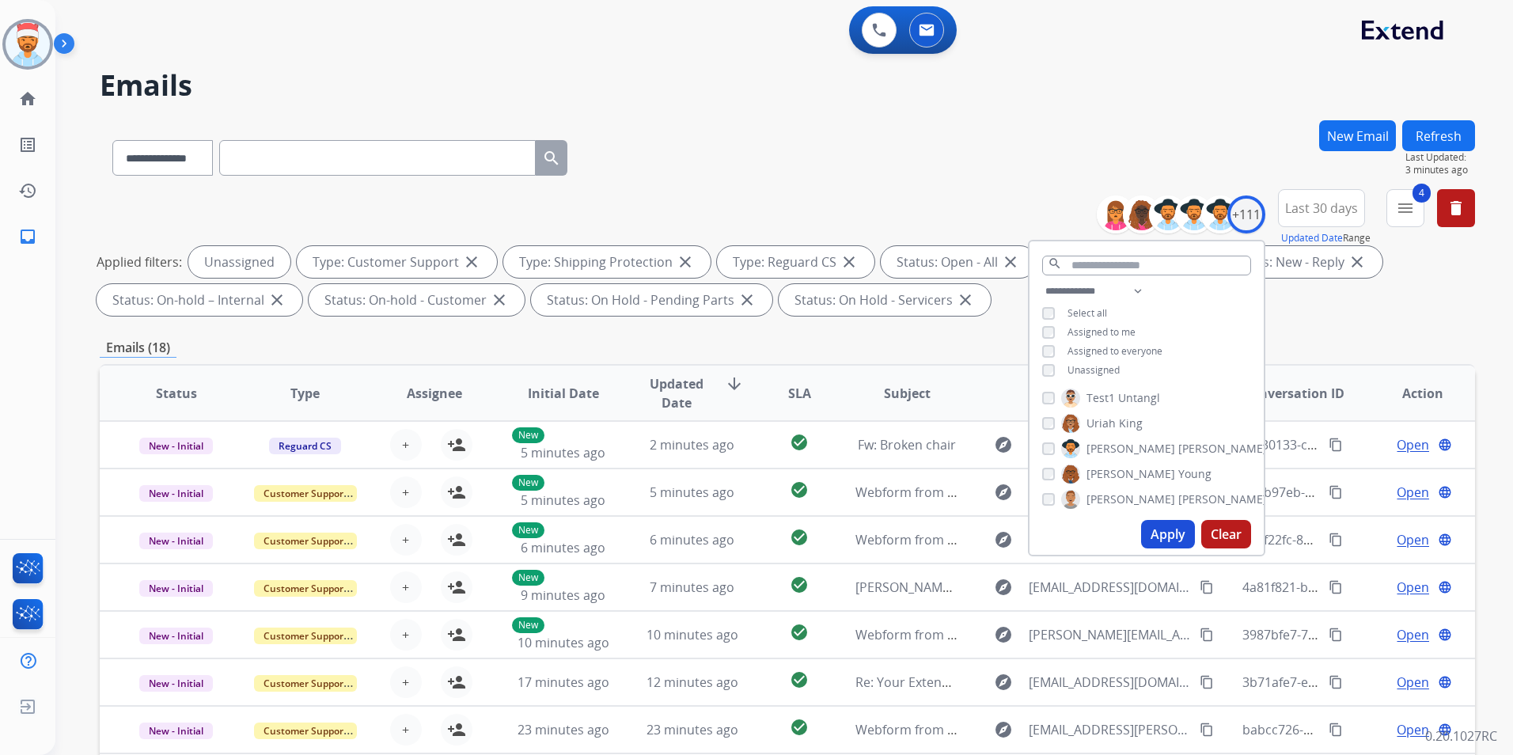
scroll to position [2695, 0]
click at [1164, 536] on button "Apply" at bounding box center [1168, 534] width 54 height 28
drag, startPoint x: 1428, startPoint y: 331, endPoint x: 1397, endPoint y: 313, distance: 35.4
click at [1422, 331] on div "**********" at bounding box center [787, 548] width 1375 height 856
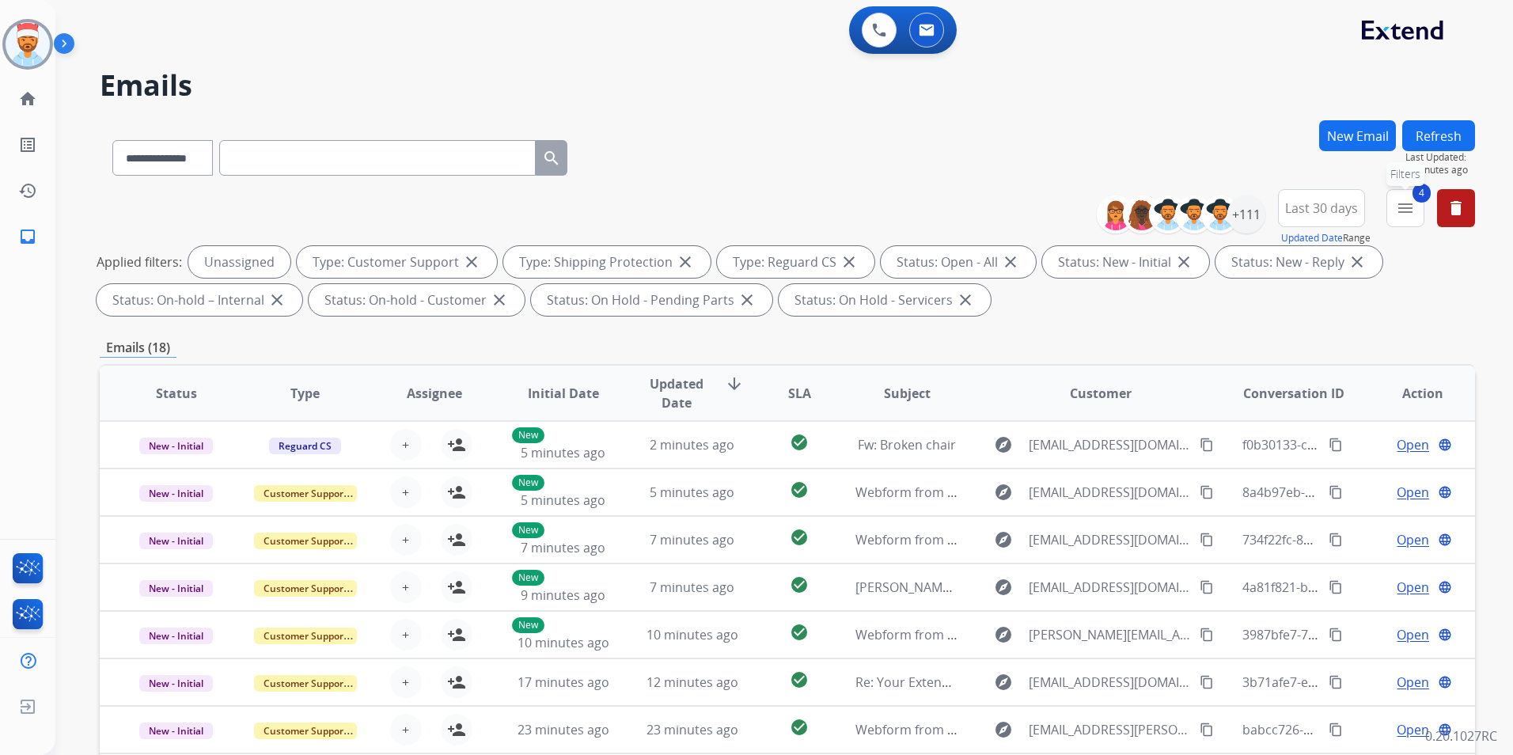
click at [1399, 212] on mat-icon "menu" at bounding box center [1405, 208] width 19 height 19
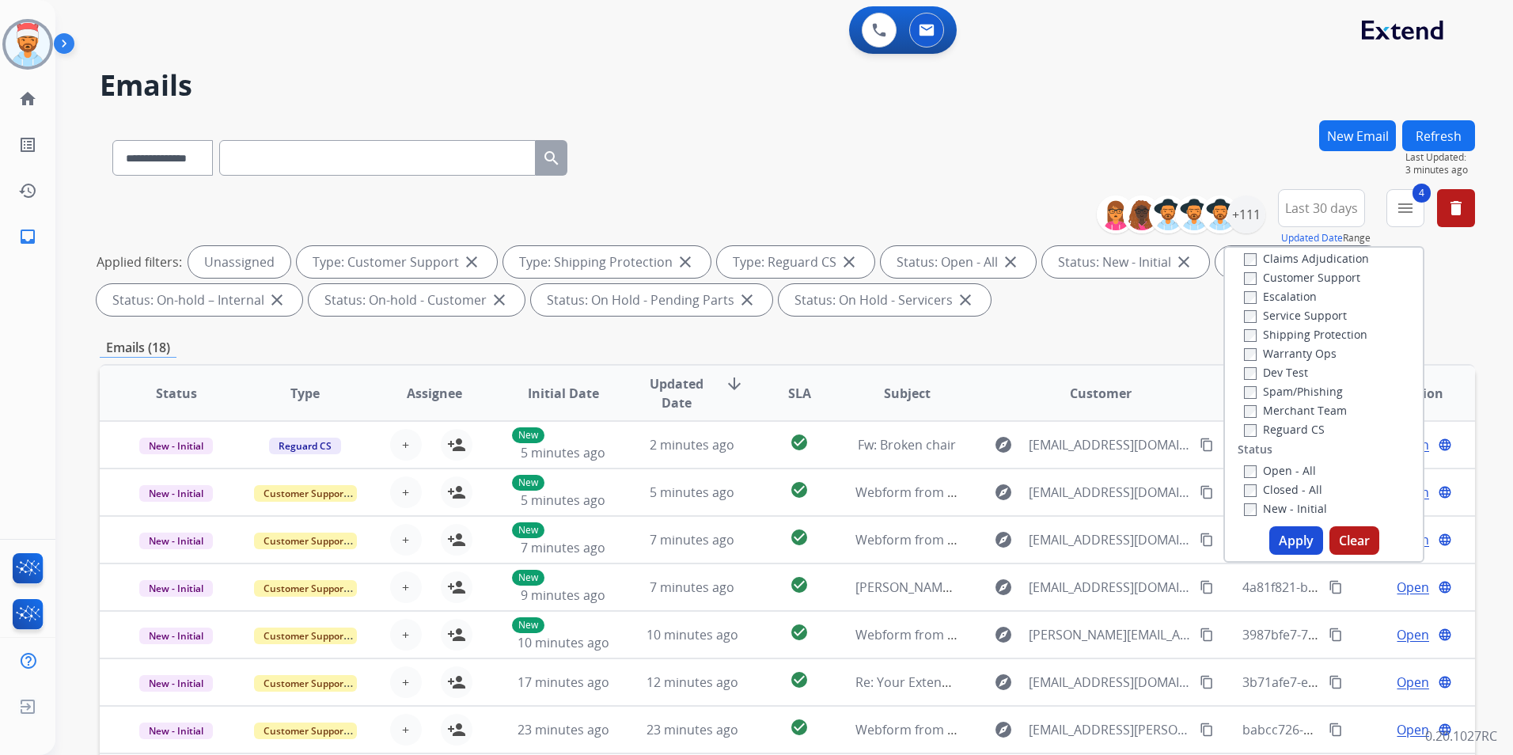
scroll to position [0, 0]
drag, startPoint x: 909, startPoint y: 131, endPoint x: 897, endPoint y: 149, distance: 21.3
click at [905, 135] on div "**********" at bounding box center [787, 154] width 1375 height 69
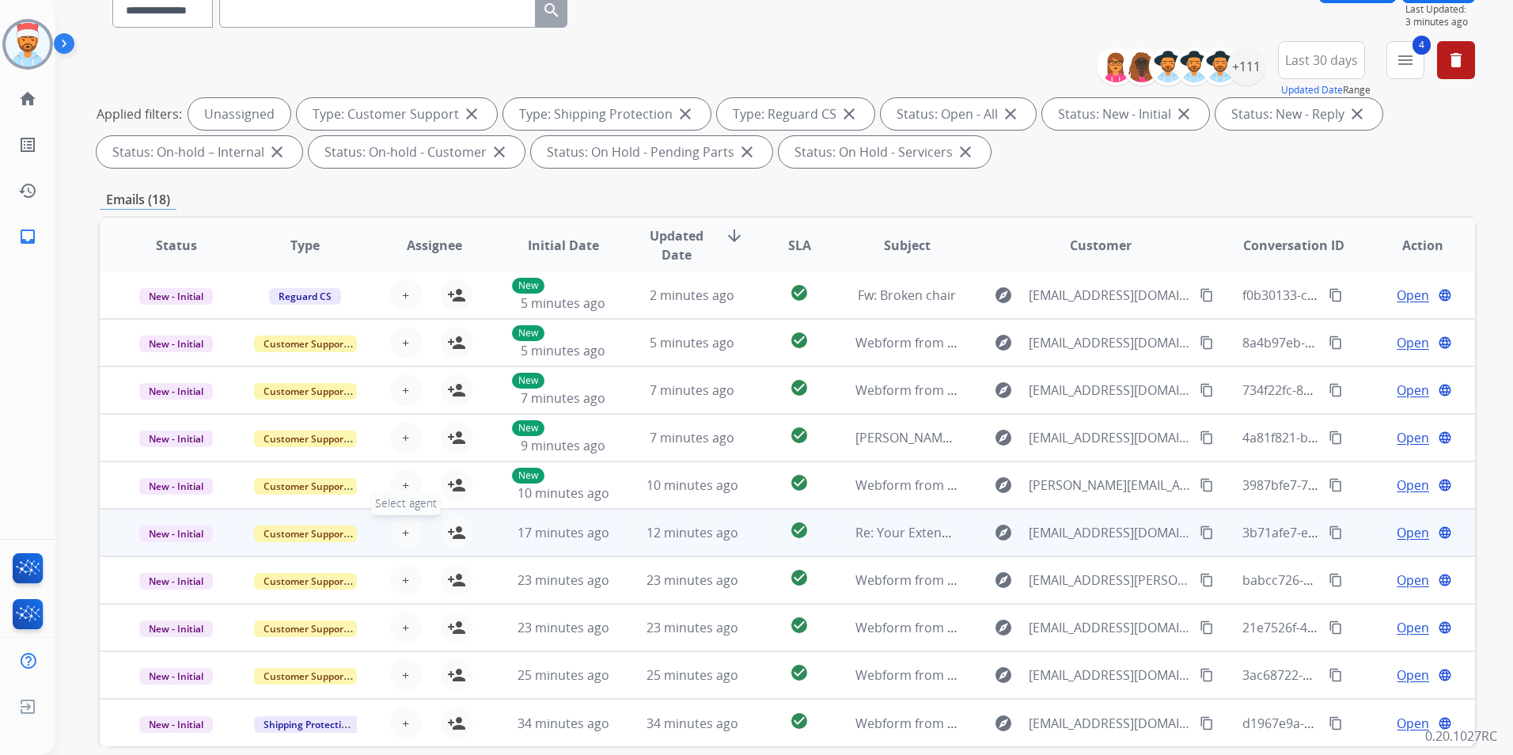
scroll to position [222, 0]
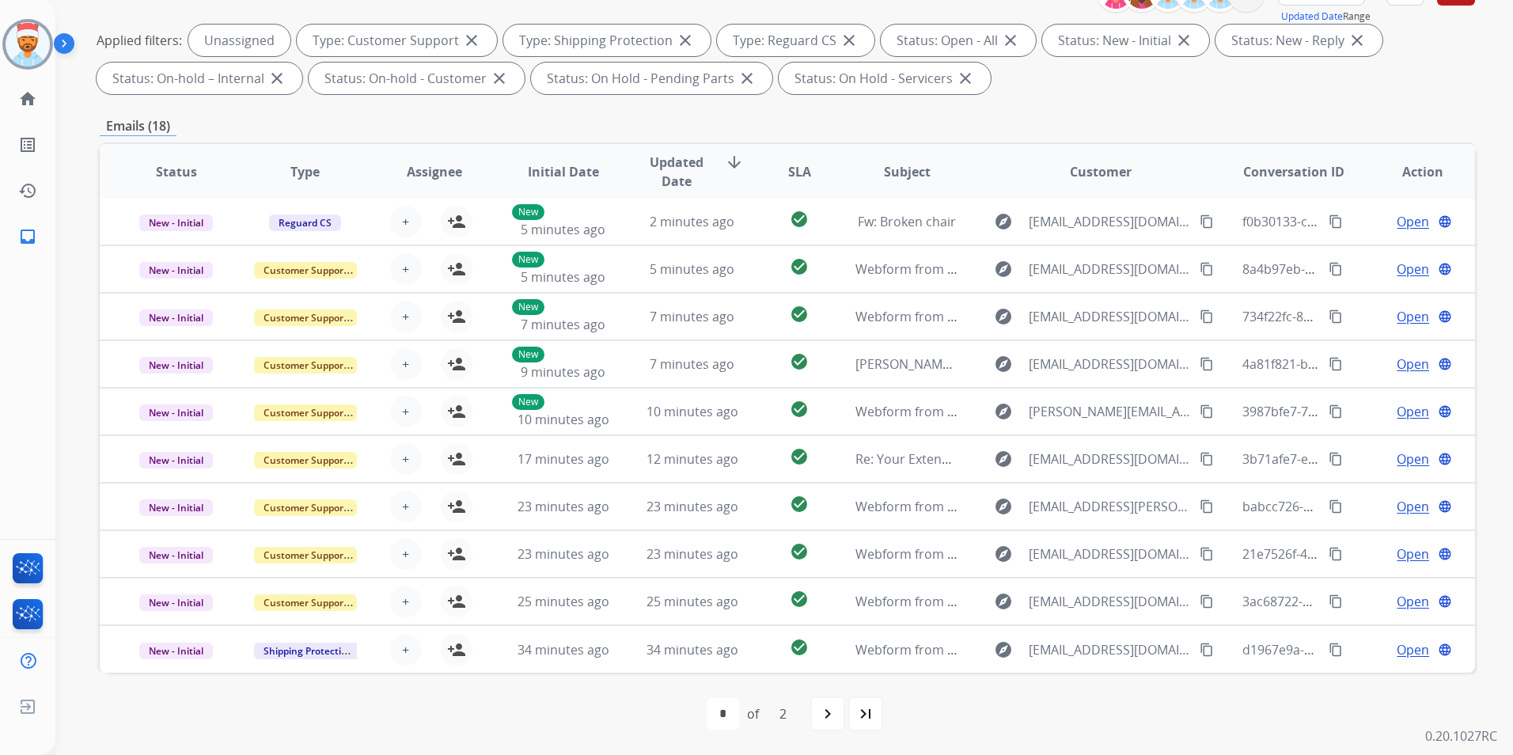
drag, startPoint x: 667, startPoint y: 154, endPoint x: 678, endPoint y: 176, distance: 24.8
click at [676, 163] on span "Updated Date" at bounding box center [676, 172] width 71 height 38
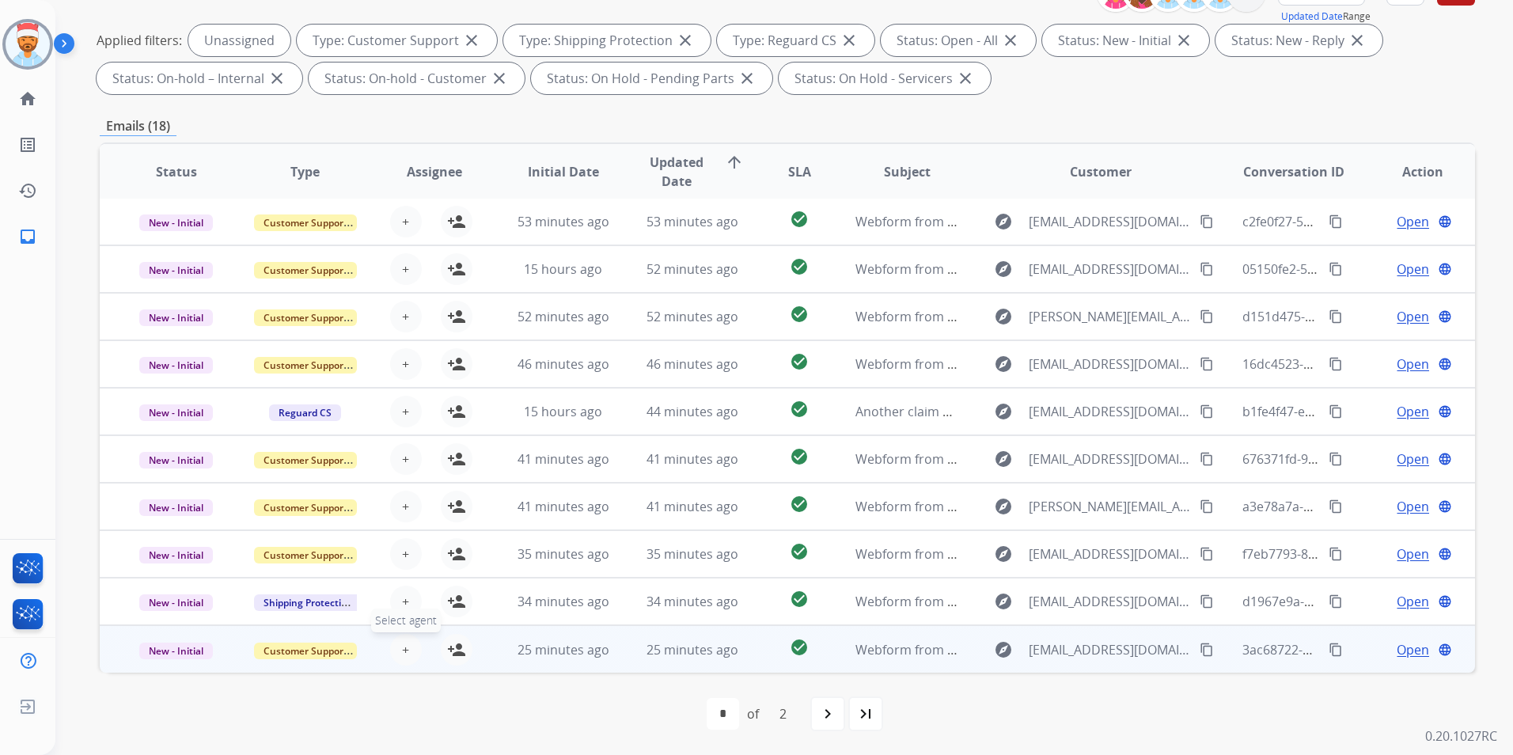
click at [412, 639] on button "+ Select agent" at bounding box center [406, 650] width 32 height 32
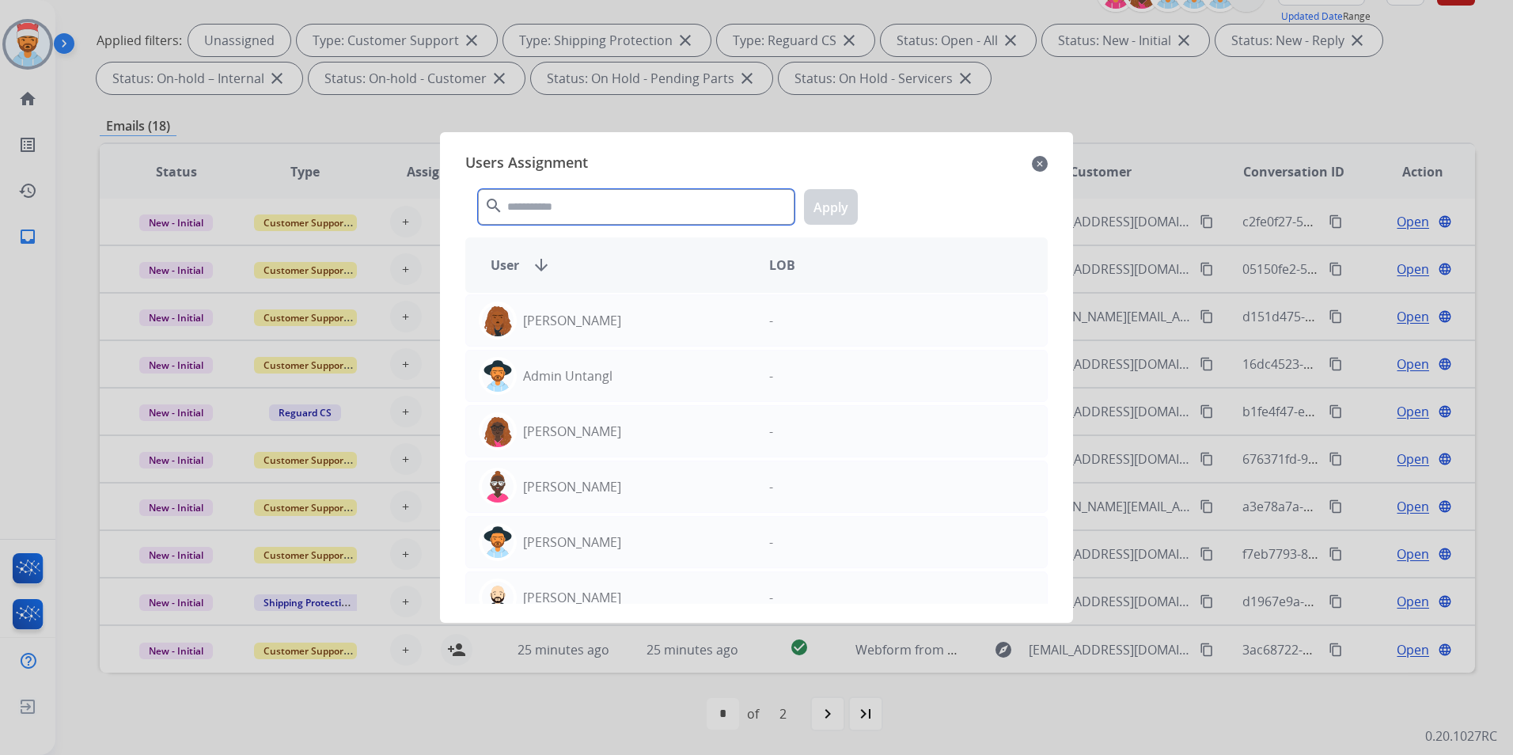
click at [545, 216] on input "text" at bounding box center [636, 207] width 317 height 36
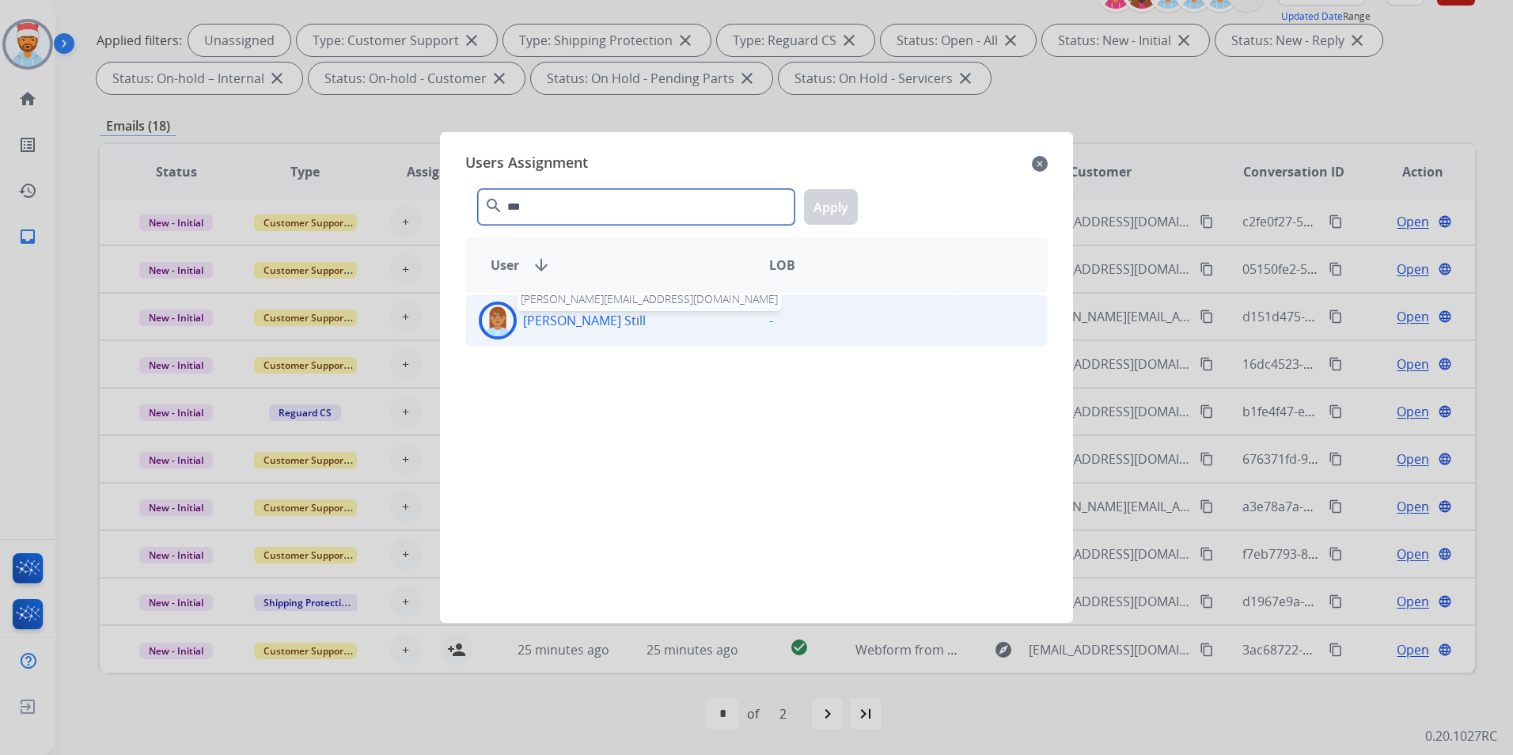
type input "***"
drag, startPoint x: 548, startPoint y: 328, endPoint x: 694, endPoint y: 291, distance: 150.3
click at [549, 328] on p "[PERSON_NAME] Still" at bounding box center [584, 320] width 123 height 19
click at [830, 207] on button "Apply" at bounding box center [831, 207] width 54 height 36
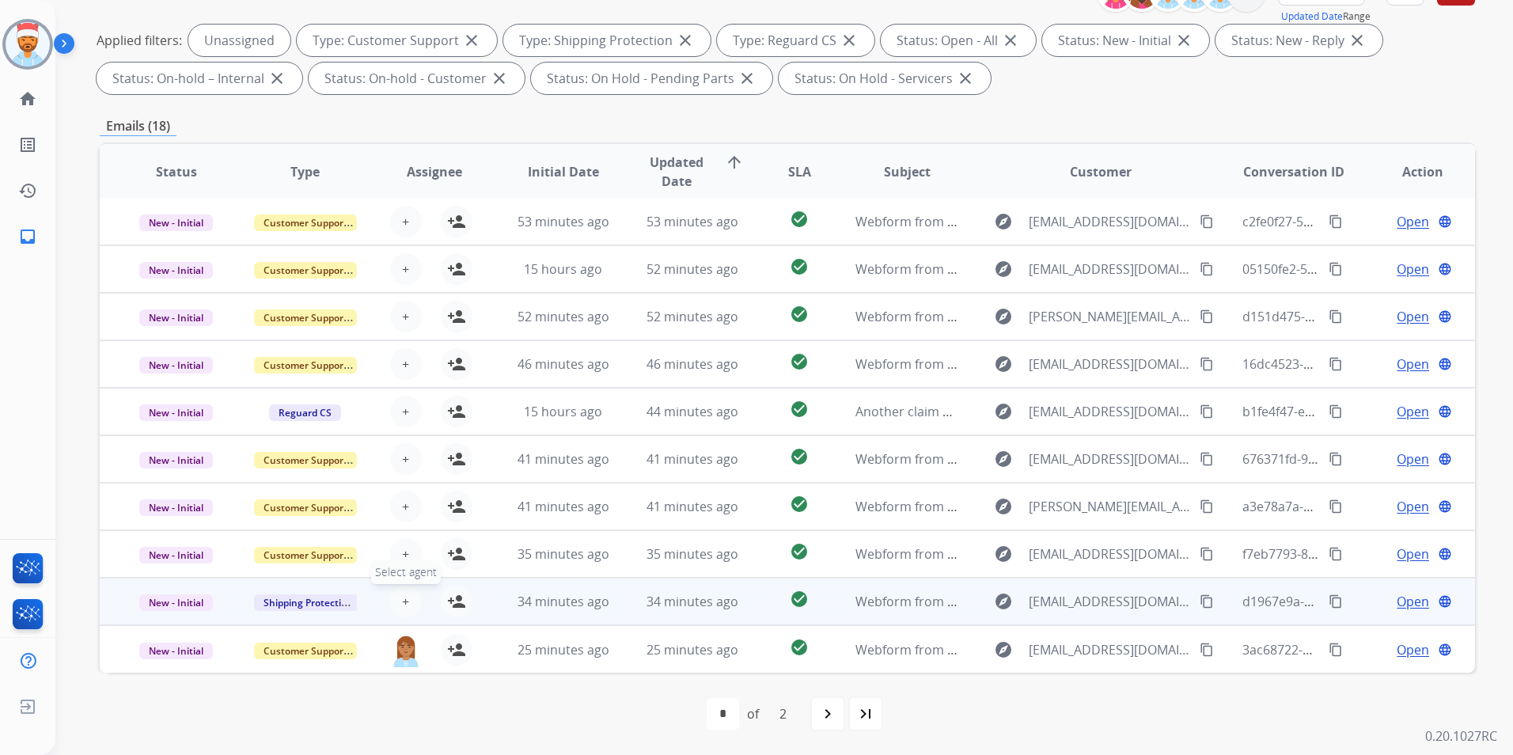
click at [402, 600] on span "+" at bounding box center [405, 601] width 7 height 19
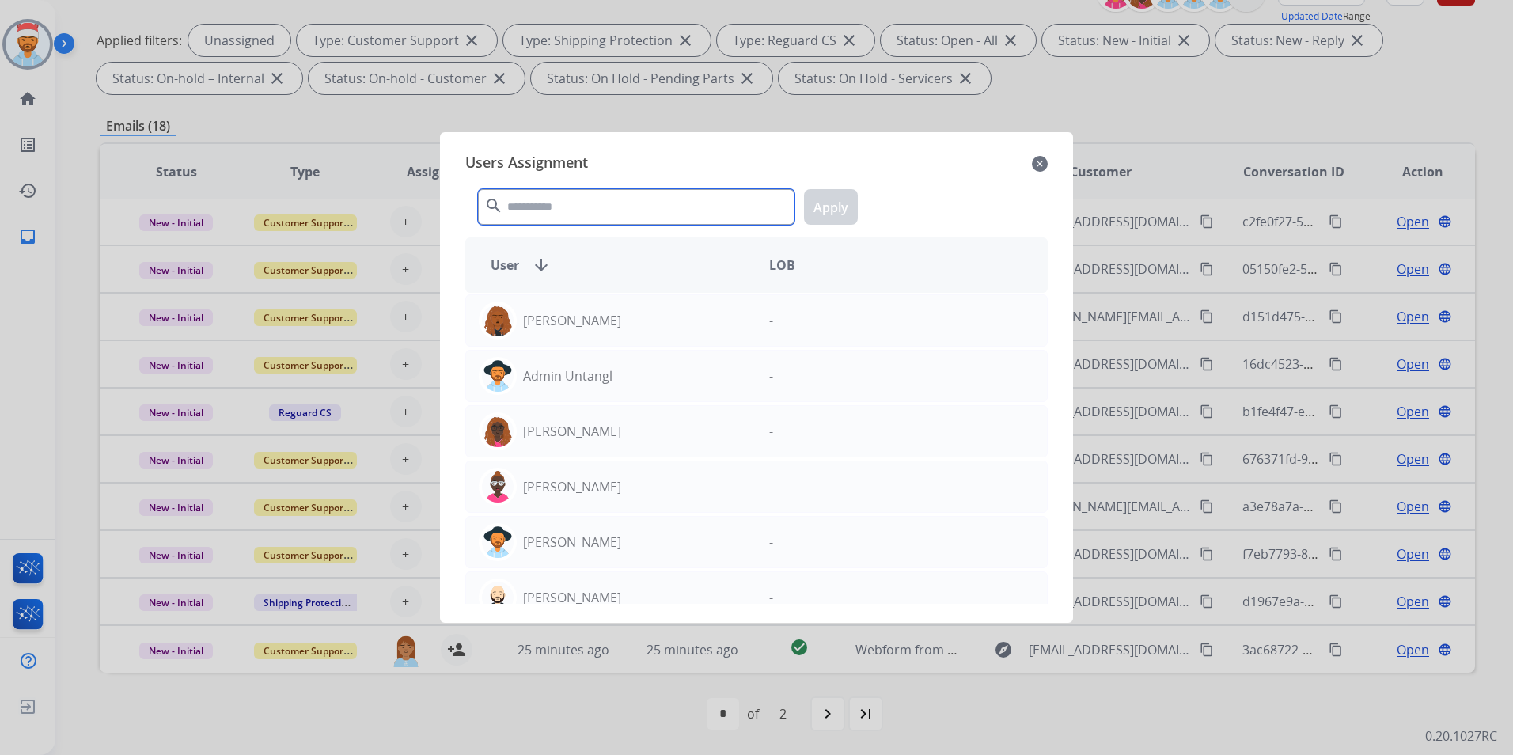
click at [594, 205] on input "text" at bounding box center [636, 207] width 317 height 36
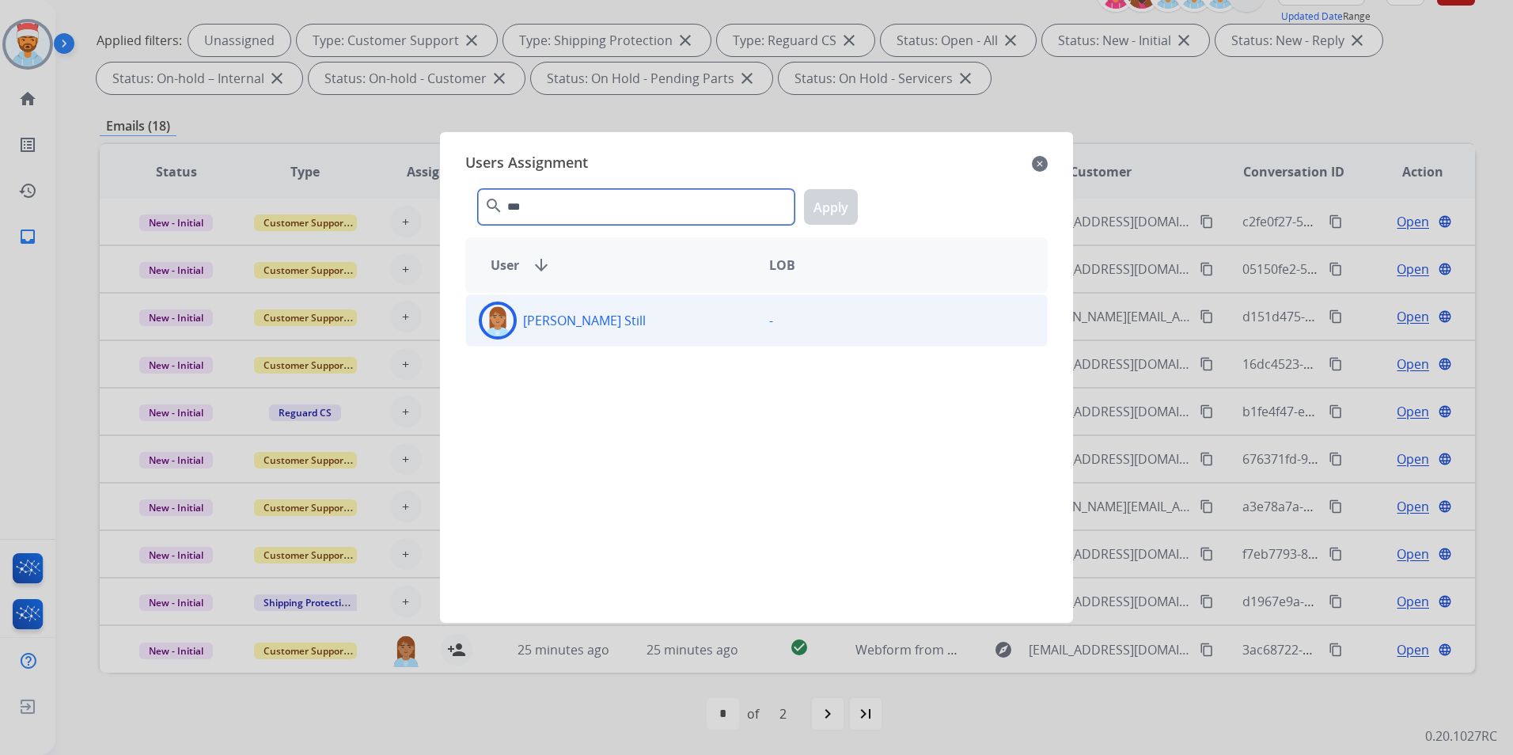
type input "***"
click at [568, 317] on p "[PERSON_NAME] Still" at bounding box center [584, 320] width 123 height 19
drag, startPoint x: 818, startPoint y: 214, endPoint x: 624, endPoint y: 343, distance: 233.5
click at [819, 214] on button "Apply" at bounding box center [831, 207] width 54 height 36
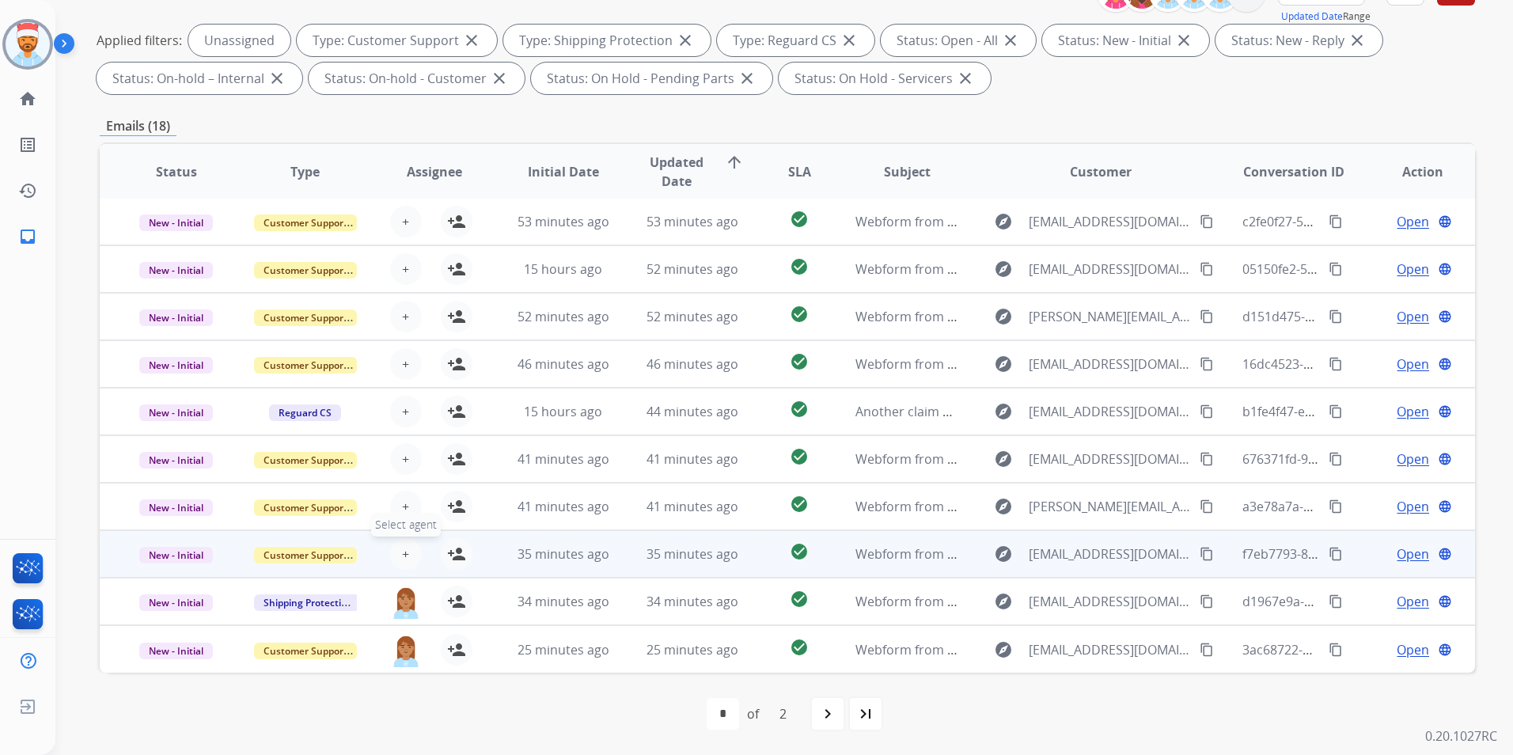
click at [407, 548] on button "+ Select agent" at bounding box center [406, 554] width 32 height 32
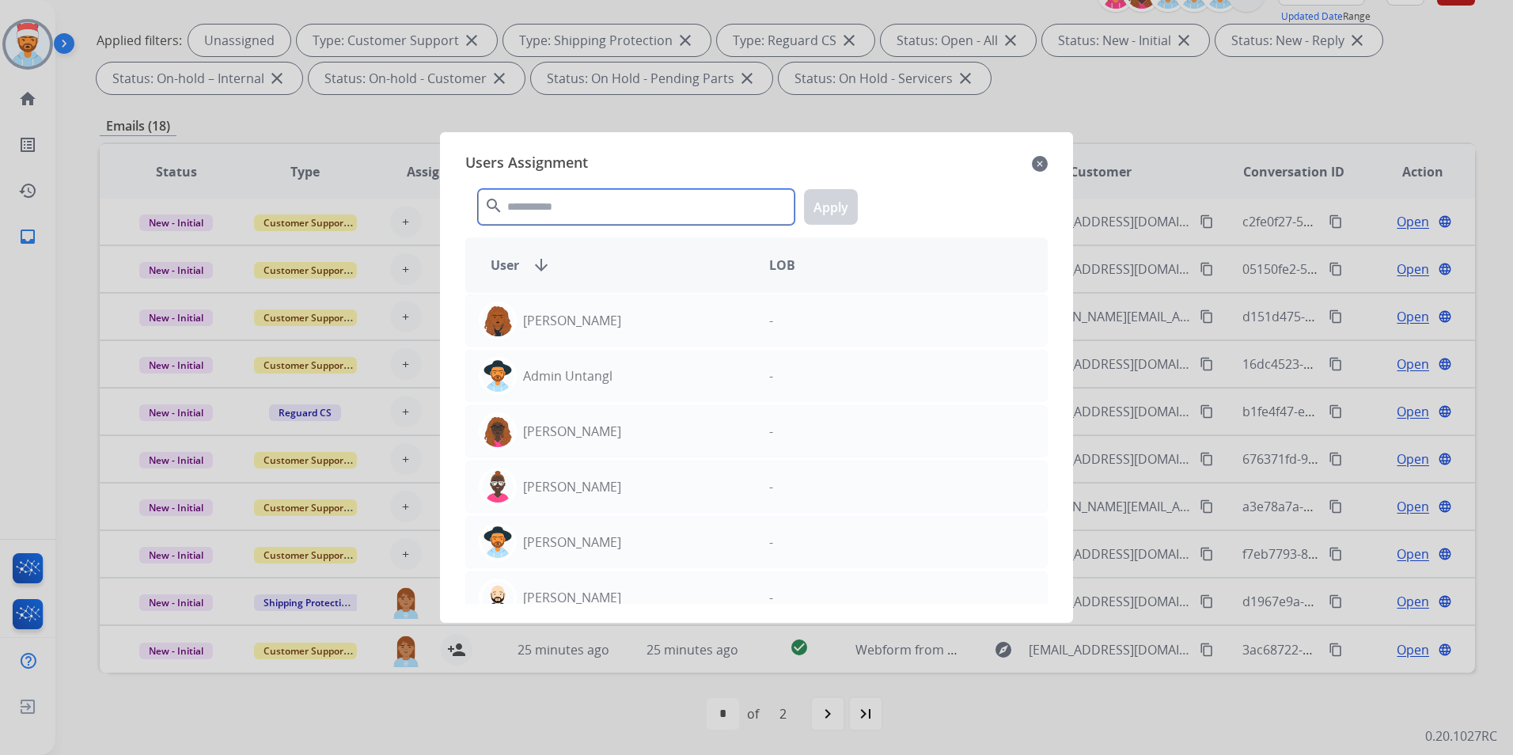
click at [629, 211] on input "text" at bounding box center [636, 207] width 317 height 36
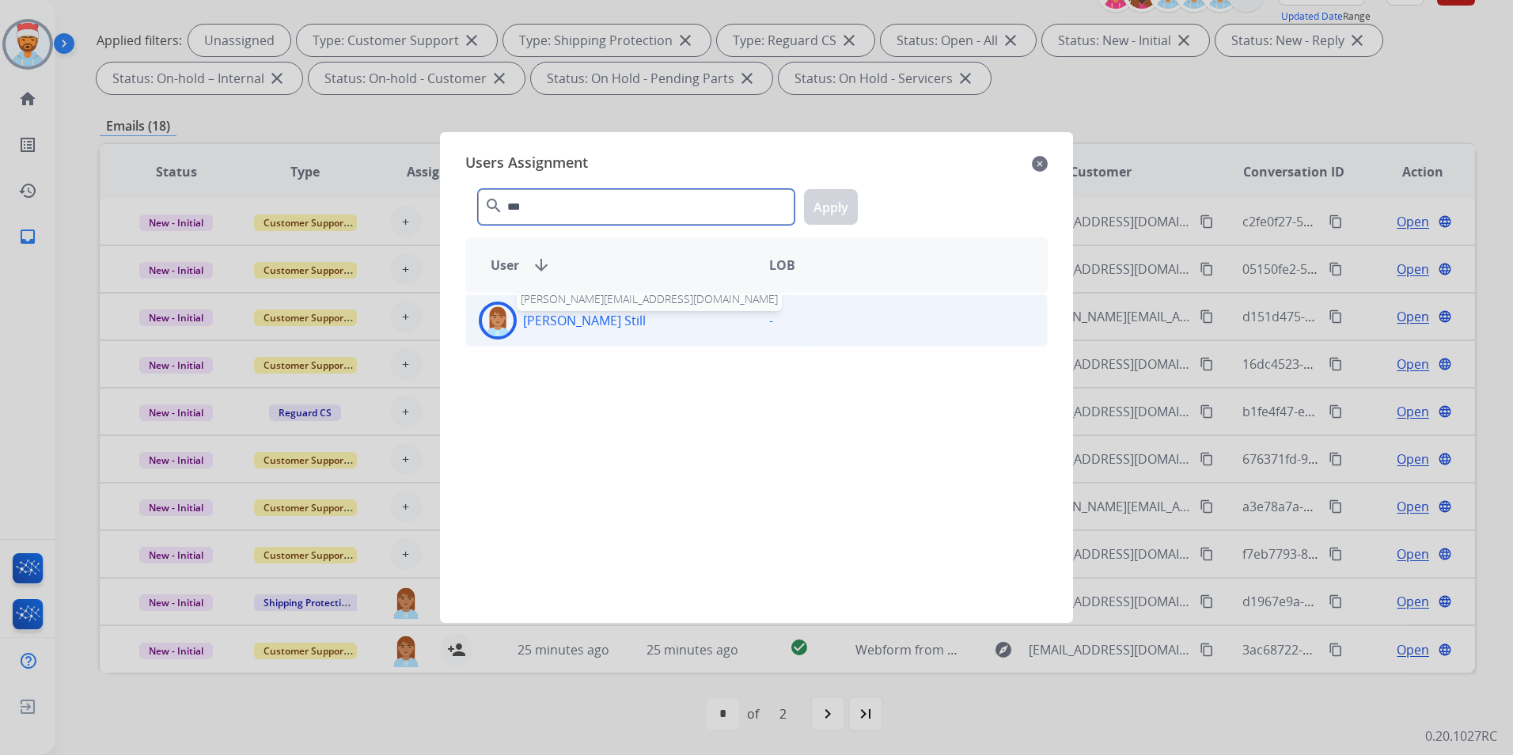
type input "***"
click at [567, 325] on p "[PERSON_NAME] Still" at bounding box center [584, 320] width 123 height 19
click at [836, 207] on button "Apply" at bounding box center [831, 207] width 54 height 36
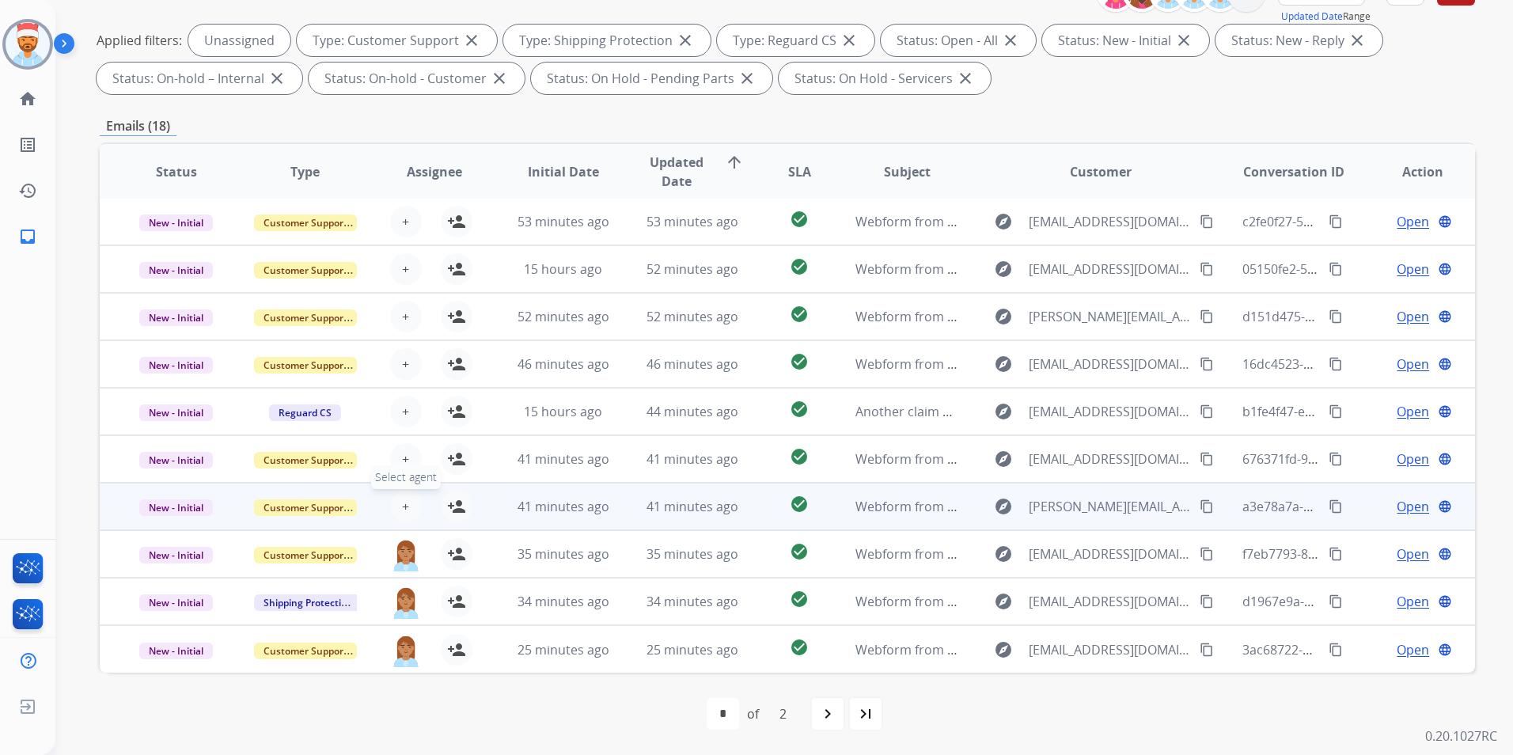
click at [412, 504] on button "+ Select agent" at bounding box center [406, 507] width 32 height 32
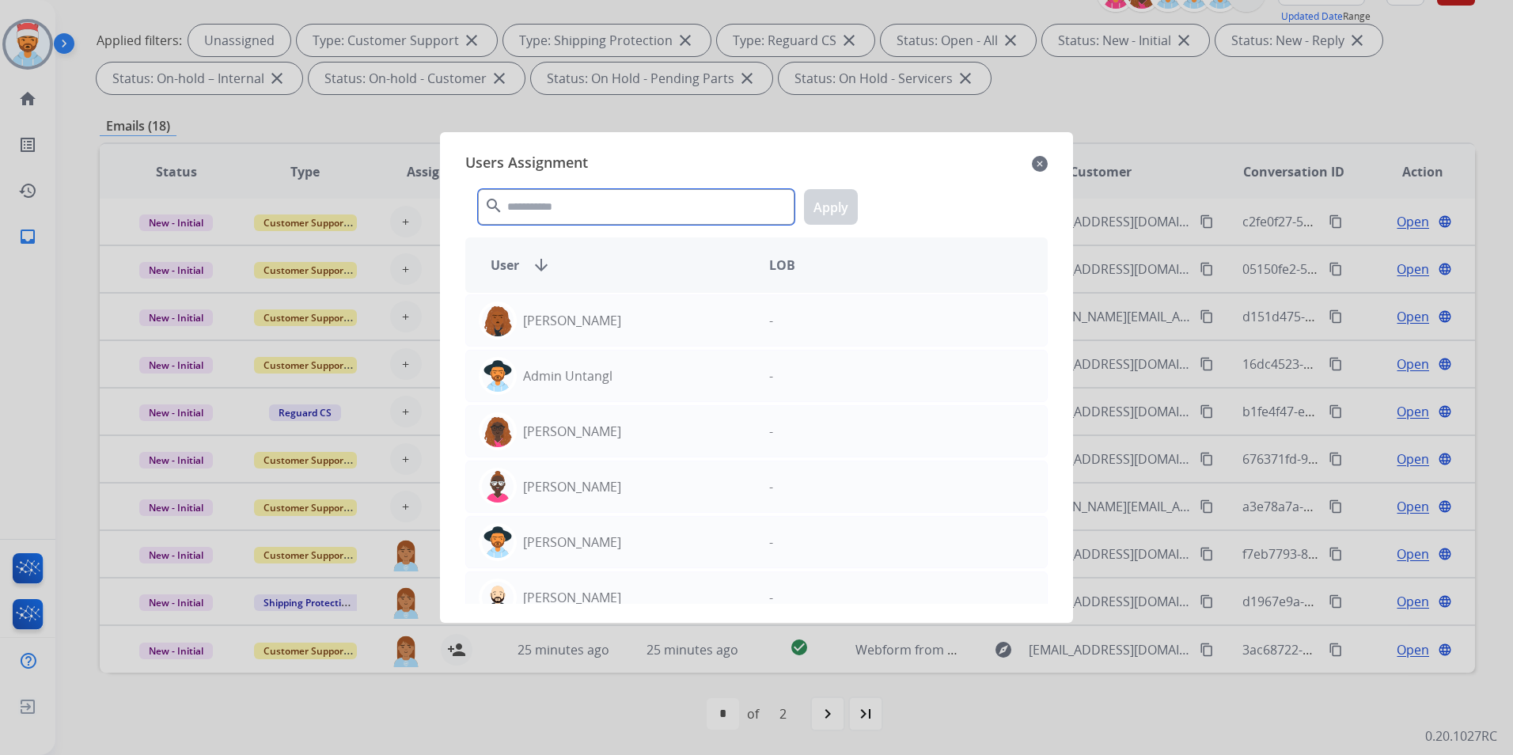
click at [621, 211] on input "text" at bounding box center [636, 207] width 317 height 36
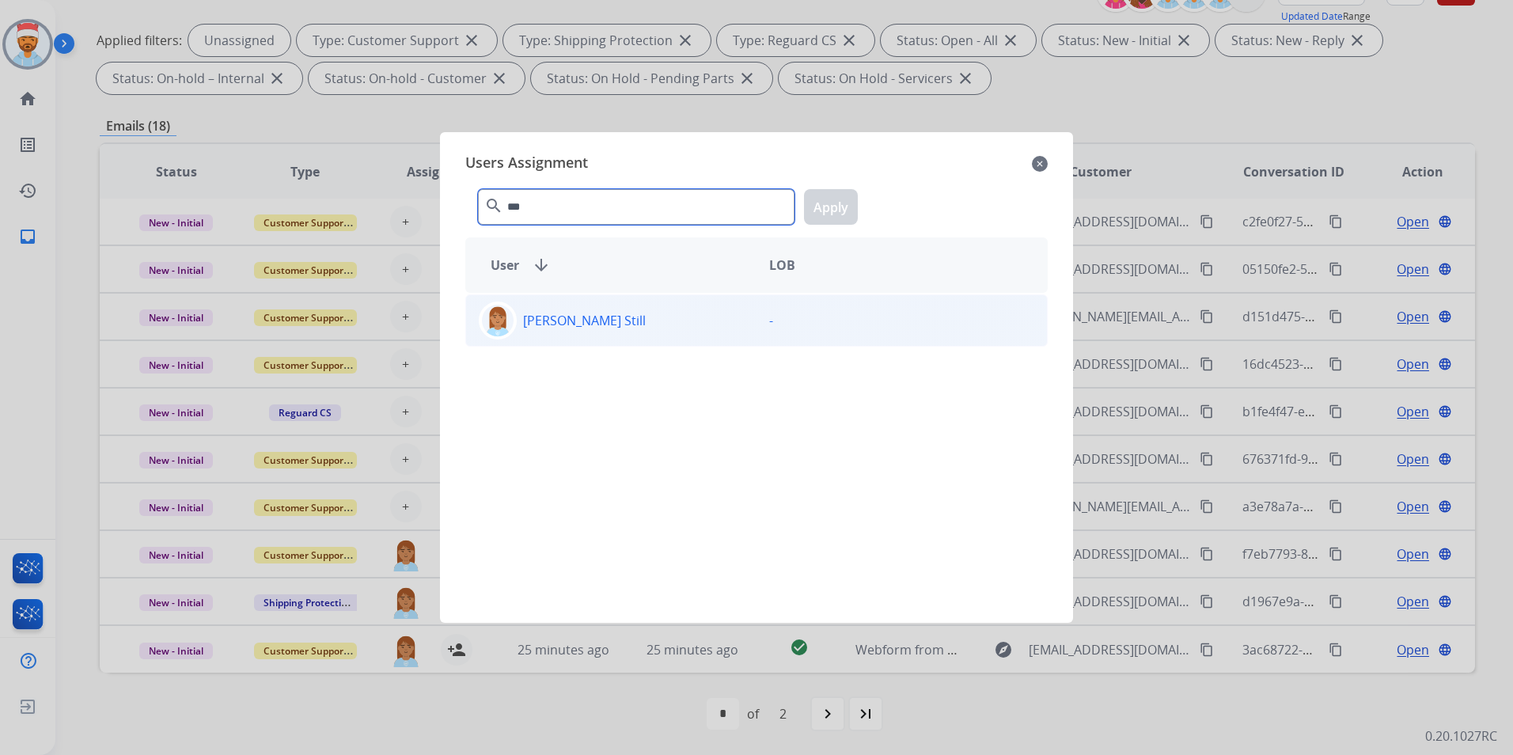
type input "***"
click at [577, 332] on div "[PERSON_NAME] Still" at bounding box center [611, 321] width 290 height 38
click at [840, 206] on button "Apply" at bounding box center [831, 207] width 54 height 36
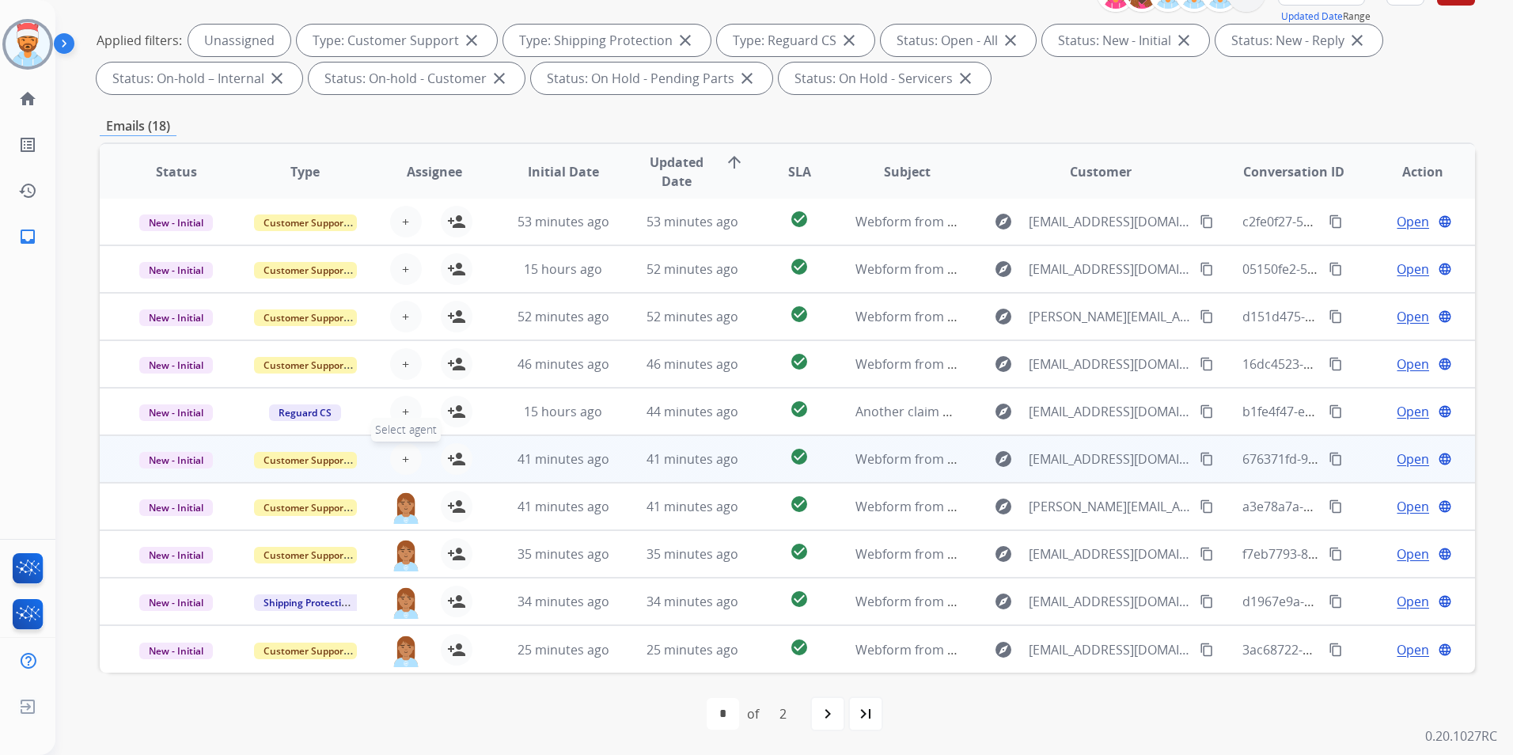
click at [411, 450] on button "+ Select agent" at bounding box center [406, 459] width 32 height 32
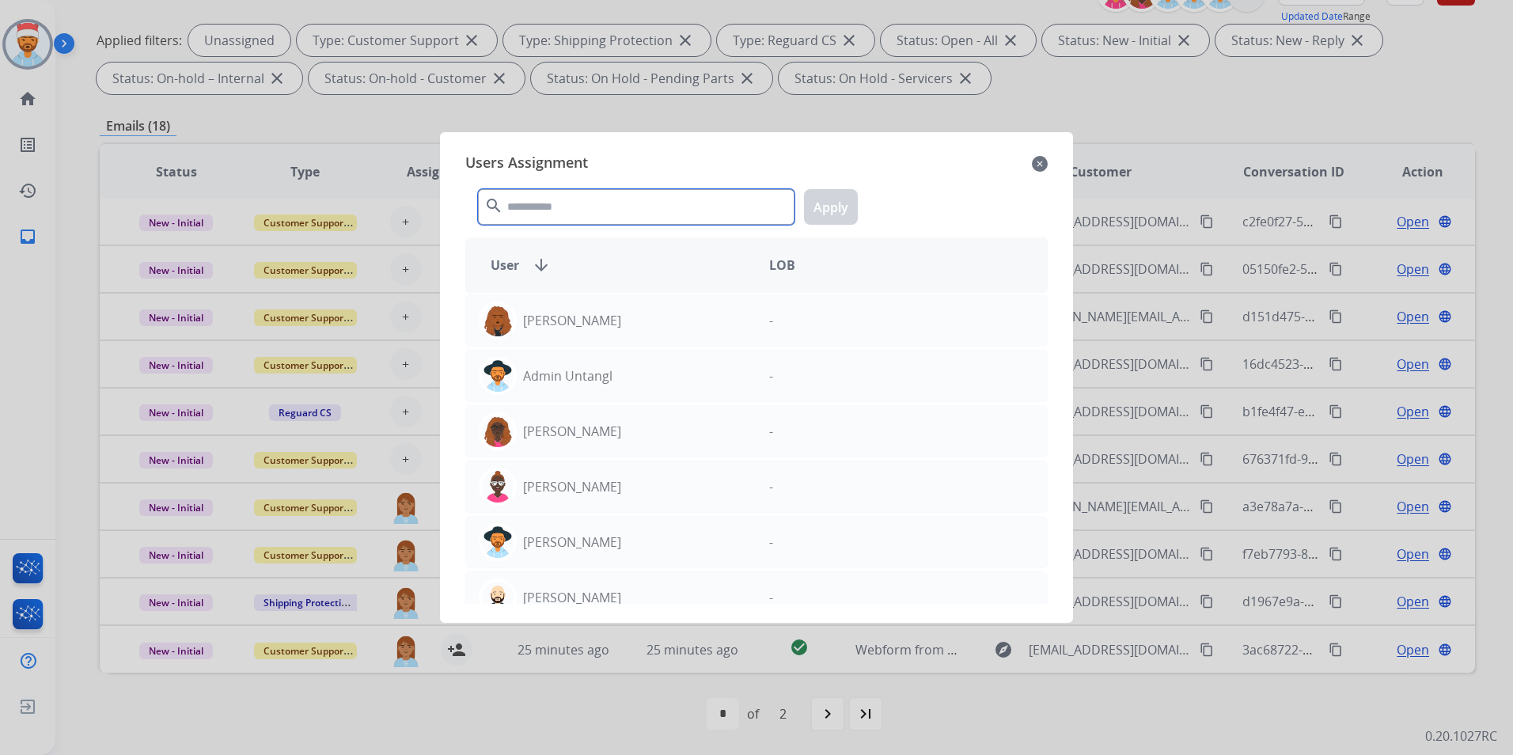
click at [606, 210] on input "text" at bounding box center [636, 207] width 317 height 36
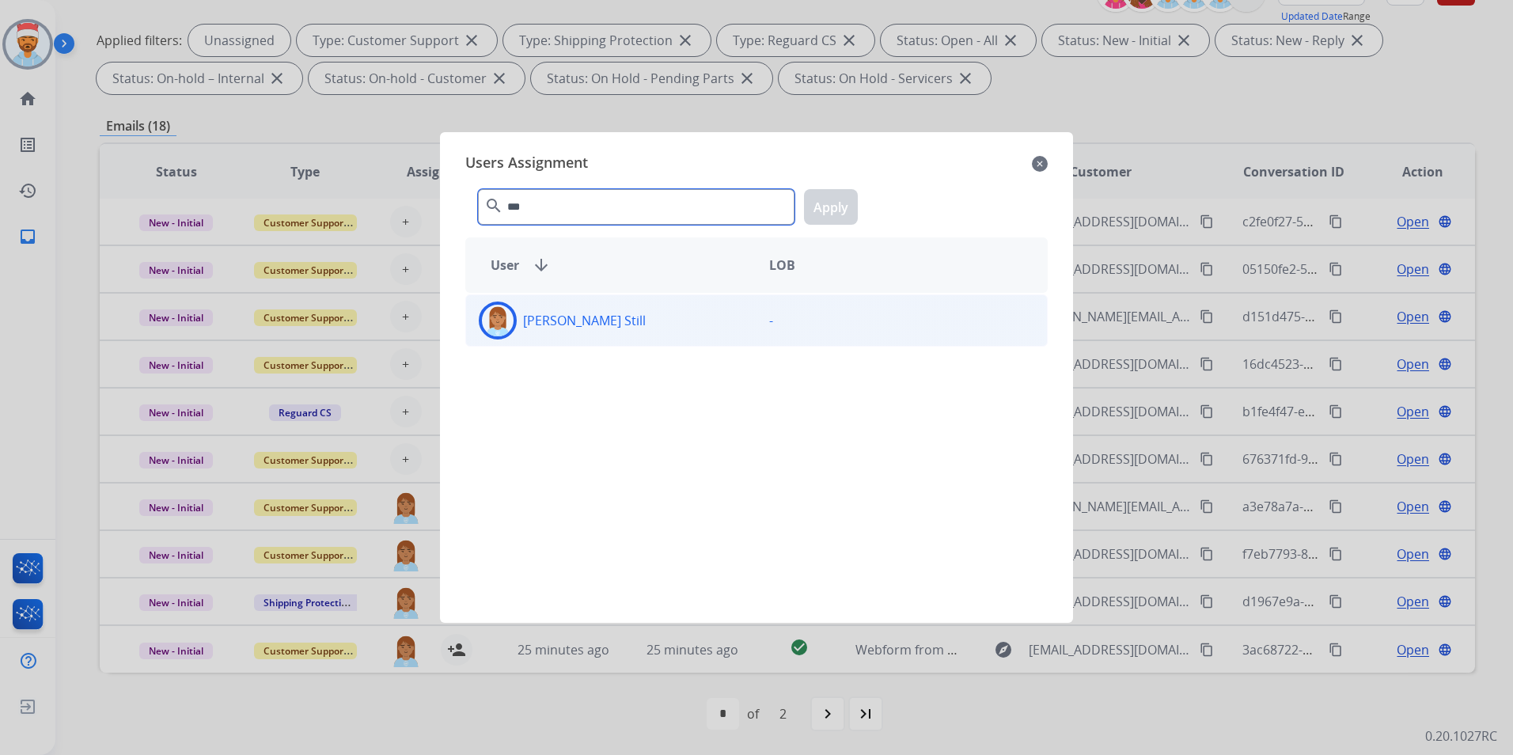
type input "***"
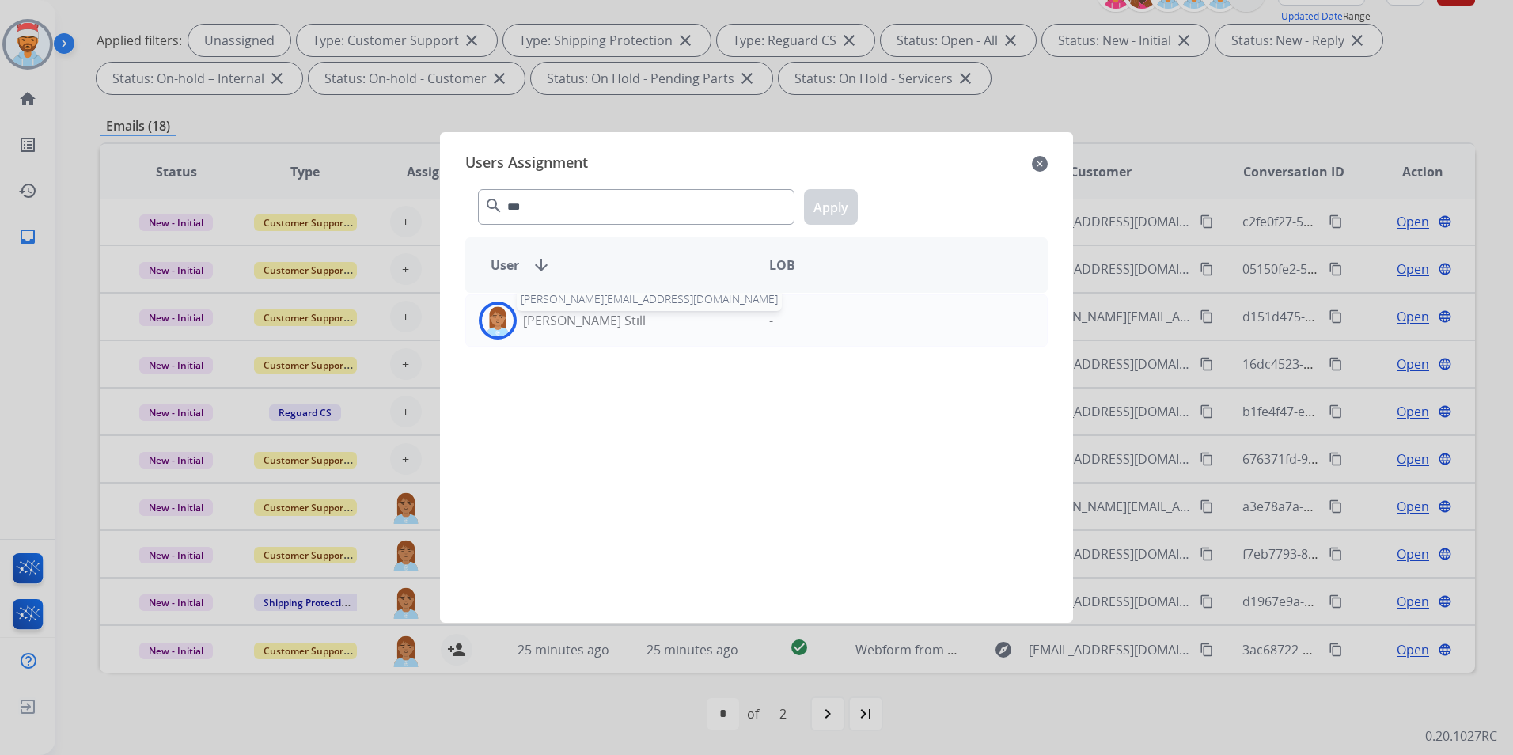
drag, startPoint x: 568, startPoint y: 325, endPoint x: 672, endPoint y: 294, distance: 108.4
click at [570, 324] on p "[PERSON_NAME] Still" at bounding box center [584, 320] width 123 height 19
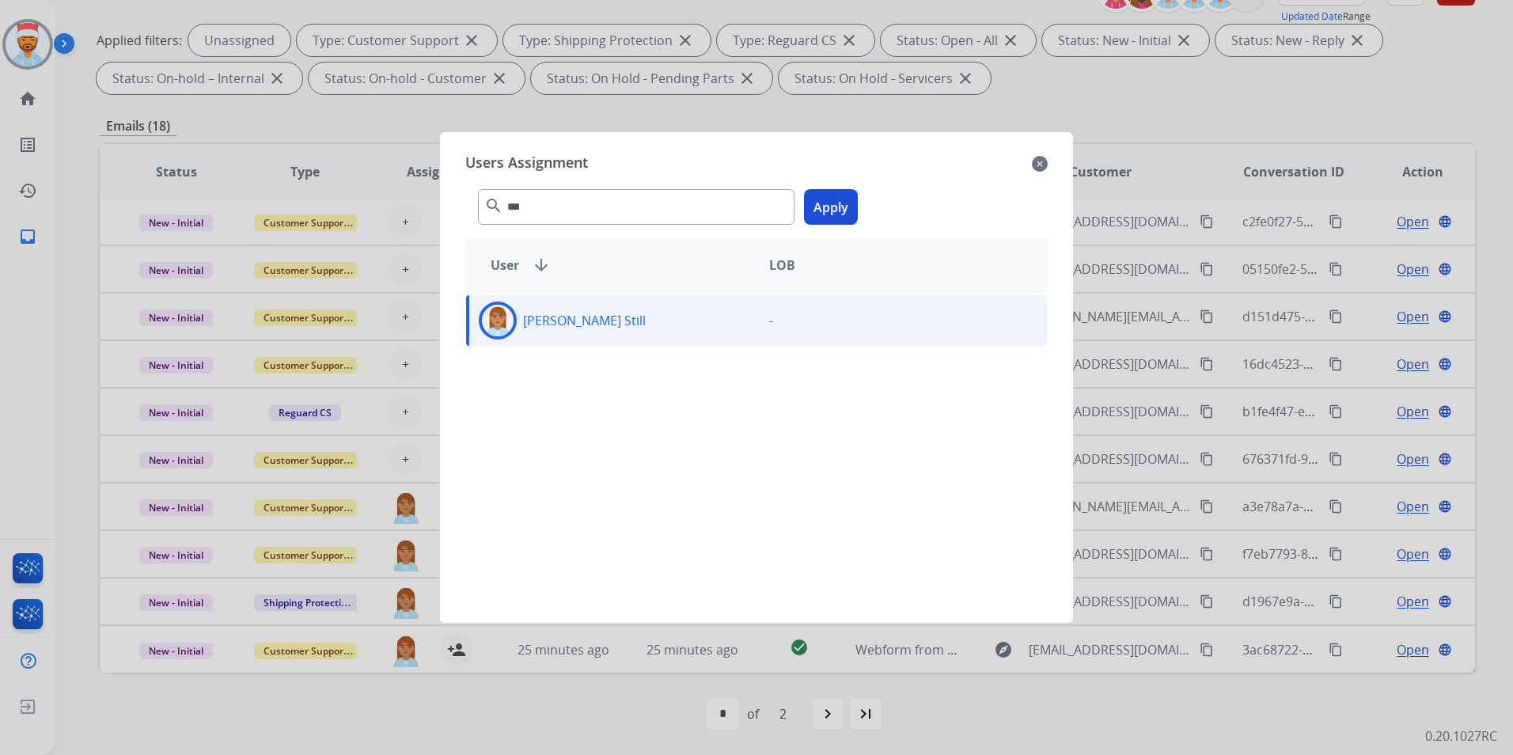
click at [825, 206] on button "Apply" at bounding box center [831, 207] width 54 height 36
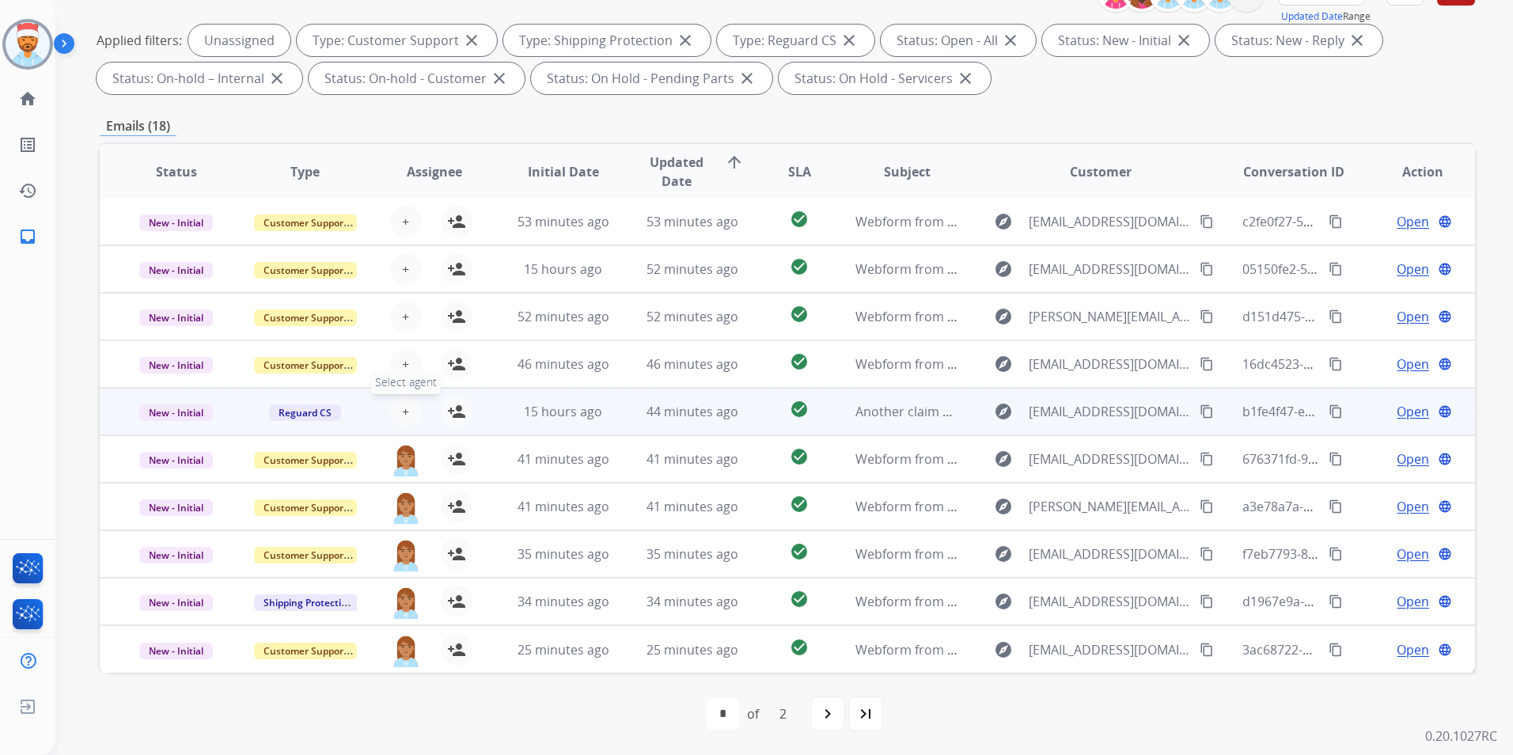
click at [404, 411] on span "+" at bounding box center [405, 411] width 7 height 19
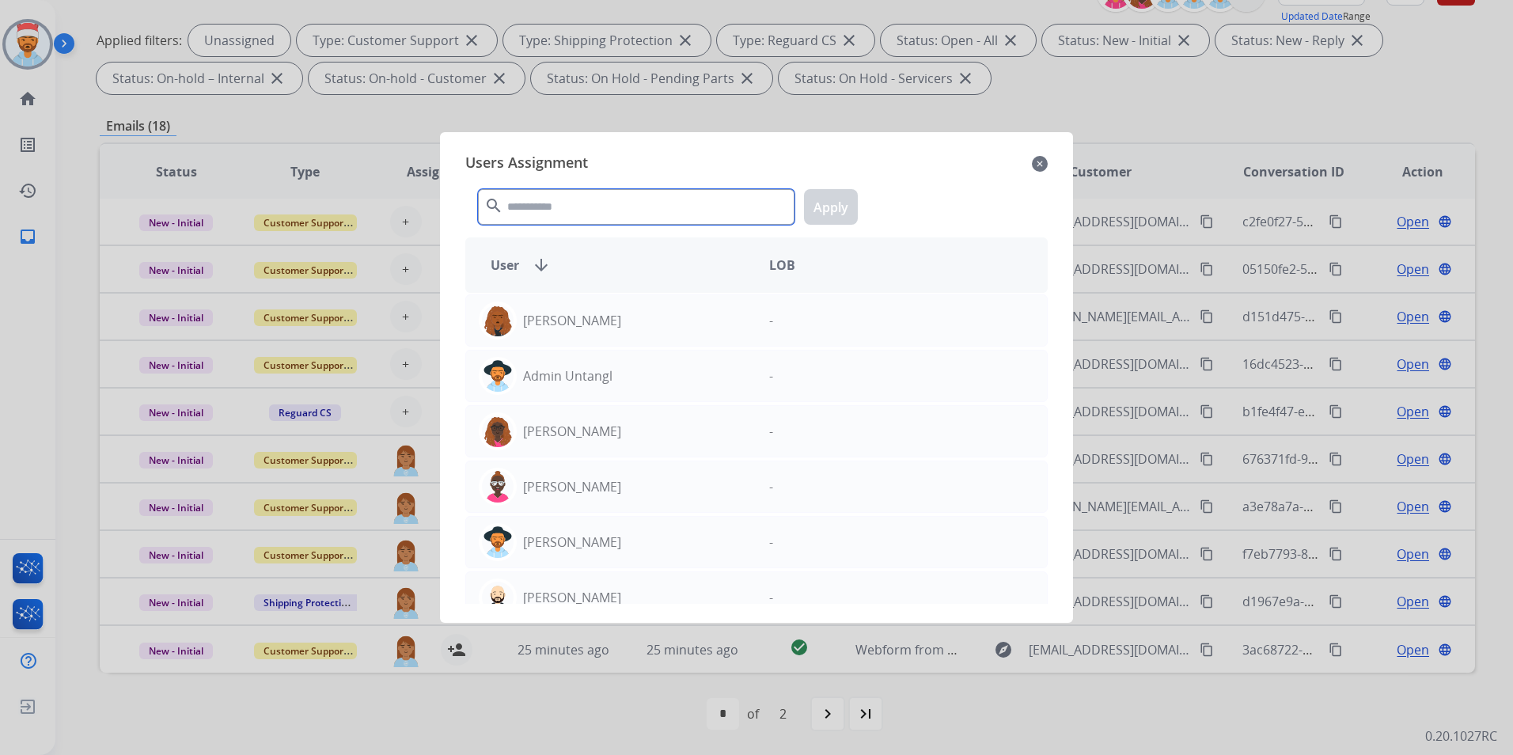
click at [670, 208] on input "text" at bounding box center [636, 207] width 317 height 36
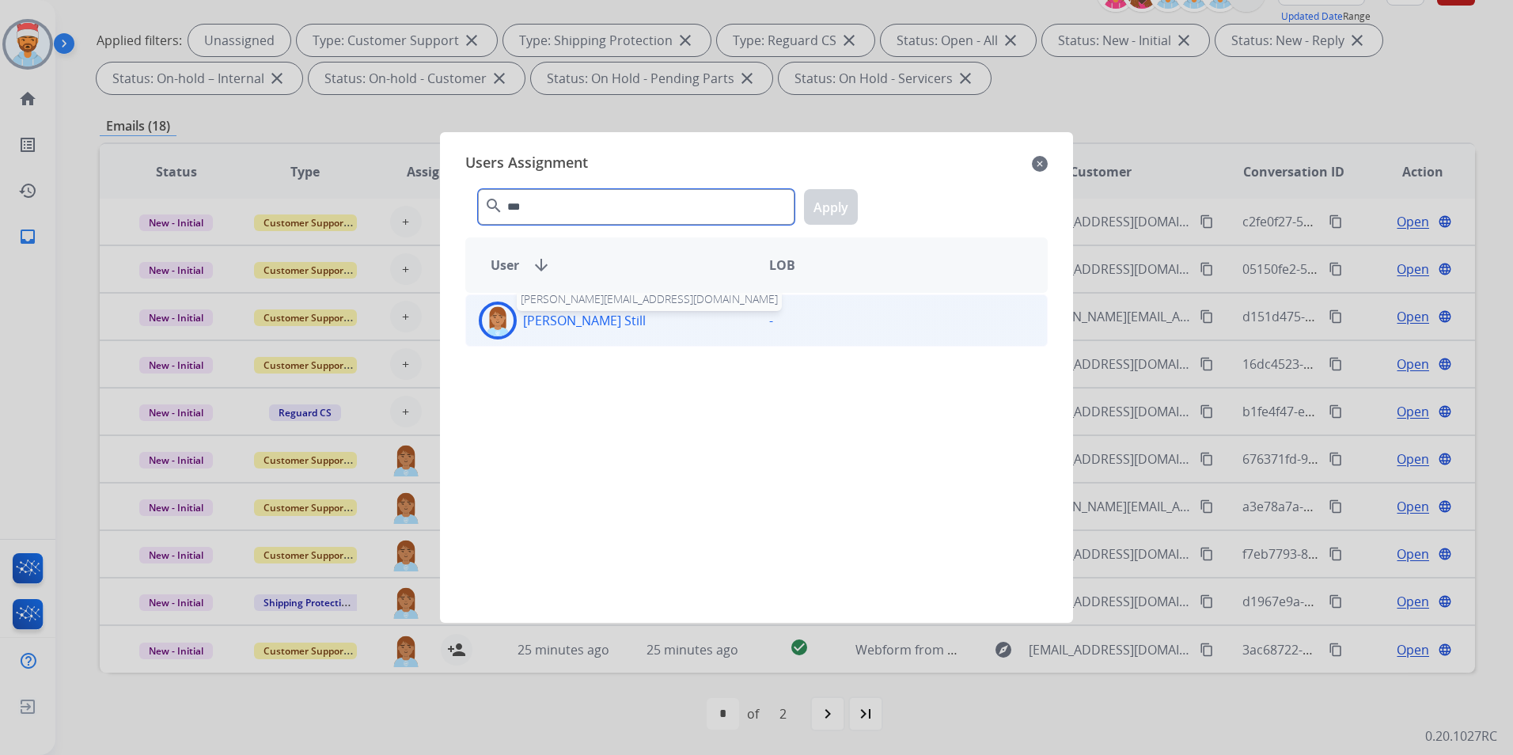
type input "***"
click at [601, 315] on p "[PERSON_NAME] Still" at bounding box center [584, 320] width 123 height 19
drag, startPoint x: 842, startPoint y: 216, endPoint x: 744, endPoint y: 310, distance: 136.0
click at [837, 217] on button "Apply" at bounding box center [831, 207] width 54 height 36
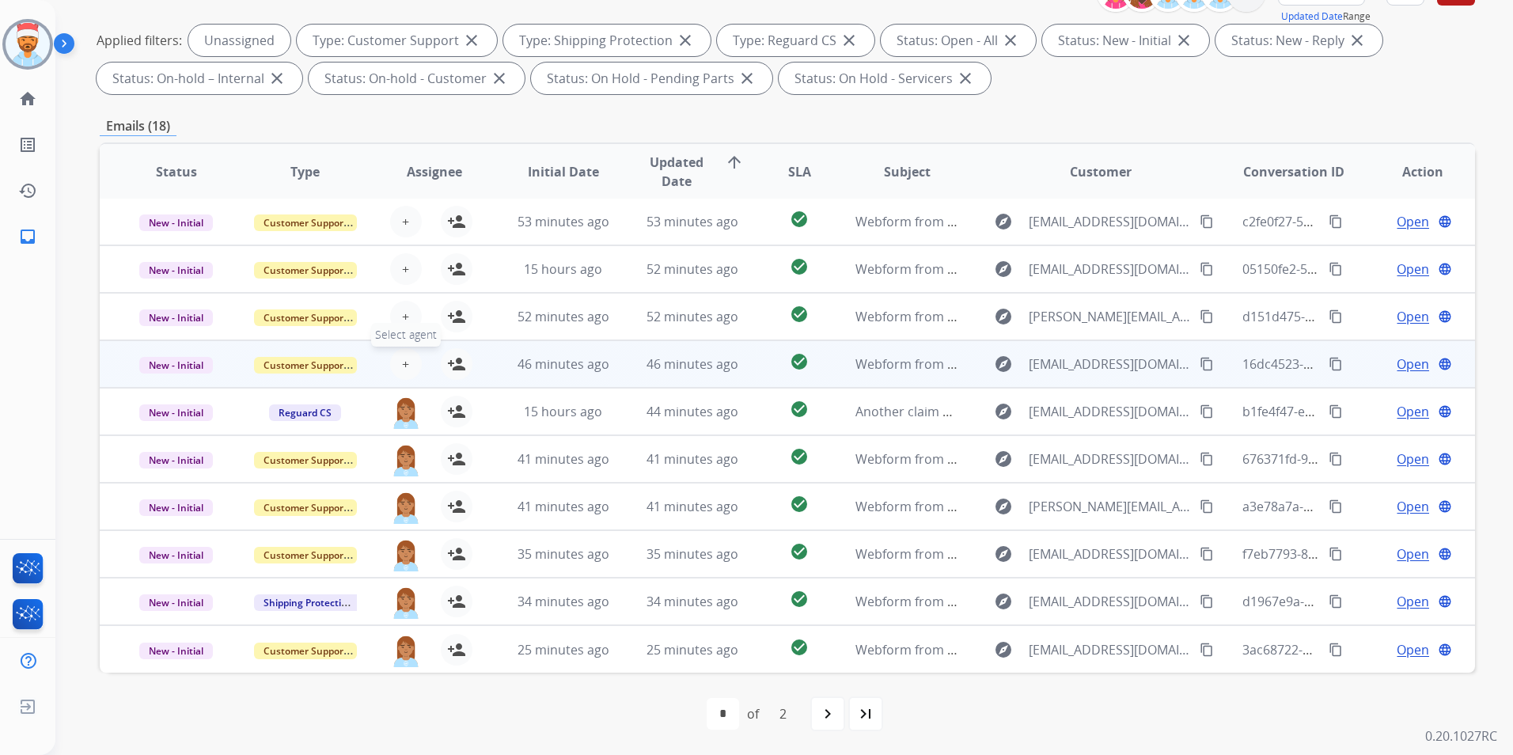
click at [408, 363] on button "+ Select agent" at bounding box center [406, 364] width 32 height 32
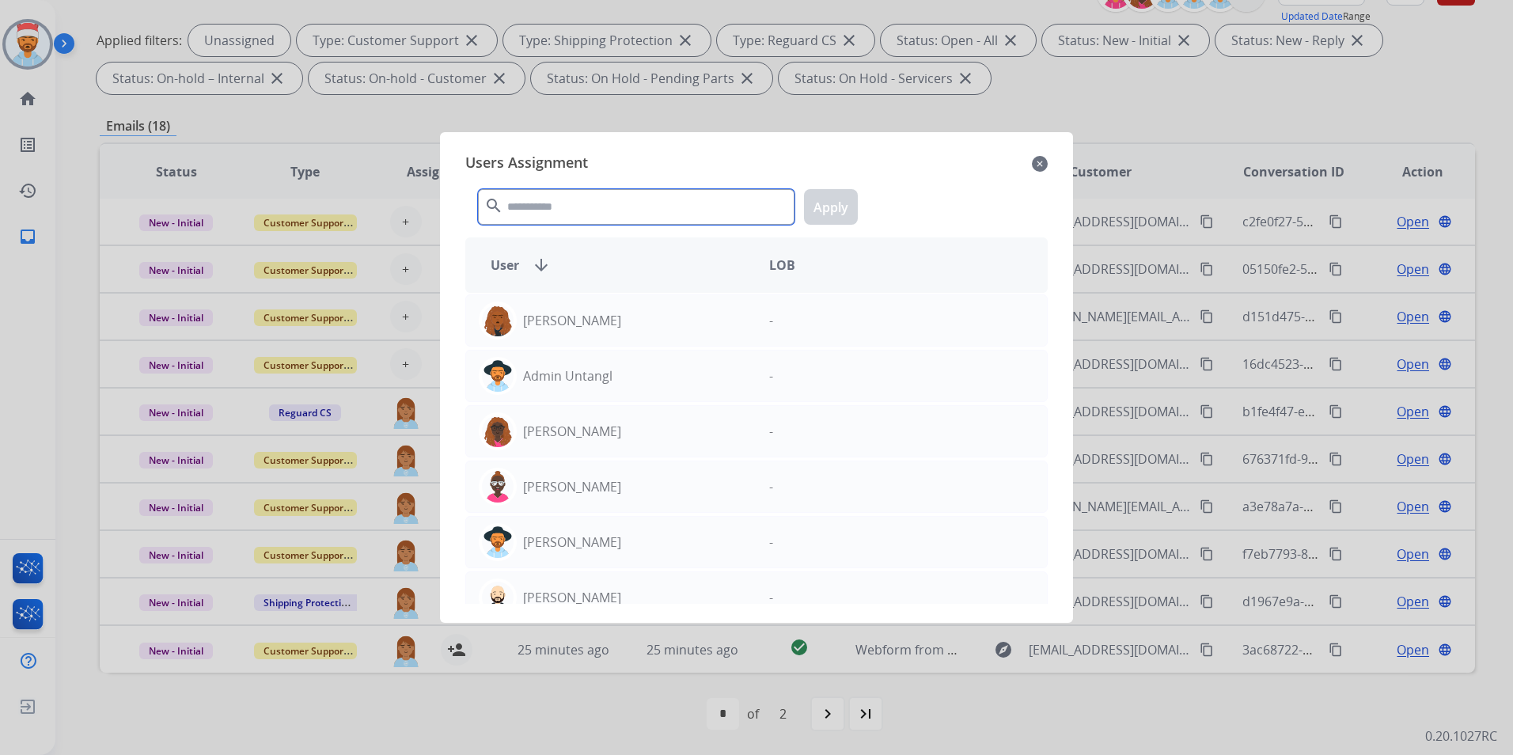
click at [541, 215] on input "text" at bounding box center [636, 207] width 317 height 36
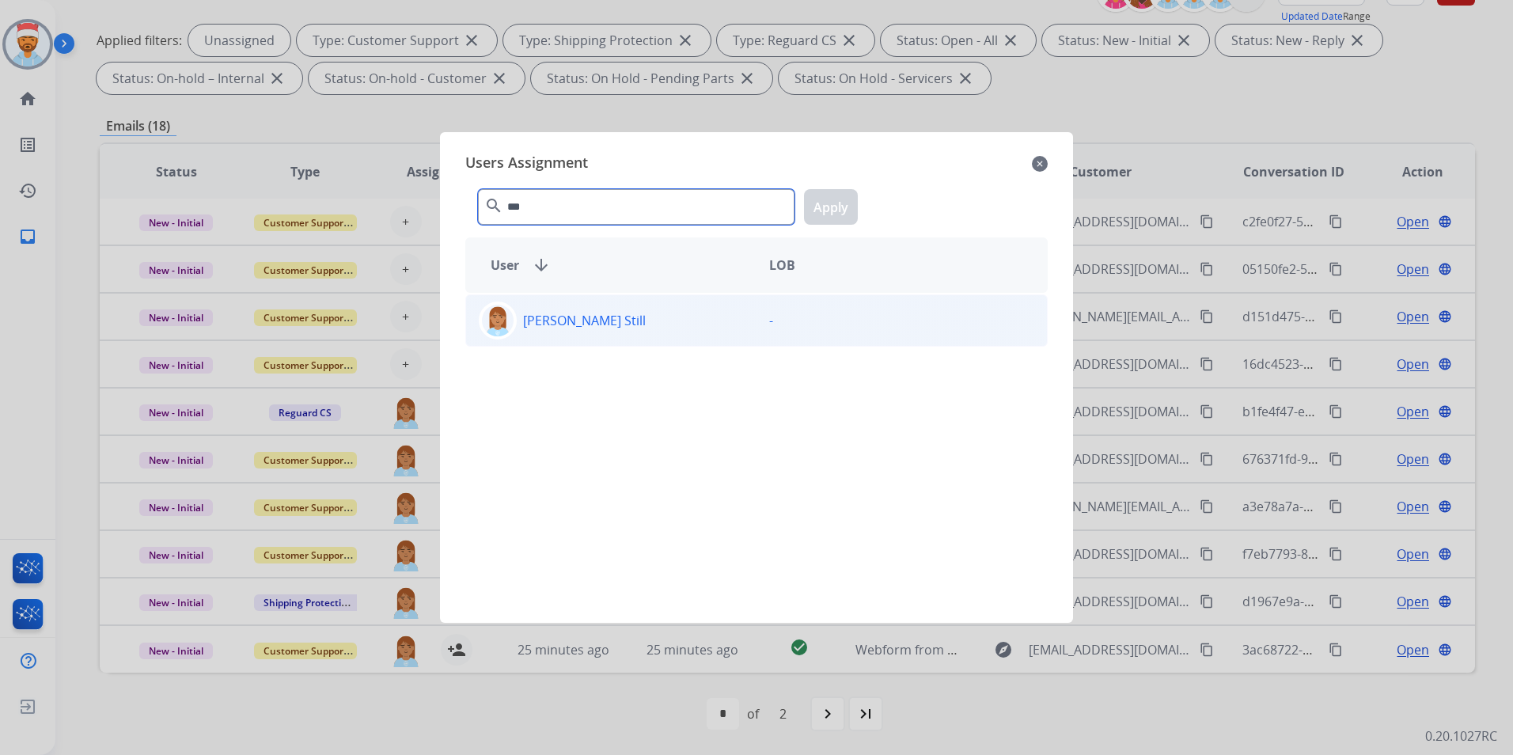
type input "***"
click at [557, 338] on div "Rasheena Still -" at bounding box center [756, 320] width 582 height 52
drag, startPoint x: 825, startPoint y: 215, endPoint x: 870, endPoint y: 234, distance: 48.9
click at [826, 217] on button "Apply" at bounding box center [831, 207] width 54 height 36
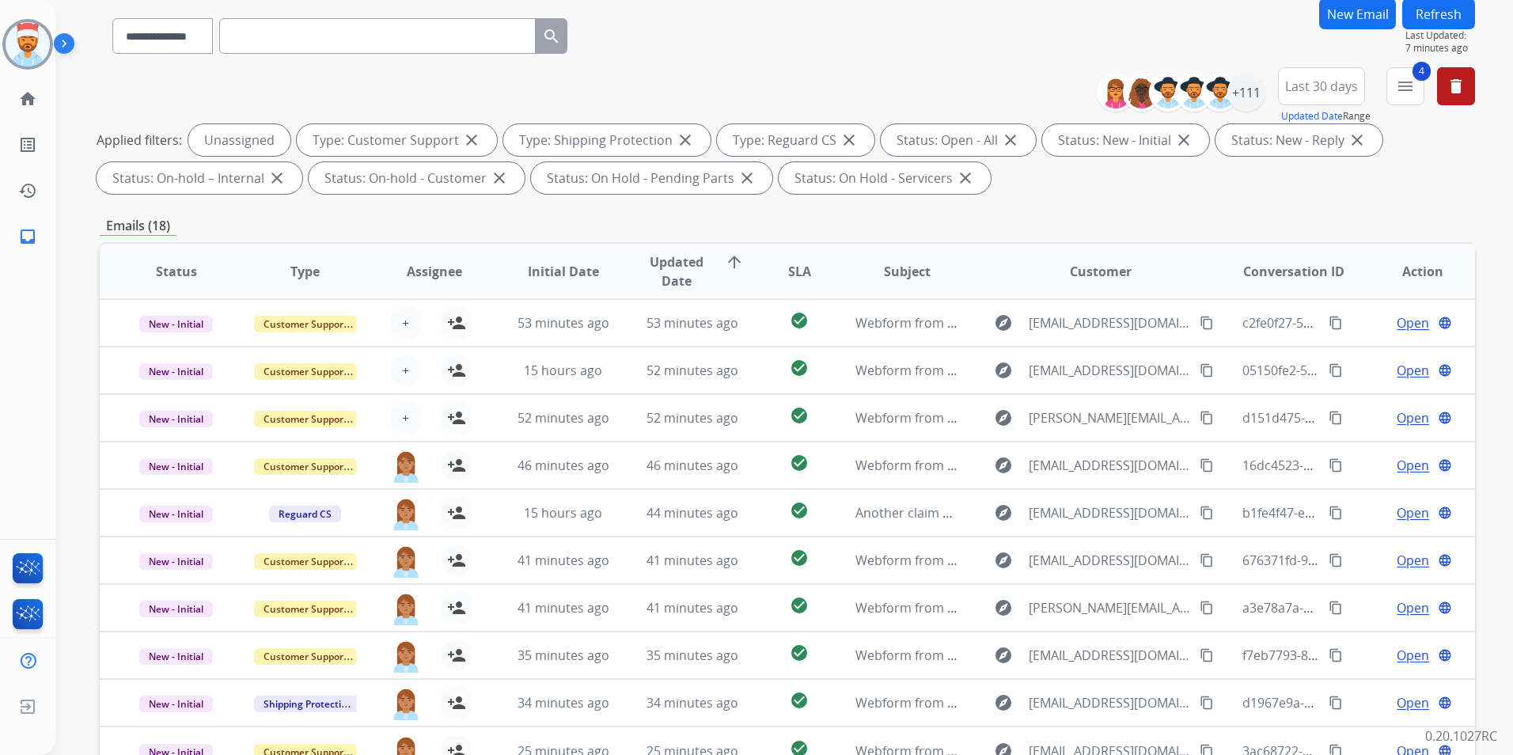
scroll to position [0, 0]
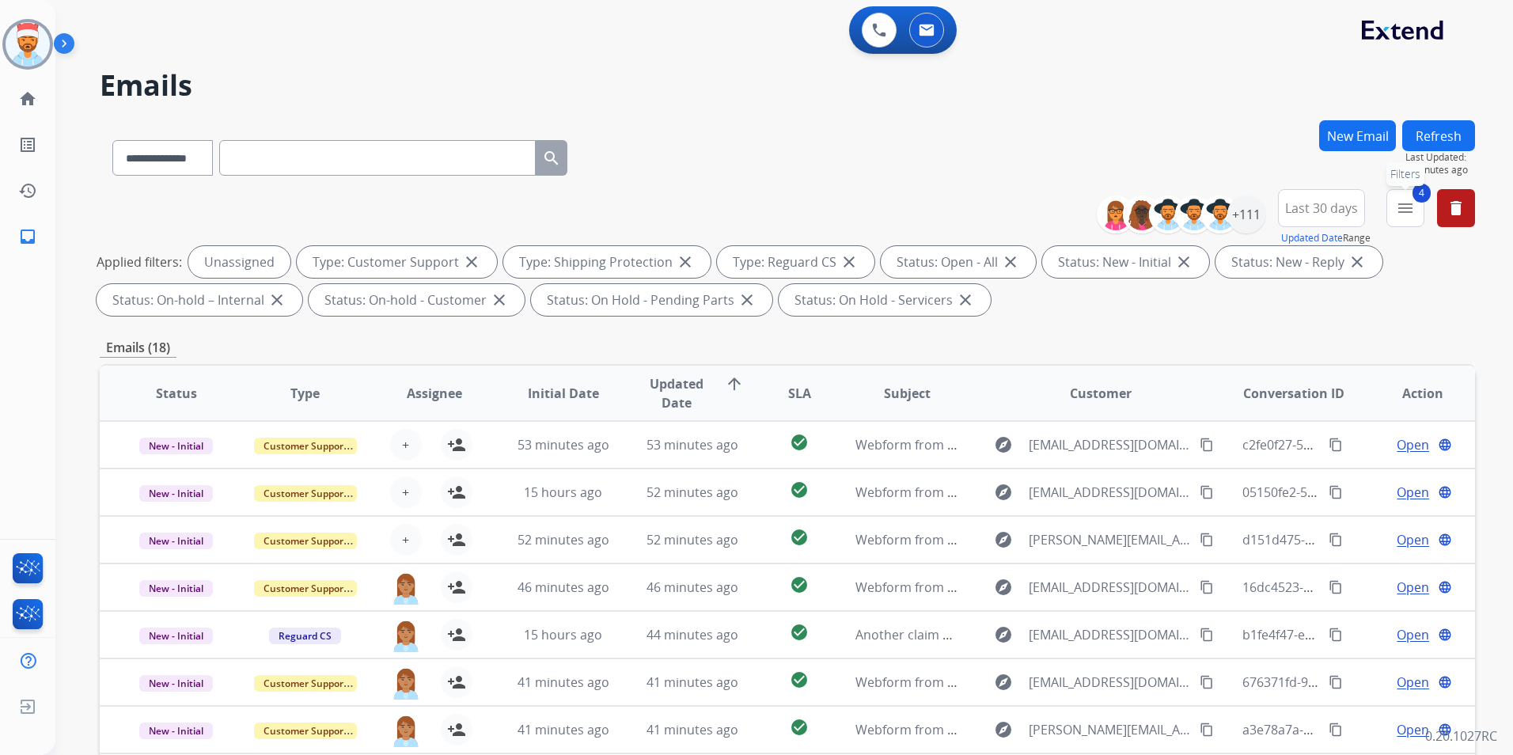
click at [1410, 218] on button "4 menu Filters" at bounding box center [1406, 208] width 38 height 38
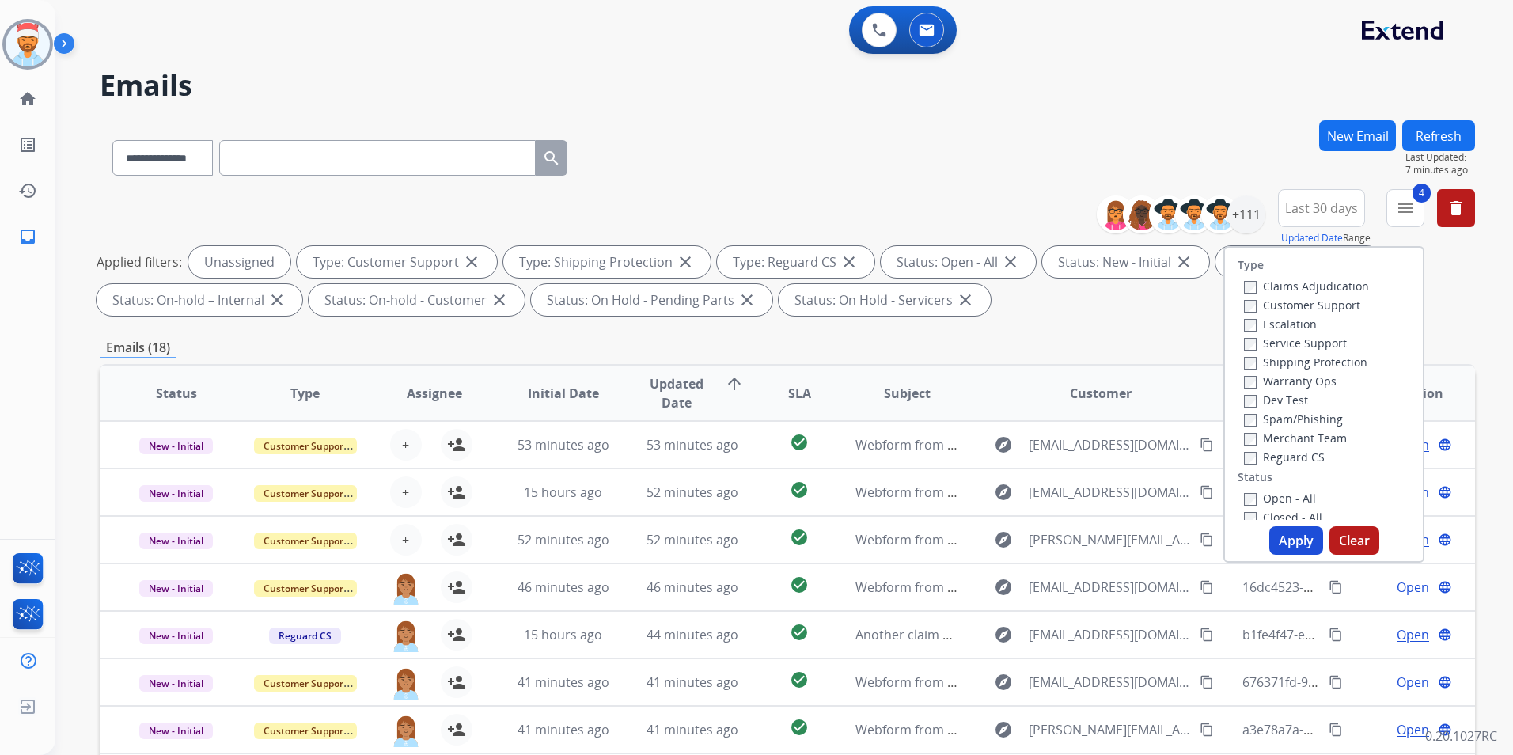
click at [1454, 338] on div "Emails (18)" at bounding box center [787, 348] width 1375 height 20
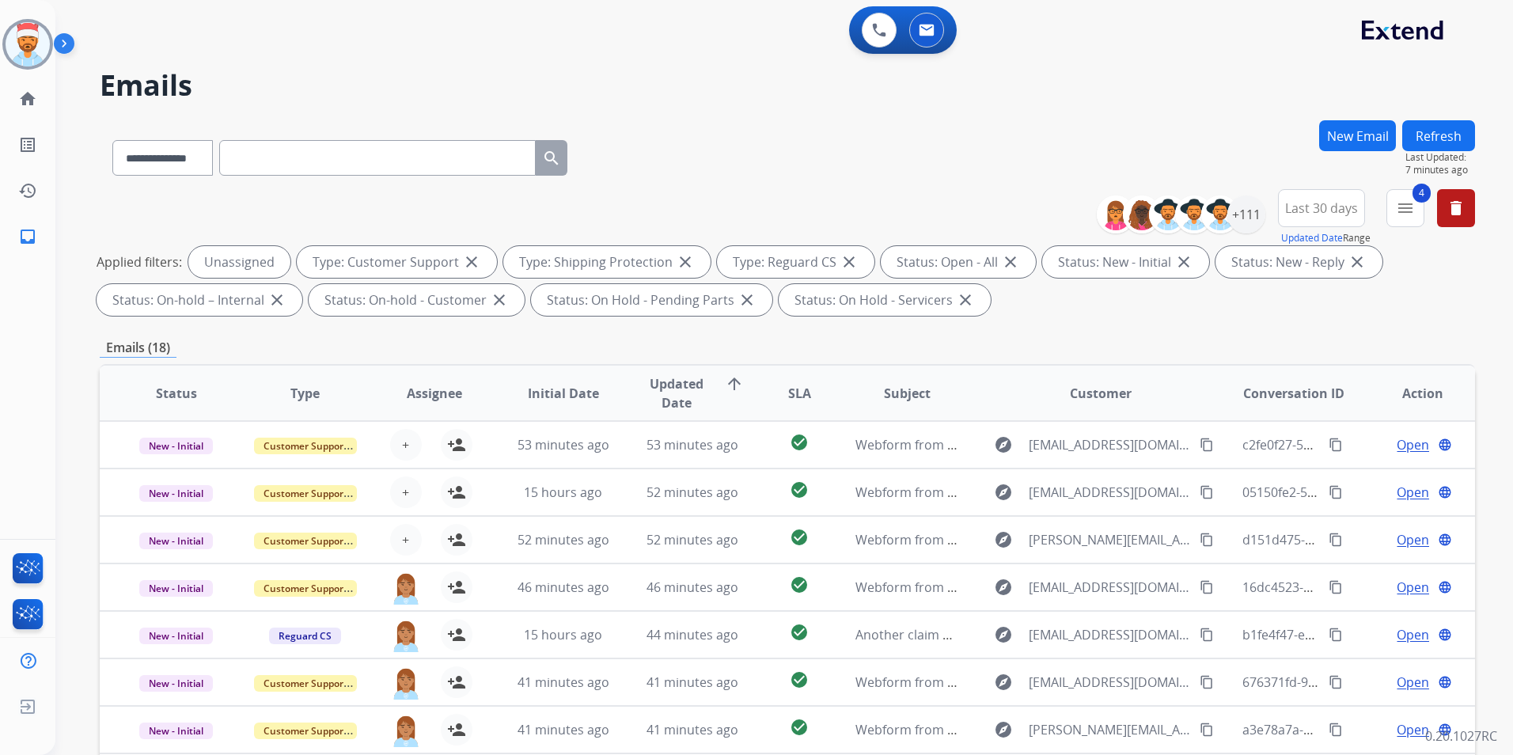
click at [1444, 132] on button "Refresh" at bounding box center [1438, 135] width 73 height 31
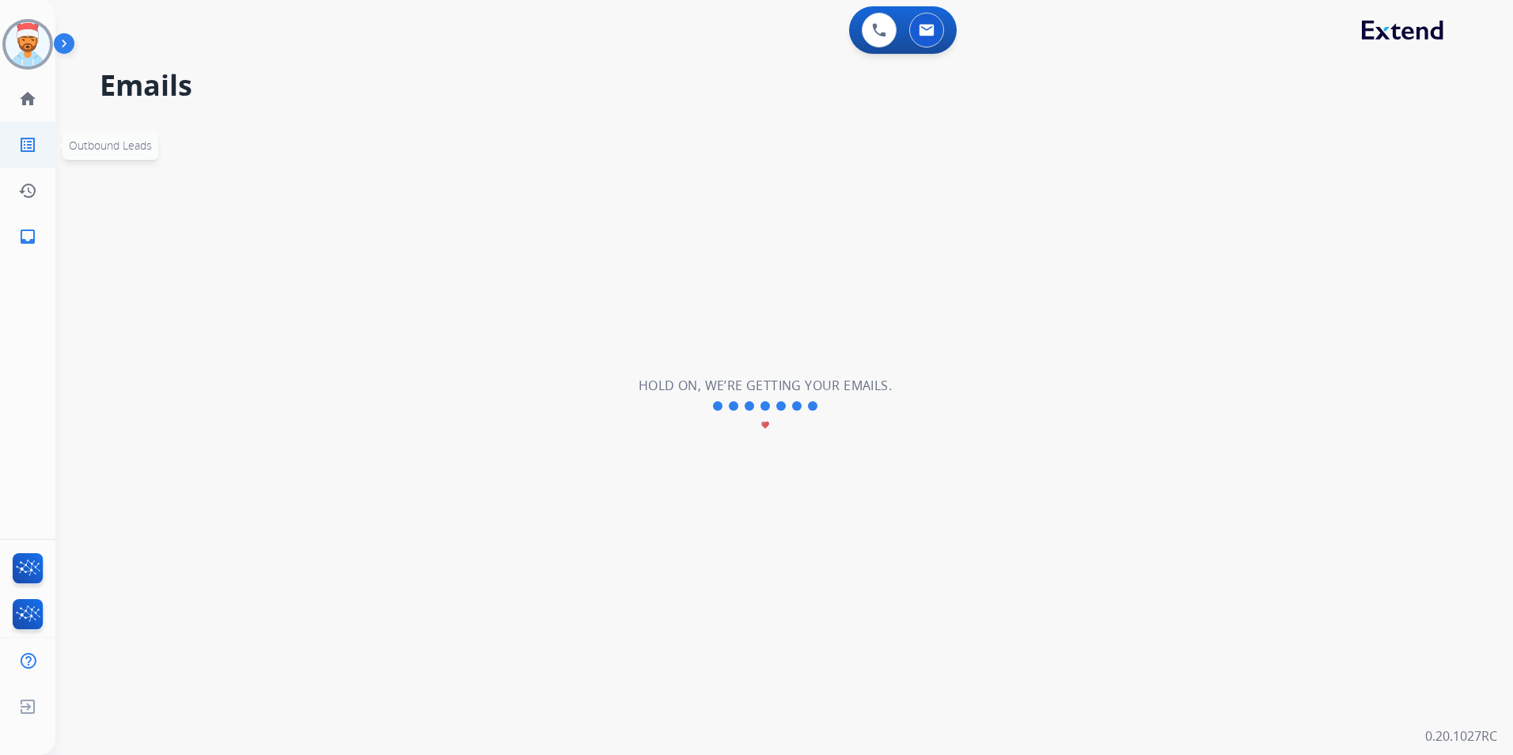
click at [28, 146] on mat-icon "list_alt" at bounding box center [27, 144] width 19 height 19
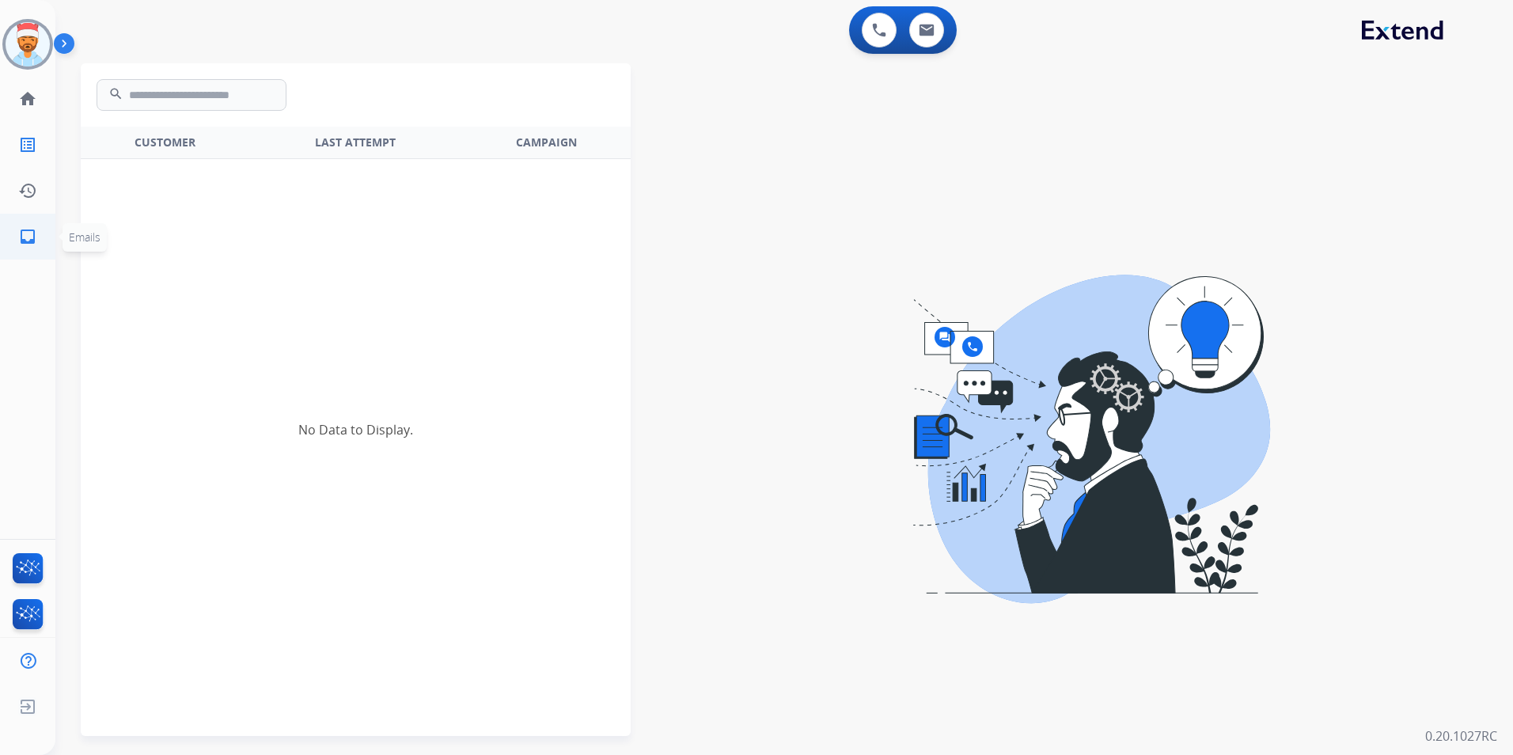
click at [28, 238] on mat-icon "inbox" at bounding box center [27, 236] width 19 height 19
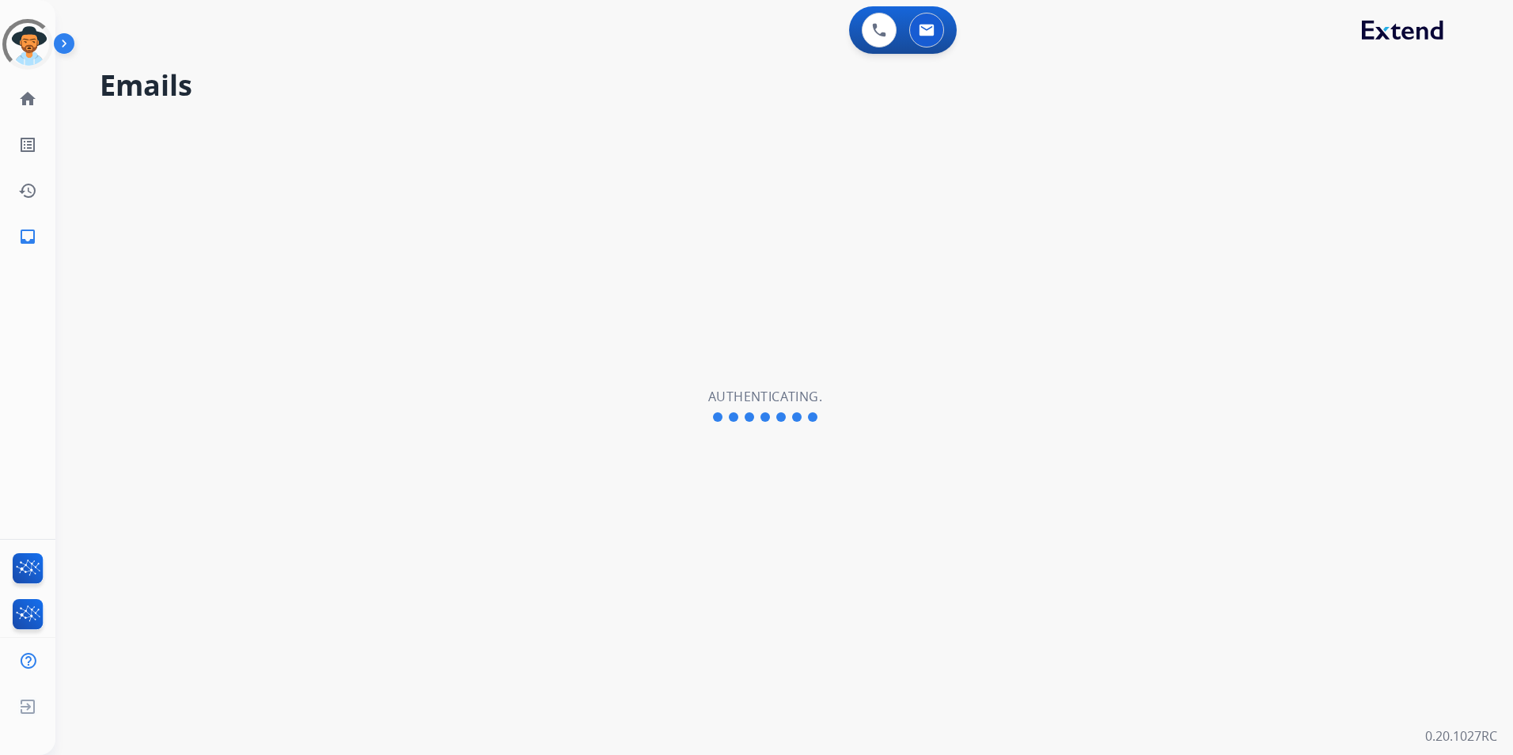
select select "**********"
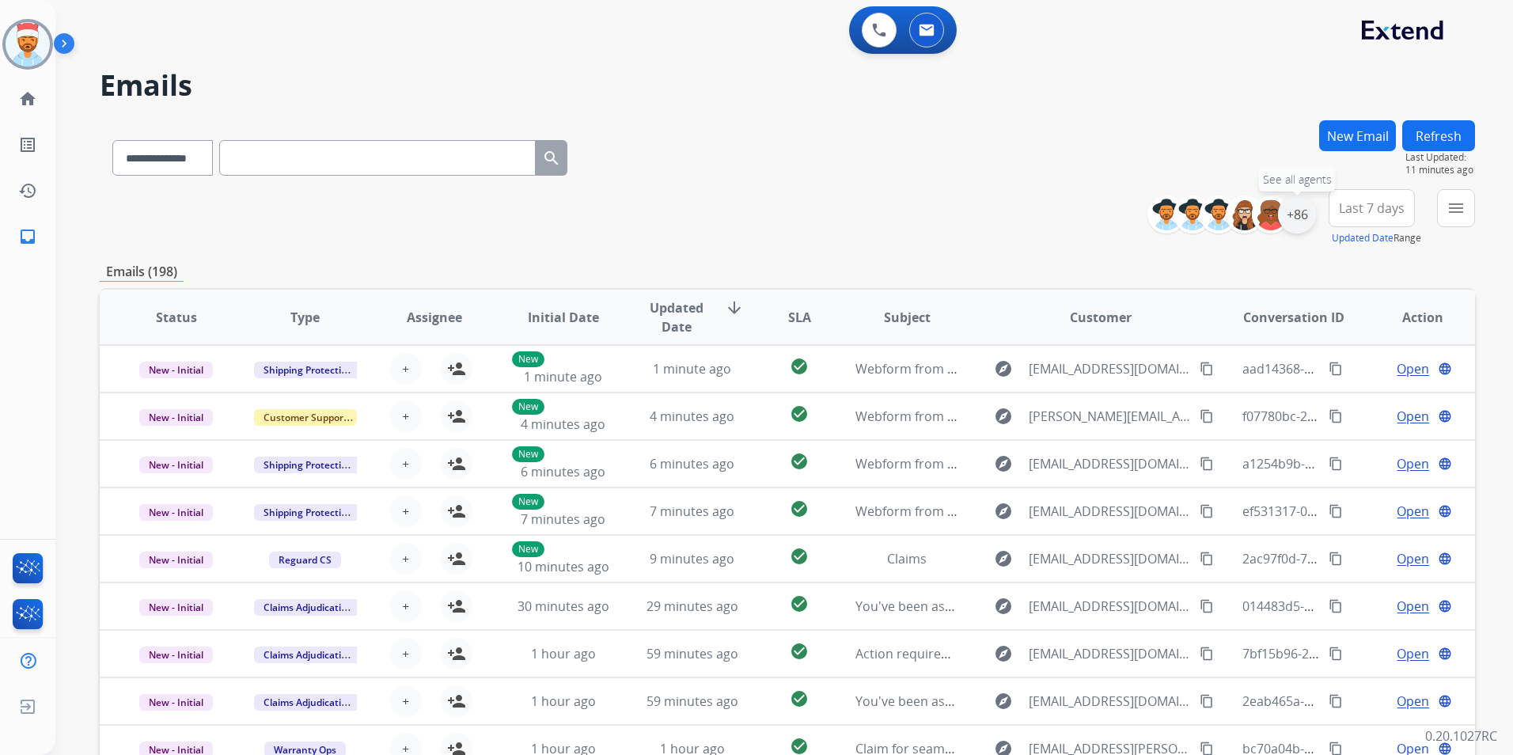
click at [1296, 216] on div "+86" at bounding box center [1297, 214] width 38 height 38
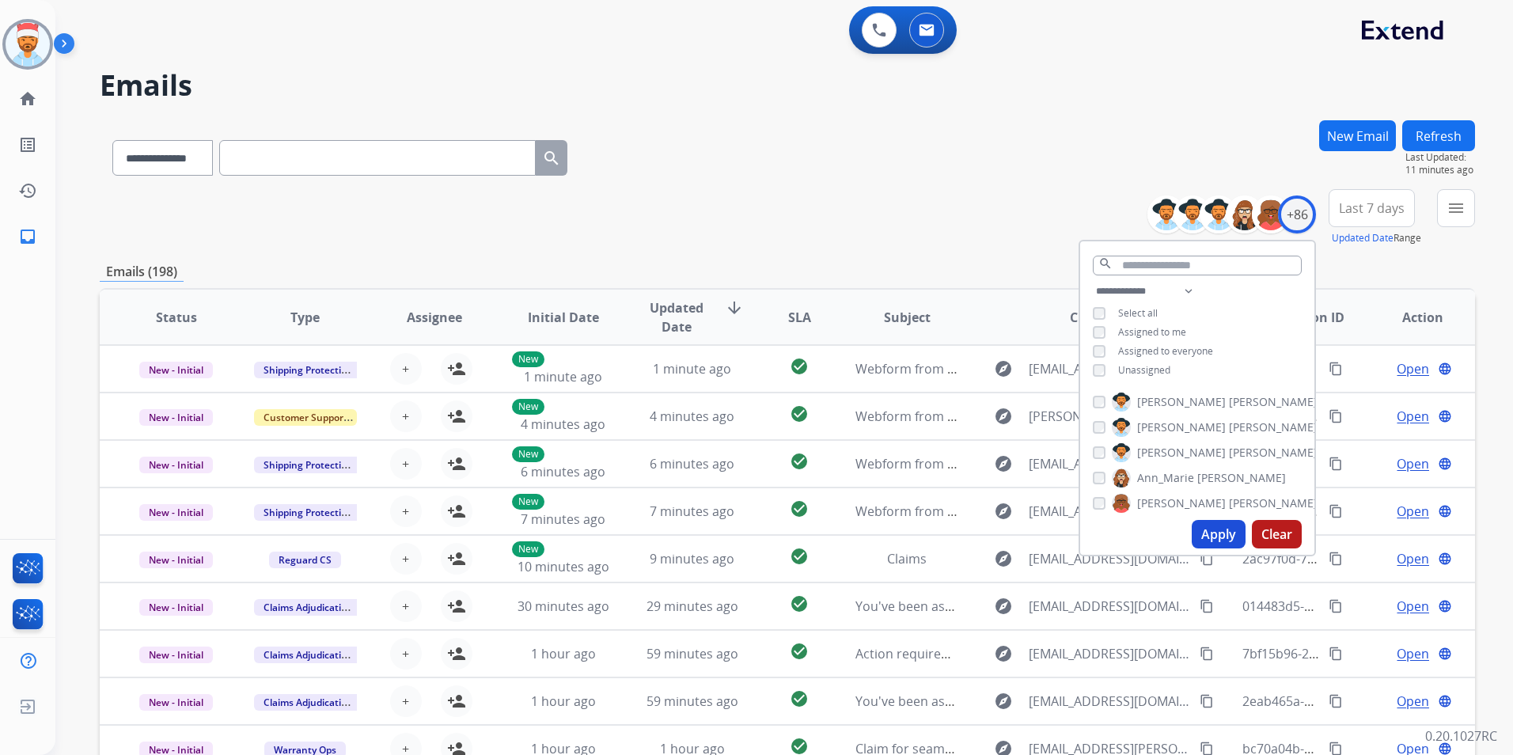
drag, startPoint x: 1369, startPoint y: 261, endPoint x: 1421, endPoint y: 240, distance: 56.4
click at [1370, 260] on div "**********" at bounding box center [787, 510] width 1375 height 780
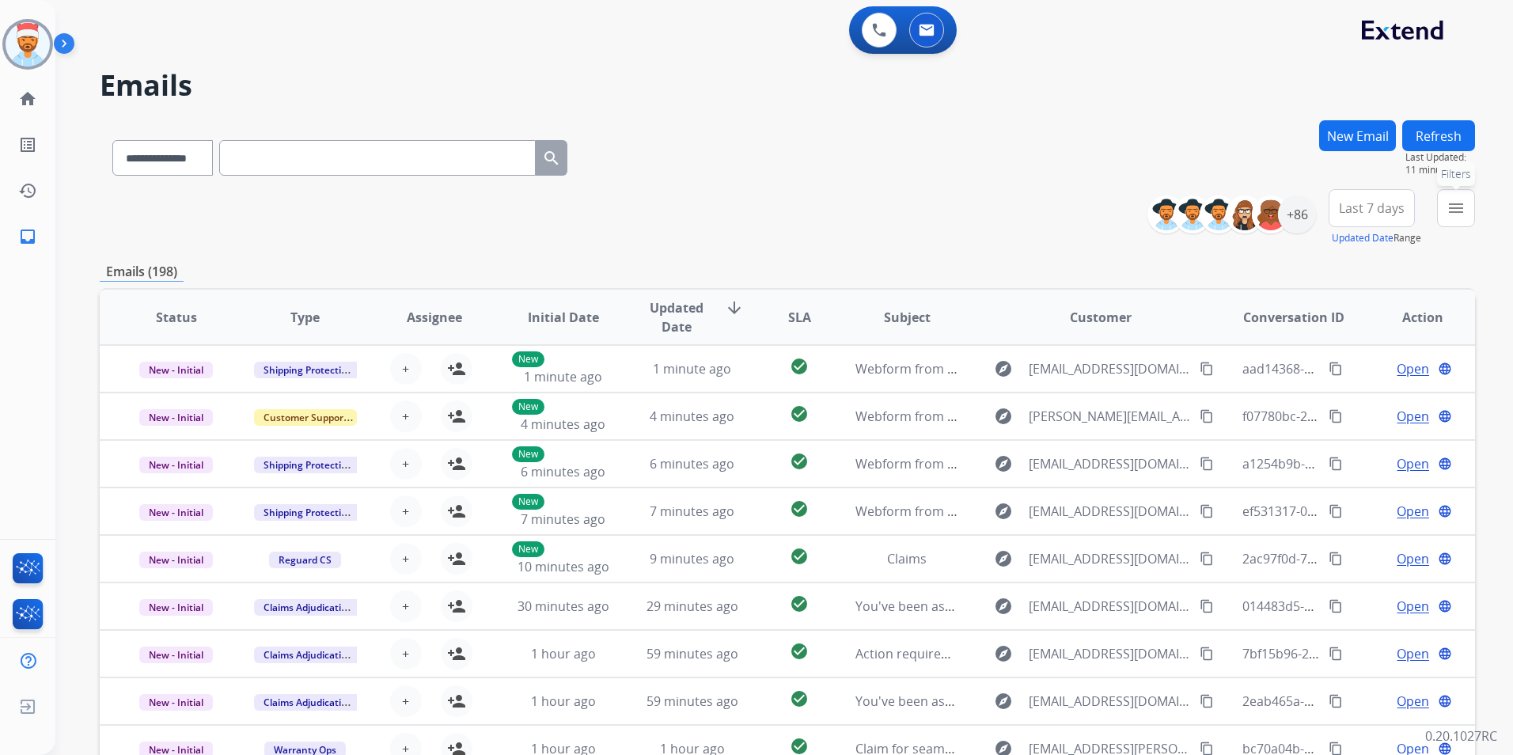
click at [1463, 213] on mat-icon "menu" at bounding box center [1456, 208] width 19 height 19
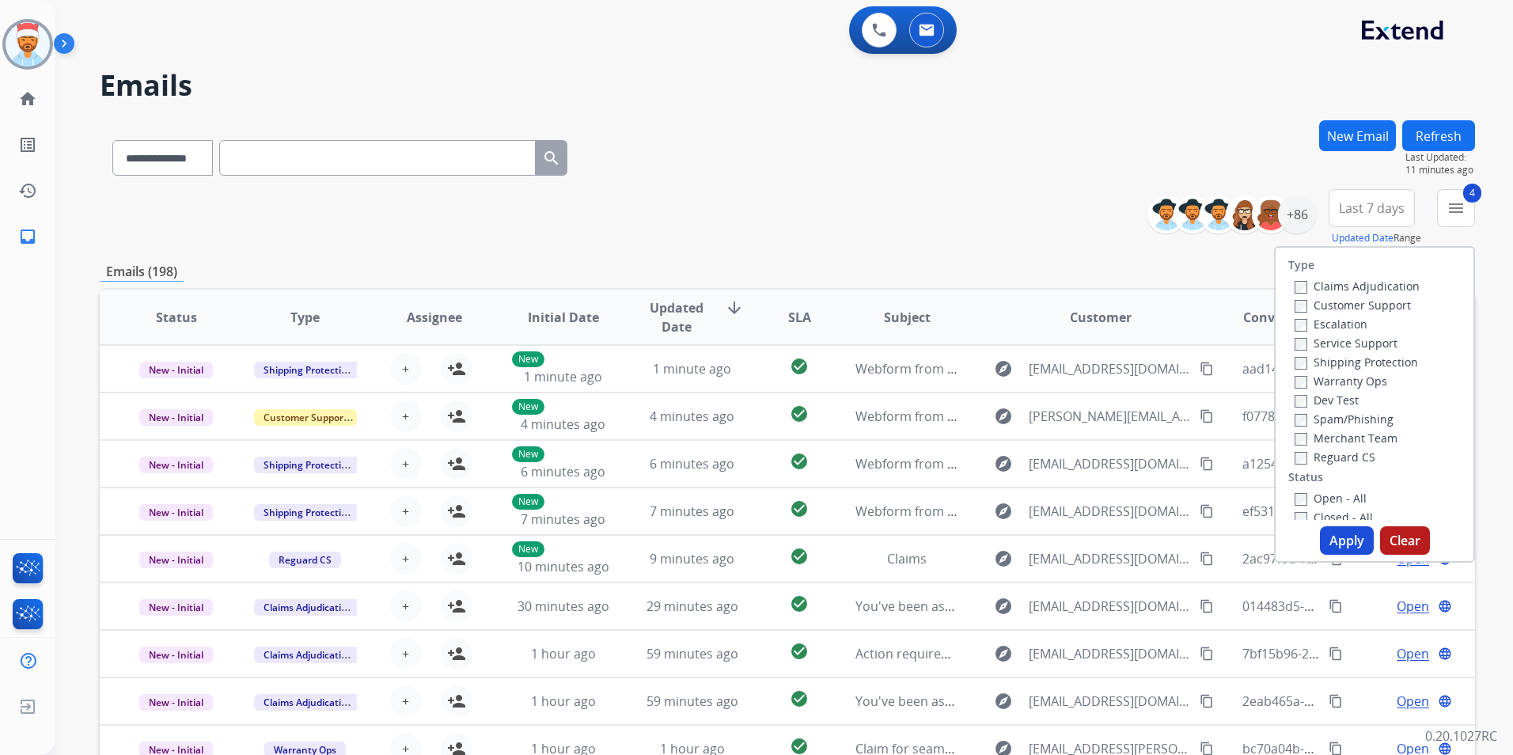
click at [1365, 545] on button "Apply" at bounding box center [1347, 540] width 54 height 28
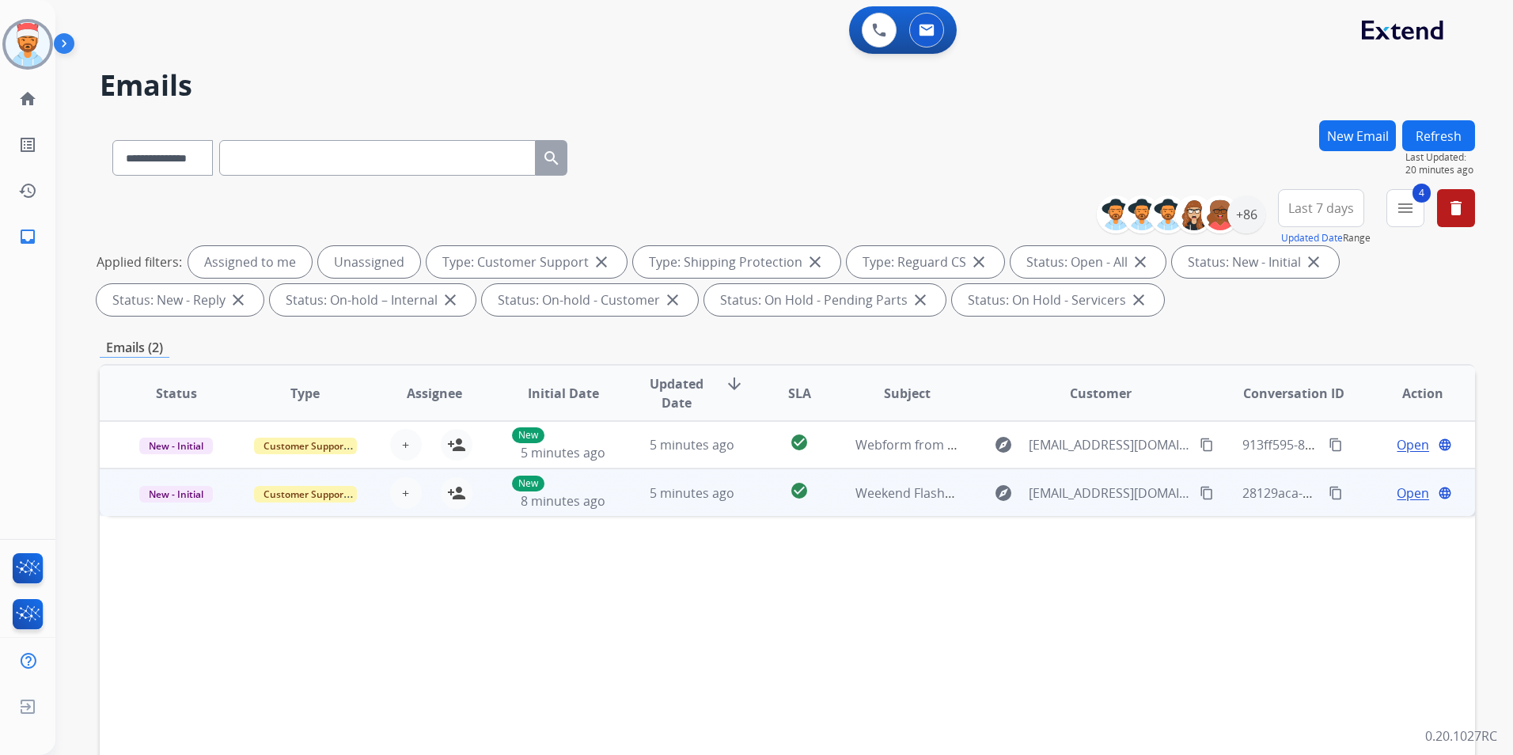
click at [1406, 499] on span "Open" at bounding box center [1413, 493] width 32 height 19
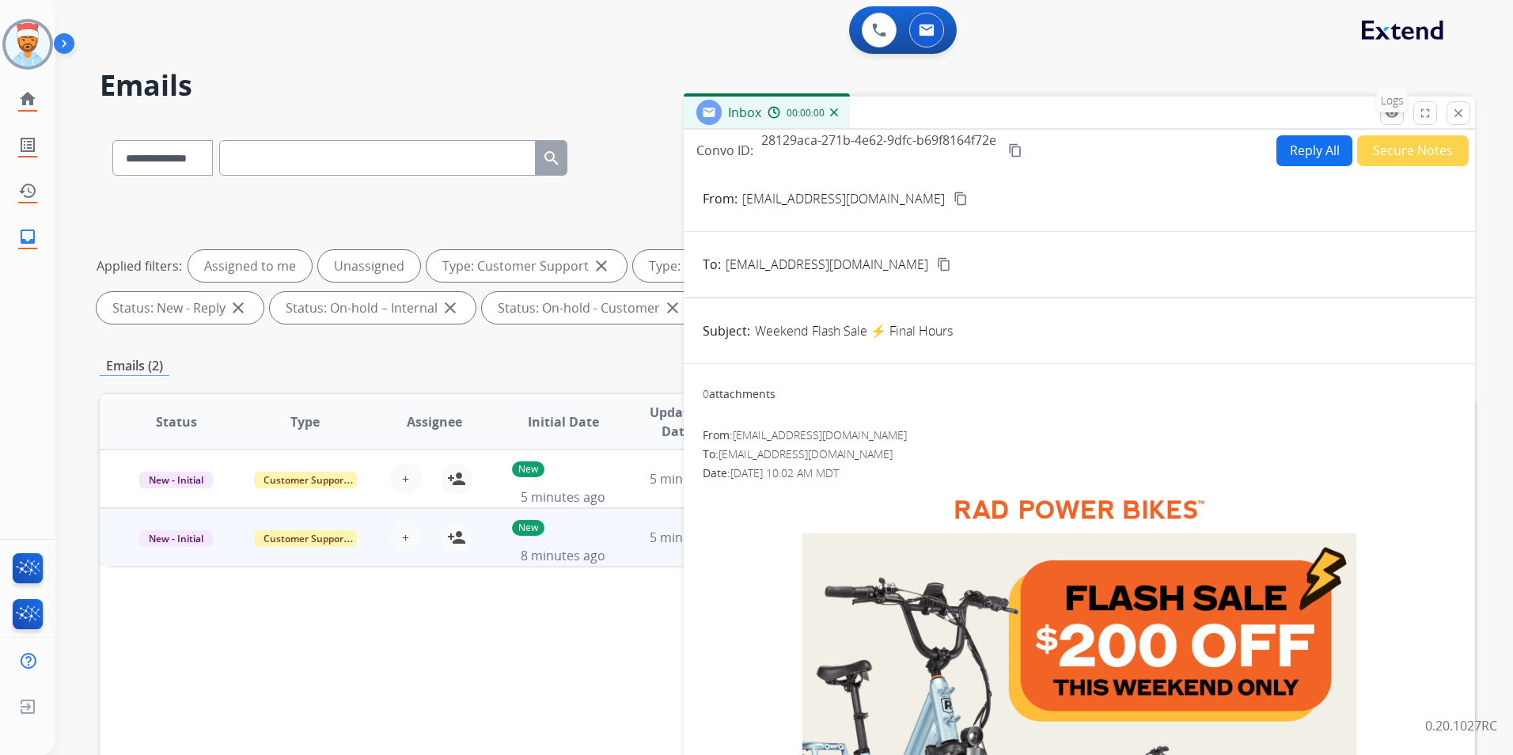
click at [1387, 113] on button "remove_red_eye Logs" at bounding box center [1392, 113] width 24 height 24
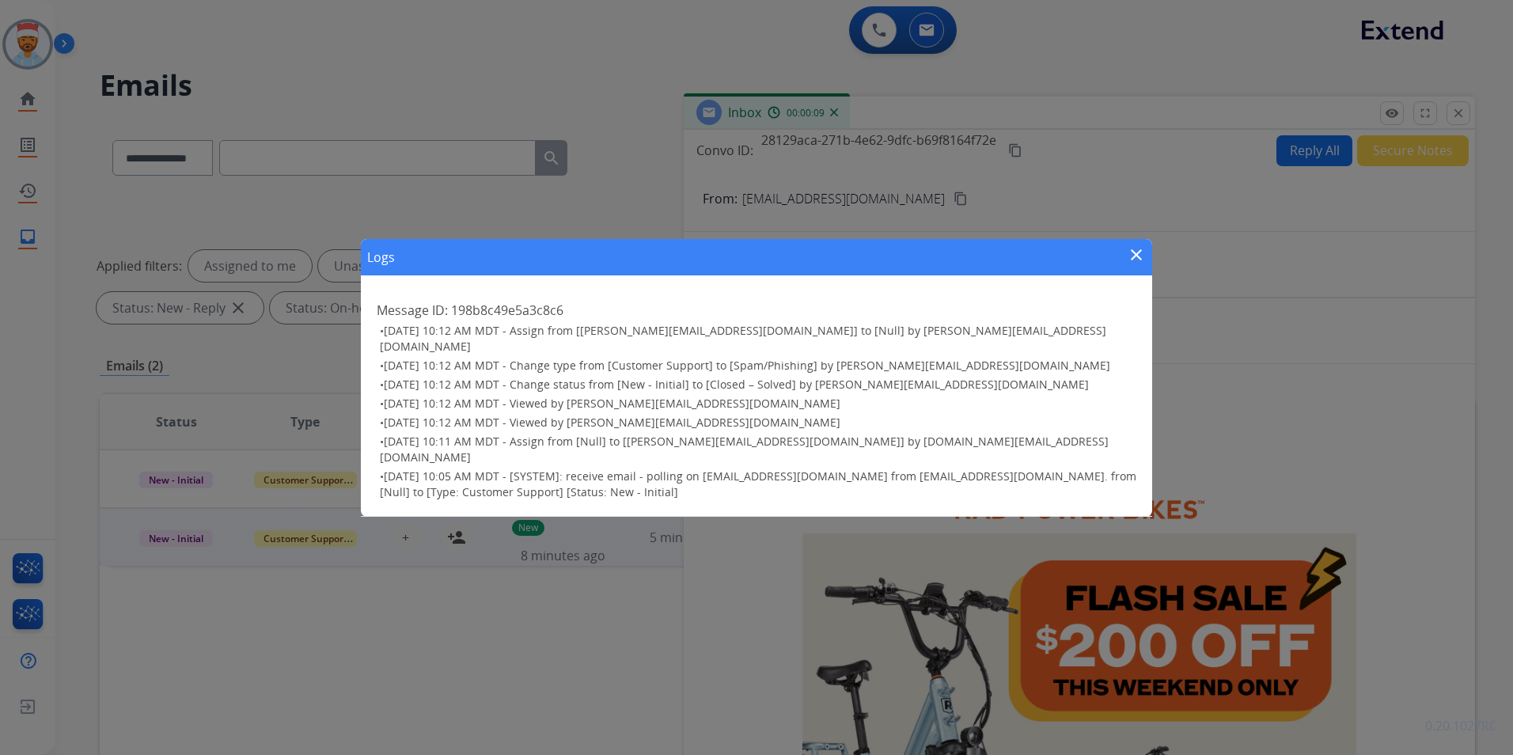
click at [1131, 264] on mat-icon "close" at bounding box center [1136, 254] width 19 height 19
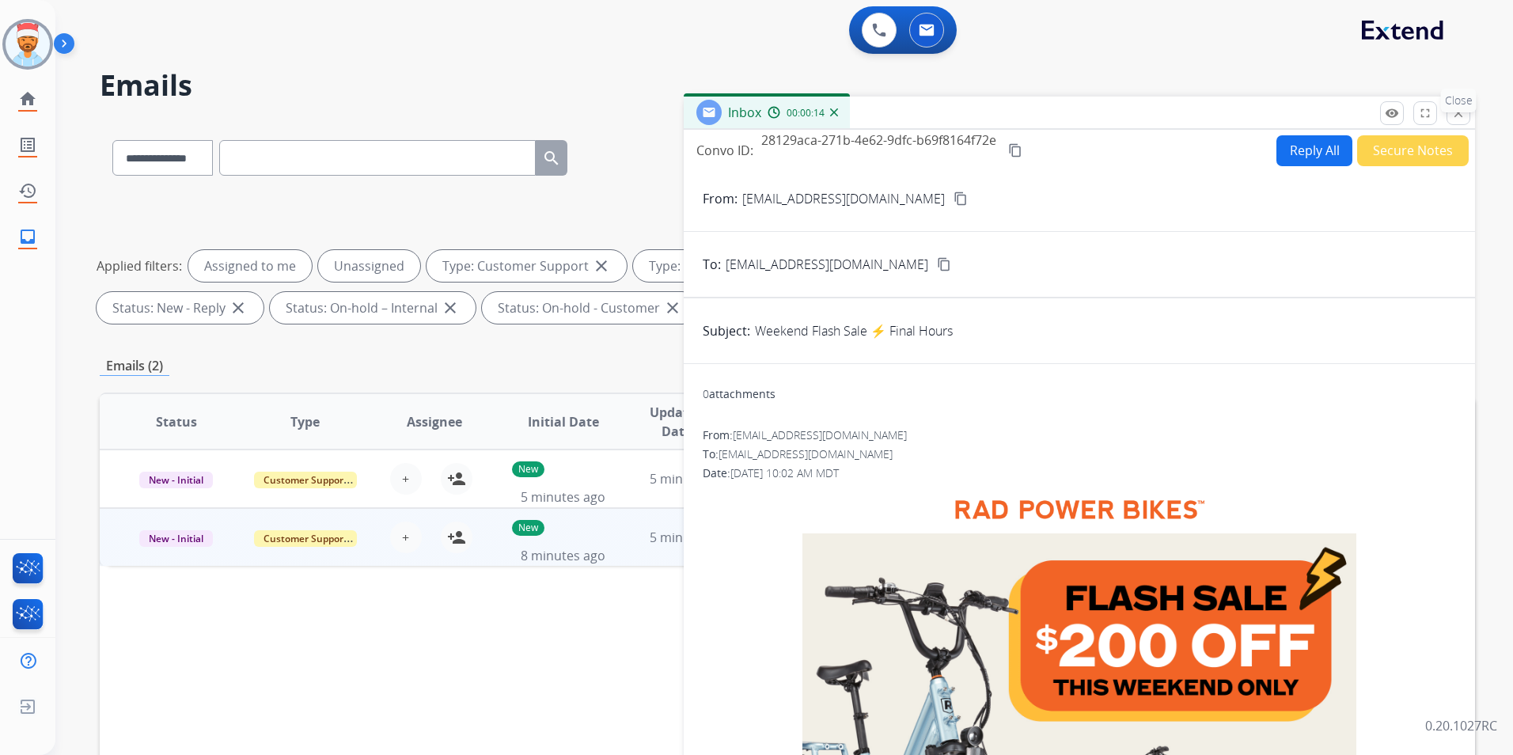
click at [1455, 108] on p "Close" at bounding box center [1459, 101] width 36 height 24
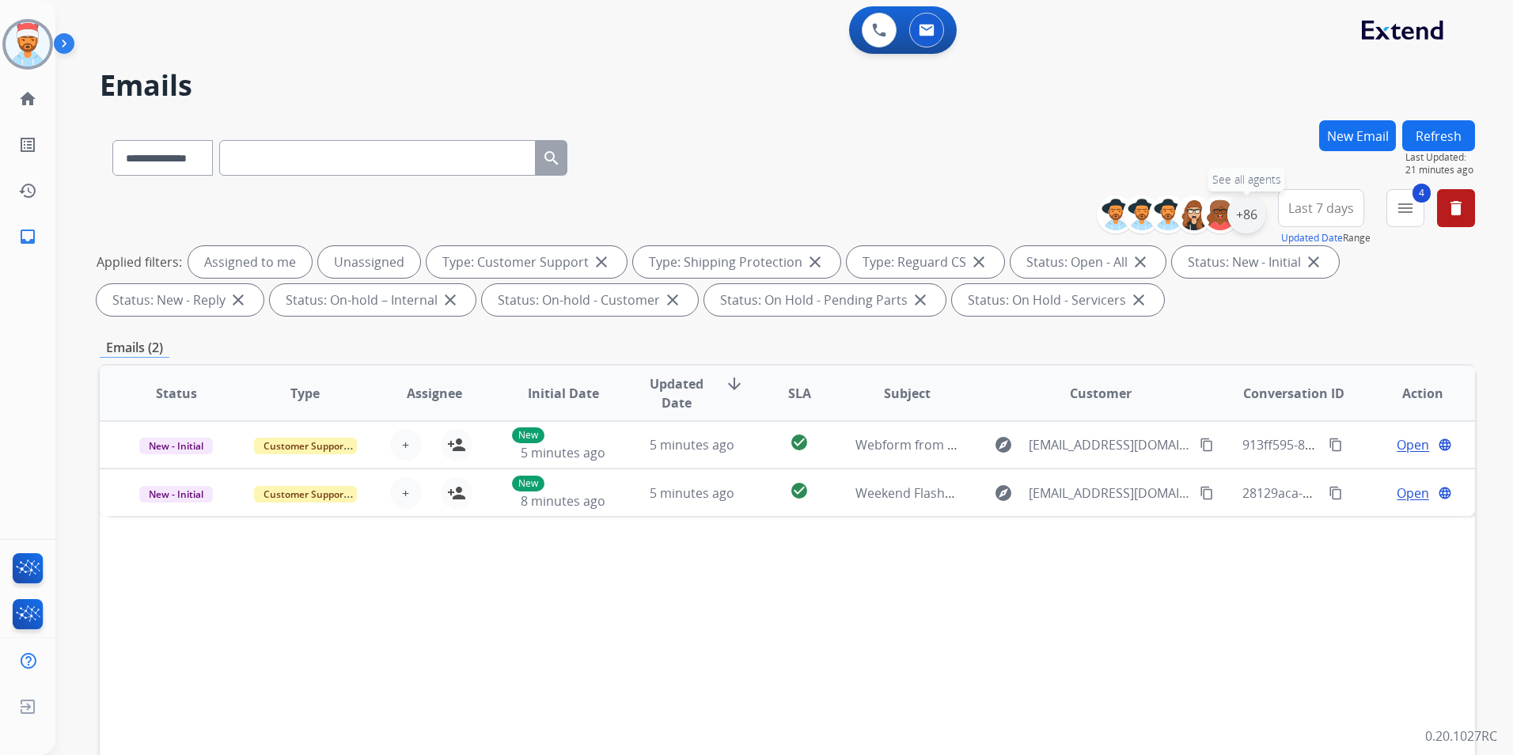
drag, startPoint x: 1250, startPoint y: 219, endPoint x: 1240, endPoint y: 226, distance: 11.4
click at [1249, 219] on div "+86" at bounding box center [1246, 214] width 38 height 38
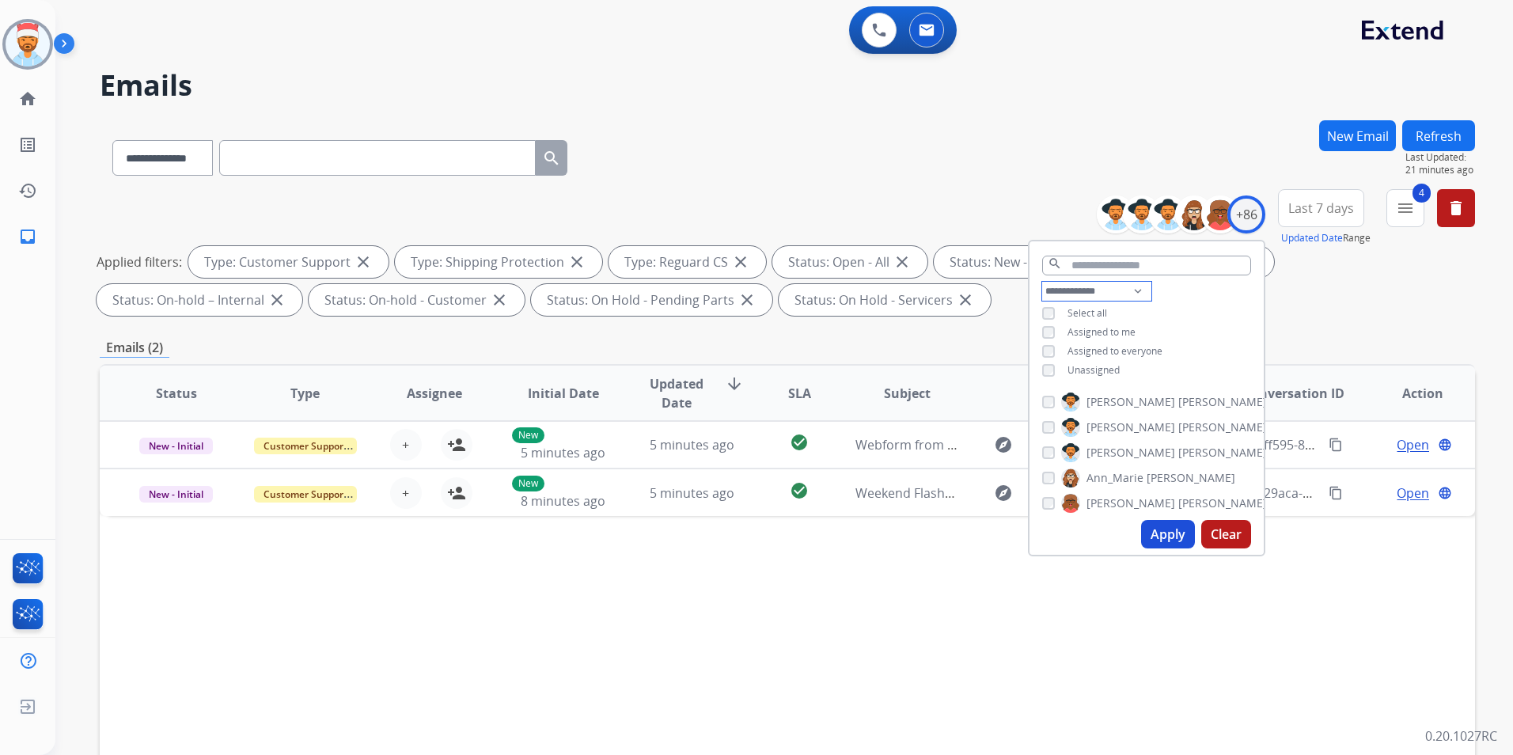
drag, startPoint x: 1129, startPoint y: 290, endPoint x: 1106, endPoint y: 296, distance: 23.0
click at [1129, 290] on select "**********" at bounding box center [1096, 291] width 109 height 19
select select "**********"
click at [1042, 282] on select "**********" at bounding box center [1096, 291] width 109 height 19
click at [1171, 528] on button "Apply" at bounding box center [1168, 534] width 54 height 28
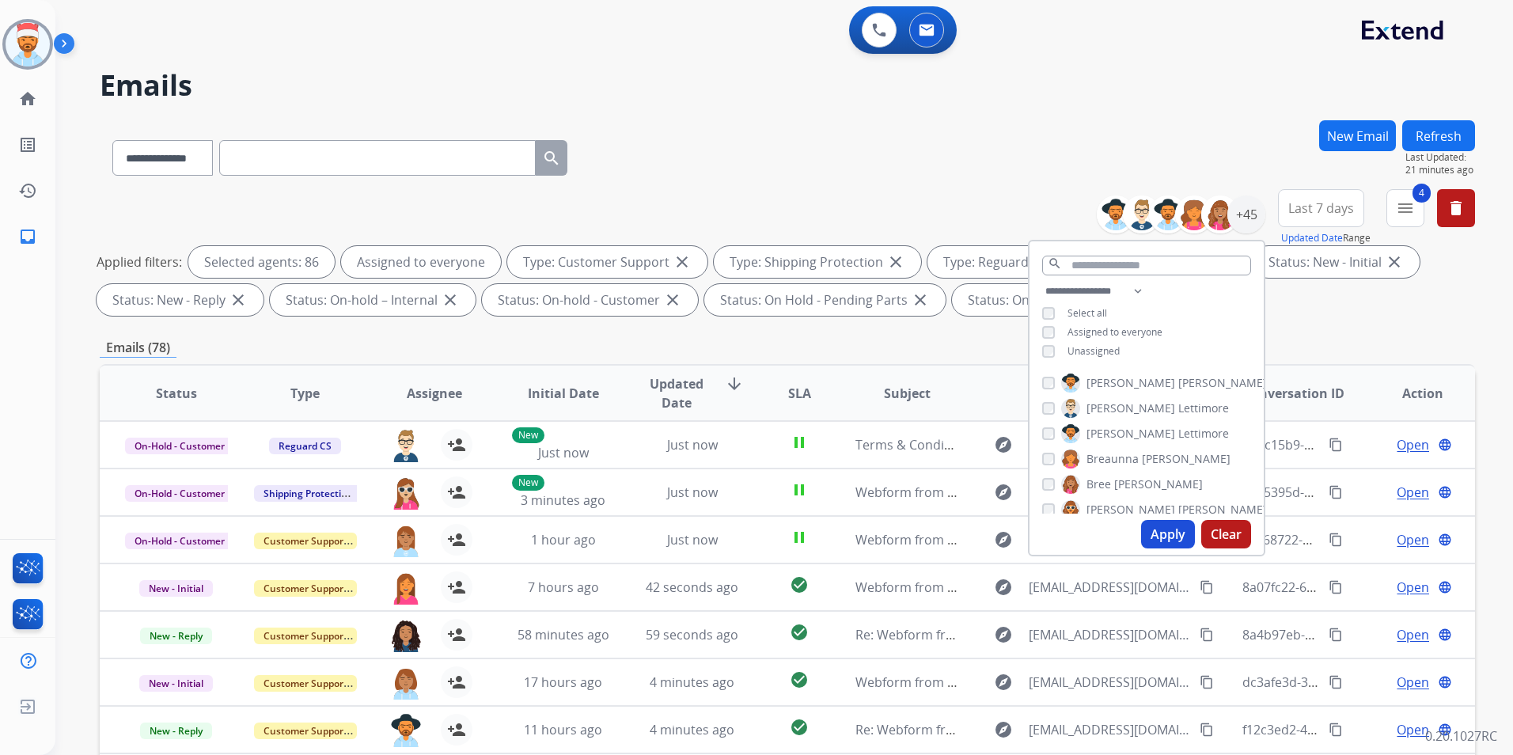
click at [1167, 529] on button "Apply" at bounding box center [1168, 534] width 54 height 28
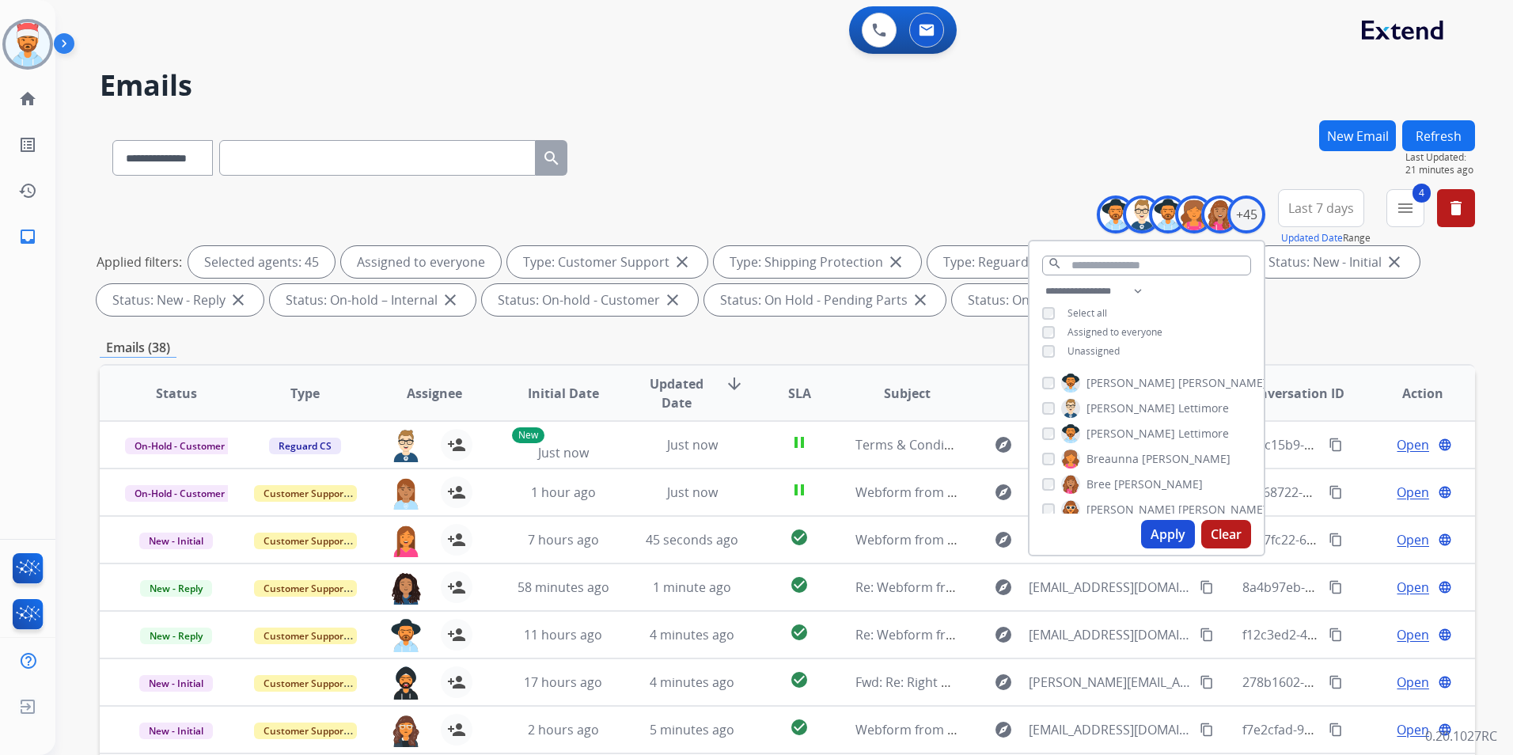
click at [1162, 538] on button "Apply" at bounding box center [1168, 534] width 54 height 28
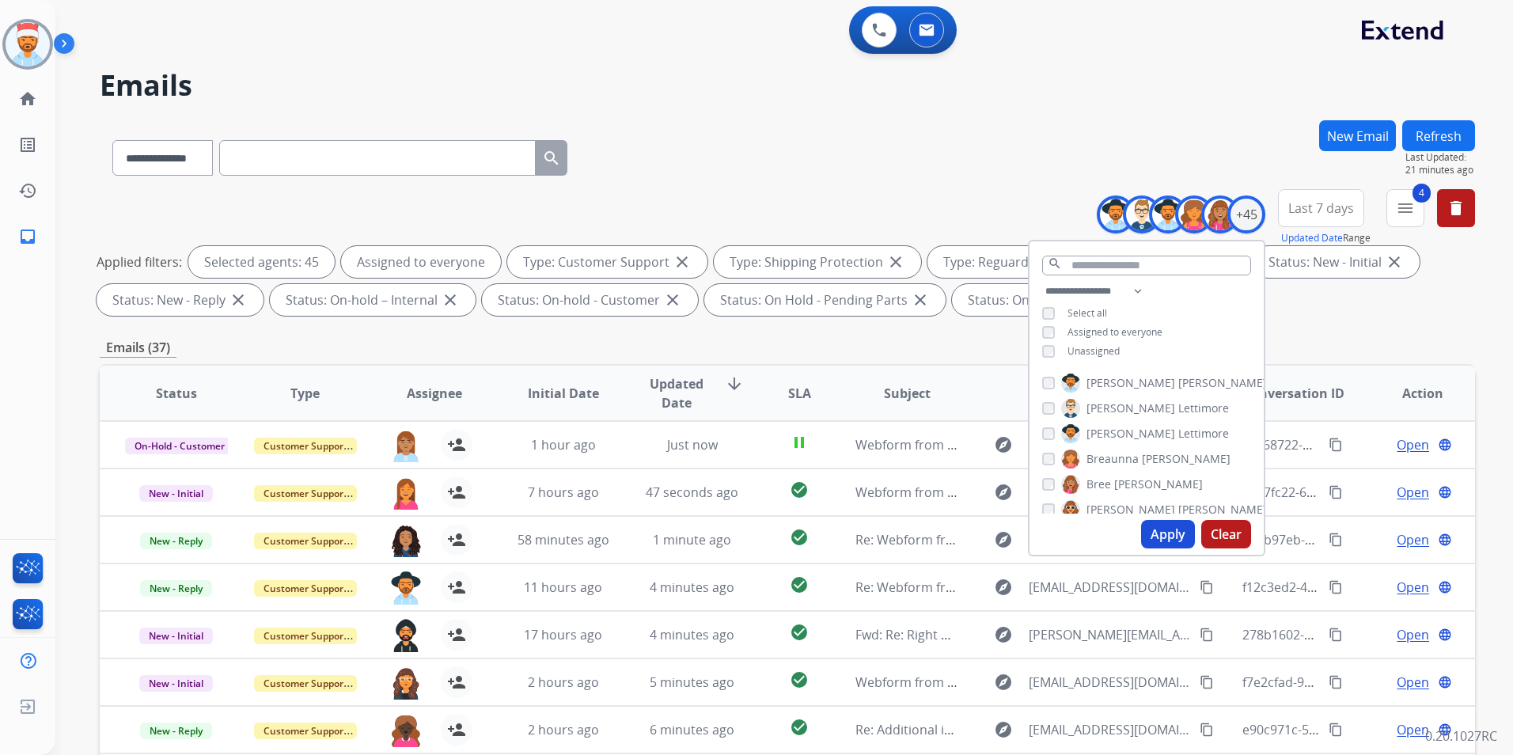
click at [1318, 330] on div "**********" at bounding box center [787, 548] width 1375 height 856
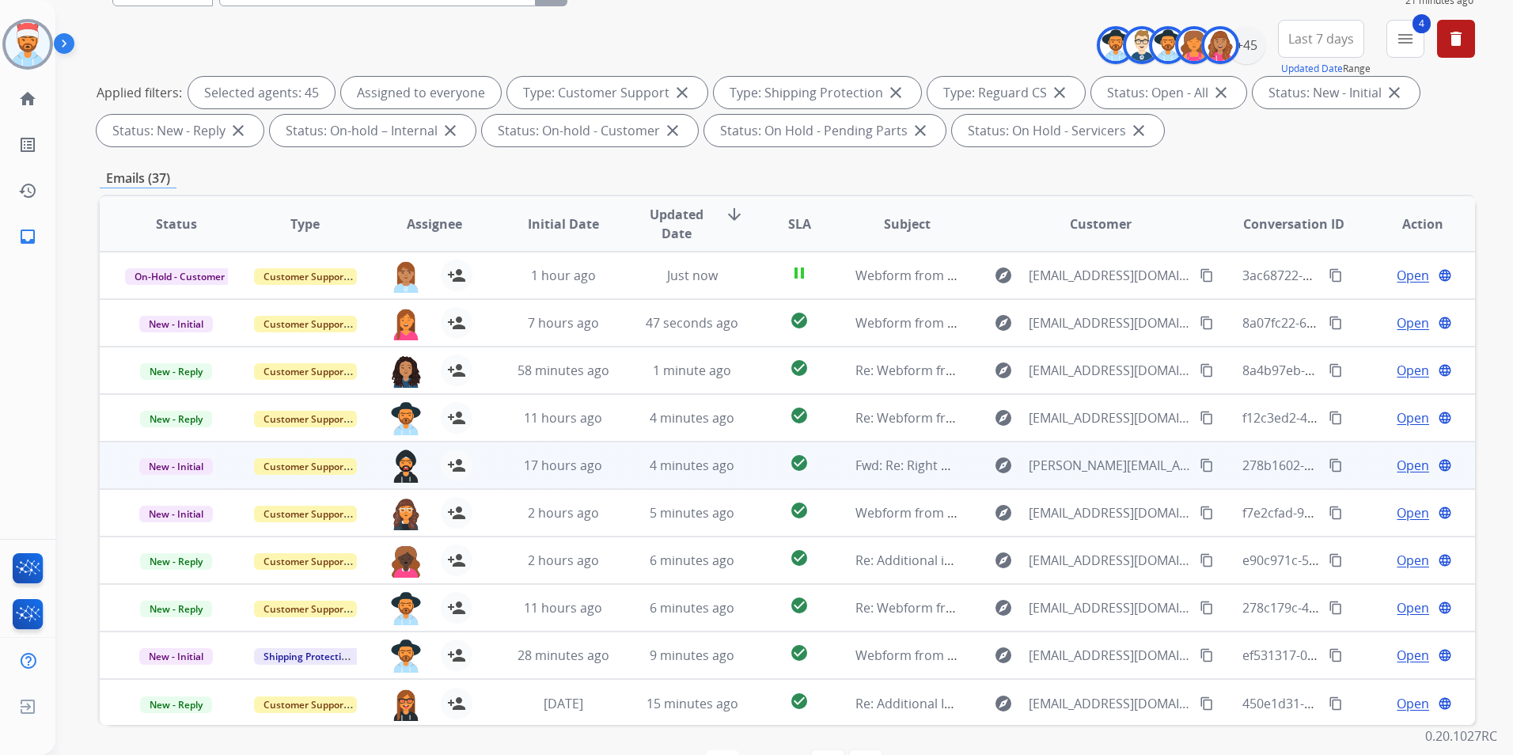
scroll to position [142, 0]
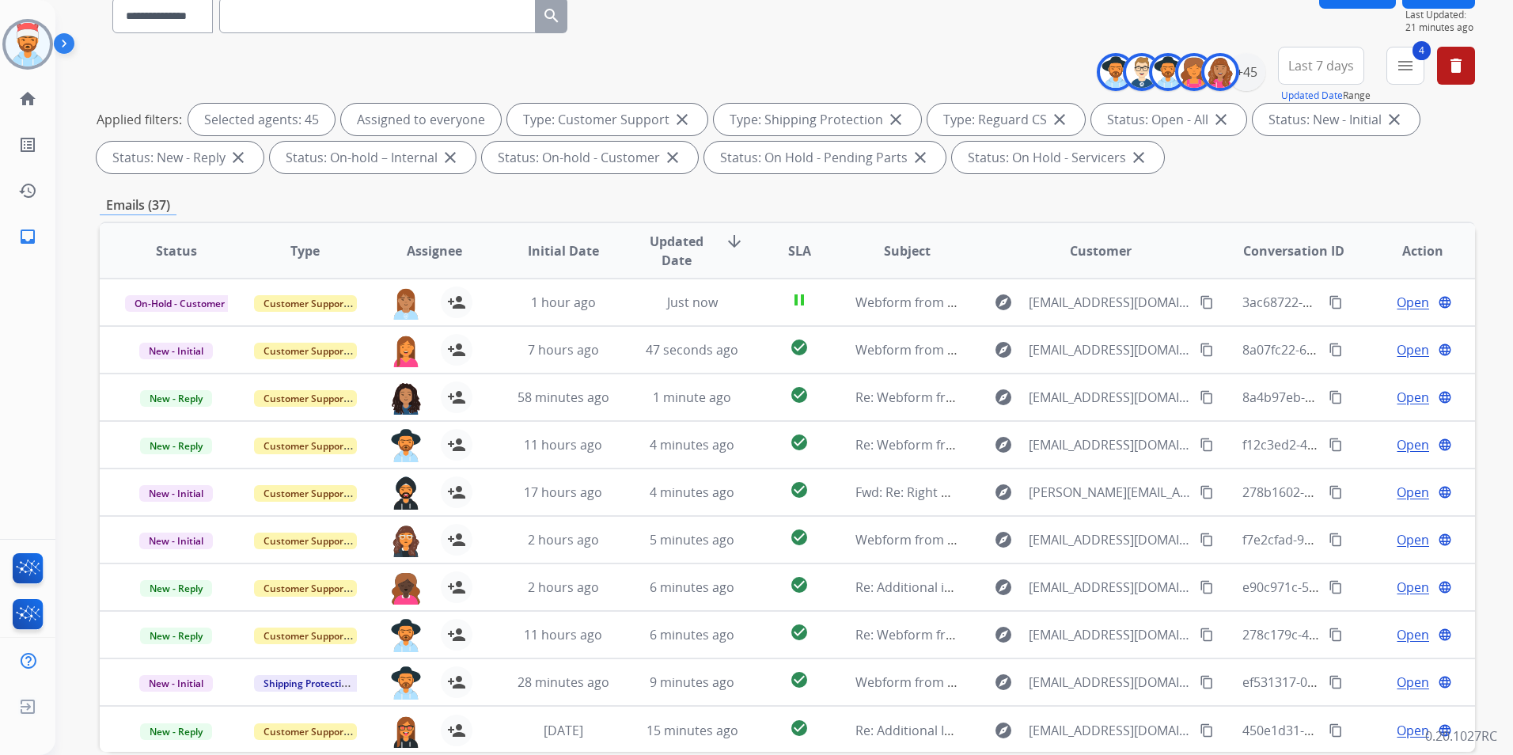
click at [673, 243] on span "Updated Date" at bounding box center [676, 251] width 71 height 38
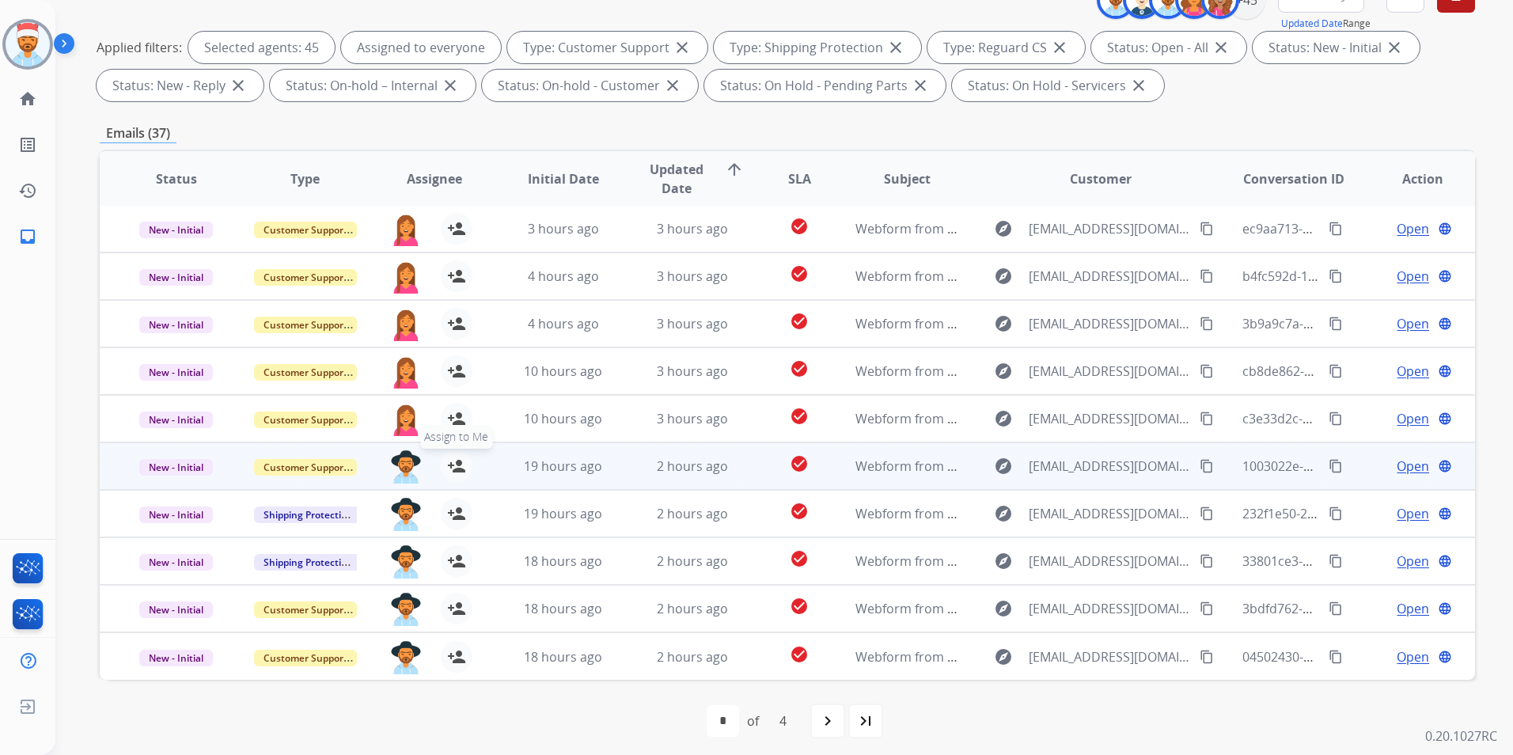
scroll to position [222, 0]
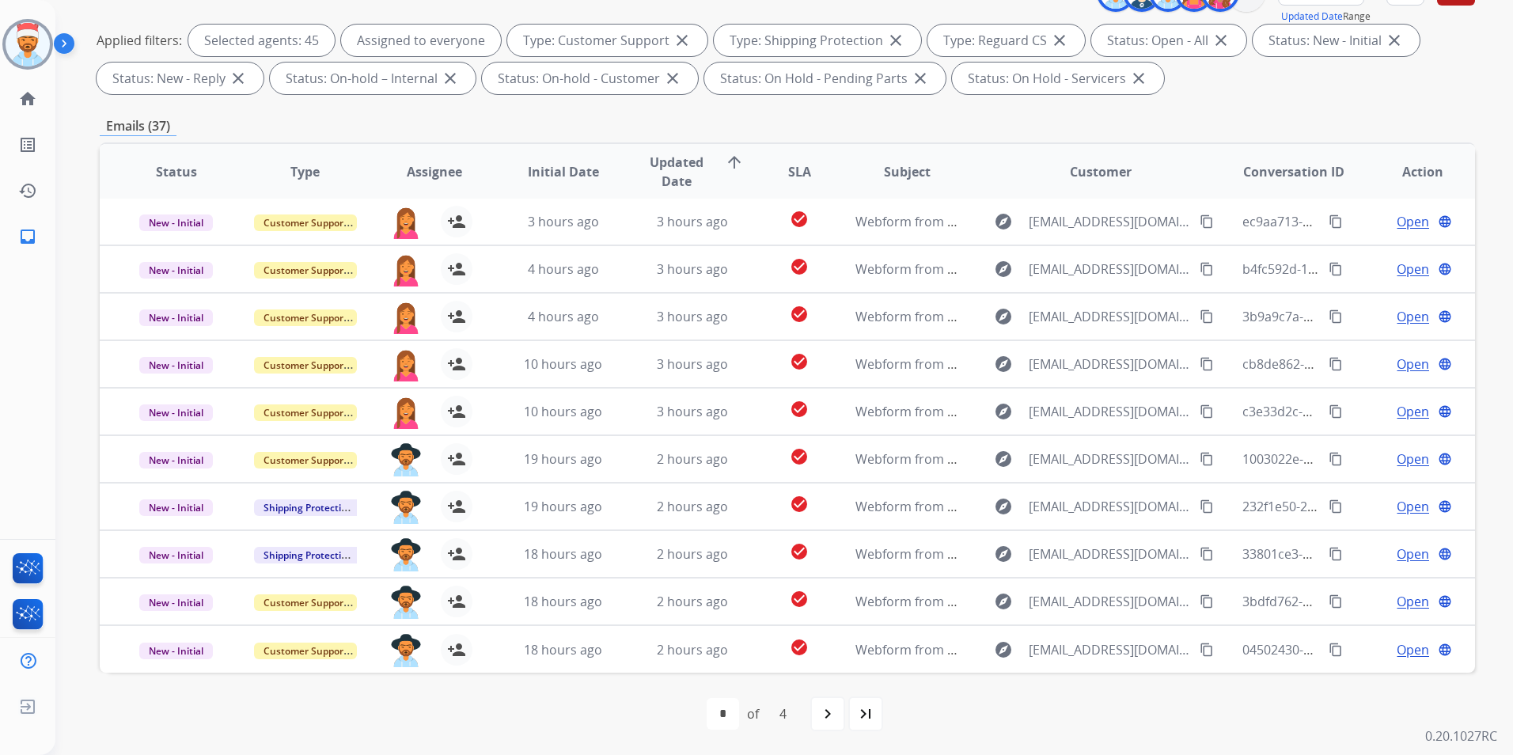
click at [825, 722] on mat-icon "navigate_next" at bounding box center [827, 713] width 19 height 19
select select "*"
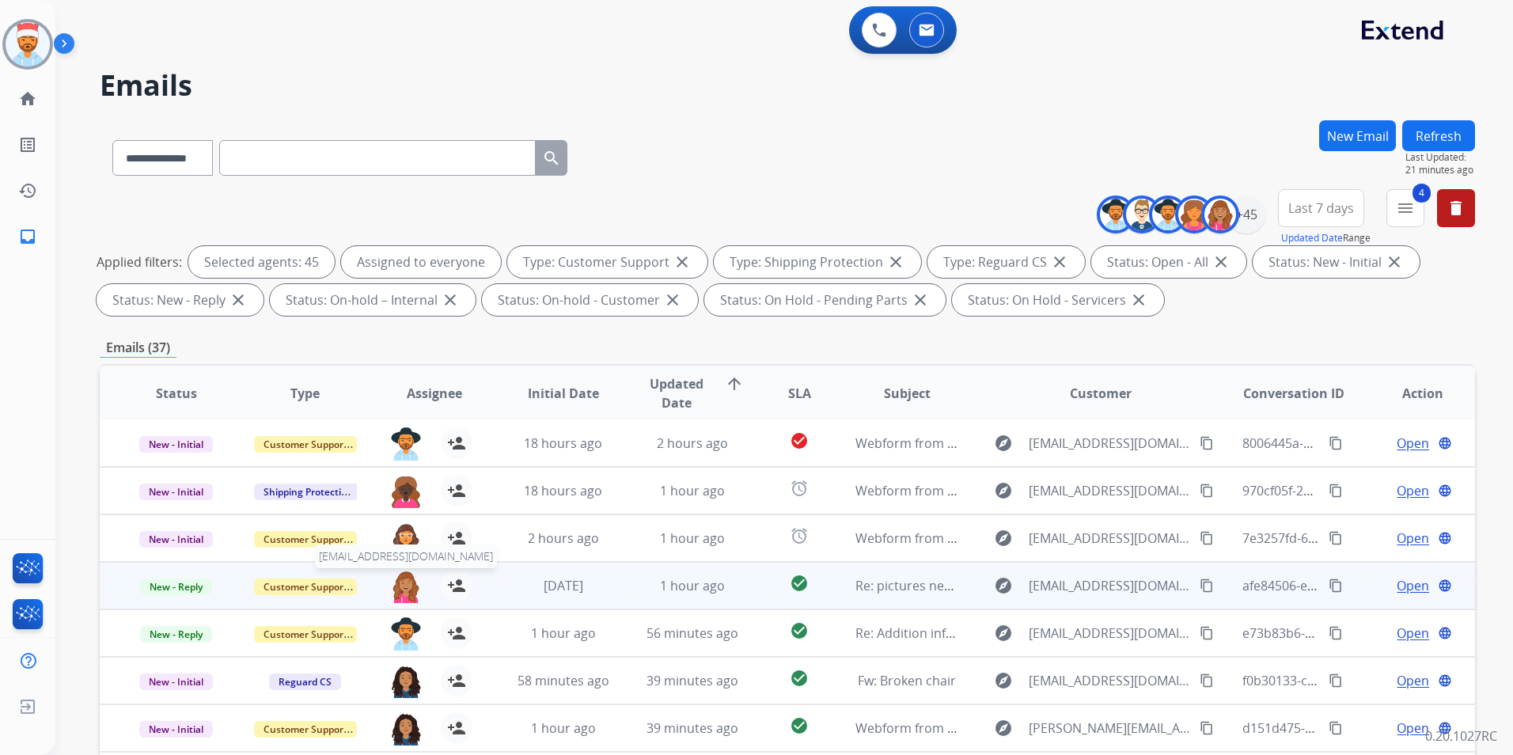
click at [399, 593] on img at bounding box center [406, 586] width 32 height 33
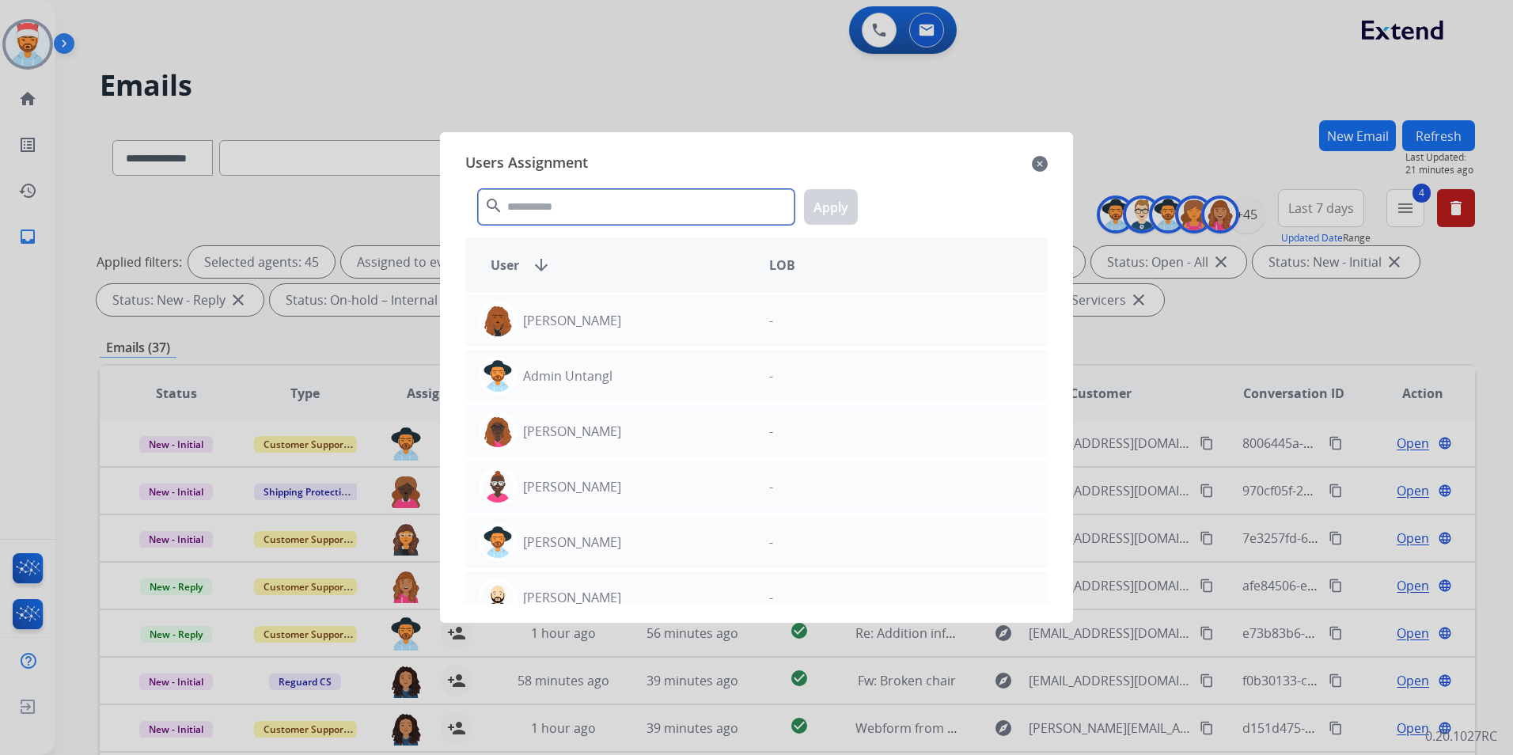
click at [546, 211] on input "text" at bounding box center [636, 207] width 317 height 36
type input "*"
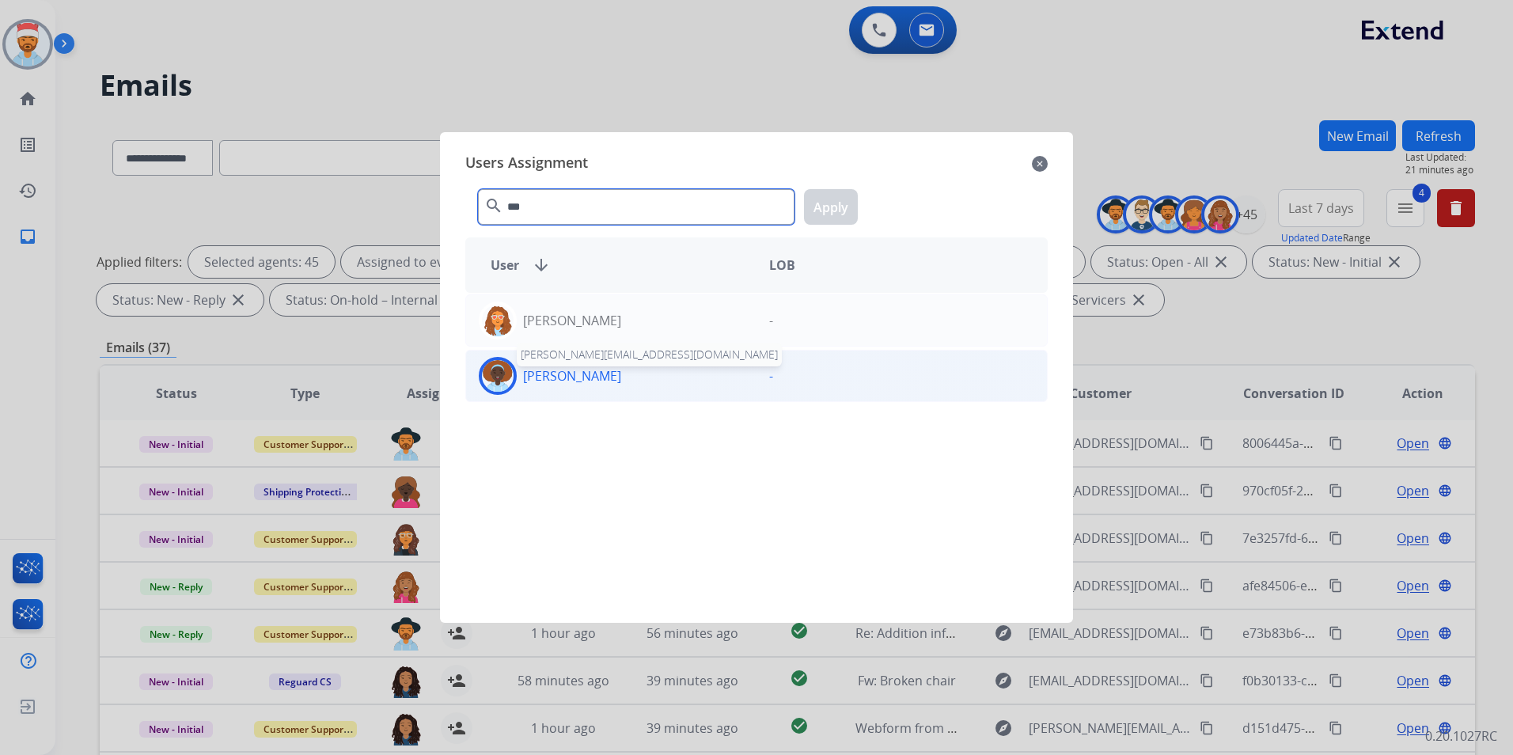
type input "***"
click at [569, 367] on p "[PERSON_NAME]" at bounding box center [572, 375] width 98 height 19
drag, startPoint x: 569, startPoint y: 367, endPoint x: 838, endPoint y: 212, distance: 310.6
click at [838, 212] on button "Apply" at bounding box center [831, 207] width 54 height 36
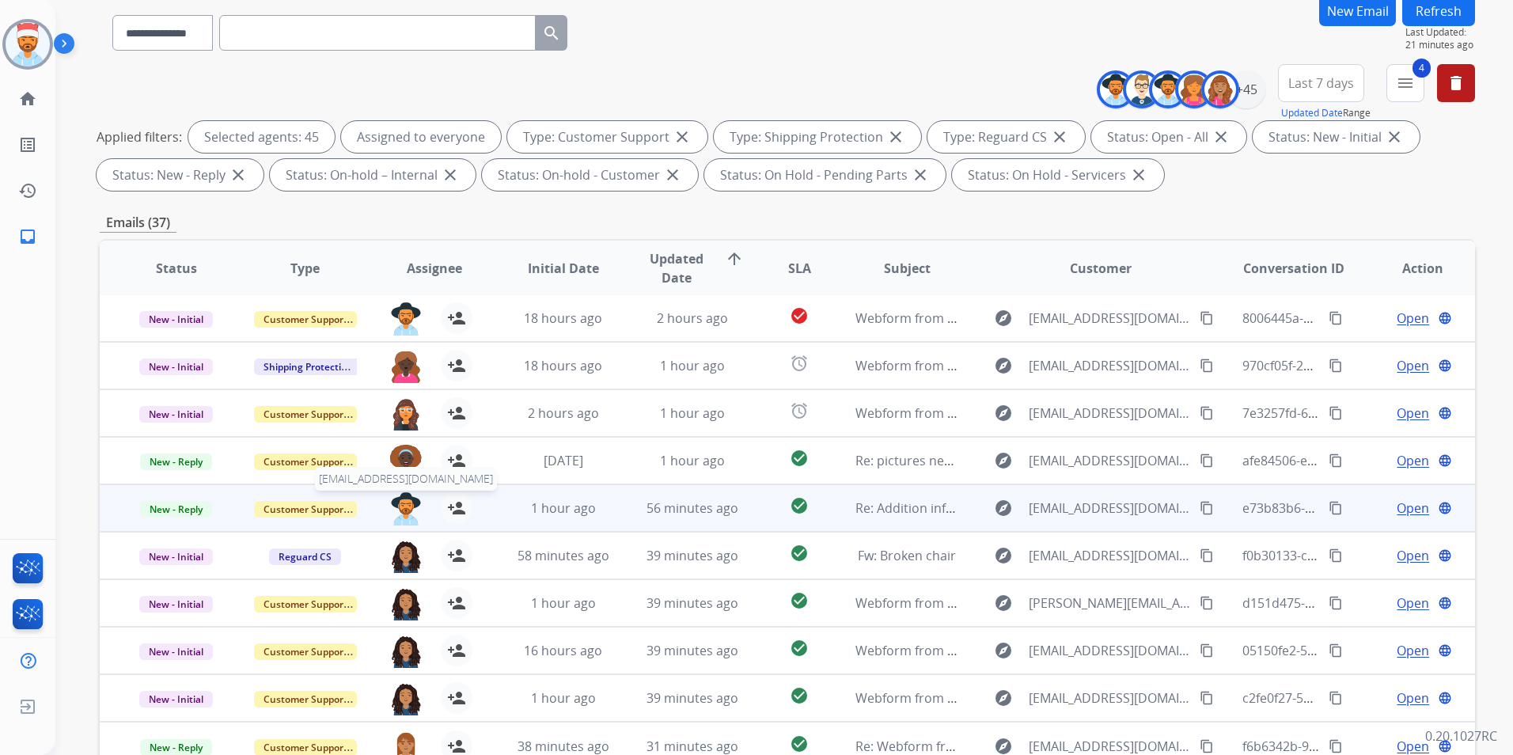
scroll to position [158, 0]
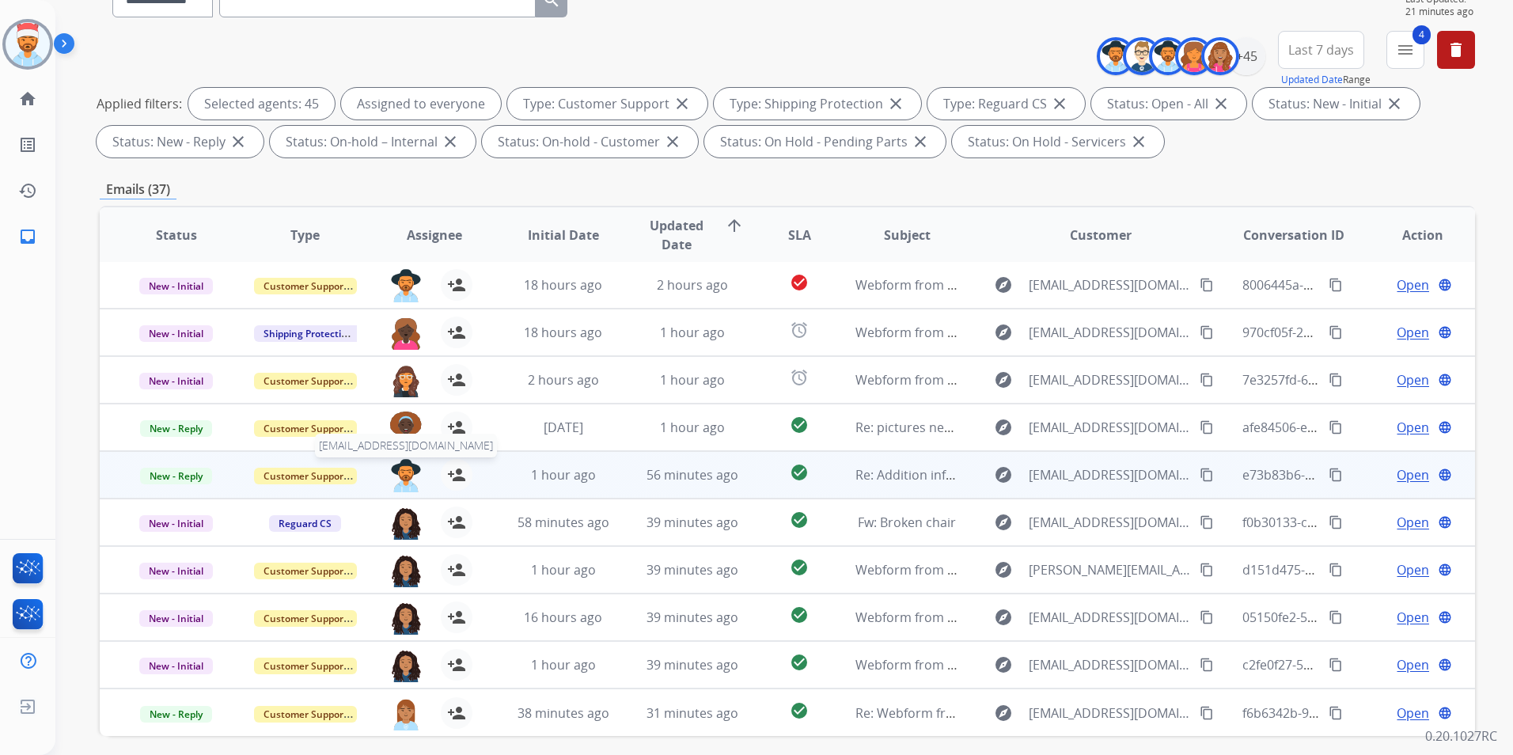
click at [410, 479] on img at bounding box center [406, 475] width 32 height 33
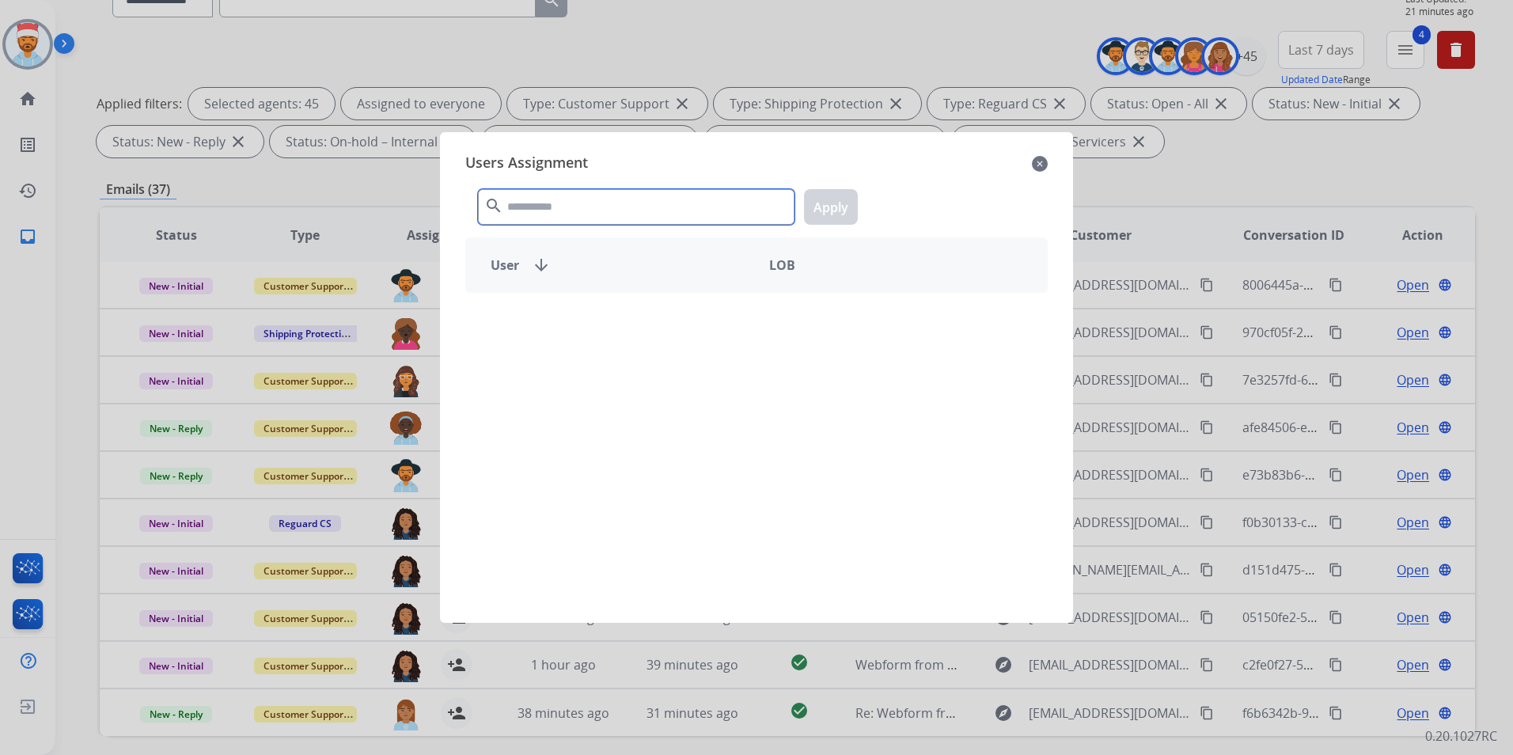
click at [608, 213] on input "text" at bounding box center [636, 207] width 317 height 36
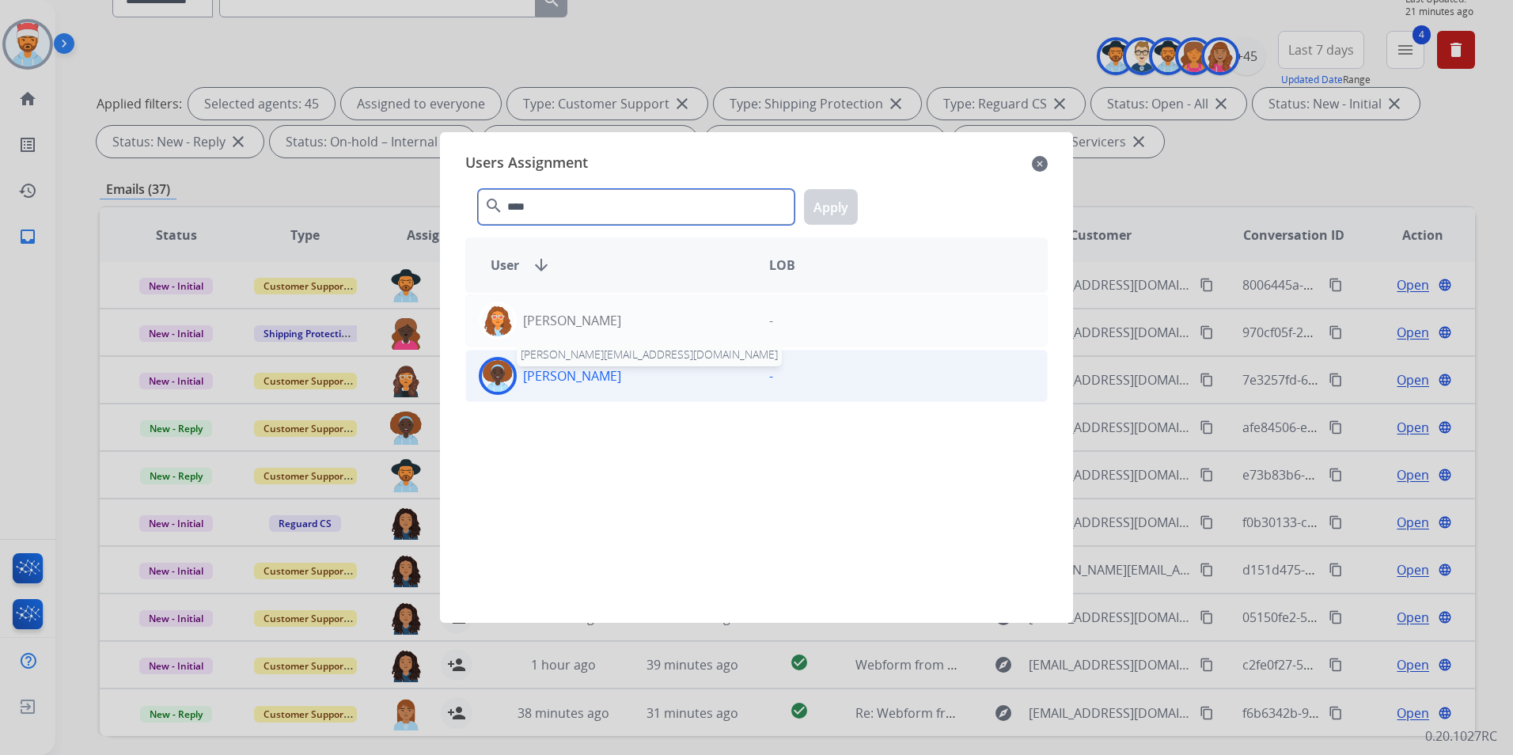
type input "****"
click at [556, 375] on p "[PERSON_NAME]" at bounding box center [572, 375] width 98 height 19
click at [832, 203] on button "Apply" at bounding box center [831, 207] width 54 height 36
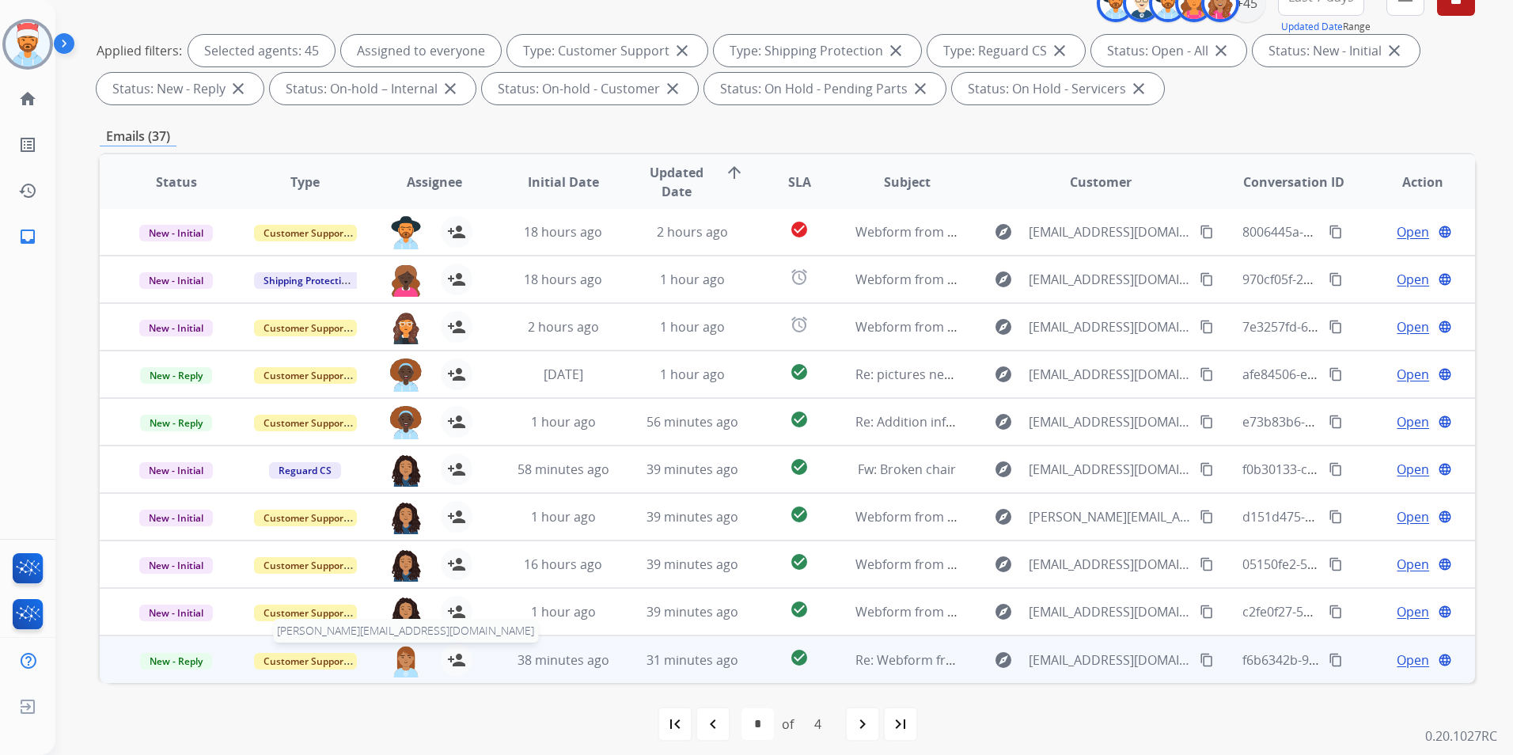
scroll to position [222, 0]
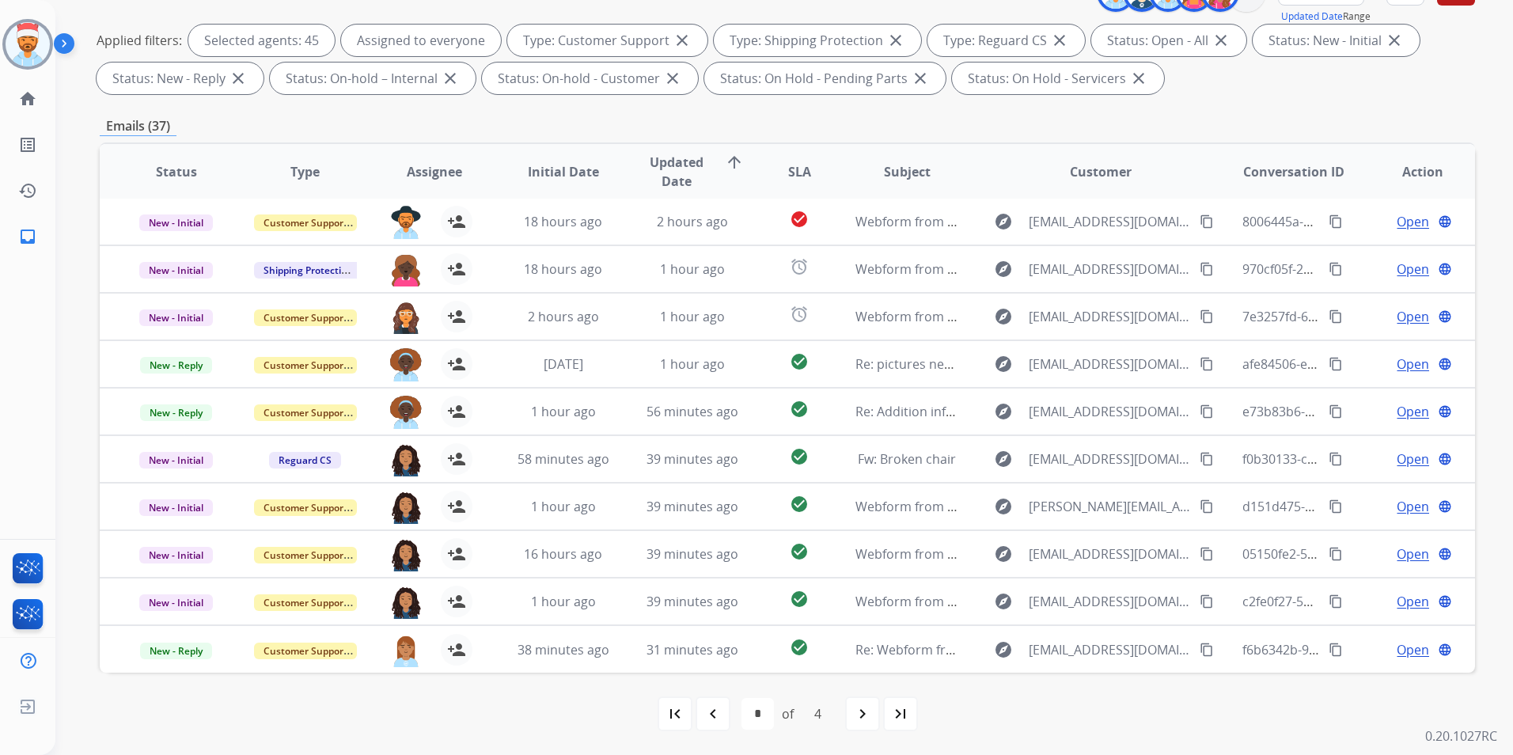
drag, startPoint x: 858, startPoint y: 718, endPoint x: 867, endPoint y: 715, distance: 10.0
click at [859, 718] on mat-icon "navigate_next" at bounding box center [862, 713] width 19 height 19
select select "*"
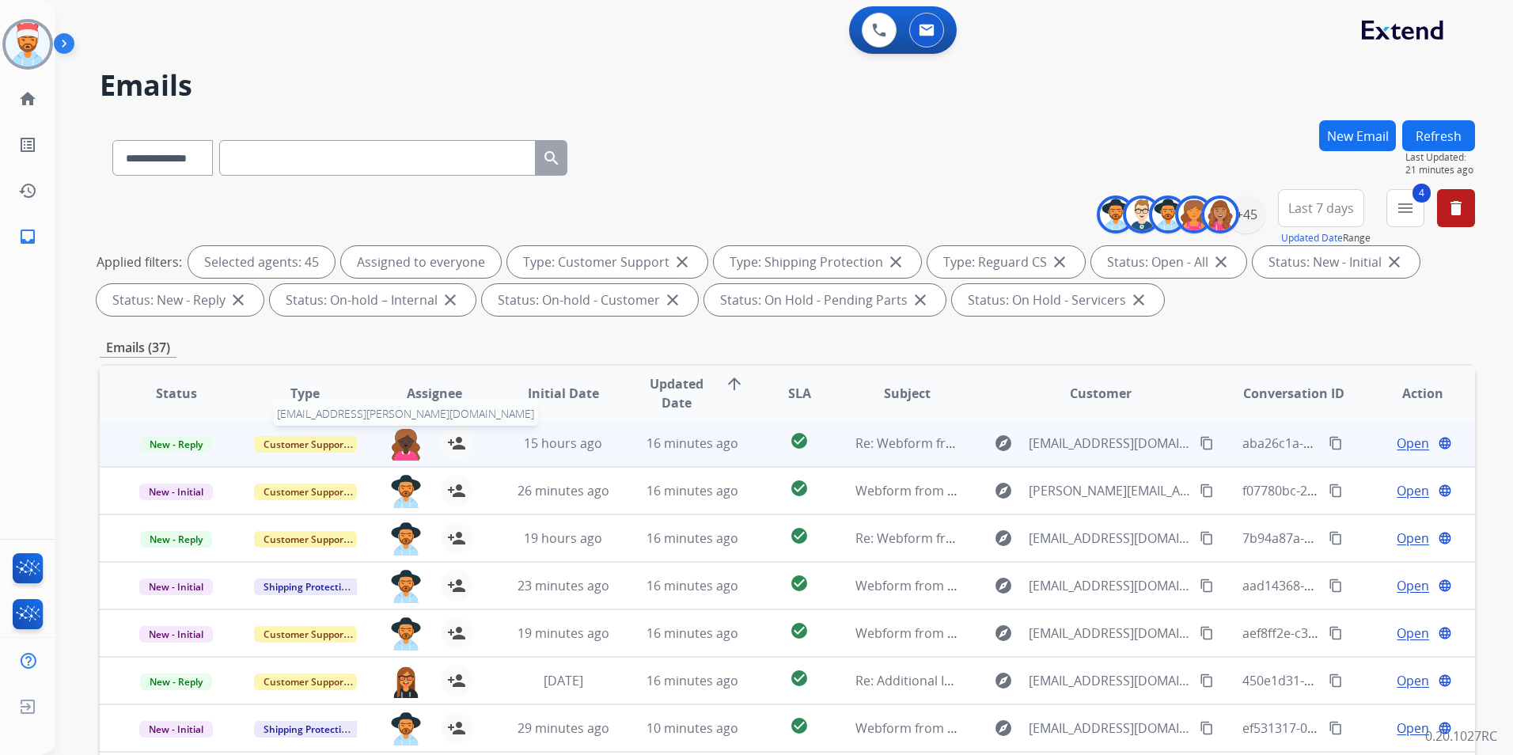
click at [401, 442] on img at bounding box center [406, 443] width 32 height 33
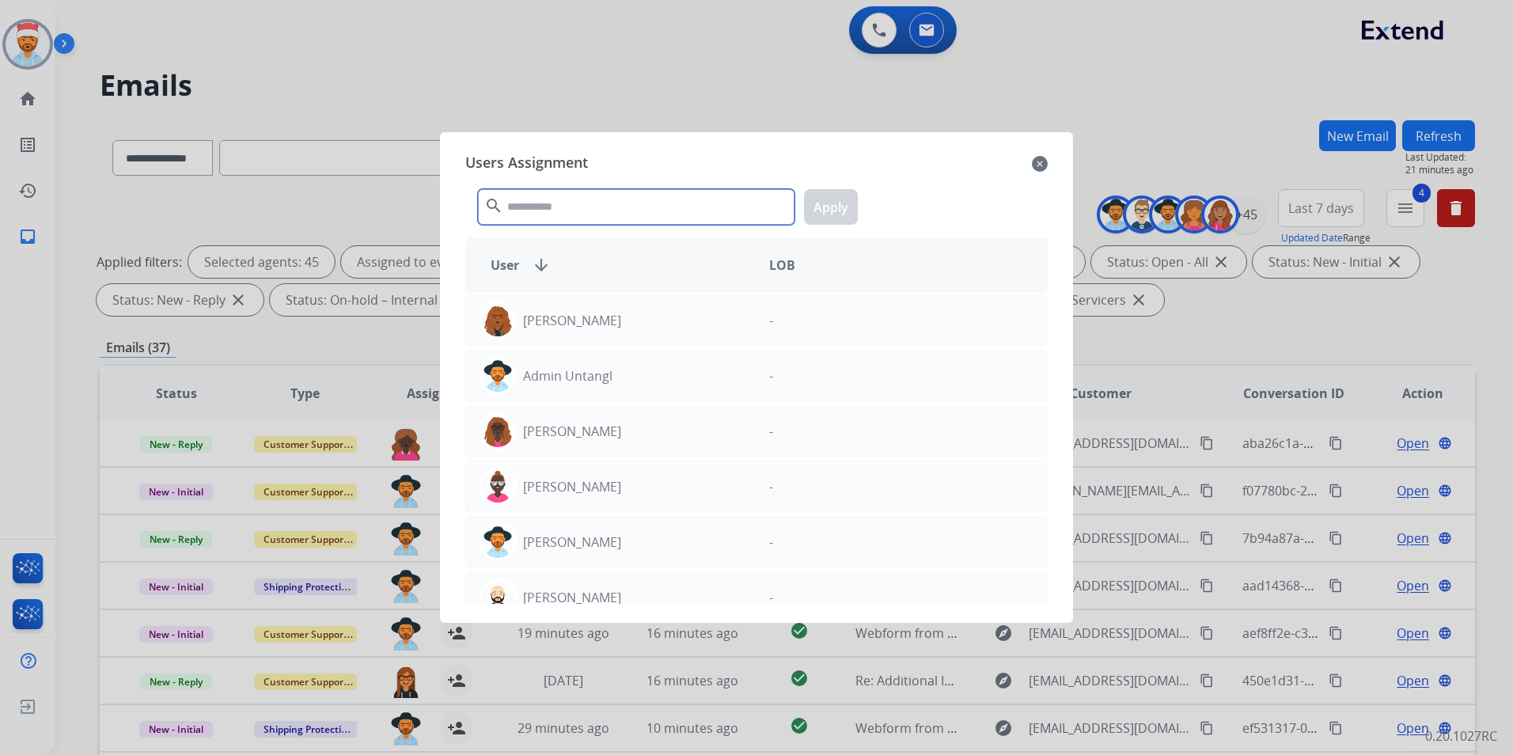
click at [609, 204] on input "text" at bounding box center [636, 207] width 317 height 36
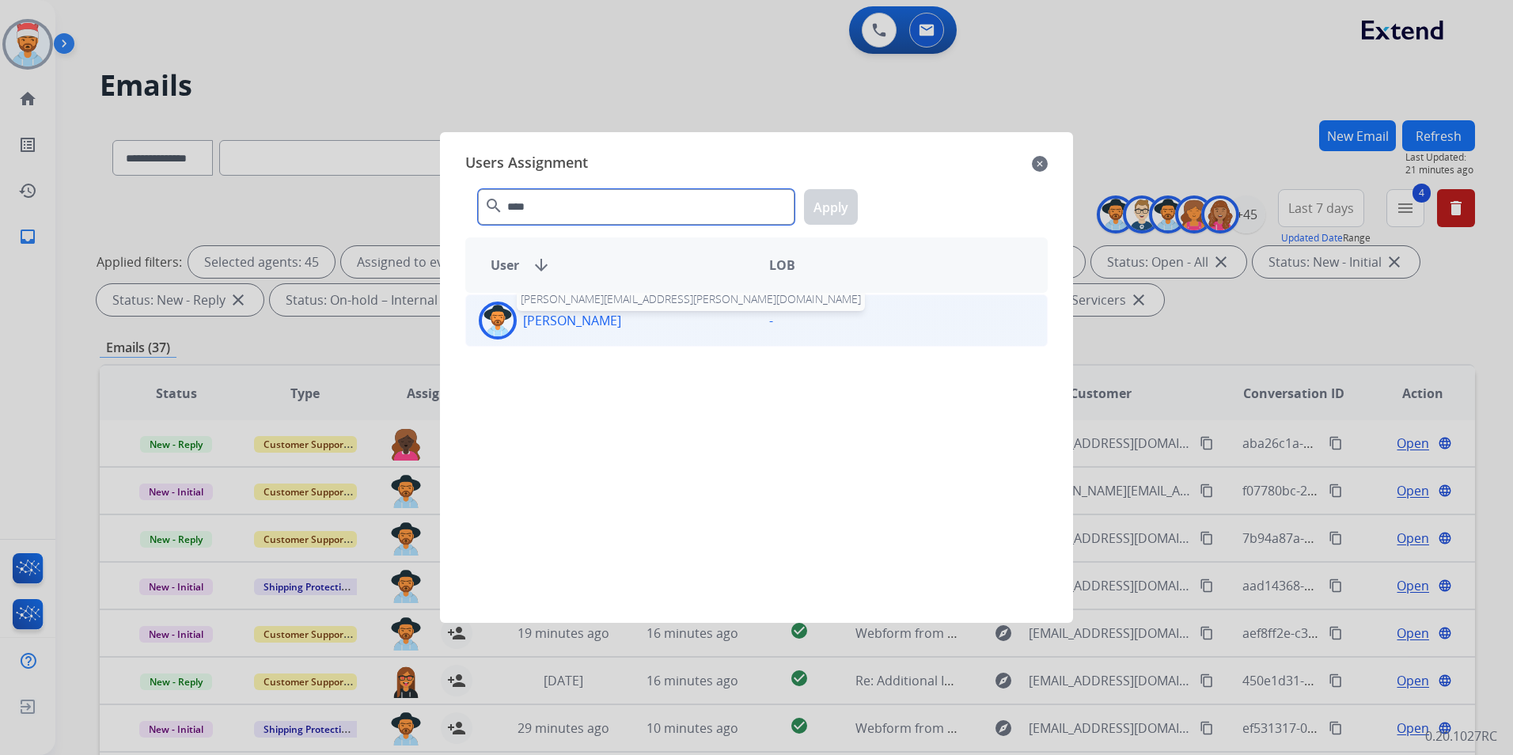
type input "****"
click at [569, 328] on p "[PERSON_NAME]" at bounding box center [572, 320] width 98 height 19
click at [823, 203] on button "Apply" at bounding box center [831, 207] width 54 height 36
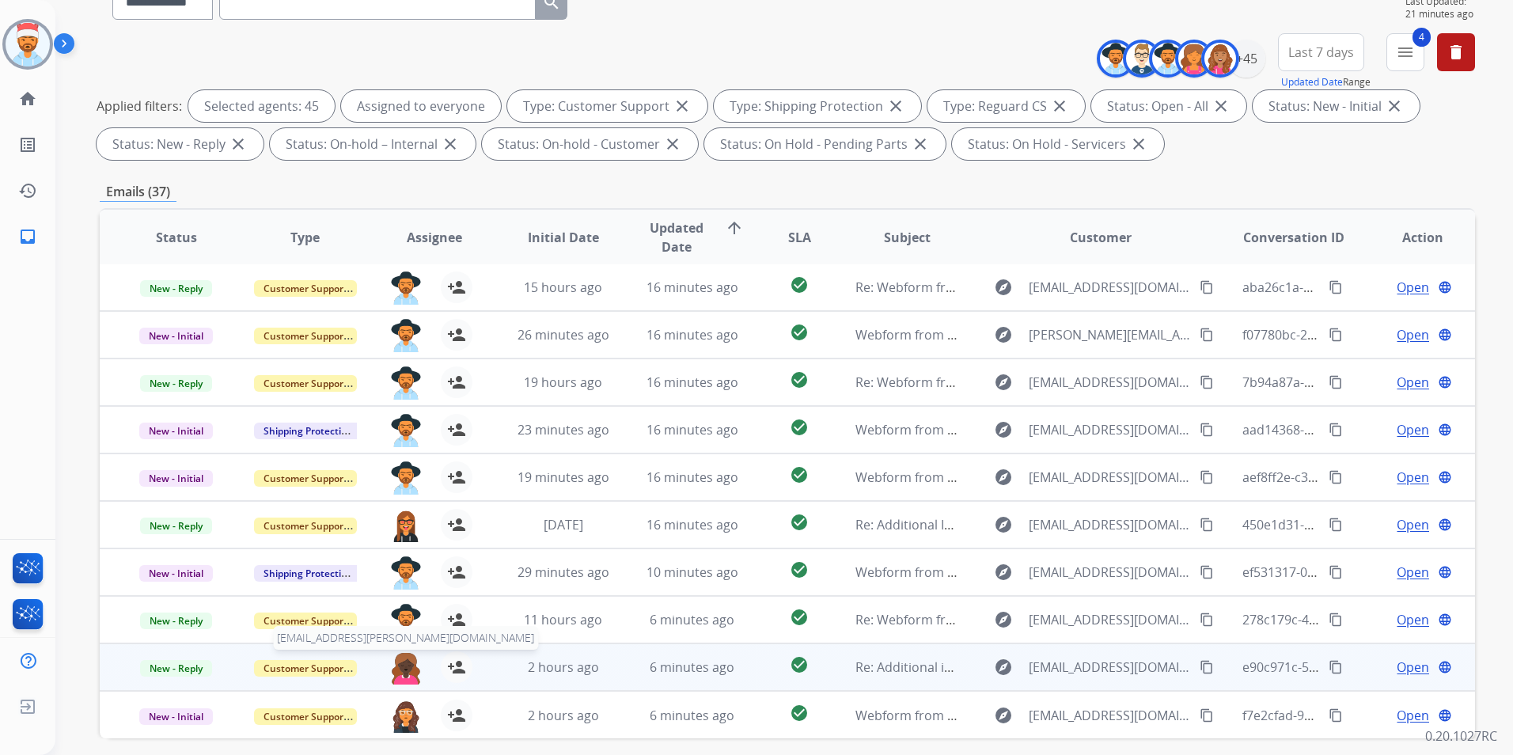
scroll to position [158, 0]
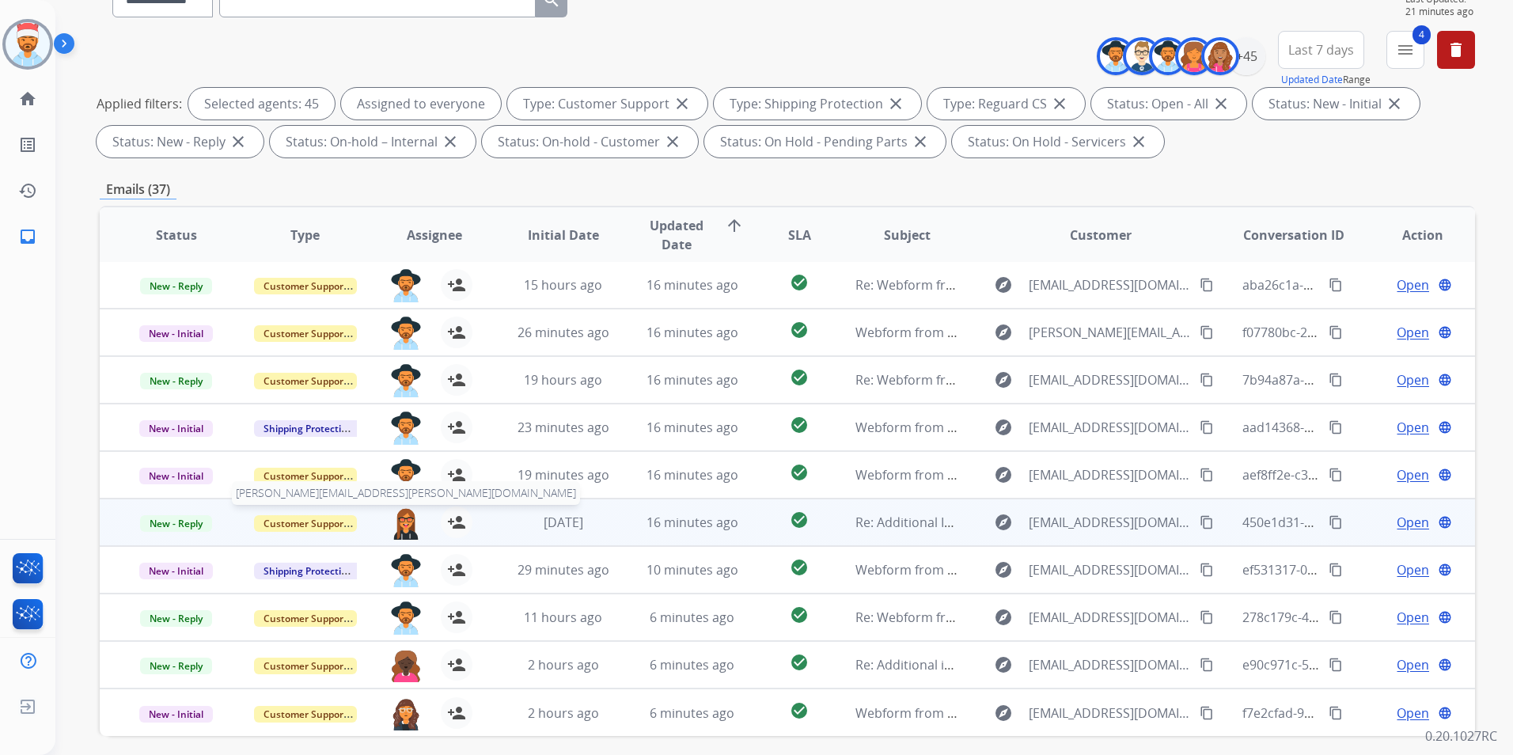
click at [406, 522] on img at bounding box center [406, 523] width 32 height 33
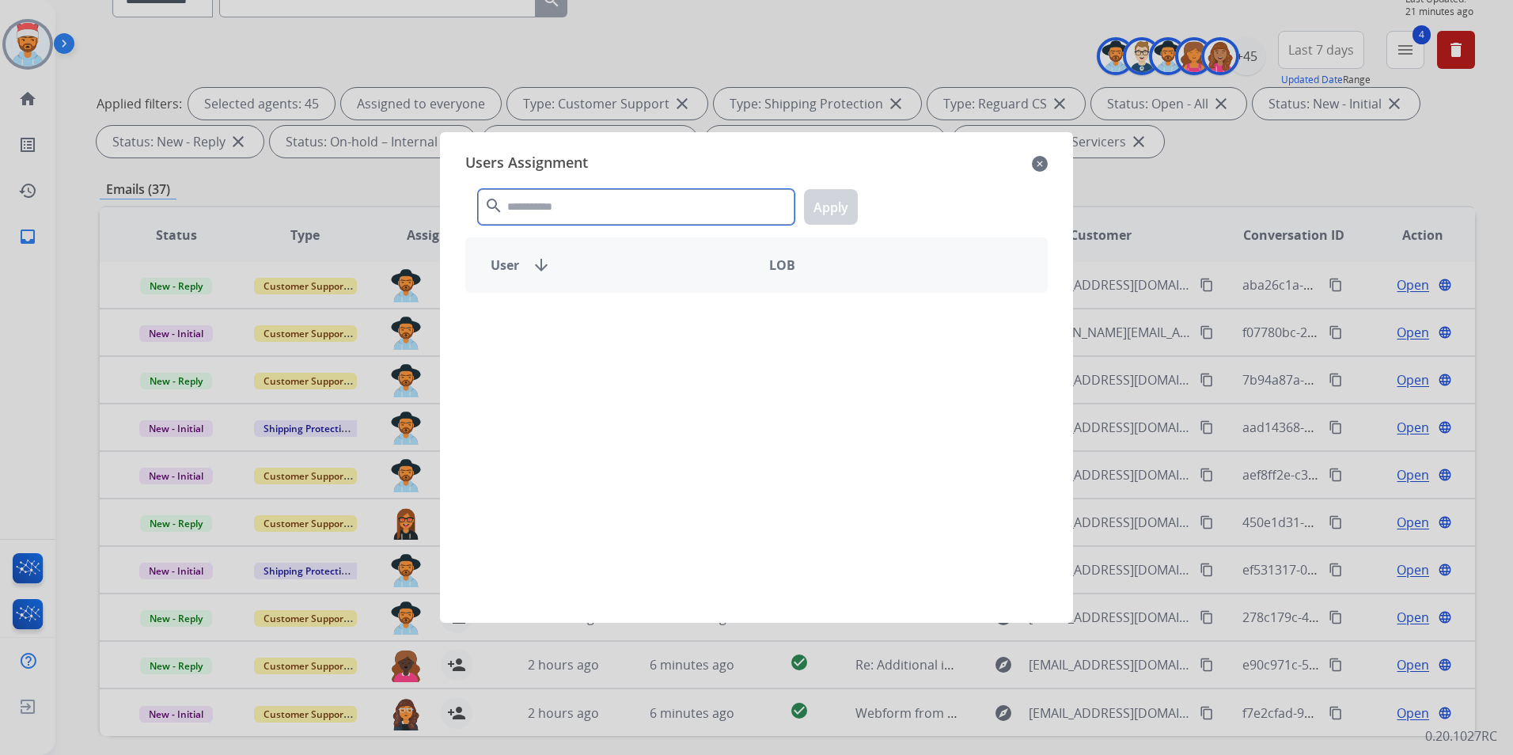
click at [578, 217] on input "text" at bounding box center [636, 207] width 317 height 36
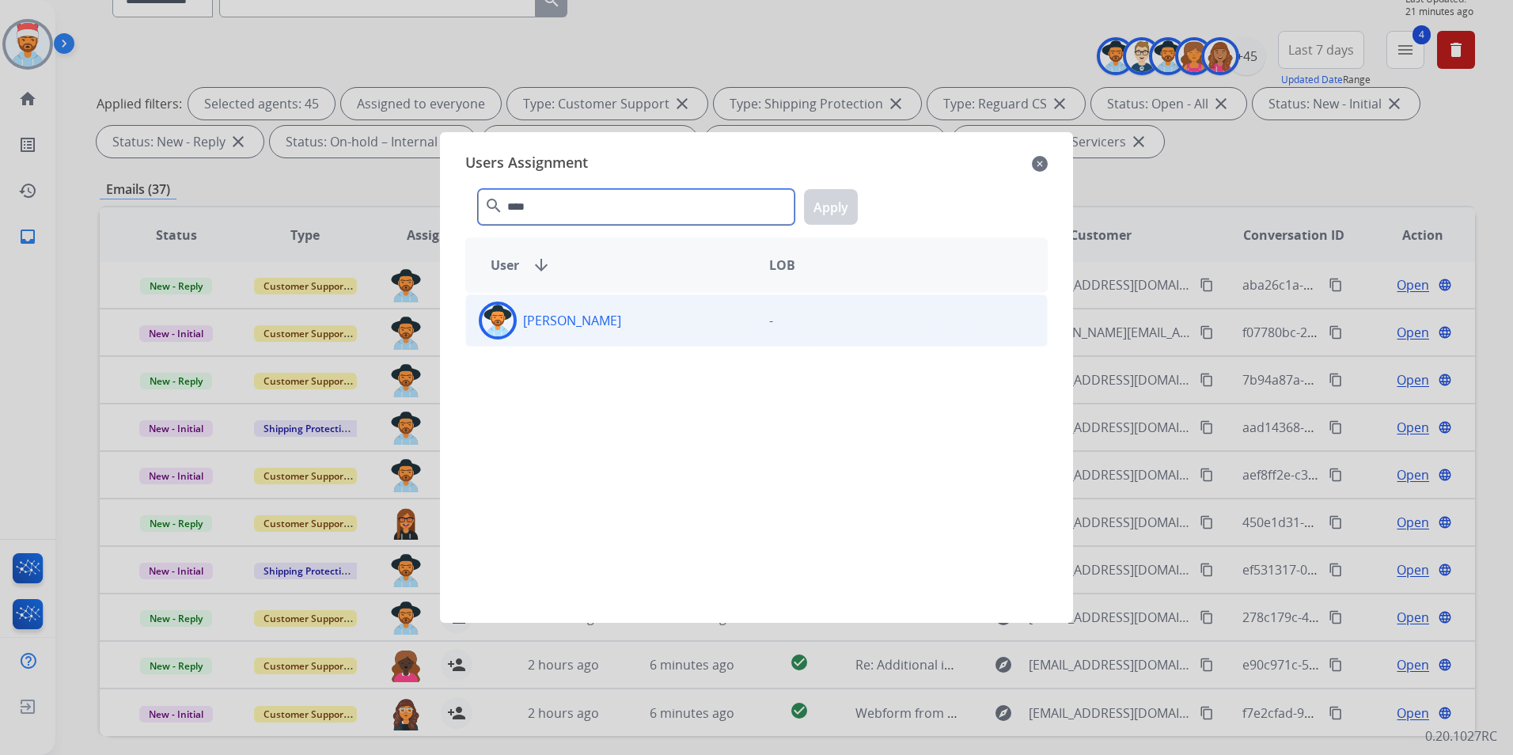
type input "****"
click at [570, 307] on div "[PERSON_NAME]" at bounding box center [611, 321] width 290 height 38
drag, startPoint x: 819, startPoint y: 203, endPoint x: 816, endPoint y: 218, distance: 15.4
click at [820, 203] on button "Apply" at bounding box center [831, 207] width 54 height 36
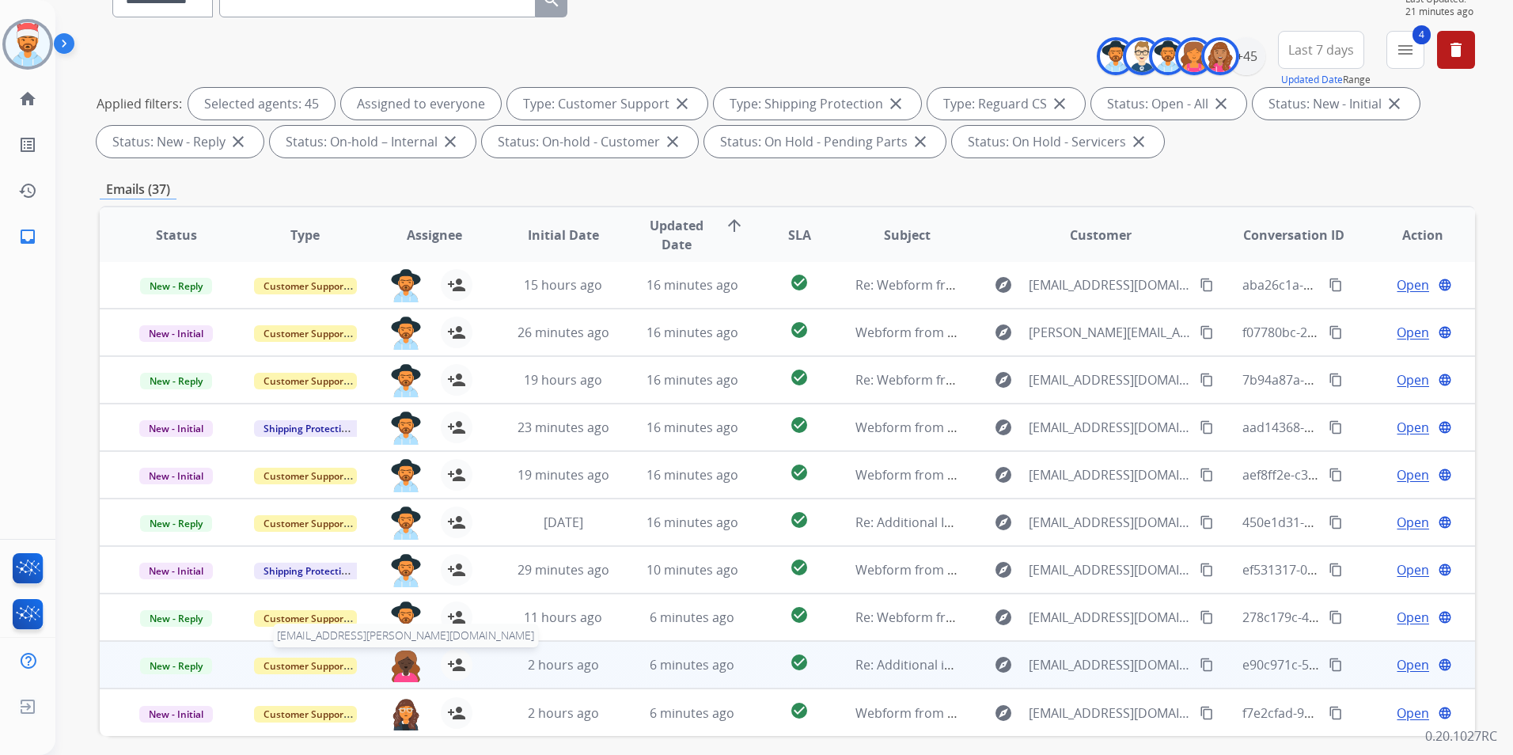
click at [401, 664] on img at bounding box center [406, 665] width 32 height 33
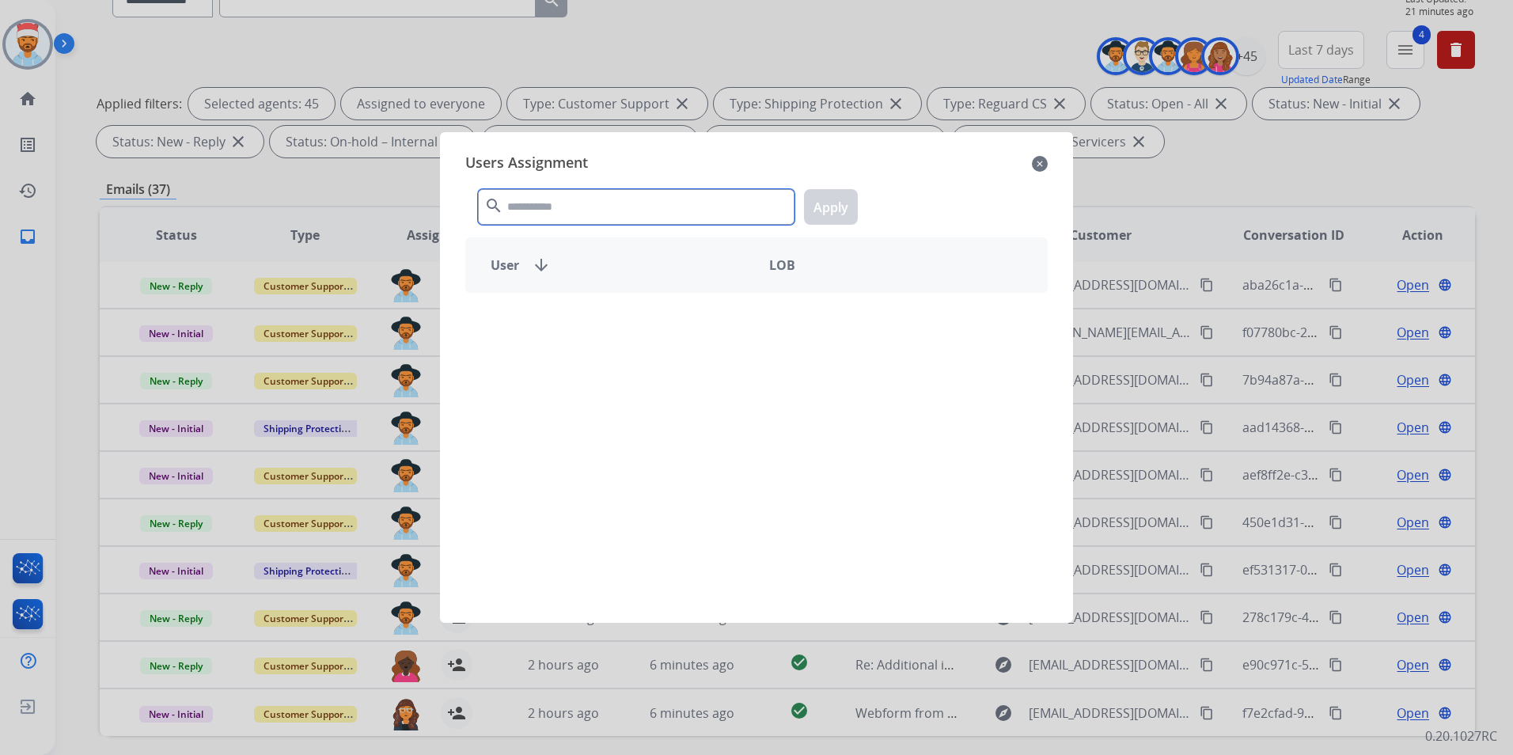
click at [595, 208] on input "text" at bounding box center [636, 207] width 317 height 36
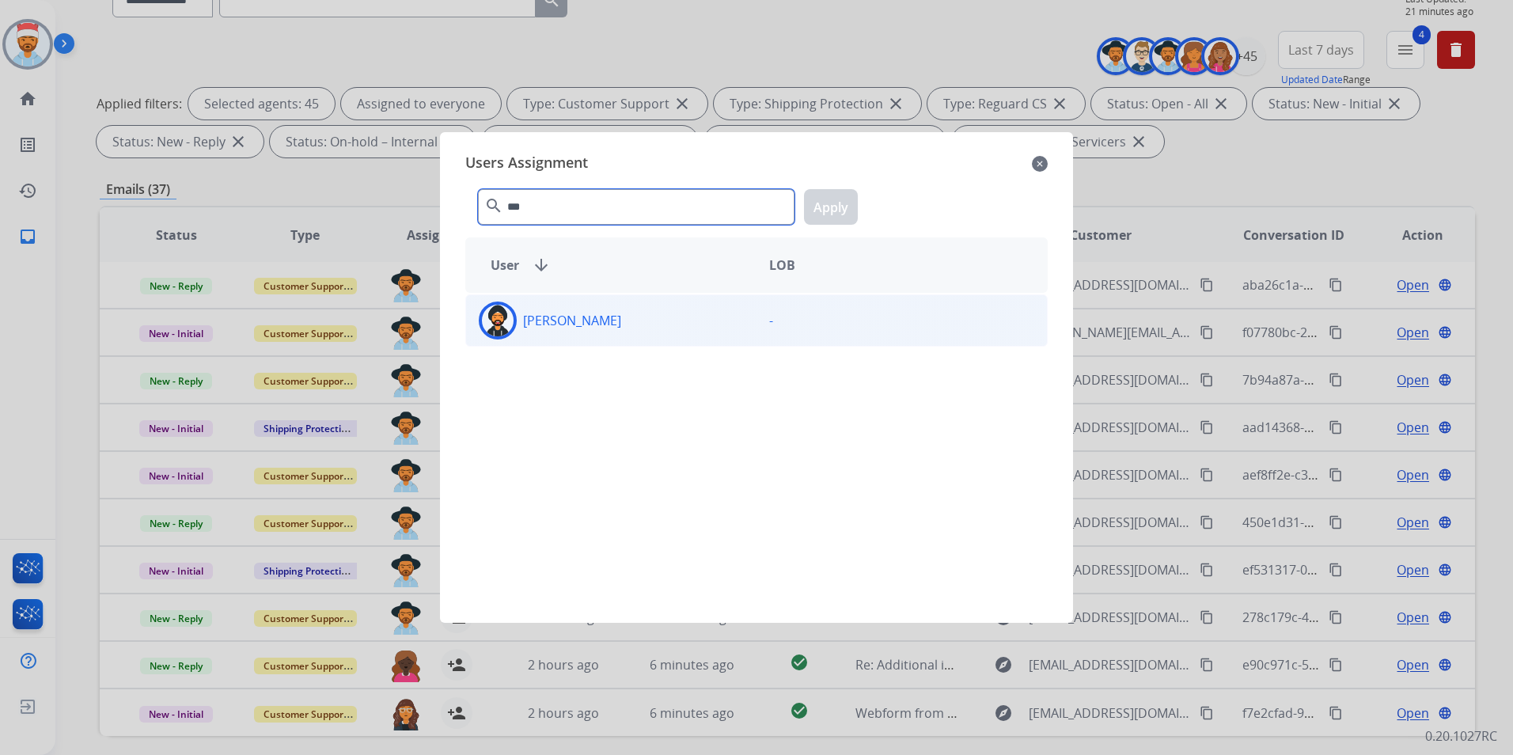
type input "***"
click at [589, 329] on div "[PERSON_NAME]" at bounding box center [611, 321] width 290 height 38
click at [839, 202] on button "Apply" at bounding box center [831, 207] width 54 height 36
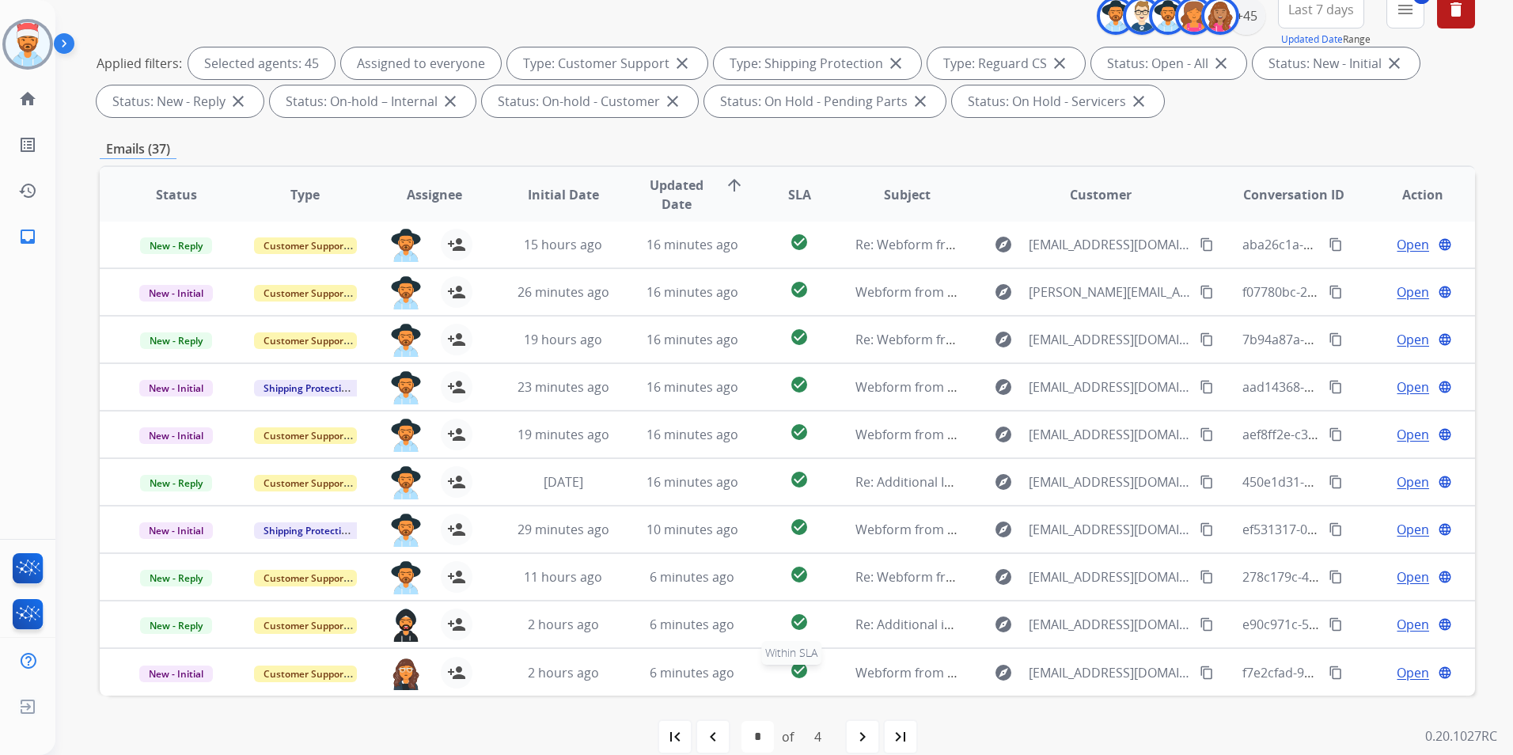
scroll to position [222, 0]
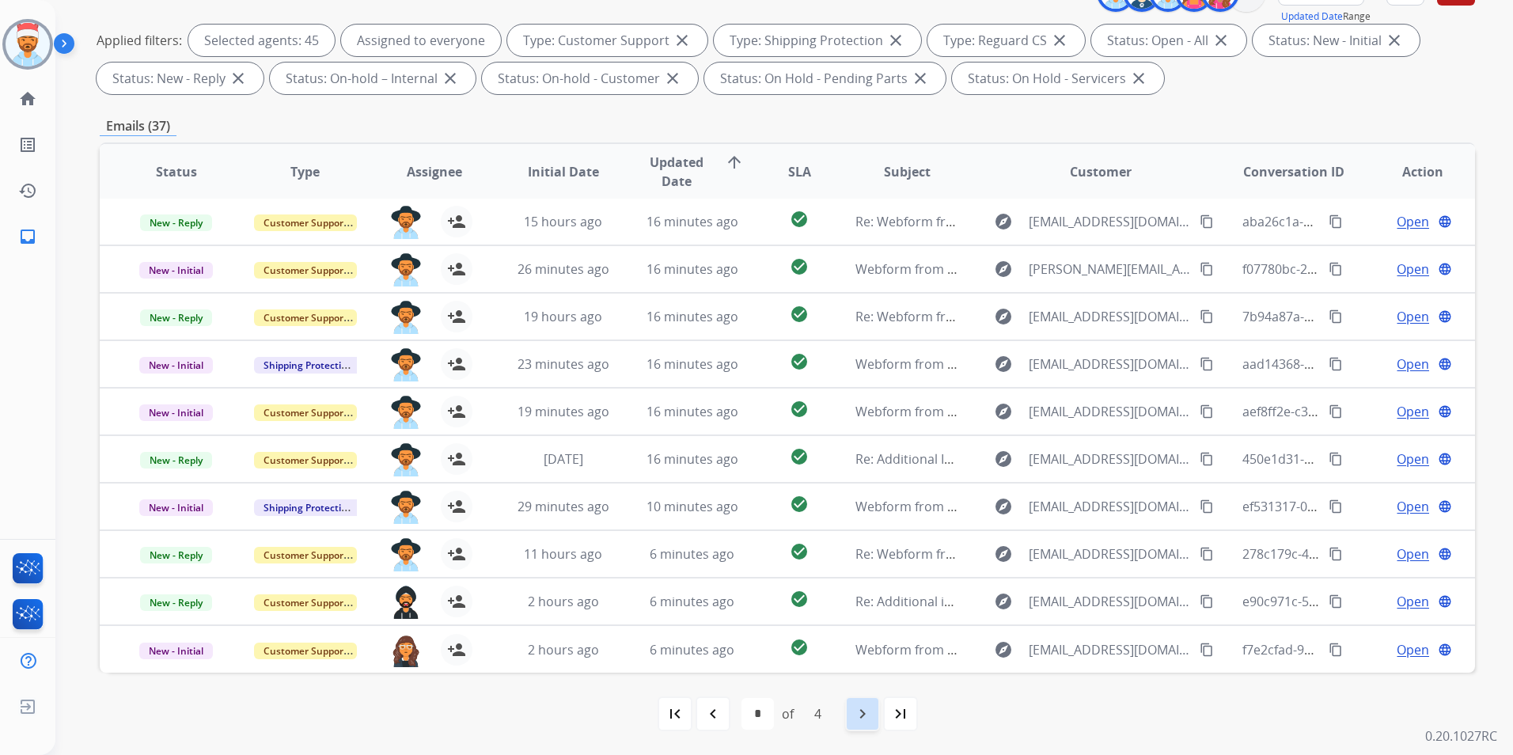
click at [860, 719] on mat-icon "navigate_next" at bounding box center [862, 713] width 19 height 19
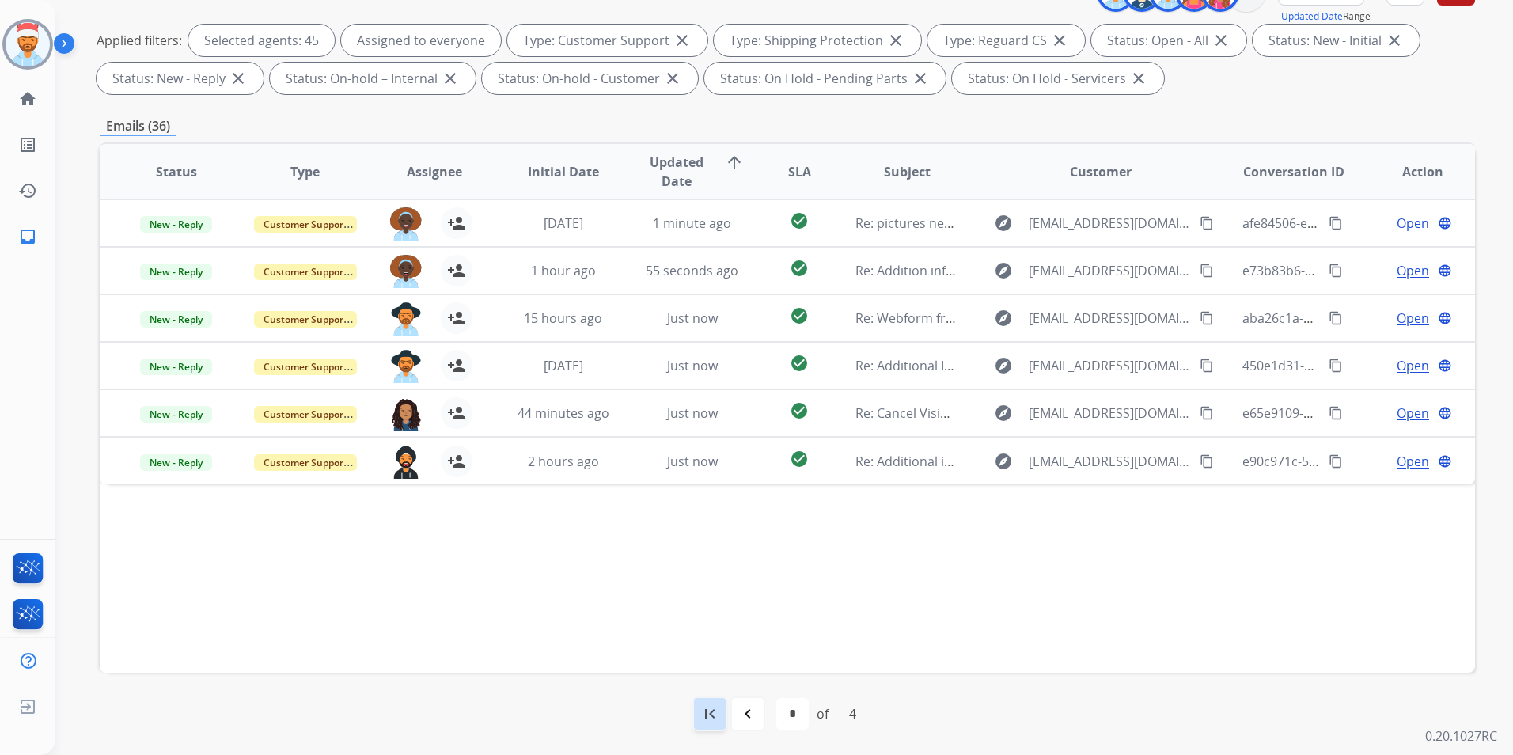
click at [701, 713] on mat-icon "first_page" at bounding box center [709, 713] width 19 height 19
select select "*"
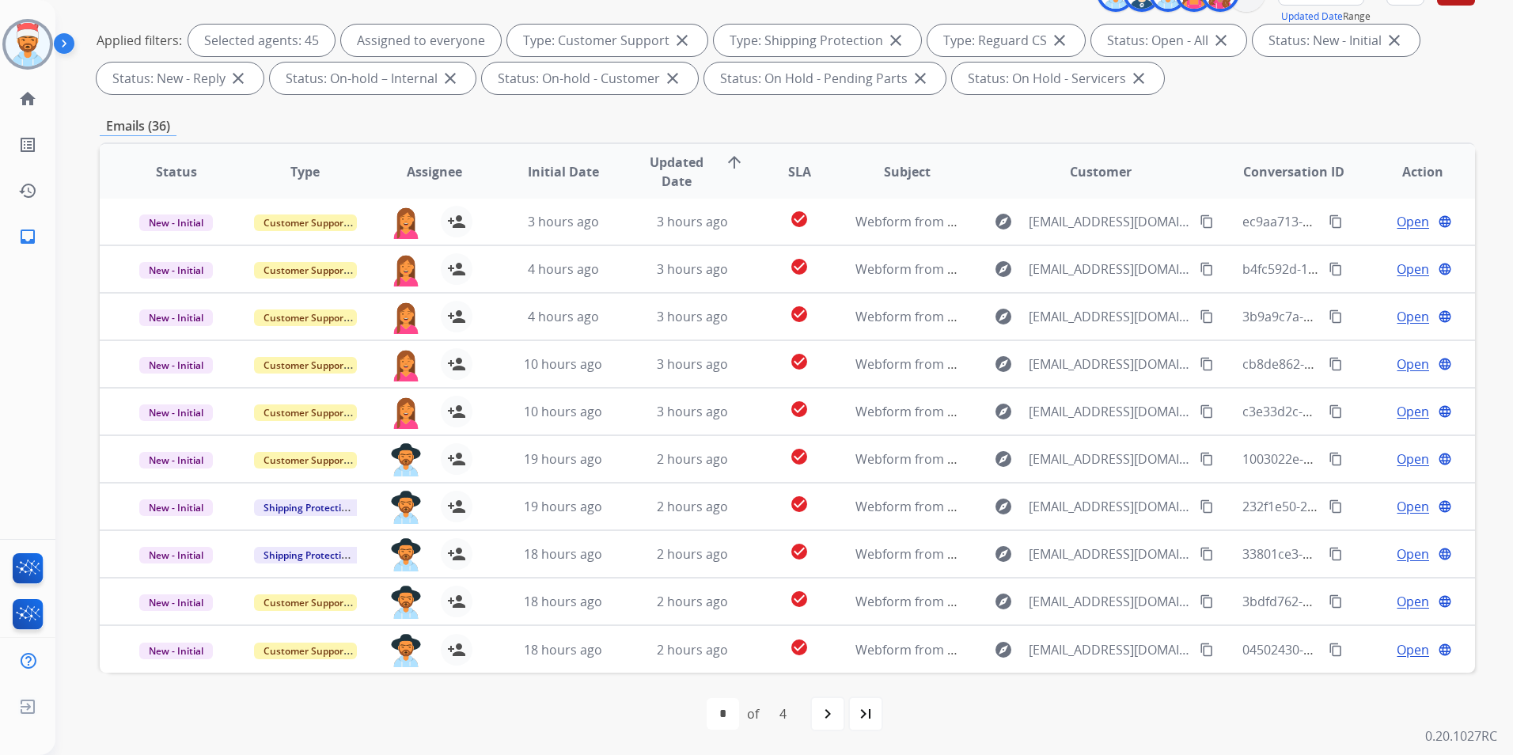
click at [827, 719] on mat-icon "navigate_next" at bounding box center [827, 713] width 19 height 19
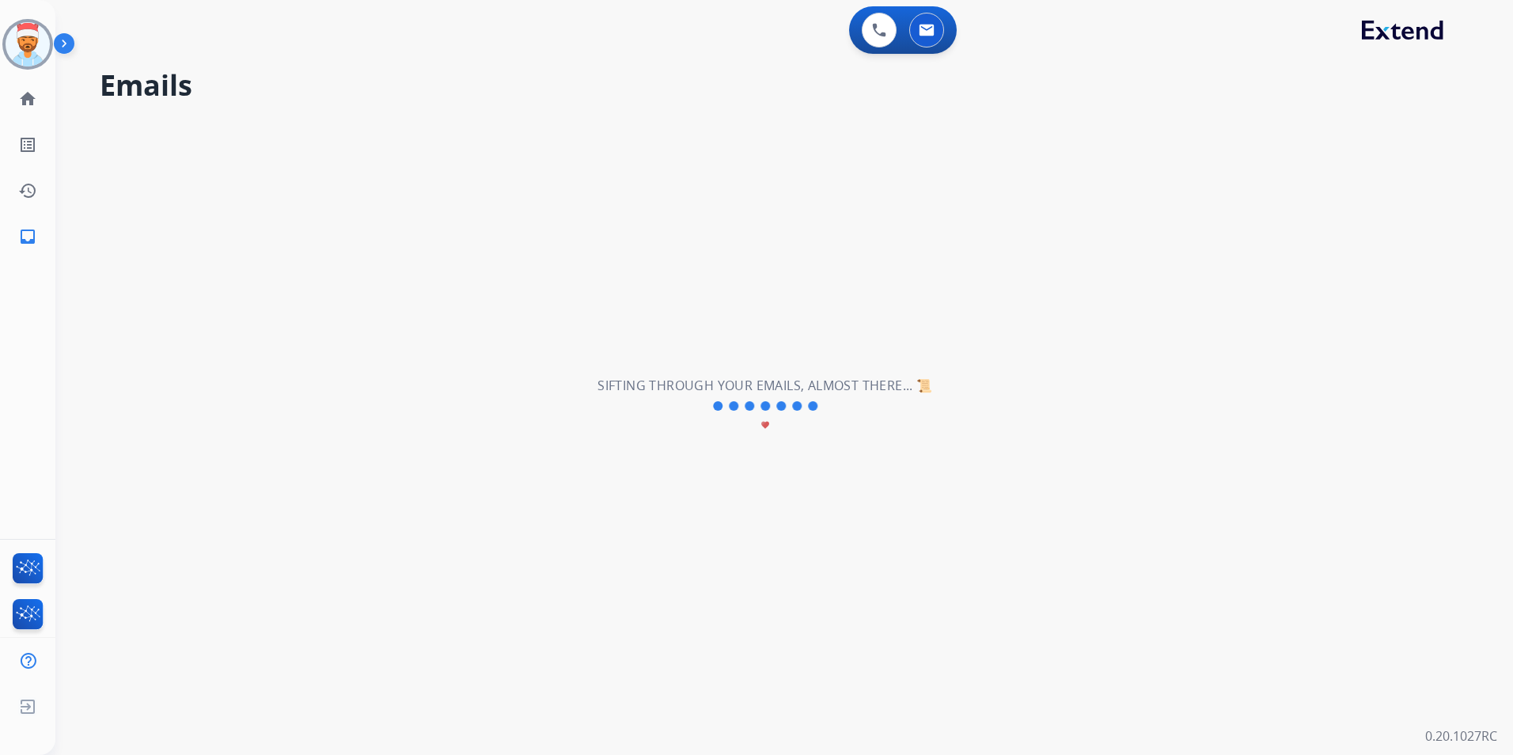
scroll to position [0, 0]
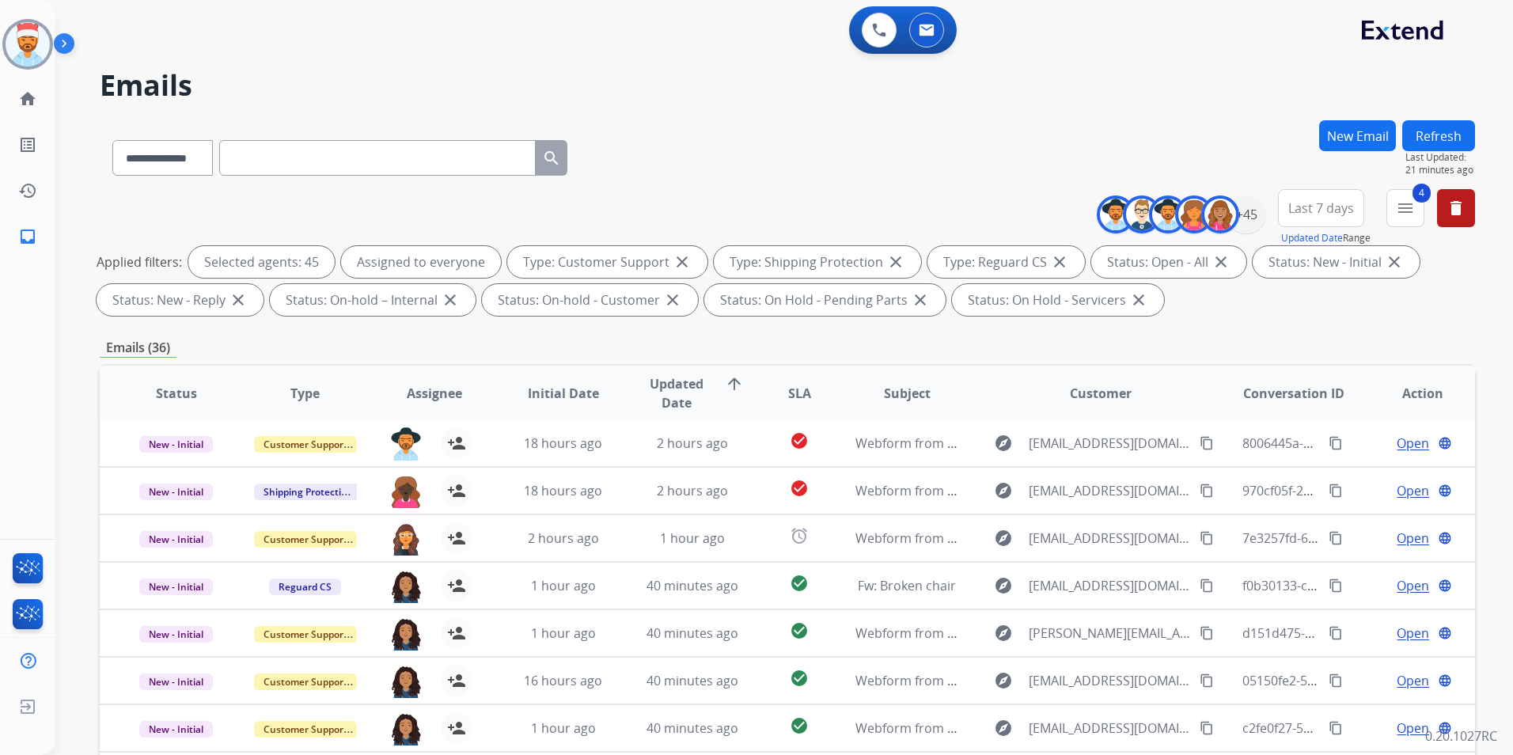
click at [1326, 311] on div "Applied filters: Selected agents: 45 Assigned to everyone Type: Customer Suppor…" at bounding box center [784, 281] width 1375 height 70
click at [727, 162] on div "**********" at bounding box center [787, 154] width 1375 height 69
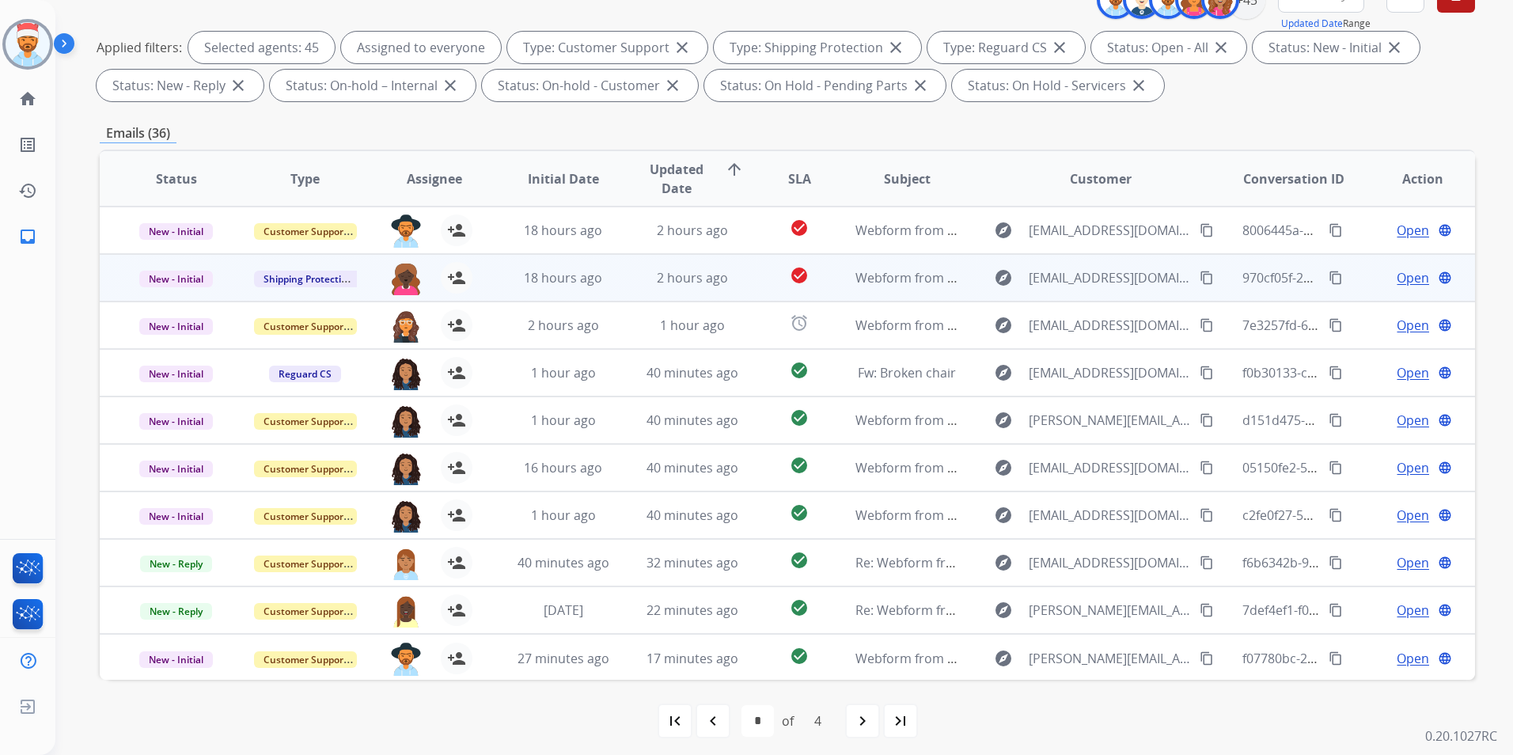
scroll to position [222, 0]
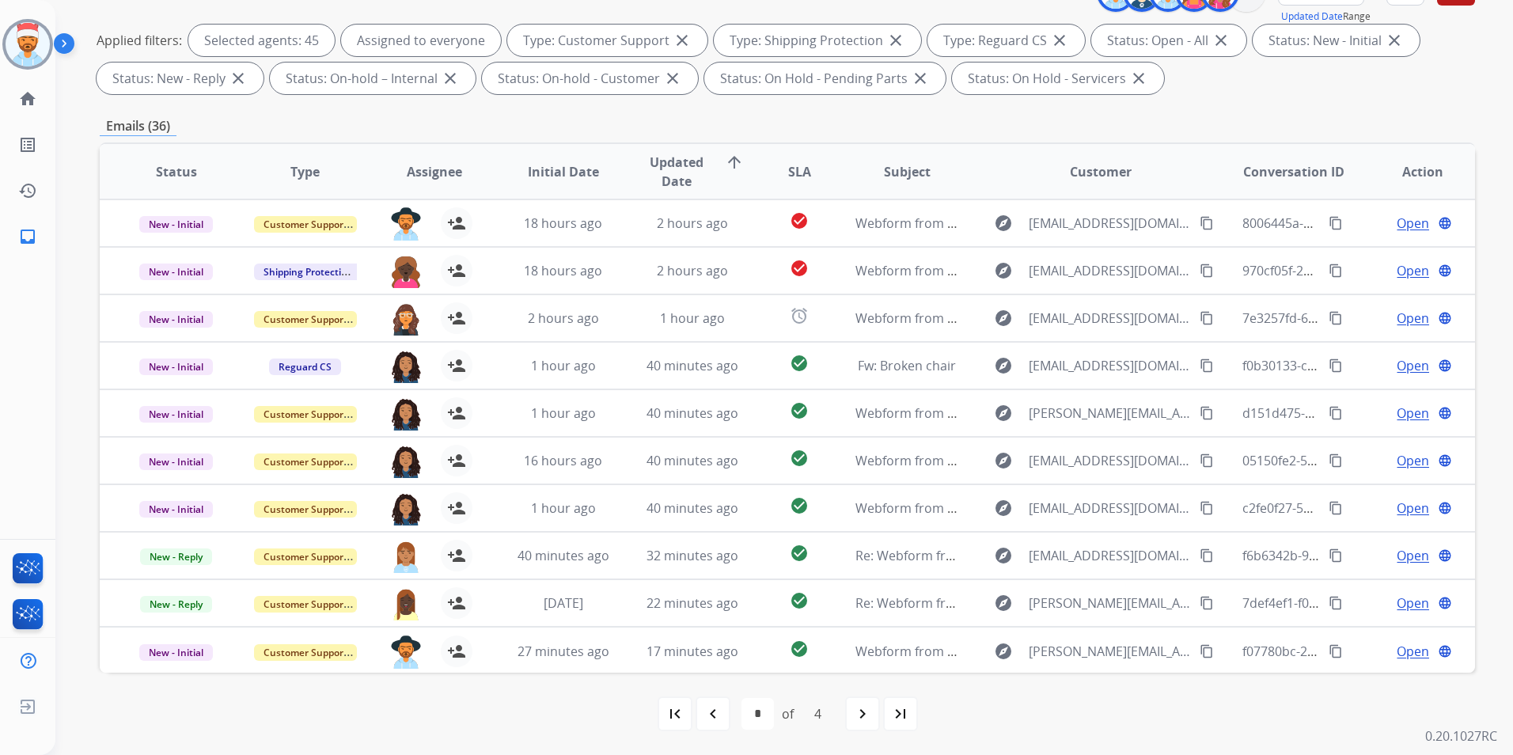
click at [1244, 89] on div "Applied filters: Selected agents: 45 Assigned to everyone Type: Customer Suppor…" at bounding box center [784, 60] width 1375 height 70
click at [666, 722] on mat-icon "first_page" at bounding box center [675, 713] width 19 height 19
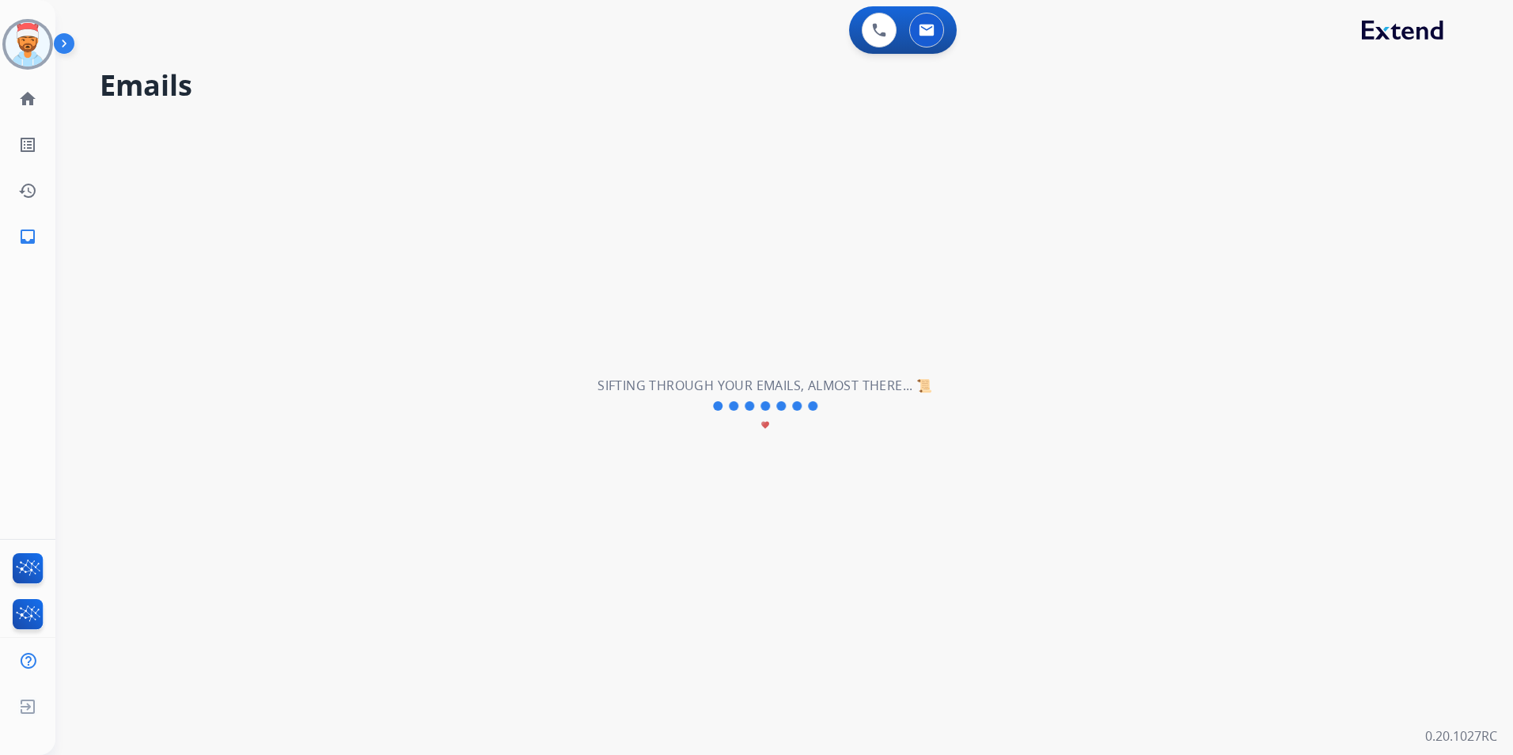
scroll to position [0, 0]
click at [21, 100] on mat-icon "home" at bounding box center [27, 98] width 19 height 19
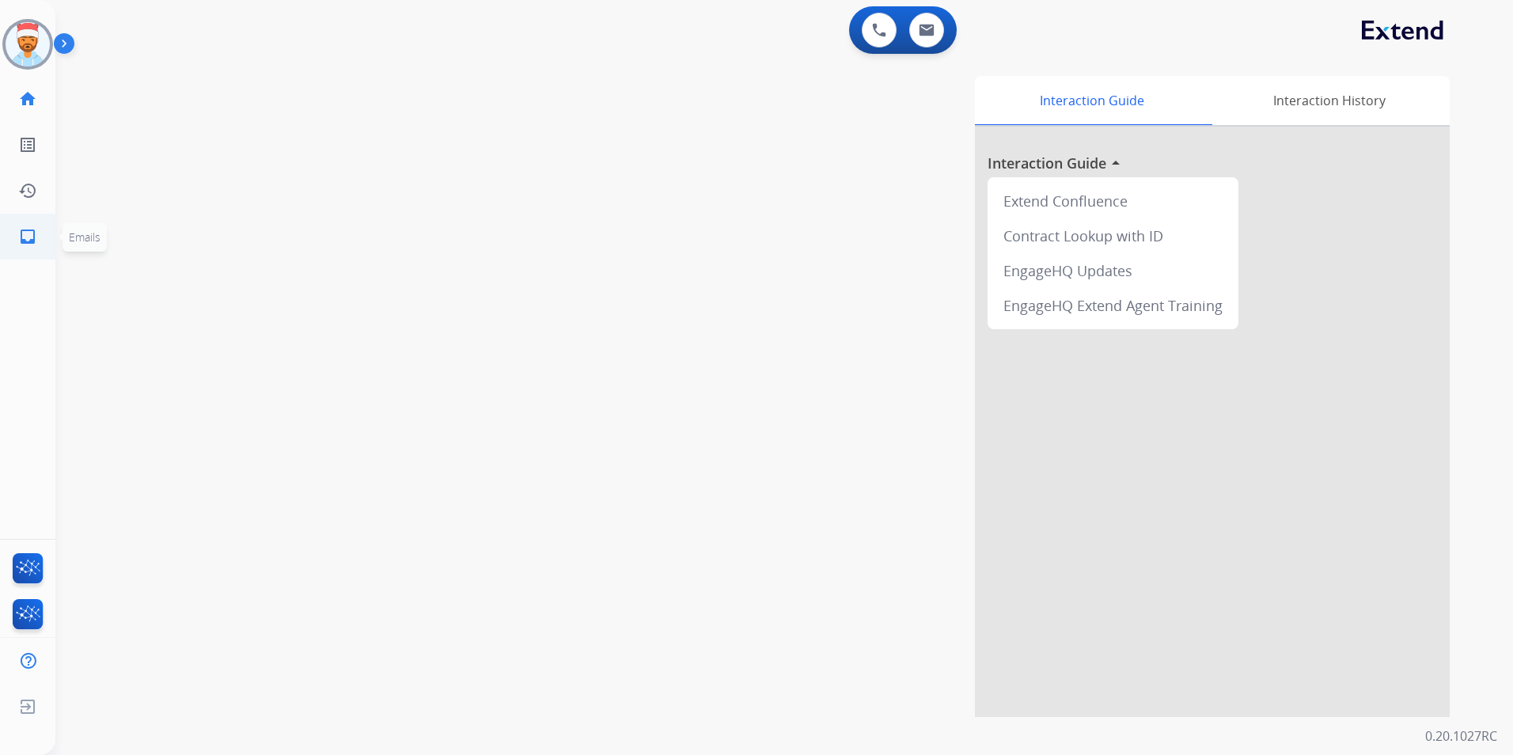
click at [21, 232] on mat-icon "inbox" at bounding box center [27, 236] width 19 height 19
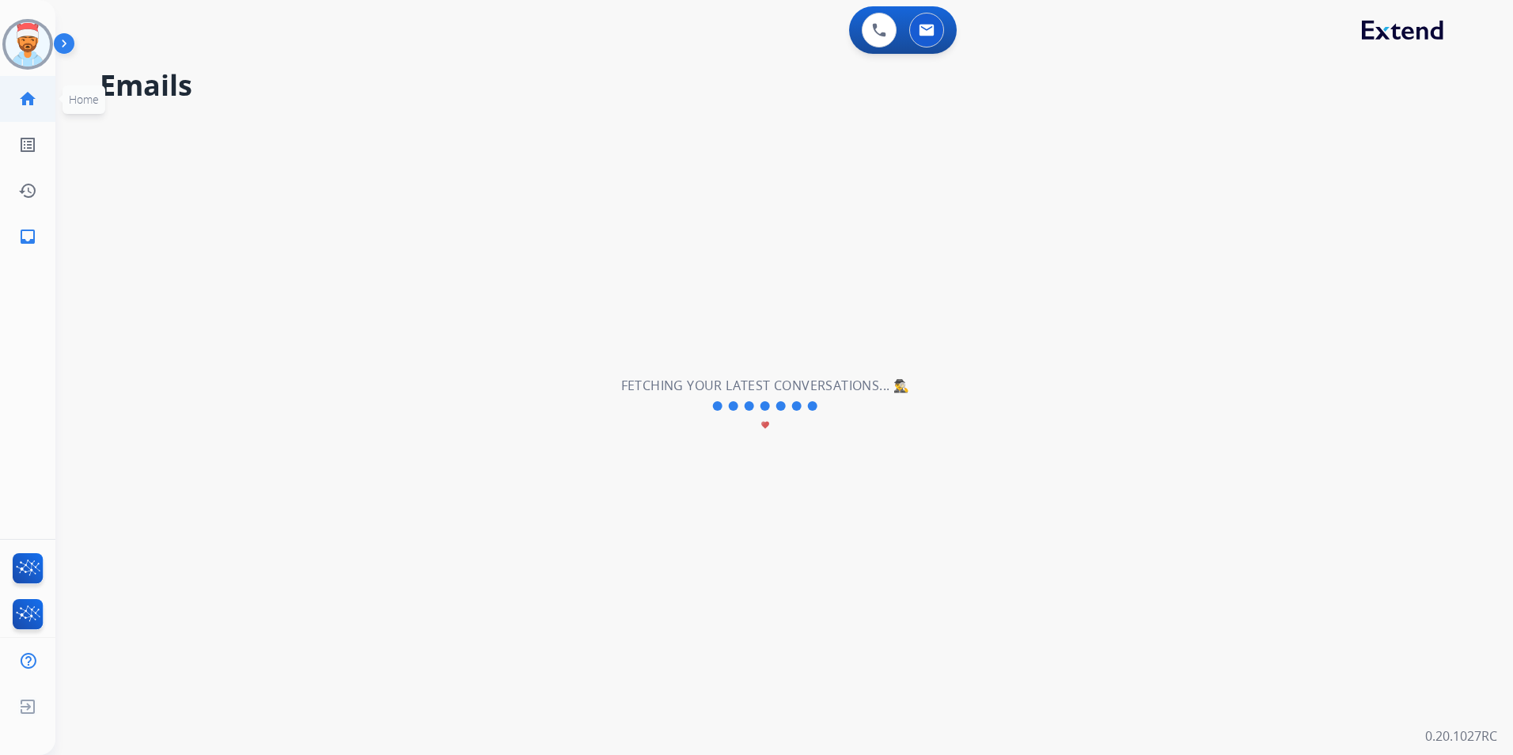
click at [28, 98] on mat-icon "home" at bounding box center [27, 98] width 19 height 19
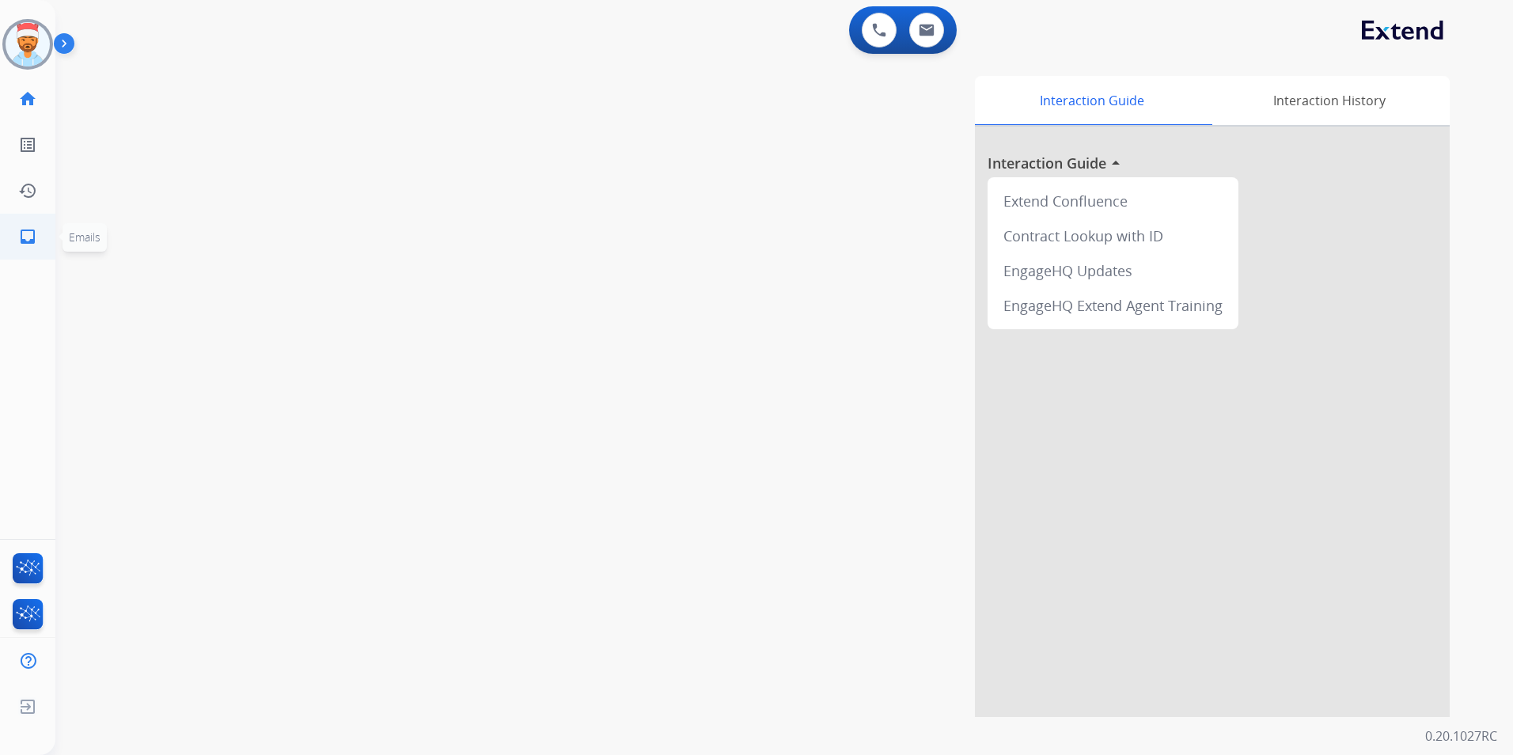
click at [43, 241] on link "inbox Emails" at bounding box center [28, 236] width 44 height 44
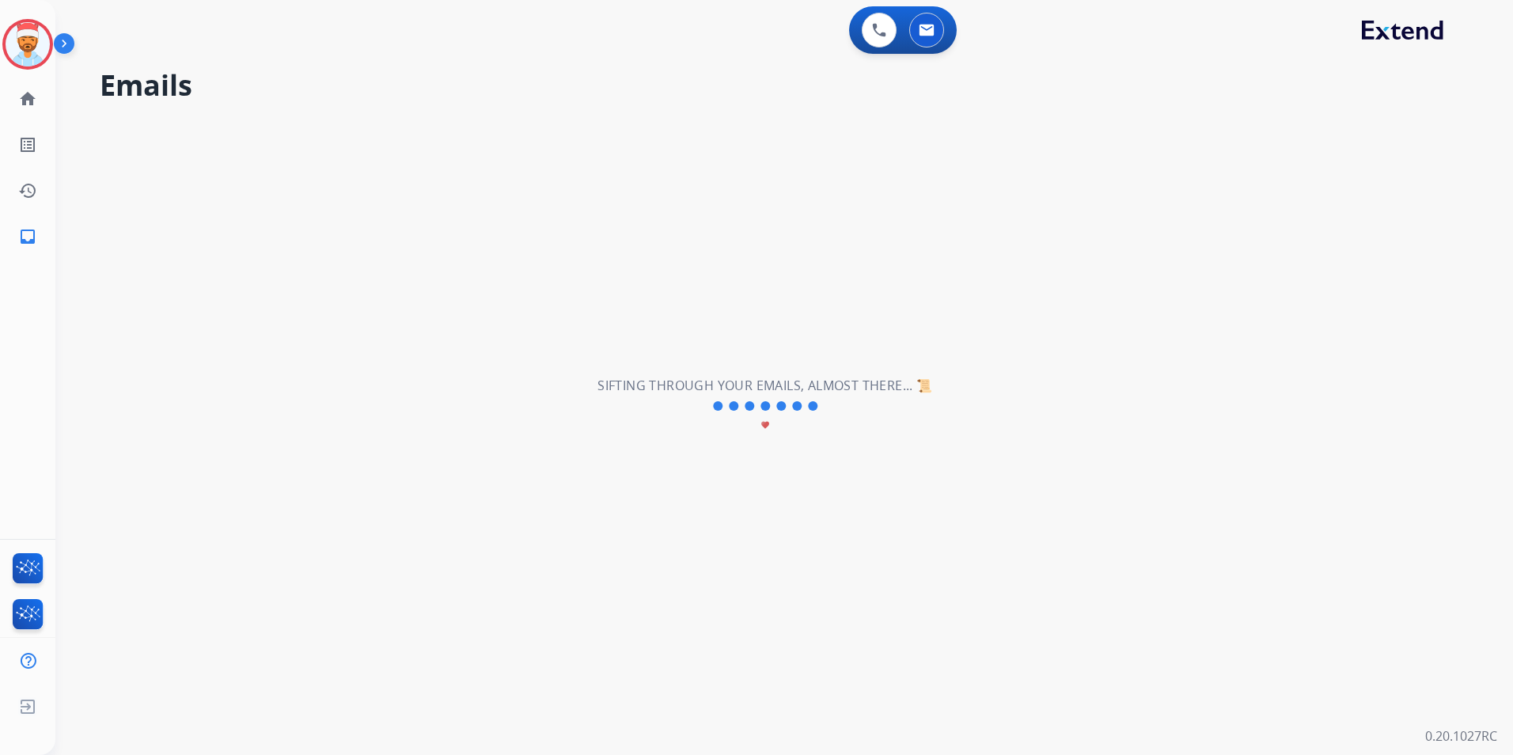
click at [38, 47] on img at bounding box center [28, 44] width 44 height 44
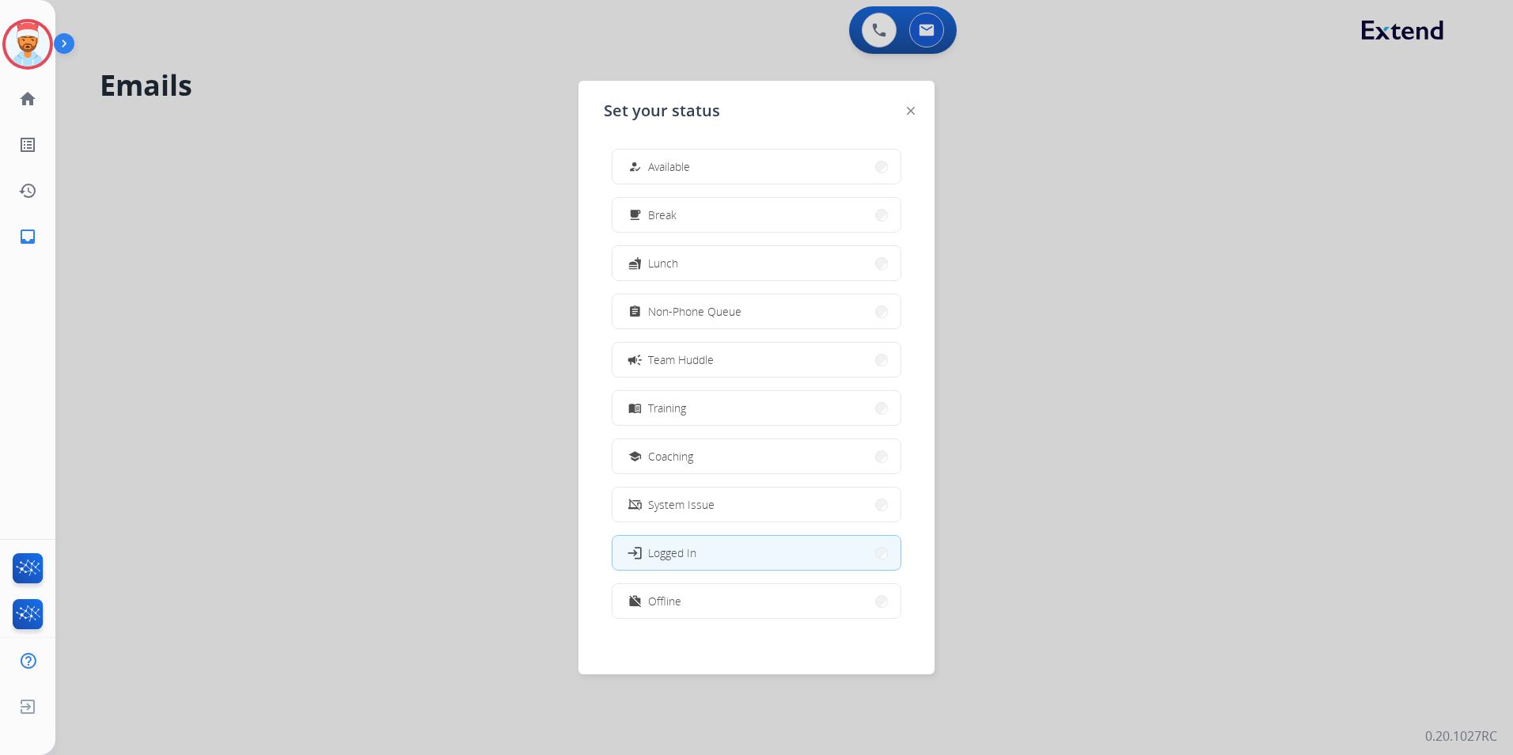
scroll to position [5, 0]
click at [701, 591] on button "work_off Offline" at bounding box center [757, 596] width 288 height 34
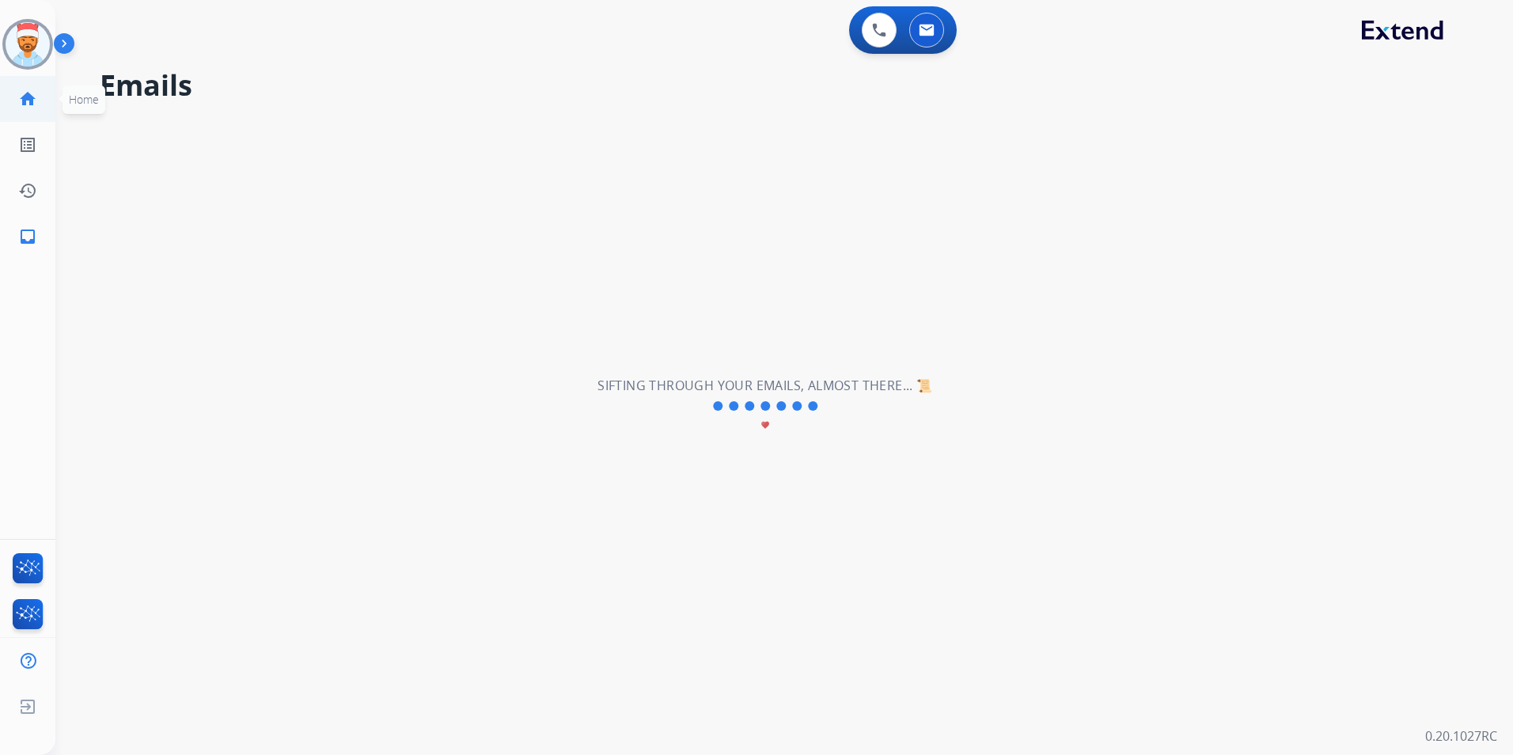
click at [29, 93] on mat-icon "home" at bounding box center [27, 98] width 19 height 19
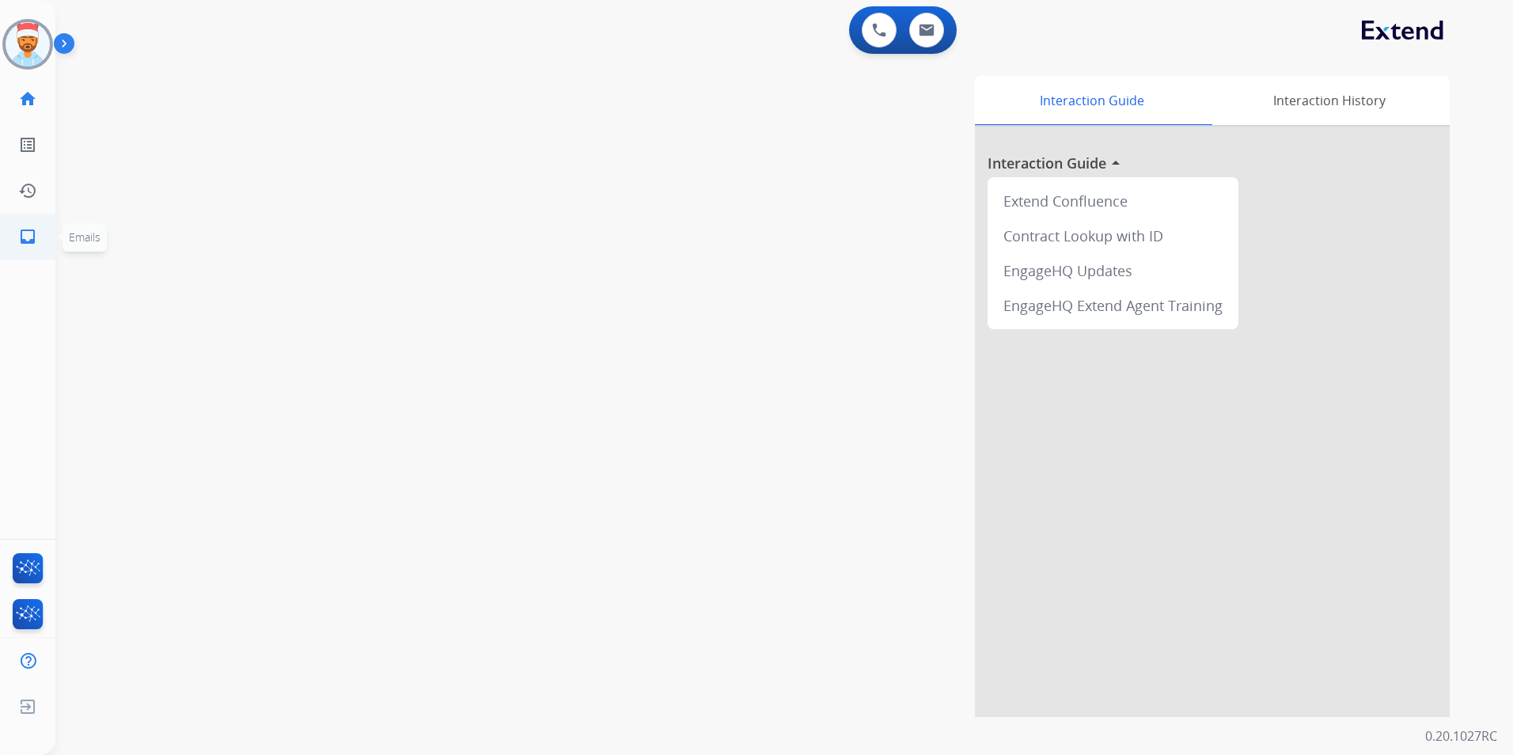
click at [27, 237] on mat-icon "inbox" at bounding box center [27, 236] width 19 height 19
select select "**********"
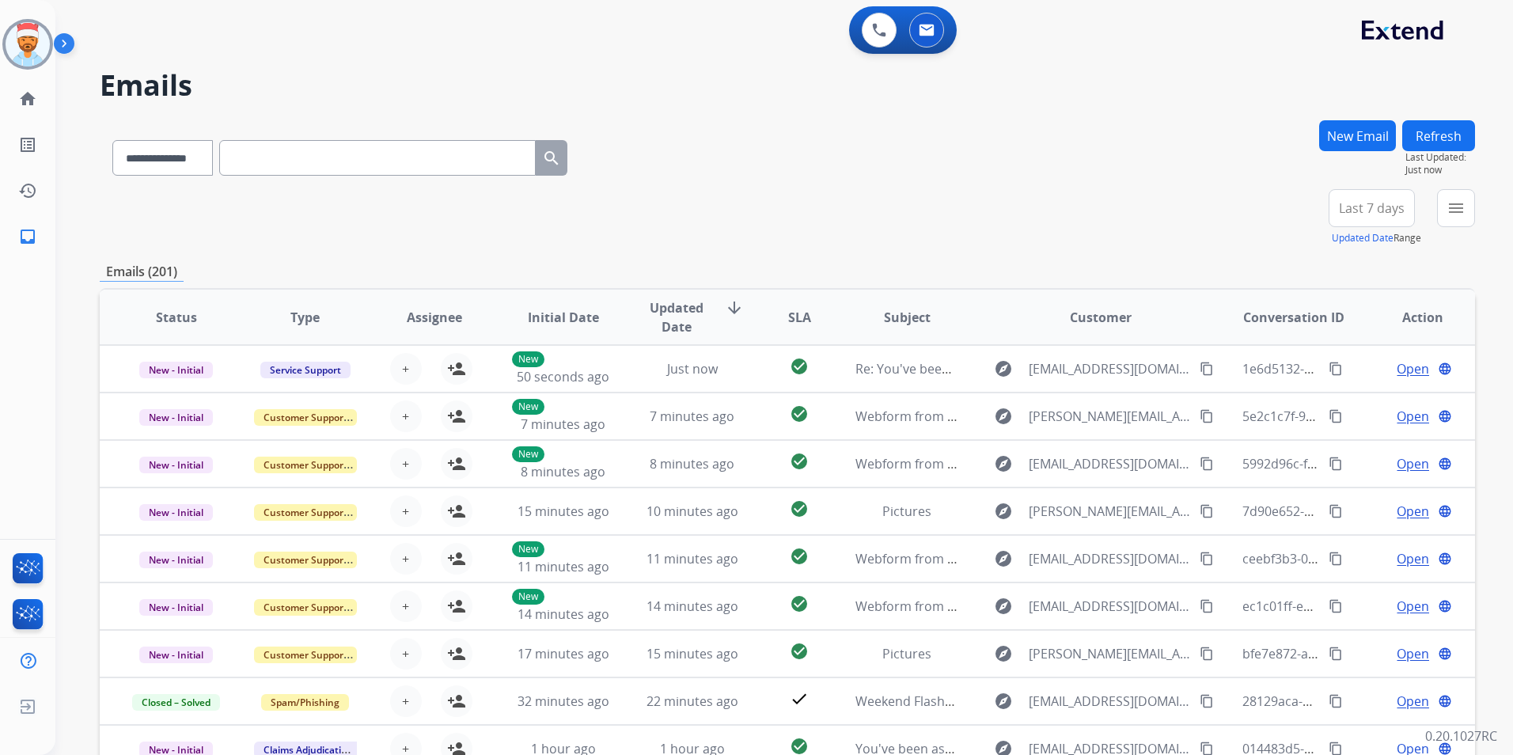
click at [1375, 211] on span "Last 7 days" at bounding box center [1372, 208] width 66 height 6
click at [1382, 404] on div "Last 90 days" at bounding box center [1366, 401] width 87 height 24
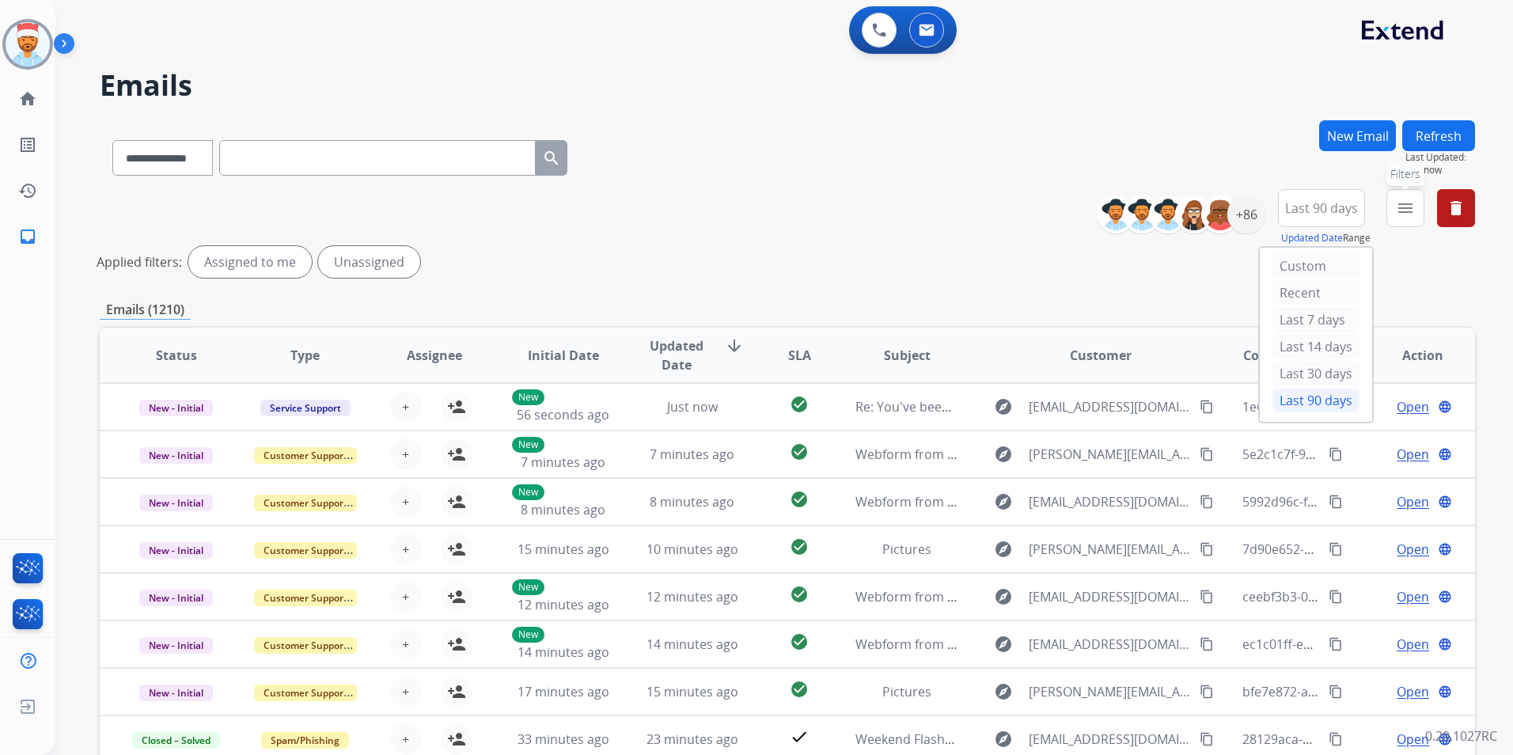
click at [1408, 211] on mat-icon "menu" at bounding box center [1405, 208] width 19 height 19
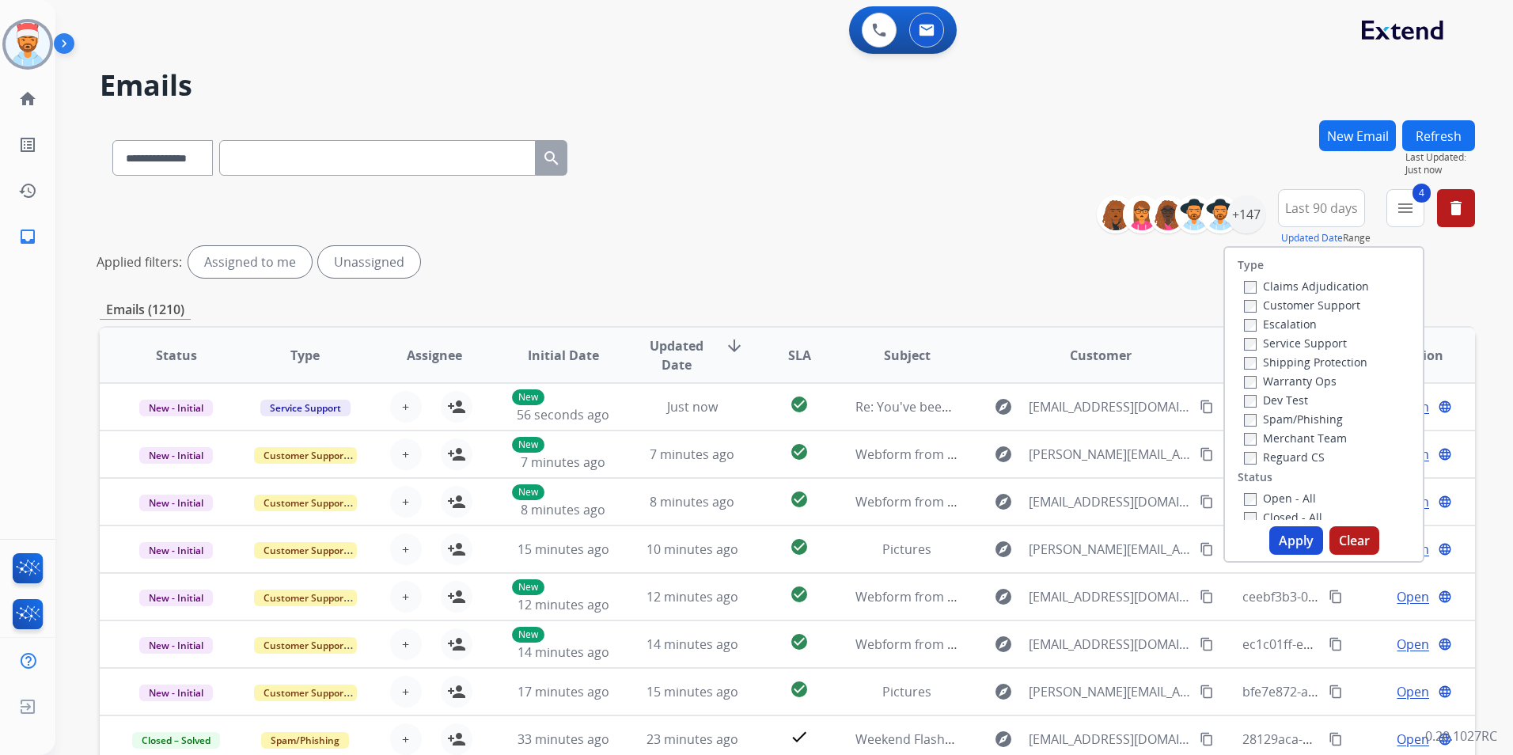
click at [1286, 537] on button "Apply" at bounding box center [1296, 540] width 54 height 28
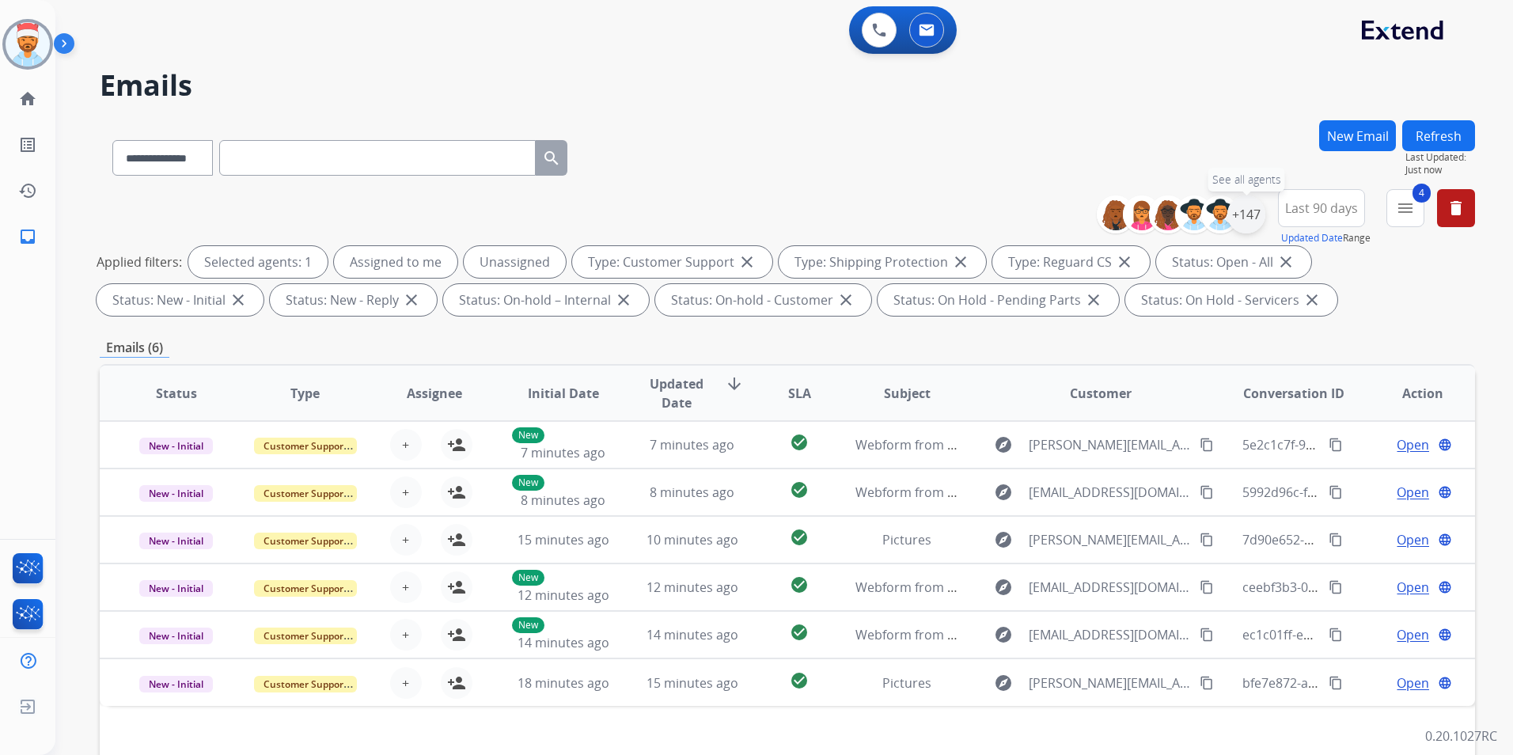
click at [1246, 220] on div "+147" at bounding box center [1246, 214] width 38 height 38
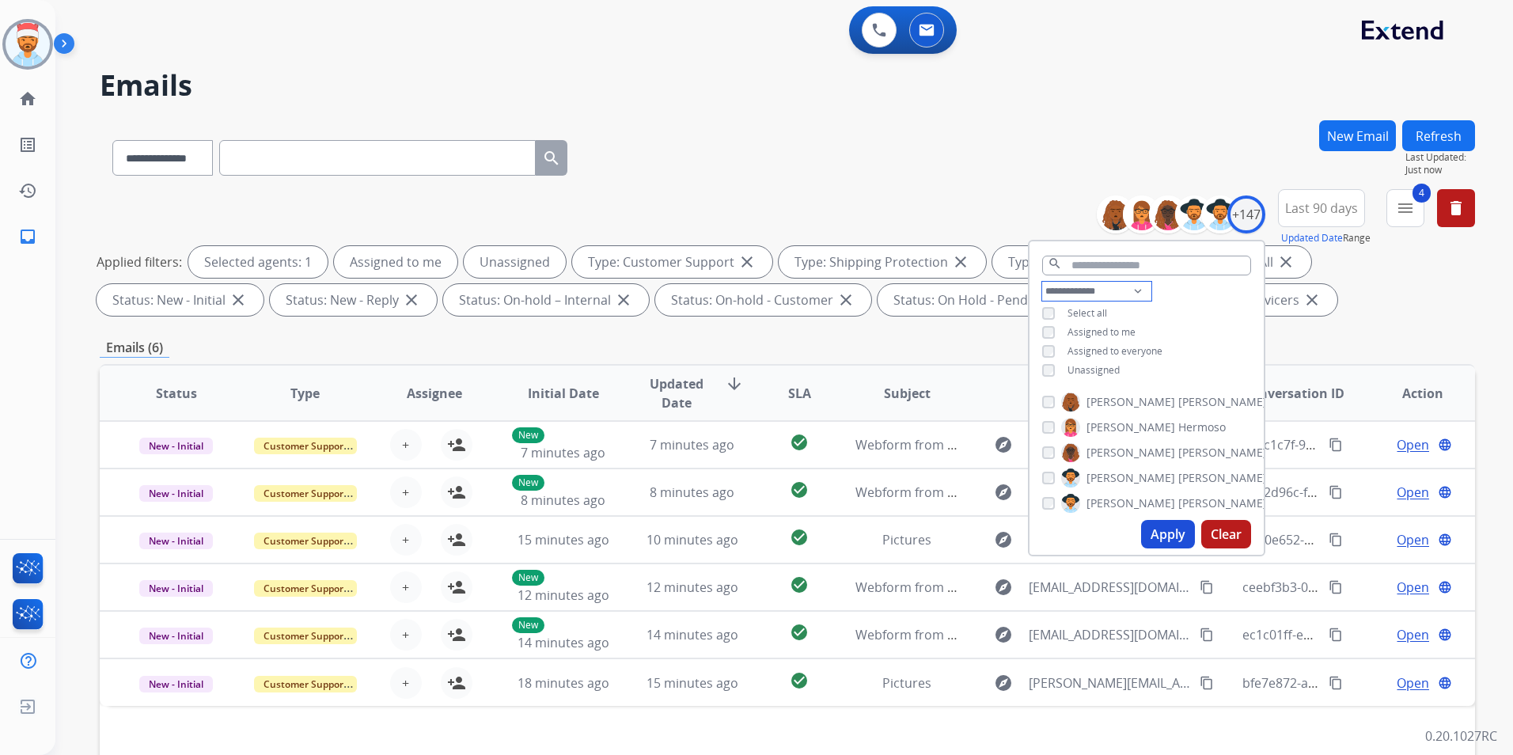
click at [1073, 293] on select "**********" at bounding box center [1096, 291] width 109 height 19
select select "**********"
click at [1042, 282] on select "**********" at bounding box center [1096, 291] width 109 height 19
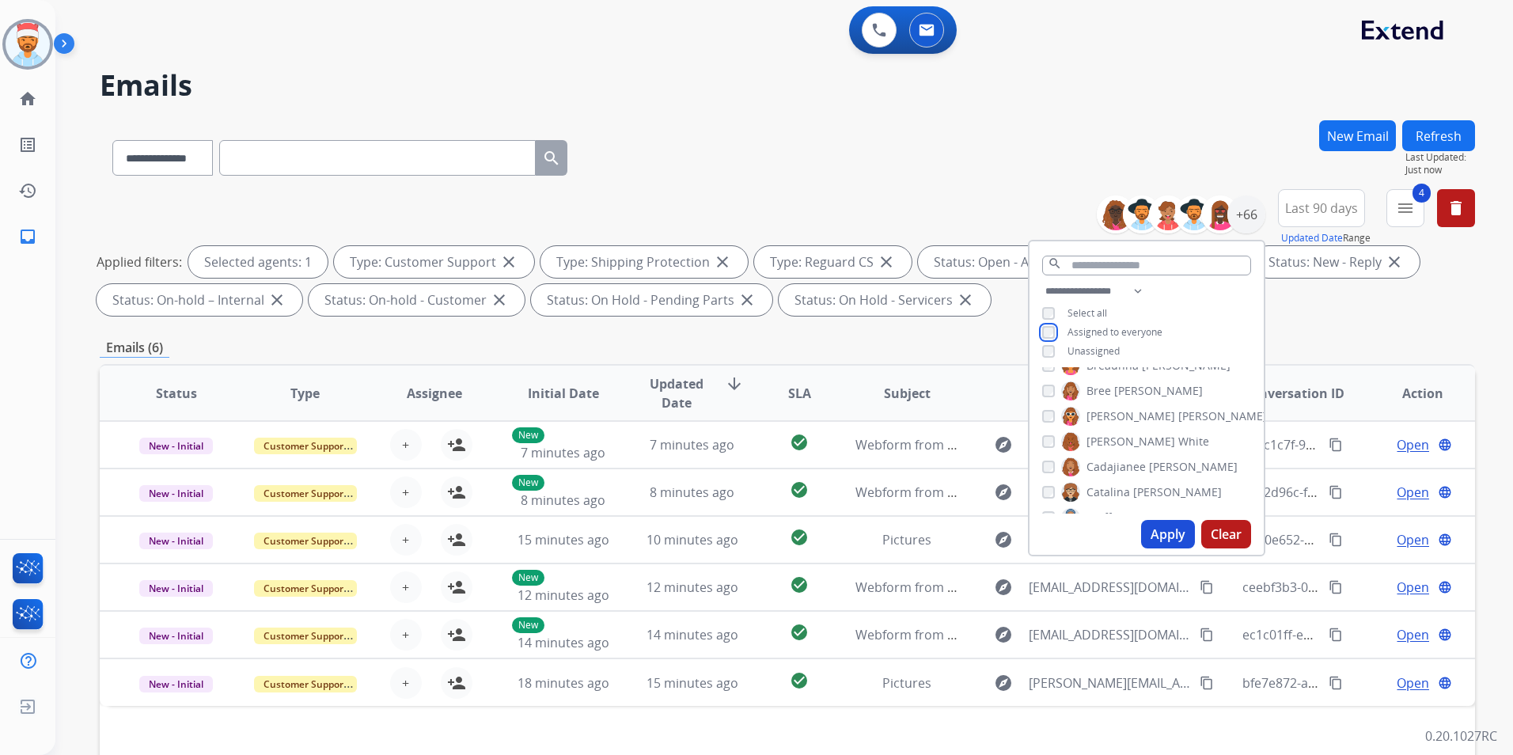
scroll to position [158, 0]
click at [1163, 533] on button "Apply" at bounding box center [1168, 534] width 54 height 28
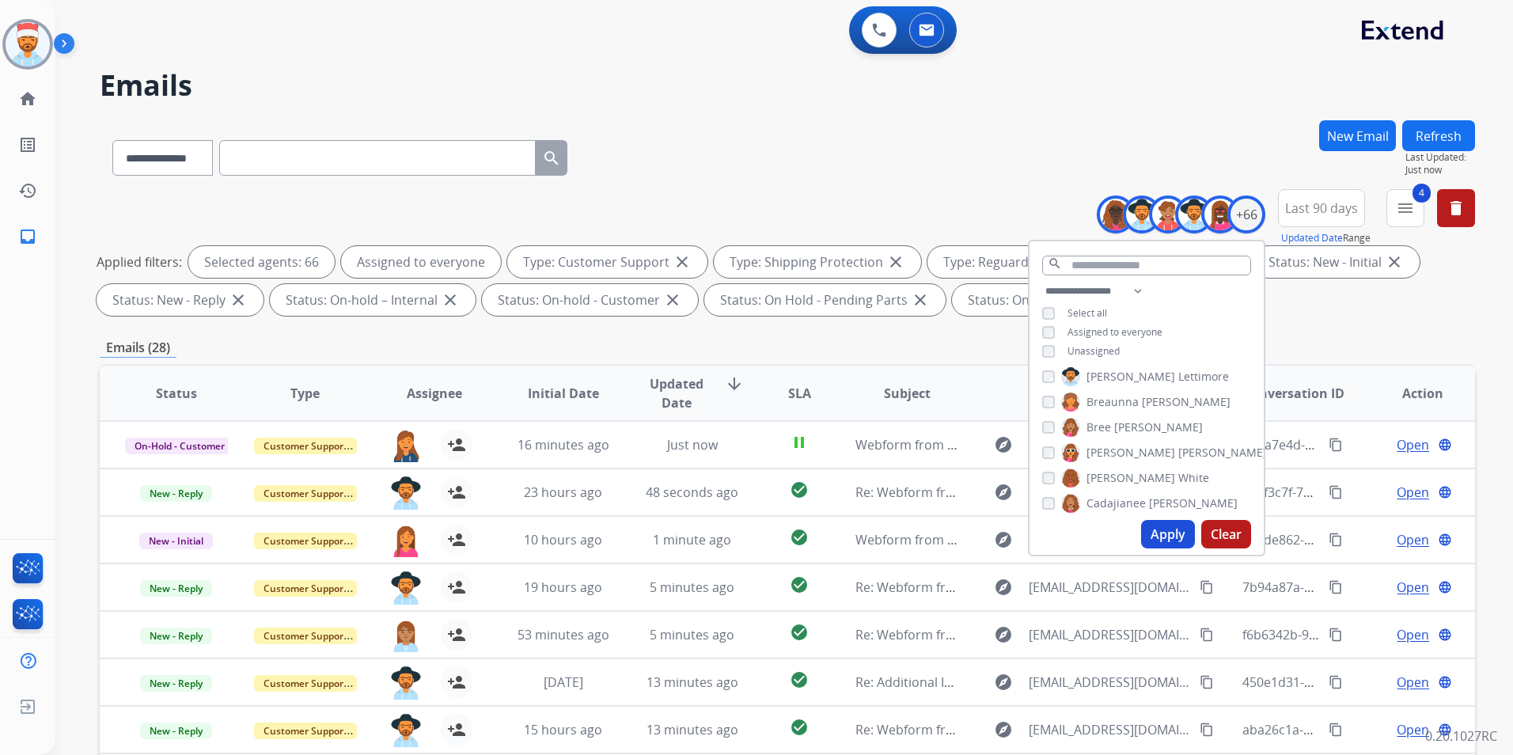
click at [848, 334] on div "**********" at bounding box center [787, 548] width 1375 height 856
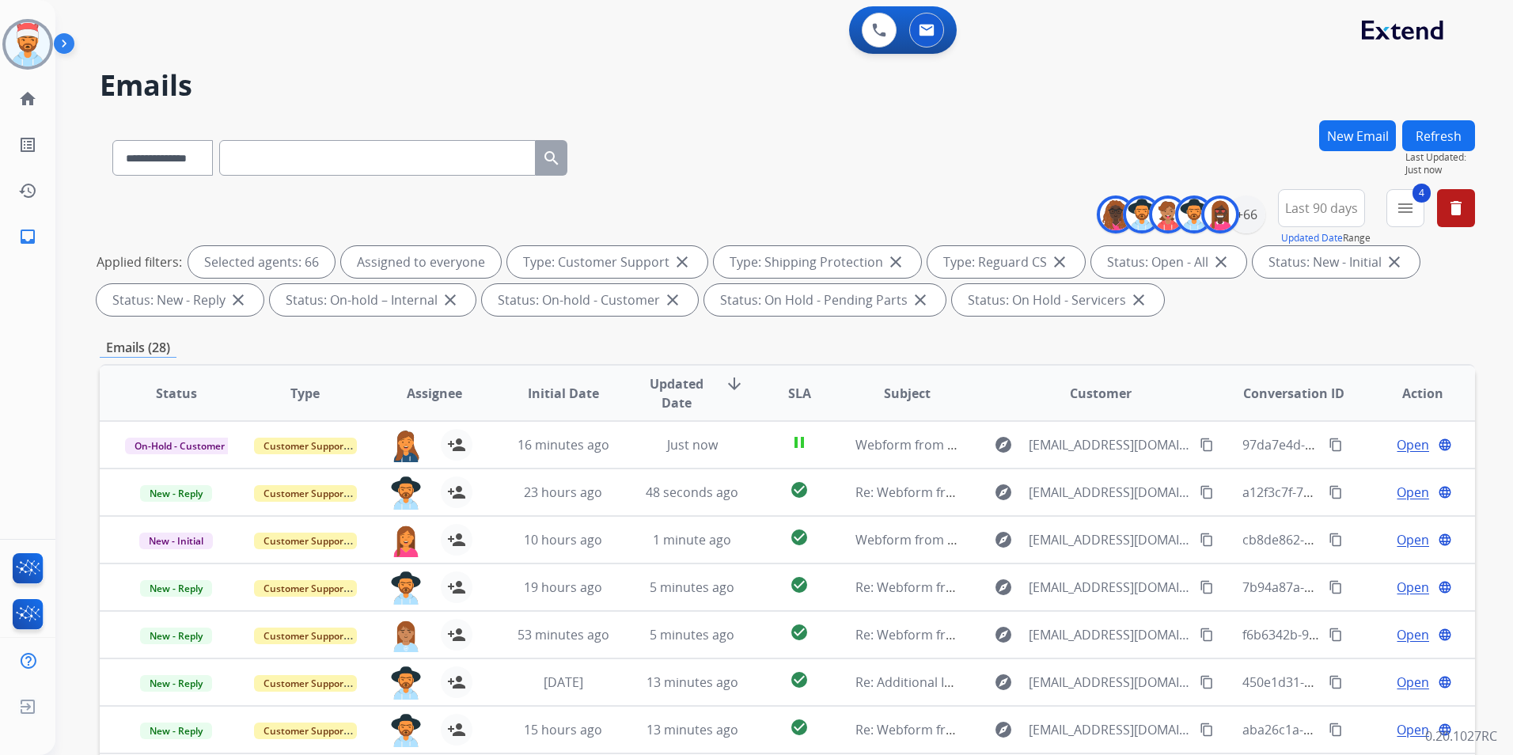
click at [693, 391] on span "Updated Date" at bounding box center [676, 393] width 71 height 38
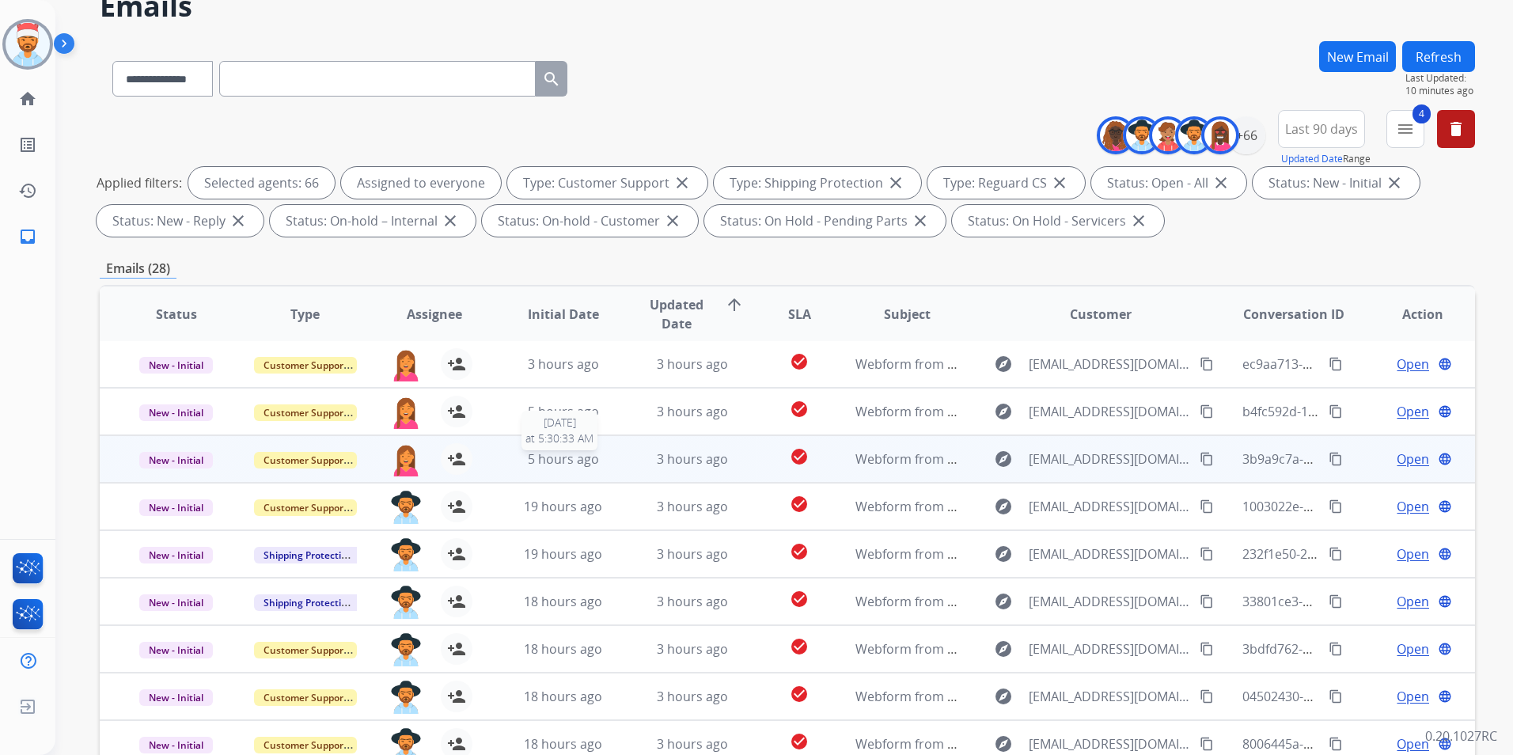
scroll to position [0, 0]
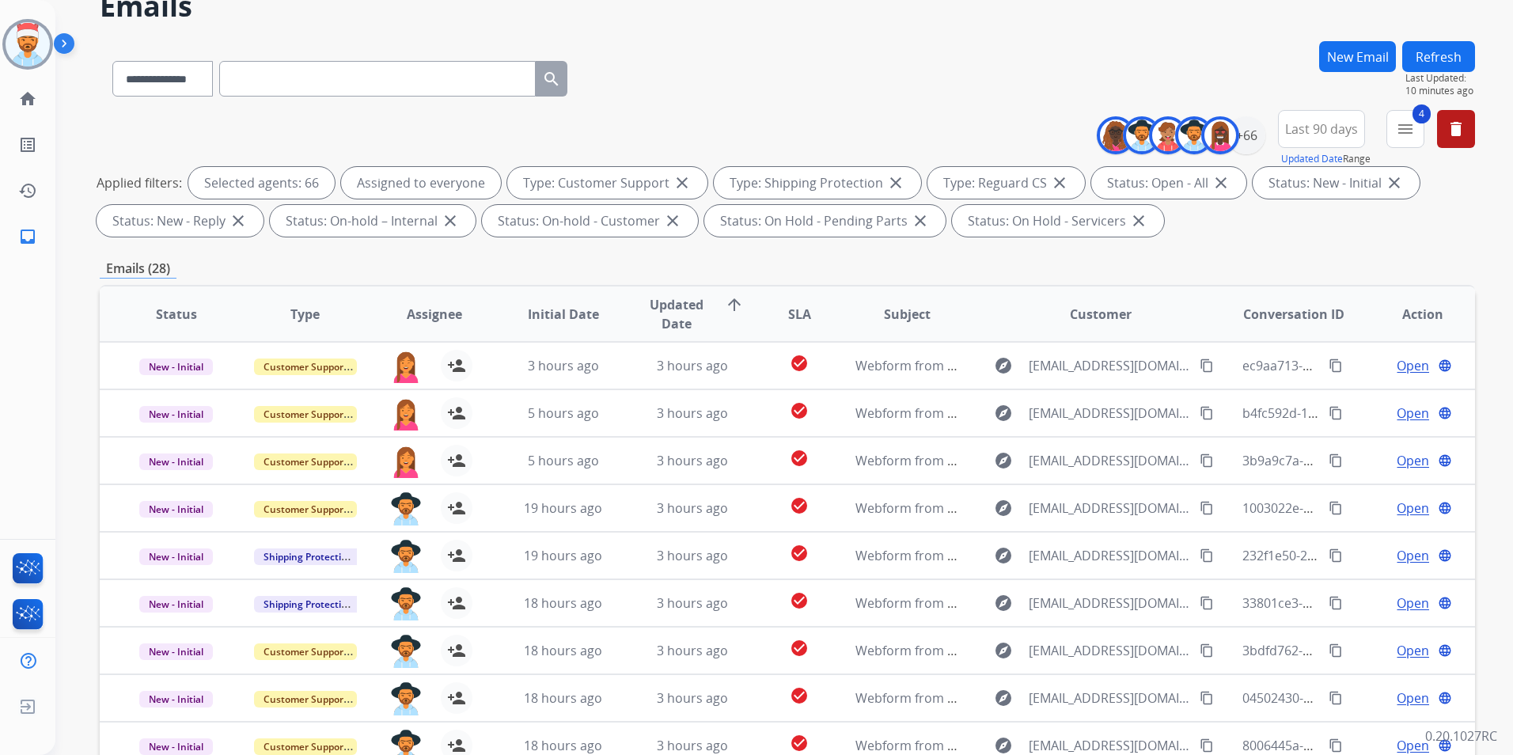
click at [1421, 57] on button "Refresh" at bounding box center [1438, 56] width 73 height 31
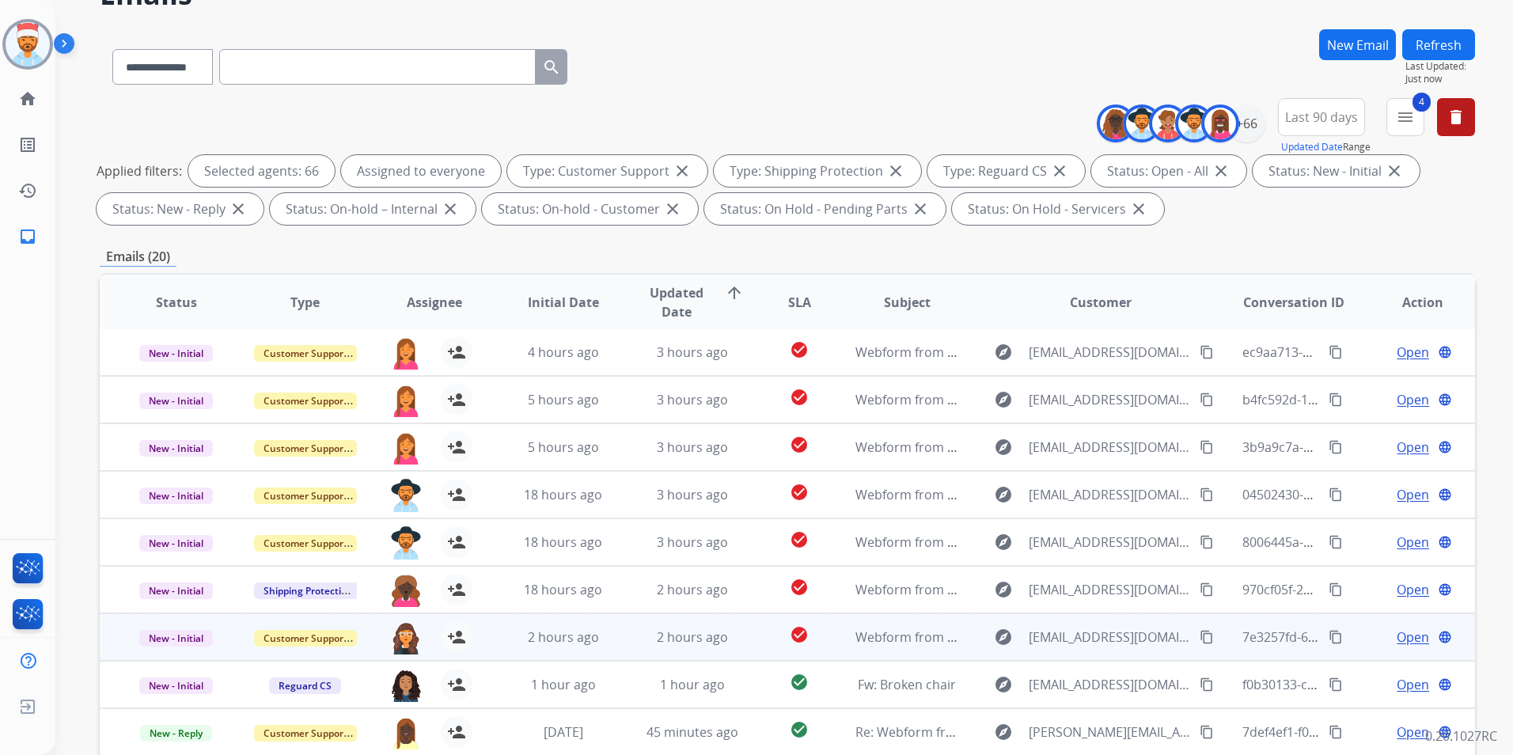
scroll to position [158, 0]
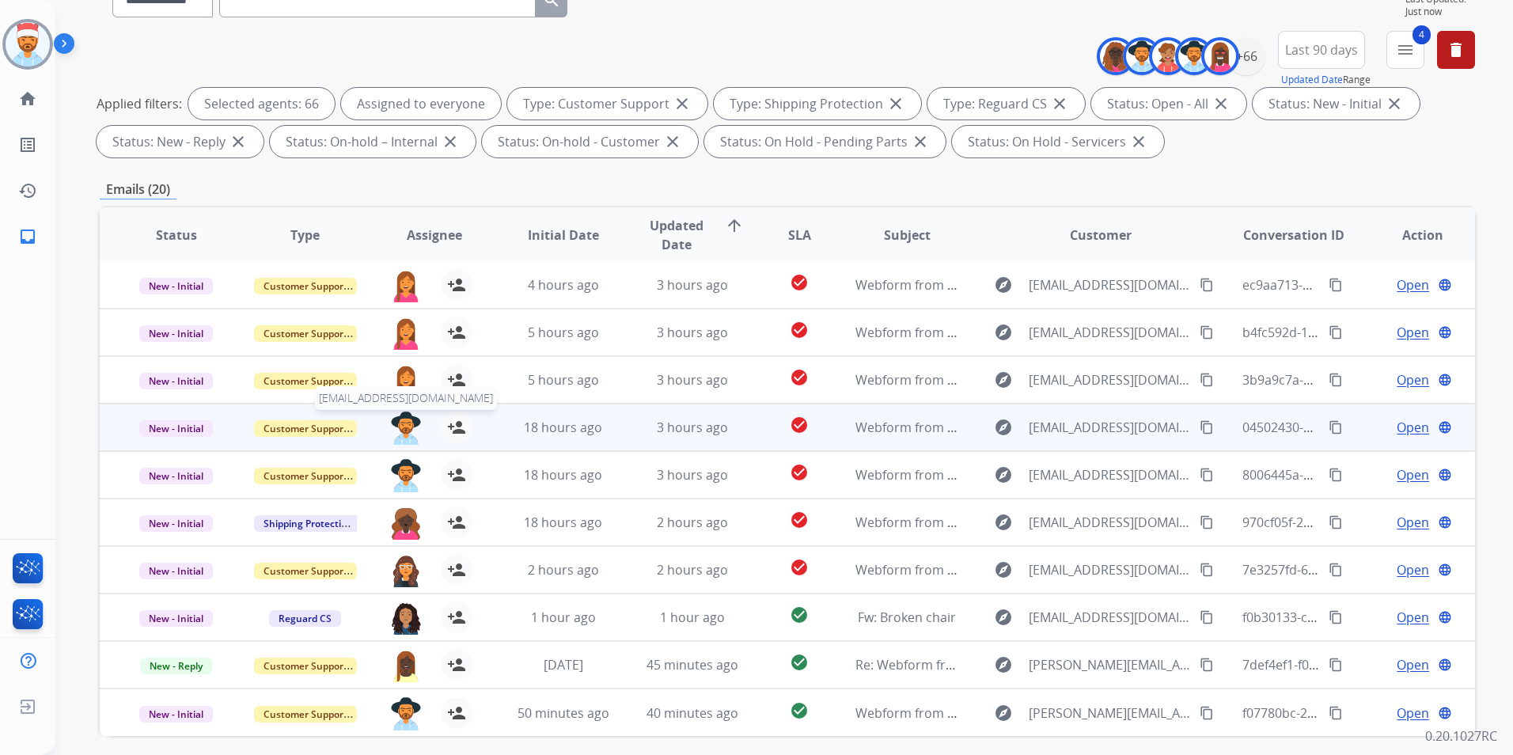
click at [406, 422] on img at bounding box center [406, 428] width 32 height 33
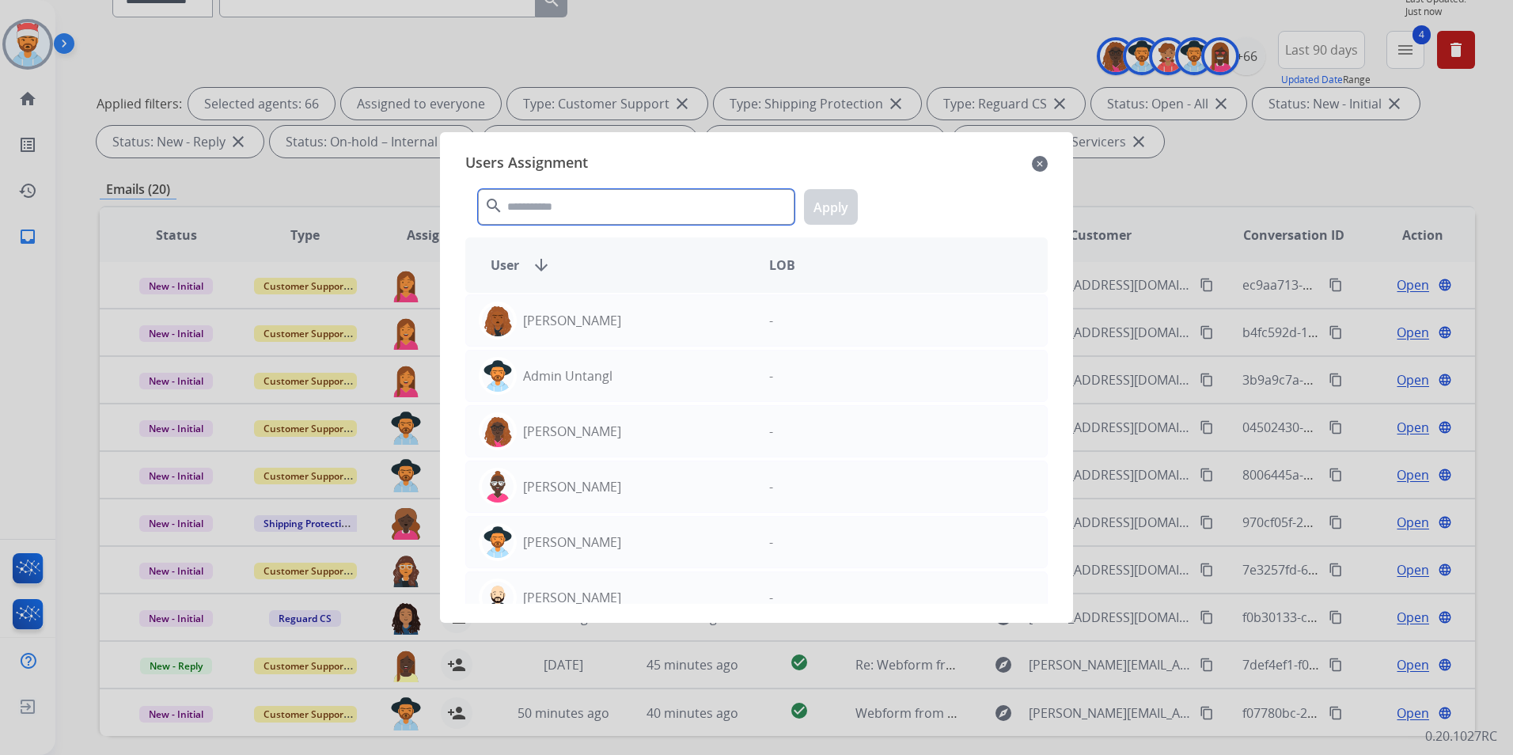
drag, startPoint x: 569, startPoint y: 199, endPoint x: 566, endPoint y: 252, distance: 53.1
click at [569, 198] on input "text" at bounding box center [636, 207] width 317 height 36
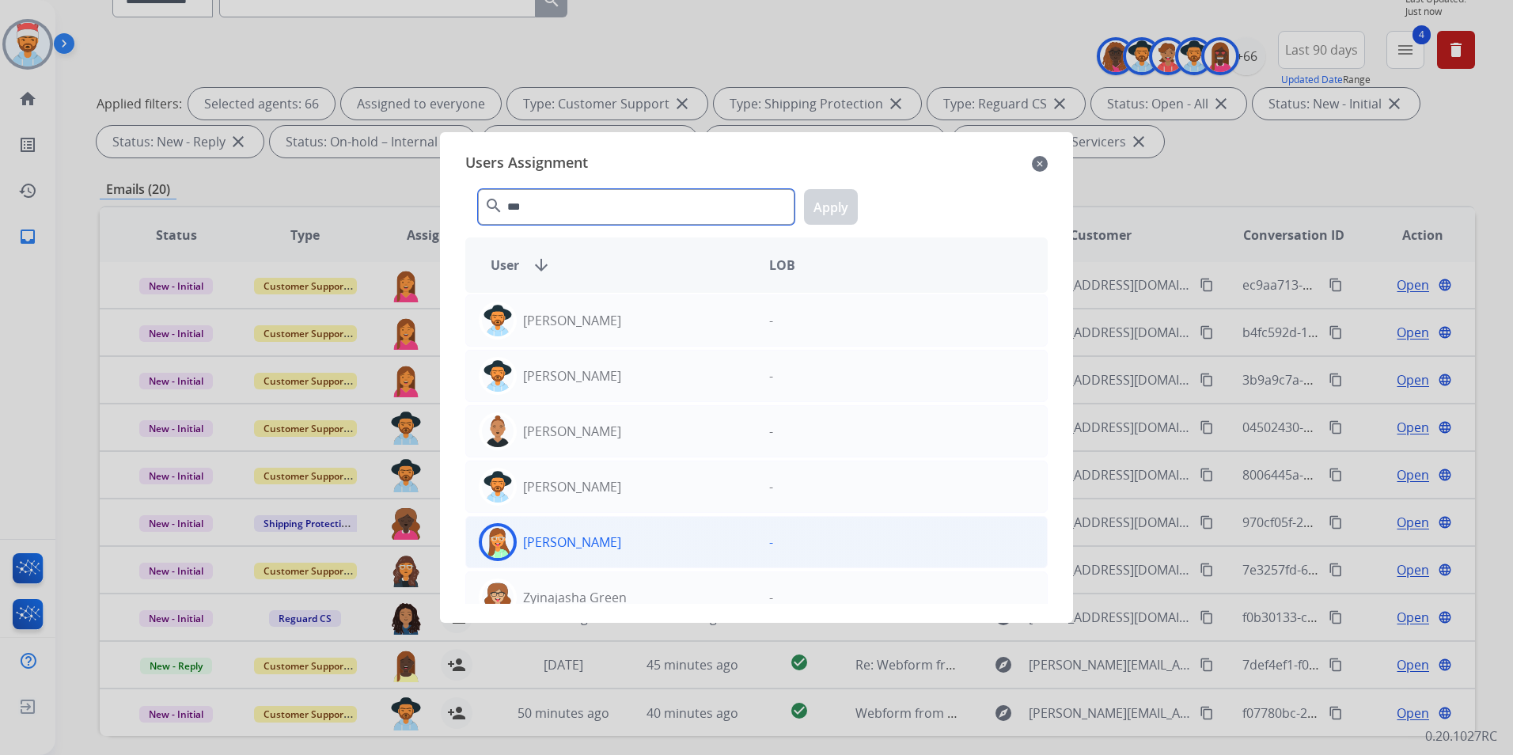
type input "***"
click at [598, 554] on div "[PERSON_NAME]" at bounding box center [611, 542] width 290 height 38
drag, startPoint x: 832, startPoint y: 192, endPoint x: 797, endPoint y: 224, distance: 47.1
click at [829, 192] on button "Apply" at bounding box center [831, 207] width 54 height 36
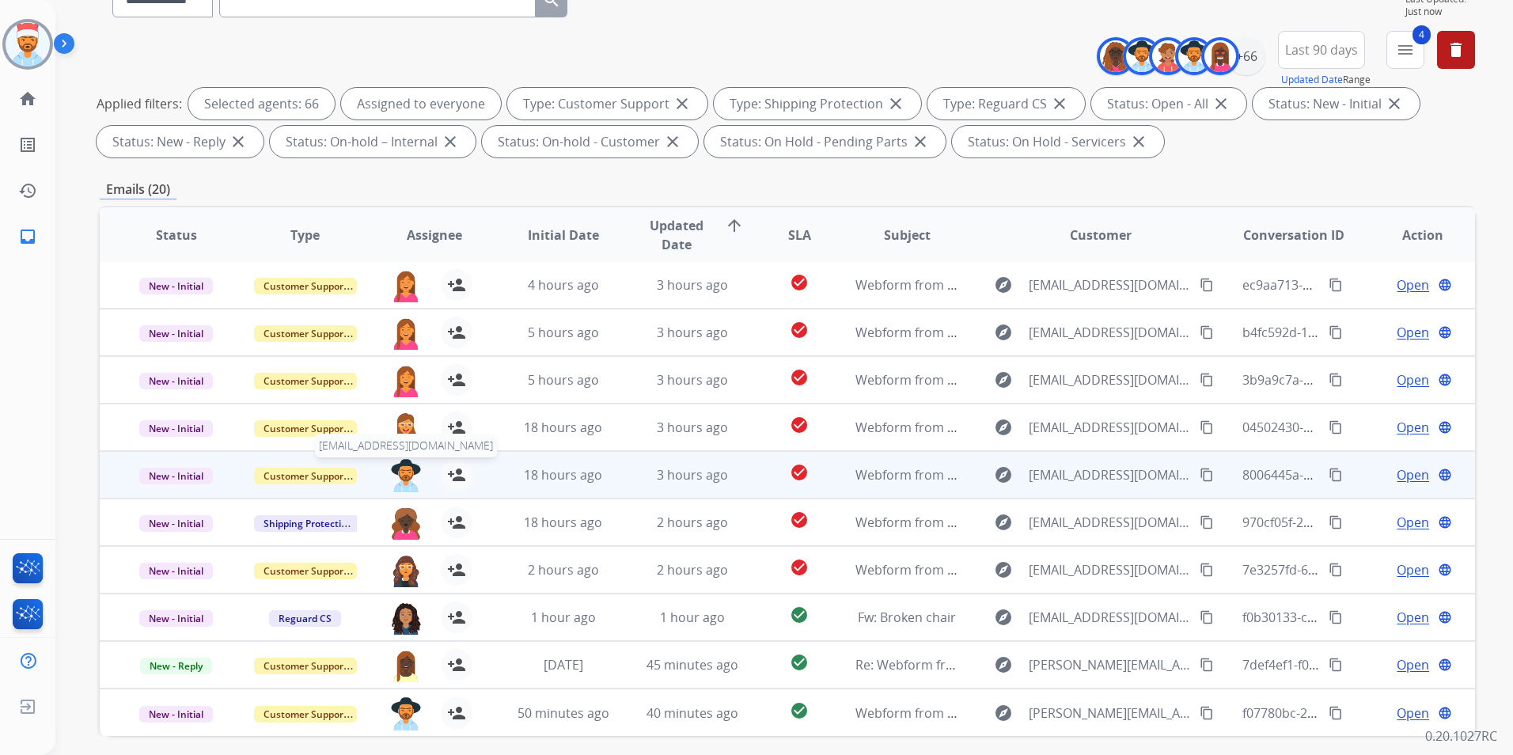
click at [408, 469] on img at bounding box center [406, 475] width 32 height 33
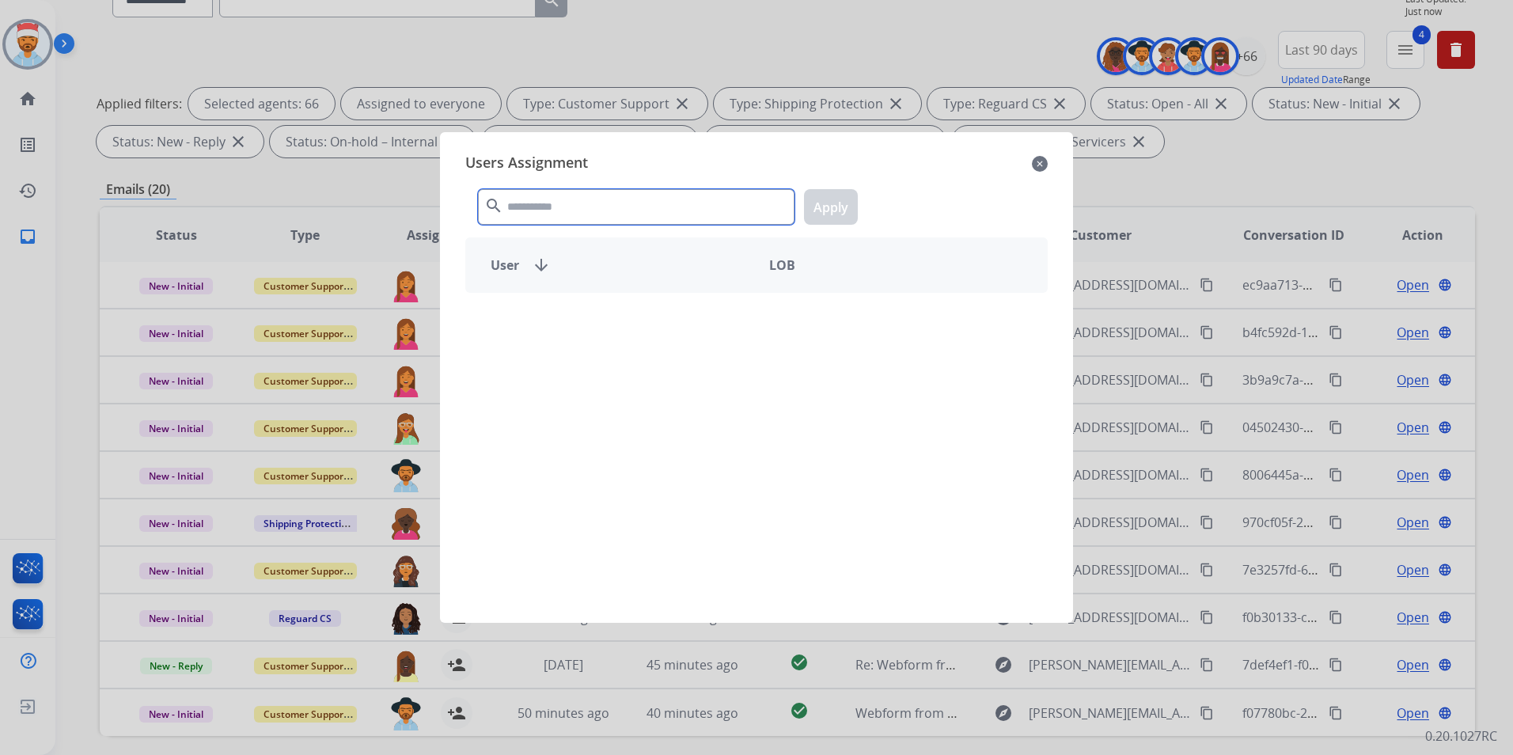
click at [584, 210] on input "text" at bounding box center [636, 207] width 317 height 36
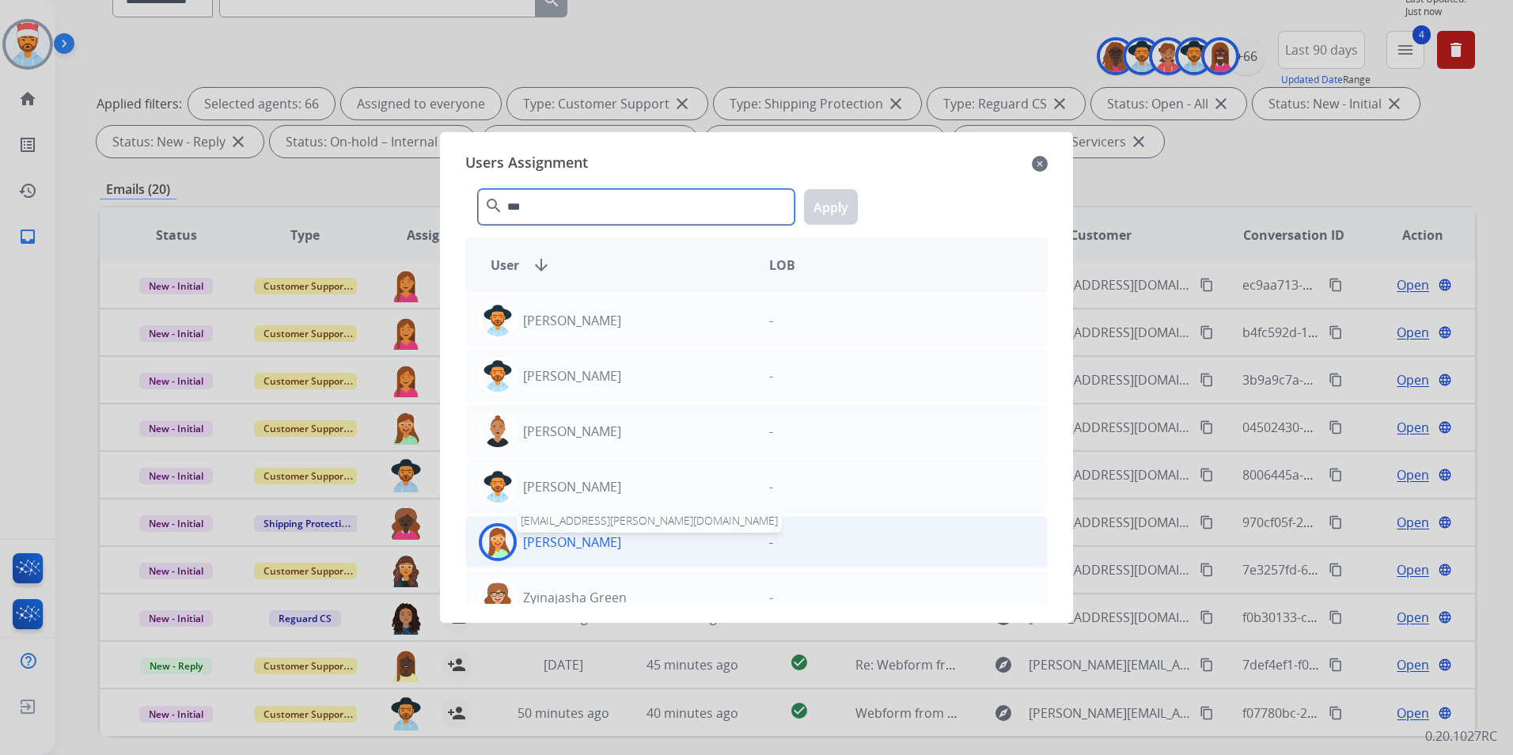
type input "***"
click at [552, 548] on p "[PERSON_NAME]" at bounding box center [572, 542] width 98 height 19
click at [840, 194] on button "Apply" at bounding box center [831, 207] width 54 height 36
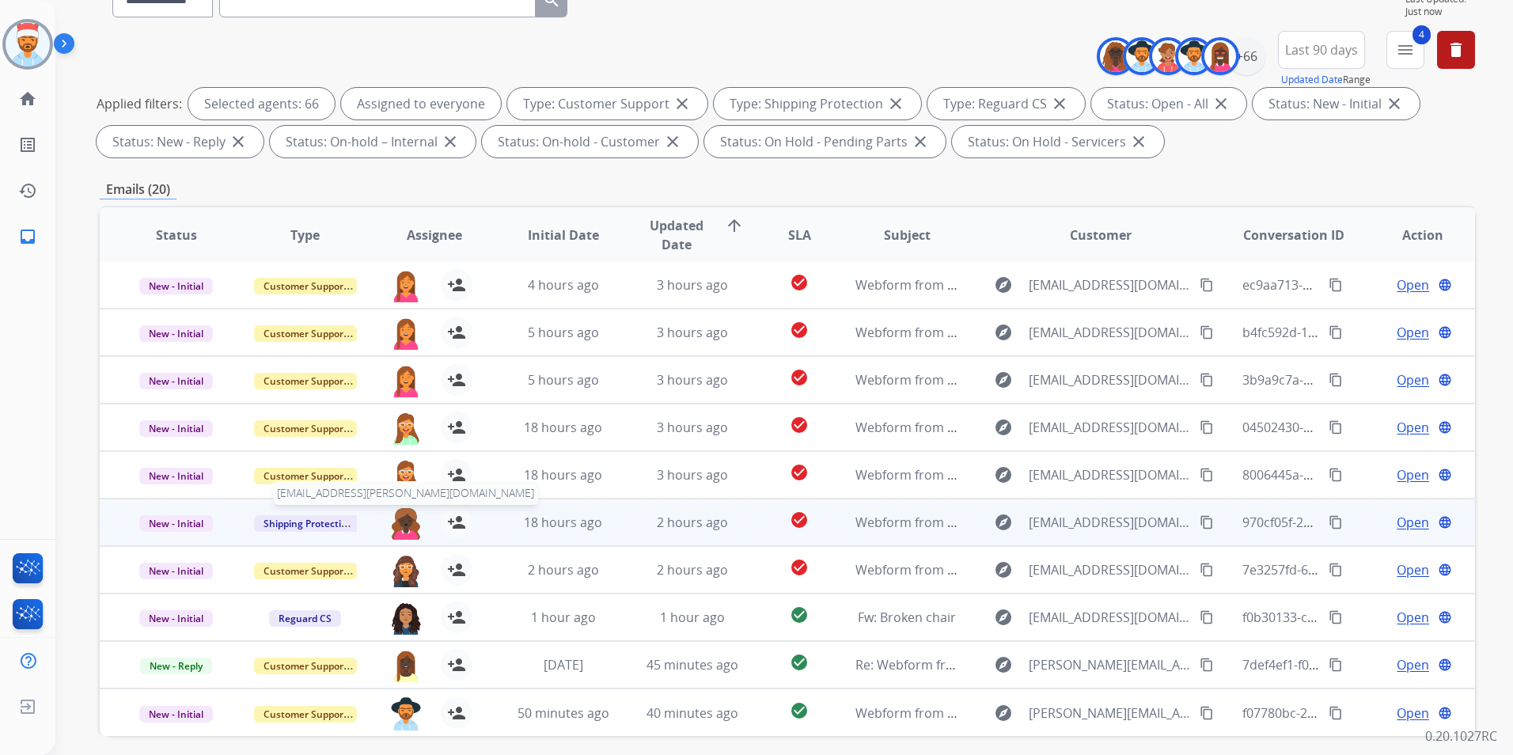
click at [401, 523] on img at bounding box center [406, 523] width 32 height 33
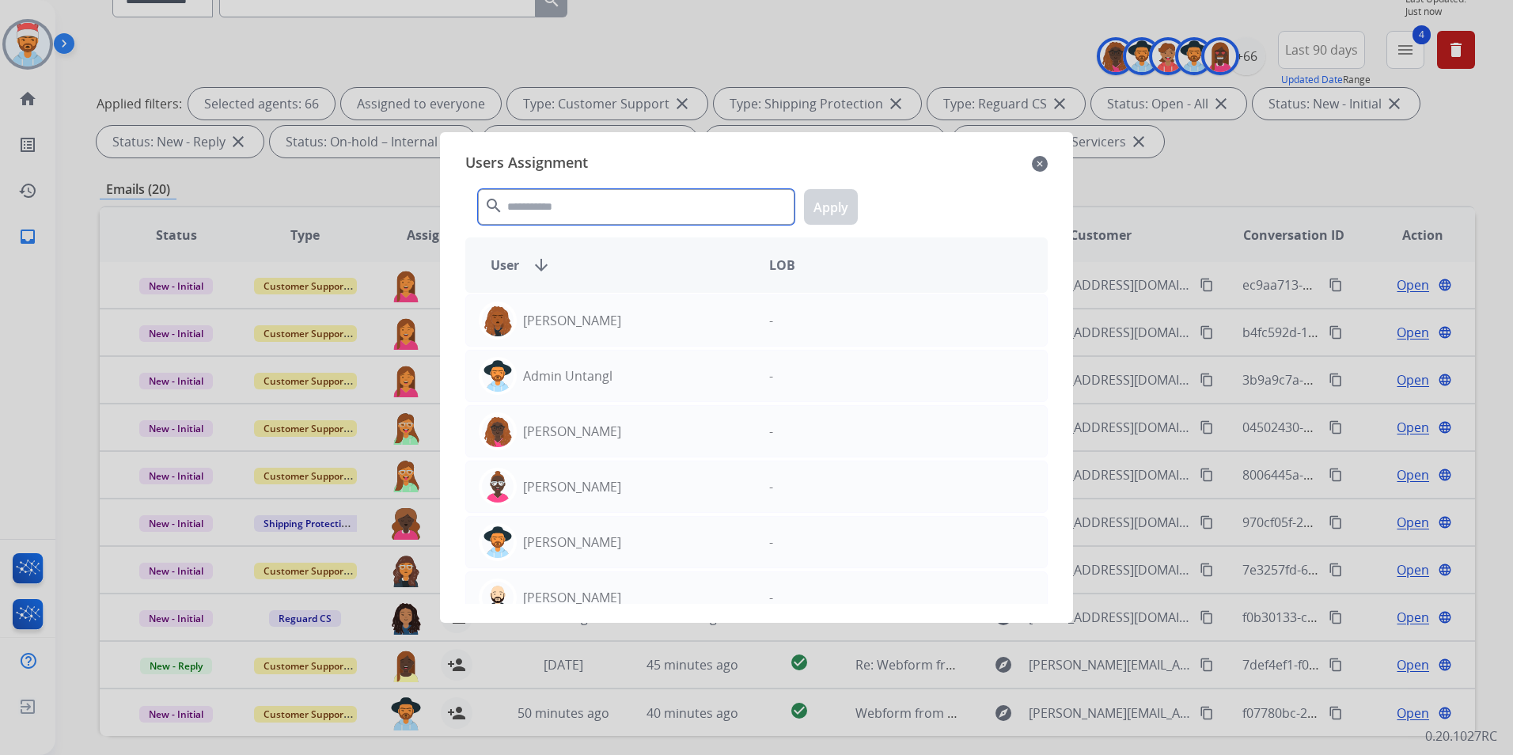
click at [548, 214] on input "text" at bounding box center [636, 207] width 317 height 36
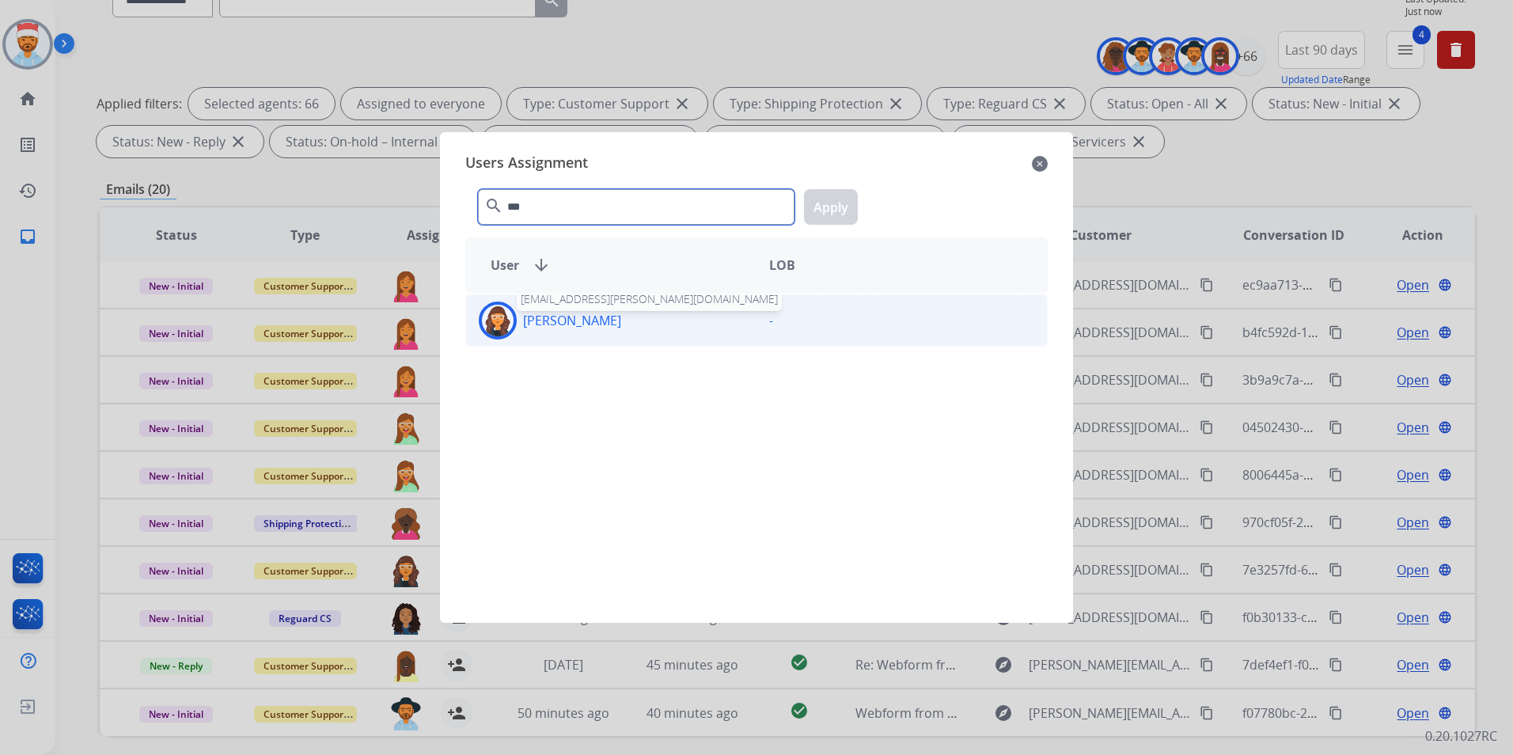
type input "***"
drag, startPoint x: 574, startPoint y: 324, endPoint x: 798, endPoint y: 252, distance: 235.3
click at [575, 324] on p "[PERSON_NAME]" at bounding box center [572, 320] width 98 height 19
drag, startPoint x: 854, startPoint y: 209, endPoint x: 850, endPoint y: 218, distance: 10.3
click at [852, 209] on button "Apply" at bounding box center [831, 207] width 54 height 36
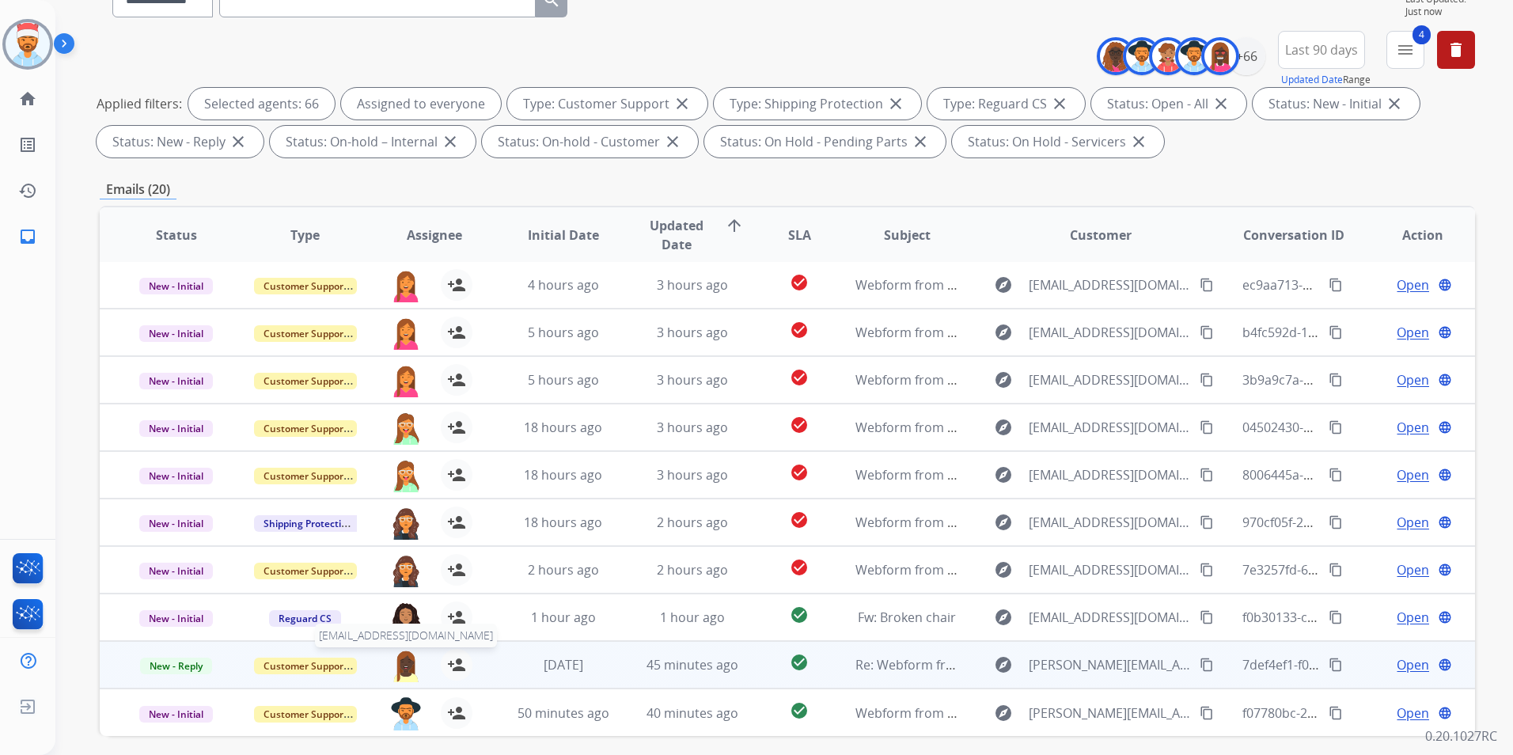
click at [409, 666] on img at bounding box center [406, 665] width 32 height 33
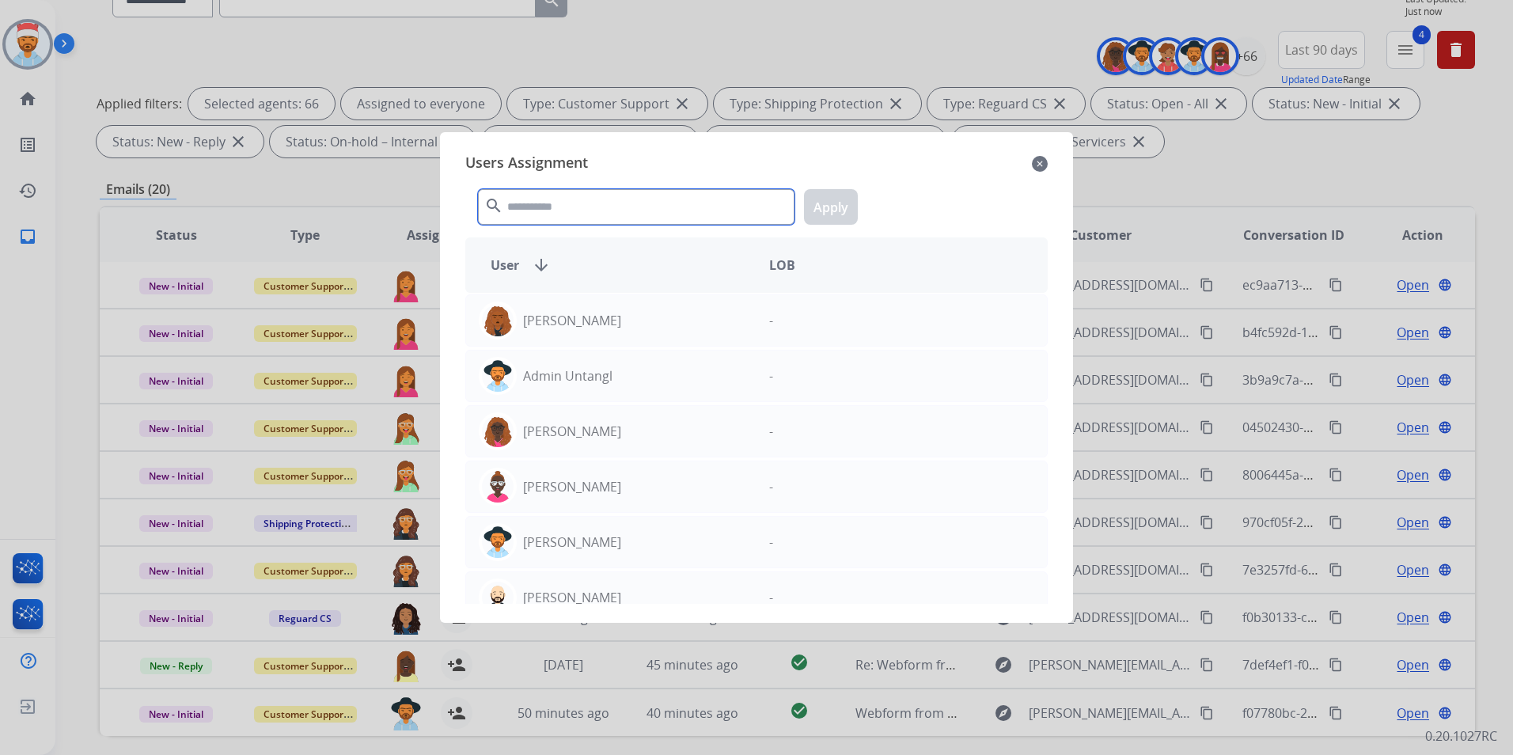
click at [582, 203] on input "text" at bounding box center [636, 207] width 317 height 36
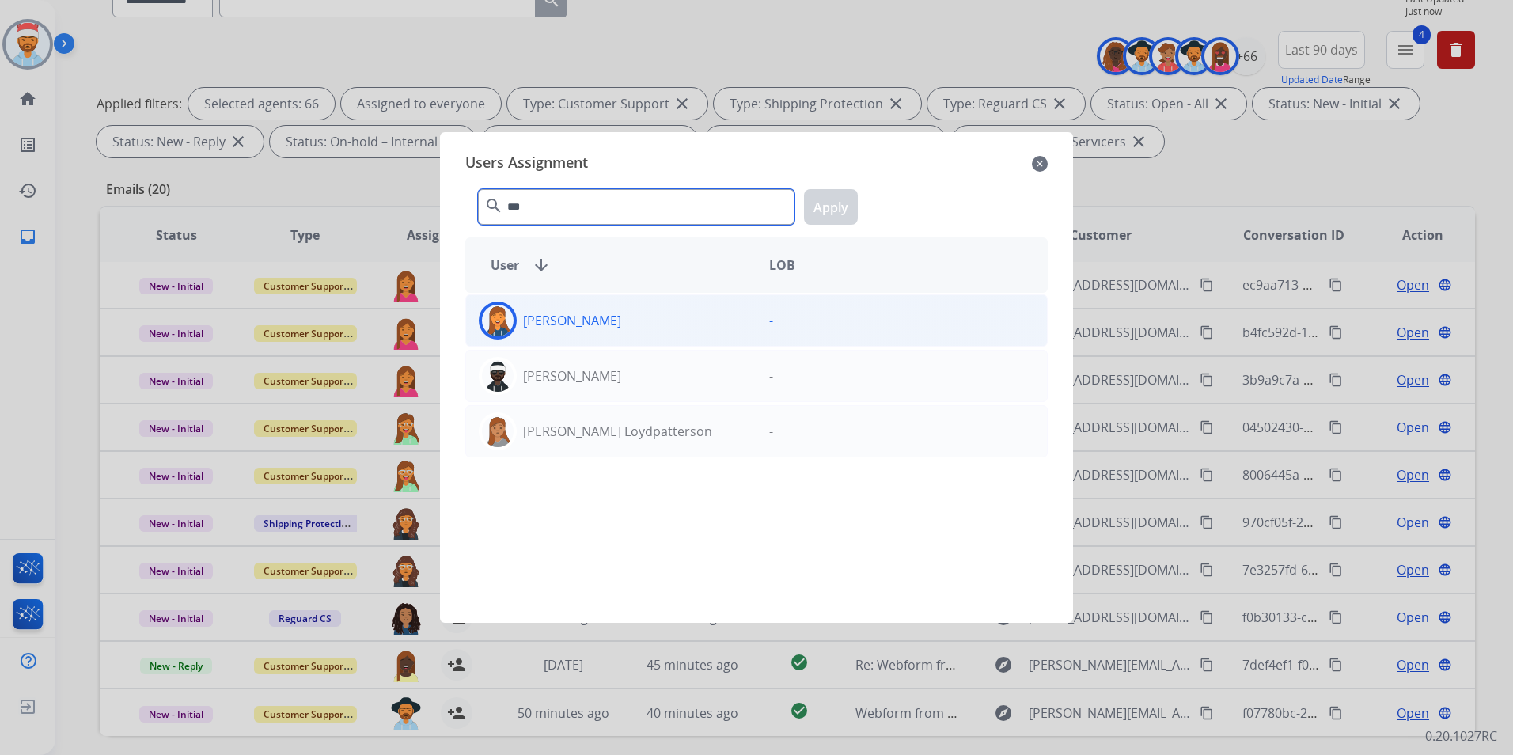
type input "***"
drag, startPoint x: 550, startPoint y: 334, endPoint x: 668, endPoint y: 301, distance: 122.5
click at [553, 333] on div "[PERSON_NAME]" at bounding box center [611, 321] width 290 height 38
click at [832, 209] on button "Apply" at bounding box center [831, 207] width 54 height 36
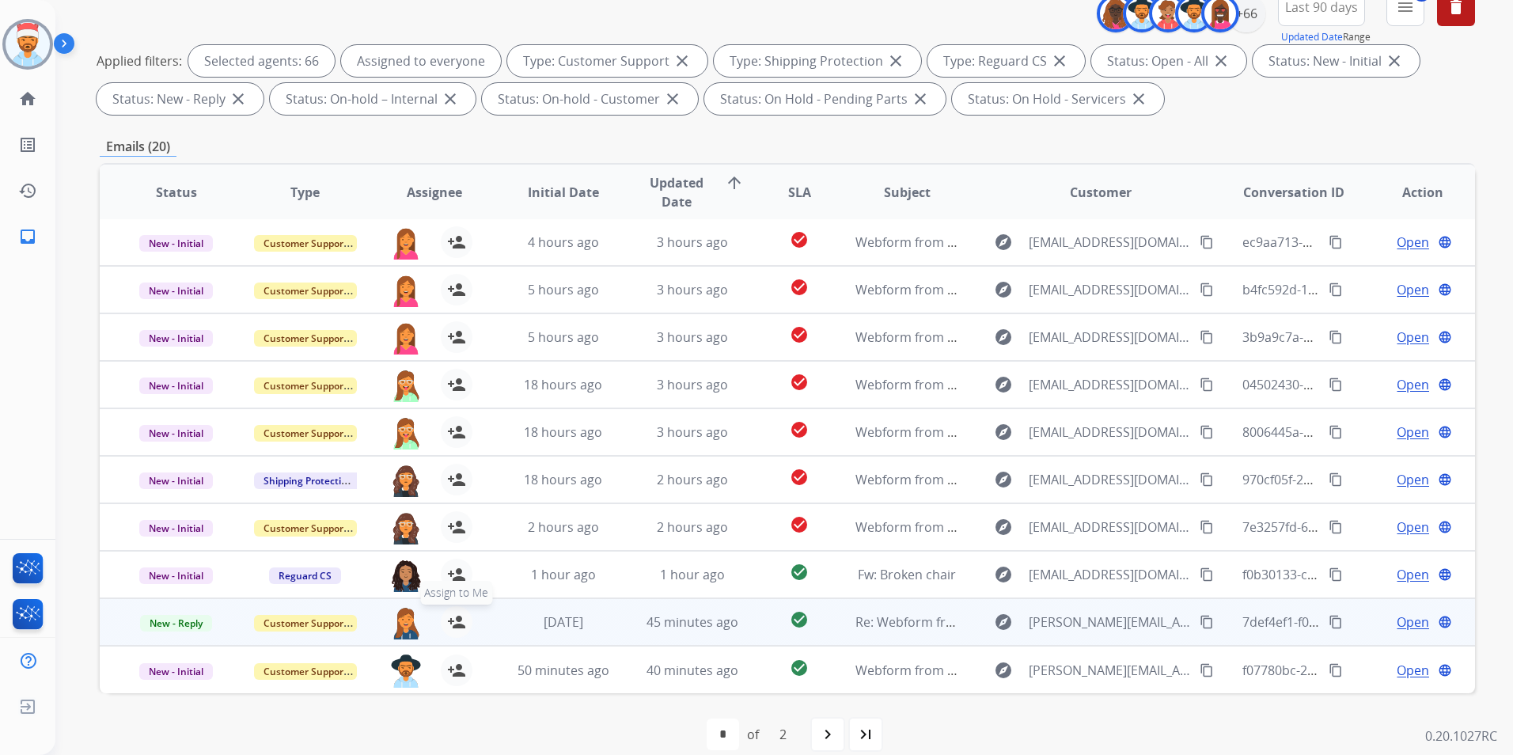
scroll to position [222, 0]
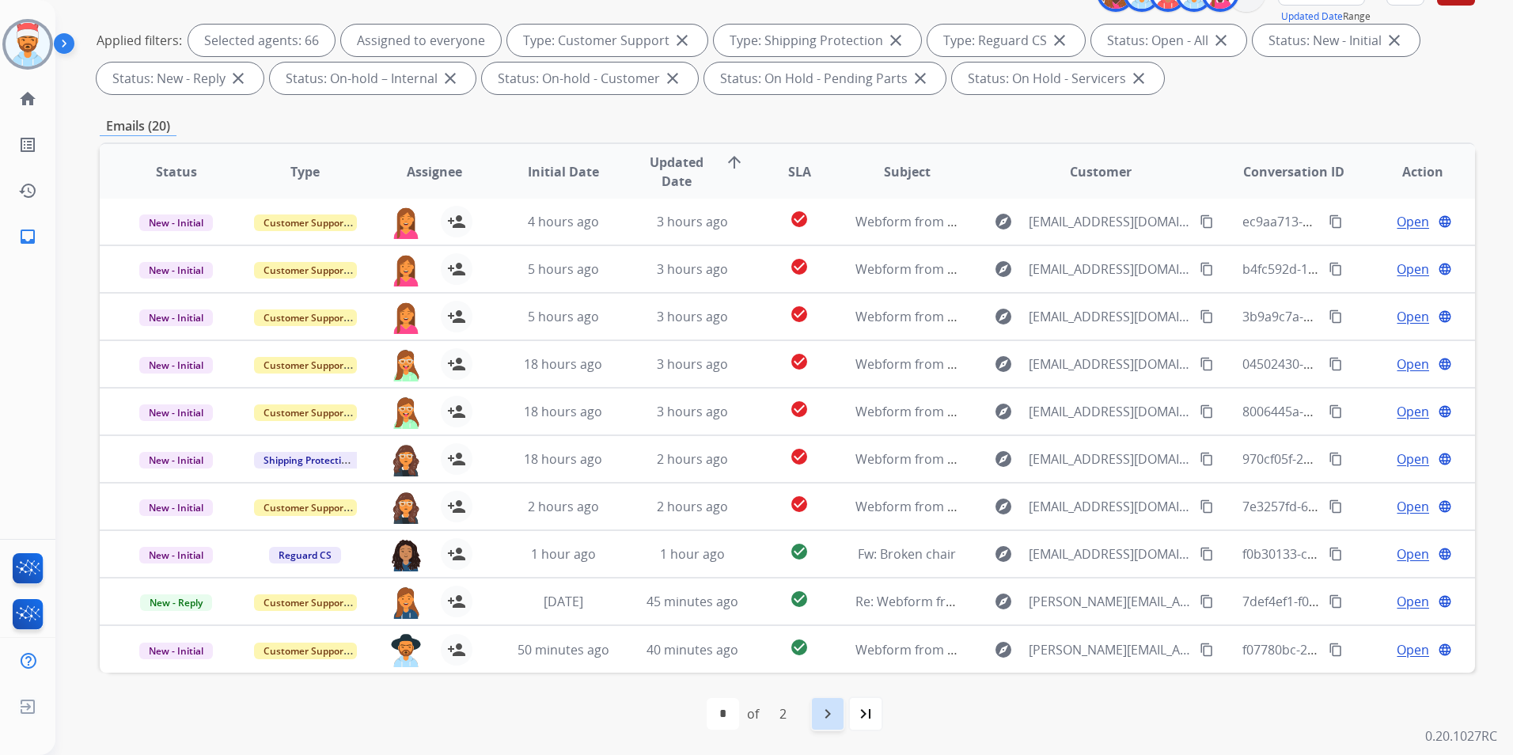
click at [822, 716] on mat-icon "navigate_next" at bounding box center [827, 713] width 19 height 19
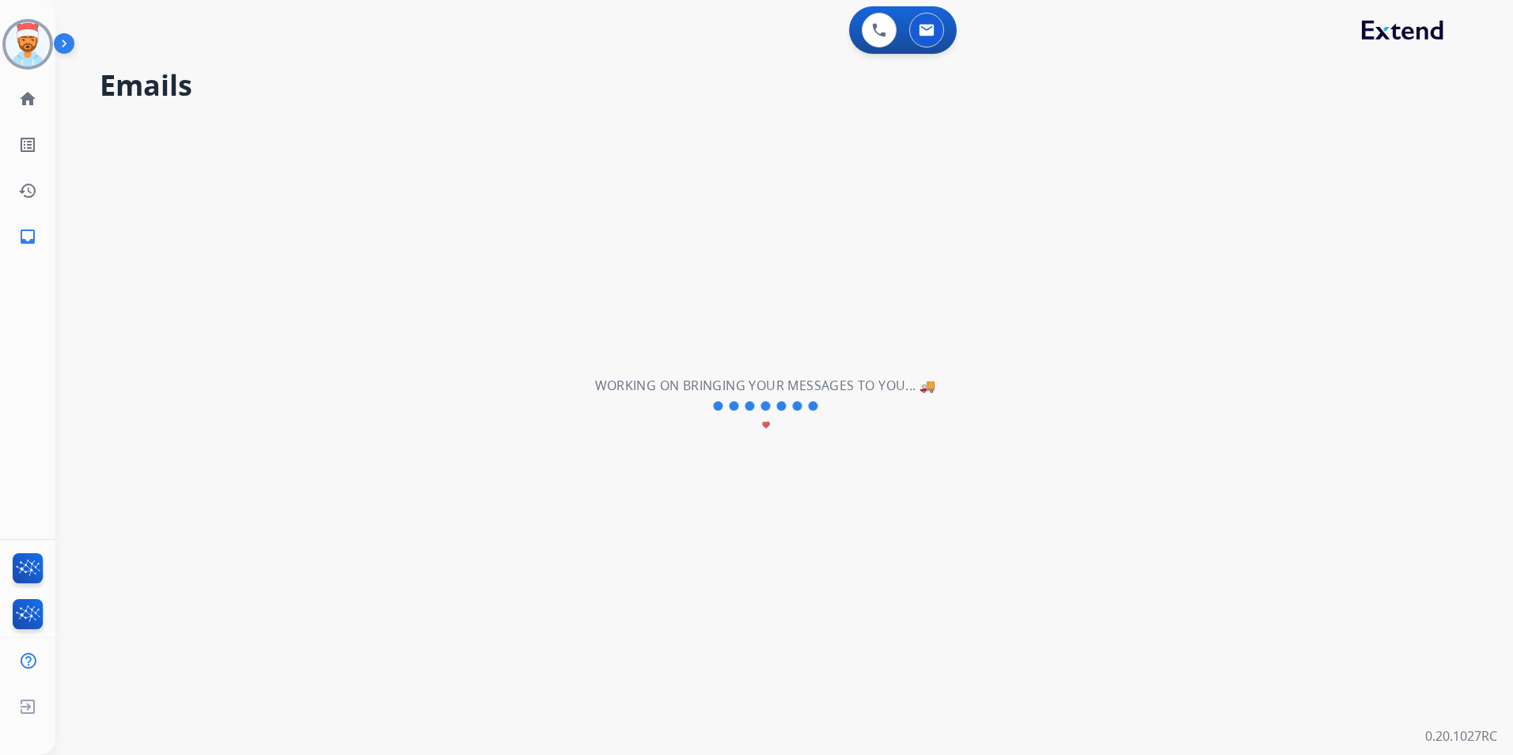
scroll to position [0, 0]
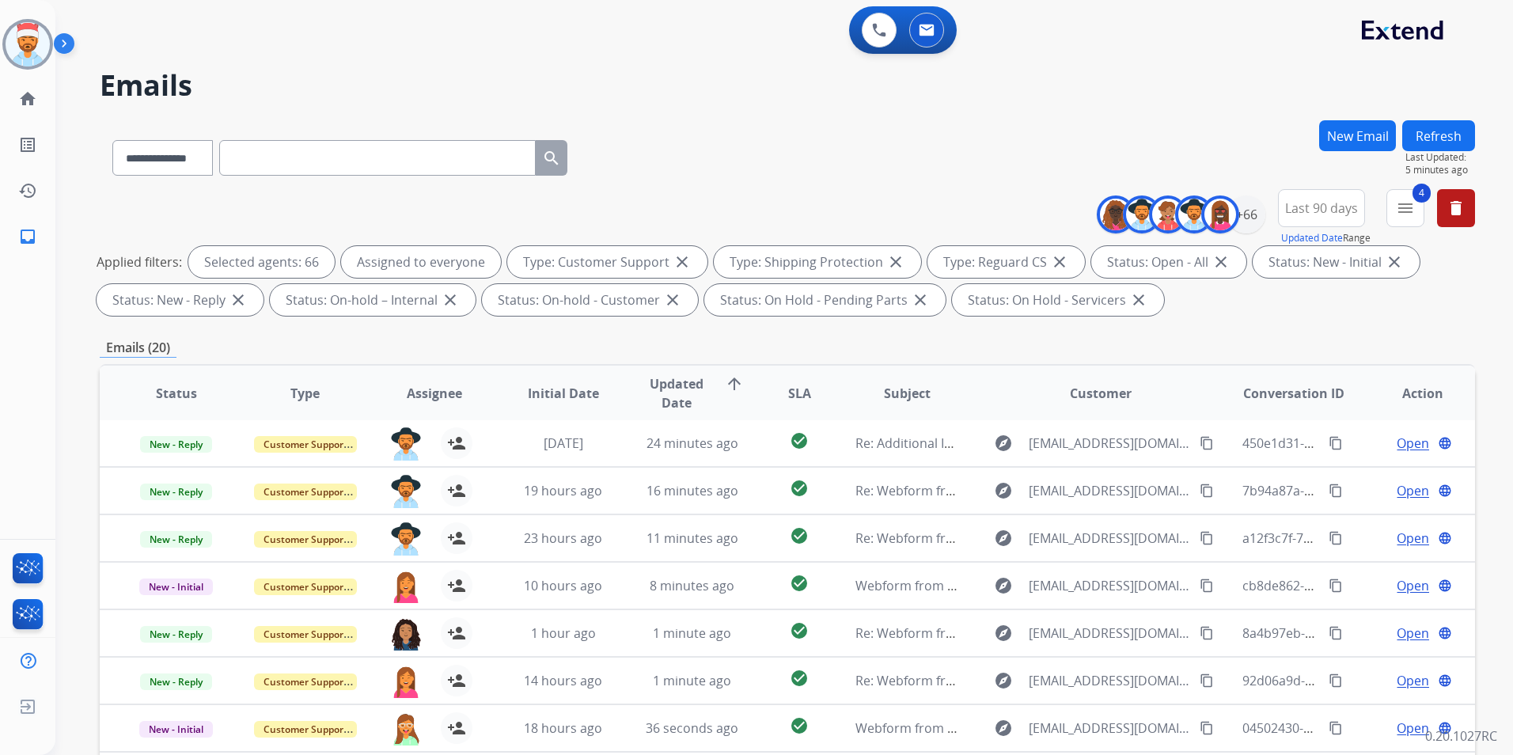
click at [931, 192] on div "**********" at bounding box center [787, 255] width 1375 height 133
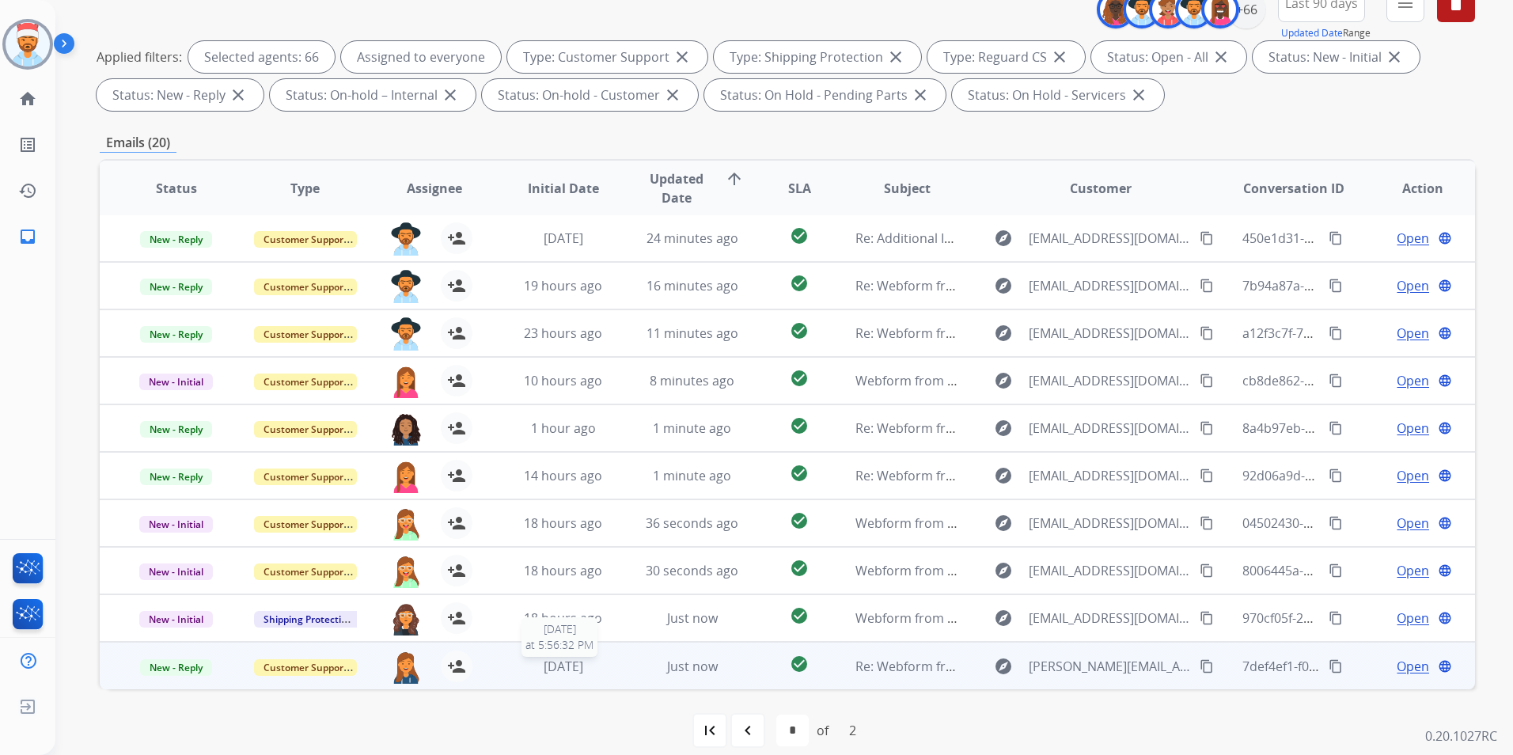
scroll to position [222, 0]
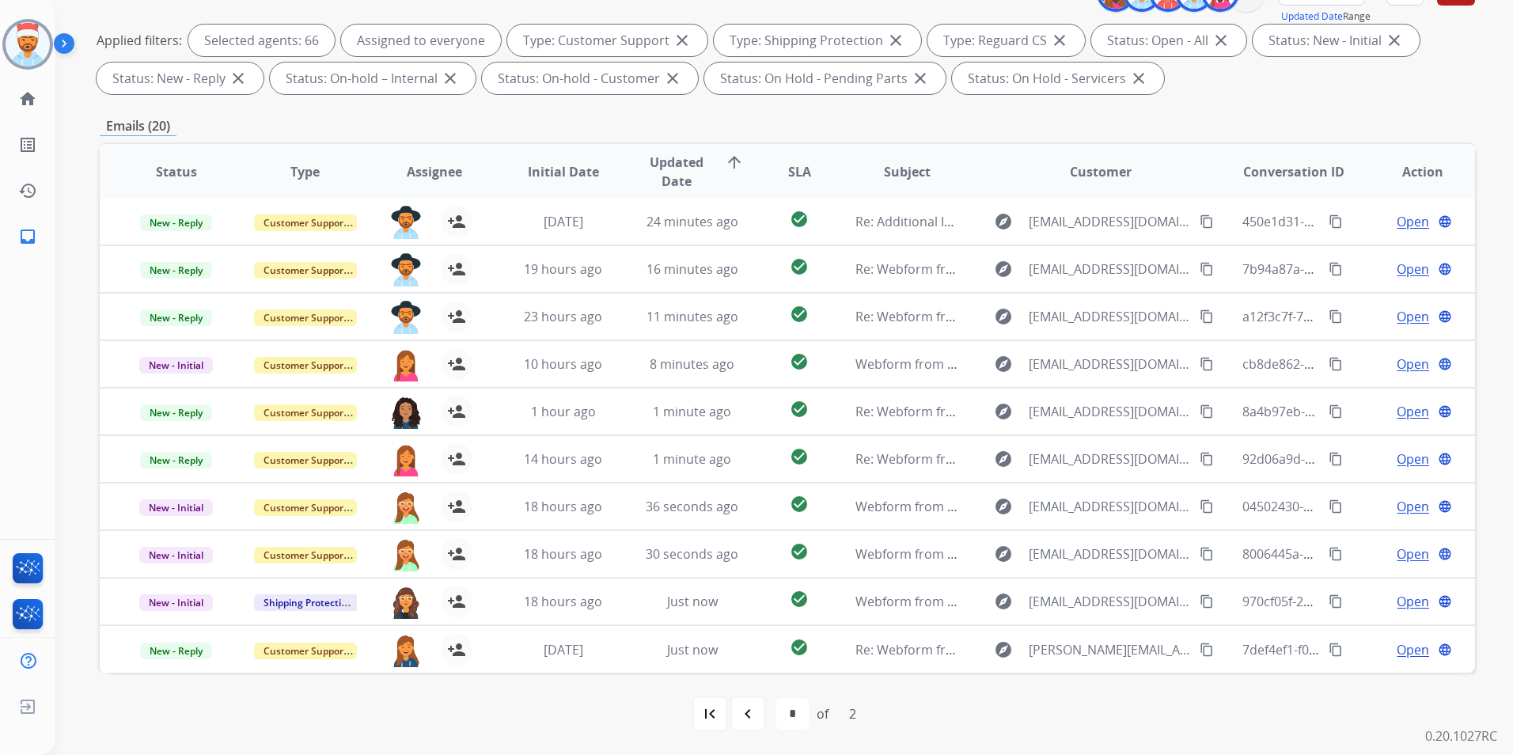
click at [663, 154] on span "Updated Date" at bounding box center [676, 172] width 71 height 38
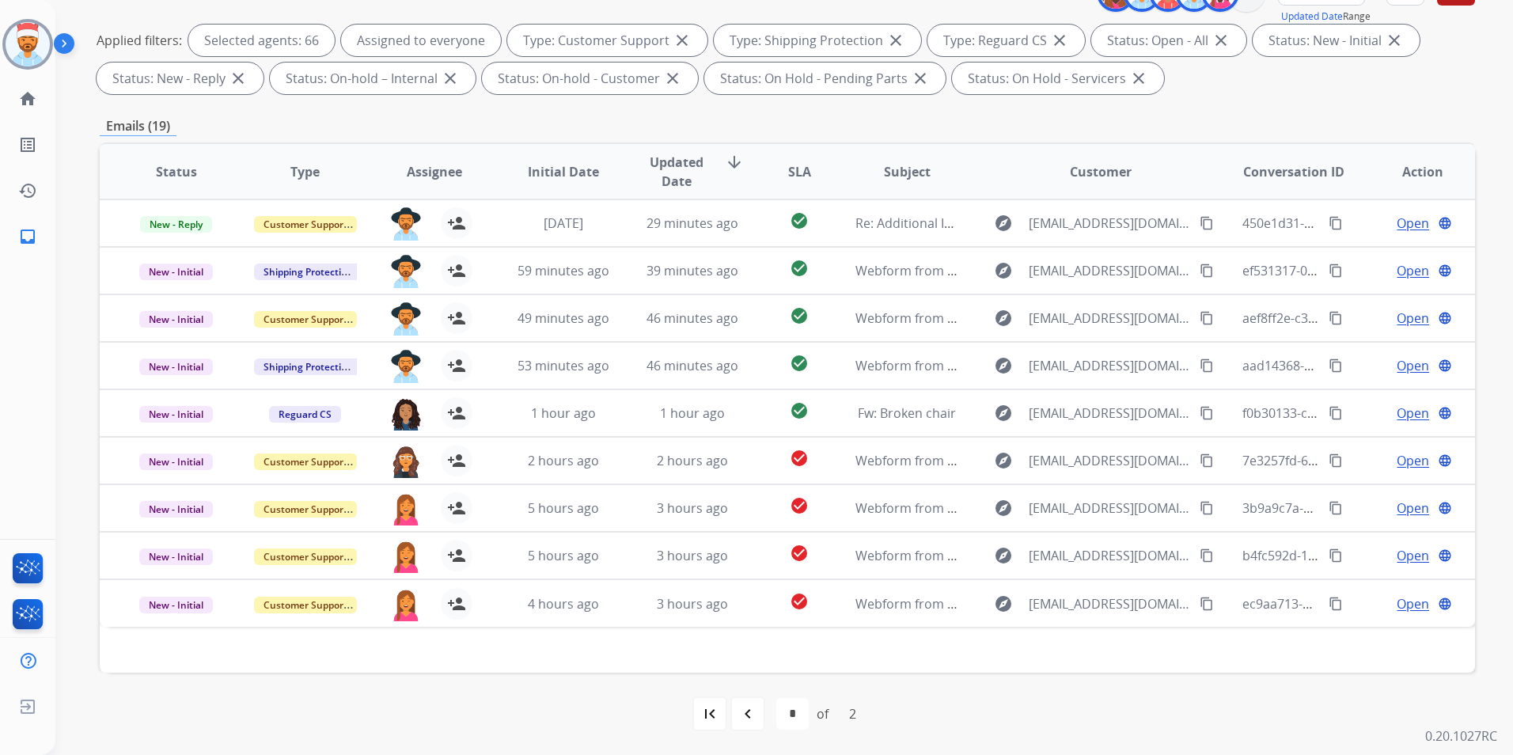
click at [705, 719] on mat-icon "first_page" at bounding box center [709, 713] width 19 height 19
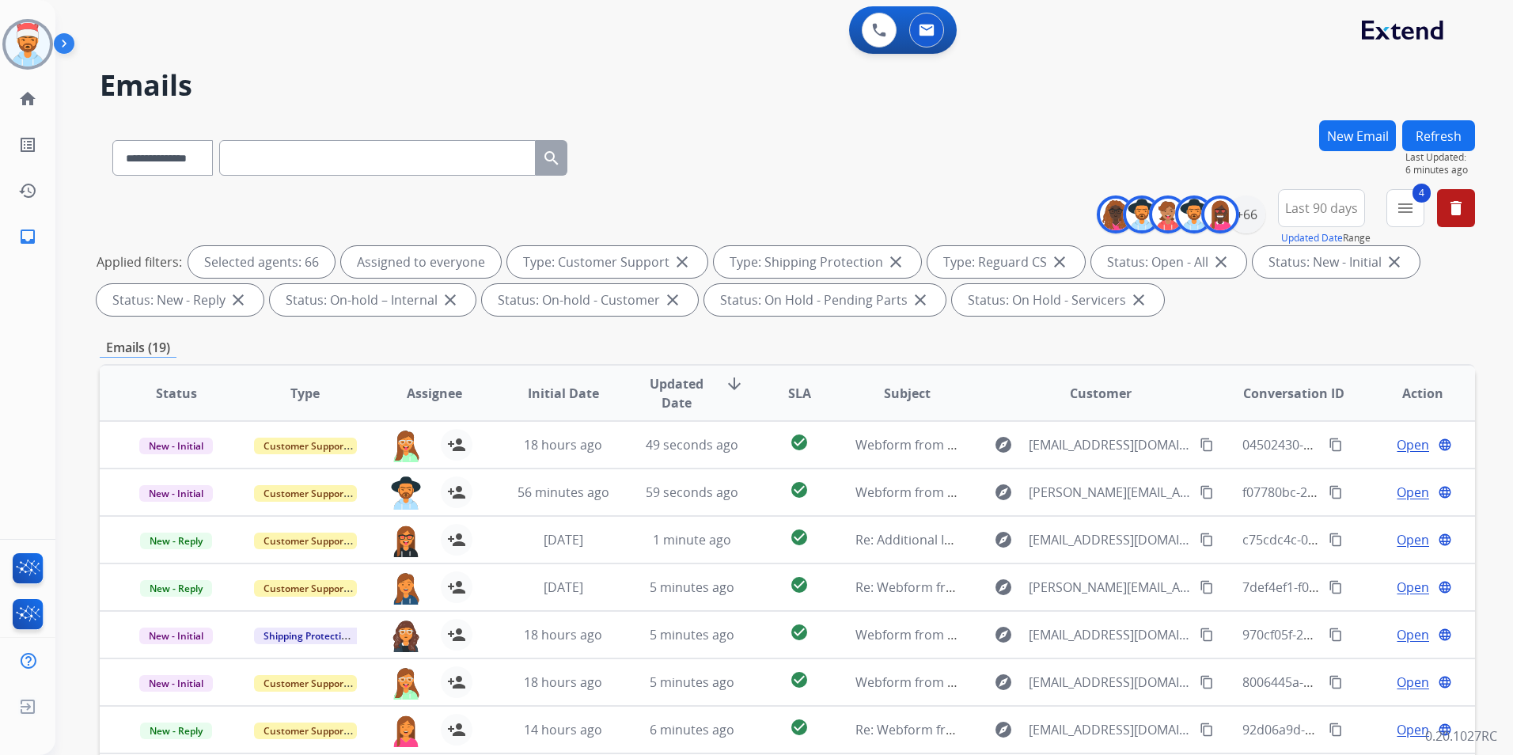
click at [700, 378] on span "Updated Date" at bounding box center [676, 393] width 71 height 38
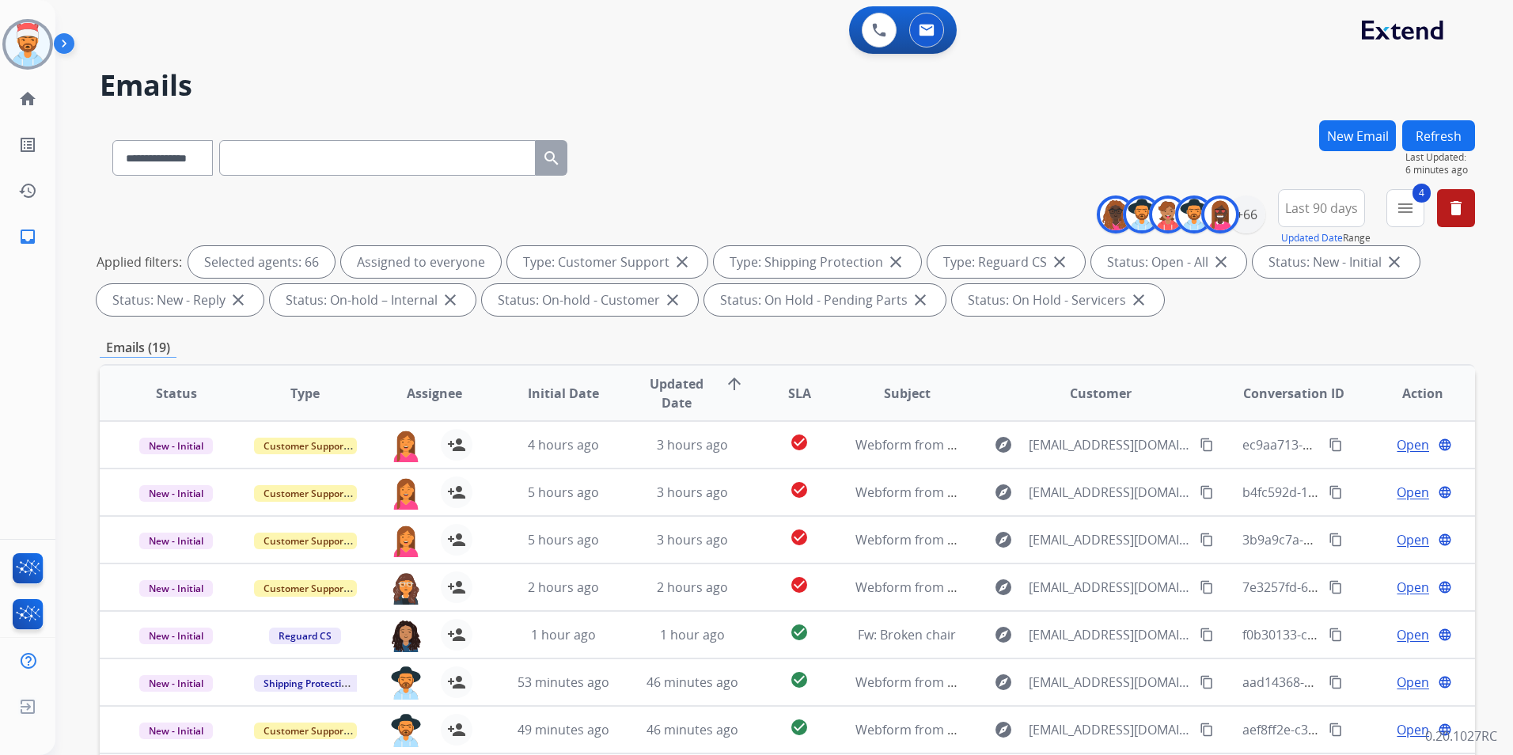
click at [1387, 324] on div "**********" at bounding box center [787, 548] width 1375 height 856
click at [1421, 206] on button "4 menu Filters" at bounding box center [1406, 208] width 38 height 38
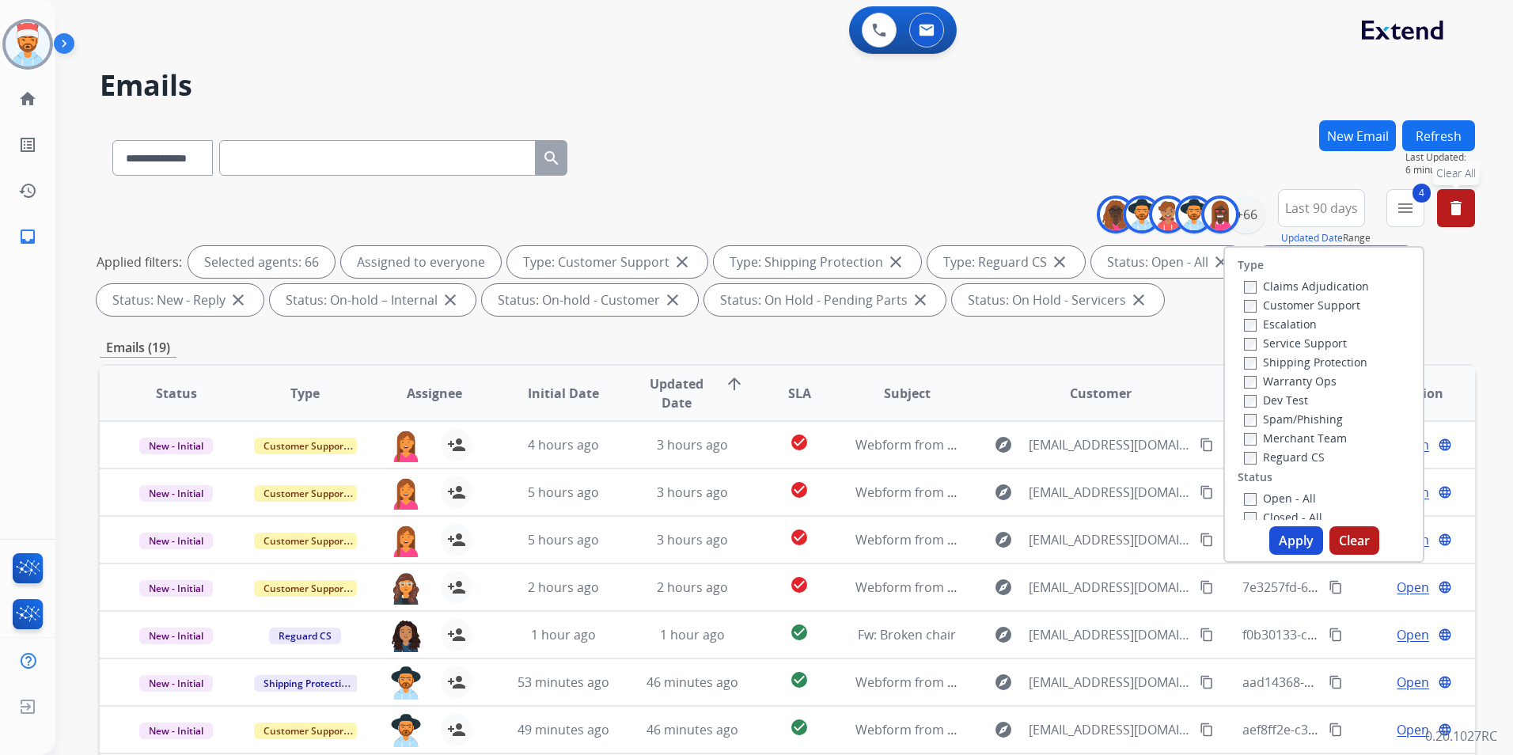
click at [1468, 214] on button "delete Clear All" at bounding box center [1456, 208] width 38 height 38
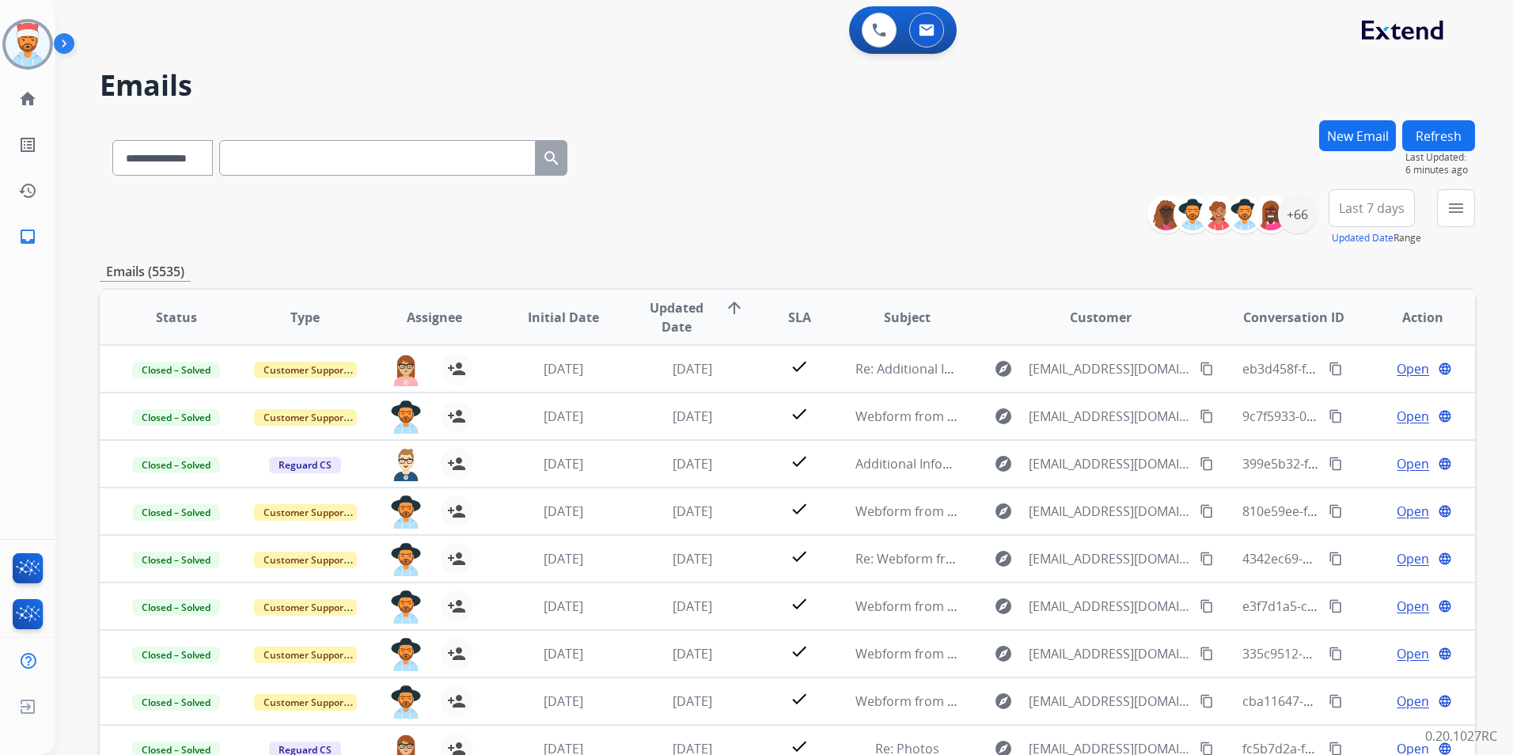
drag, startPoint x: 673, startPoint y: 245, endPoint x: 700, endPoint y: 256, distance: 29.1
click at [674, 245] on div "**********" at bounding box center [787, 217] width 1375 height 57
click at [1302, 220] on div "+45" at bounding box center [1297, 214] width 38 height 38
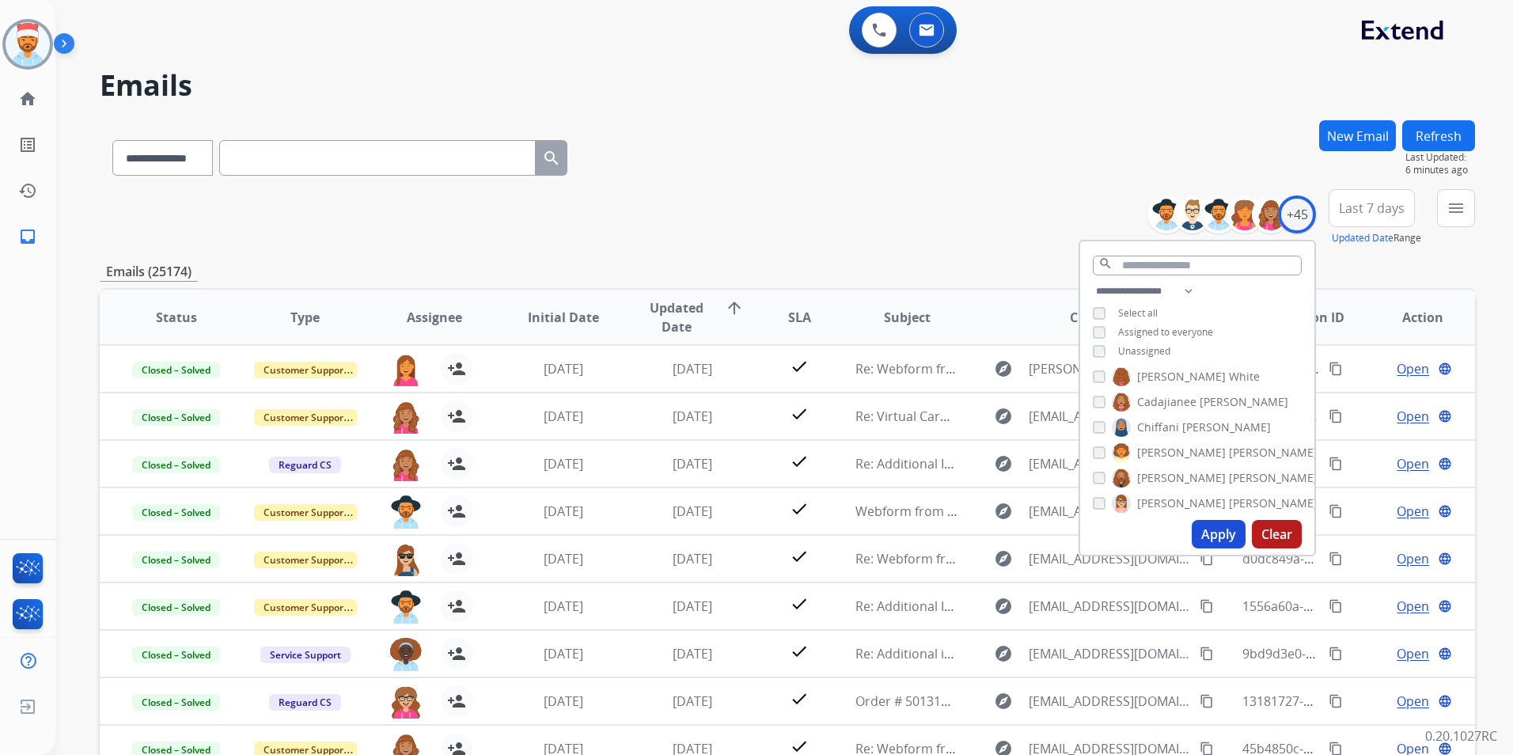
click at [1208, 541] on button "Apply" at bounding box center [1219, 534] width 54 height 28
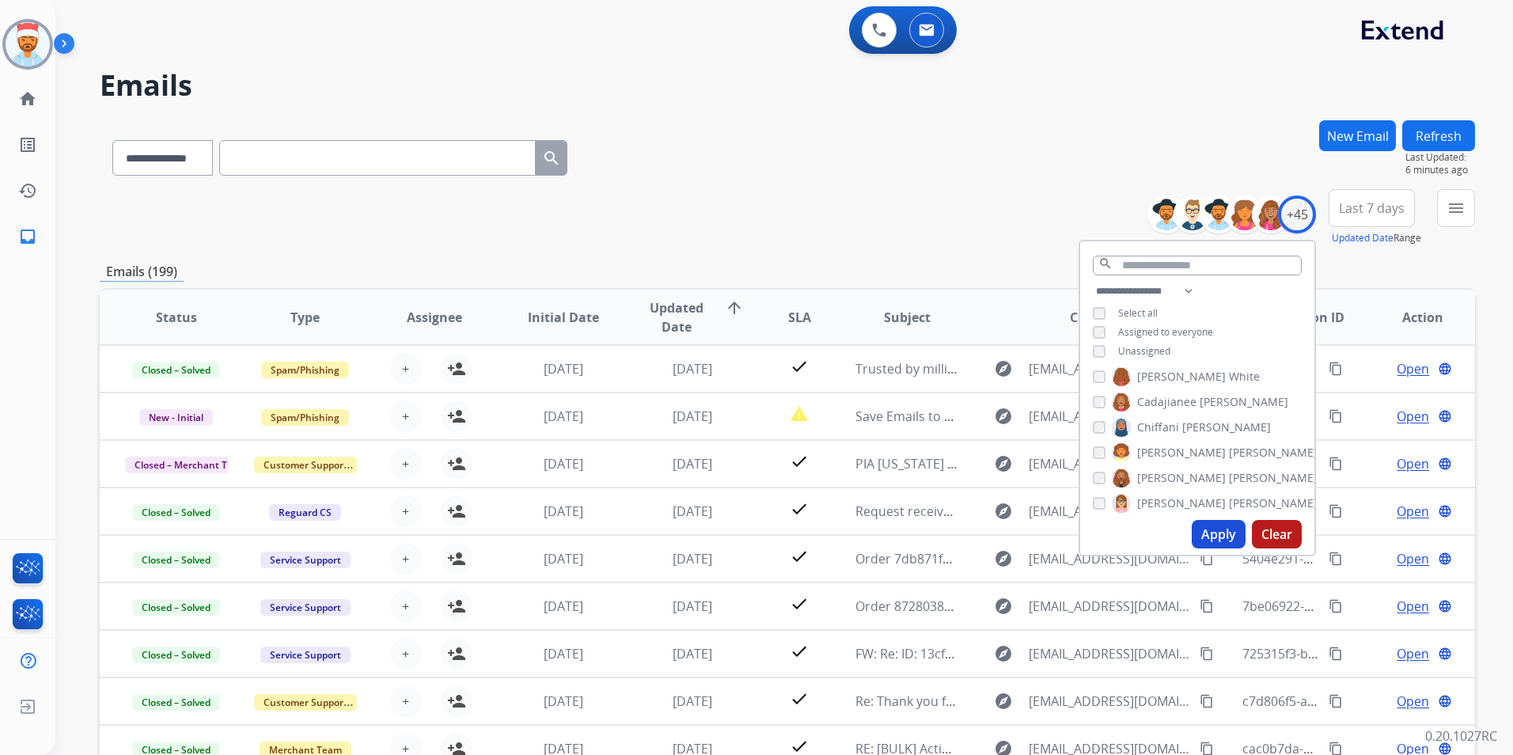
click at [1210, 537] on button "Apply" at bounding box center [1219, 534] width 54 height 28
drag, startPoint x: 1441, startPoint y: 207, endPoint x: 1428, endPoint y: 228, distance: 24.6
click at [1442, 207] on button "menu Filters" at bounding box center [1456, 208] width 38 height 38
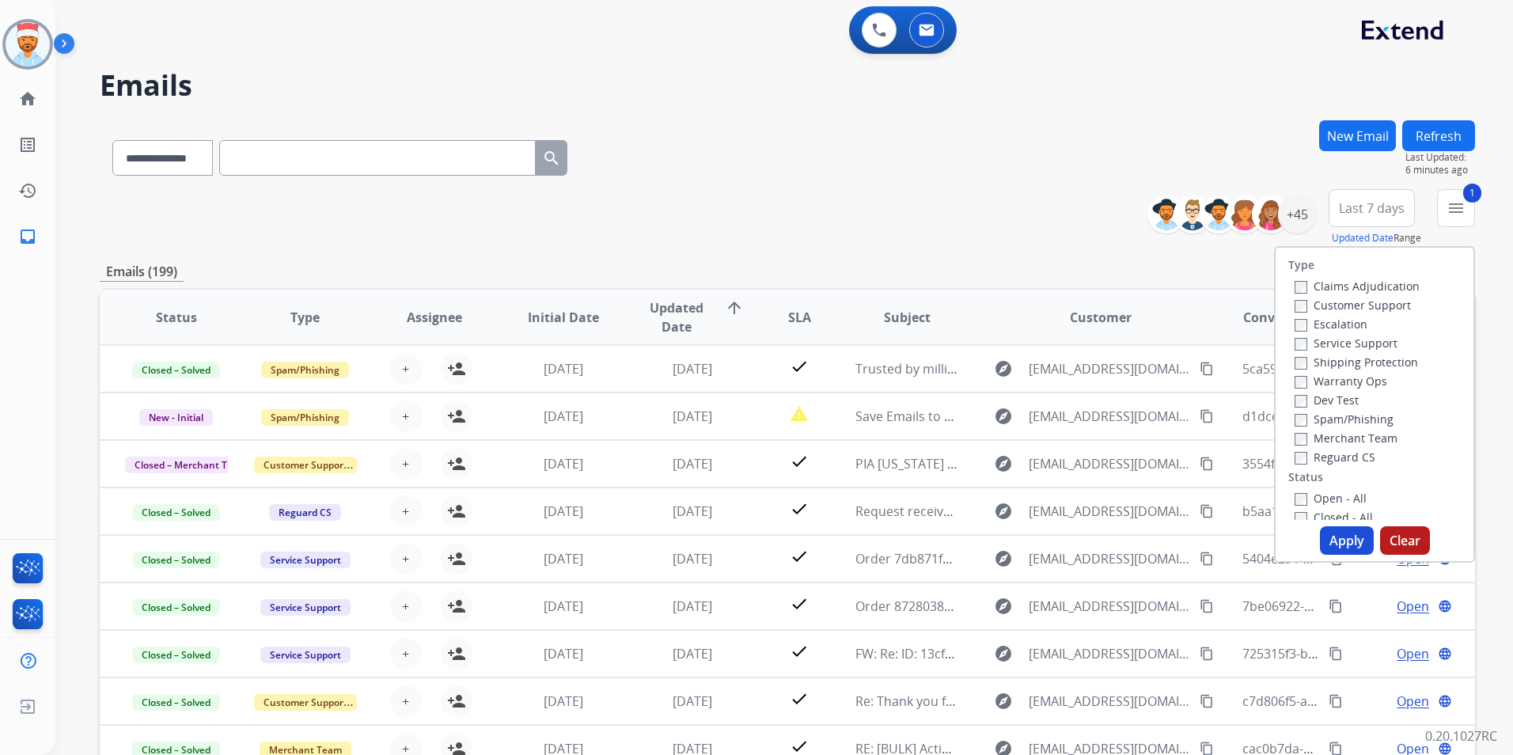
click at [1288, 359] on div "Claims Adjudication Customer Support Escalation Service Support Shipping Protec…" at bounding box center [1353, 371] width 131 height 190
click at [1295, 451] on label "Reguard CS" at bounding box center [1335, 457] width 81 height 15
drag, startPoint x: 1329, startPoint y: 537, endPoint x: 1359, endPoint y: 537, distance: 30.1
click at [1330, 537] on button "Apply" at bounding box center [1347, 540] width 54 height 28
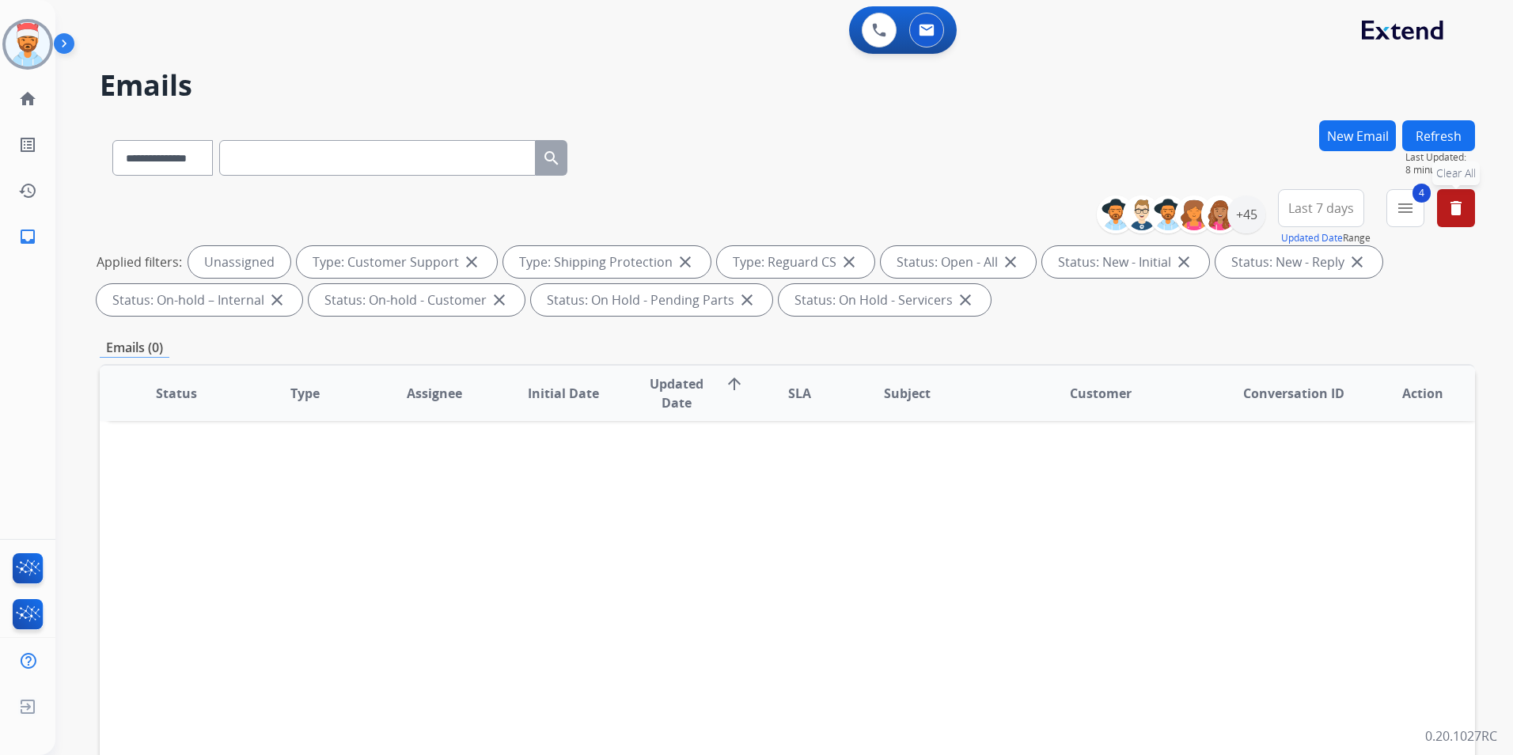
click at [1197, 342] on div "Emails (0)" at bounding box center [787, 348] width 1375 height 20
click at [1262, 217] on div "+45" at bounding box center [1246, 214] width 38 height 38
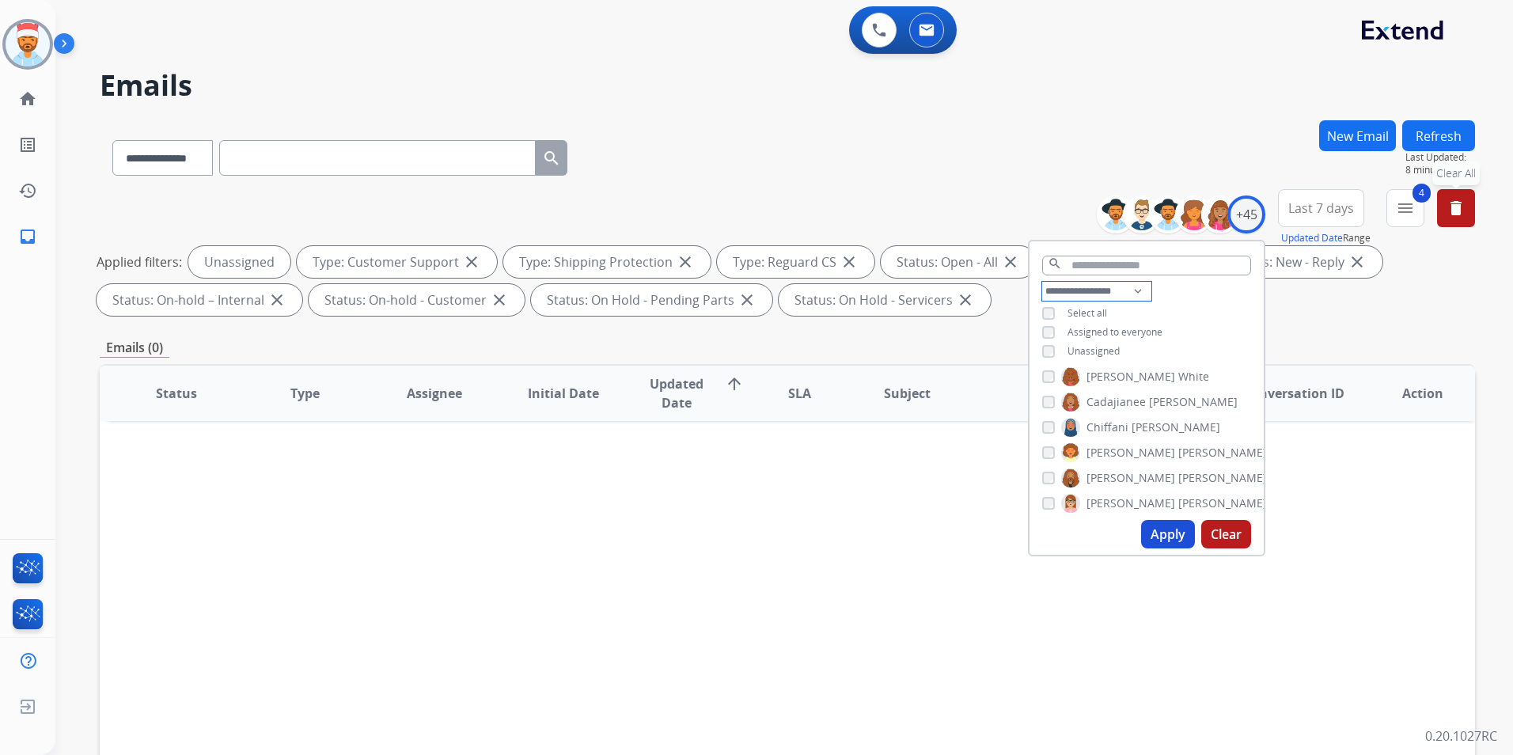
click at [1109, 292] on select "**********" at bounding box center [1096, 291] width 109 height 19
click at [1324, 312] on div "Applied filters: Unassigned Type: Customer Support close Type: Shipping Protect…" at bounding box center [784, 281] width 1375 height 70
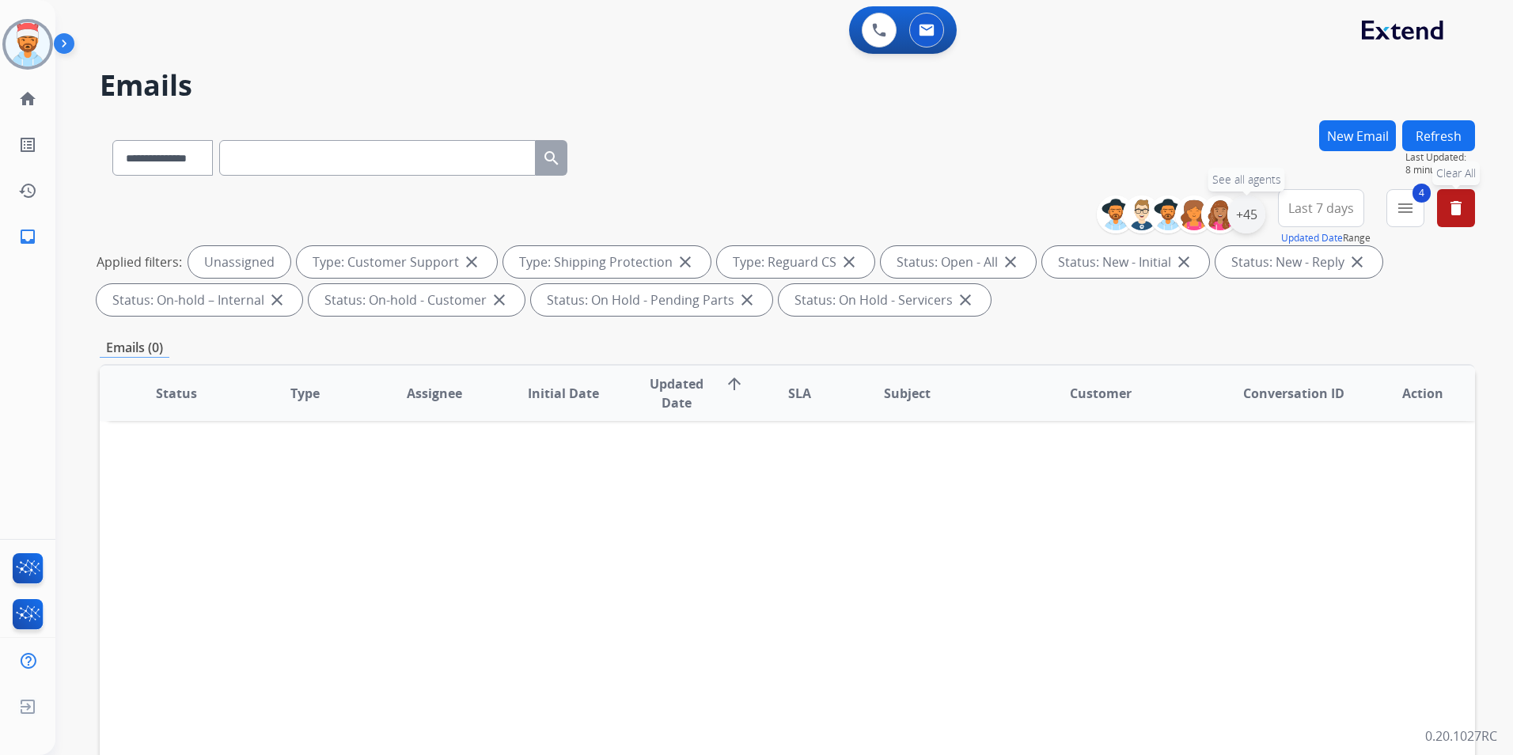
click at [1237, 225] on div "+45" at bounding box center [1246, 214] width 38 height 38
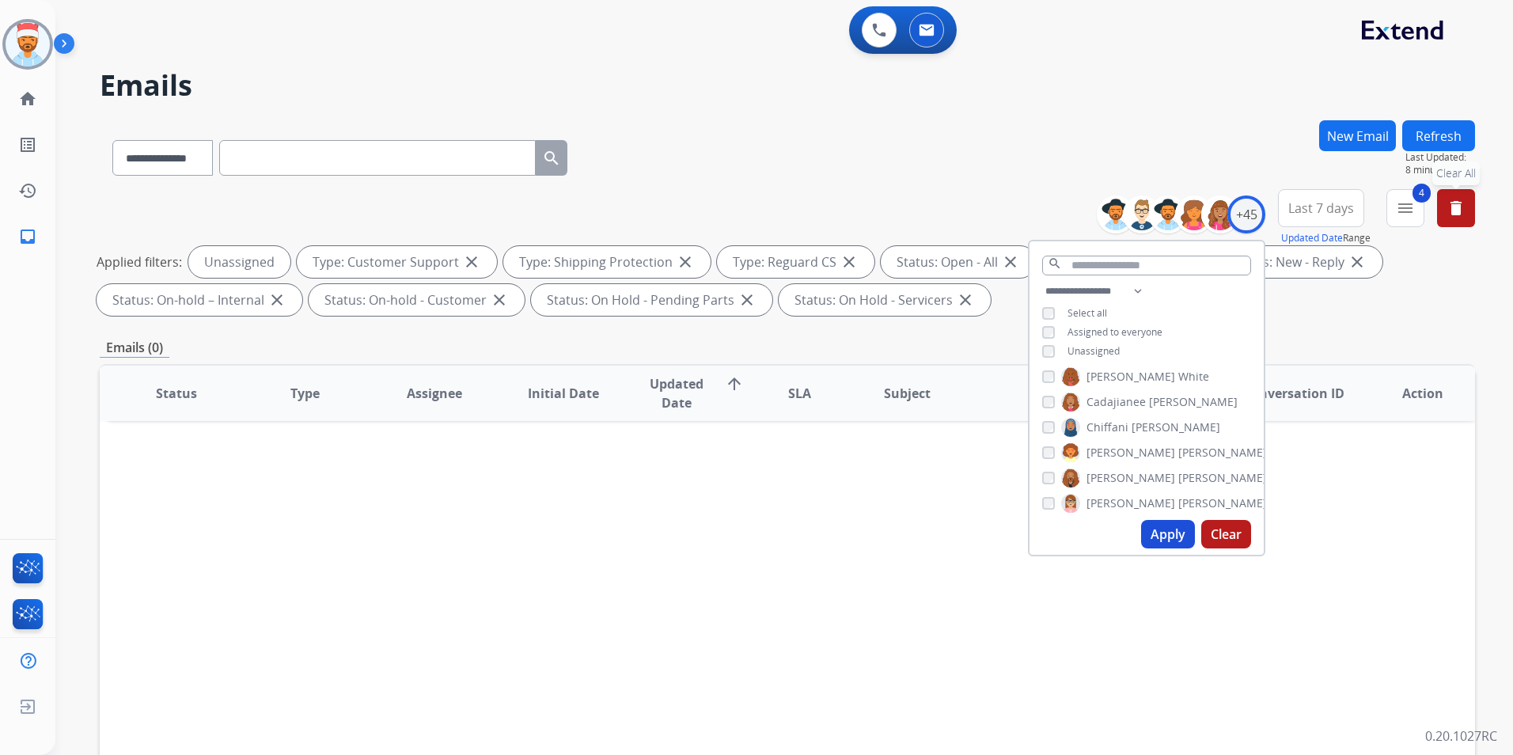
click at [1035, 331] on div "**********" at bounding box center [1147, 323] width 234 height 82
drag, startPoint x: 1160, startPoint y: 537, endPoint x: 1181, endPoint y: 525, distance: 23.4
click at [1161, 537] on button "Apply" at bounding box center [1168, 534] width 54 height 28
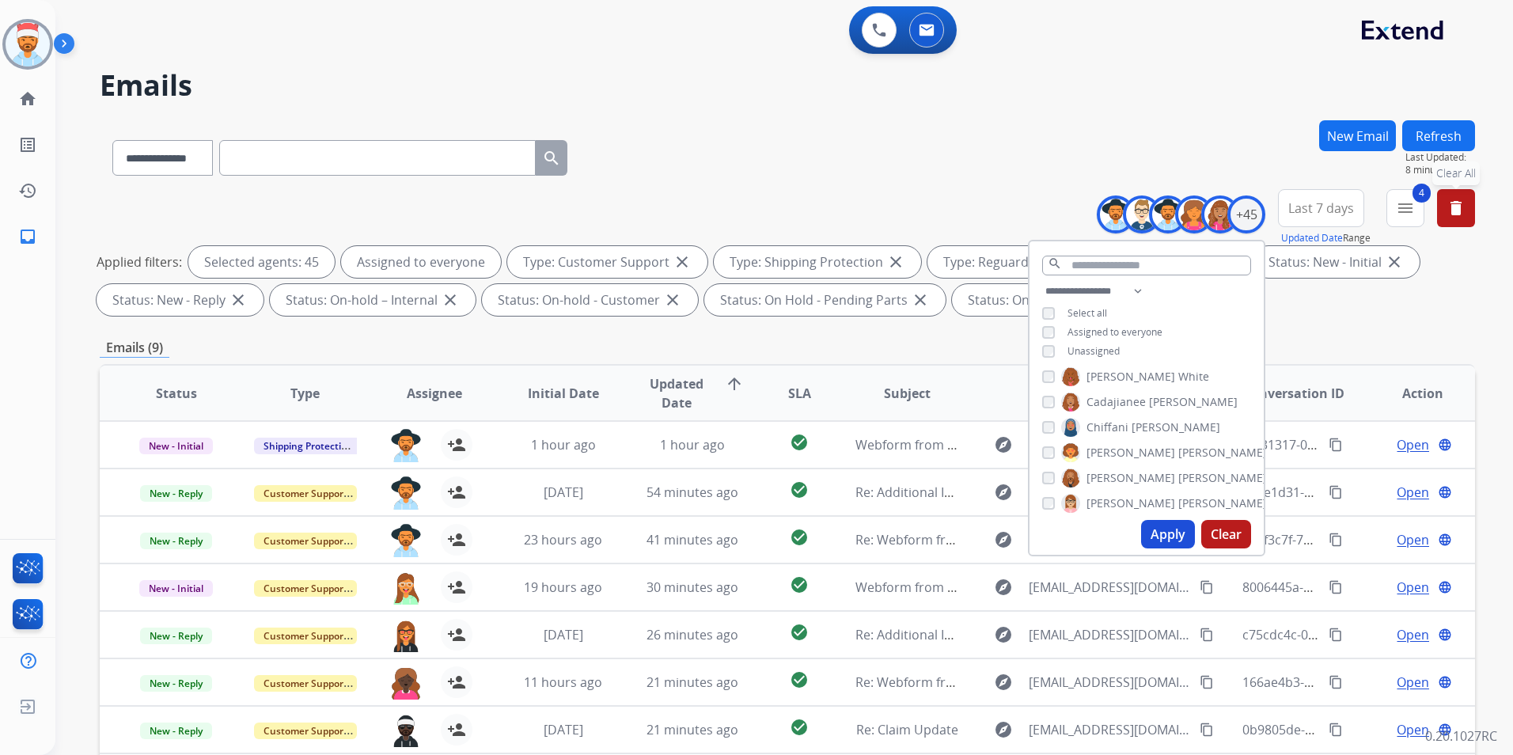
drag, startPoint x: 1159, startPoint y: 499, endPoint x: 778, endPoint y: 104, distance: 548.5
click at [778, 104] on div "**********" at bounding box center [765, 434] width 1420 height 755
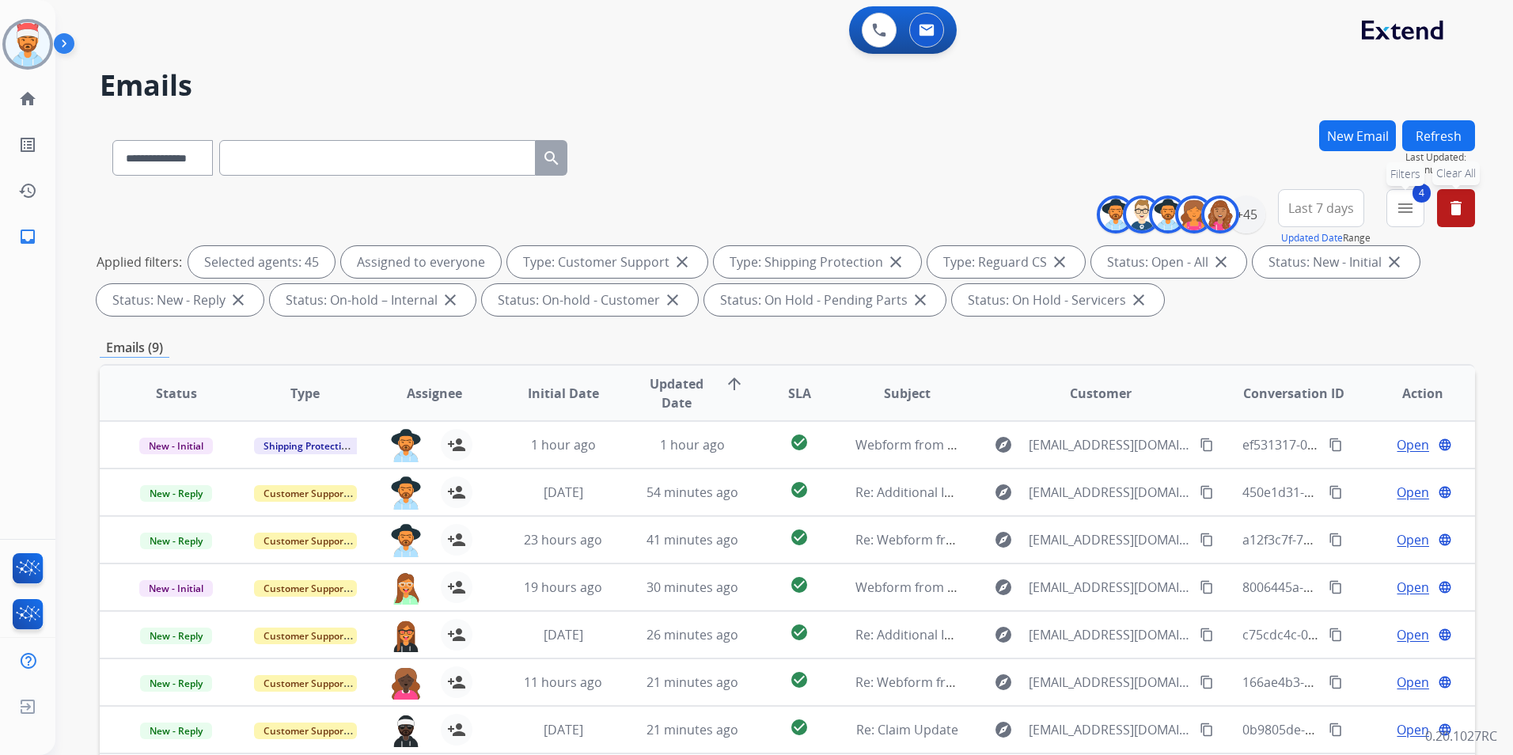
click at [1410, 216] on mat-icon "menu" at bounding box center [1405, 208] width 19 height 19
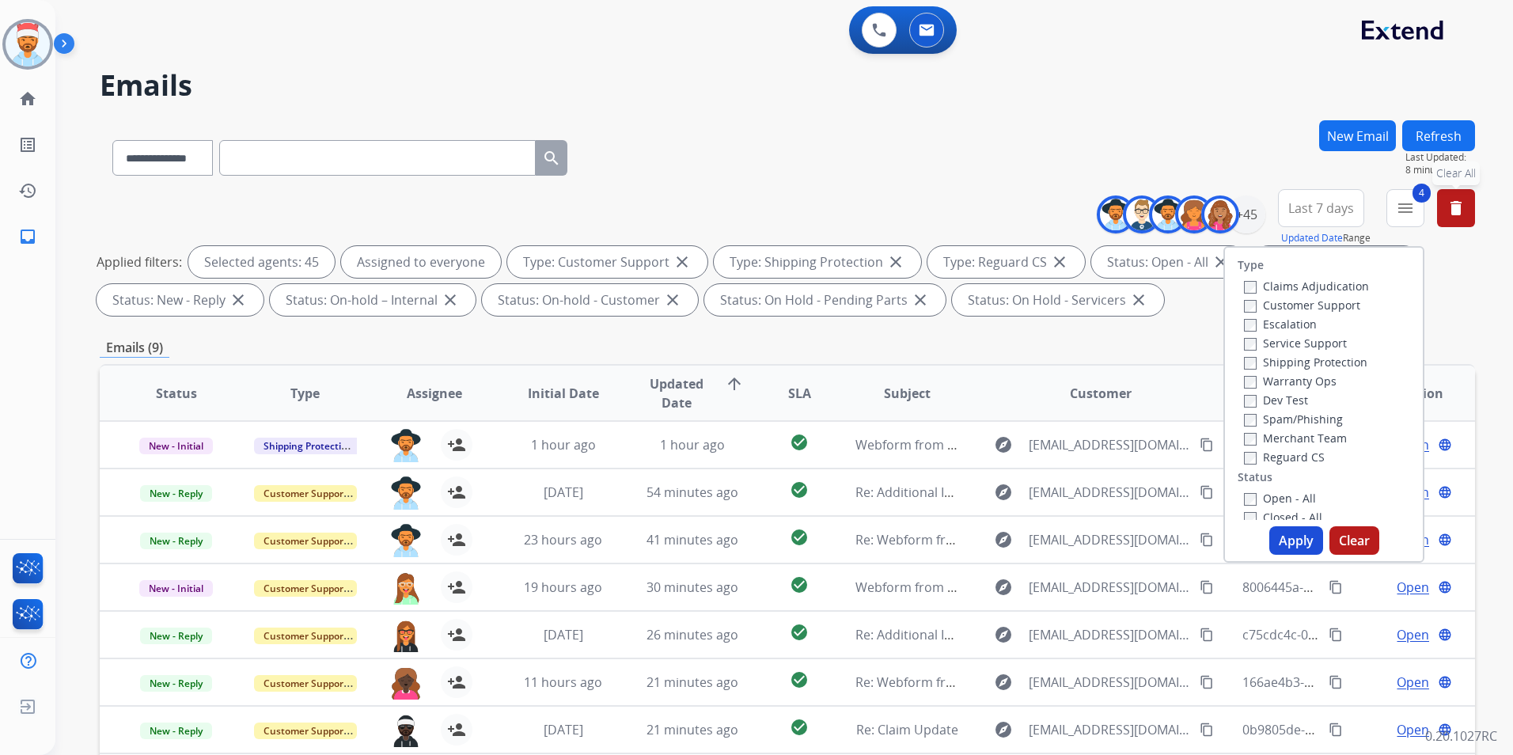
click at [916, 134] on div "**********" at bounding box center [787, 154] width 1375 height 69
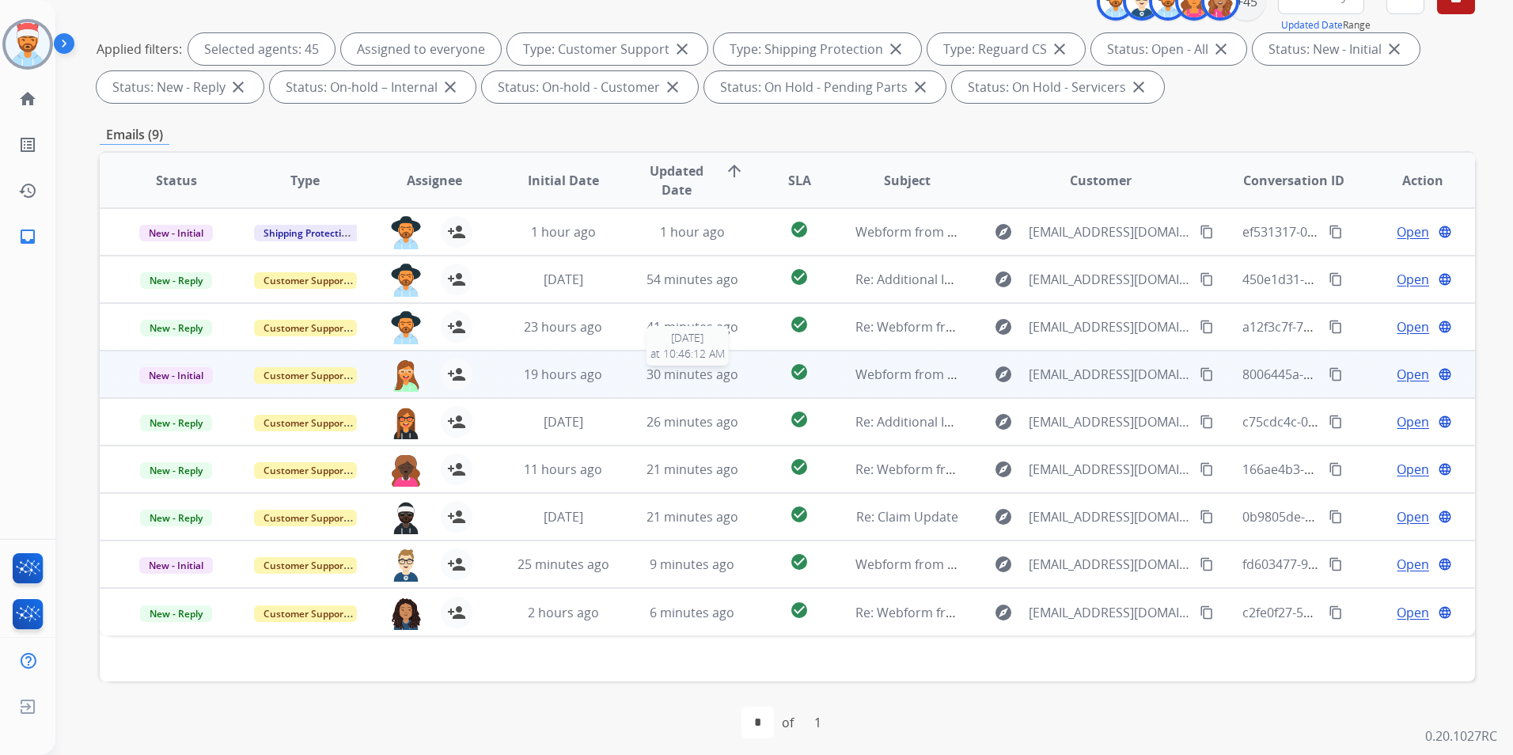
scroll to position [222, 0]
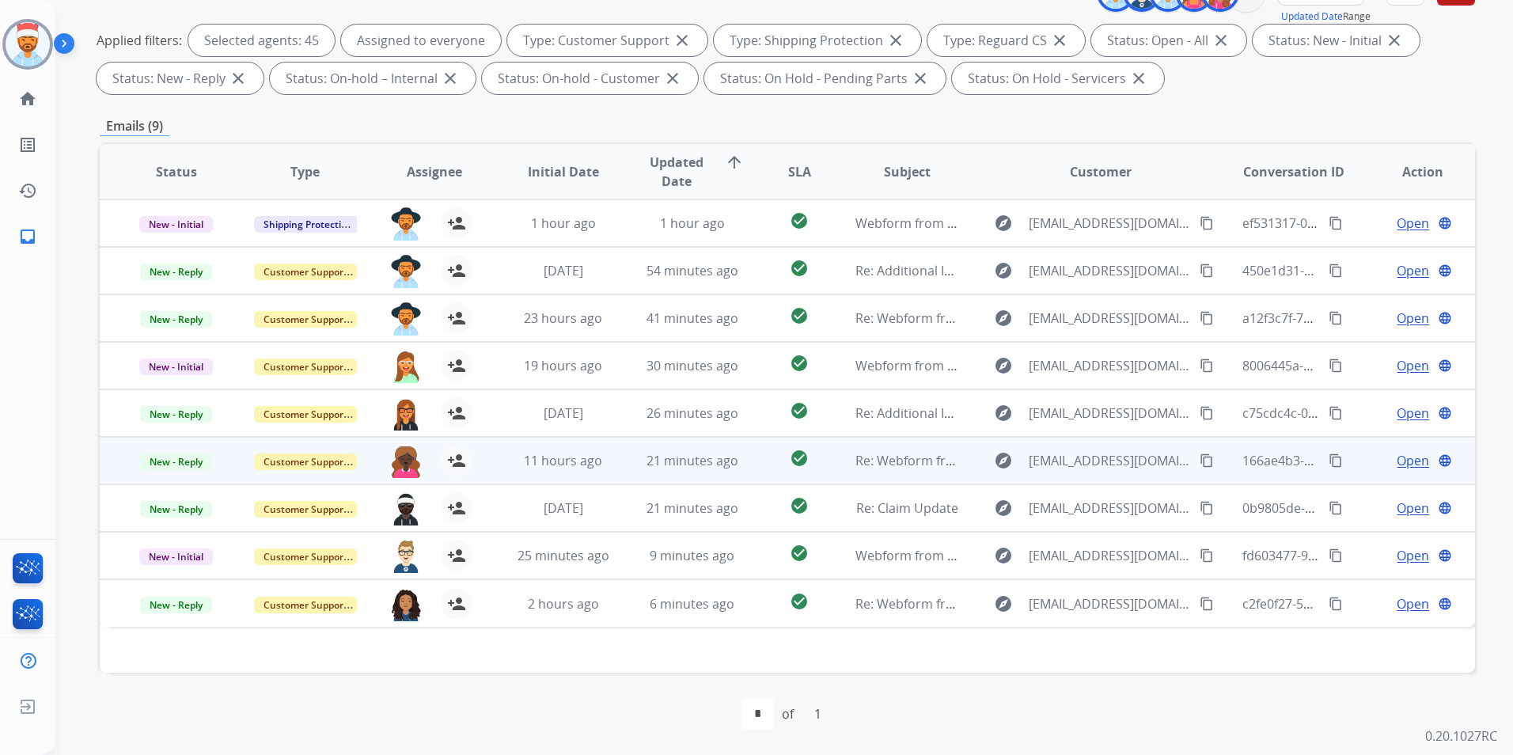
click at [1401, 461] on span "Open" at bounding box center [1413, 460] width 32 height 19
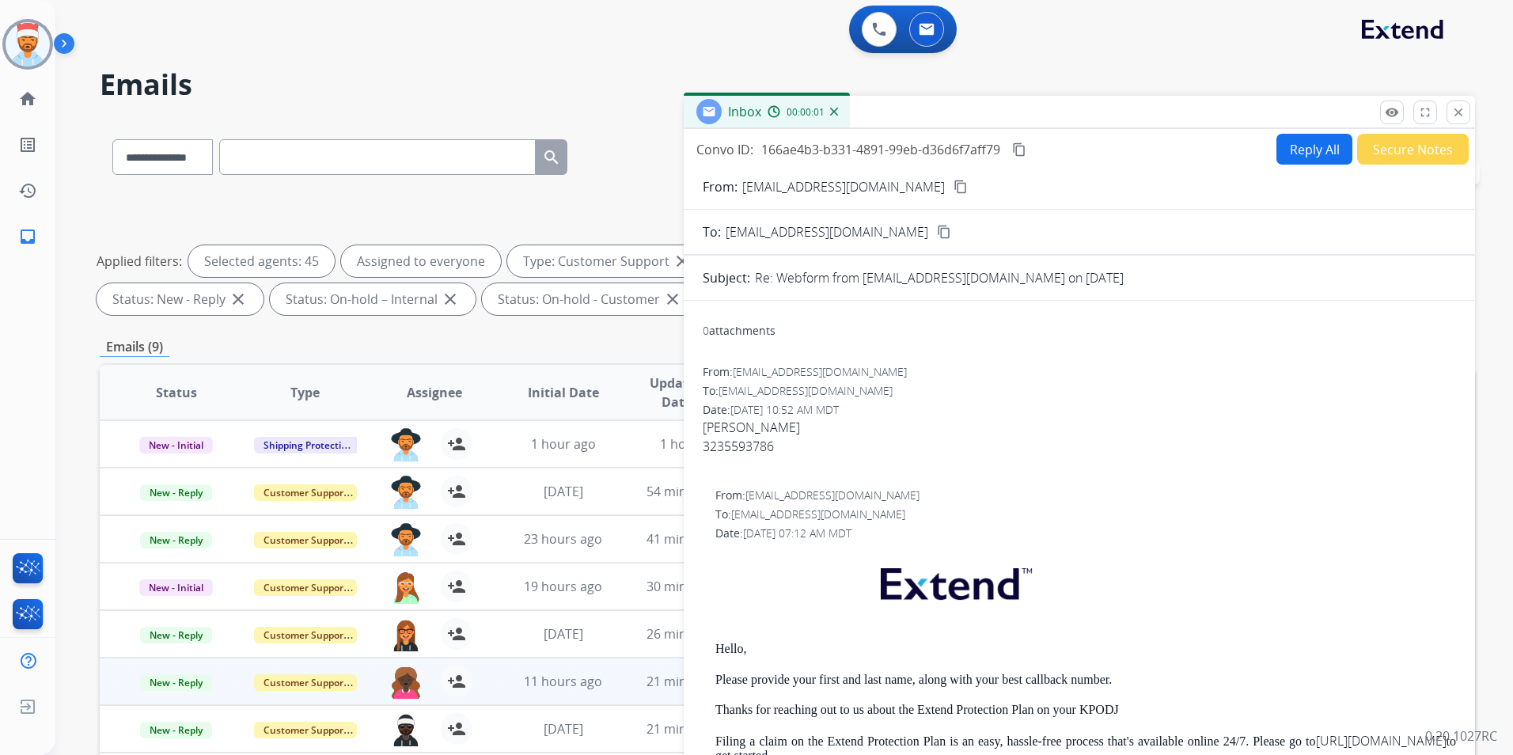
scroll to position [0, 0]
click at [1384, 109] on button "remove_red_eye Logs" at bounding box center [1392, 113] width 24 height 24
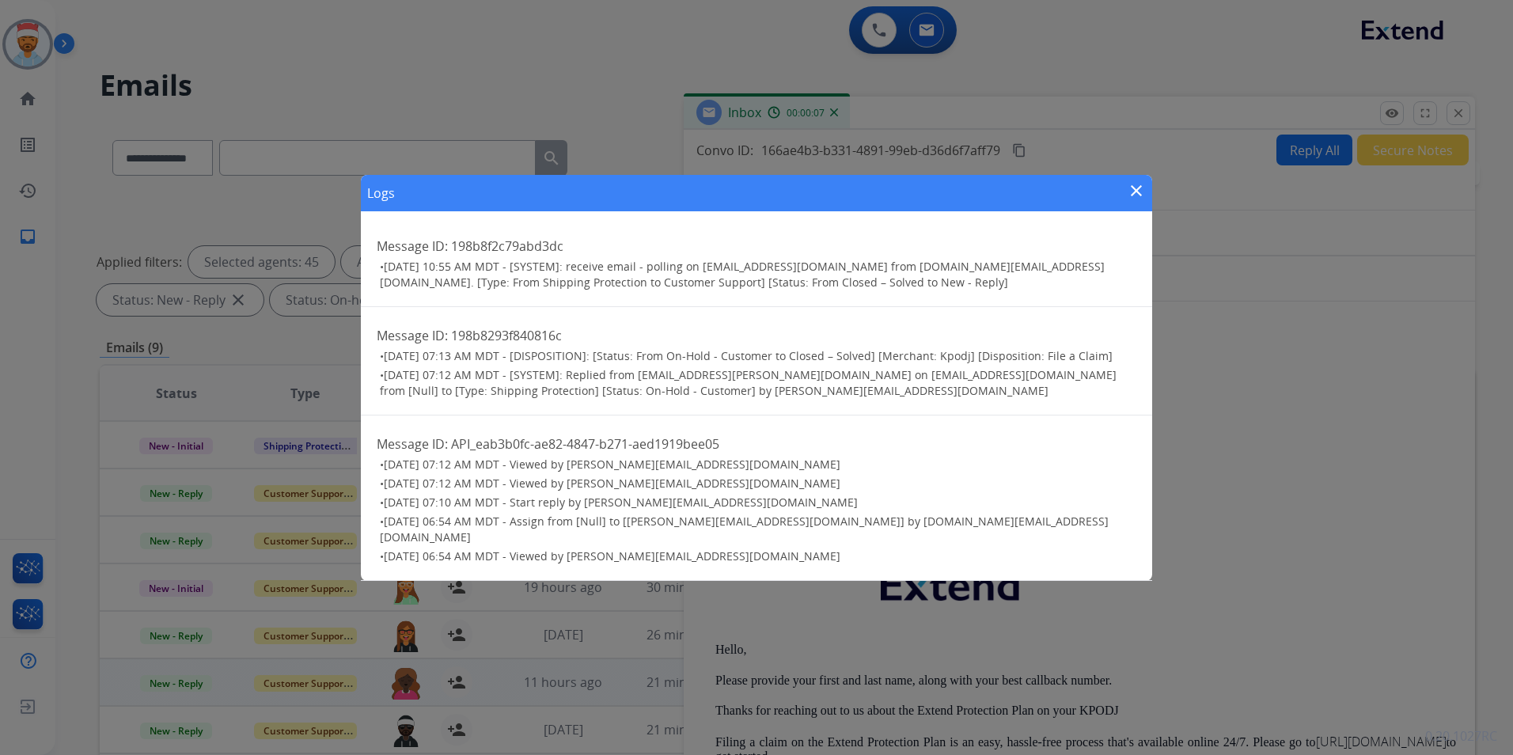
click at [1133, 199] on mat-icon "close" at bounding box center [1136, 190] width 19 height 19
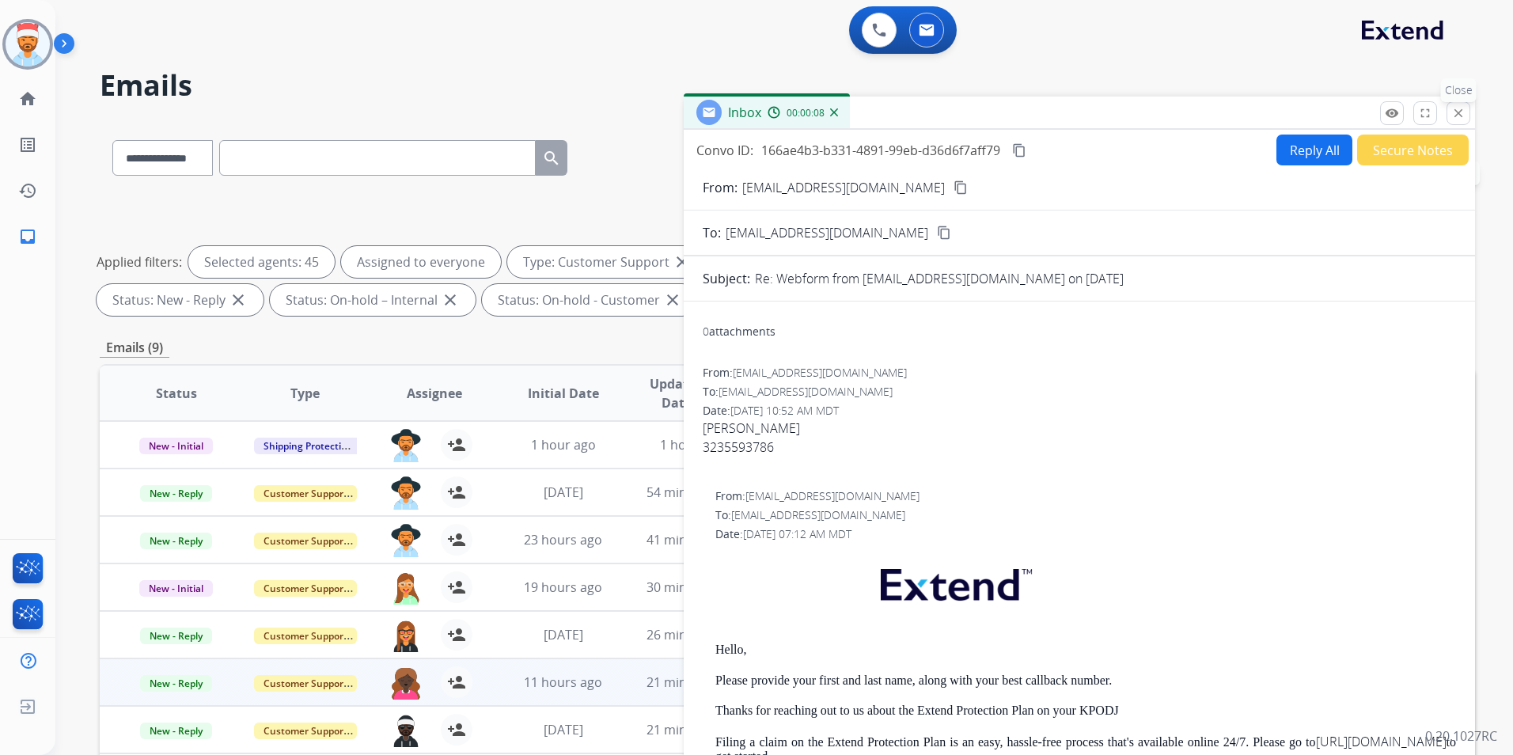
click at [1455, 117] on mat-icon "close" at bounding box center [1458, 113] width 14 height 14
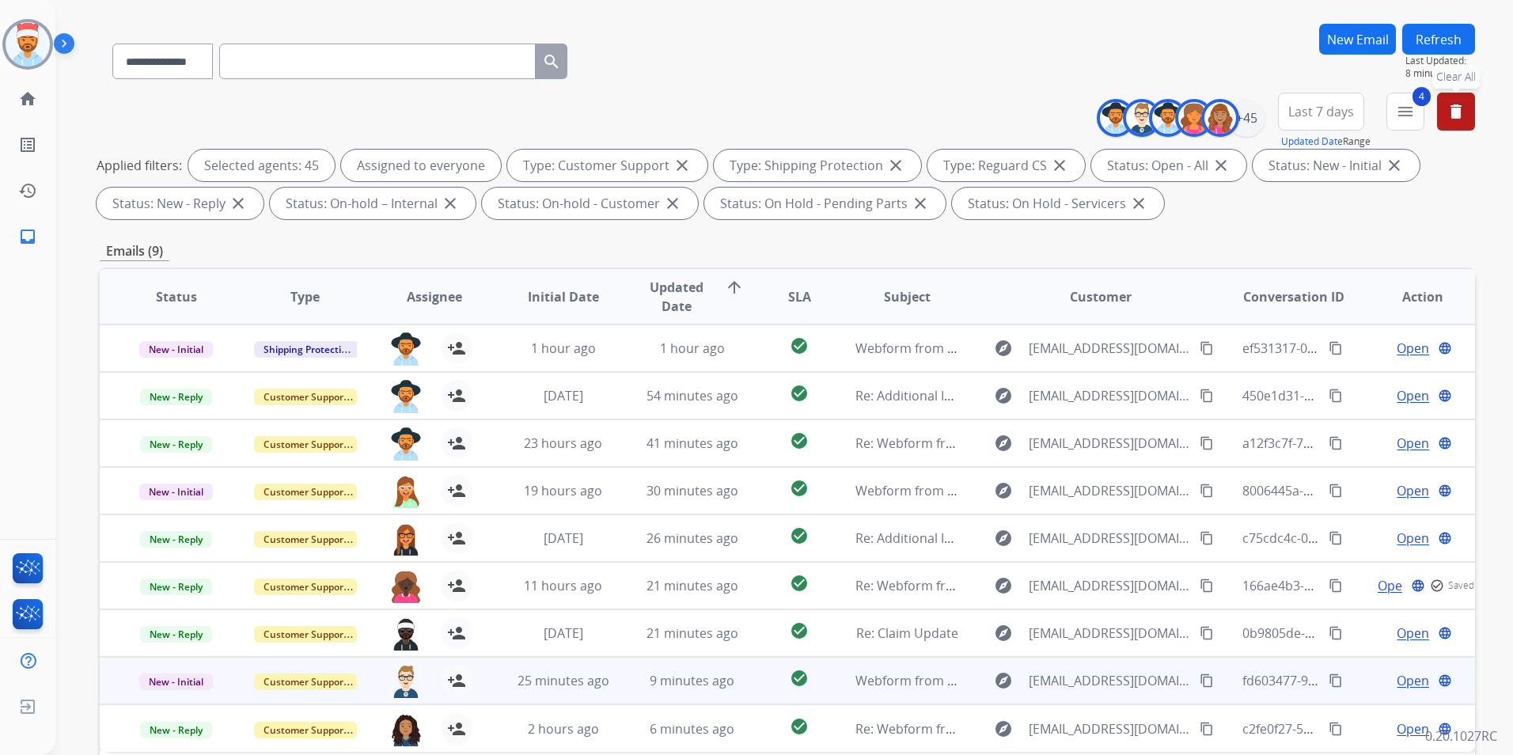
scroll to position [158, 0]
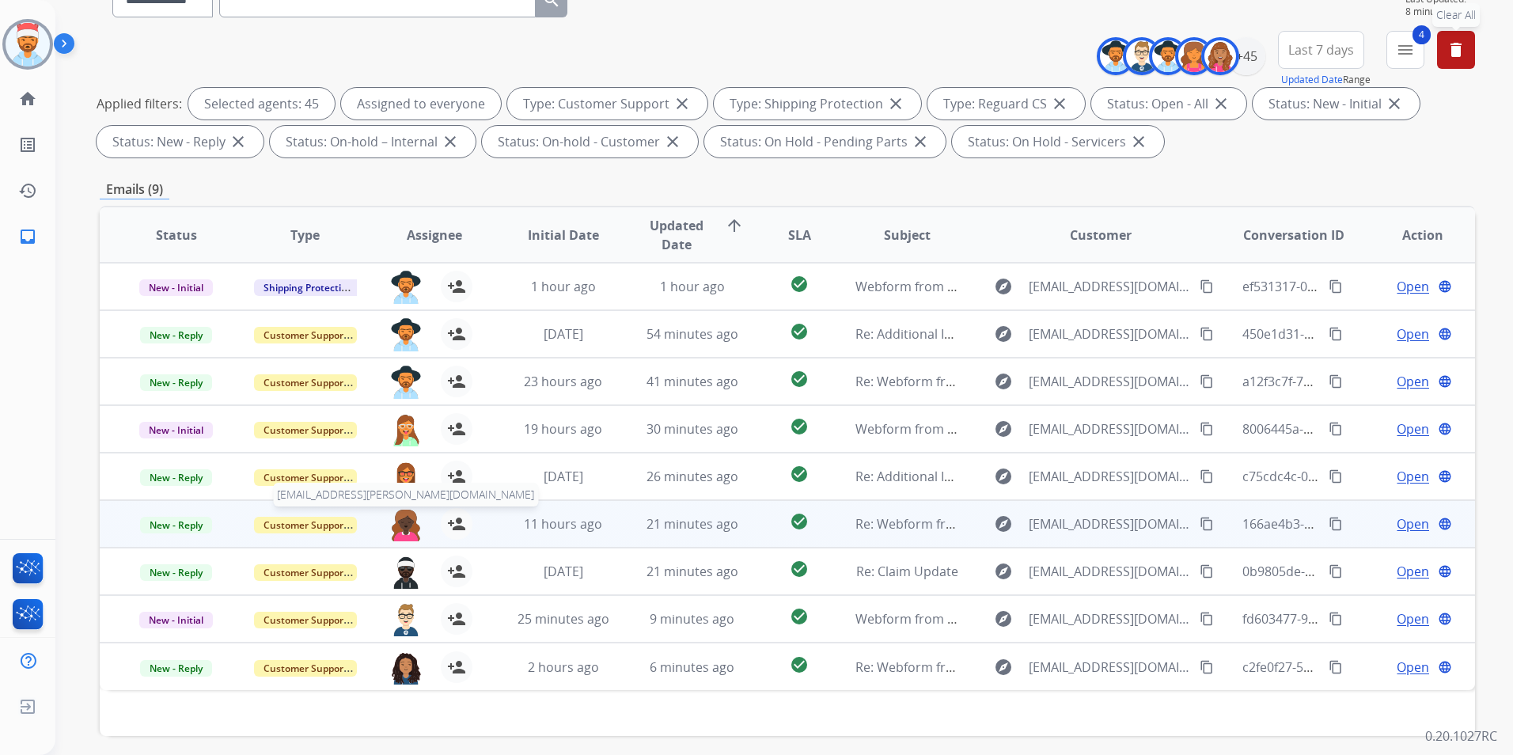
click at [407, 518] on img at bounding box center [406, 524] width 32 height 33
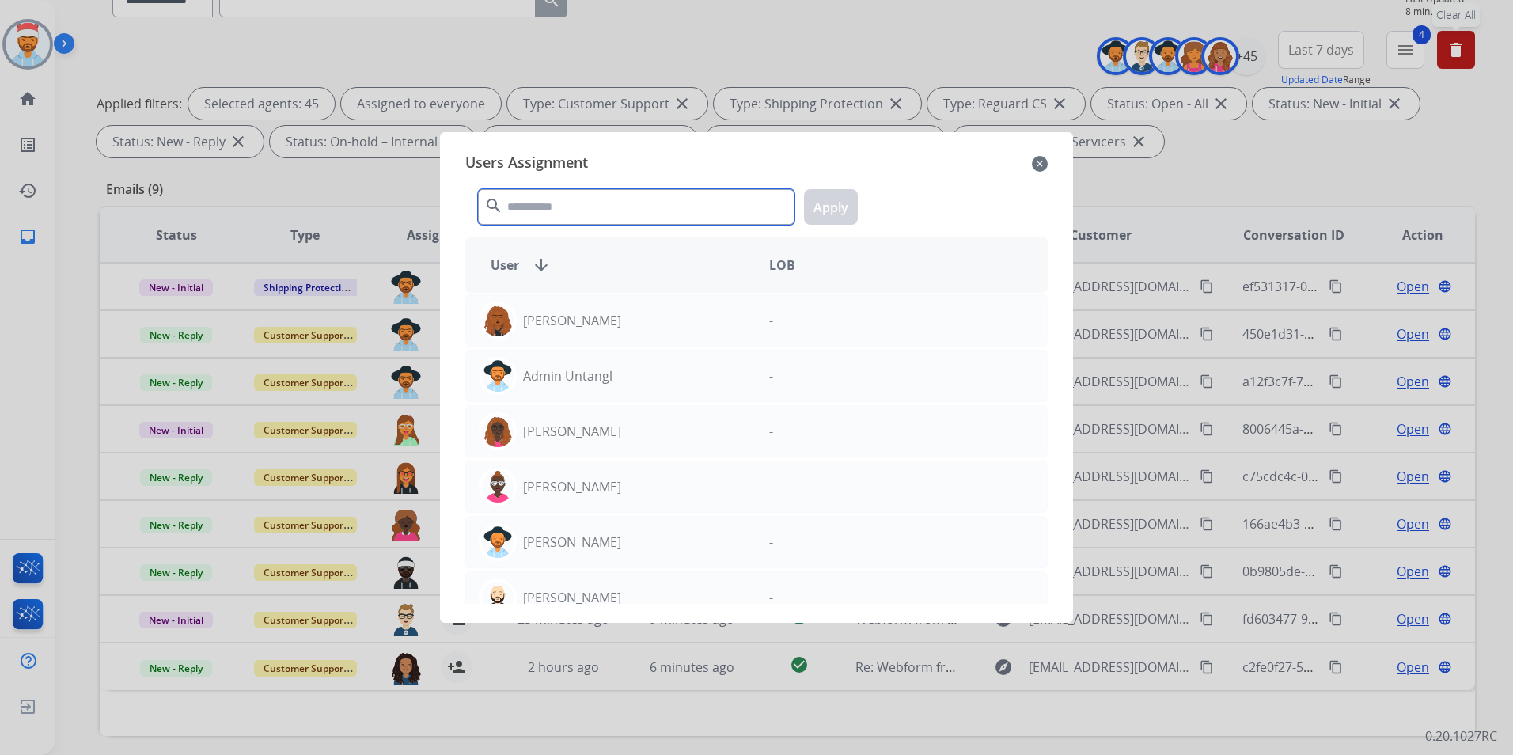
click at [559, 207] on input "text" at bounding box center [636, 207] width 317 height 36
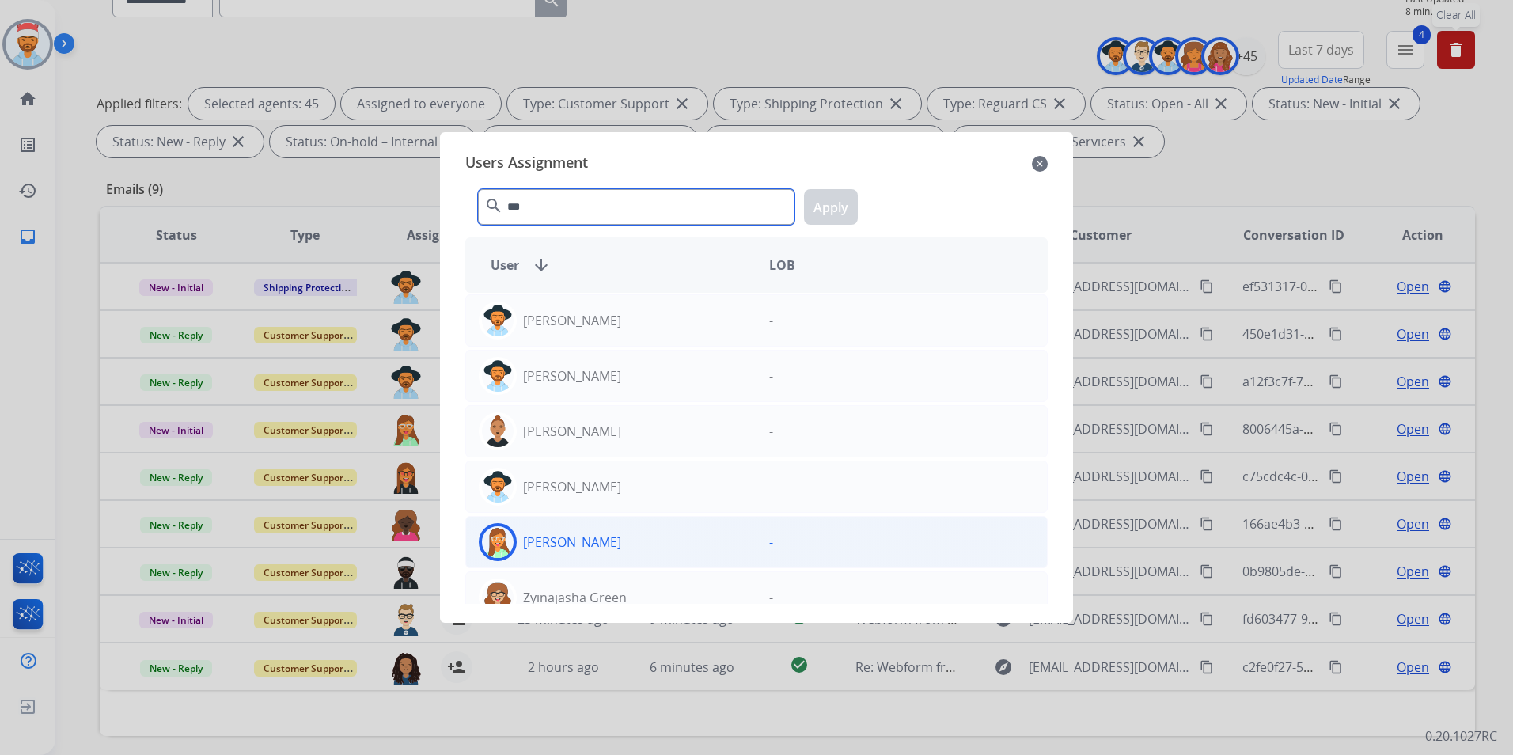
type input "***"
click at [584, 552] on div "[PERSON_NAME]" at bounding box center [611, 542] width 290 height 38
click at [820, 203] on button "Apply" at bounding box center [831, 207] width 54 height 36
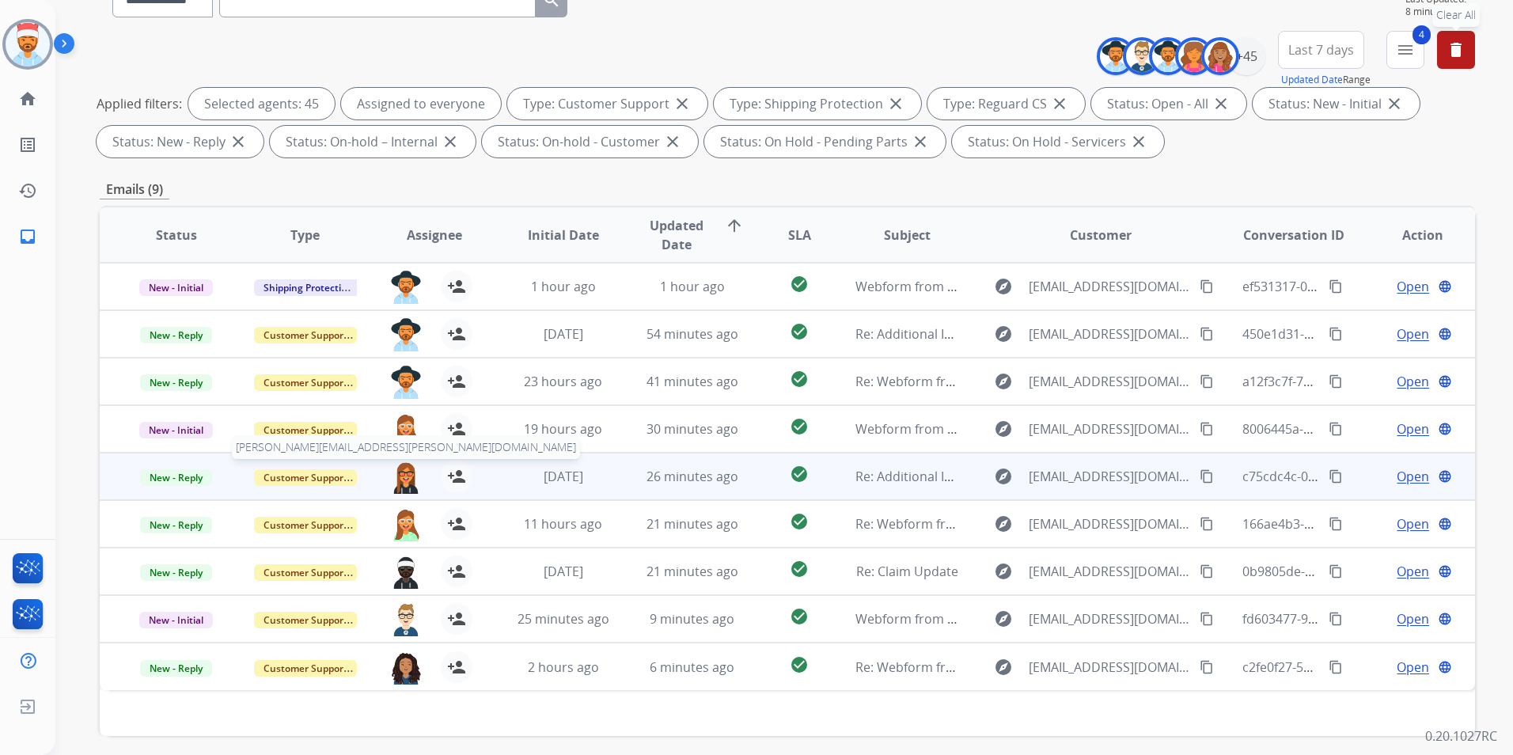
click at [404, 466] on img at bounding box center [406, 477] width 32 height 33
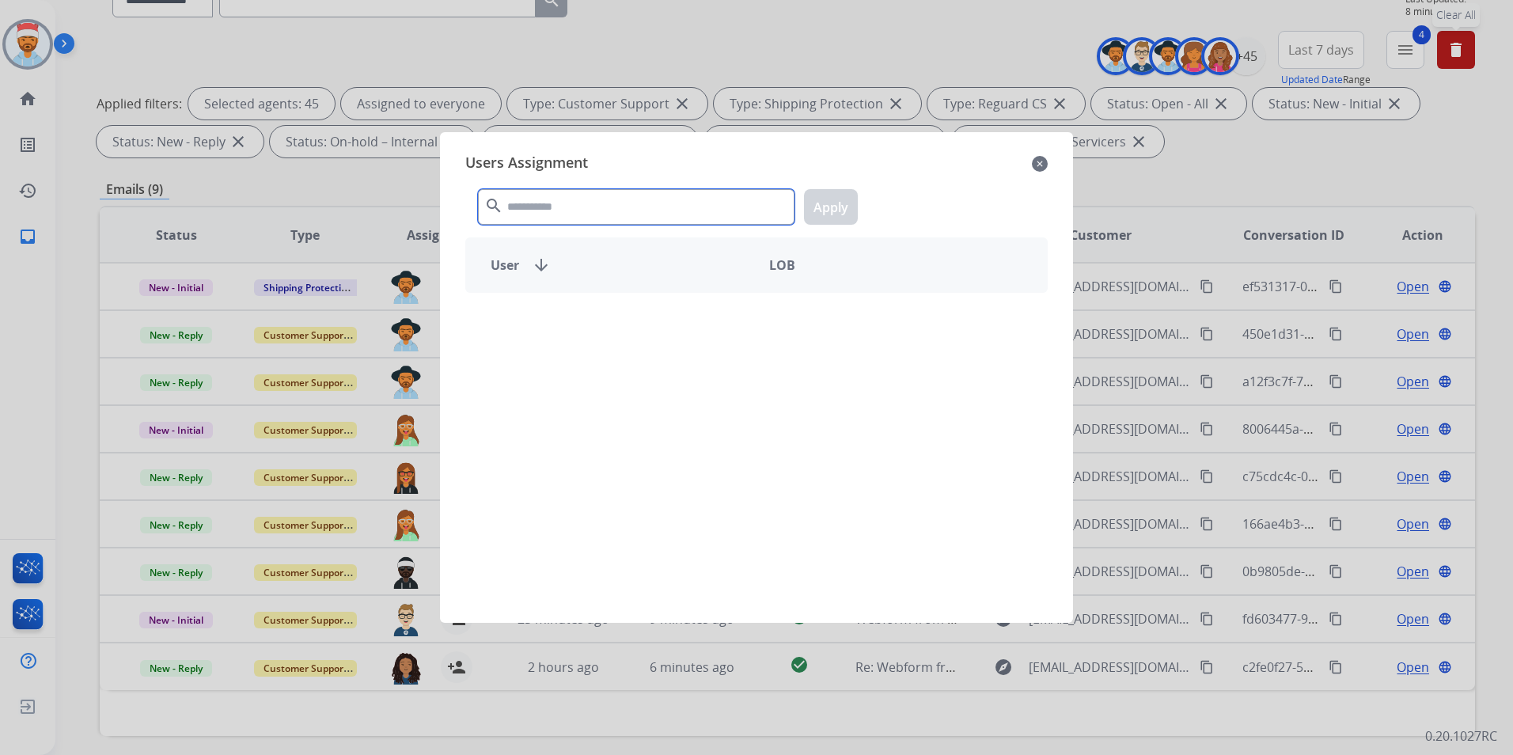
click at [626, 218] on input "text" at bounding box center [636, 207] width 317 height 36
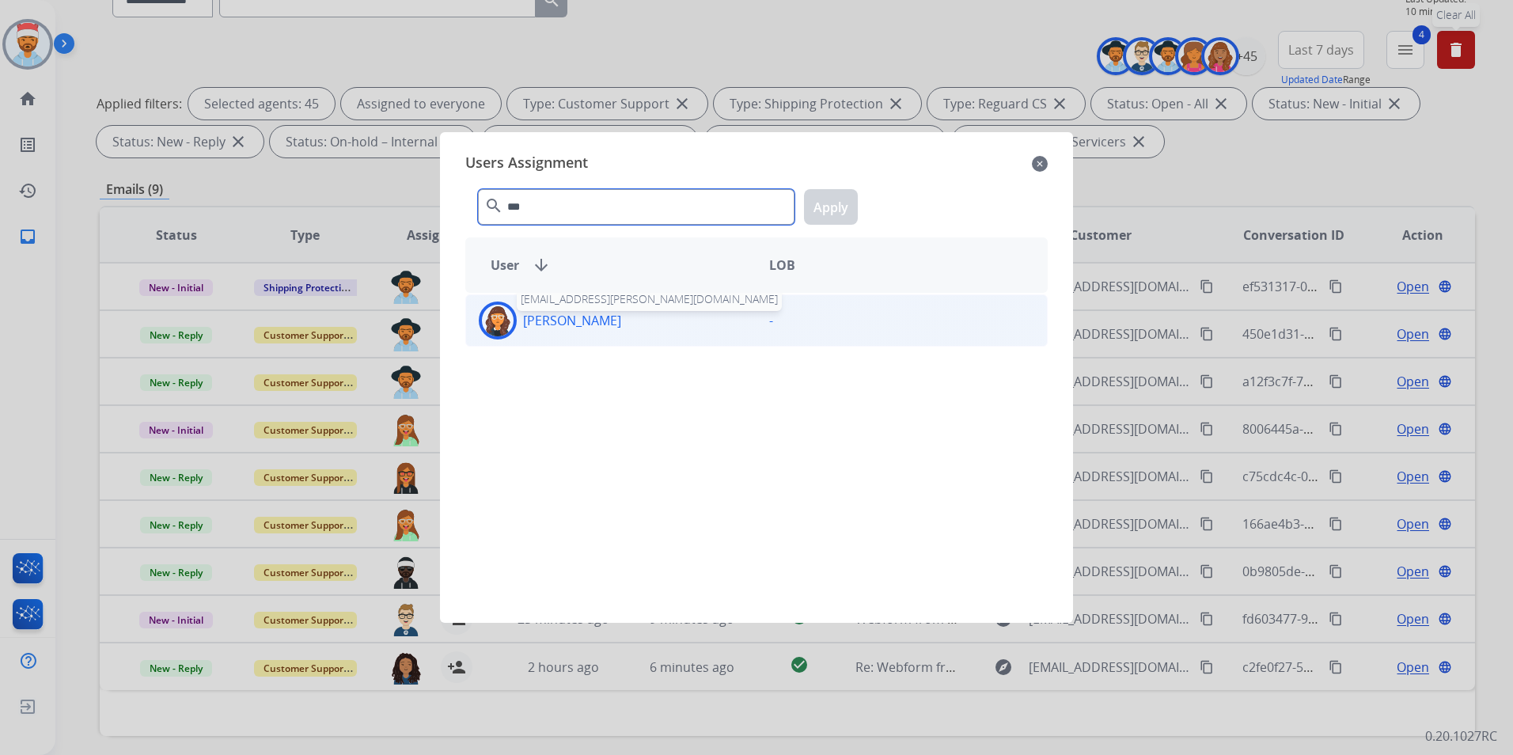
type input "***"
click at [586, 316] on p "[PERSON_NAME]" at bounding box center [572, 320] width 98 height 19
click at [836, 205] on button "Apply" at bounding box center [831, 207] width 54 height 36
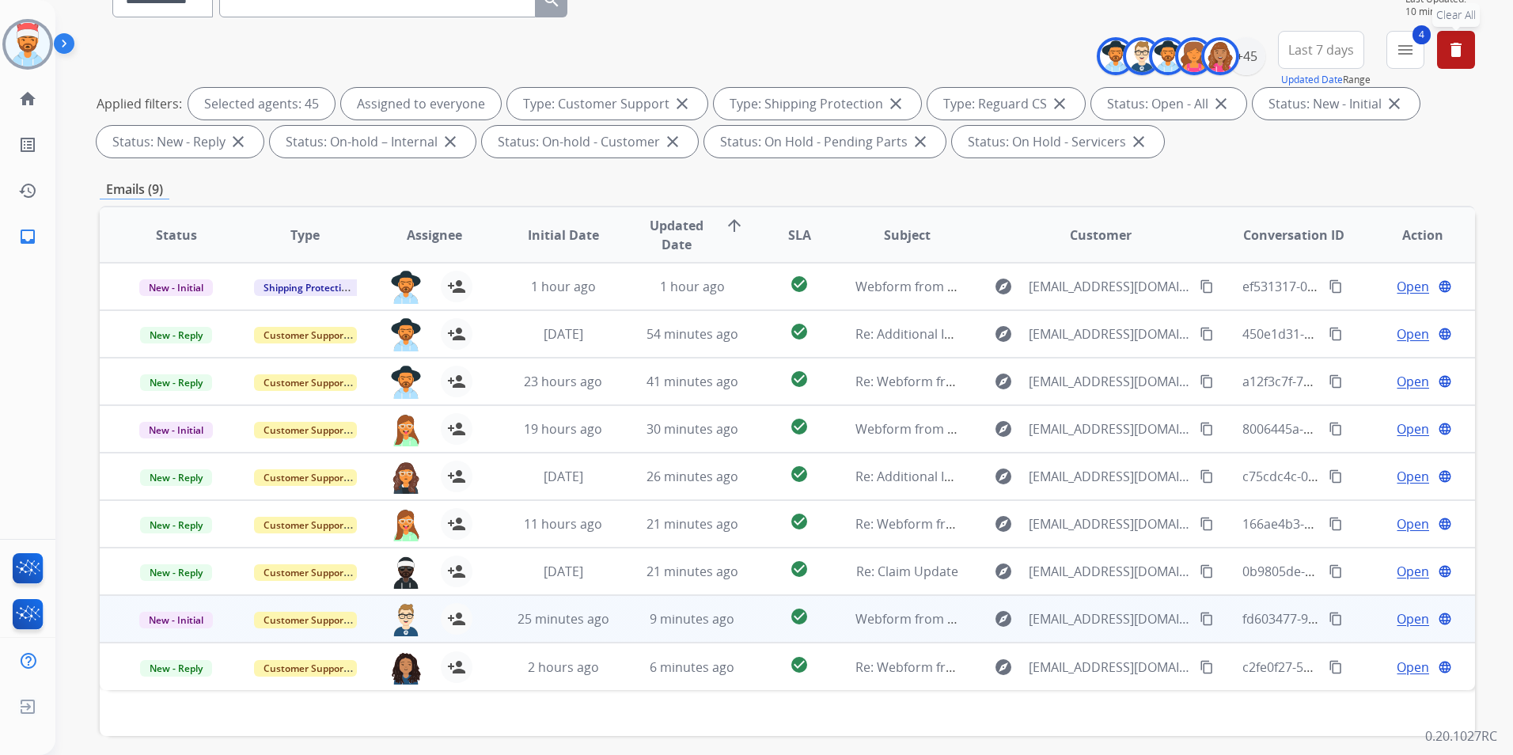
click at [394, 595] on td "bonnie.lettimore@mcibpo.com person_add Assign to Me" at bounding box center [422, 618] width 129 height 47
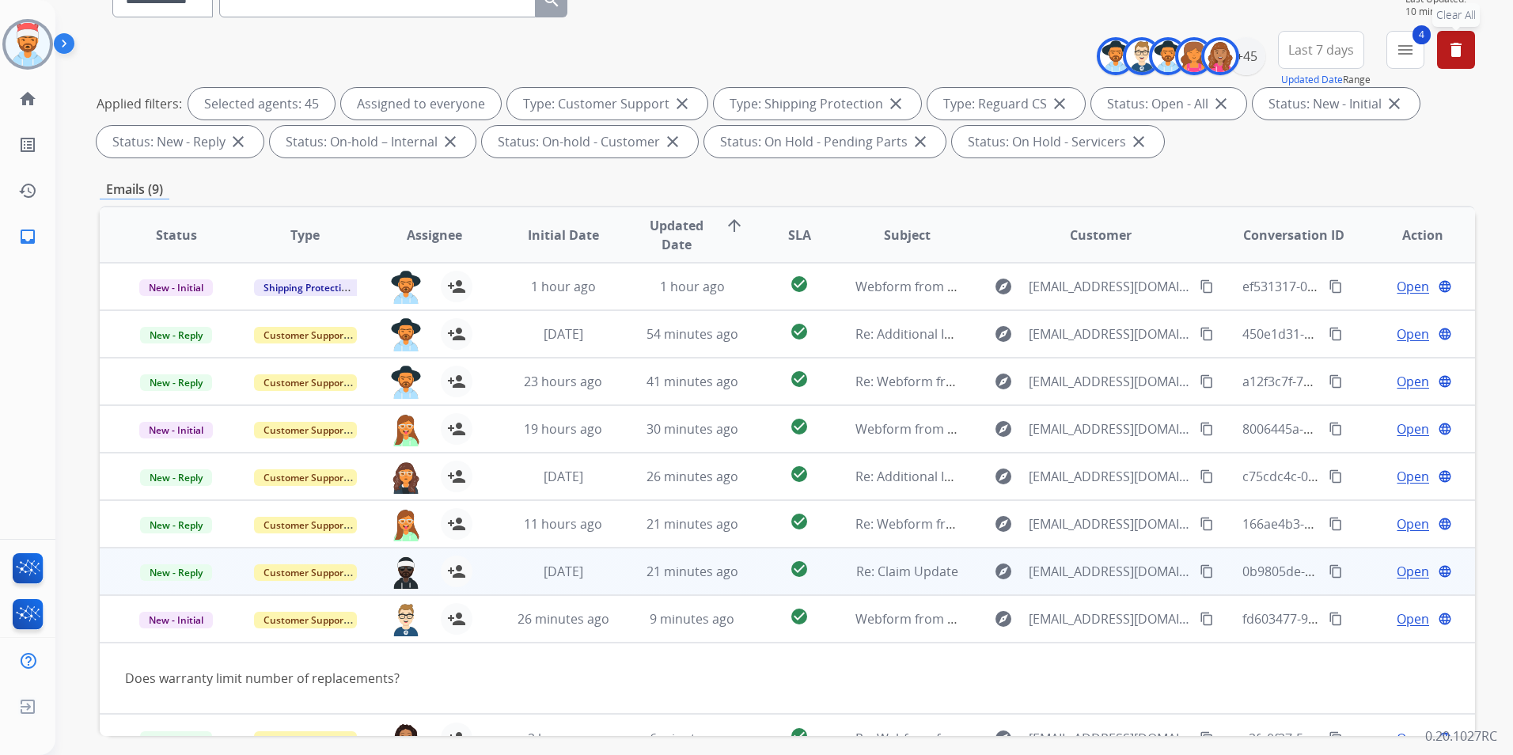
scroll to position [25, 0]
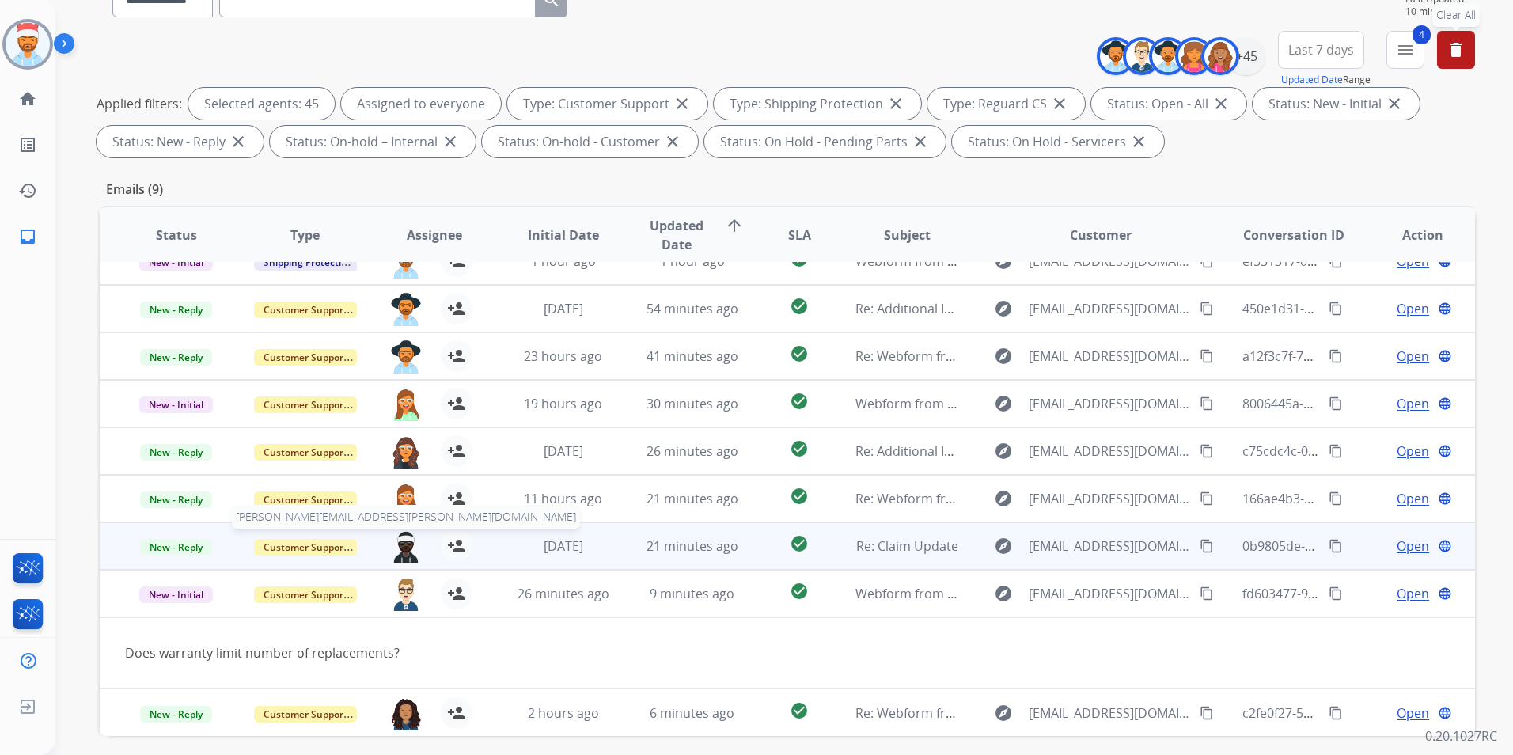
click at [403, 546] on img at bounding box center [406, 546] width 32 height 33
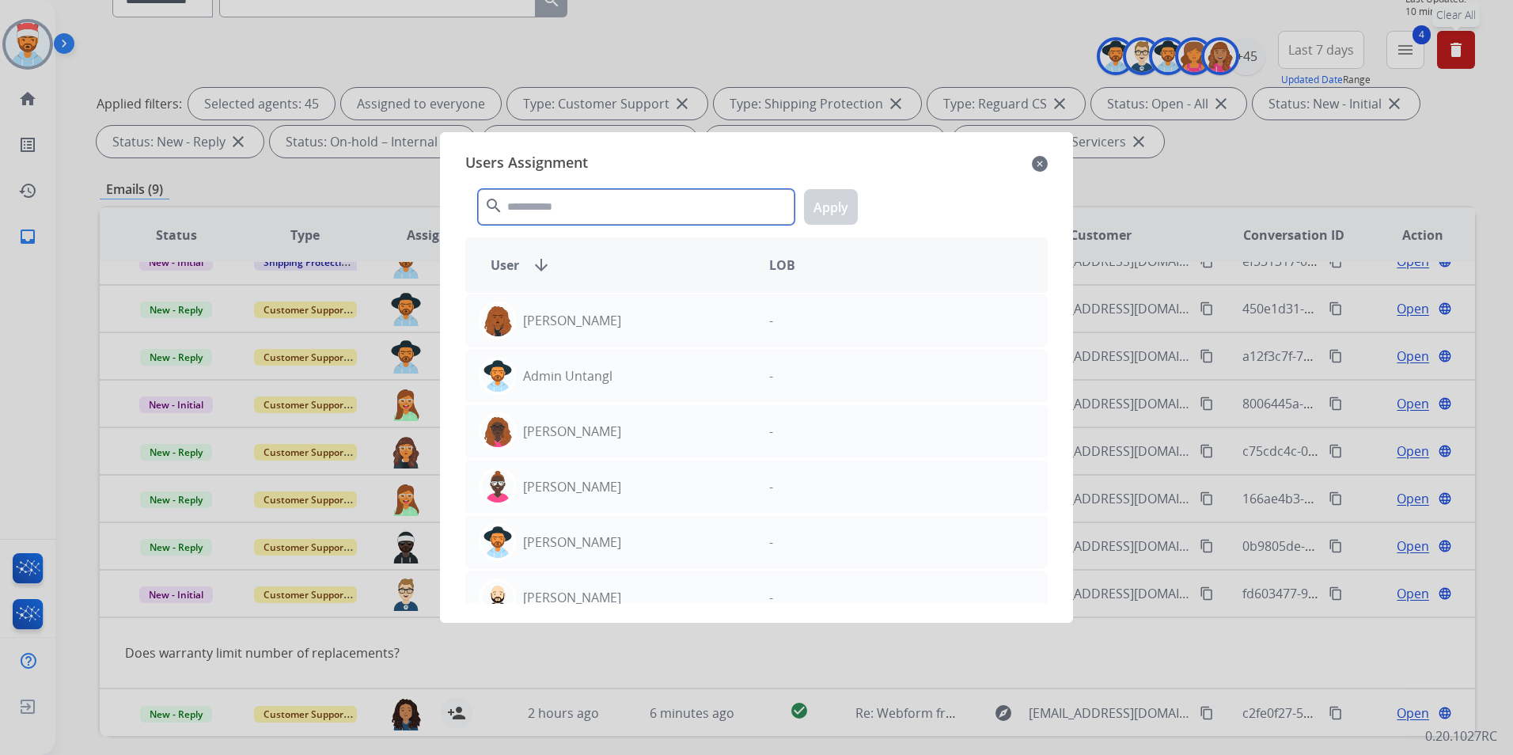
drag, startPoint x: 576, startPoint y: 207, endPoint x: 589, endPoint y: 216, distance: 15.4
click at [577, 207] on input "text" at bounding box center [636, 207] width 317 height 36
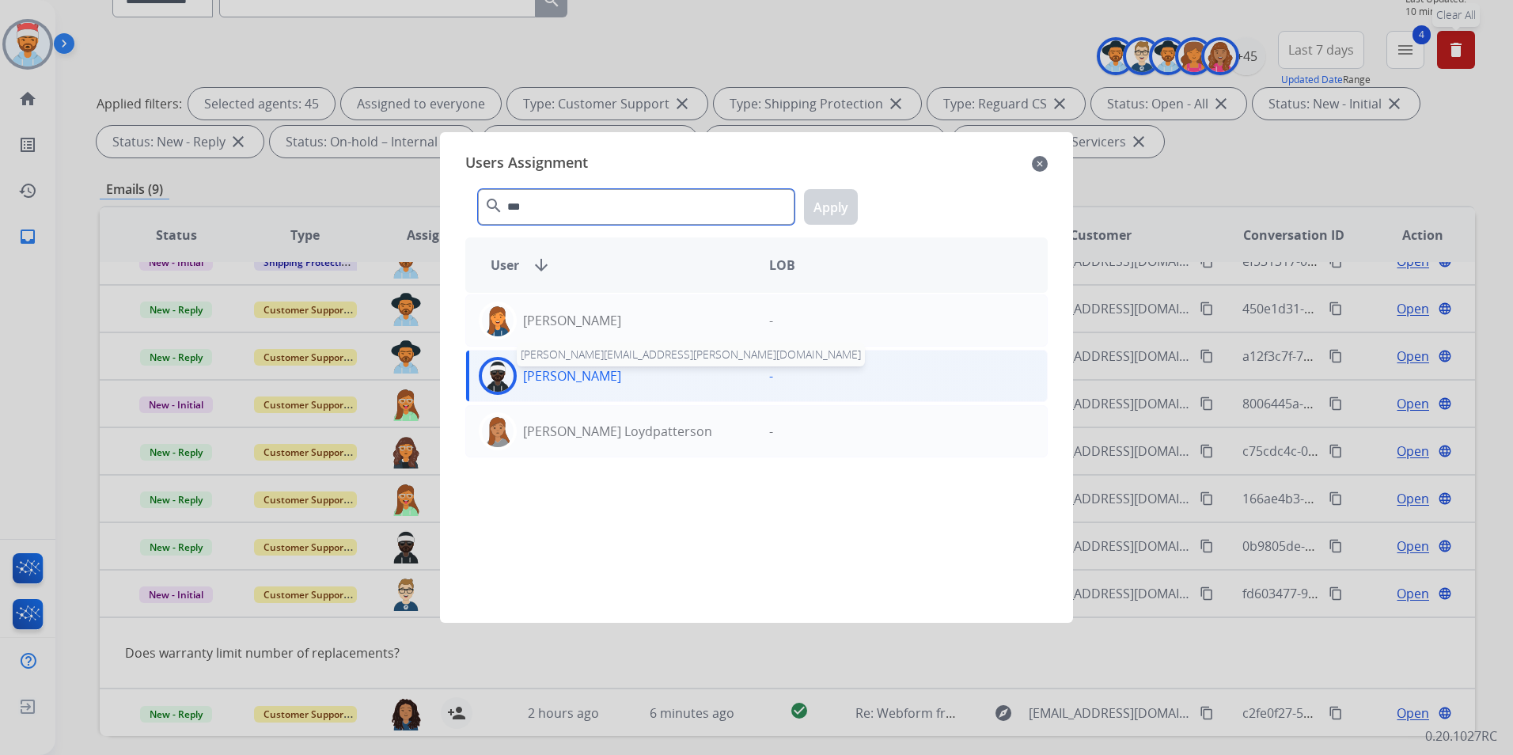
type input "***"
click at [563, 382] on p "[PERSON_NAME]" at bounding box center [572, 375] width 98 height 19
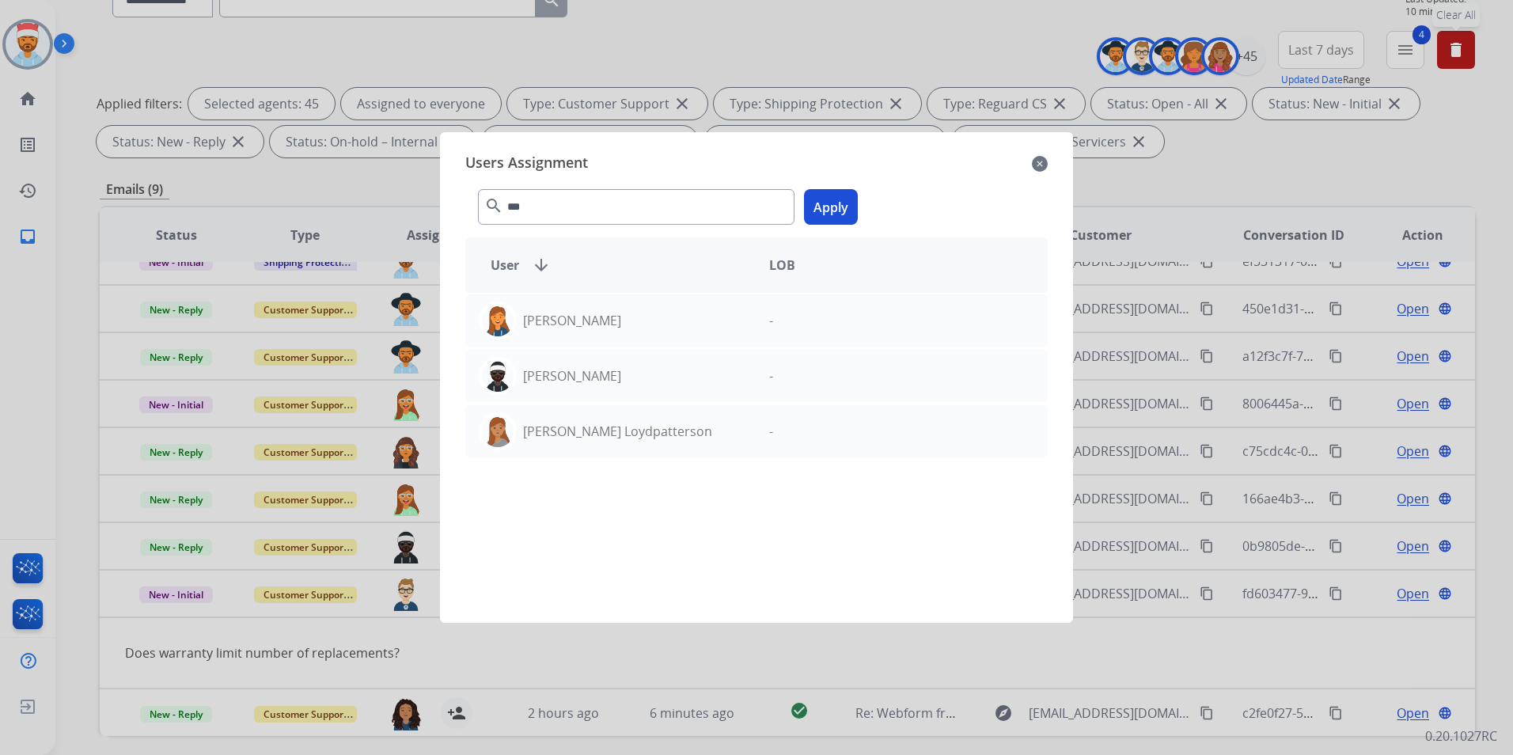
click at [845, 208] on button "Apply" at bounding box center [831, 207] width 54 height 36
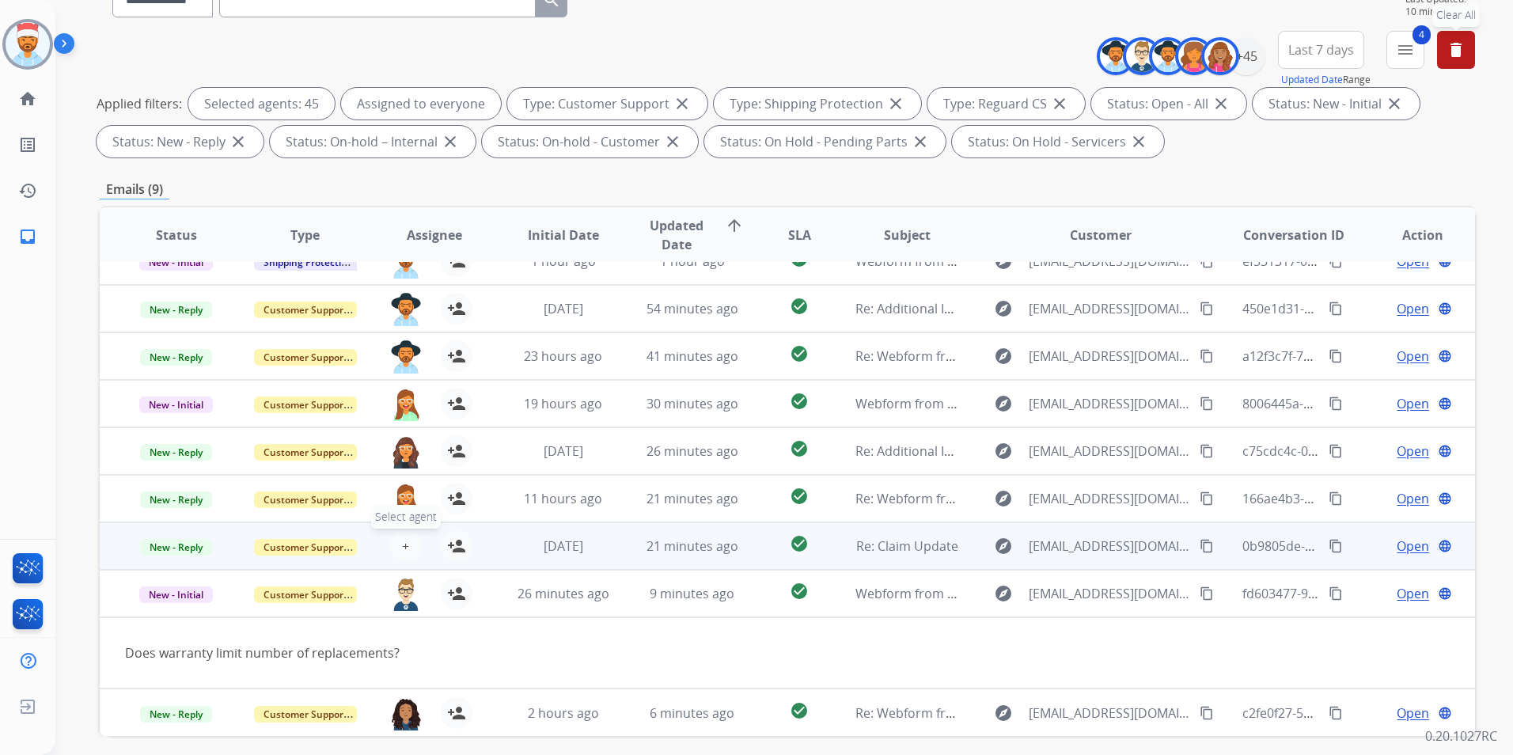
click at [406, 550] on span "+" at bounding box center [405, 546] width 7 height 19
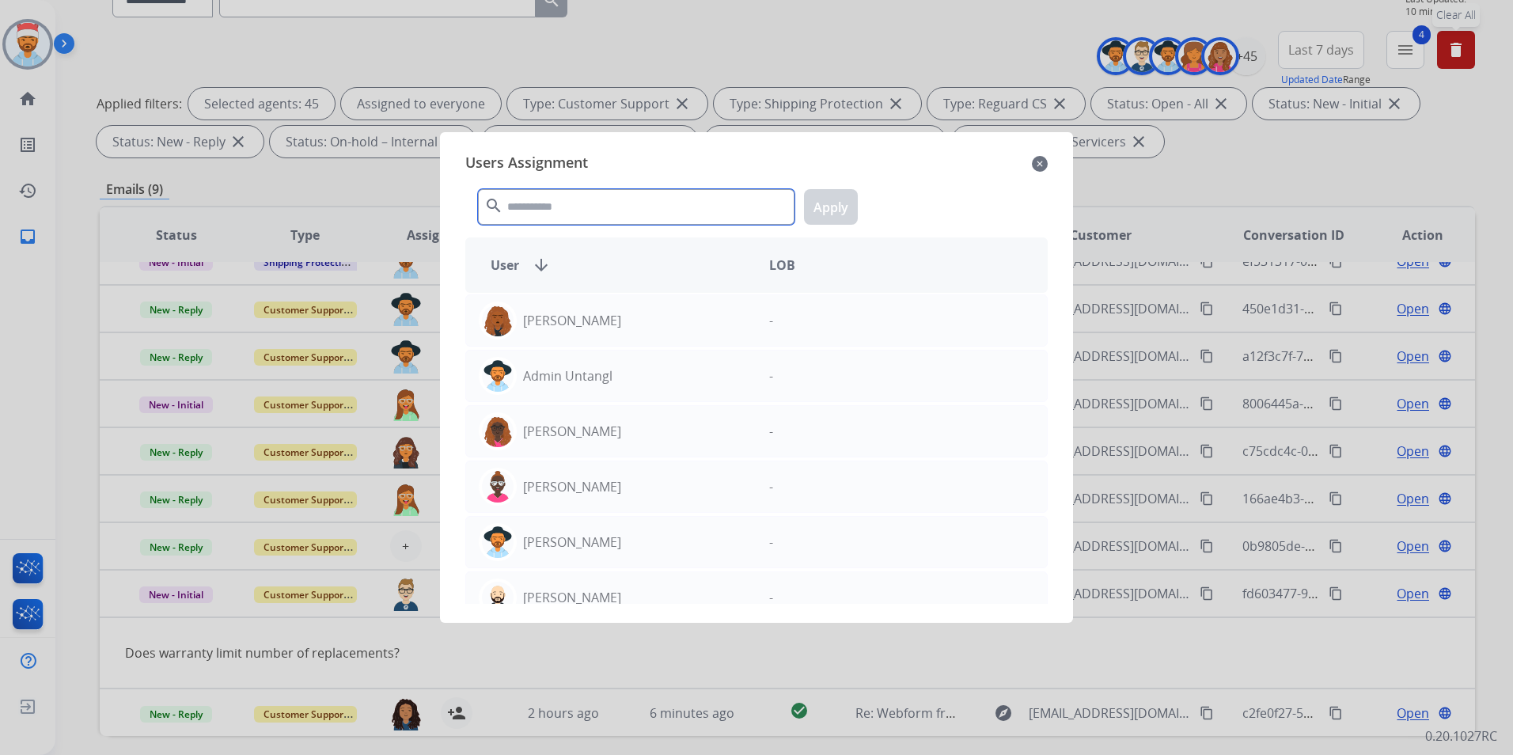
click at [592, 207] on input "text" at bounding box center [636, 207] width 317 height 36
type input "*"
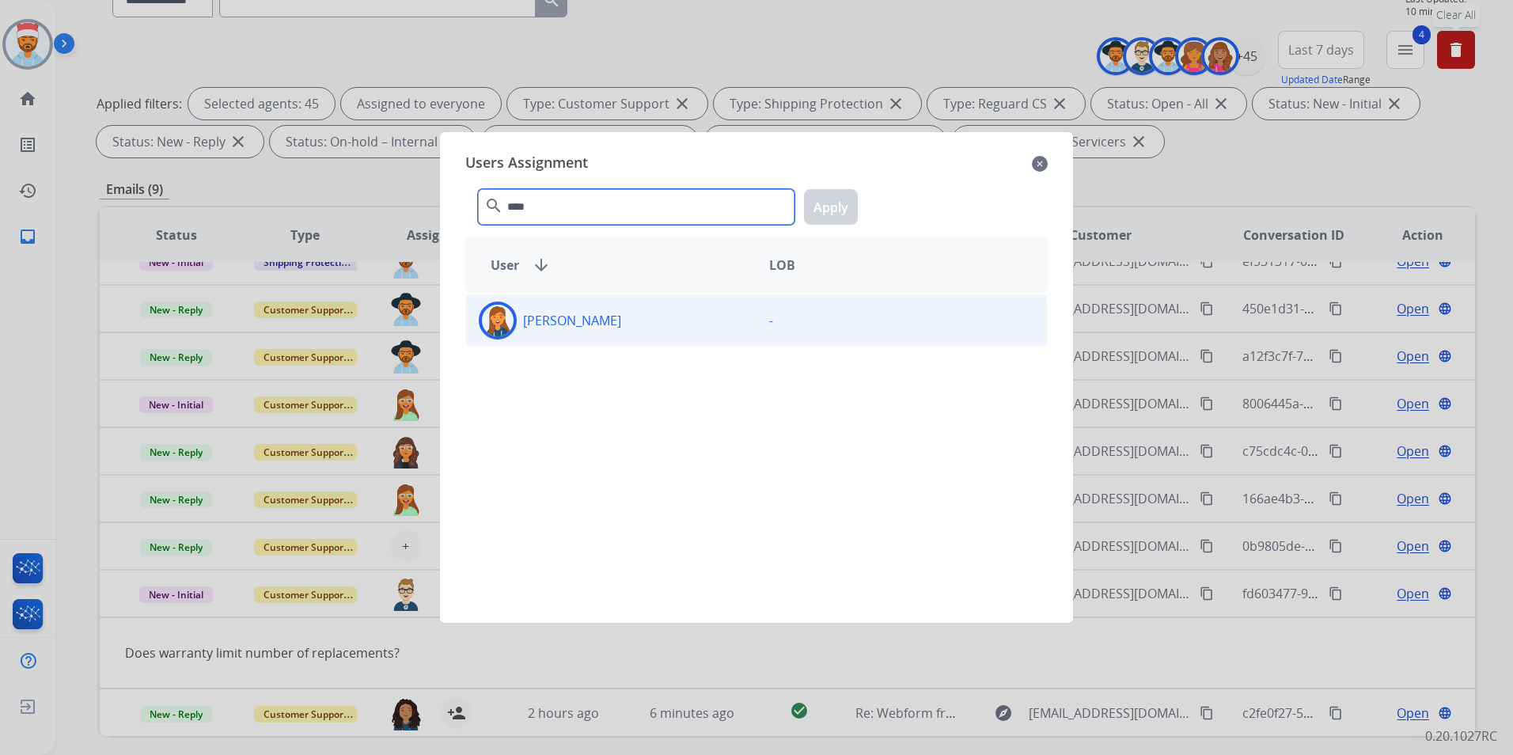
type input "****"
click at [549, 316] on p "[PERSON_NAME]" at bounding box center [572, 320] width 98 height 19
click at [832, 196] on button "Apply" at bounding box center [831, 207] width 54 height 36
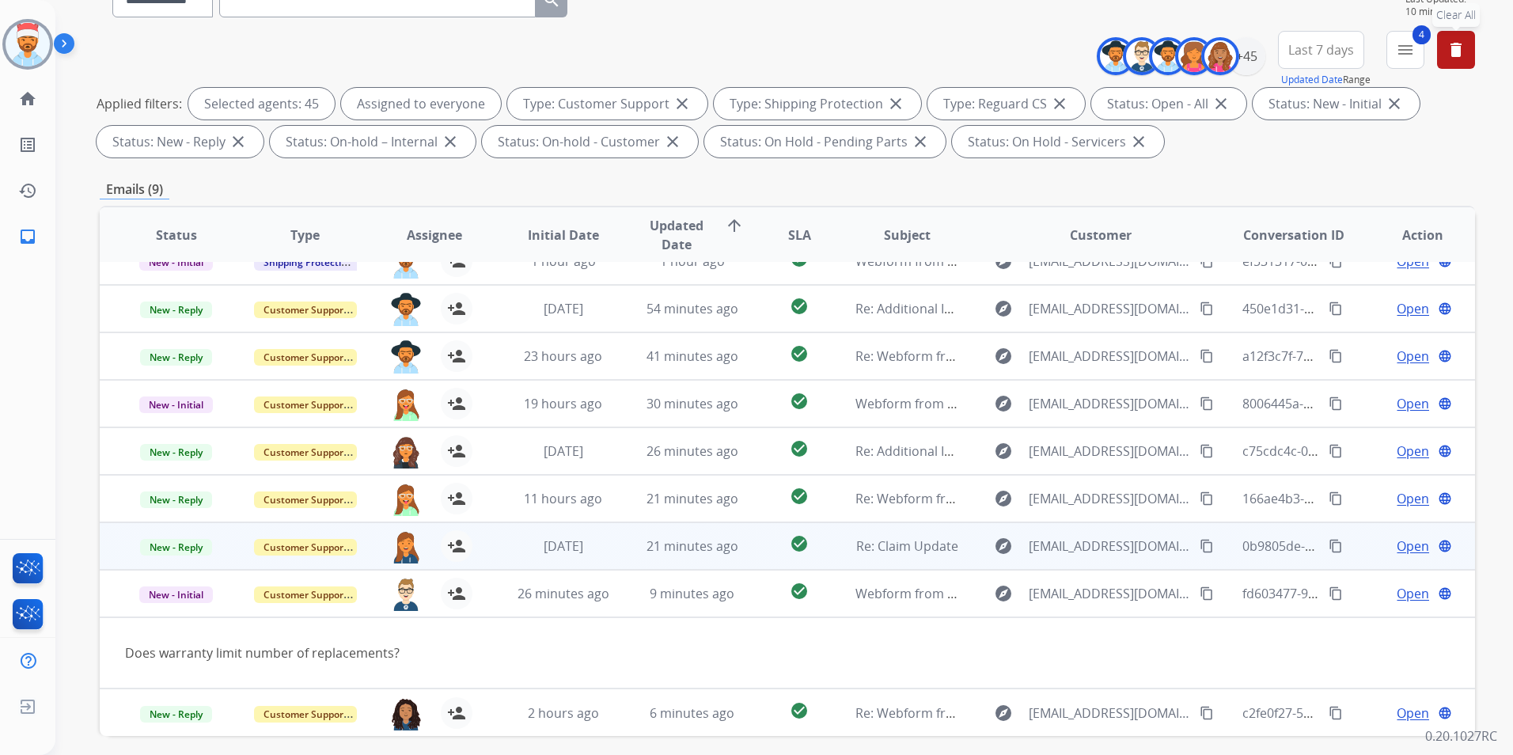
scroll to position [222, 0]
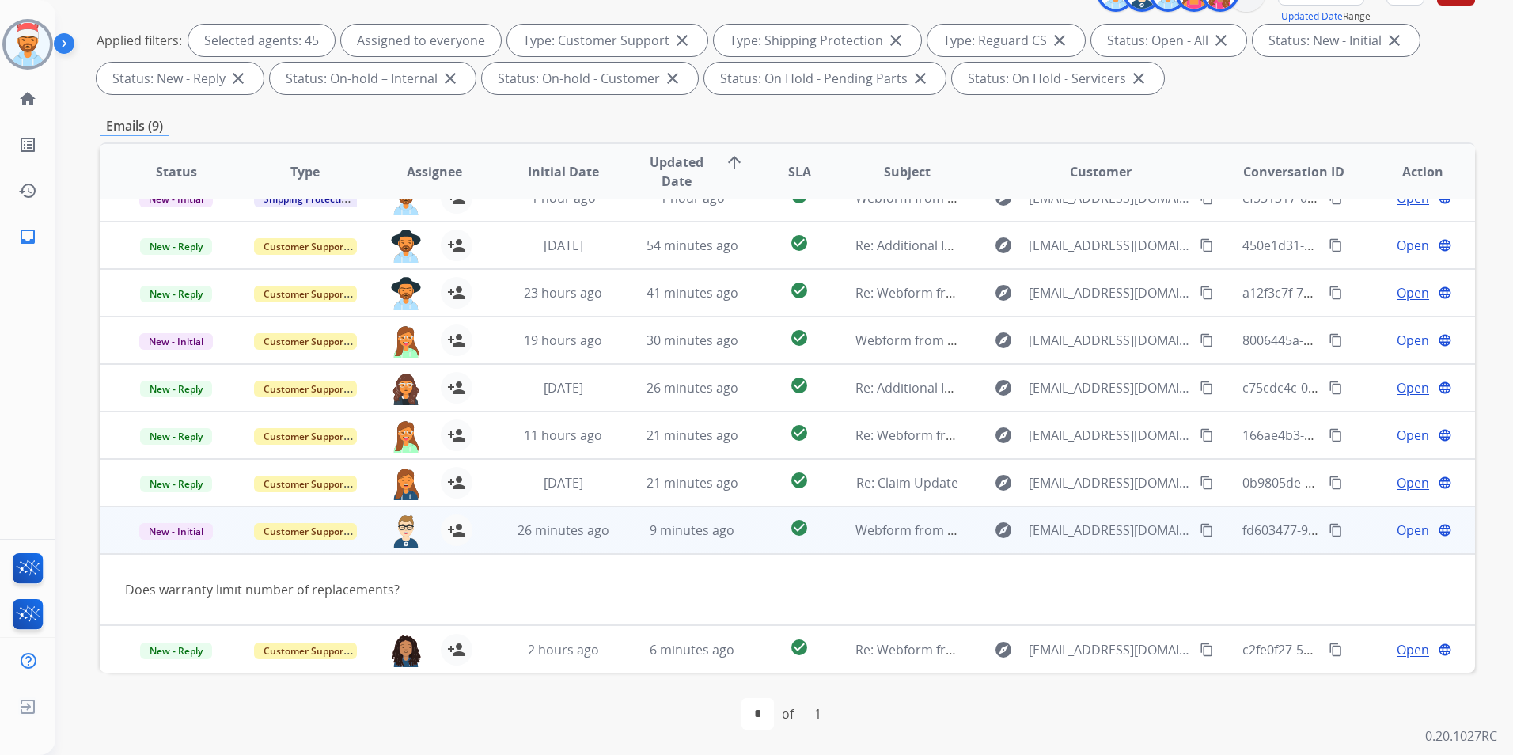
click at [840, 540] on td "Webform from jimshan1@comcast.net on 08/17/2025" at bounding box center [894, 530] width 129 height 47
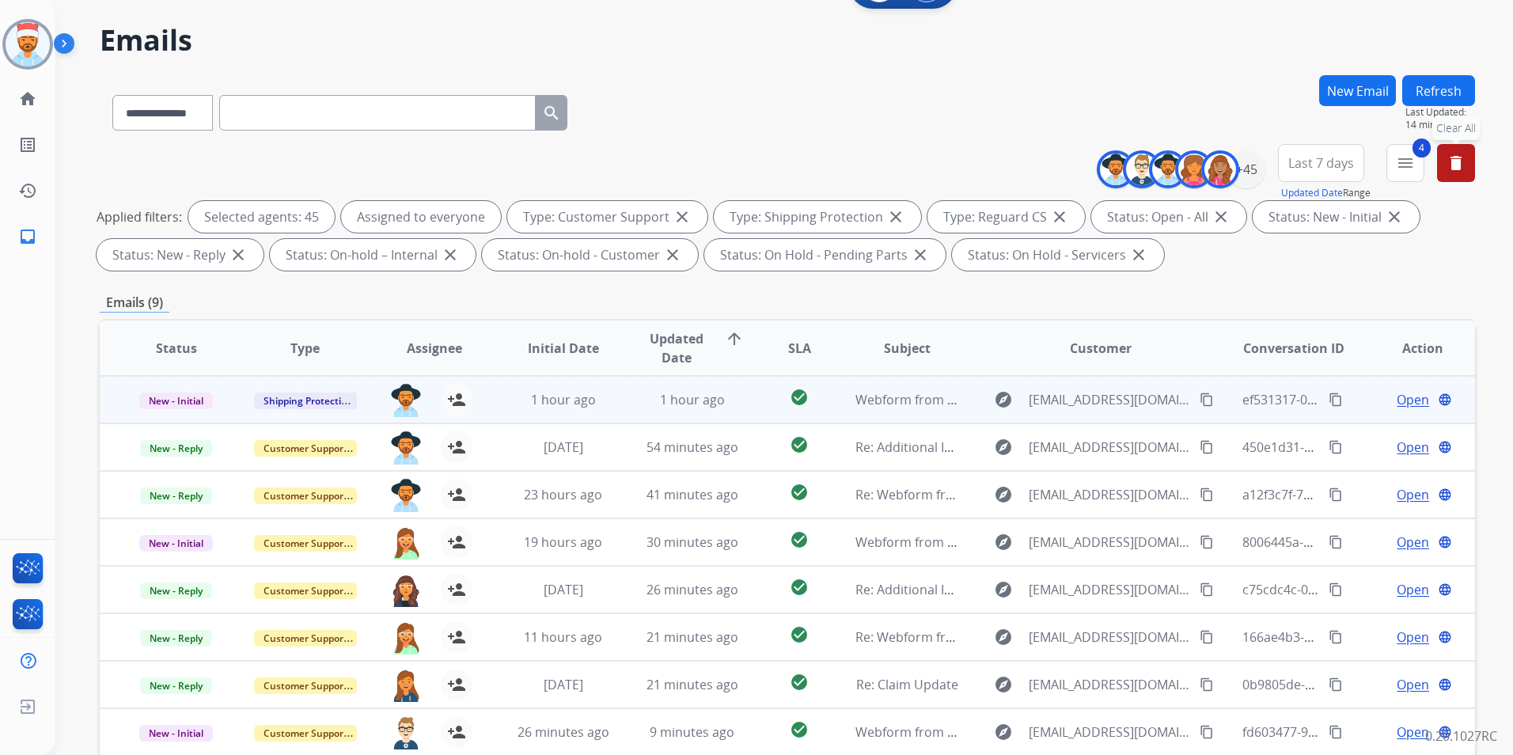
scroll to position [0, 0]
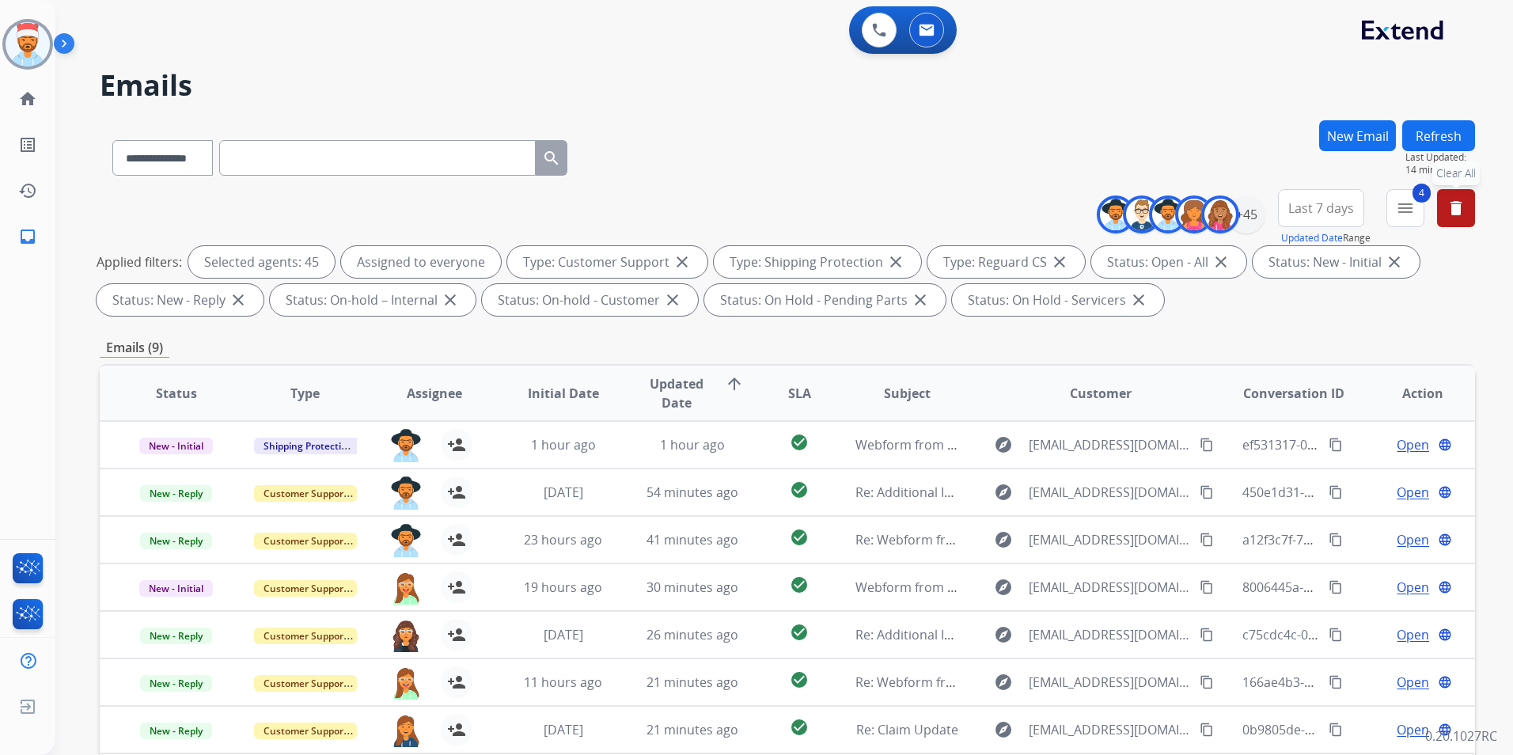
drag, startPoint x: 1430, startPoint y: 120, endPoint x: 1438, endPoint y: 131, distance: 13.0
click at [1433, 124] on button "Refresh" at bounding box center [1438, 135] width 73 height 31
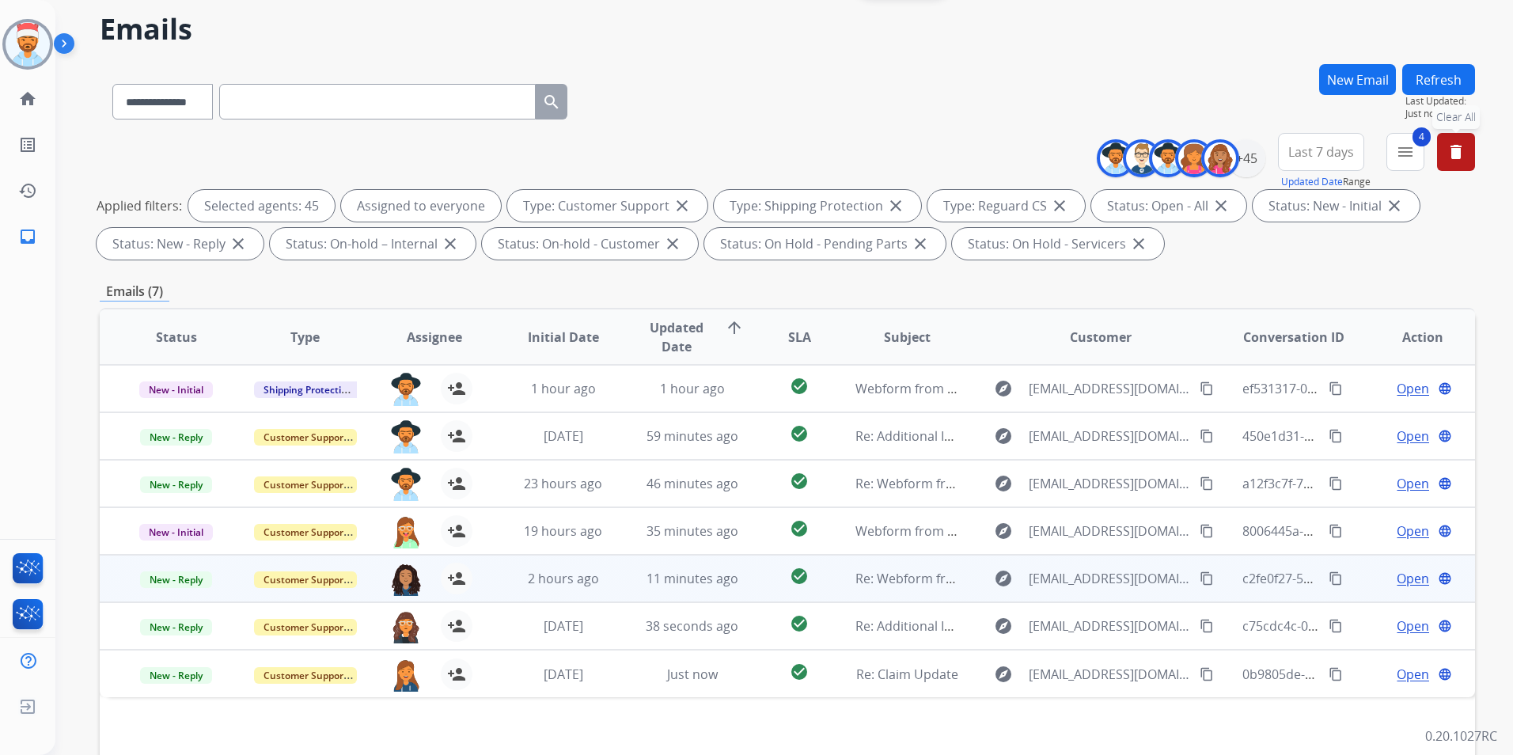
scroll to position [158, 0]
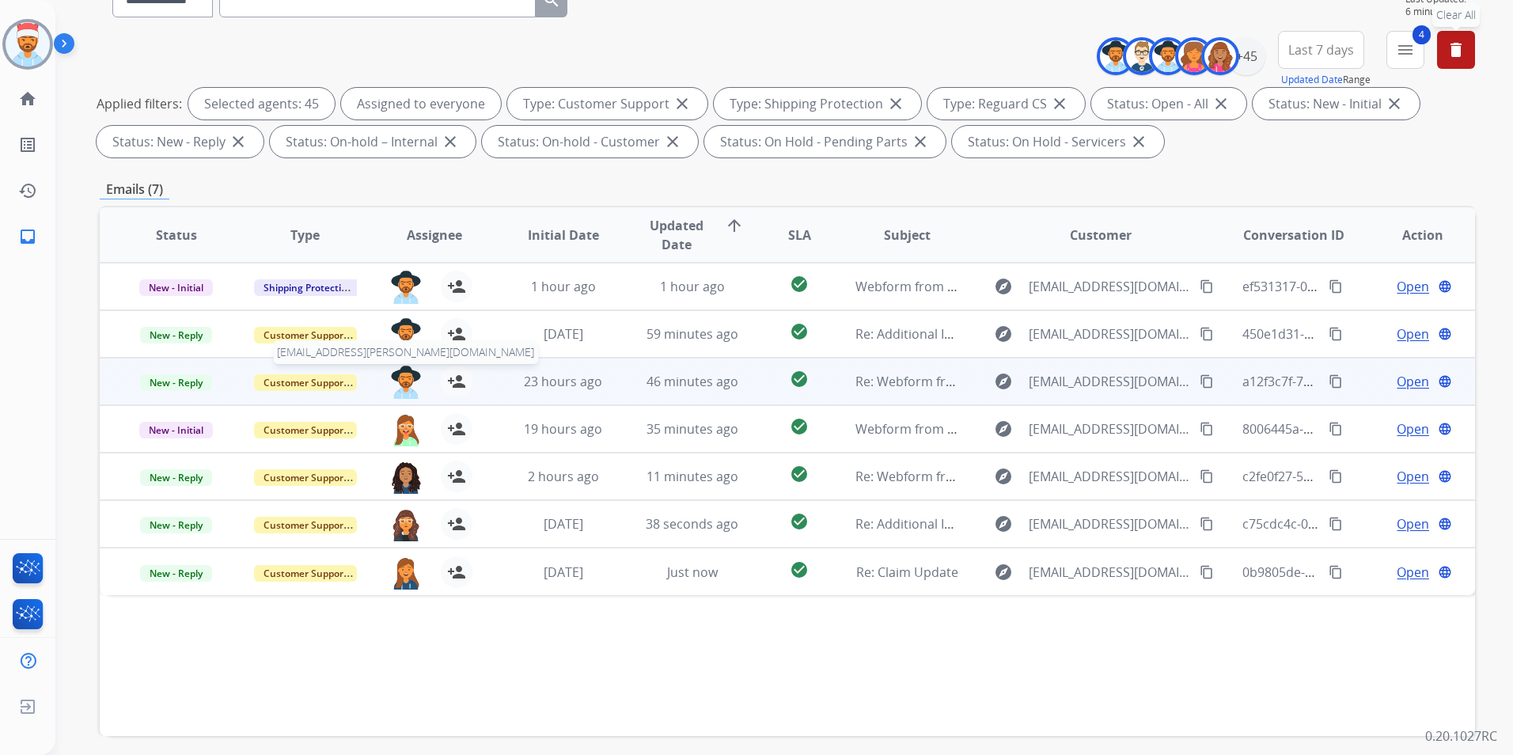
click at [405, 378] on img at bounding box center [406, 382] width 32 height 33
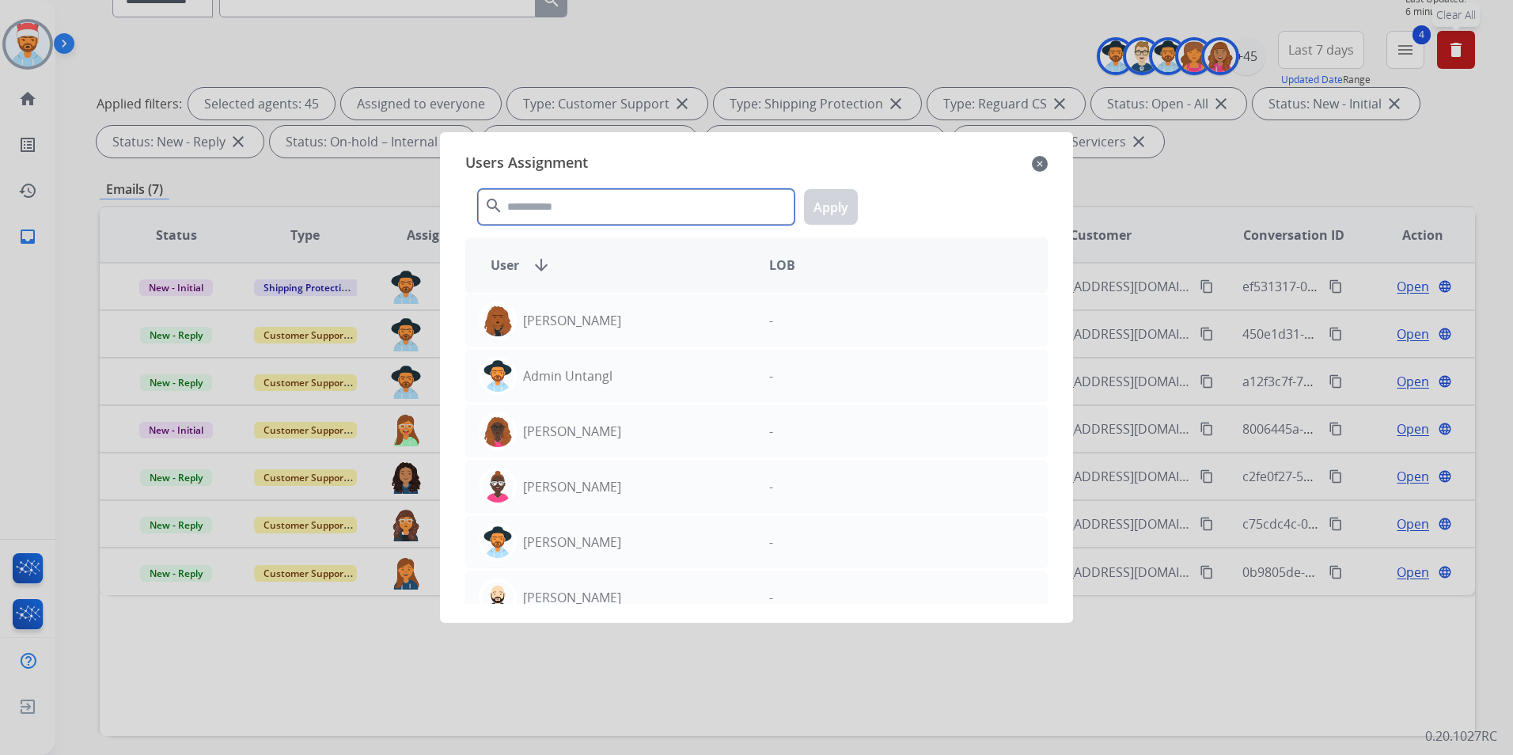
click at [615, 208] on input "text" at bounding box center [636, 207] width 317 height 36
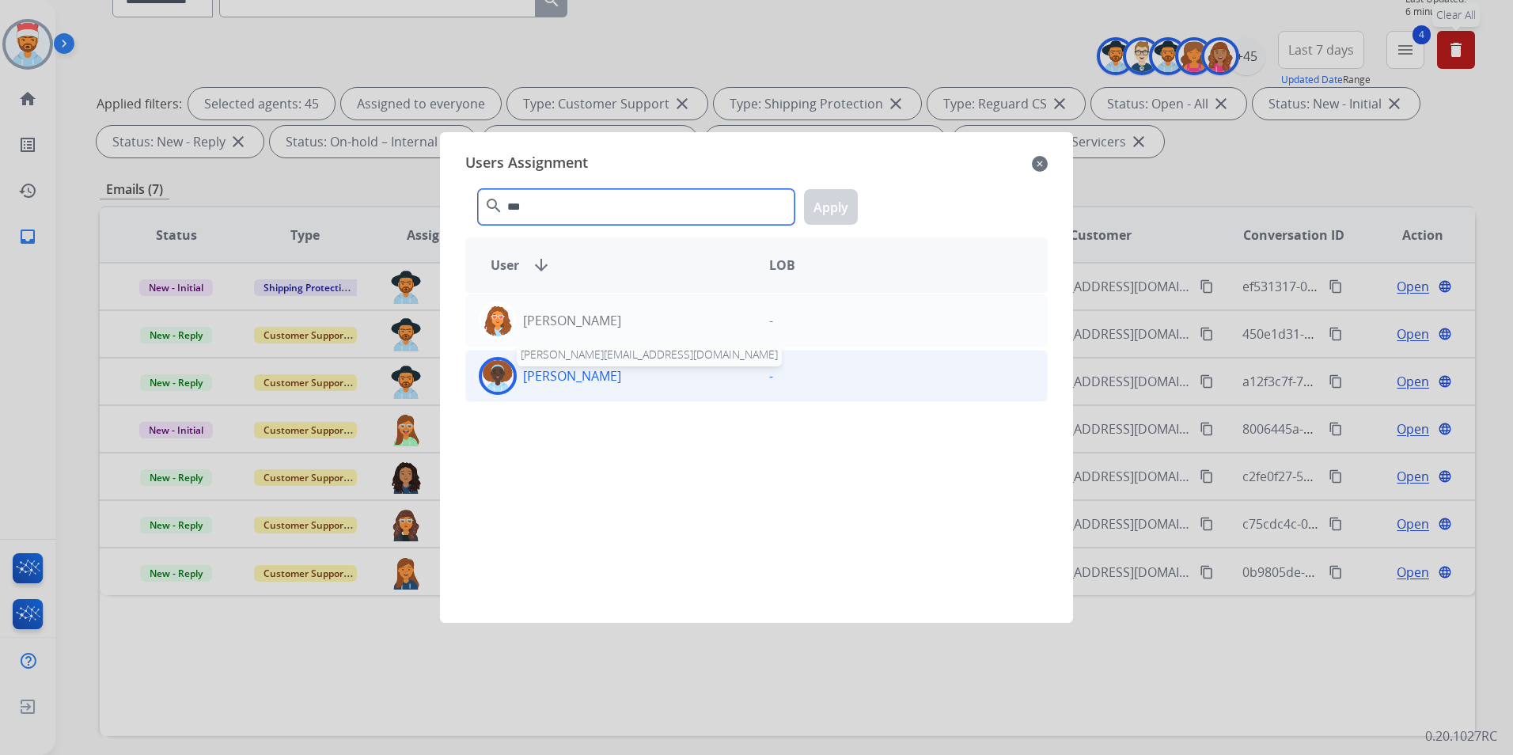
type input "***"
click at [564, 375] on p "[PERSON_NAME]" at bounding box center [572, 375] width 98 height 19
click at [826, 199] on button "Apply" at bounding box center [831, 207] width 54 height 36
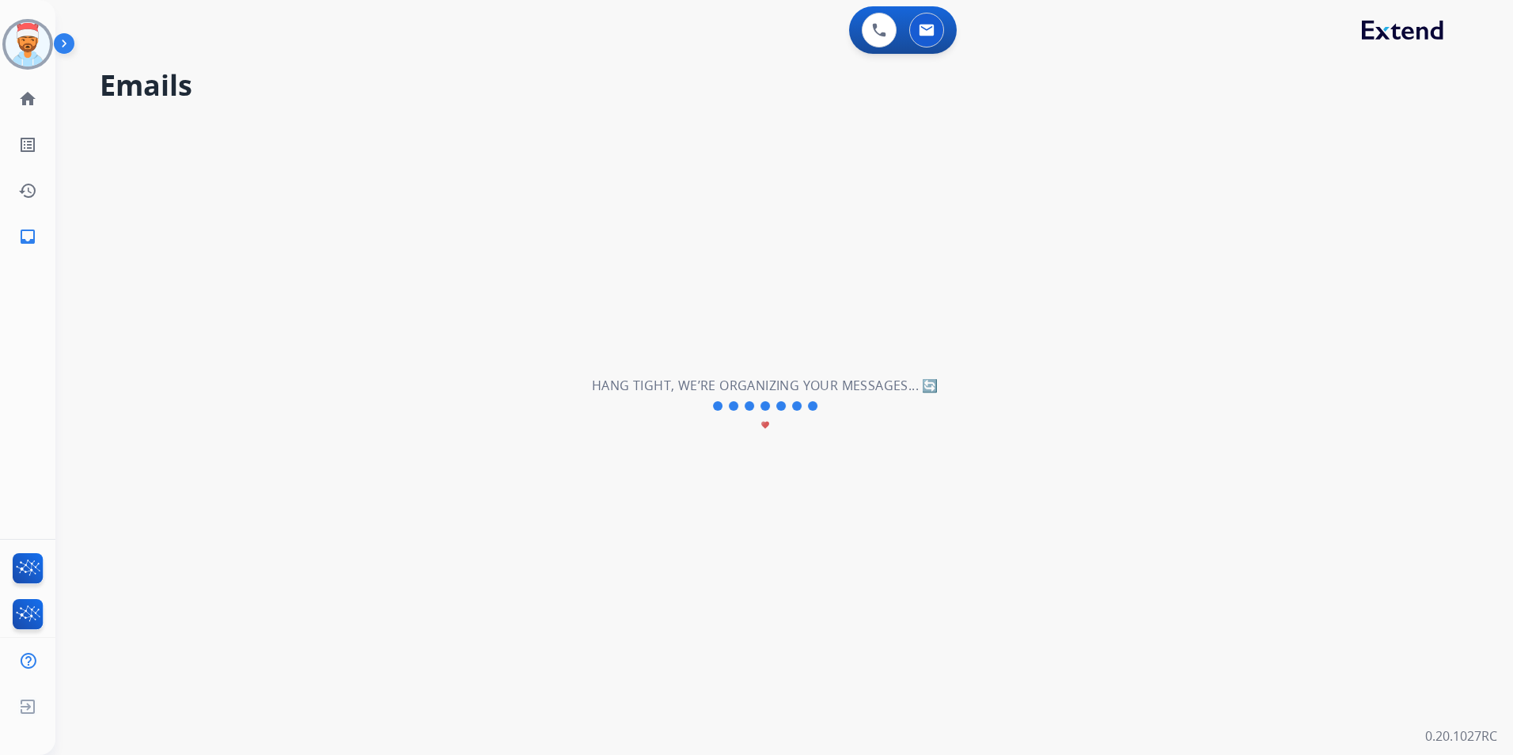
scroll to position [0, 0]
click at [18, 51] on img at bounding box center [28, 44] width 44 height 44
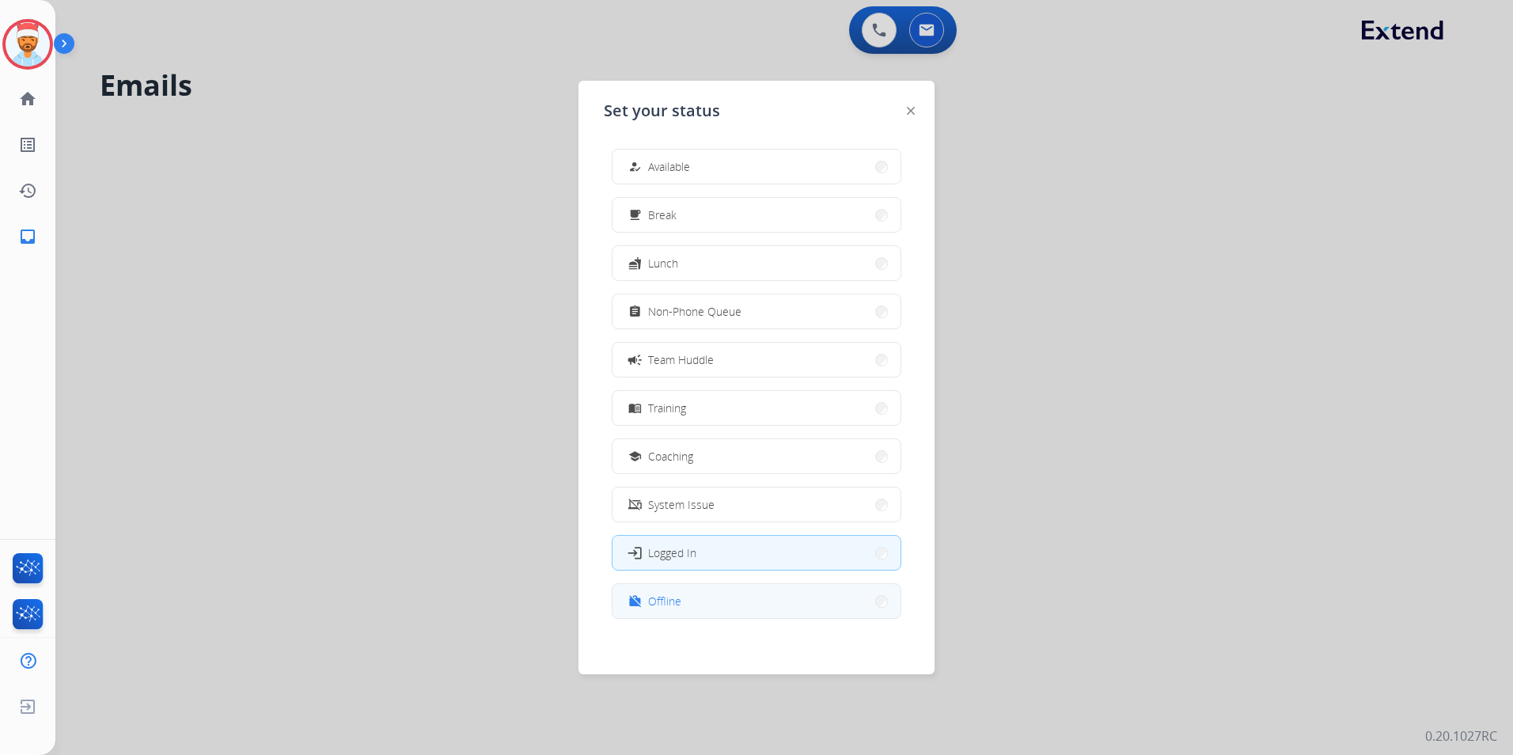
click at [696, 617] on button "work_off Offline" at bounding box center [757, 601] width 288 height 34
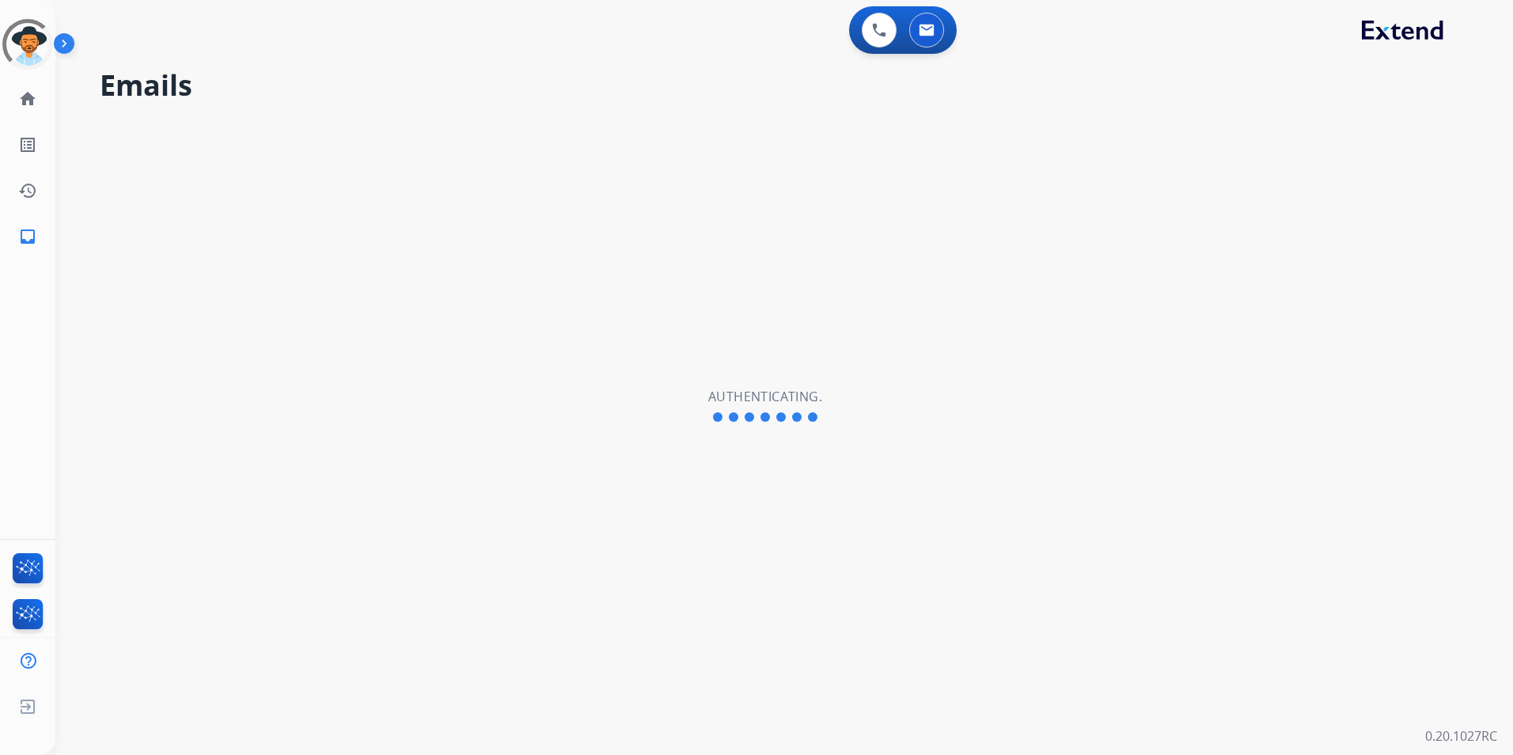
select select "**********"
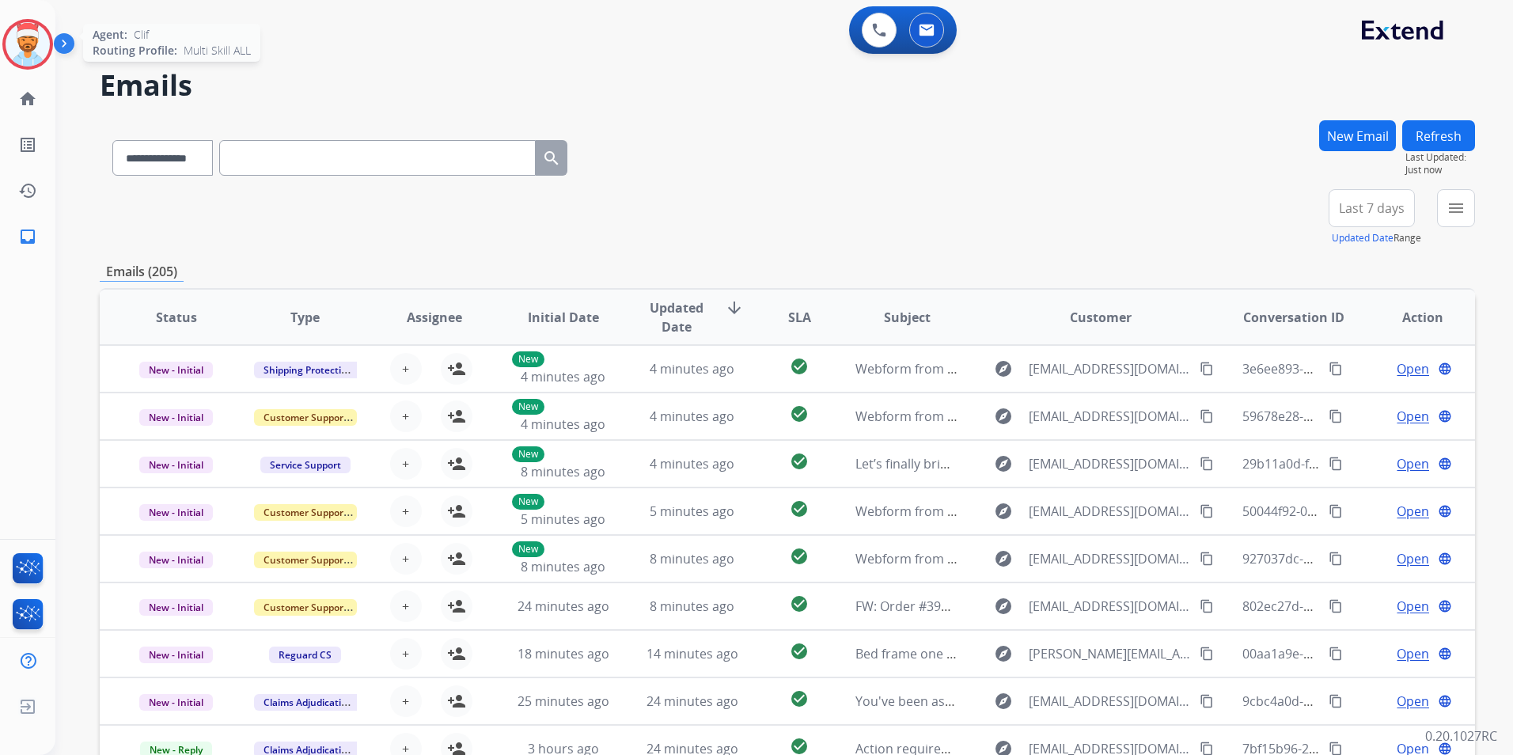
click at [41, 50] on img at bounding box center [28, 44] width 44 height 44
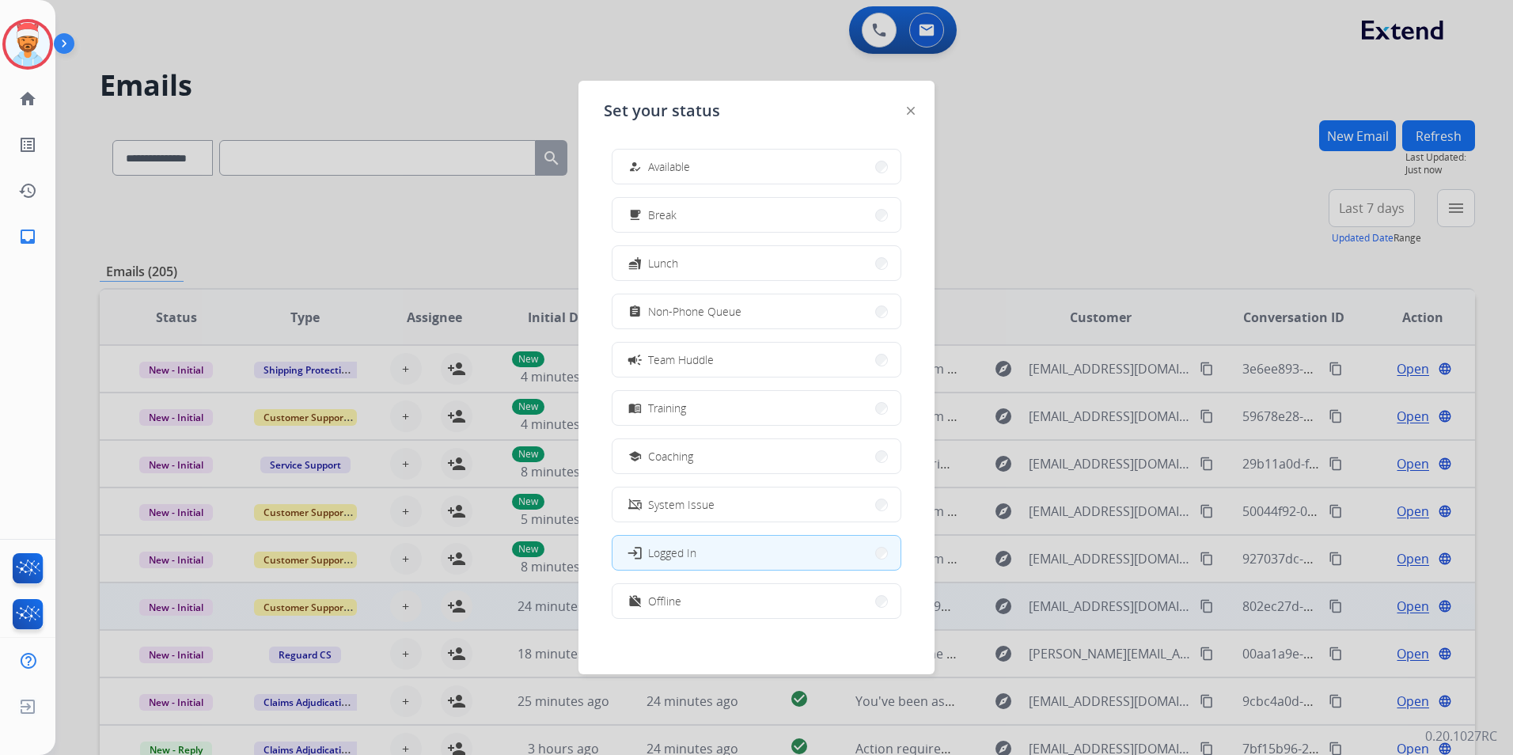
click at [702, 594] on button "work_off Offline" at bounding box center [757, 601] width 288 height 34
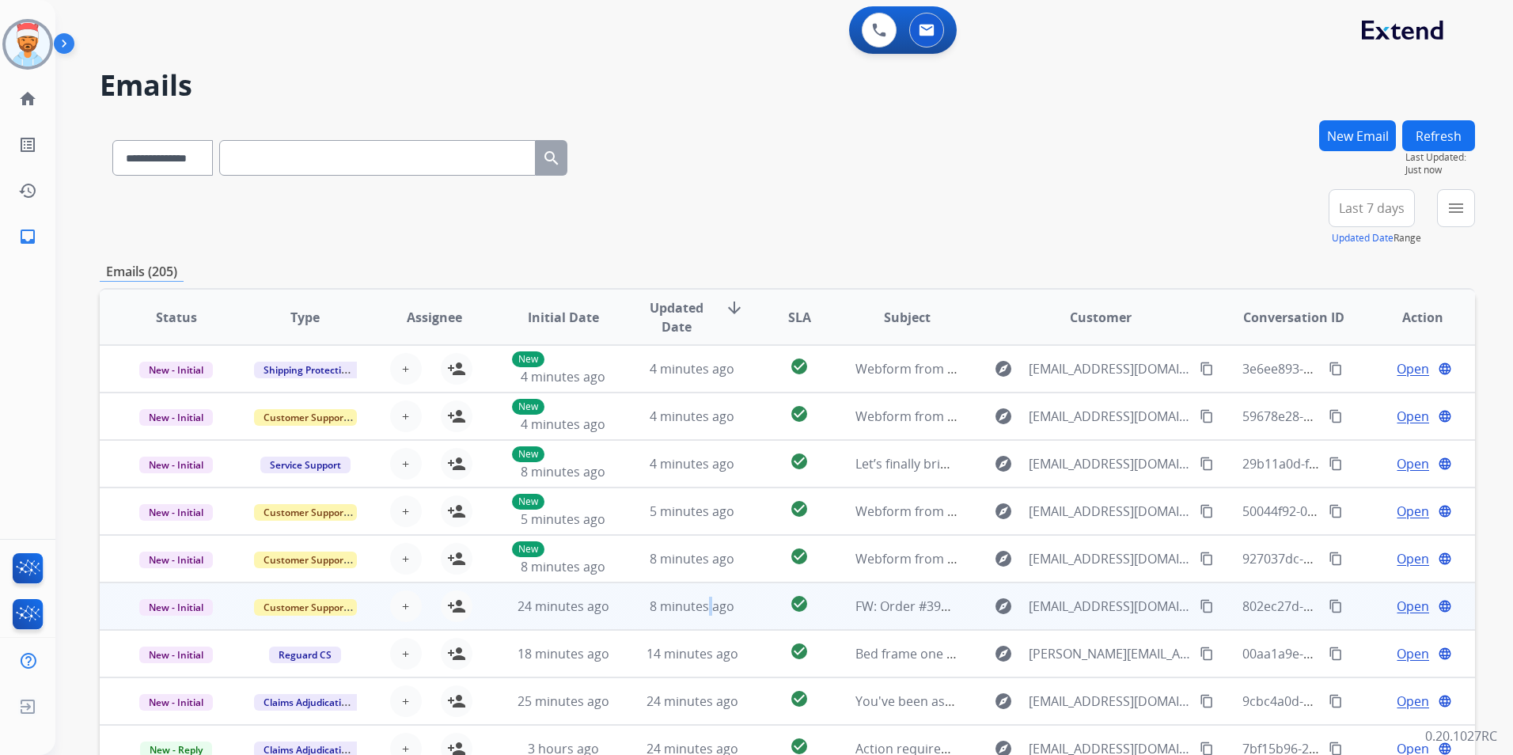
click at [702, 594] on td "8 minutes ago" at bounding box center [680, 605] width 129 height 47
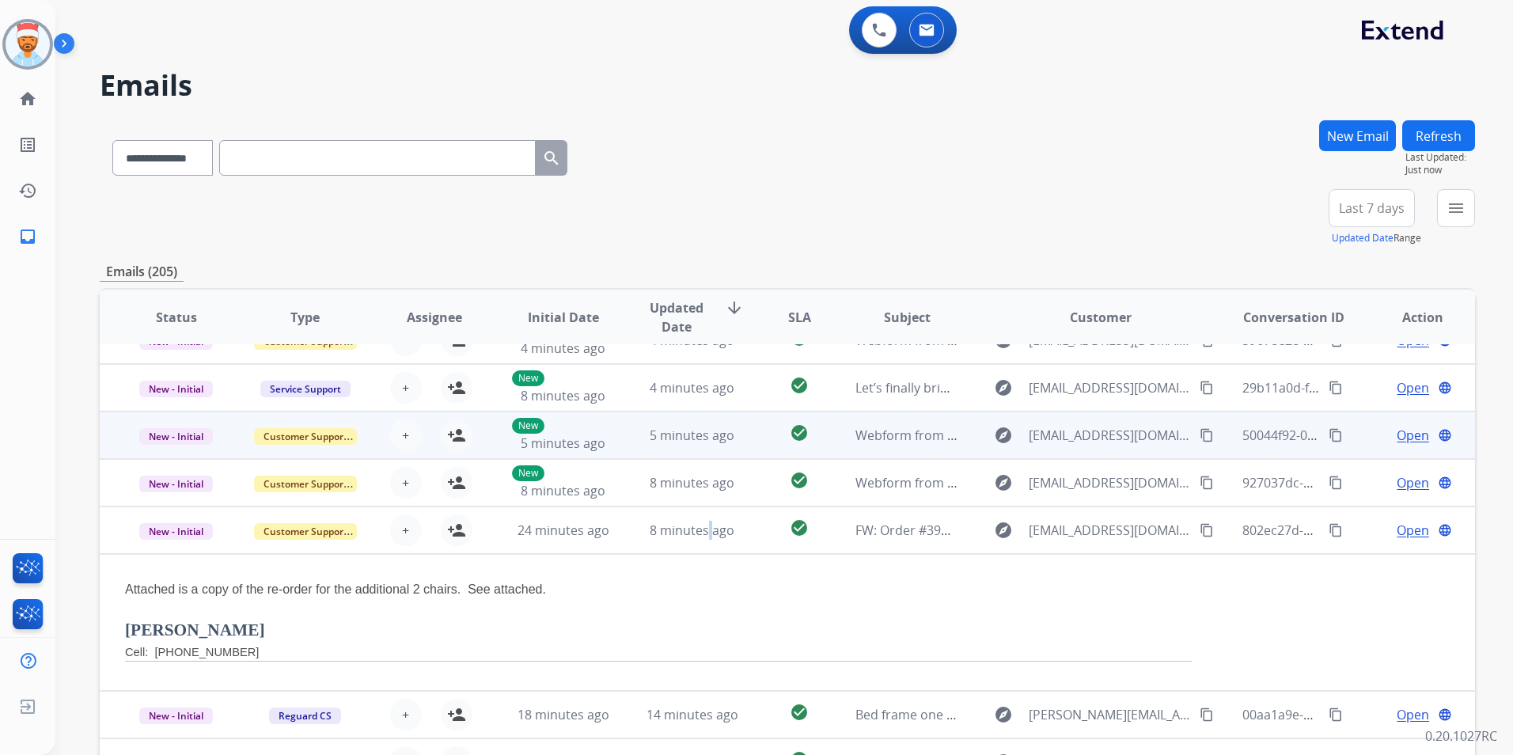
scroll to position [138, 0]
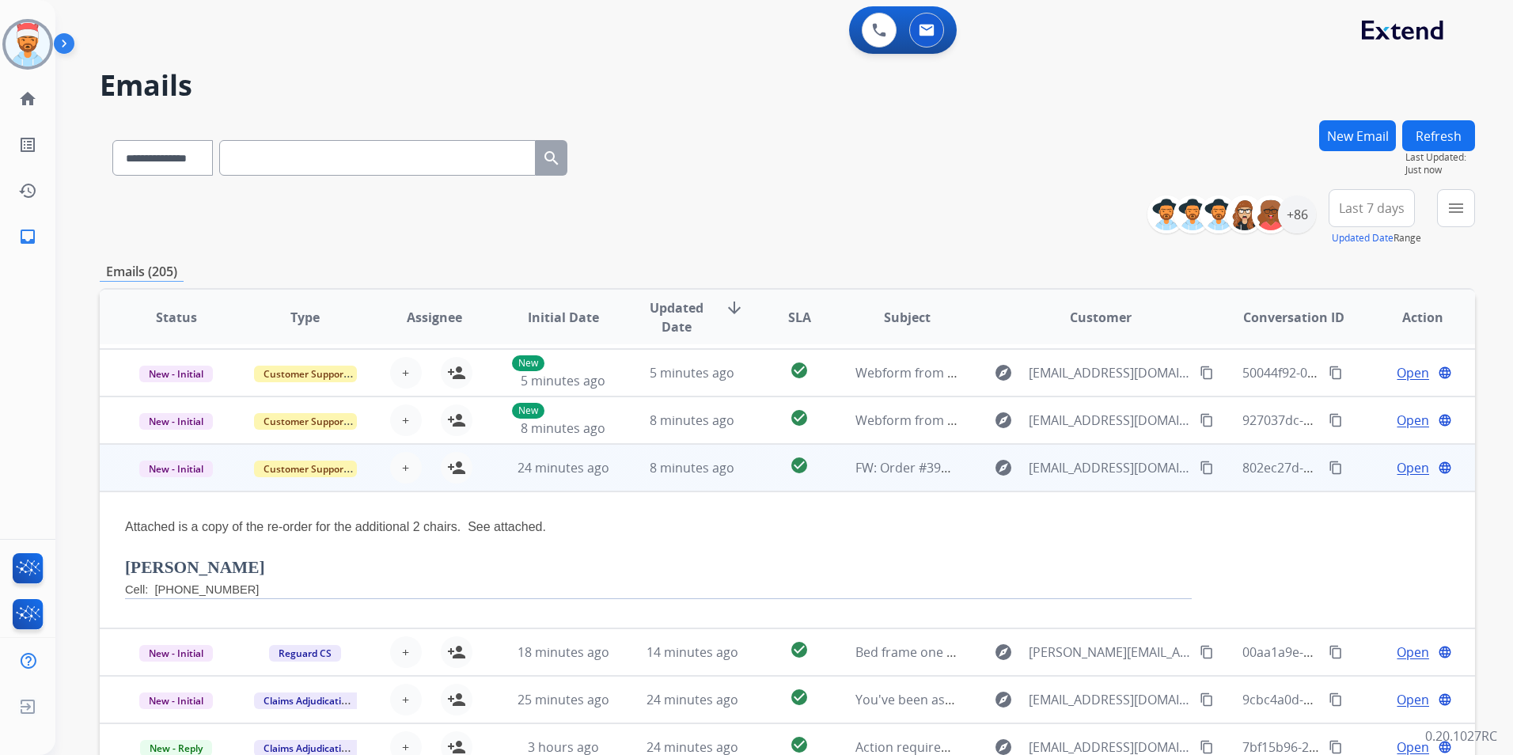
click at [746, 469] on td "check_circle" at bounding box center [788, 467] width 86 height 47
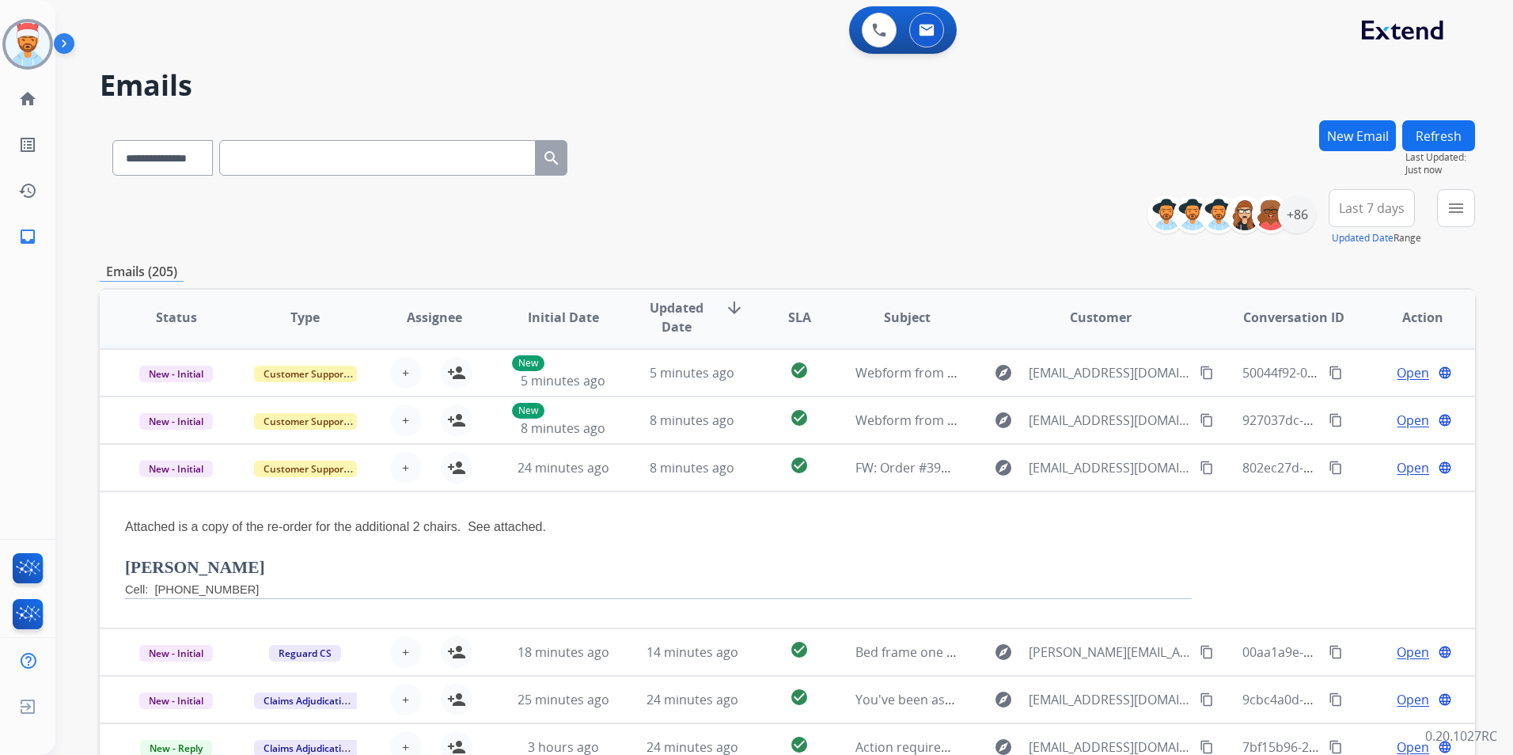
scroll to position [2, 0]
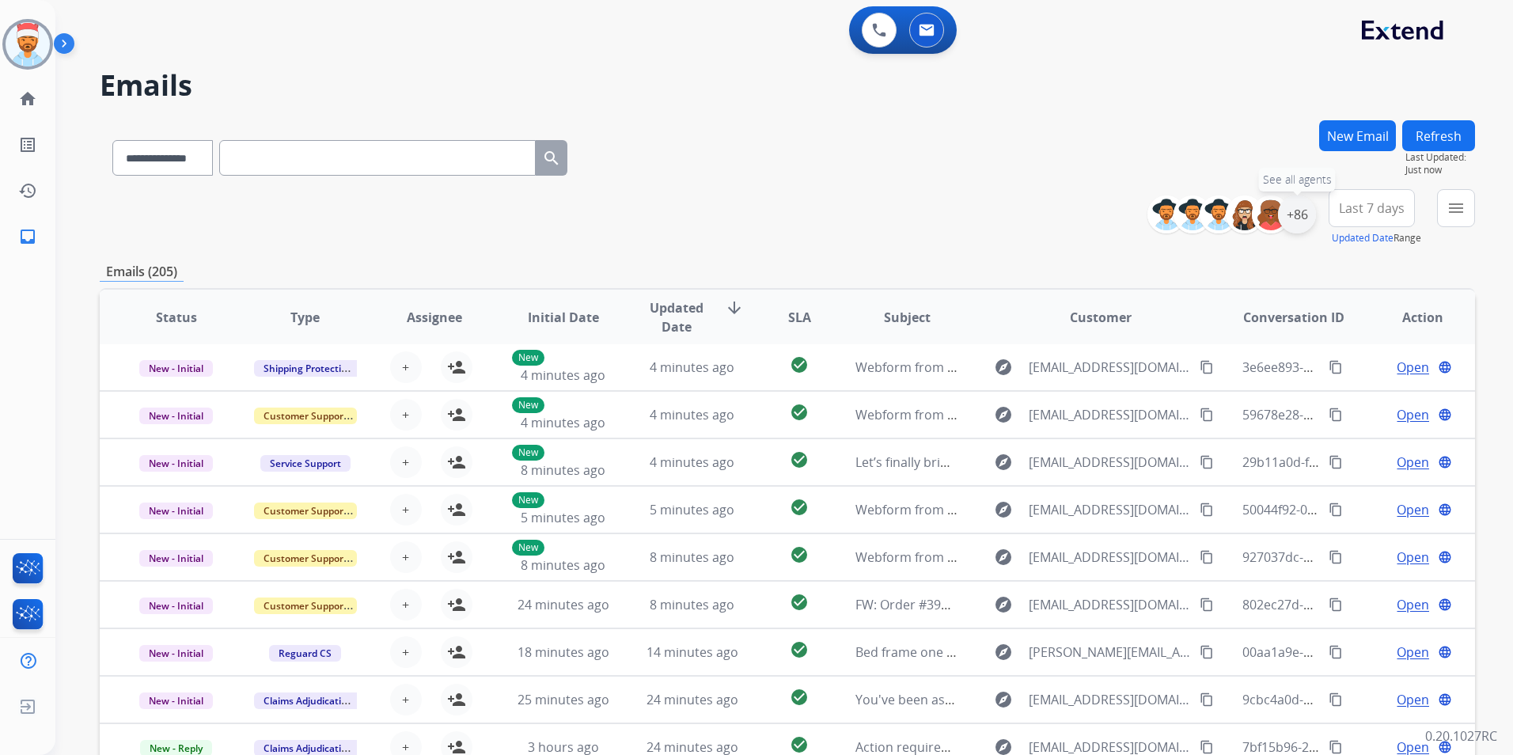
click at [1296, 218] on div "+86" at bounding box center [1297, 214] width 38 height 38
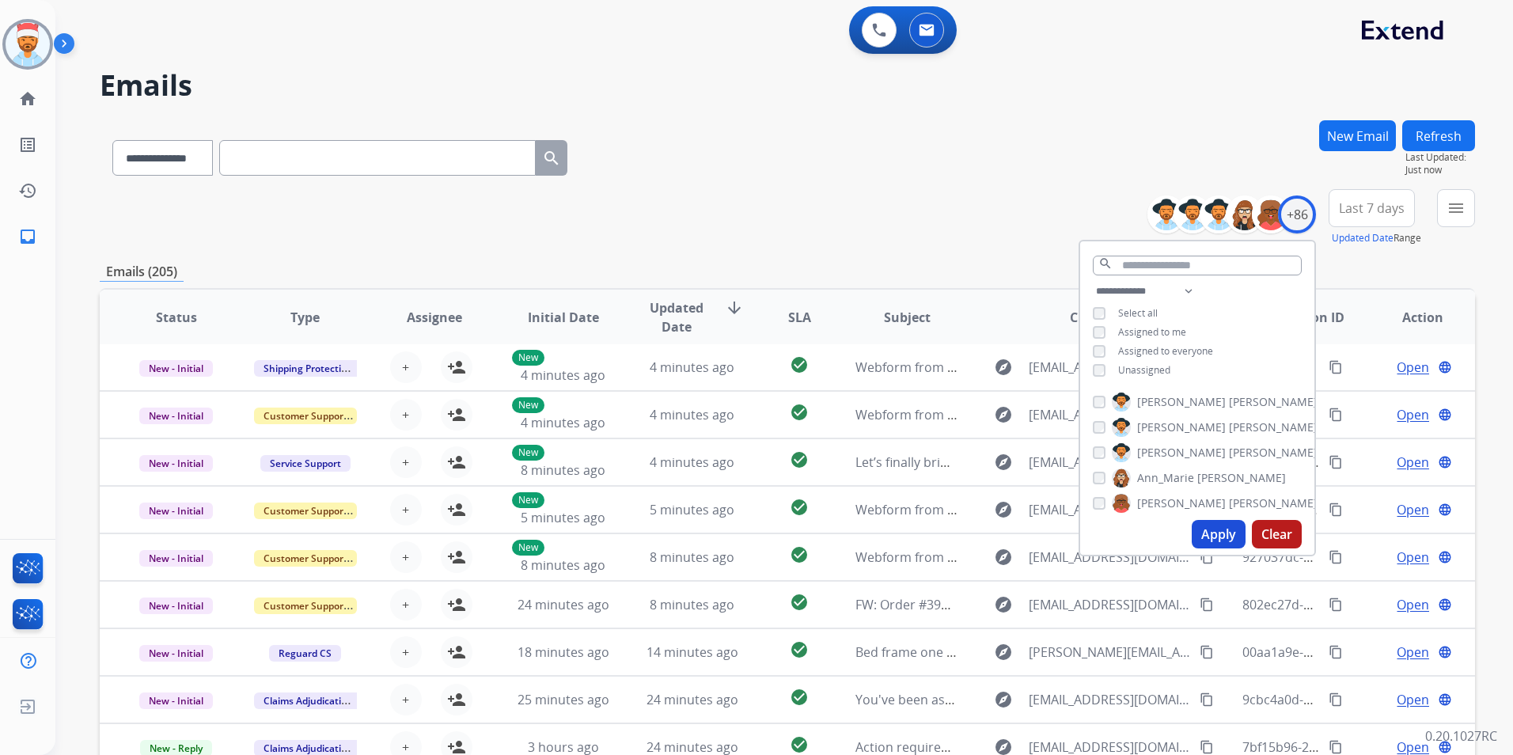
drag, startPoint x: 880, startPoint y: 220, endPoint x: 915, endPoint y: 220, distance: 34.8
click at [884, 220] on div "**********" at bounding box center [787, 217] width 1375 height 57
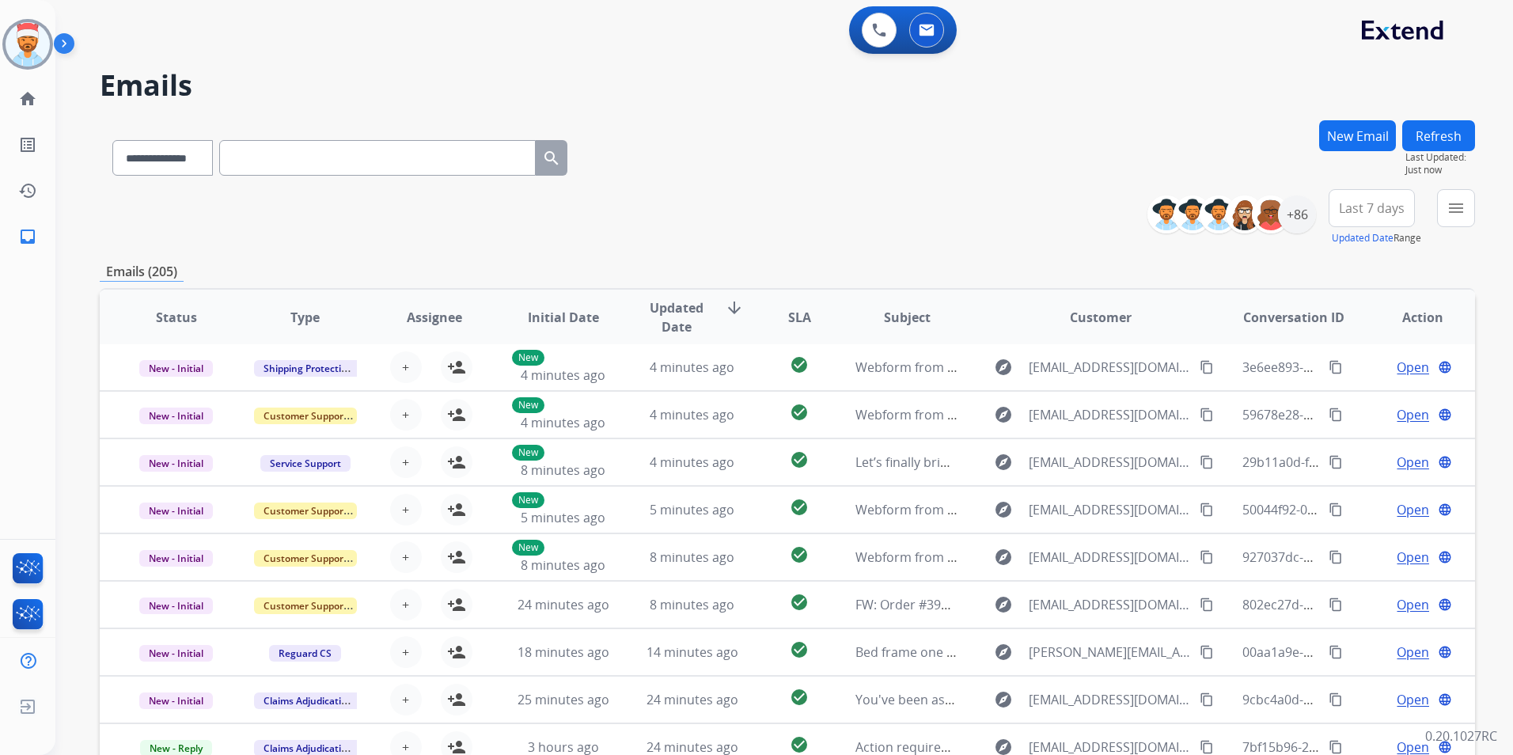
click at [996, 216] on div "**********" at bounding box center [787, 217] width 1375 height 57
drag, startPoint x: 1307, startPoint y: 212, endPoint x: 1275, endPoint y: 226, distance: 34.7
click at [1306, 212] on div "+86" at bounding box center [1297, 214] width 38 height 38
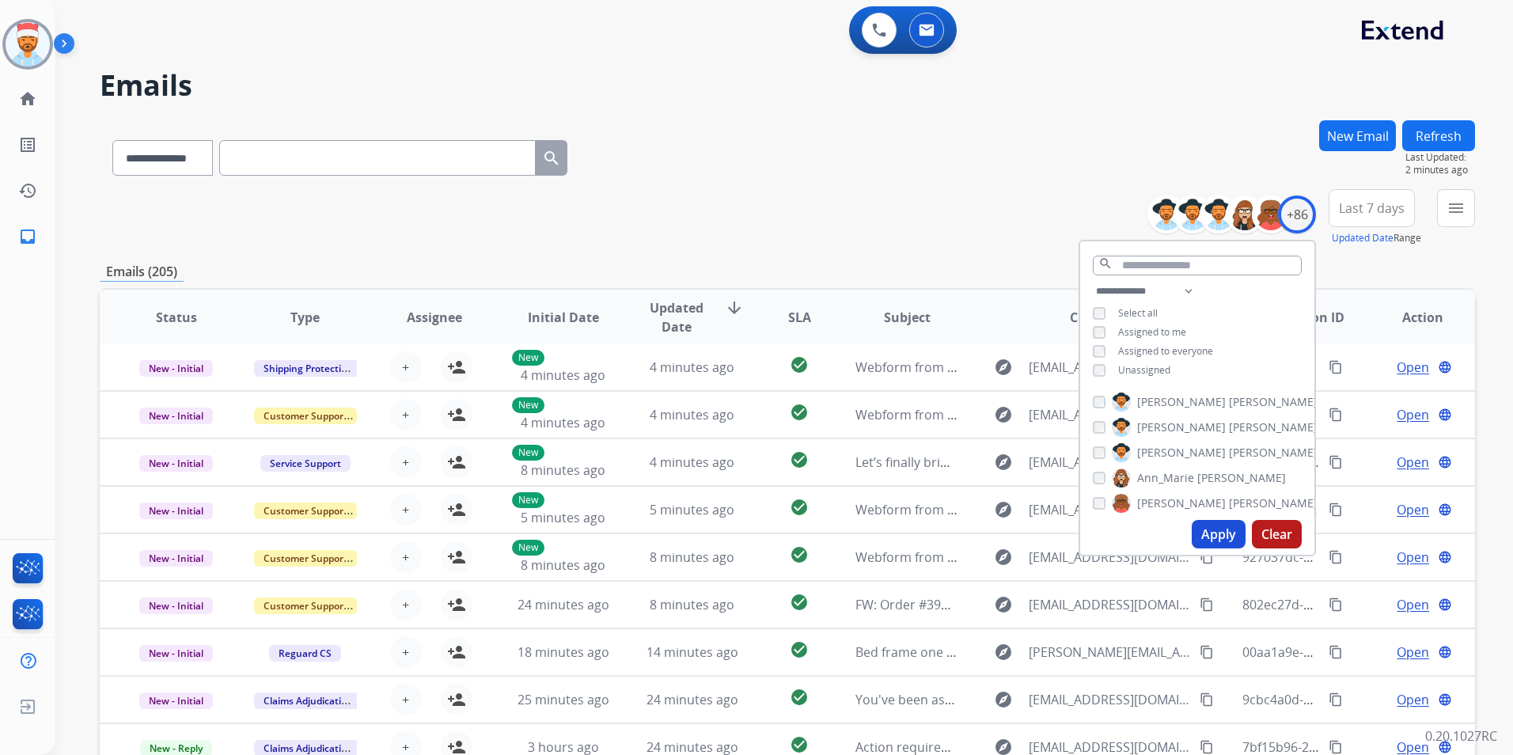
click at [1215, 539] on button "Apply" at bounding box center [1219, 534] width 54 height 28
drag, startPoint x: 1210, startPoint y: 539, endPoint x: 1237, endPoint y: 529, distance: 28.8
click at [1210, 538] on button "Apply" at bounding box center [1219, 534] width 54 height 28
click at [1366, 269] on div "Emails (205)" at bounding box center [787, 272] width 1375 height 20
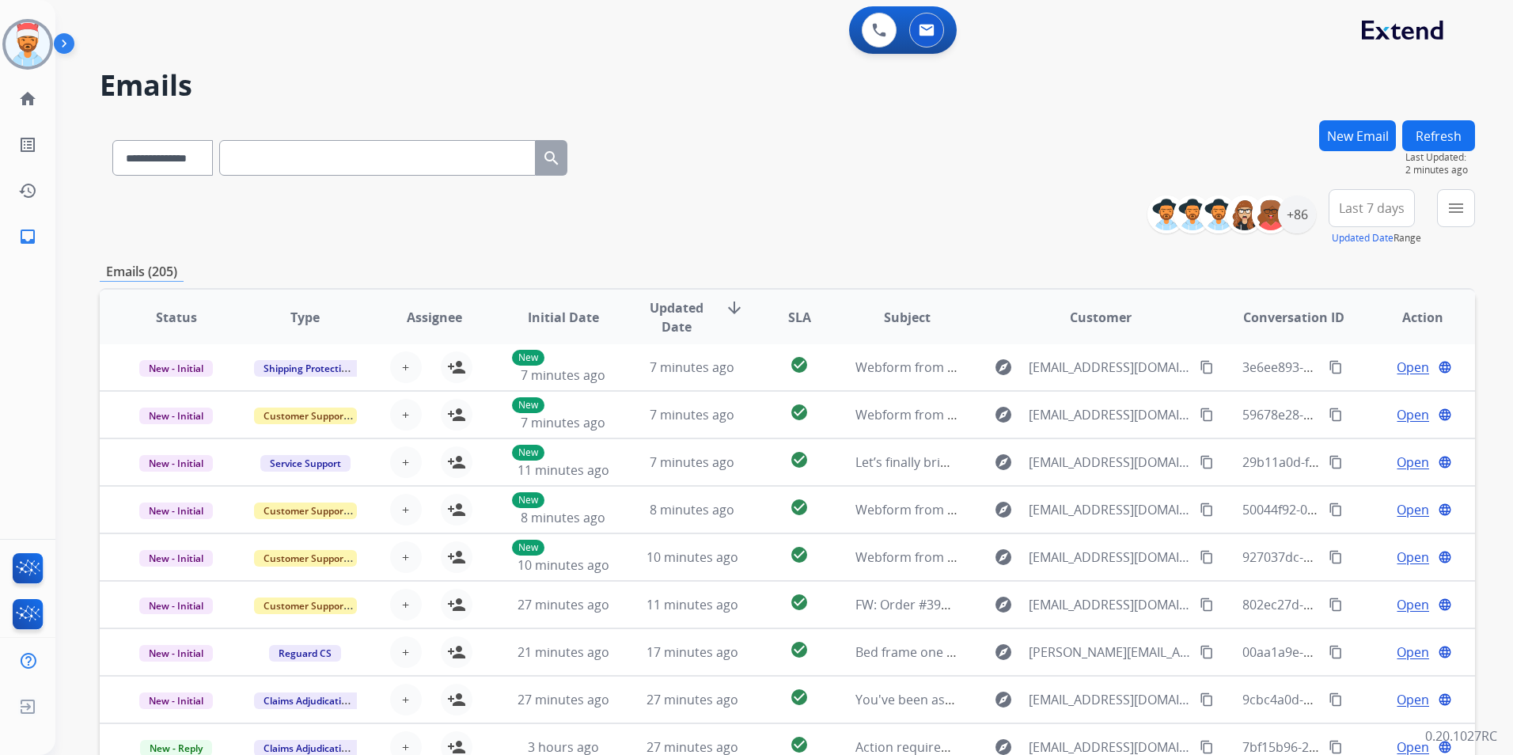
click at [1382, 207] on span "Last 7 days" at bounding box center [1372, 208] width 66 height 6
drag, startPoint x: 1356, startPoint y: 403, endPoint x: 1368, endPoint y: 371, distance: 33.8
click at [1357, 402] on div "Last 90 days" at bounding box center [1366, 401] width 87 height 24
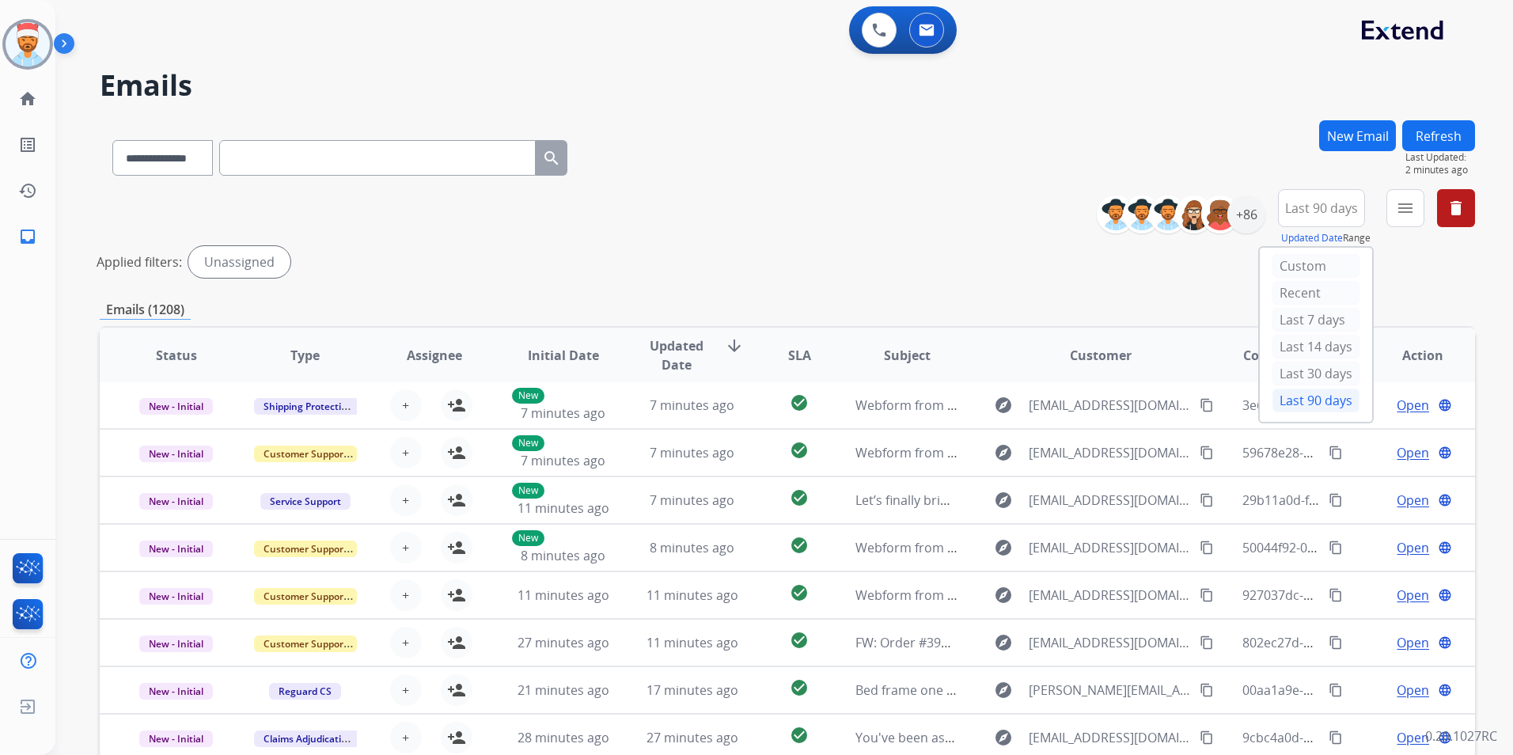
click at [1439, 303] on div "Emails (1208)" at bounding box center [787, 310] width 1375 height 20
click at [1408, 217] on mat-icon "menu" at bounding box center [1405, 208] width 19 height 19
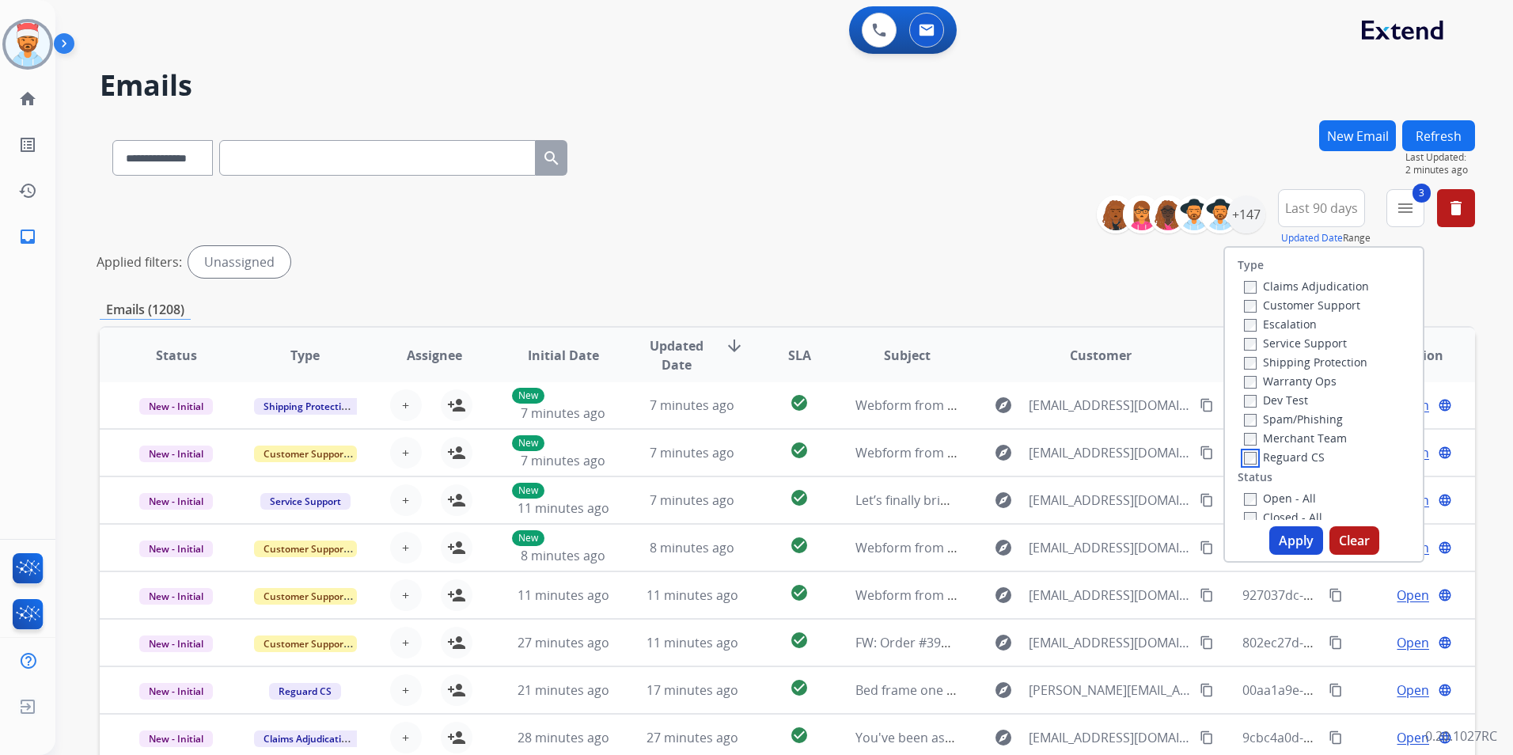
scroll to position [79, 0]
click at [1284, 544] on button "Apply" at bounding box center [1296, 540] width 54 height 28
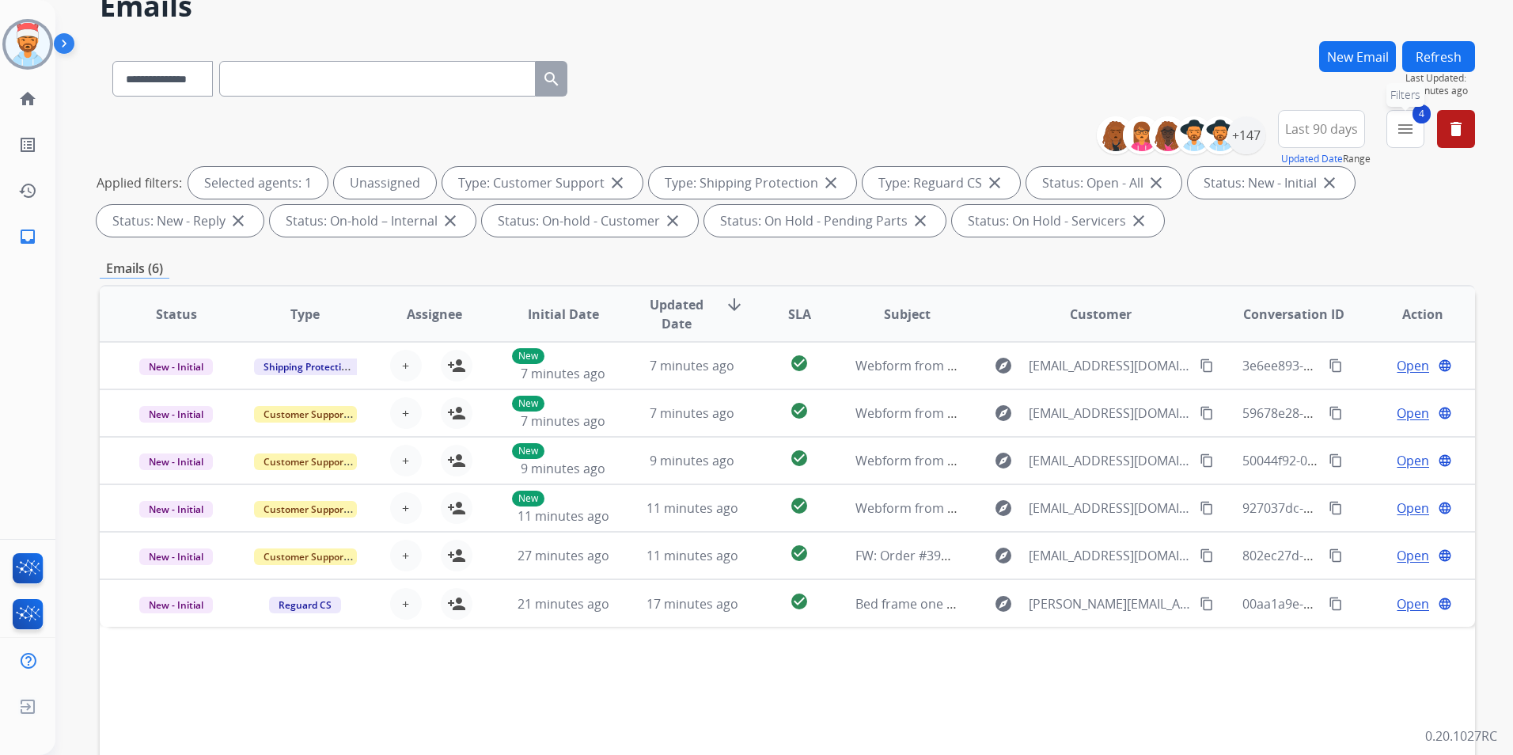
click at [1404, 136] on mat-icon "menu" at bounding box center [1405, 129] width 19 height 19
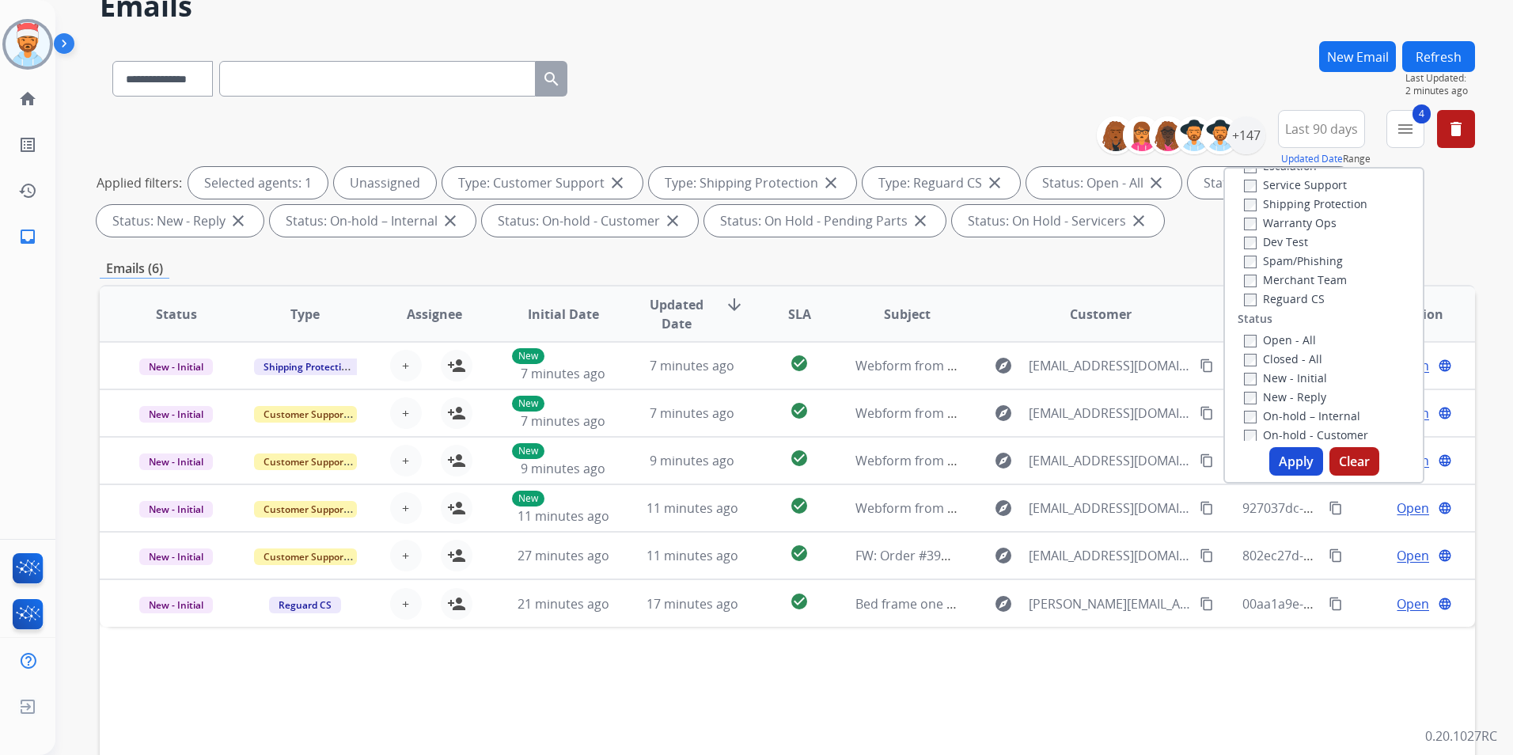
click at [1292, 466] on button "Apply" at bounding box center [1296, 461] width 54 height 28
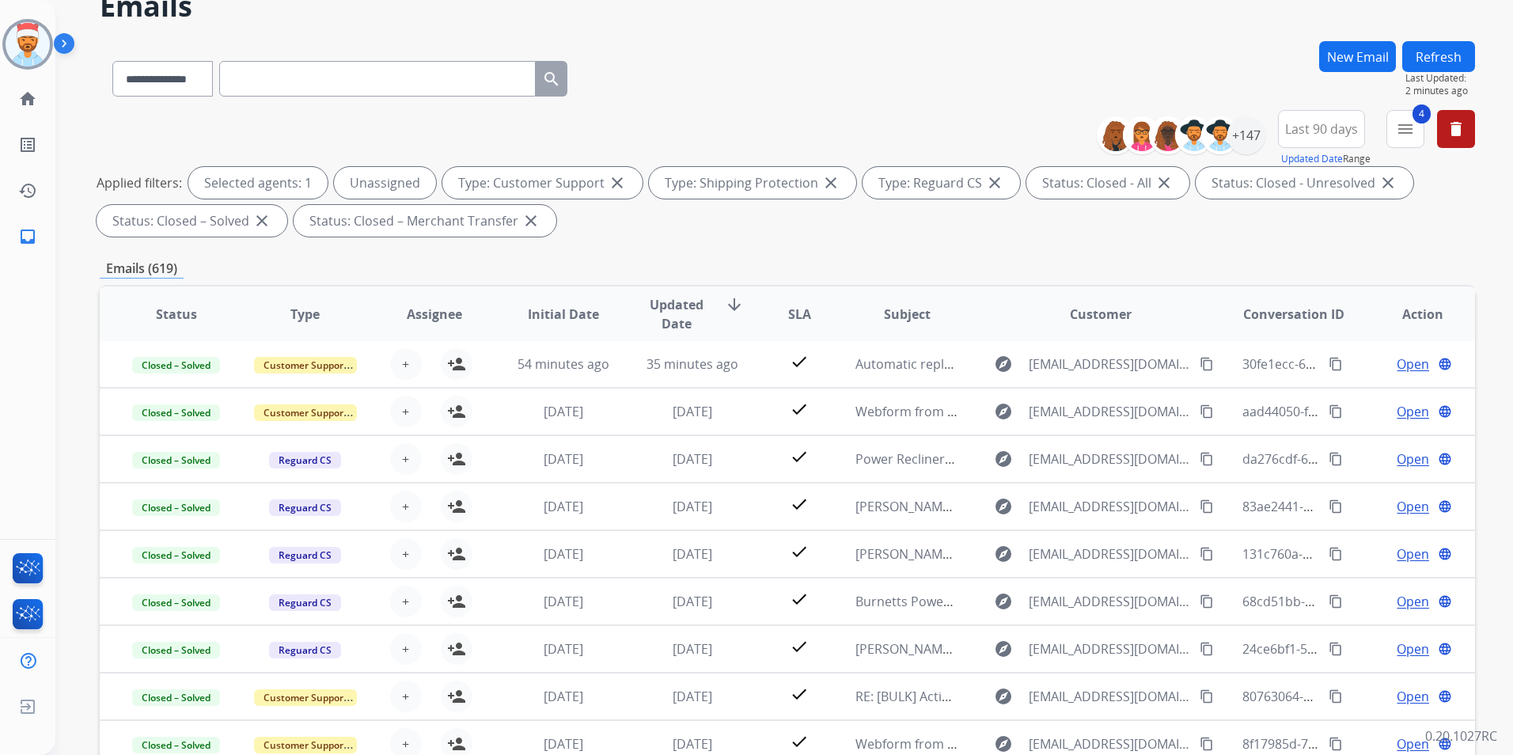
click at [518, 207] on div "Status: Closed – Merchant Transfer close" at bounding box center [425, 221] width 263 height 32
click at [526, 214] on mat-icon "close" at bounding box center [531, 220] width 19 height 19
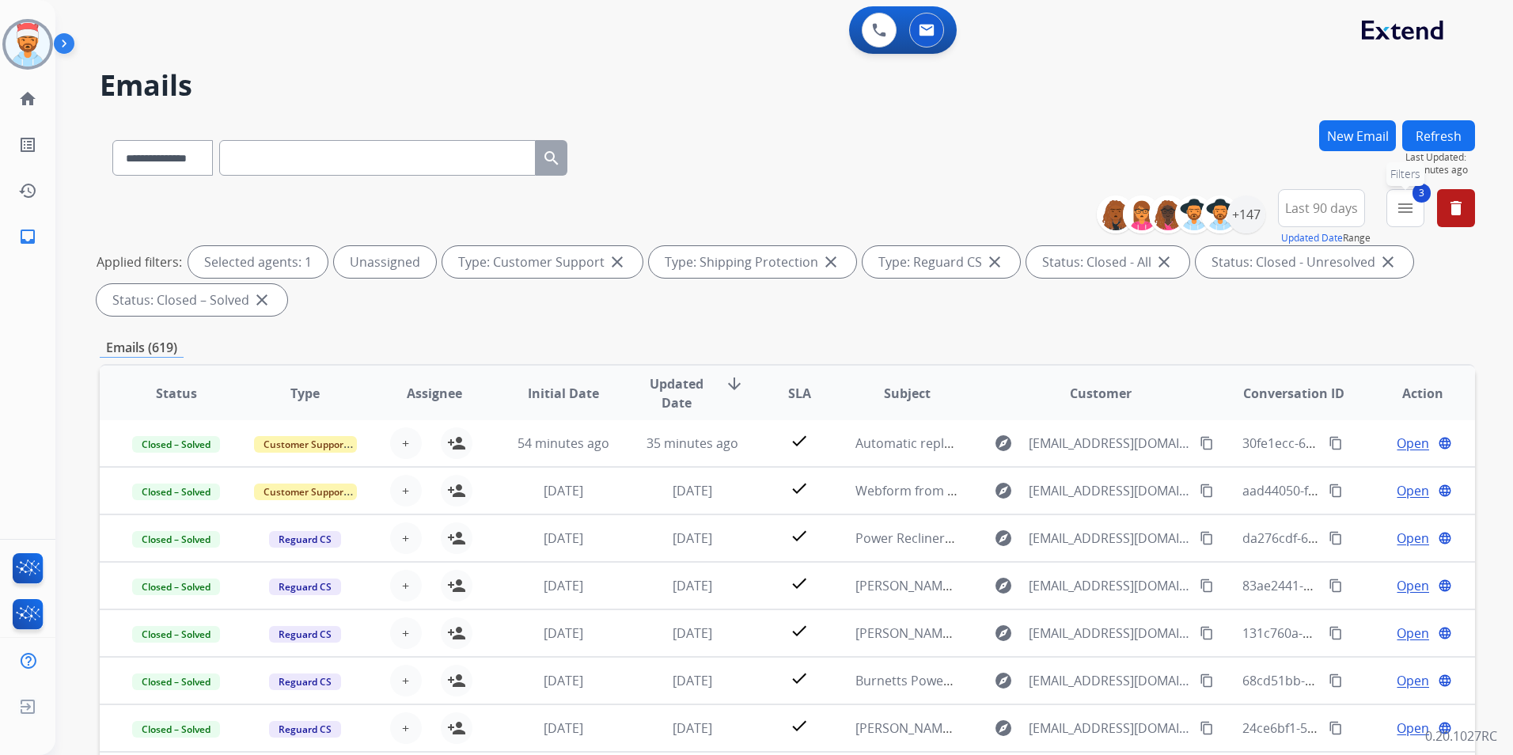
click at [1399, 221] on button "3 menu Filters" at bounding box center [1406, 208] width 38 height 38
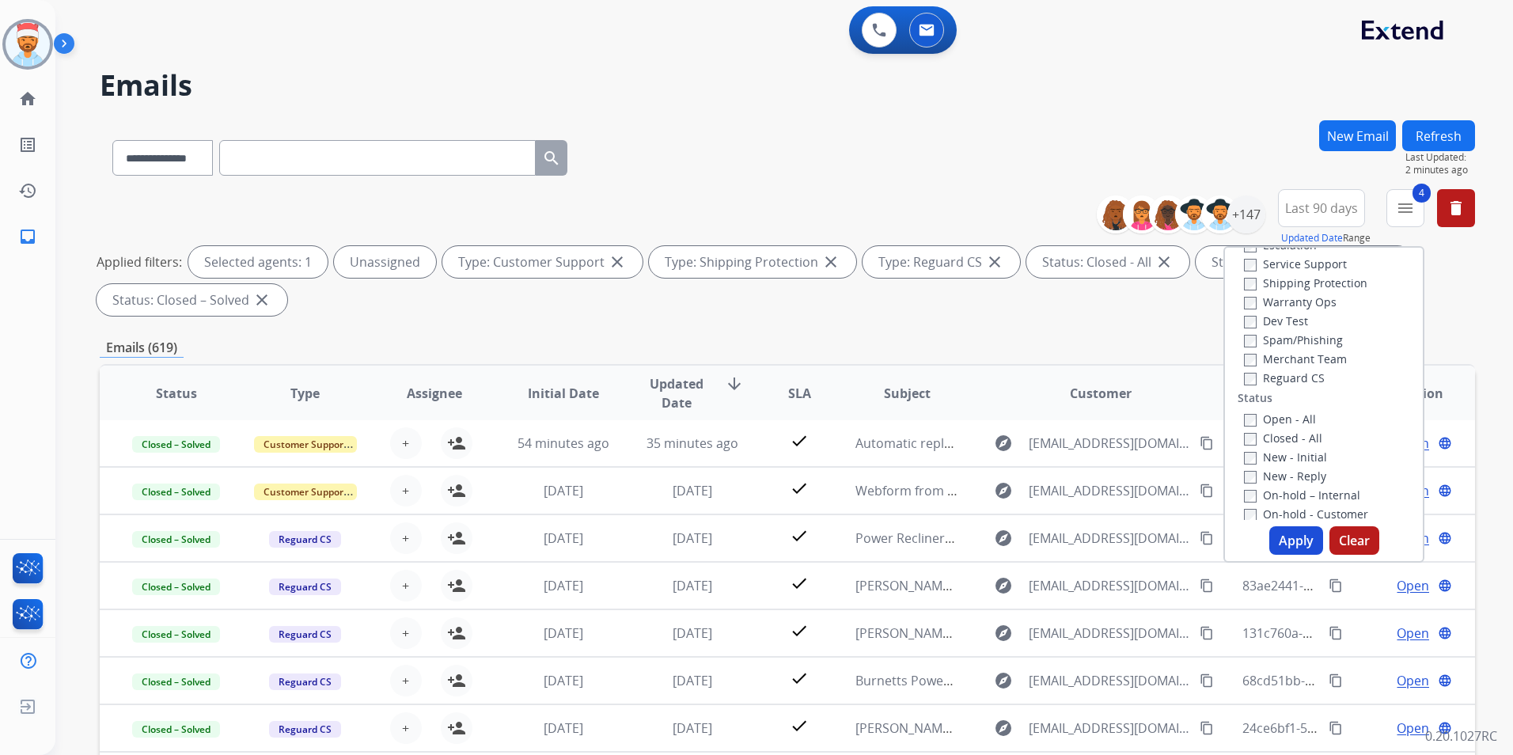
click at [1238, 408] on div "Type Claims Adjudication Customer Support Escalation Service Support Shipping P…" at bounding box center [1324, 384] width 198 height 272
click at [1285, 542] on button "Apply" at bounding box center [1296, 540] width 54 height 28
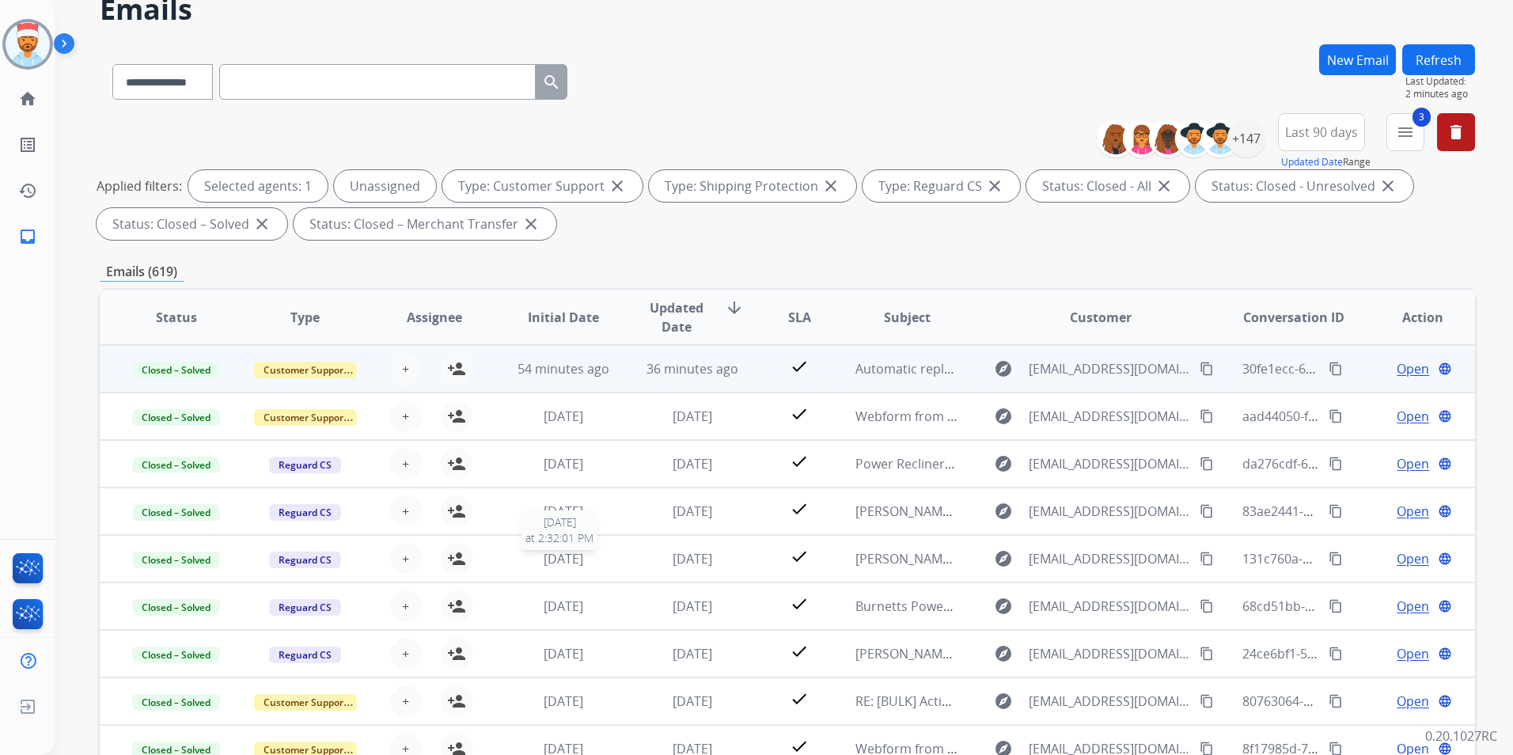
scroll to position [0, 0]
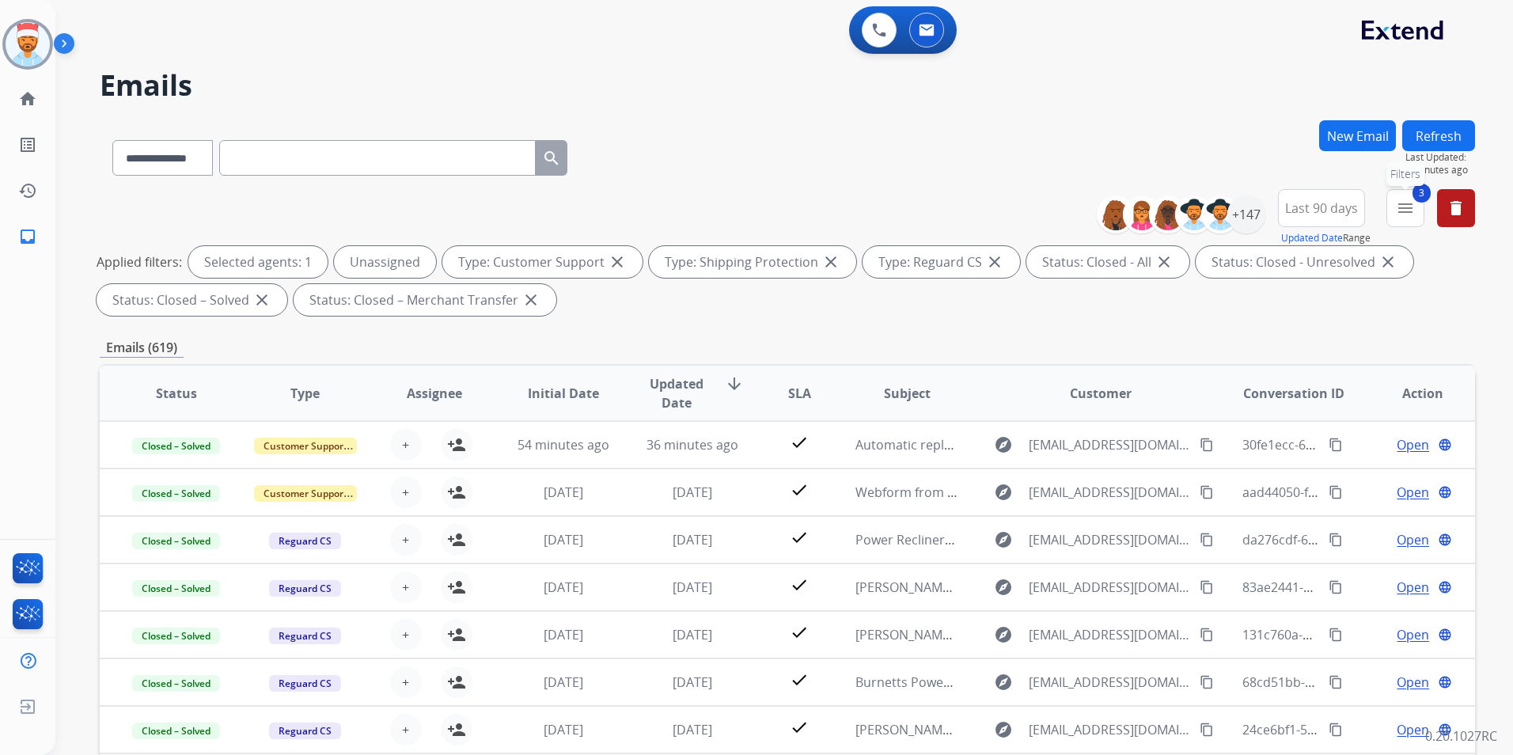
click at [1403, 212] on mat-icon "menu" at bounding box center [1405, 208] width 19 height 19
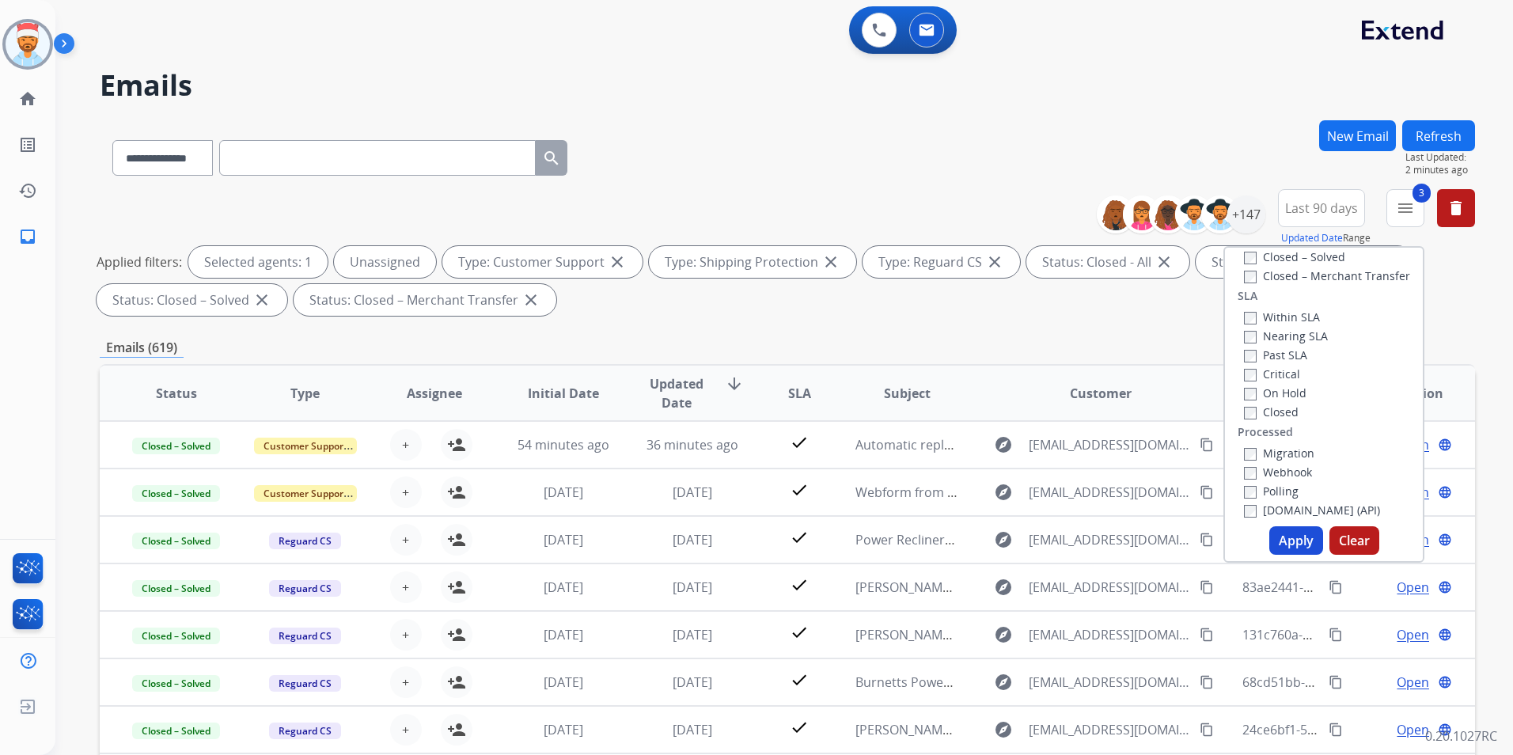
scroll to position [418, 0]
drag, startPoint x: 1285, startPoint y: 537, endPoint x: 1292, endPoint y: 531, distance: 9.0
click at [1286, 537] on button "Apply" at bounding box center [1296, 540] width 54 height 28
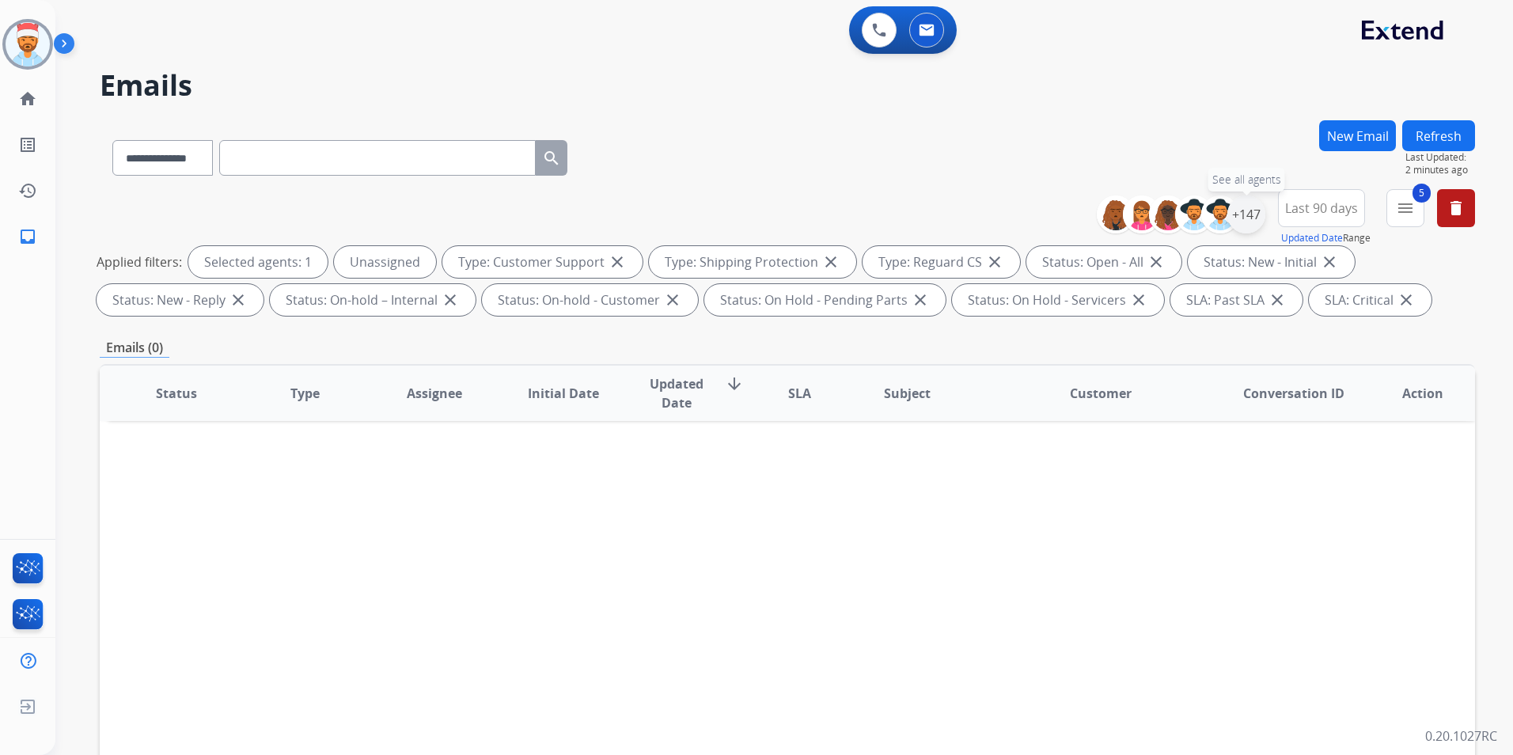
click at [1249, 218] on div "+147" at bounding box center [1246, 214] width 38 height 38
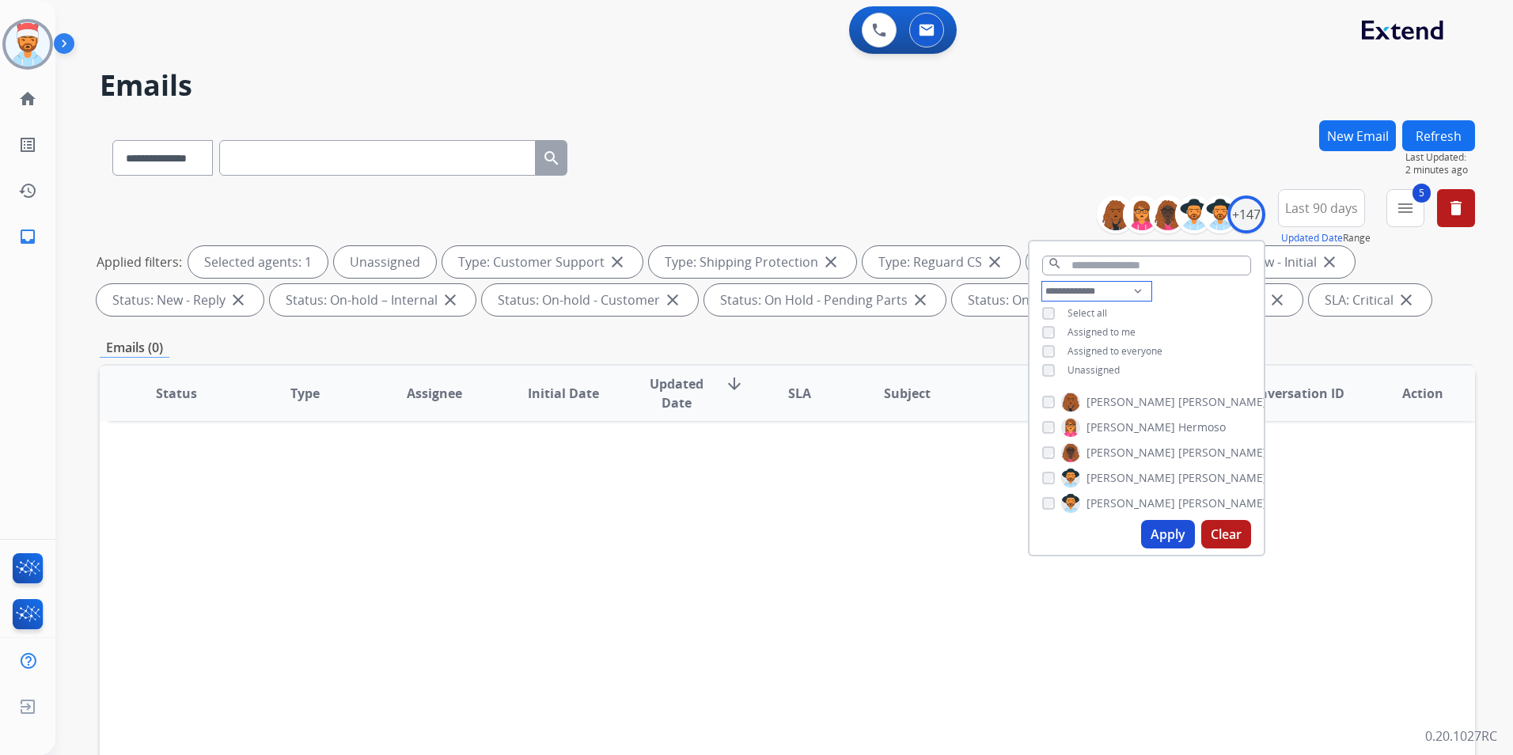
drag, startPoint x: 1120, startPoint y: 283, endPoint x: 1111, endPoint y: 286, distance: 9.3
click at [1120, 283] on select "**********" at bounding box center [1096, 291] width 109 height 19
select select "**********"
click at [1042, 282] on select "**********" at bounding box center [1096, 291] width 109 height 19
click at [1171, 532] on button "Apply" at bounding box center [1168, 534] width 54 height 28
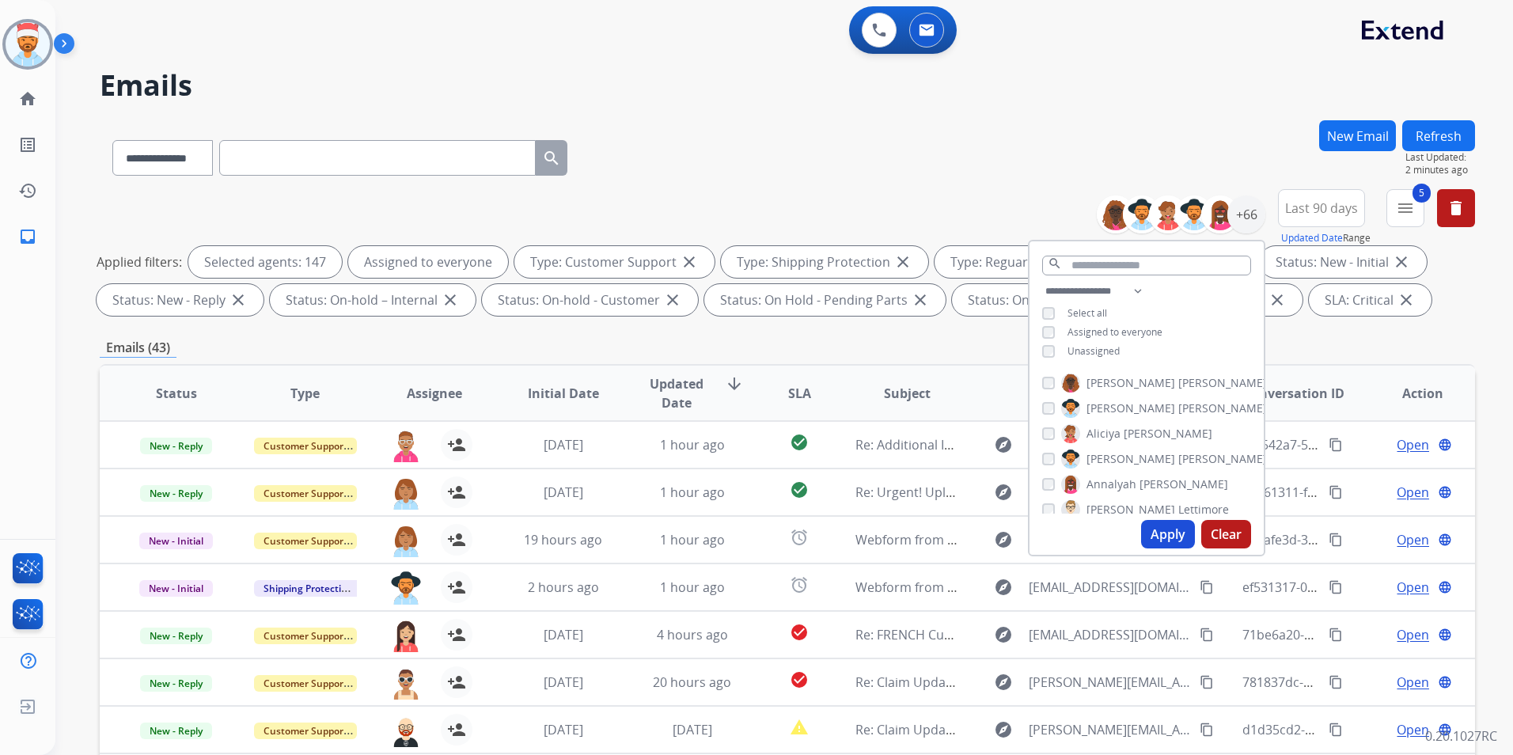
click at [1162, 523] on button "Apply" at bounding box center [1168, 534] width 54 height 28
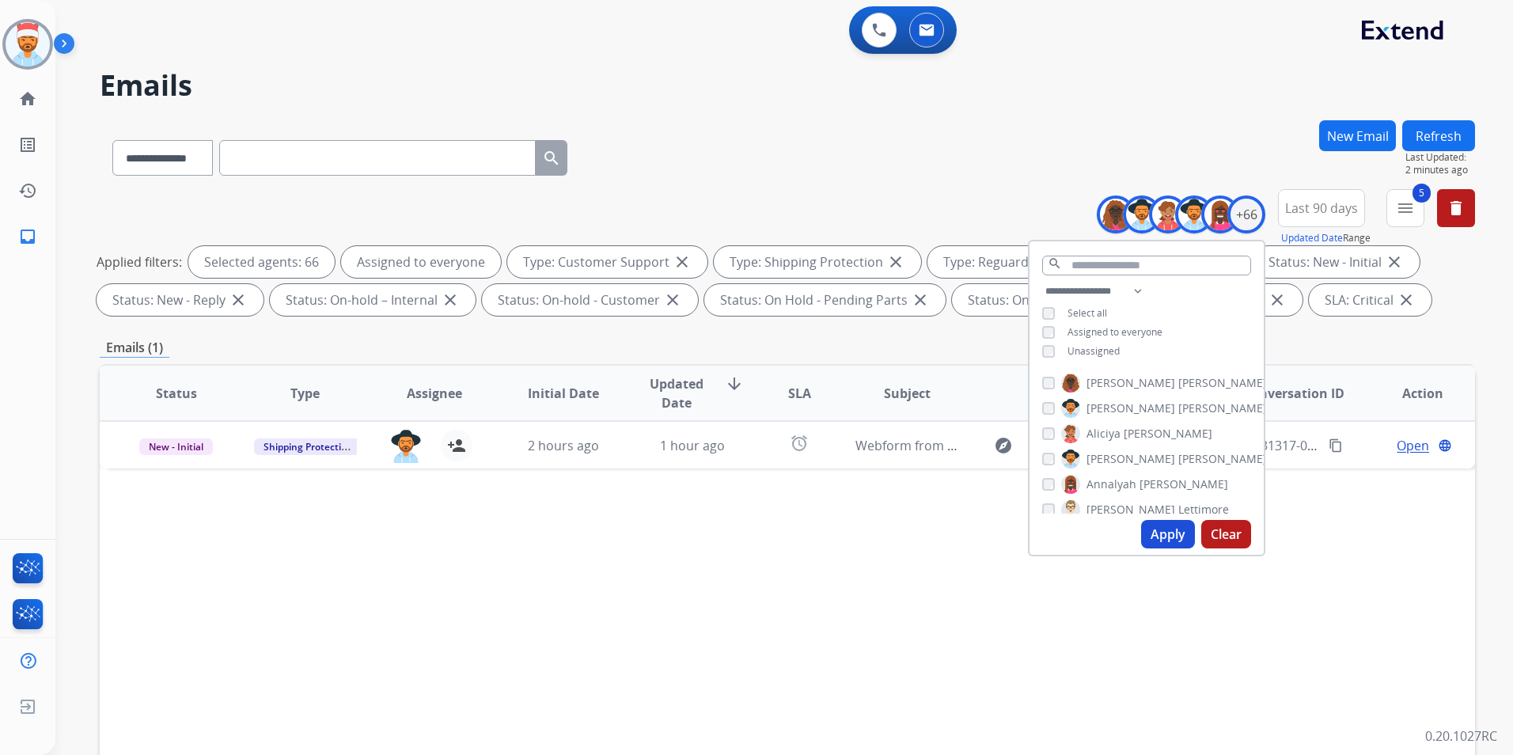
click at [1163, 540] on button "Apply" at bounding box center [1168, 534] width 54 height 28
click at [498, 603] on div "Status Type Assignee Initial Date Updated Date arrow_downward SLA Subject Custo…" at bounding box center [787, 629] width 1375 height 530
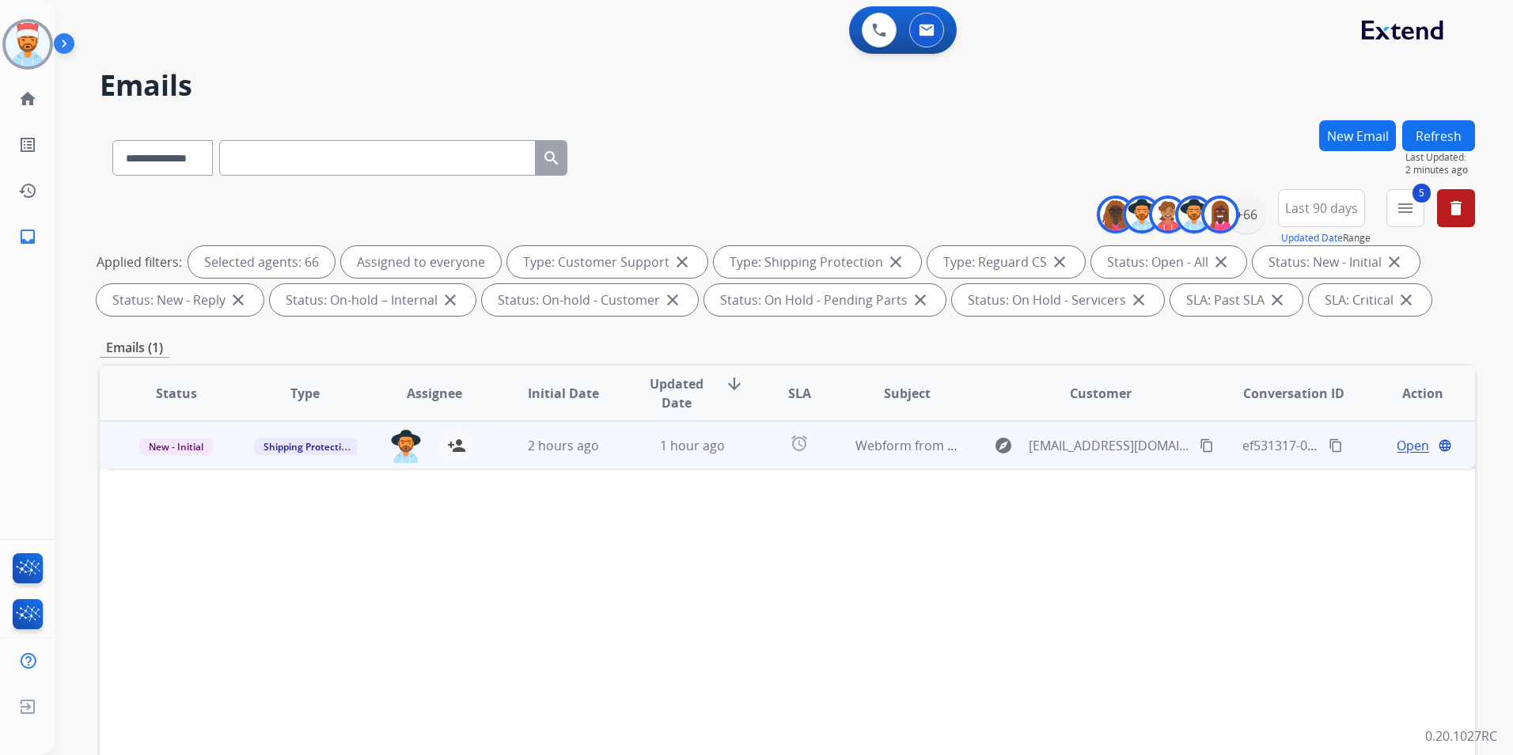
click at [1397, 446] on span "Open" at bounding box center [1413, 445] width 32 height 19
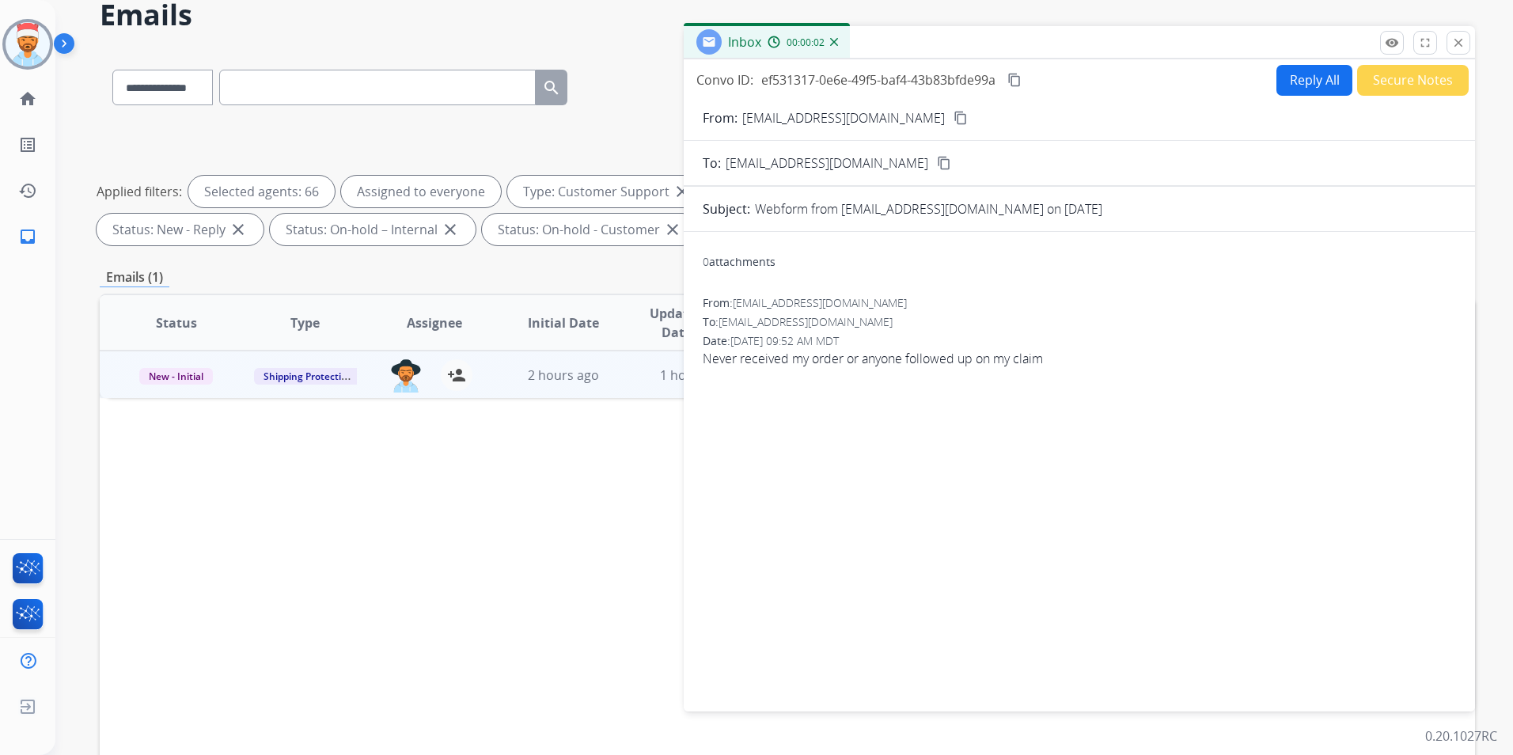
scroll to position [79, 0]
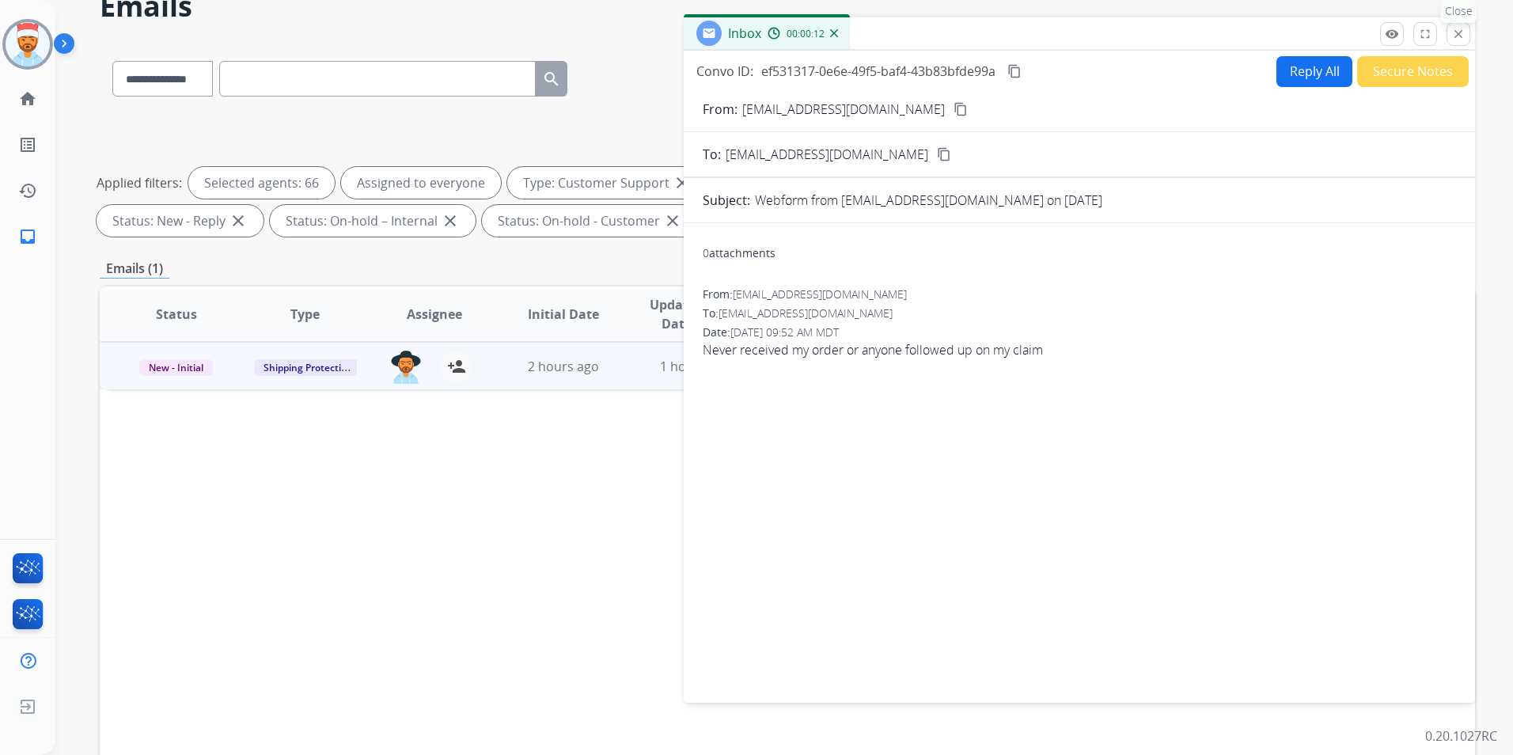
click at [1447, 34] on button "close Close" at bounding box center [1459, 34] width 24 height 24
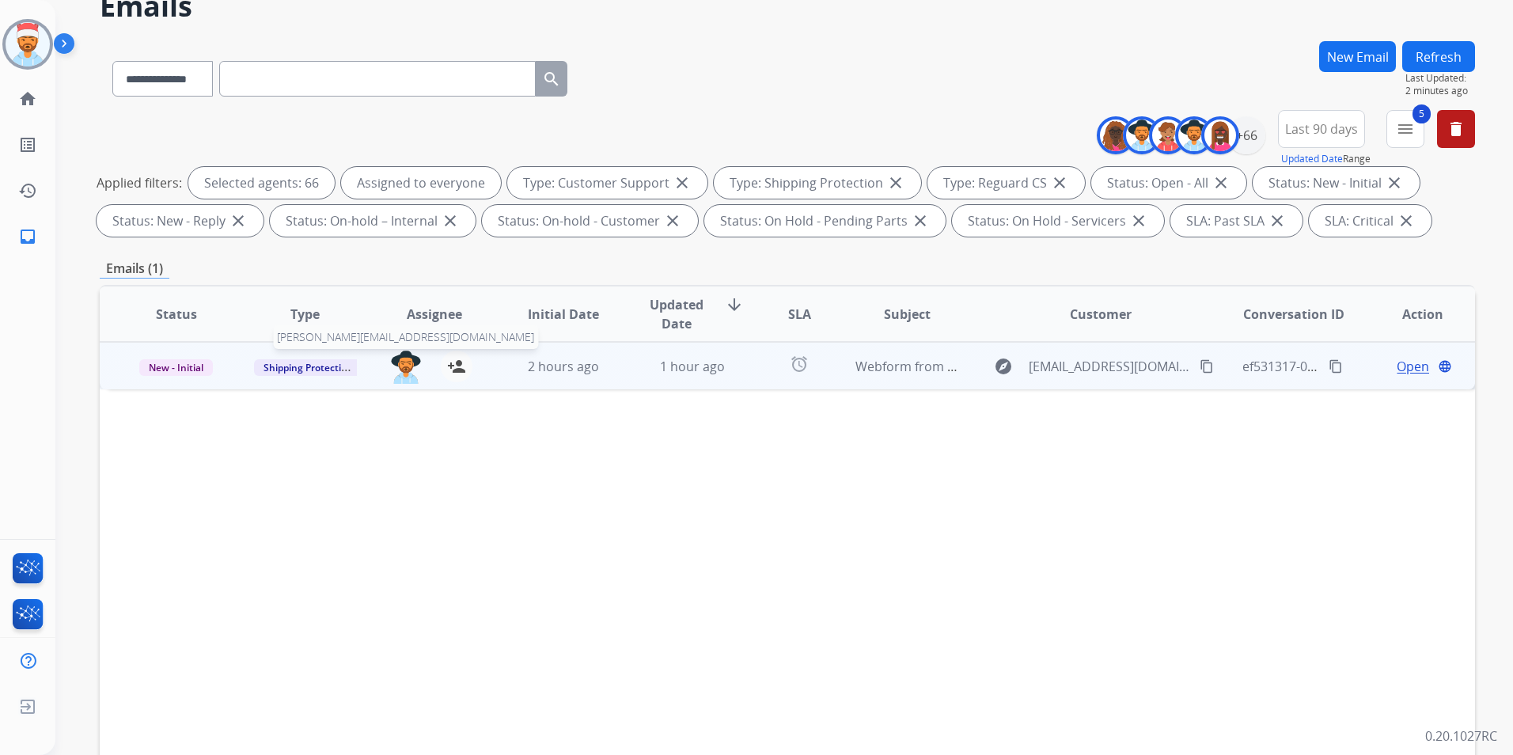
click at [403, 378] on img at bounding box center [406, 367] width 32 height 33
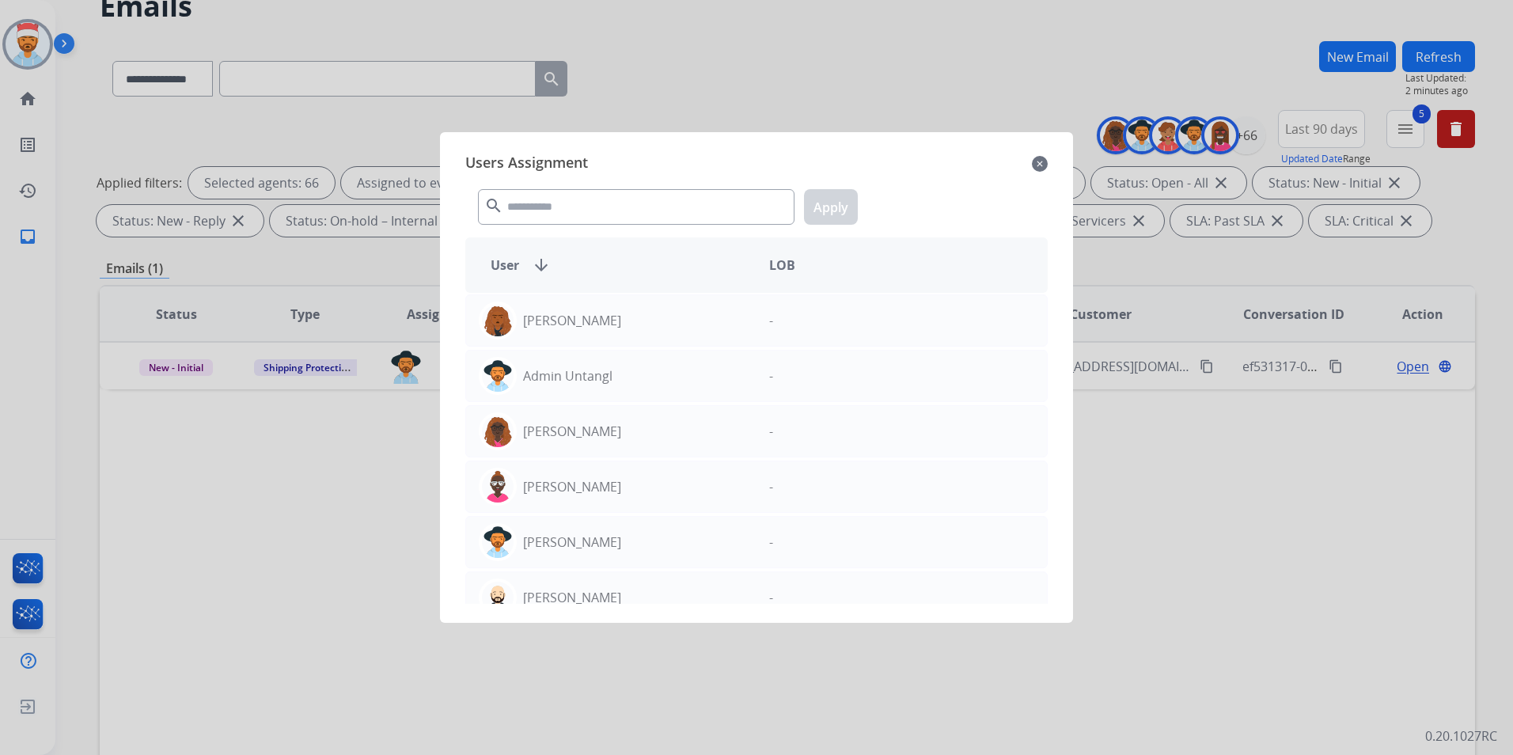
click at [1038, 165] on mat-icon "close" at bounding box center [1040, 163] width 16 height 19
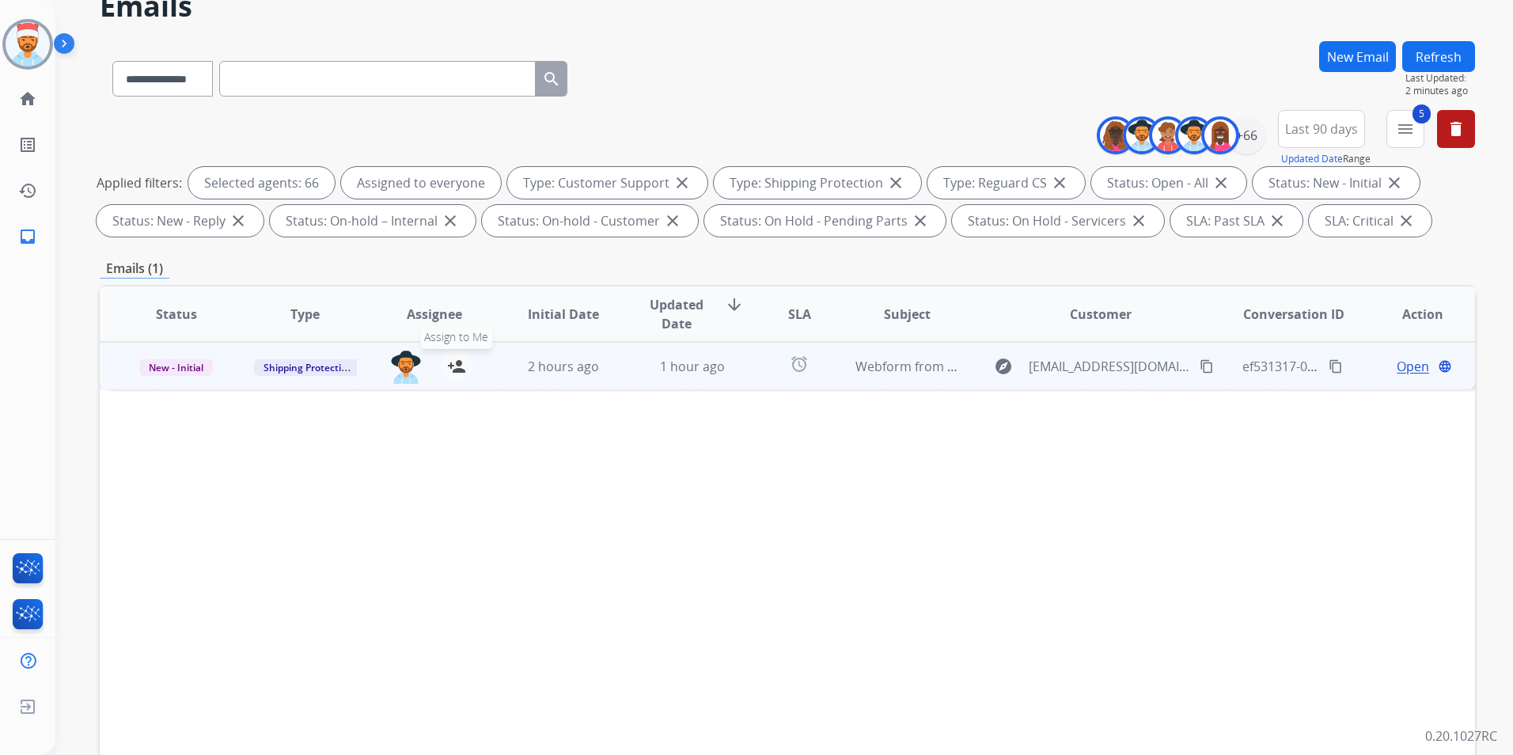
drag, startPoint x: 452, startPoint y: 370, endPoint x: 507, endPoint y: 354, distance: 57.1
click at [453, 370] on mat-icon "person_add" at bounding box center [456, 366] width 19 height 19
click at [453, 366] on mat-icon "person_remove" at bounding box center [456, 366] width 19 height 19
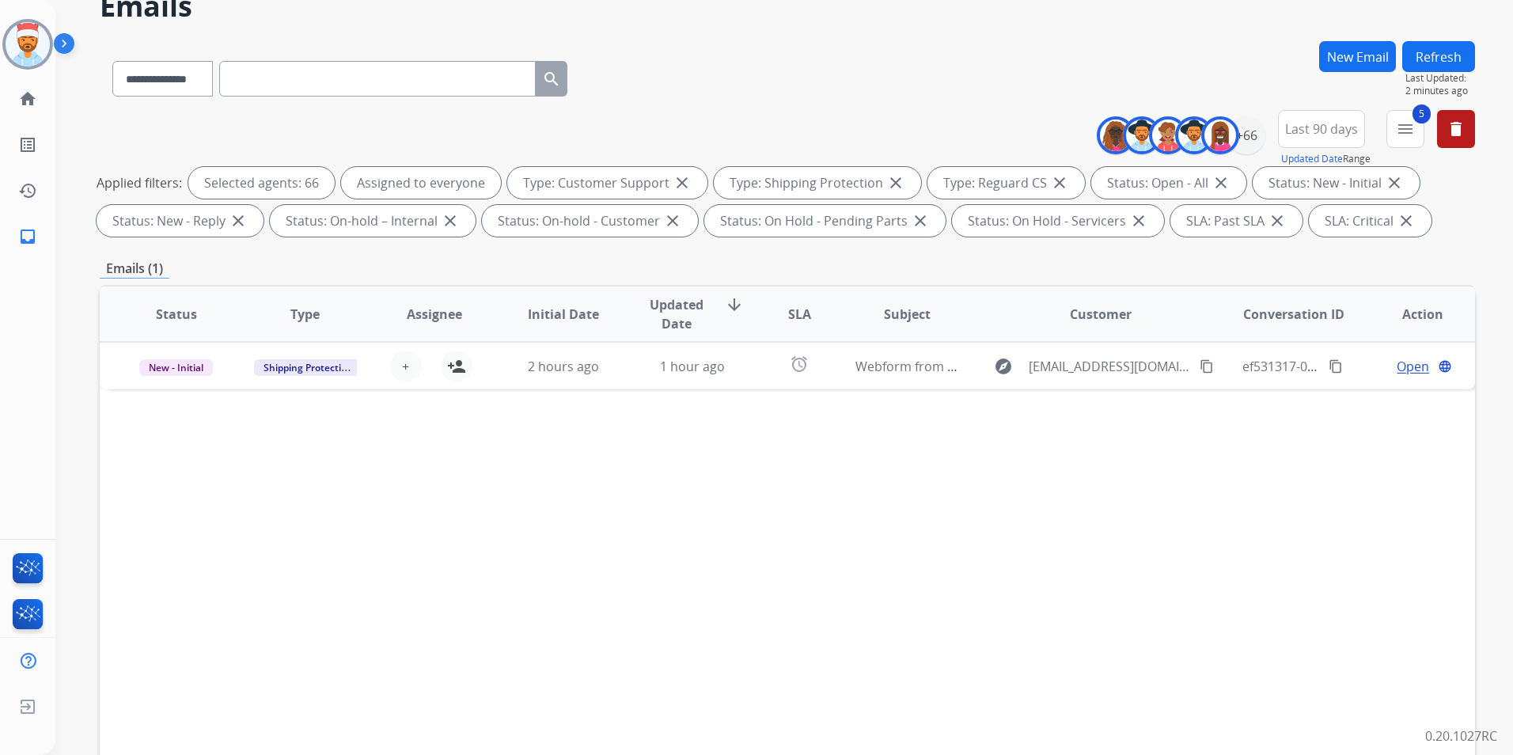
click at [552, 472] on div "Status Type Assignee Initial Date Updated Date arrow_downward SLA Subject Custo…" at bounding box center [787, 550] width 1375 height 530
click at [1429, 51] on button "Refresh" at bounding box center [1438, 56] width 73 height 31
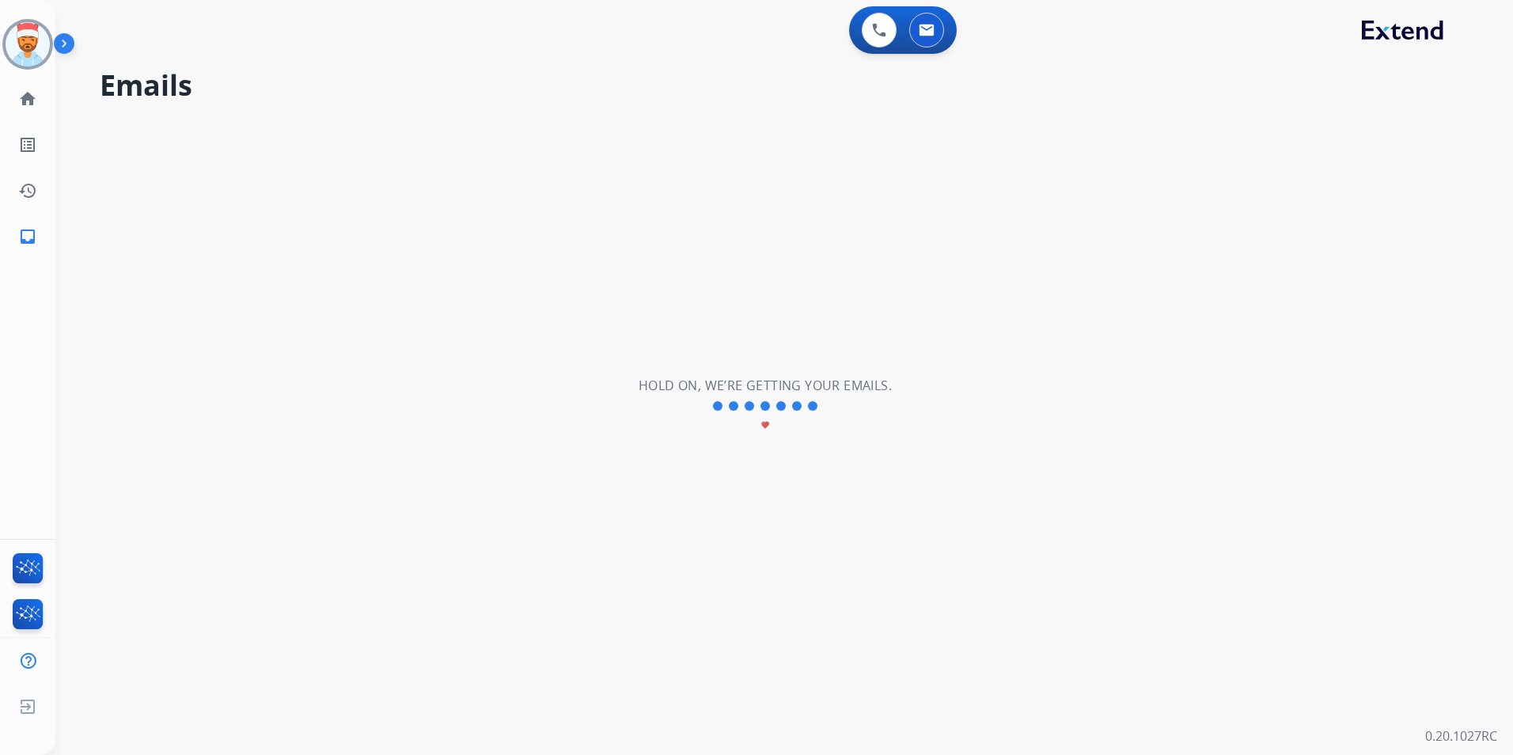
scroll to position [0, 0]
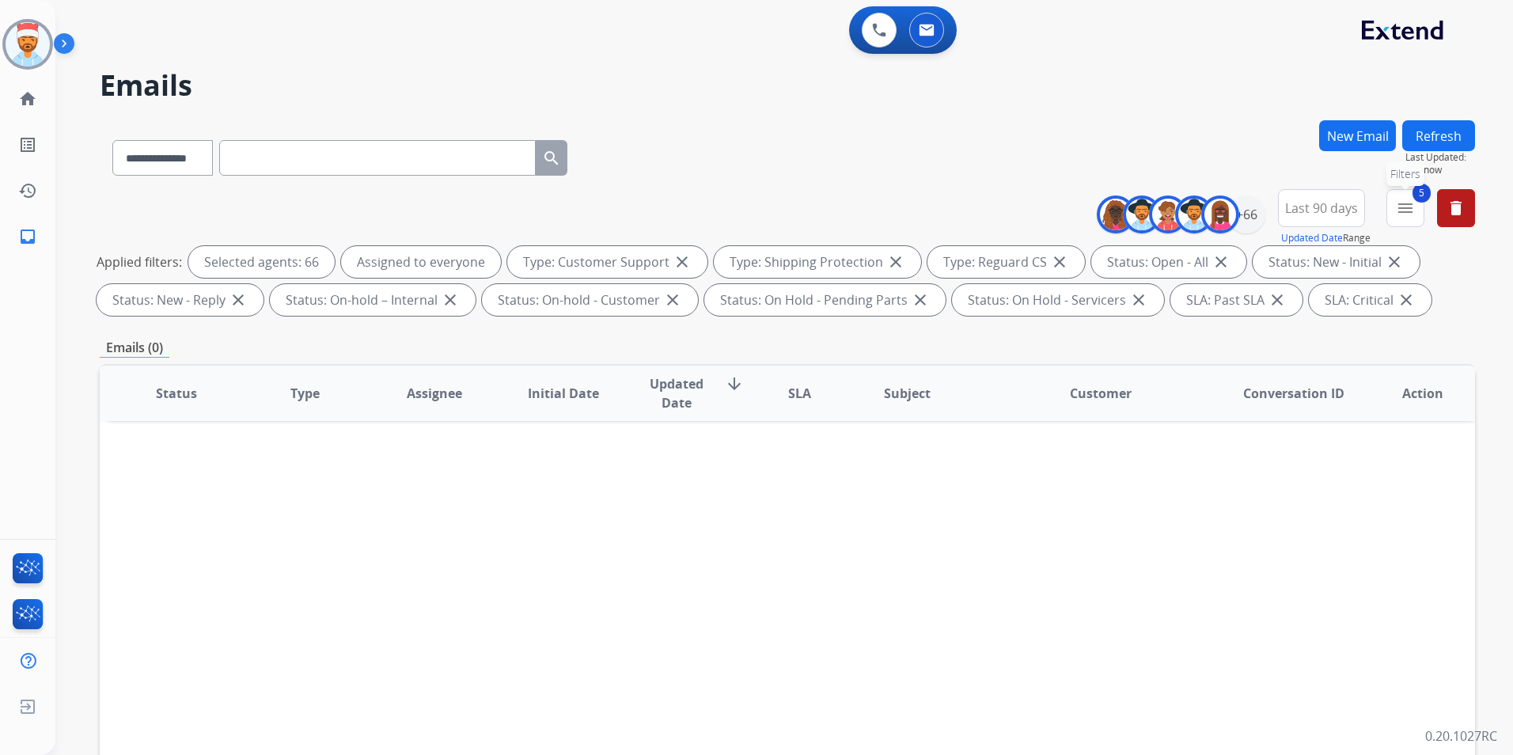
click at [1402, 214] on mat-icon "menu" at bounding box center [1405, 208] width 19 height 19
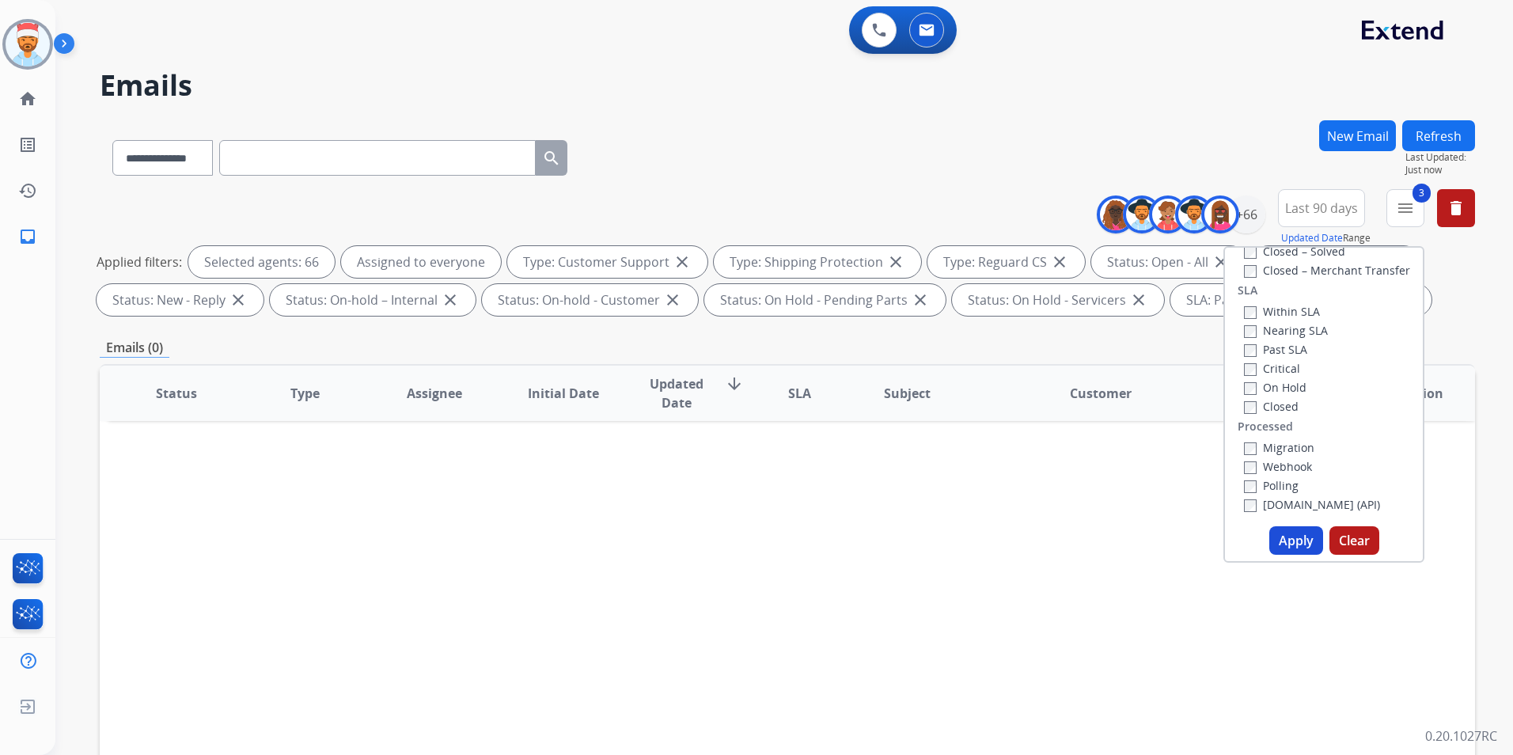
click at [1286, 537] on button "Apply" at bounding box center [1296, 540] width 54 height 28
